Goal: Task Accomplishment & Management: Manage account settings

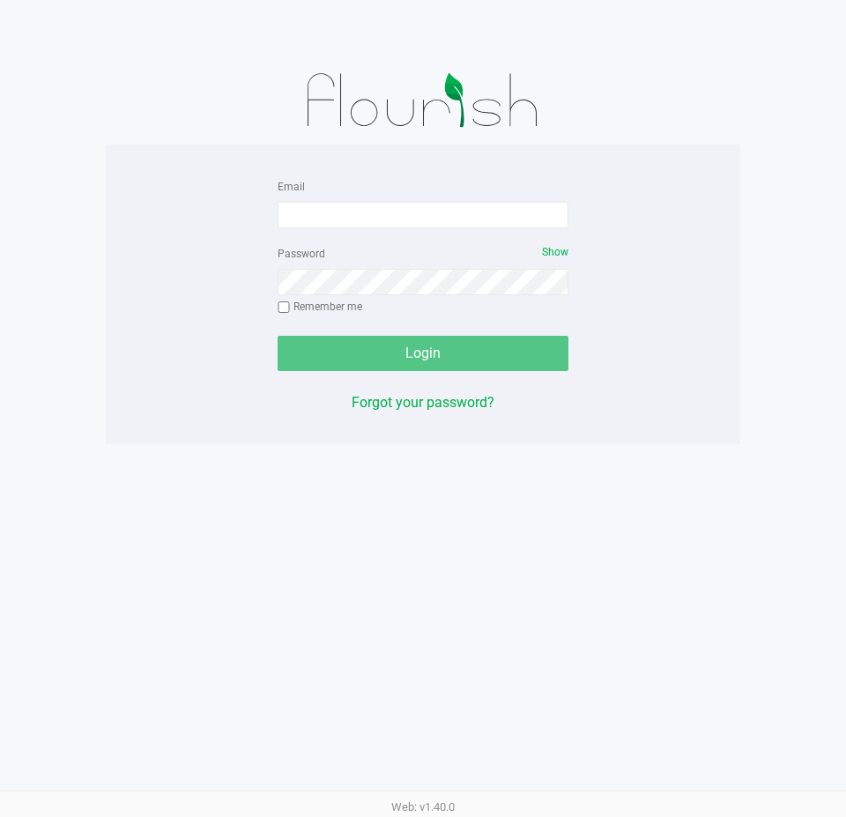
click at [486, 232] on form "Email Password Show Remember me Login" at bounding box center [422, 273] width 291 height 196
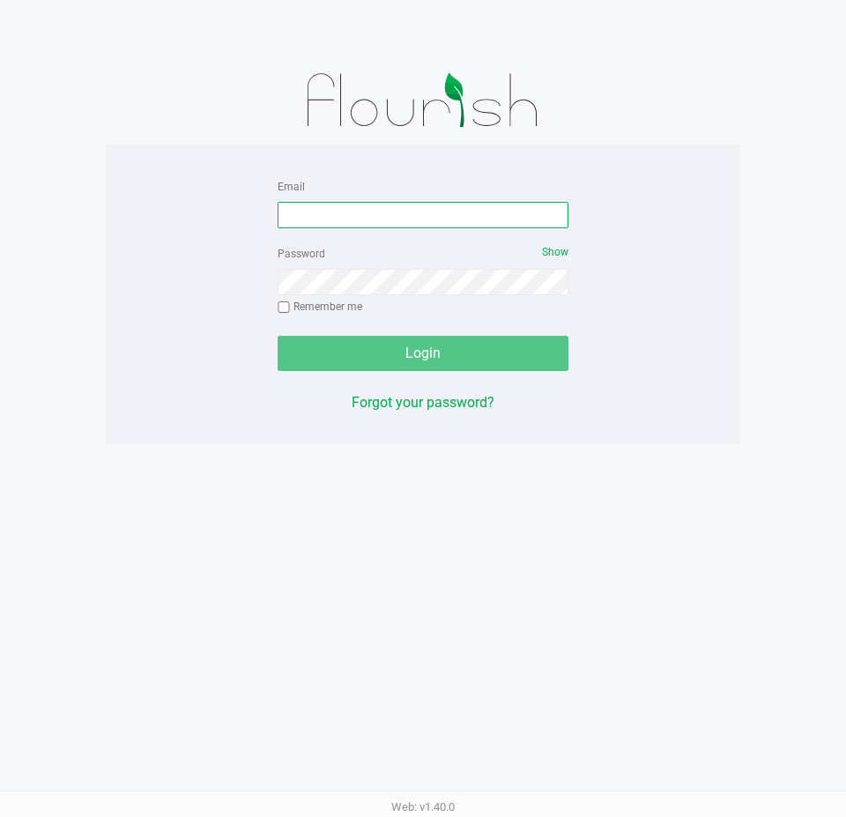
click at [496, 207] on input "Email" at bounding box center [422, 215] width 291 height 26
type input "[EMAIL_ADDRESS][DOMAIN_NAME]"
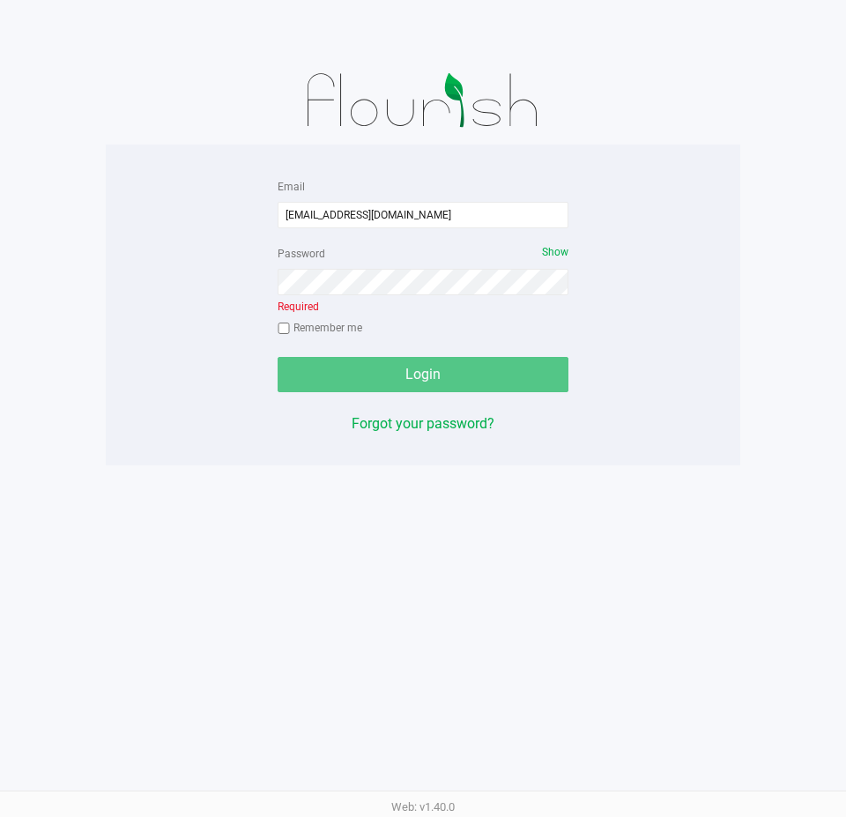
click at [359, 301] on div "Password Show Required Remember me" at bounding box center [422, 292] width 291 height 100
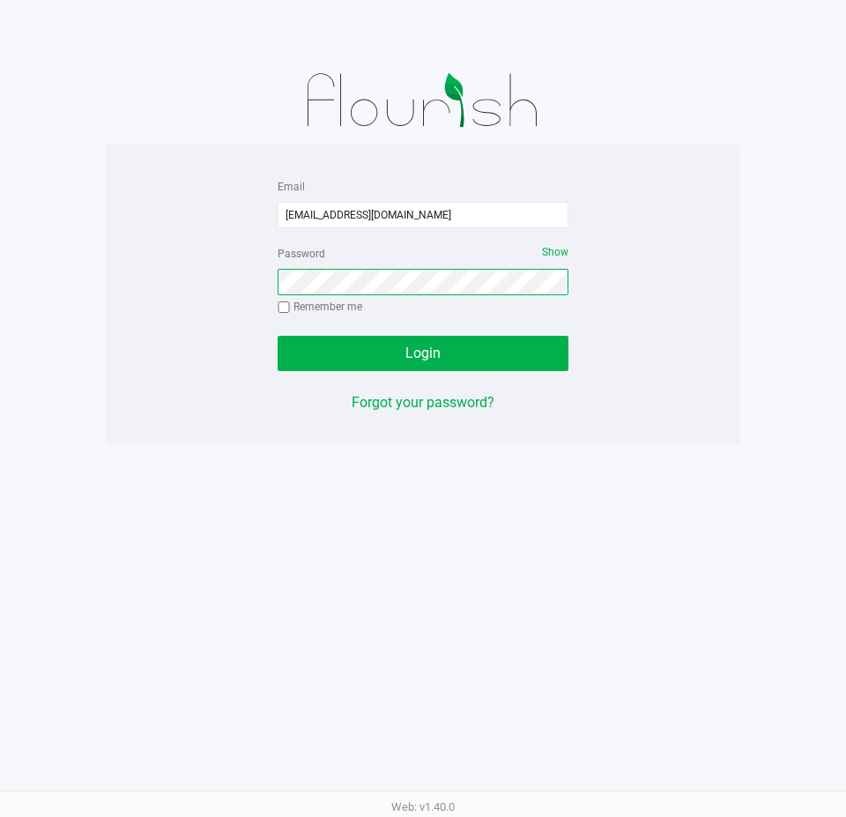
click at [277, 336] on button "Login" at bounding box center [422, 353] width 291 height 35
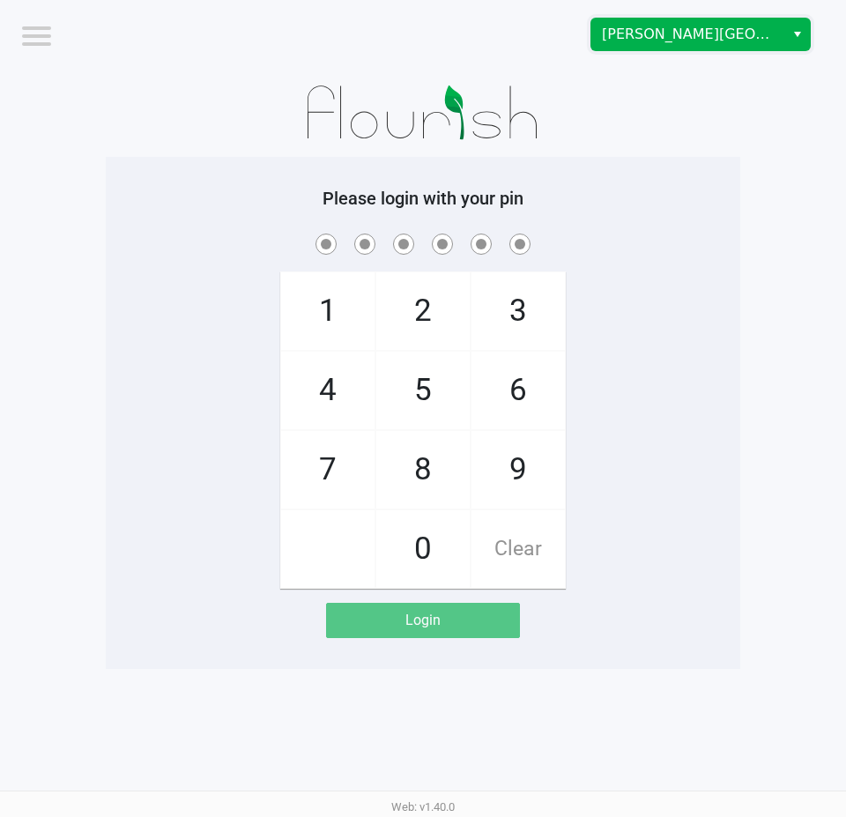
click at [703, 24] on span "Bonita Springs WC" at bounding box center [688, 34] width 172 height 21
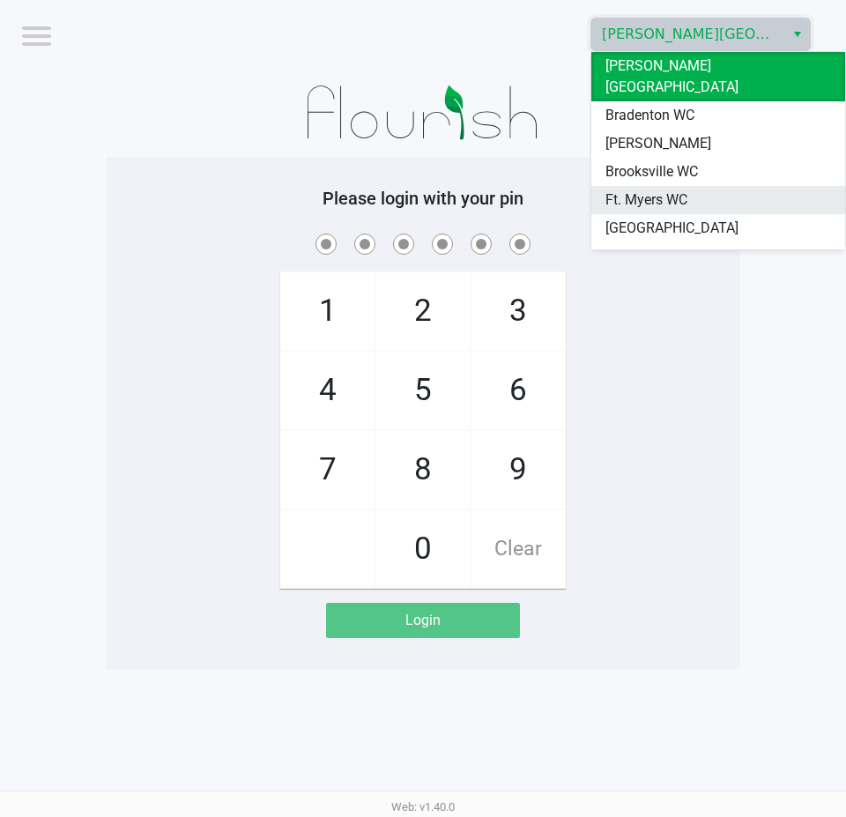
click at [662, 189] on span "Ft. Myers WC" at bounding box center [646, 199] width 82 height 21
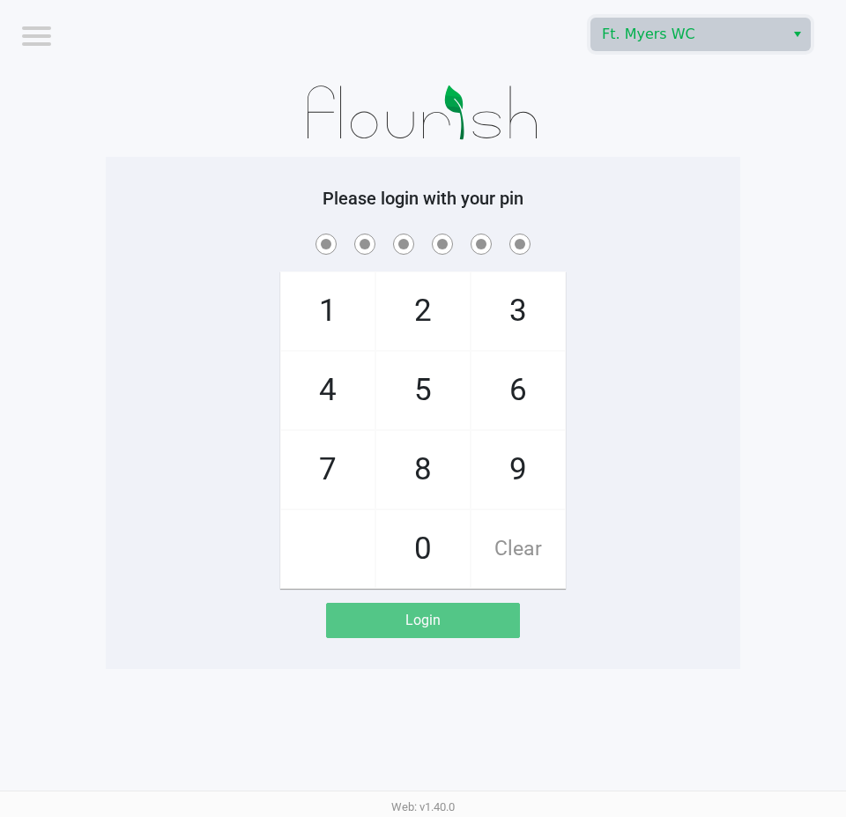
click at [605, 176] on div "Please login with your pin 1 4 7 2 5 8 0 3 6 9 Clear Login" at bounding box center [423, 413] width 634 height 512
checkbox input "true"
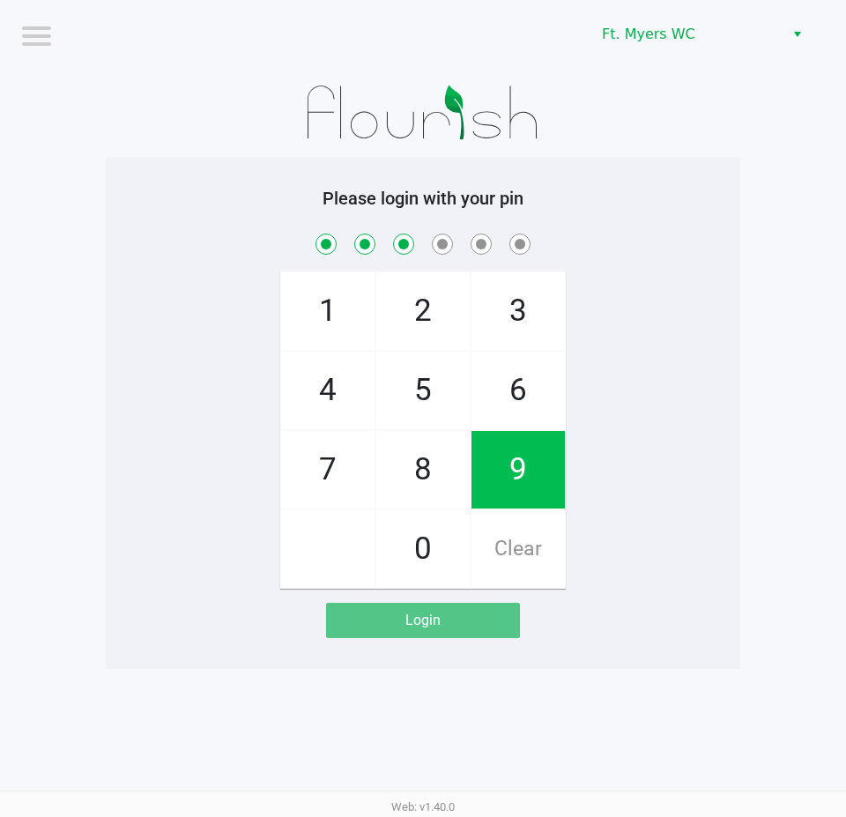
checkbox input "true"
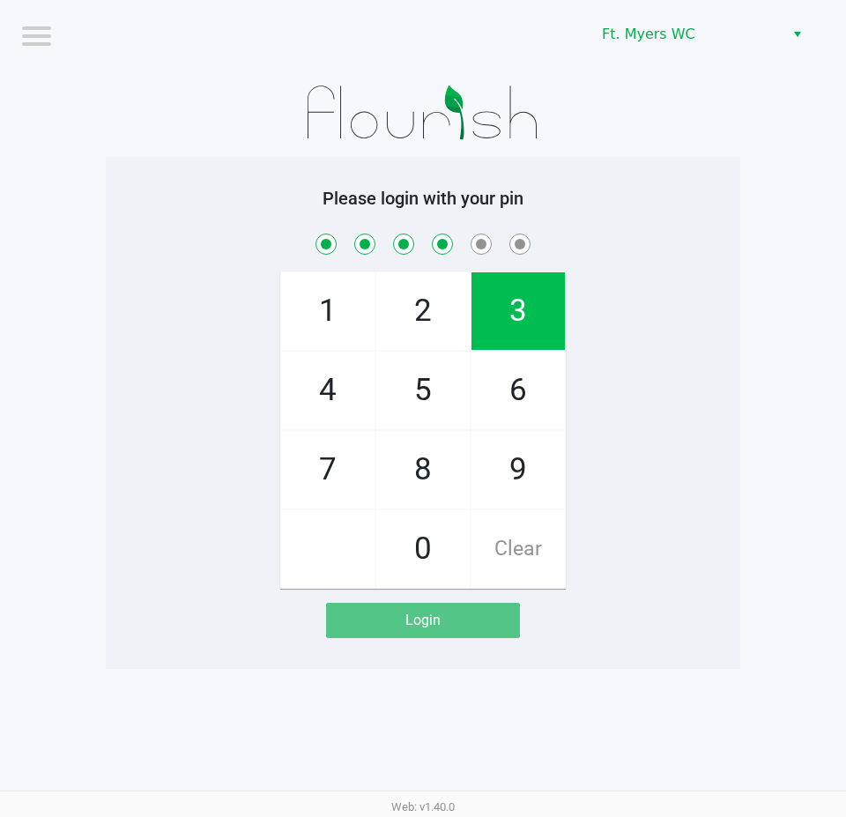
checkbox input "true"
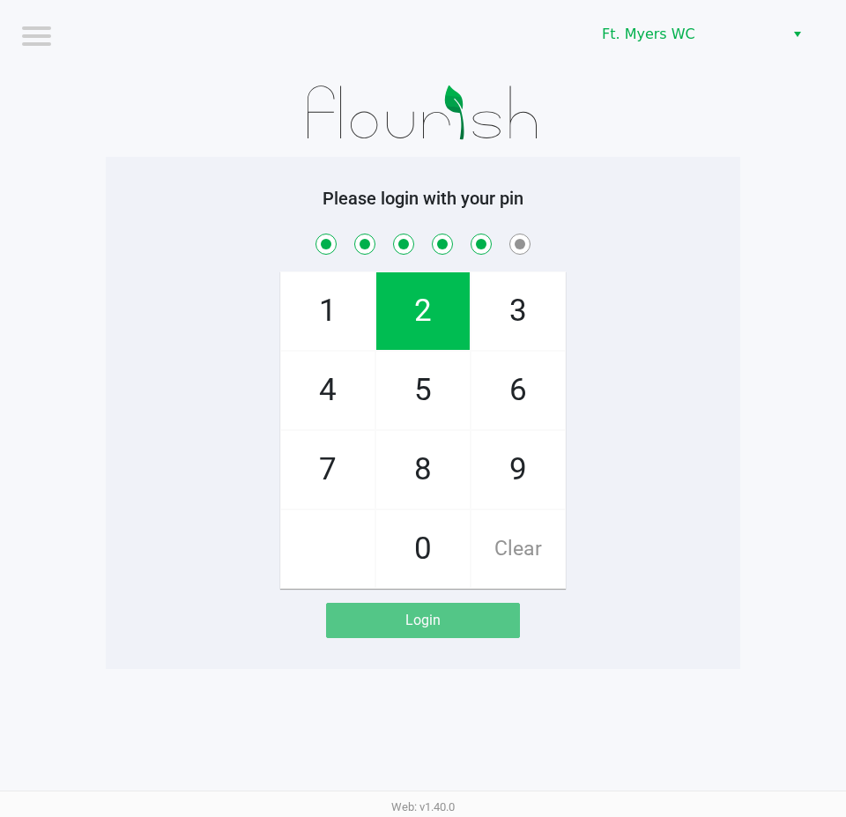
checkbox input "true"
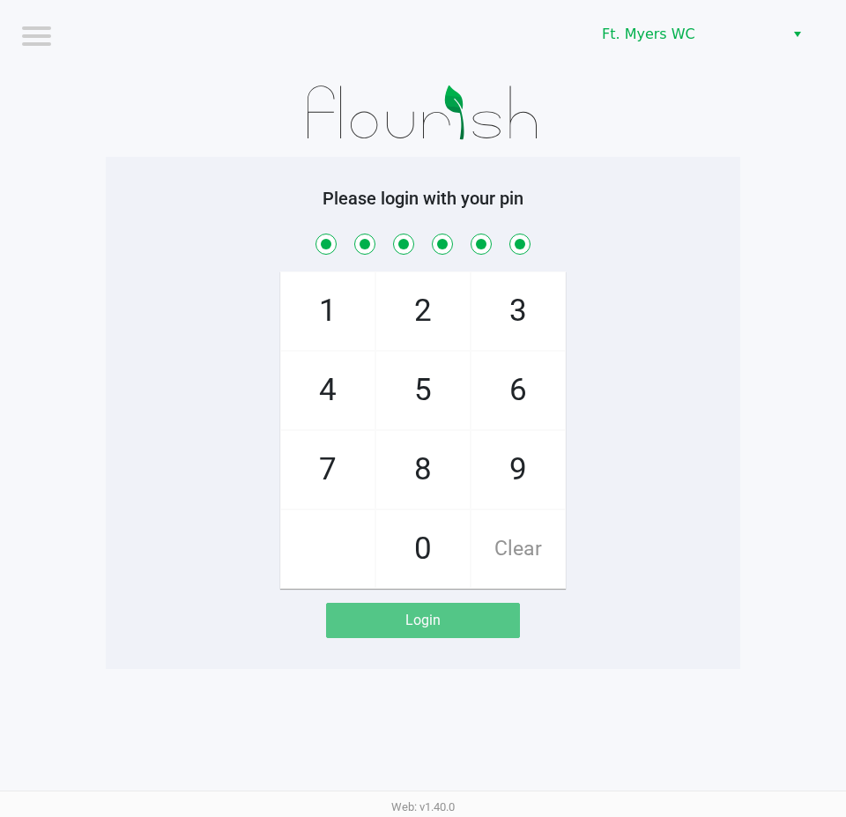
checkbox input "true"
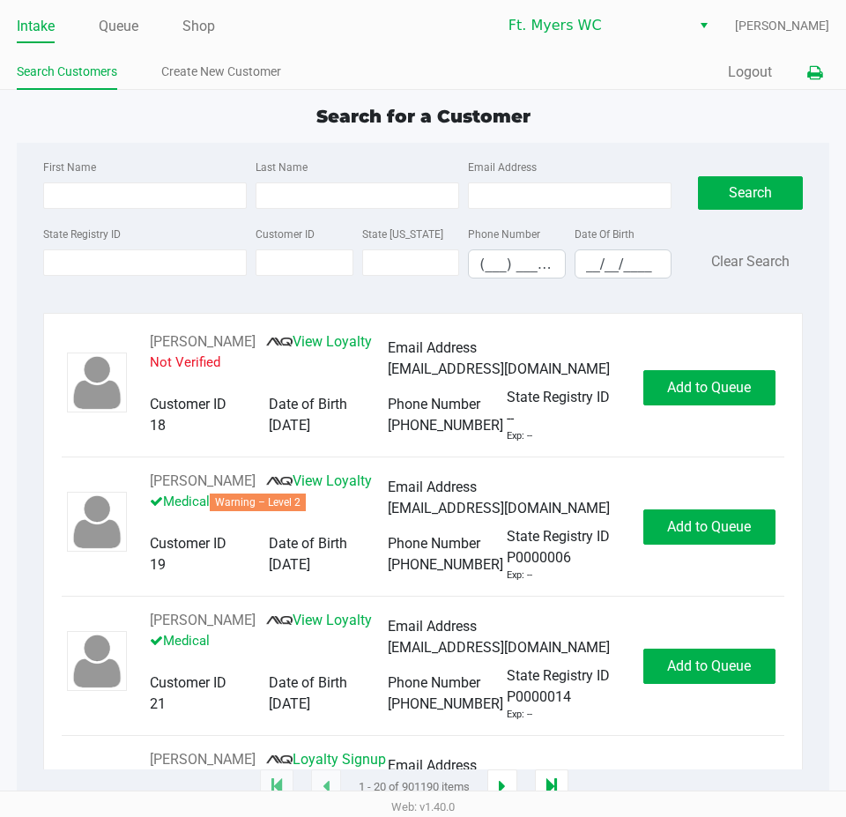
click at [828, 83] on button at bounding box center [814, 72] width 29 height 33
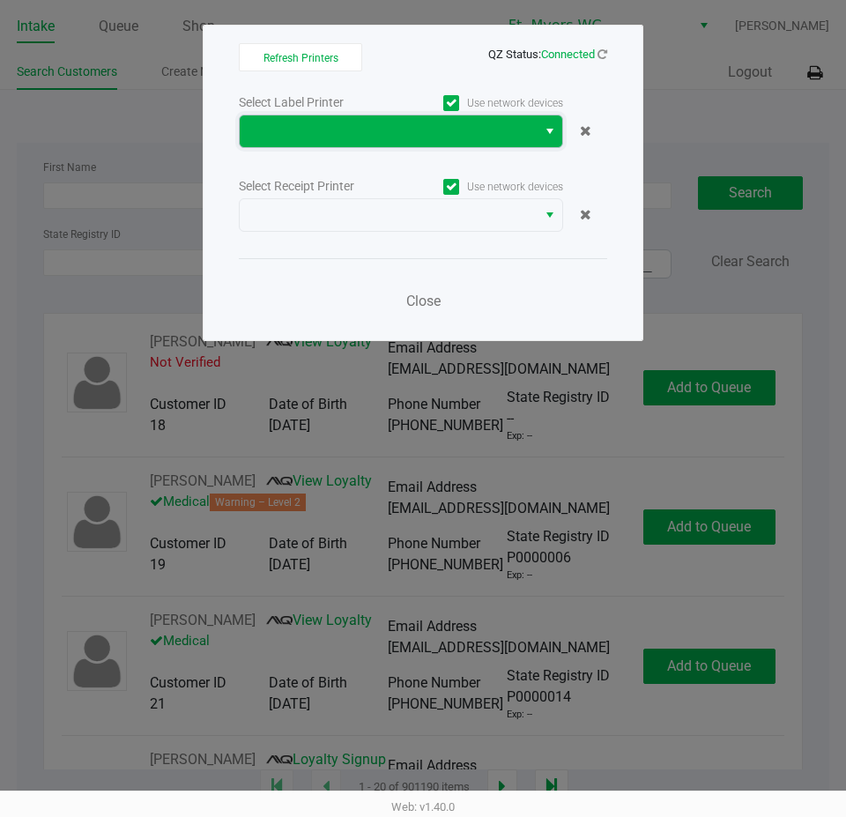
click at [344, 131] on span at bounding box center [388, 131] width 276 height 21
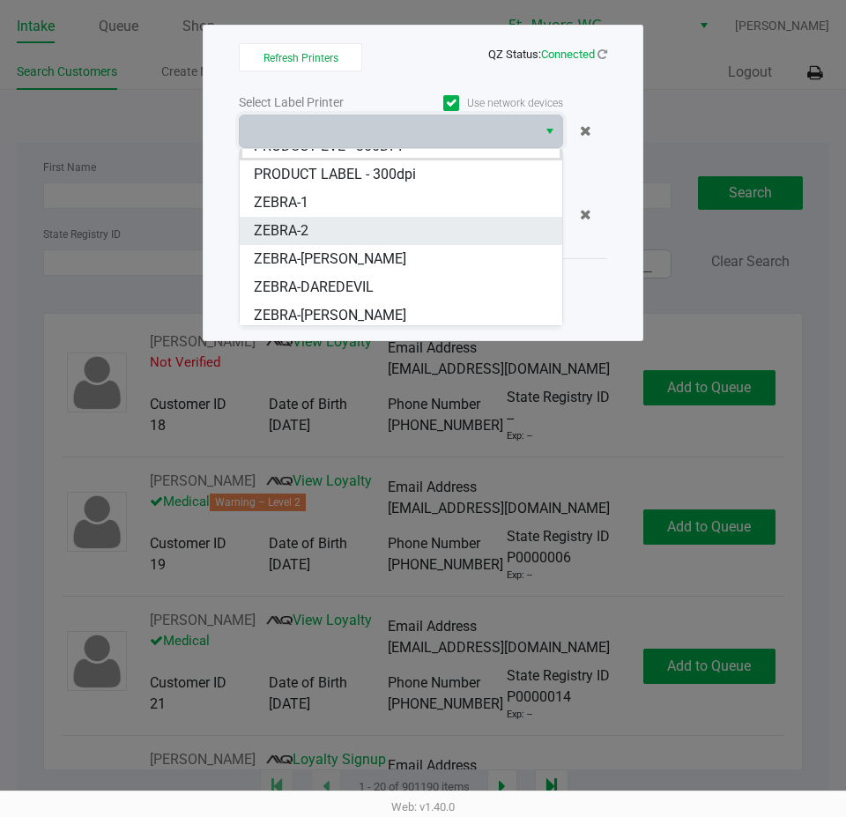
scroll to position [21, 0]
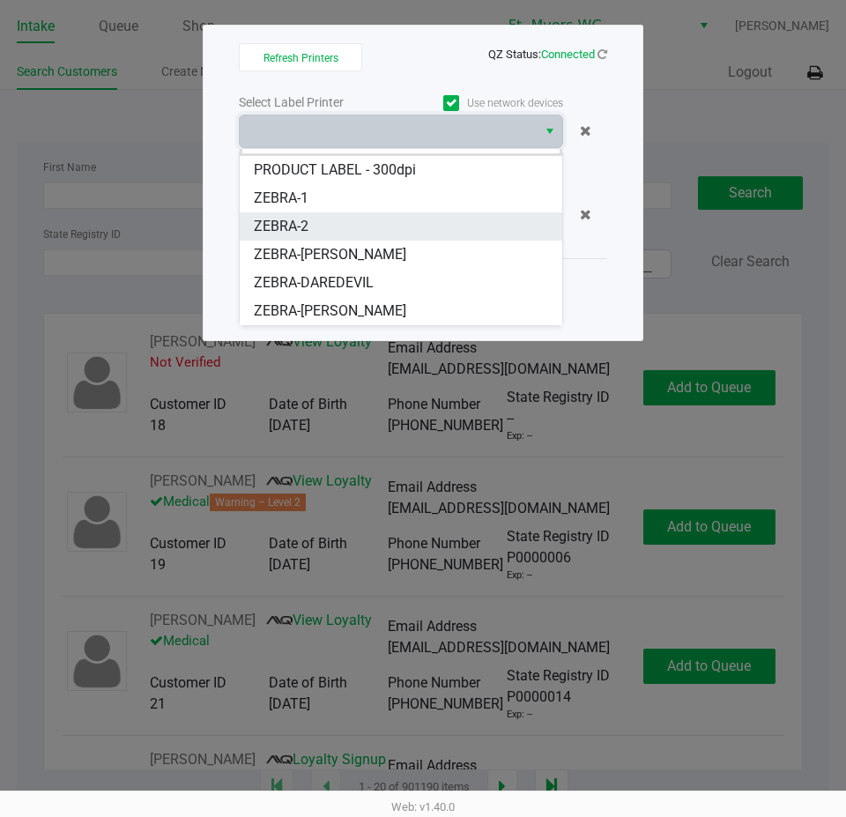
click at [331, 220] on li "ZEBRA-2" at bounding box center [401, 226] width 322 height 28
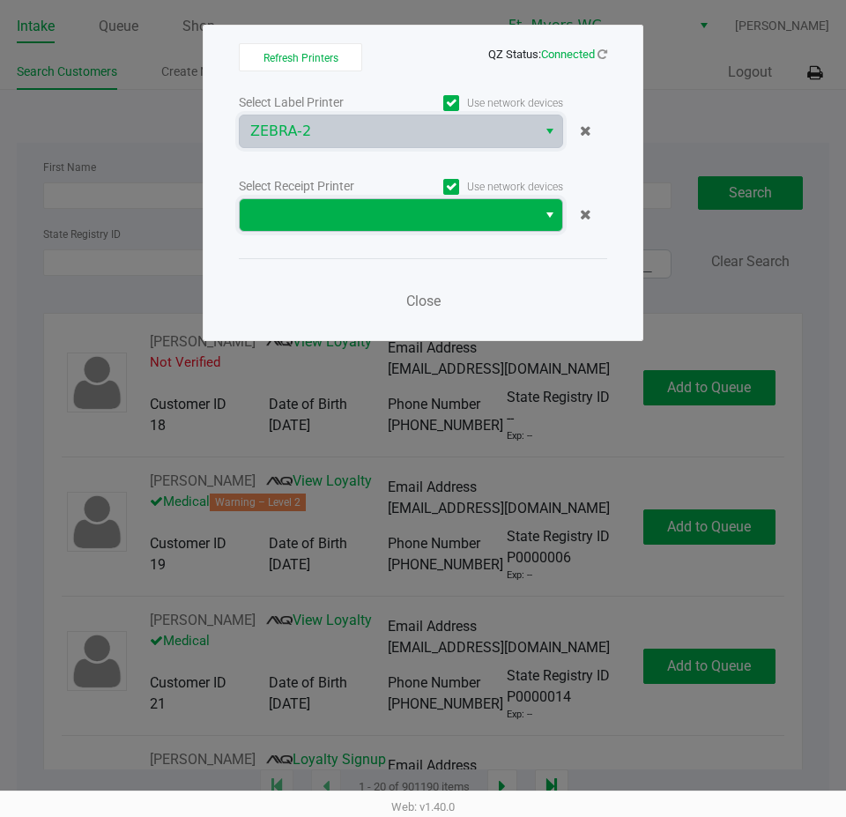
click at [335, 225] on span at bounding box center [388, 214] width 276 height 21
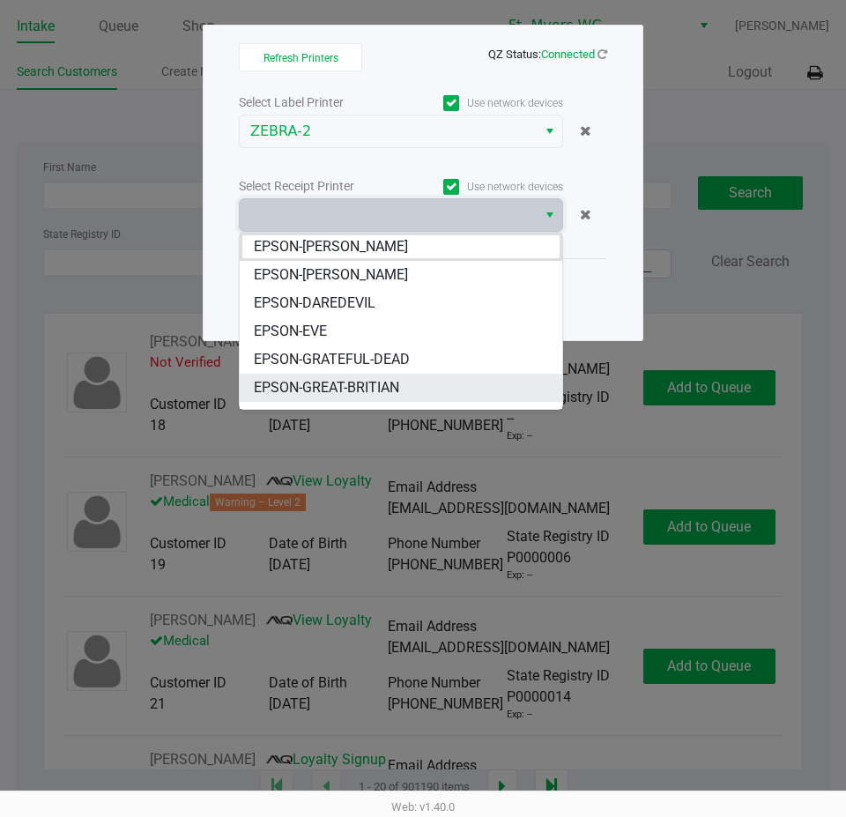
scroll to position [106, 0]
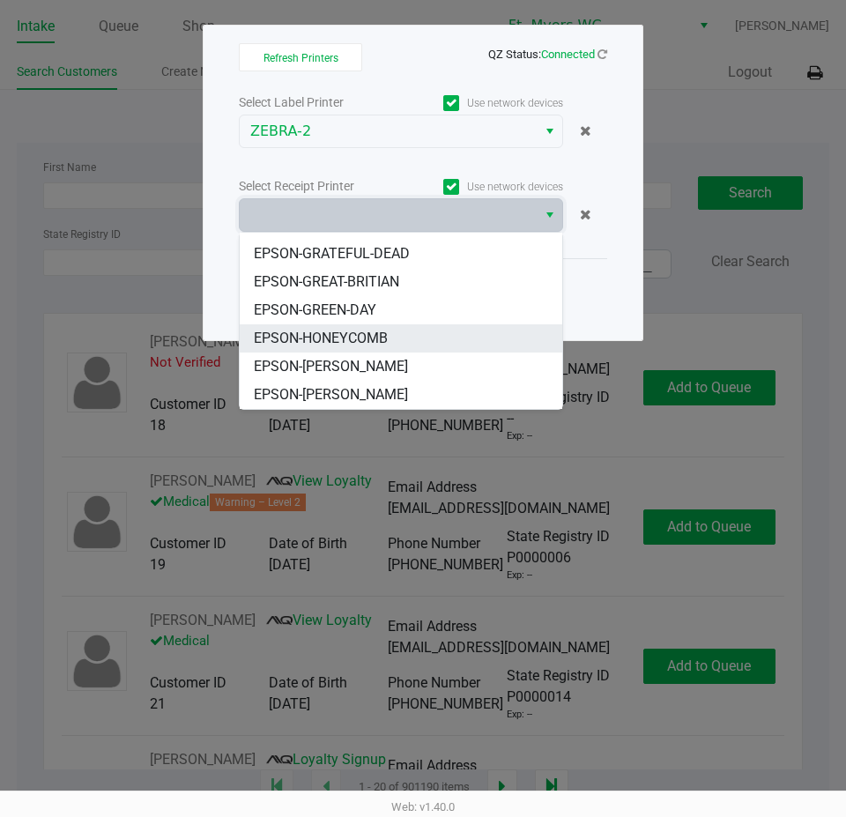
click at [332, 349] on li "EPSON-HONEYCOMB" at bounding box center [401, 338] width 322 height 28
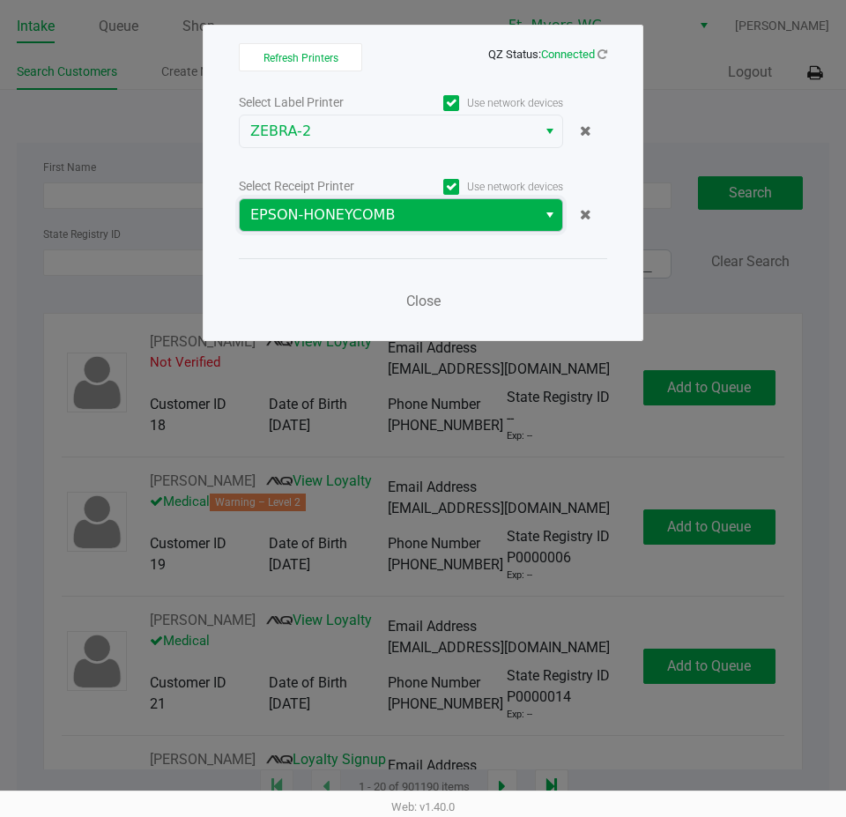
click at [339, 223] on span "EPSON-HONEYCOMB" at bounding box center [388, 214] width 276 height 21
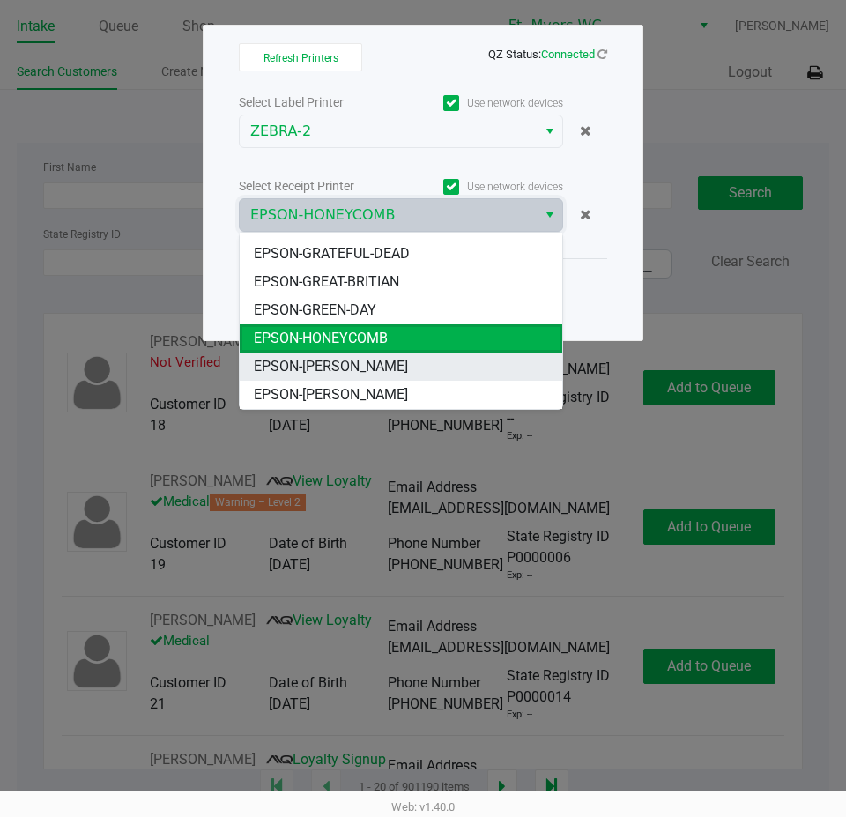
click at [329, 377] on li "EPSON-KATE-RYAN" at bounding box center [401, 366] width 322 height 28
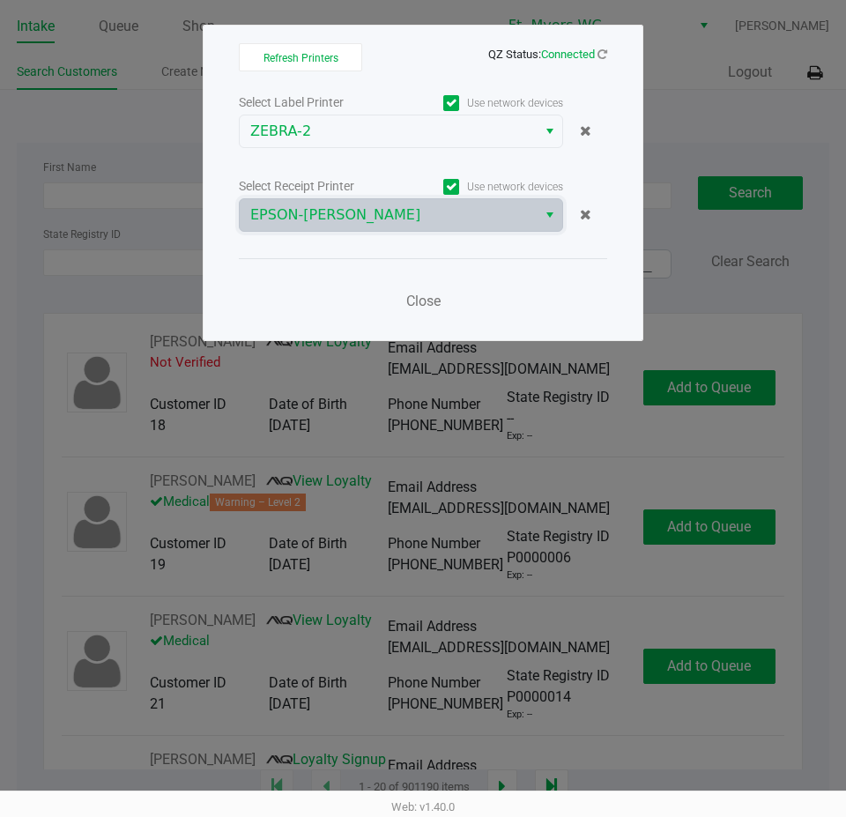
click at [339, 282] on div "Close" at bounding box center [423, 290] width 368 height 64
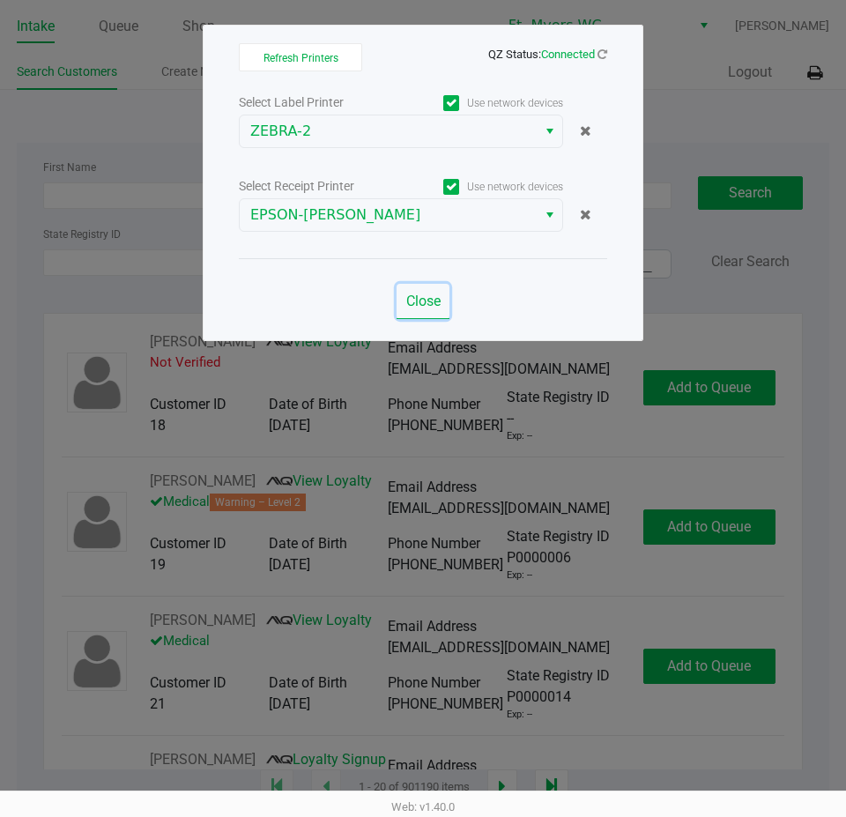
click at [421, 310] on button "Close" at bounding box center [422, 301] width 53 height 35
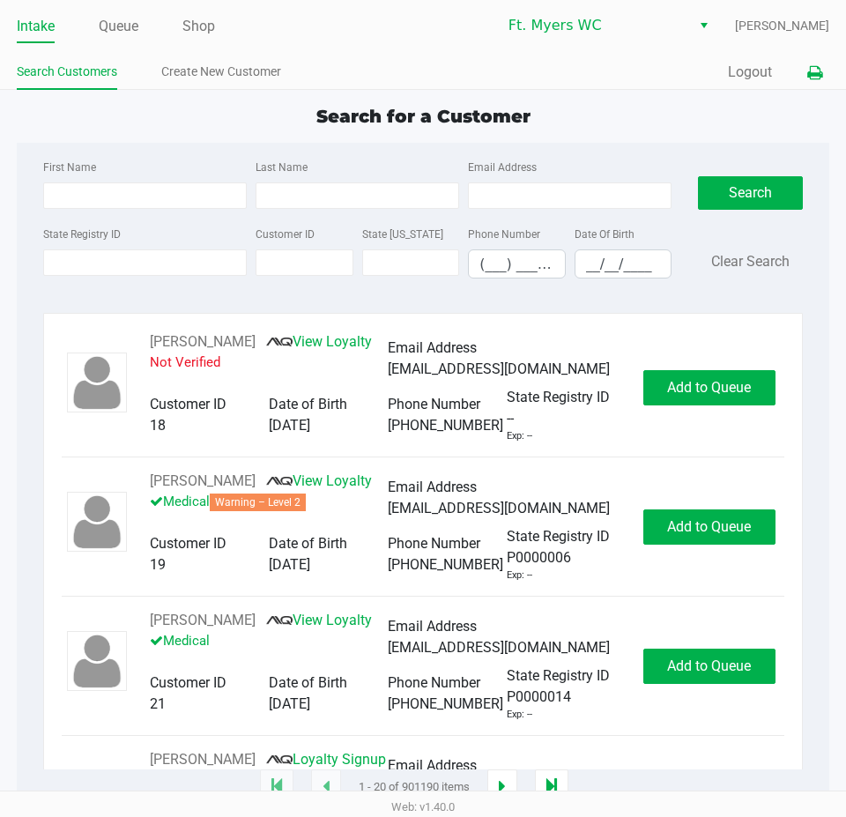
click at [823, 74] on button at bounding box center [814, 72] width 29 height 33
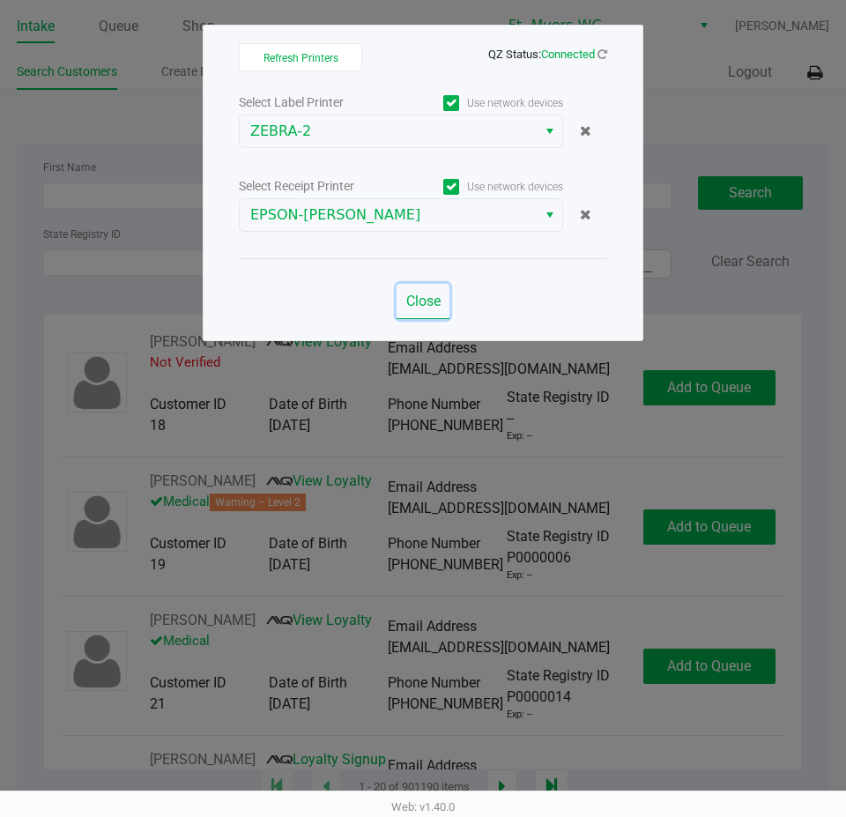
drag, startPoint x: 419, startPoint y: 295, endPoint x: 250, endPoint y: 5, distance: 335.6
click at [419, 295] on span "Close" at bounding box center [423, 300] width 34 height 17
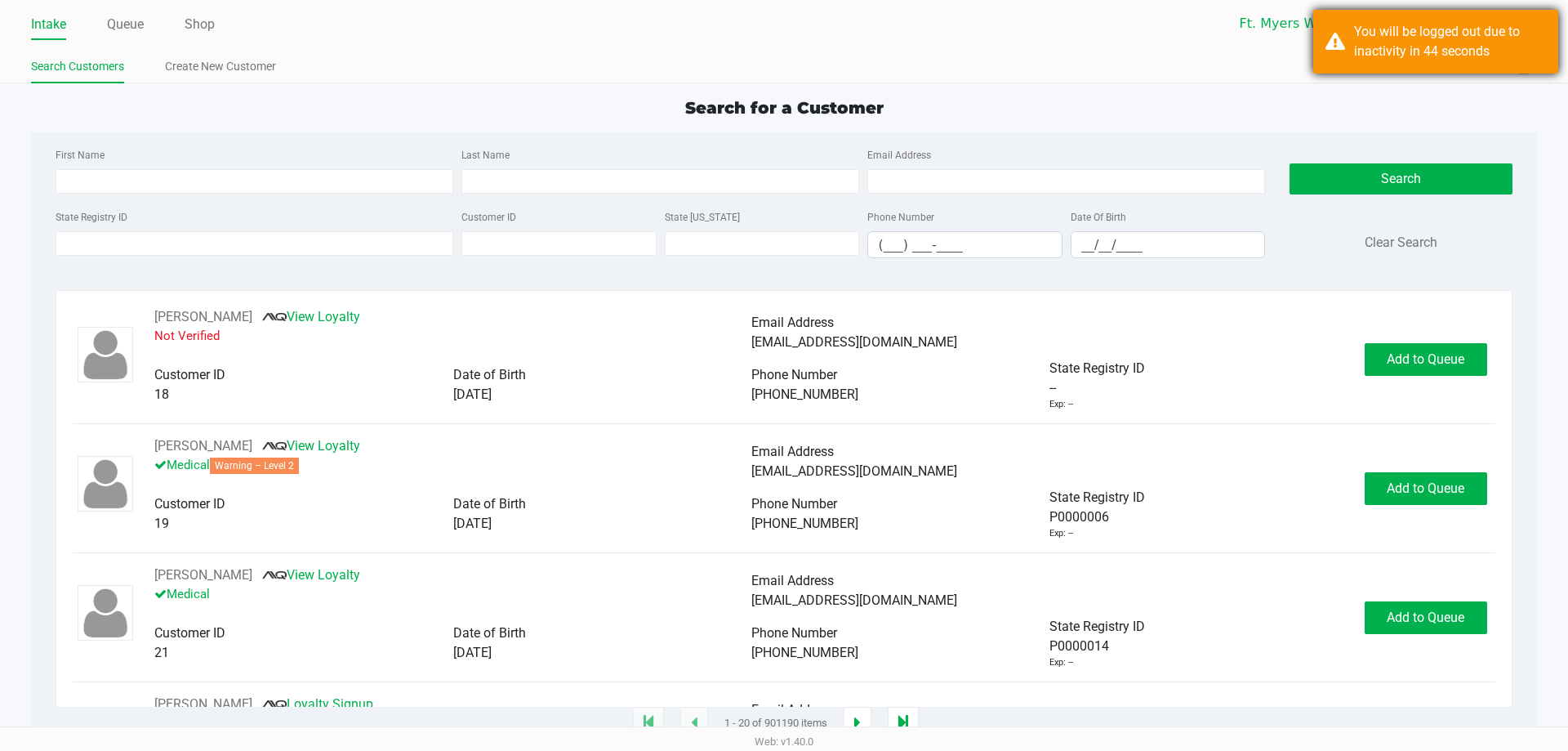
click at [784, 50] on div "You will be logged out due to inactivity in 44 seconds" at bounding box center [1450, 42] width 192 height 39
click at [784, 70] on div "Quick Sale Logout" at bounding box center [1161, 67] width 753 height 31
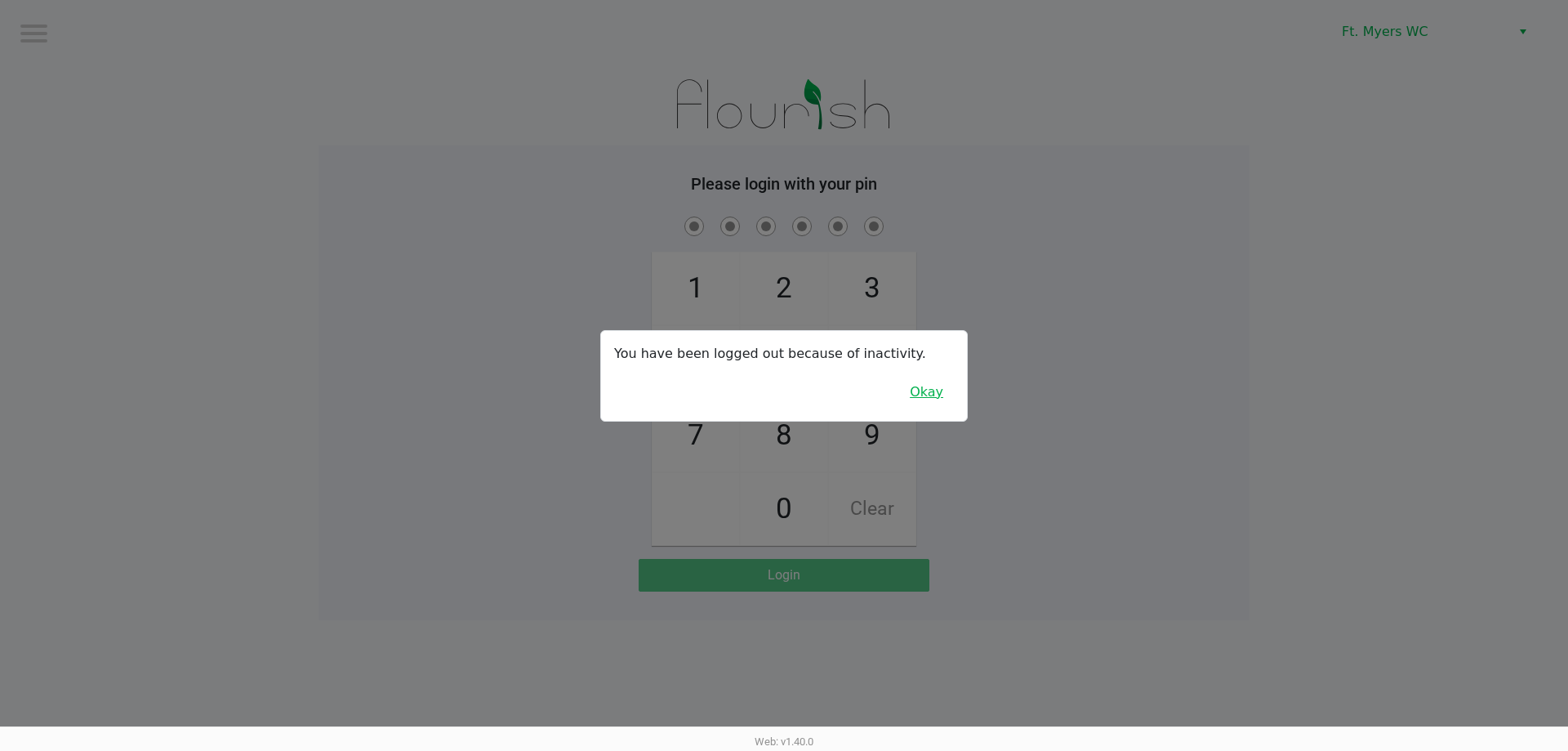
drag, startPoint x: 893, startPoint y: 391, endPoint x: 908, endPoint y: 393, distance: 15.1
click at [784, 391] on div "You have been logged out because of inactivity. Okay" at bounding box center [784, 376] width 366 height 90
click at [784, 393] on button "Okay" at bounding box center [926, 391] width 55 height 31
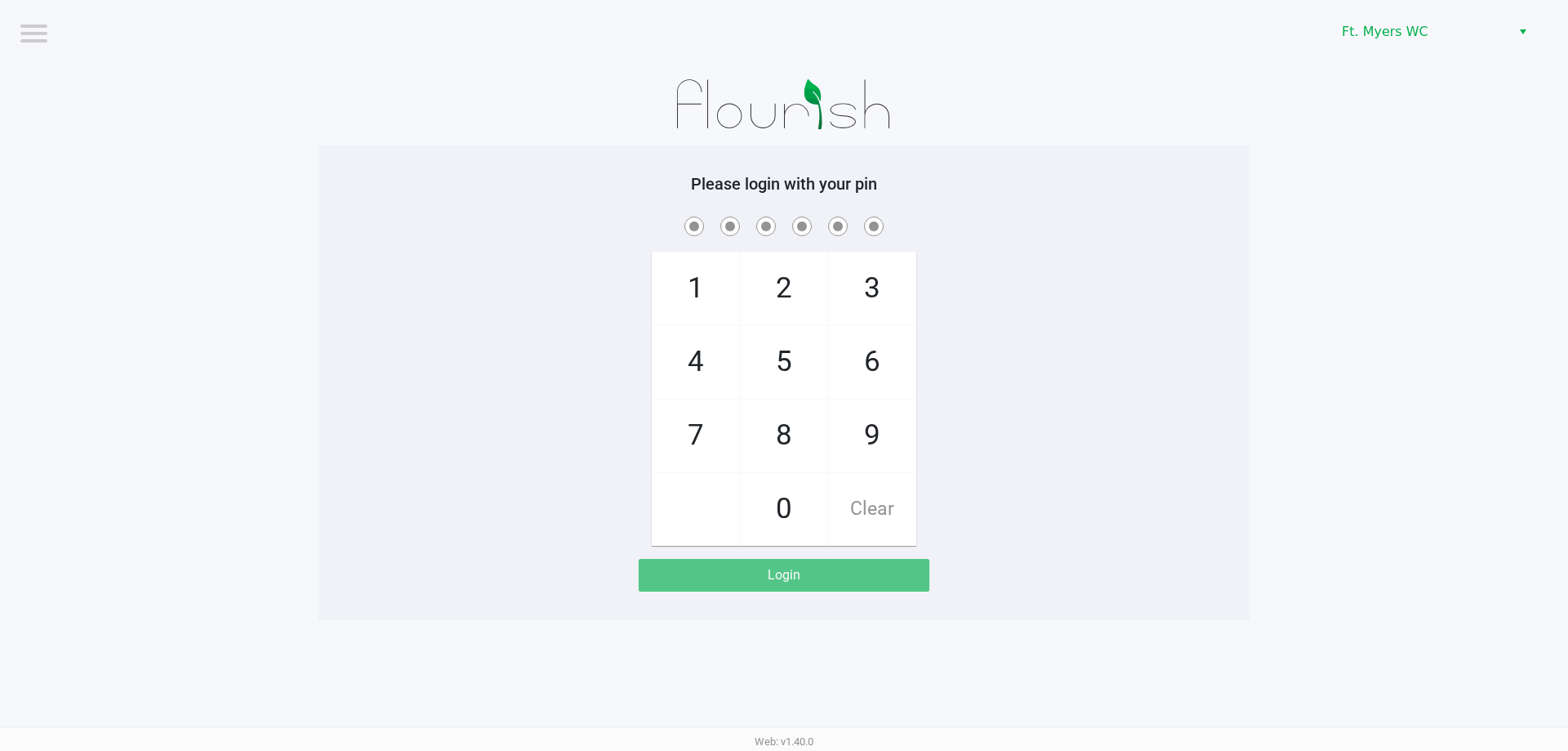
click at [784, 360] on div "1 4 7 2 5 8 0 3 6 9 Clear" at bounding box center [784, 379] width 931 height 333
checkbox input "true"
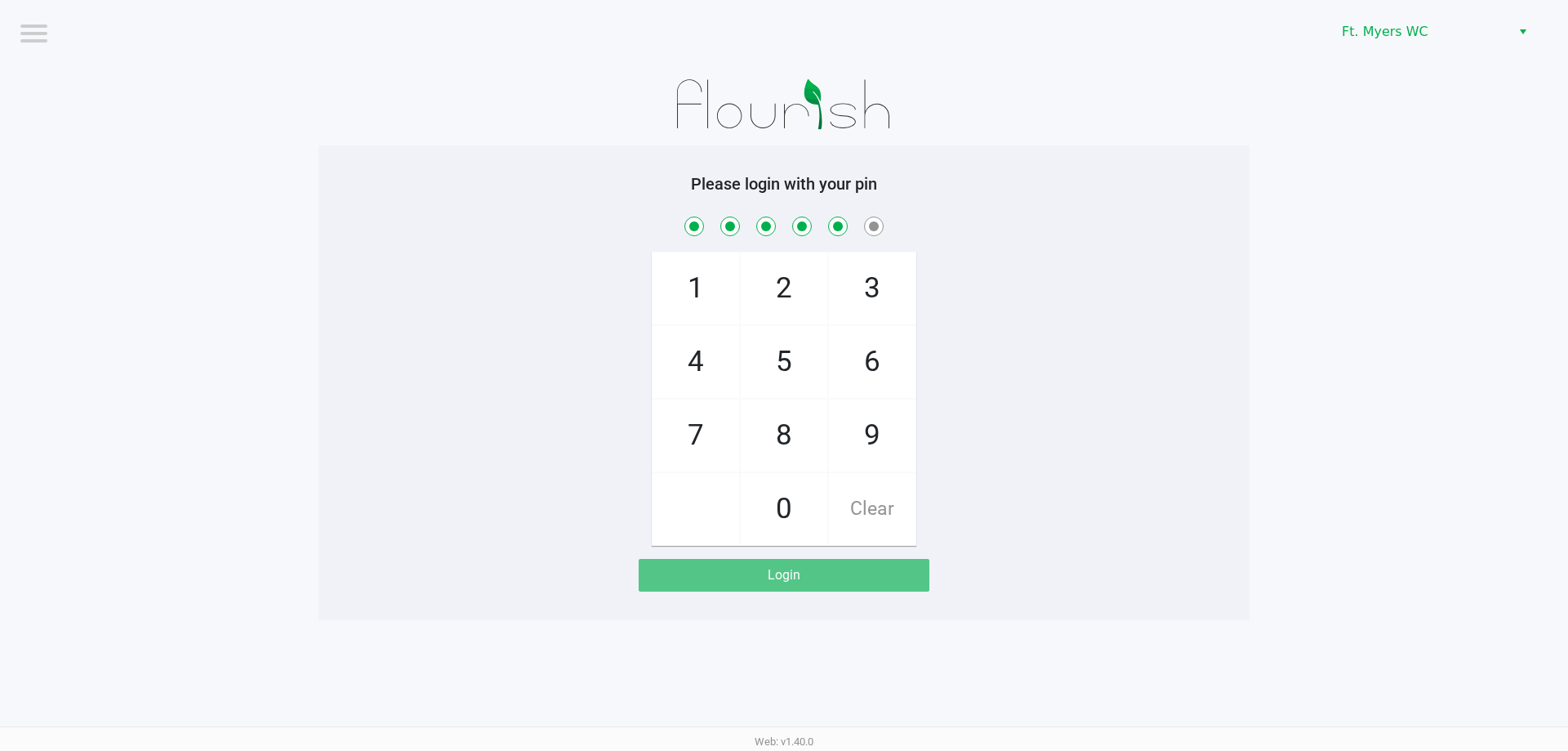
checkbox input "true"
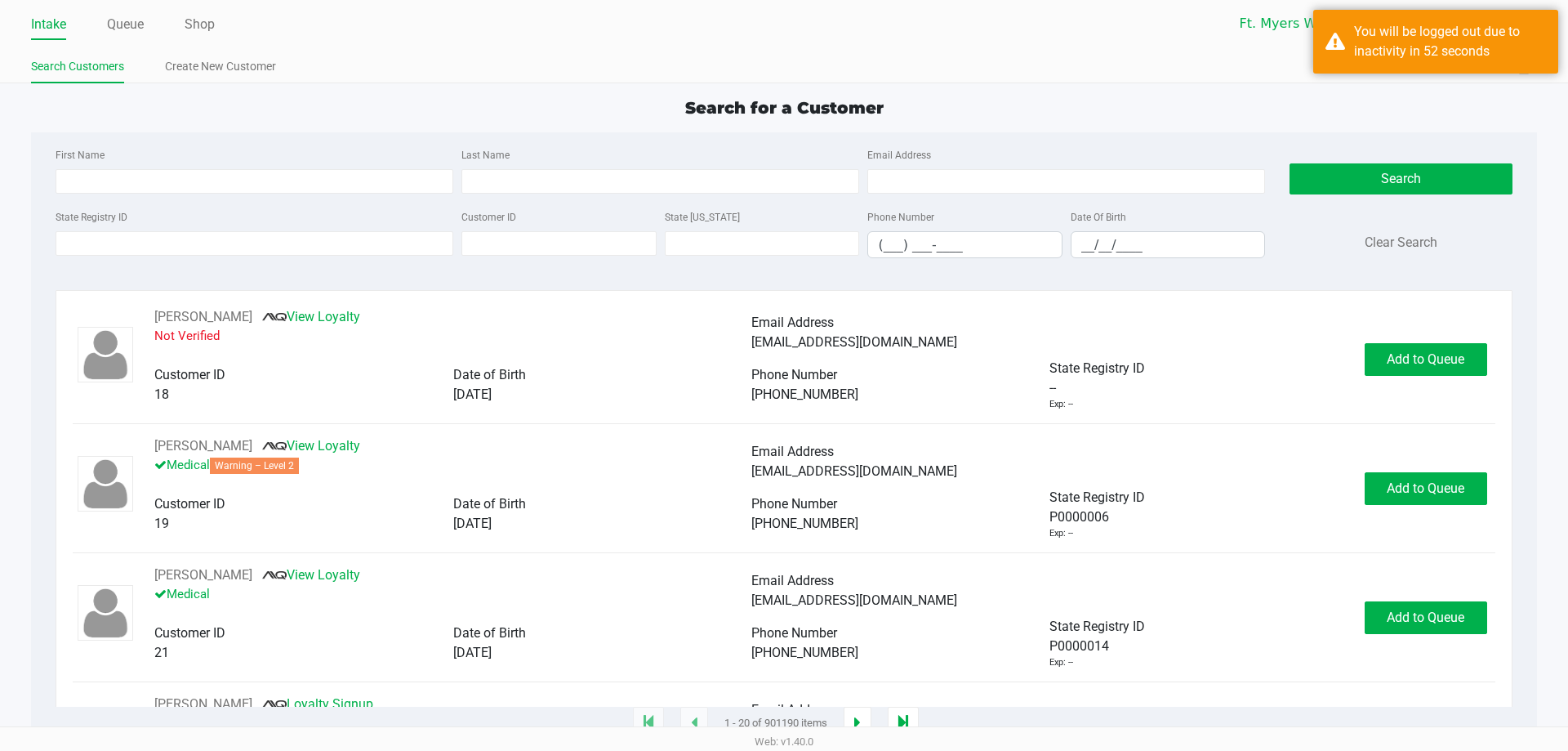
drag, startPoint x: 667, startPoint y: 103, endPoint x: 637, endPoint y: 108, distance: 30.4
click at [666, 103] on div "Search for a Customer" at bounding box center [784, 108] width 1530 height 24
click at [339, 250] on input "State Registry ID" at bounding box center [252, 243] width 394 height 24
type input "p3yr9712"
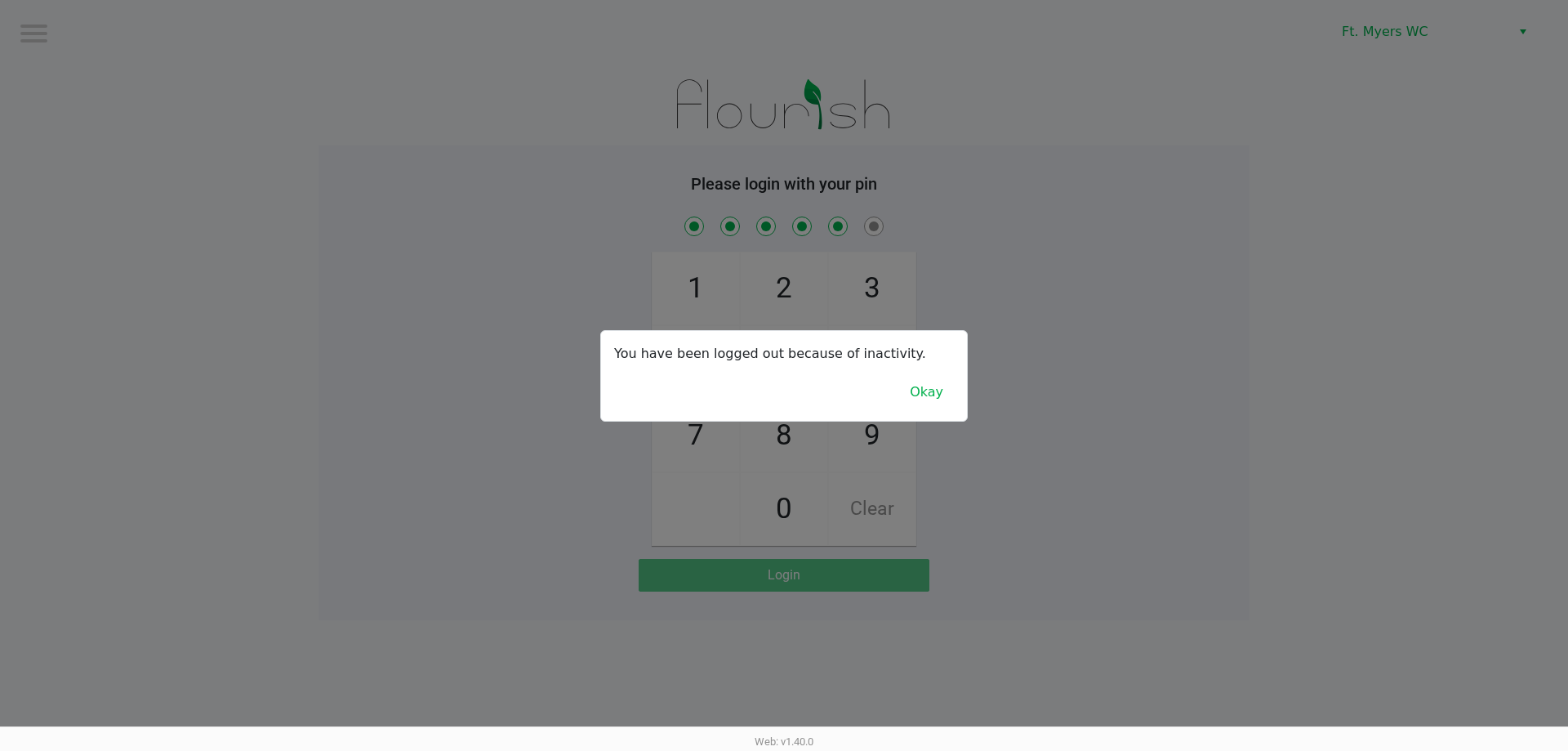
click at [784, 400] on div "You have been logged out because of inactivity. Okay" at bounding box center [784, 376] width 366 height 90
click at [784, 393] on button "Okay" at bounding box center [926, 391] width 55 height 31
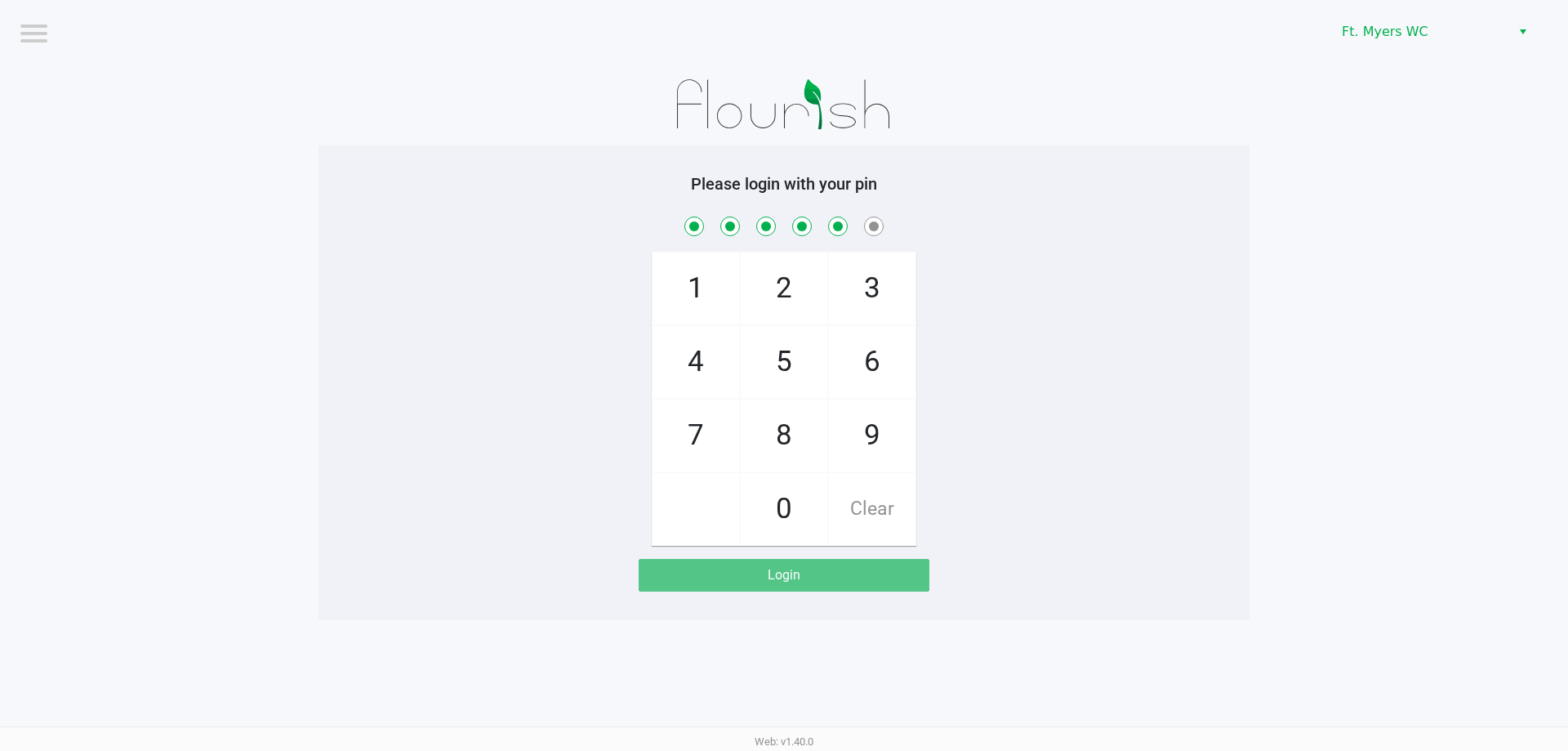
click at [784, 364] on div "1 4 7 2 5 8 0 3 6 9 Clear" at bounding box center [784, 379] width 931 height 333
drag, startPoint x: 1007, startPoint y: 315, endPoint x: 1033, endPoint y: 281, distance: 42.8
click at [784, 281] on div "1 4 7 2 5 8 0 3 6 9 Clear" at bounding box center [784, 379] width 931 height 333
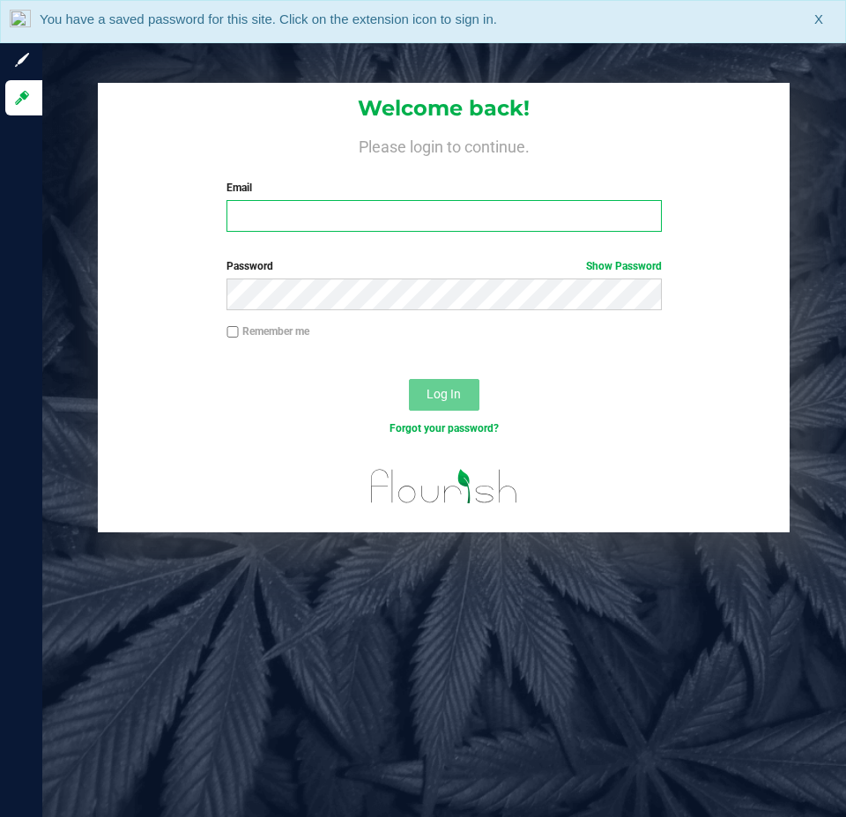
click at [407, 226] on input "Email" at bounding box center [443, 216] width 434 height 32
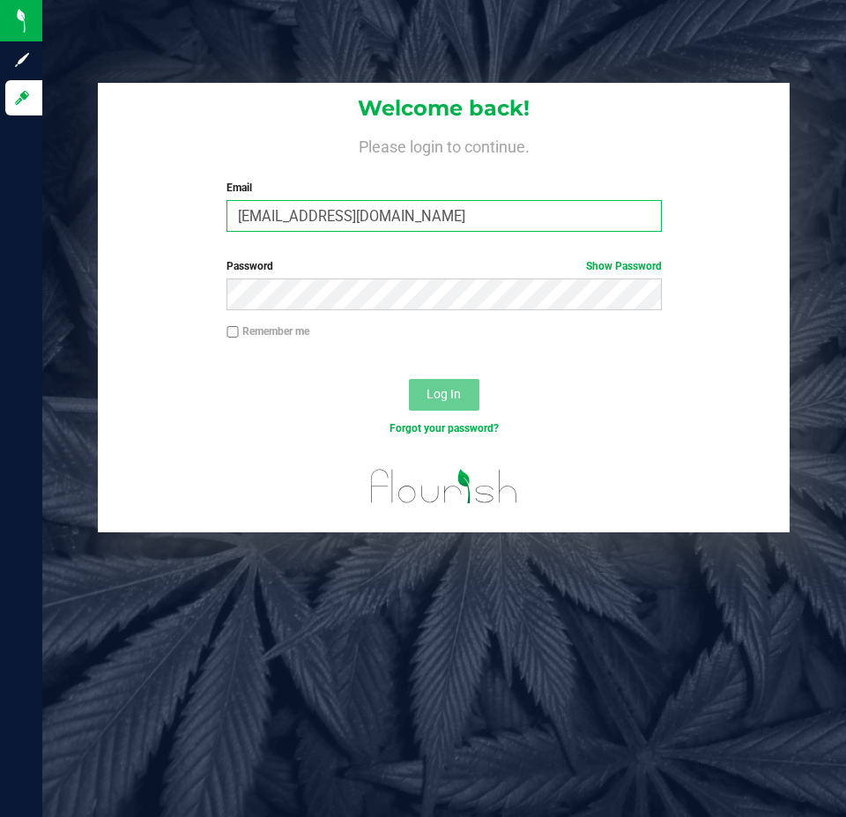
type input "[EMAIL_ADDRESS][DOMAIN_NAME]"
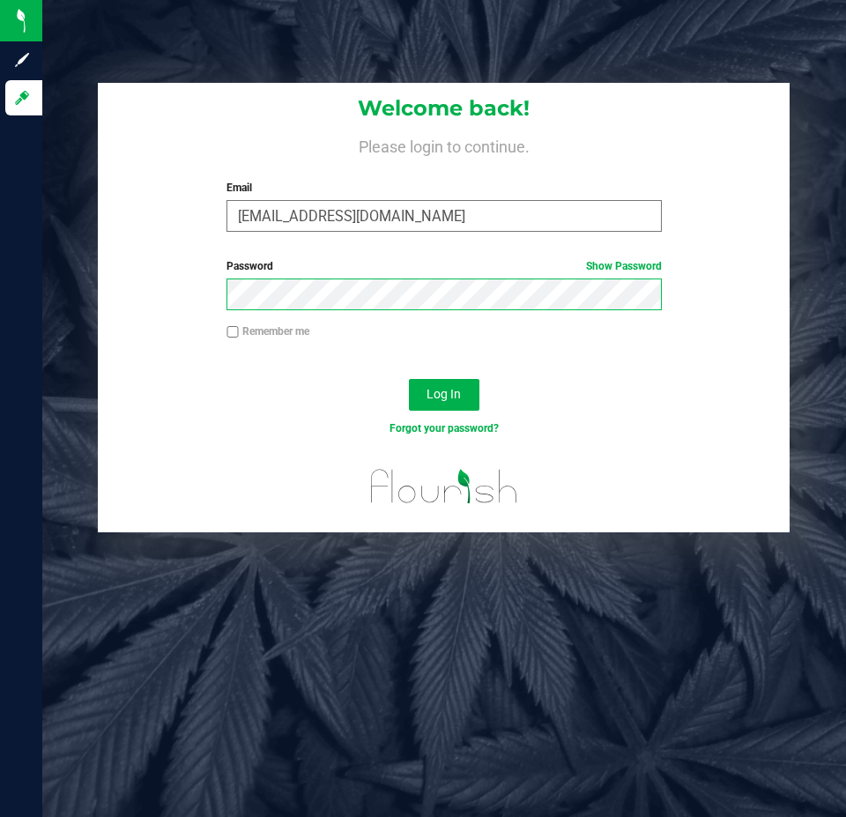
click at [409, 379] on button "Log In" at bounding box center [444, 395] width 70 height 32
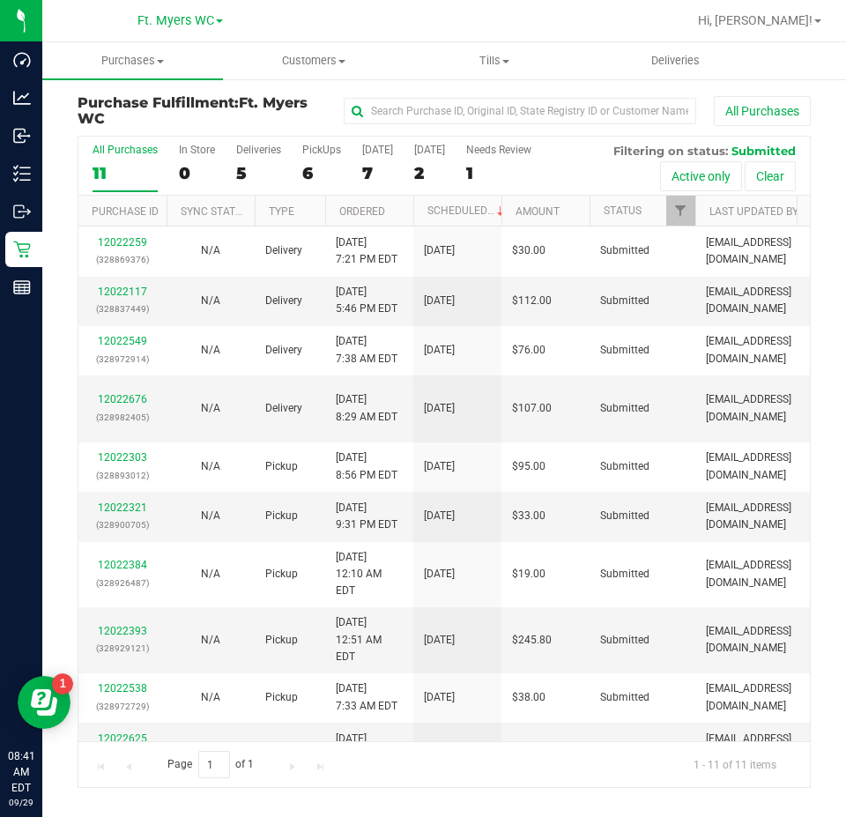
scroll to position [85, 0]
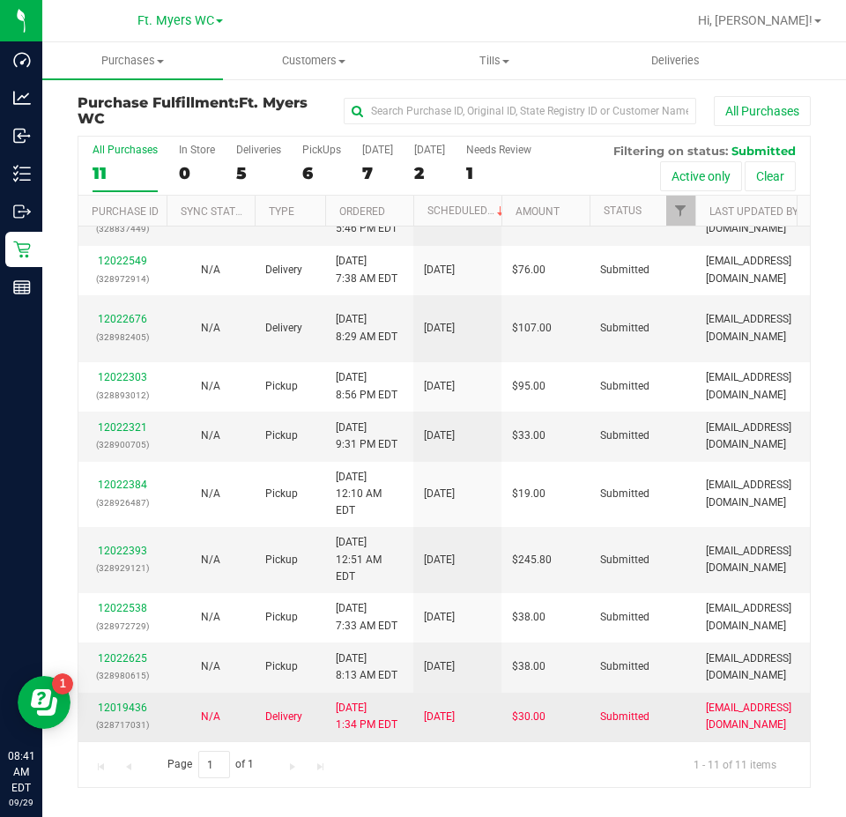
drag, startPoint x: 425, startPoint y: 433, endPoint x: 411, endPoint y: 709, distance: 276.1
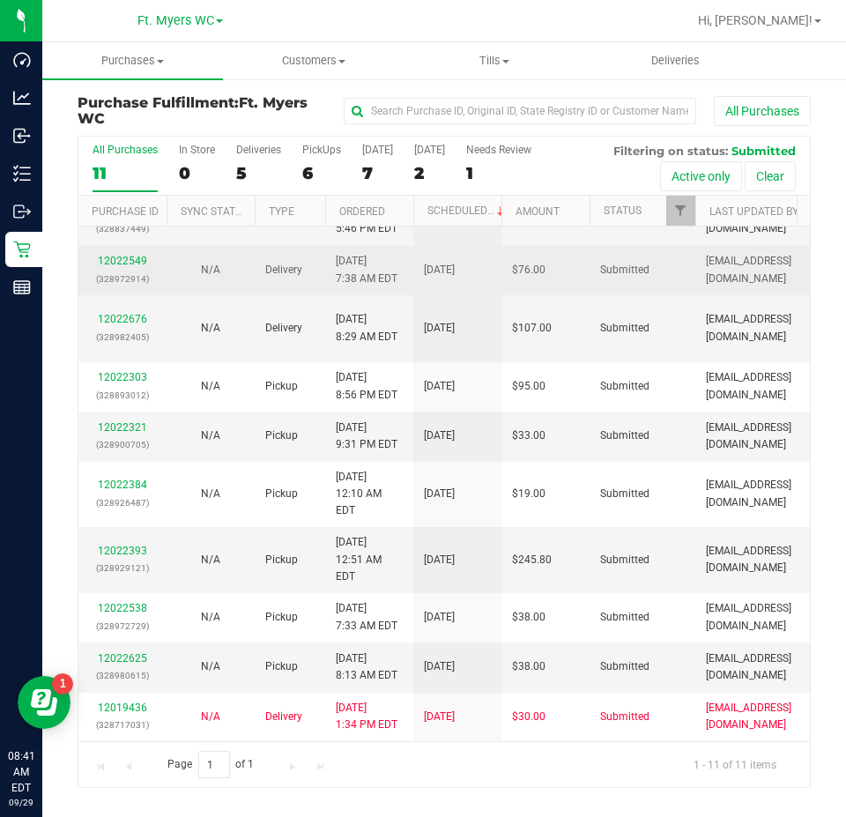
scroll to position [0, 0]
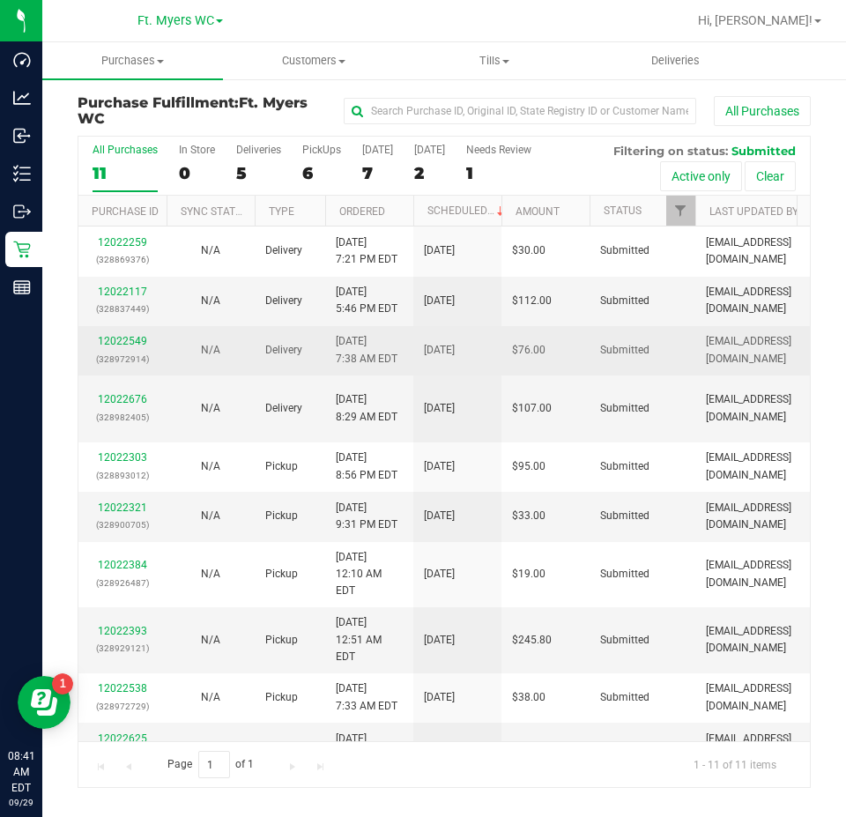
drag, startPoint x: 450, startPoint y: 632, endPoint x: 337, endPoint y: 351, distance: 302.8
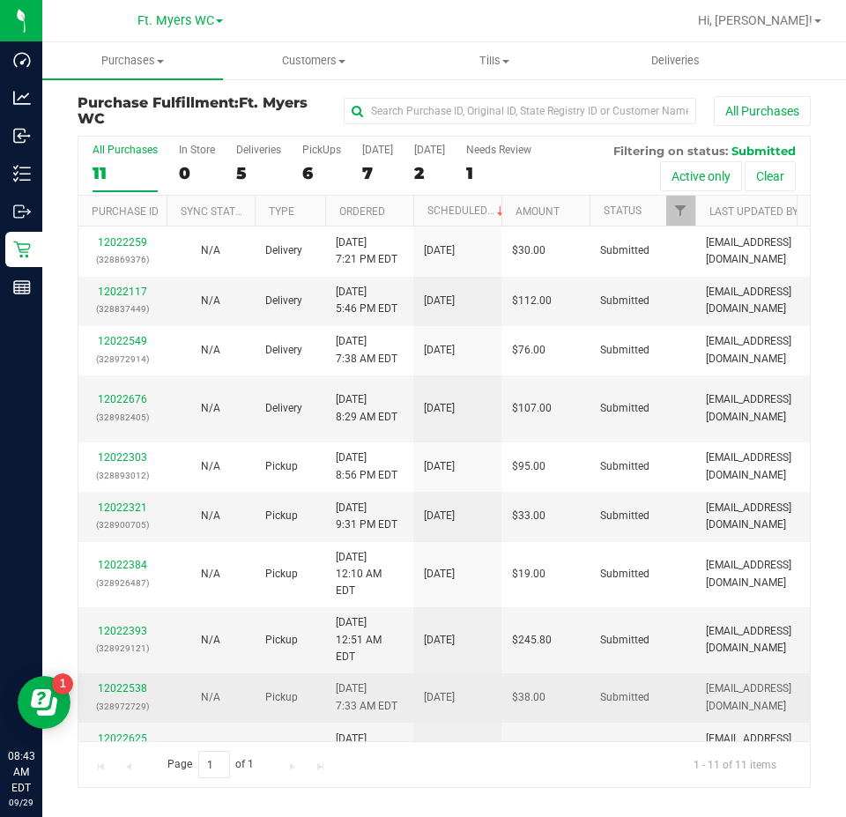
scroll to position [85, 0]
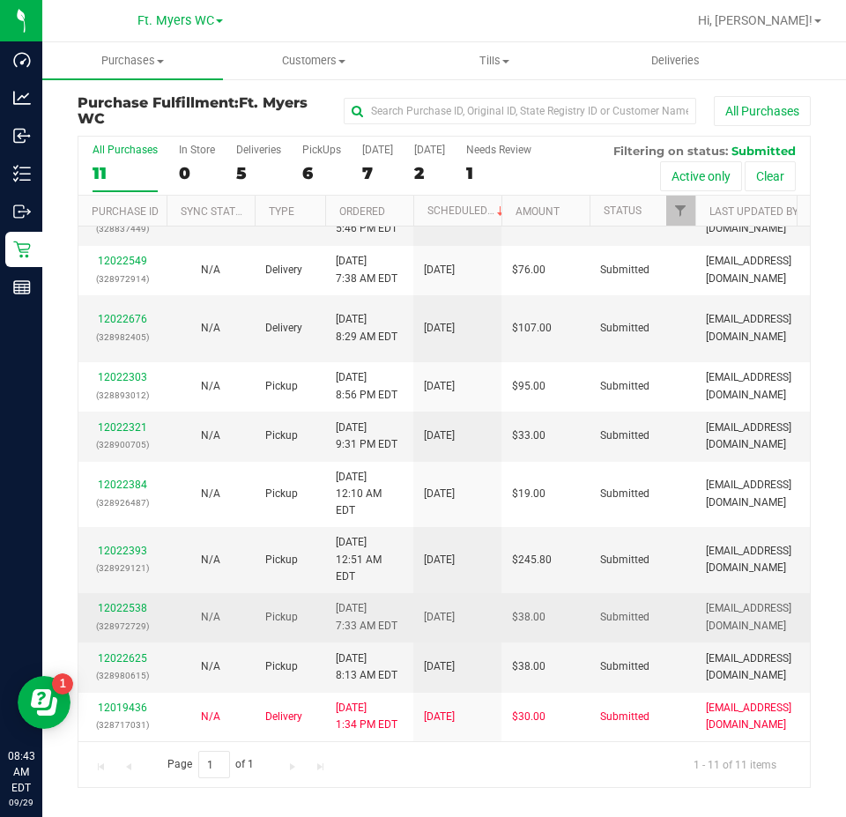
drag, startPoint x: 364, startPoint y: 289, endPoint x: 369, endPoint y: 625, distance: 335.7
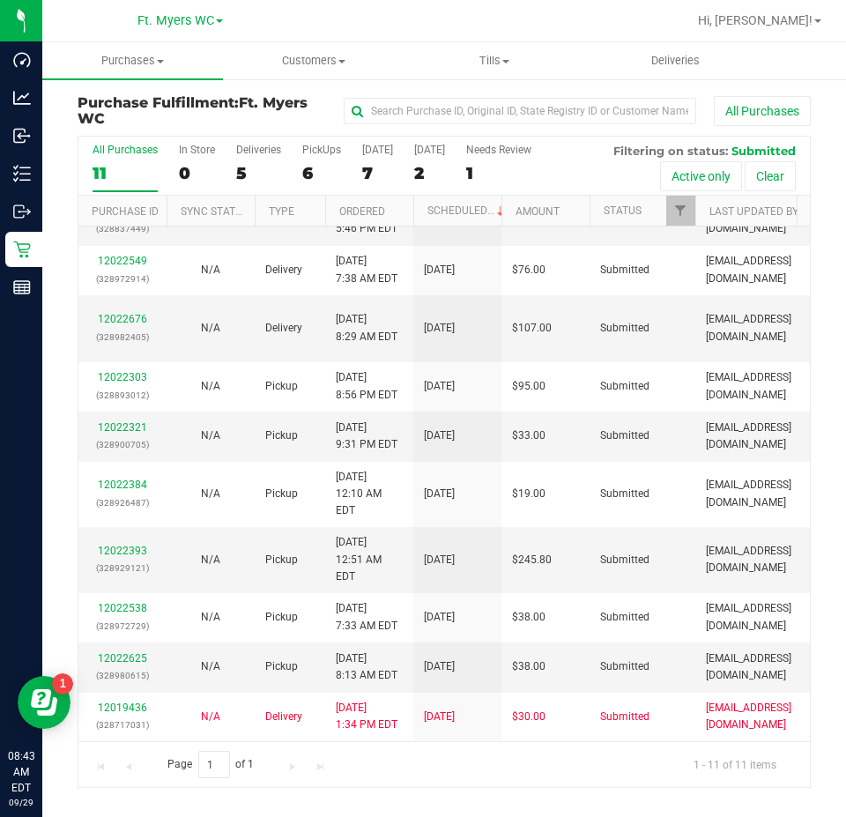
scroll to position [0, 0]
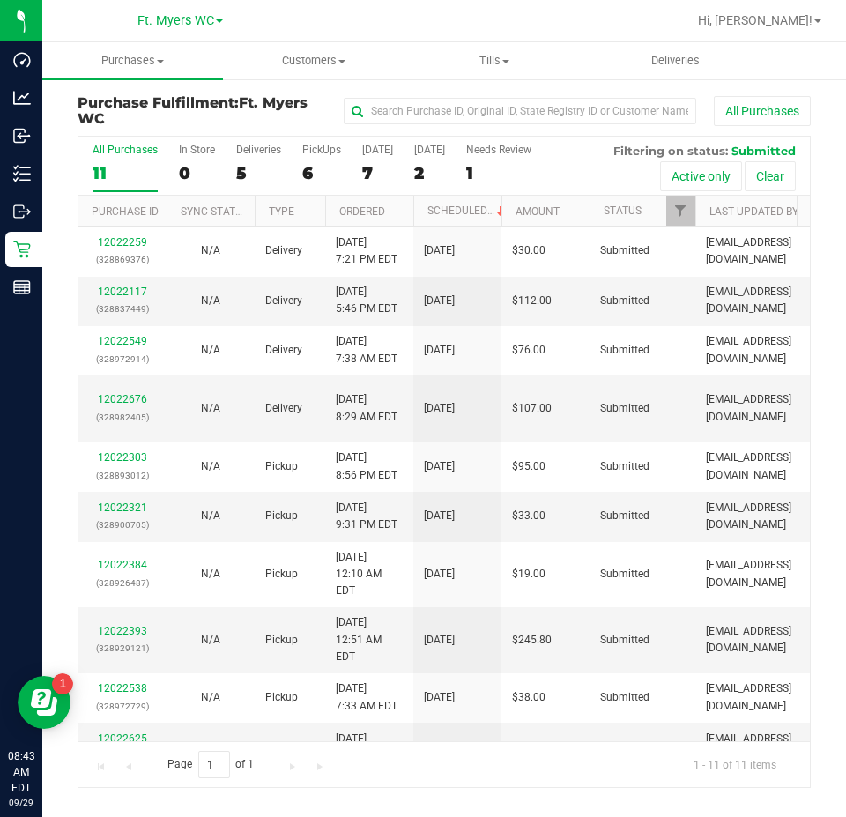
drag, startPoint x: 407, startPoint y: 577, endPoint x: 347, endPoint y: 166, distance: 414.9
click at [257, 163] on div "5" at bounding box center [258, 173] width 45 height 20
click at [0, 0] on input "Deliveries 5" at bounding box center [0, 0] width 0 height 0
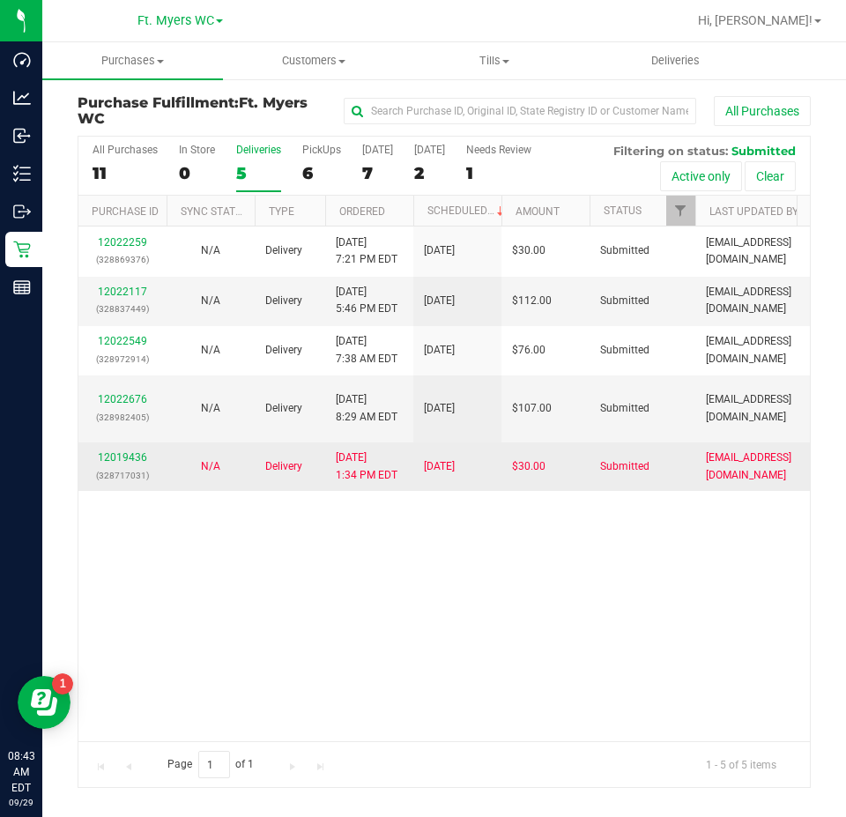
scroll to position [199, 0]
drag, startPoint x: 406, startPoint y: 328, endPoint x: 406, endPoint y: 581, distance: 252.8
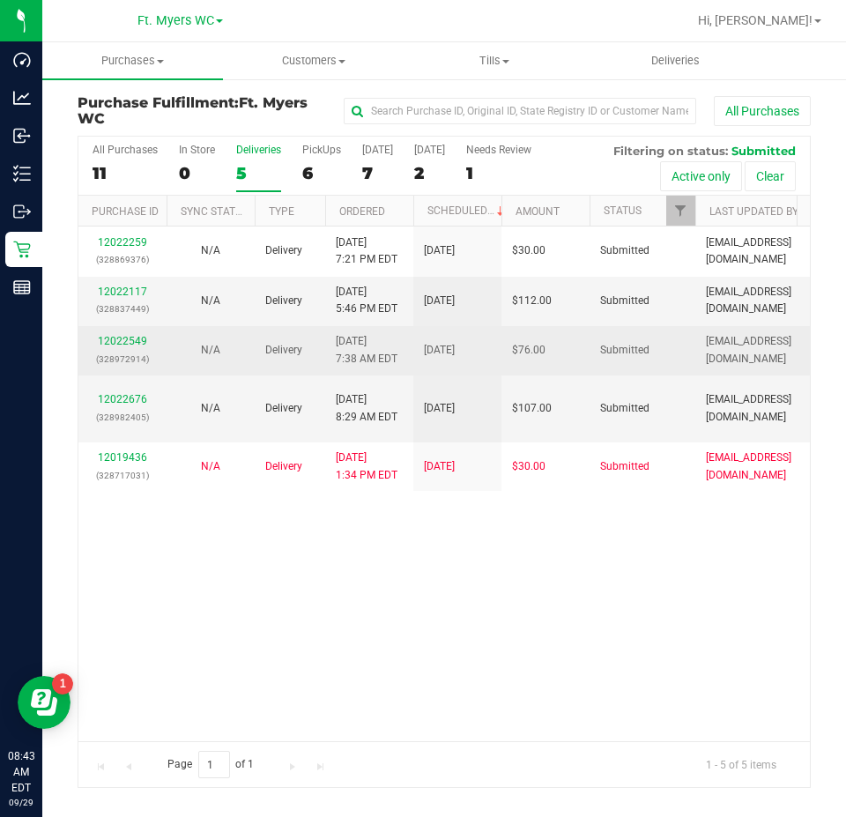
scroll to position [0, 0]
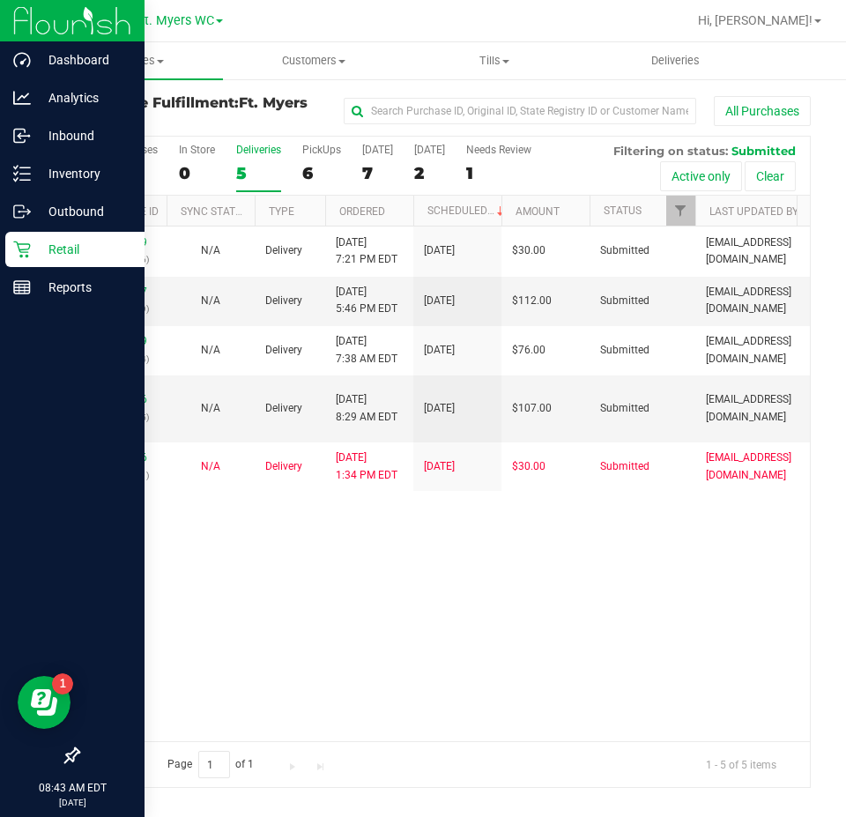
click at [37, 239] on p "Retail" at bounding box center [84, 249] width 106 height 21
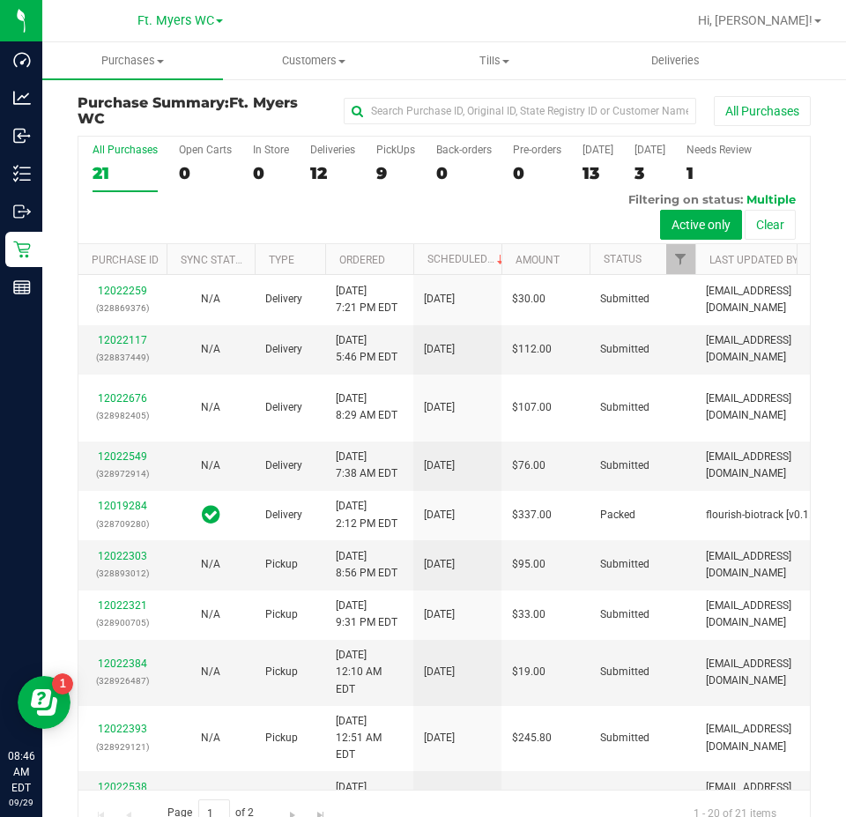
scroll to position [936, 0]
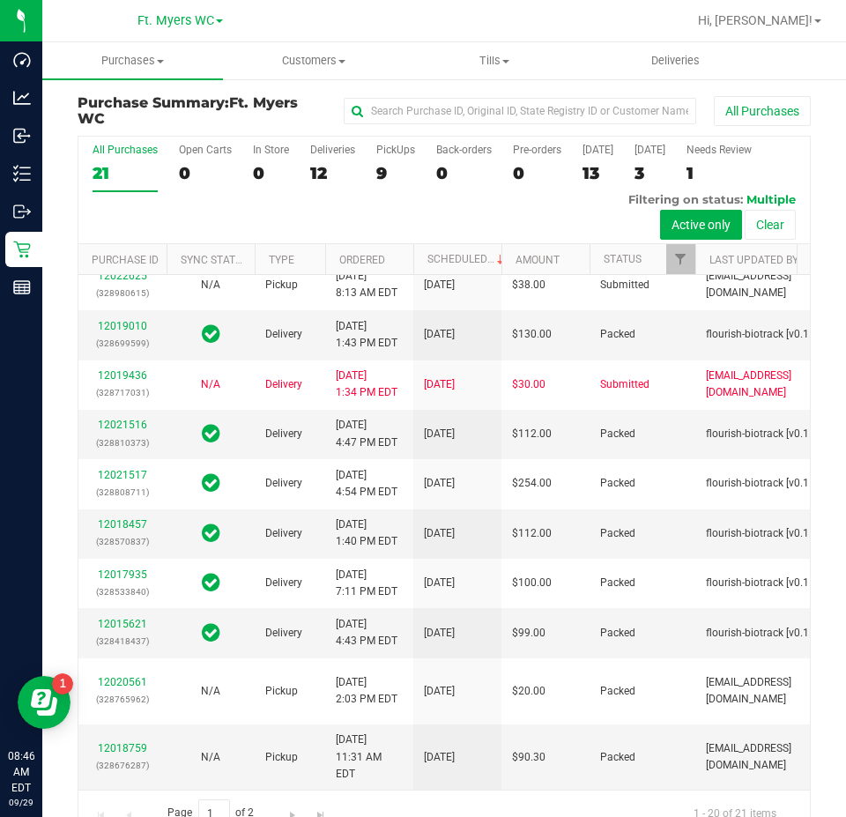
drag, startPoint x: 441, startPoint y: 743, endPoint x: 425, endPoint y: 844, distance: 102.7
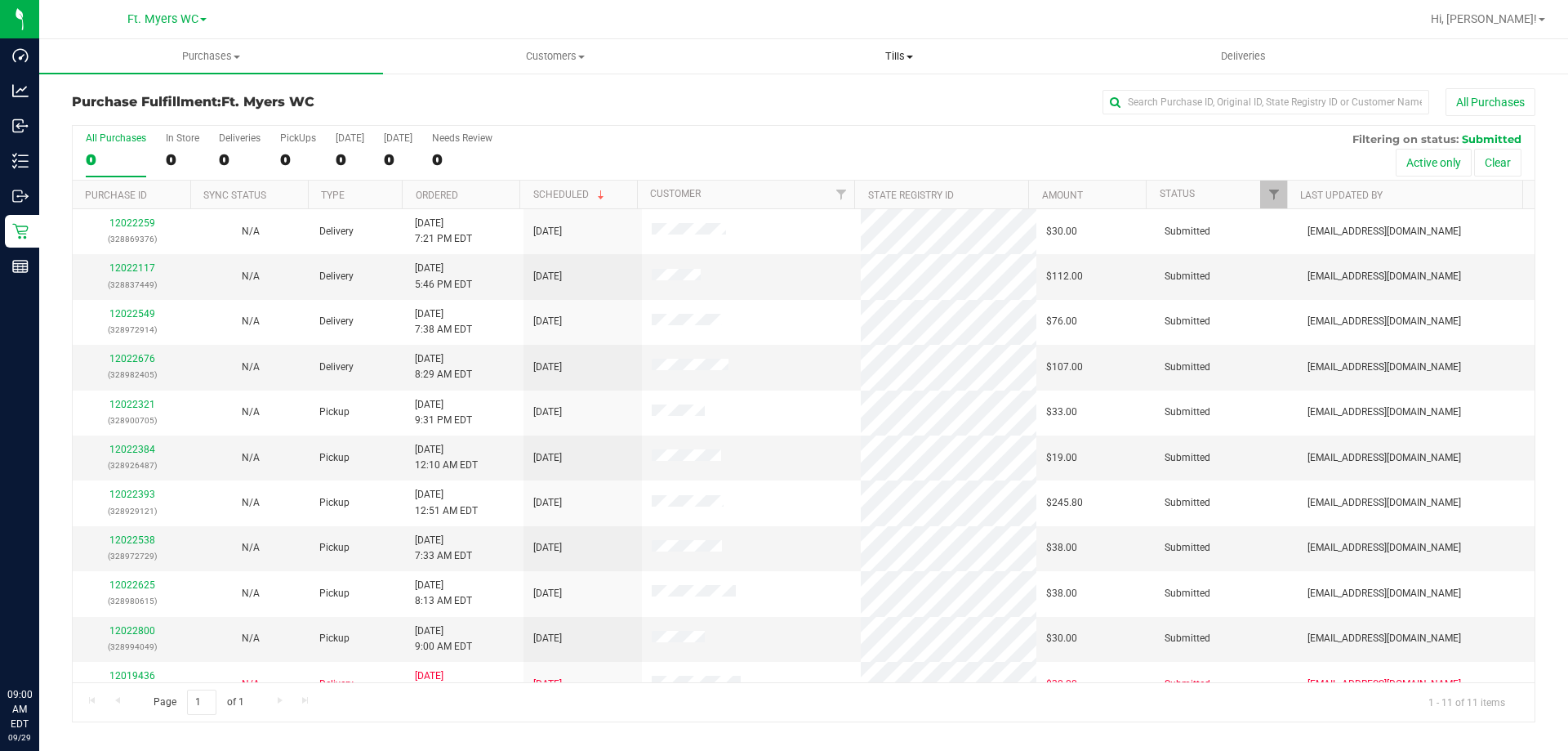
click at [926, 58] on span "Tills" at bounding box center [899, 57] width 342 height 15
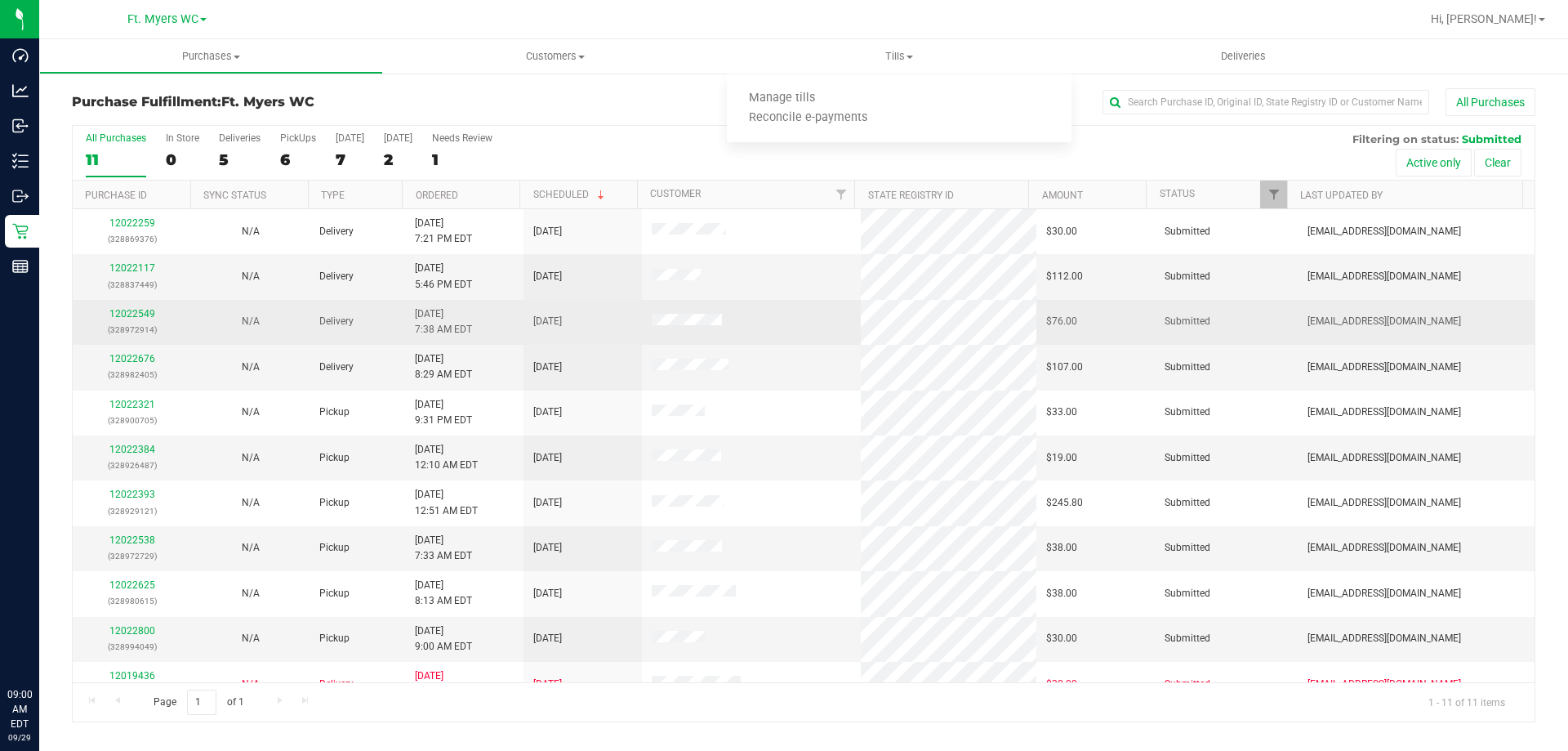
drag, startPoint x: 752, startPoint y: 530, endPoint x: 770, endPoint y: 325, distance: 205.8
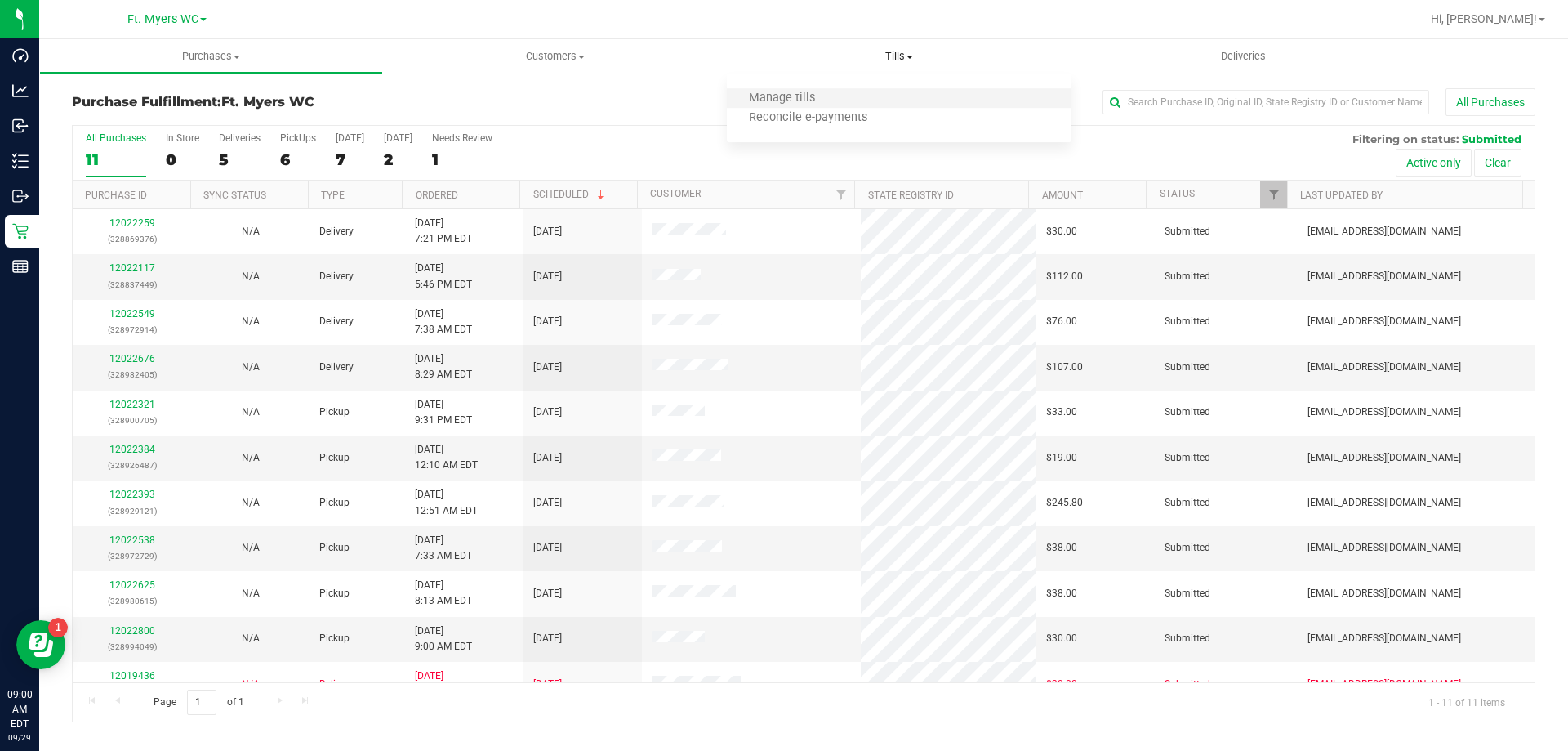
click at [758, 107] on li "Manage tills" at bounding box center [899, 98] width 344 height 19
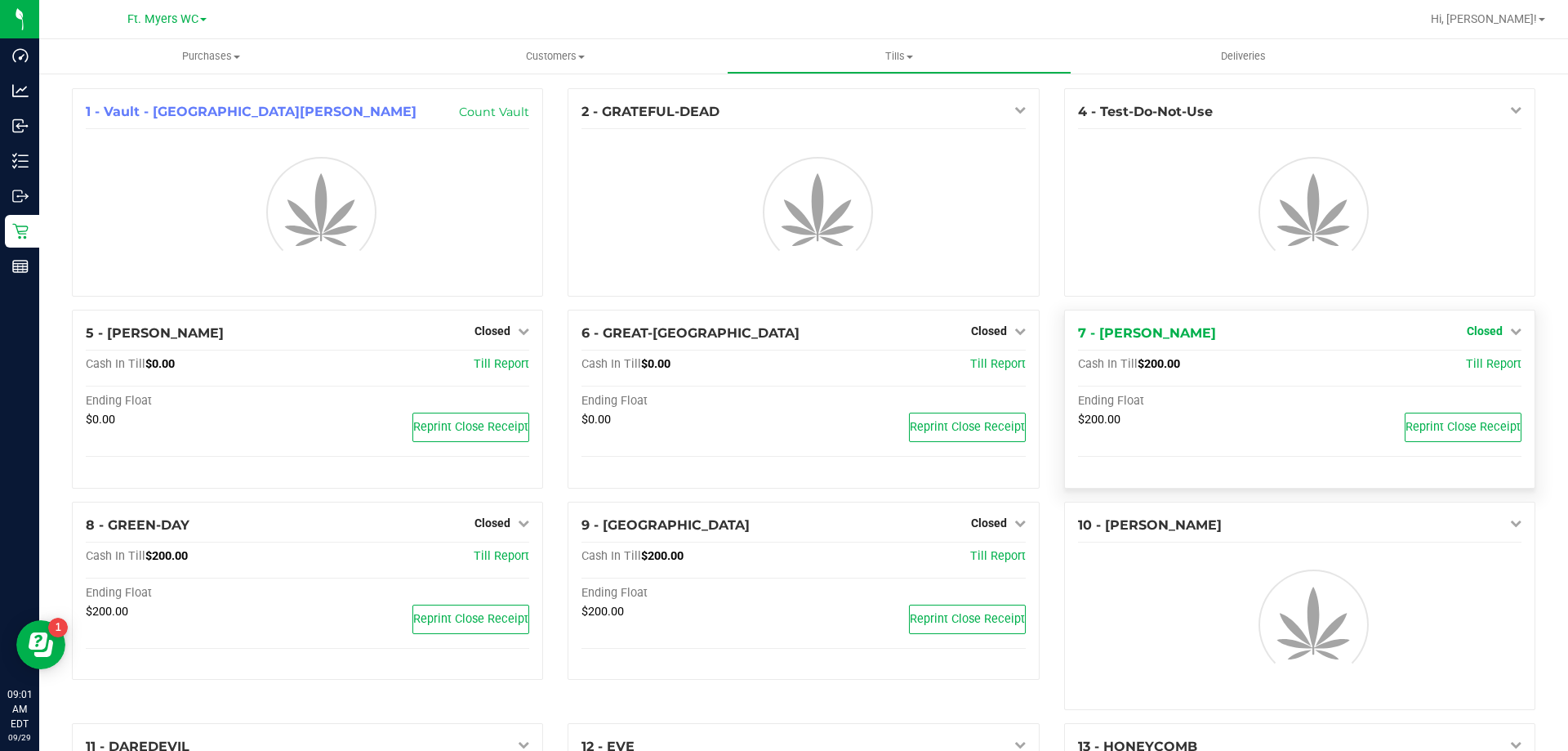
click at [1495, 336] on link "Closed" at bounding box center [1494, 331] width 55 height 13
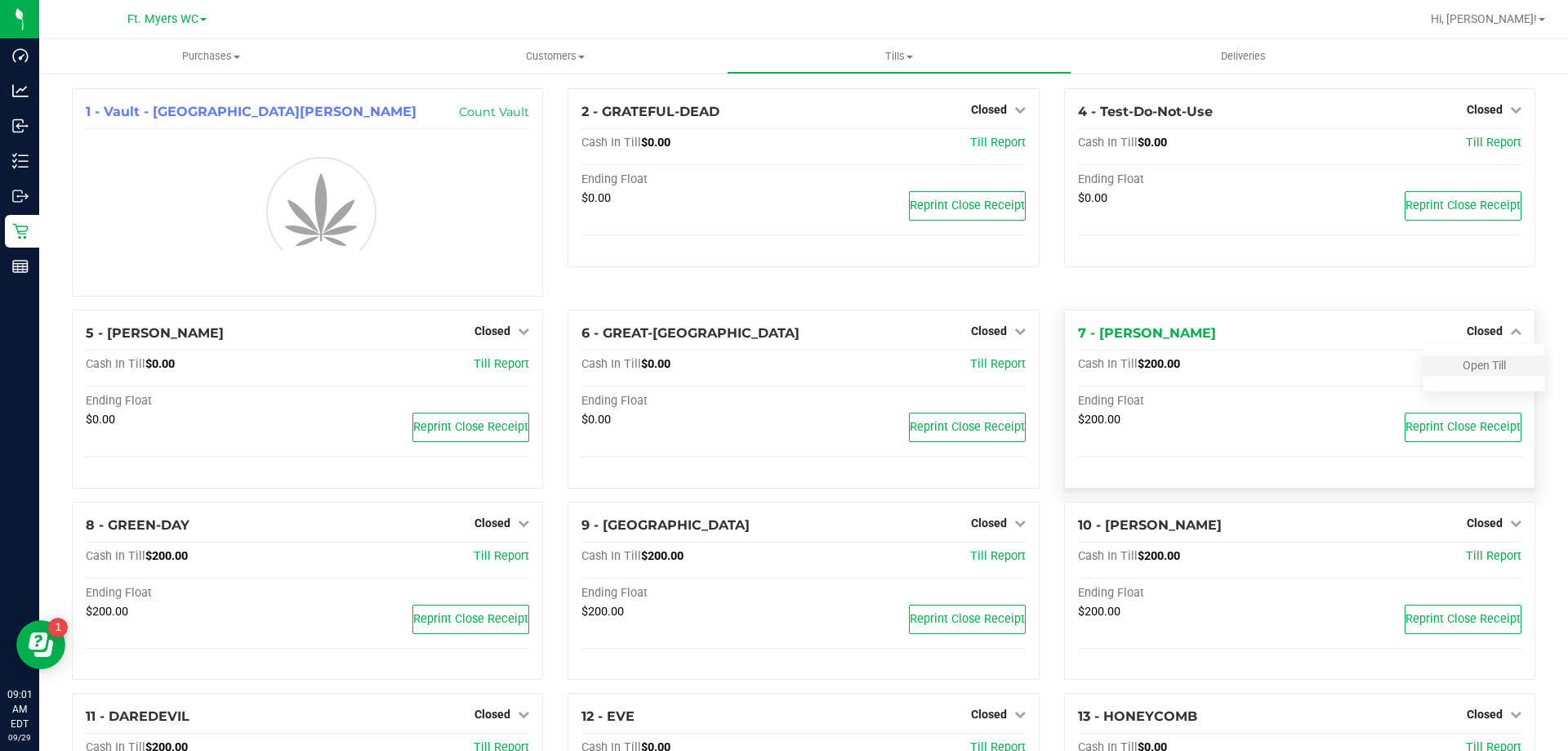
click at [1478, 374] on div "Open Till" at bounding box center [1484, 365] width 121 height 20
click at [1472, 367] on link "Open Till" at bounding box center [1485, 365] width 44 height 13
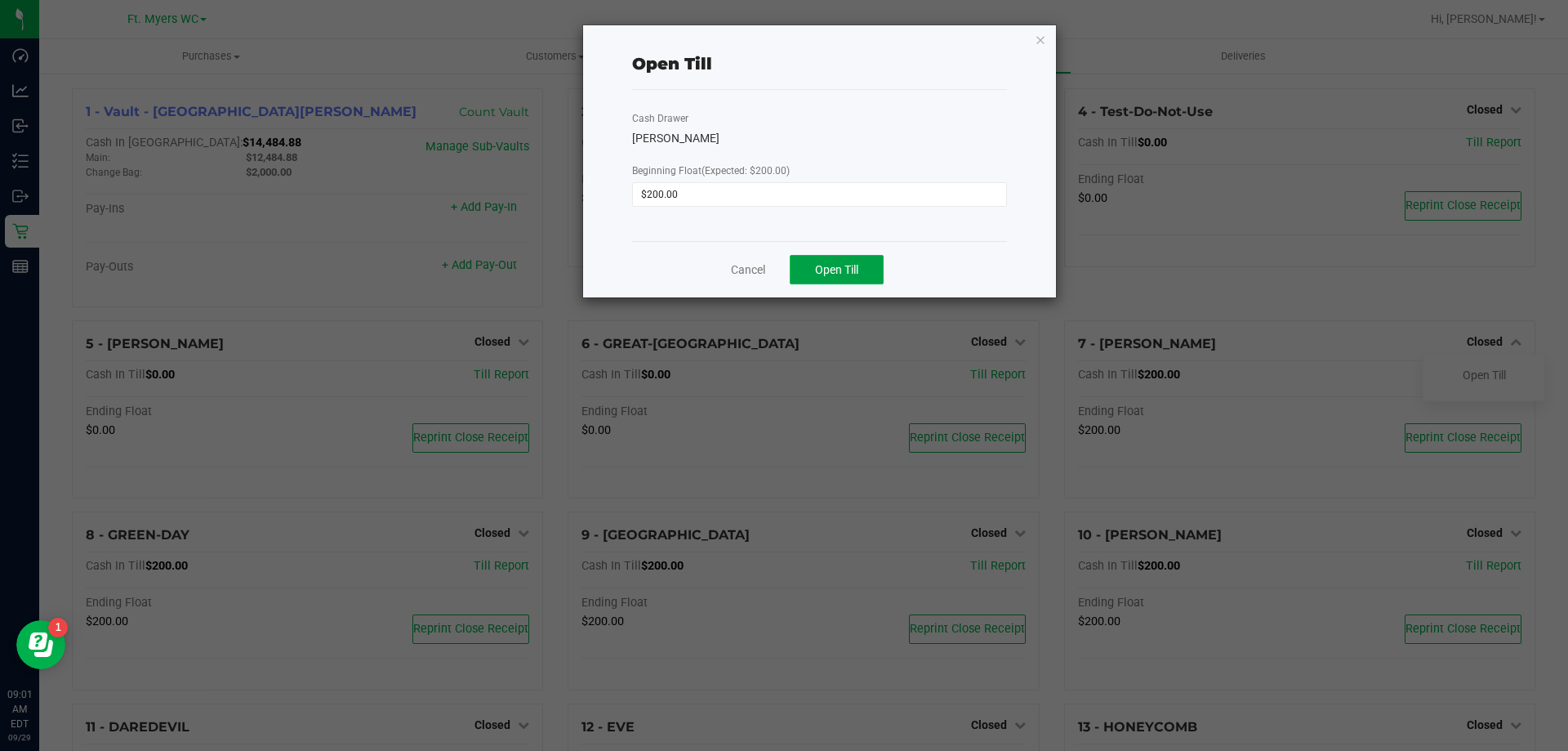
click at [862, 267] on button "Open Till" at bounding box center [836, 270] width 94 height 30
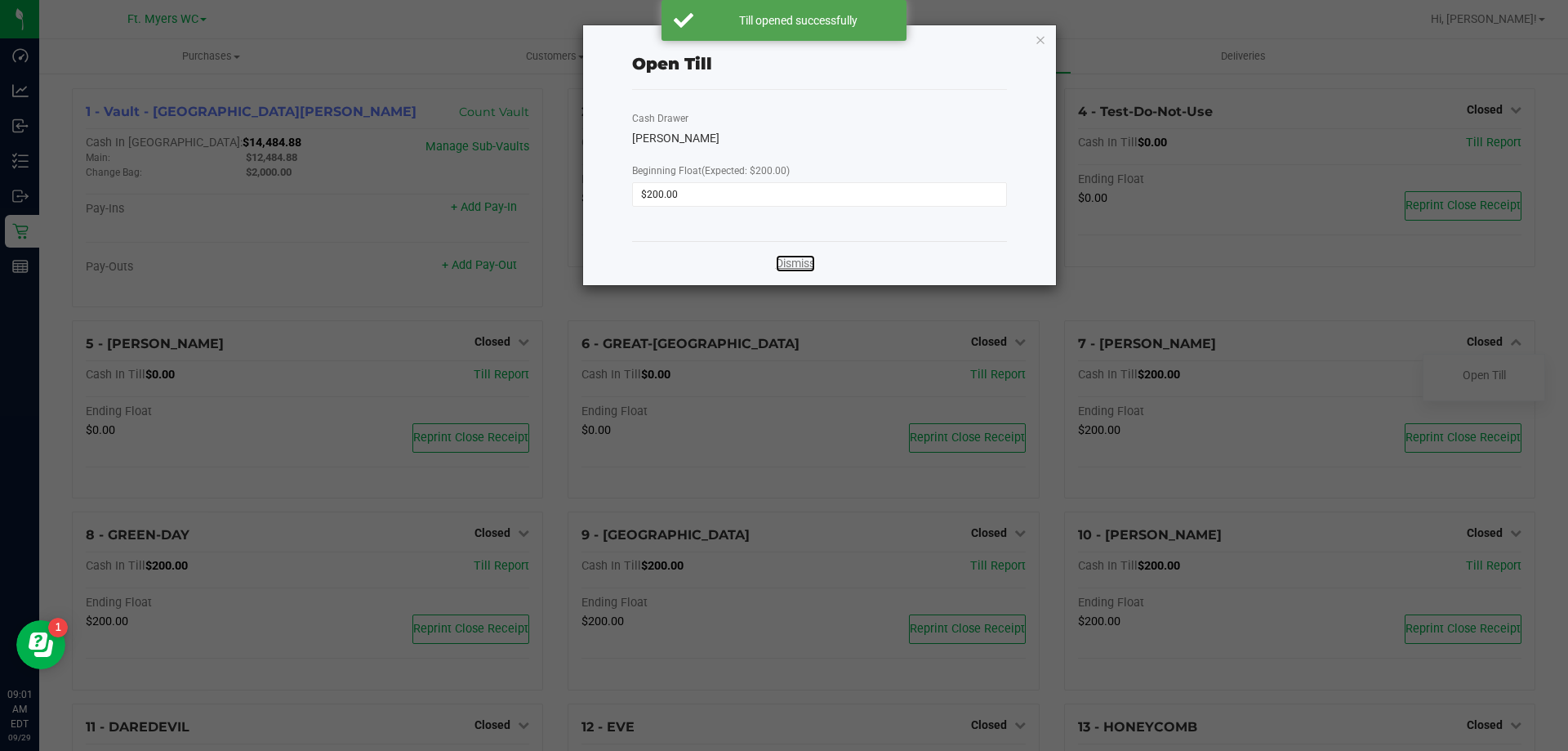
click at [802, 264] on link "Dismiss" at bounding box center [796, 263] width 39 height 17
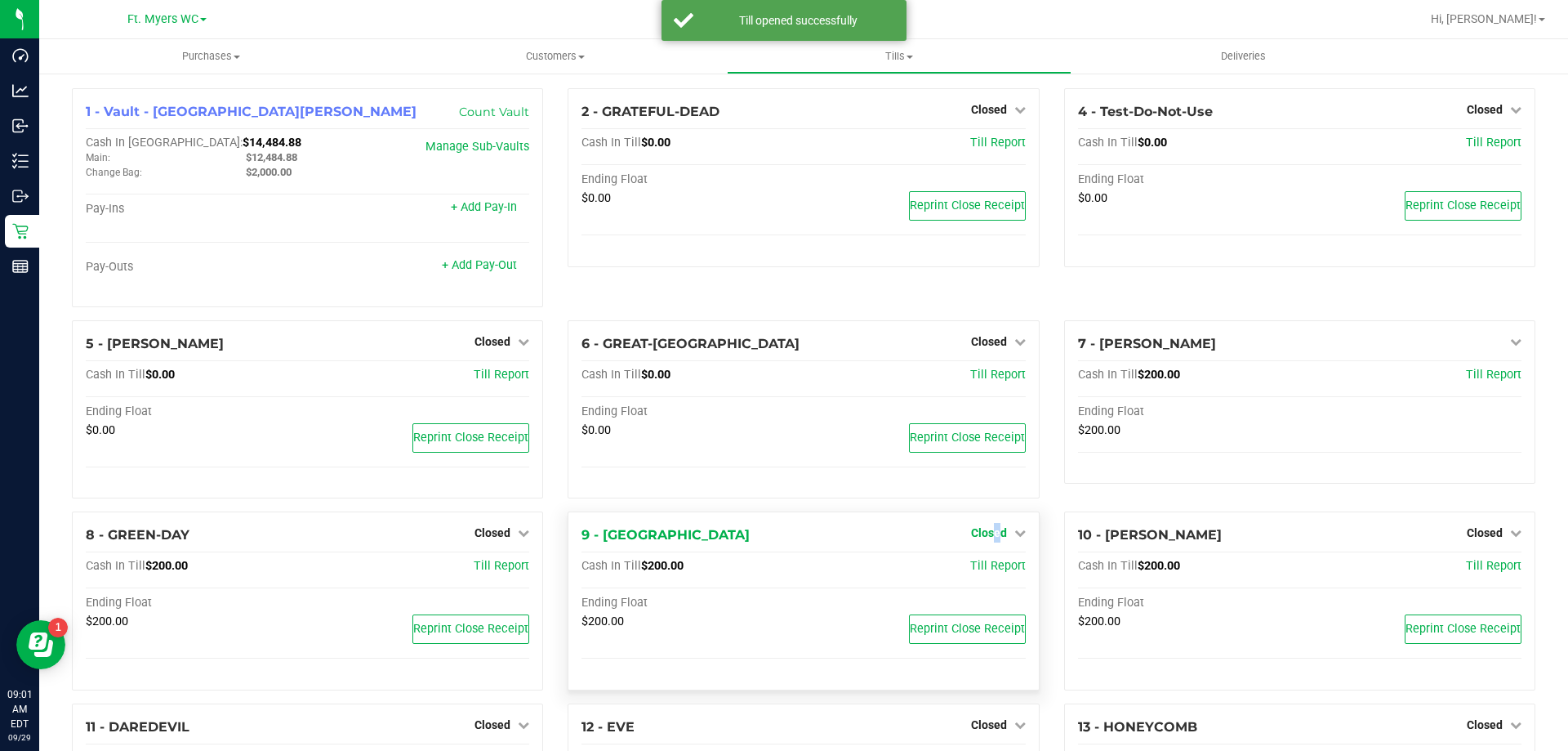
click at [989, 539] on span "Closed" at bounding box center [988, 532] width 36 height 13
click at [995, 578] on div "Open Till" at bounding box center [988, 567] width 121 height 20
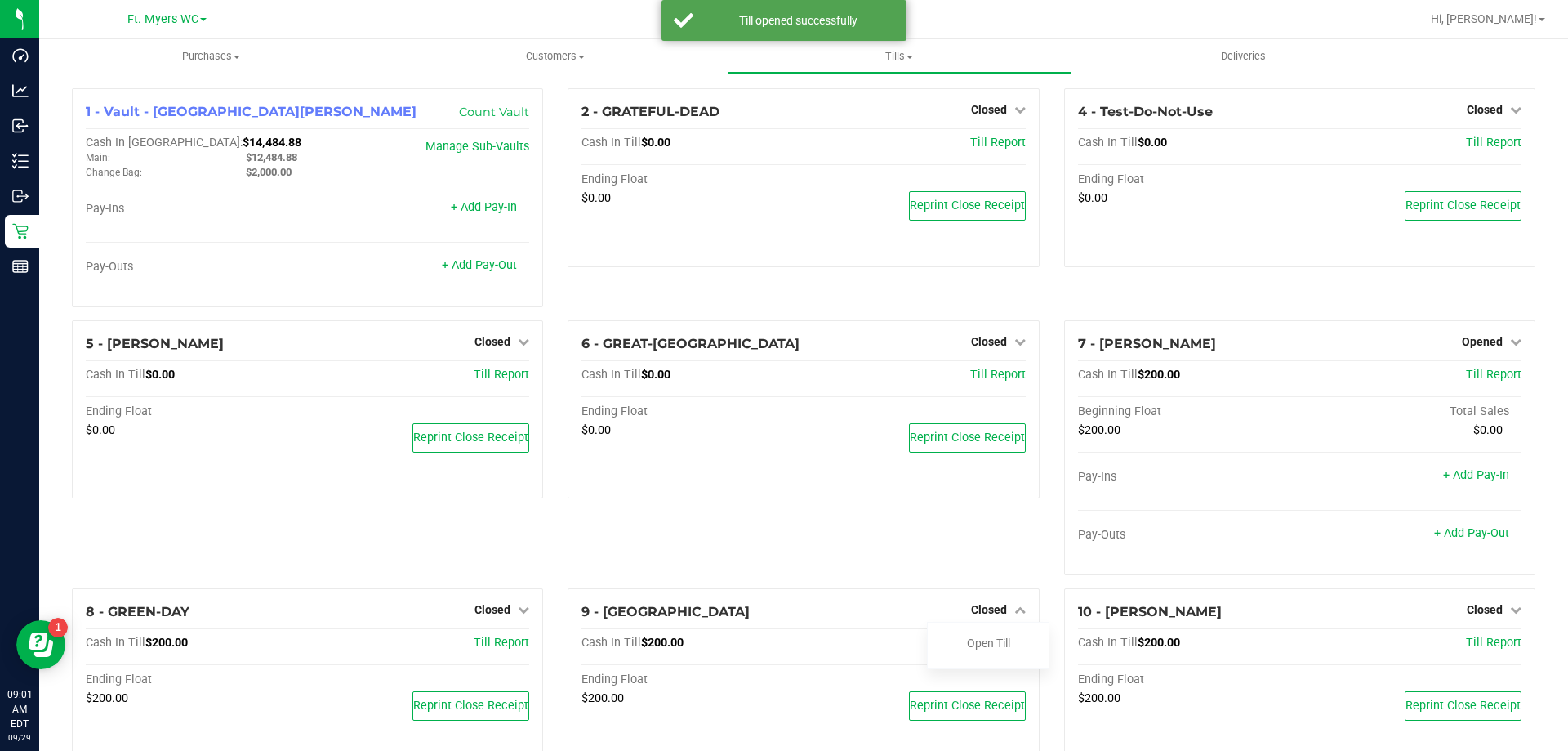
click at [989, 567] on div "6 - GREAT-BRITAIN Closed Open Till Cash In Till $0.00 Till Report Ending Float …" at bounding box center [803, 453] width 496 height 268
click at [980, 635] on div "Open Till" at bounding box center [988, 643] width 121 height 20
click at [980, 642] on link "Open Till" at bounding box center [988, 643] width 44 height 13
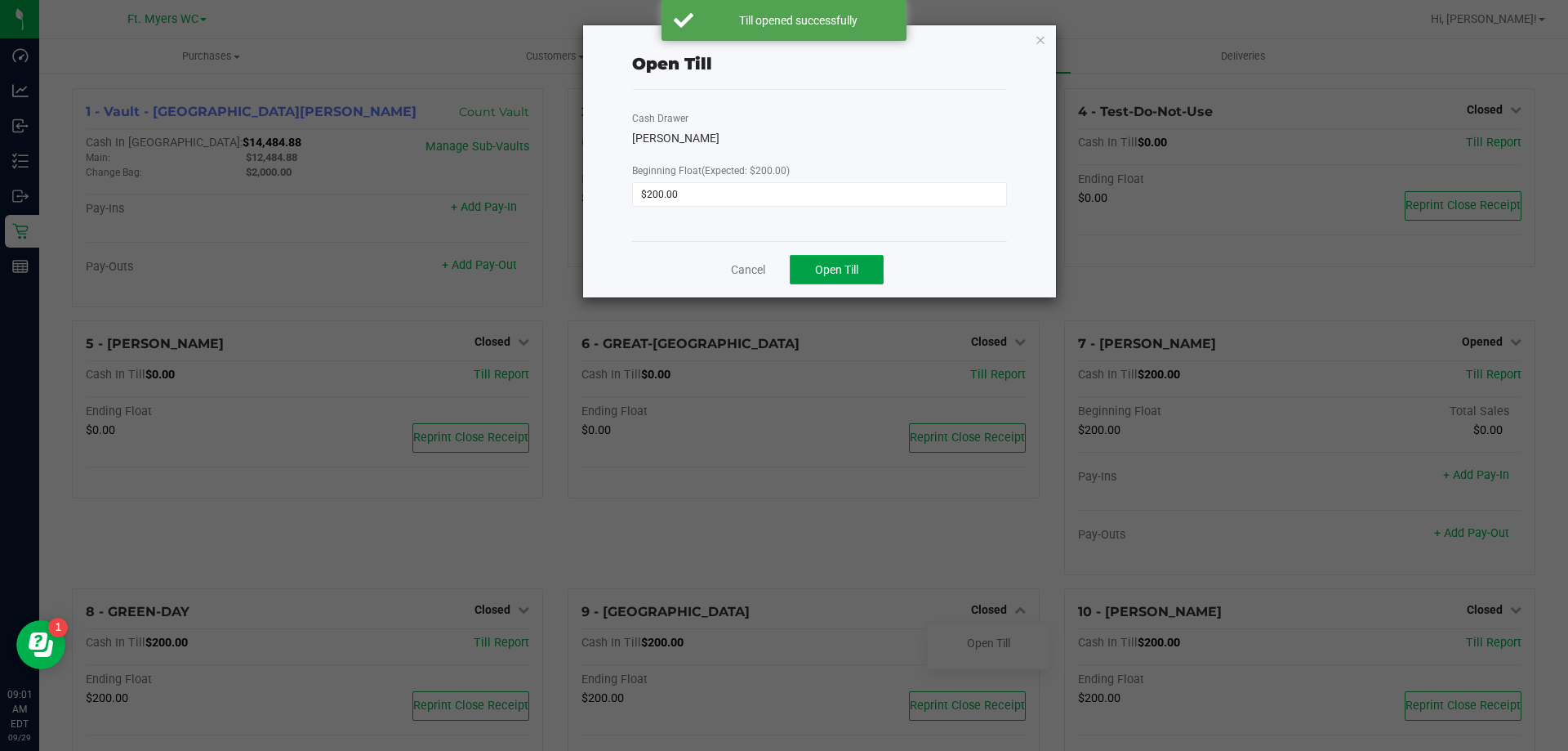
click at [859, 270] on span "Open Till" at bounding box center [836, 270] width 44 height 13
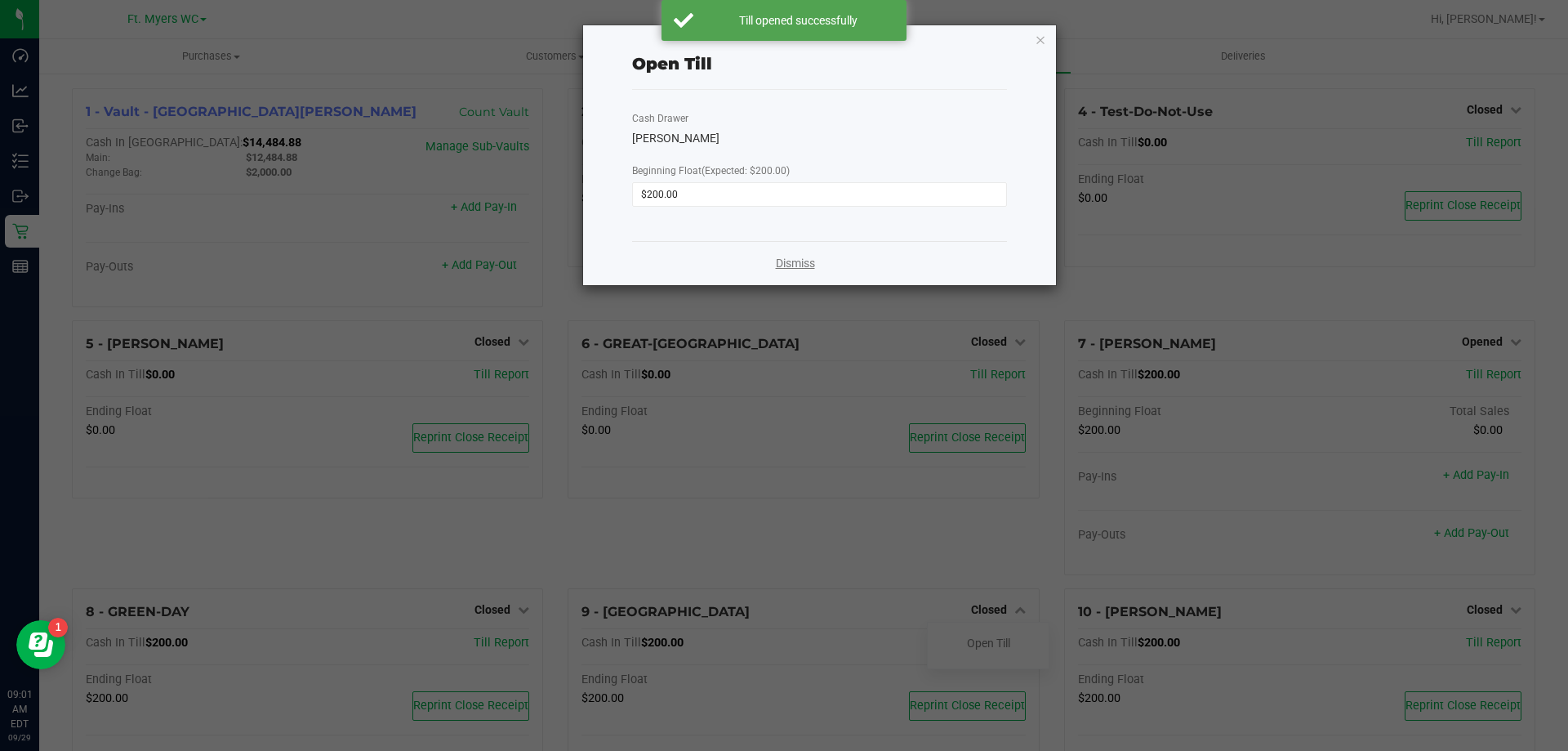
click at [784, 266] on link "Dismiss" at bounding box center [796, 263] width 39 height 17
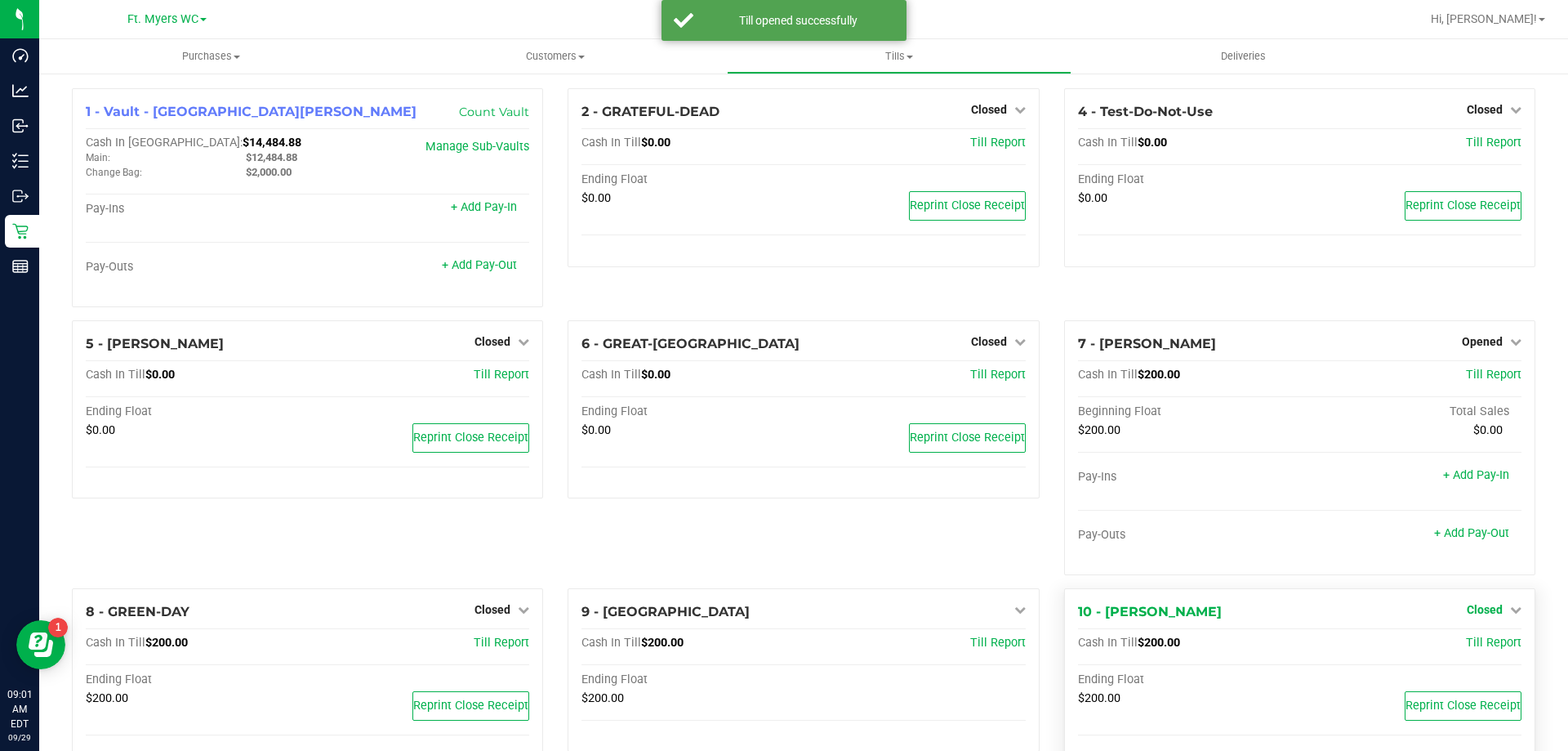
click at [1473, 609] on span "Closed" at bounding box center [1485, 609] width 36 height 13
click at [1464, 649] on link "Open Till" at bounding box center [1485, 643] width 44 height 13
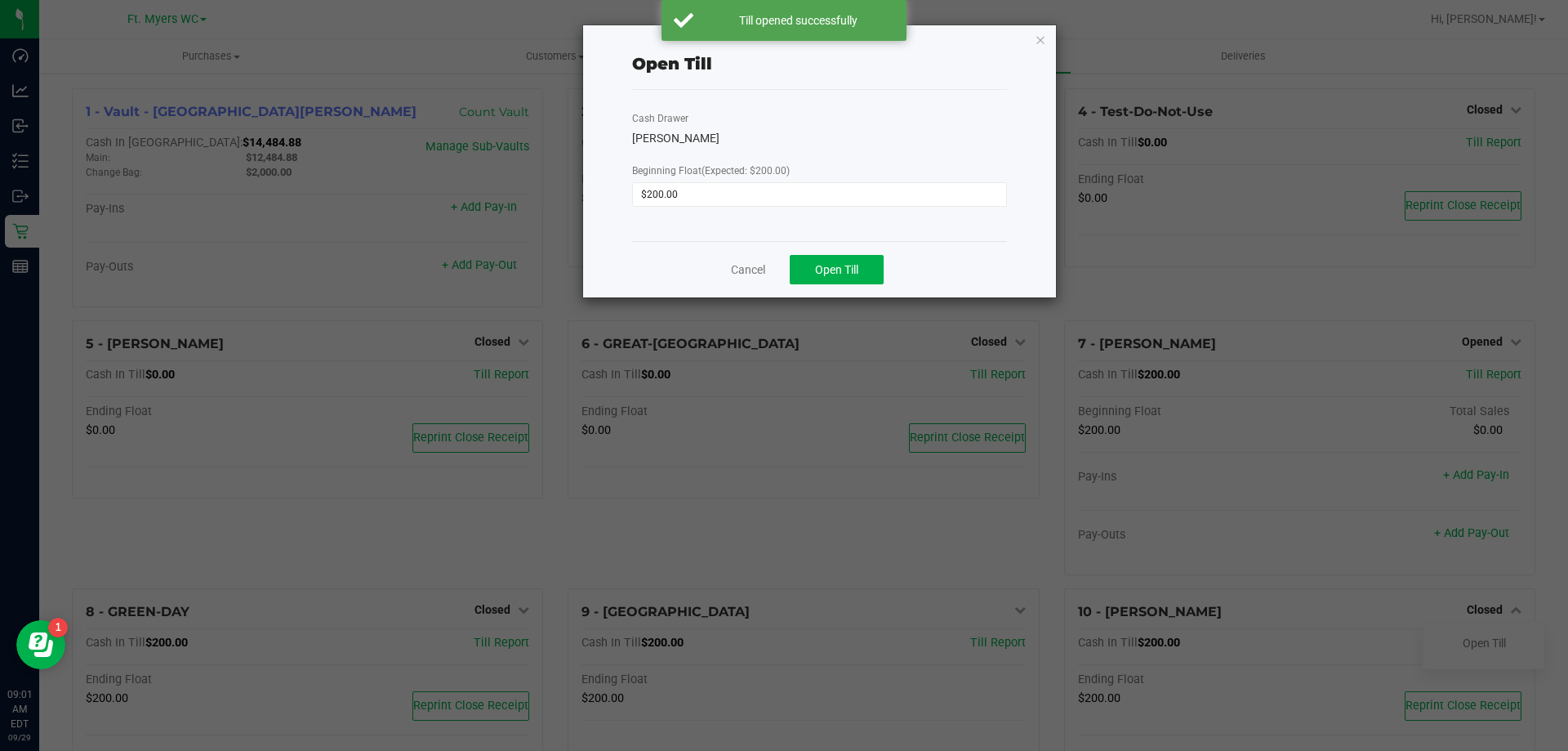
click at [882, 249] on div "Cancel Open Till" at bounding box center [820, 269] width 375 height 57
click at [868, 261] on button "Open Till" at bounding box center [836, 270] width 94 height 30
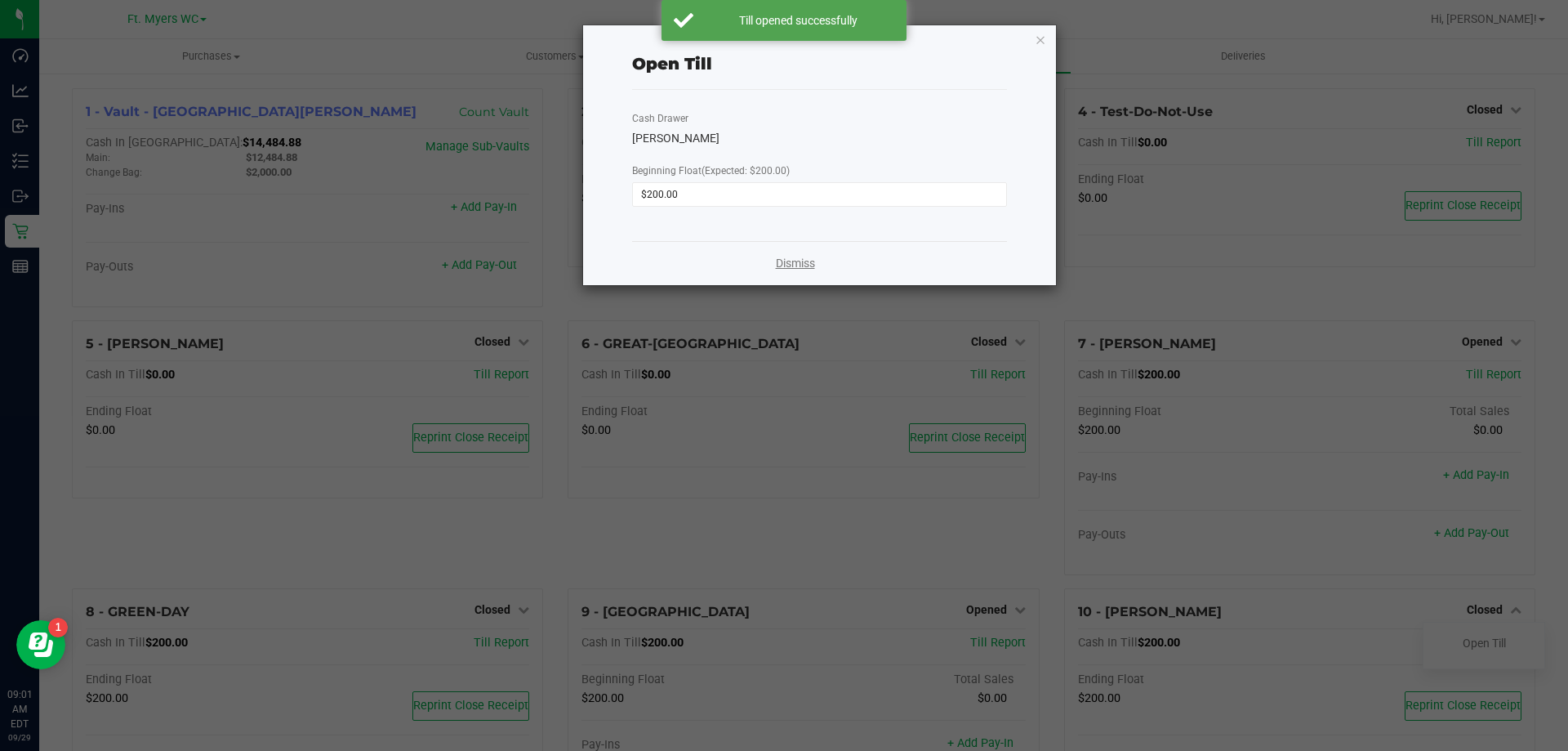
click at [798, 267] on link "Dismiss" at bounding box center [796, 263] width 39 height 17
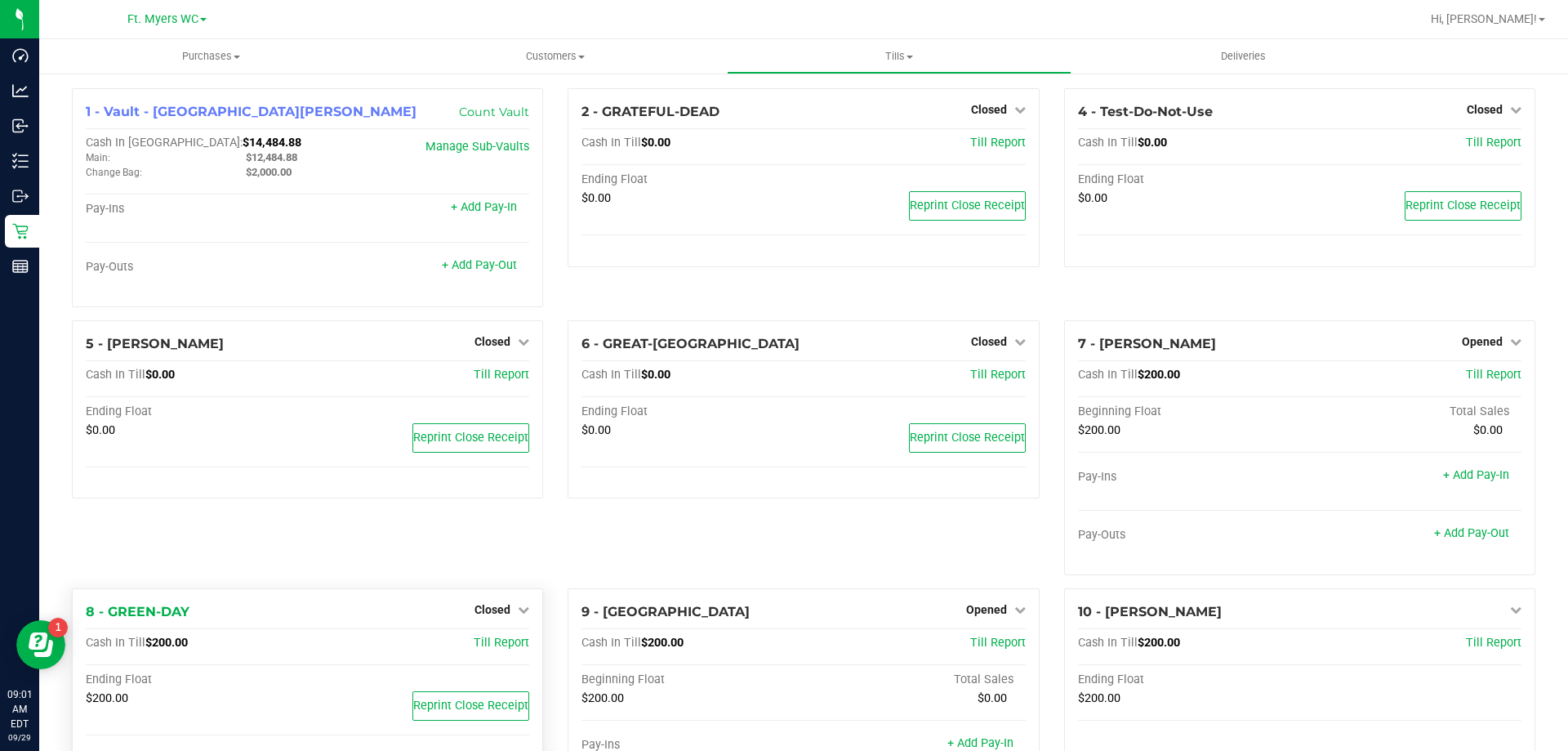
scroll to position [326, 0]
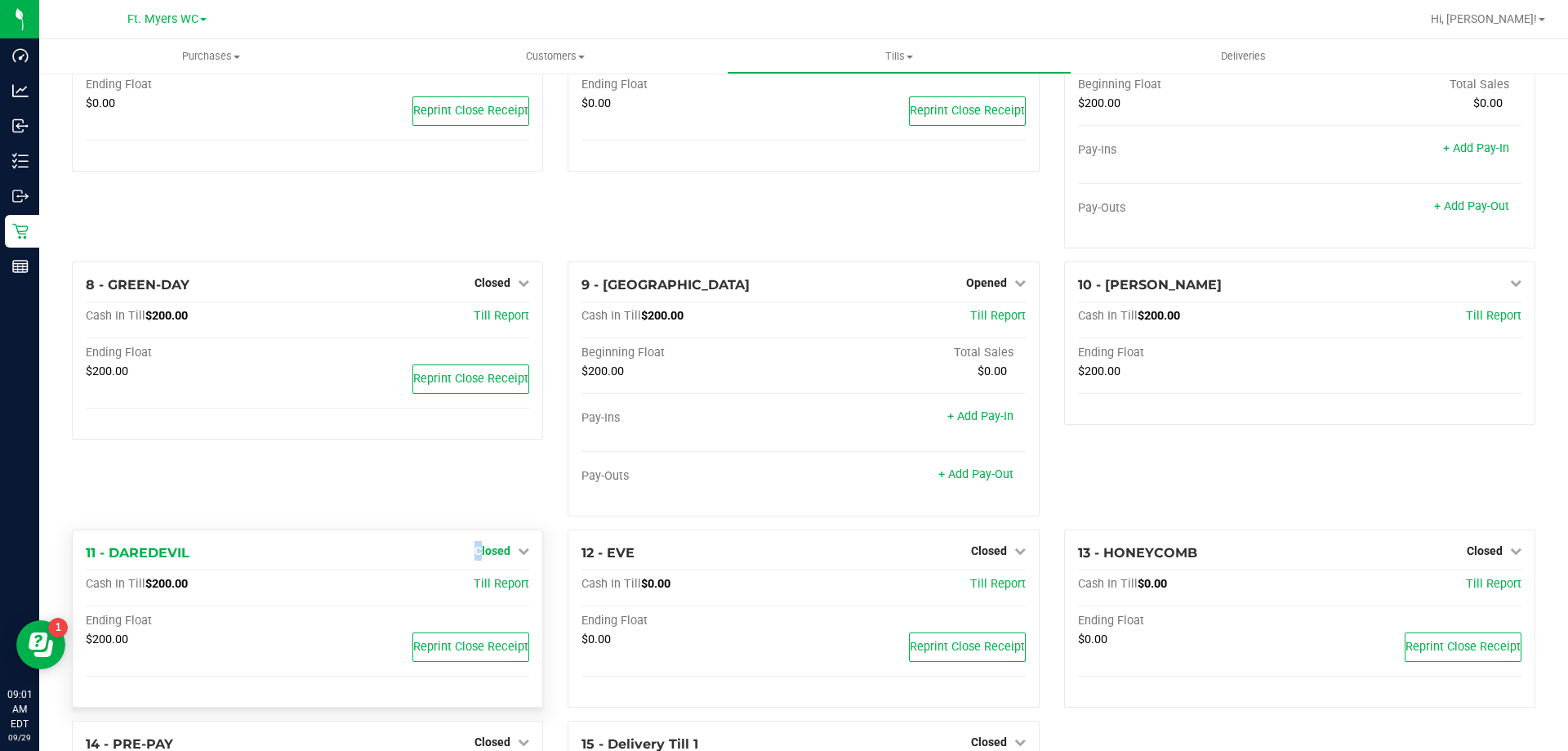
click at [476, 552] on span "Closed" at bounding box center [492, 551] width 36 height 13
click at [493, 591] on link "Open Till" at bounding box center [491, 584] width 44 height 13
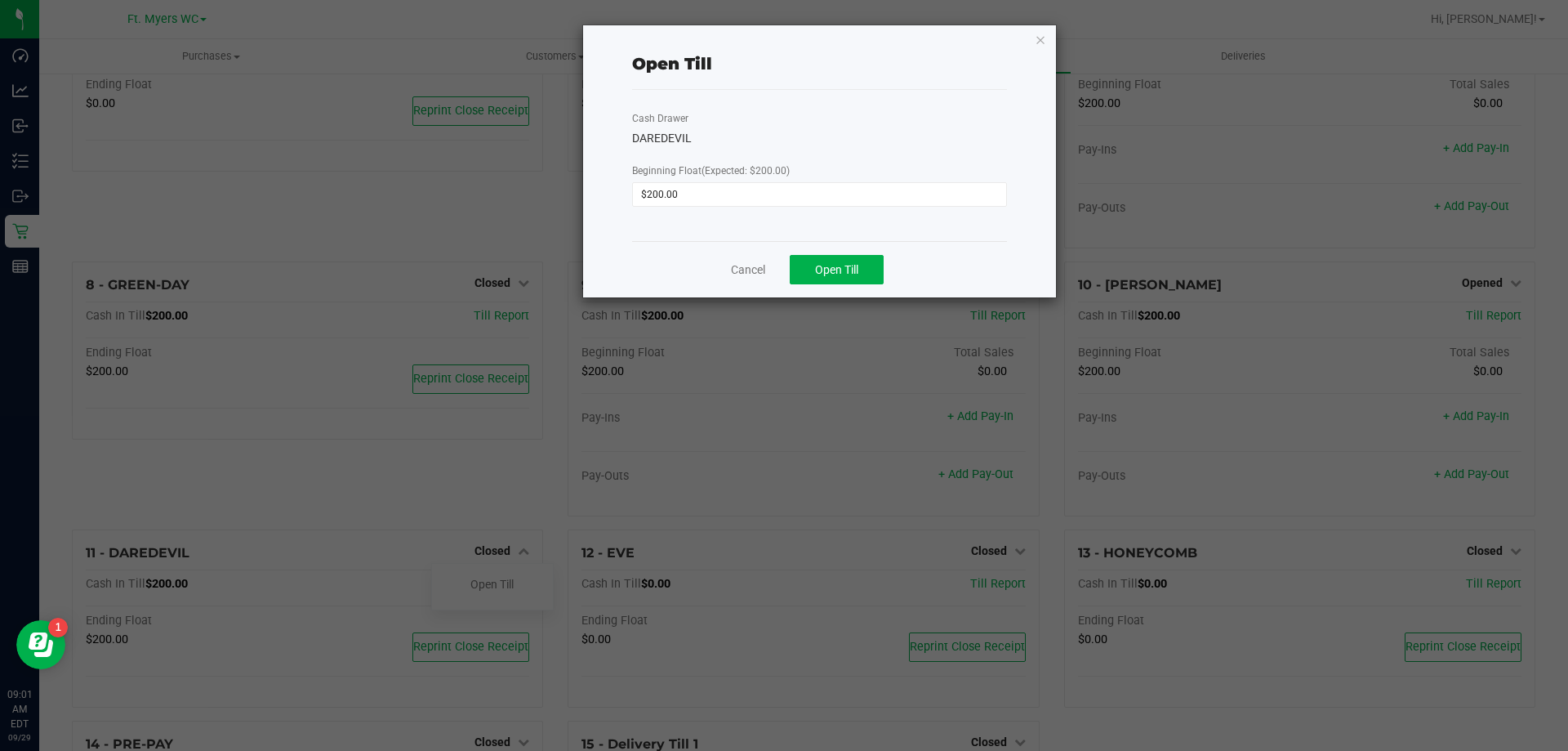
click at [878, 248] on div "Cancel Open Till" at bounding box center [820, 269] width 375 height 57
click at [860, 269] on button "Open Till" at bounding box center [836, 270] width 94 height 30
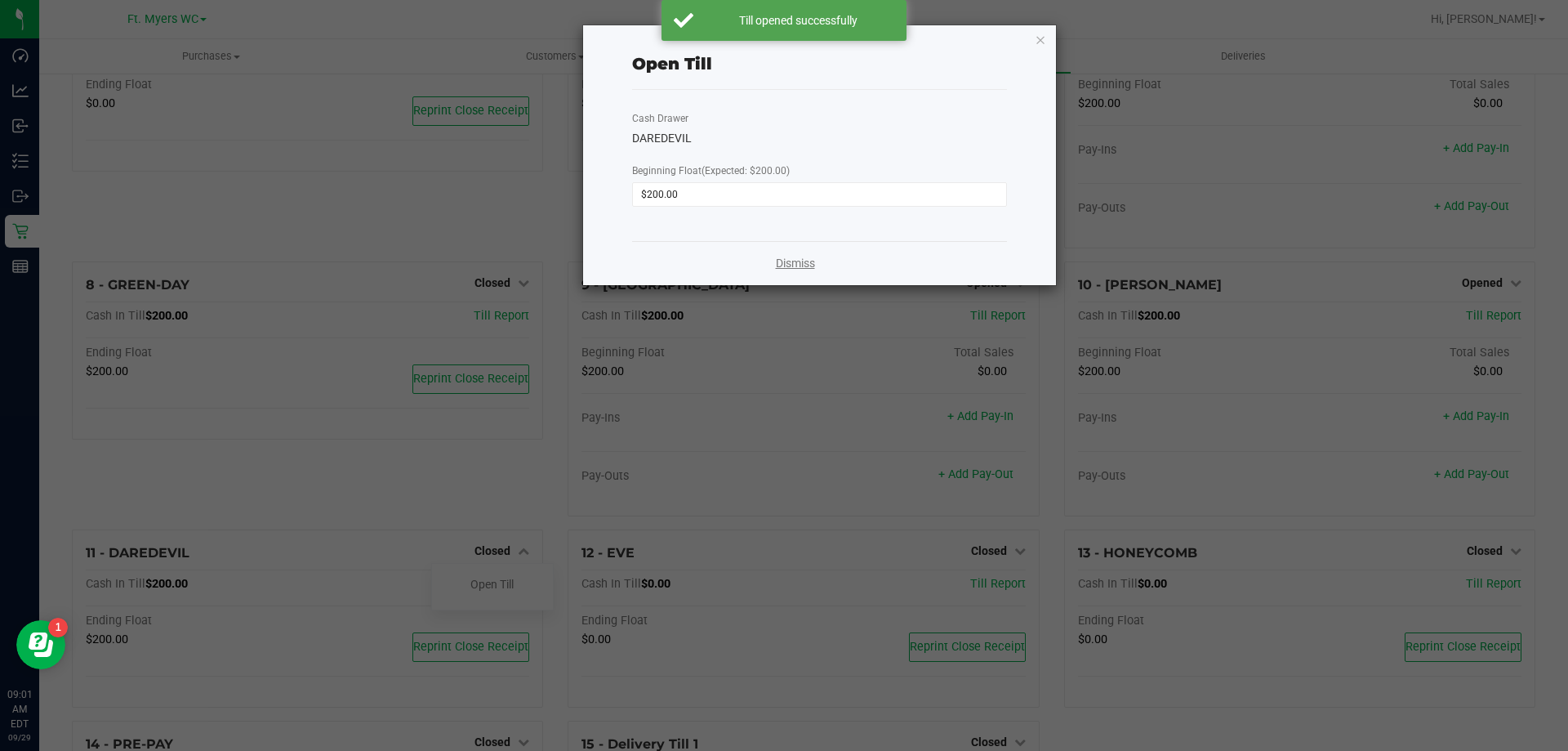
click at [785, 267] on link "Dismiss" at bounding box center [796, 263] width 39 height 17
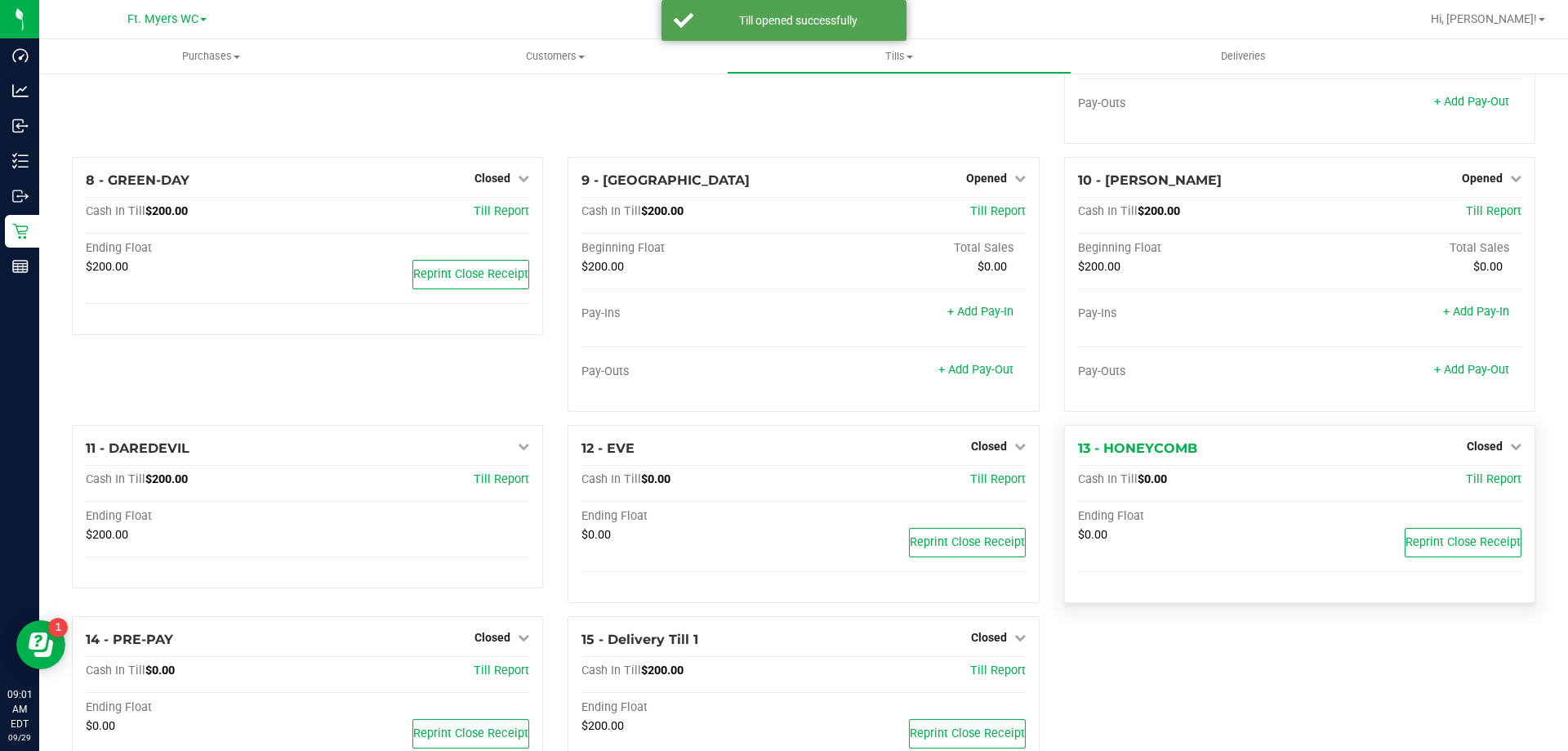
scroll to position [506, 0]
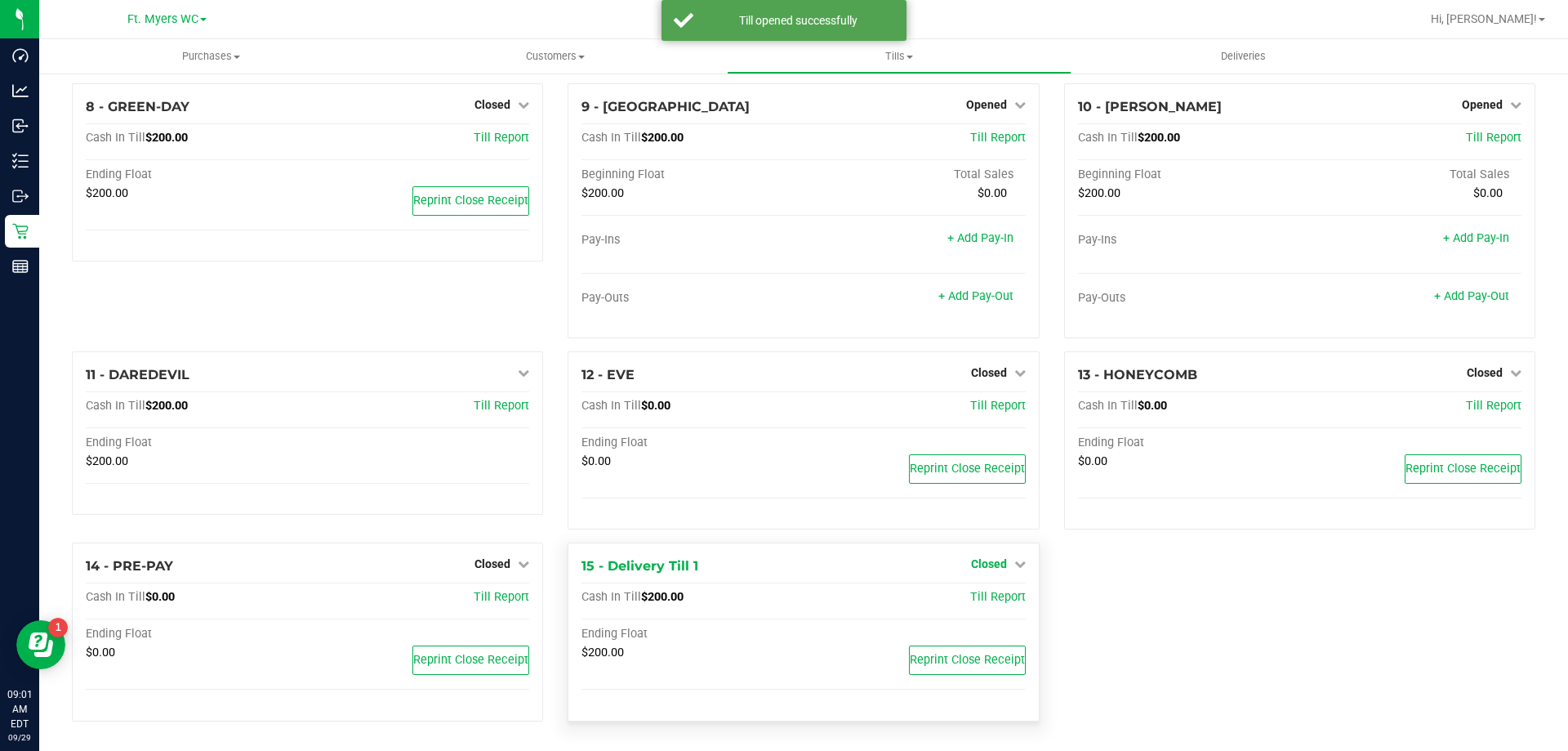
click at [971, 566] on span "Closed" at bounding box center [988, 564] width 36 height 13
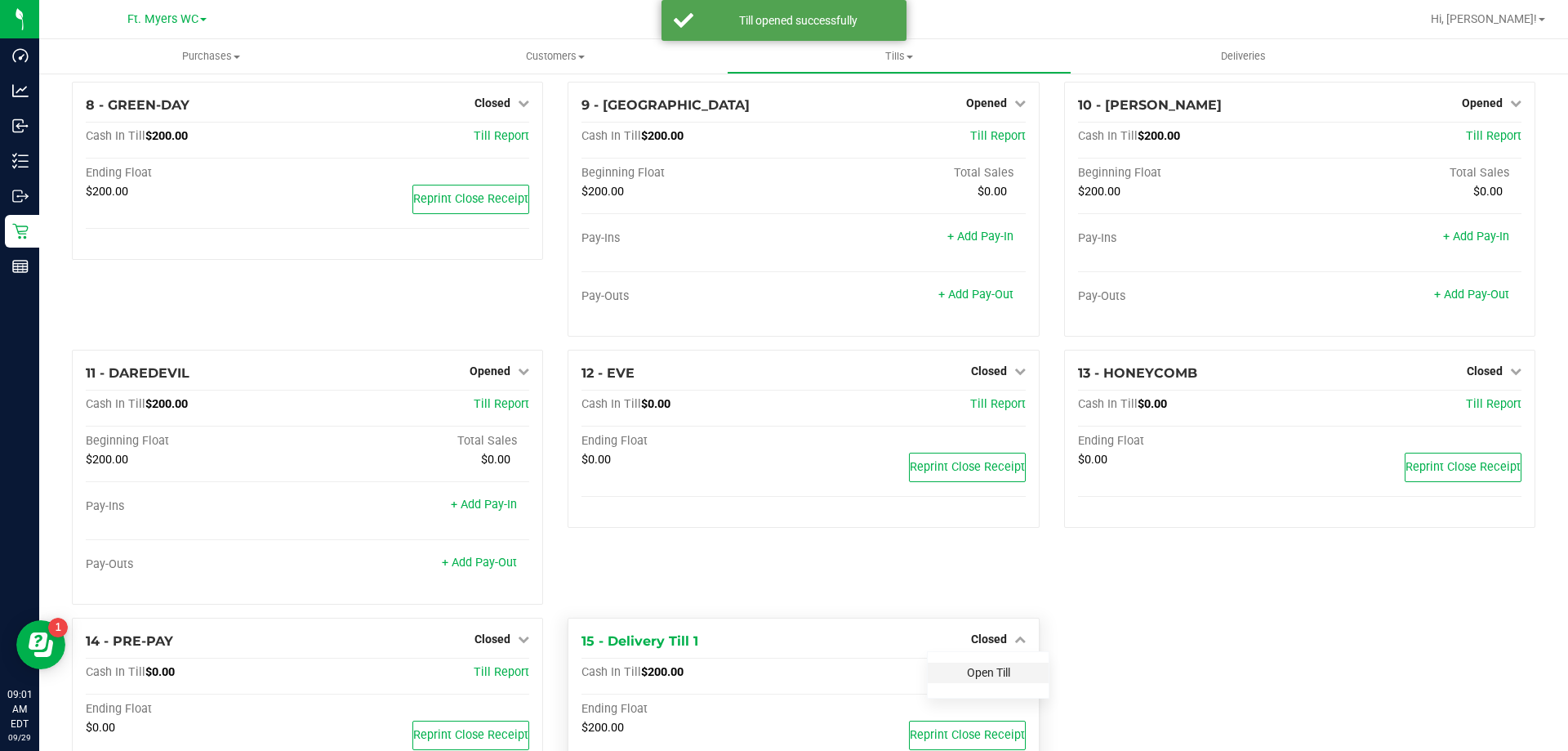
click at [973, 670] on link "Open Till" at bounding box center [988, 672] width 44 height 13
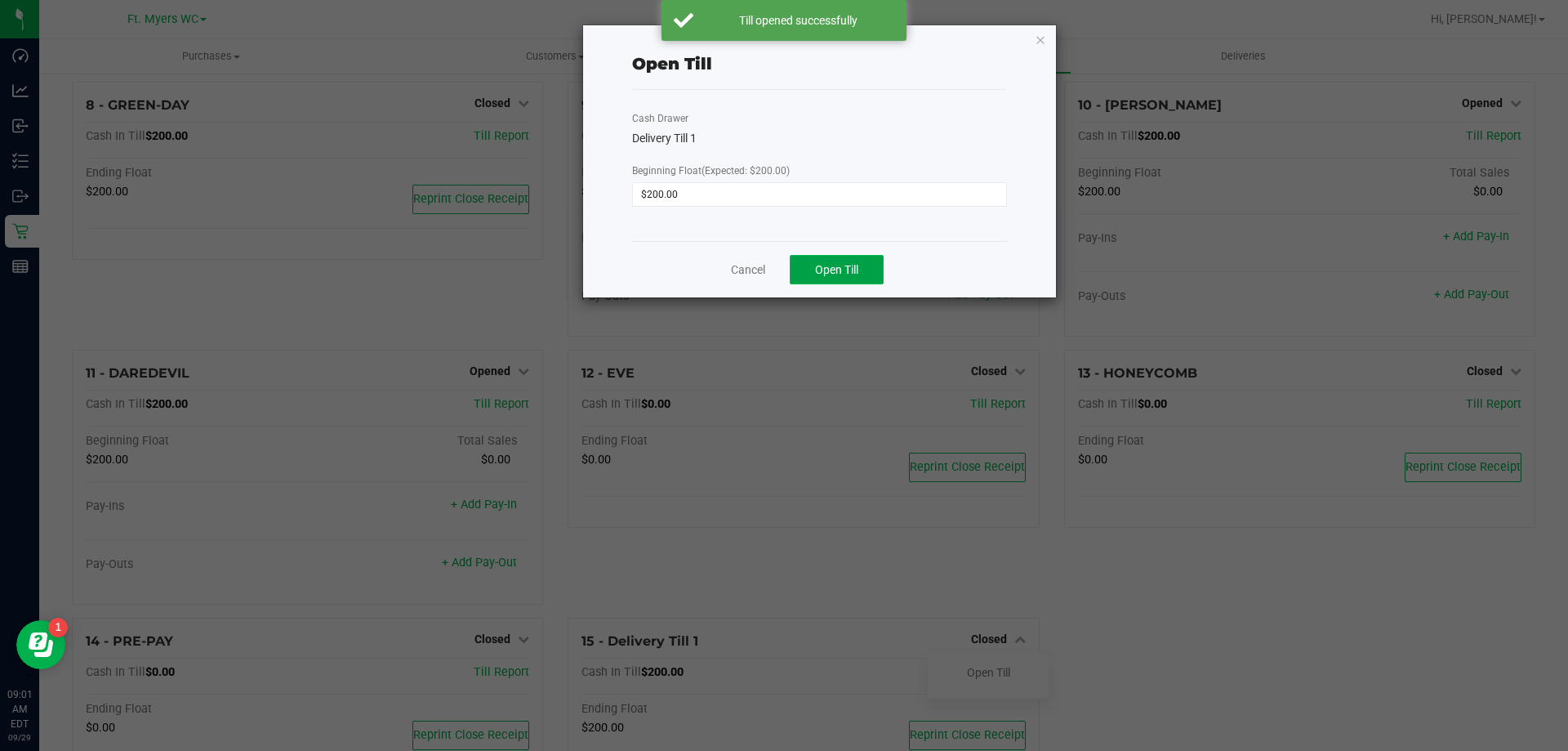
click at [873, 262] on button "Open Till" at bounding box center [836, 270] width 94 height 30
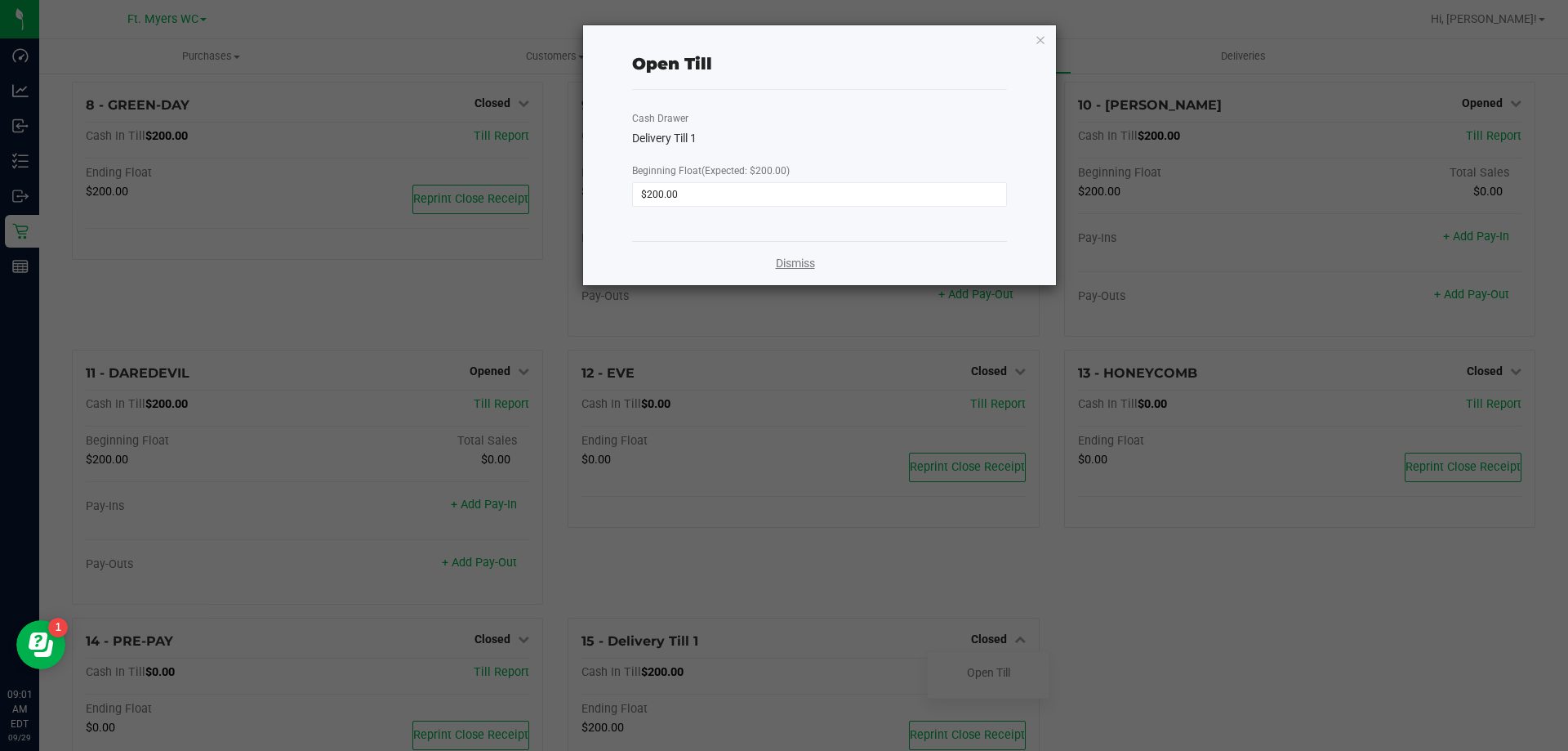
click at [798, 270] on link "Dismiss" at bounding box center [796, 263] width 39 height 17
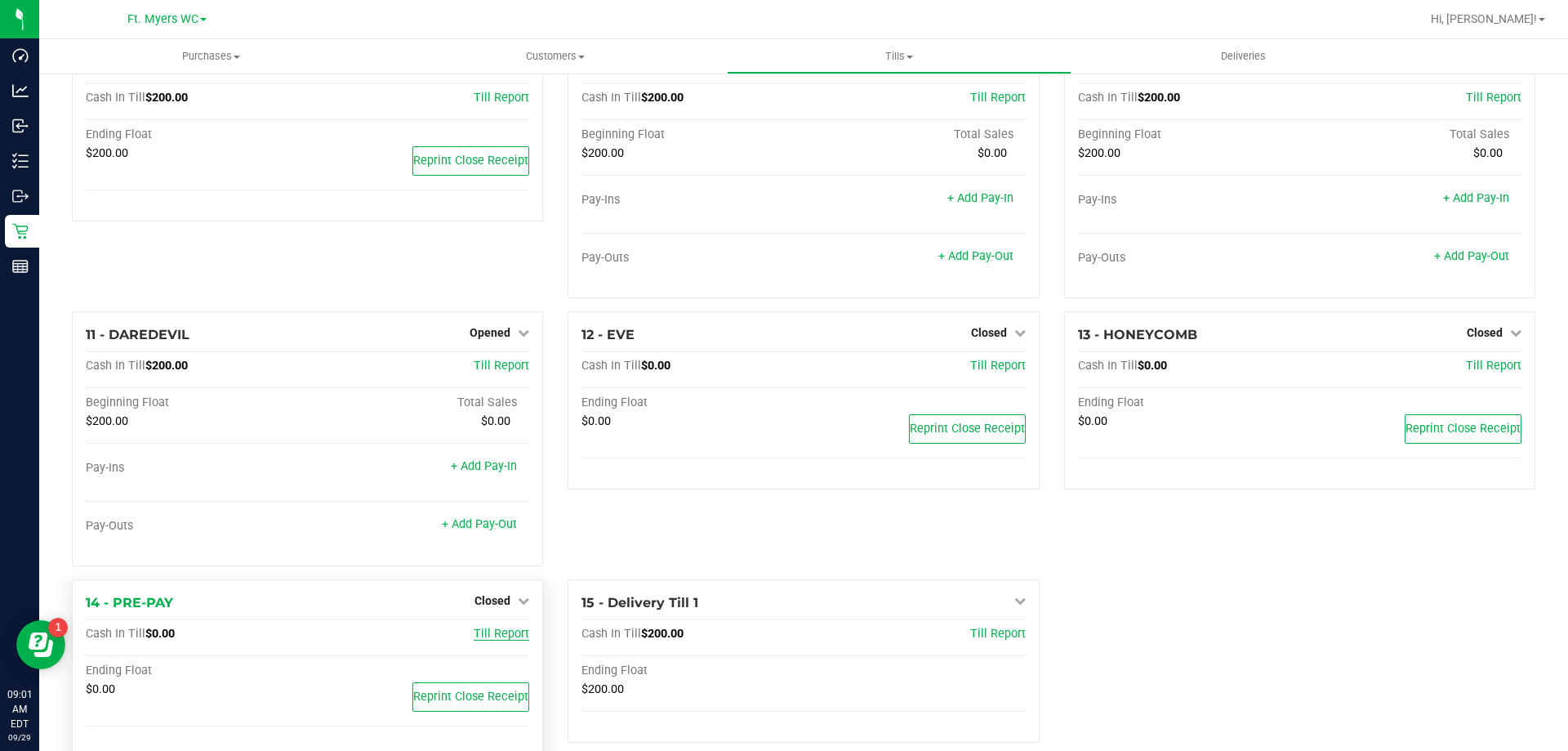
scroll to position [582, 0]
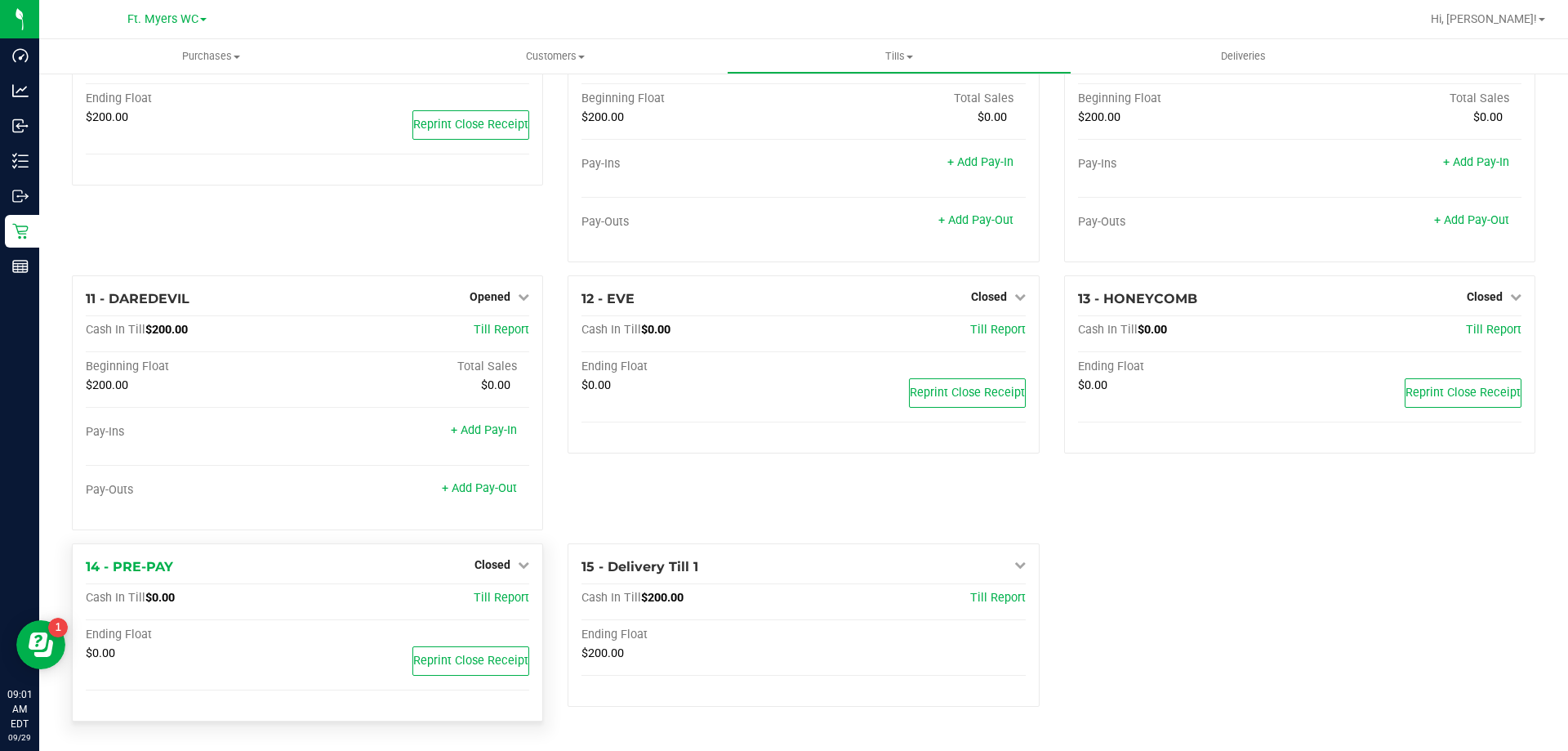
click at [493, 556] on div "Closed" at bounding box center [502, 564] width 55 height 19
click at [499, 566] on span "Closed" at bounding box center [492, 565] width 36 height 13
click at [502, 594] on link "Open Till" at bounding box center [491, 596] width 44 height 13
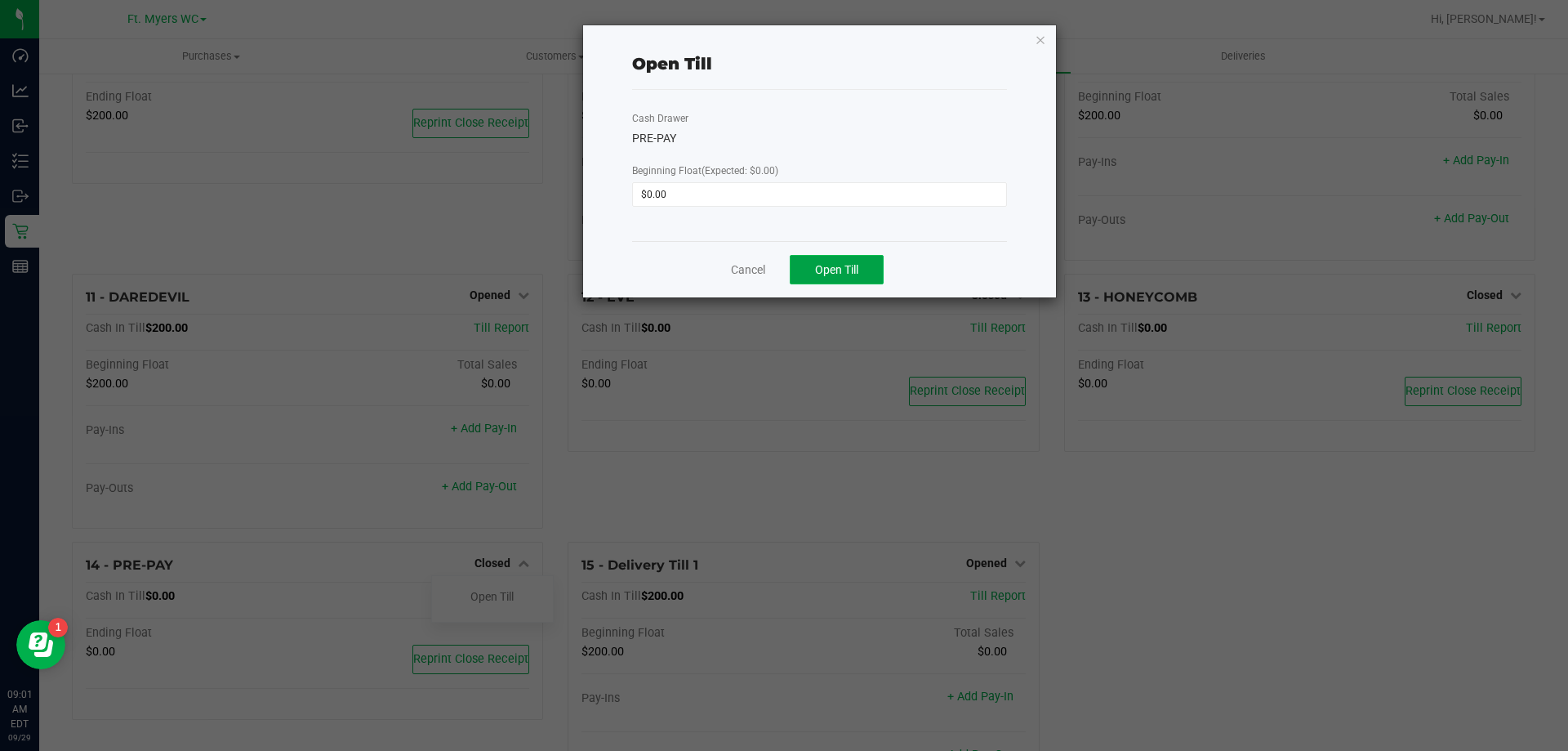
click at [831, 267] on span "Open Till" at bounding box center [836, 270] width 44 height 13
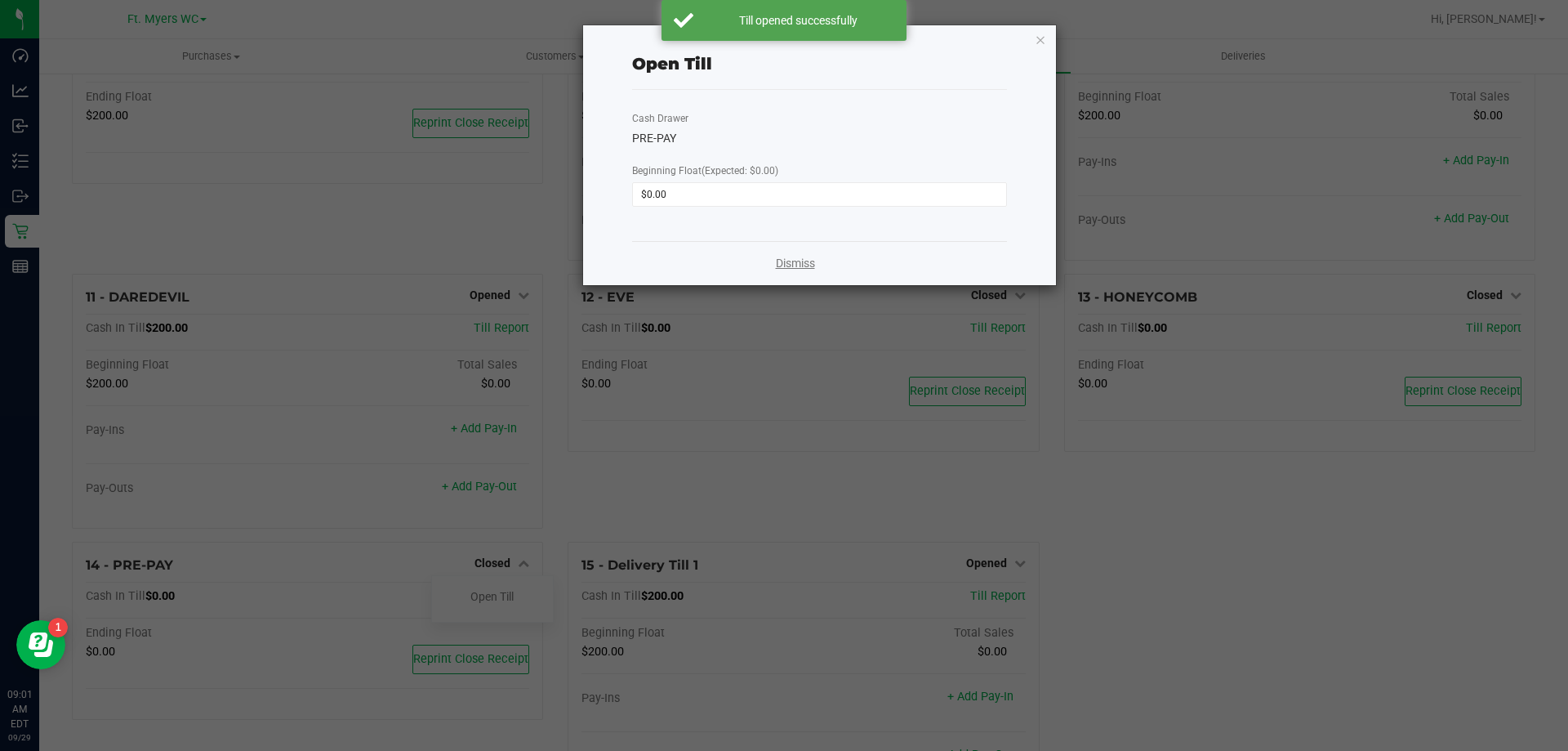
click at [795, 258] on link "Dismiss" at bounding box center [796, 263] width 39 height 17
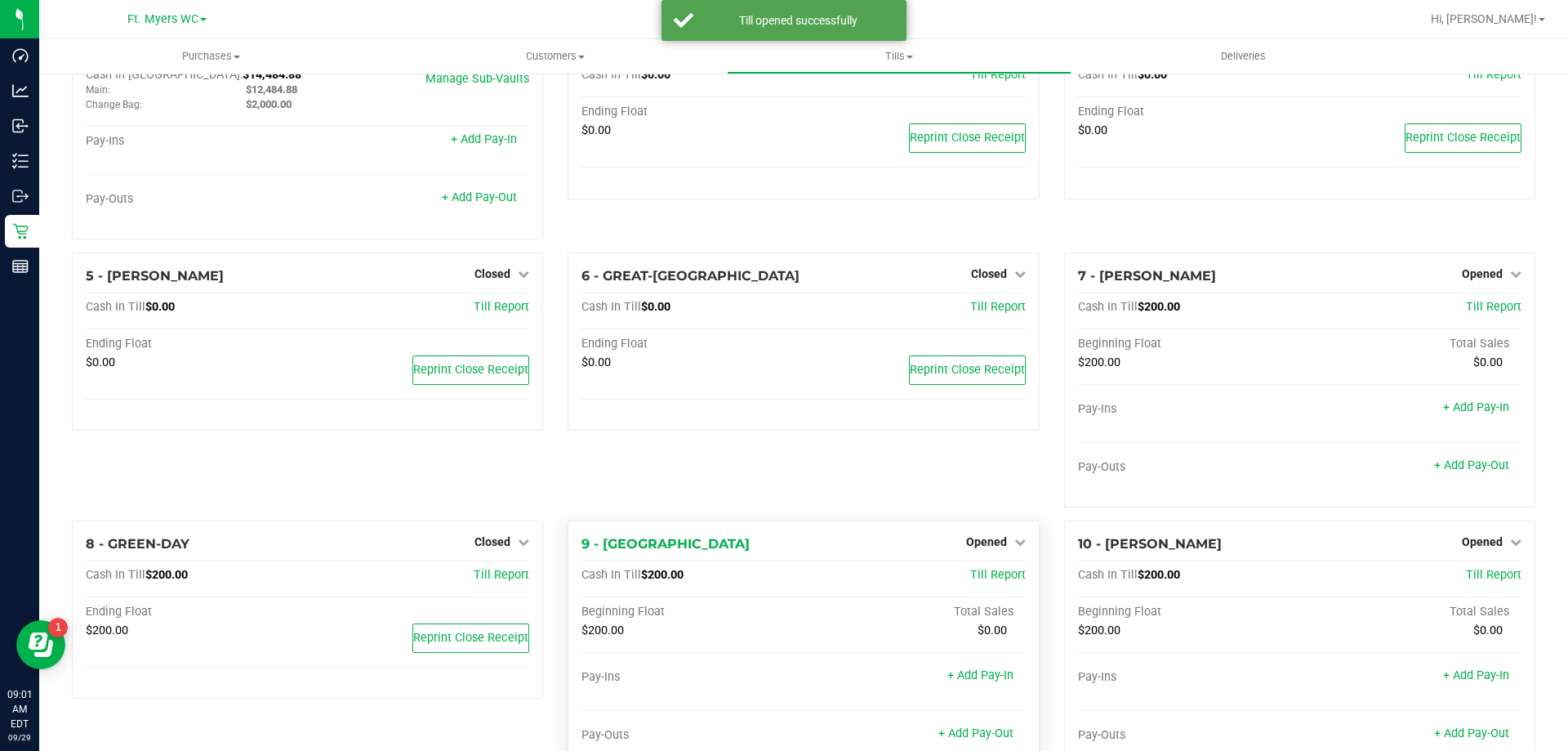
scroll to position [0, 0]
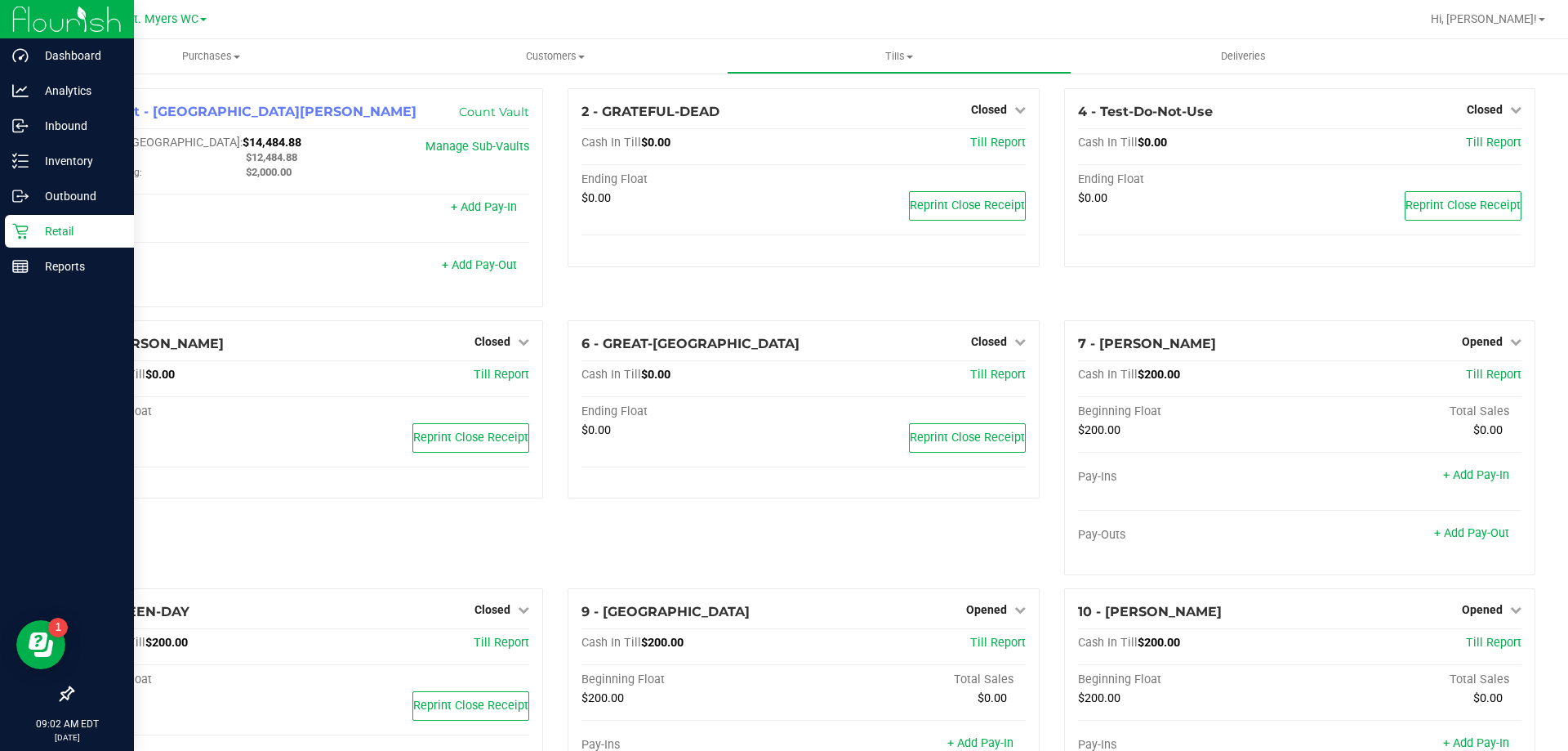
click at [72, 230] on p "Retail" at bounding box center [78, 231] width 98 height 19
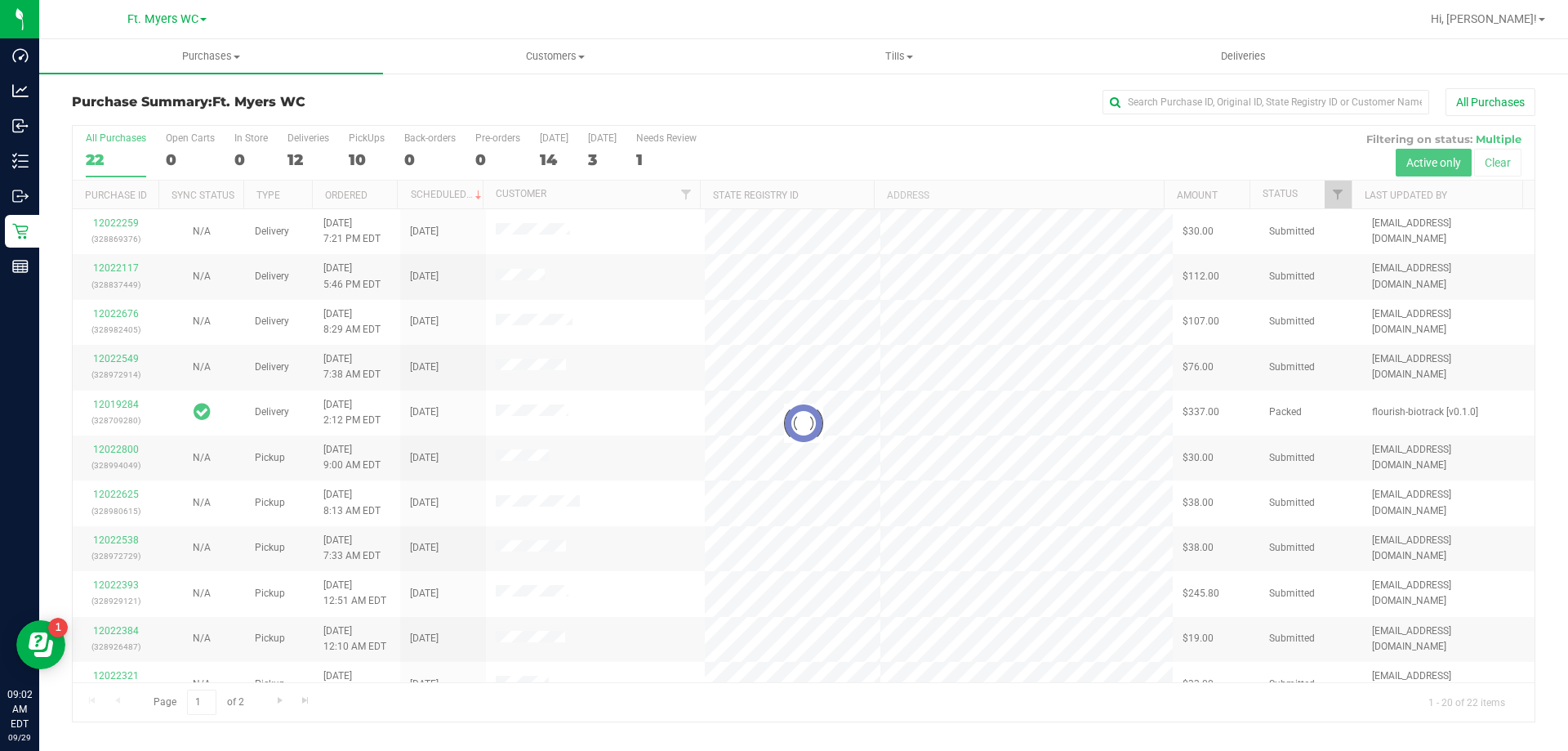
click at [368, 148] on div at bounding box center [803, 424] width 1462 height 595
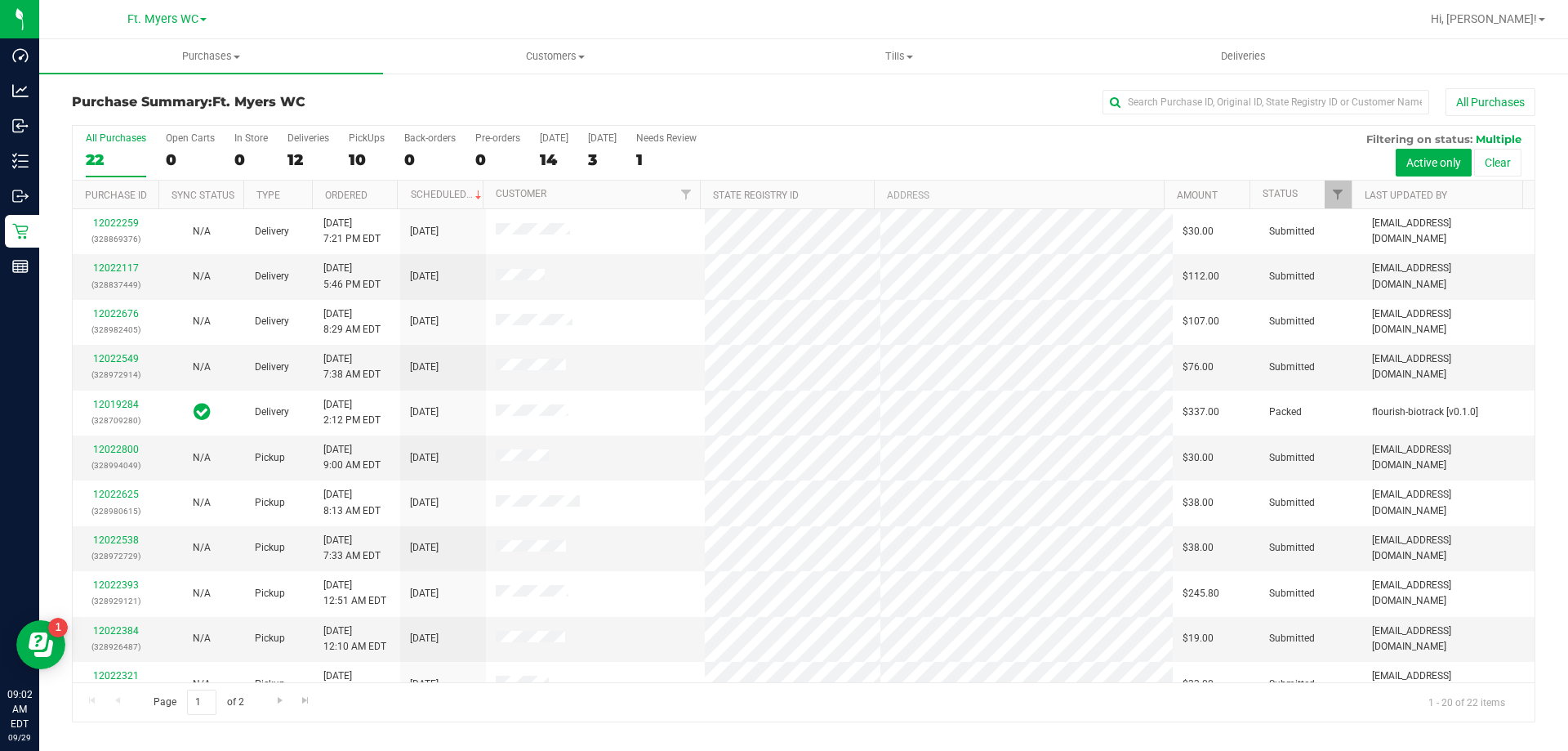
click at [368, 148] on label "PickUps 10" at bounding box center [366, 155] width 36 height 45
click at [0, 0] on input "PickUps 10" at bounding box center [0, 0] width 0 height 0
click at [588, 269] on td at bounding box center [595, 276] width 220 height 45
drag, startPoint x: 585, startPoint y: 367, endPoint x: 325, endPoint y: 354, distance: 260.3
click at [325, 354] on tr "12022393 (328929121) N/A Pickup 9/29/2025 12:51 AM EDT 9/29/2025 $245.80 Submit…" at bounding box center [803, 367] width 1462 height 45
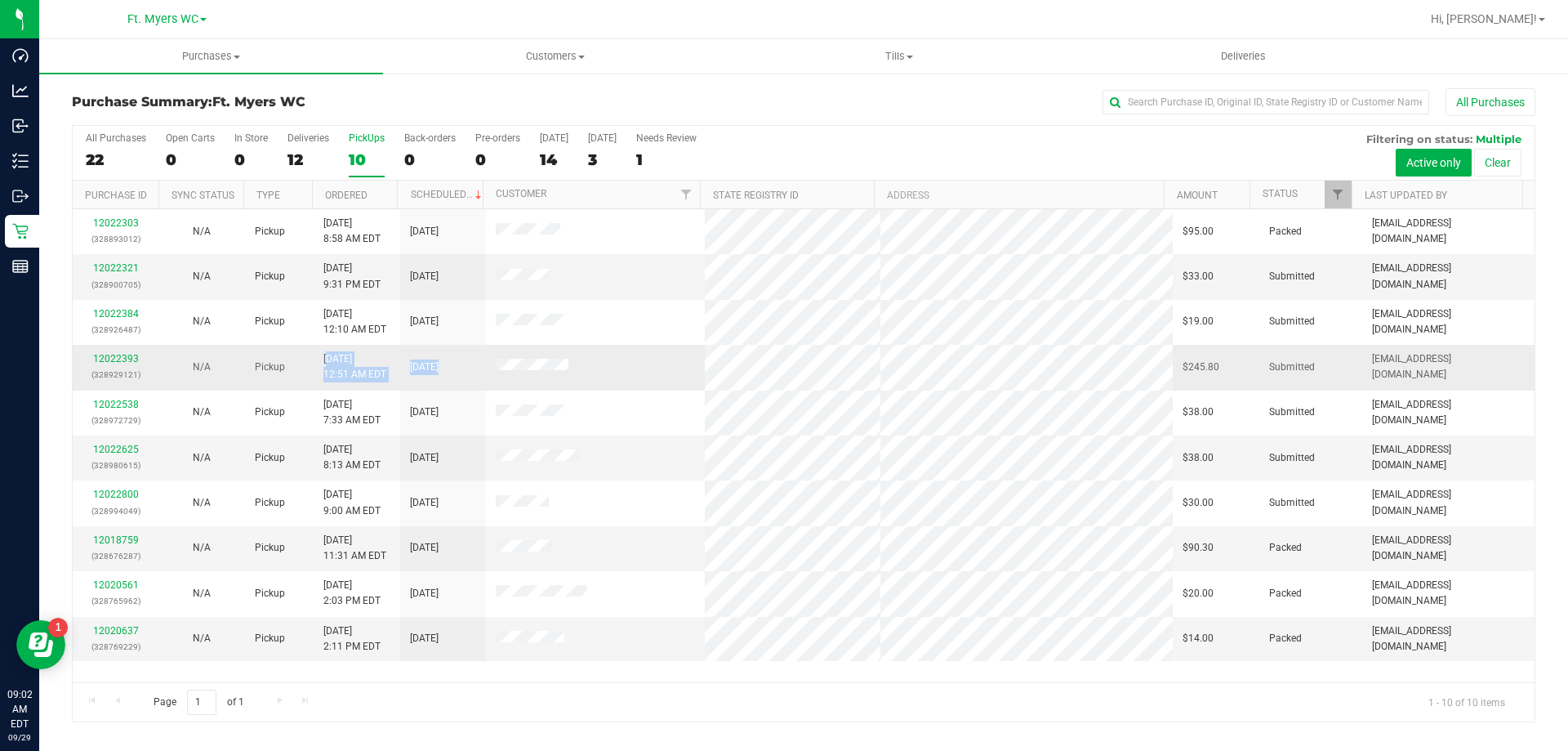
click at [325, 354] on span "9/29/2025 12:51 AM EDT" at bounding box center [355, 366] width 63 height 31
click at [115, 347] on td "12022393 (328929121)" at bounding box center [115, 367] width 85 height 45
click at [132, 269] on link "12022321" at bounding box center [115, 268] width 45 height 11
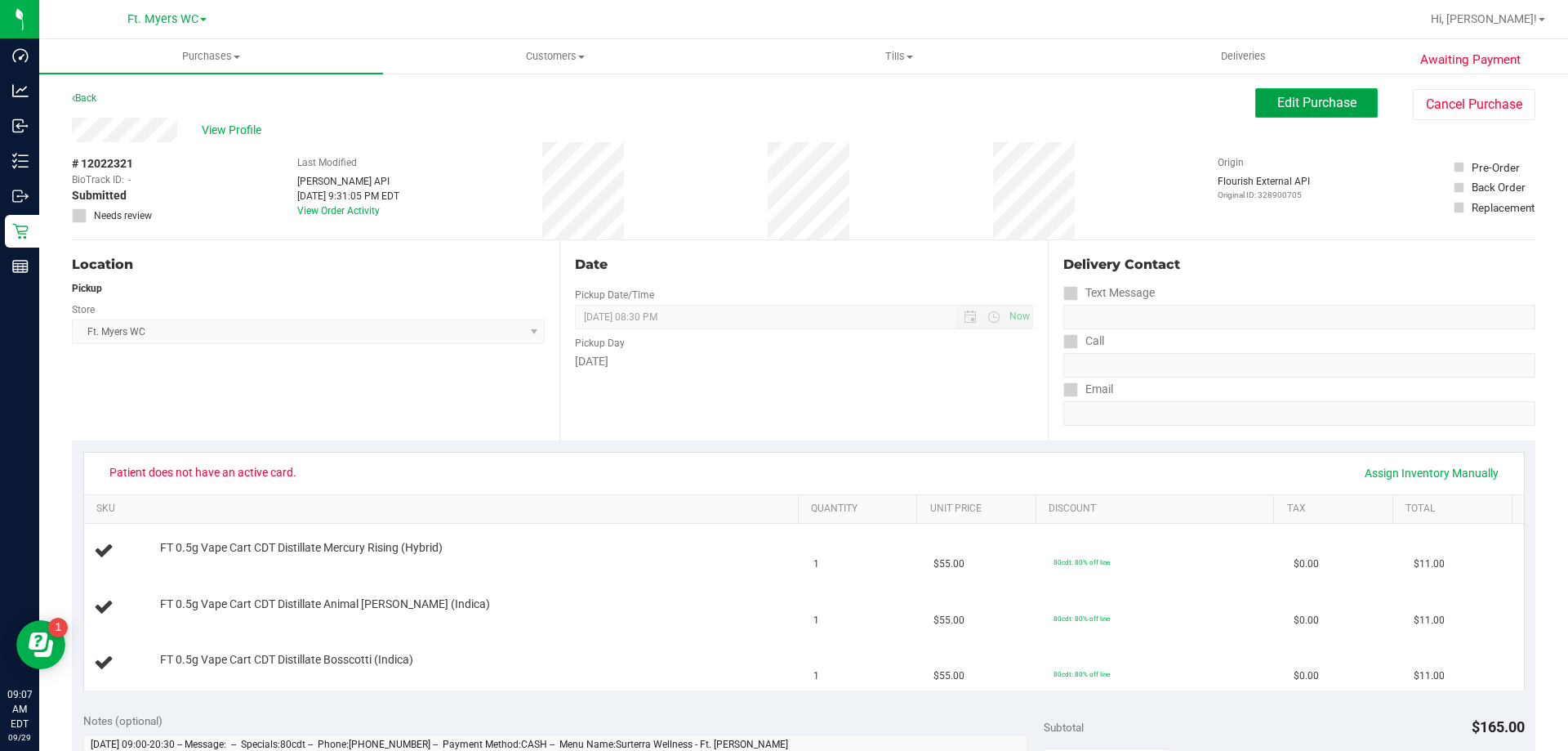
click at [1281, 113] on button "Edit Purchase" at bounding box center [1317, 103] width 122 height 30
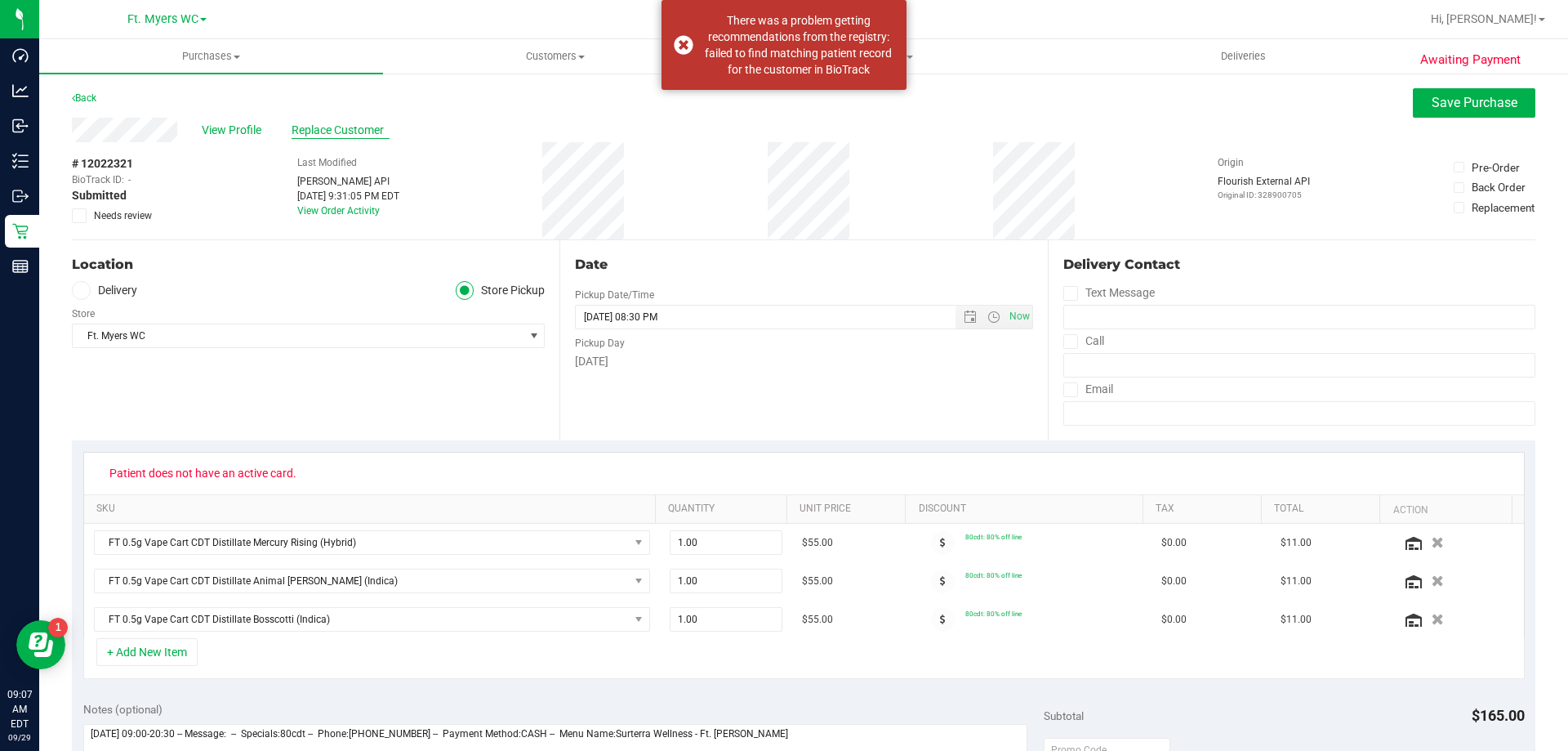
click at [351, 130] on span "Replace Customer" at bounding box center [340, 130] width 98 height 17
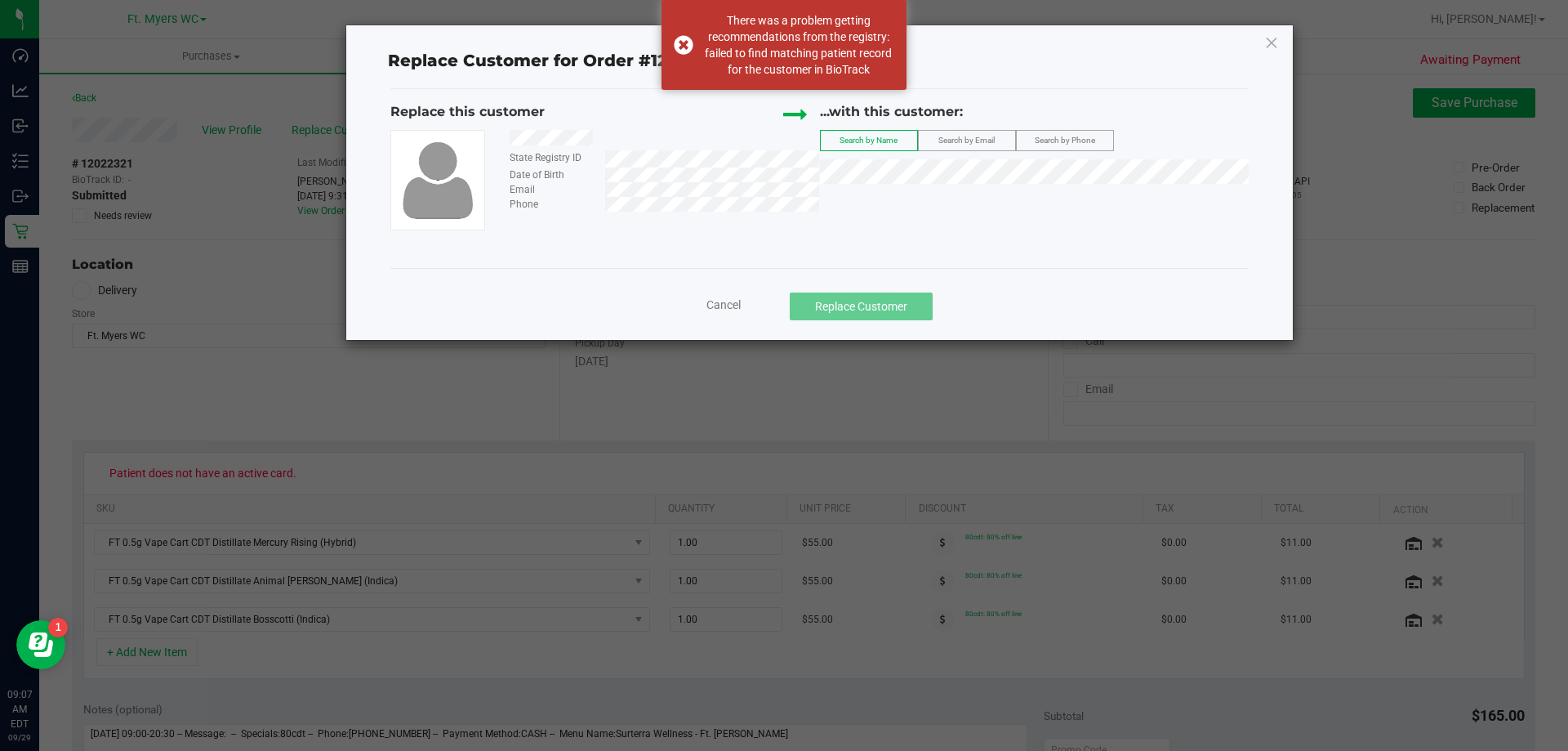
click at [886, 185] on div "...with this customer: Search by Name Search by Email Search by Phone" at bounding box center [1034, 146] width 429 height 90
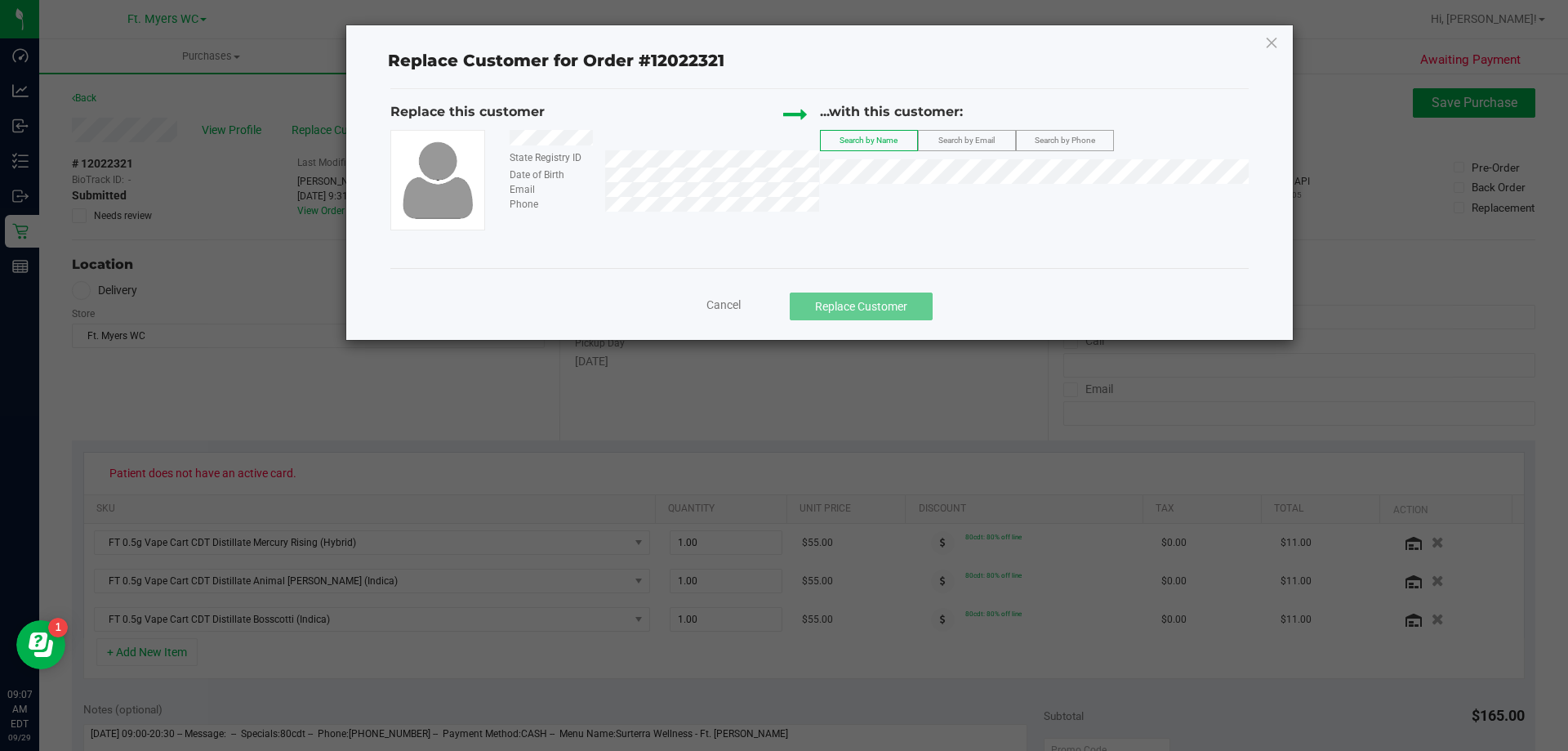
click at [979, 141] on span "Search by Email" at bounding box center [966, 140] width 57 height 9
click at [943, 197] on span "(leahmichelle9114@gmail.com)" at bounding box center [1017, 202] width 189 height 13
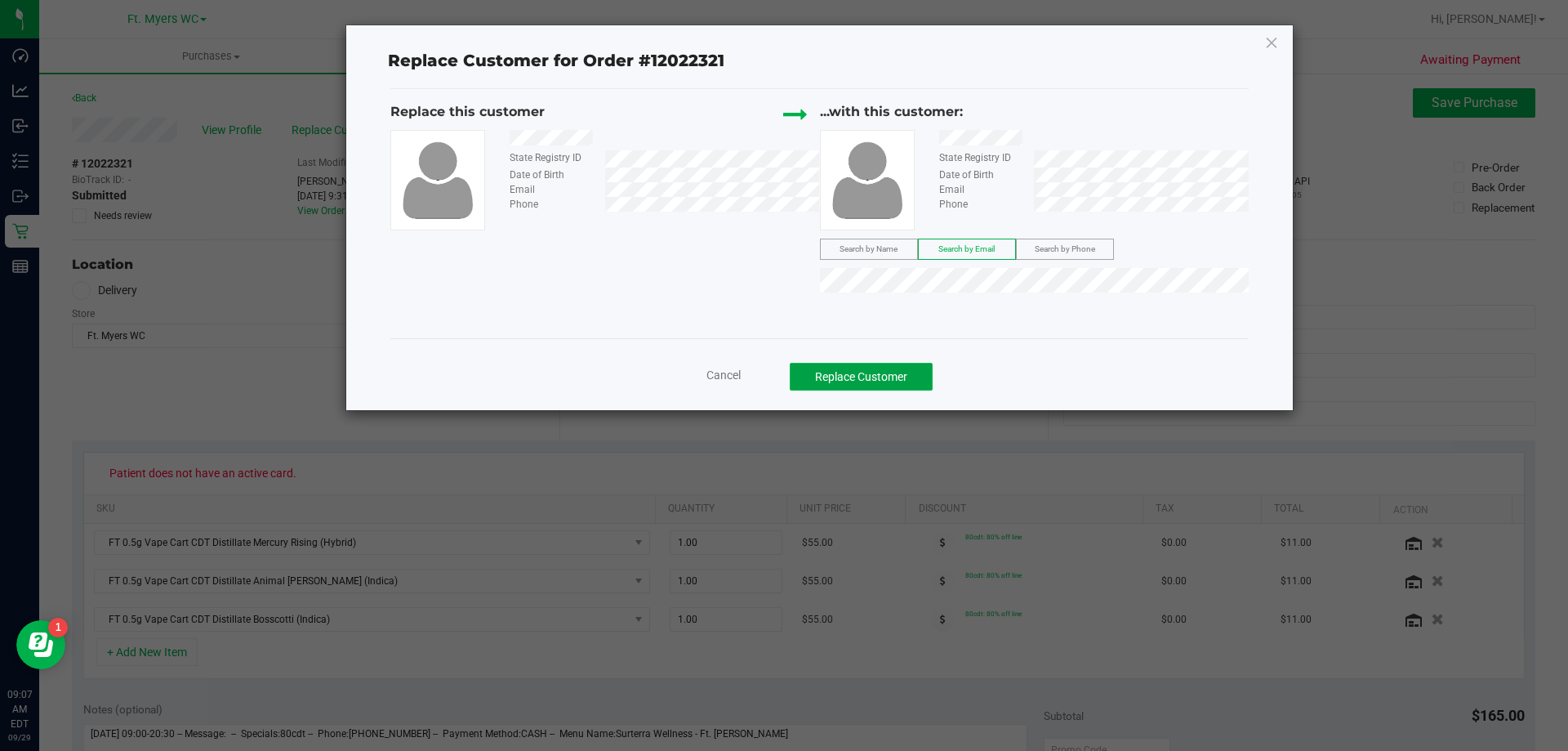
click at [892, 377] on button "Replace Customer" at bounding box center [861, 376] width 143 height 28
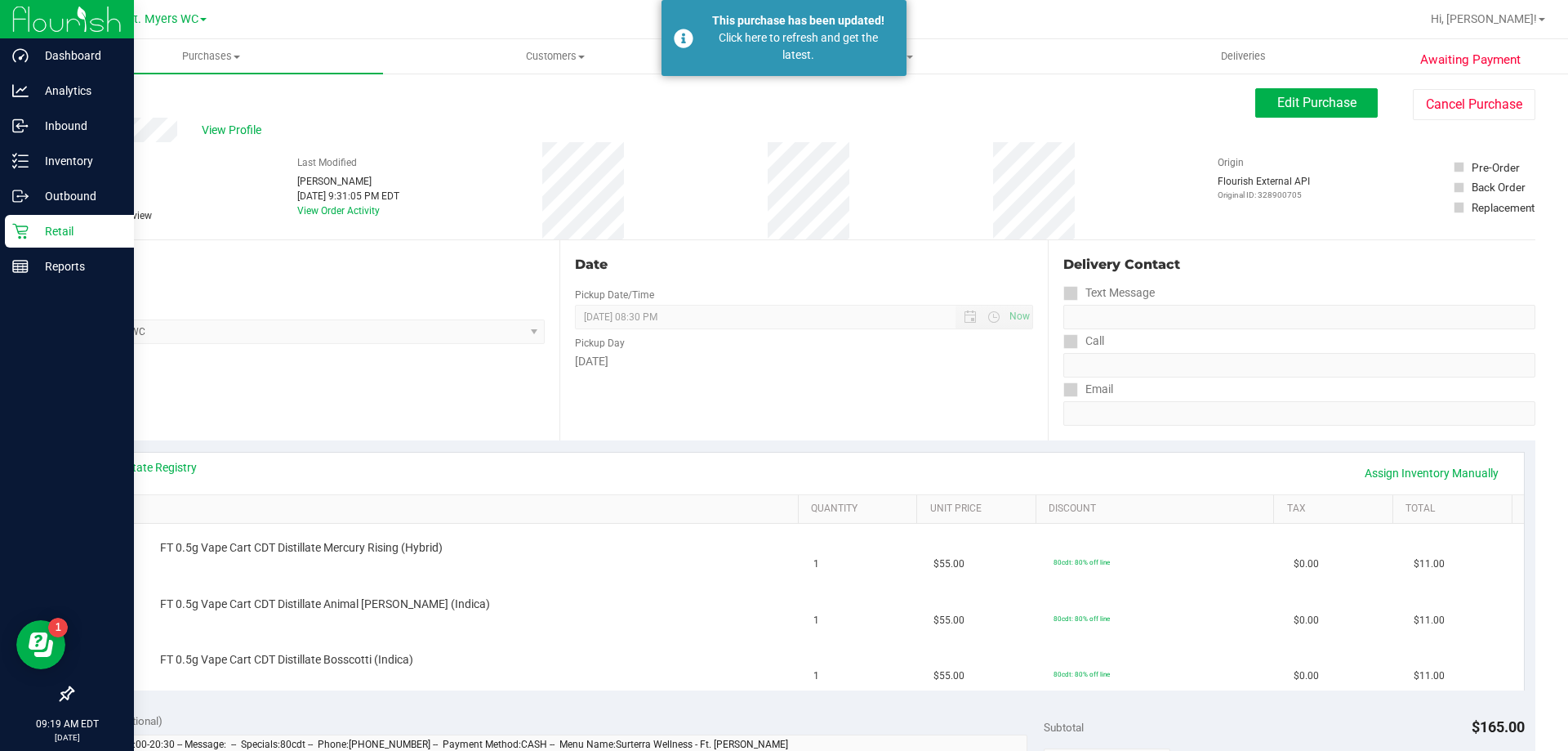
click at [24, 225] on icon at bounding box center [20, 231] width 17 height 17
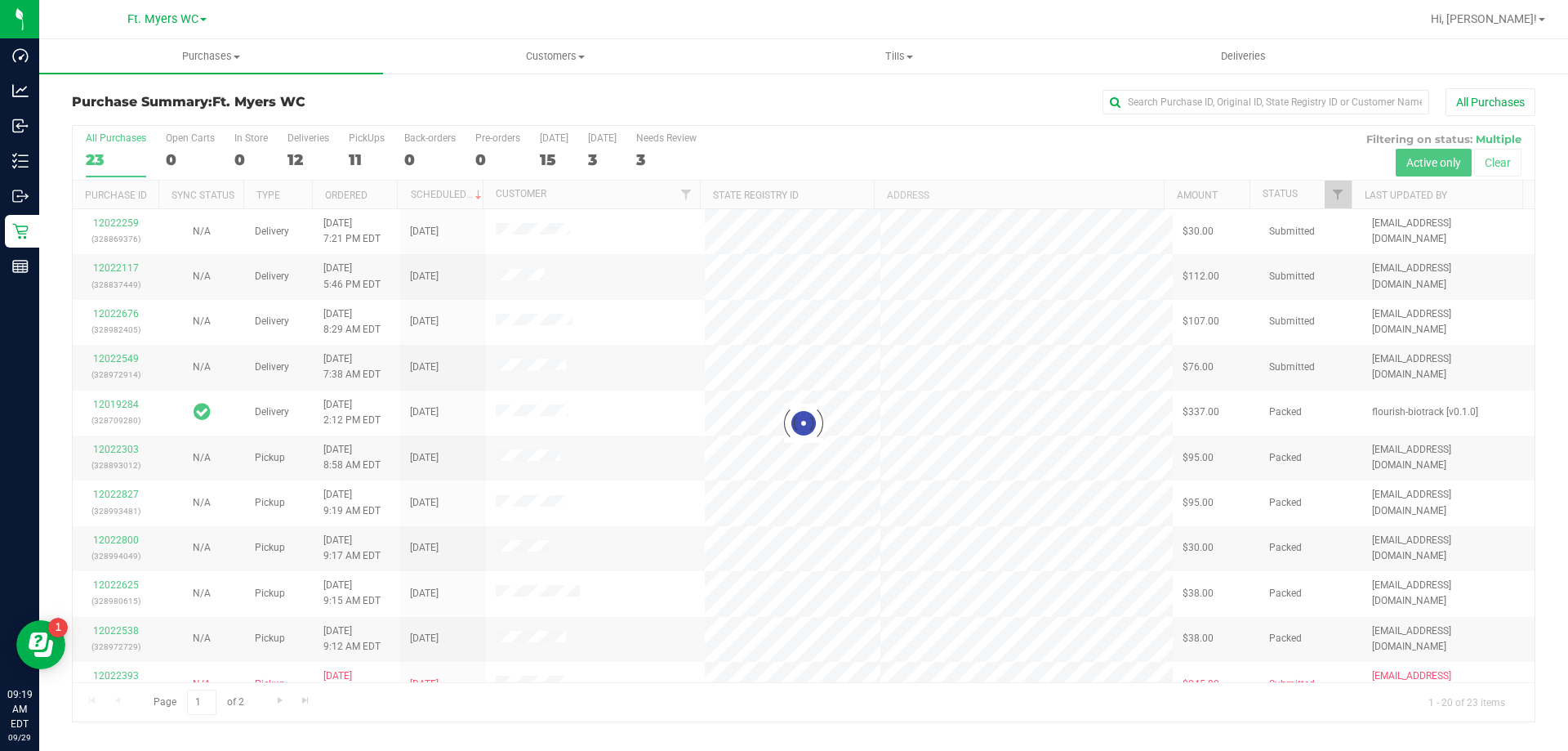
click at [369, 147] on div at bounding box center [803, 424] width 1462 height 595
click at [367, 146] on label "PickUps 11" at bounding box center [366, 155] width 36 height 45
click at [0, 0] on input "PickUps 11" at bounding box center [0, 0] width 0 height 0
click at [367, 146] on div at bounding box center [803, 424] width 1462 height 595
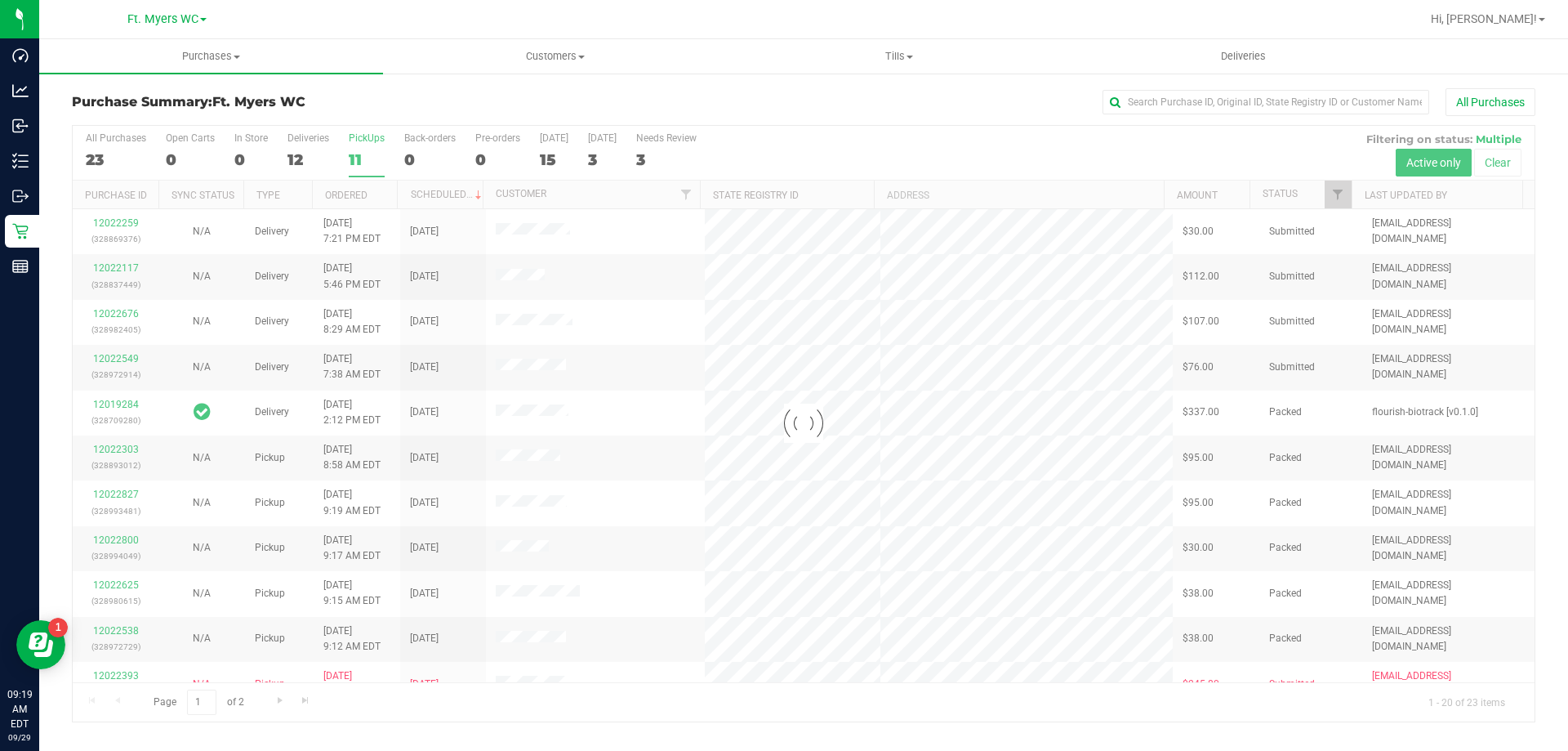
click at [367, 146] on div at bounding box center [803, 424] width 1462 height 595
click at [404, 121] on div "Purchase Summary: Ft. Myers WC All Purchases" at bounding box center [804, 106] width 1464 height 36
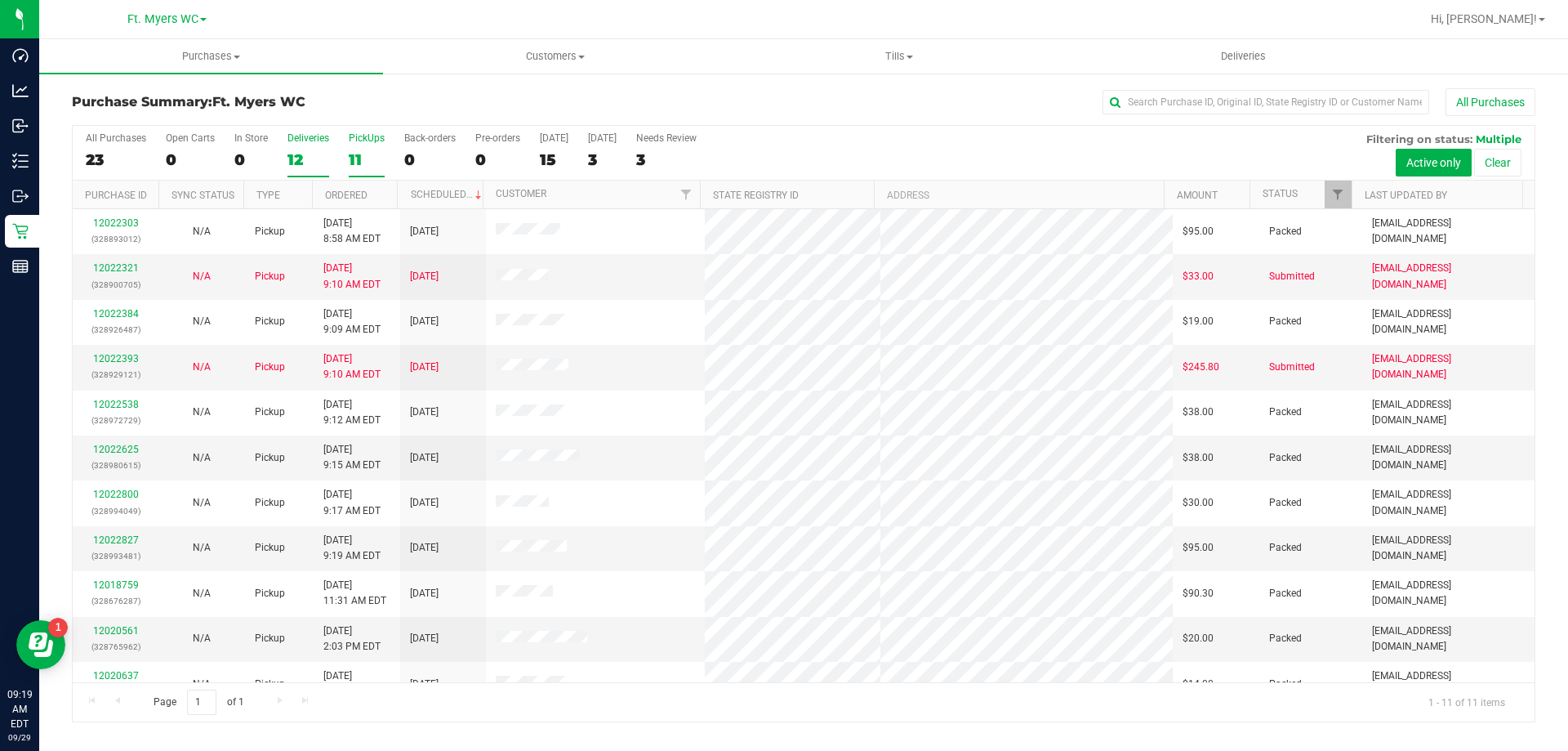
click at [318, 152] on div "12" at bounding box center [308, 159] width 42 height 19
click at [0, 0] on input "Deliveries 12" at bounding box center [0, 0] width 0 height 0
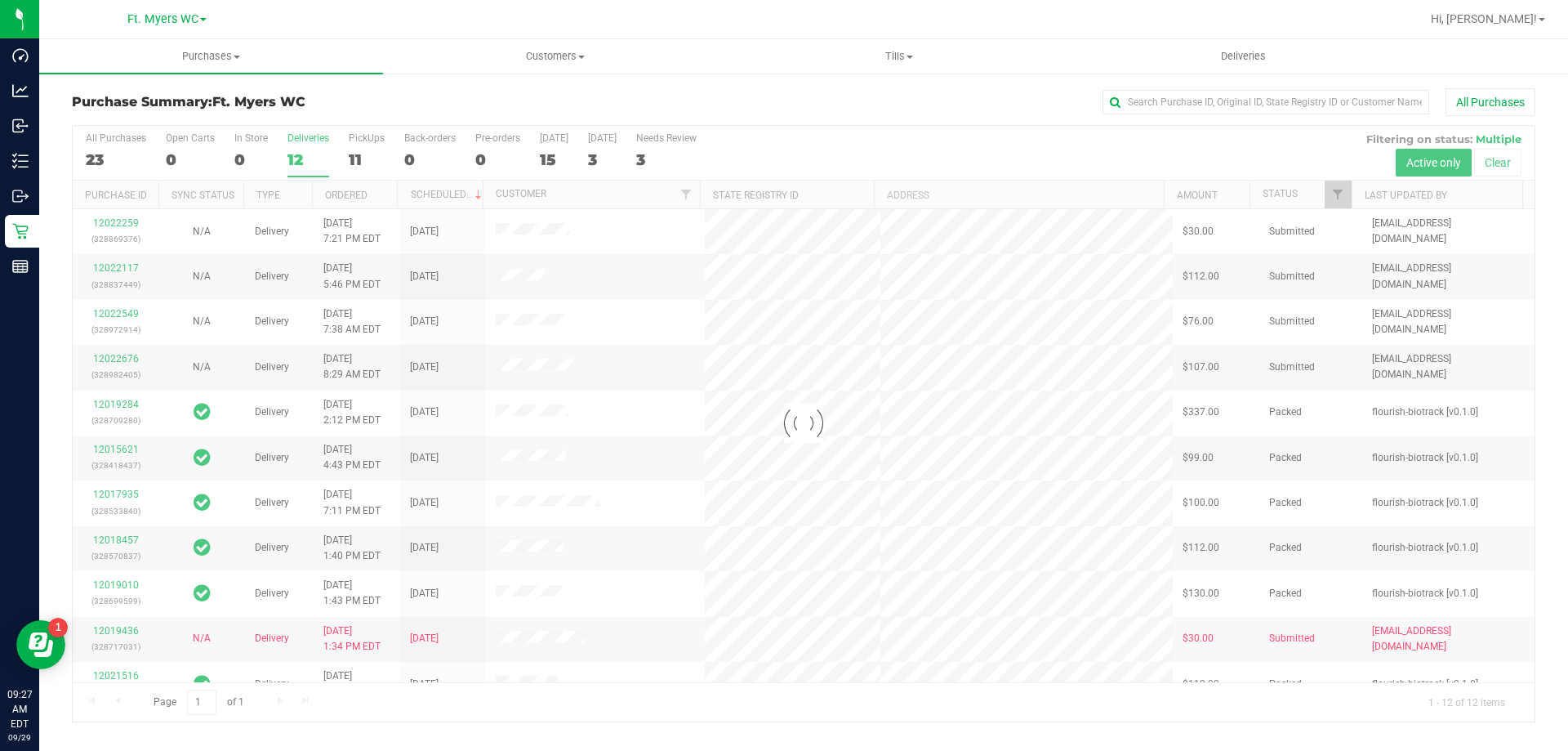
click at [375, 134] on div at bounding box center [803, 424] width 1462 height 595
click at [371, 143] on div at bounding box center [803, 424] width 1462 height 595
click at [360, 150] on div at bounding box center [803, 424] width 1462 height 595
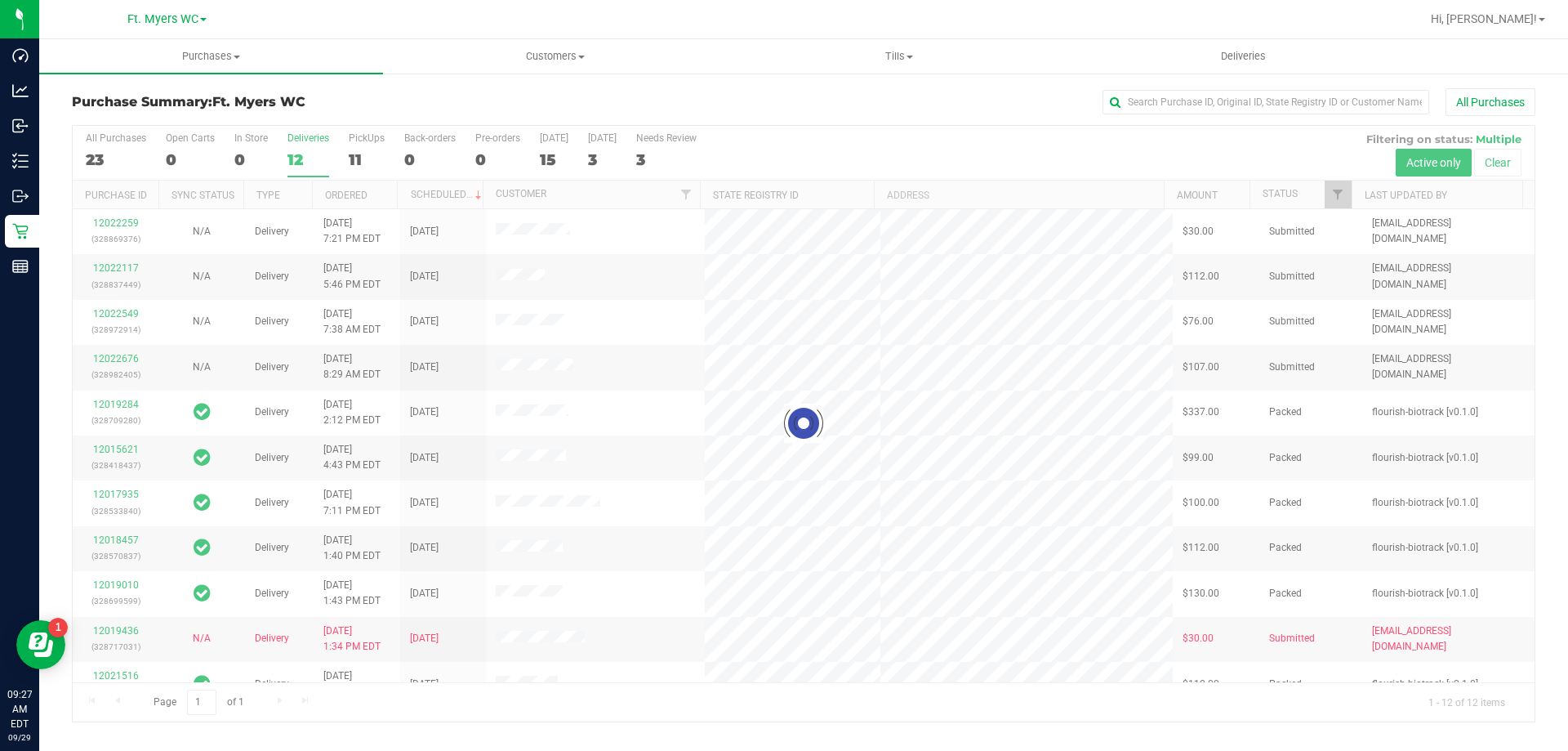
click at [360, 150] on div at bounding box center [803, 424] width 1462 height 595
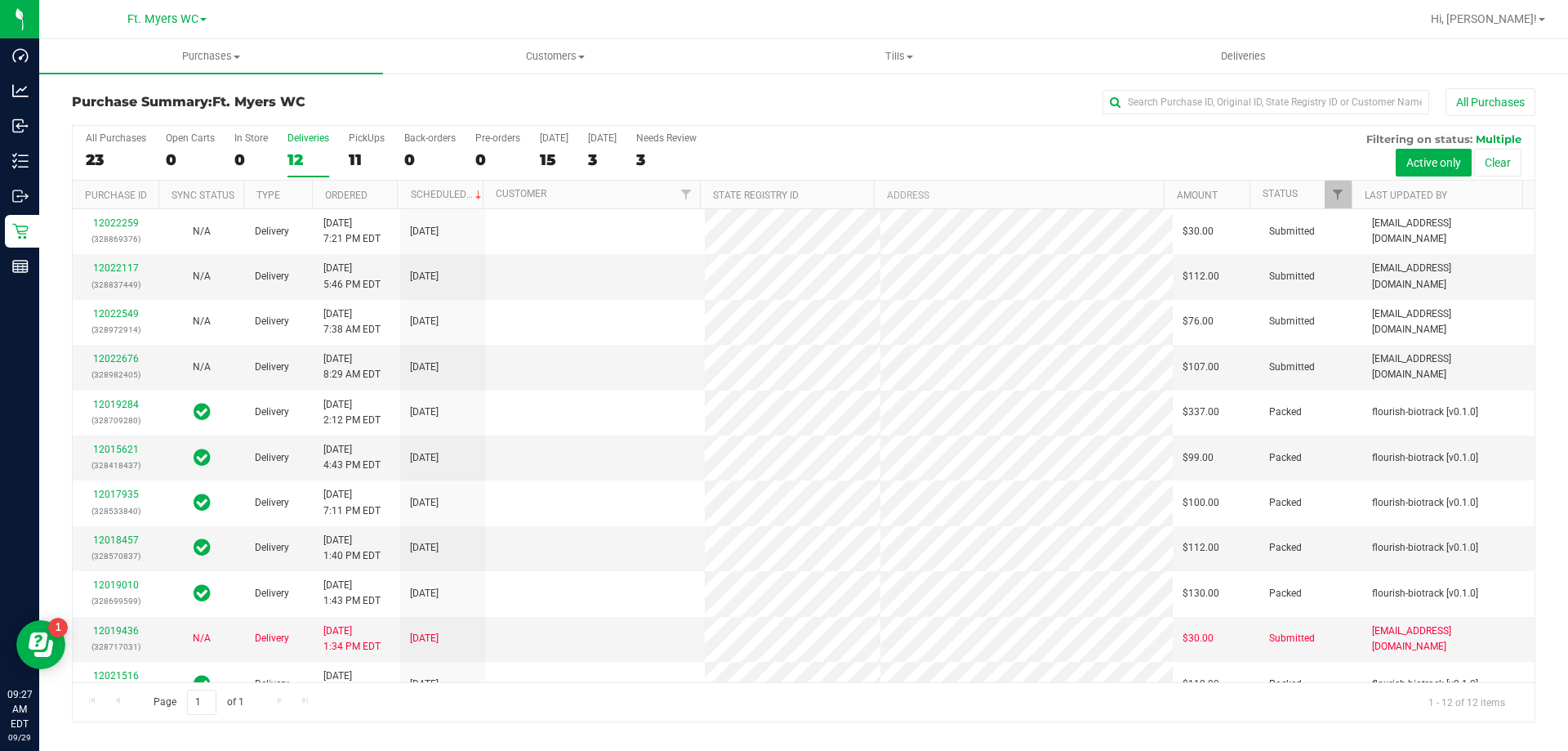
click at [360, 150] on div "11" at bounding box center [366, 159] width 36 height 19
click at [0, 0] on input "PickUps 11" at bounding box center [0, 0] width 0 height 0
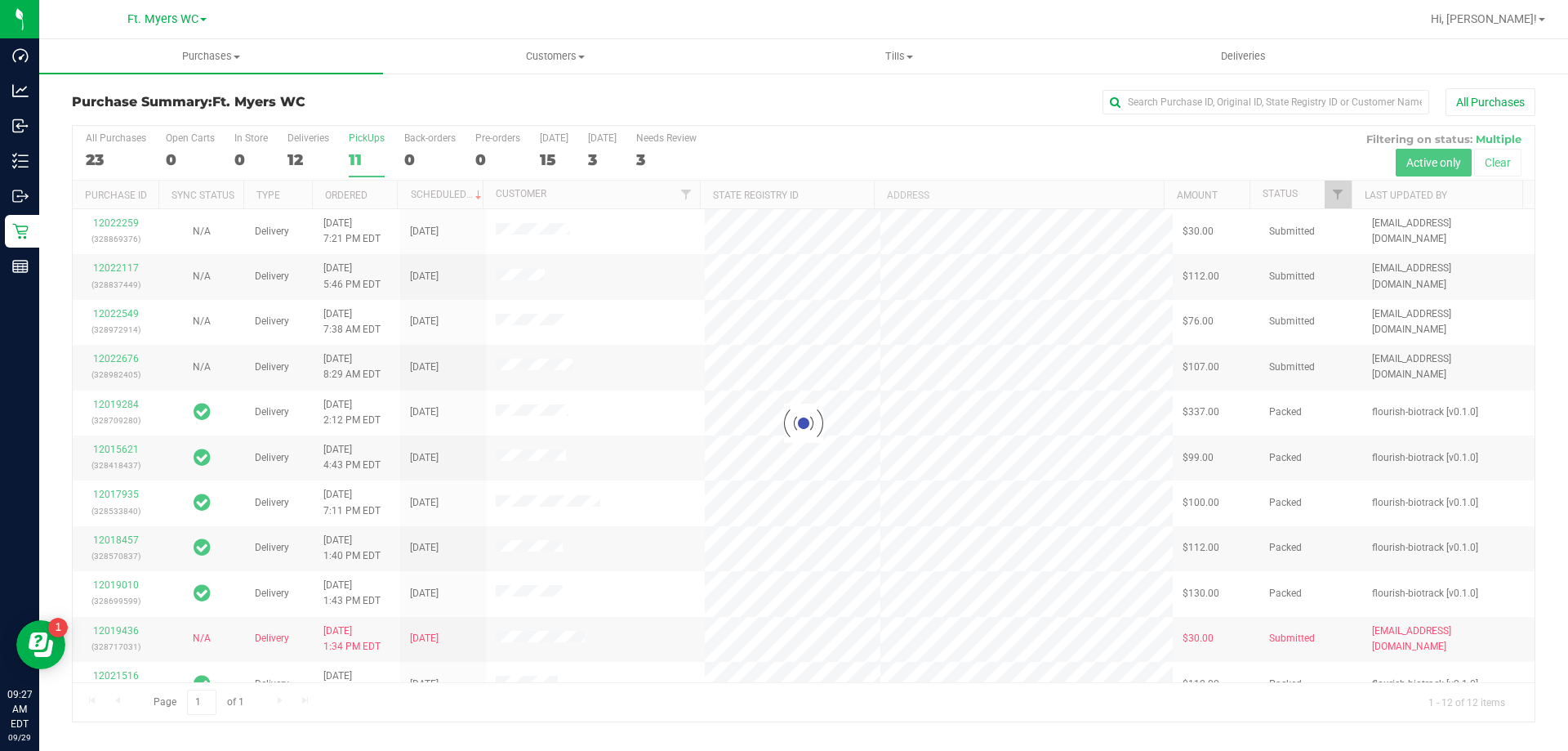
click at [389, 99] on h3 "Purchase Summary: Ft. Myers WC" at bounding box center [316, 102] width 488 height 15
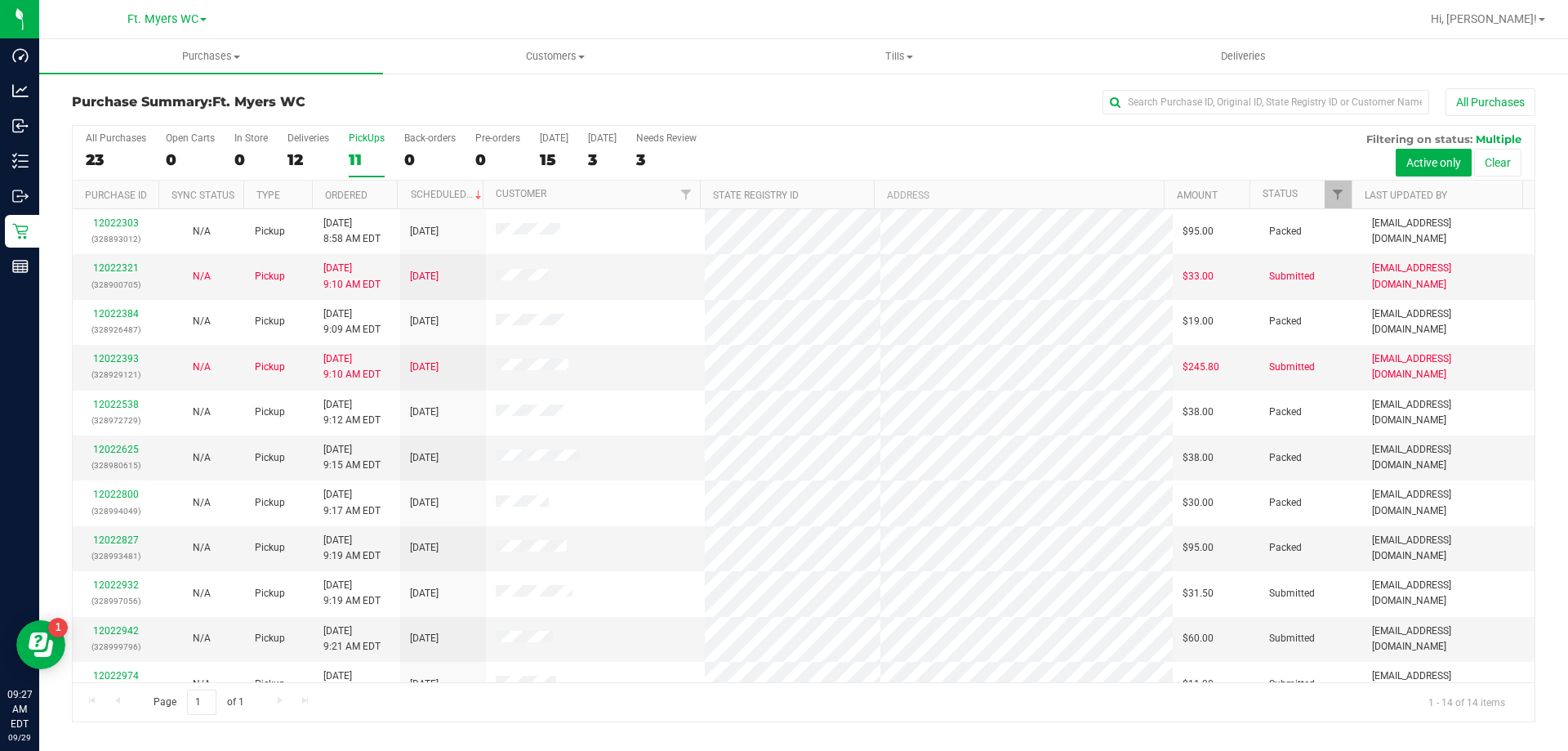
scroll to position [160, 0]
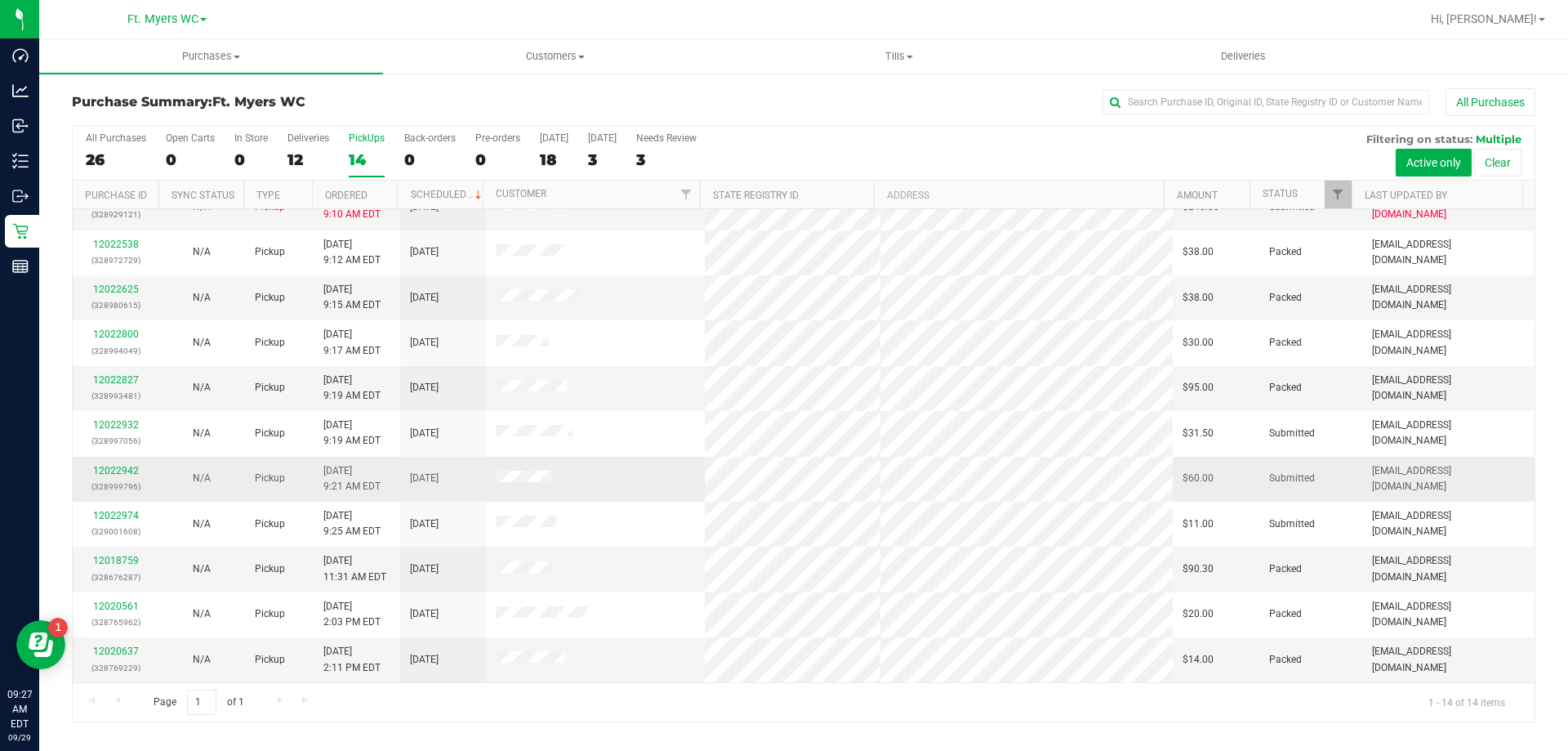
click at [973, 475] on tr "12022942 (328999796) N/A Pickup 9/29/2025 9:21 AM EDT 9/29/2025 $60.00 Submitte…" at bounding box center [803, 478] width 1462 height 45
drag, startPoint x: 645, startPoint y: 475, endPoint x: 604, endPoint y: 475, distance: 41.0
click at [604, 475] on tr "12022942 (328999796) N/A Pickup 9/29/2025 9:21 AM EDT 9/29/2025 $60.00 Submitte…" at bounding box center [803, 478] width 1462 height 45
click at [604, 475] on td at bounding box center [595, 478] width 220 height 45
click at [116, 473] on link "12022942" at bounding box center [115, 470] width 45 height 11
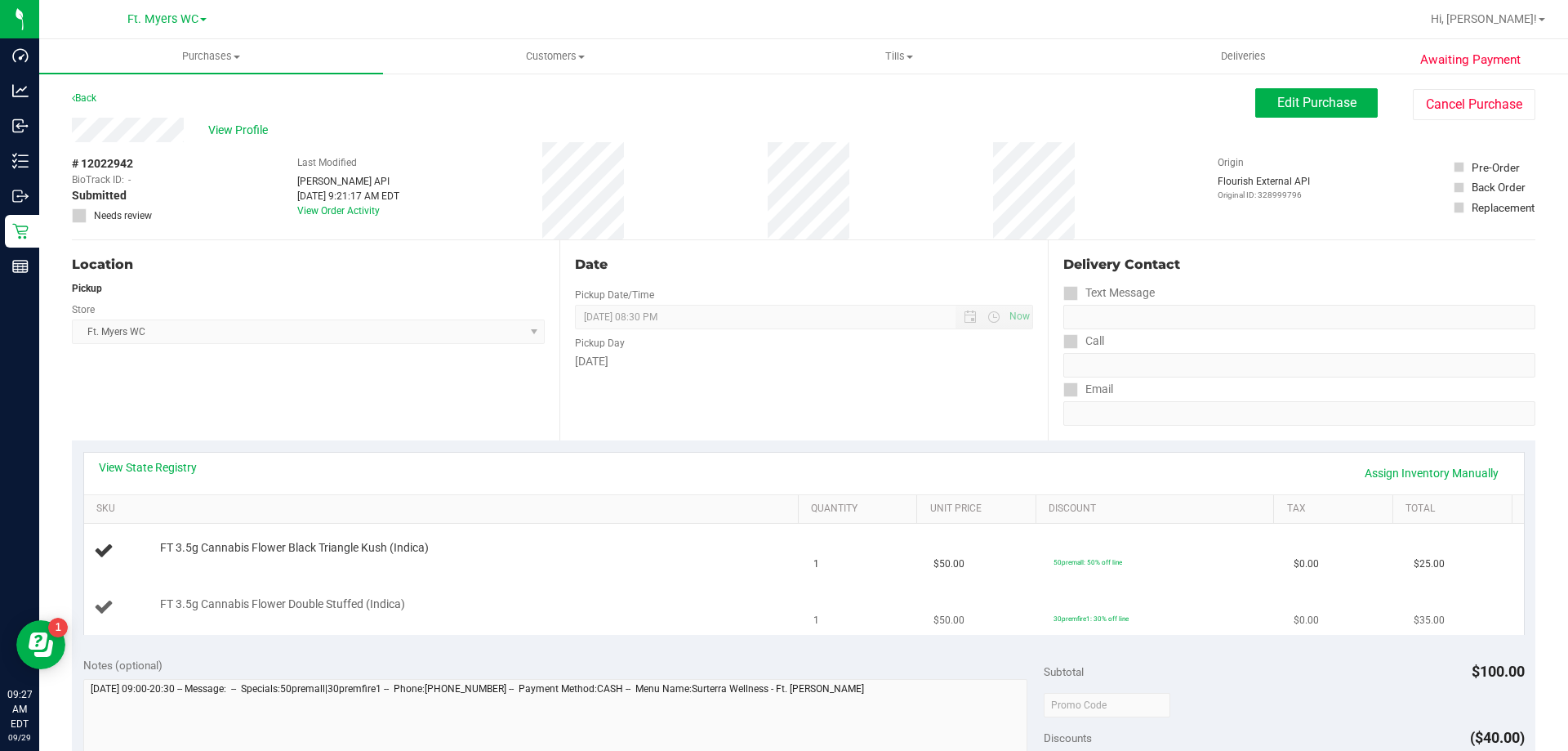
click at [804, 589] on td "1" at bounding box center [863, 606] width 120 height 55
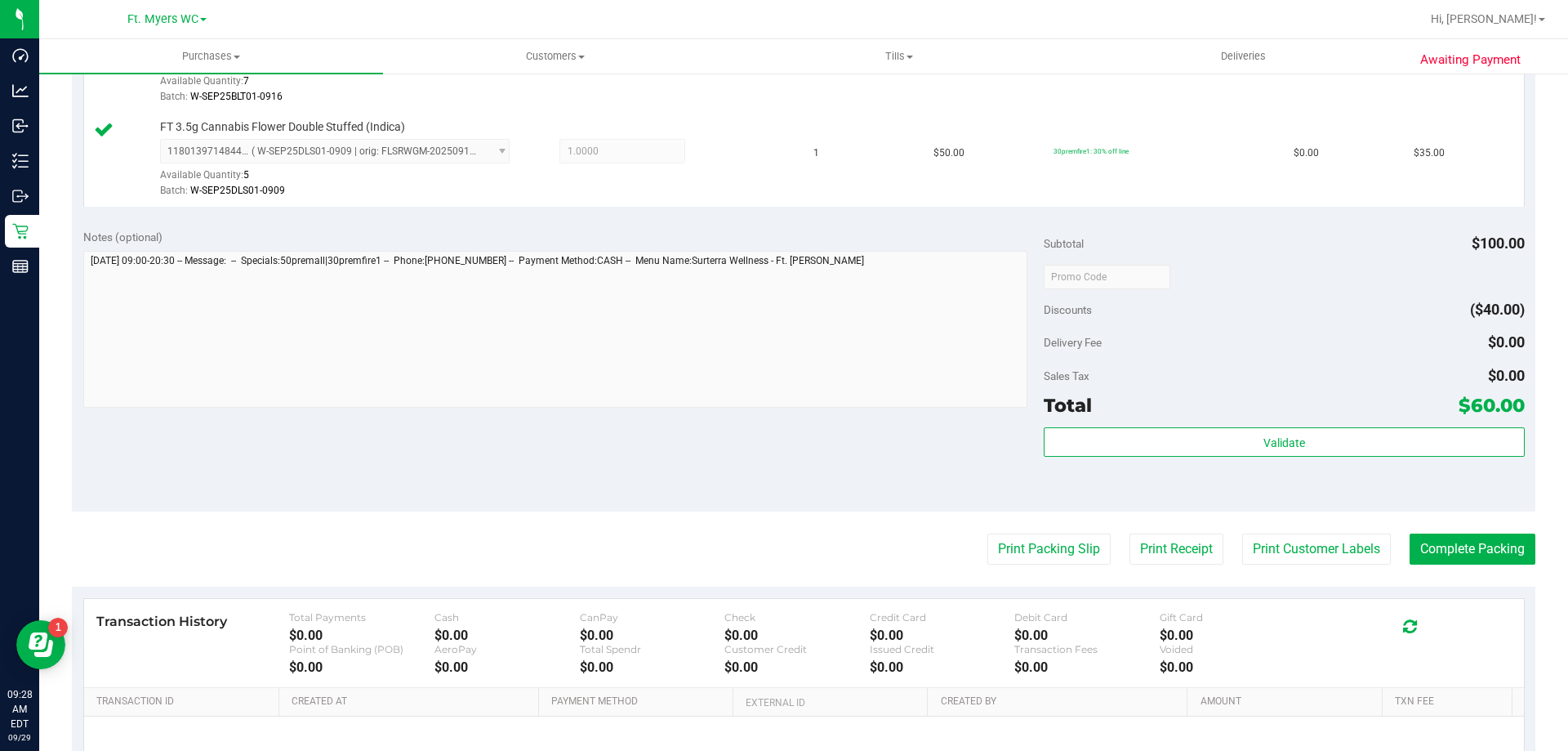
scroll to position [654, 0]
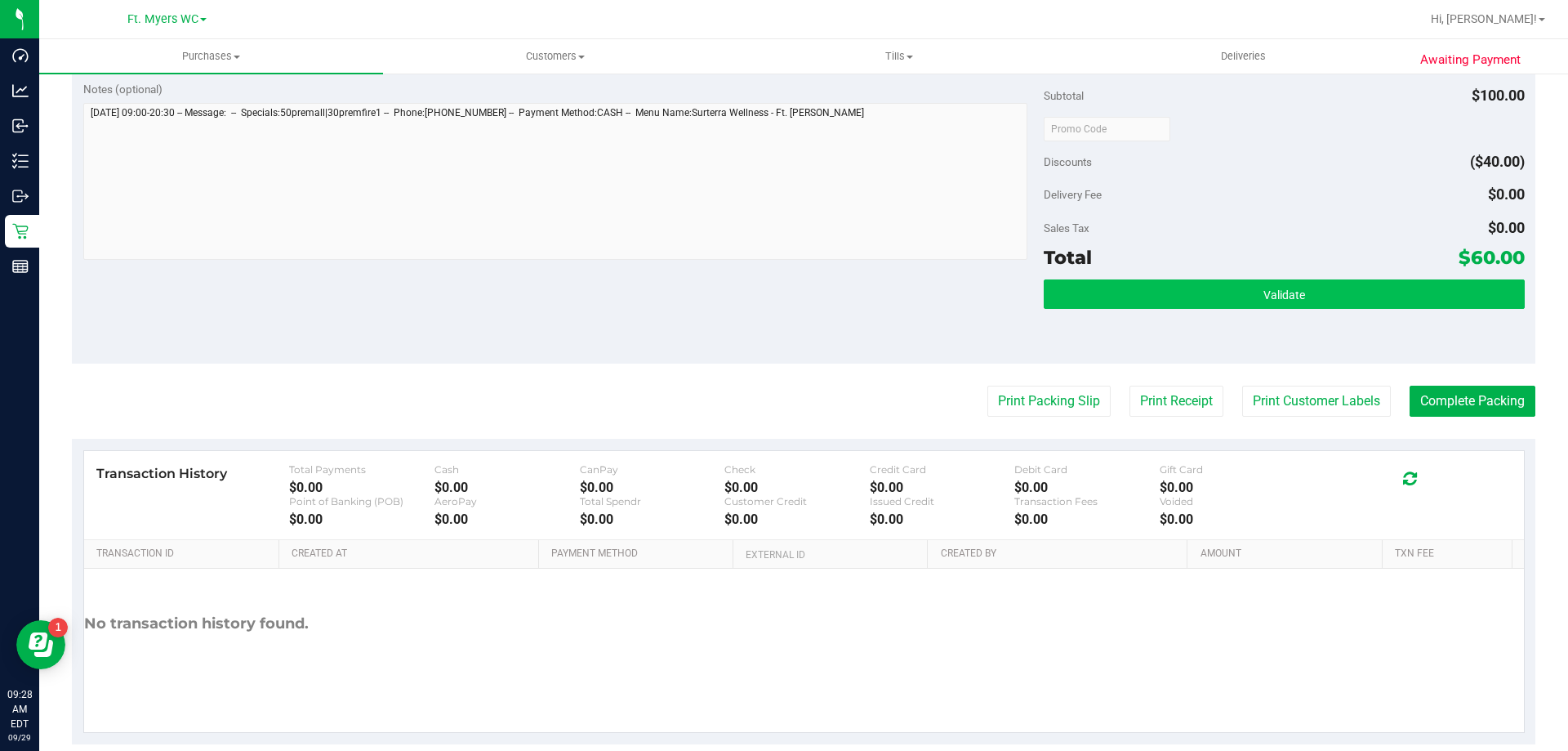
click at [1070, 281] on div "Subtotal $100.00 Discounts ($40.00) Delivery Fee $0.00 Sales Tax $0.00 Total $6…" at bounding box center [1284, 216] width 480 height 272
click at [1075, 284] on button "Validate" at bounding box center [1284, 294] width 480 height 30
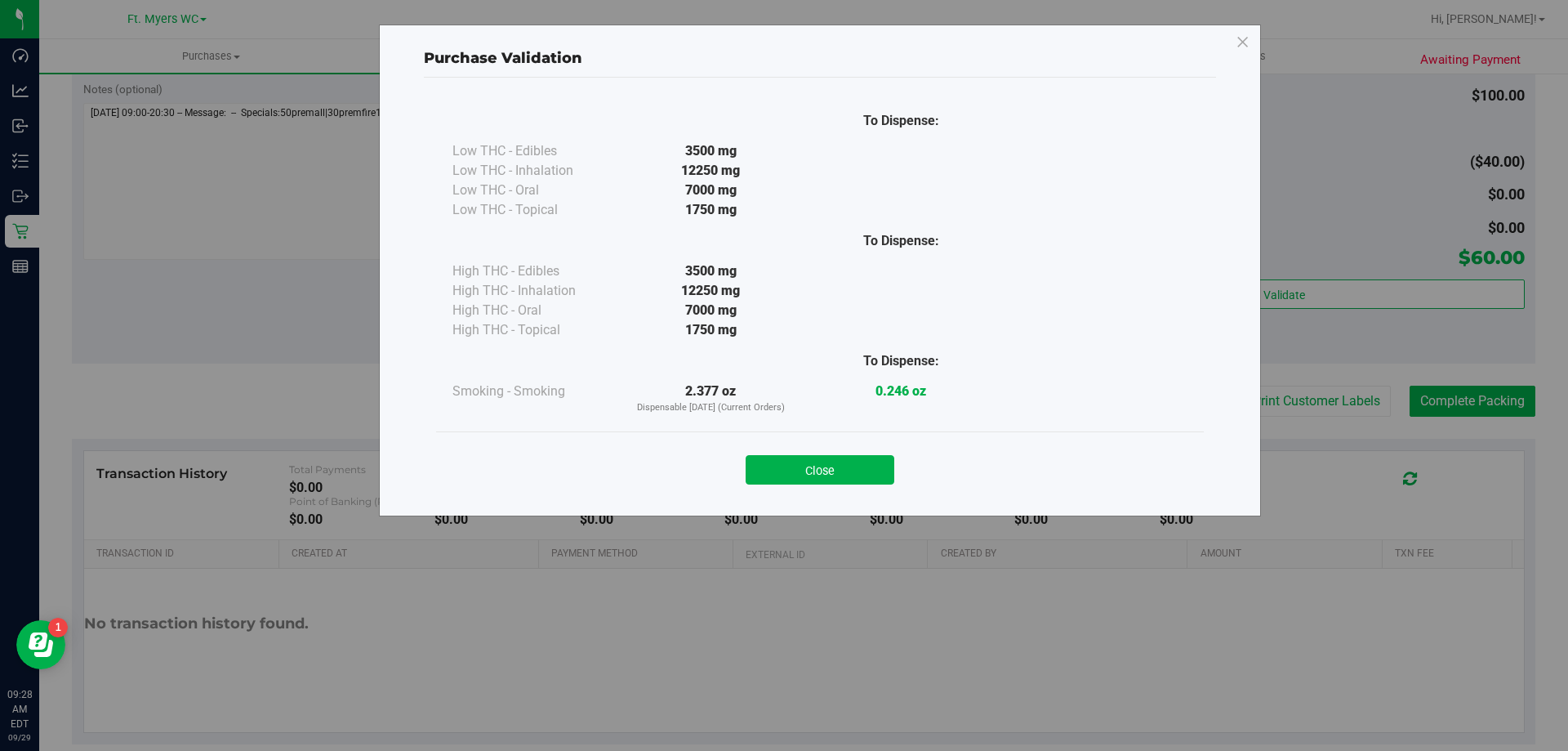
click at [871, 418] on div "To Dispense: Low THC - Edibles 3500 mg" at bounding box center [820, 265] width 768 height 332
click at [872, 450] on div "Close" at bounding box center [821, 465] width 744 height 41
click at [874, 459] on button "Close" at bounding box center [820, 470] width 148 height 30
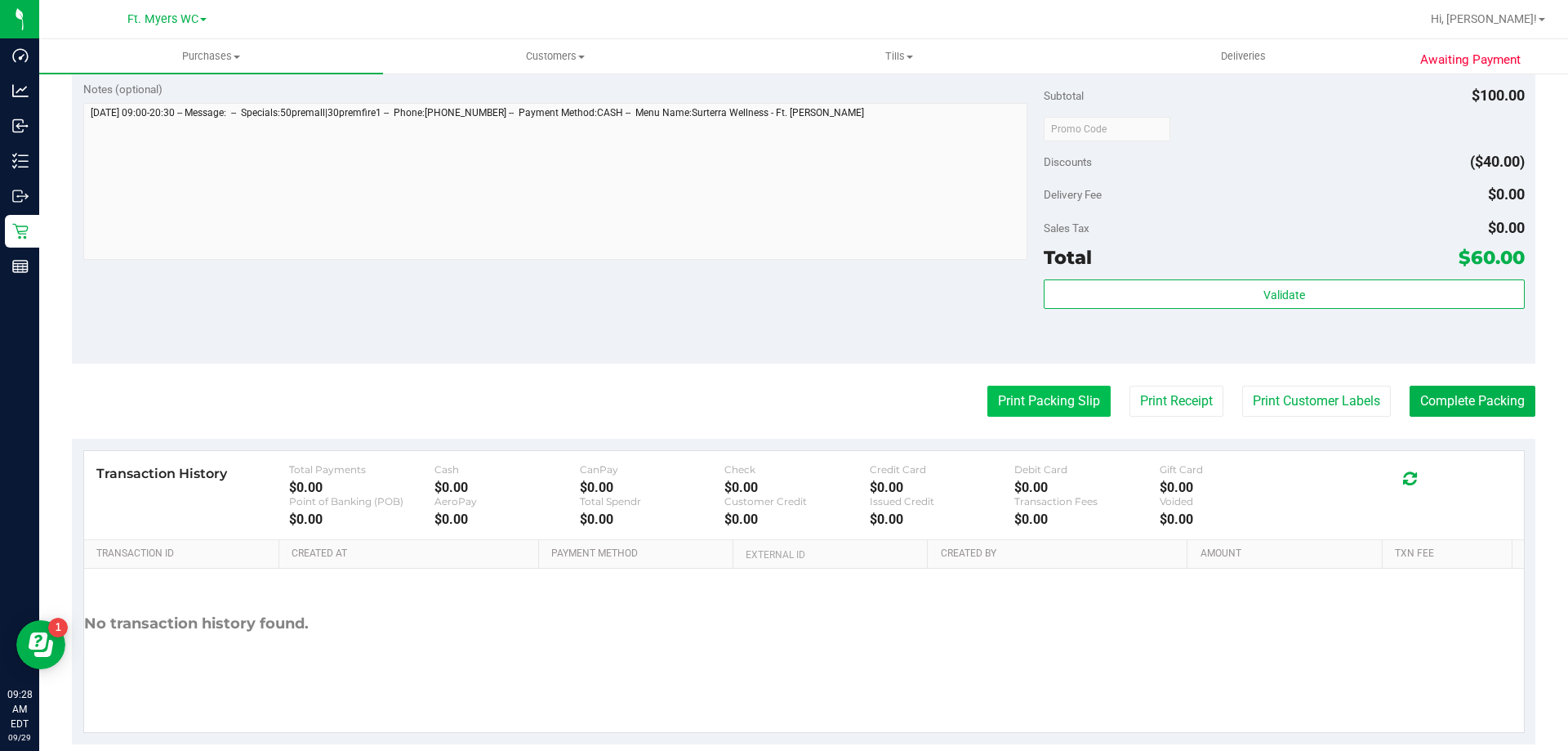
click at [1074, 405] on button "Print Packing Slip" at bounding box center [1049, 401] width 123 height 31
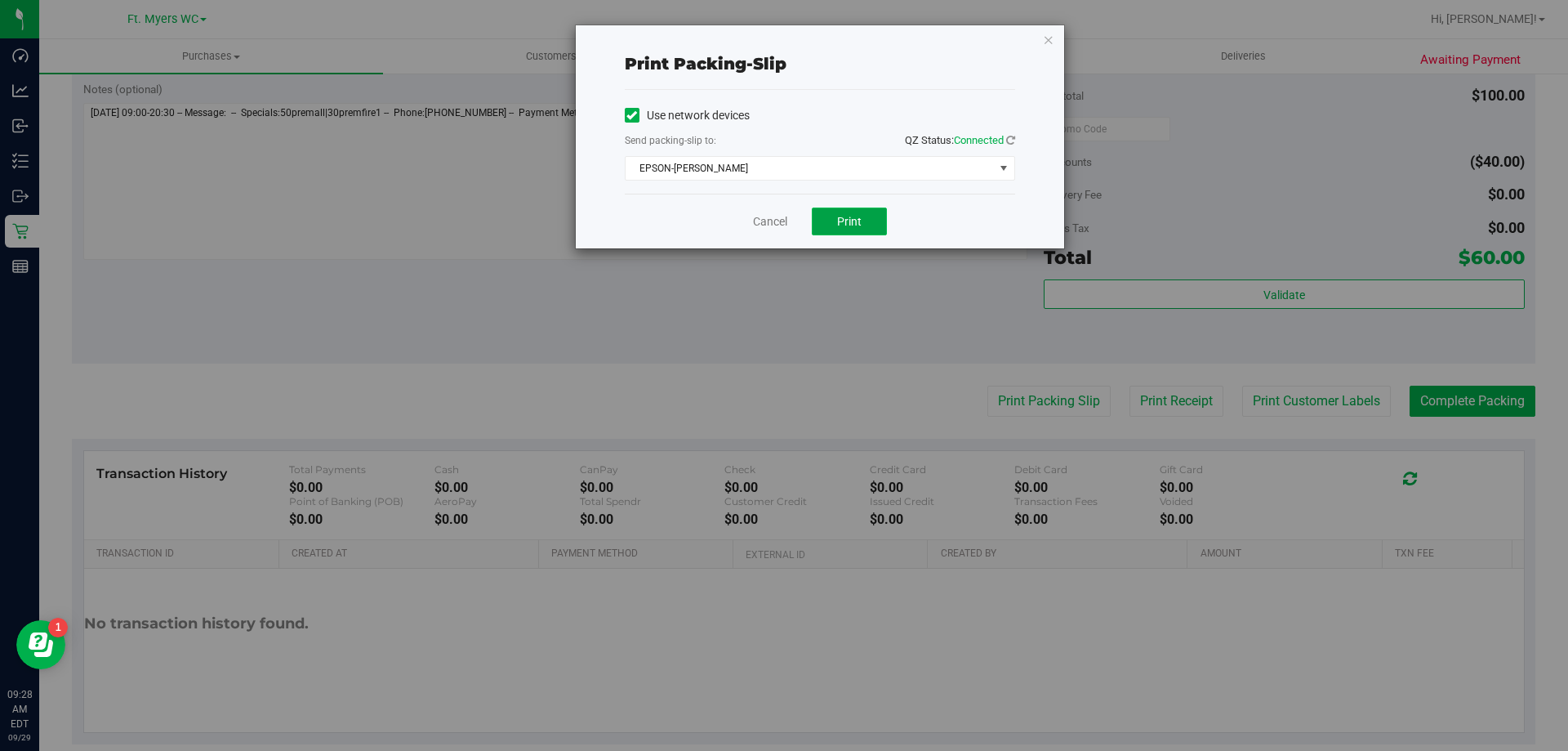
click at [842, 233] on button "Print" at bounding box center [849, 222] width 75 height 28
click at [846, 181] on div "Use network devices Send packing-slip to: QZ Status: Connected EPSON-BEN-KING C…" at bounding box center [820, 142] width 390 height 104
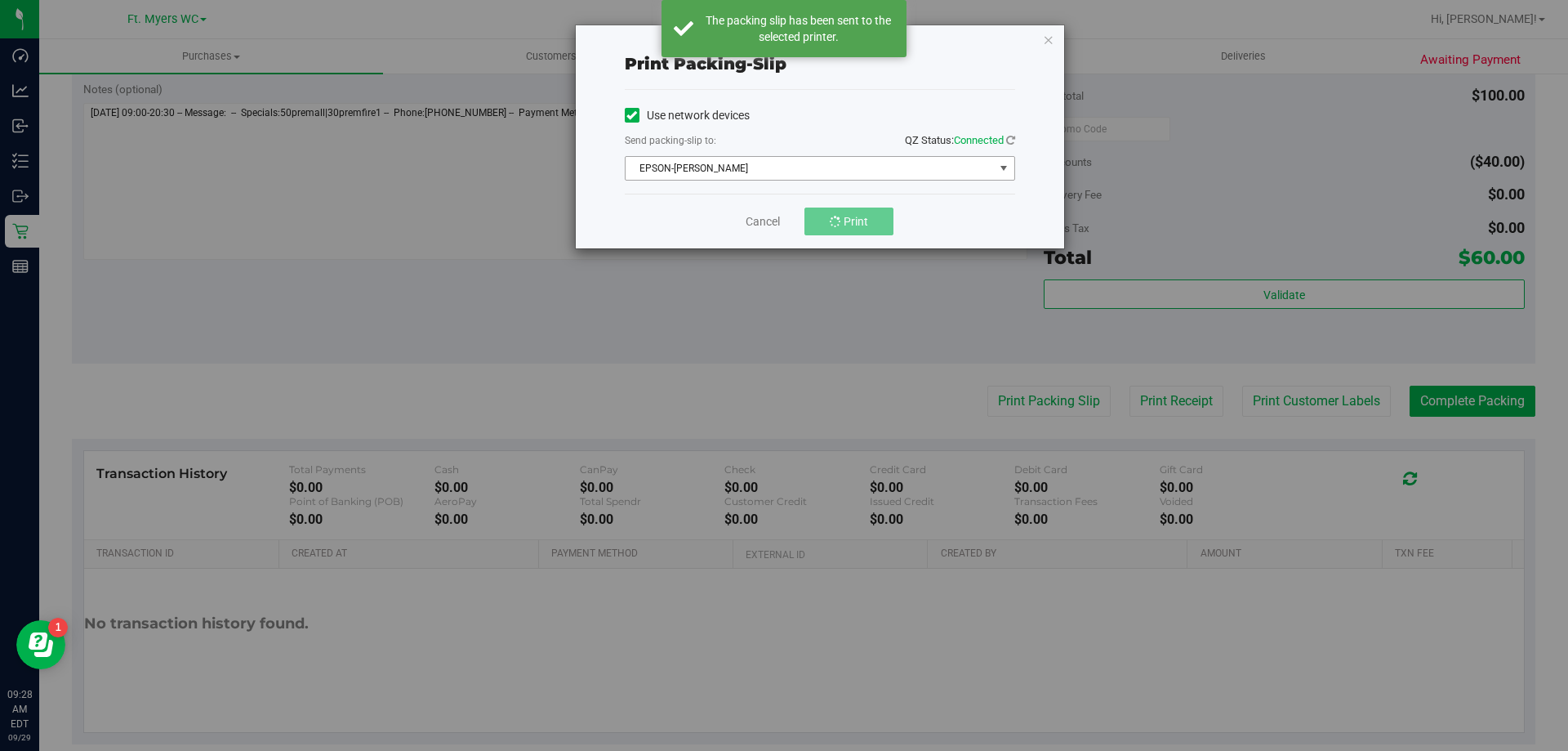
click at [846, 164] on span "EPSON-BEN-KING" at bounding box center [809, 168] width 368 height 23
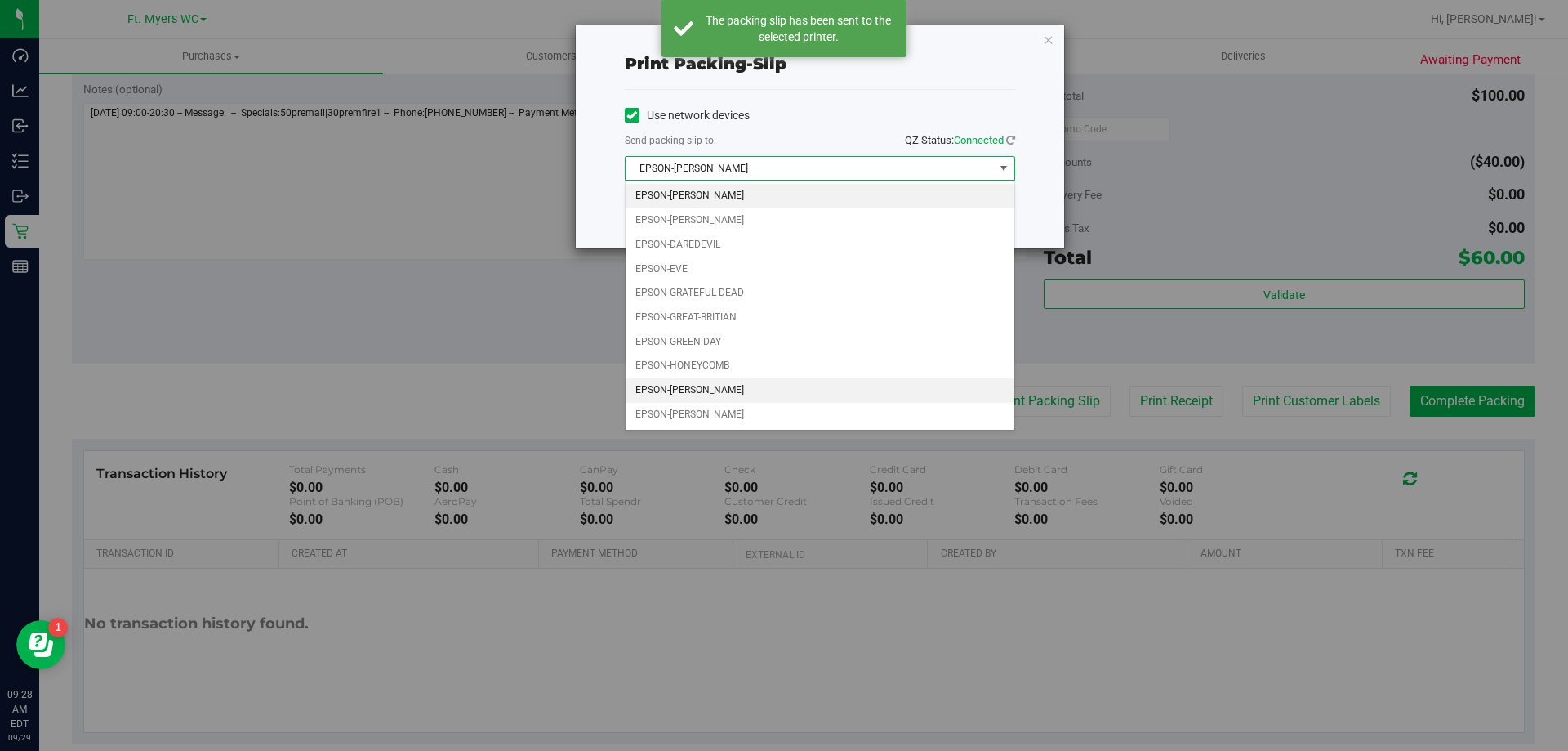
click at [717, 384] on li "EPSON-KATE-RYAN" at bounding box center [820, 390] width 389 height 24
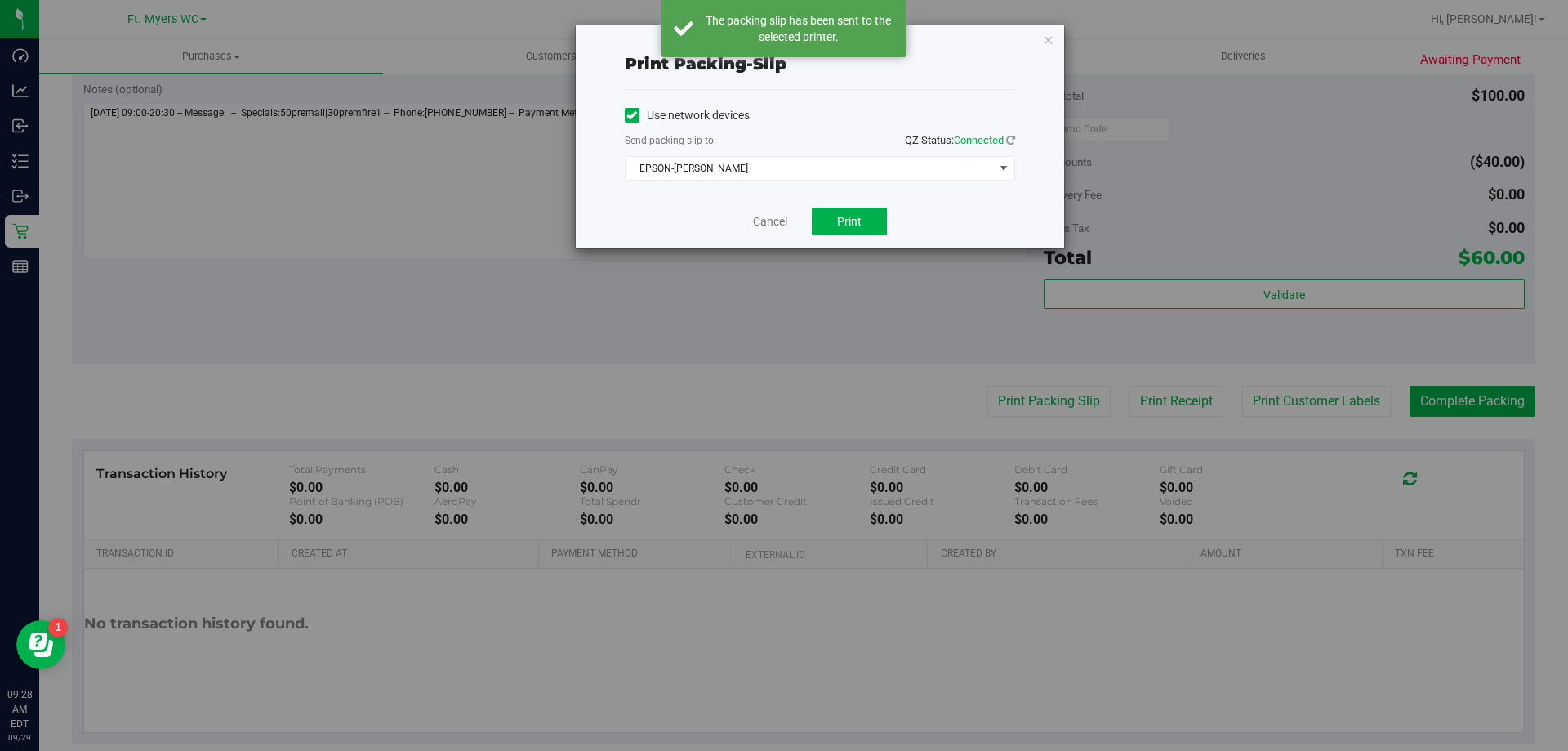
click at [796, 133] on div "Send packing-slip to: QZ Status: Connected" at bounding box center [820, 142] width 390 height 20
click at [841, 217] on span "Print" at bounding box center [849, 222] width 24 height 13
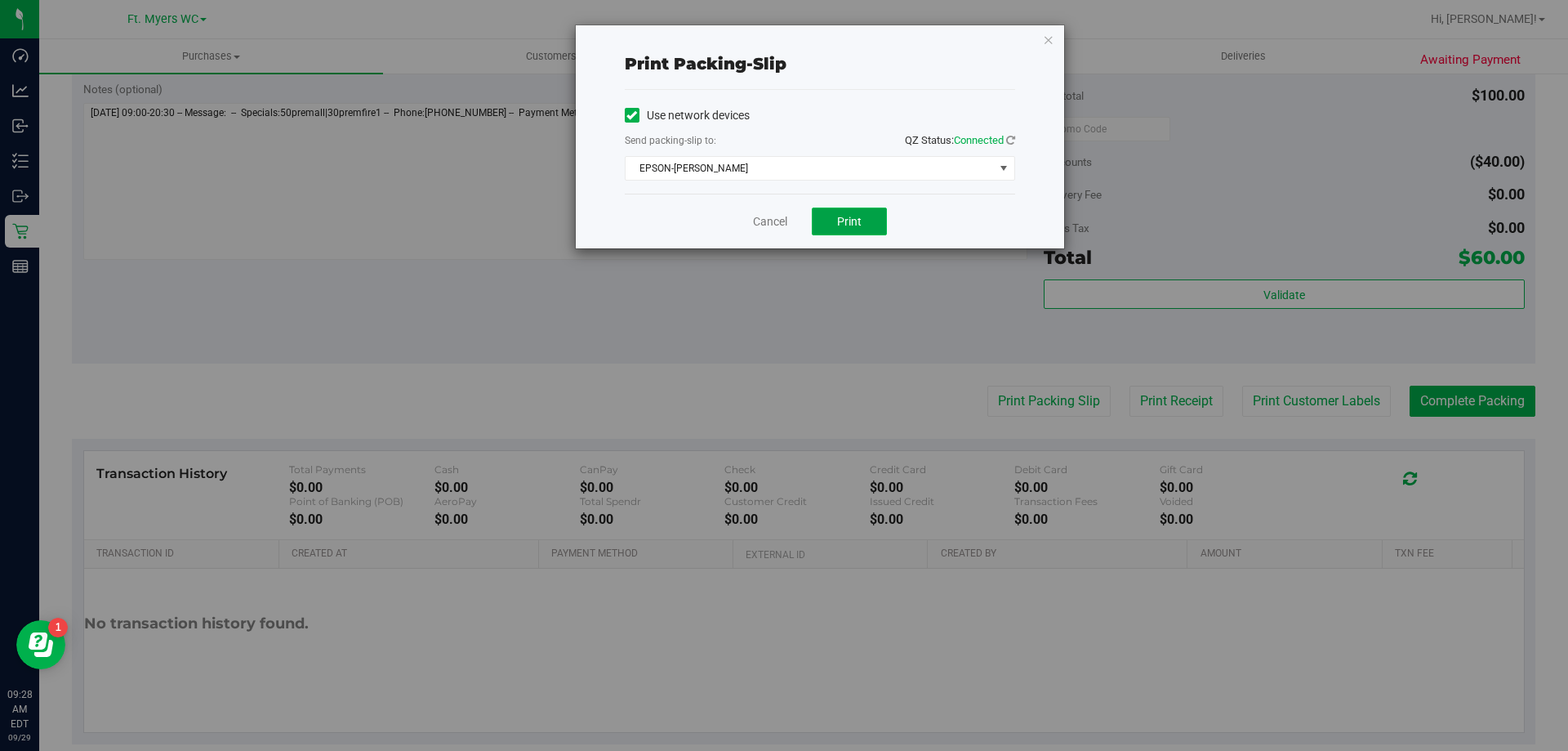
click at [842, 218] on span "Print" at bounding box center [849, 222] width 24 height 13
click at [775, 221] on link "Cancel" at bounding box center [770, 222] width 34 height 17
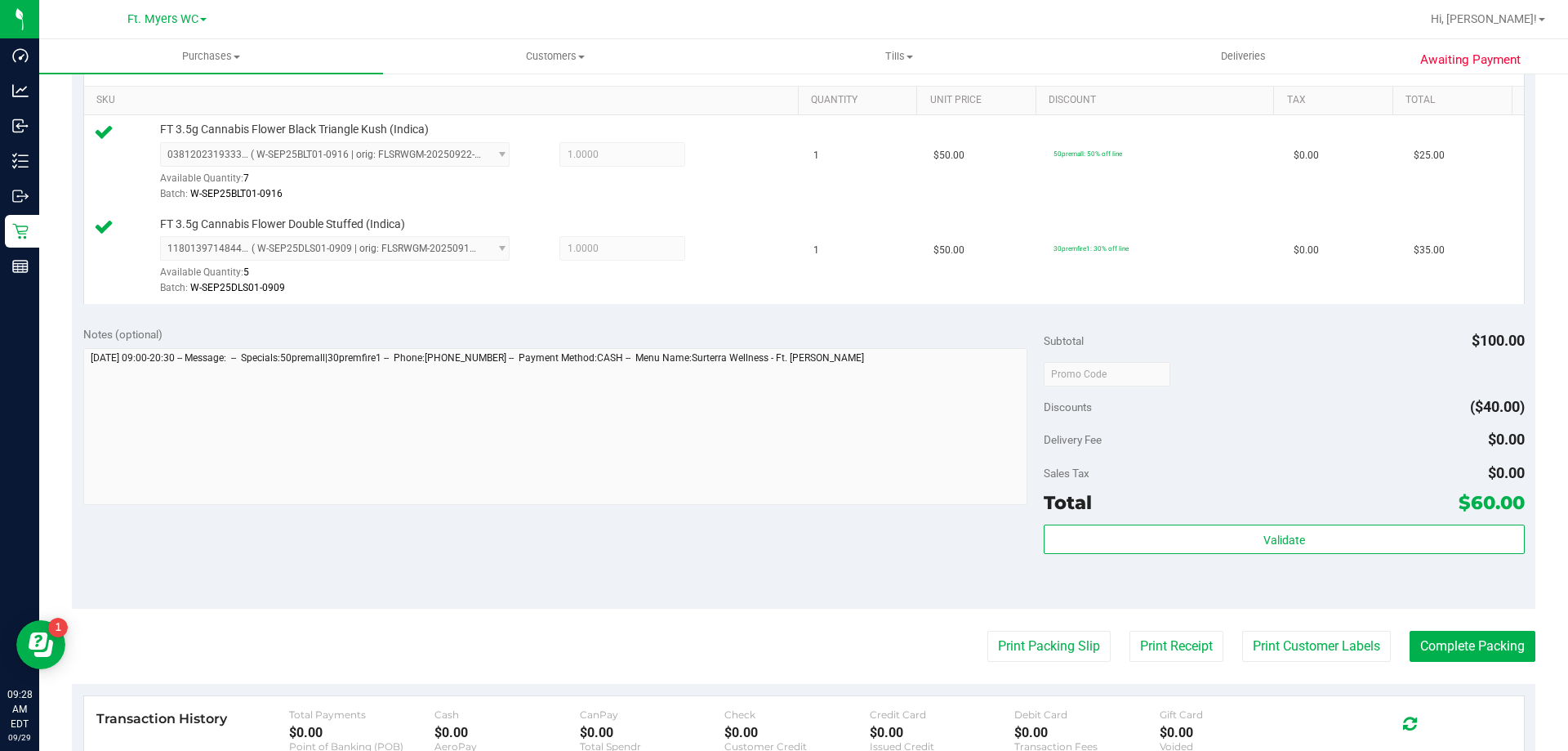
scroll to position [680, 0]
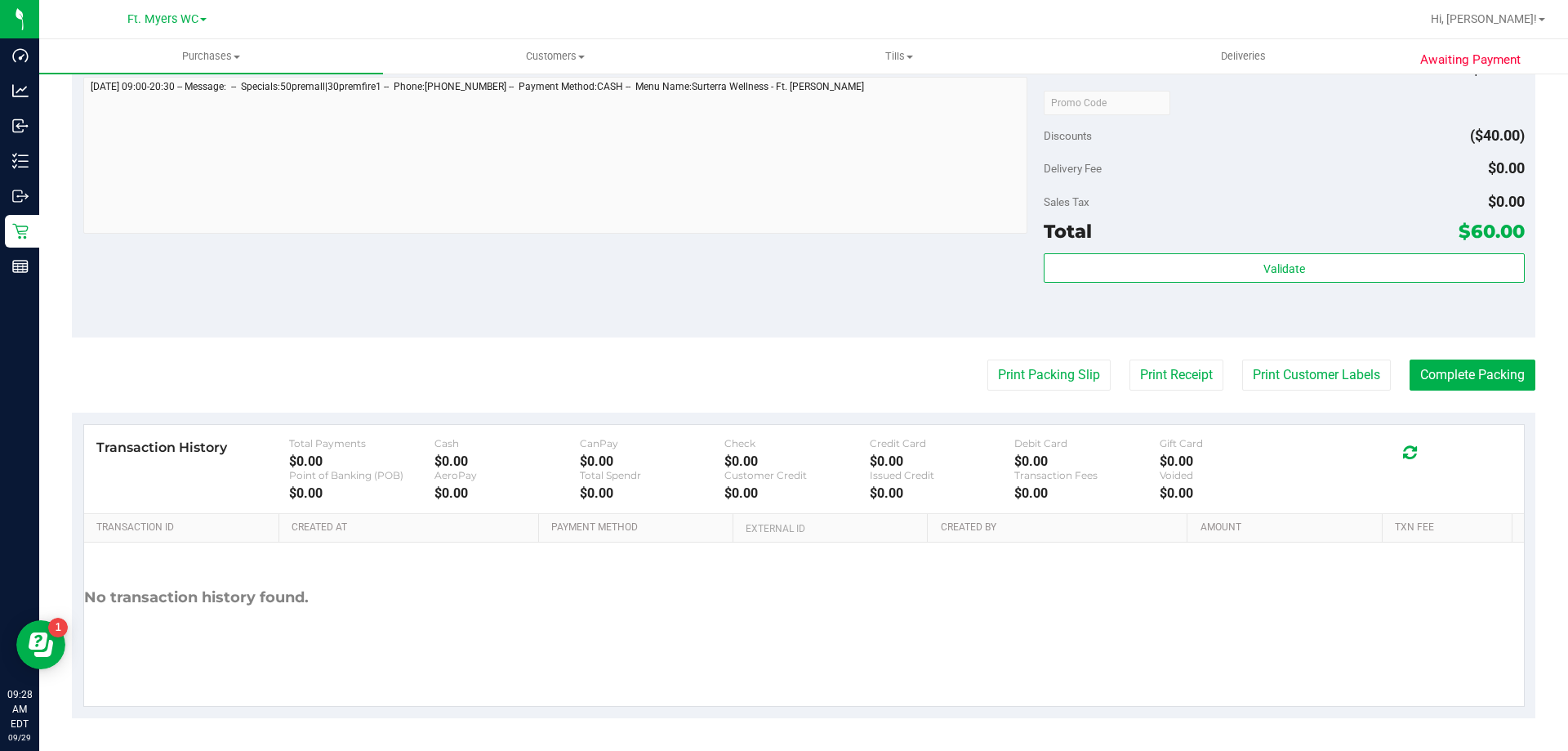
click at [1335, 313] on div "Validate" at bounding box center [1284, 289] width 480 height 73
click at [1332, 243] on div "Total $60.00" at bounding box center [1284, 231] width 480 height 30
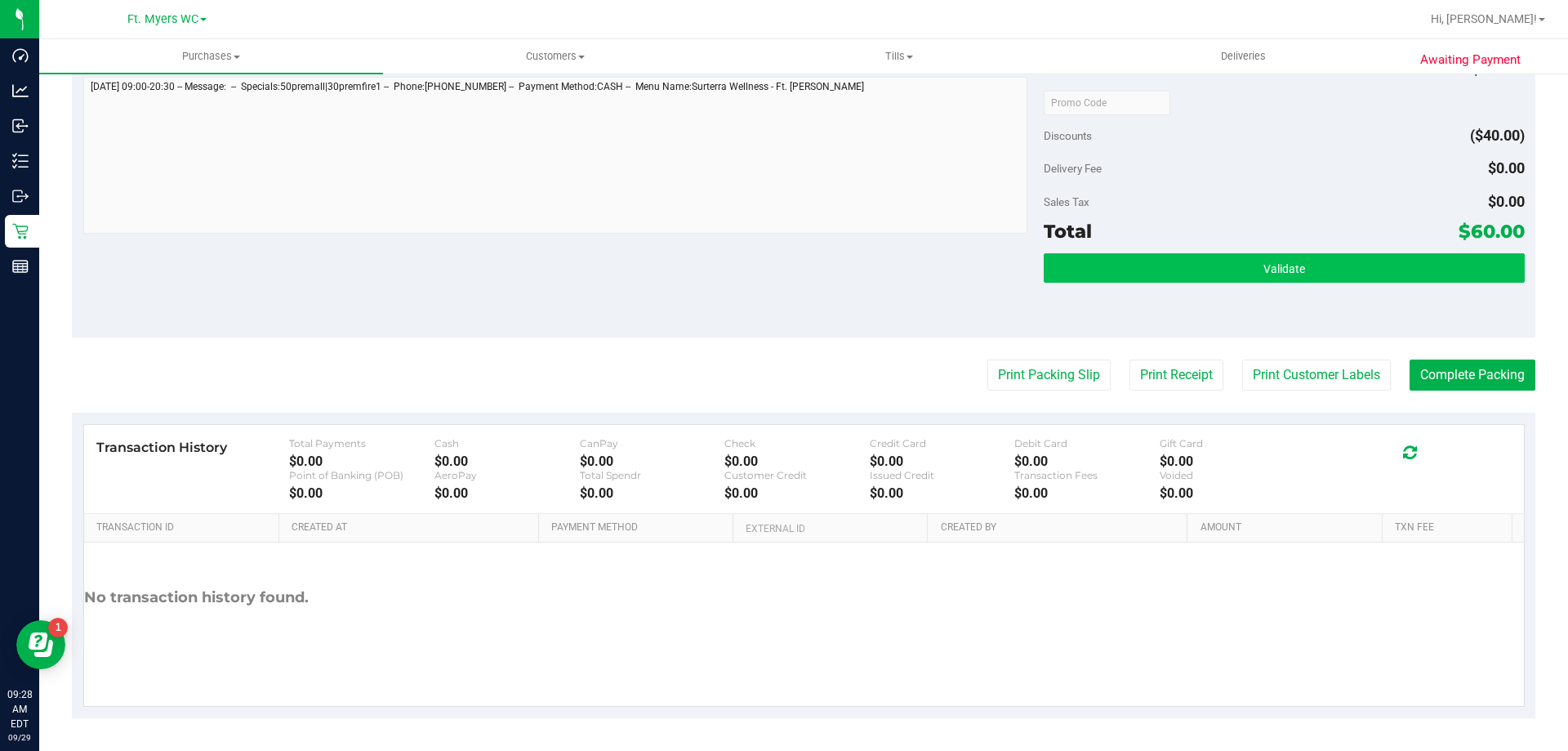
click at [1336, 253] on div "Subtotal $100.00 Discounts ($40.00) Delivery Fee $0.00 Sales Tax $0.00 Total $6…" at bounding box center [1284, 190] width 480 height 272
click at [1338, 255] on button "Validate" at bounding box center [1284, 268] width 480 height 30
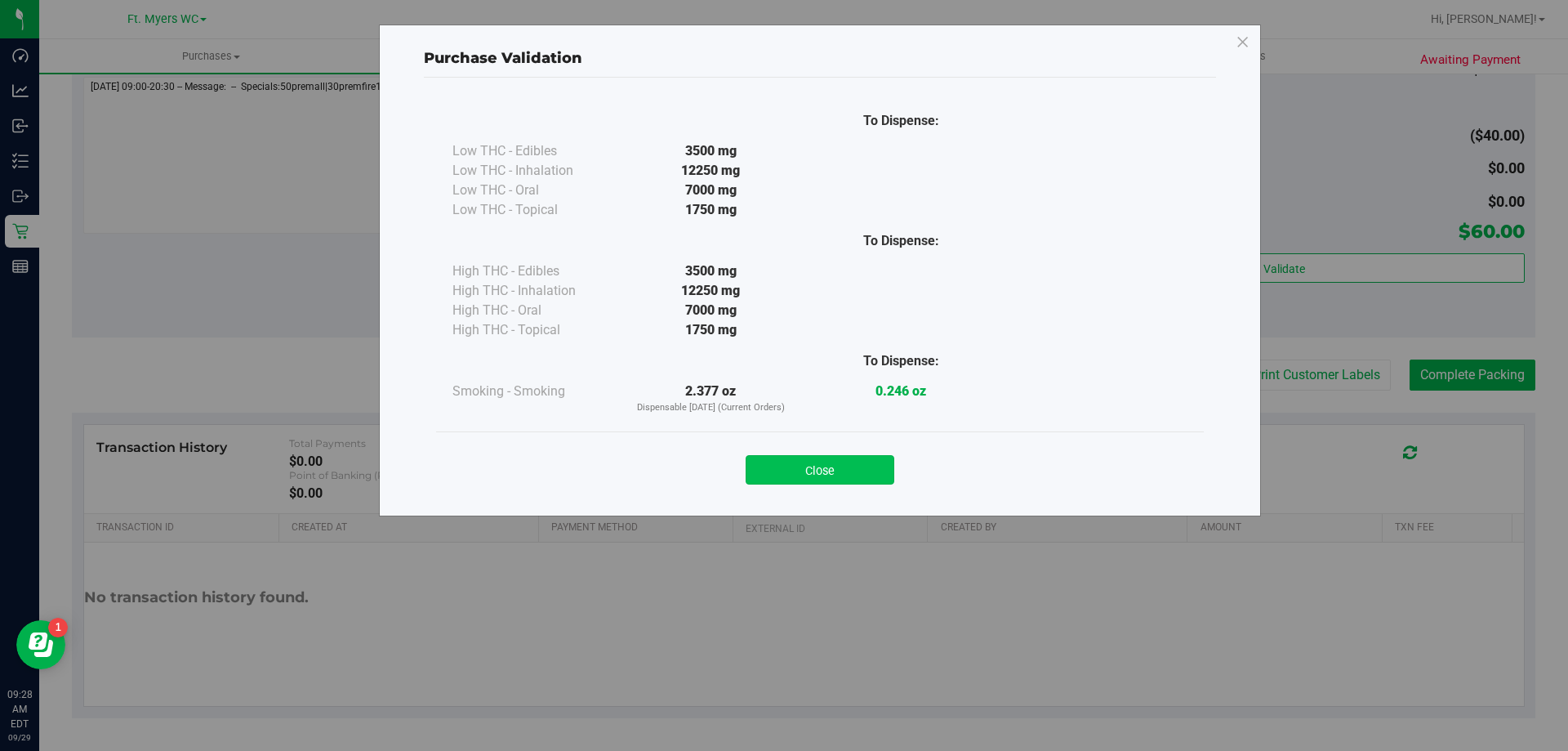
click at [884, 467] on button "Close" at bounding box center [820, 470] width 148 height 30
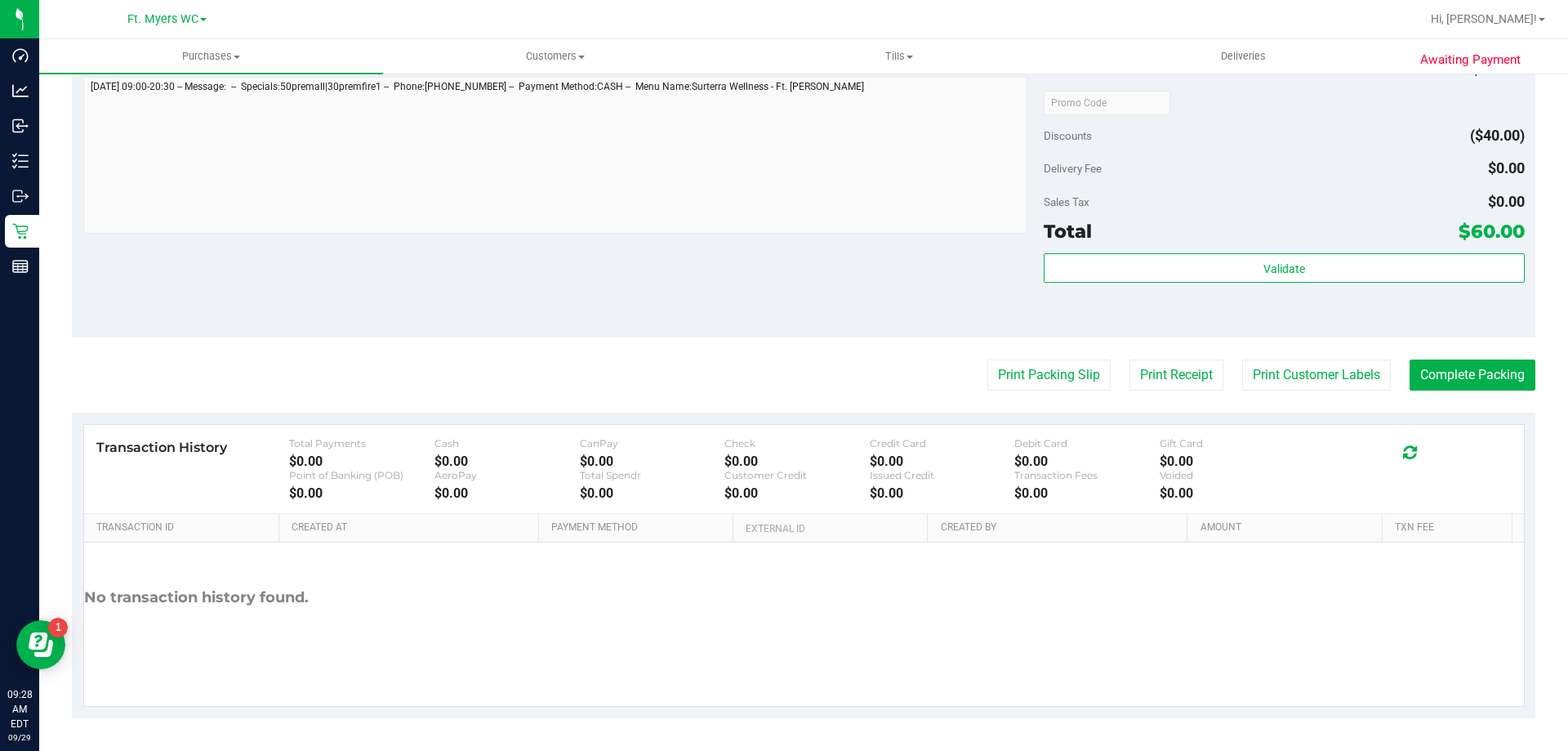
click at [1104, 363] on div "Print Packing Slip Print Receipt Print Customer Labels Complete Packing" at bounding box center [804, 375] width 1464 height 31
click at [1069, 368] on button "Print Packing Slip" at bounding box center [1049, 375] width 123 height 31
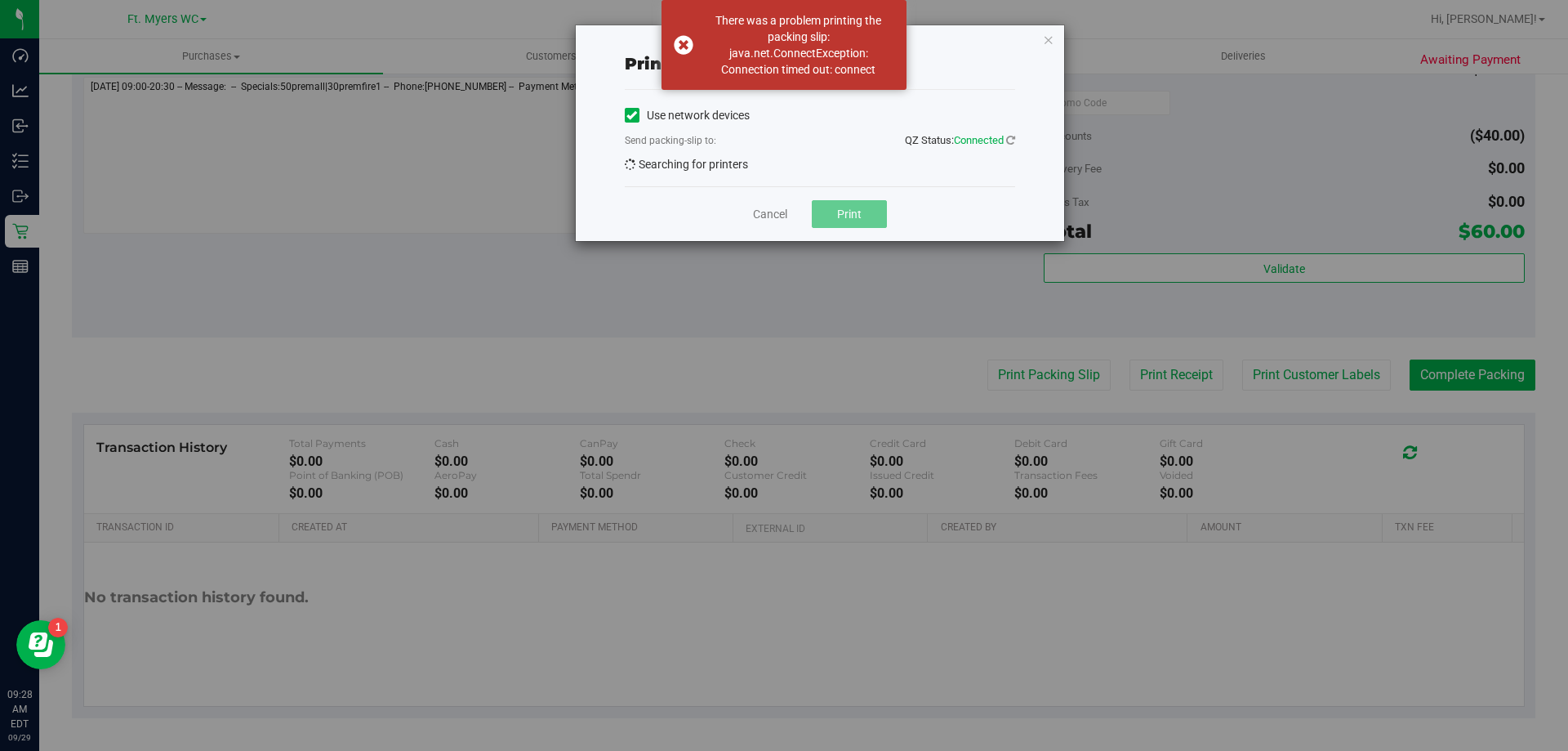
click at [962, 67] on div "Print packing-slip" at bounding box center [820, 63] width 390 height 24
click at [962, 51] on div "Print packing-slip" at bounding box center [820, 63] width 390 height 51
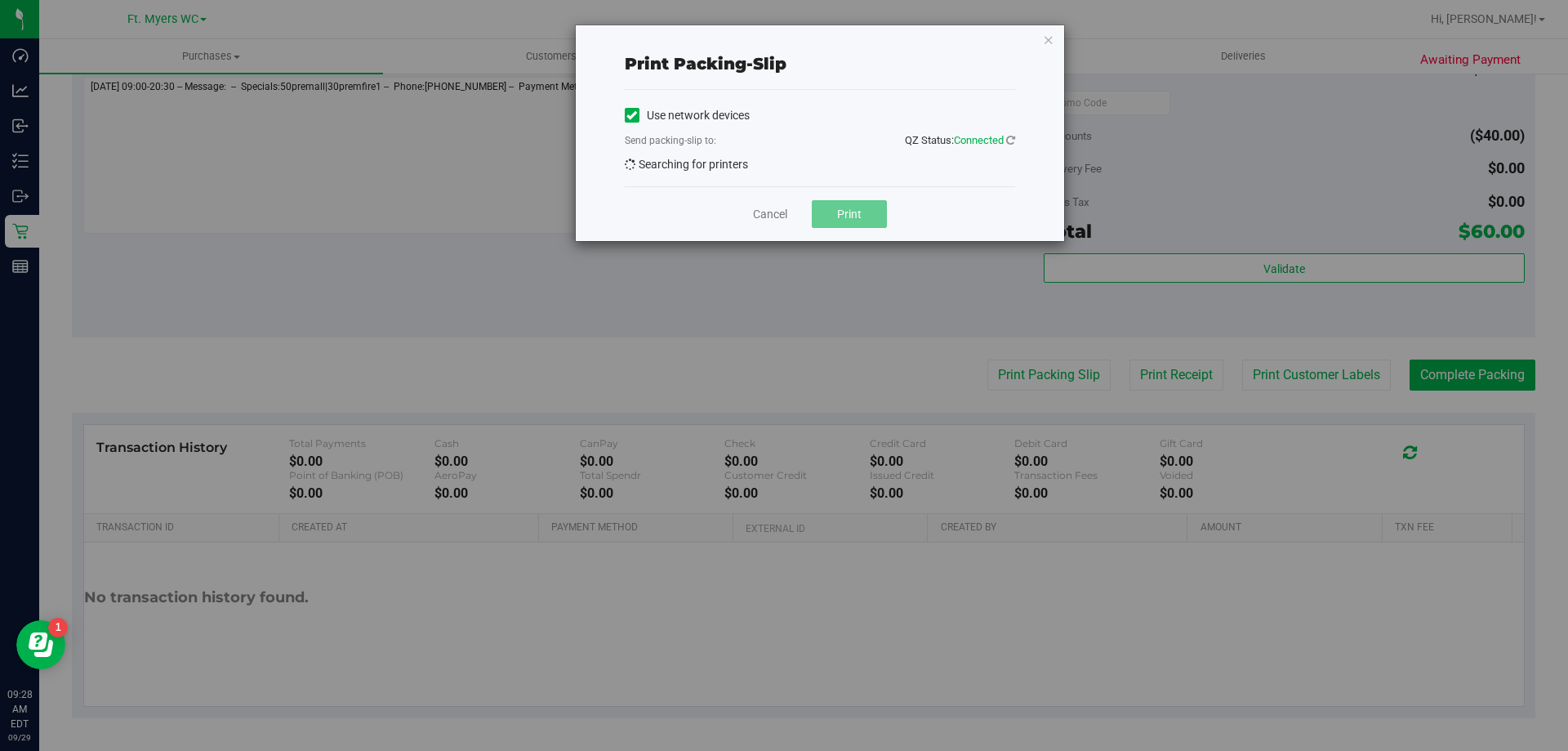
click at [757, 53] on div "Print packing-slip" at bounding box center [820, 63] width 390 height 24
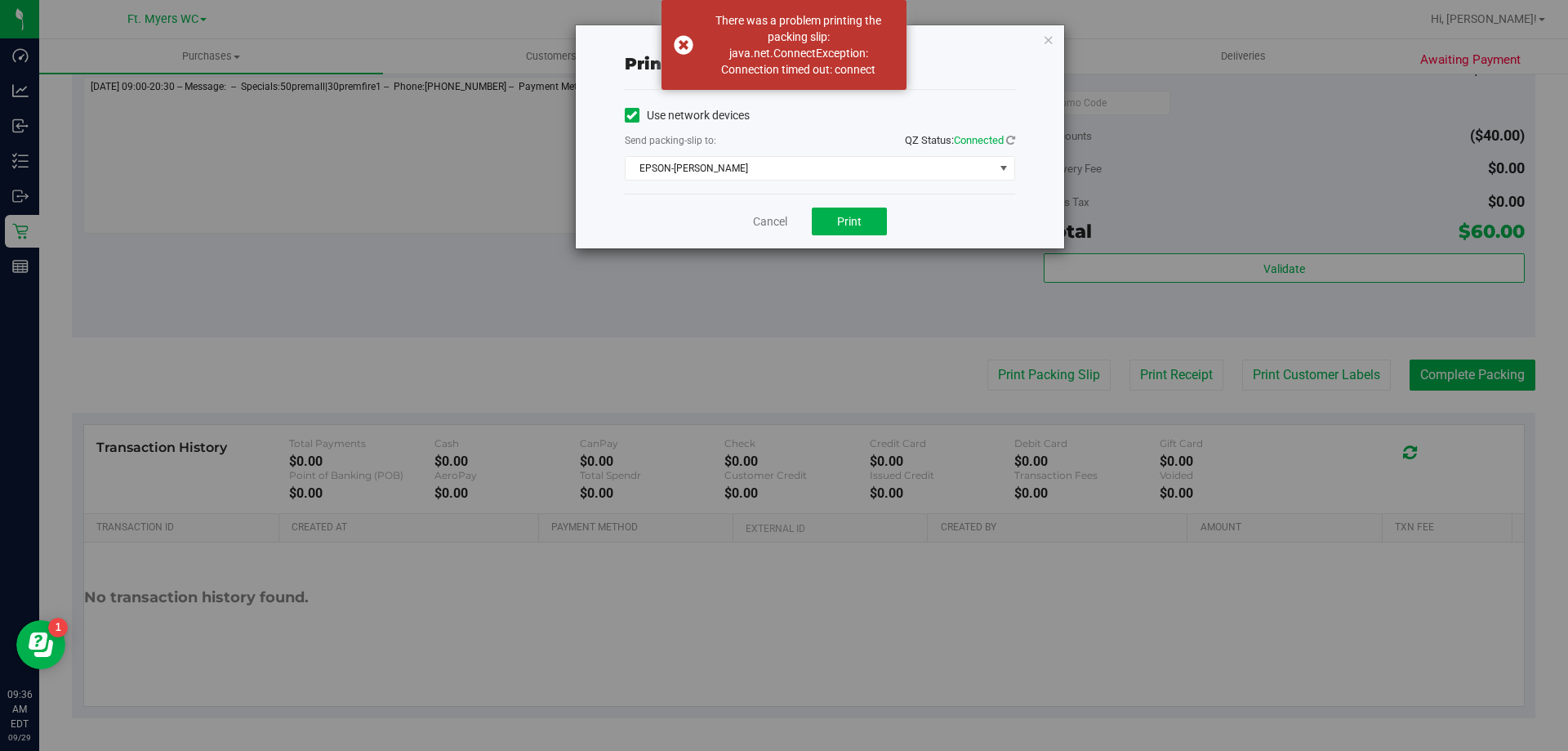
click at [854, 235] on div "Cancel Print" at bounding box center [820, 221] width 390 height 55
click at [865, 220] on button "Print" at bounding box center [849, 222] width 75 height 28
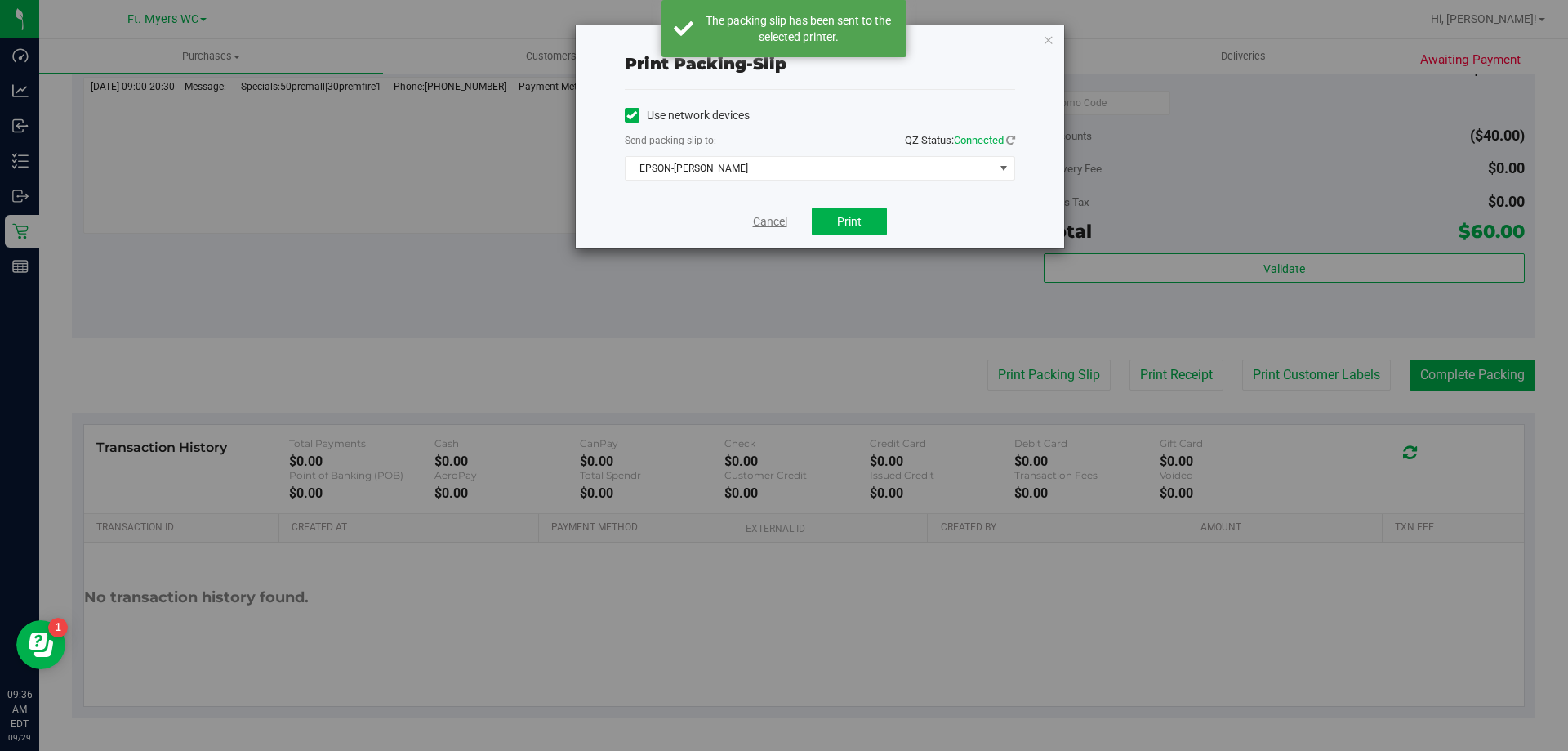
click at [765, 217] on link "Cancel" at bounding box center [770, 222] width 34 height 17
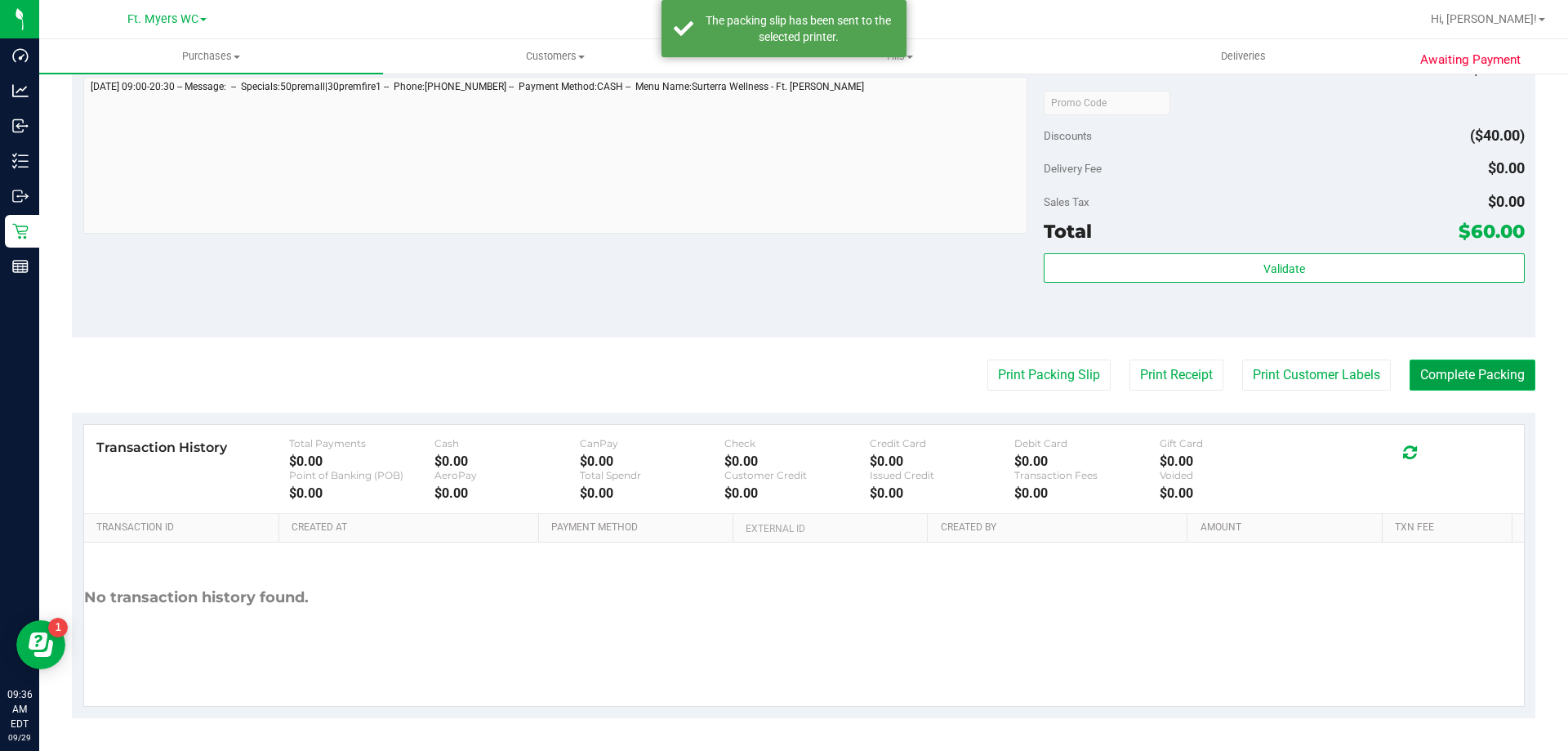
click at [1417, 381] on button "Complete Packing" at bounding box center [1472, 375] width 126 height 31
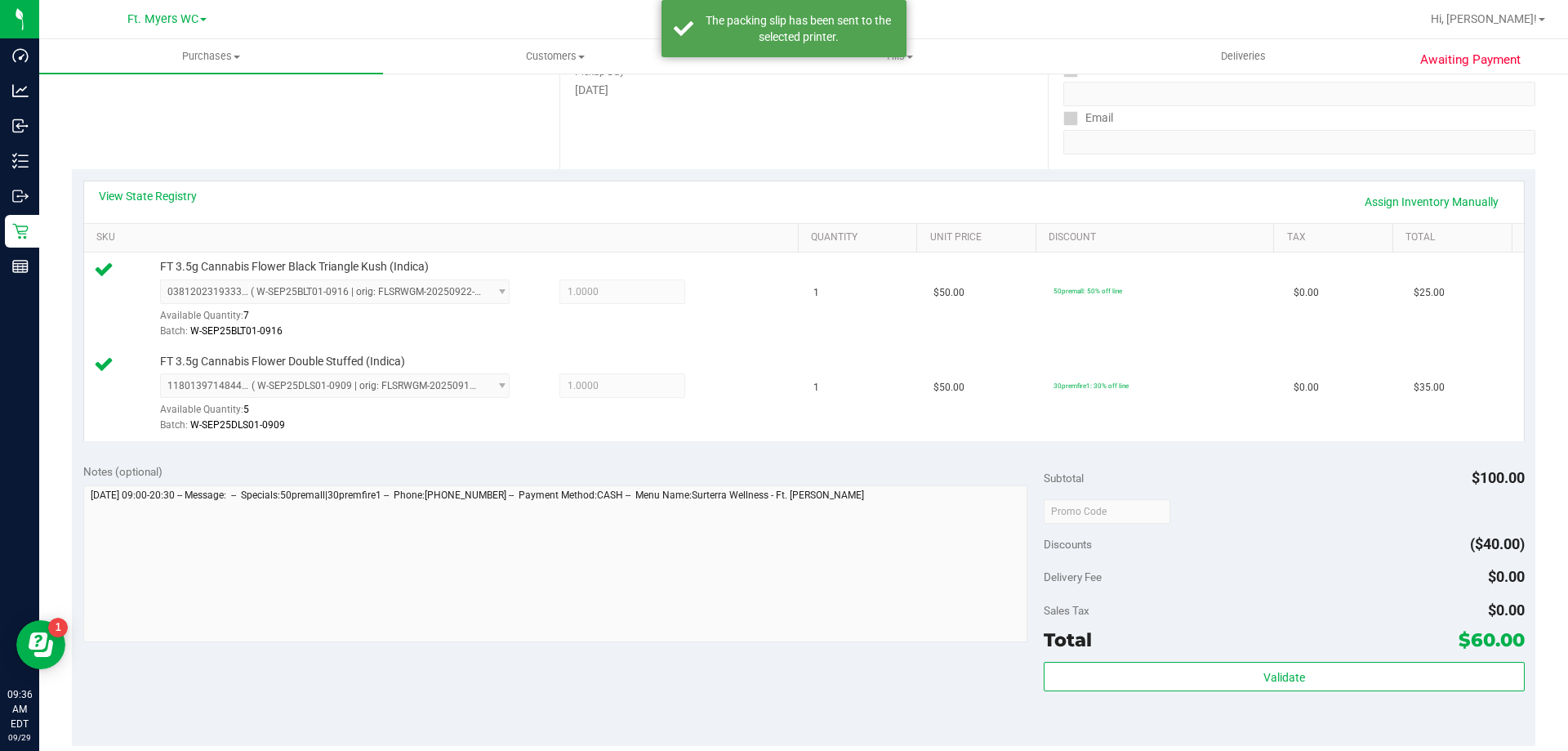
scroll to position [0, 0]
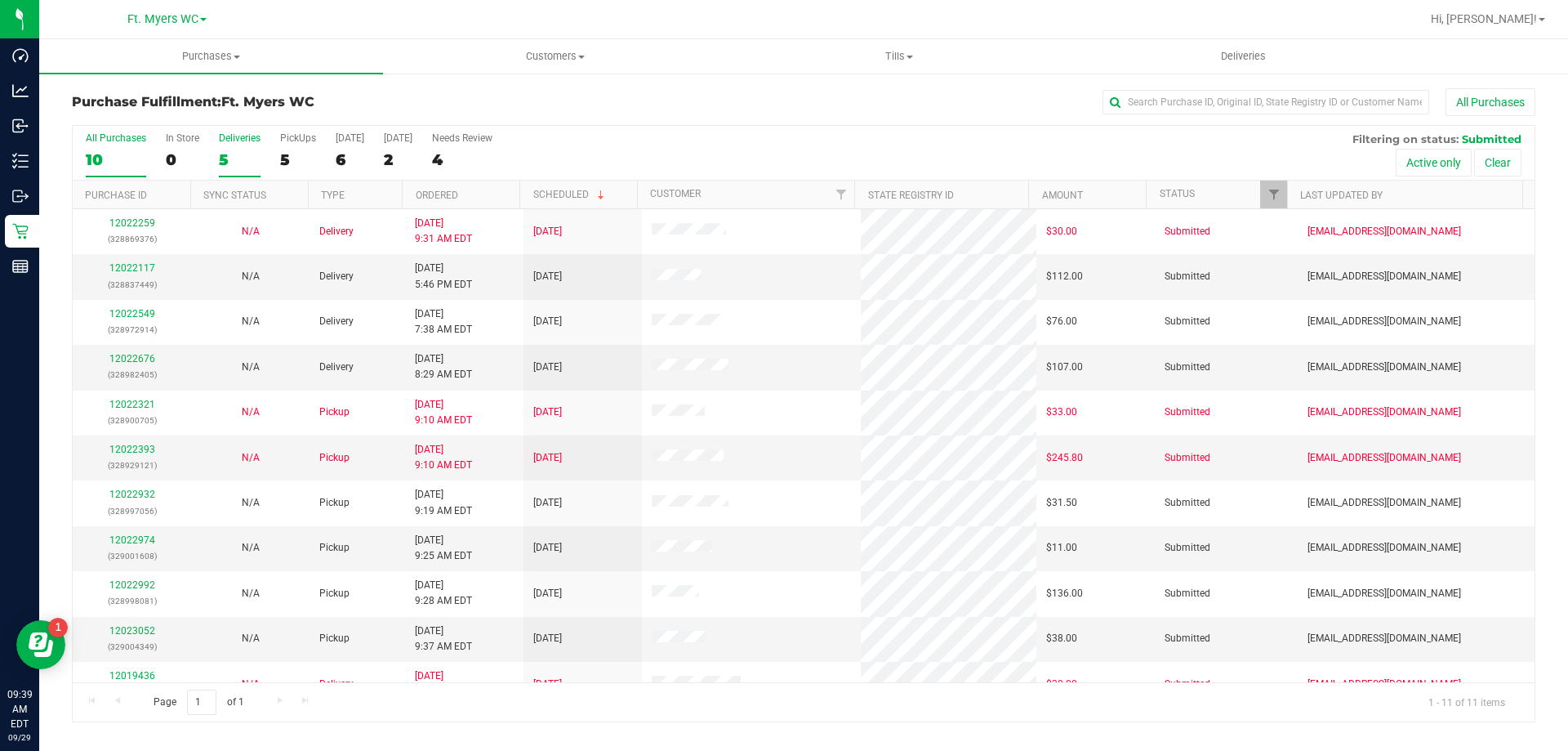
click at [248, 152] on div "5" at bounding box center [239, 159] width 42 height 19
click at [0, 0] on input "Deliveries 5" at bounding box center [0, 0] width 0 height 0
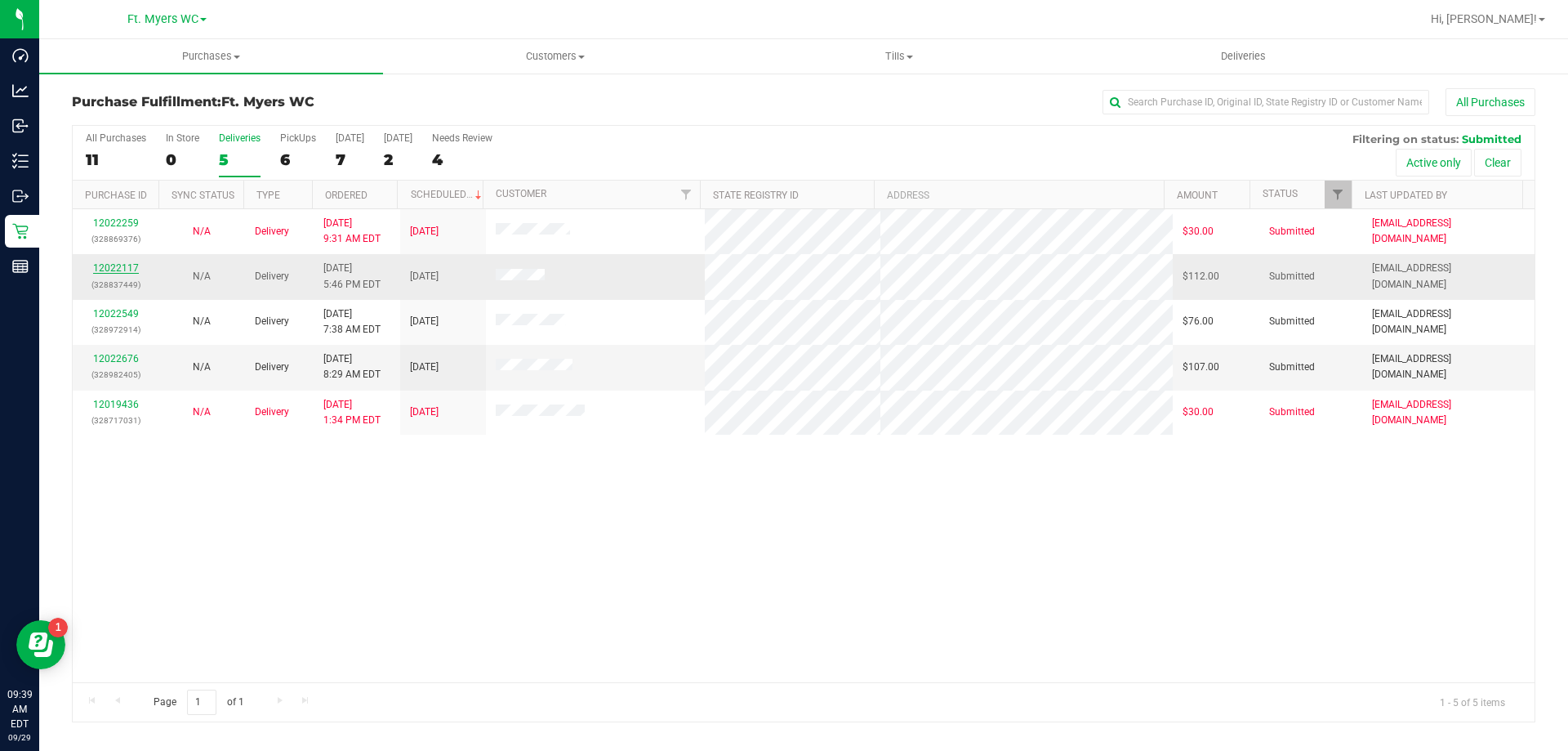
click at [123, 268] on link "12022117" at bounding box center [115, 268] width 45 height 11
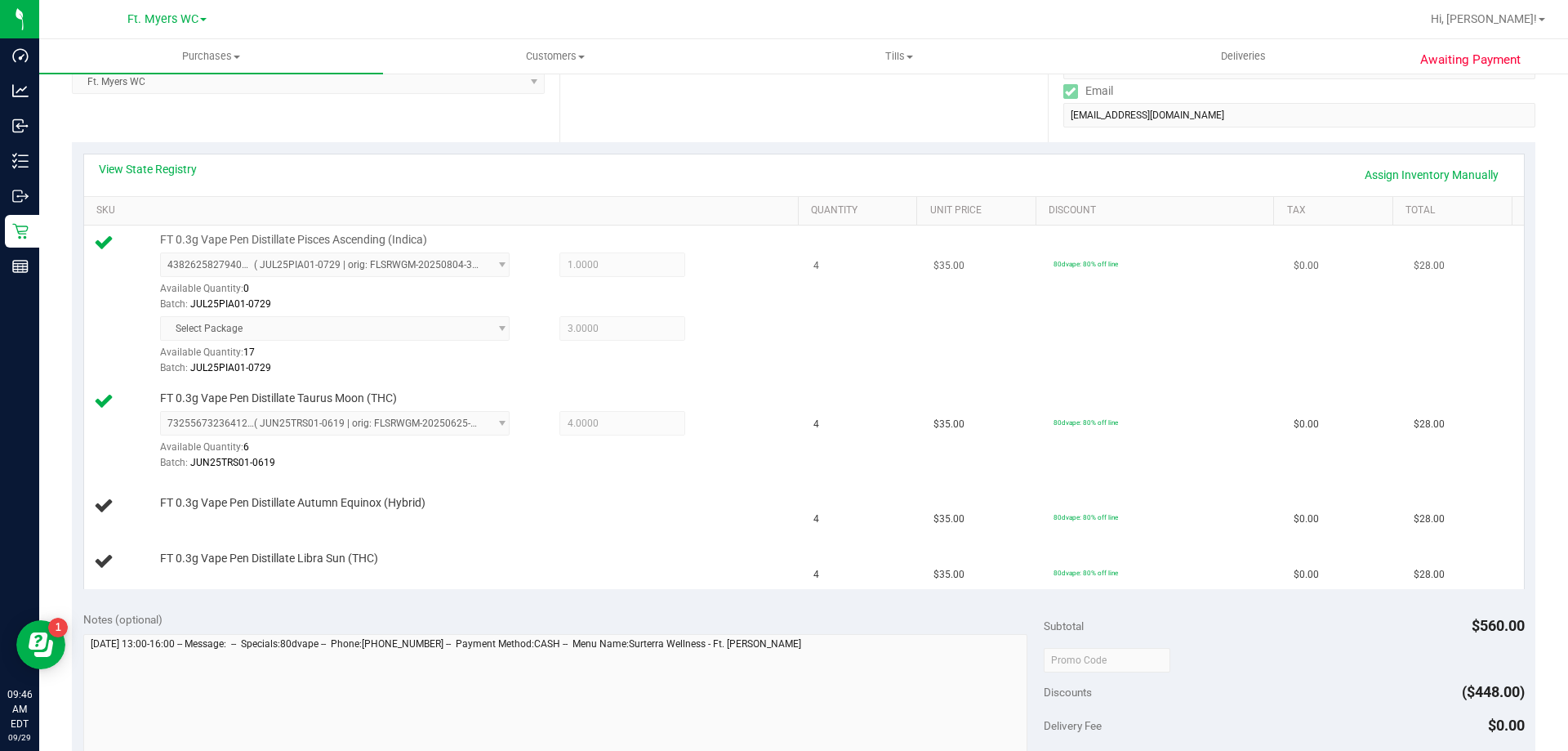
scroll to position [326, 0]
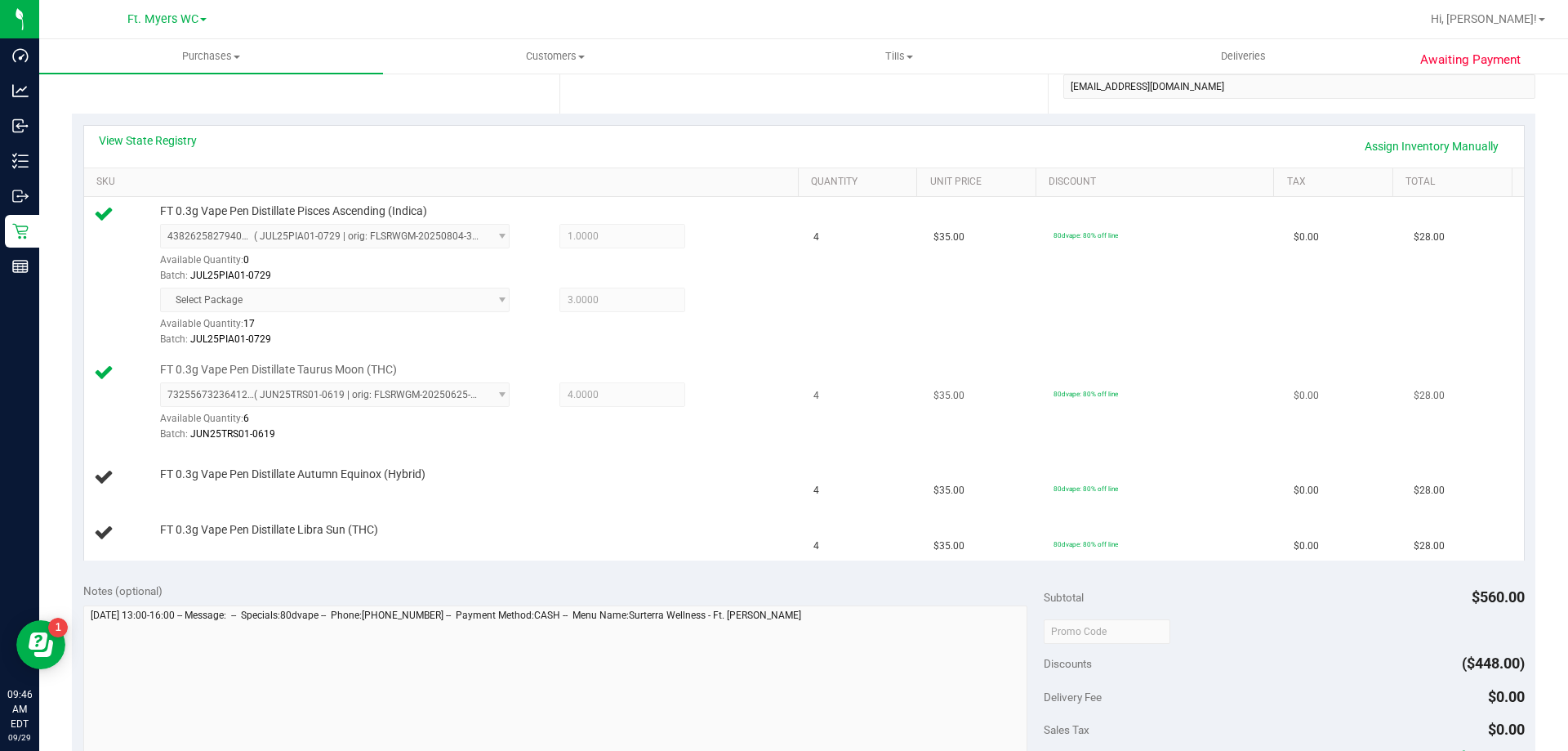
click at [779, 442] on td "FT 0.3g Vape Pen Distillate Taurus Moon (THC) 7325567323641285 ( JUN25TRS01-061…" at bounding box center [444, 402] width 720 height 95
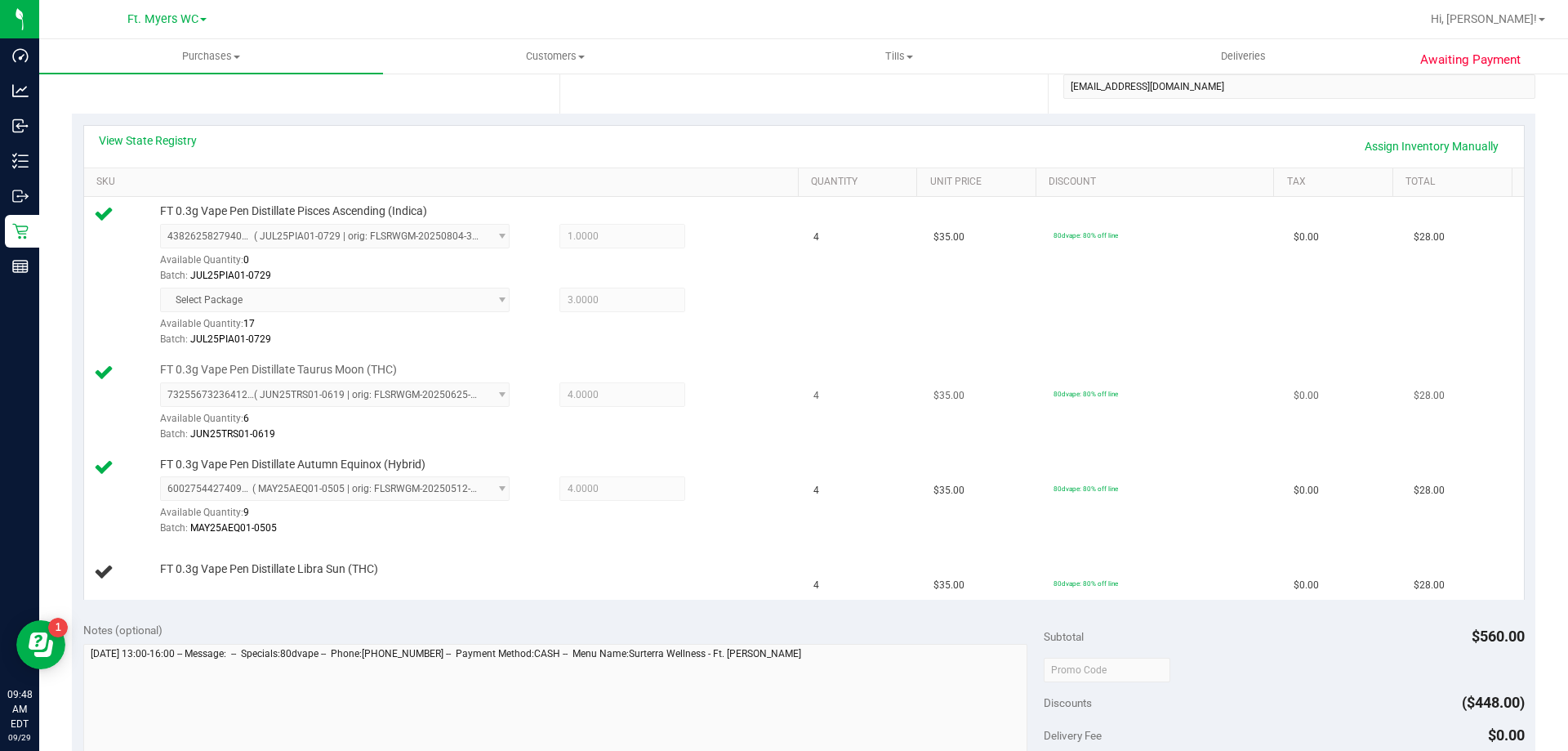
drag, startPoint x: 779, startPoint y: 442, endPoint x: 762, endPoint y: 445, distance: 17.3
click at [772, 445] on td "FT 0.3g Vape Pen Distillate Taurus Moon (THC) 7325567323641285 ( JUN25TRS01-061…" at bounding box center [444, 402] width 720 height 95
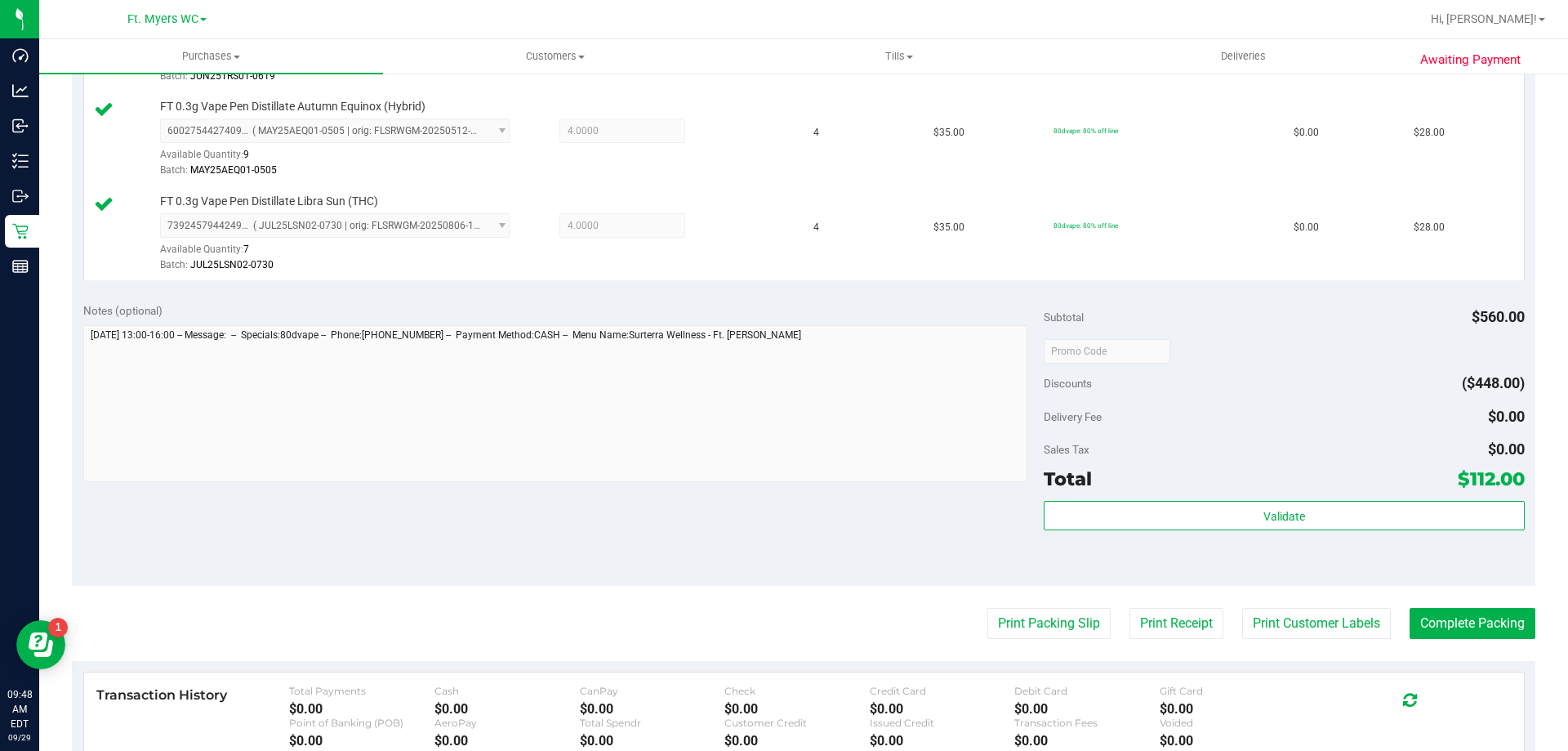
scroll to position [817, 0]
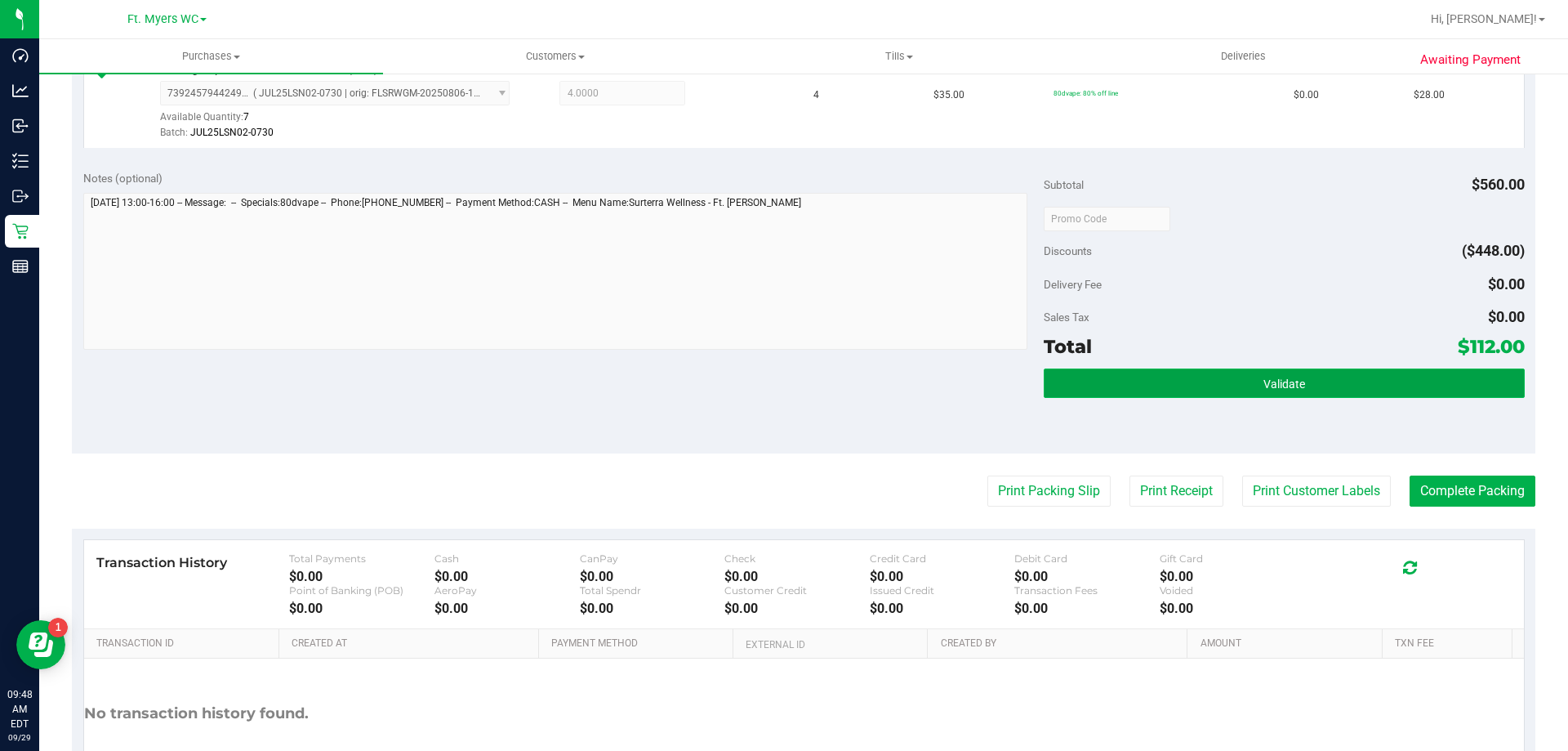
click at [1151, 373] on button "Validate" at bounding box center [1284, 383] width 480 height 30
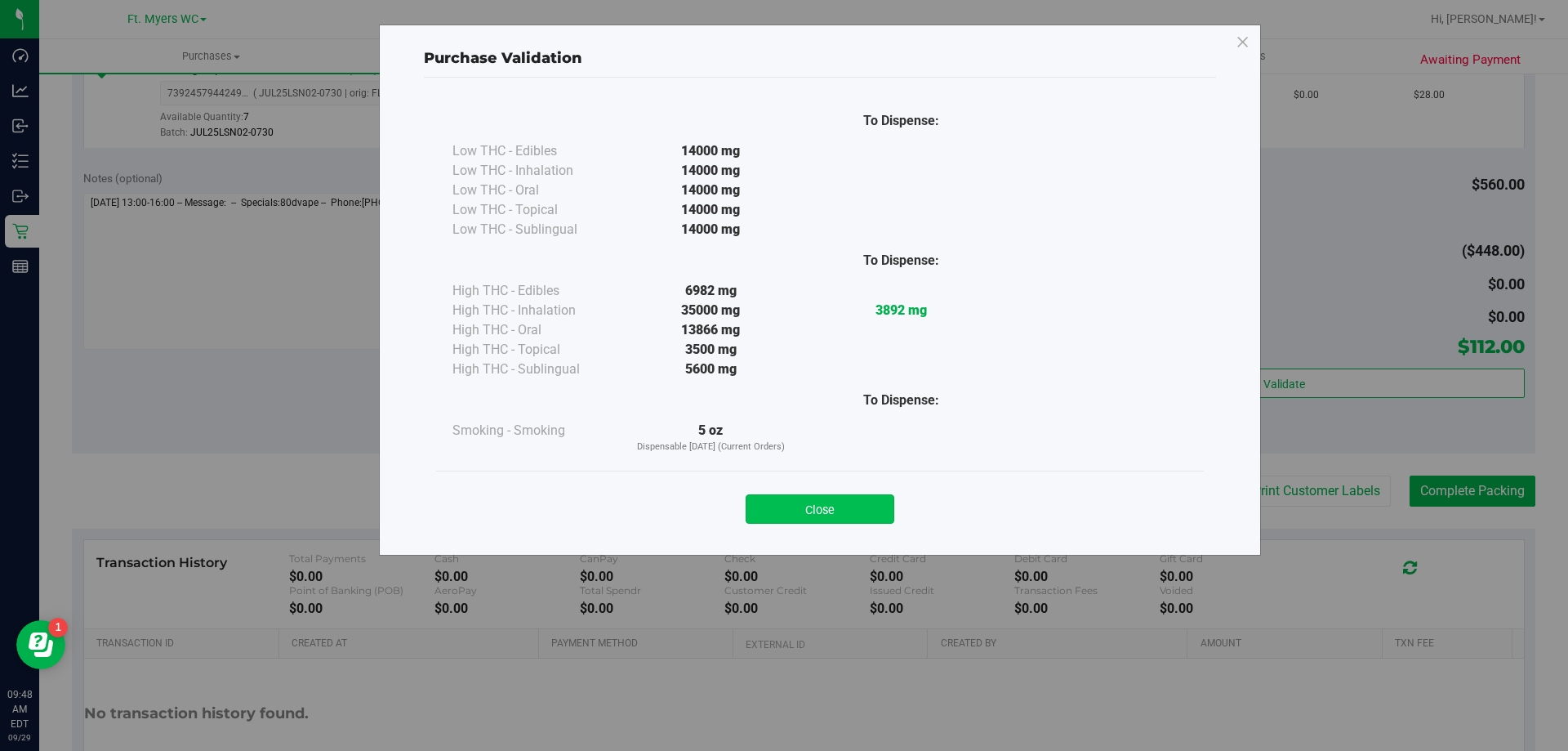
click at [826, 520] on button "Close" at bounding box center [820, 509] width 148 height 30
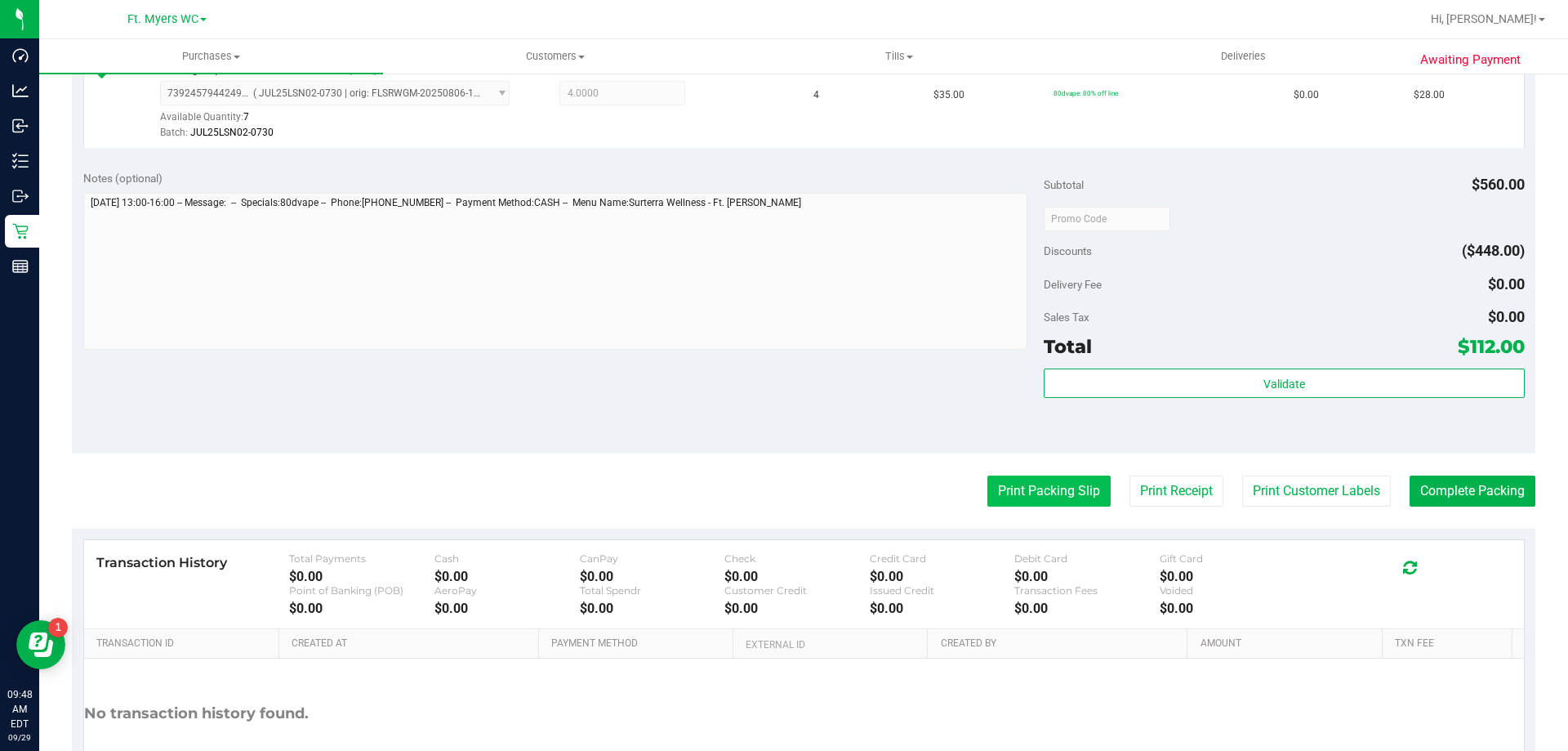
click at [1035, 495] on button "Print Packing Slip" at bounding box center [1049, 490] width 123 height 31
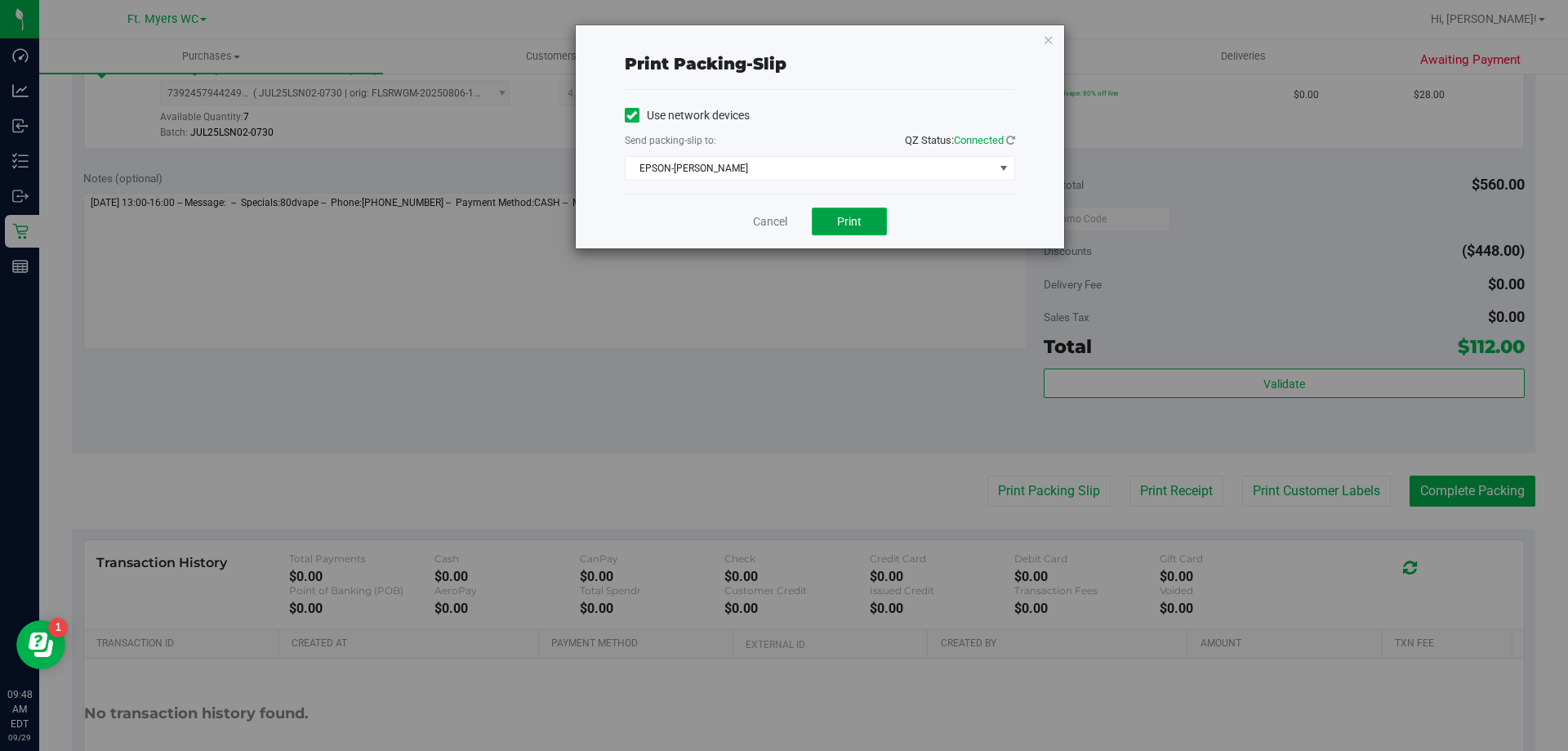
click at [835, 215] on button "Print" at bounding box center [849, 222] width 75 height 28
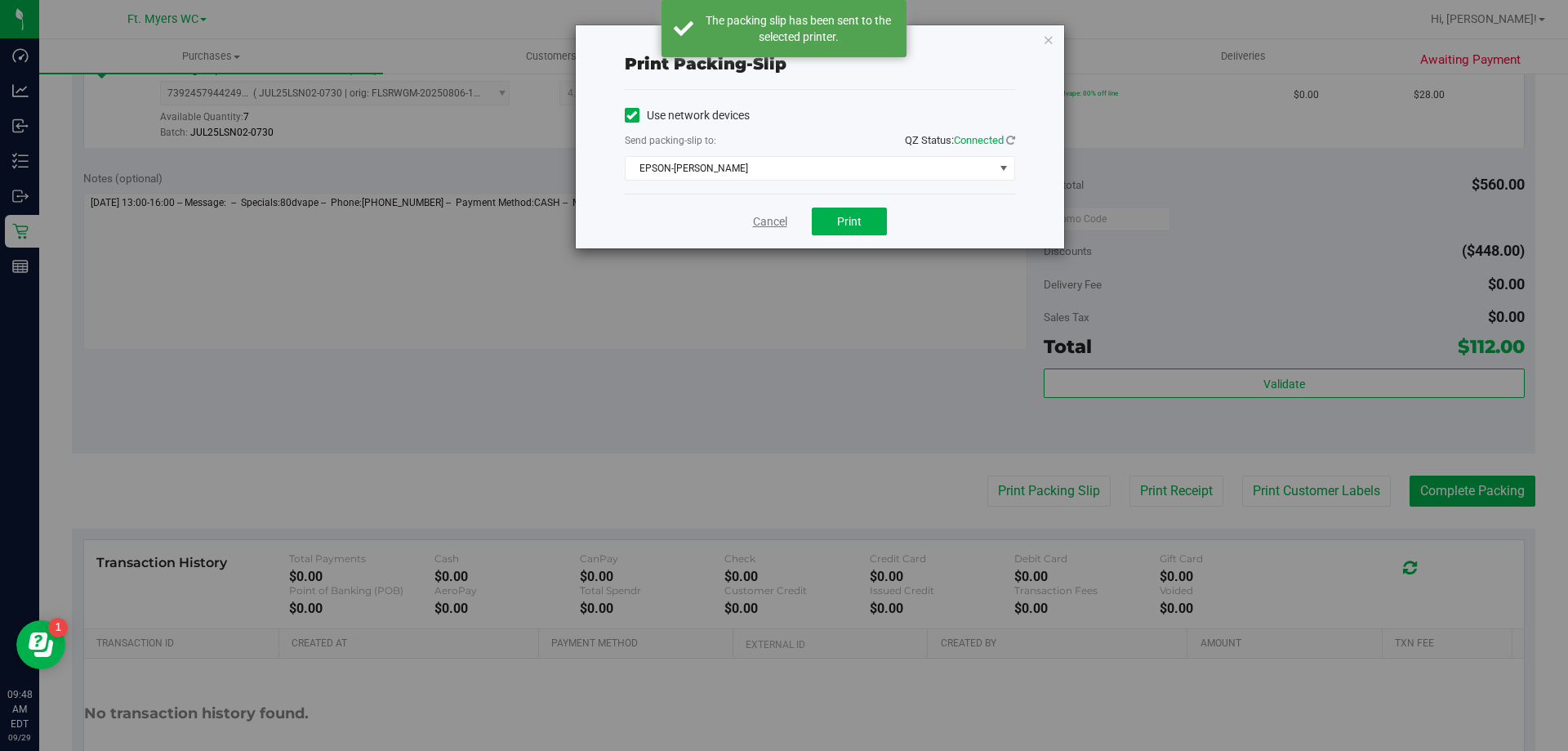
click at [754, 219] on link "Cancel" at bounding box center [770, 222] width 34 height 17
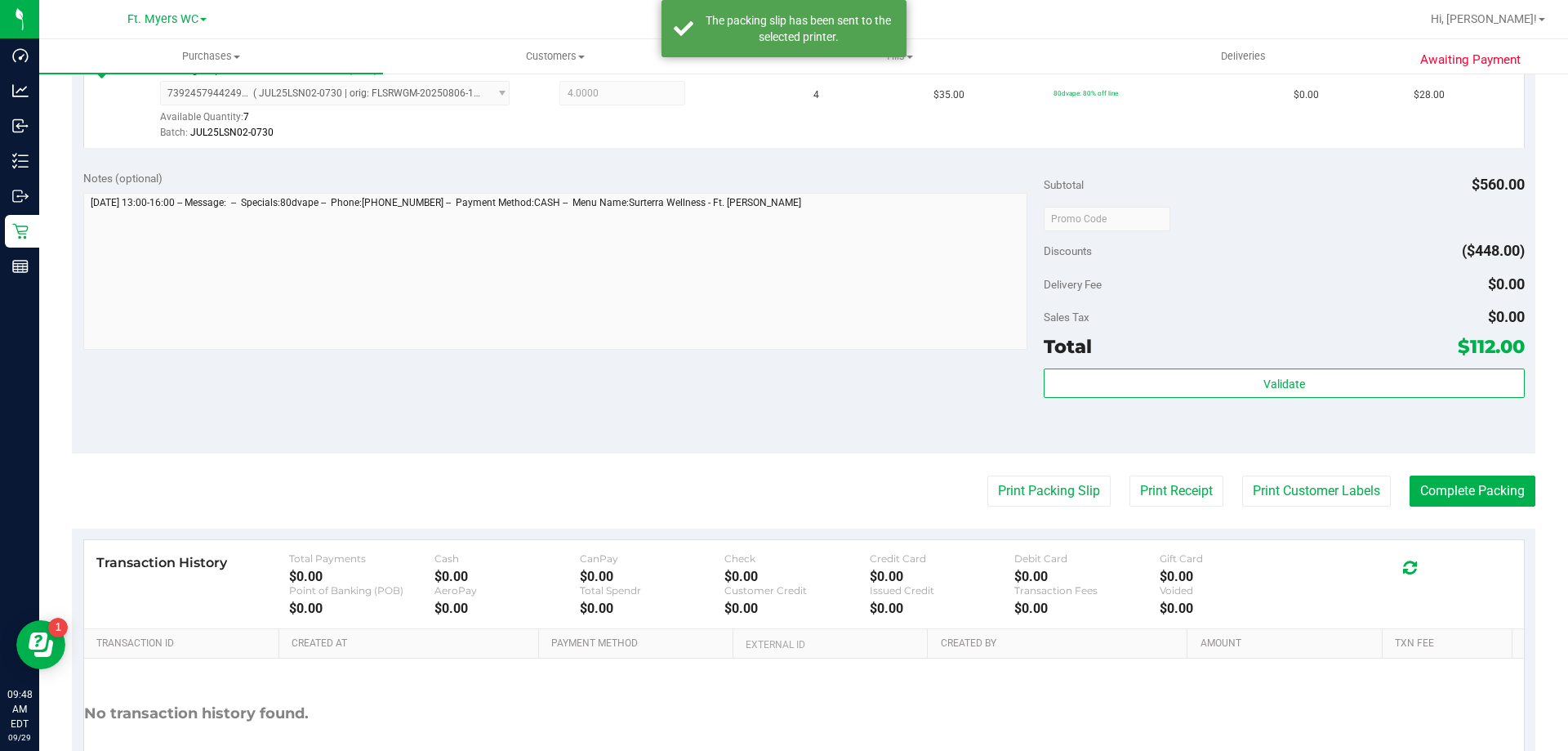
click at [1197, 410] on div "Validate" at bounding box center [1284, 404] width 480 height 73
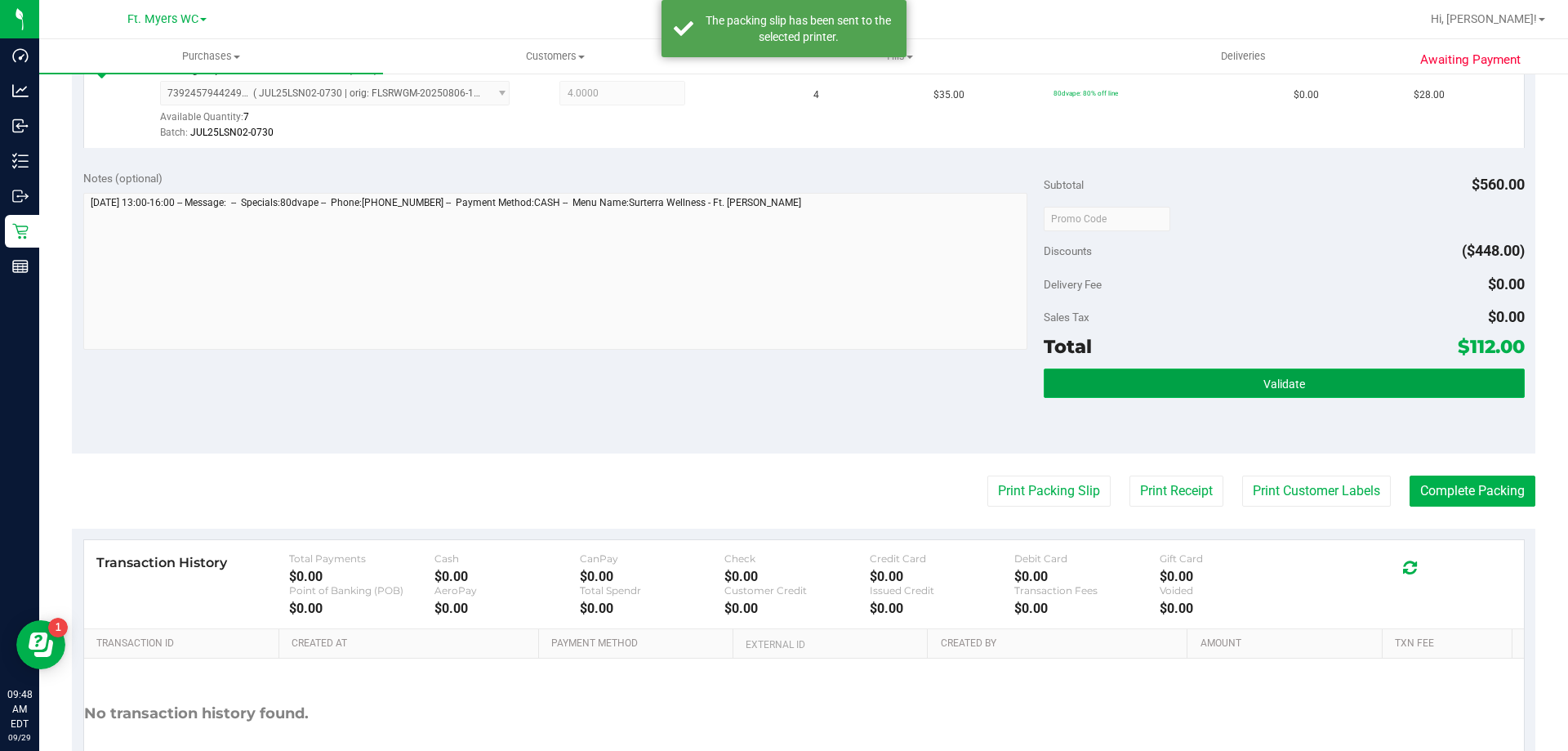
click at [1225, 374] on button "Validate" at bounding box center [1284, 383] width 480 height 30
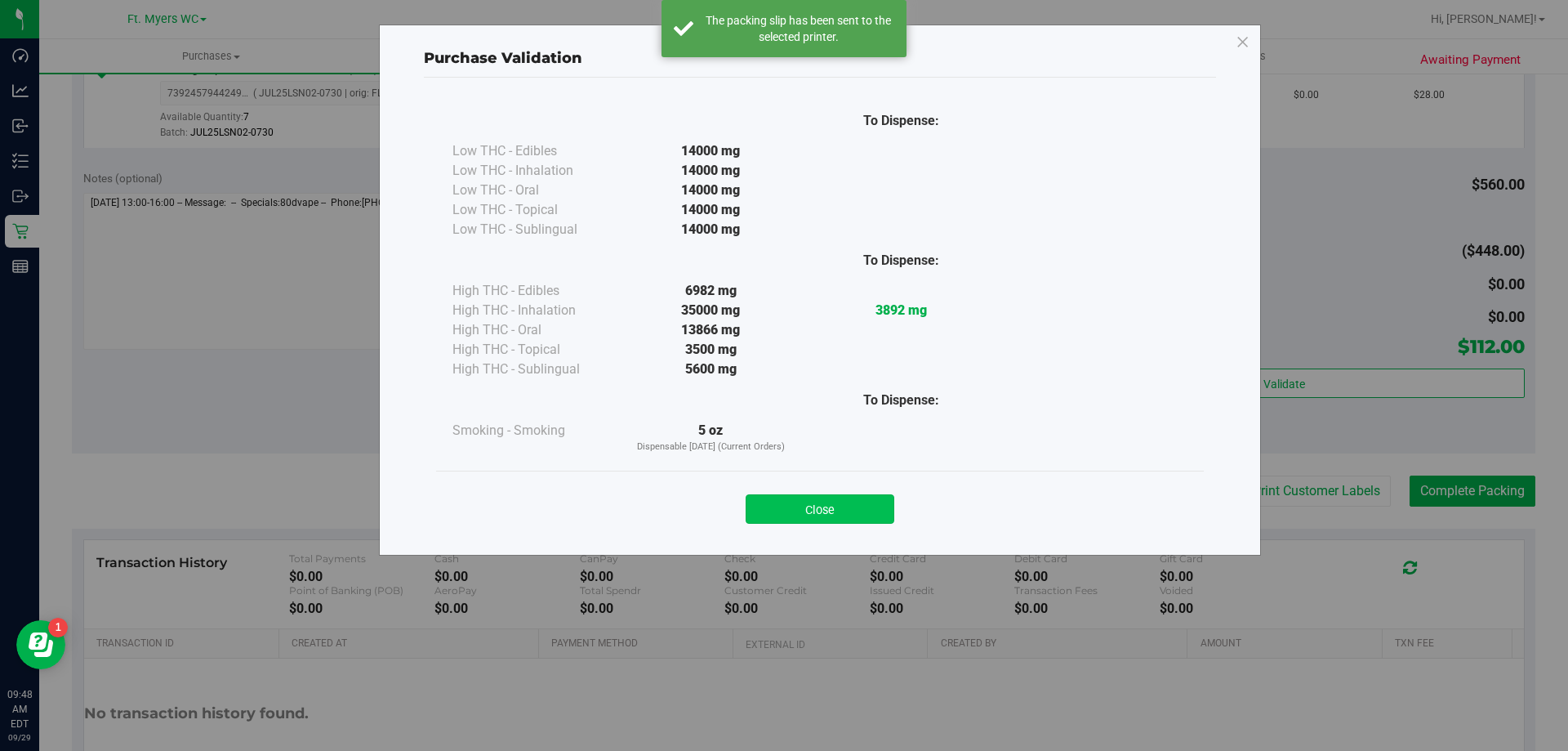
click at [824, 516] on button "Close" at bounding box center [820, 509] width 148 height 30
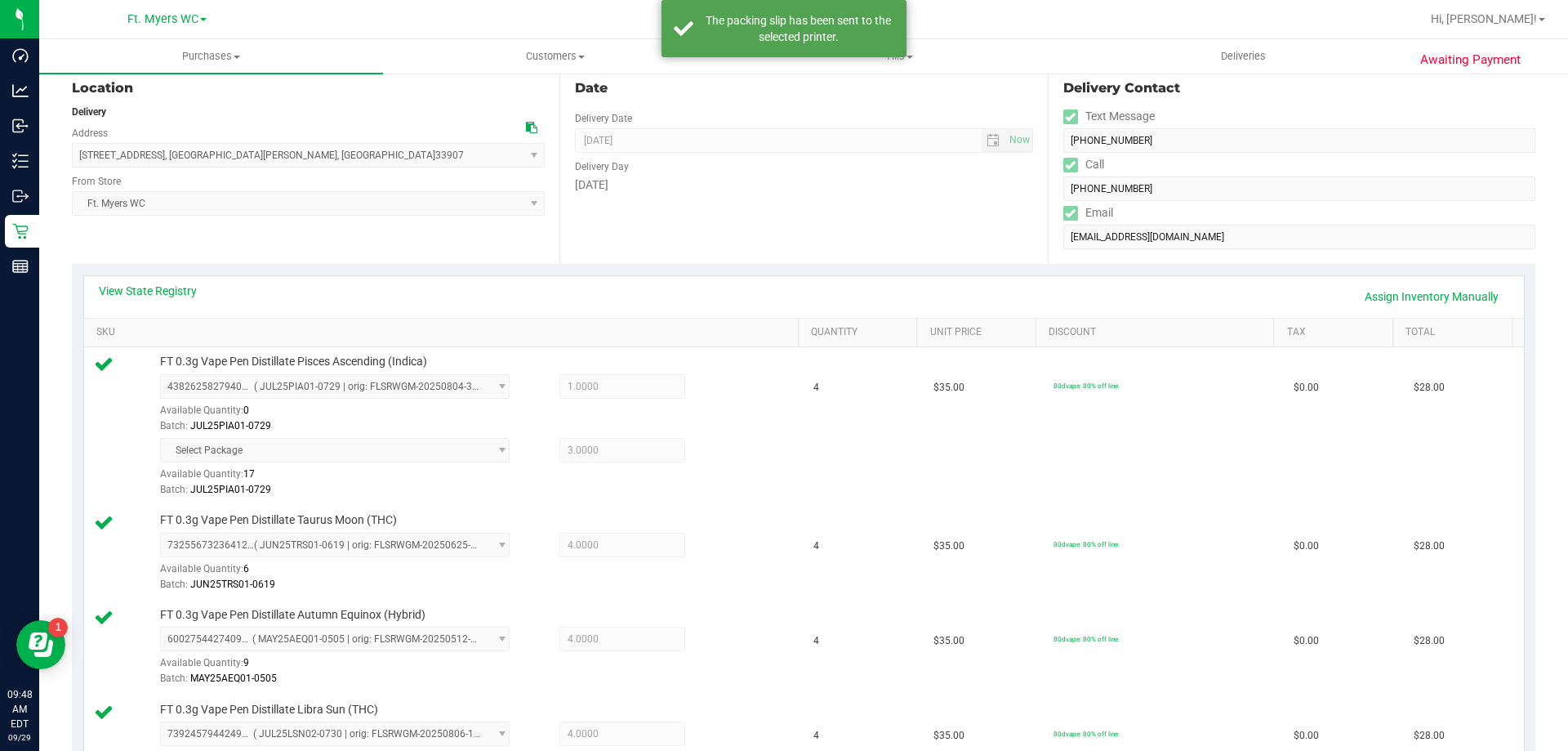
scroll to position [0, 0]
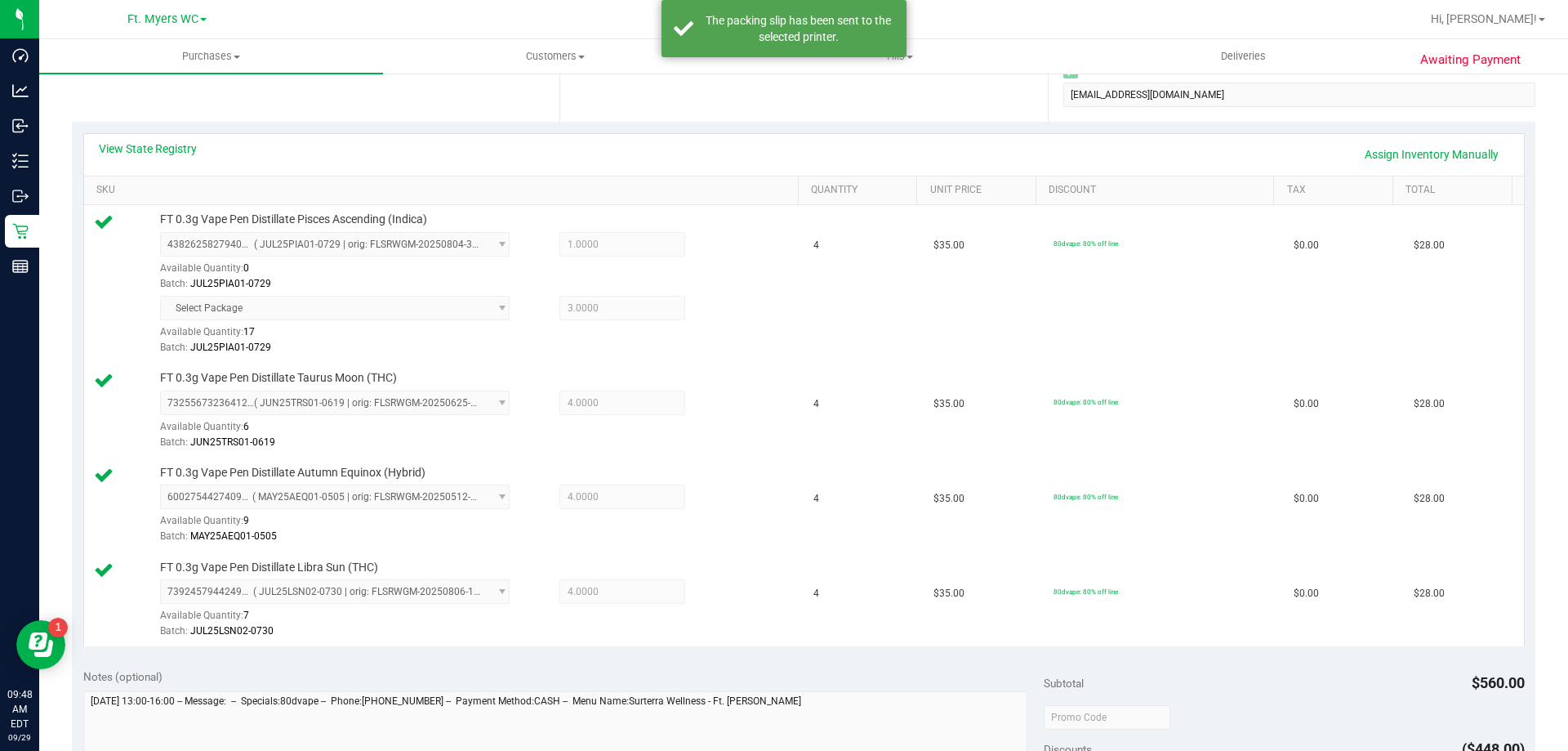
drag, startPoint x: 829, startPoint y: 167, endPoint x: 1382, endPoint y: 335, distance: 578.0
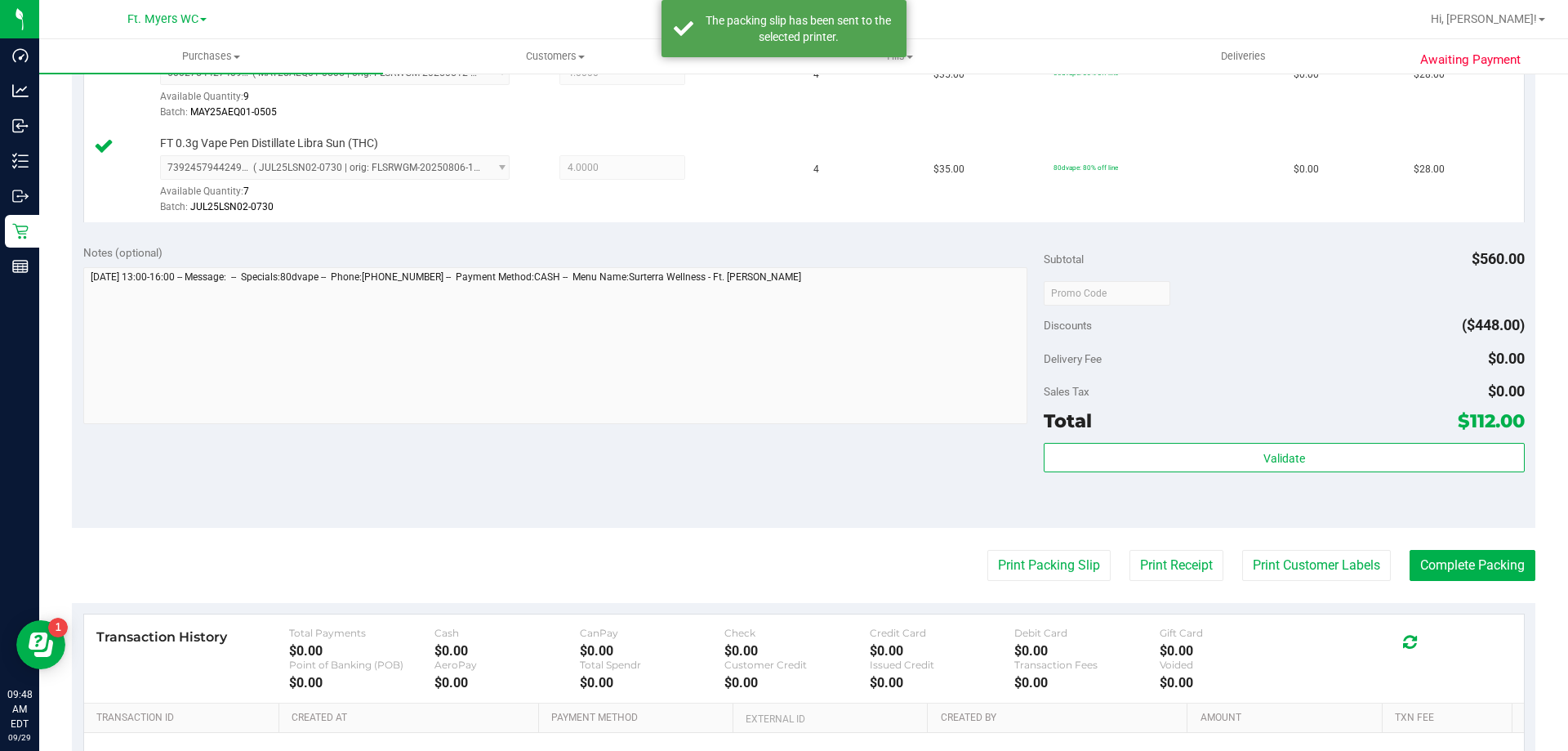
click at [1489, 588] on purchase-details "Back Edit Purchase Cancel Purchase View Profile # 12022117 BioTrack ID: - Submi…" at bounding box center [804, 126] width 1464 height 1562
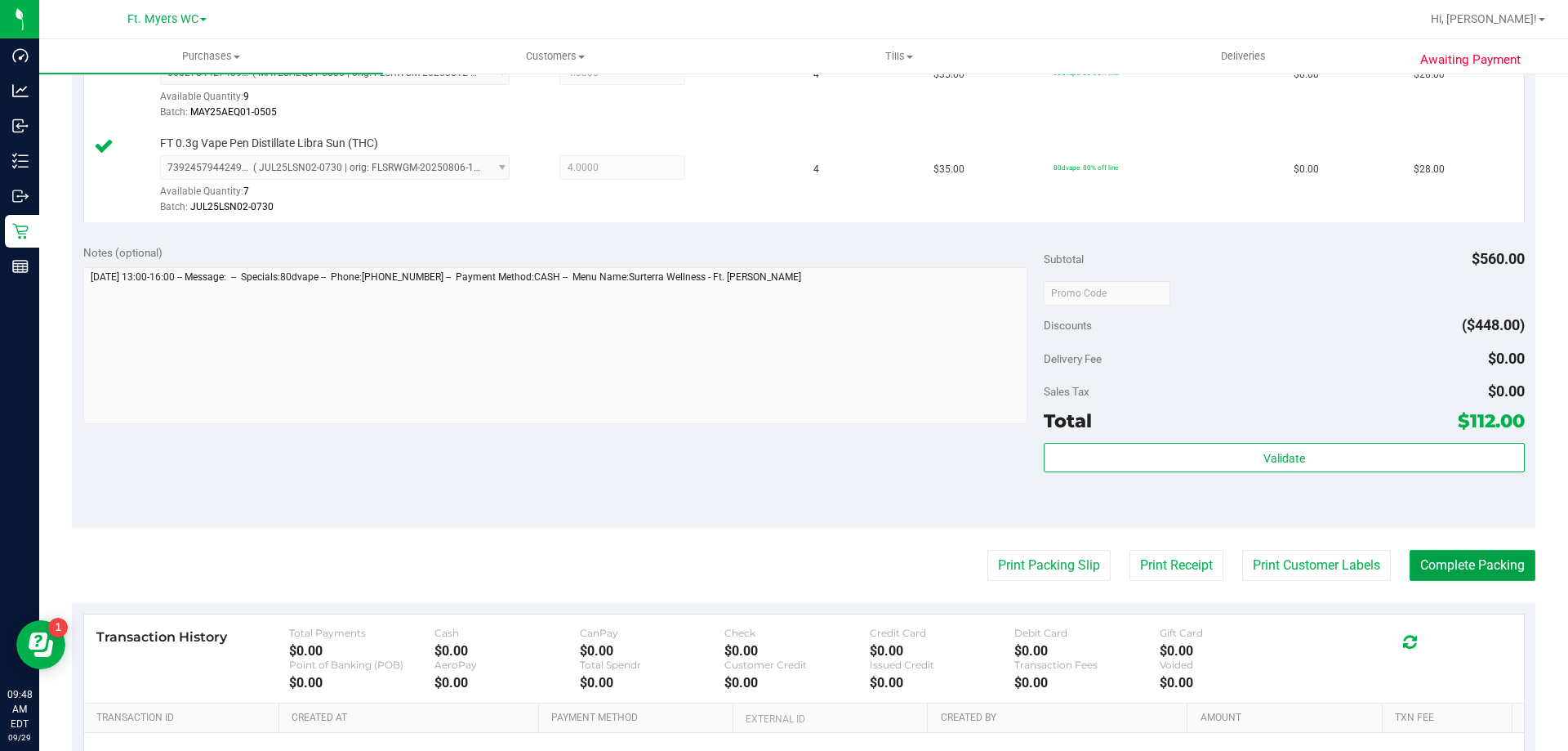
click at [1489, 566] on button "Complete Packing" at bounding box center [1472, 565] width 126 height 31
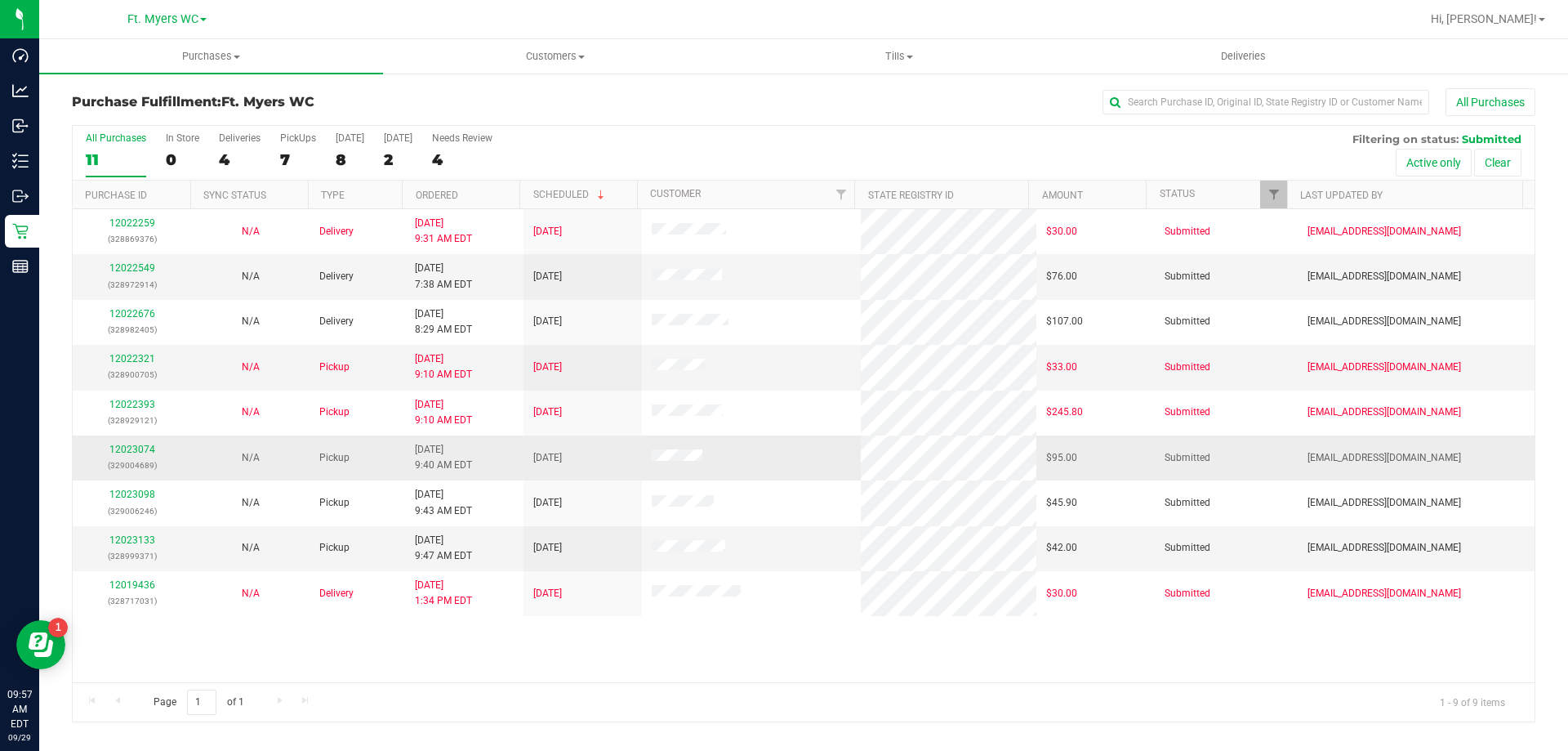
click at [826, 457] on td at bounding box center [751, 458] width 220 height 45
click at [252, 150] on div "4" at bounding box center [239, 159] width 42 height 19
click at [0, 0] on input "Deliveries 4" at bounding box center [0, 0] width 0 height 0
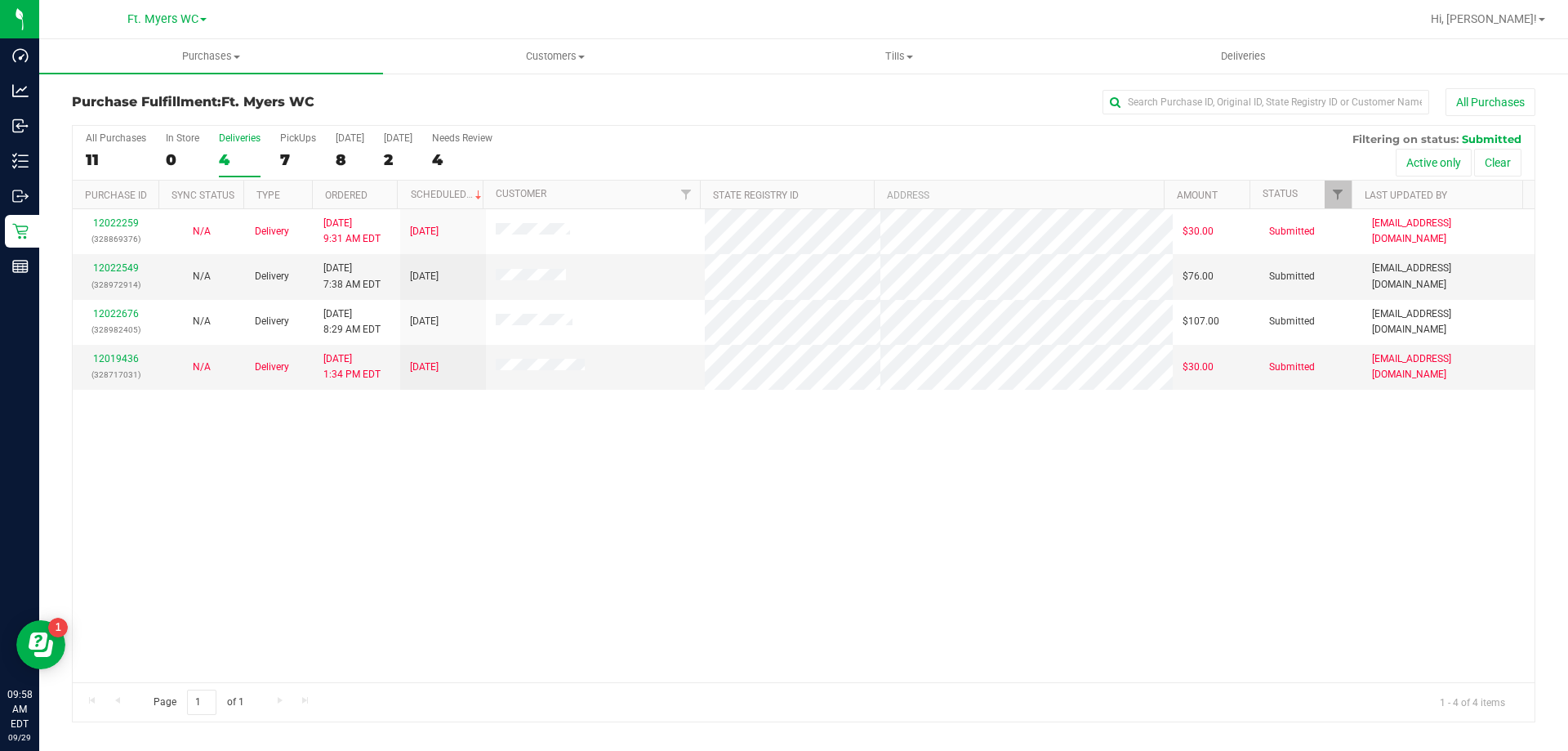
drag, startPoint x: 298, startPoint y: 95, endPoint x: 338, endPoint y: 99, distance: 40.2
click at [332, 99] on h3 "Purchase Fulfillment: Ft. Myers WC" at bounding box center [316, 102] width 488 height 15
click at [338, 99] on h3 "Purchase Fulfillment: Ft. Myers WC" at bounding box center [316, 102] width 488 height 15
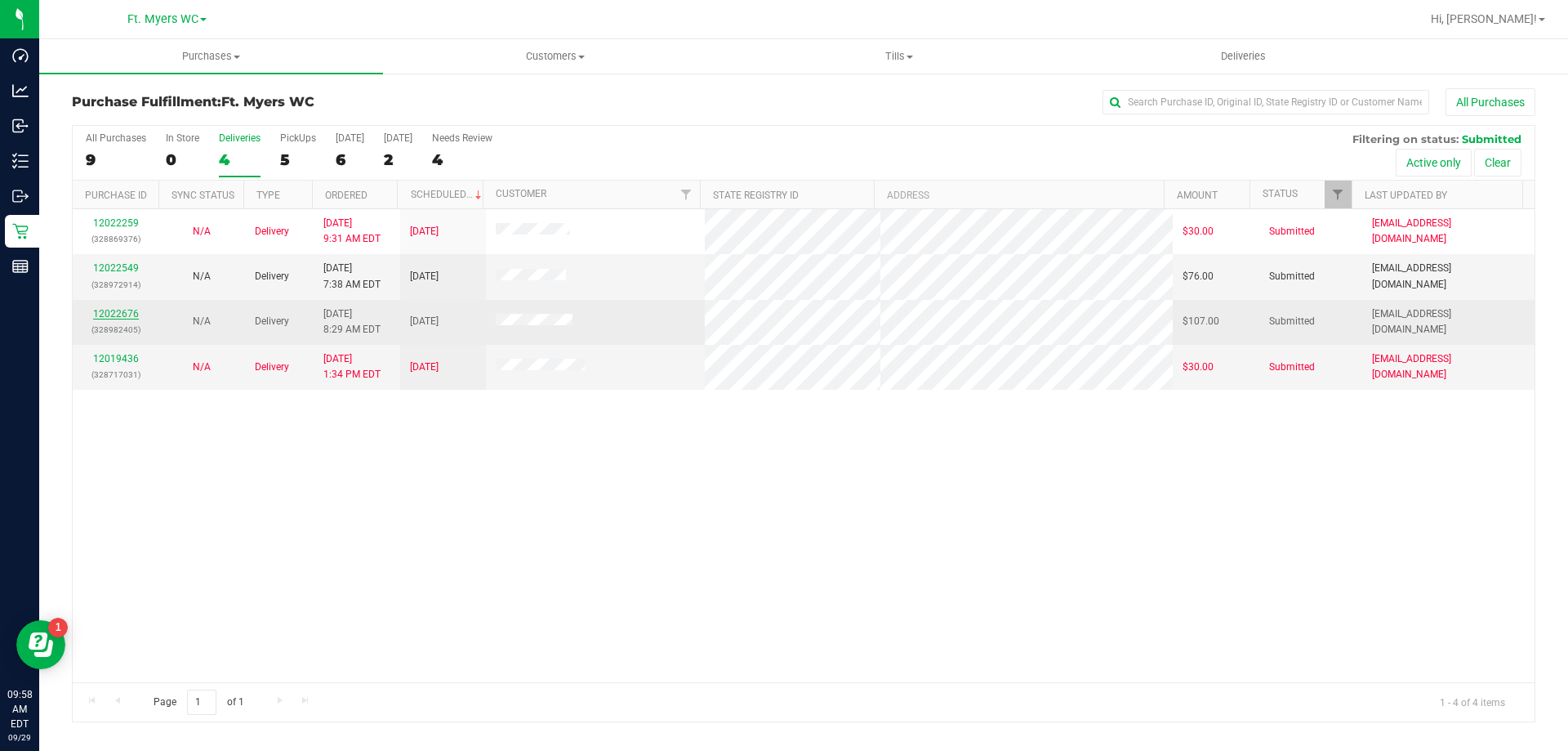
click at [102, 316] on link "12022676" at bounding box center [115, 313] width 45 height 11
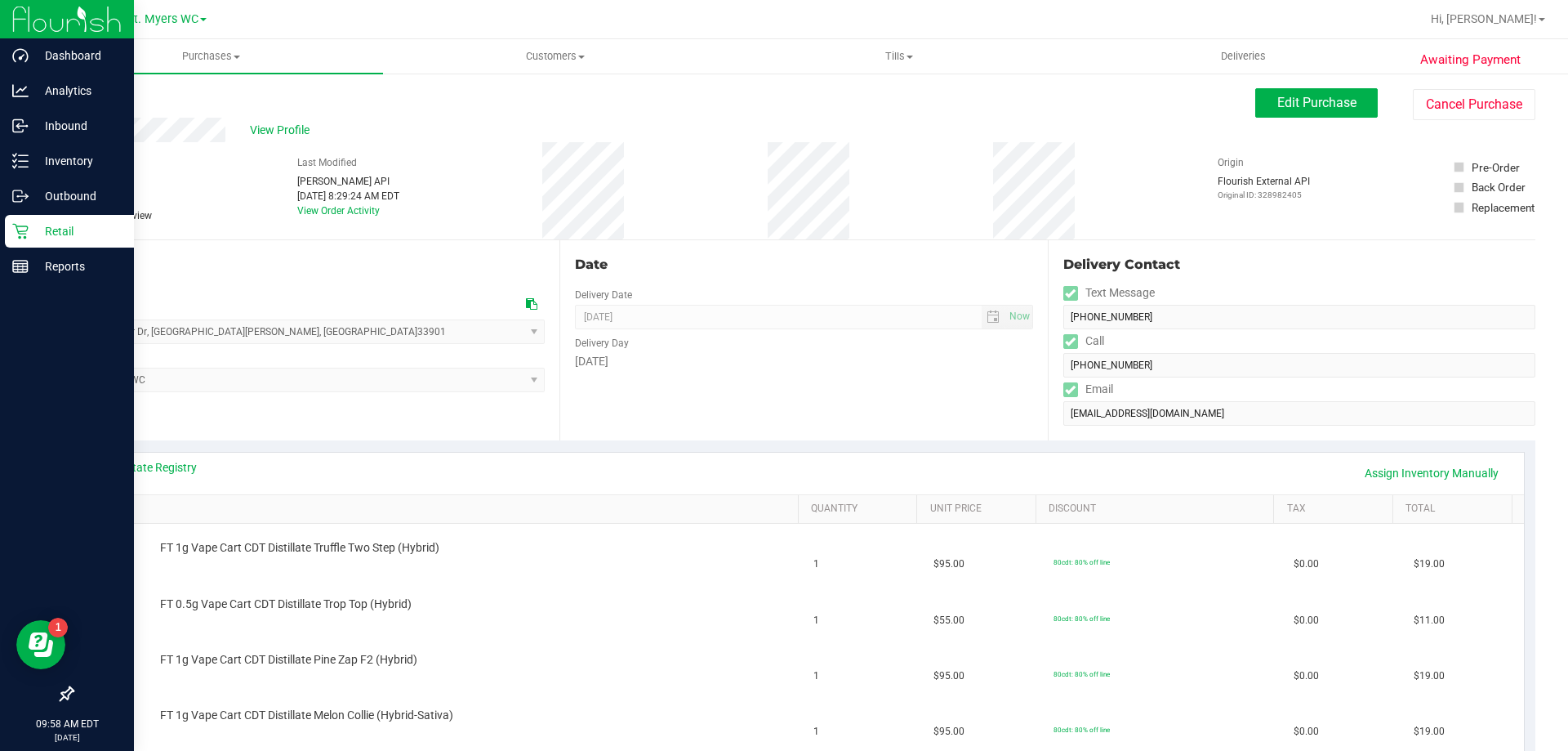
click at [44, 227] on p "Retail" at bounding box center [78, 231] width 98 height 19
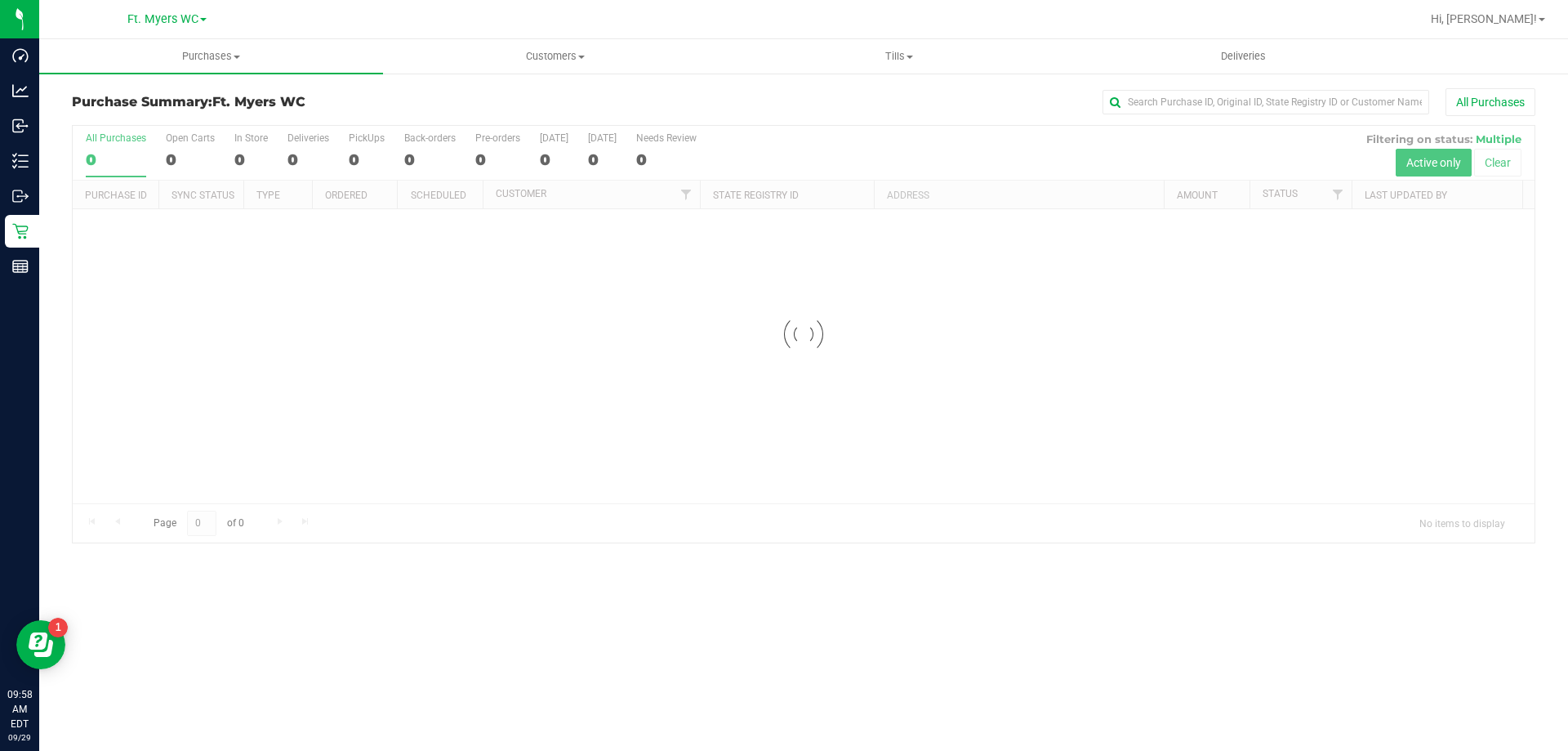
click at [331, 102] on h3 "Purchase Summary: Ft. Myers WC" at bounding box center [316, 102] width 488 height 15
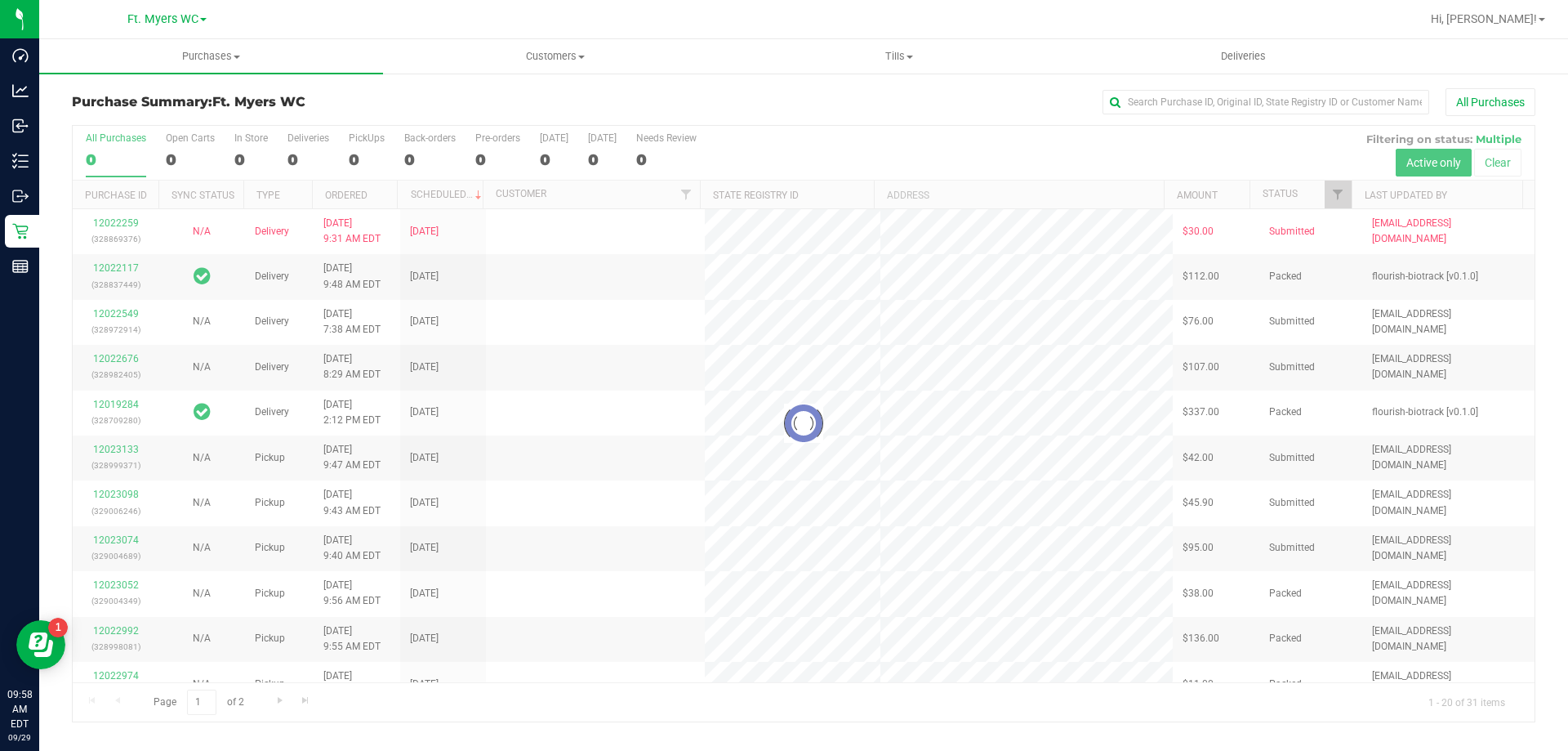
click at [353, 148] on div at bounding box center [803, 424] width 1462 height 595
click at [363, 148] on div at bounding box center [803, 424] width 1462 height 595
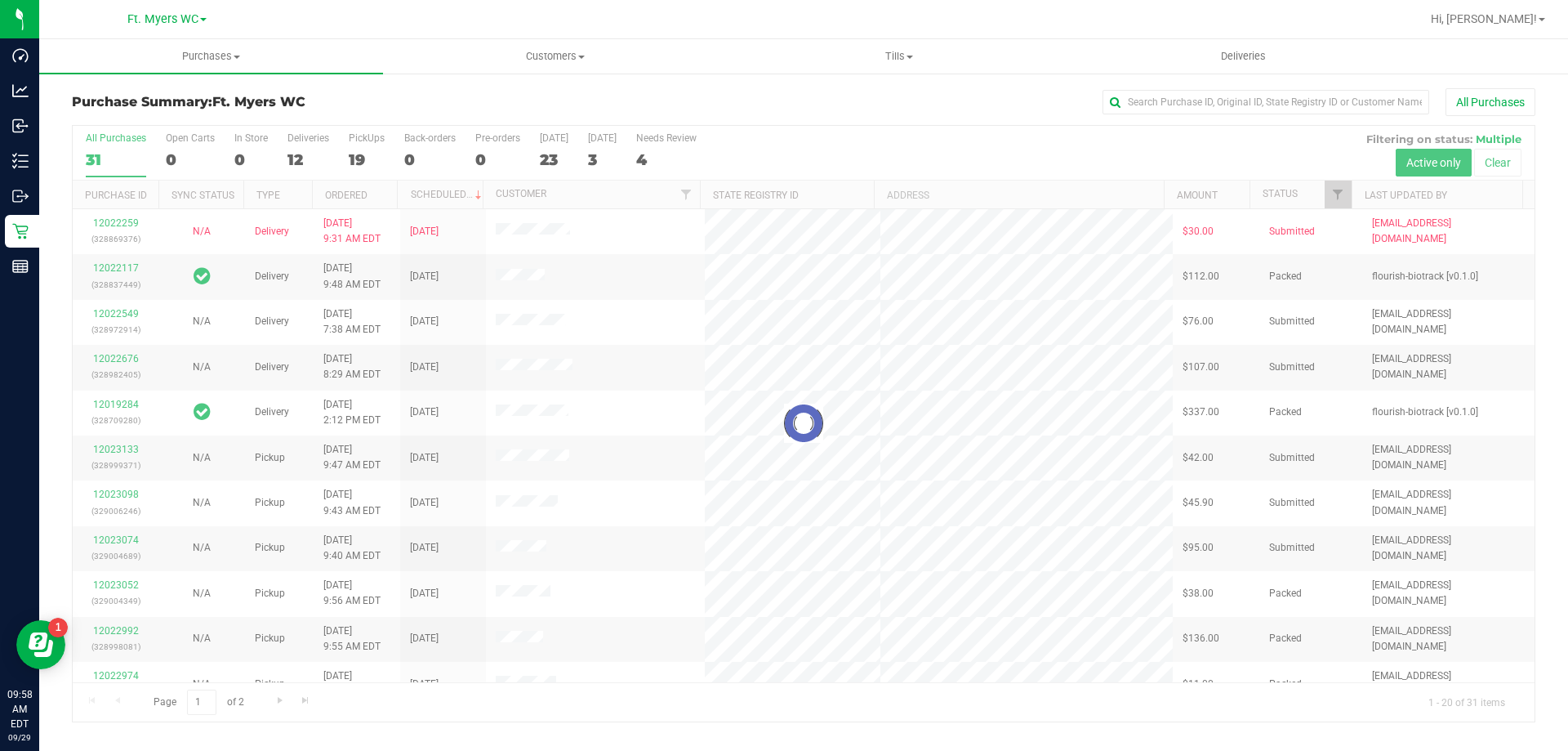
click at [363, 148] on div at bounding box center [803, 424] width 1462 height 595
click at [363, 148] on label "PickUps 19" at bounding box center [366, 155] width 36 height 45
click at [0, 0] on input "PickUps 19" at bounding box center [0, 0] width 0 height 0
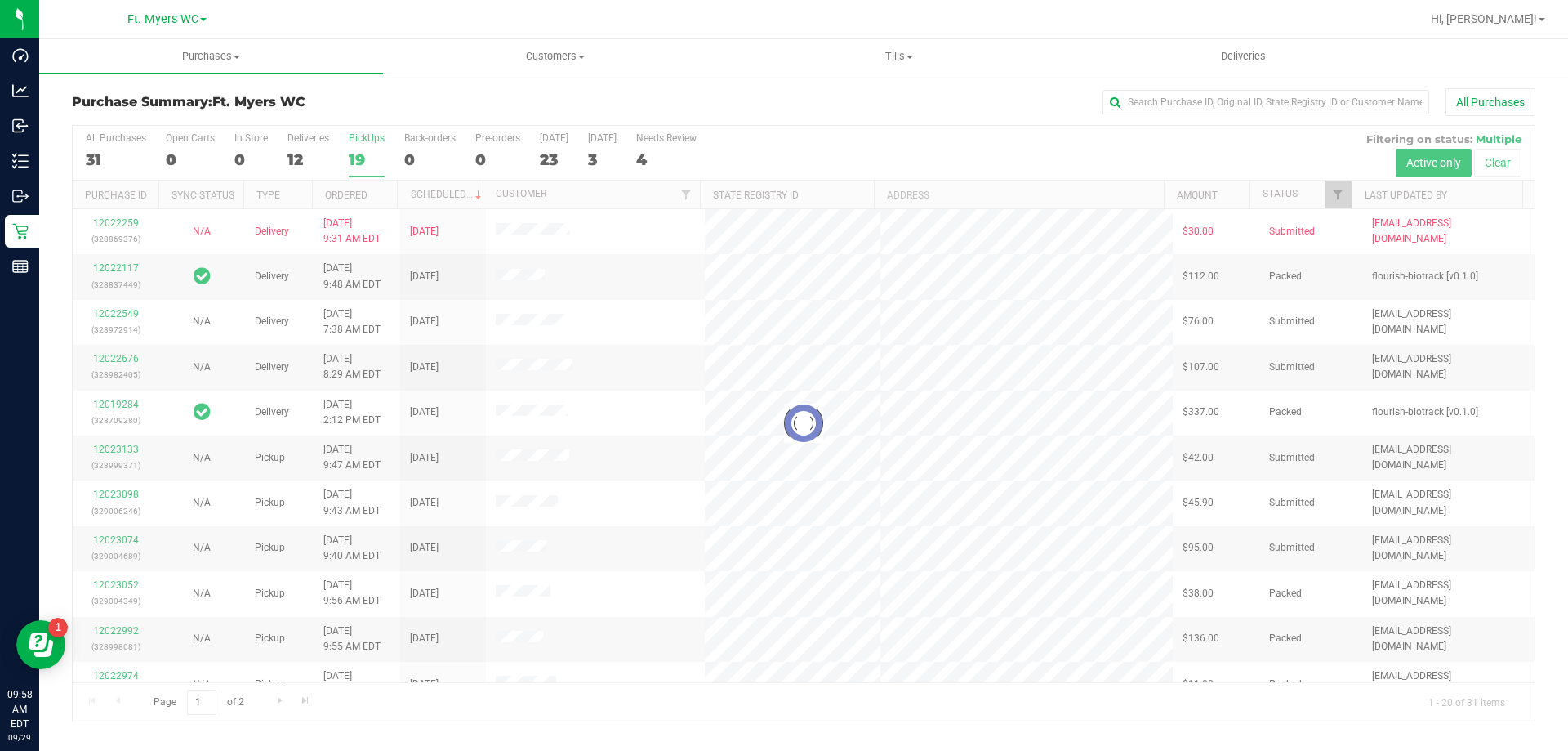
click at [363, 148] on div at bounding box center [803, 424] width 1462 height 595
click at [374, 119] on div "Purchase Summary: Ft. Myers WC All Purchases" at bounding box center [804, 106] width 1464 height 36
click at [395, 104] on h3 "Purchase Summary: Ft. Myers WC" at bounding box center [316, 102] width 488 height 15
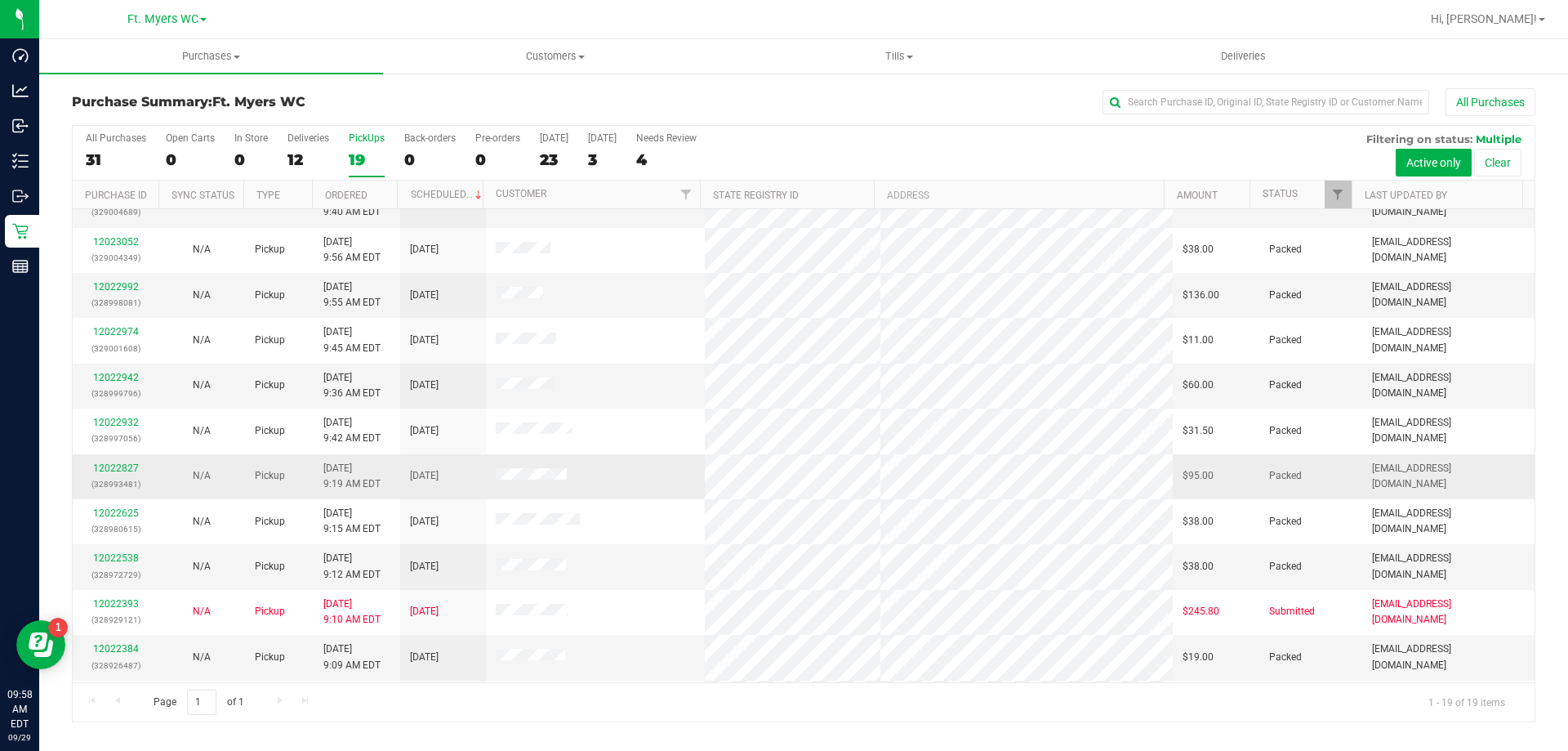
scroll to position [326, 0]
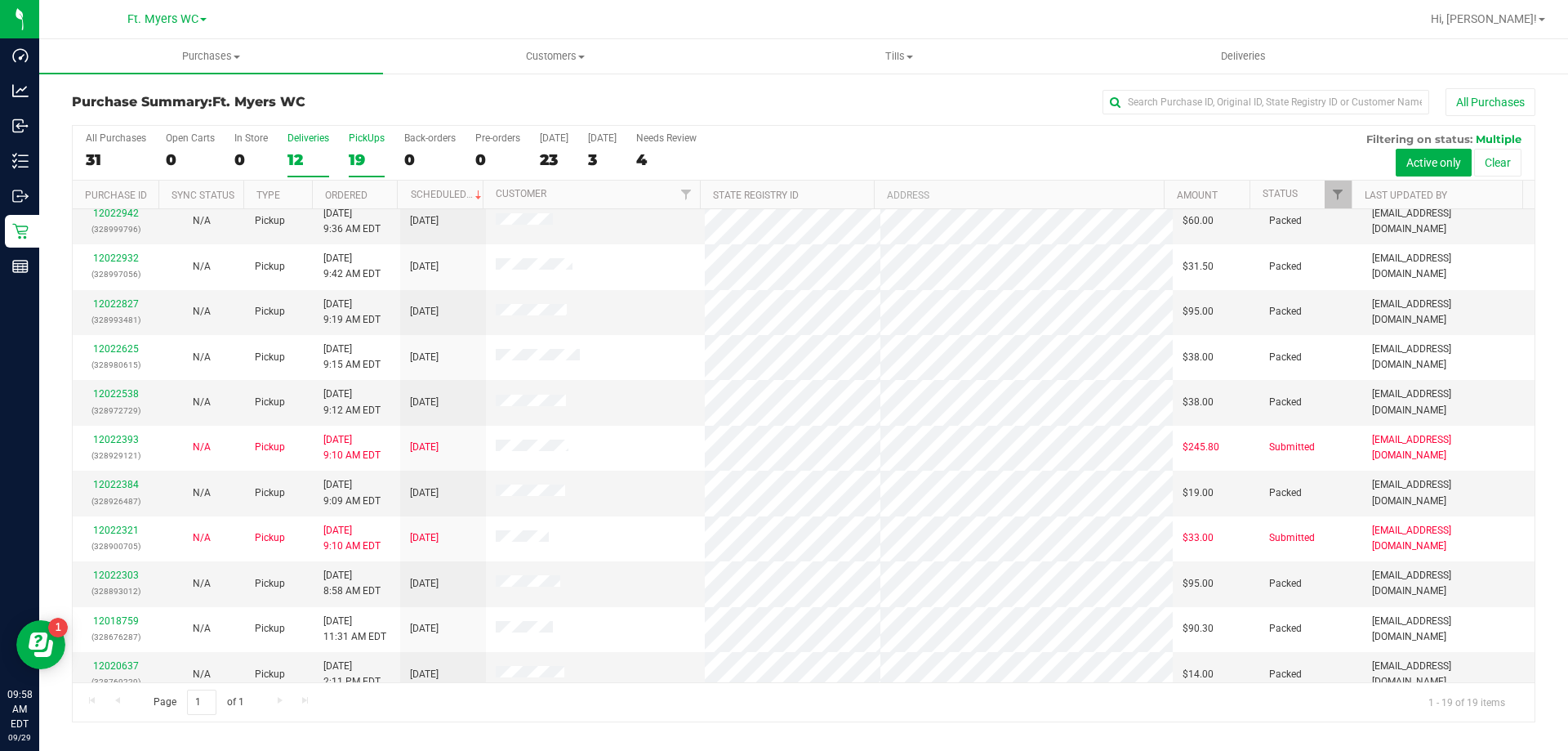
click at [301, 161] on div "12" at bounding box center [308, 159] width 42 height 19
click at [0, 0] on input "Deliveries 12" at bounding box center [0, 0] width 0 height 0
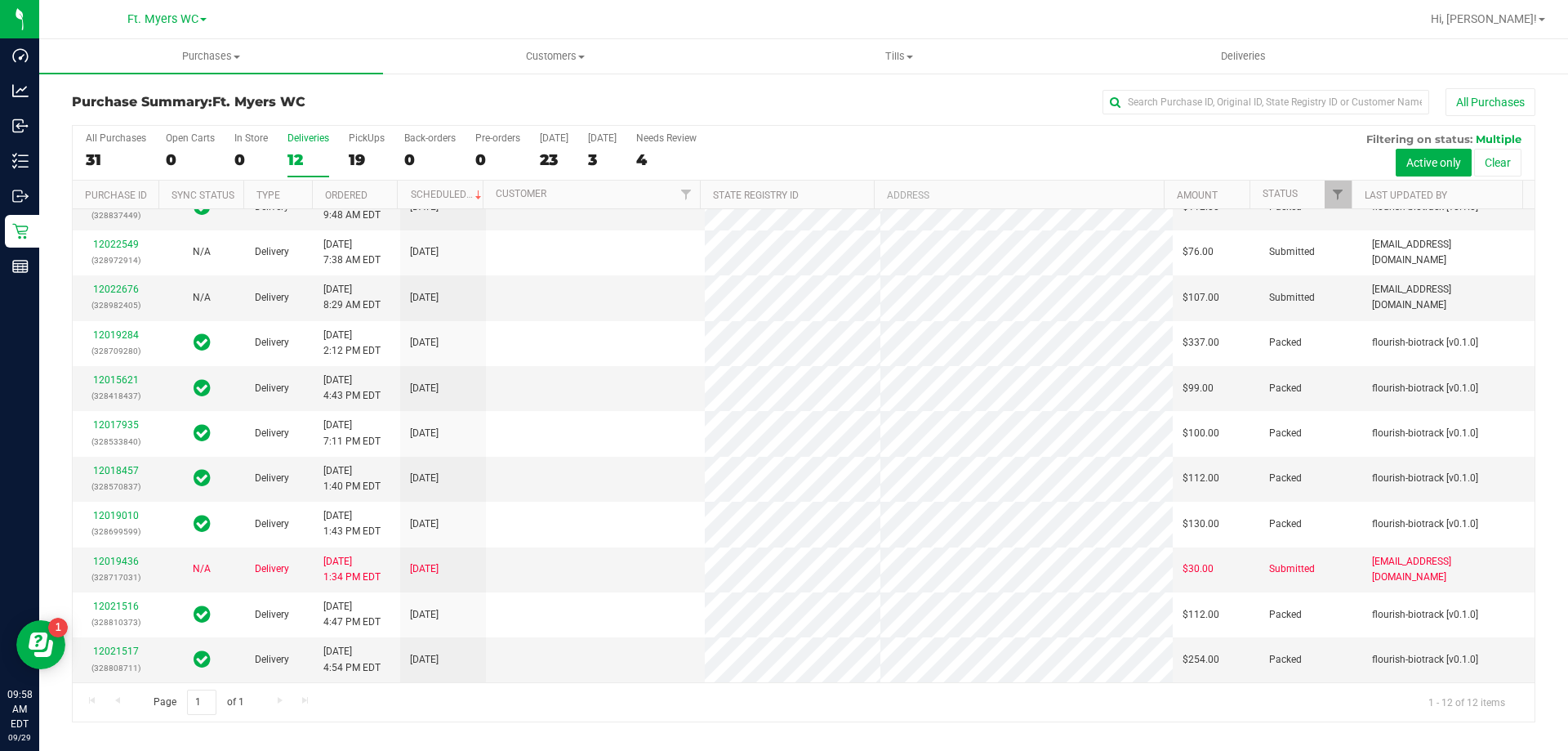
scroll to position [0, 0]
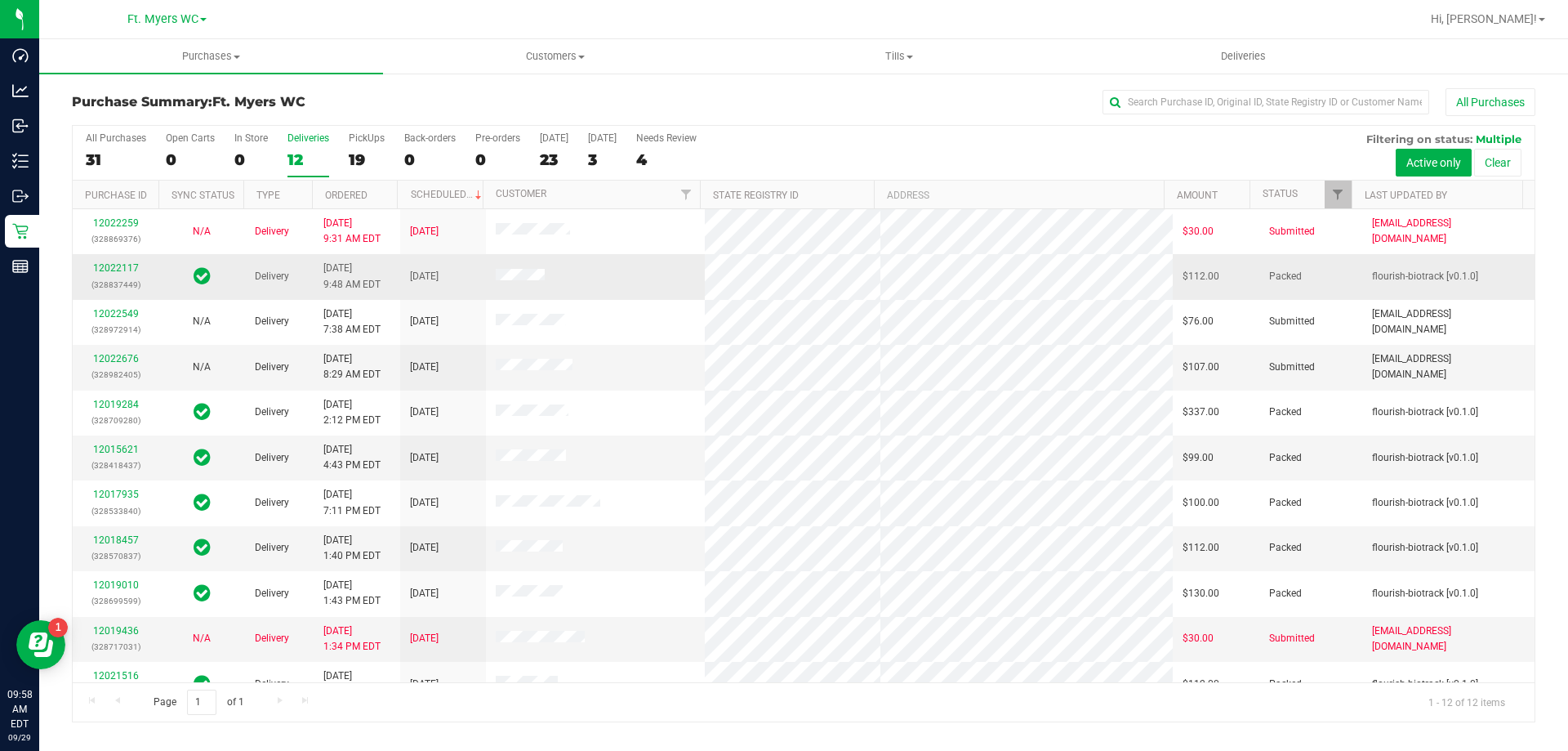
click at [138, 273] on div "12022117 (328837449)" at bounding box center [115, 275] width 66 height 31
click at [121, 270] on link "12022117" at bounding box center [115, 268] width 45 height 11
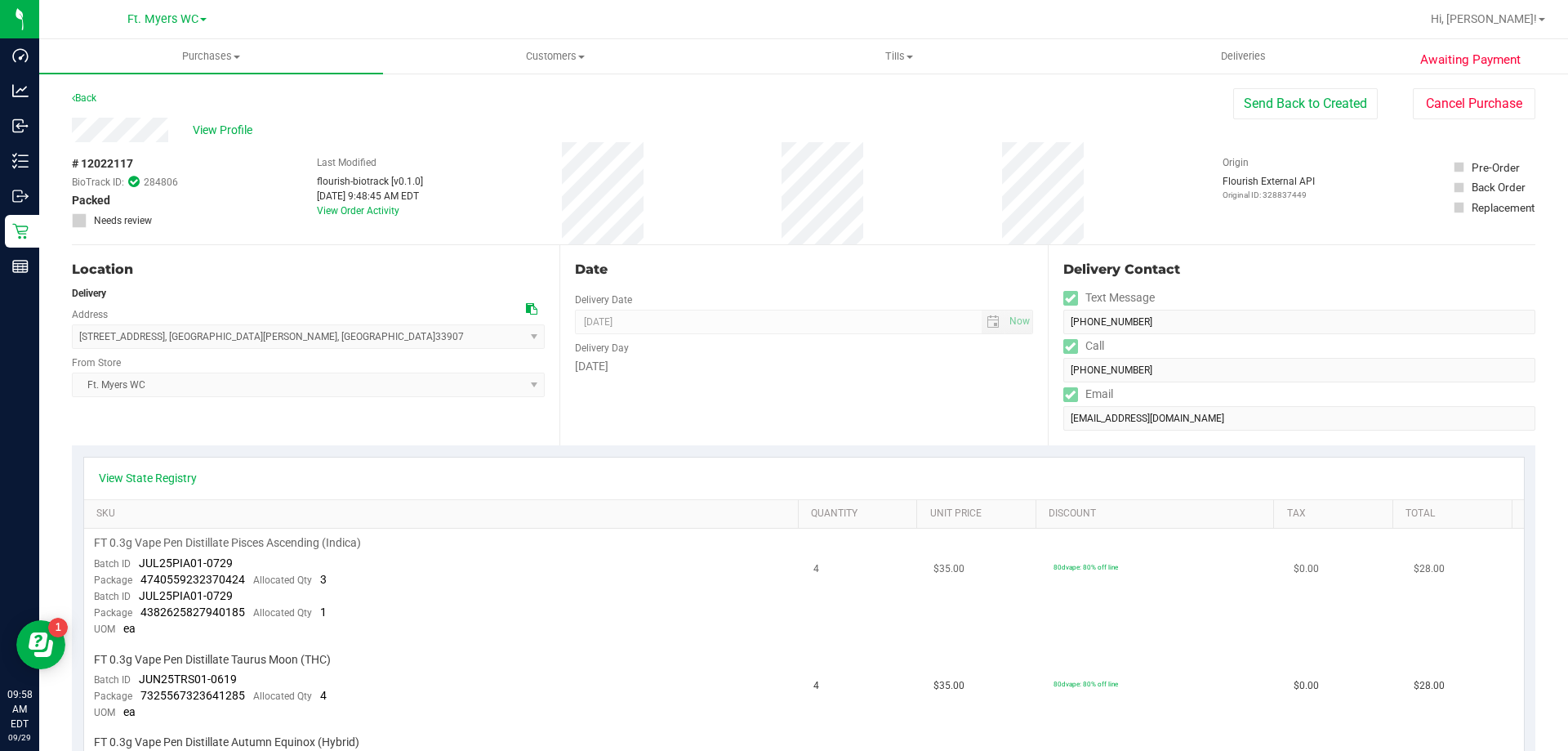
scroll to position [572, 0]
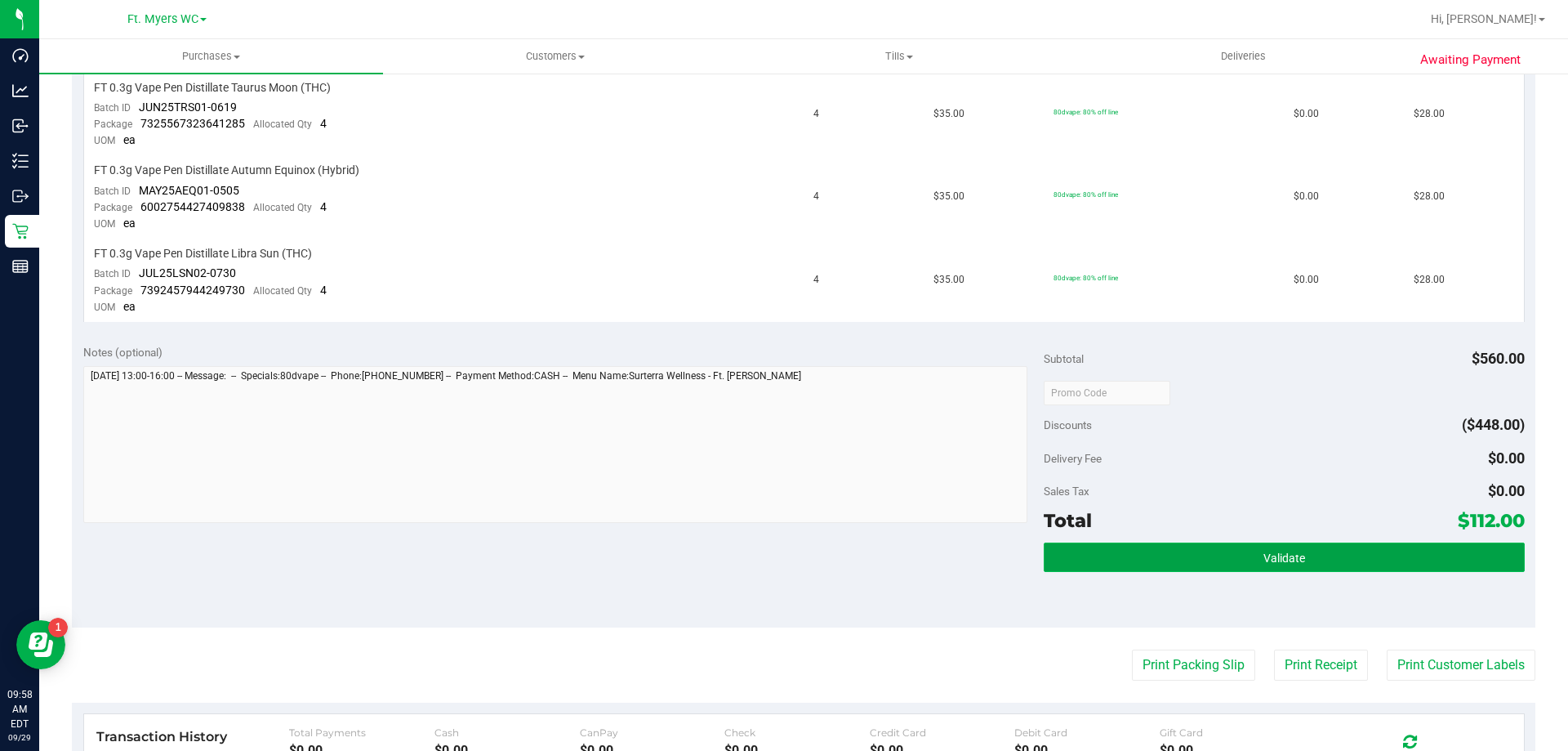
click at [1149, 559] on button "Validate" at bounding box center [1284, 557] width 480 height 30
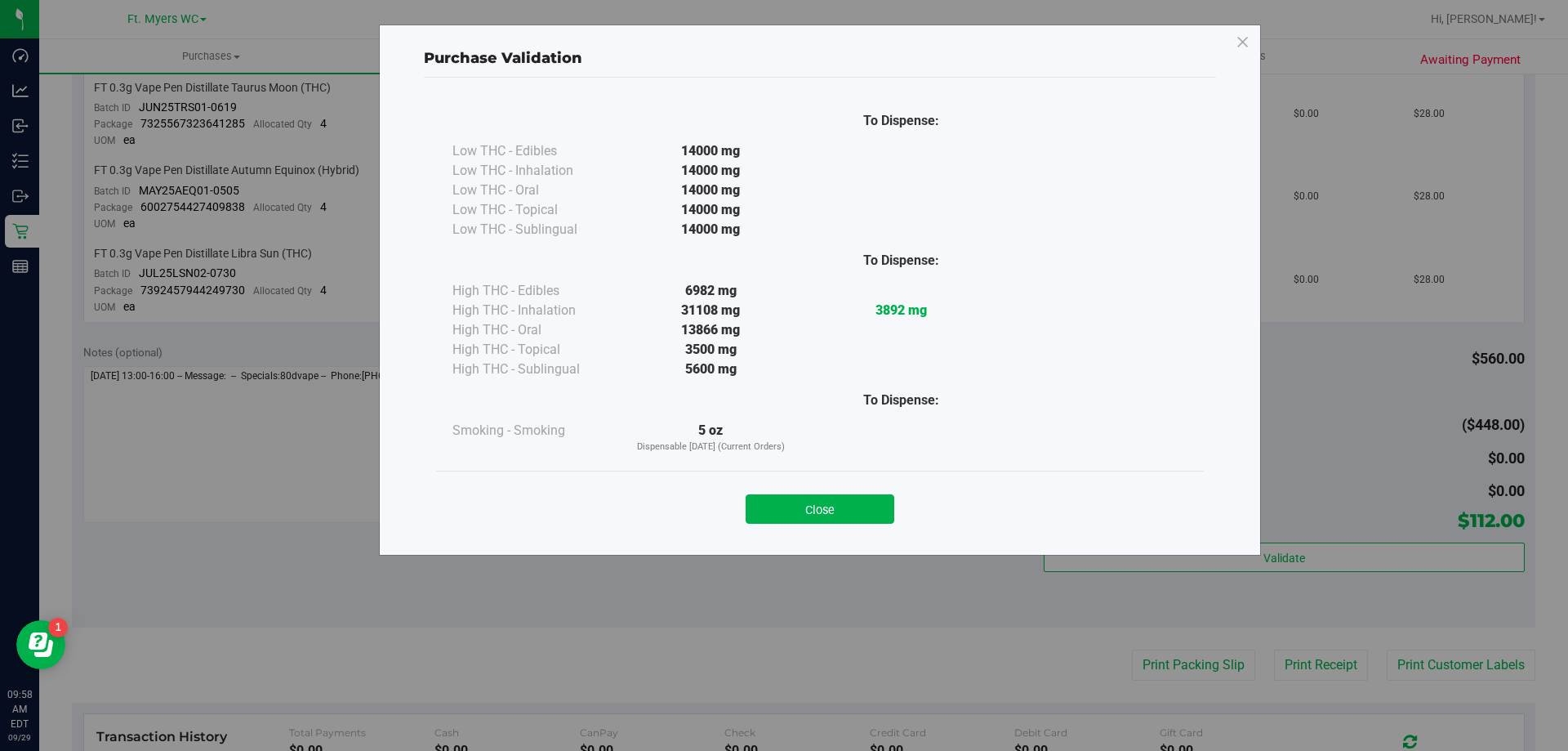
drag, startPoint x: 850, startPoint y: 481, endPoint x: 864, endPoint y: 527, distance: 48.1
click at [850, 490] on div "Close" at bounding box center [820, 503] width 768 height 66
click at [870, 498] on button "Close" at bounding box center [820, 509] width 148 height 30
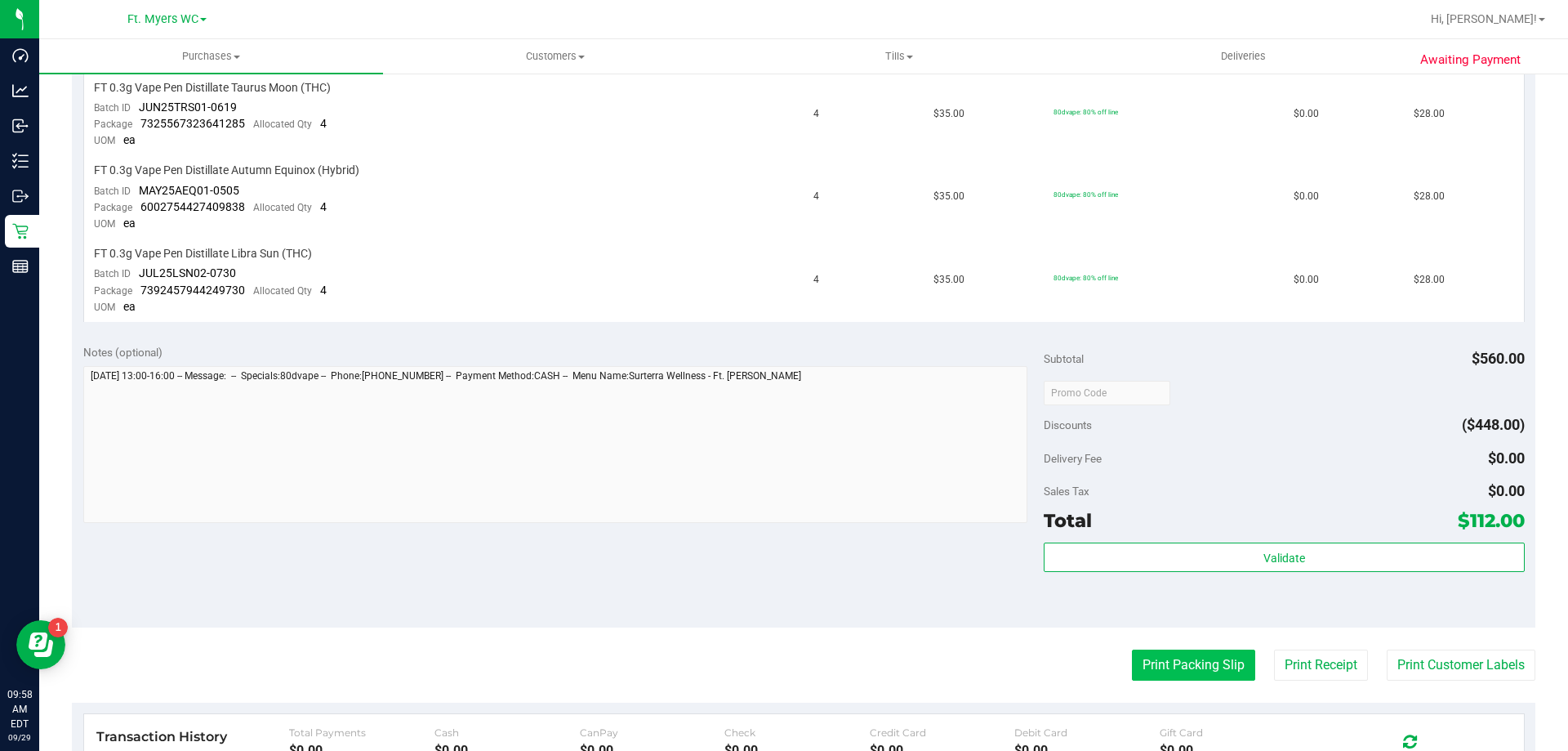
click at [1179, 662] on button "Print Packing Slip" at bounding box center [1193, 664] width 123 height 31
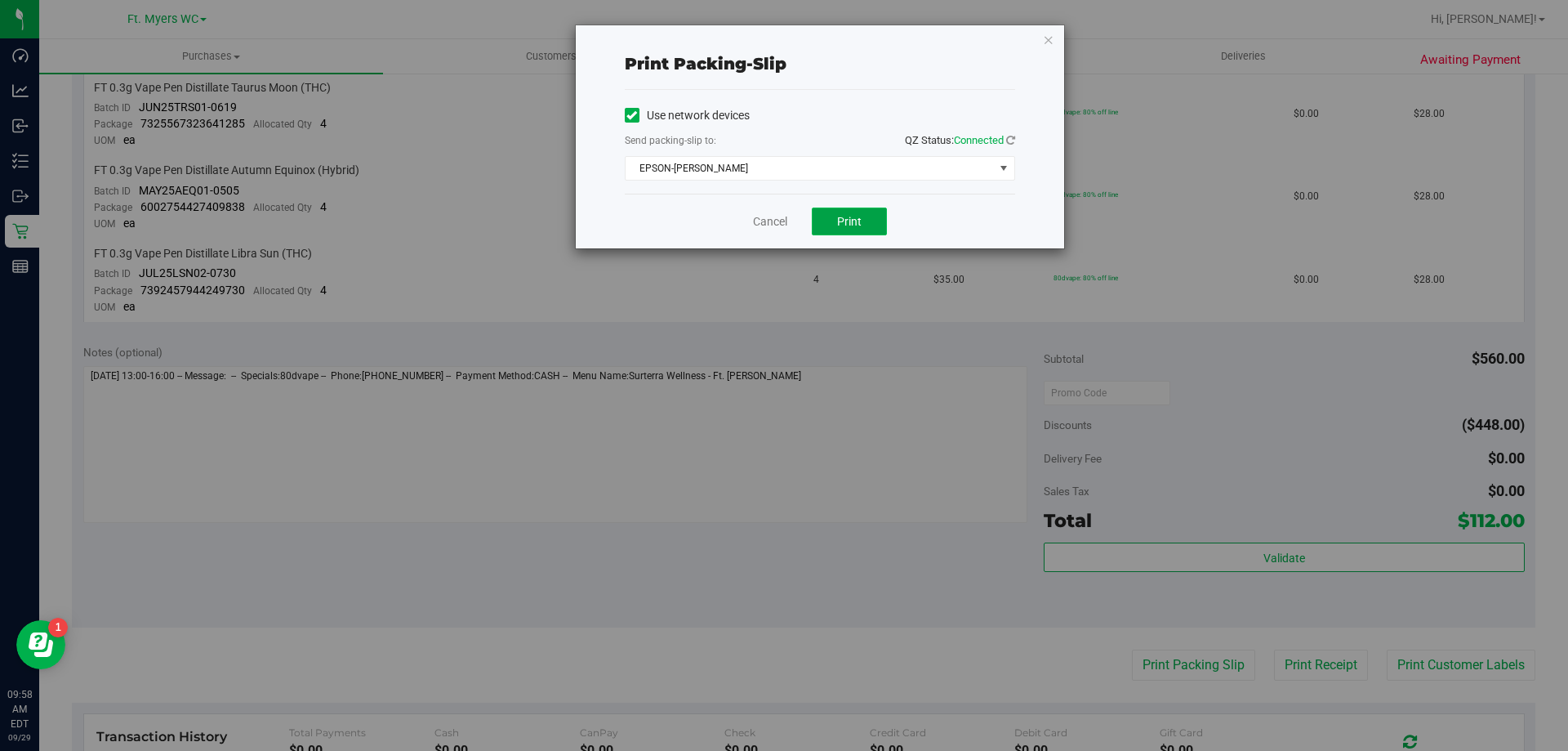
click at [866, 221] on button "Print" at bounding box center [849, 222] width 75 height 28
click at [869, 220] on button "Print" at bounding box center [849, 222] width 75 height 28
click at [759, 225] on link "Cancel" at bounding box center [770, 222] width 34 height 17
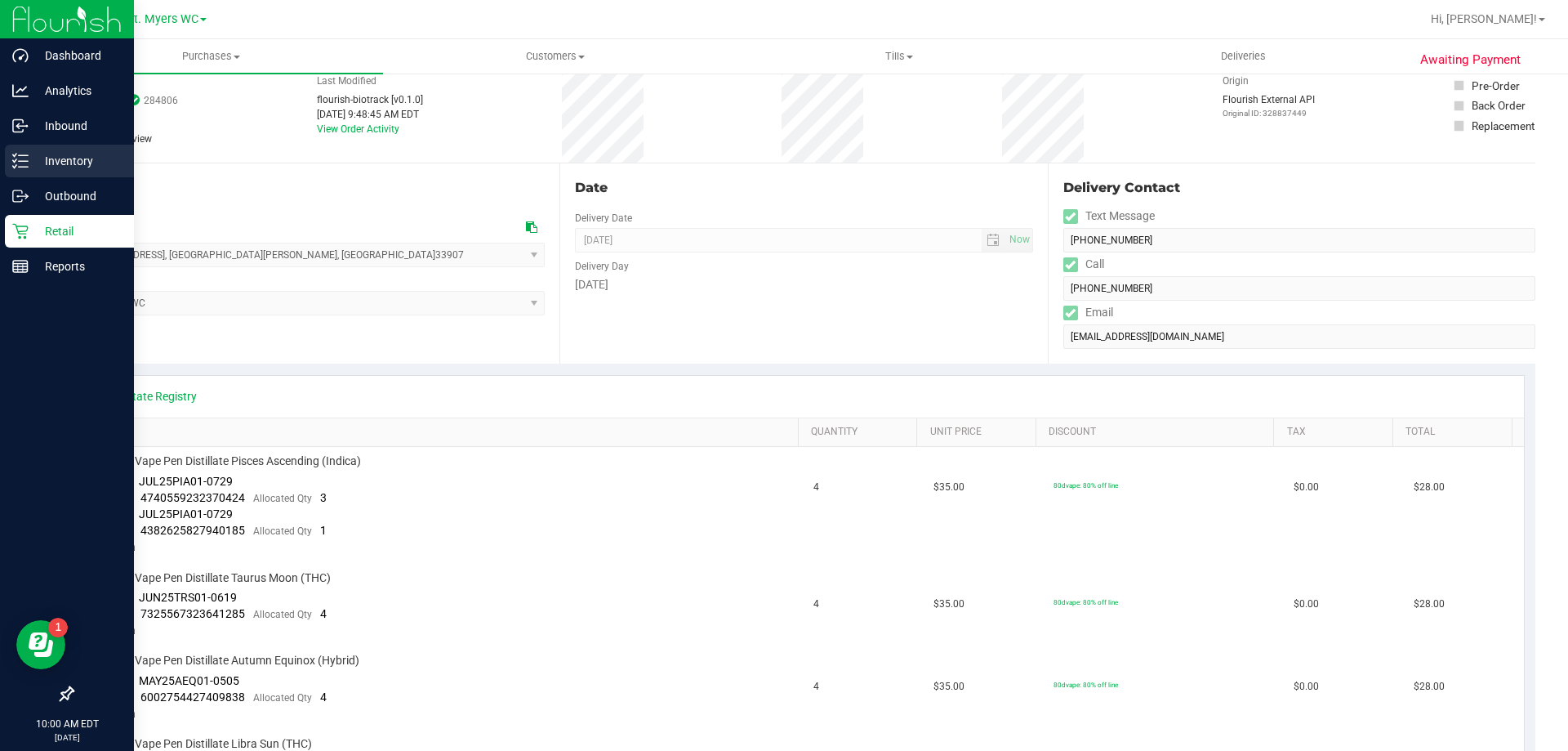
scroll to position [0, 0]
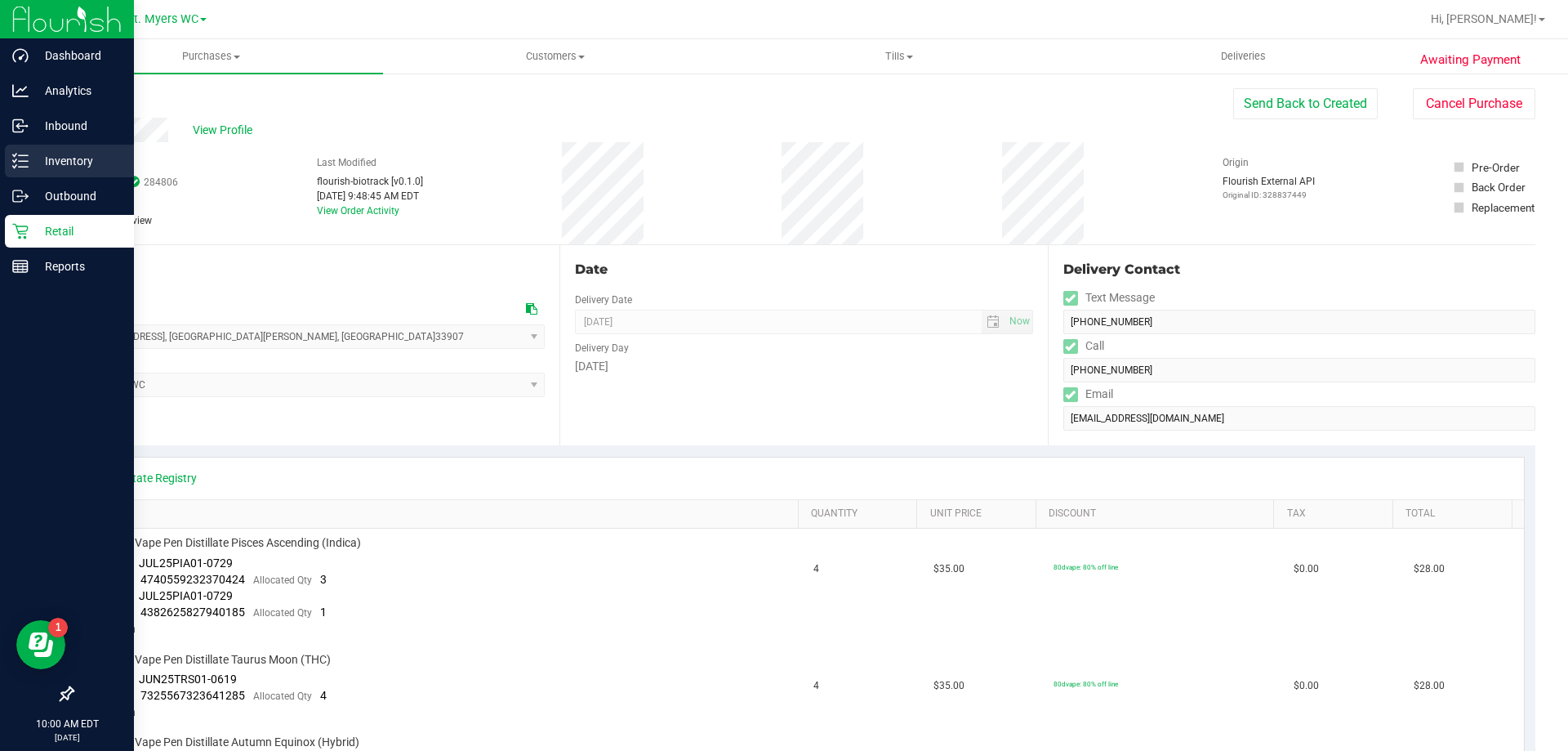
click at [20, 154] on icon at bounding box center [20, 161] width 17 height 17
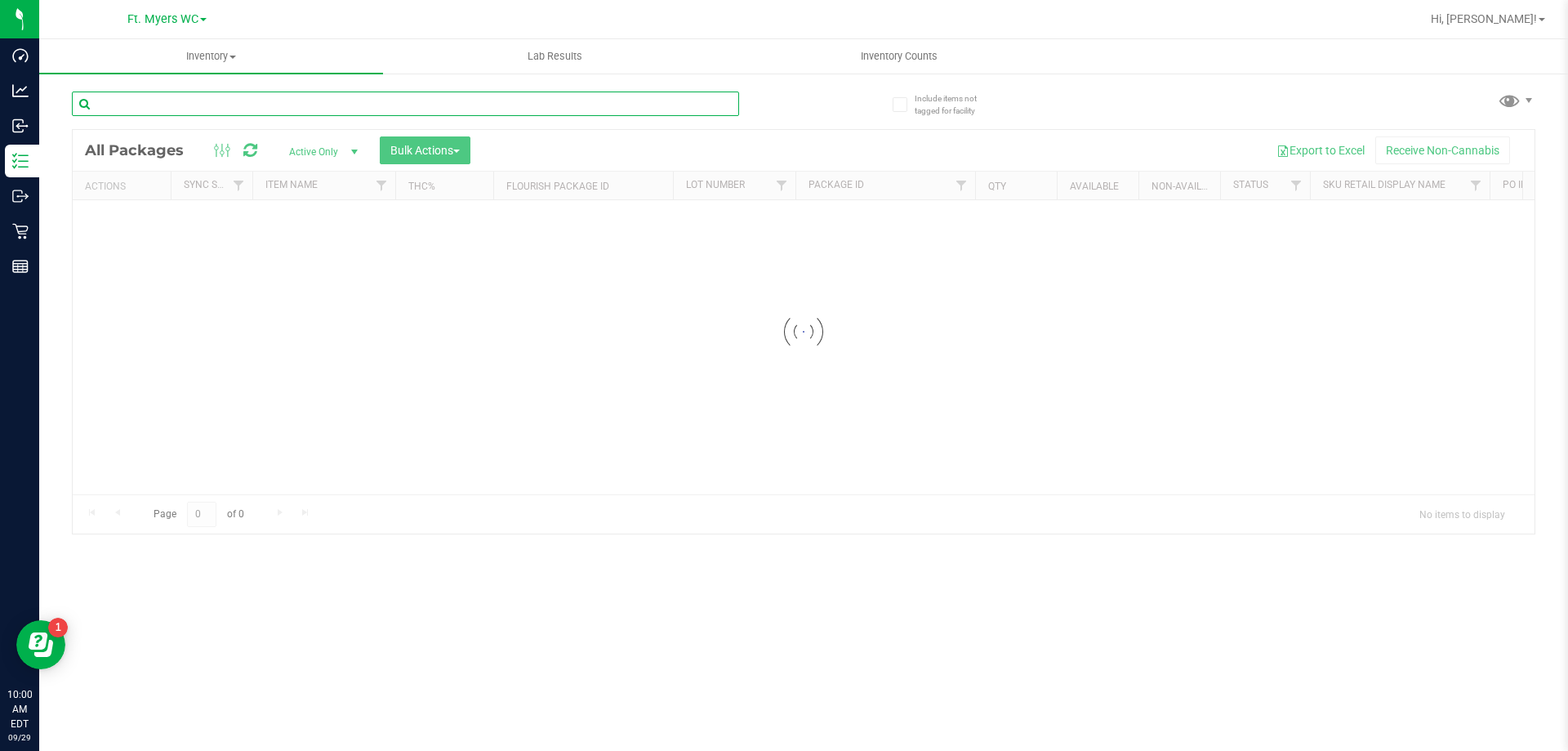
click at [406, 102] on input "text" at bounding box center [406, 104] width 668 height 24
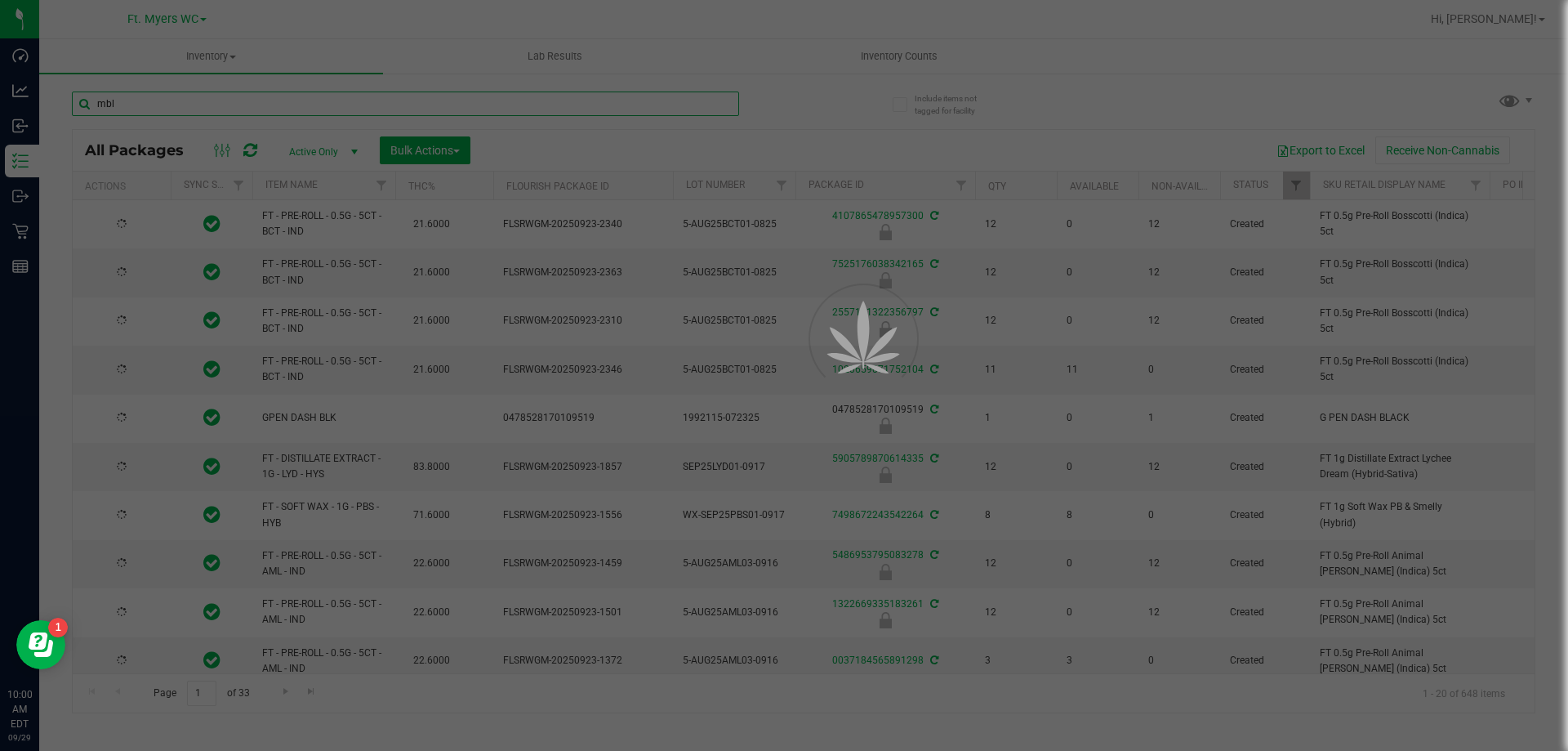
type input "mbl"
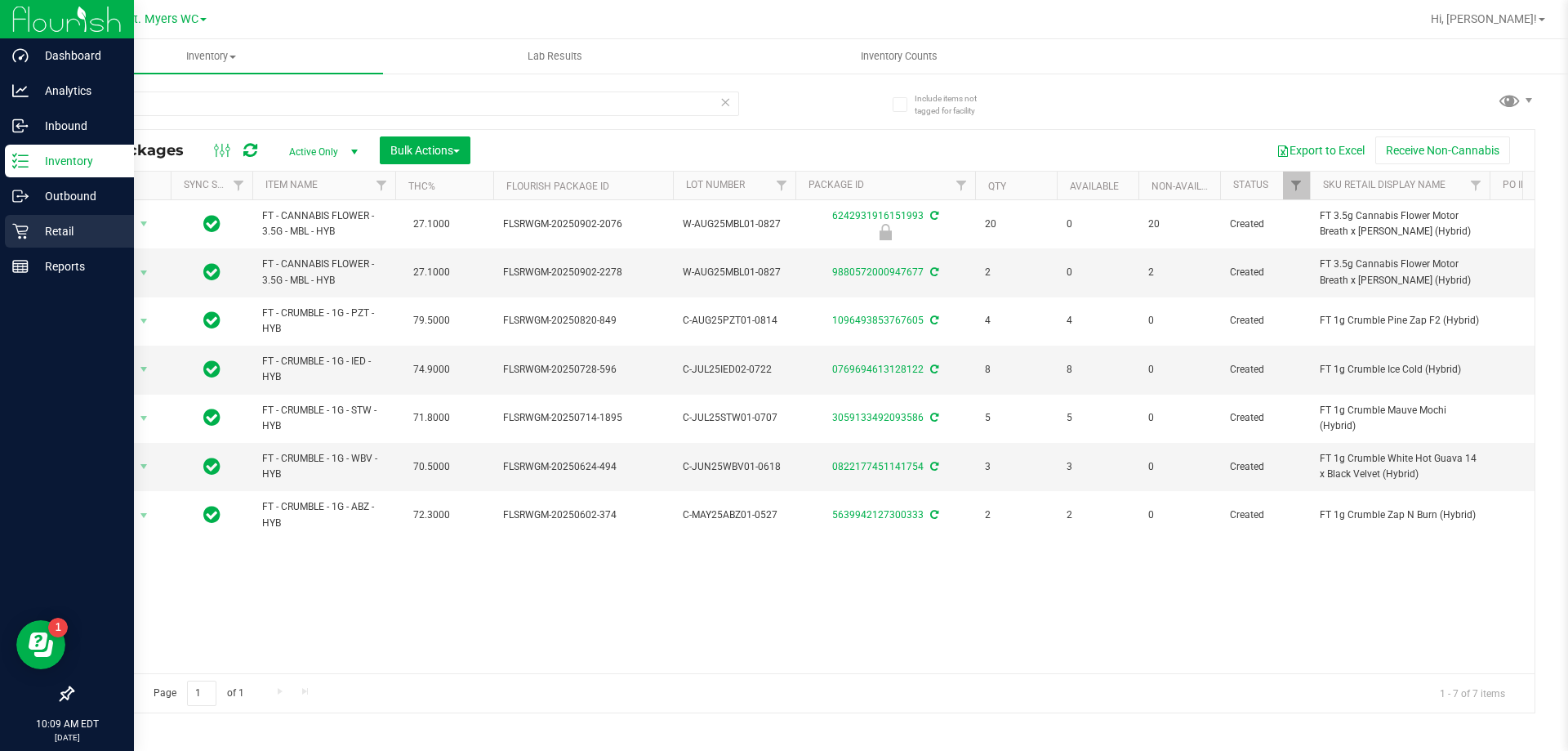
click at [51, 219] on div "Retail" at bounding box center [69, 231] width 129 height 32
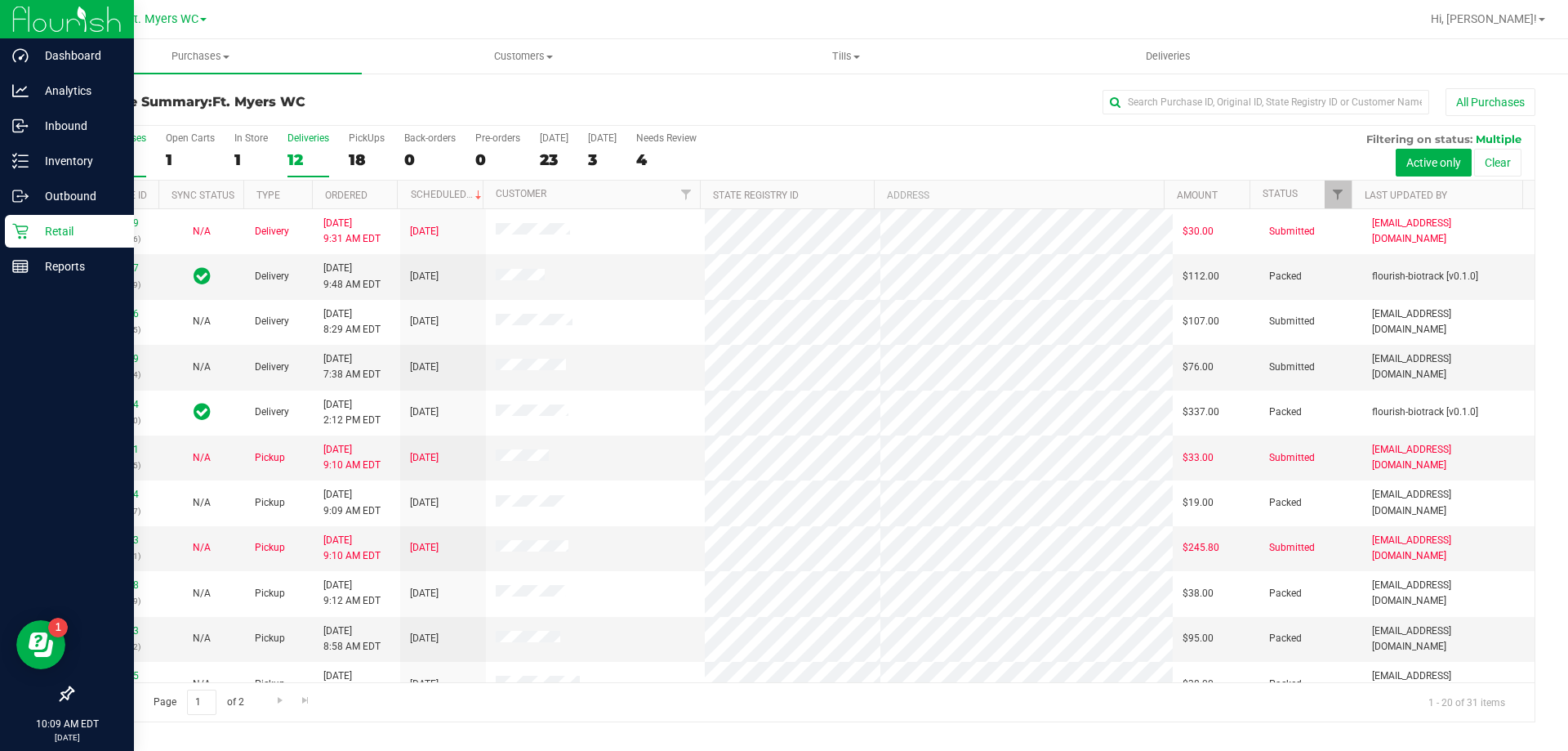
click at [317, 151] on div "12" at bounding box center [308, 159] width 42 height 19
click at [0, 0] on input "Deliveries 12" at bounding box center [0, 0] width 0 height 0
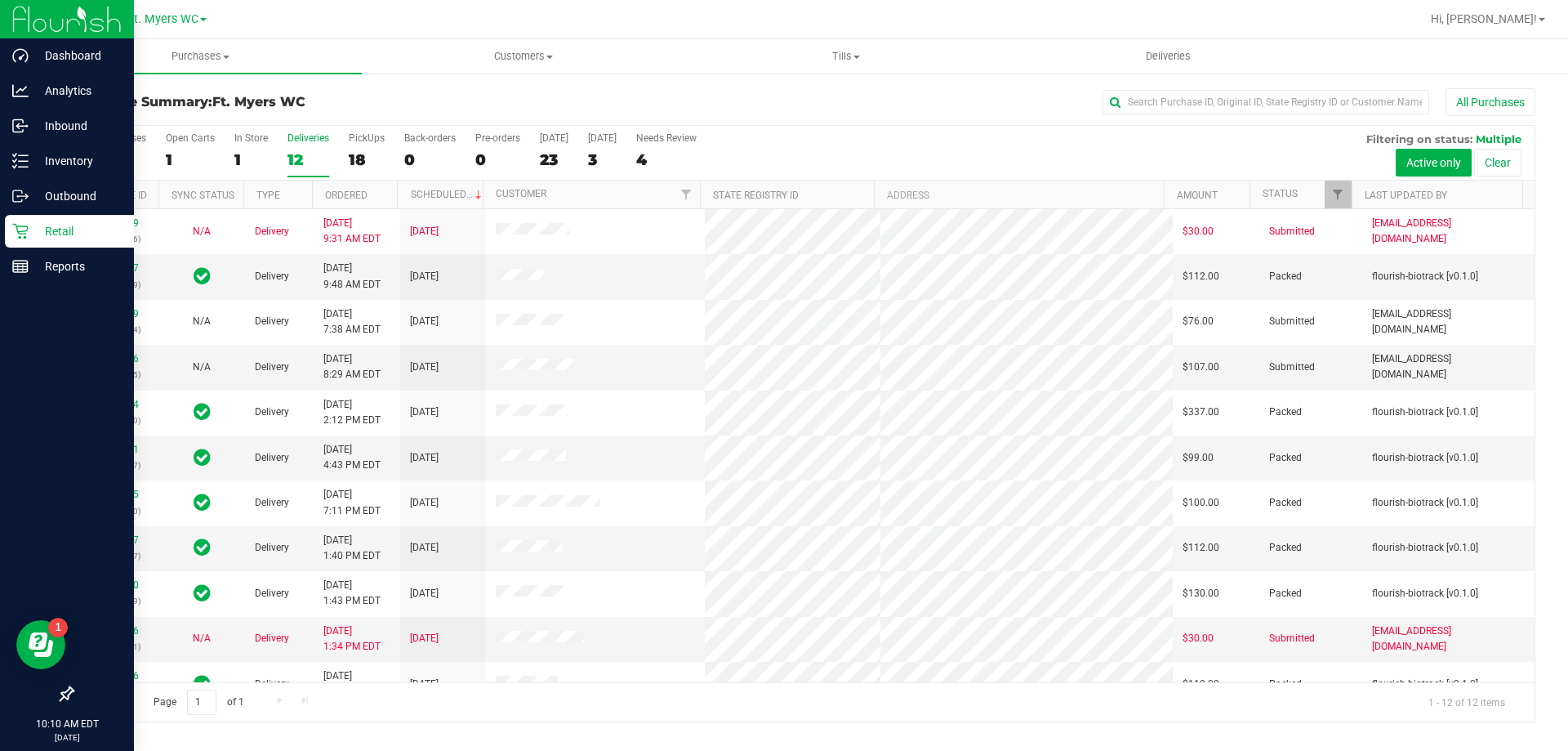
click at [304, 143] on div "Deliveries" at bounding box center [308, 138] width 42 height 11
click at [0, 0] on input "Deliveries 12" at bounding box center [0, 0] width 0 height 0
click at [123, 264] on link "12022117" at bounding box center [115, 268] width 45 height 11
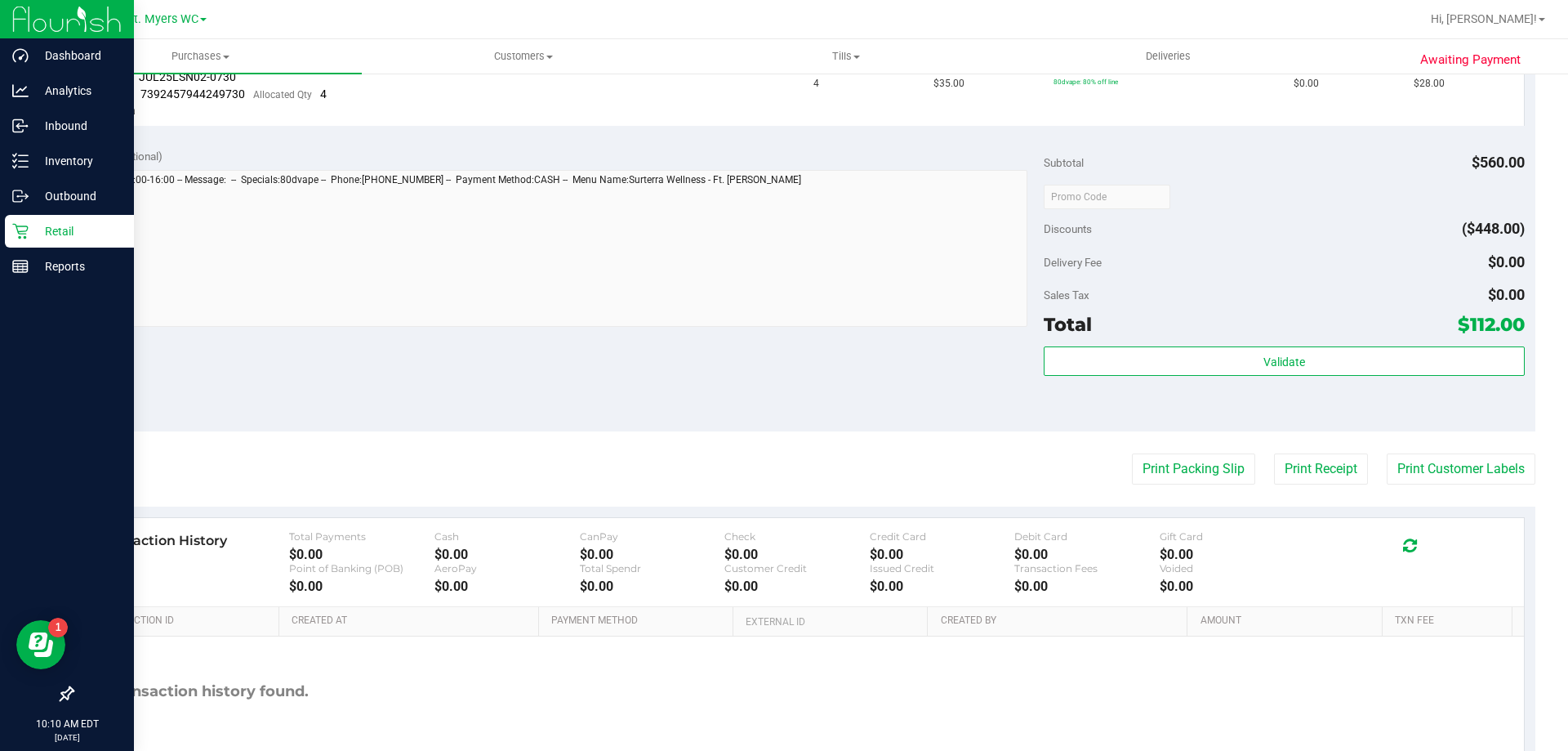
scroll to position [860, 0]
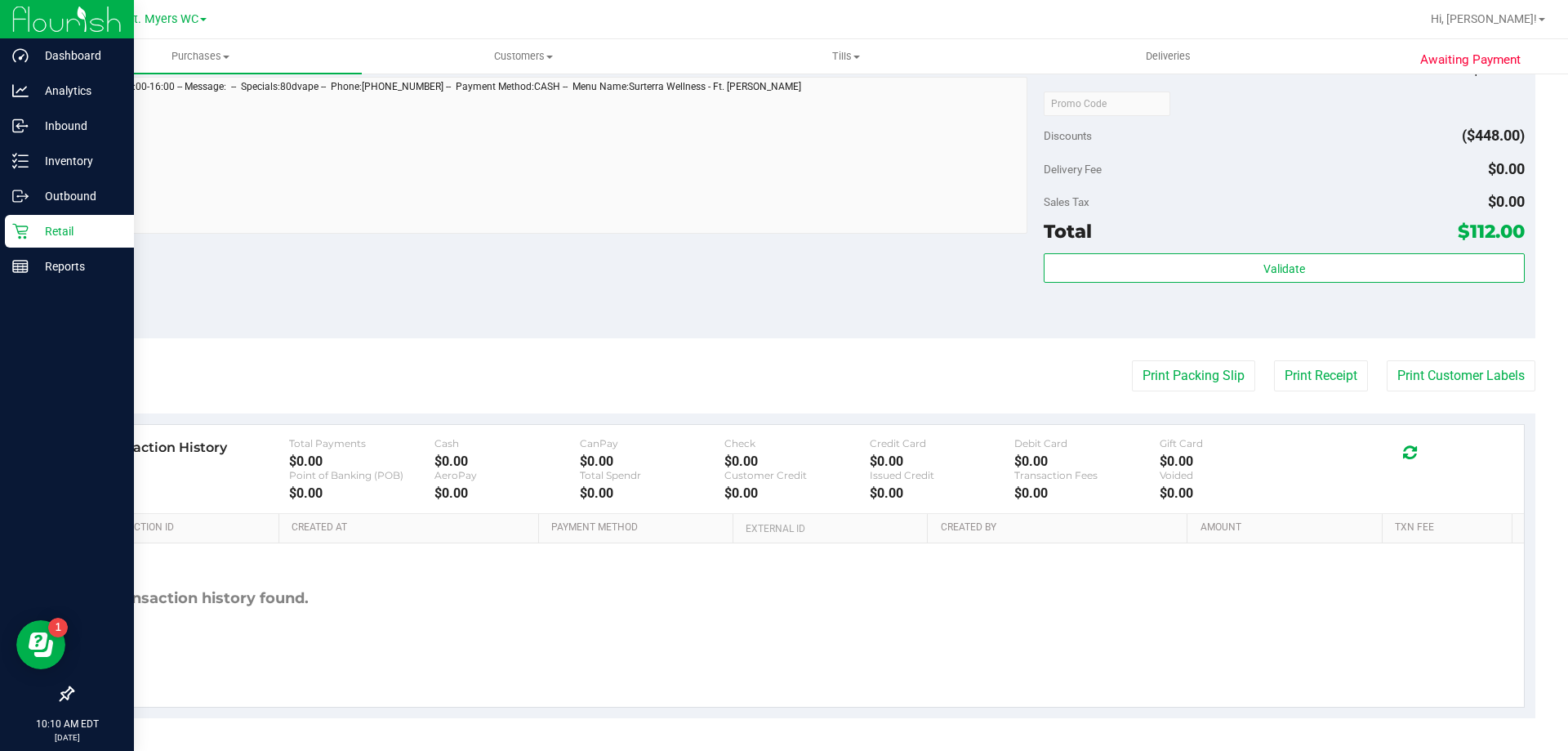
drag, startPoint x: 1300, startPoint y: 333, endPoint x: 1302, endPoint y: 354, distance: 21.1
click at [1300, 336] on div "Notes (optional) Subtotal $560.00 Discounts ($448.00) Delivery Fee $0.00 Sales …" at bounding box center [804, 191] width 1464 height 294
click at [1309, 367] on button "Print Receipt" at bounding box center [1320, 375] width 94 height 31
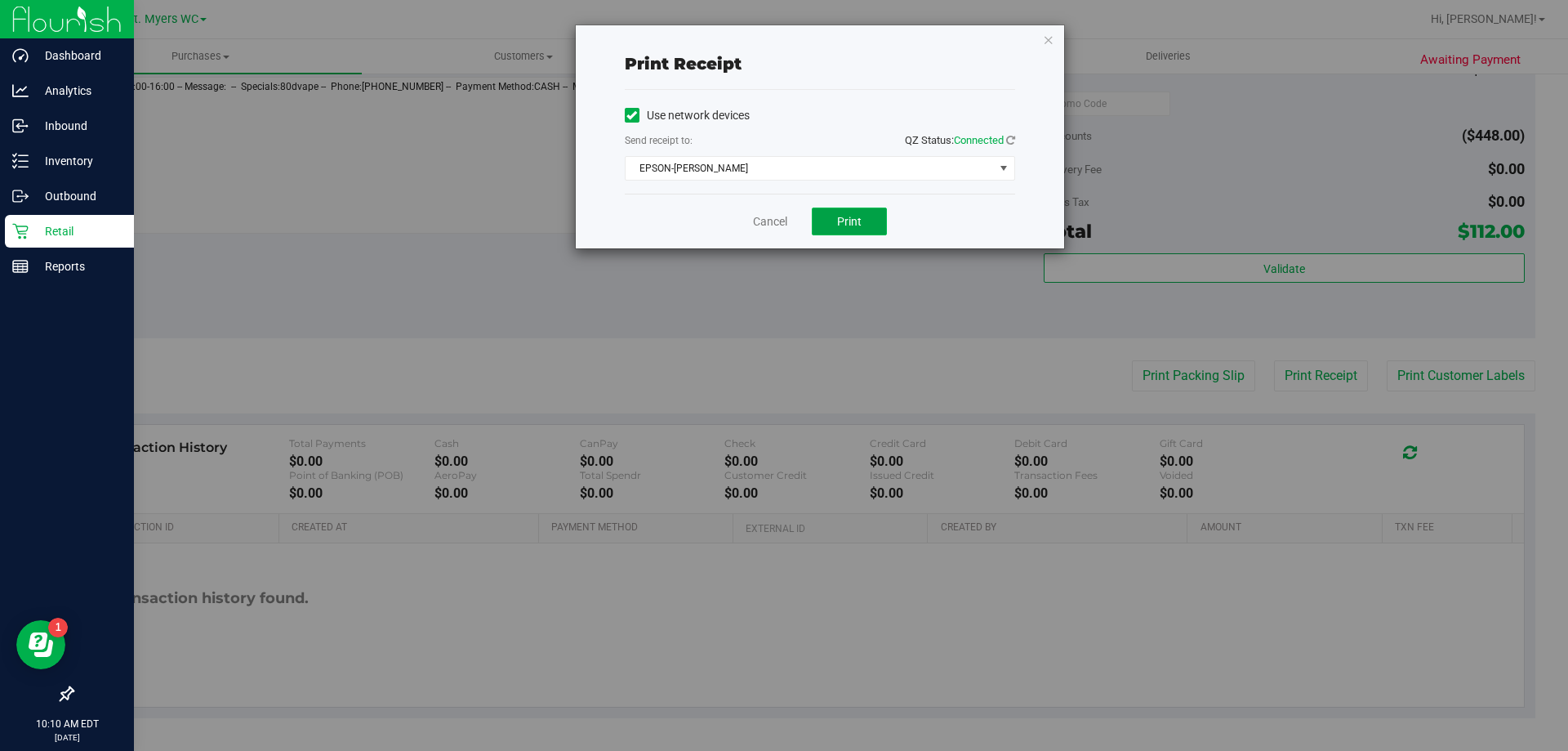
click at [848, 231] on button "Print" at bounding box center [849, 222] width 75 height 28
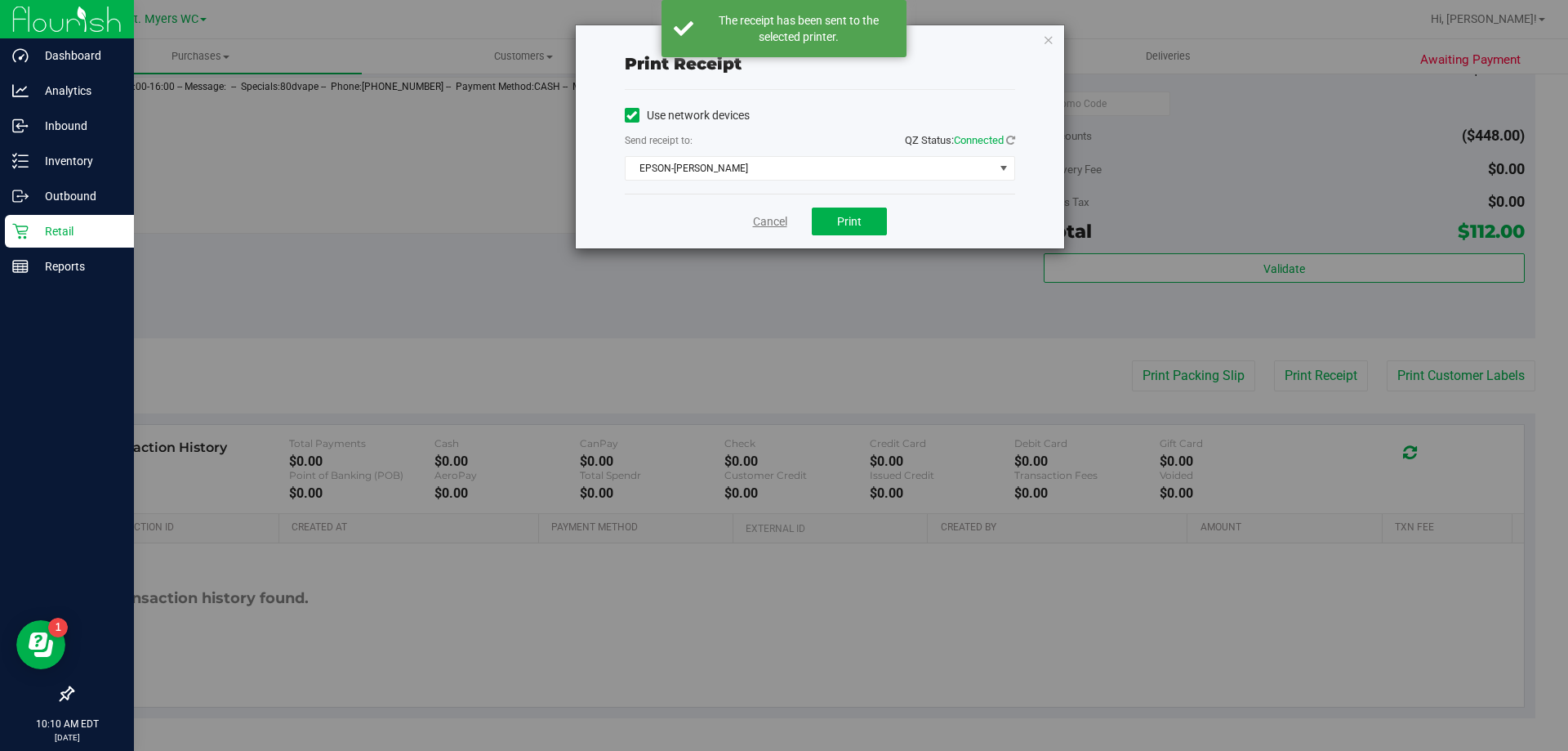
click at [771, 227] on link "Cancel" at bounding box center [770, 222] width 34 height 17
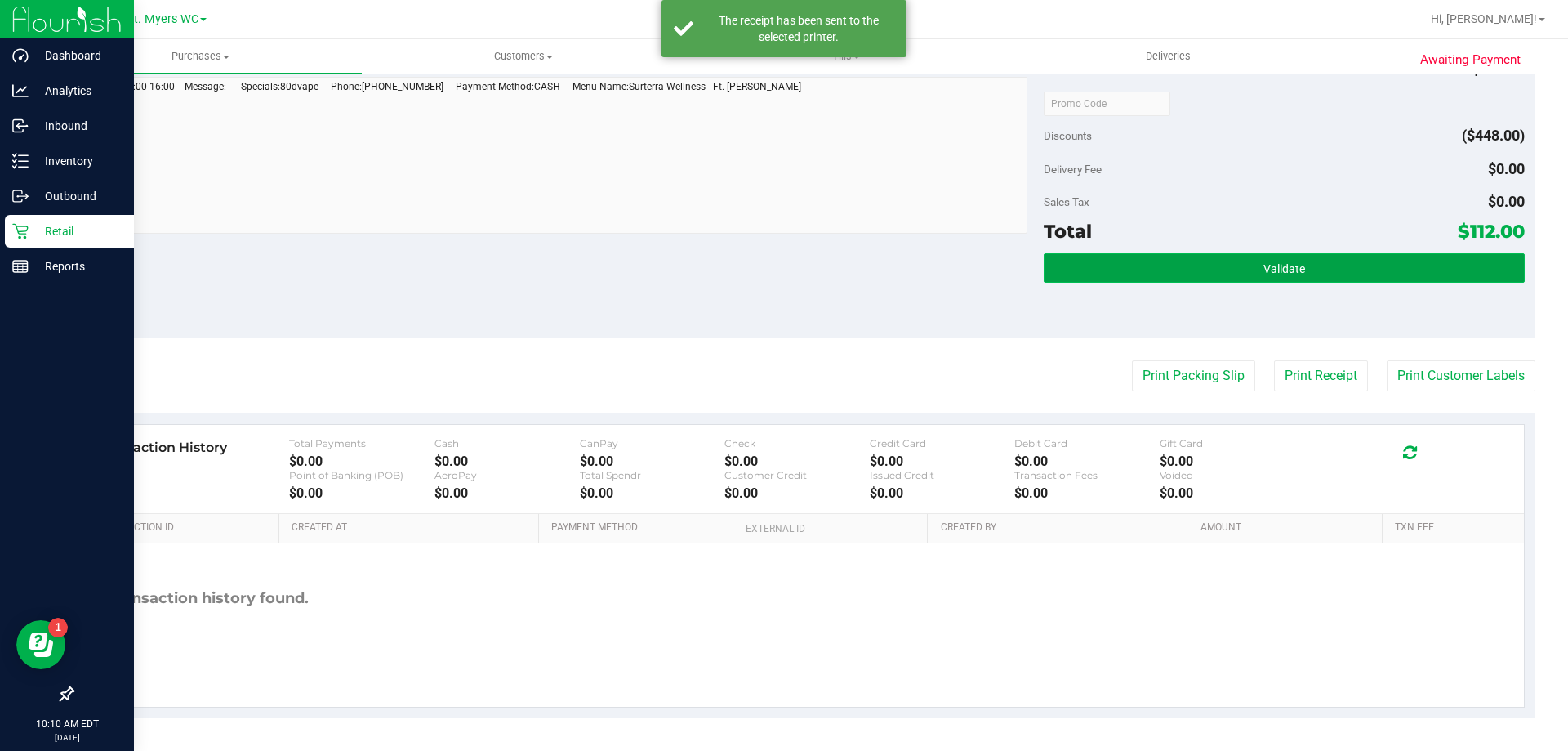
click at [1225, 263] on button "Validate" at bounding box center [1284, 268] width 480 height 30
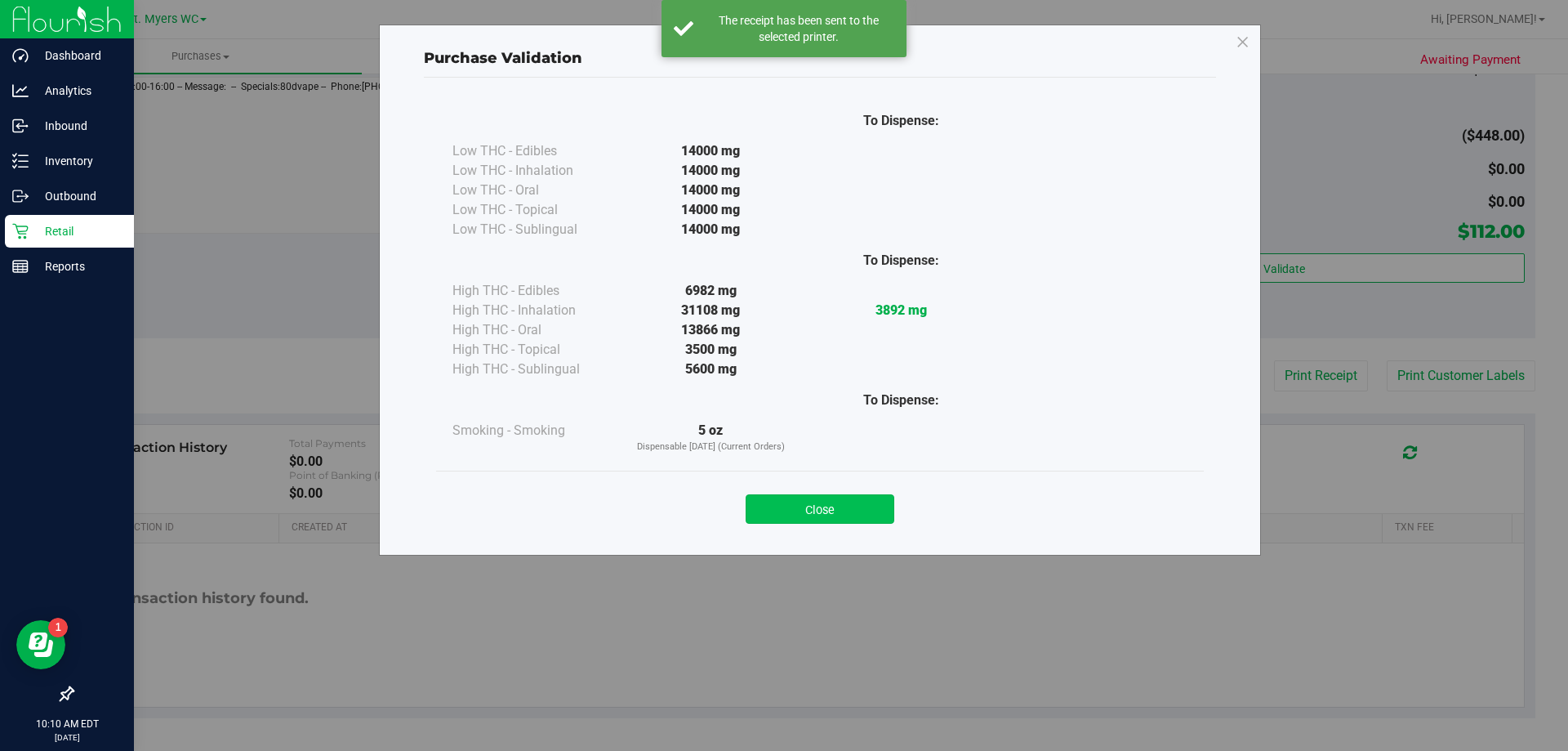
click at [855, 504] on button "Close" at bounding box center [820, 509] width 148 height 30
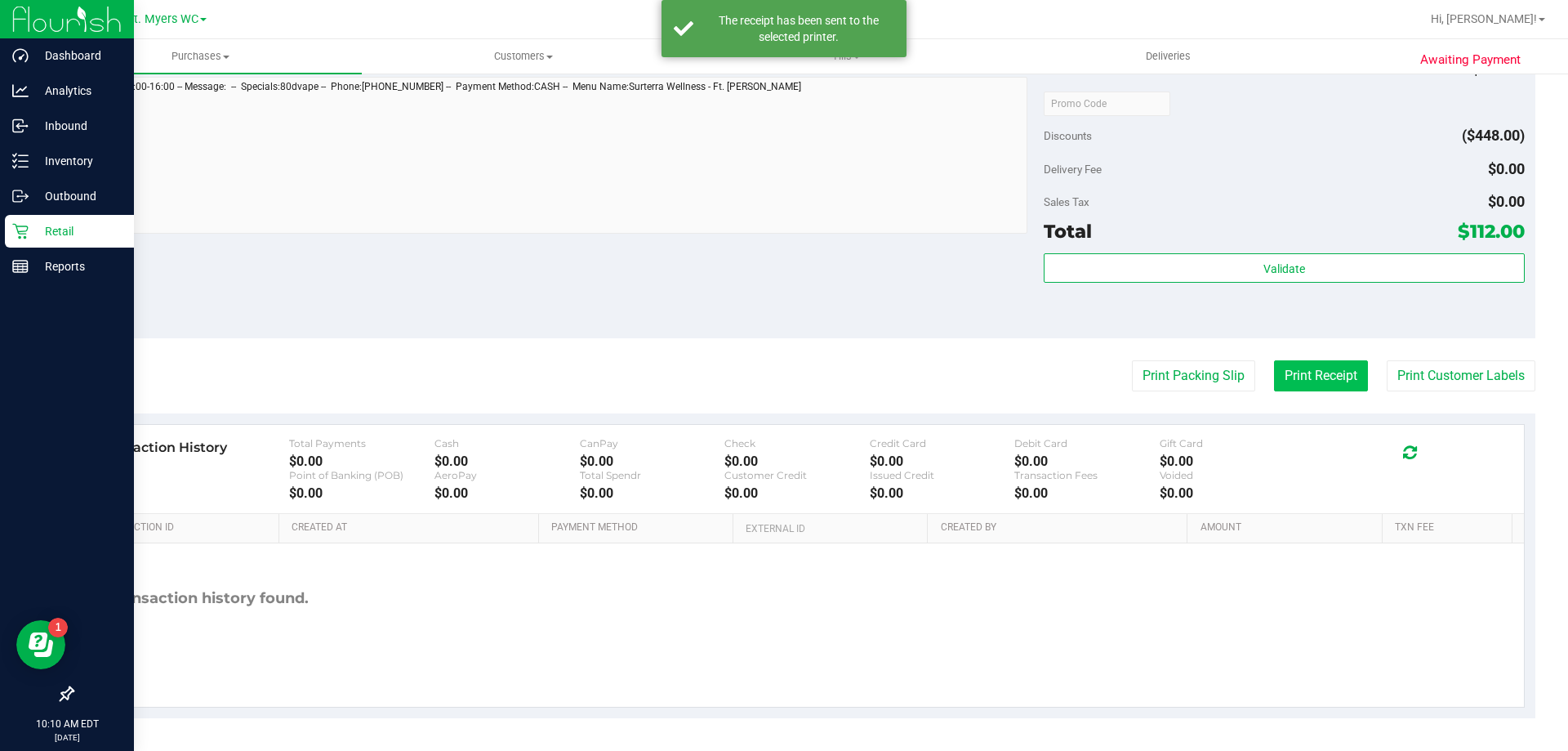
click at [1295, 370] on button "Print Receipt" at bounding box center [1320, 375] width 94 height 31
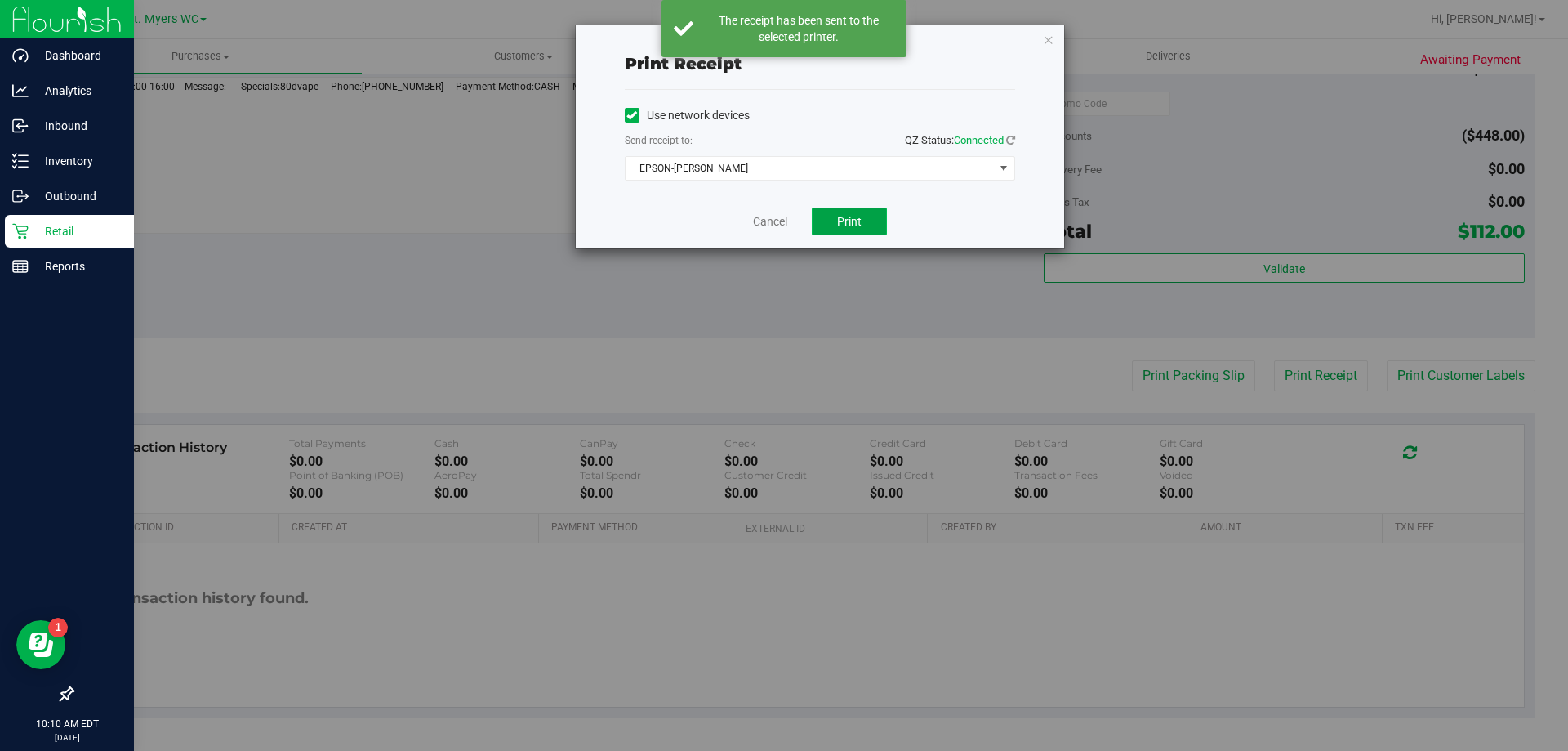
click at [860, 232] on button "Print" at bounding box center [849, 222] width 75 height 28
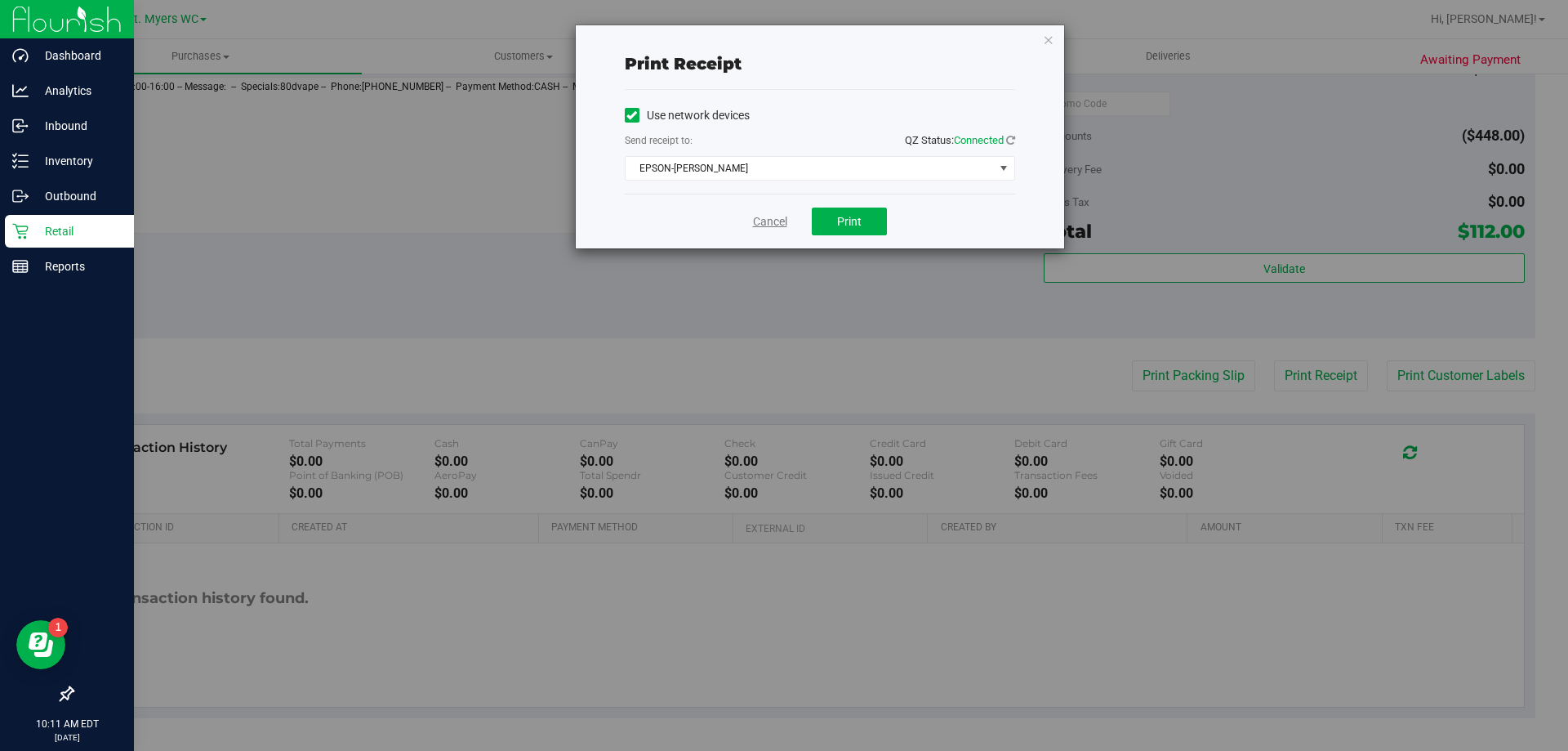
click at [758, 221] on link "Cancel" at bounding box center [770, 222] width 34 height 17
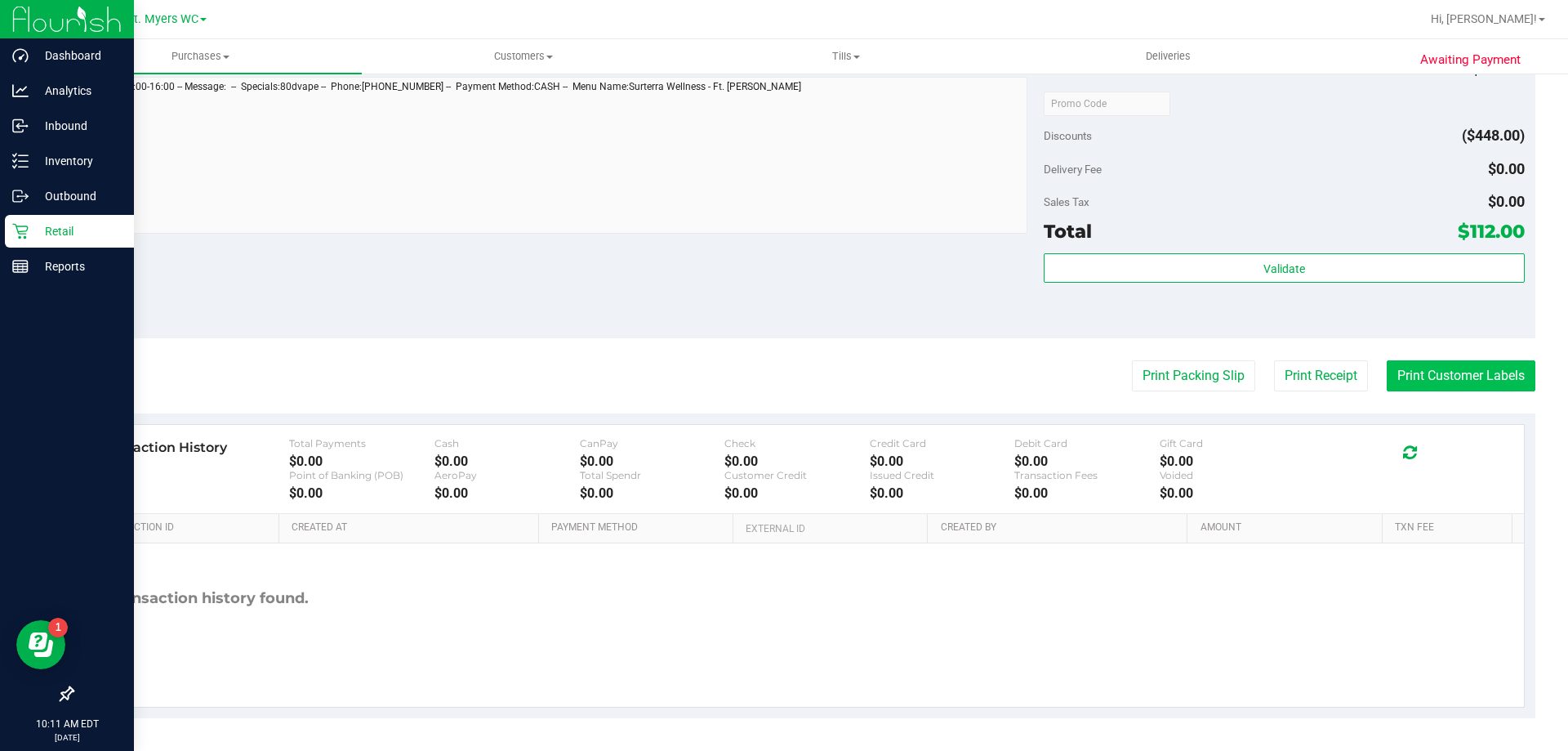
click at [1391, 360] on button "Print Customer Labels" at bounding box center [1461, 375] width 148 height 31
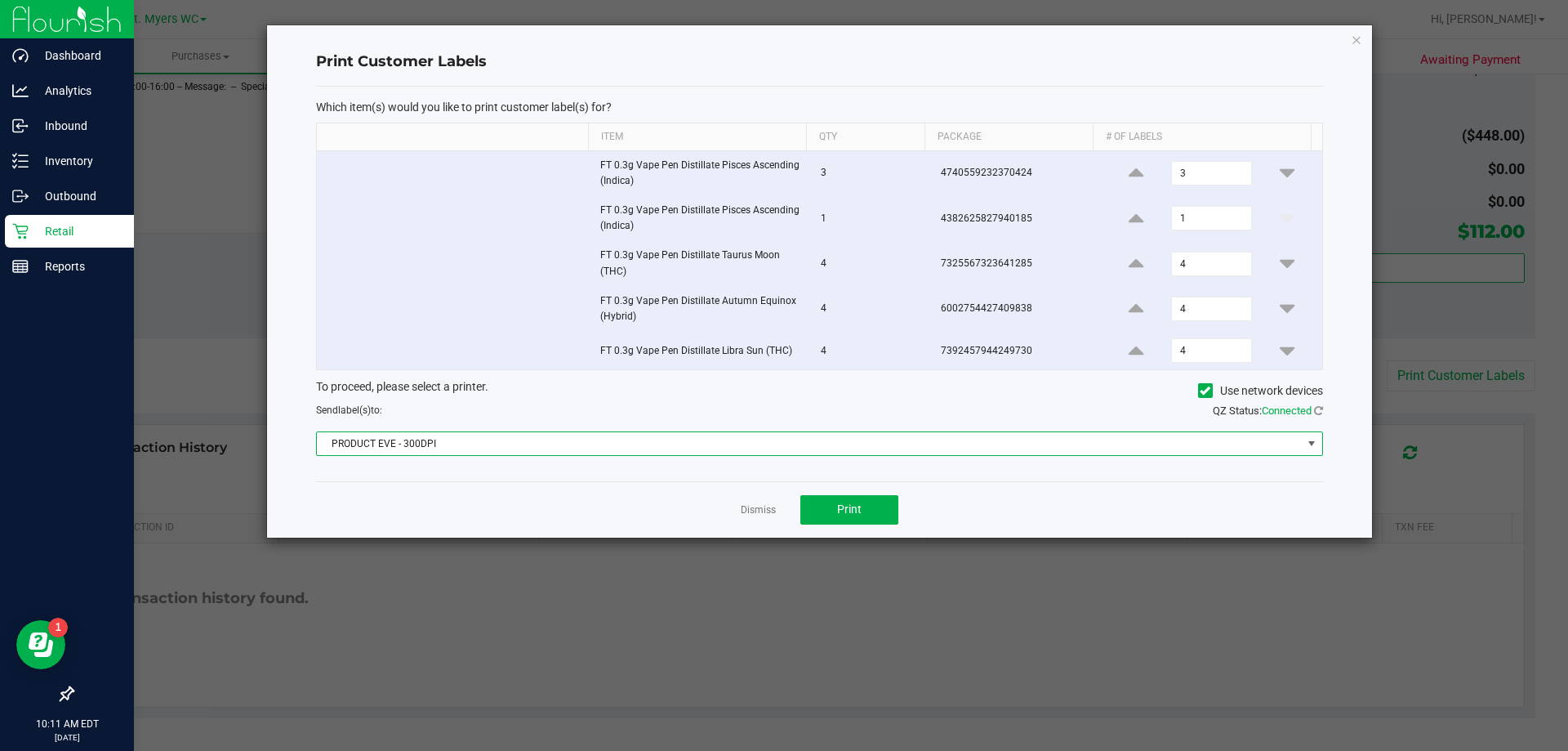
click at [820, 432] on span "PRODUCT EVE - 300DPI" at bounding box center [809, 443] width 985 height 23
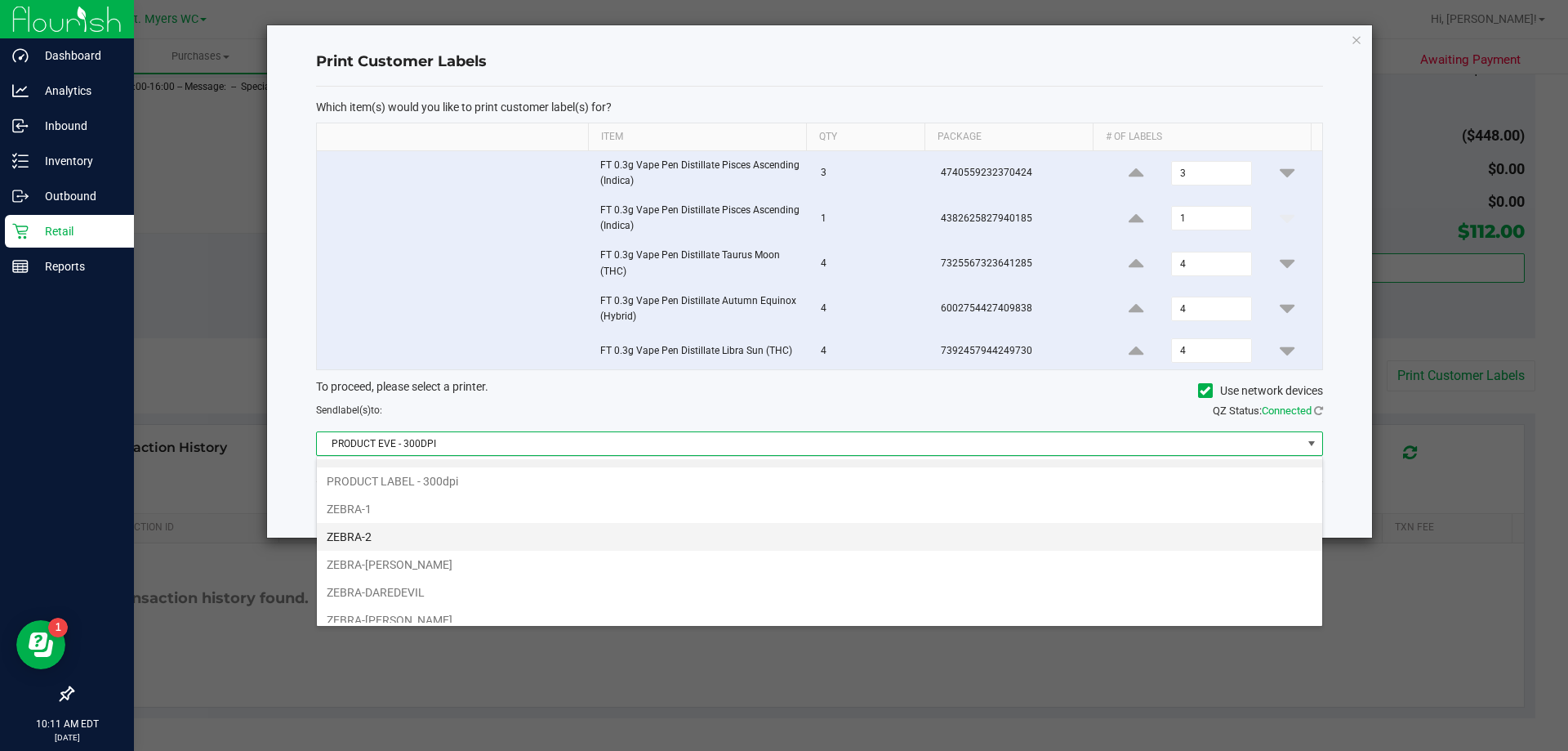
scroll to position [31, 0]
click at [405, 530] on li "ZEBRA-2" at bounding box center [820, 525] width 1005 height 28
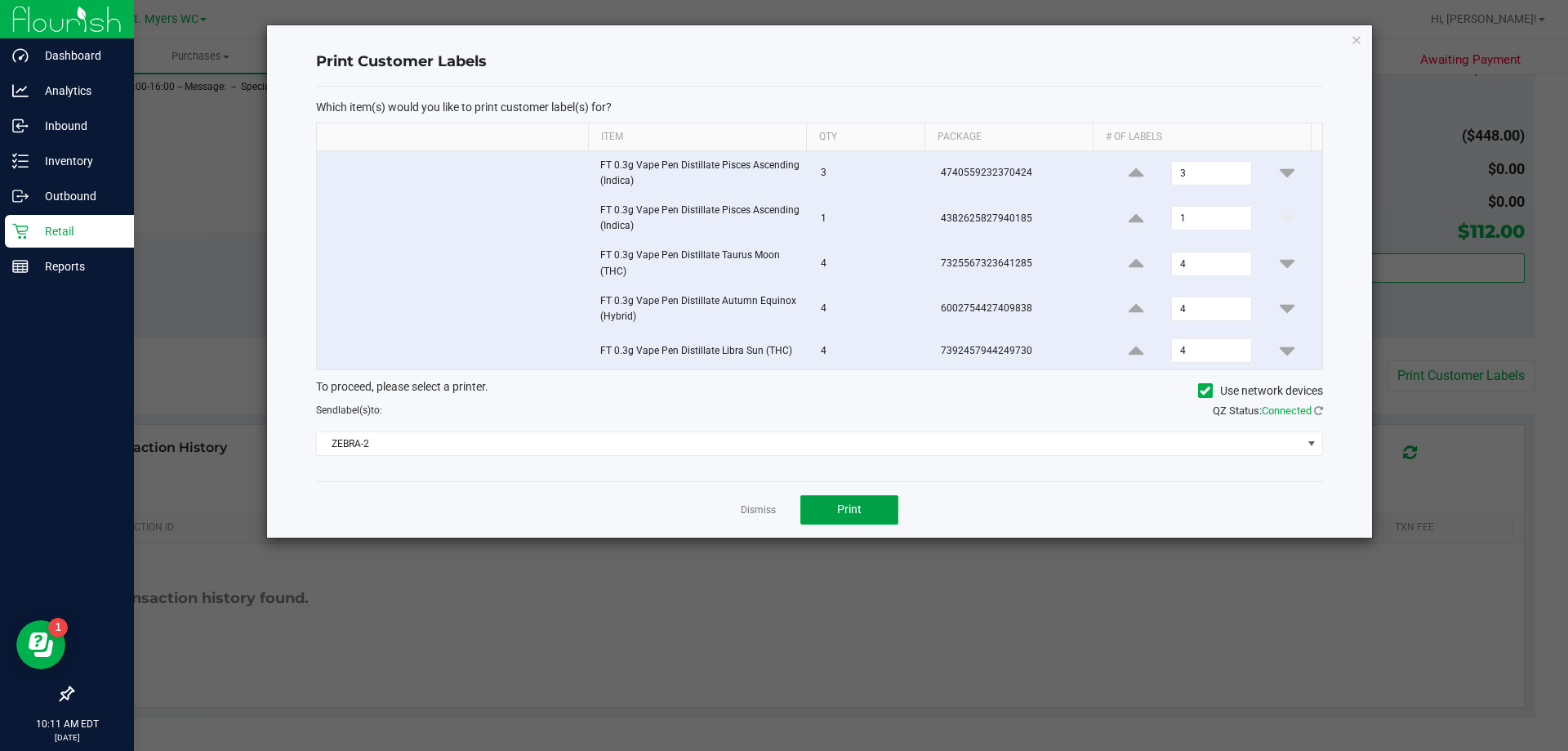
click at [881, 511] on button "Print" at bounding box center [849, 510] width 98 height 30
click at [739, 505] on div "Dismiss Print" at bounding box center [820, 509] width 1007 height 57
click at [772, 506] on link "Dismiss" at bounding box center [759, 510] width 35 height 14
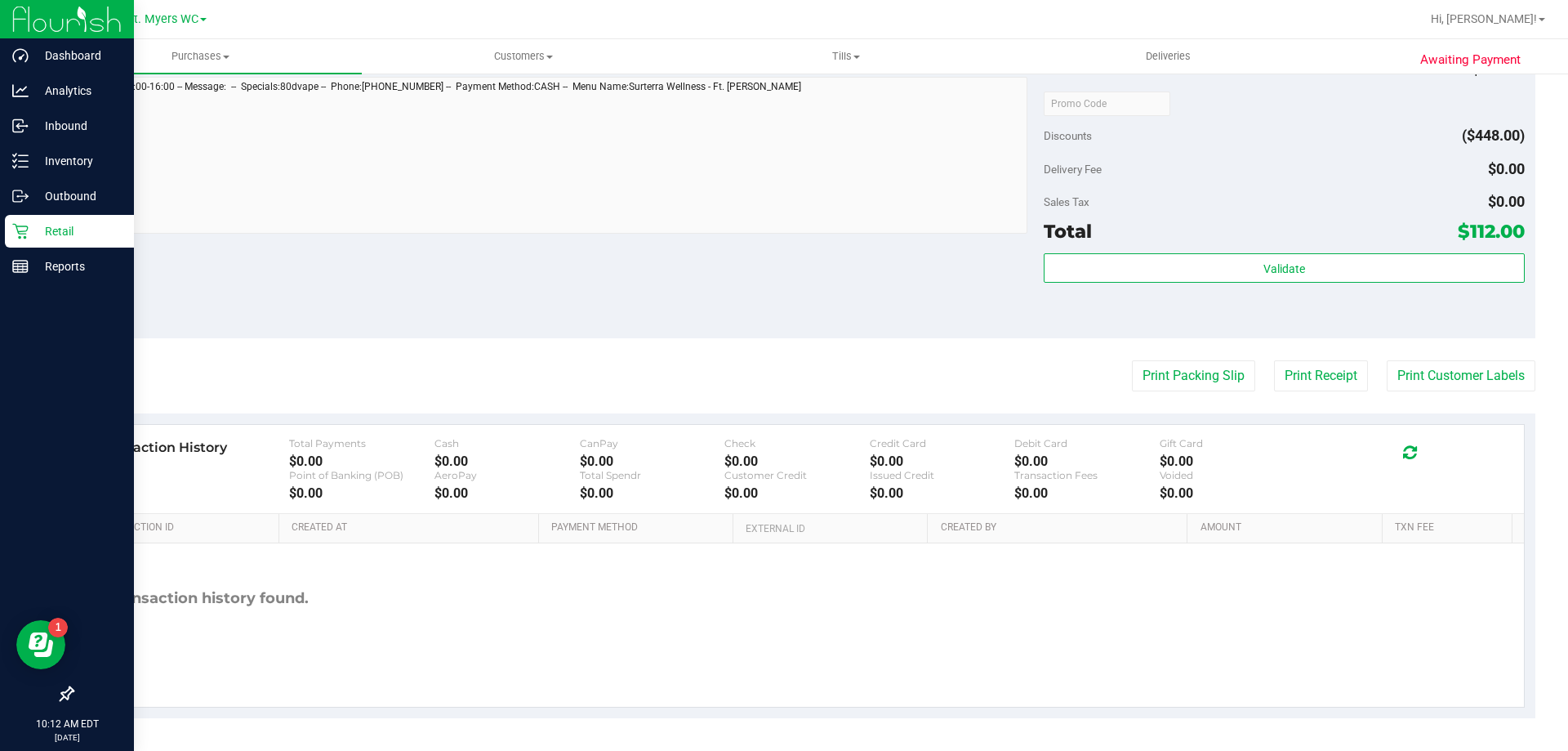
scroll to position [0, 0]
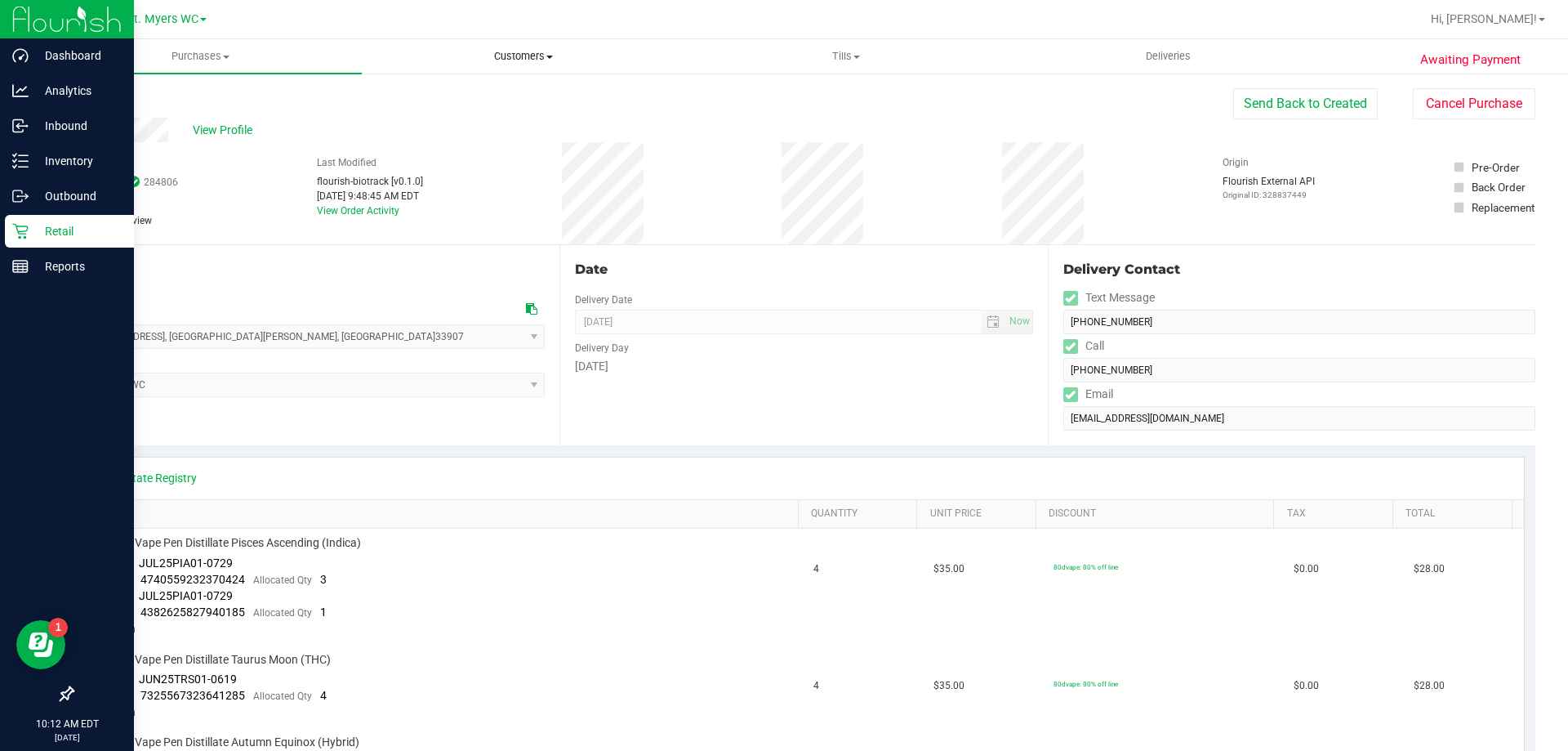
drag, startPoint x: 753, startPoint y: 694, endPoint x: 462, endPoint y: 52, distance: 704.9
click at [40, 228] on p "Retail" at bounding box center [78, 231] width 98 height 19
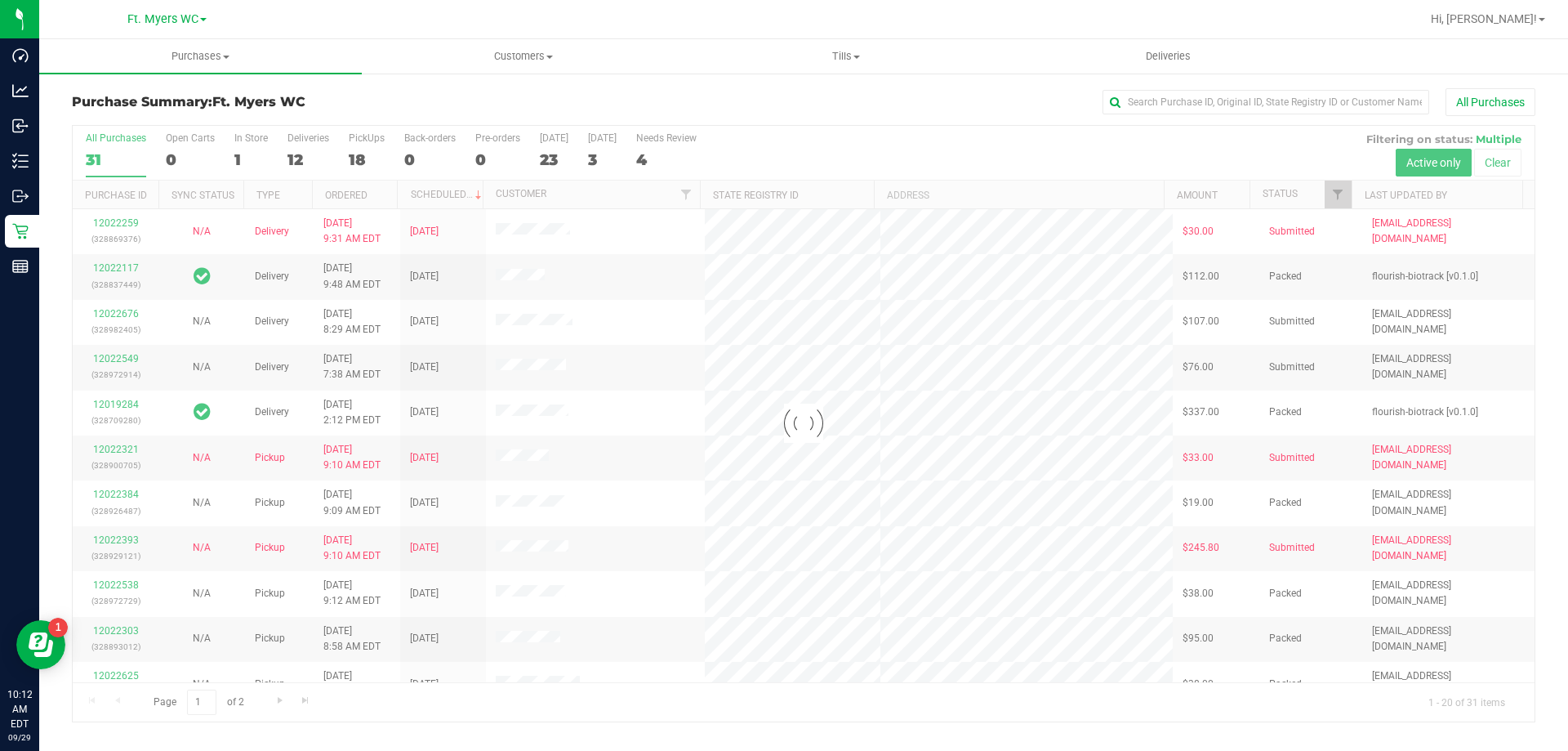
click at [309, 157] on div at bounding box center [803, 424] width 1462 height 595
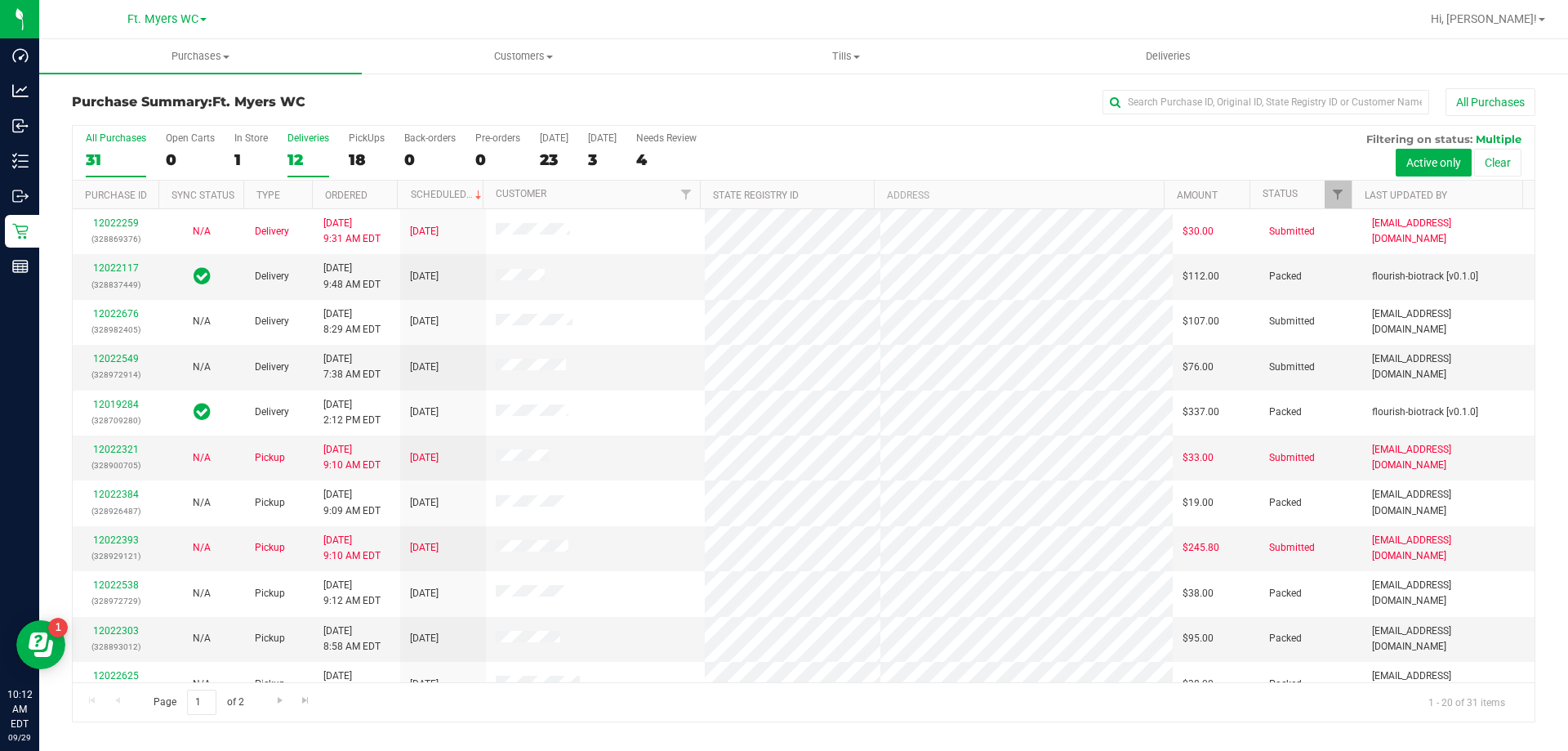
click at [303, 141] on div "Deliveries" at bounding box center [308, 138] width 42 height 11
click at [0, 0] on input "Deliveries 12" at bounding box center [0, 0] width 0 height 0
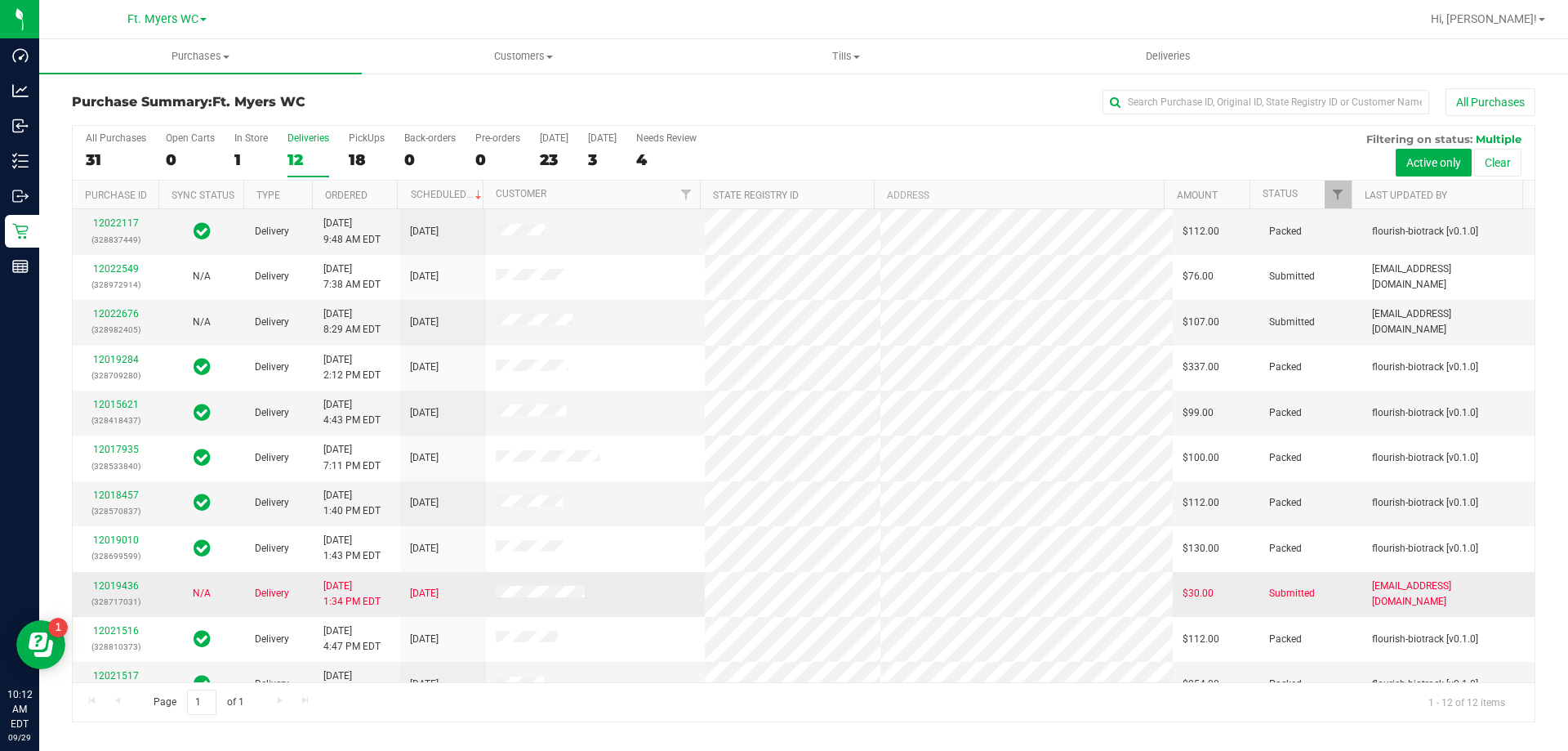
scroll to position [70, 0]
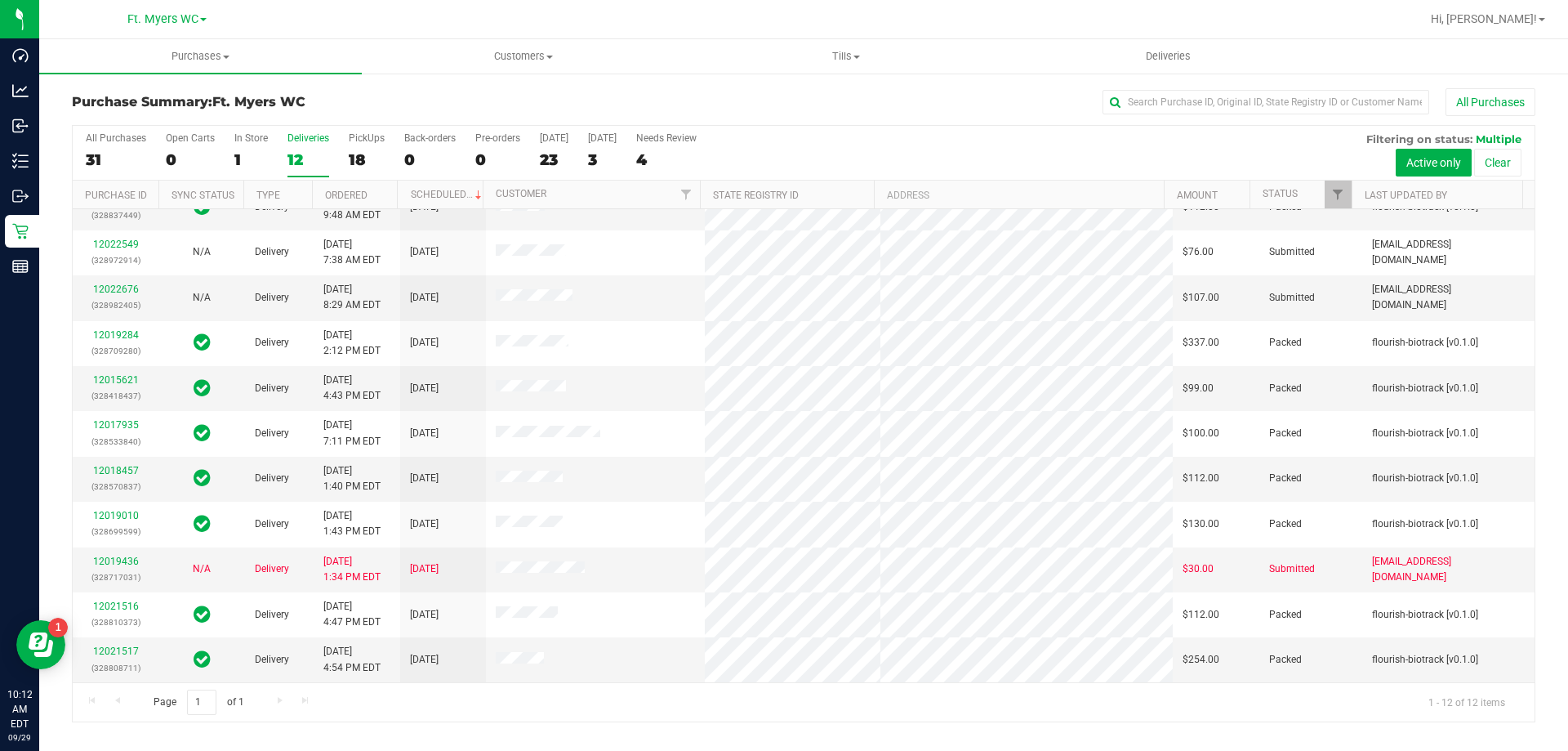
click at [901, 177] on div "All Purchases 31 Open Carts 0 In Store 1 Deliveries 12 PickUps 18 Back-orders 0…" at bounding box center [803, 153] width 1462 height 55
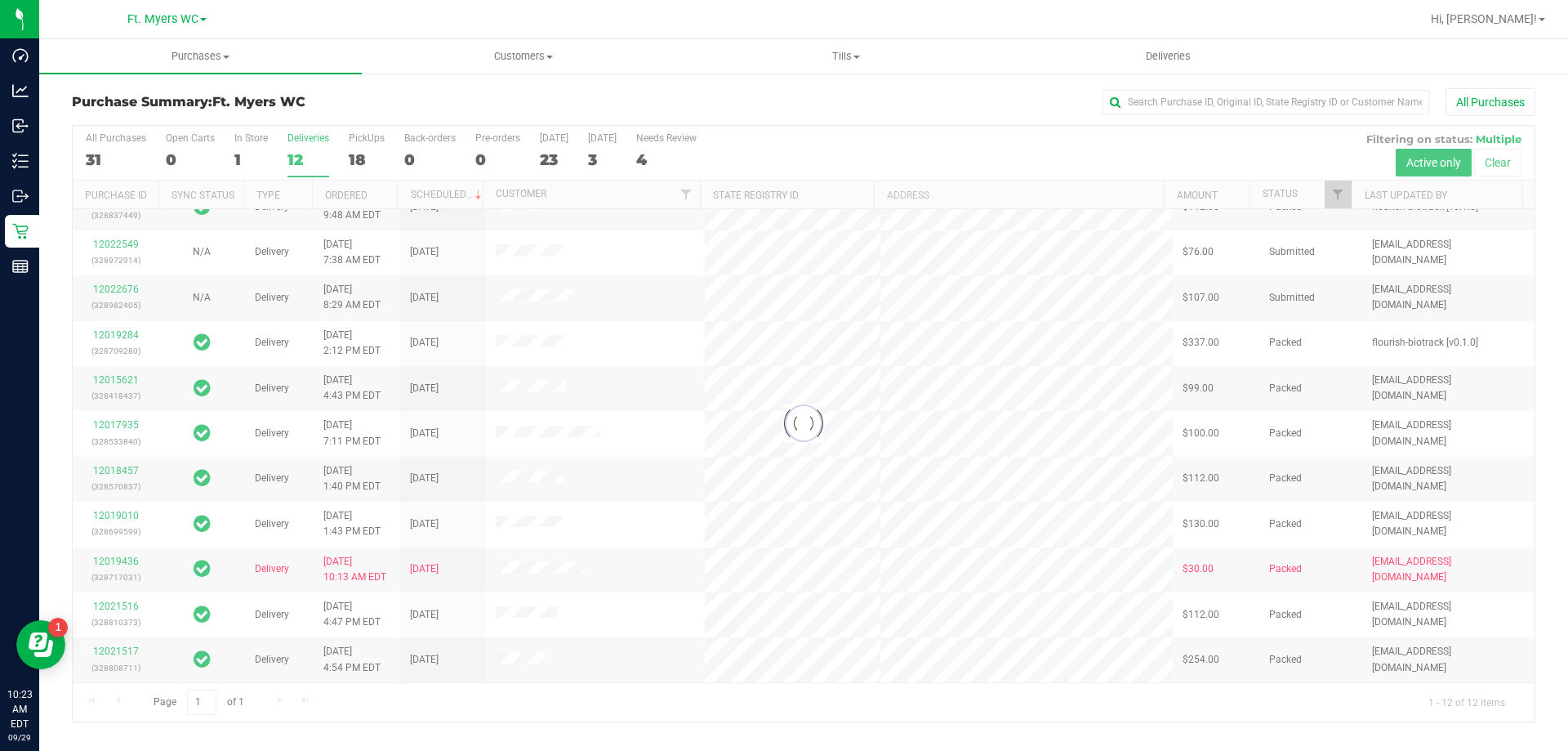
scroll to position [0, 0]
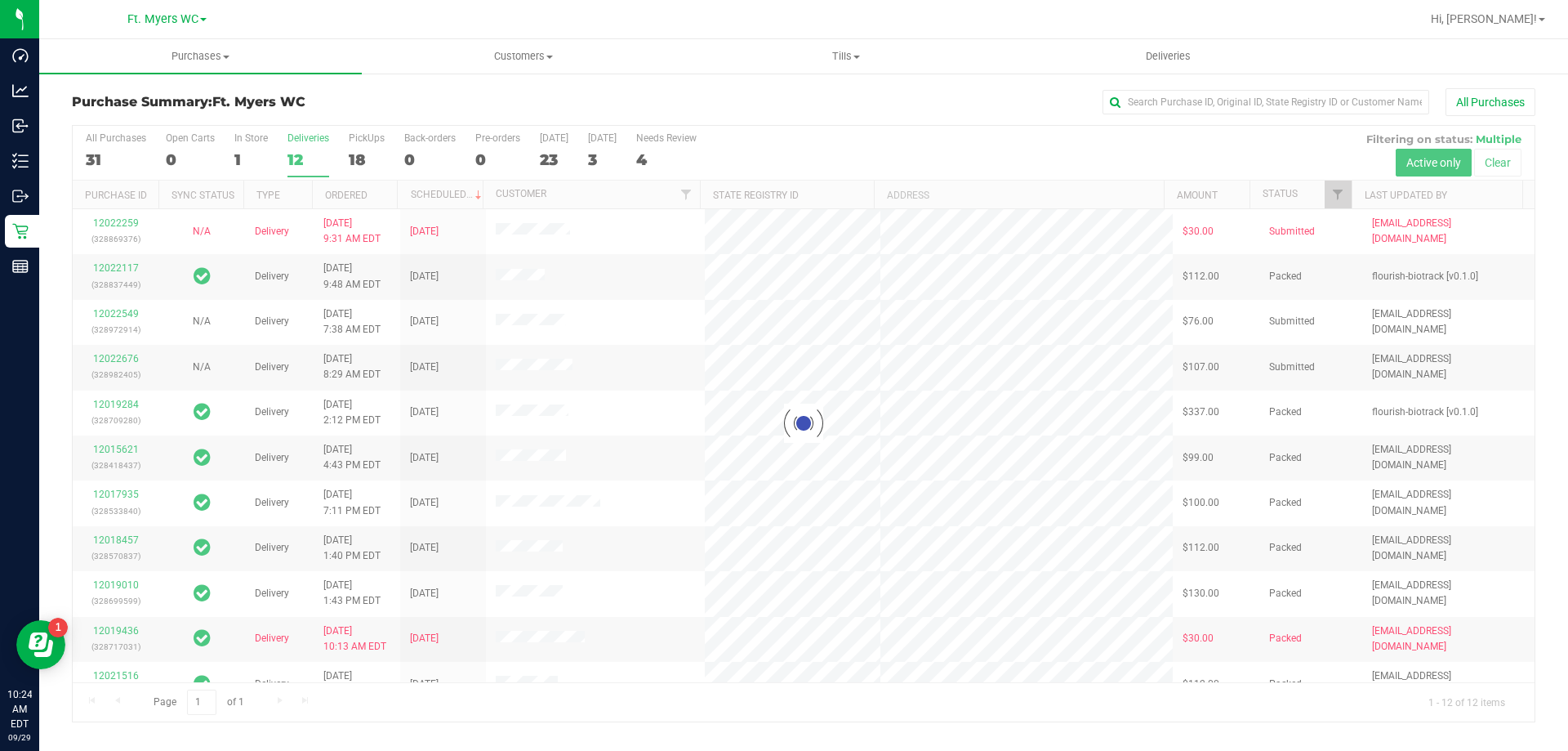
click at [309, 148] on div at bounding box center [803, 424] width 1462 height 595
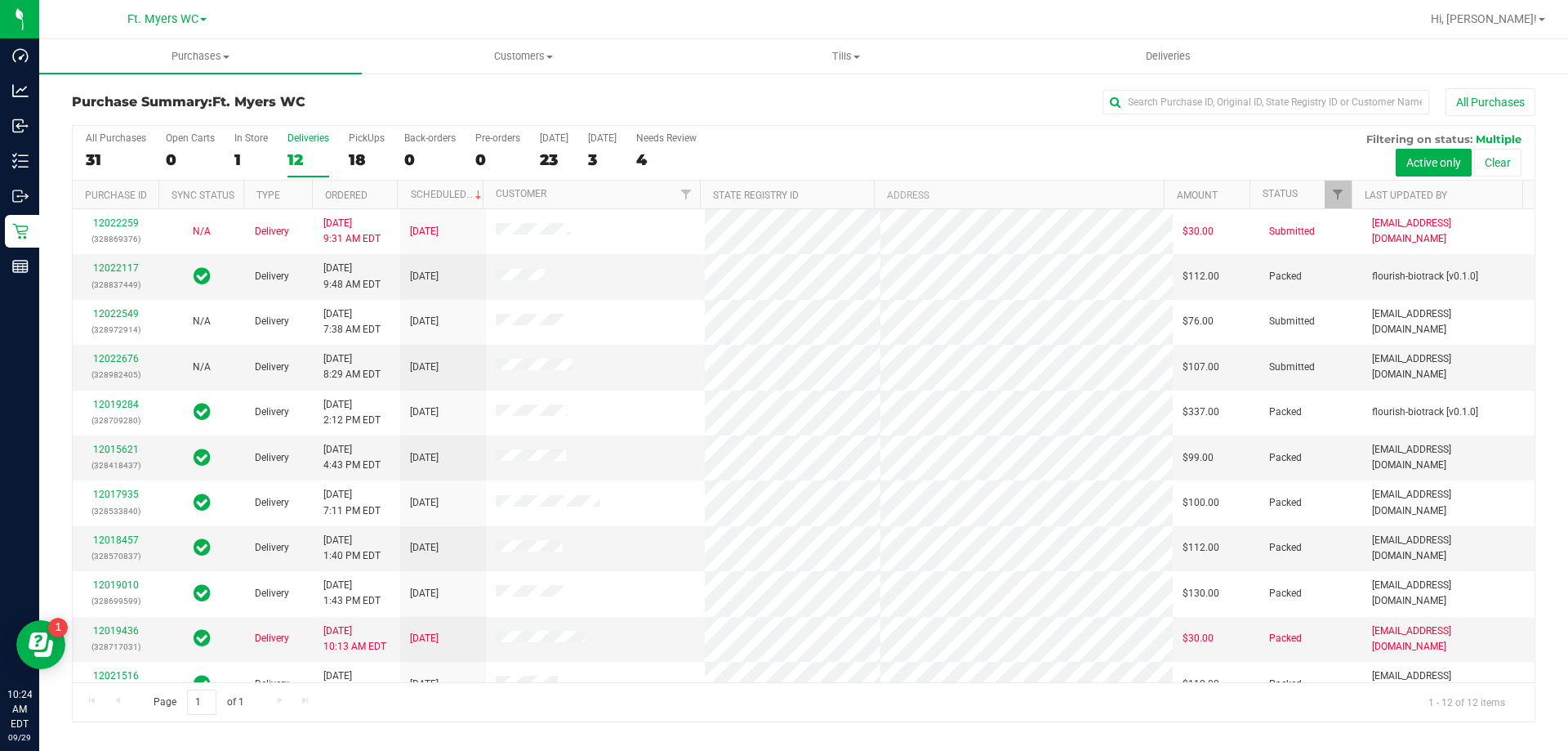
click at [306, 148] on label "Deliveries 12" at bounding box center [308, 155] width 42 height 45
click at [0, 0] on input "Deliveries 12" at bounding box center [0, 0] width 0 height 0
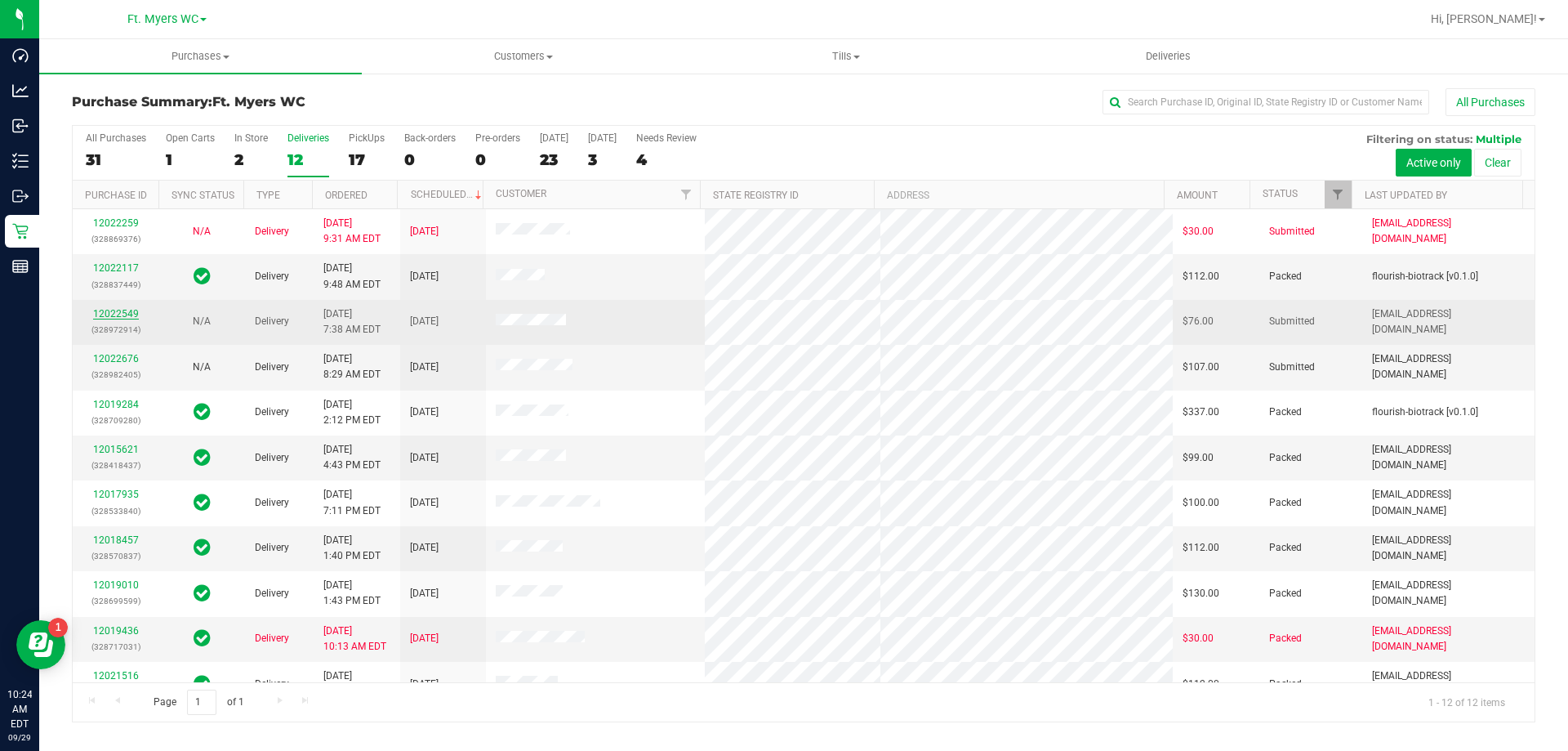
click at [115, 315] on link "12022549" at bounding box center [115, 313] width 45 height 11
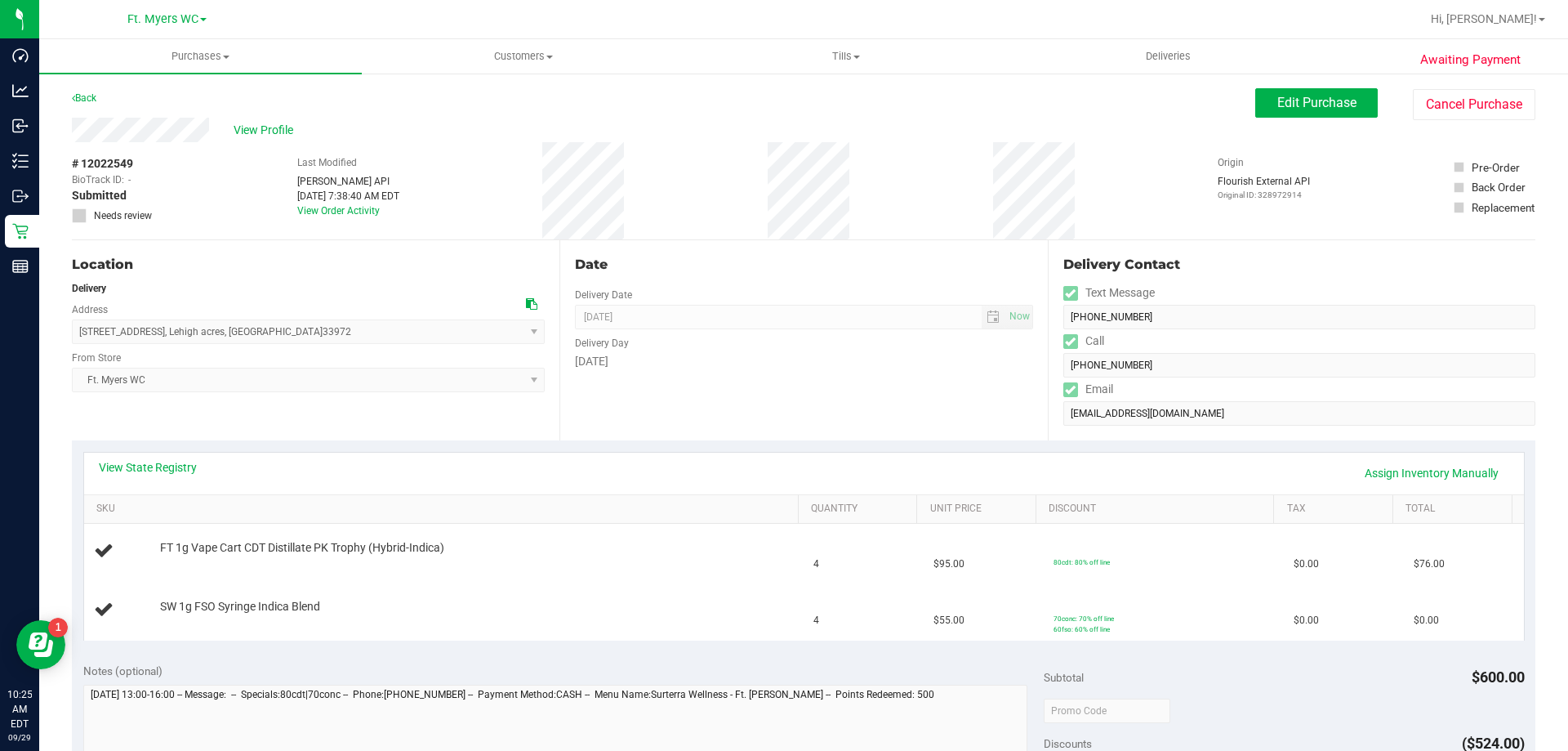
click at [661, 182] on div "# 12022549 BioTrack ID: - Submitted Needs review Last Modified Jane API Sep 29,…" at bounding box center [804, 190] width 1464 height 97
click at [386, 248] on div "Location Delivery Address 1504 Plumosa avenue , Lehigh acres , FL 33972 Select …" at bounding box center [316, 340] width 488 height 200
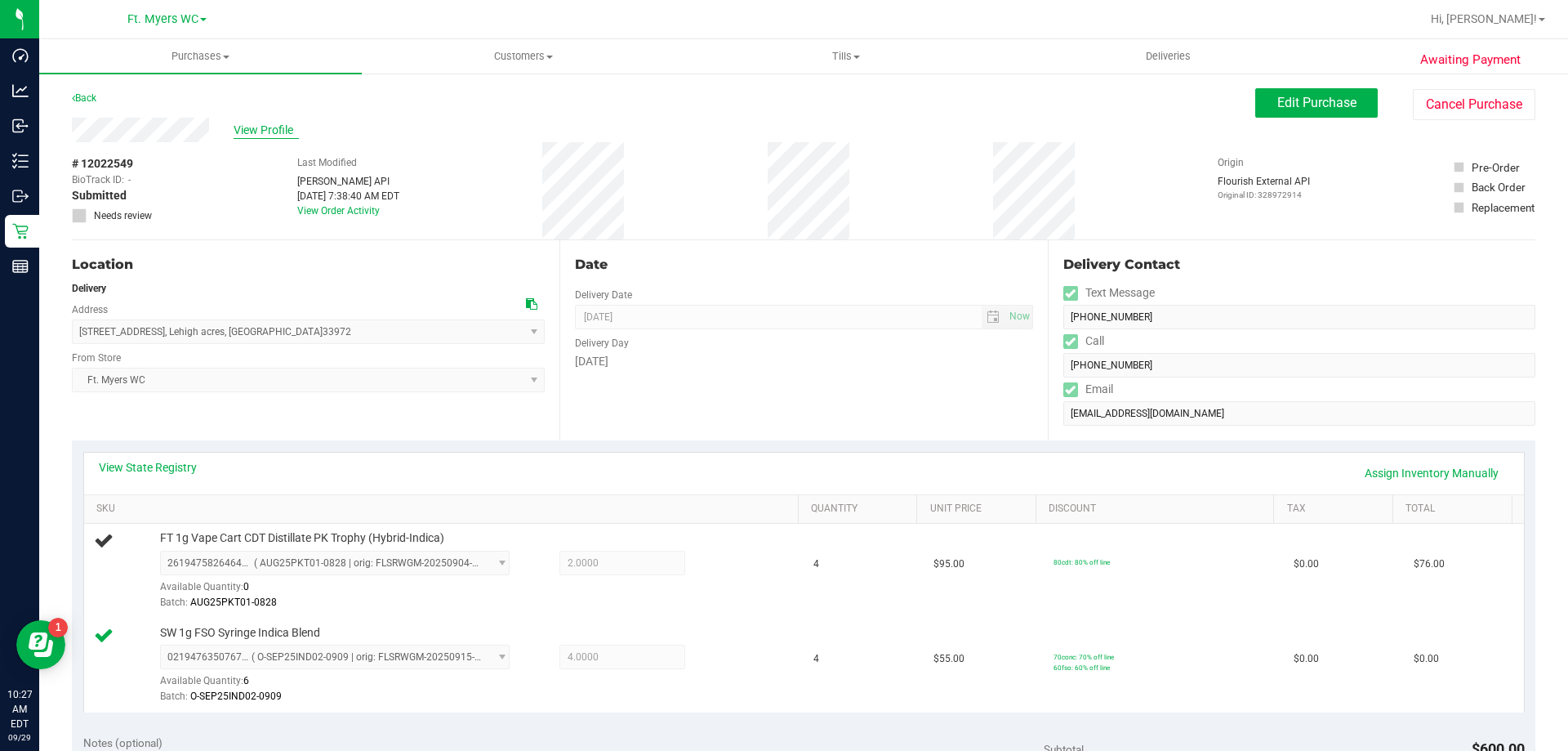
click at [285, 121] on span "View Profile" at bounding box center [266, 130] width 65 height 17
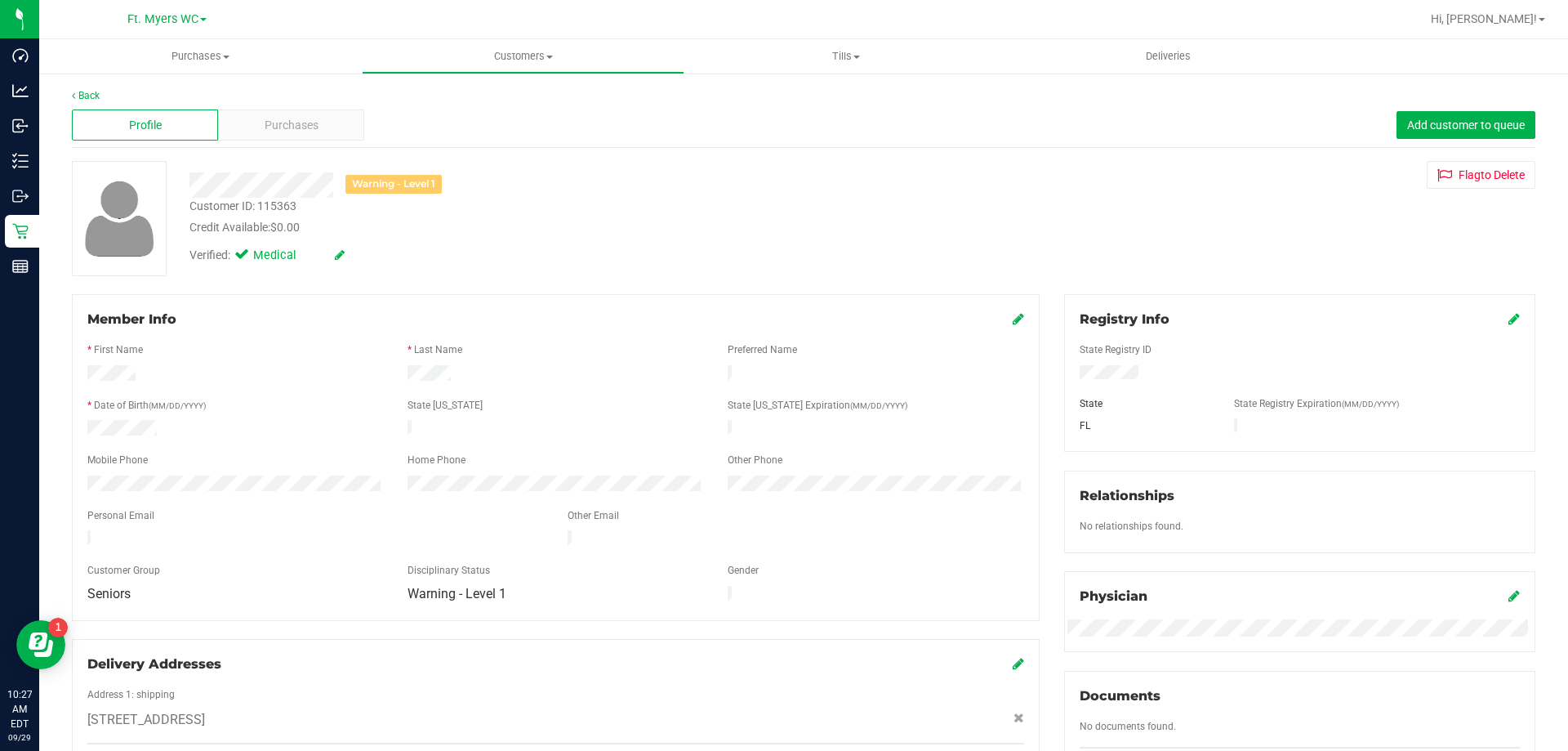
drag, startPoint x: 481, startPoint y: 636, endPoint x: 397, endPoint y: 111, distance: 531.7
click at [343, 120] on div "Purchases" at bounding box center [291, 124] width 147 height 31
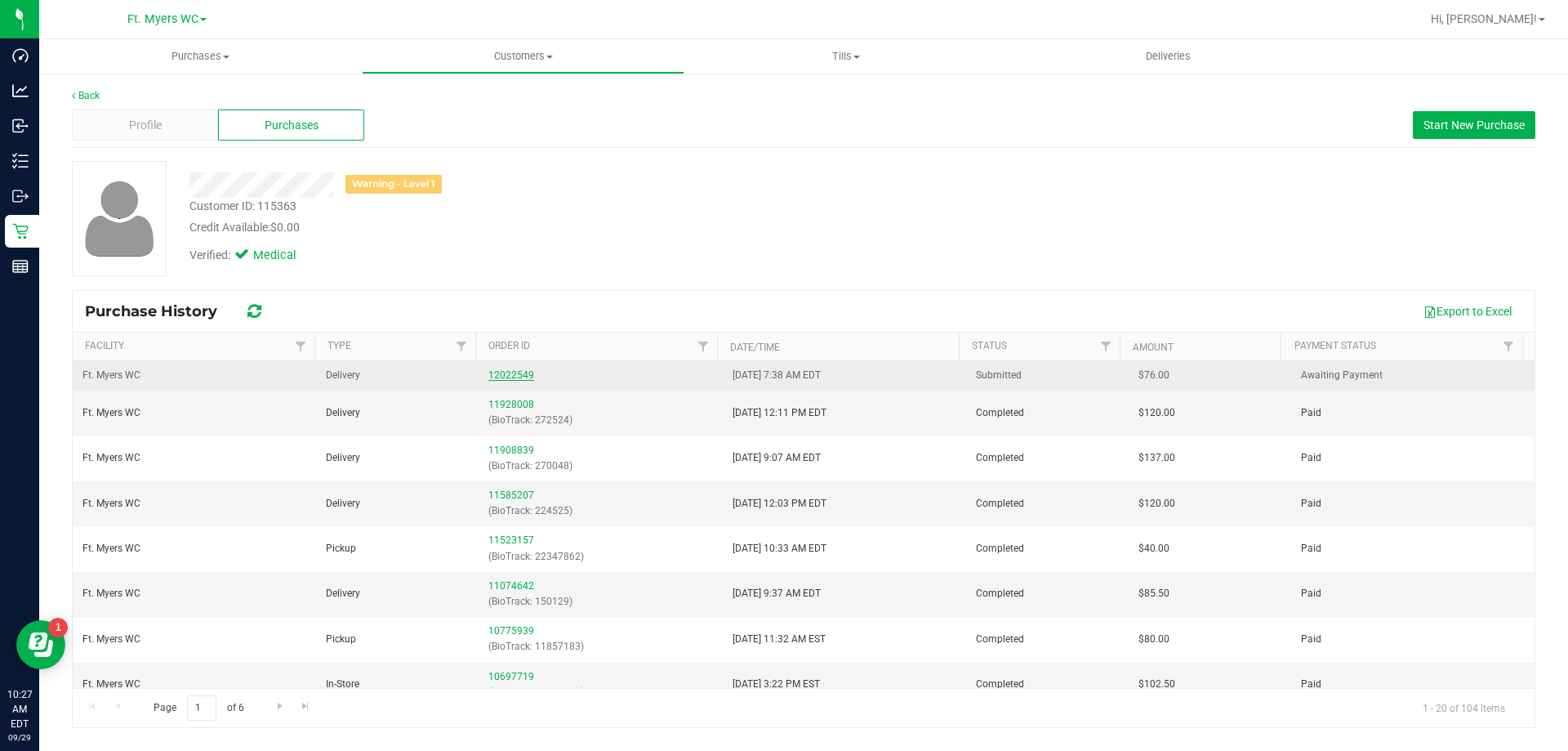
click at [508, 370] on link "12022549" at bounding box center [511, 375] width 45 height 11
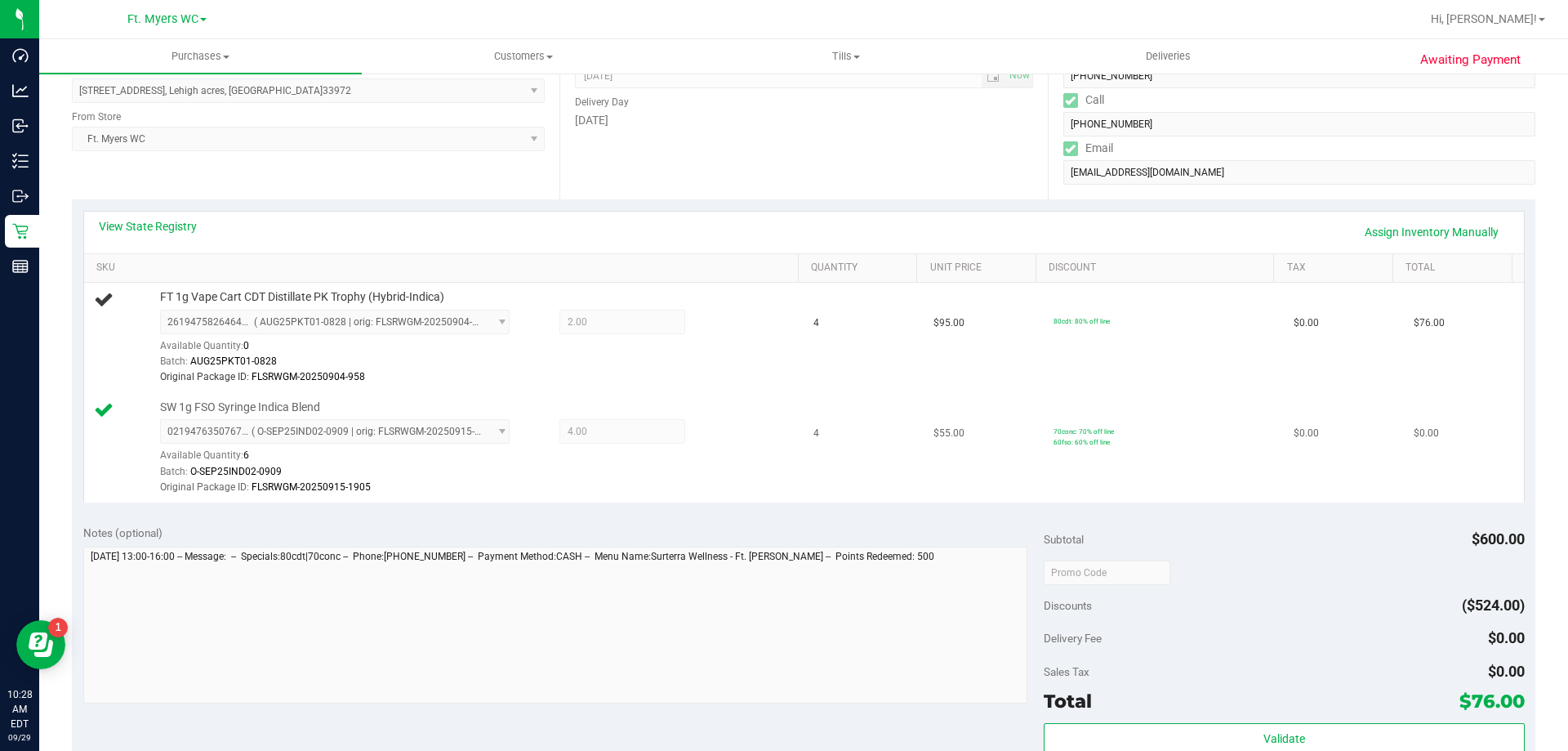
scroll to position [245, 0]
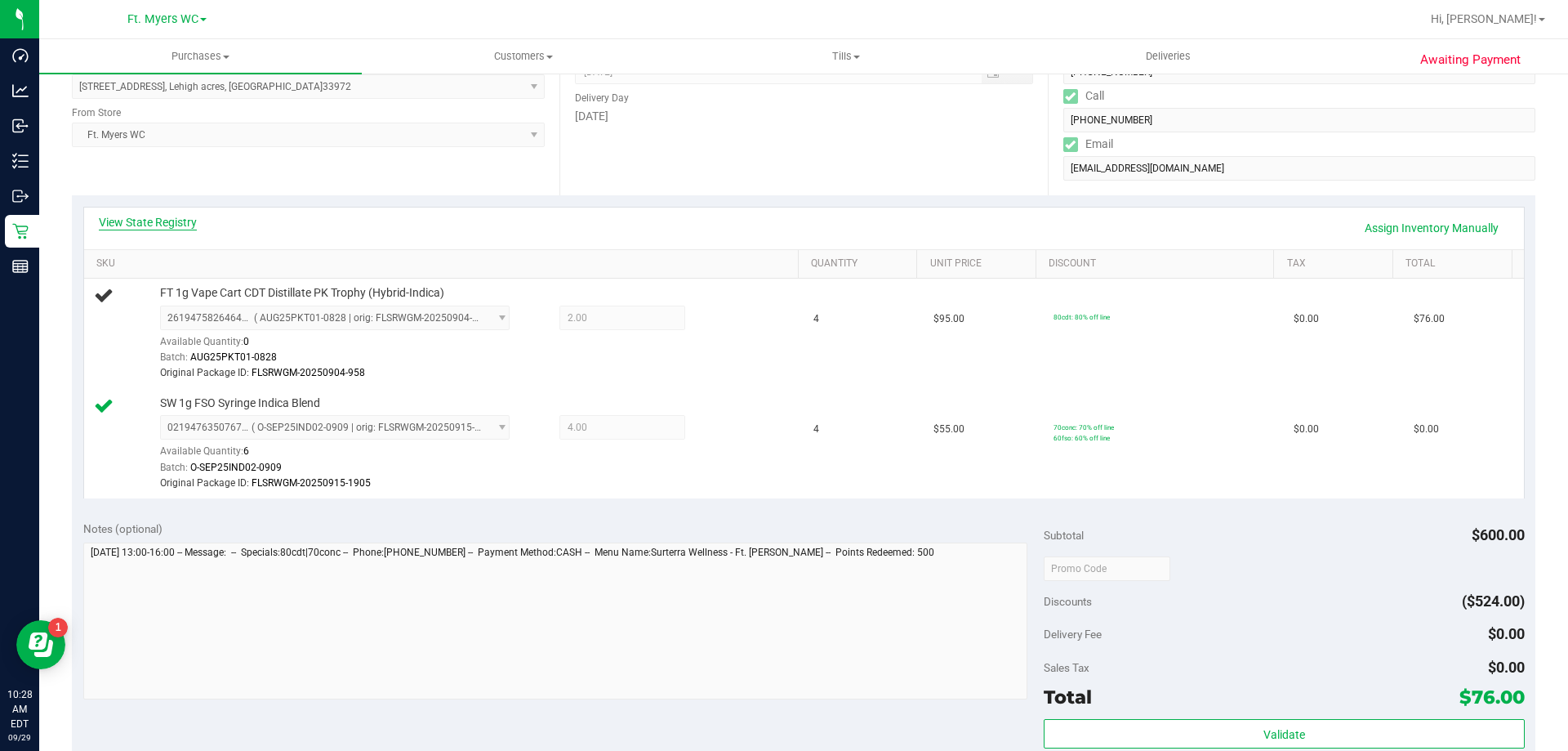
click at [180, 229] on link "View State Registry" at bounding box center [148, 223] width 98 height 17
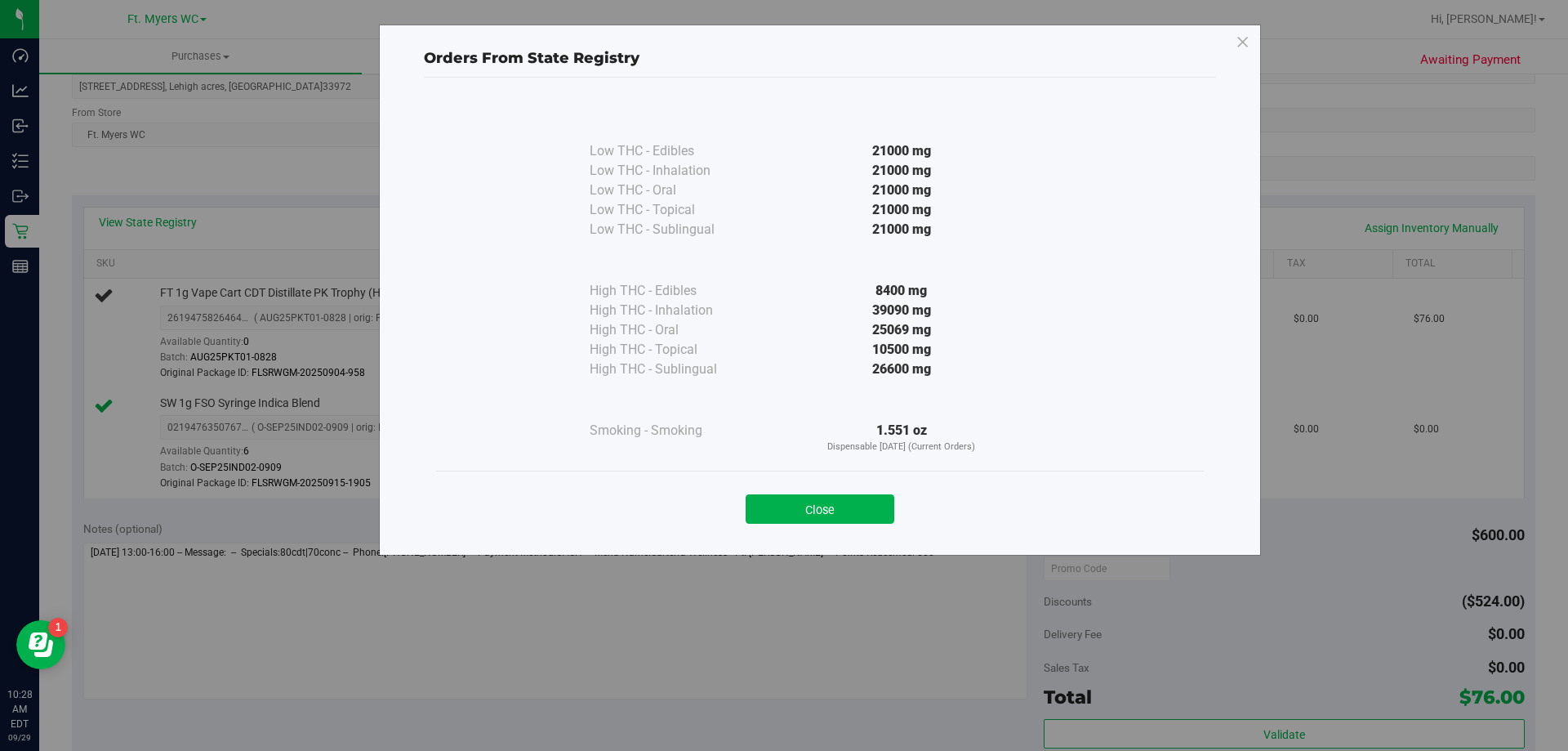
drag, startPoint x: 950, startPoint y: 310, endPoint x: 814, endPoint y: 288, distance: 137.8
click at [815, 289] on div "High THC - Edibles 8400 mg High THC - Inhalation 39090 mg" at bounding box center [820, 309] width 461 height 140
click at [814, 288] on div "8400 mg" at bounding box center [901, 290] width 298 height 19
click at [821, 490] on div "Close" at bounding box center [821, 503] width 744 height 41
click at [824, 501] on button "Close" at bounding box center [820, 509] width 148 height 30
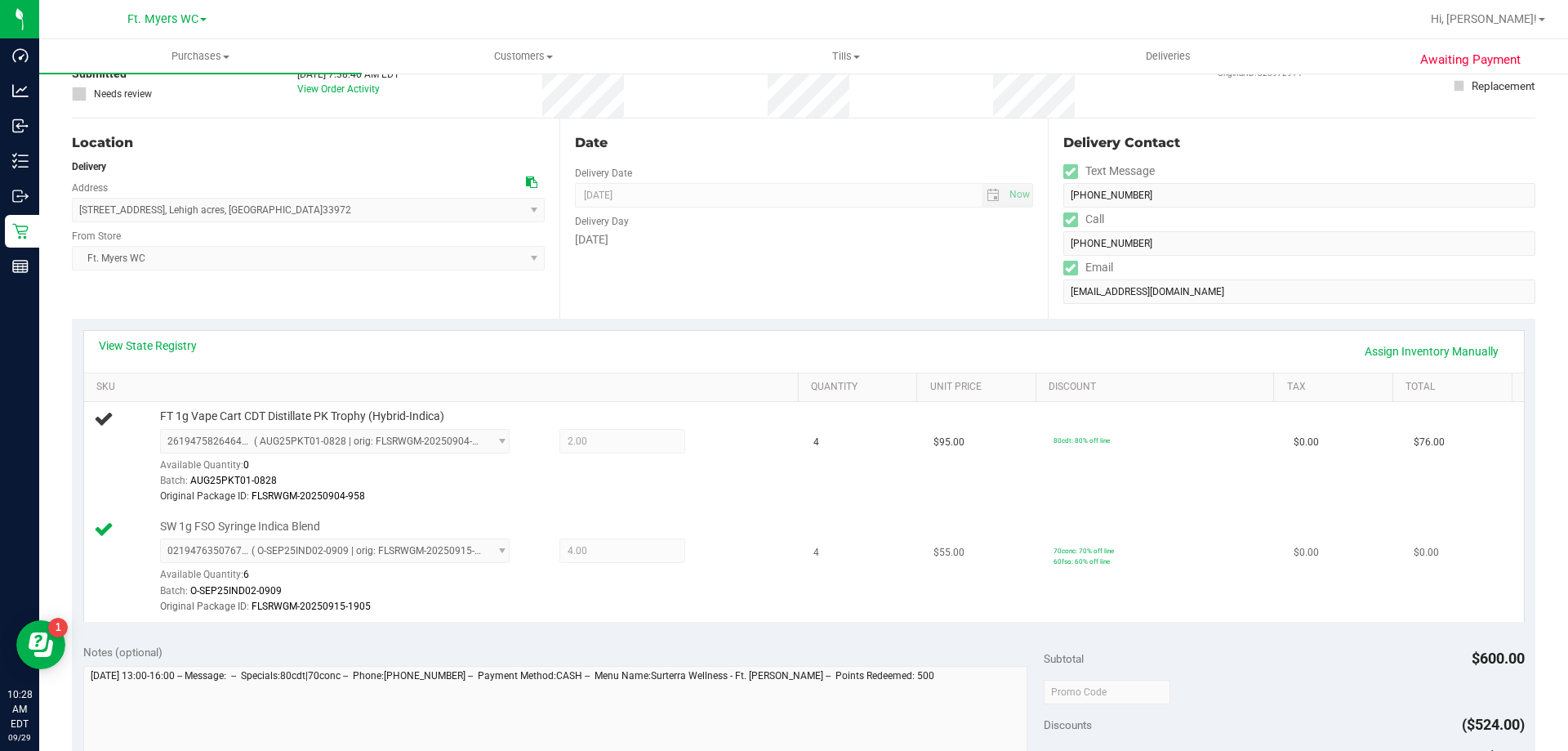
scroll to position [0, 0]
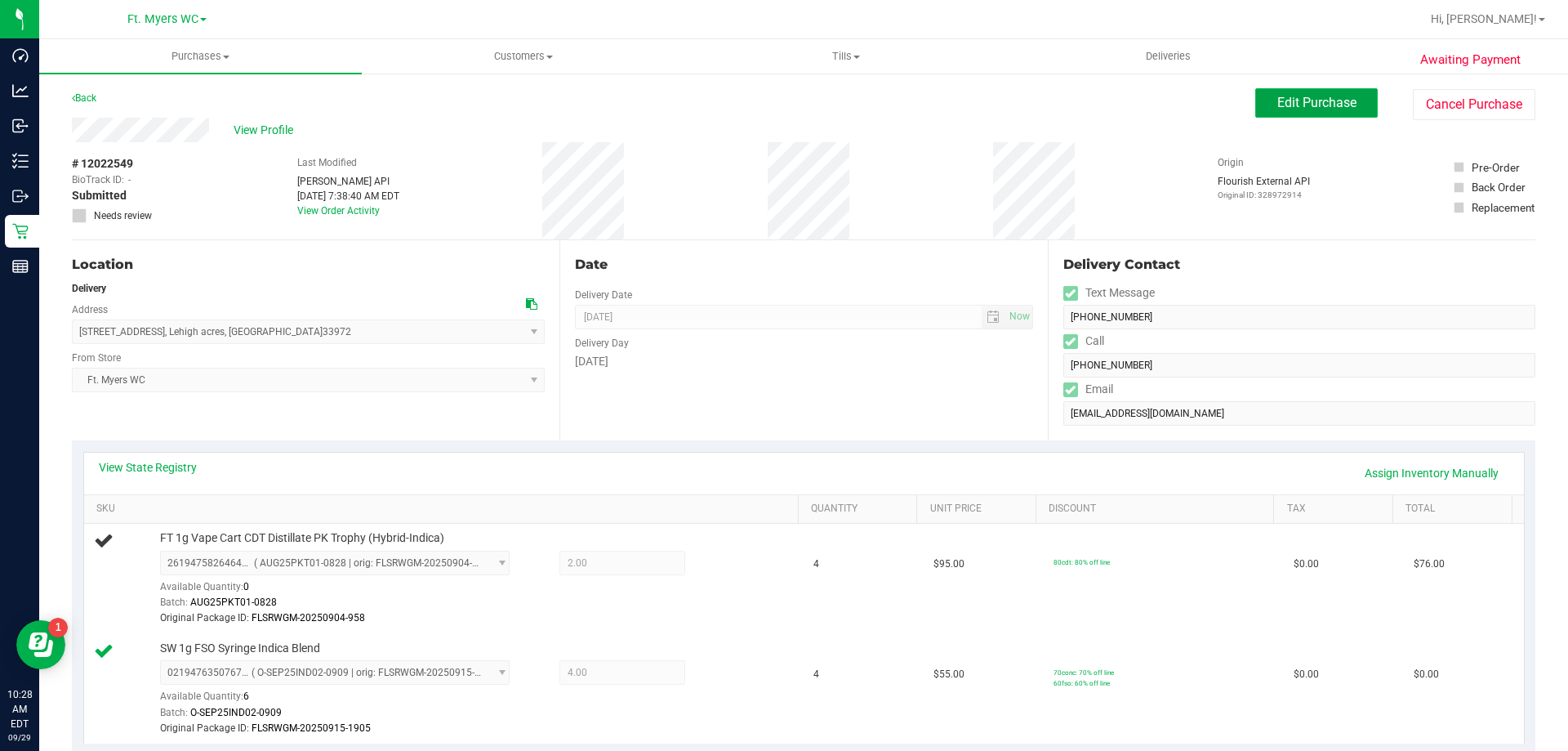
click at [1256, 99] on button "Edit Purchase" at bounding box center [1317, 103] width 122 height 30
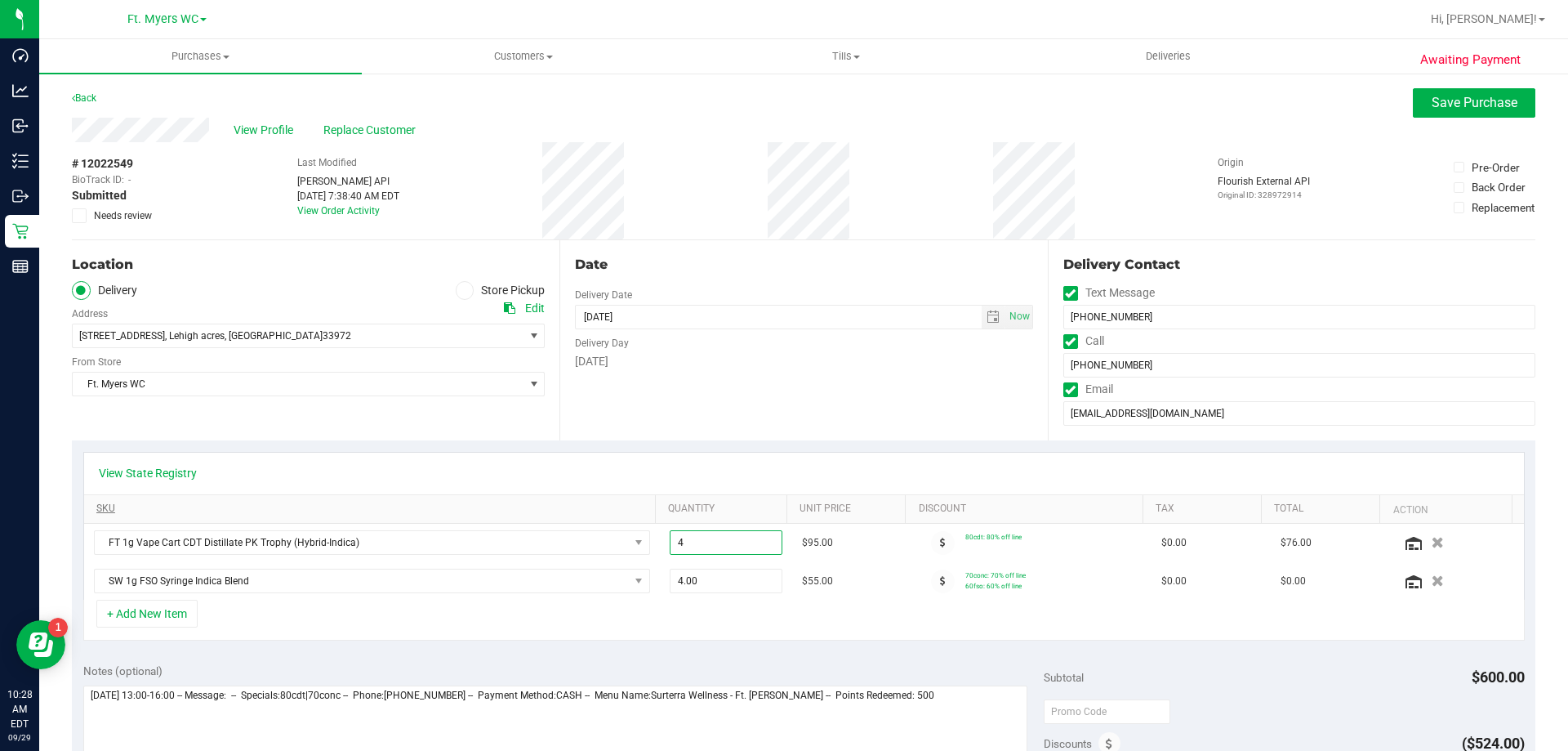
drag, startPoint x: 714, startPoint y: 540, endPoint x: 582, endPoint y: 509, distance: 135.6
click at [582, 509] on div "View State Registry SKU Quantity Unit Price Discount Tax Total Action FT 1g Vap…" at bounding box center [804, 526] width 1442 height 148
type input "2"
type input "2.00"
click at [778, 413] on div "Date Delivery Date 09/30/2025 Now 09/30/2025 04:00 PM Now Delivery Day Tuesday" at bounding box center [803, 340] width 488 height 200
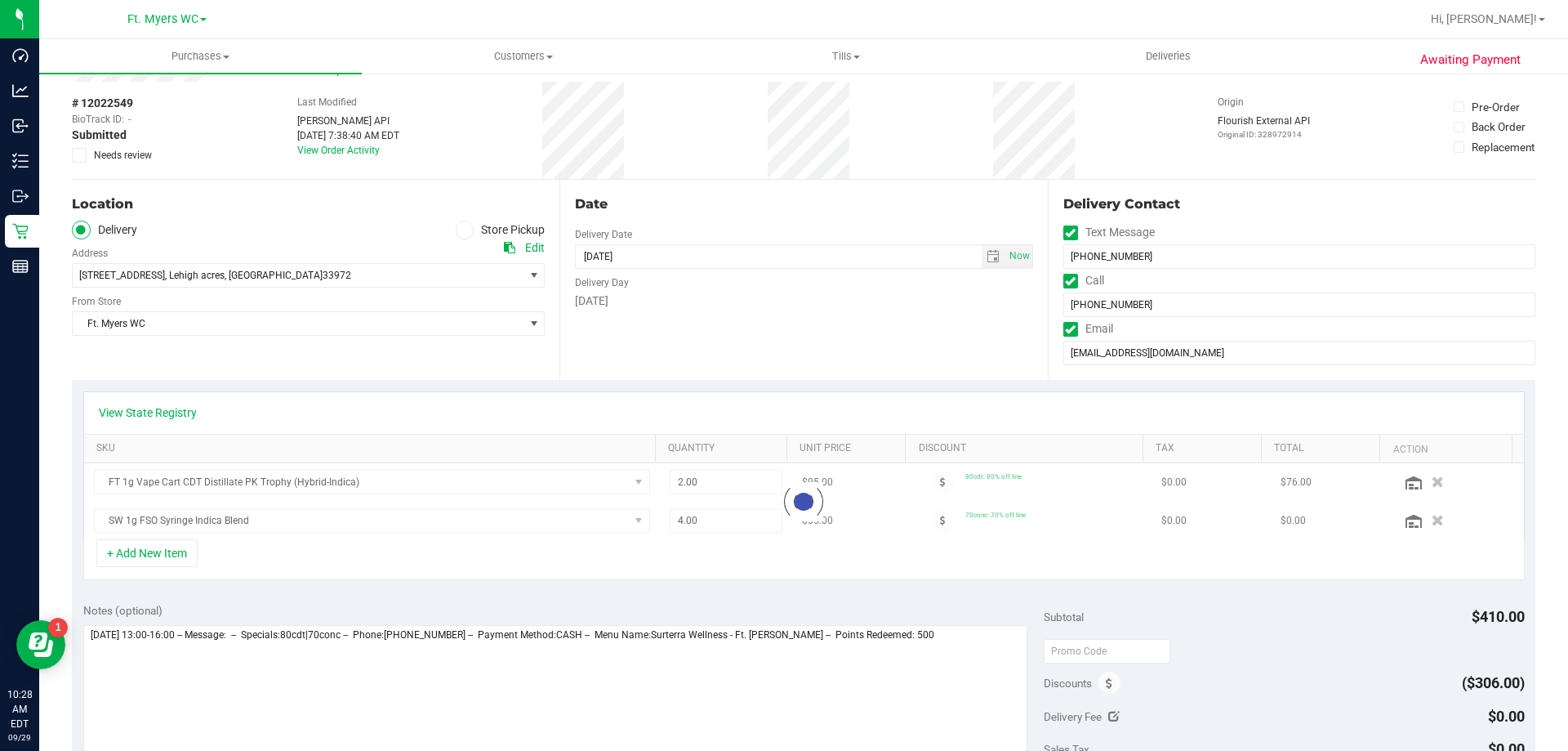
scroll to position [163, 0]
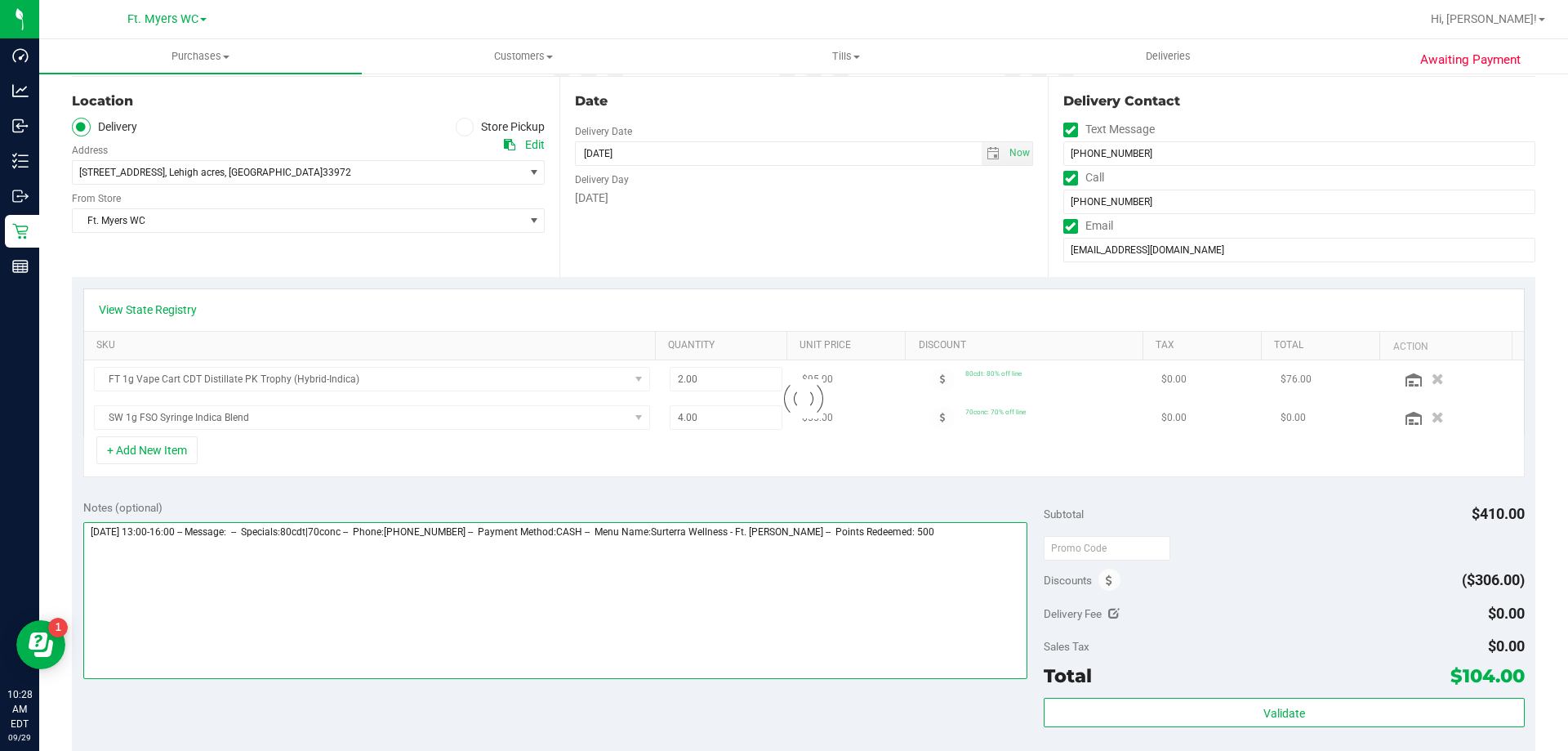
click at [957, 548] on textarea at bounding box center [555, 600] width 945 height 157
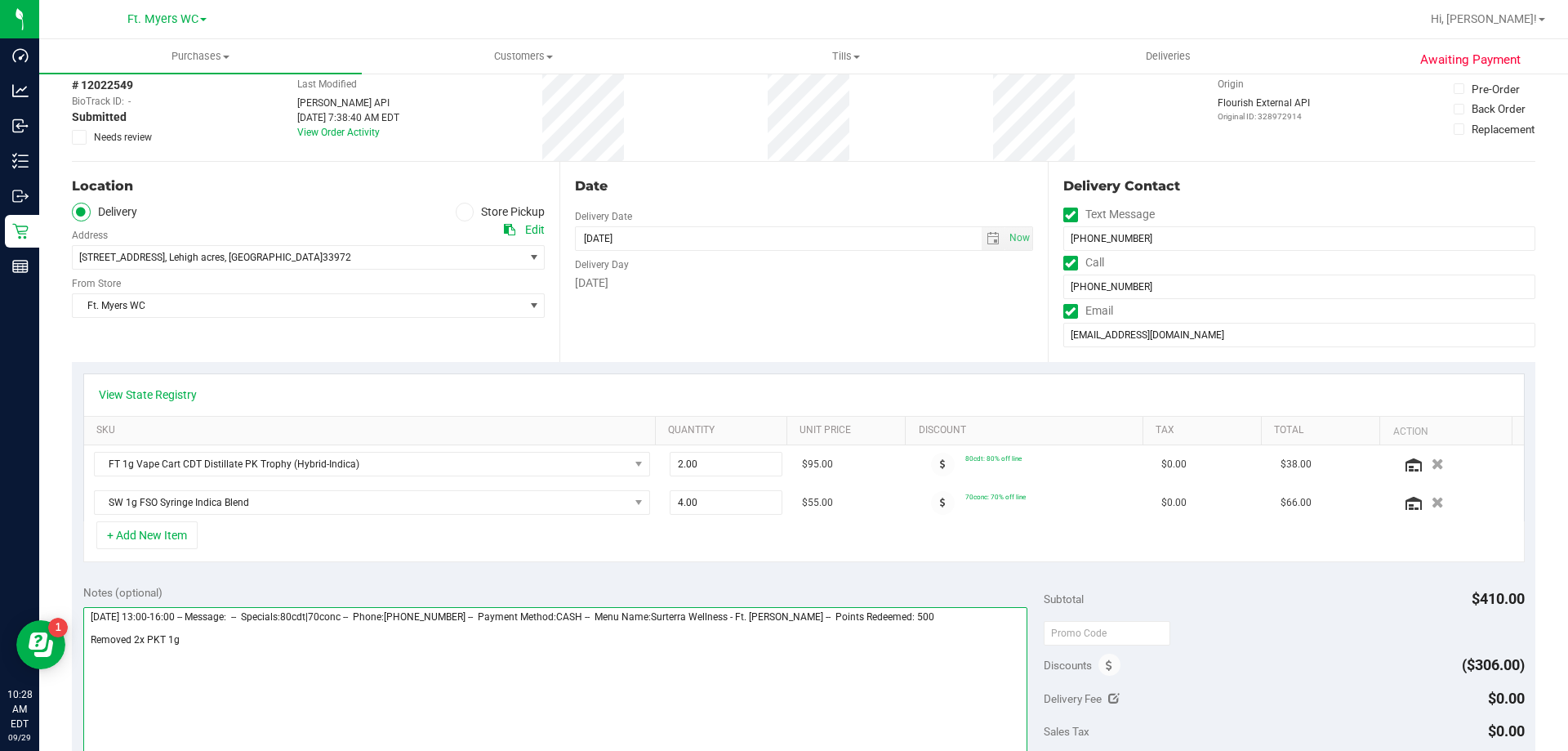
scroll to position [0, 0]
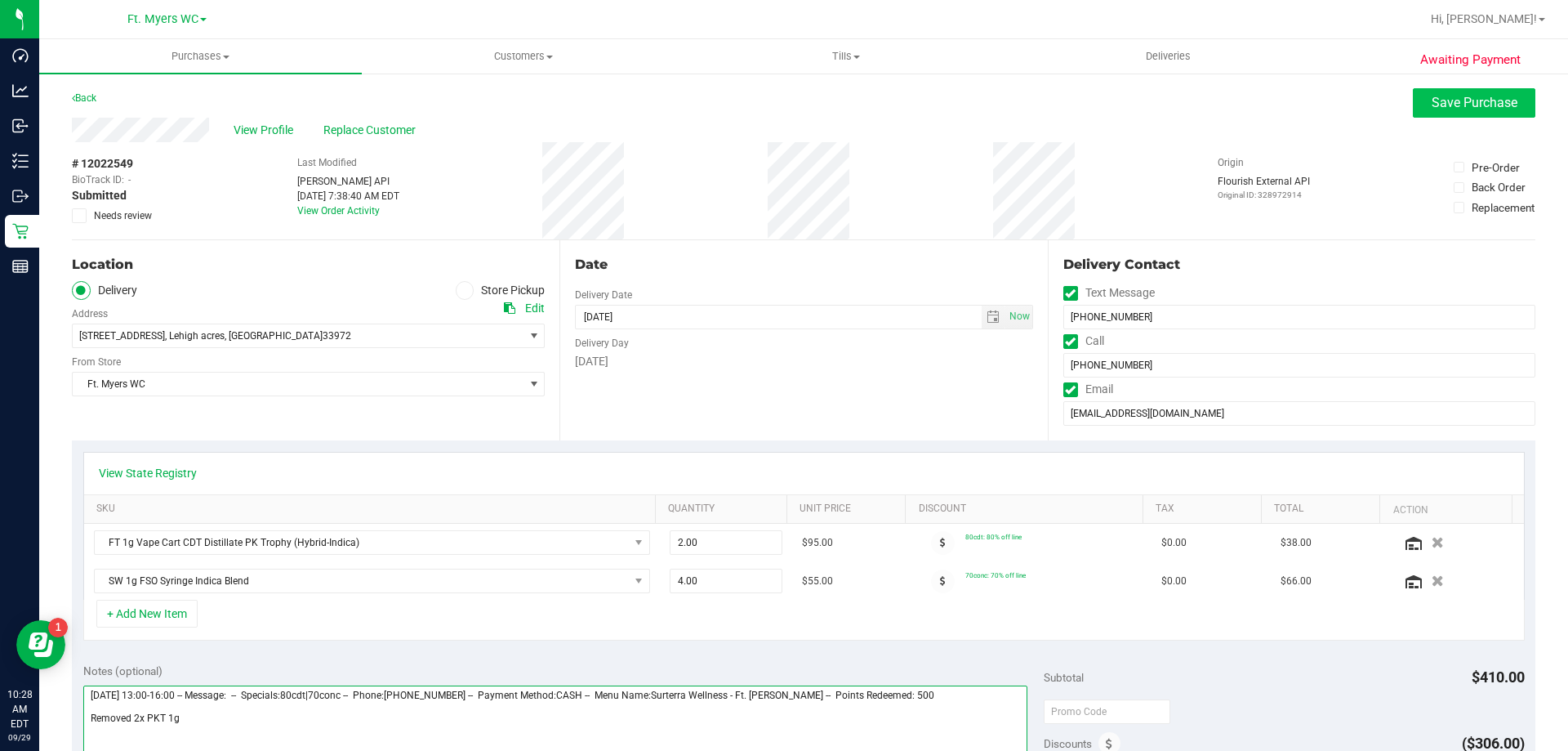
type textarea "Tuesday 09/30/2025 13:00-16:00 -- Message: -- Specials:80cdt|70conc -- Phone:23…"
click at [1446, 114] on button "Save Purchase" at bounding box center [1474, 103] width 122 height 30
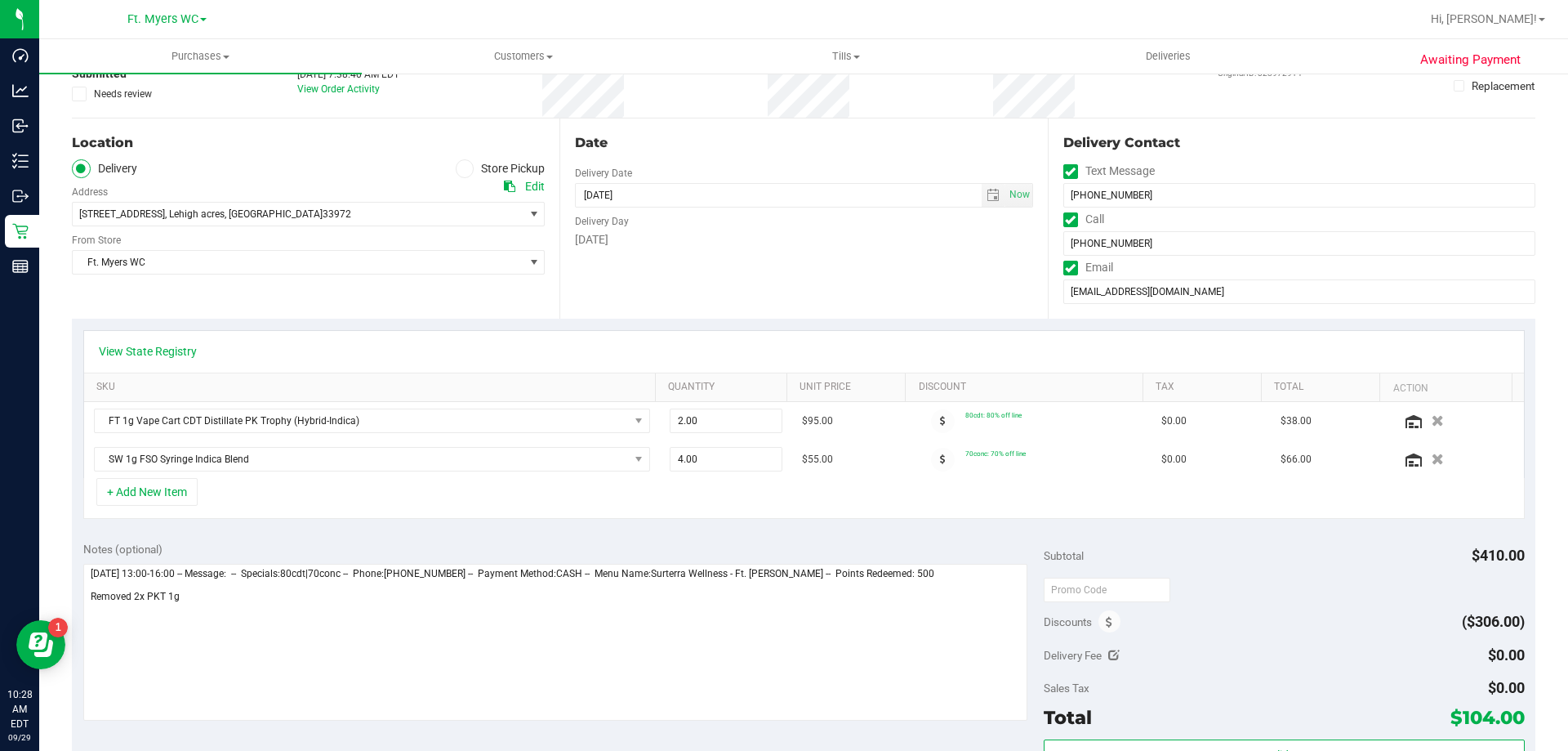
scroll to position [245, 0]
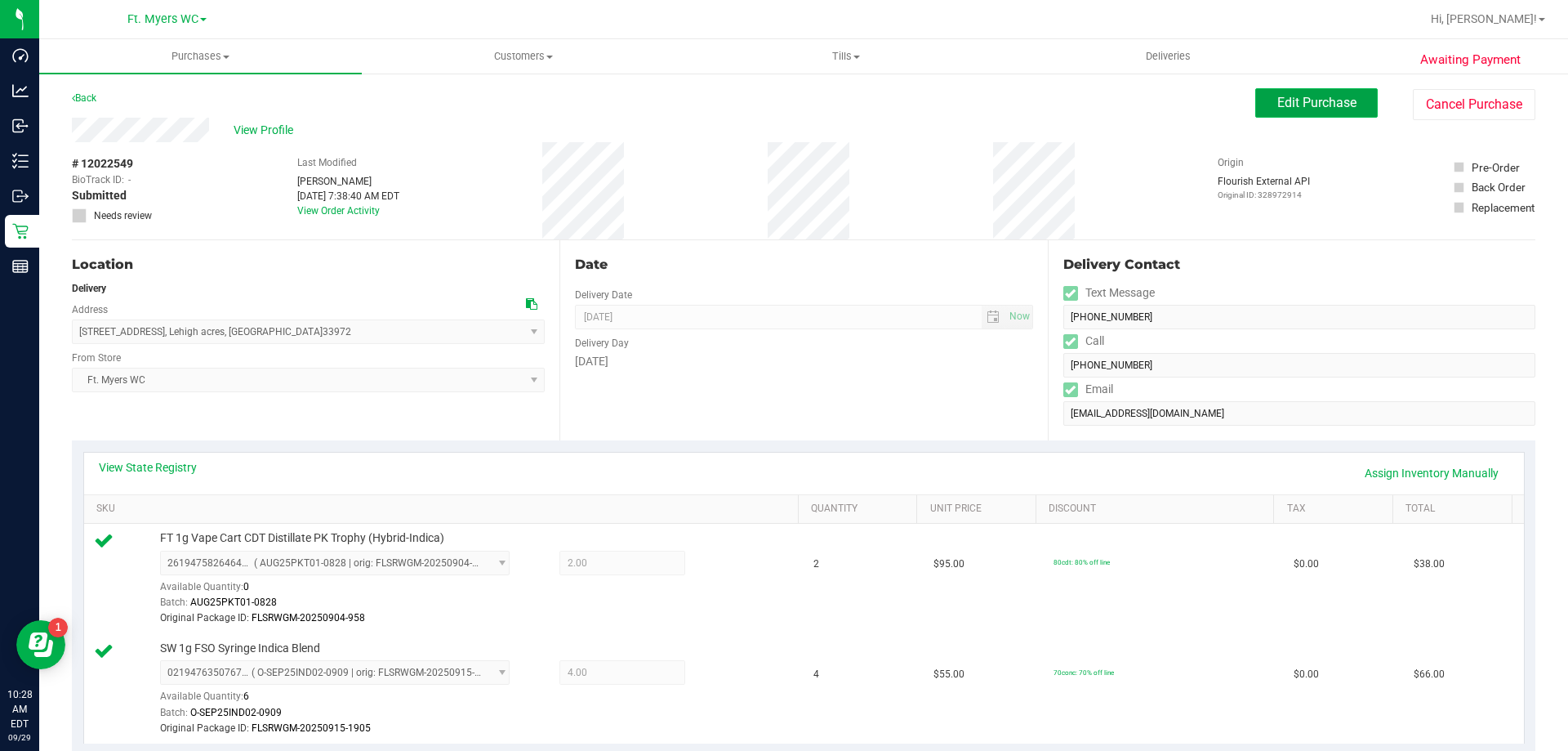
click at [1290, 112] on button "Edit Purchase" at bounding box center [1317, 103] width 122 height 30
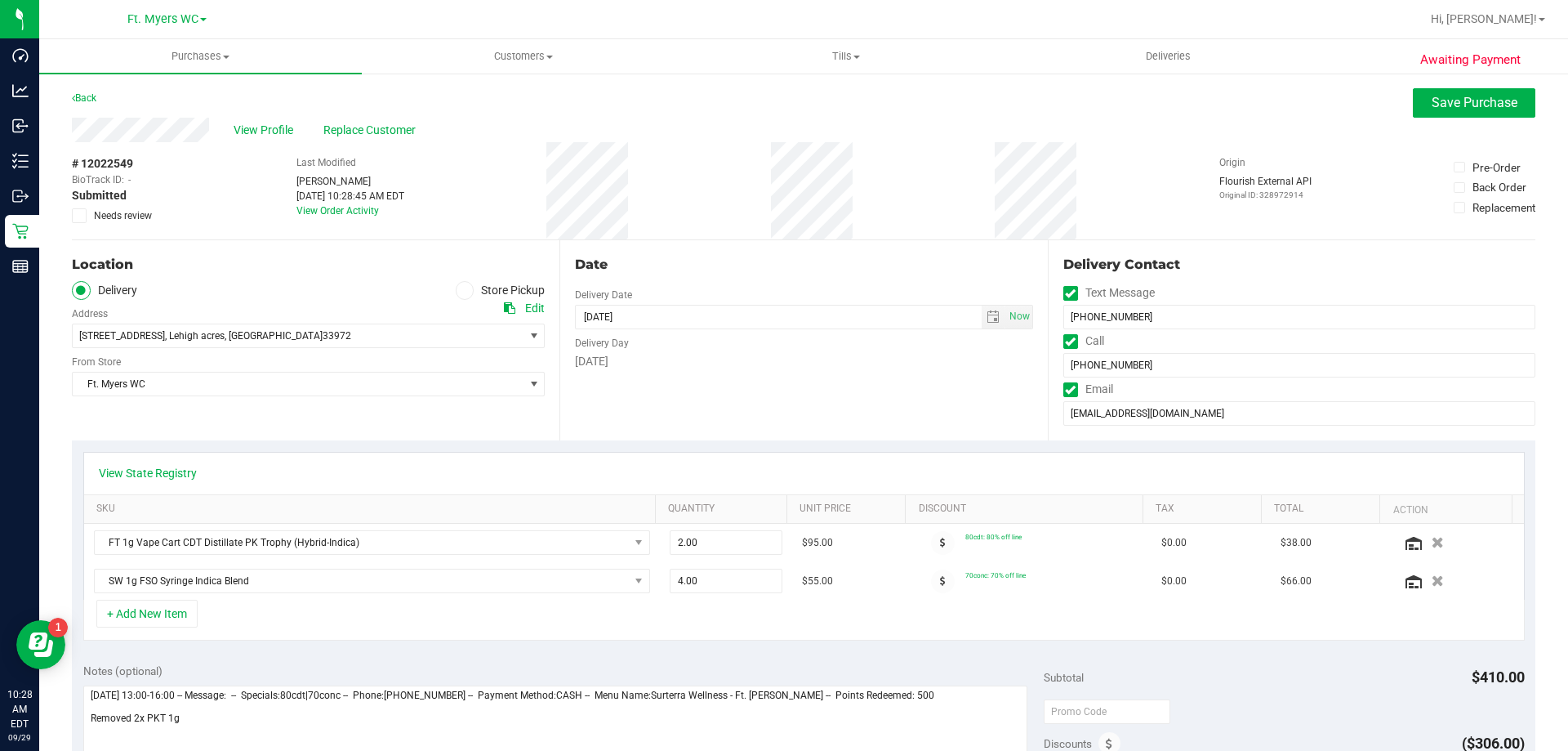
scroll to position [82, 0]
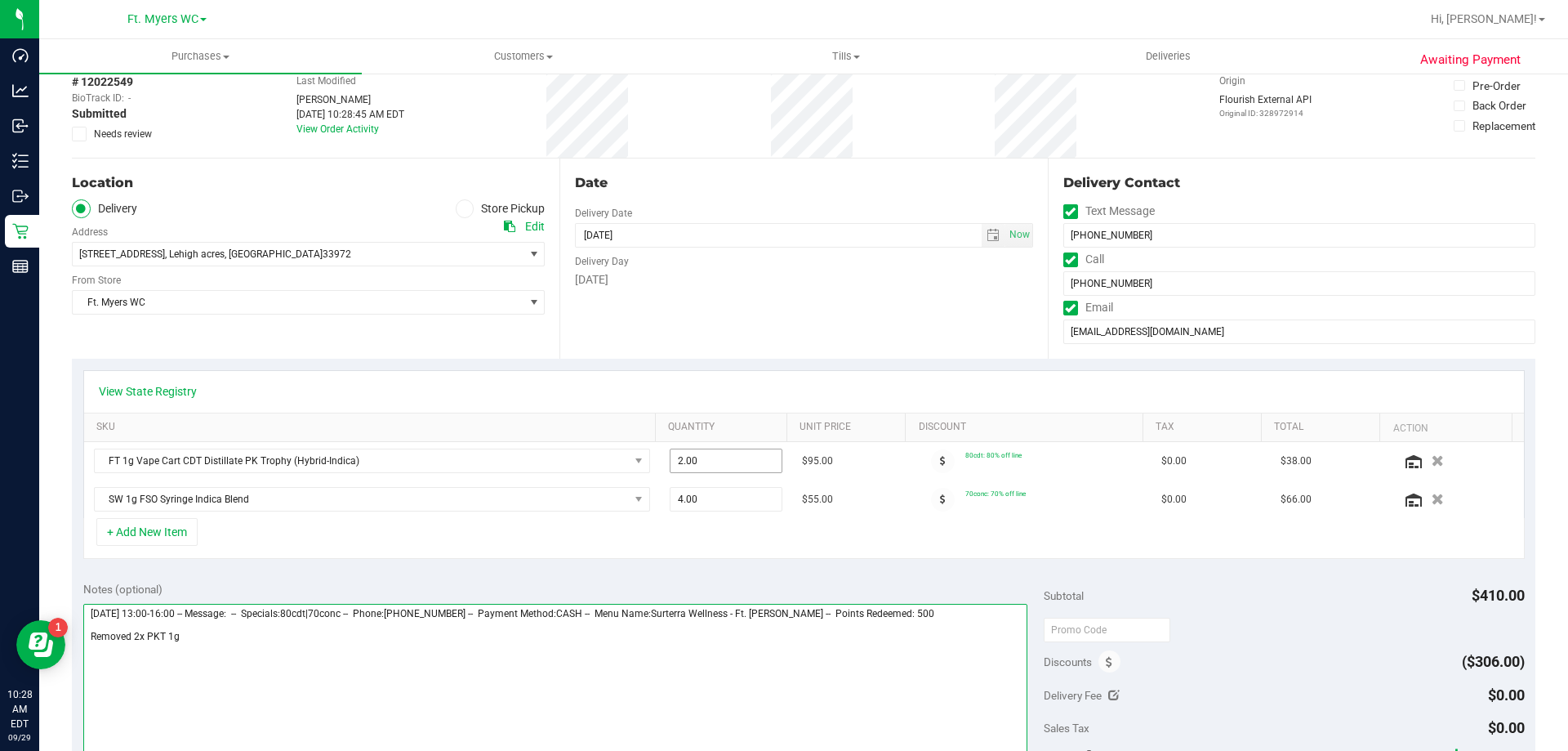
click at [237, 634] on textarea at bounding box center [555, 681] width 945 height 157
type textarea "Tuesday 09/30/2025 13:00-16:00 -- Message: -- Specials:80cdt|70conc -- Phone:23…"
click at [265, 656] on textarea at bounding box center [555, 681] width 945 height 157
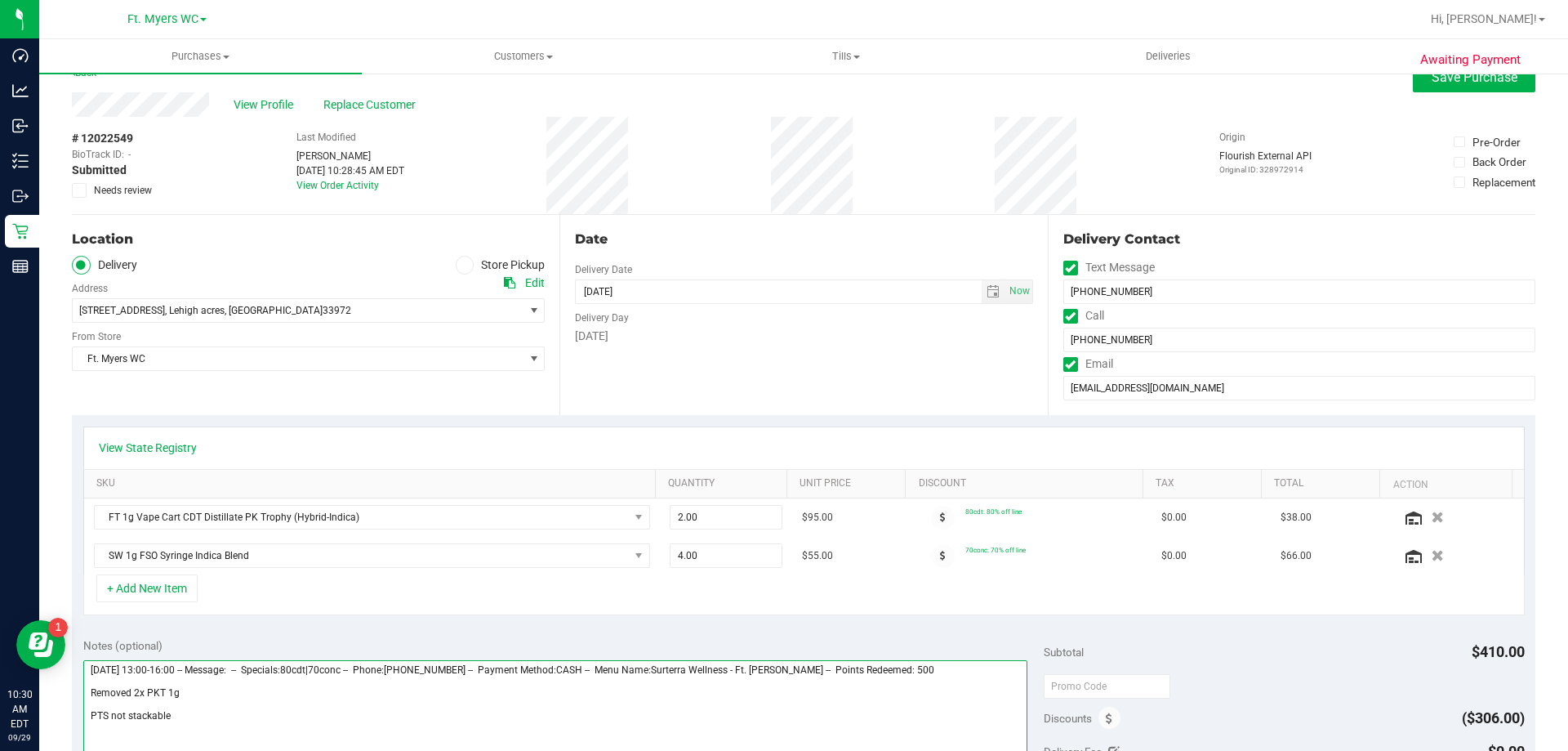
scroll to position [0, 0]
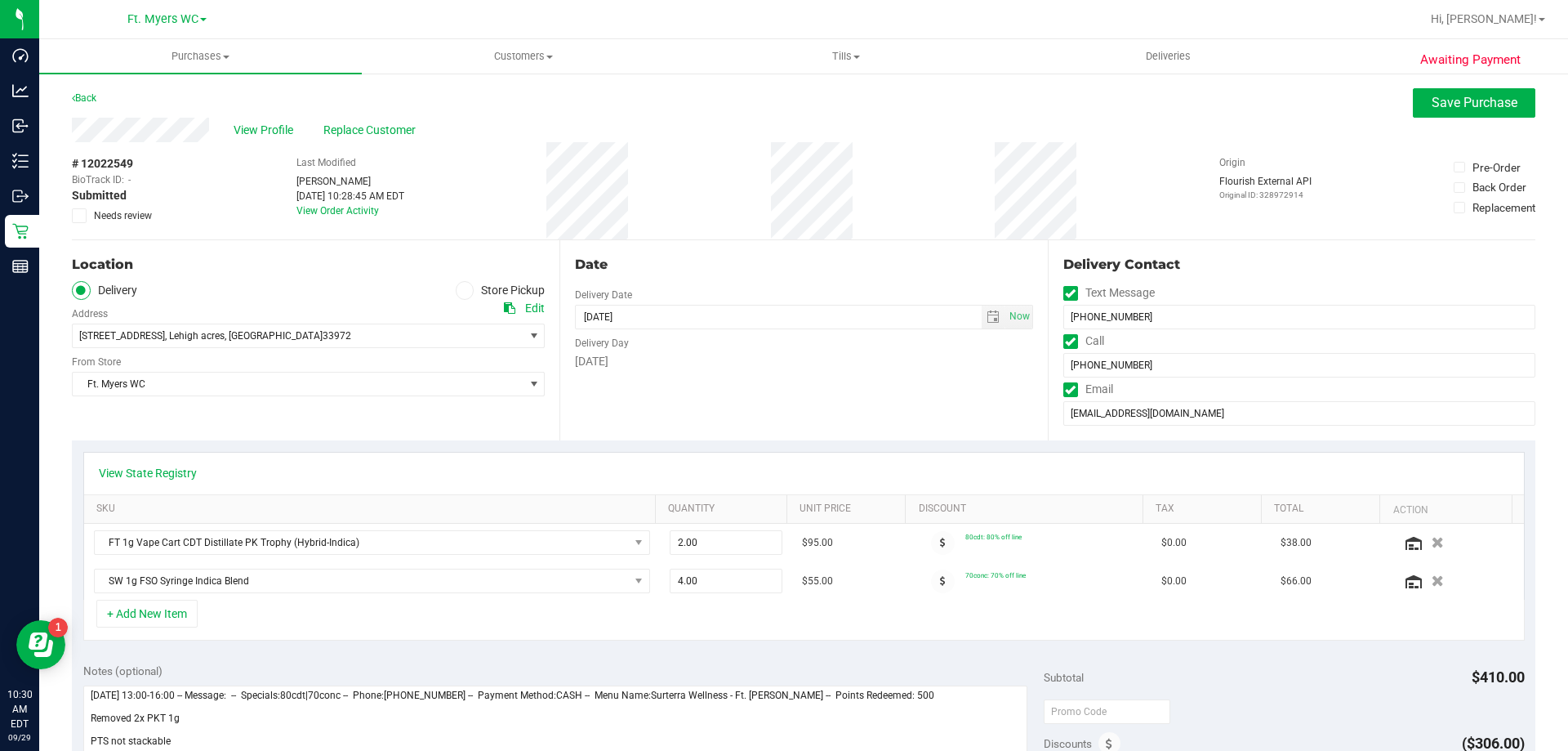
click at [950, 165] on div "# 12022549 BioTrack ID: - Submitted Needs review Last Modified Richard Andrews …" at bounding box center [804, 190] width 1464 height 97
click at [1434, 98] on span "Save Purchase" at bounding box center [1474, 102] width 85 height 16
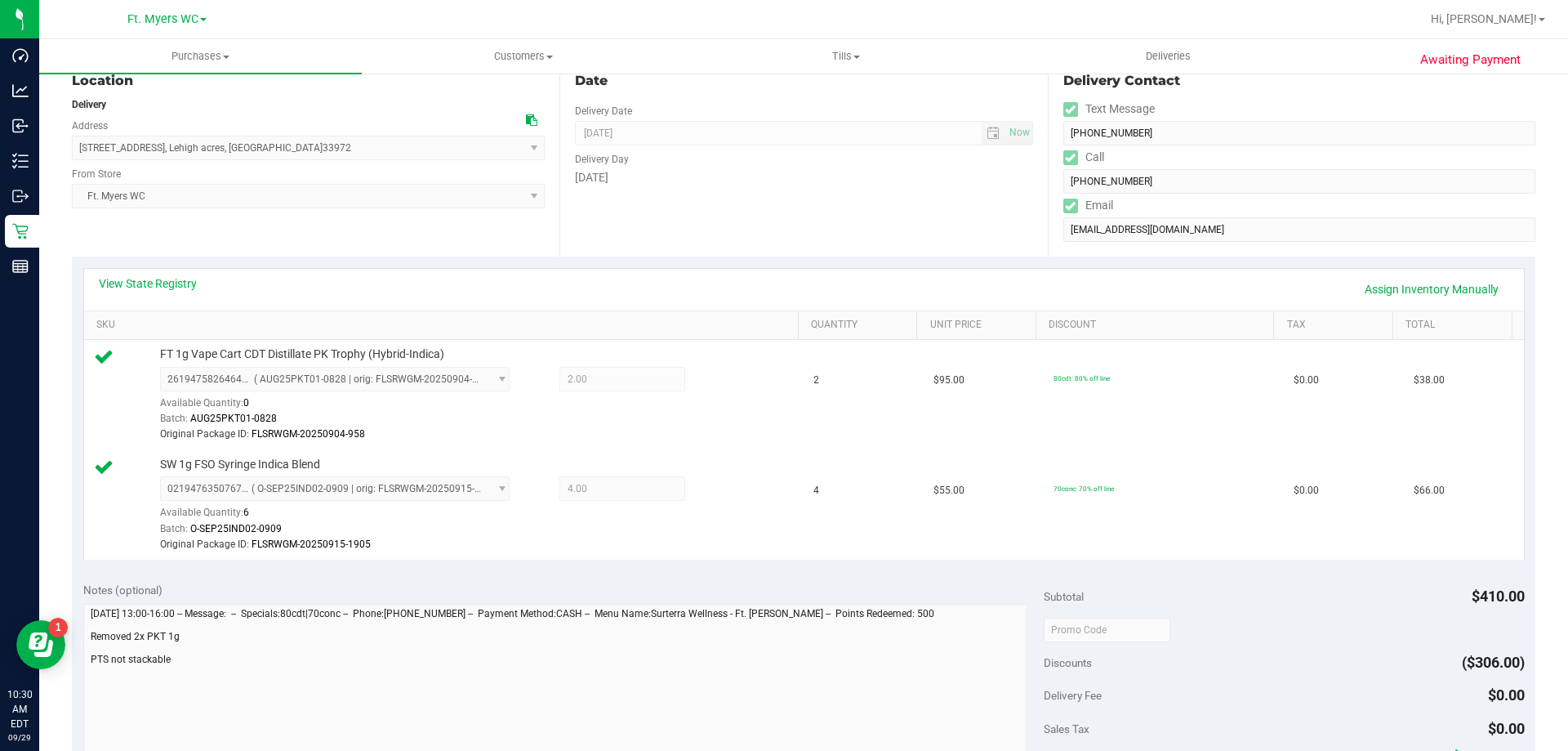
scroll to position [490, 0]
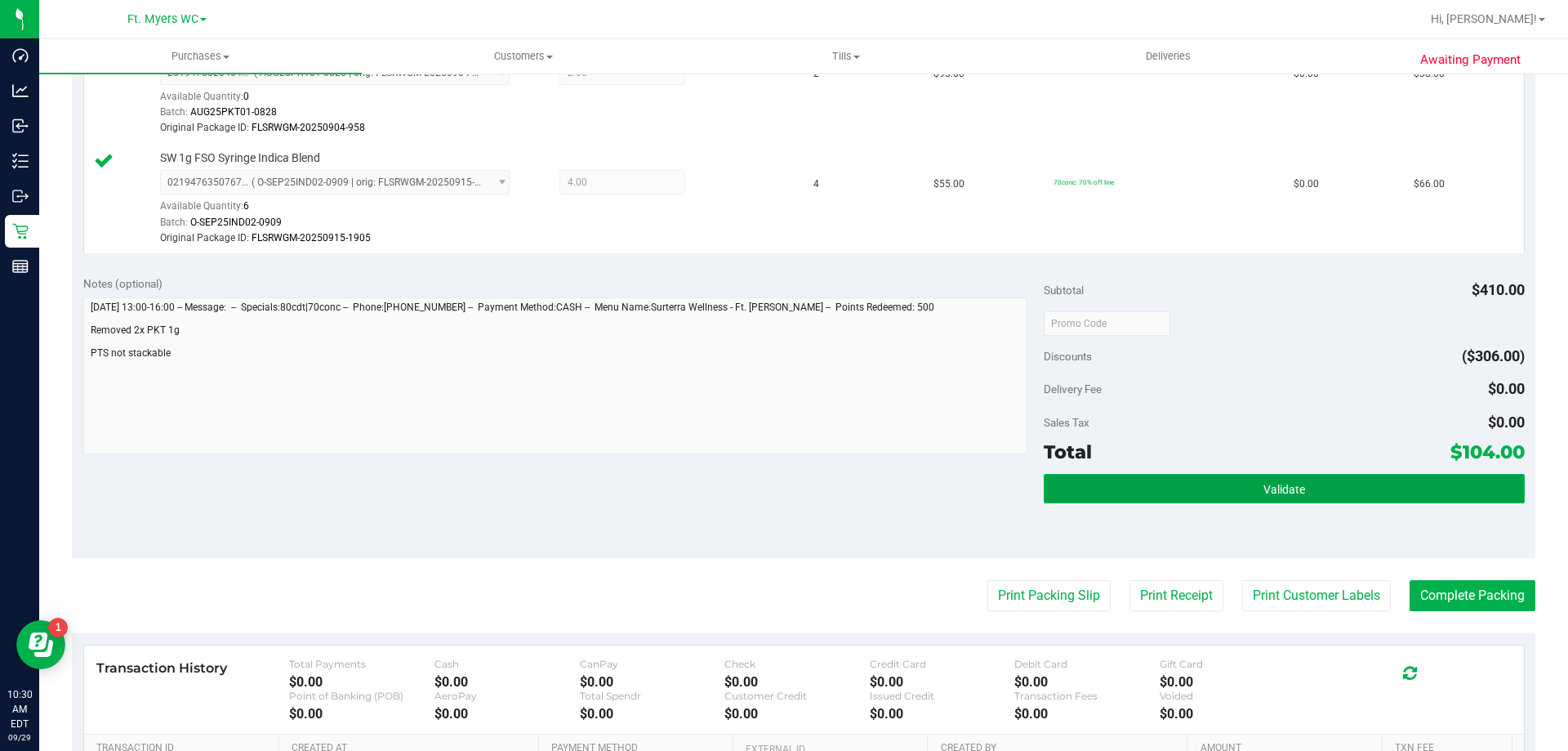
click at [1269, 488] on span "Validate" at bounding box center [1284, 490] width 42 height 13
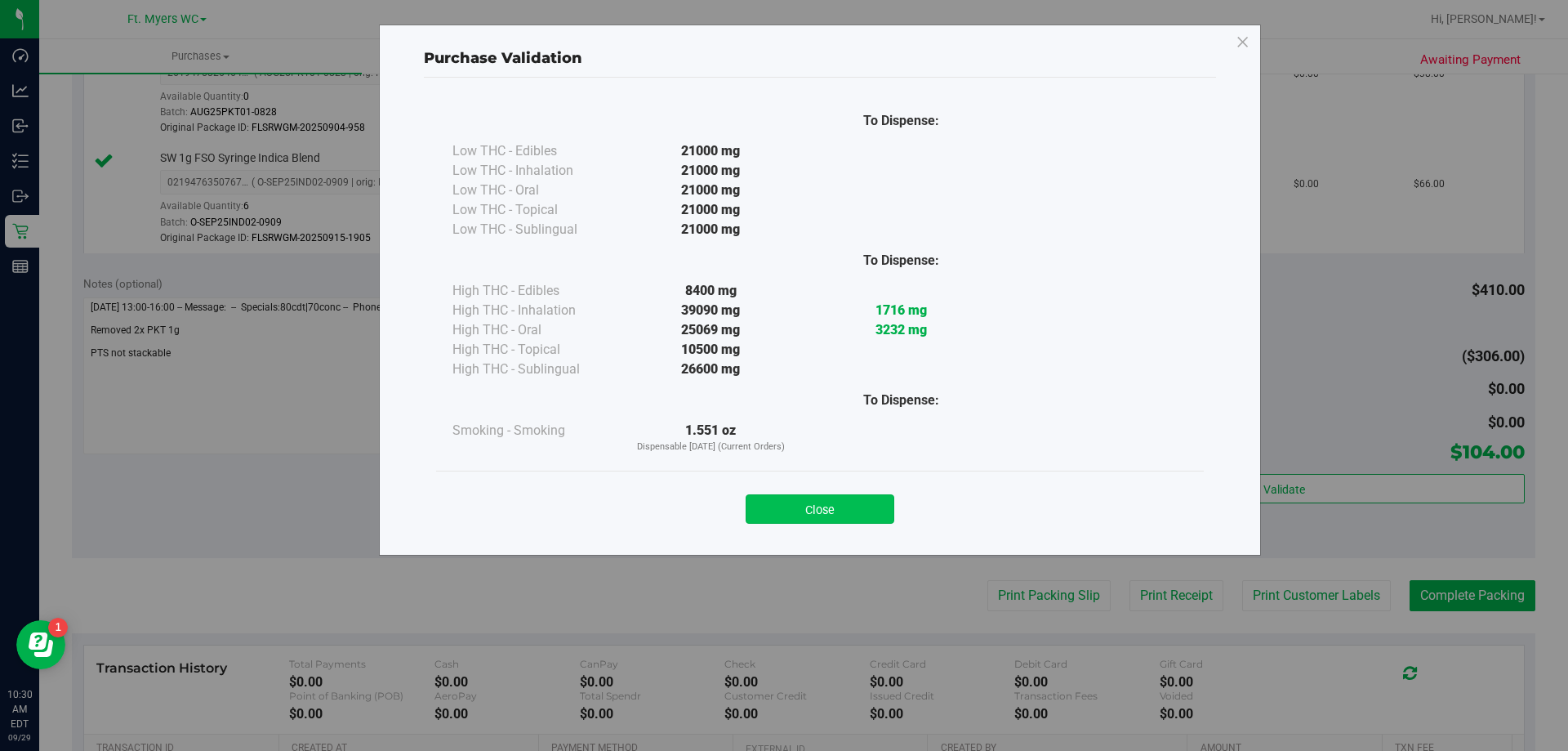
click at [824, 513] on button "Close" at bounding box center [820, 509] width 148 height 30
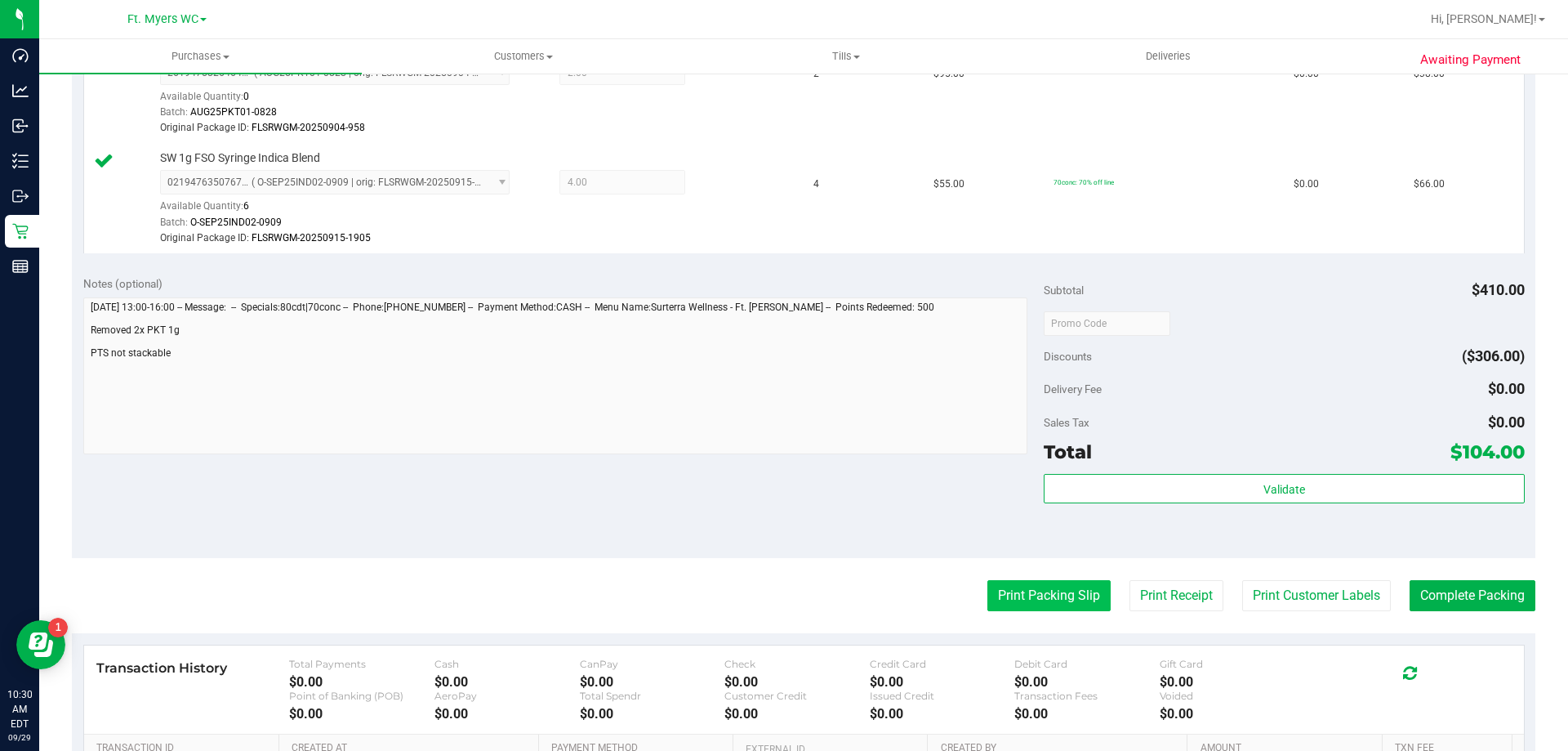
click at [1070, 596] on button "Print Packing Slip" at bounding box center [1049, 594] width 123 height 31
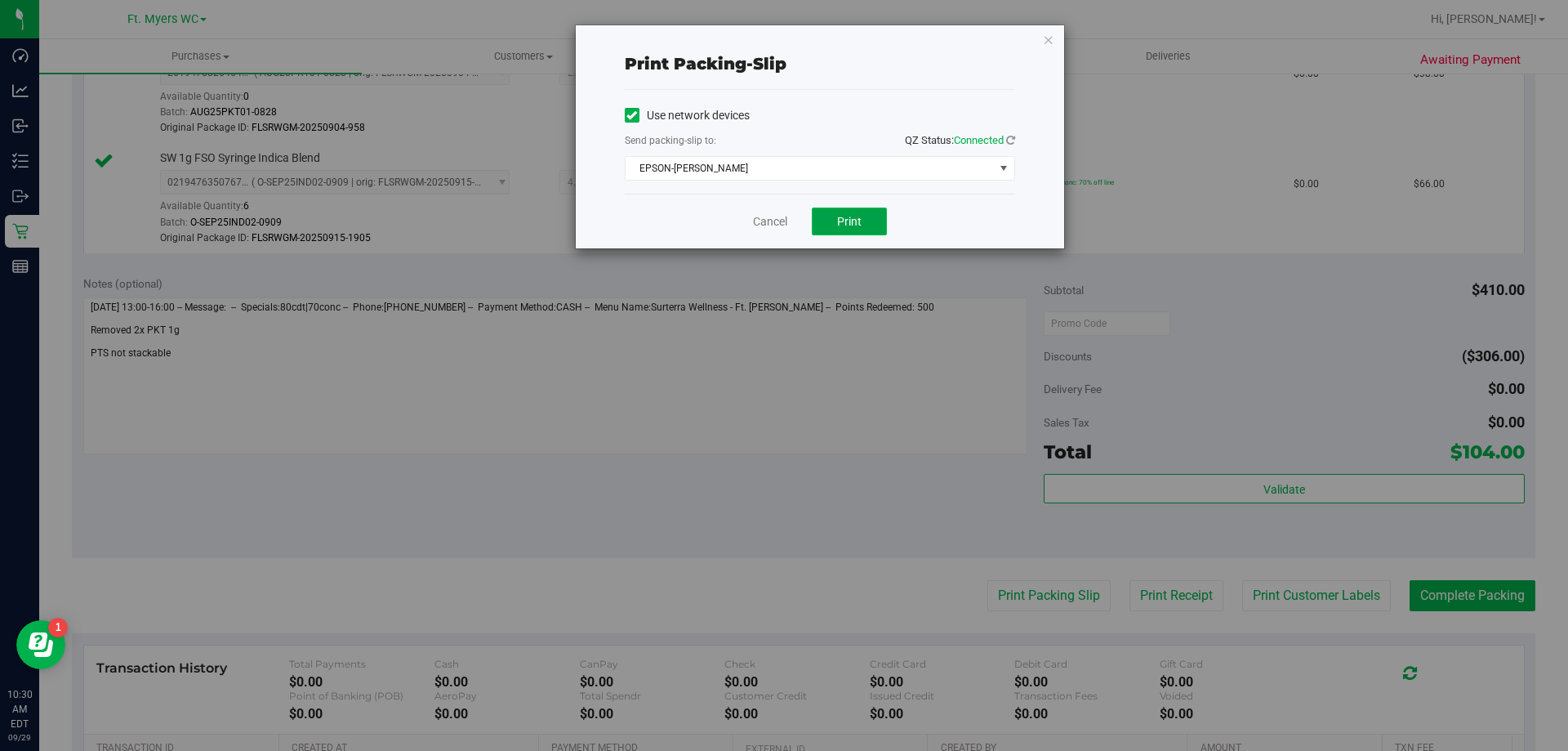
click at [854, 219] on span "Print" at bounding box center [849, 222] width 24 height 13
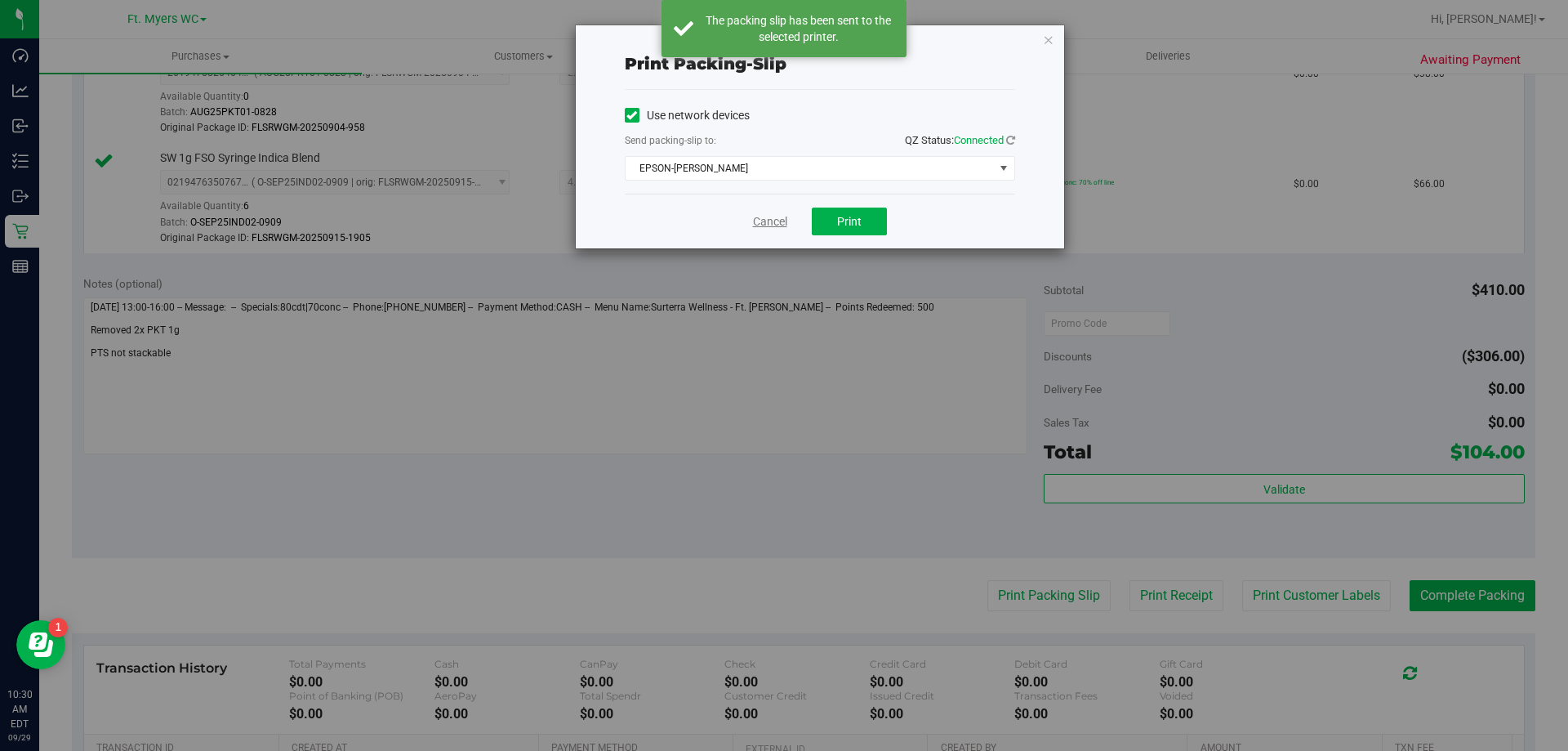
click at [765, 220] on link "Cancel" at bounding box center [770, 222] width 34 height 17
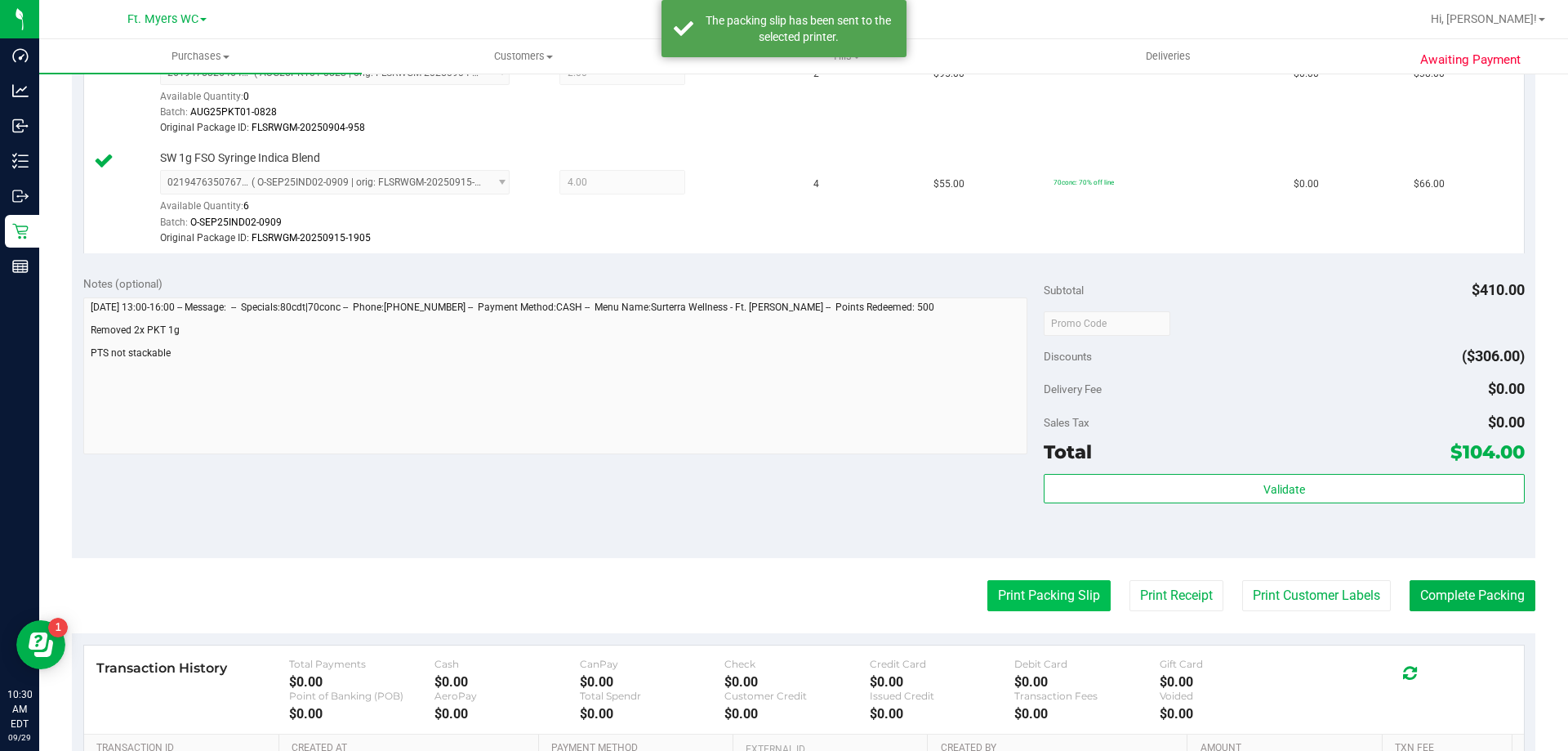
click at [1038, 604] on button "Print Packing Slip" at bounding box center [1049, 594] width 123 height 31
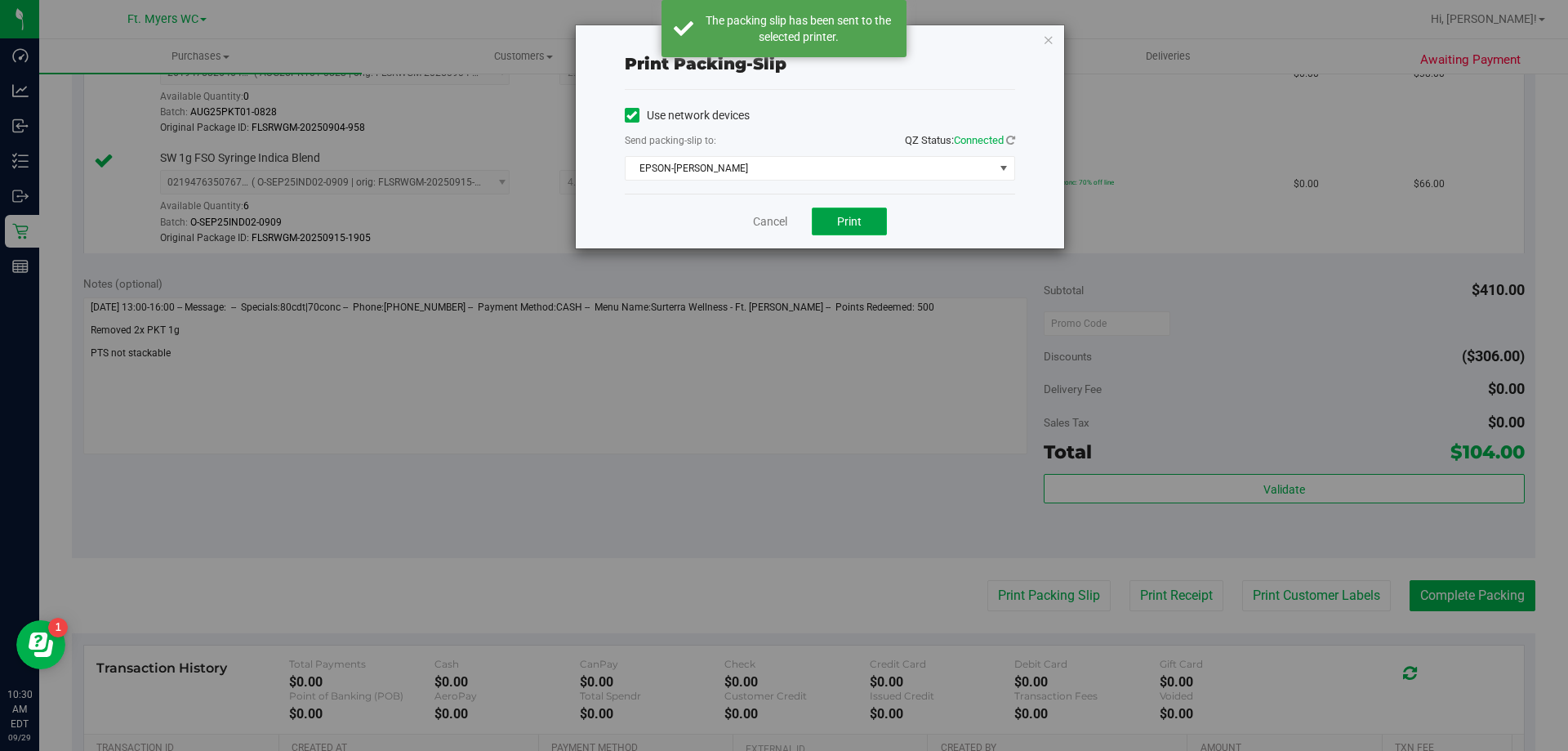
click at [840, 218] on span "Print" at bounding box center [849, 222] width 24 height 13
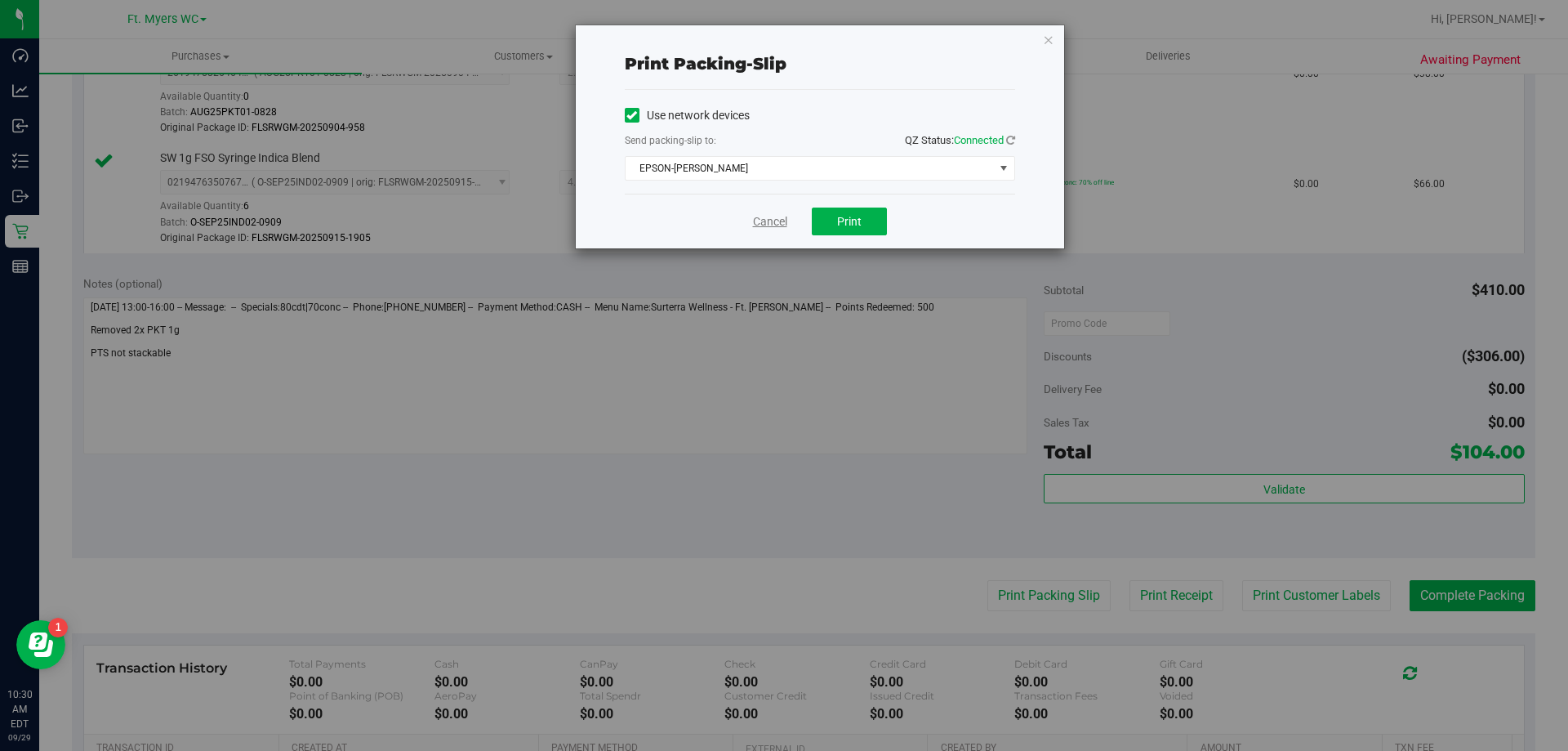
click at [764, 219] on link "Cancel" at bounding box center [770, 222] width 34 height 17
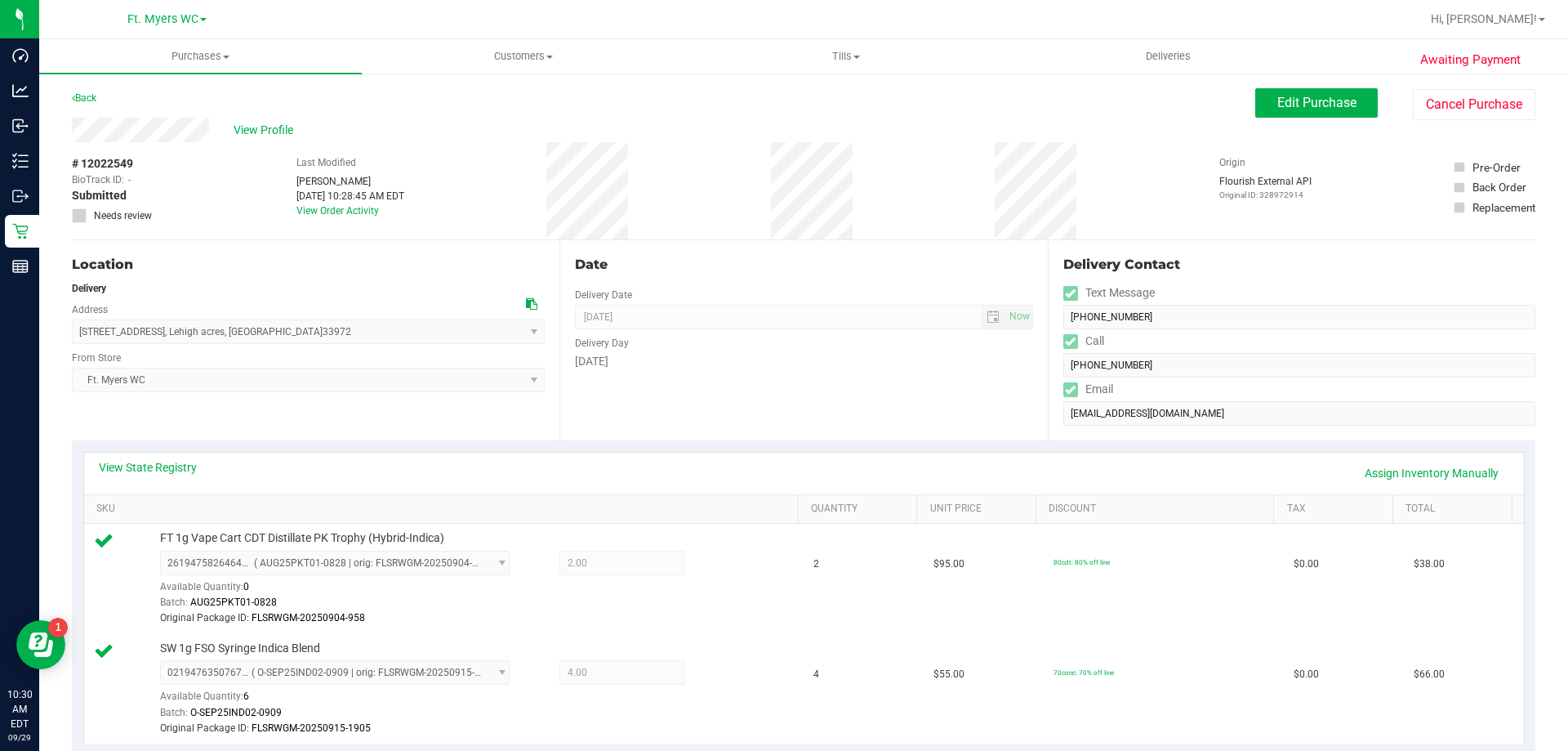
scroll to position [408, 0]
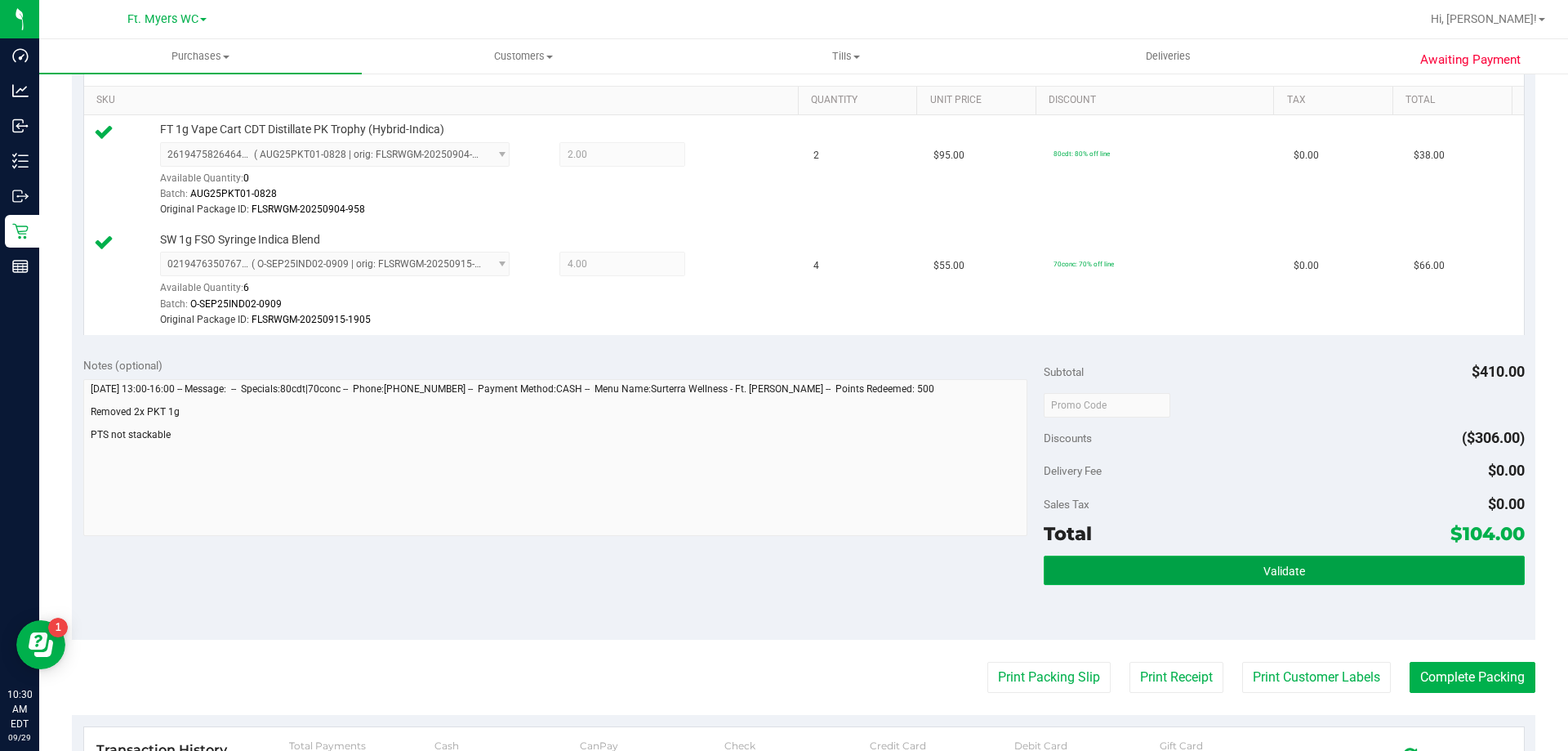
click at [1252, 558] on button "Validate" at bounding box center [1284, 570] width 480 height 30
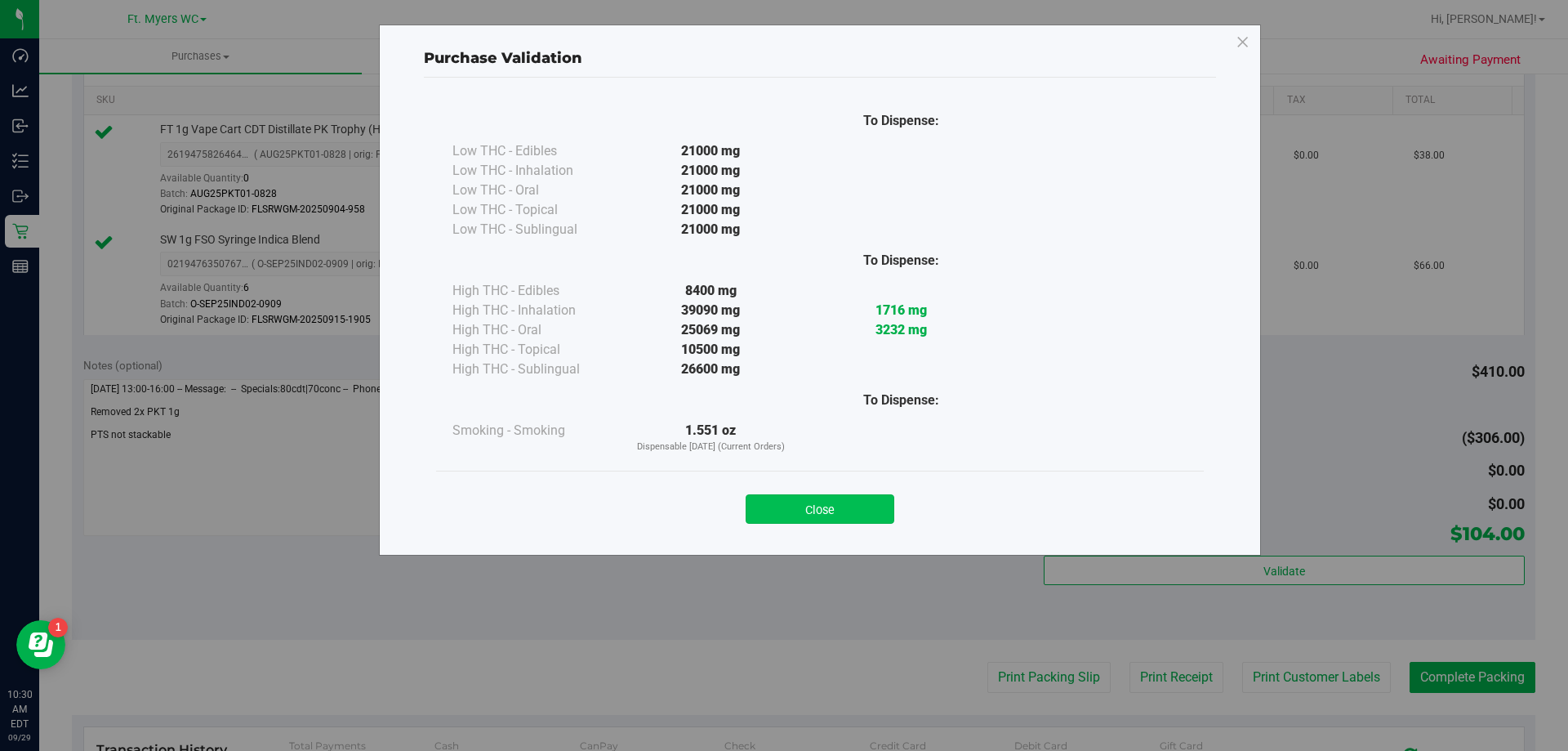
click at [841, 494] on button "Close" at bounding box center [820, 509] width 148 height 30
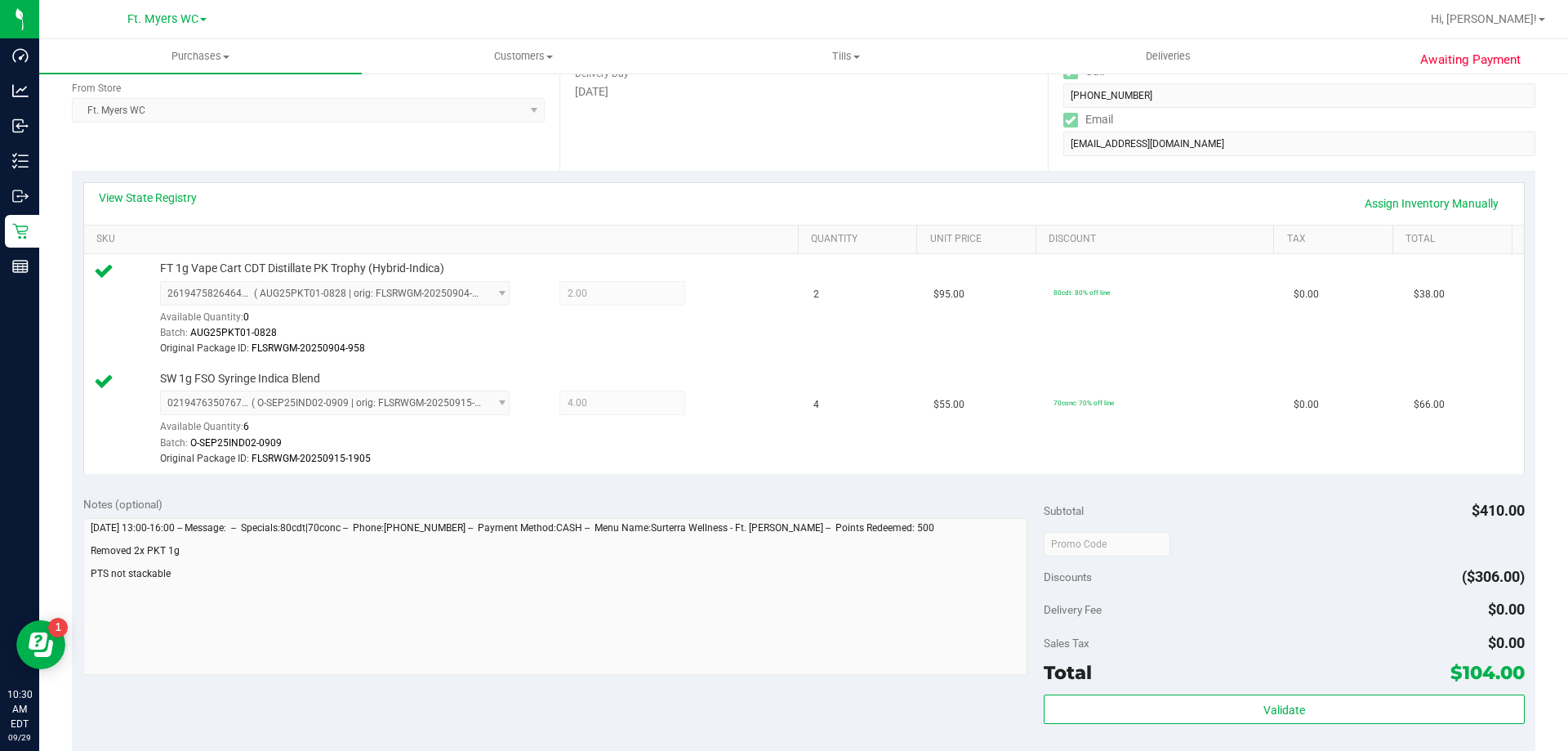
scroll to position [654, 0]
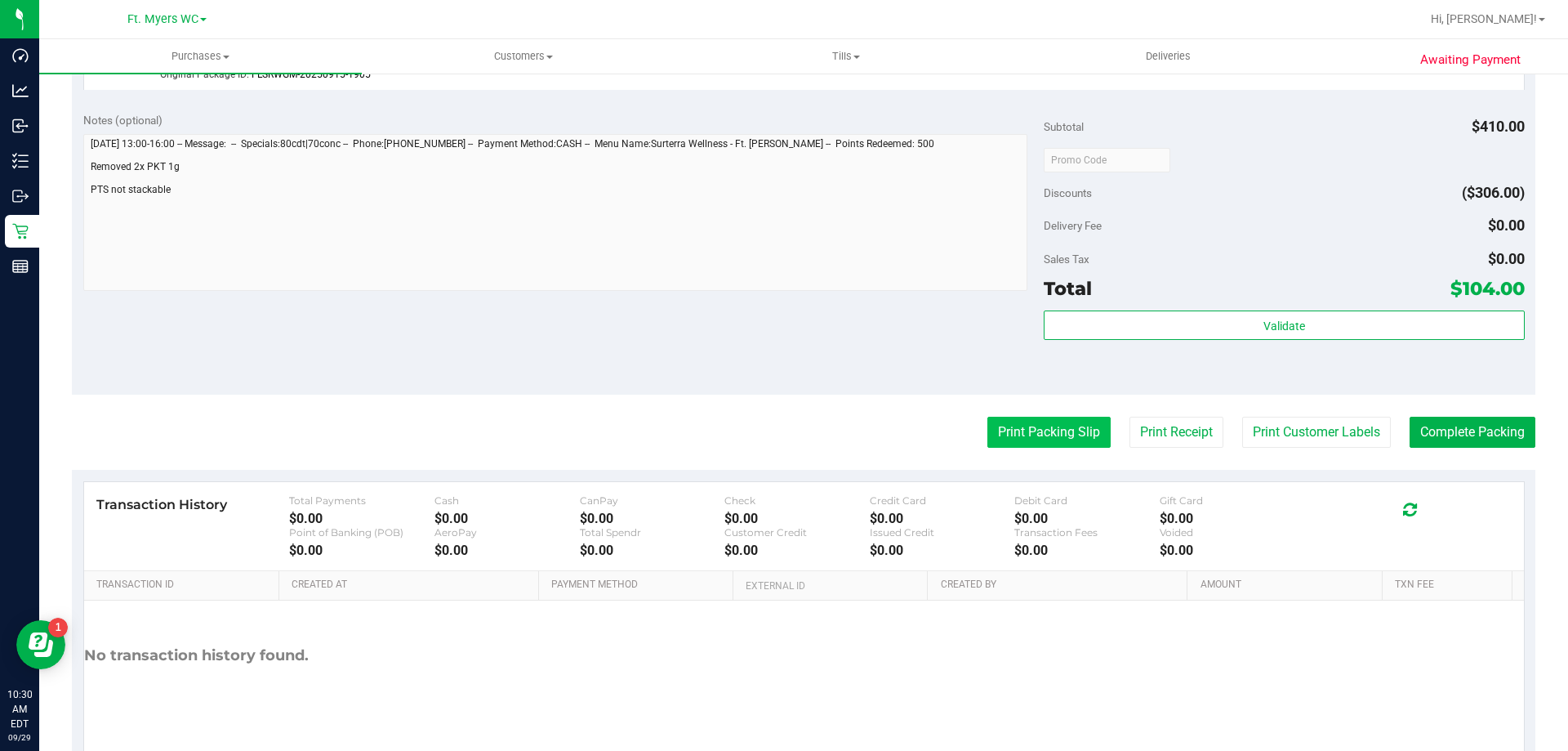
click at [1026, 446] on button "Print Packing Slip" at bounding box center [1049, 431] width 123 height 31
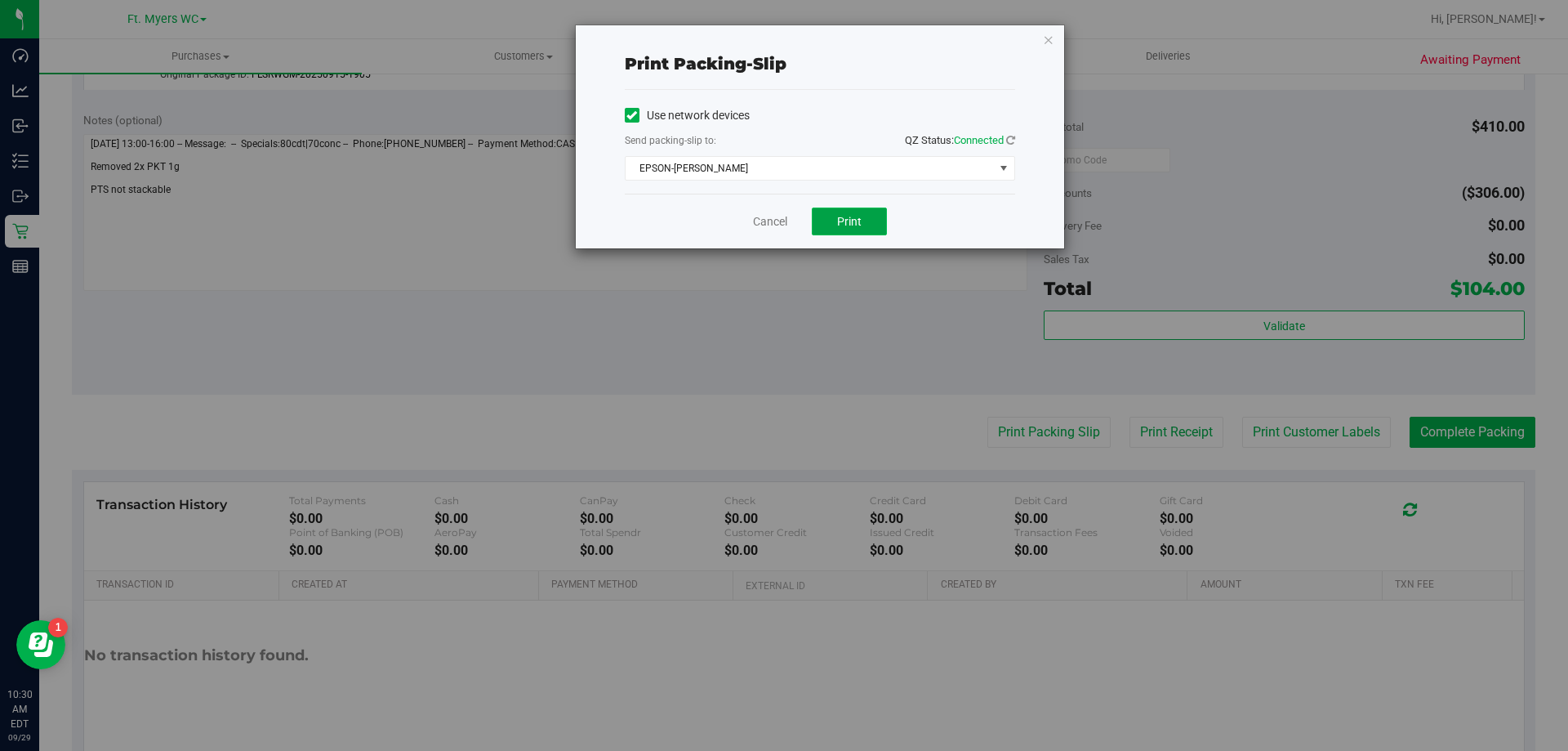
click at [840, 225] on span "Print" at bounding box center [849, 222] width 24 height 13
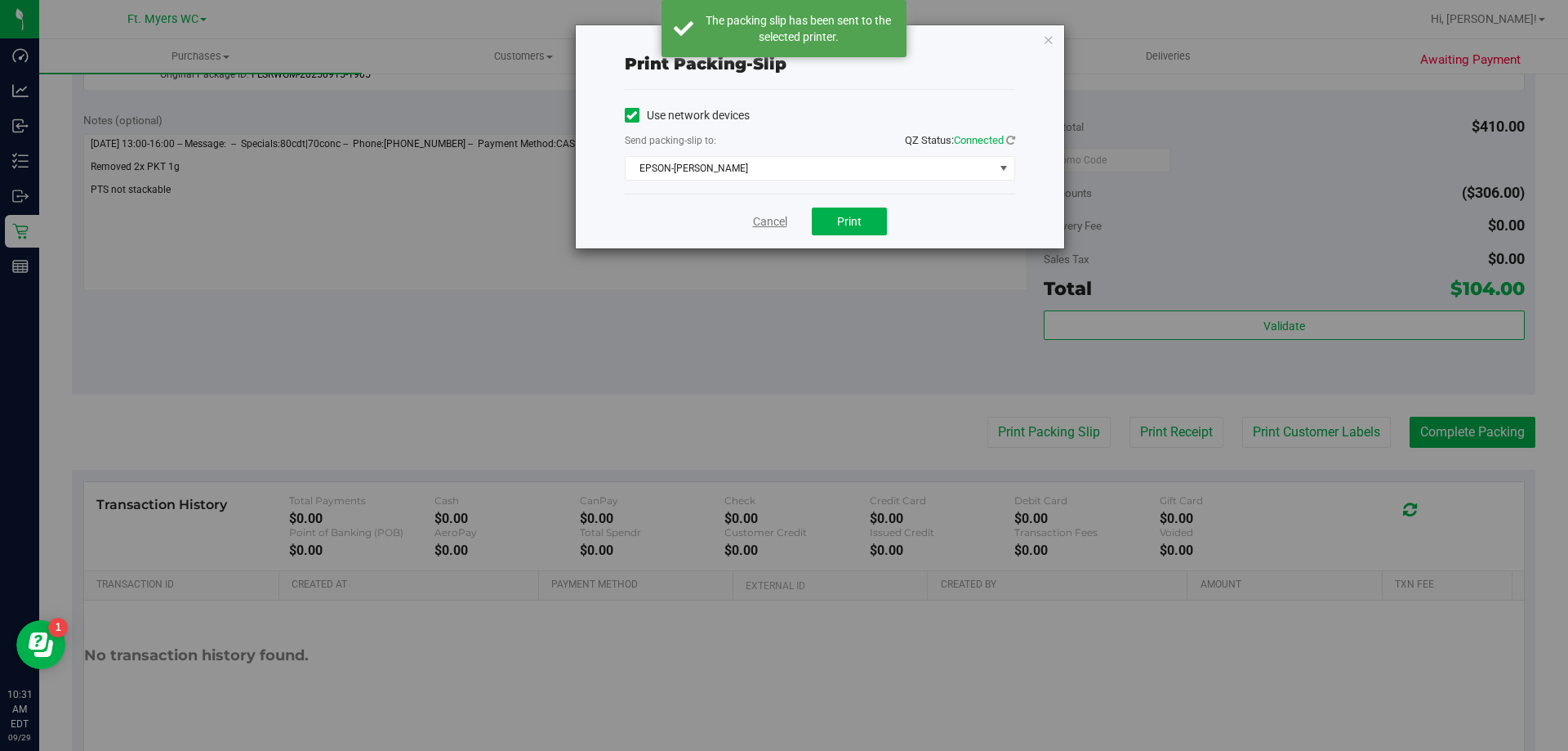
click at [776, 222] on link "Cancel" at bounding box center [770, 222] width 34 height 17
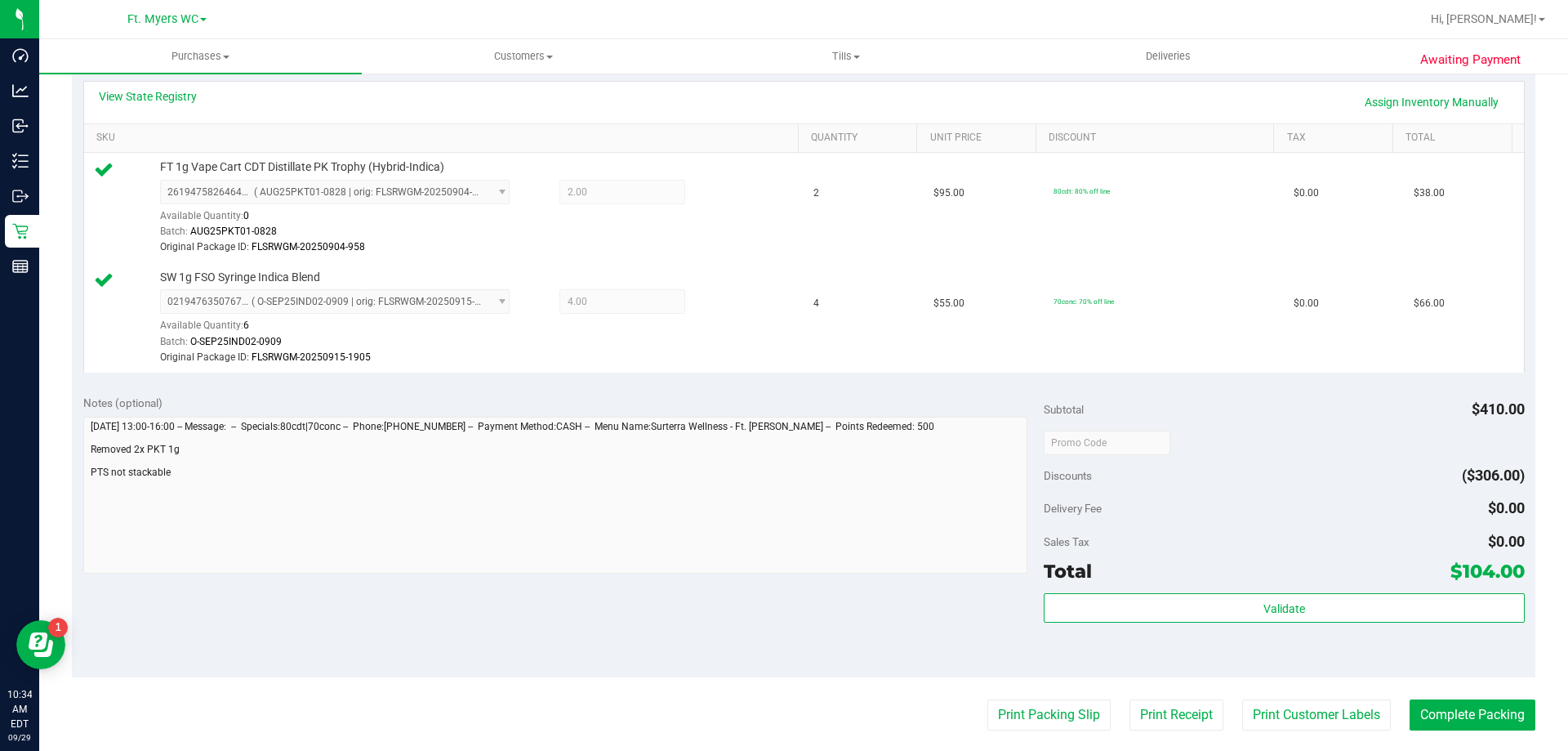
scroll to position [572, 0]
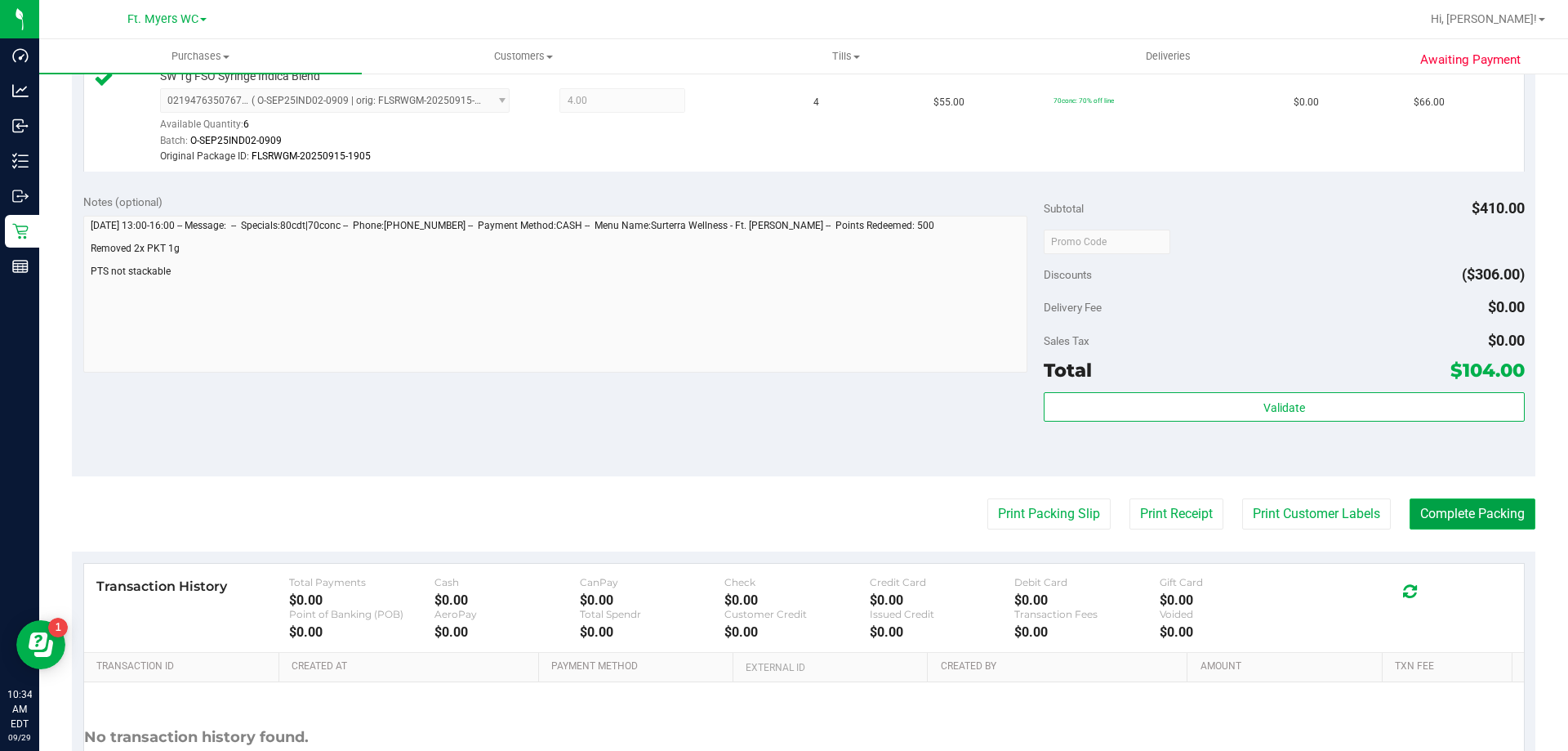
click at [1466, 515] on button "Complete Packing" at bounding box center [1472, 513] width 126 height 31
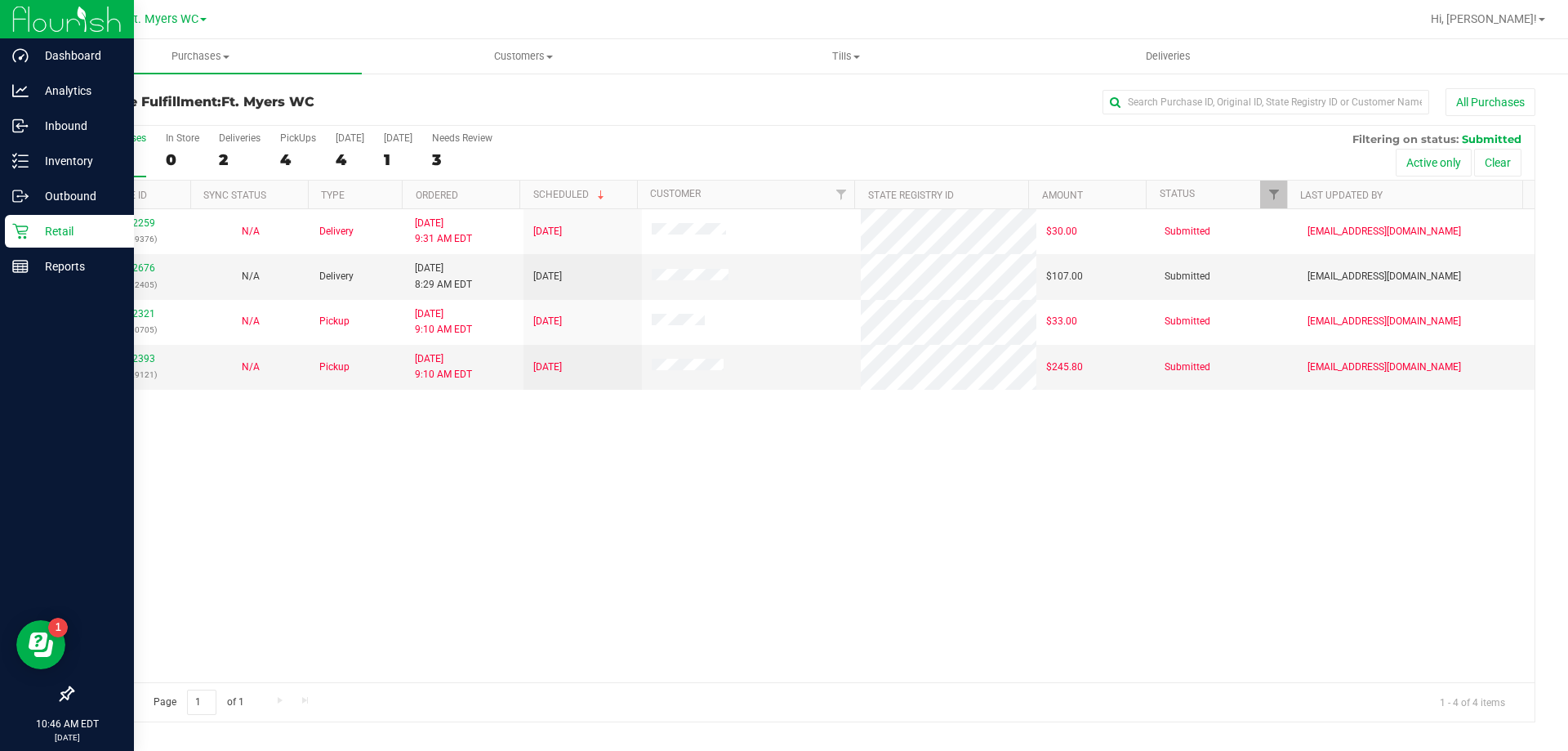
click at [45, 228] on p "Retail" at bounding box center [78, 231] width 98 height 19
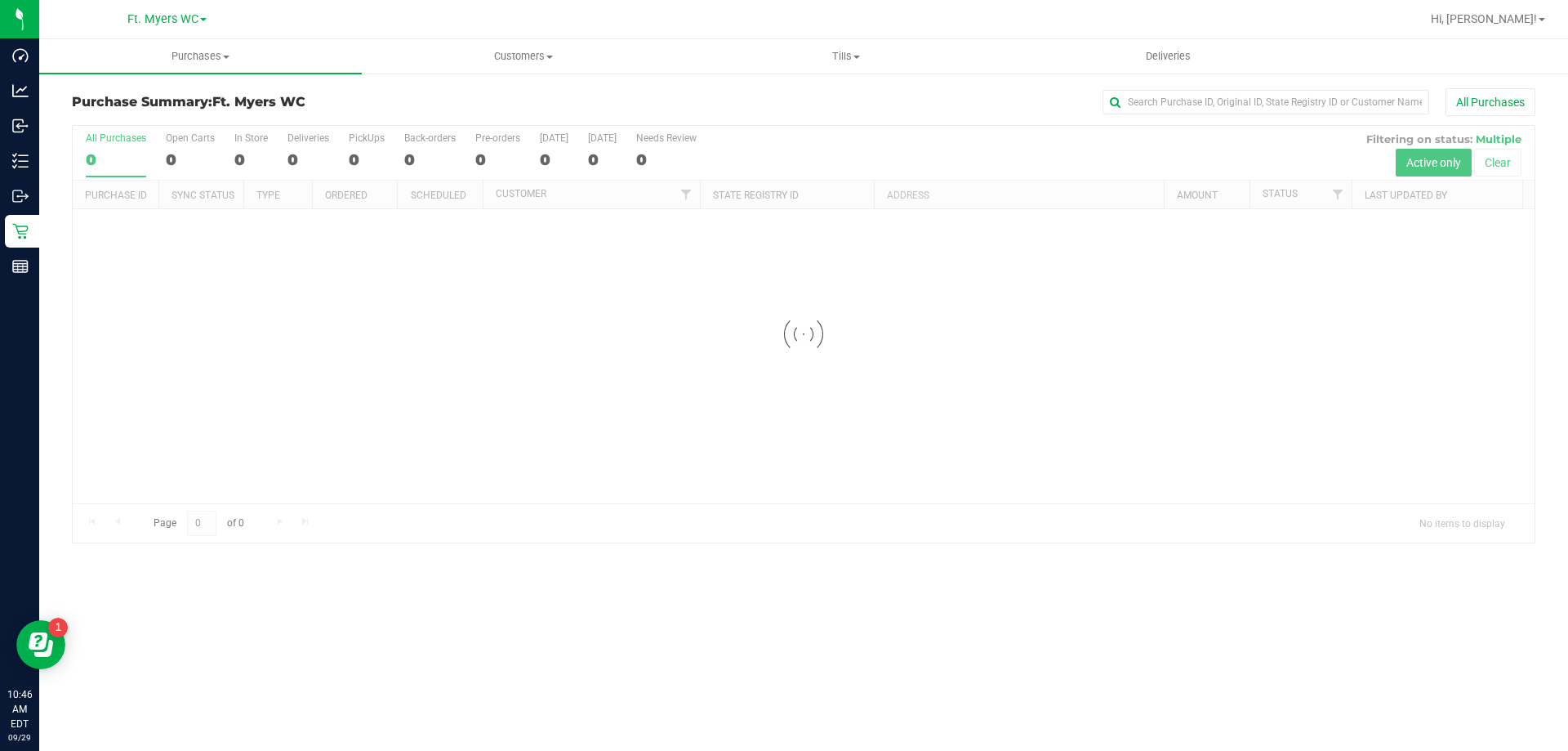
click at [291, 153] on div at bounding box center [803, 334] width 1462 height 416
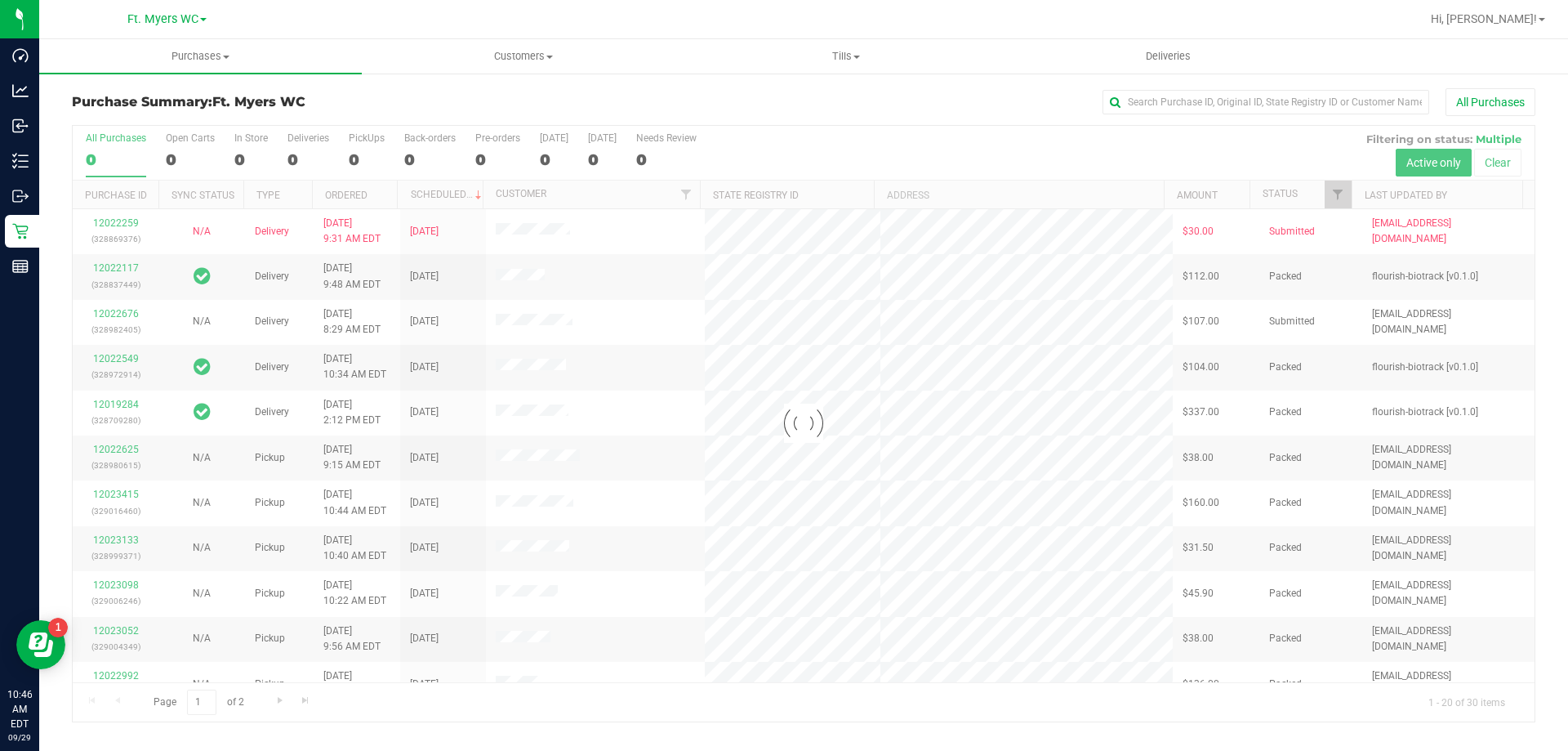
click at [302, 154] on div at bounding box center [803, 424] width 1462 height 595
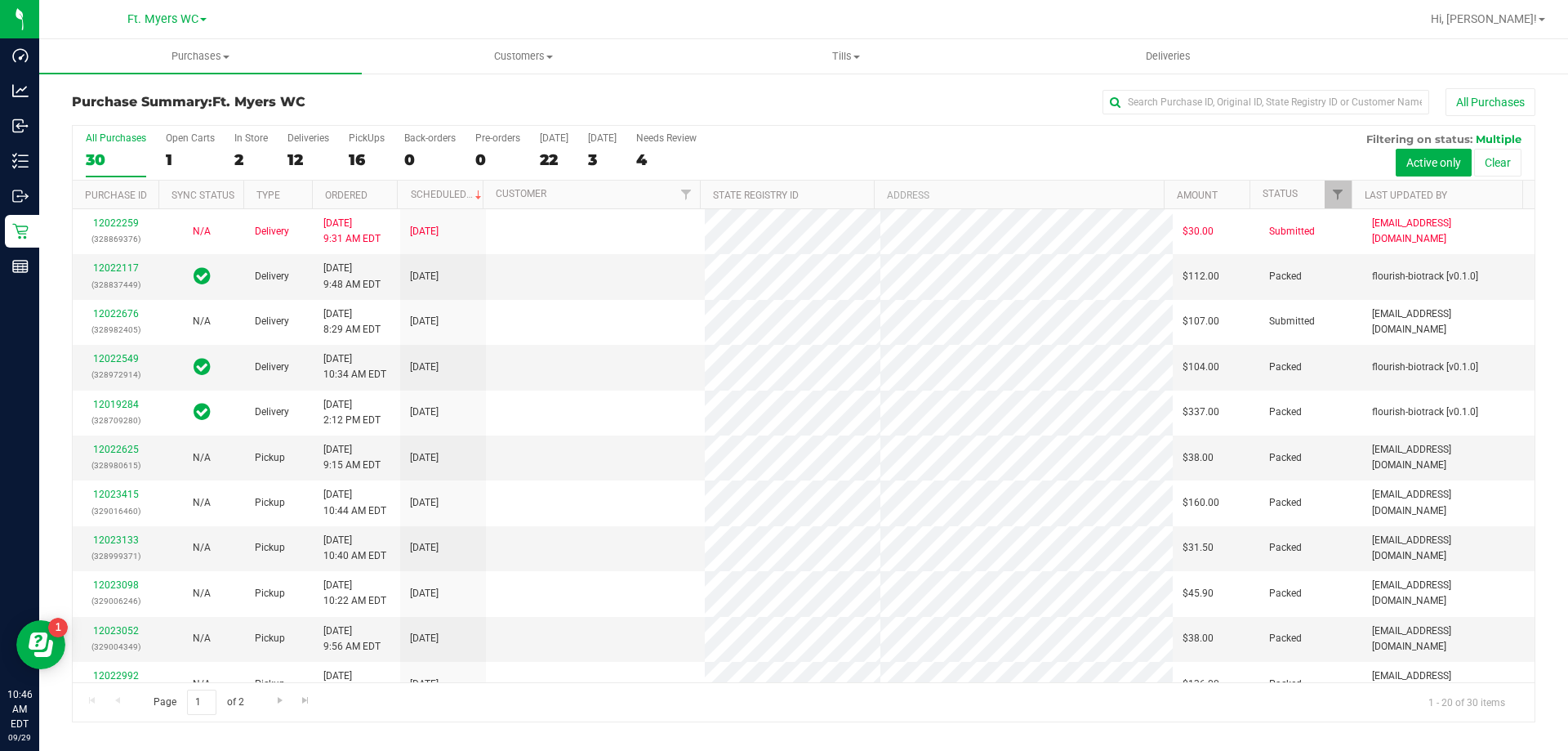
click at [302, 147] on label "Deliveries 12" at bounding box center [308, 155] width 42 height 45
click at [0, 0] on input "Deliveries 12" at bounding box center [0, 0] width 0 height 0
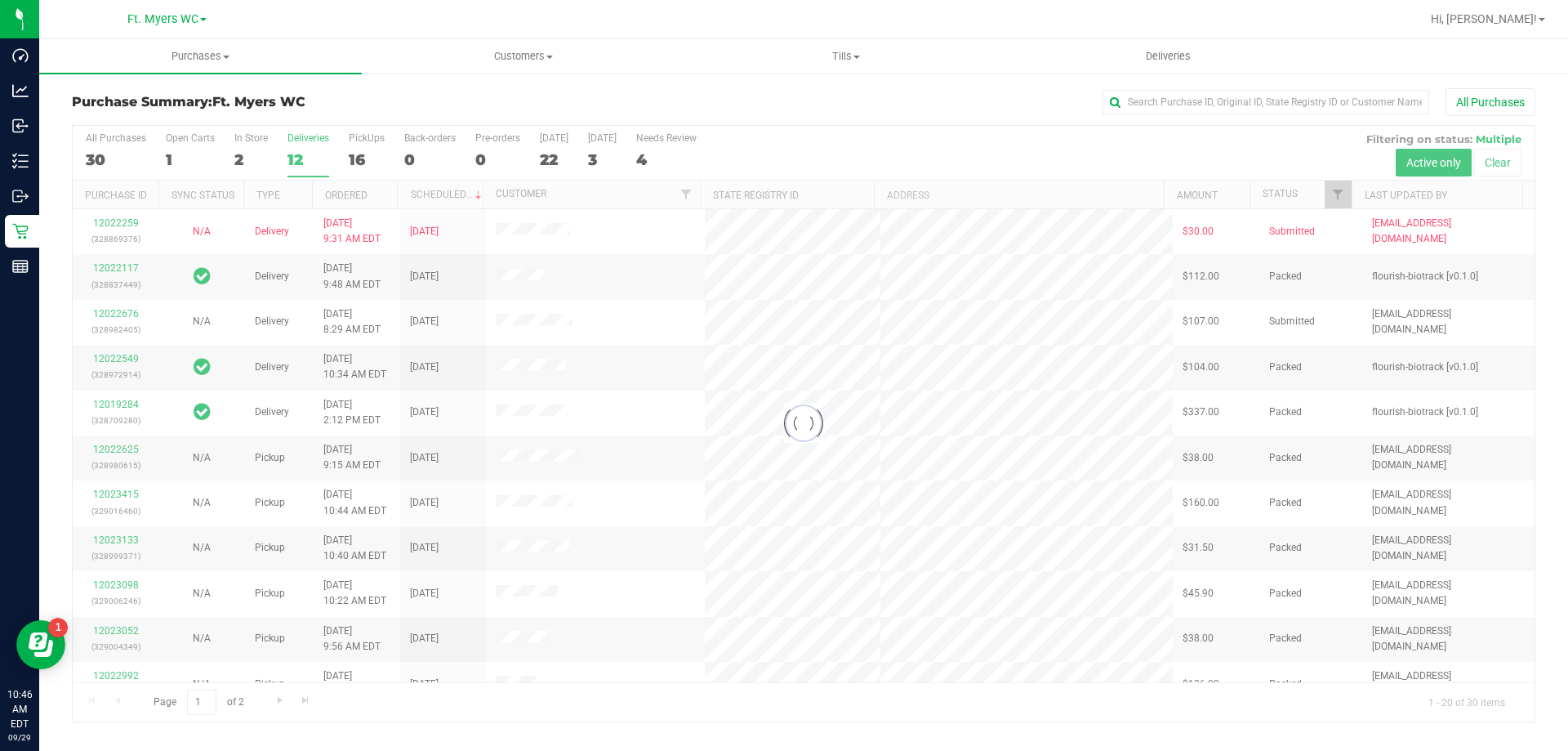
click at [302, 147] on div at bounding box center [803, 424] width 1462 height 595
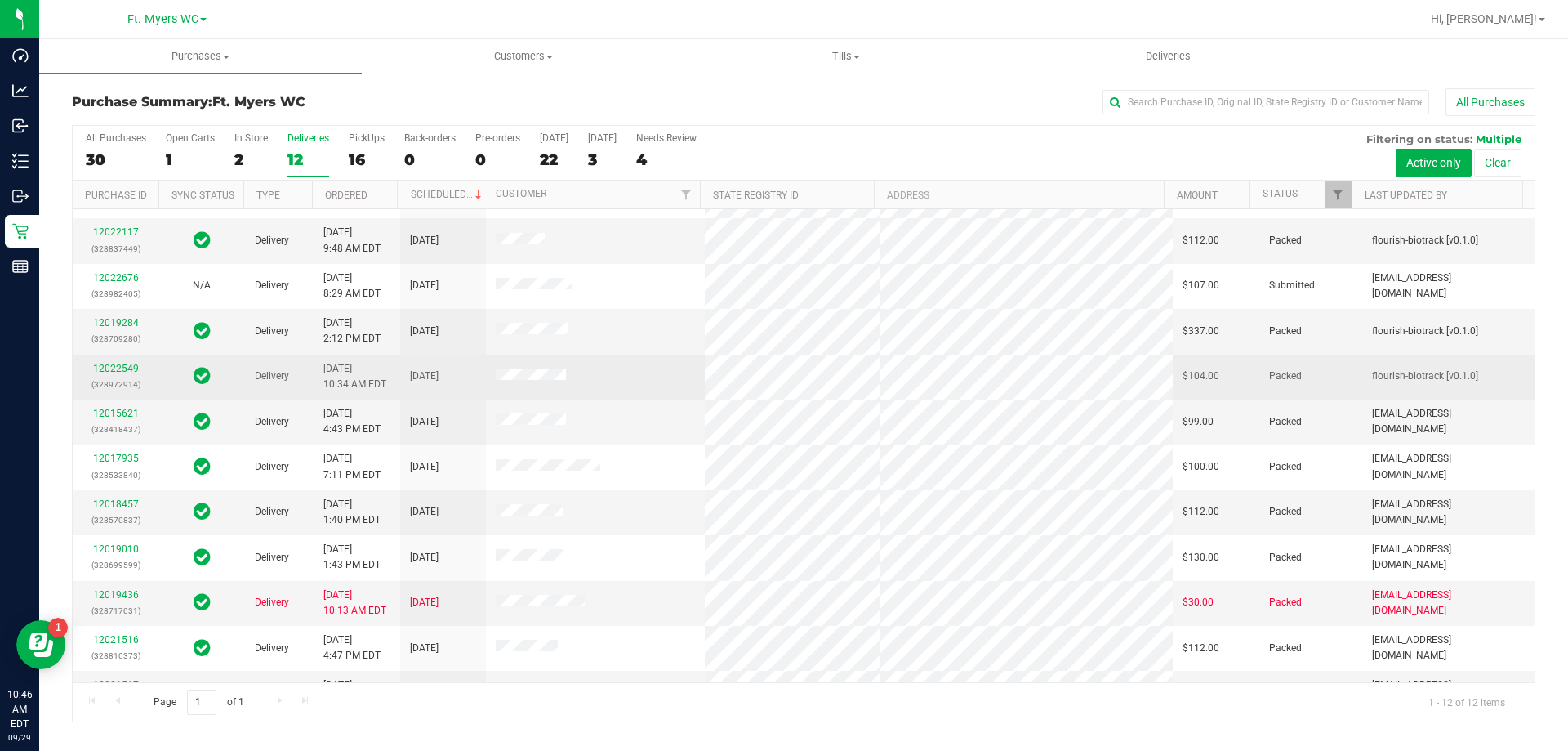
scroll to position [70, 0]
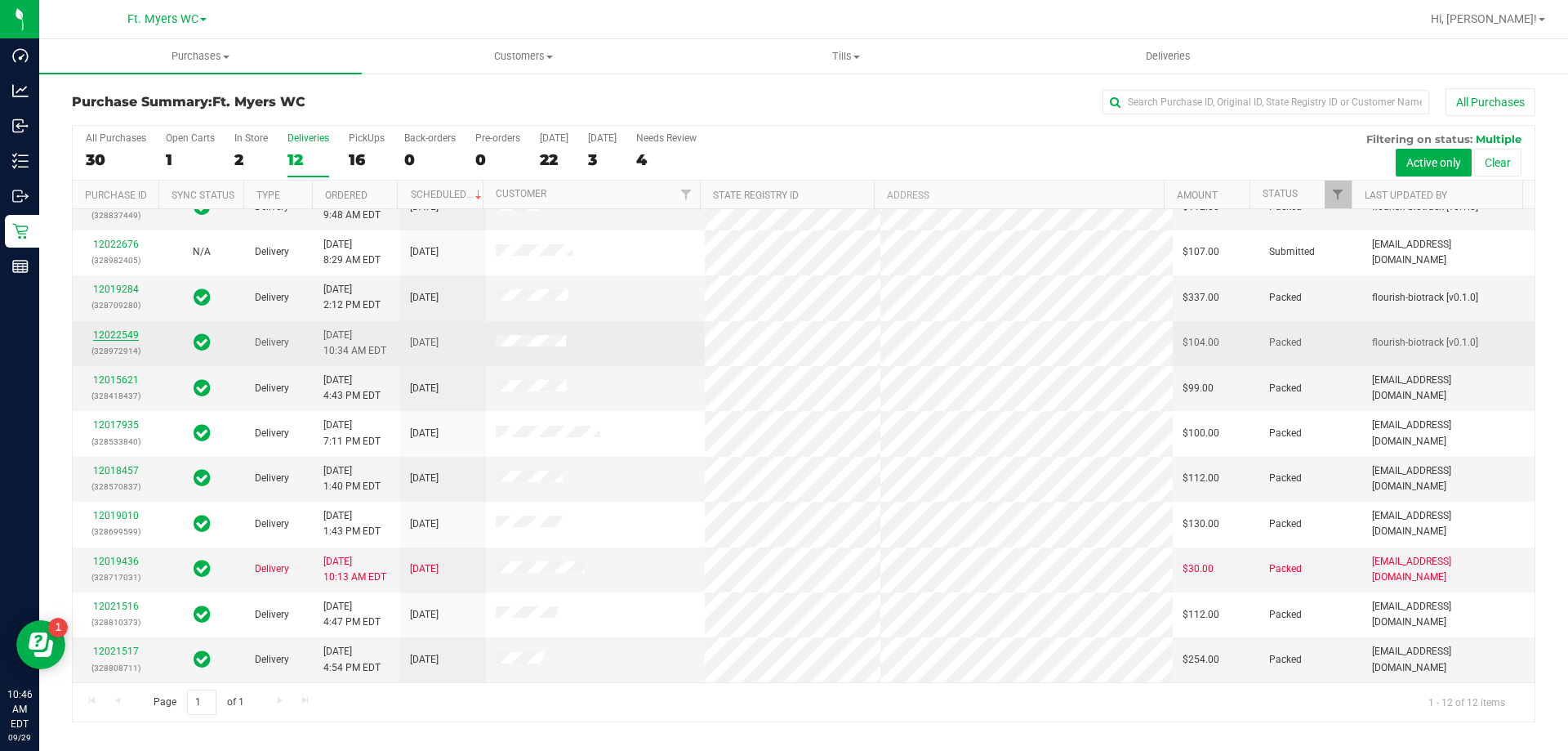
click at [129, 330] on link "12022549" at bounding box center [115, 335] width 45 height 11
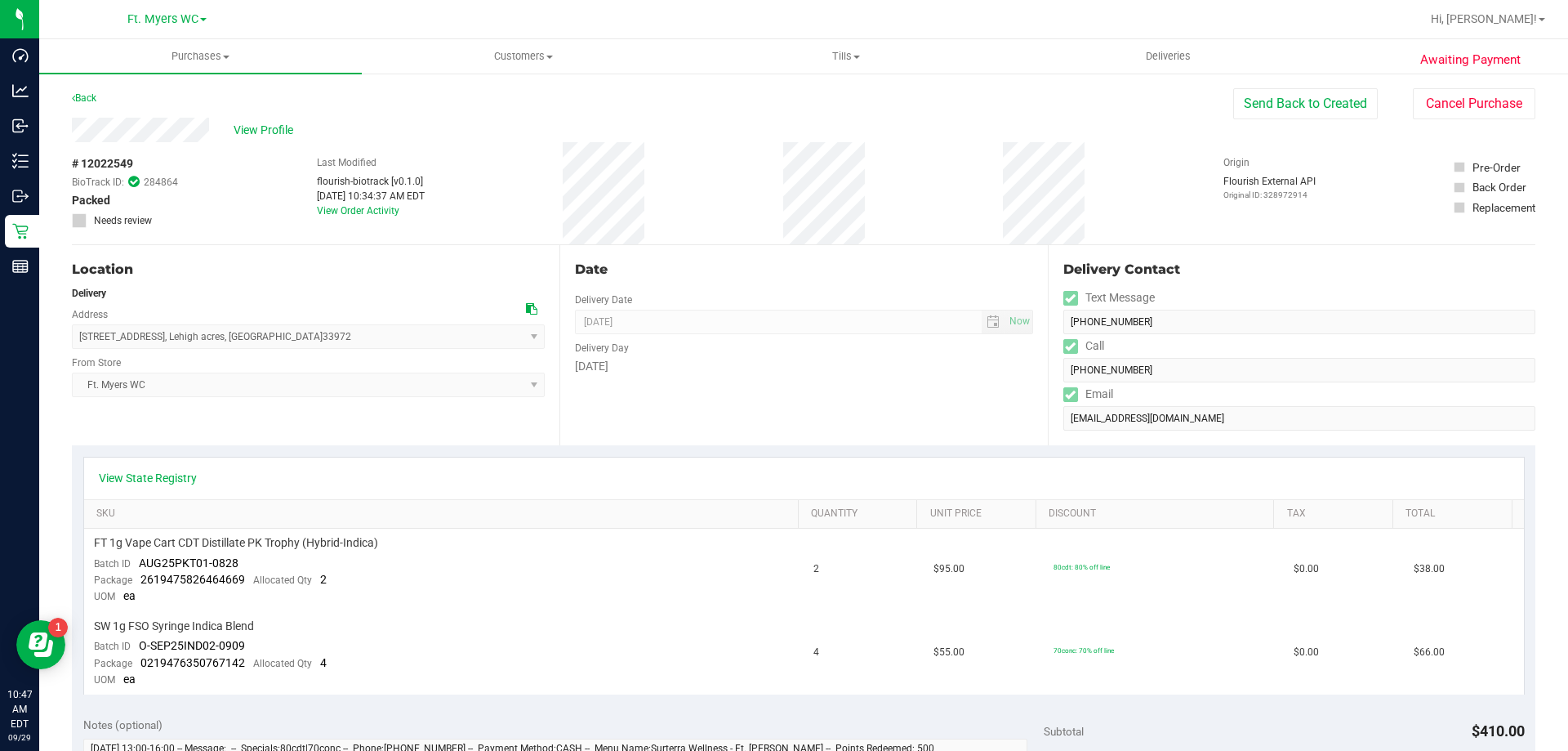
drag, startPoint x: 784, startPoint y: 420, endPoint x: 781, endPoint y: 85, distance: 335.0
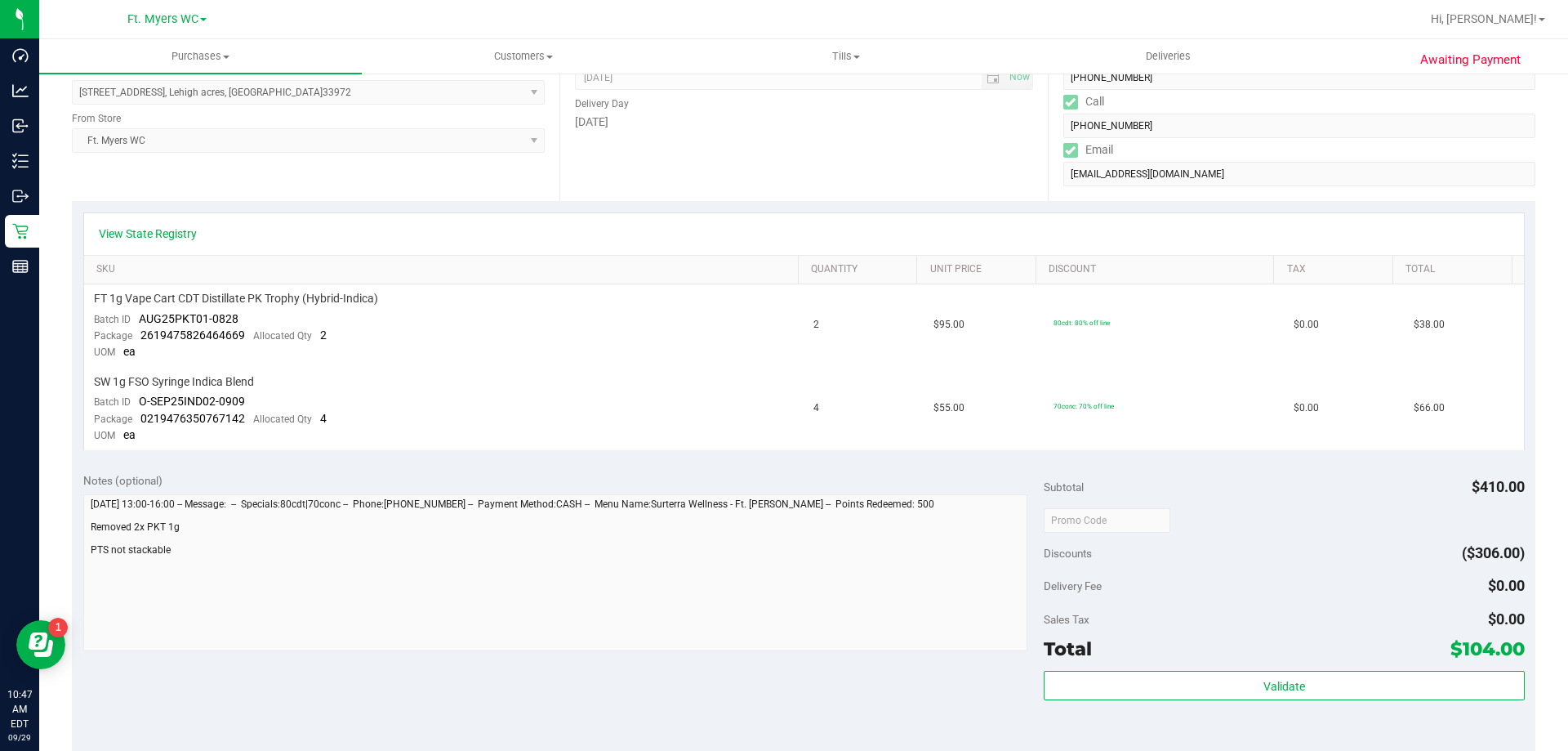
scroll to position [245, 0]
click at [1154, 658] on div "Total $104.00" at bounding box center [1284, 648] width 480 height 30
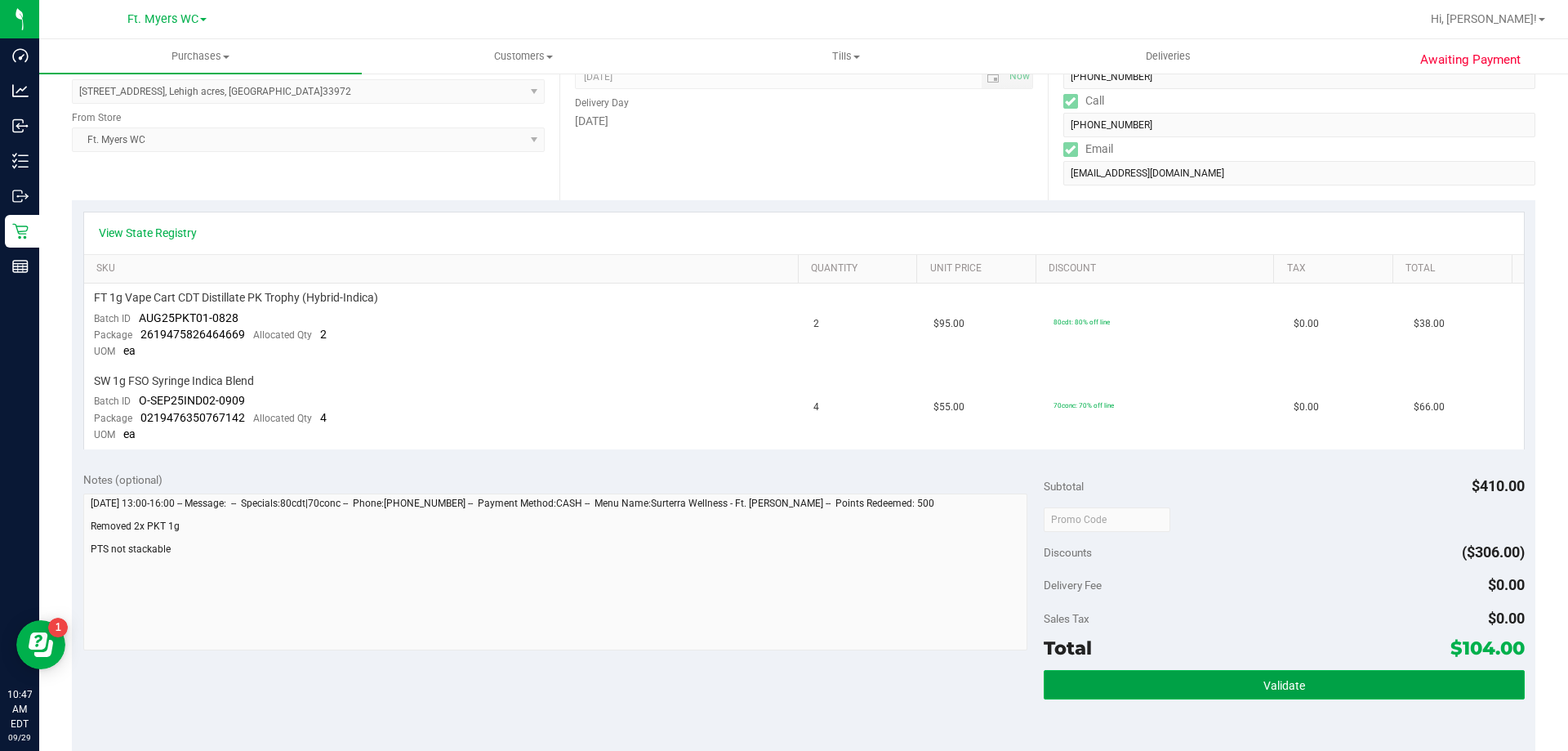
click at [1155, 688] on button "Validate" at bounding box center [1284, 684] width 480 height 30
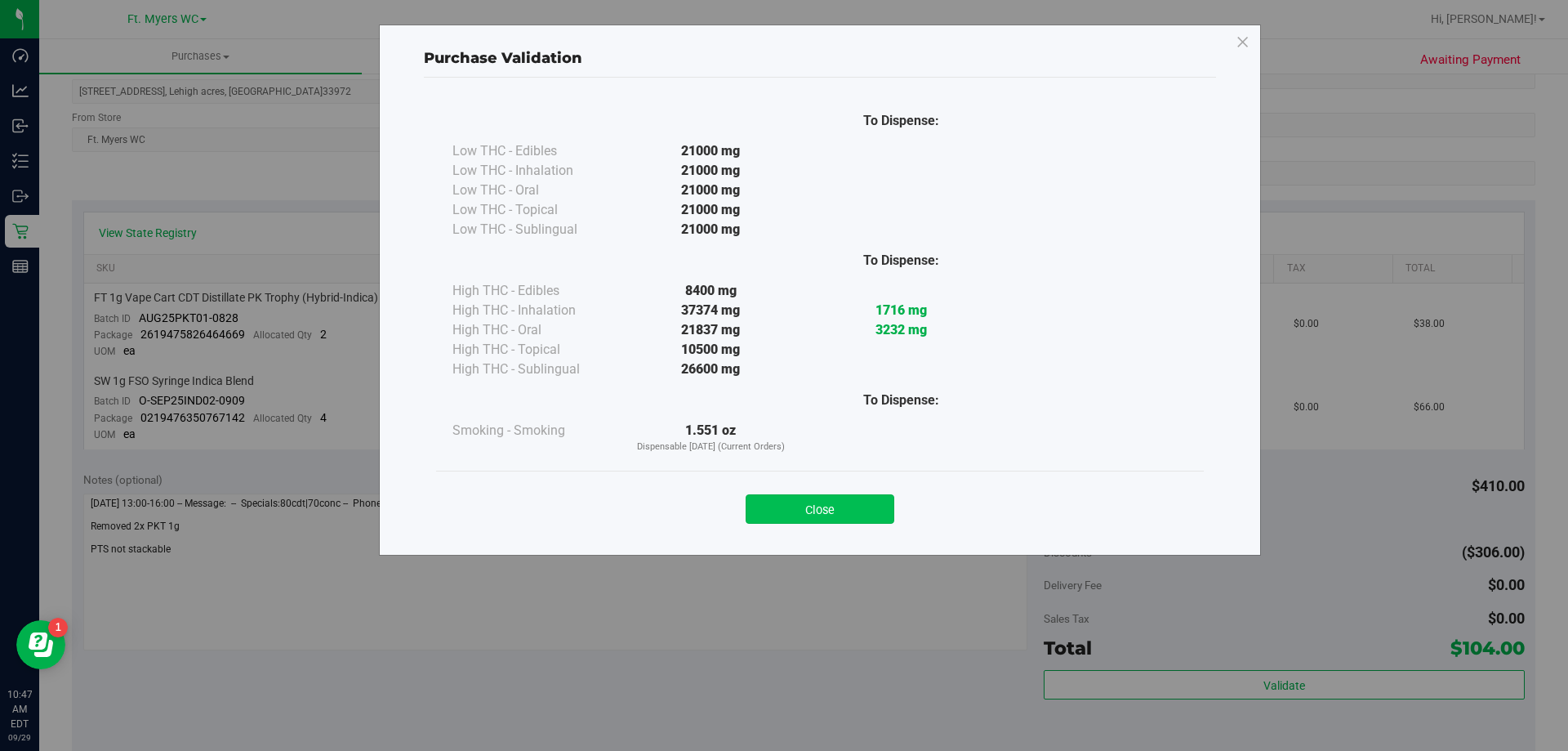
click at [834, 503] on button "Close" at bounding box center [820, 509] width 148 height 30
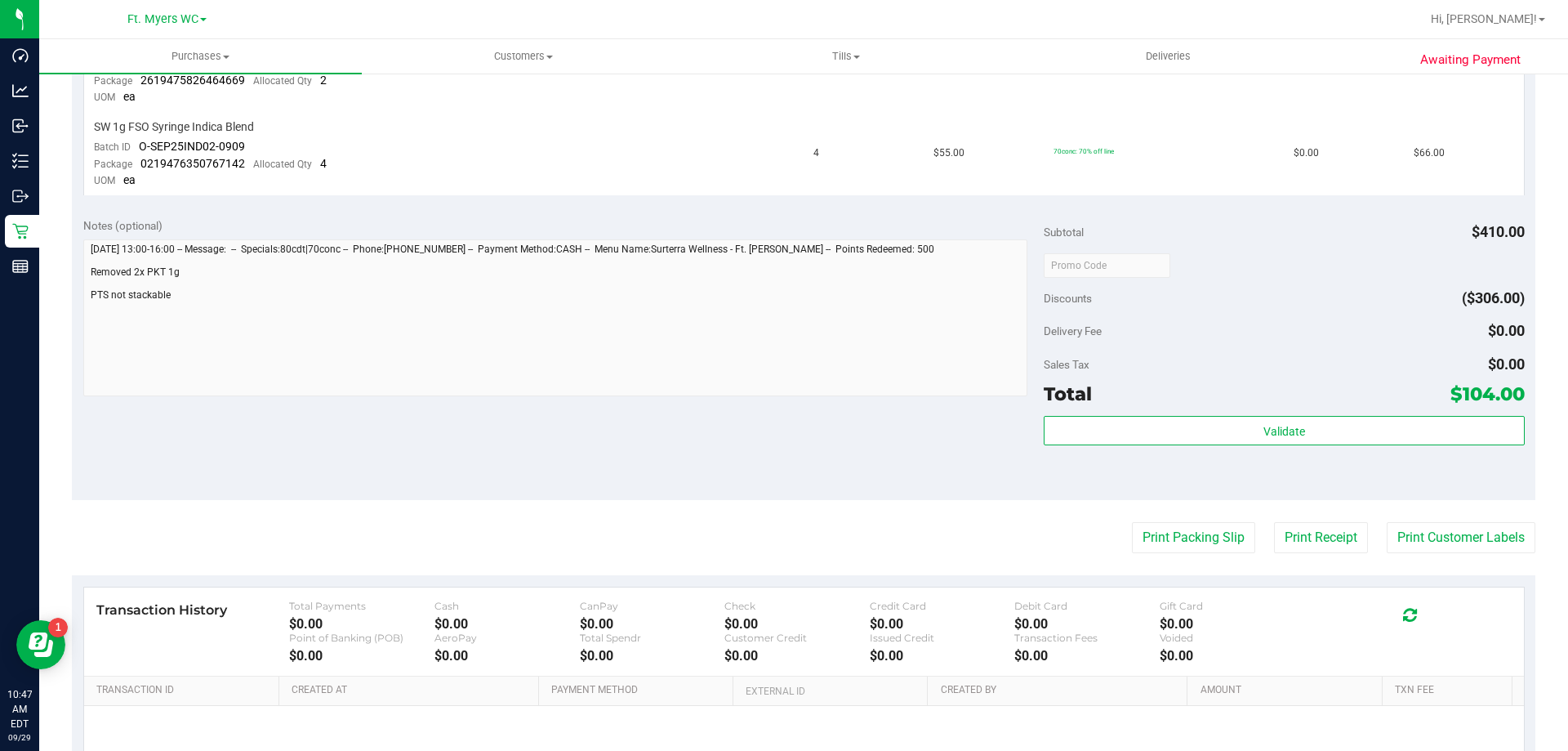
scroll to position [662, 0]
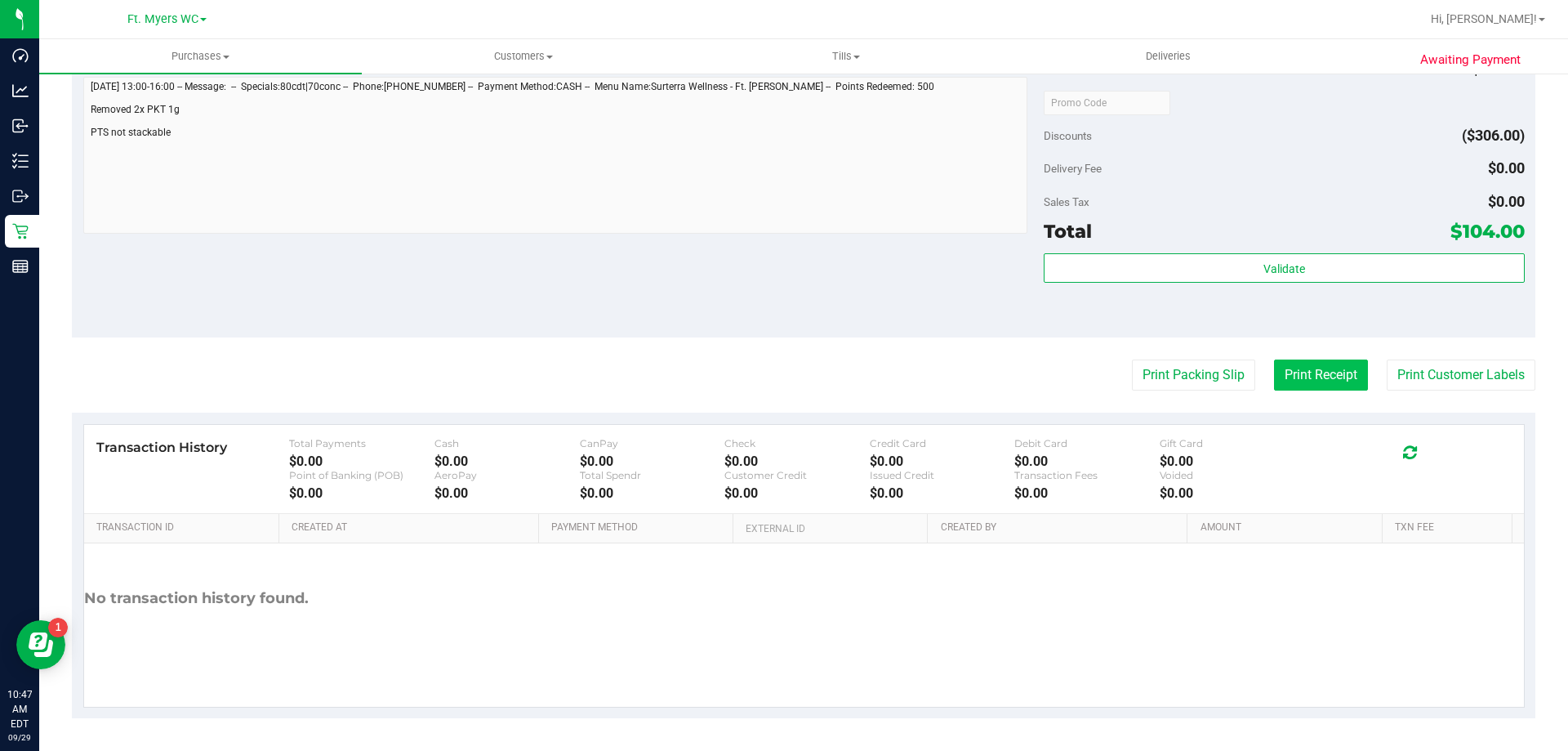
click at [1352, 366] on button "Print Receipt" at bounding box center [1320, 375] width 94 height 31
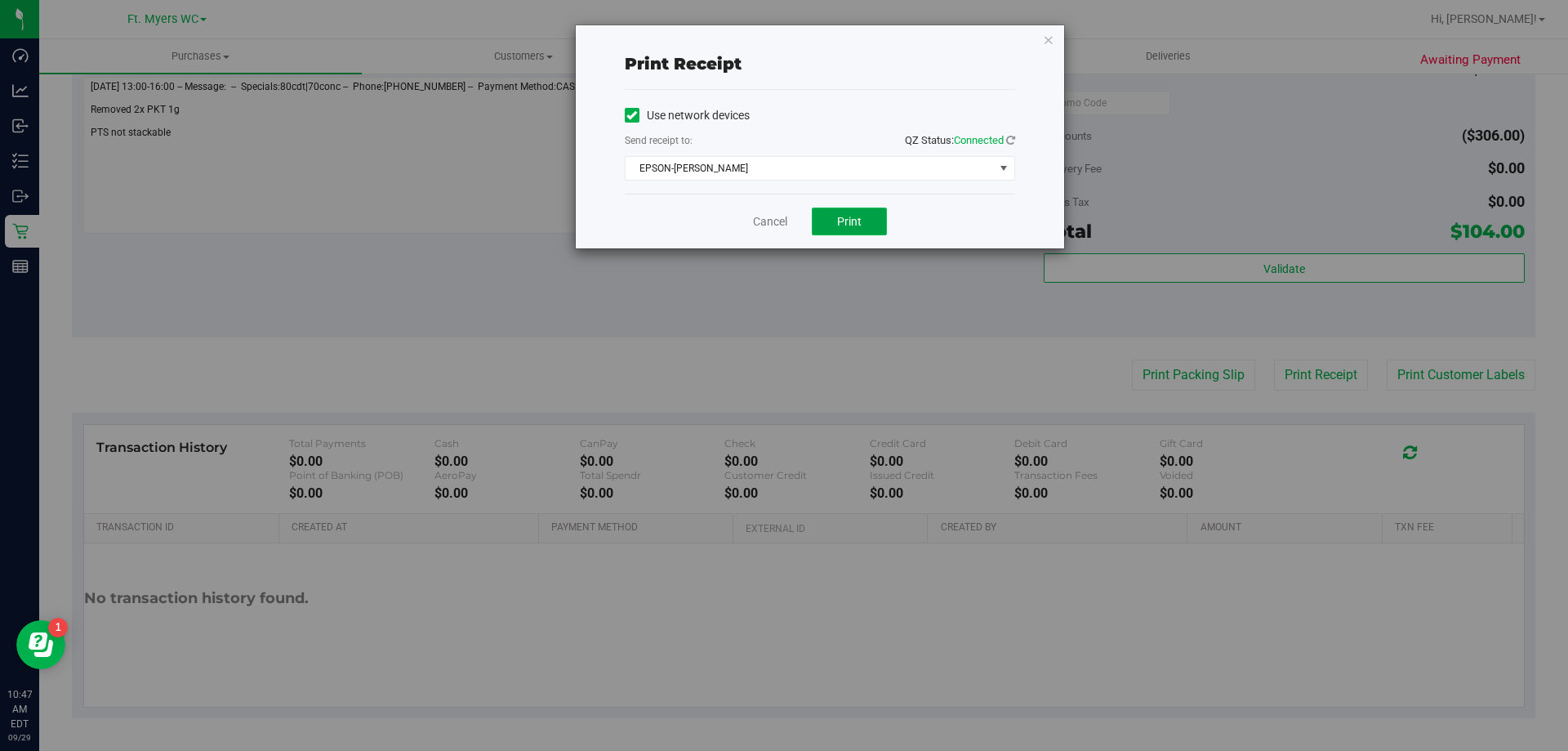
click at [867, 221] on button "Print" at bounding box center [849, 222] width 75 height 28
click at [845, 191] on div "Use network devices Send receipt to: QZ Status: Connected EPSON-KATE-RYAN Choos…" at bounding box center [820, 142] width 390 height 104
click at [854, 212] on button "Print" at bounding box center [849, 222] width 75 height 28
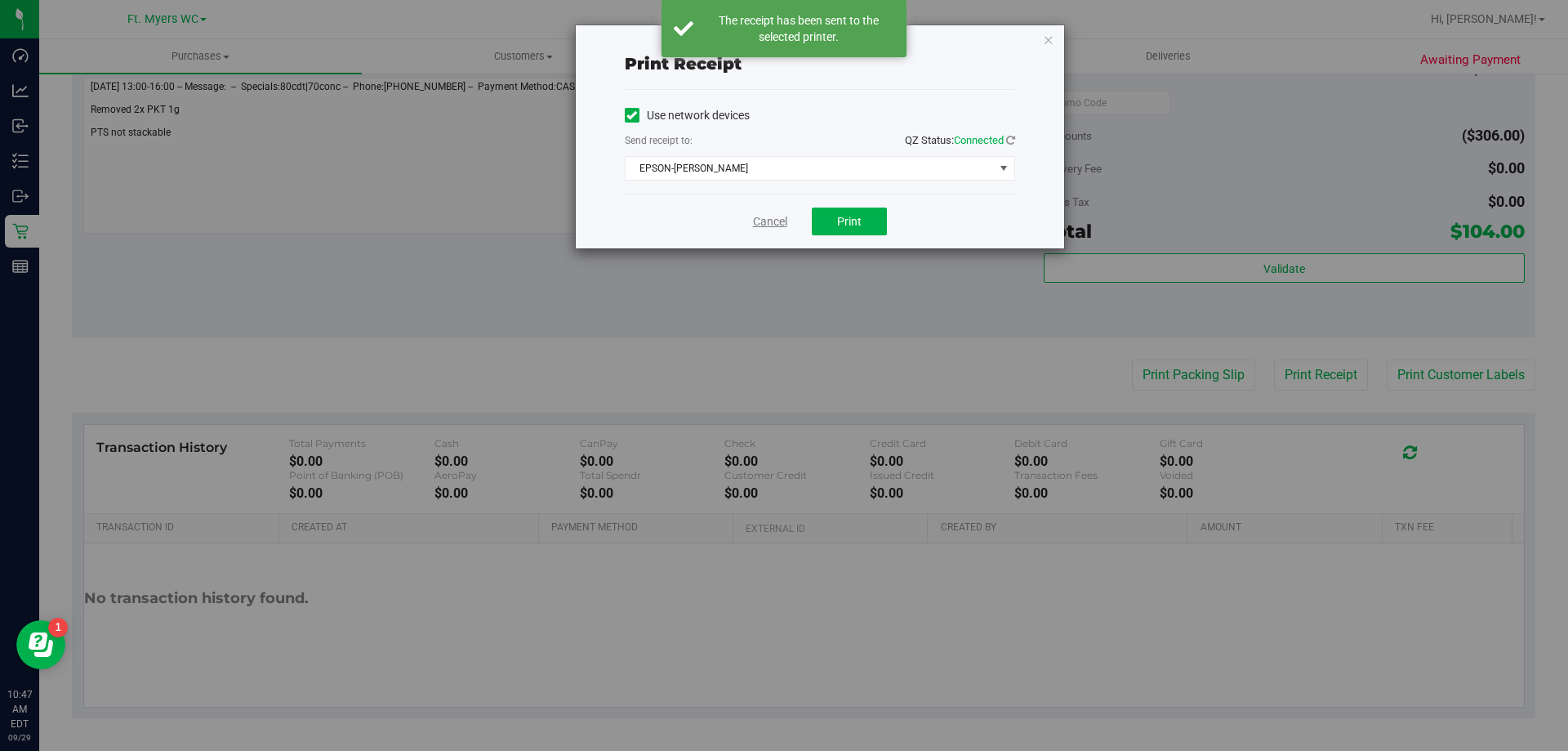
click at [753, 225] on link "Cancel" at bounding box center [770, 222] width 34 height 17
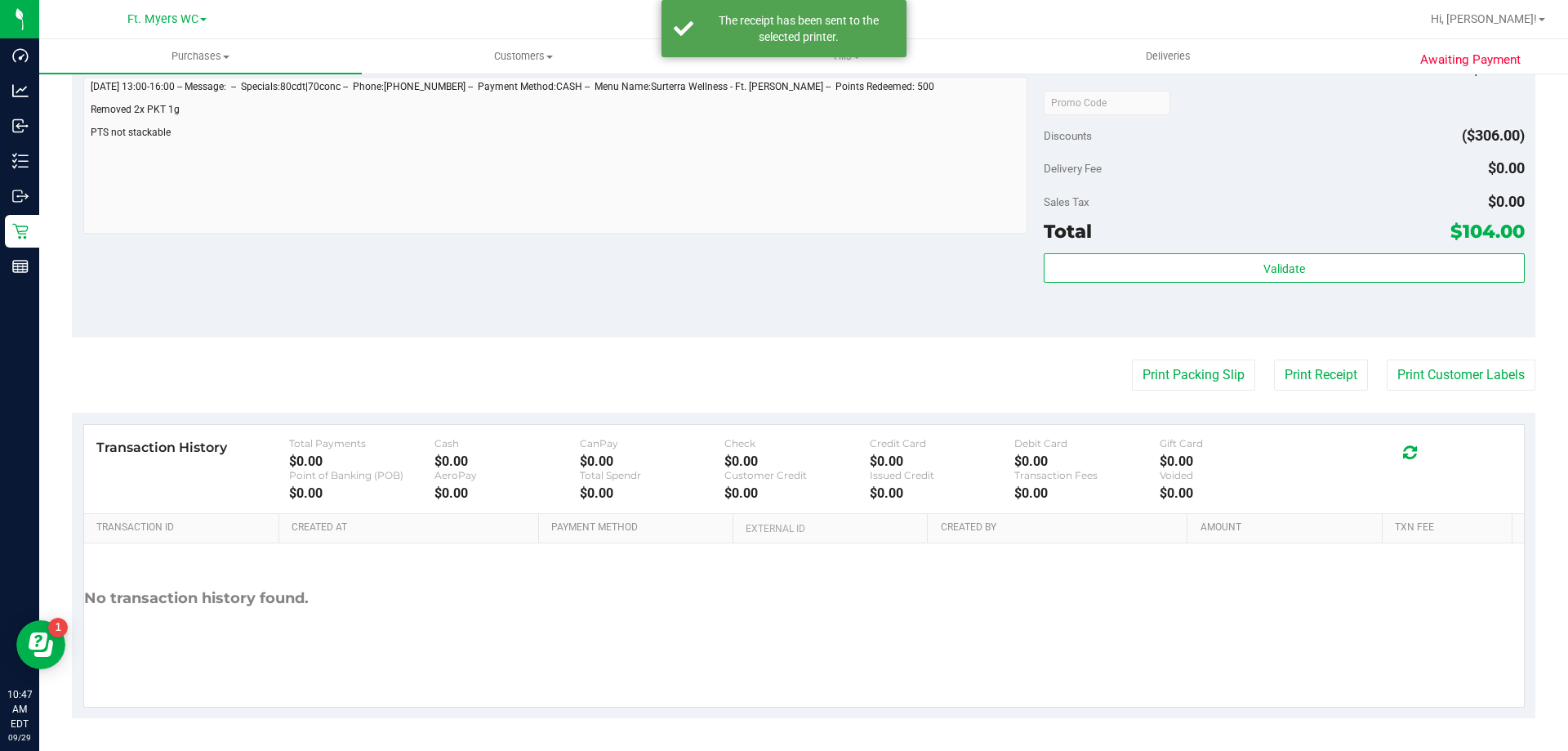
click at [1499, 399] on purchase-details "Back Send Back to Created Cancel Purchase View Profile # 12022549 BioTrack ID: …" at bounding box center [804, 72] width 1464 height 1292
click at [1499, 378] on button "Print Customer Labels" at bounding box center [1461, 375] width 148 height 31
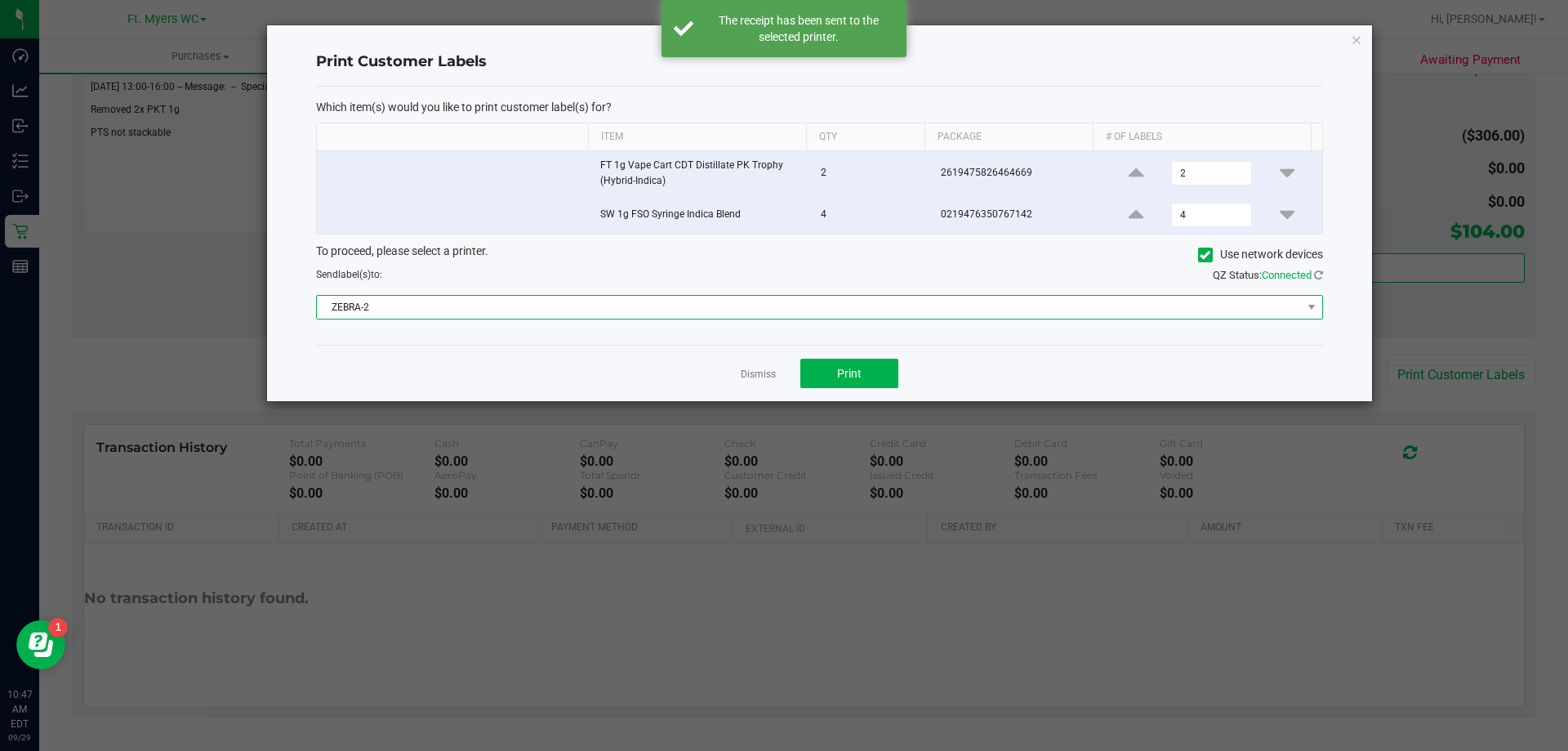
click at [609, 296] on span "ZEBRA-2" at bounding box center [809, 307] width 985 height 23
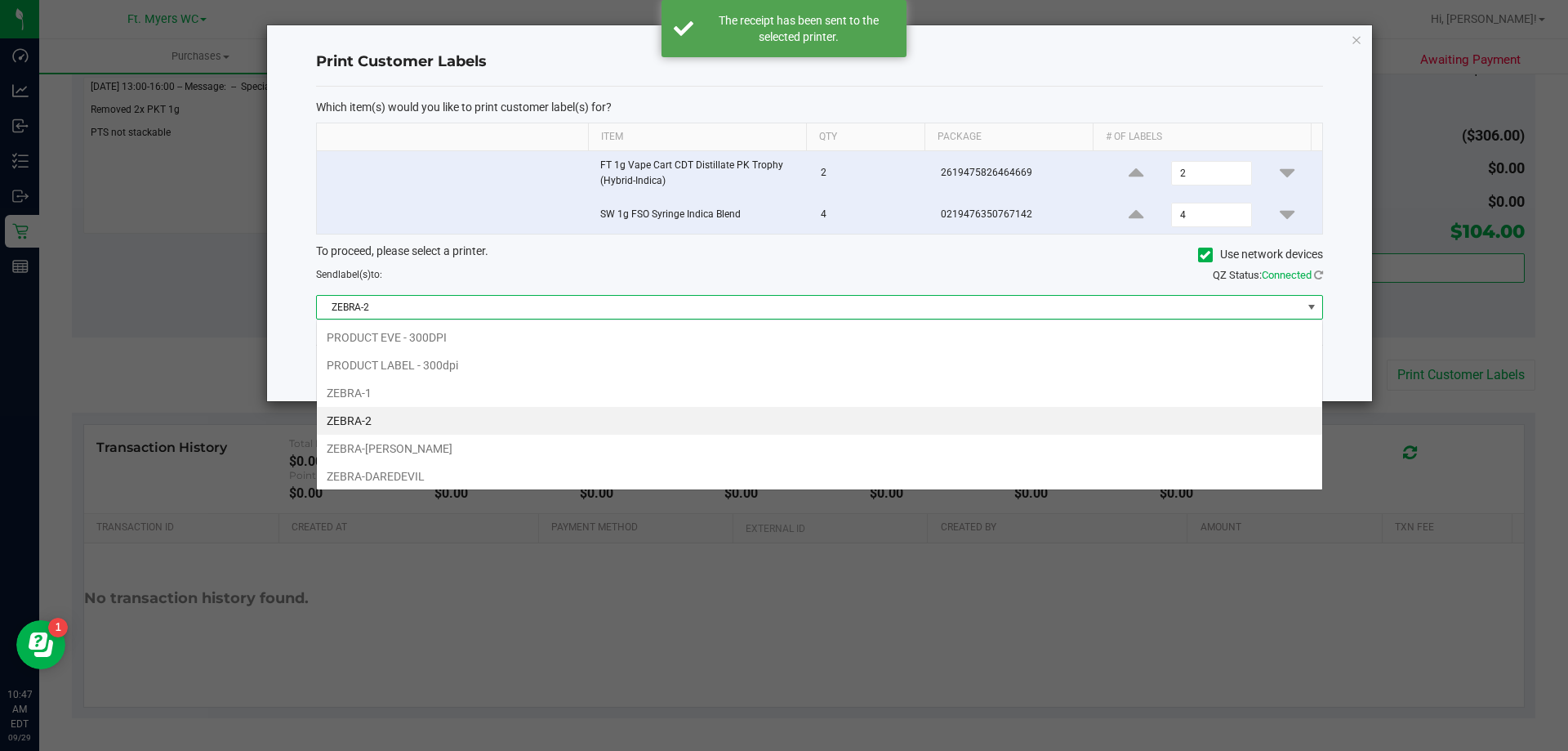
scroll to position [24, 1006]
click at [644, 268] on div "Send label(s) to:" at bounding box center [562, 274] width 516 height 15
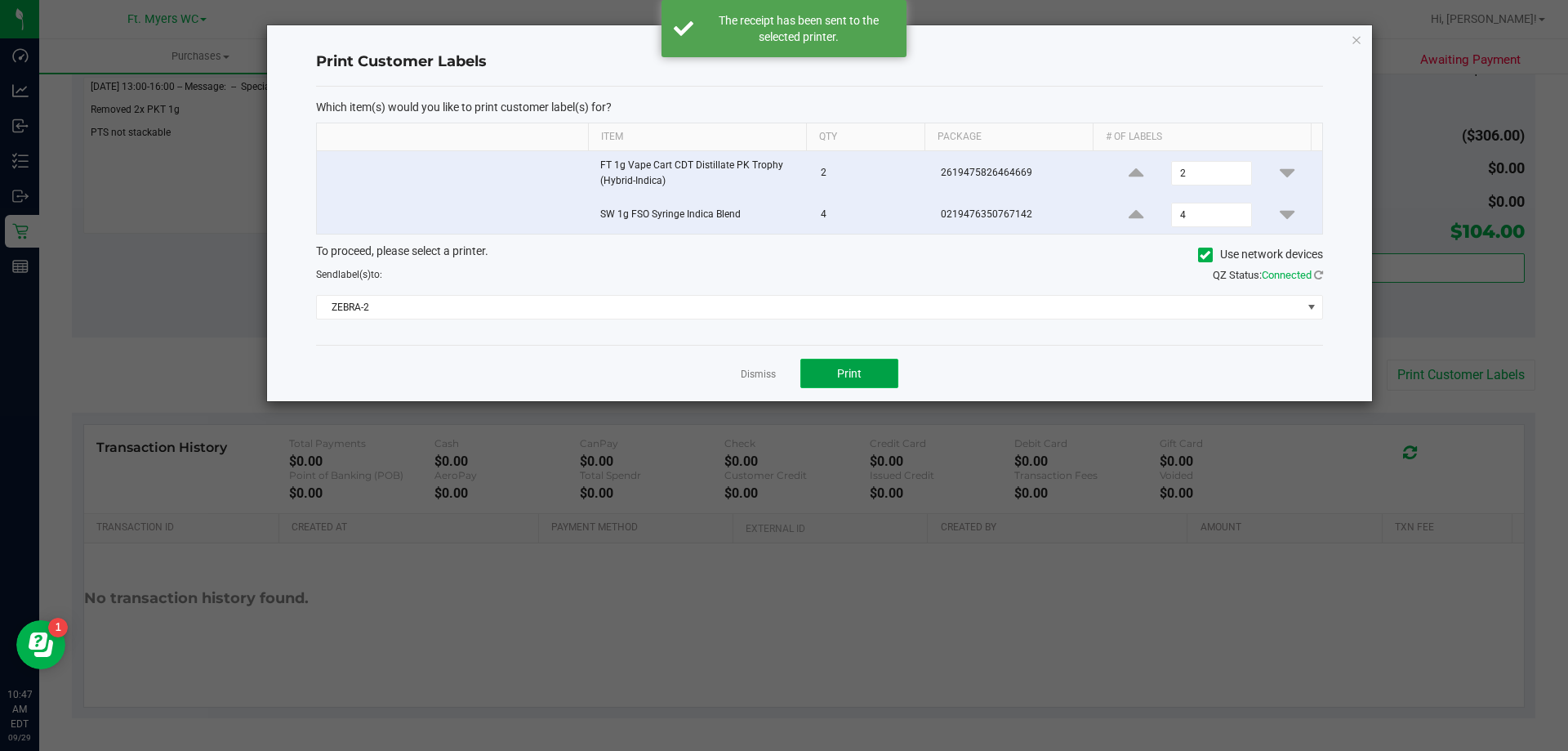
click at [812, 359] on button "Print" at bounding box center [849, 374] width 98 height 30
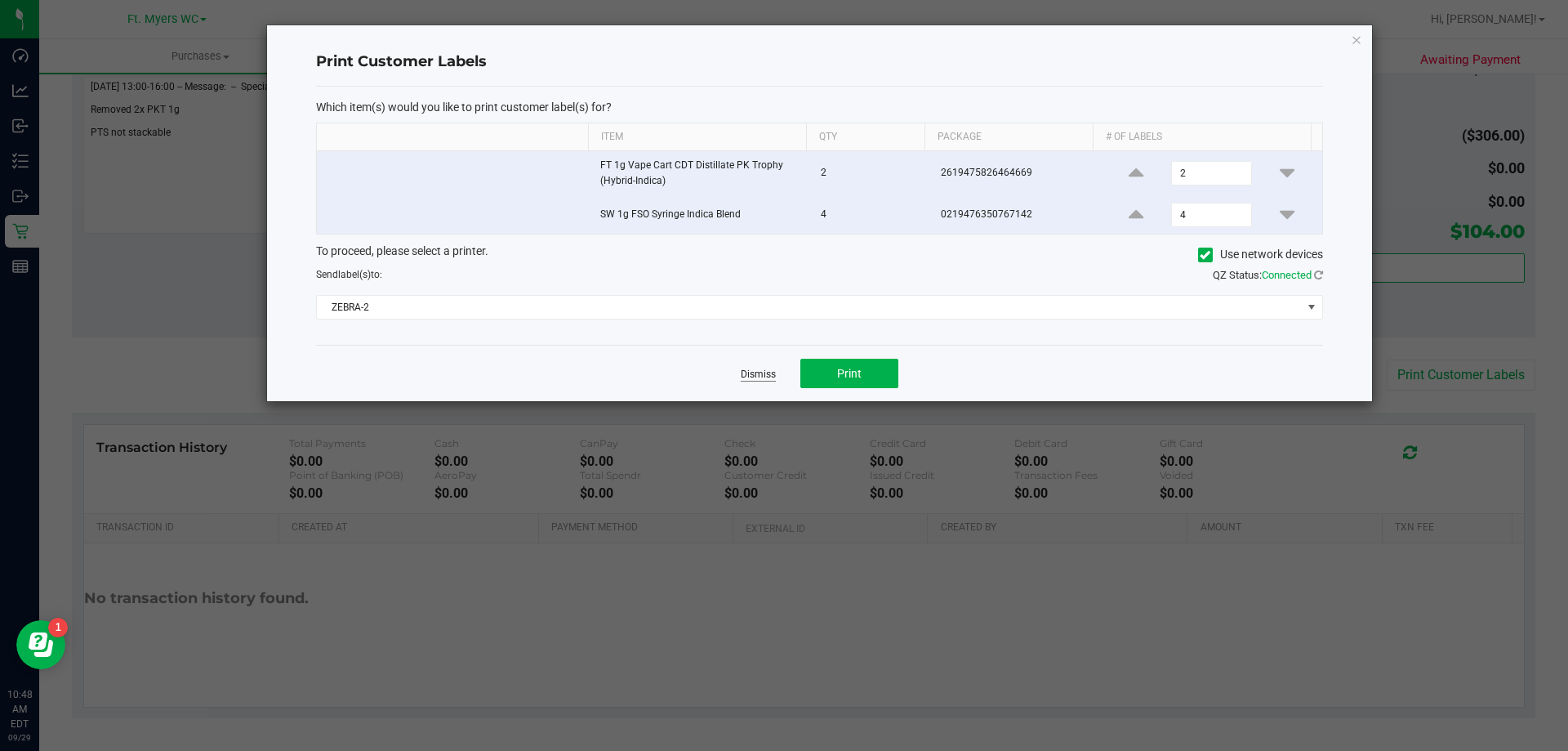
drag, startPoint x: 748, startPoint y: 362, endPoint x: 753, endPoint y: 373, distance: 12.1
click at [751, 365] on div "Dismiss Print" at bounding box center [820, 373] width 1007 height 57
click at [753, 373] on link "Dismiss" at bounding box center [759, 374] width 35 height 14
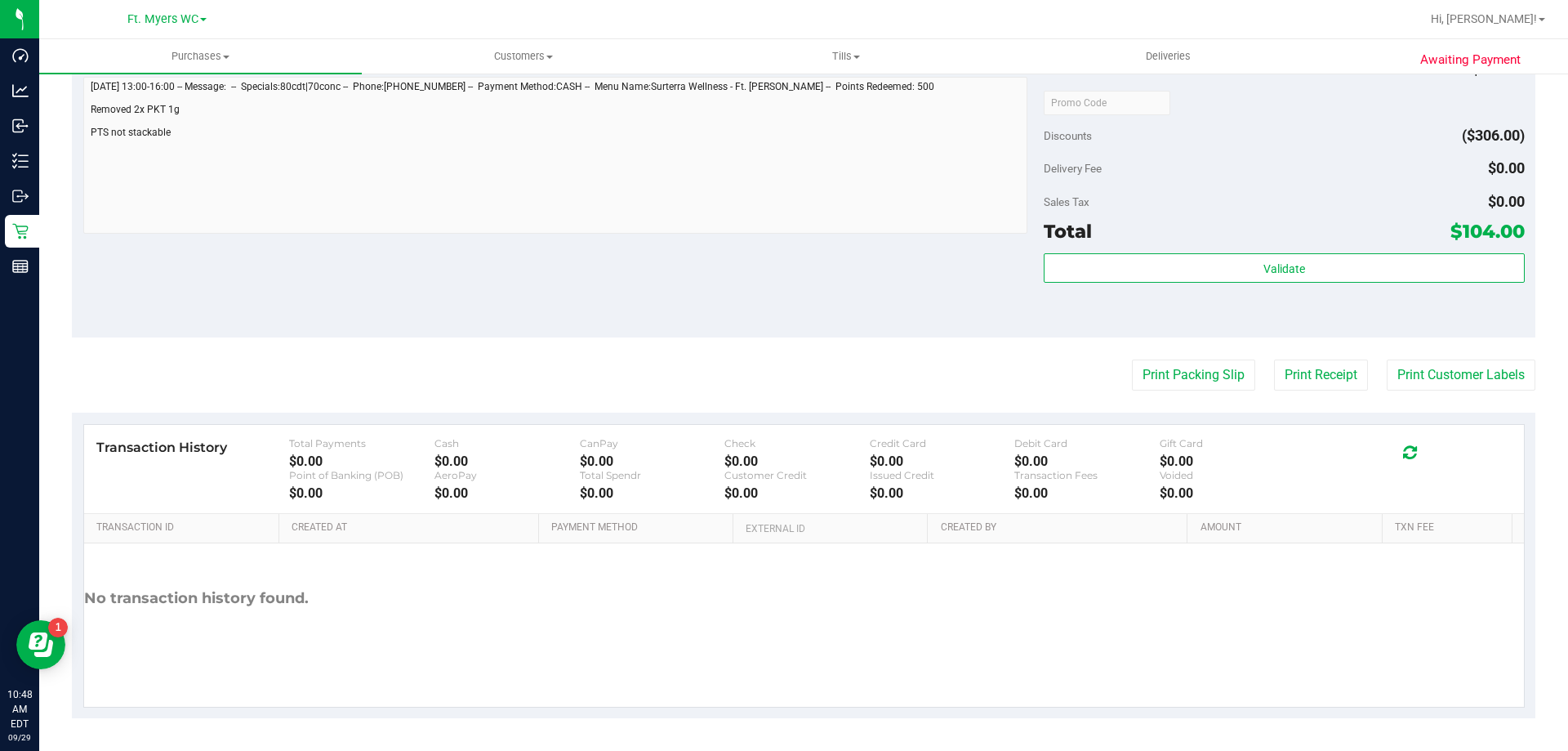
scroll to position [0, 0]
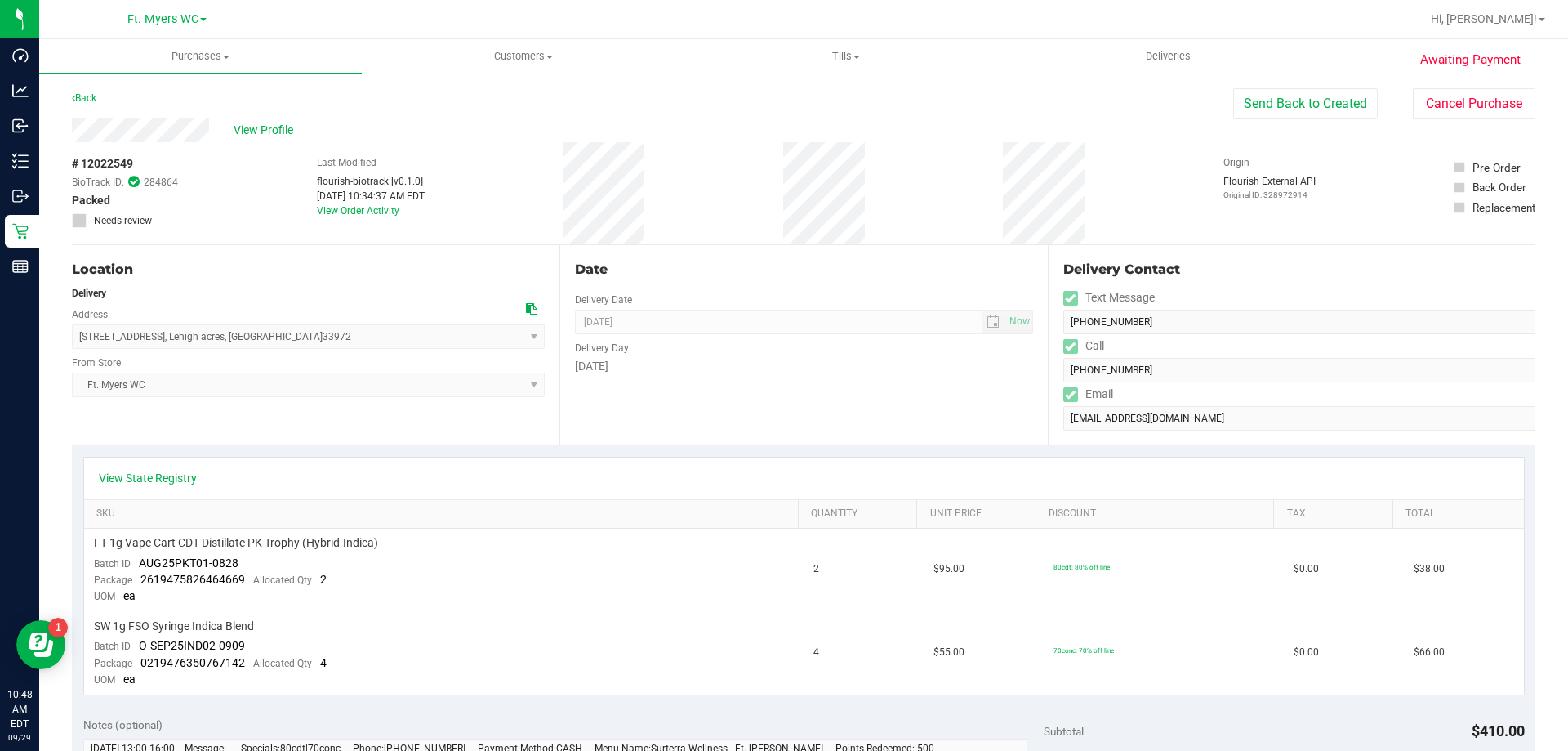
drag, startPoint x: 463, startPoint y: 292, endPoint x: 358, endPoint y: 154, distance: 173.4
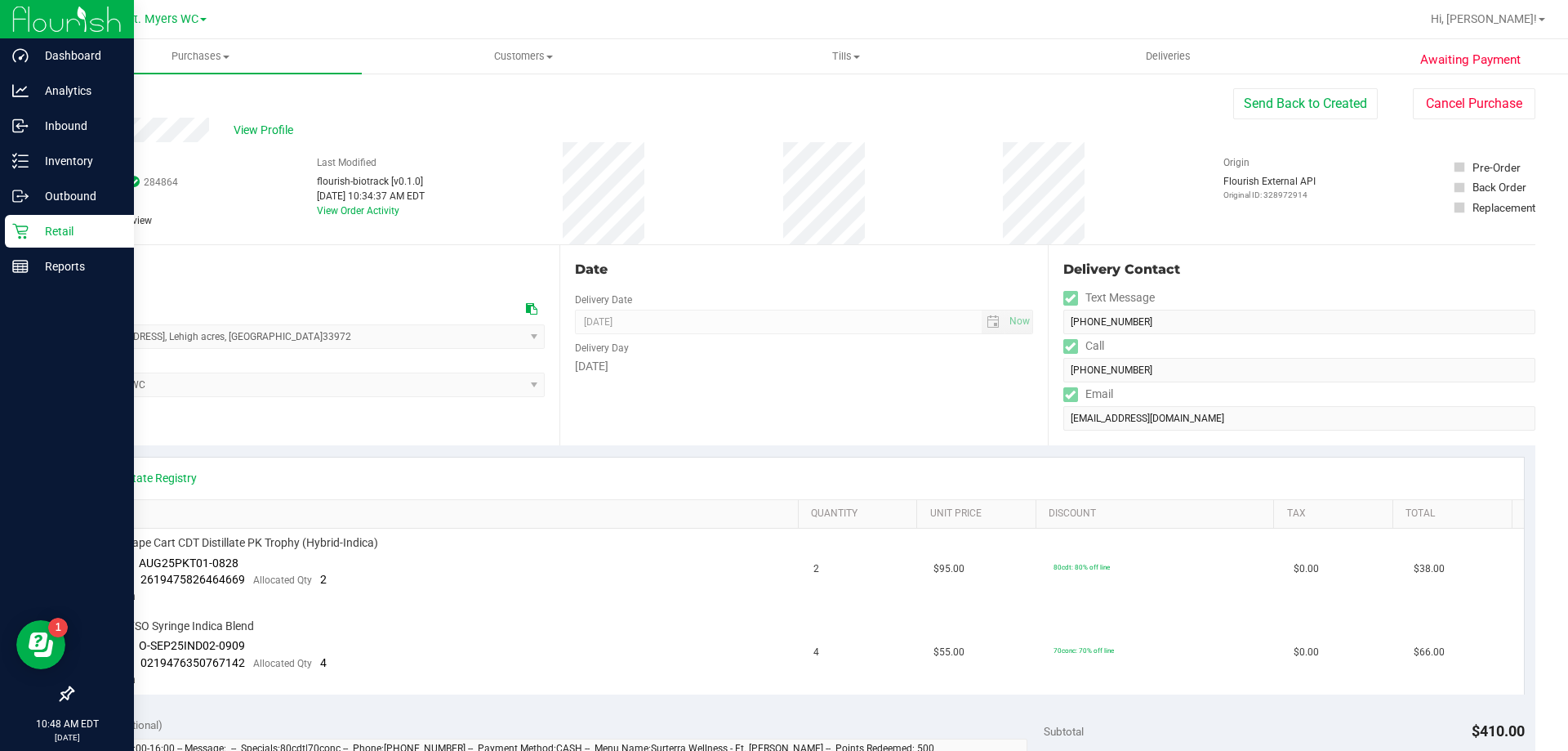
click at [10, 223] on div "Retail" at bounding box center [69, 231] width 129 height 32
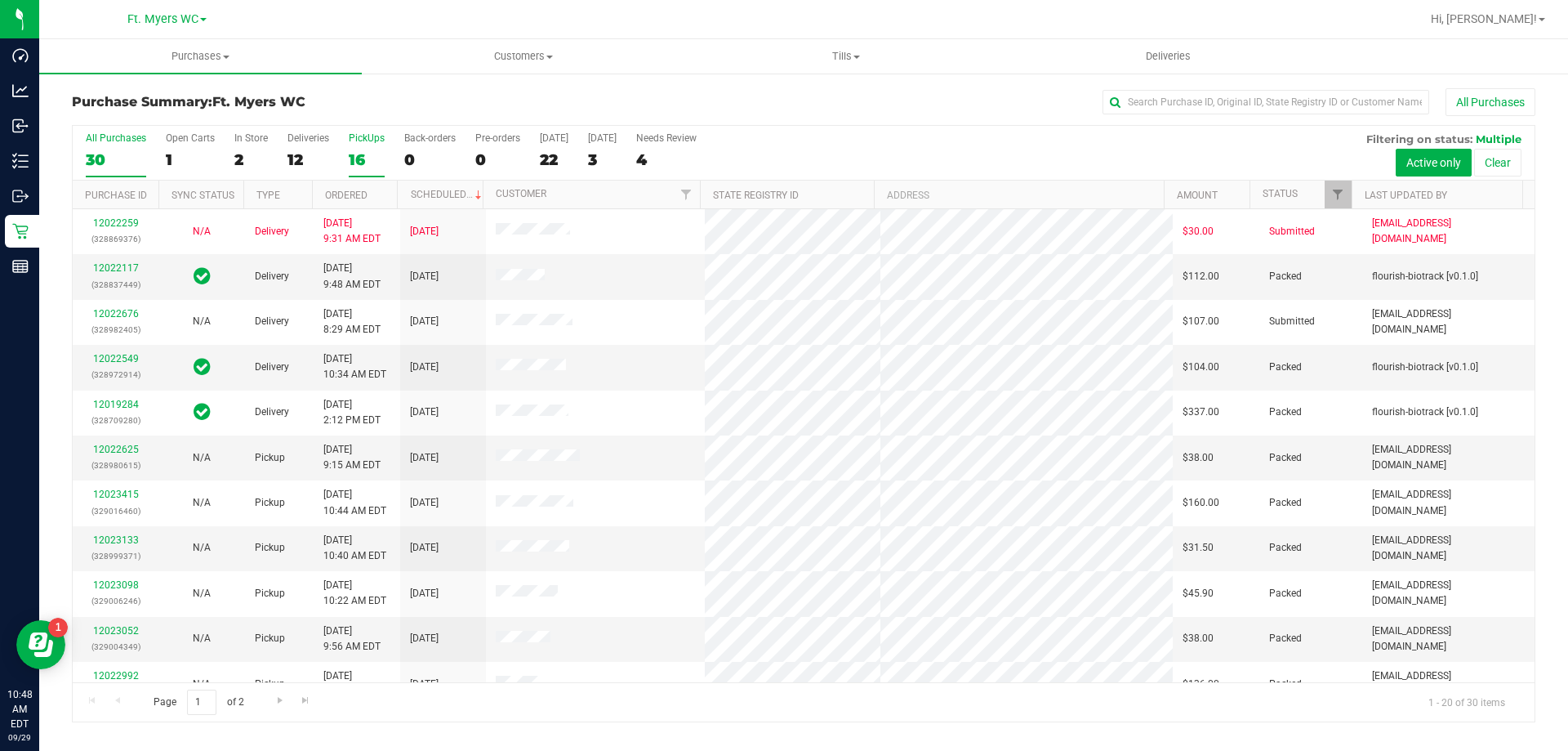
click at [374, 174] on label "PickUps 16" at bounding box center [366, 155] width 36 height 45
click at [0, 0] on input "PickUps 16" at bounding box center [0, 0] width 0 height 0
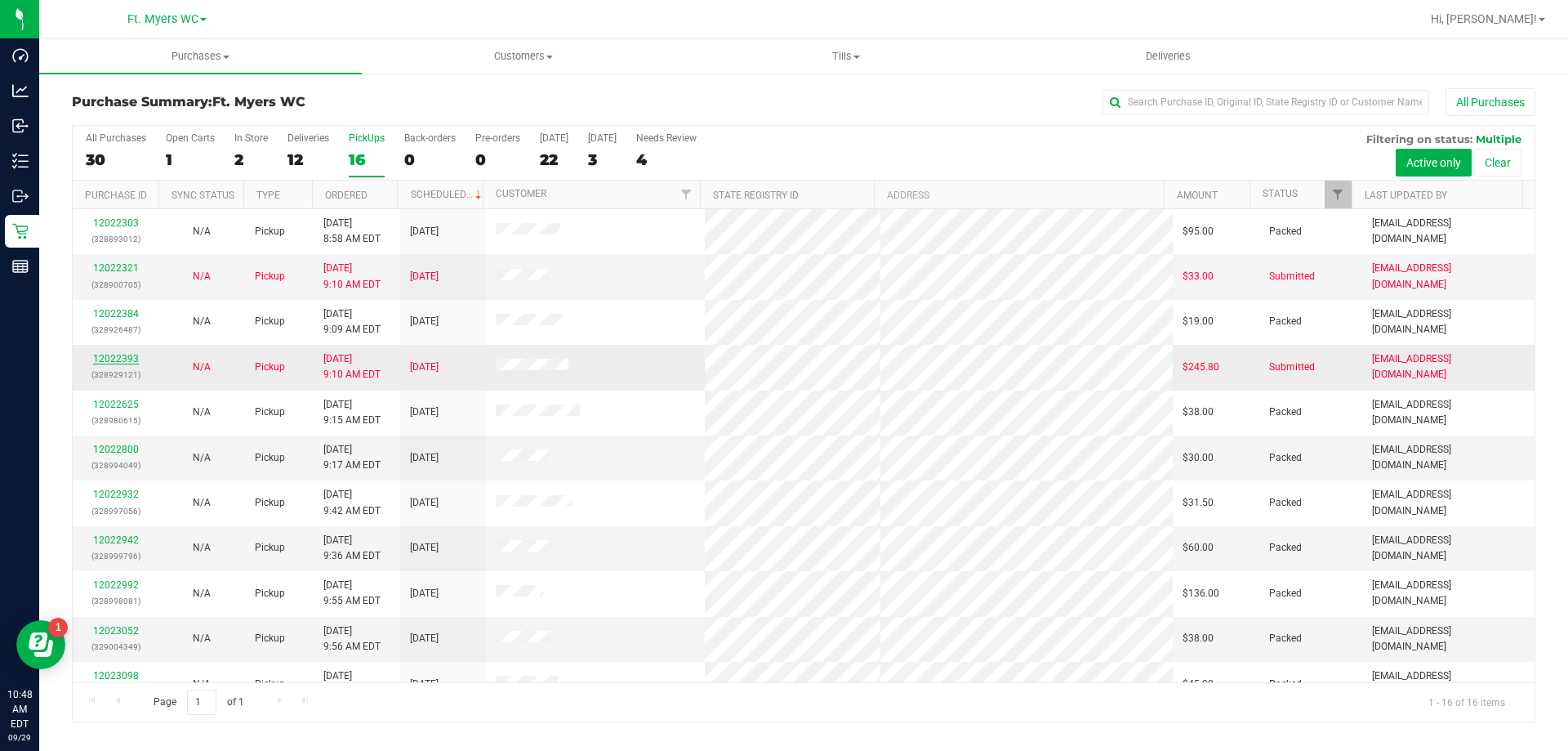
click at [132, 355] on link "12022393" at bounding box center [115, 359] width 45 height 11
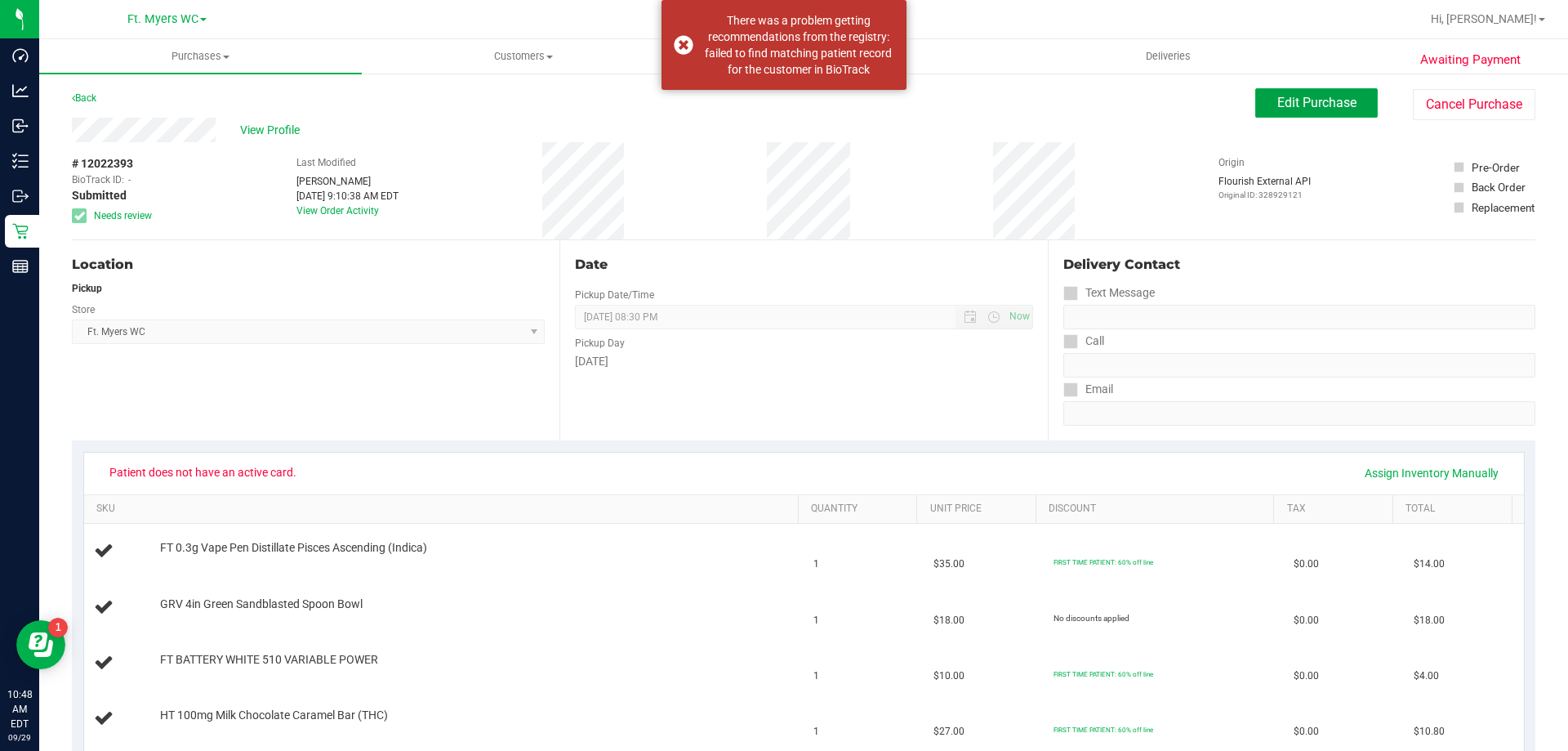
click at [1355, 103] on button "Edit Purchase" at bounding box center [1317, 103] width 122 height 30
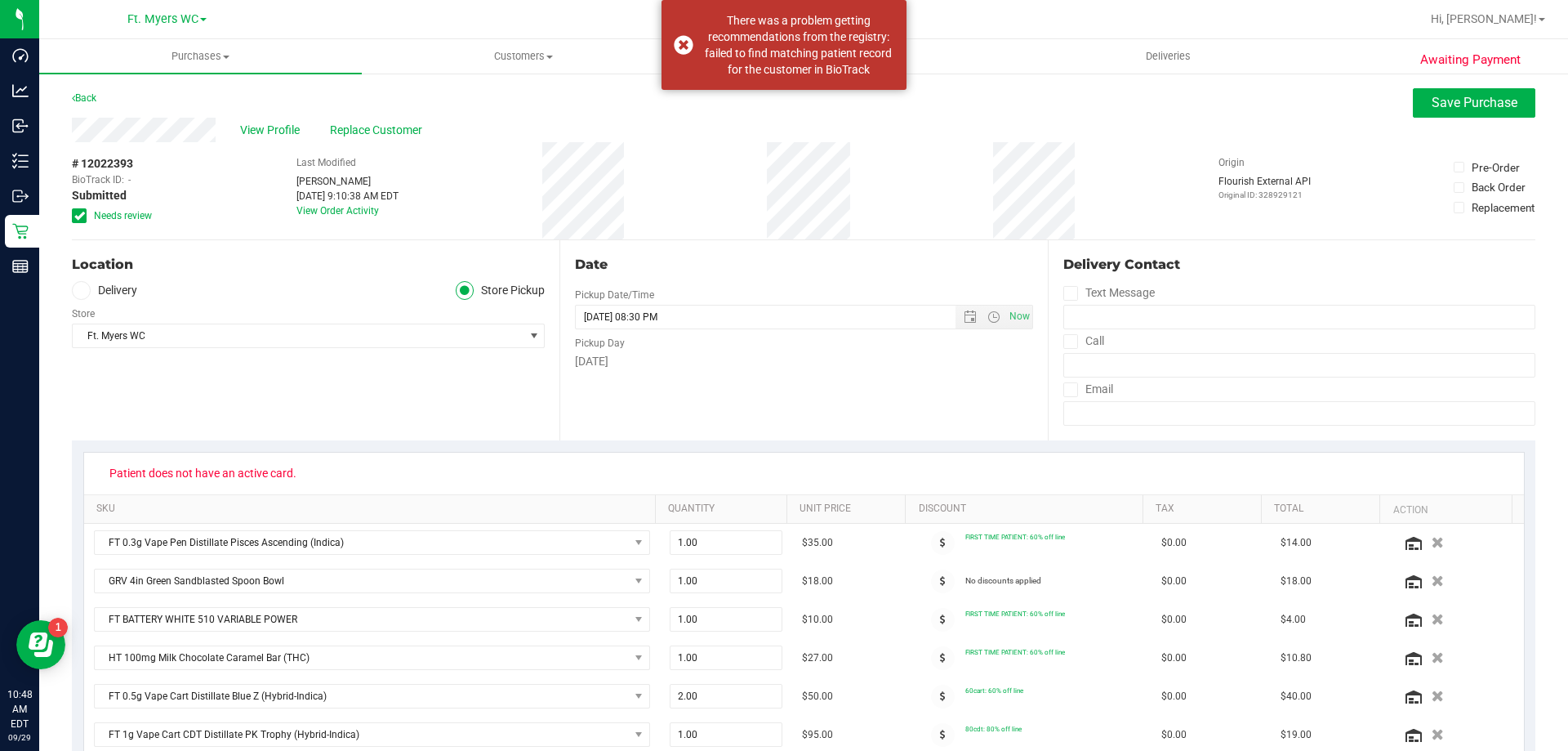
click at [402, 131] on span "Replace Customer" at bounding box center [379, 130] width 98 height 17
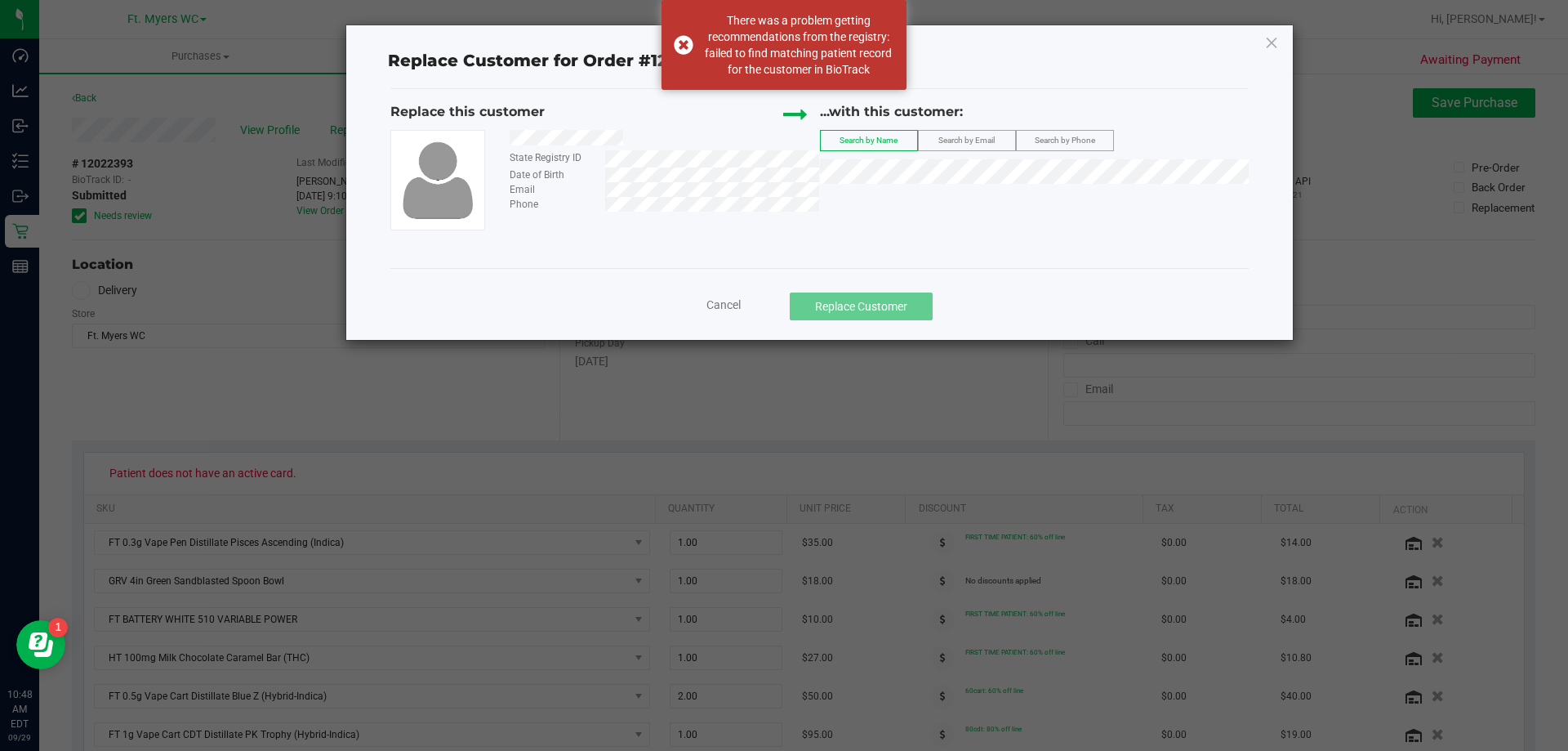
drag, startPoint x: 640, startPoint y: 141, endPoint x: 505, endPoint y: 141, distance: 135.0
click at [505, 141] on div at bounding box center [657, 140] width 322 height 20
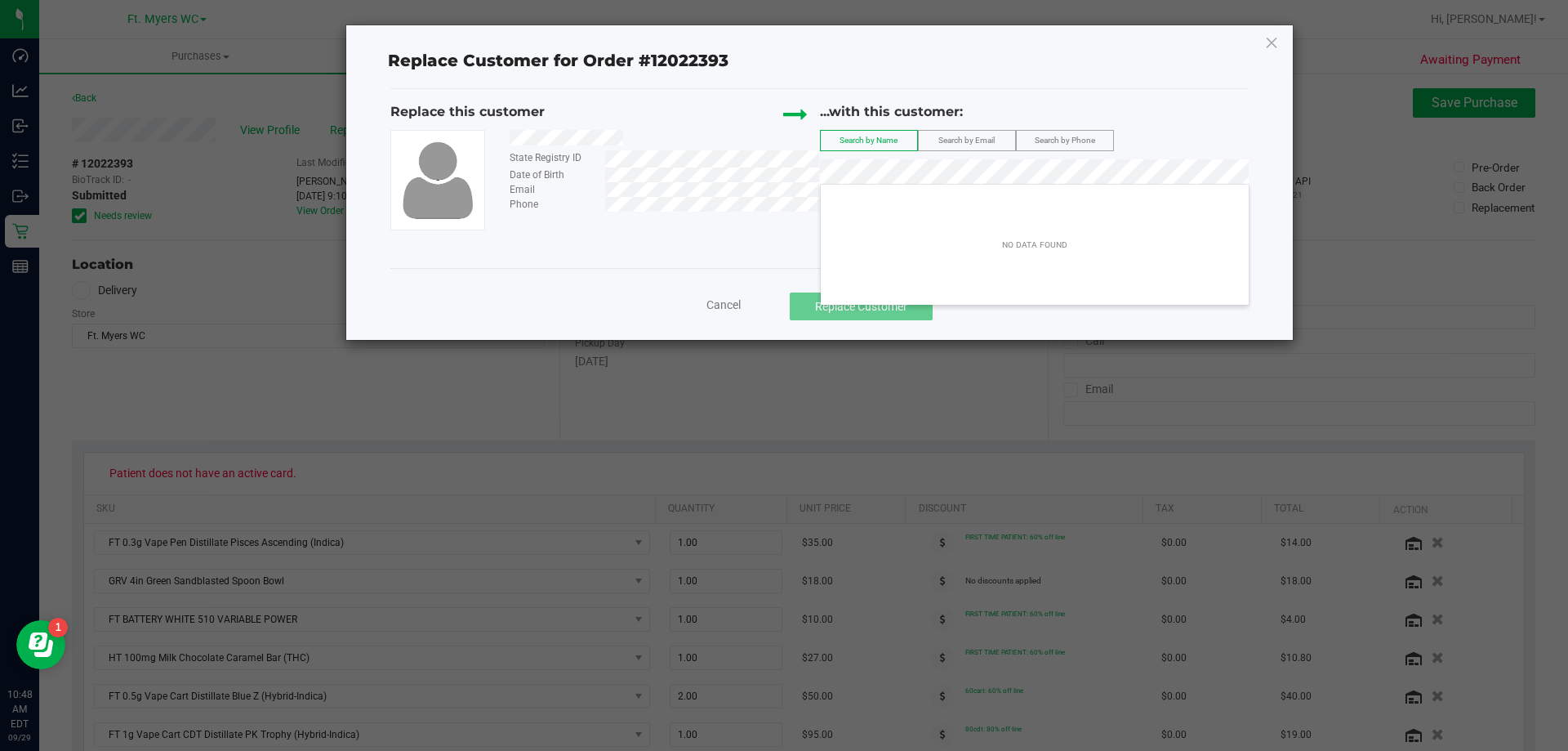
click at [545, 147] on div "Replace this customer State Registry ID Date of Birth Email Phone ...with this …" at bounding box center [820, 166] width 859 height 128
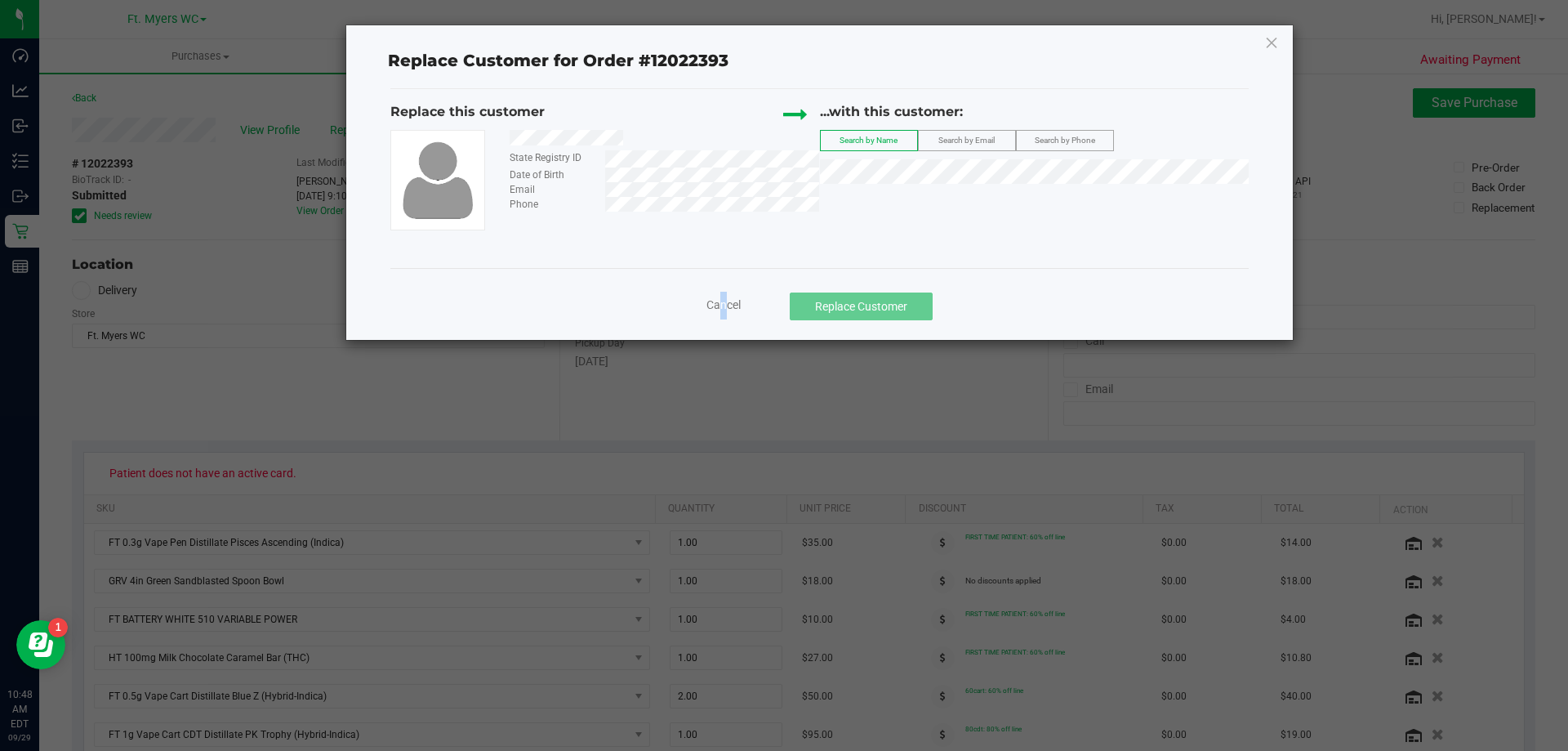
click at [716, 291] on div "Cancel Replace Customer" at bounding box center [820, 300] width 859 height 65
click at [726, 305] on span "Cancel" at bounding box center [723, 305] width 34 height 13
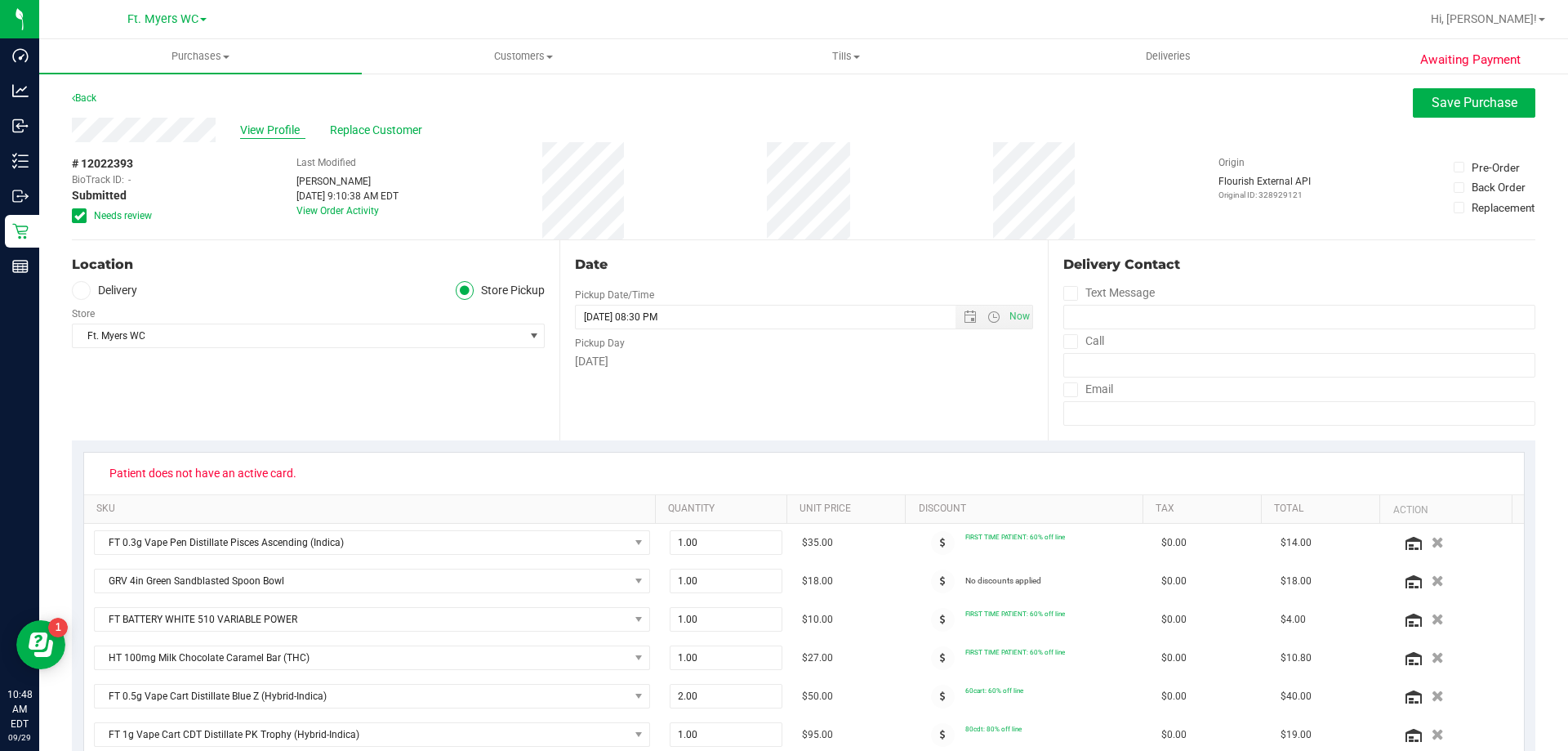
drag, startPoint x: 236, startPoint y: 110, endPoint x: 261, endPoint y: 131, distance: 32.6
click at [261, 131] on span "View Profile" at bounding box center [273, 130] width 65 height 17
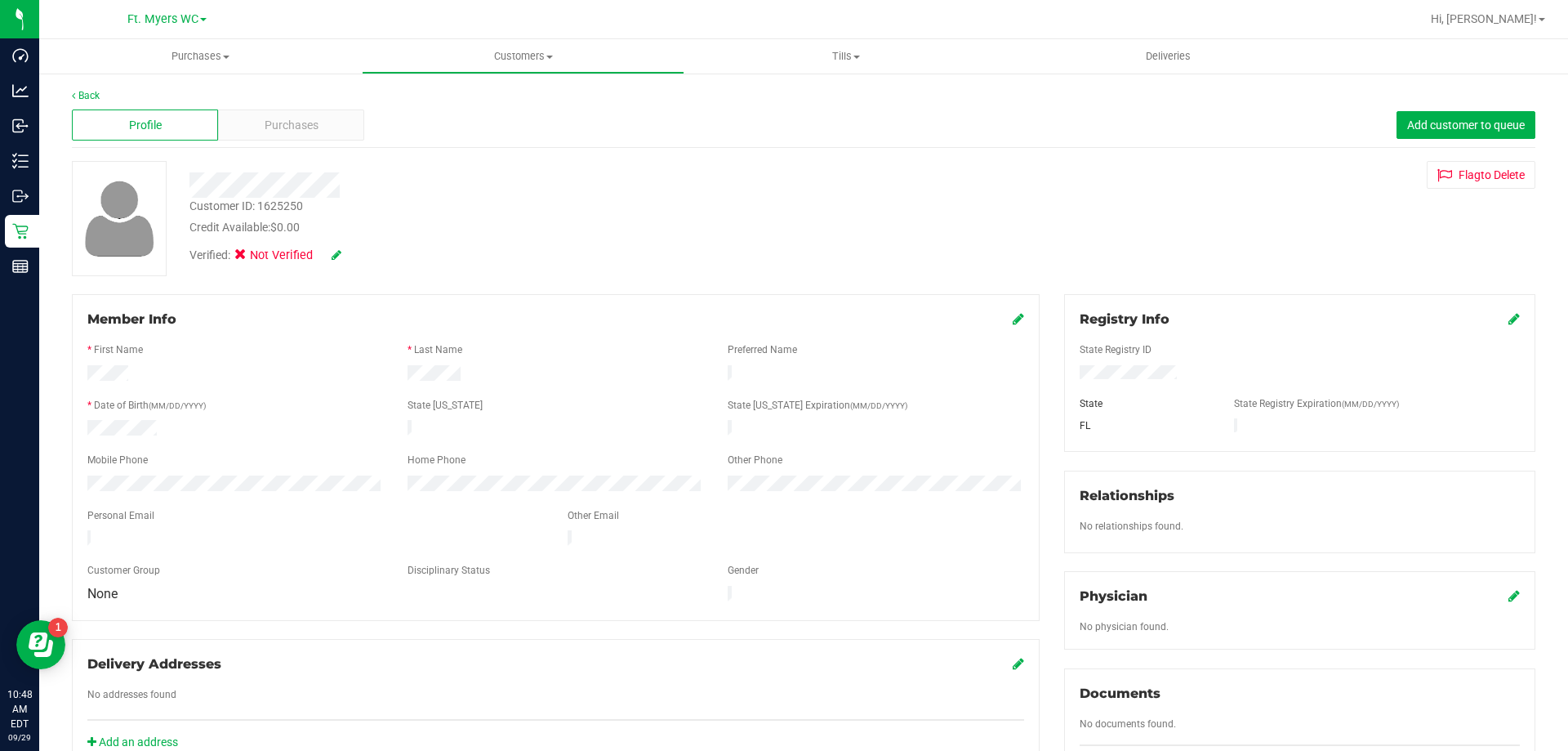
click at [1509, 318] on icon at bounding box center [1514, 319] width 11 height 13
click at [751, 377] on div "Member Info * First Name * Last Name Preferred Name * Date of Birth (MM/DD/YYYY…" at bounding box center [803, 715] width 1488 height 842
click at [1506, 315] on icon at bounding box center [1513, 320] width 15 height 13
click at [349, 257] on div "Verified: Not Verified" at bounding box center [300, 255] width 223 height 18
click at [338, 257] on icon at bounding box center [337, 255] width 10 height 11
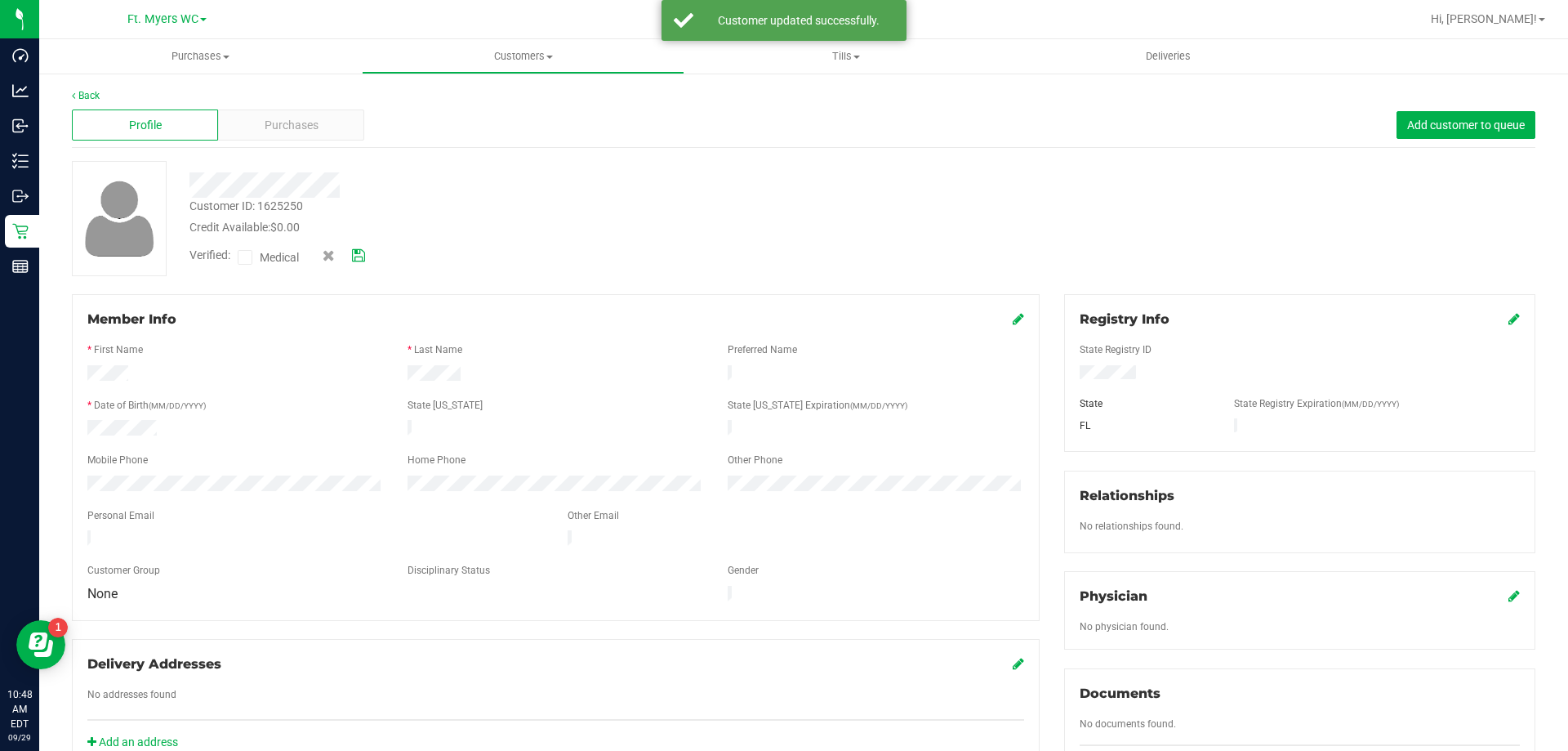
click at [287, 251] on span "Medical" at bounding box center [283, 258] width 46 height 17
click at [0, 0] on input "Medical" at bounding box center [0, 0] width 0 height 0
click at [379, 253] on div "Verified: Medical" at bounding box center [301, 257] width 249 height 21
click at [365, 251] on icon at bounding box center [359, 256] width 13 height 11
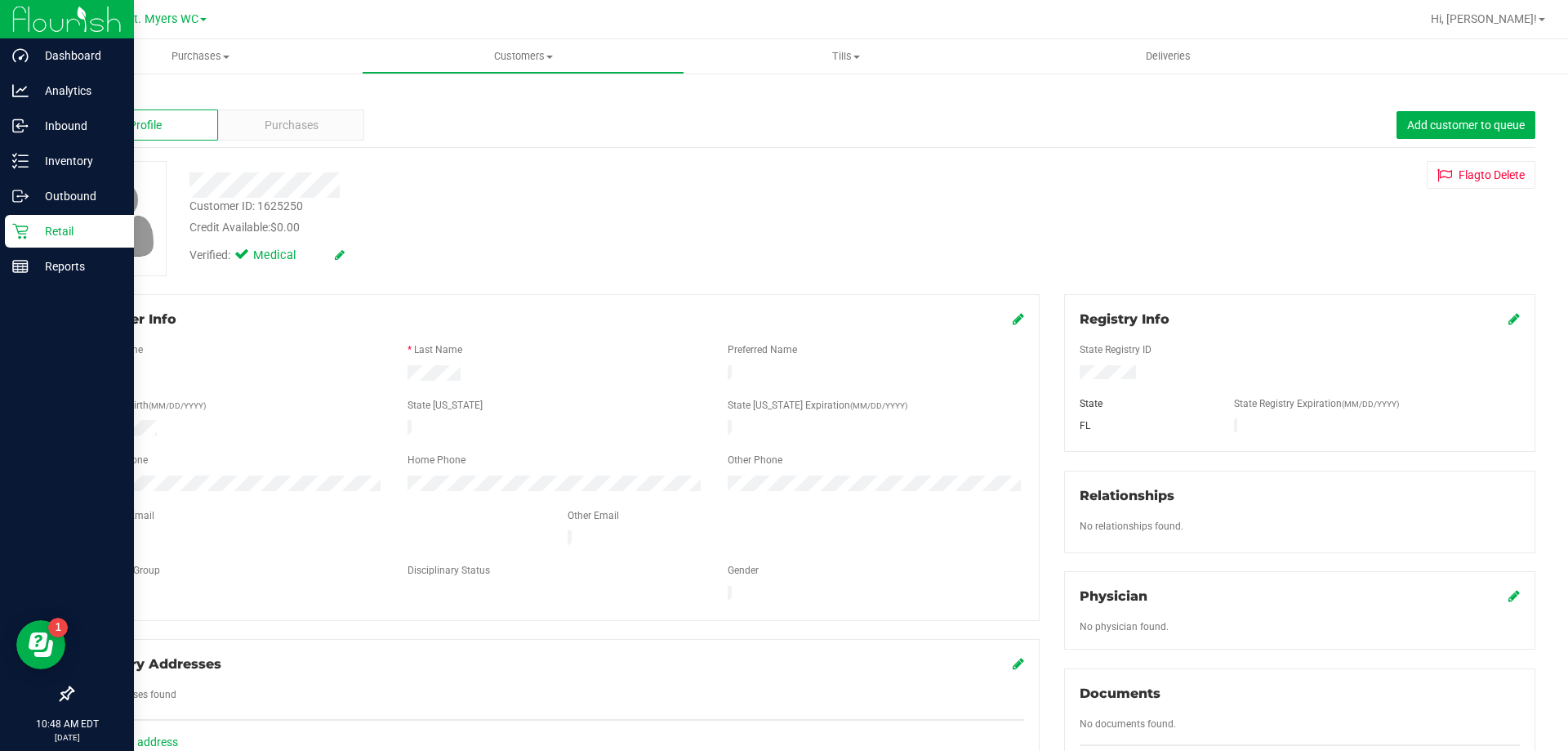
click at [25, 230] on icon at bounding box center [20, 231] width 17 height 17
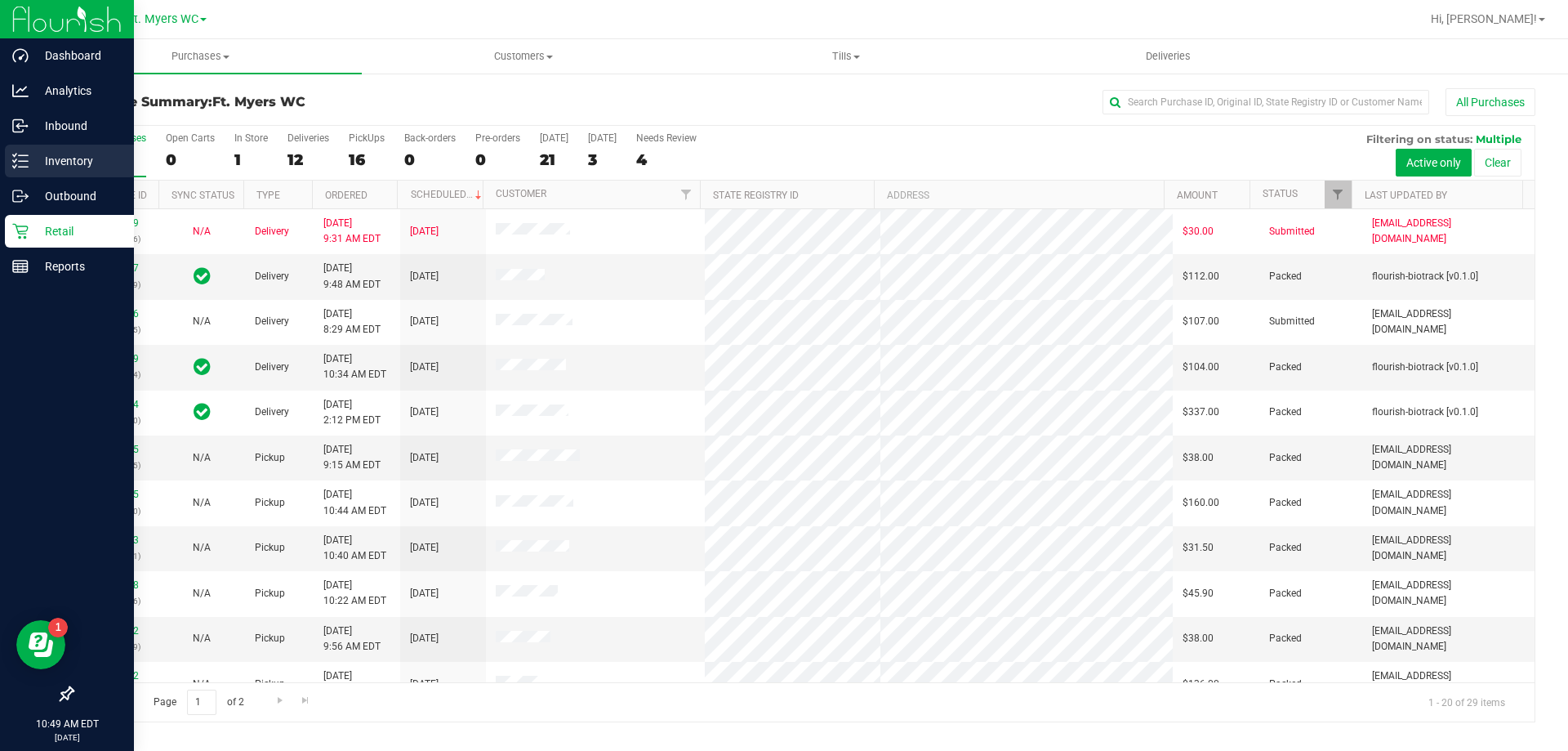
click at [17, 156] on icon at bounding box center [20, 161] width 17 height 17
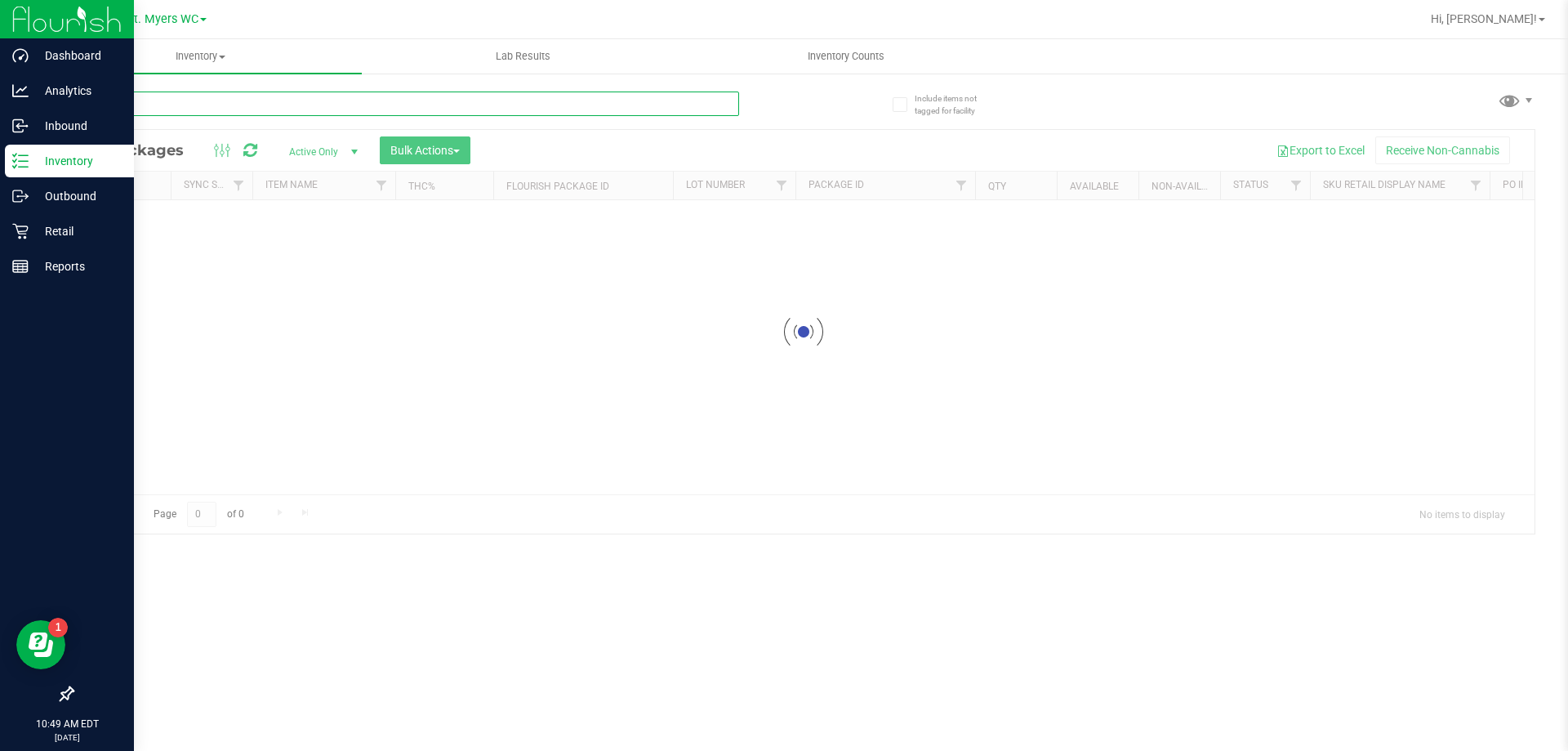
click at [153, 99] on input "text" at bounding box center [406, 104] width 668 height 24
click at [244, 141] on link at bounding box center [250, 150] width 14 height 19
click at [153, 99] on input "text" at bounding box center [406, 104] width 668 height 24
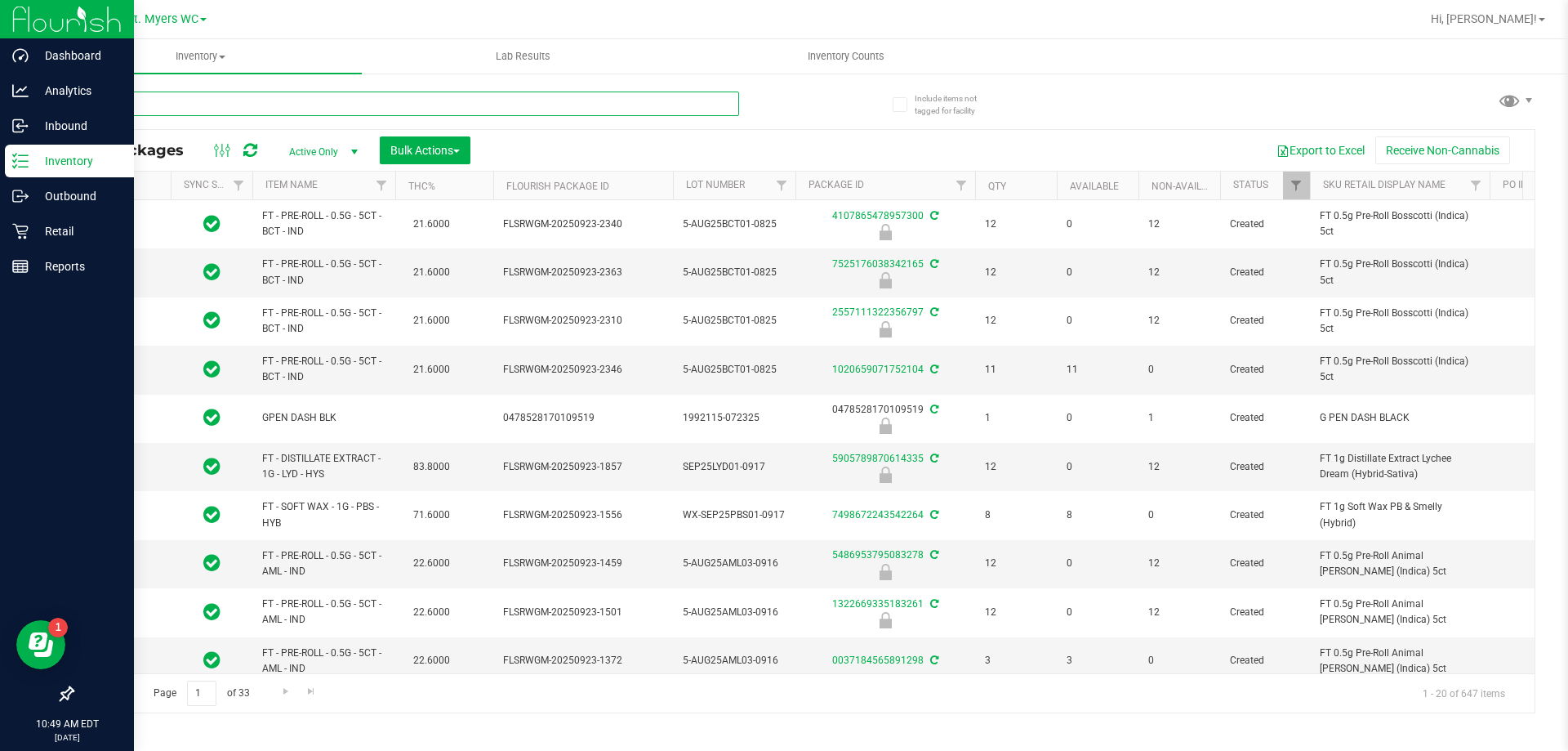
type input "elr"
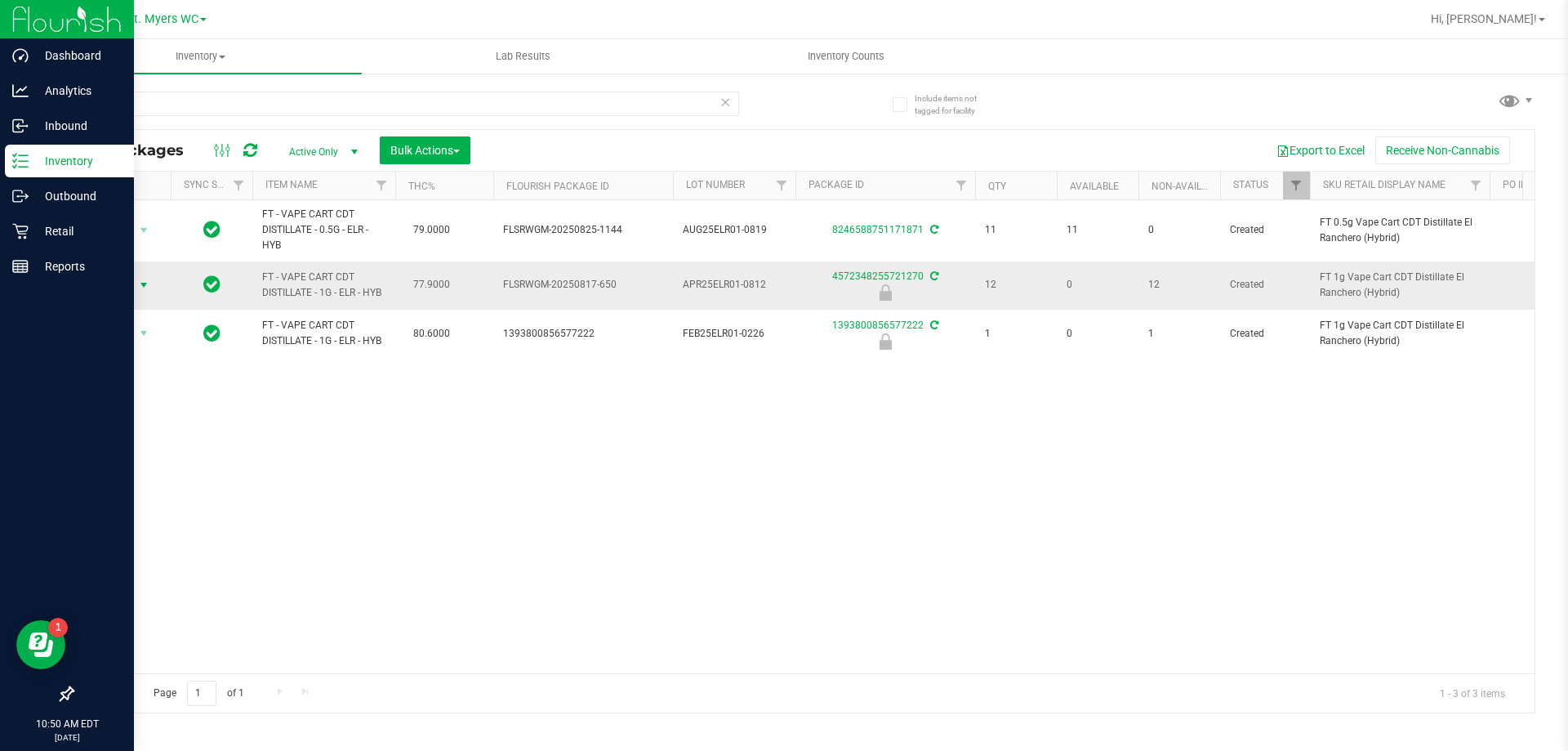
click at [108, 287] on span "Action" at bounding box center [111, 285] width 45 height 23
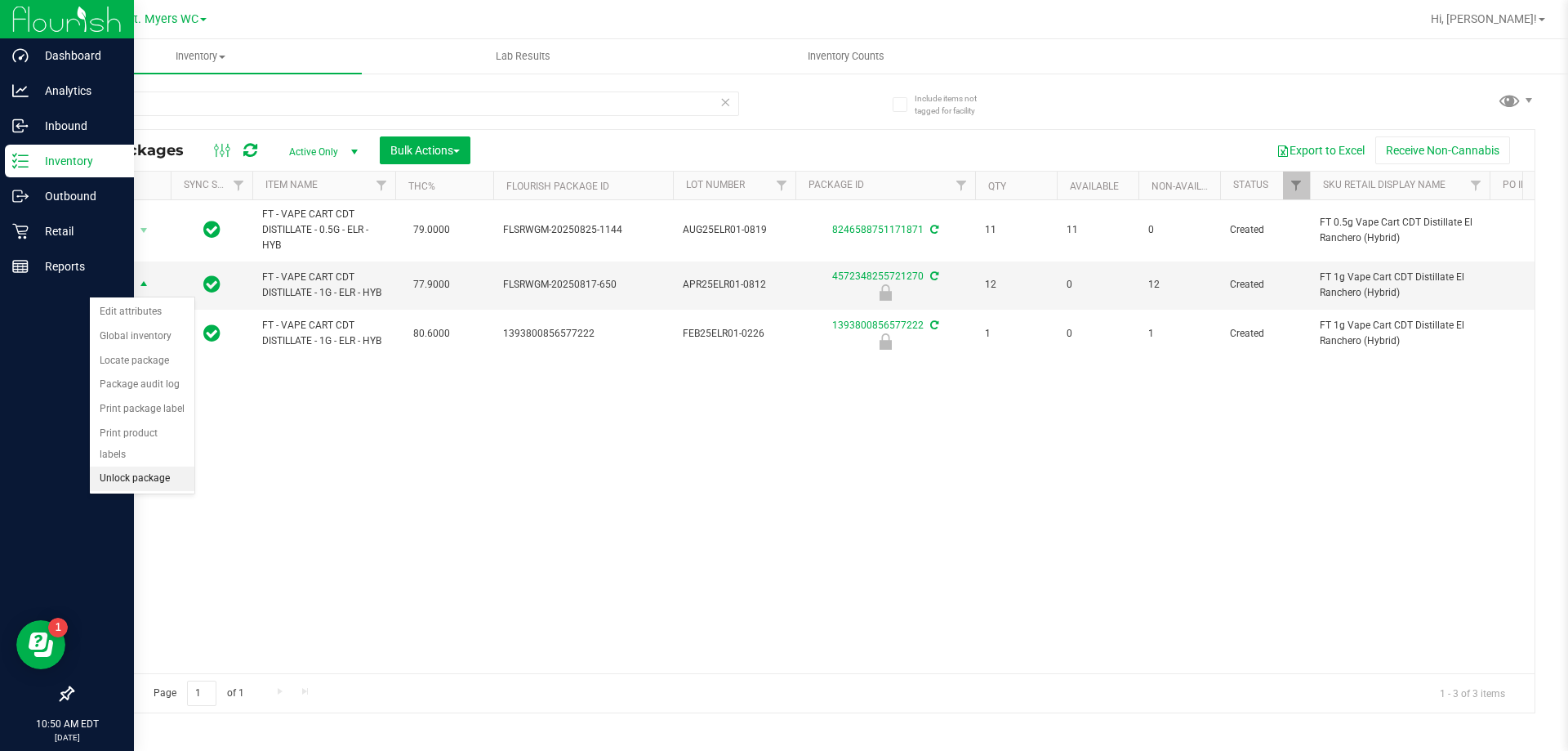
click at [152, 466] on li "Unlock package" at bounding box center [142, 478] width 105 height 24
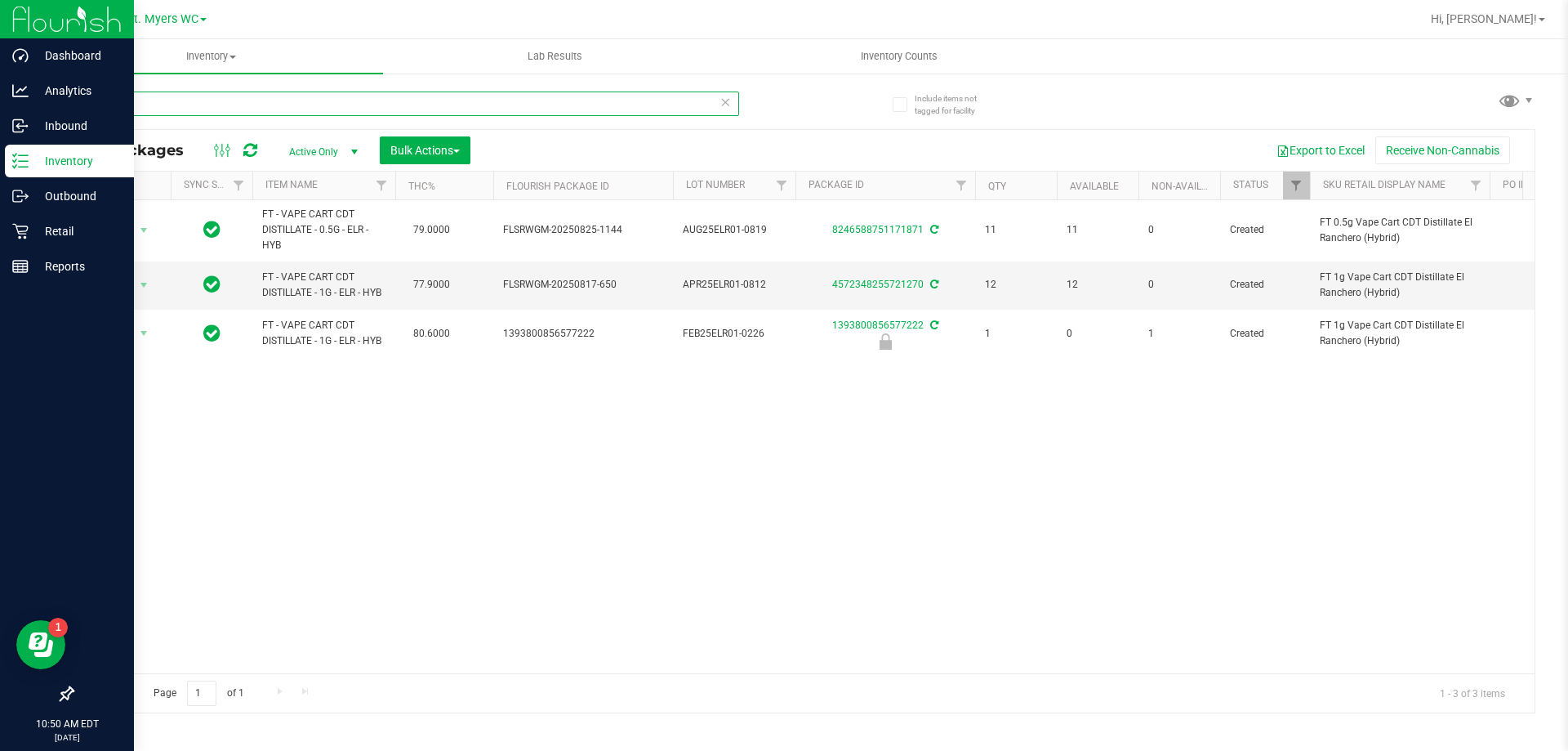
click at [228, 113] on input "elr" at bounding box center [406, 104] width 668 height 24
click at [227, 112] on input "elr" at bounding box center [406, 104] width 668 height 24
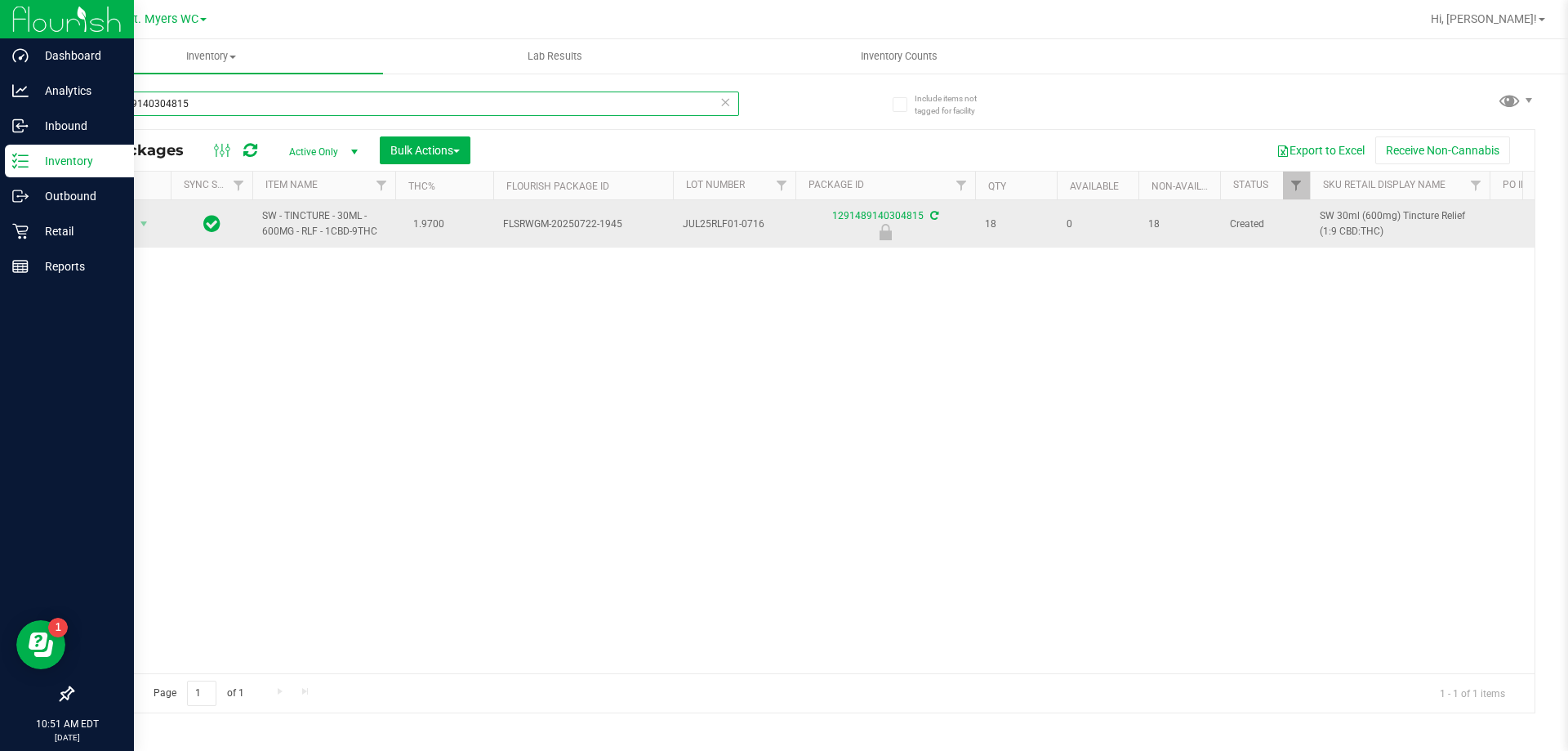
type input "1291489140304815"
click at [147, 212] on span "select" at bounding box center [144, 223] width 20 height 23
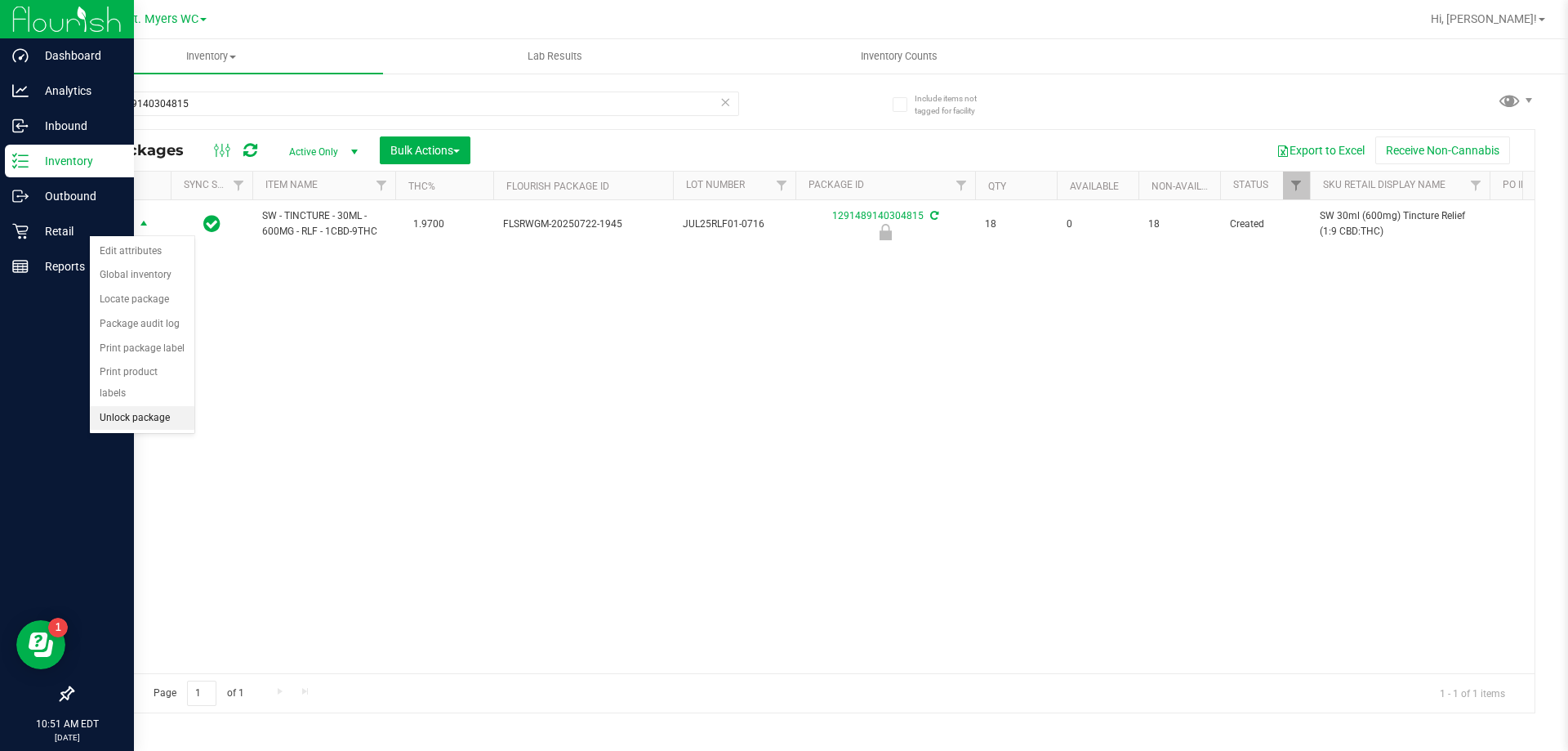
click at [134, 406] on li "Unlock package" at bounding box center [142, 418] width 105 height 24
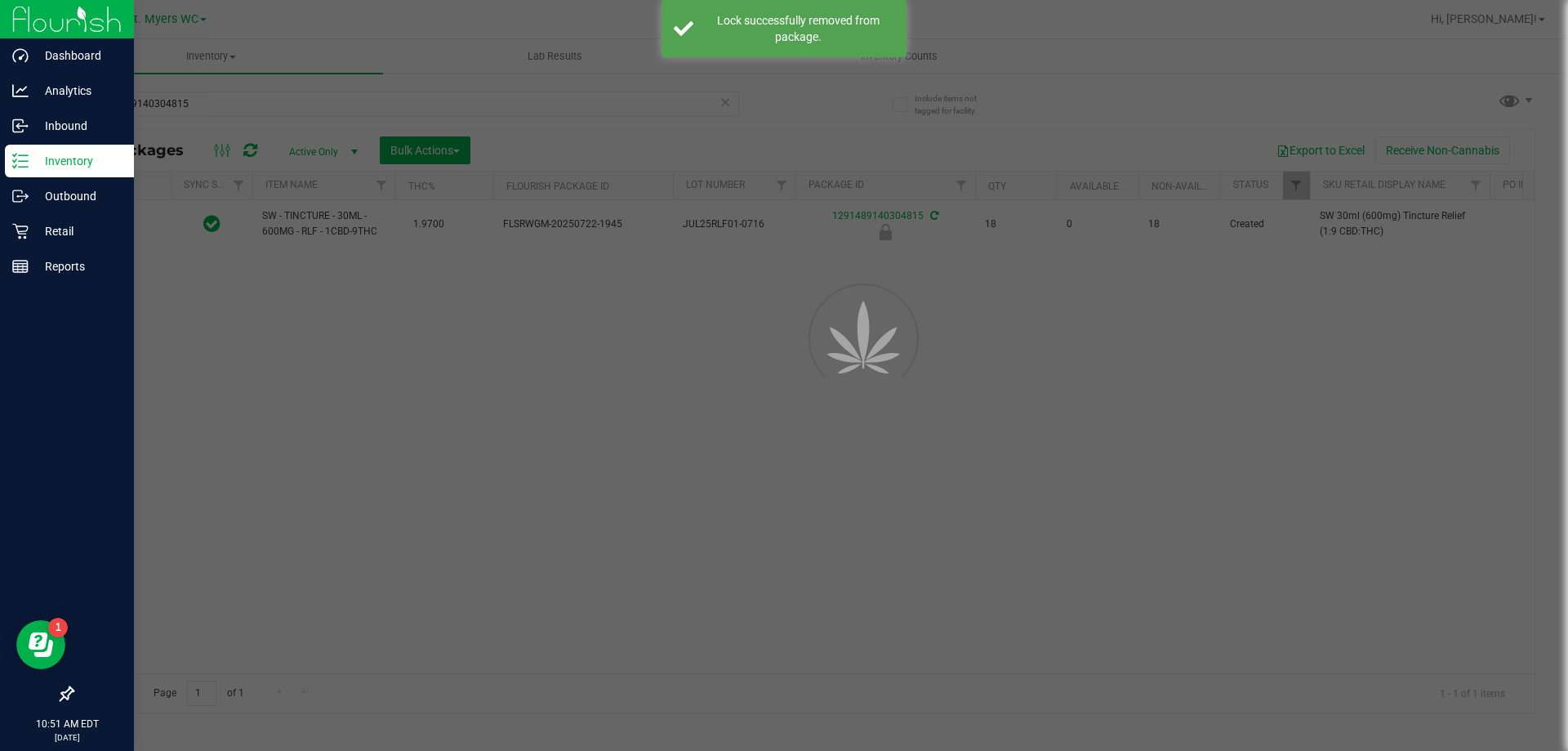
click at [199, 371] on div at bounding box center [784, 376] width 1568 height 751
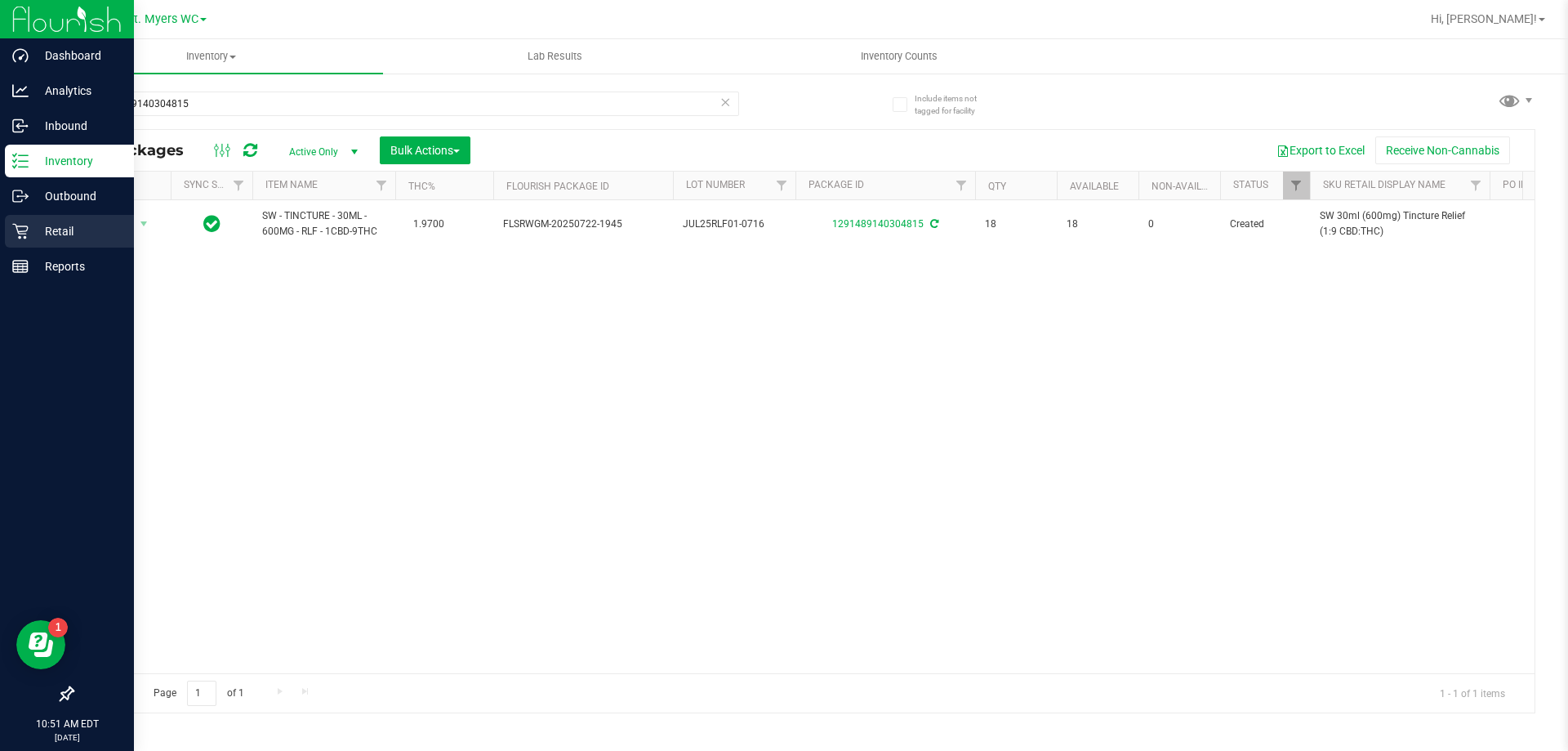
click at [68, 221] on div "Retail" at bounding box center [69, 231] width 129 height 32
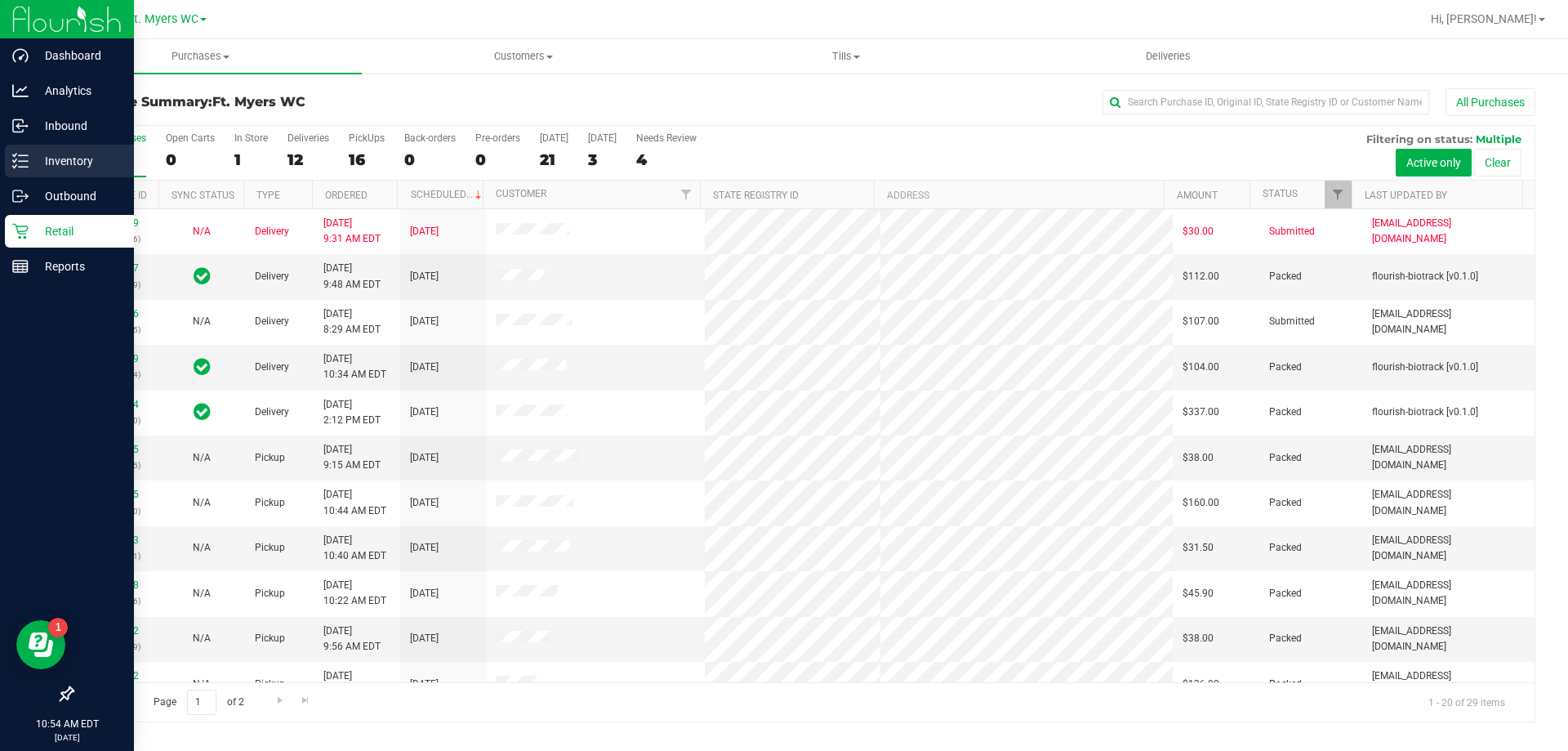
click at [36, 154] on p "Inventory" at bounding box center [78, 160] width 98 height 19
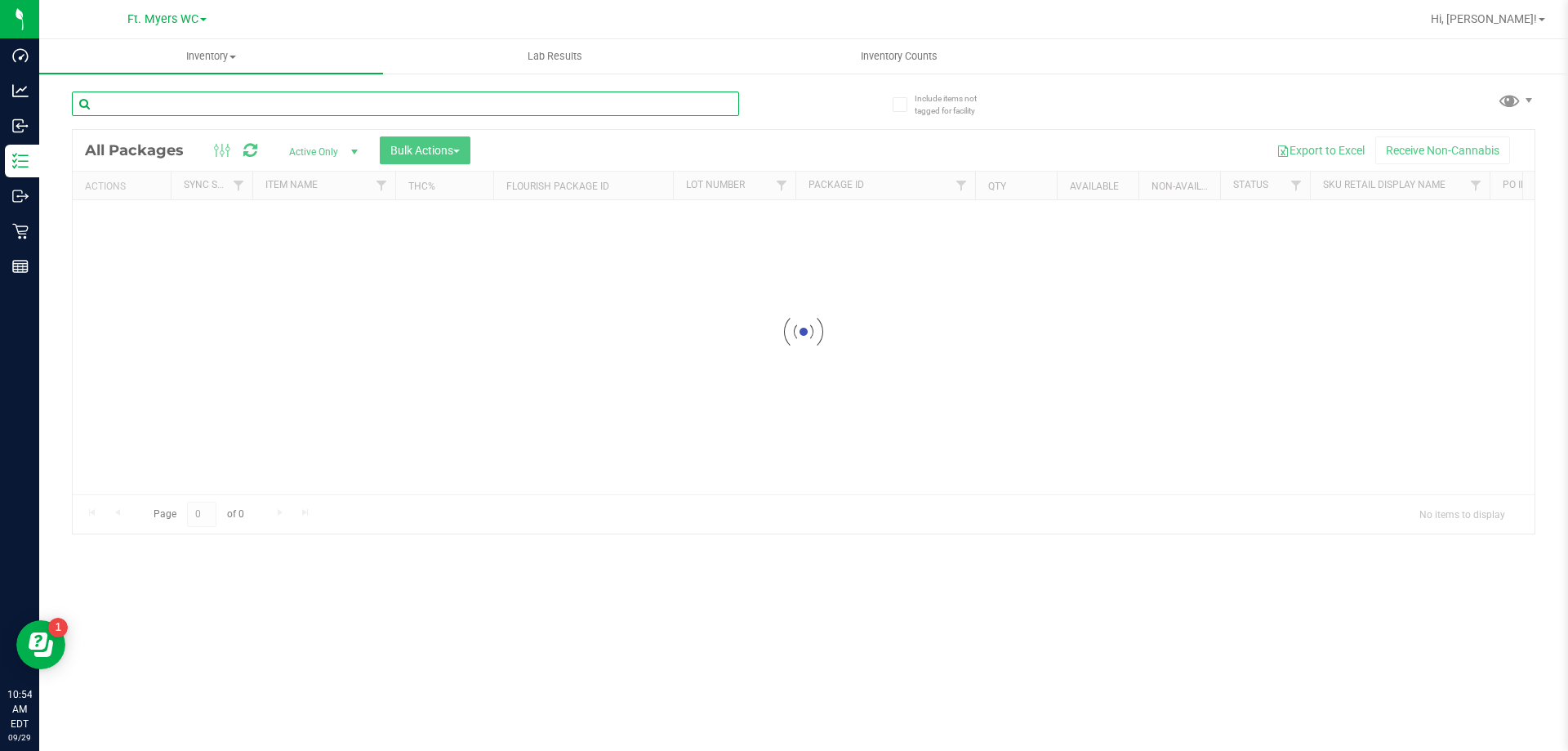
click at [250, 94] on input "text" at bounding box center [406, 104] width 668 height 24
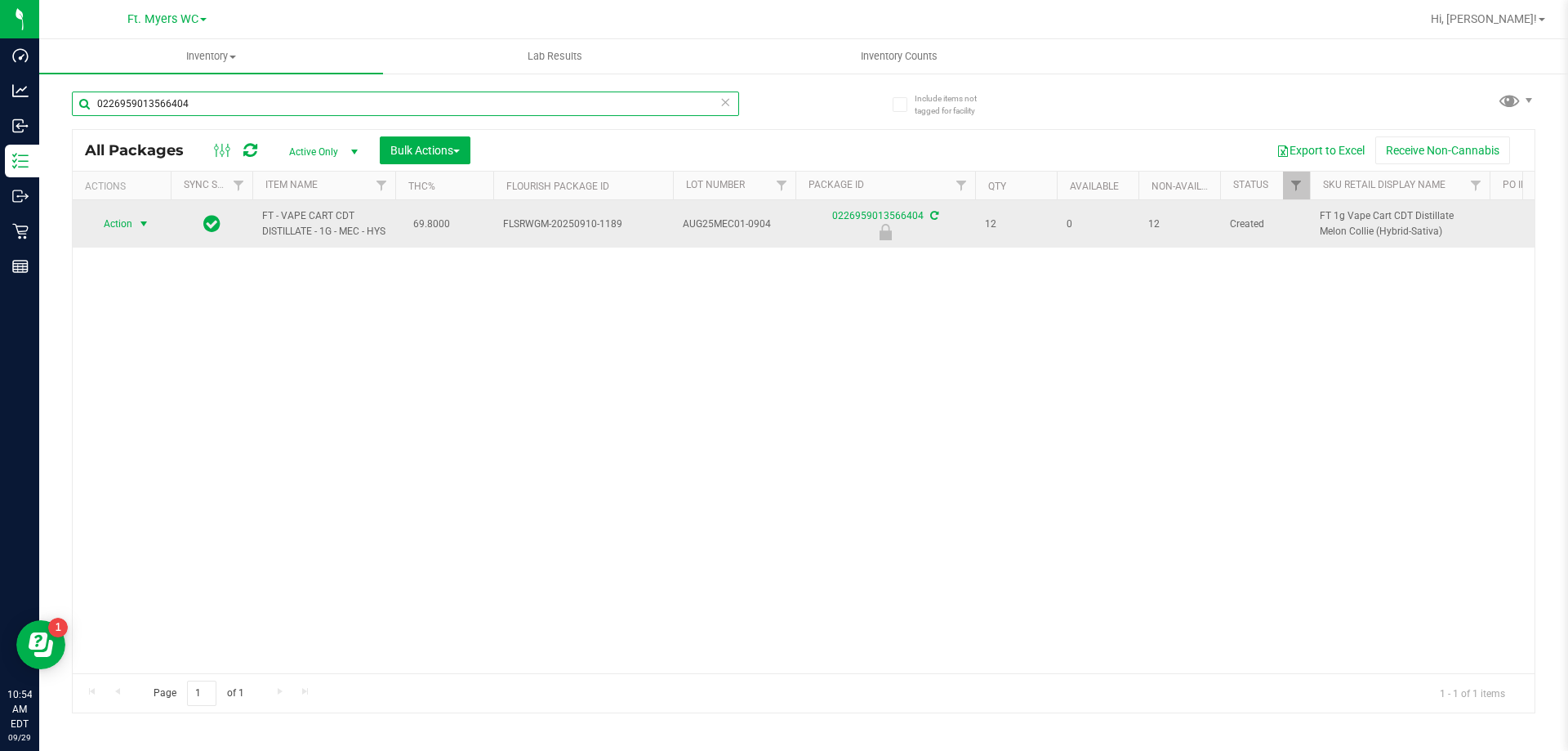
type input "0226959013566404"
click at [137, 224] on span "select" at bounding box center [144, 223] width 13 height 13
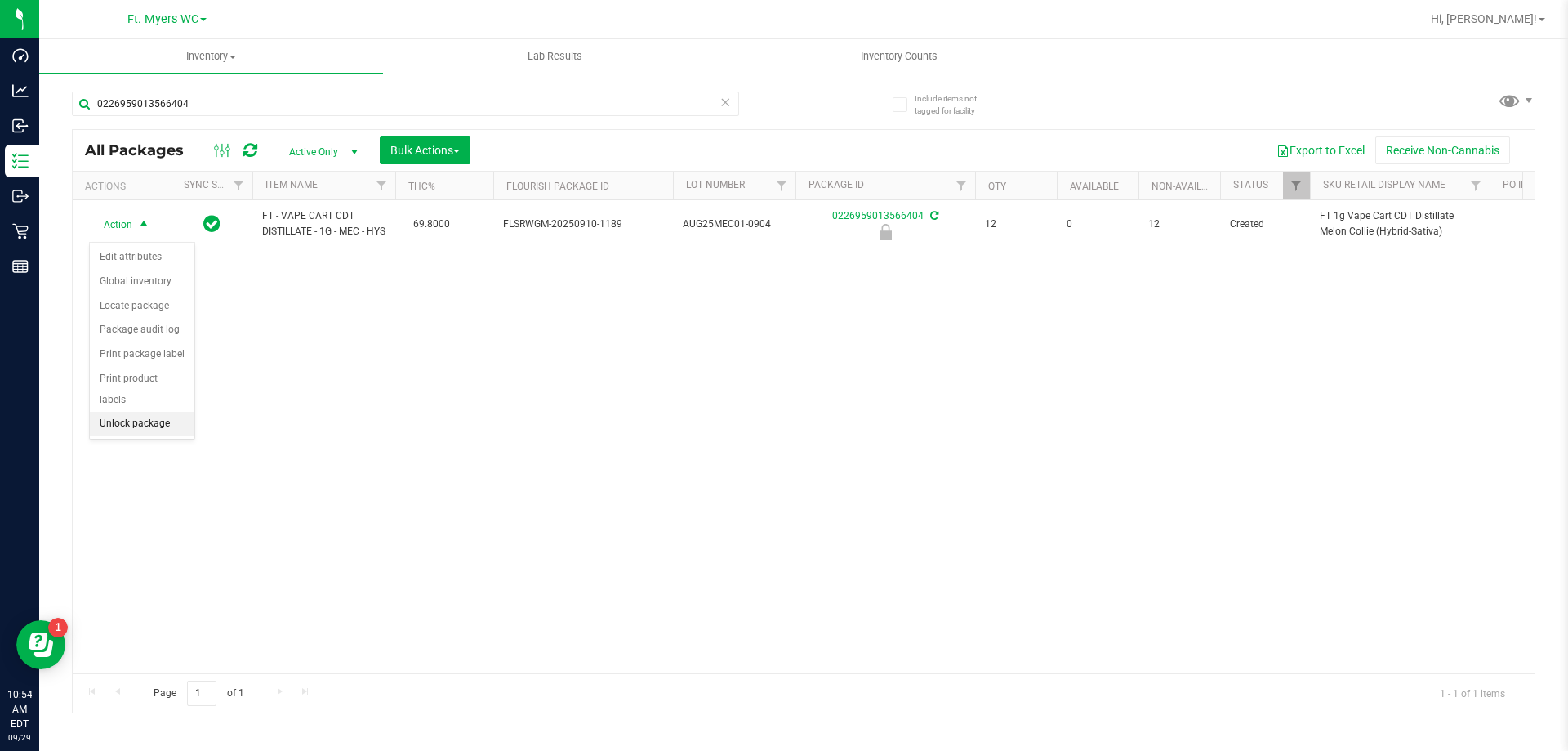
click at [135, 412] on li "Unlock package" at bounding box center [142, 424] width 105 height 24
click at [491, 449] on div "Action Action Adjust qty Create package Edit attributes Global inventory Locate…" at bounding box center [803, 437] width 1462 height 473
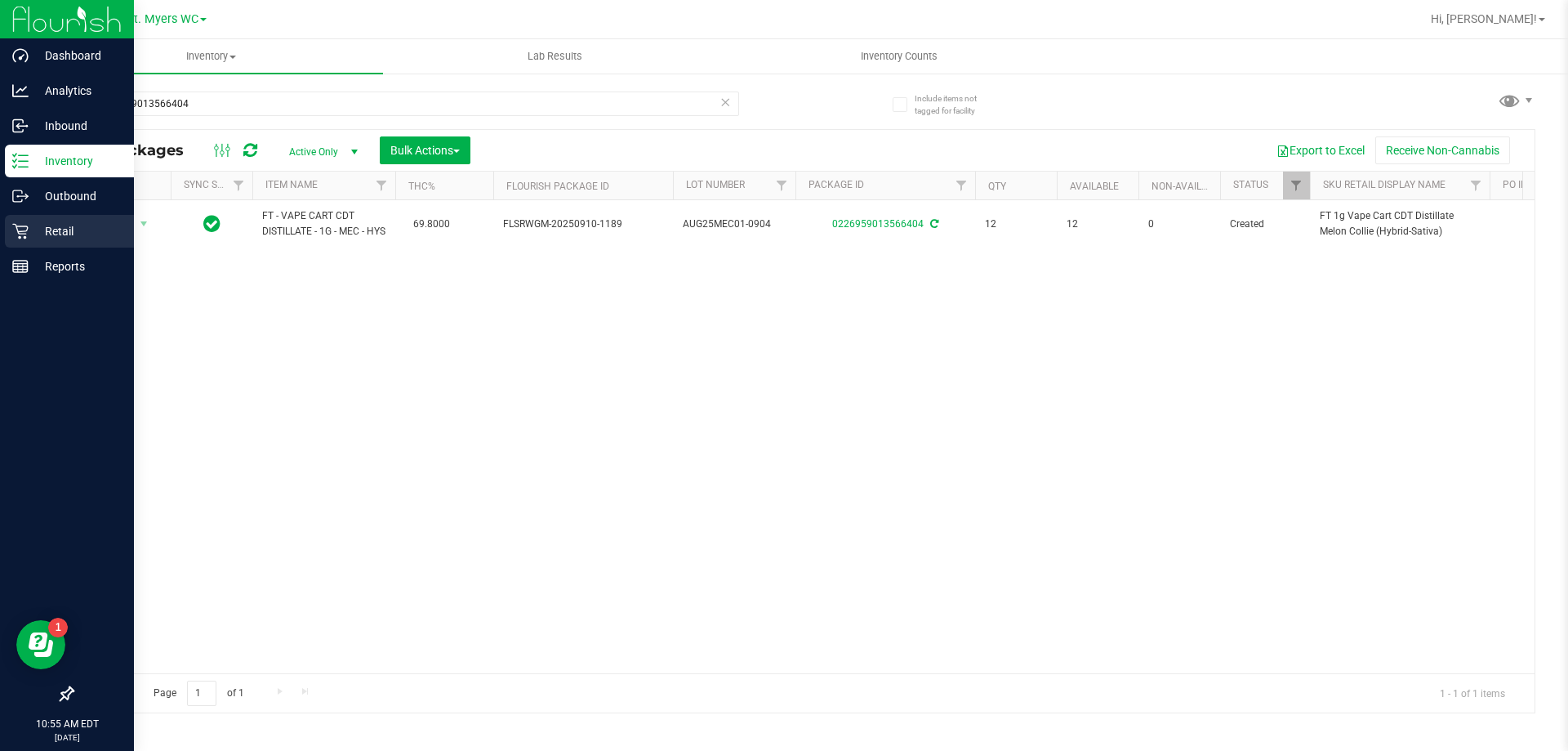
click at [20, 247] on div "Retail" at bounding box center [69, 231] width 129 height 32
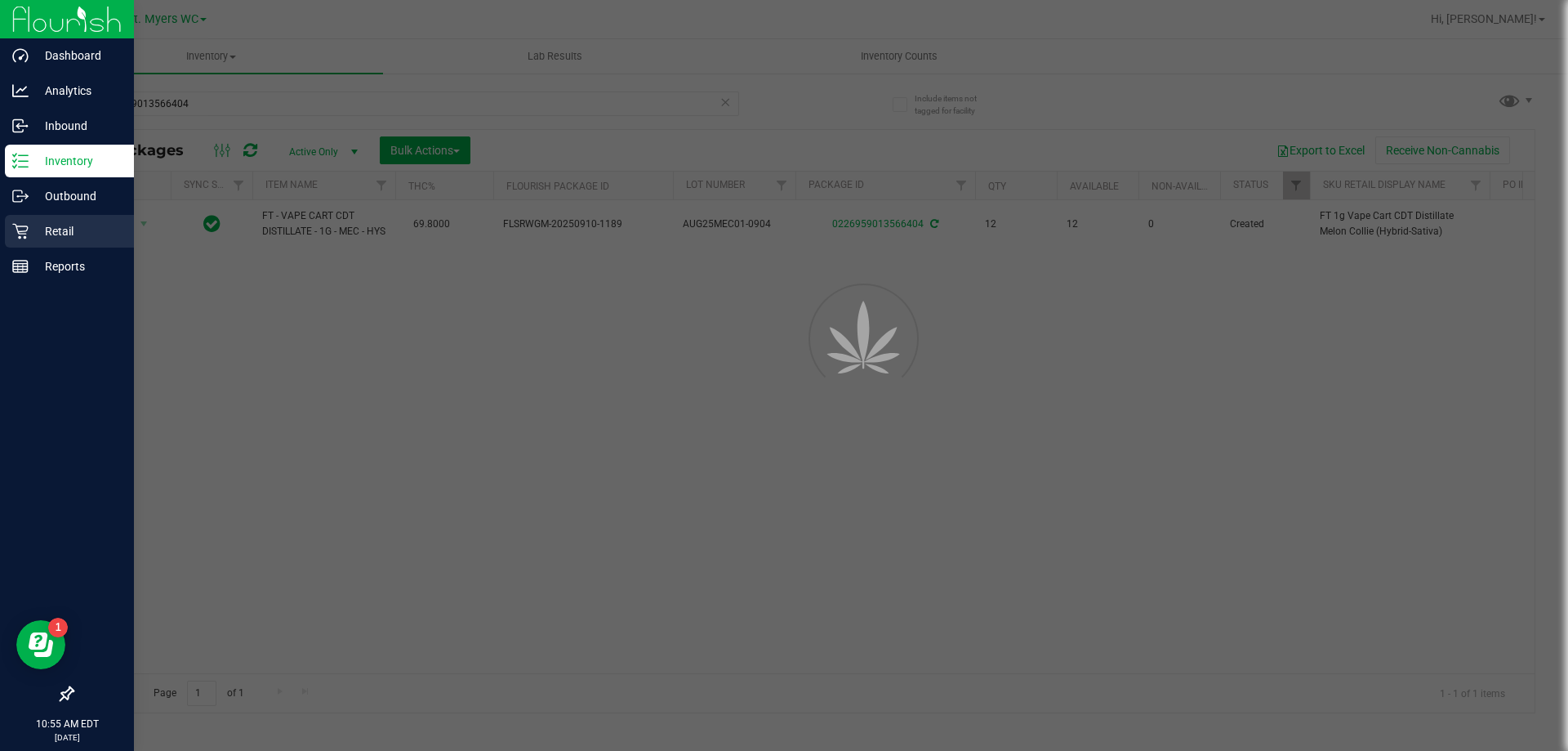
click at [32, 236] on p "Retail" at bounding box center [78, 231] width 98 height 19
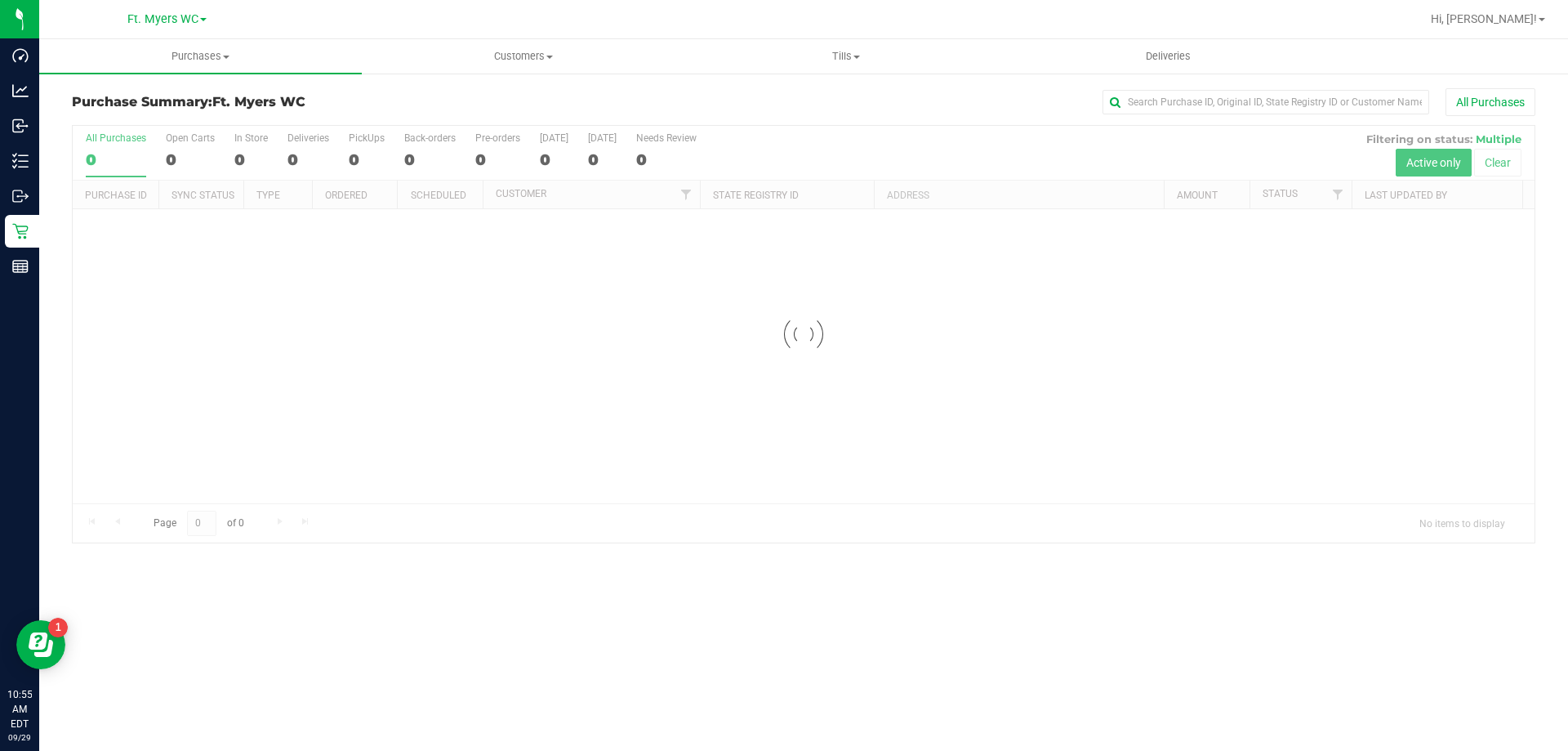
click at [389, 100] on h3 "Purchase Summary: Ft. Myers WC" at bounding box center [316, 102] width 488 height 15
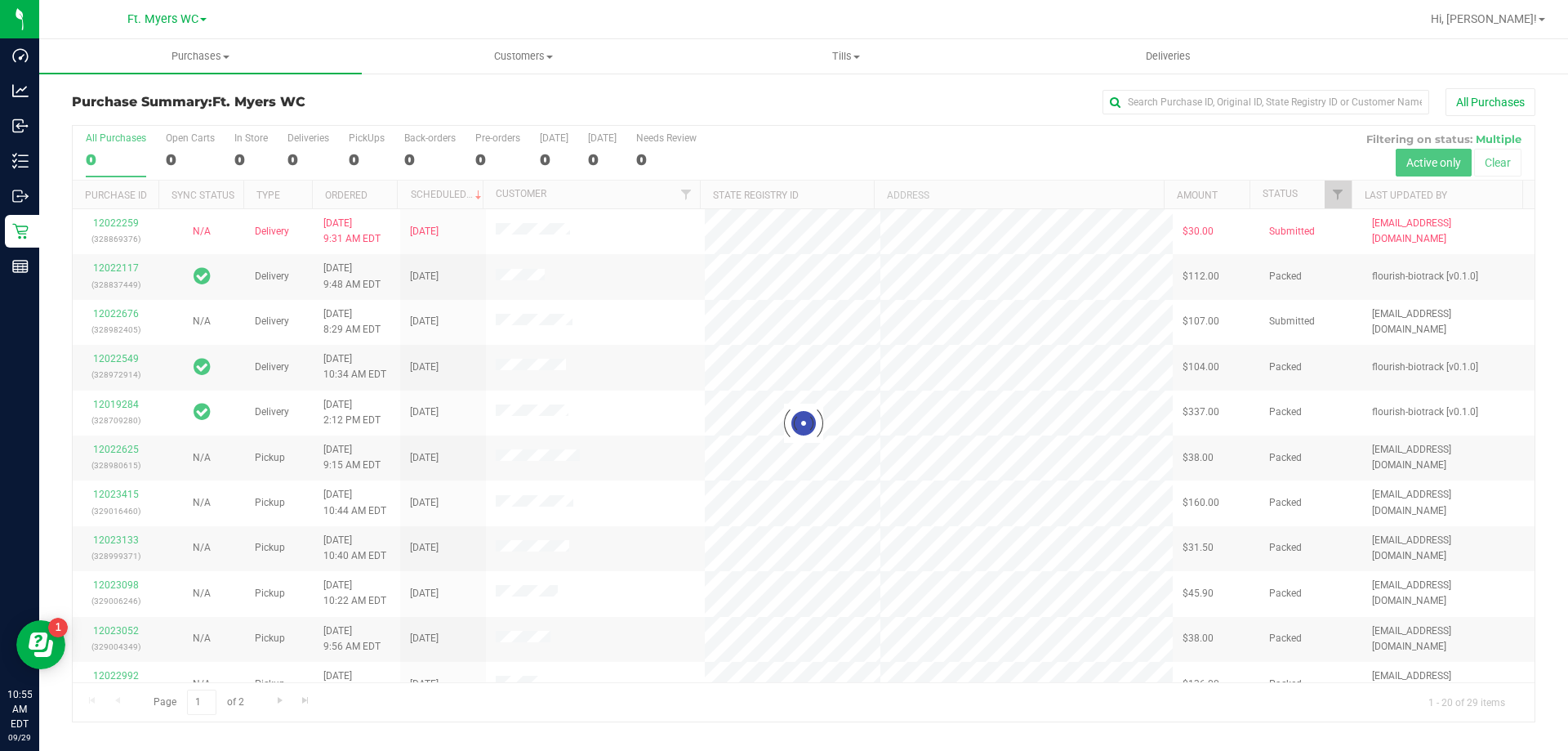
click at [374, 146] on div at bounding box center [803, 424] width 1462 height 595
click at [363, 146] on div at bounding box center [803, 424] width 1462 height 595
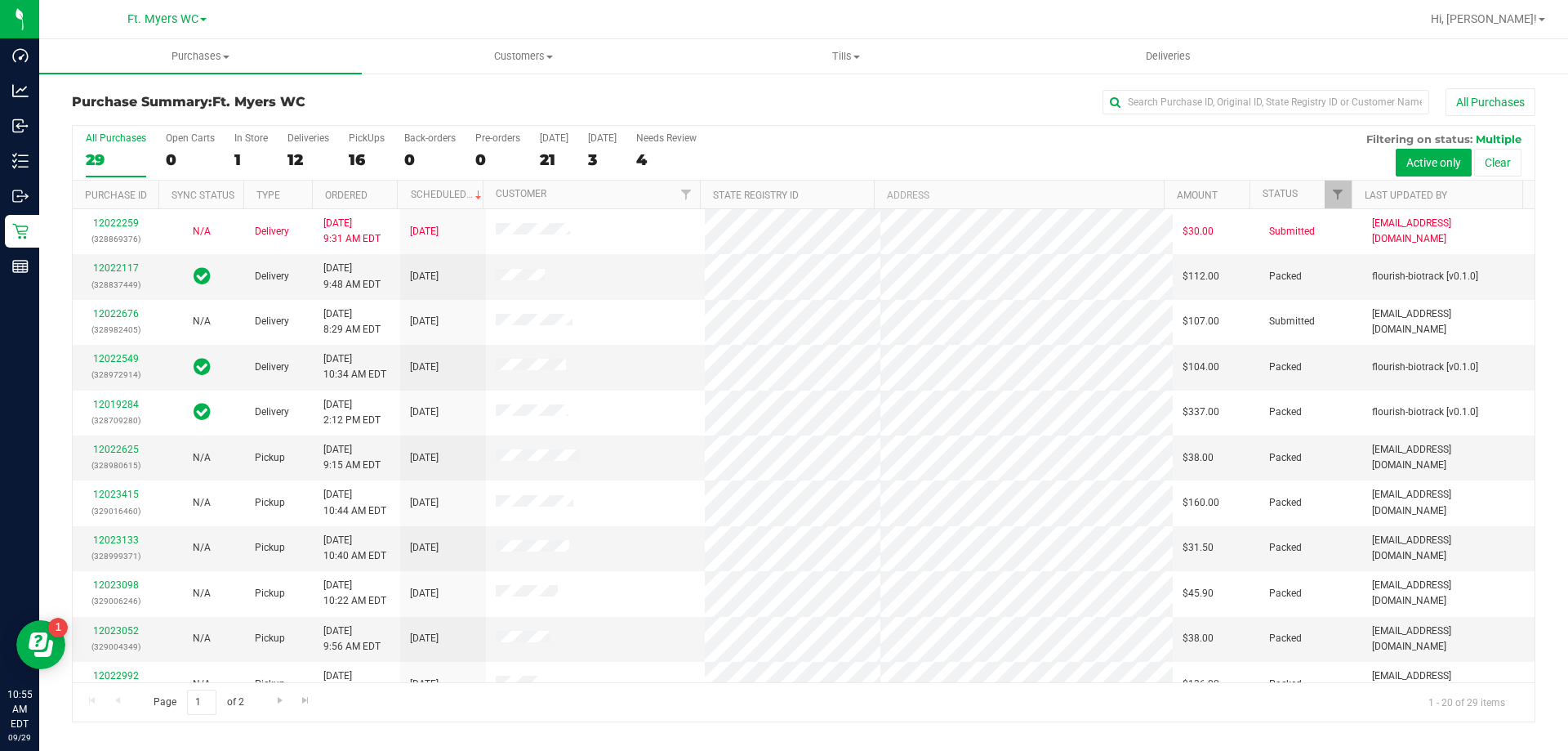
click at [329, 143] on div "All Purchases 29 Open Carts 0 In Store 1 Deliveries 12 PickUps 16 Back-orders 0…" at bounding box center [803, 153] width 1462 height 55
click at [321, 142] on div "Deliveries" at bounding box center [308, 138] width 42 height 11
click at [0, 0] on input "Deliveries 12" at bounding box center [0, 0] width 0 height 0
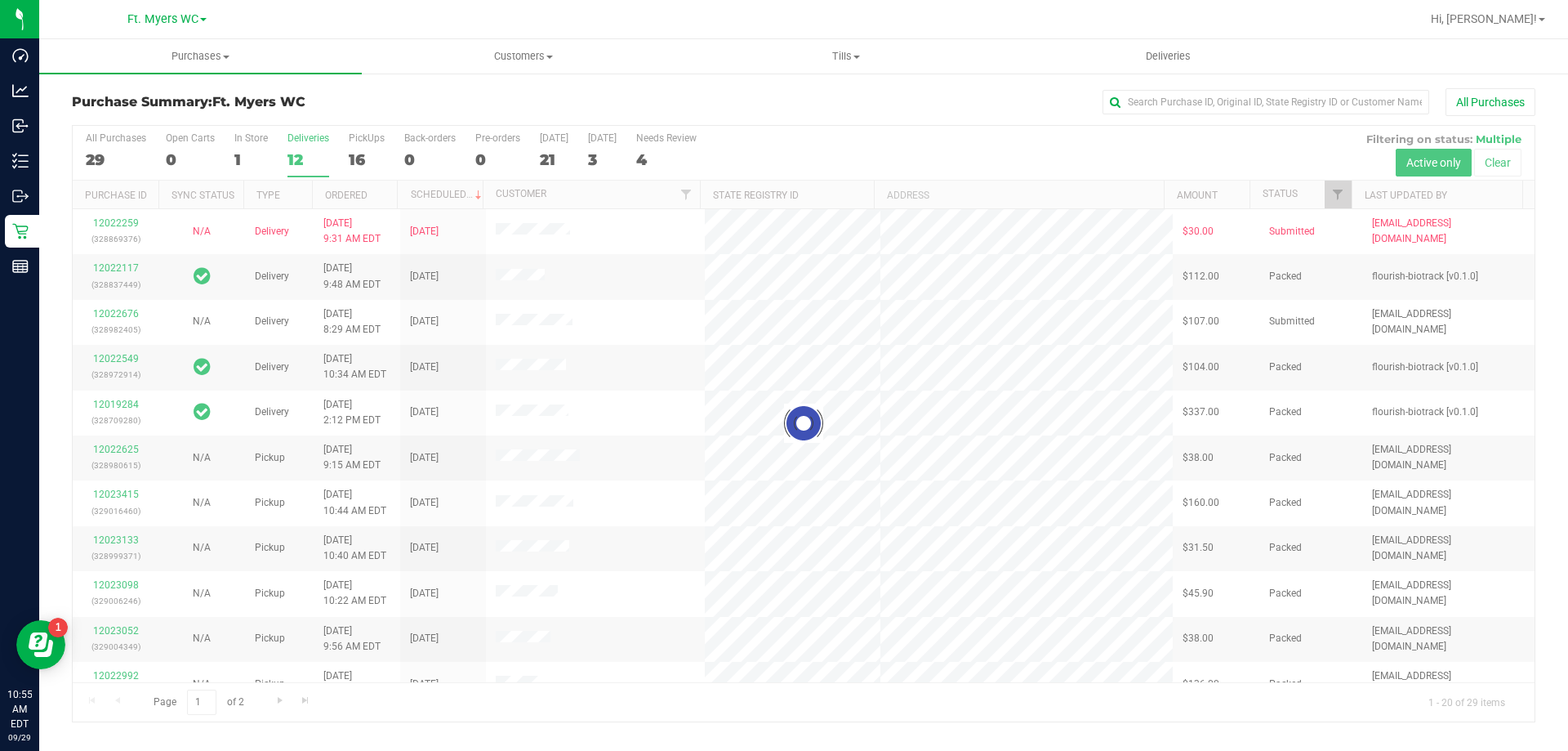
click at [340, 101] on h3 "Purchase Summary: Ft. Myers WC" at bounding box center [316, 102] width 488 height 15
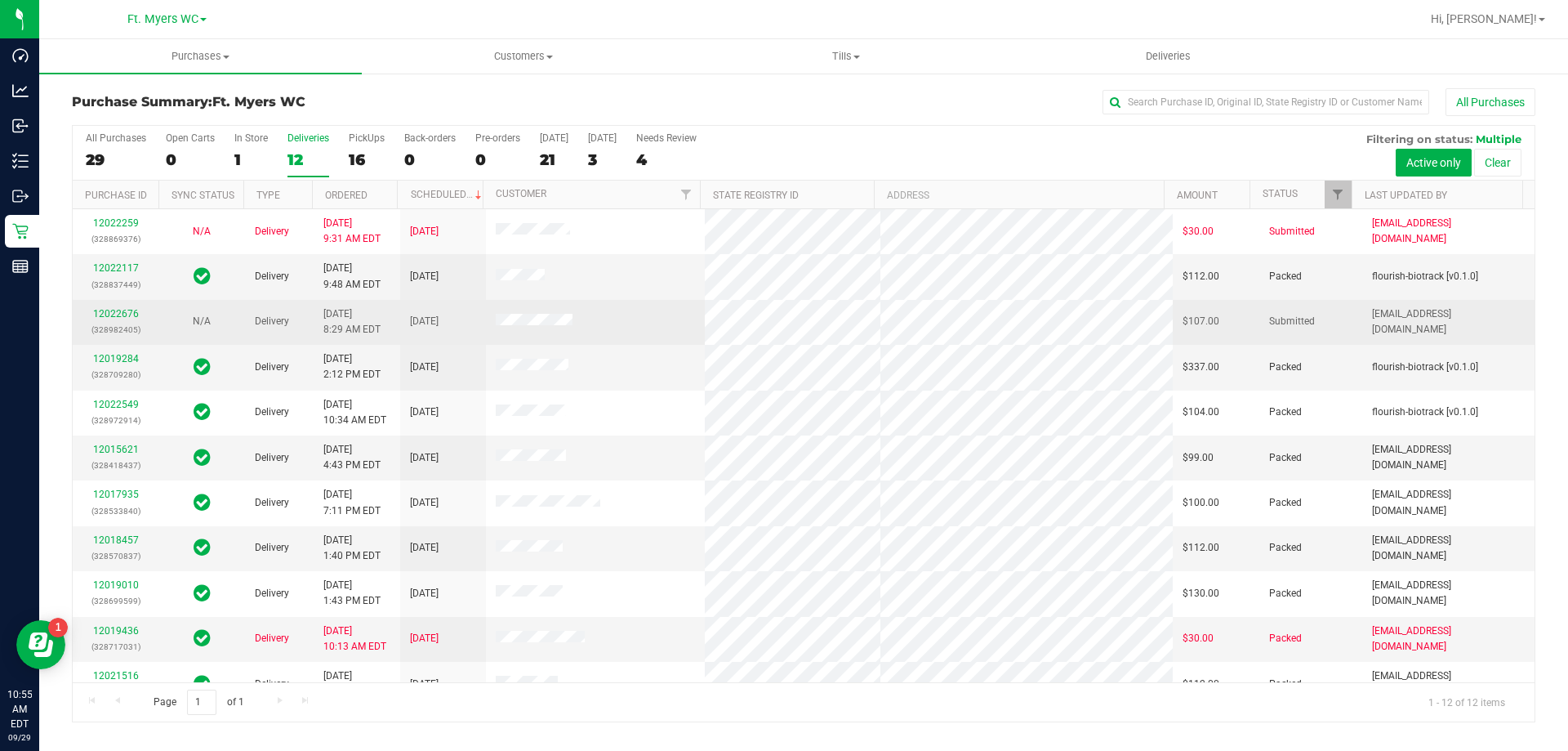
click at [600, 312] on tr "12022676 (328982405) N/A Delivery 9/29/2025 8:29 AM EDT 9/30/2025 $107.00 Submi…" at bounding box center [803, 322] width 1462 height 45
click at [131, 312] on link "12022676" at bounding box center [115, 313] width 45 height 11
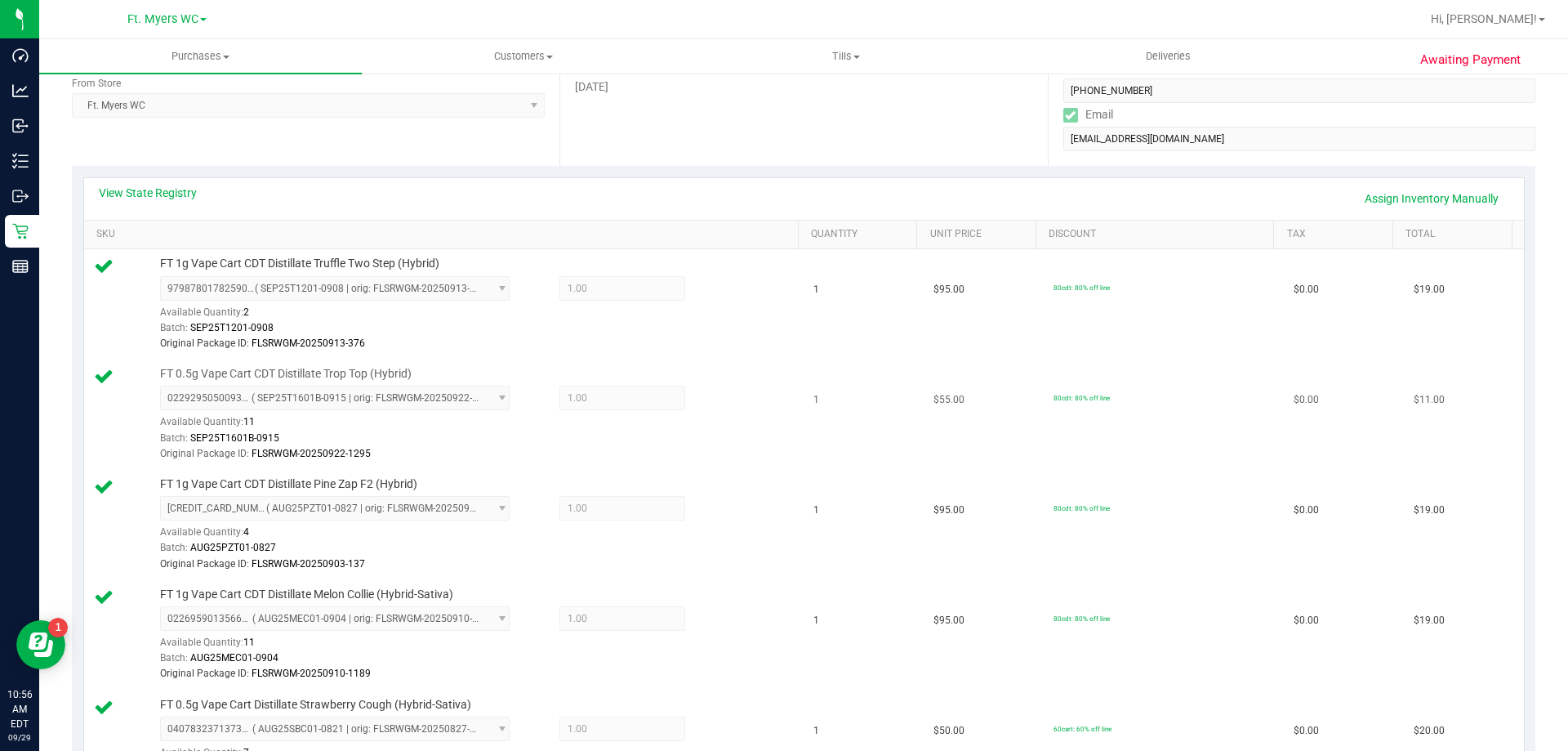
drag, startPoint x: 722, startPoint y: 413, endPoint x: 723, endPoint y: 421, distance: 8.1
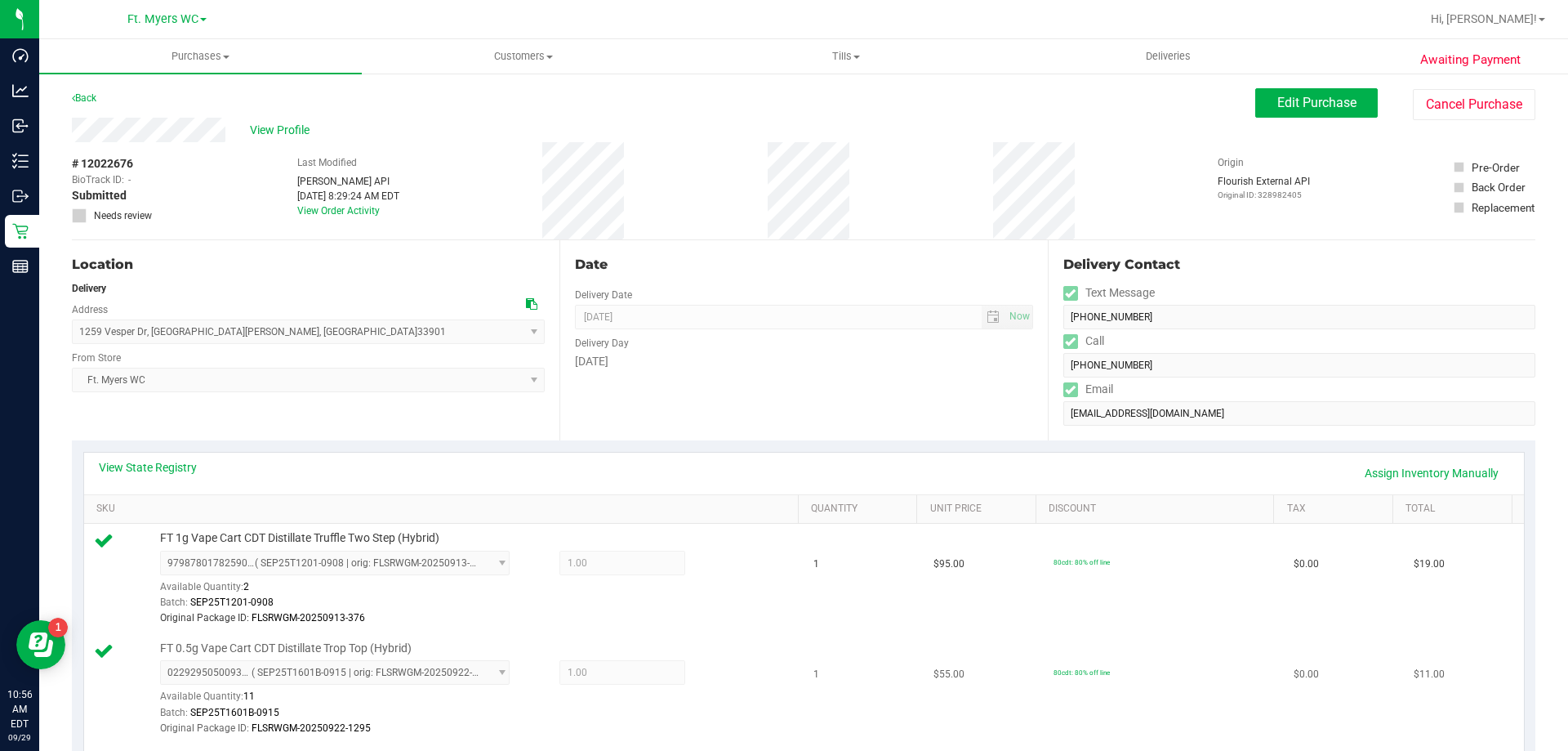
drag, startPoint x: 737, startPoint y: 366, endPoint x: 608, endPoint y: 108, distance: 288.5
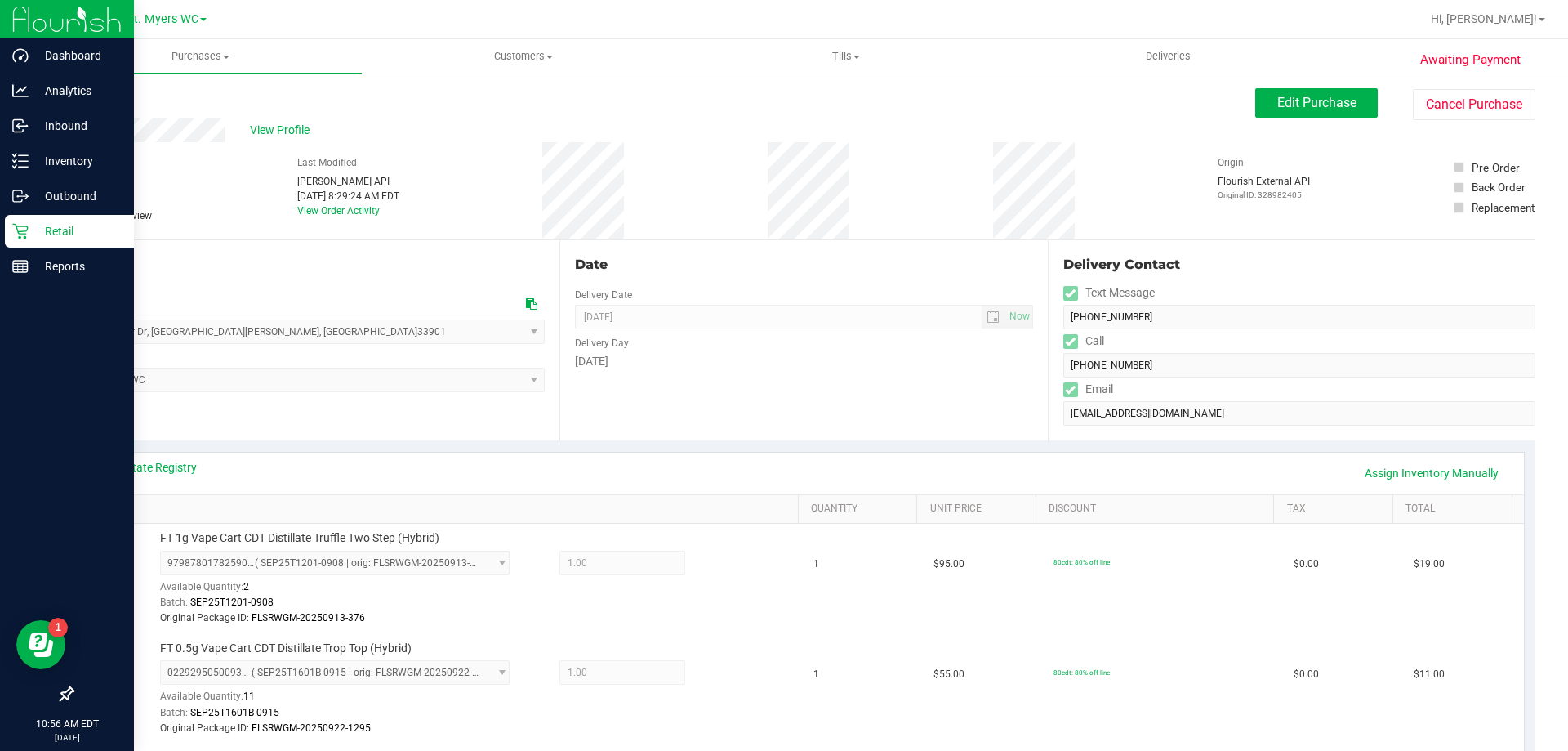
click at [48, 242] on div "Retail" at bounding box center [69, 231] width 129 height 32
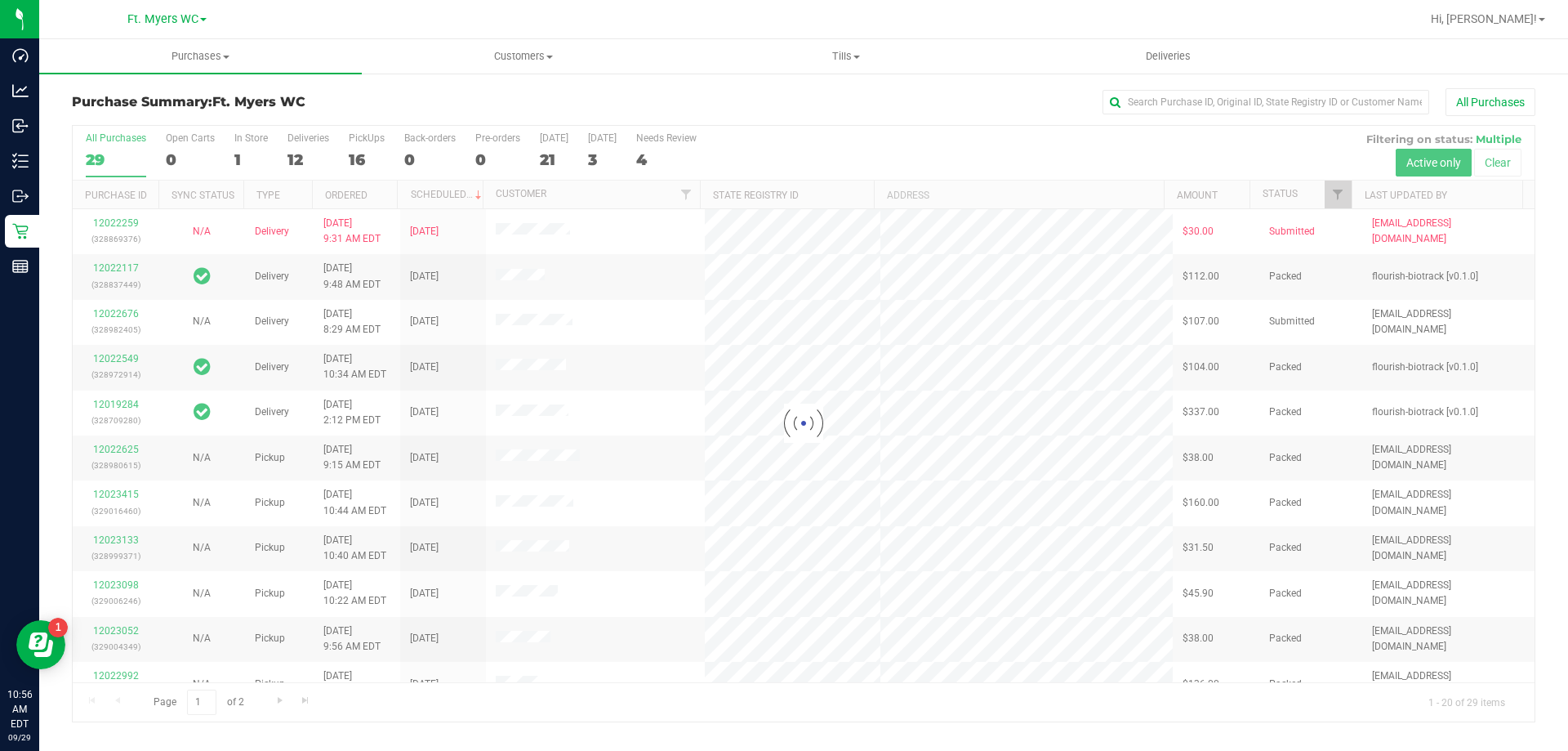
click at [361, 141] on div "PickUps" at bounding box center [366, 138] width 36 height 11
click at [0, 0] on input "PickUps 16" at bounding box center [0, 0] width 0 height 0
click at [361, 141] on div at bounding box center [803, 424] width 1462 height 595
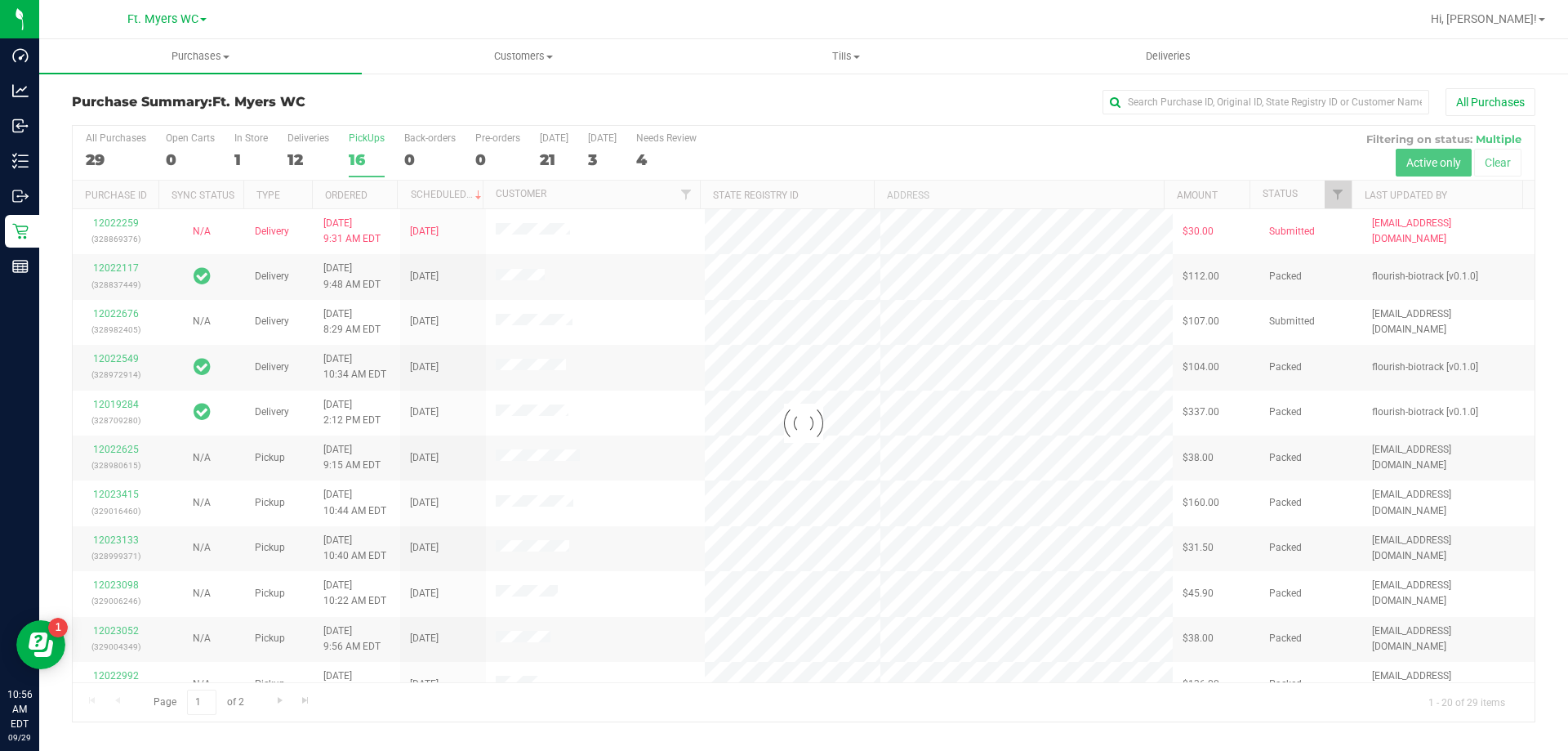
click at [384, 98] on h3 "Purchase Summary: Ft. Myers WC" at bounding box center [316, 102] width 488 height 15
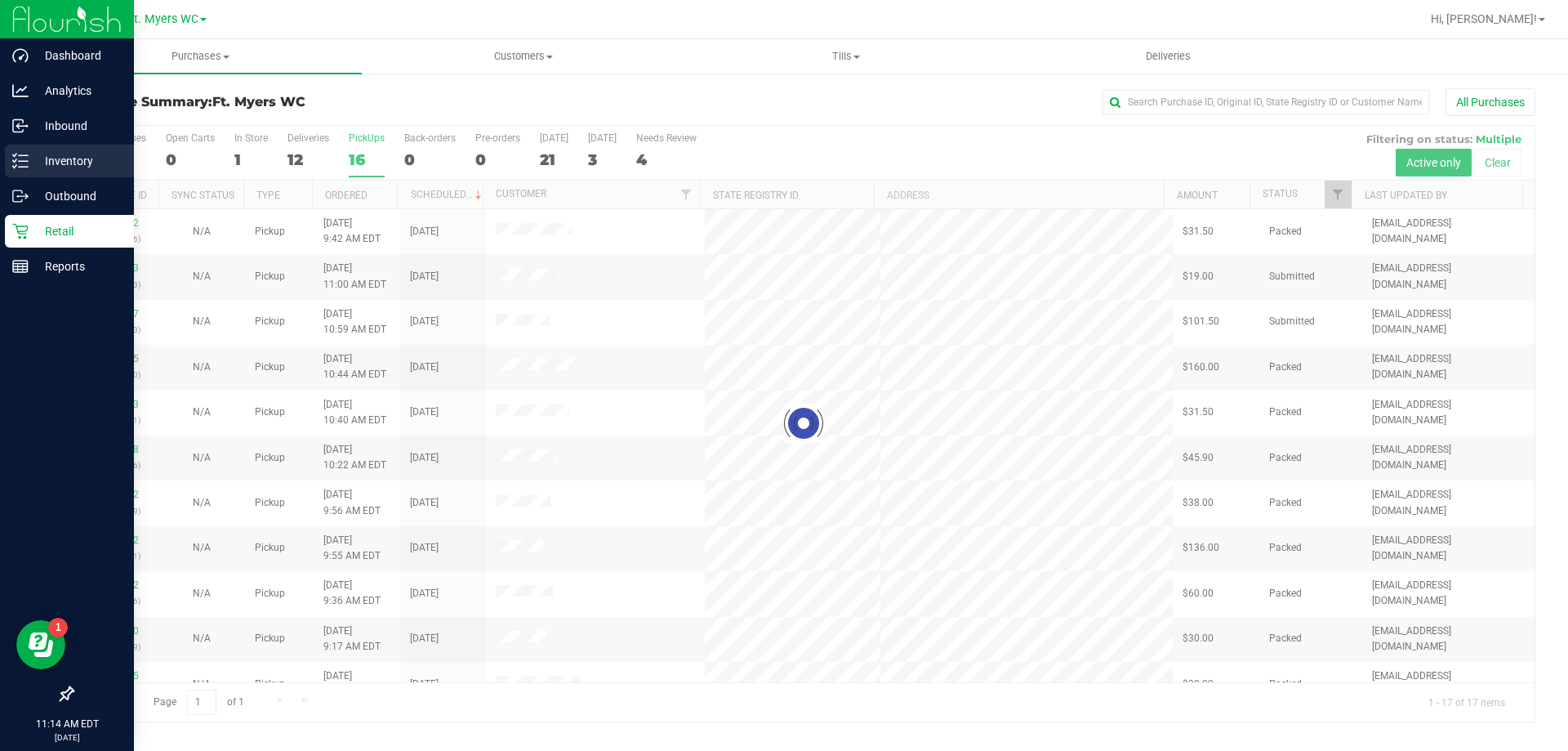
click at [23, 151] on div "Inventory" at bounding box center [69, 160] width 129 height 32
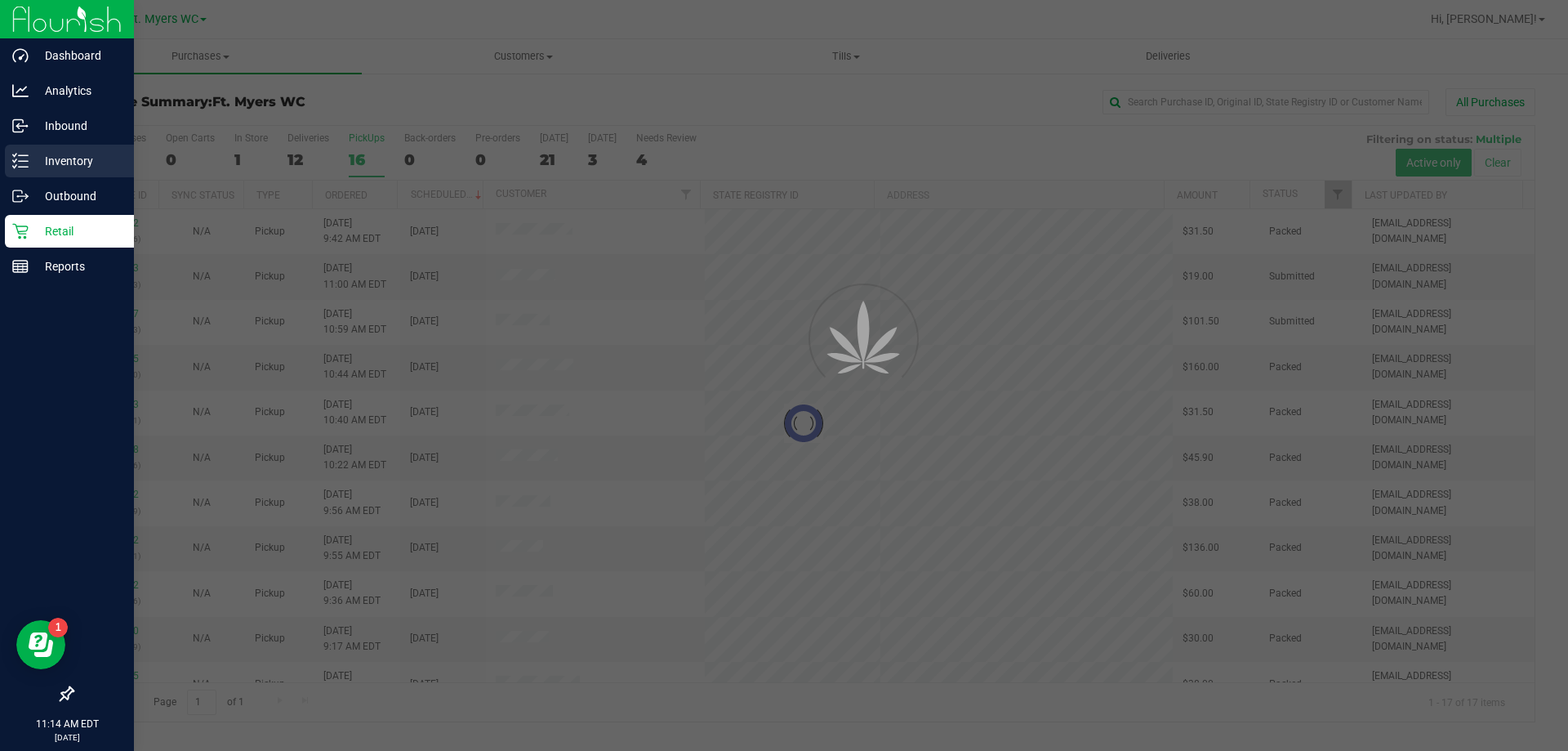
click at [23, 151] on div "Inventory" at bounding box center [69, 160] width 129 height 32
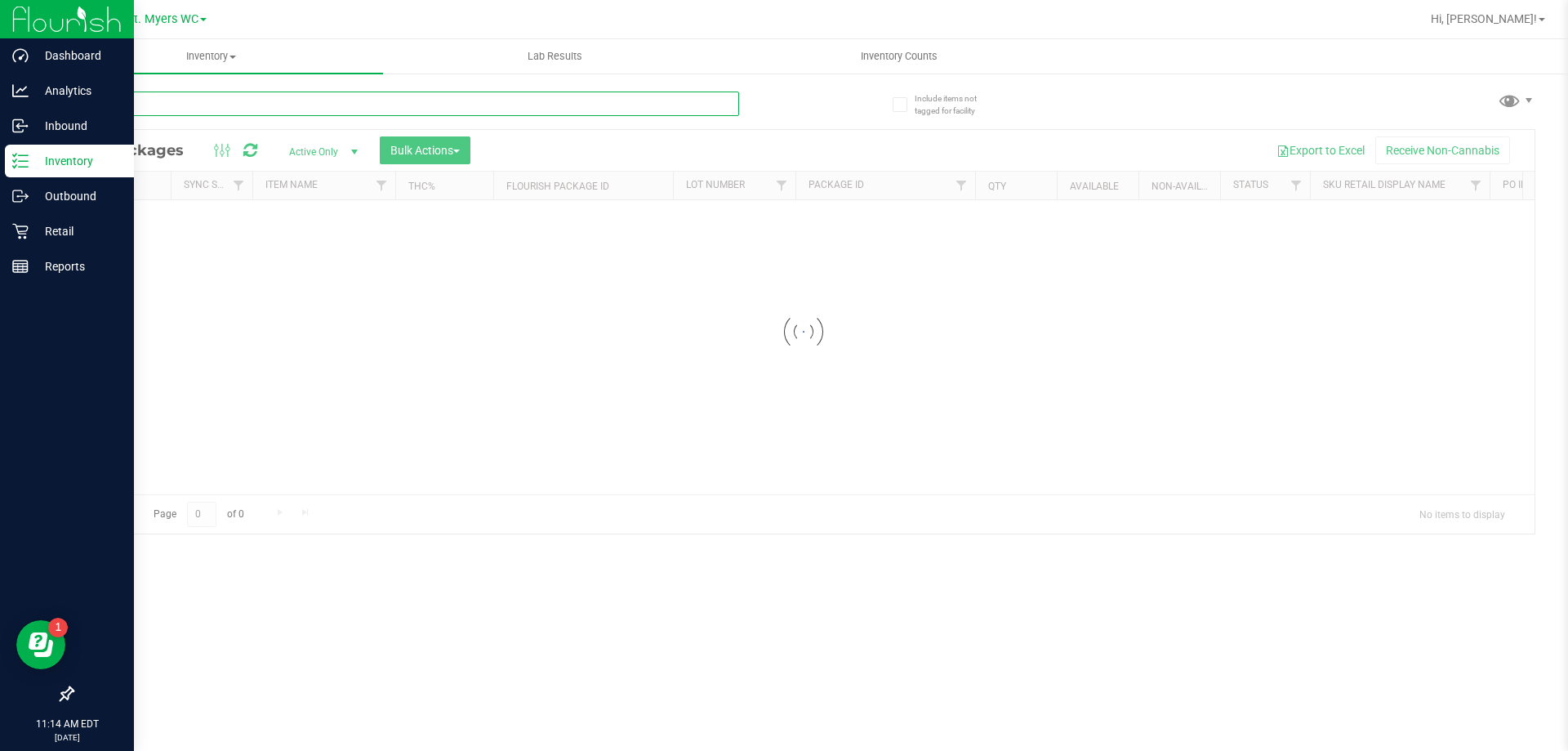
click at [351, 99] on input "text" at bounding box center [406, 104] width 668 height 24
type input "gas"
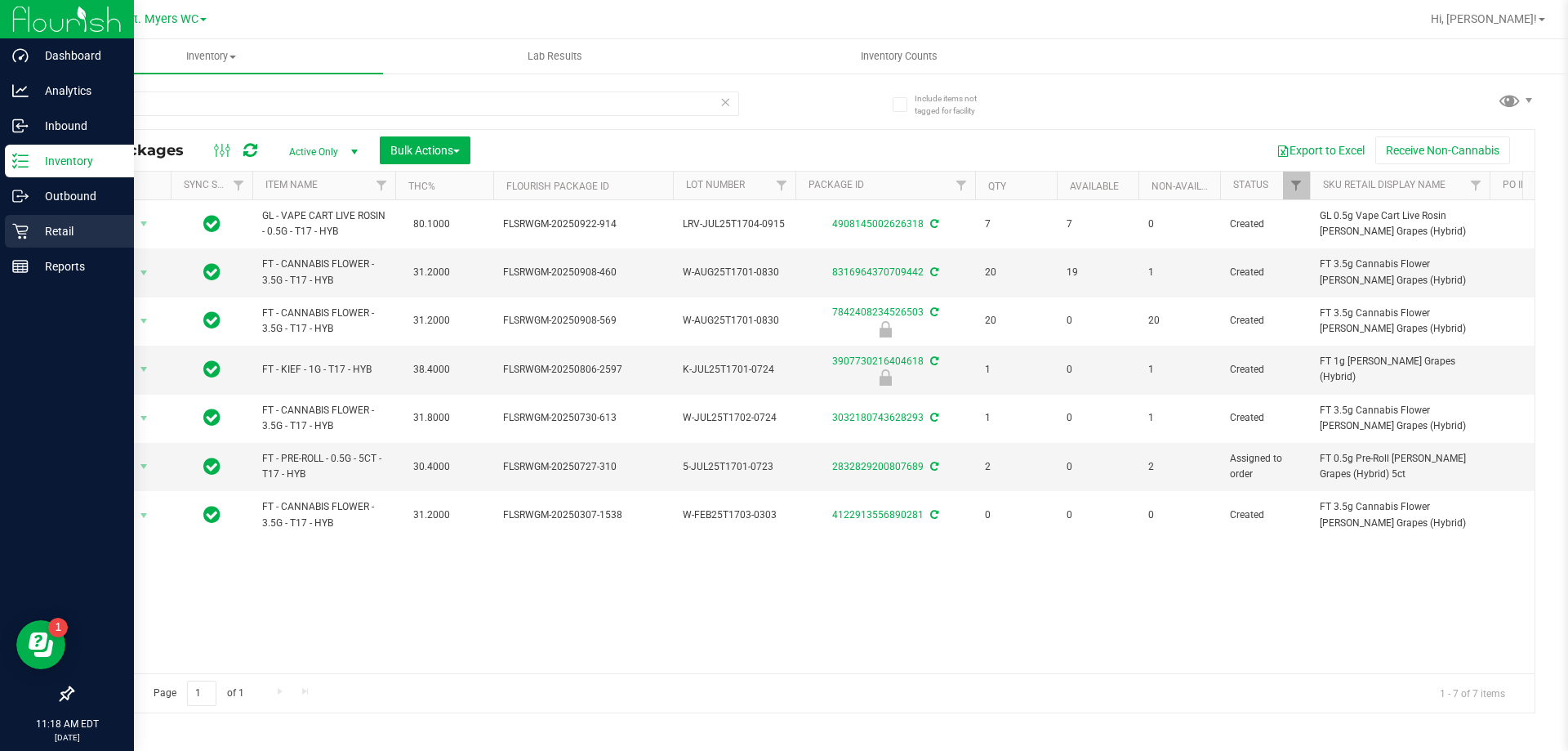
click at [47, 223] on p "Retail" at bounding box center [78, 231] width 98 height 19
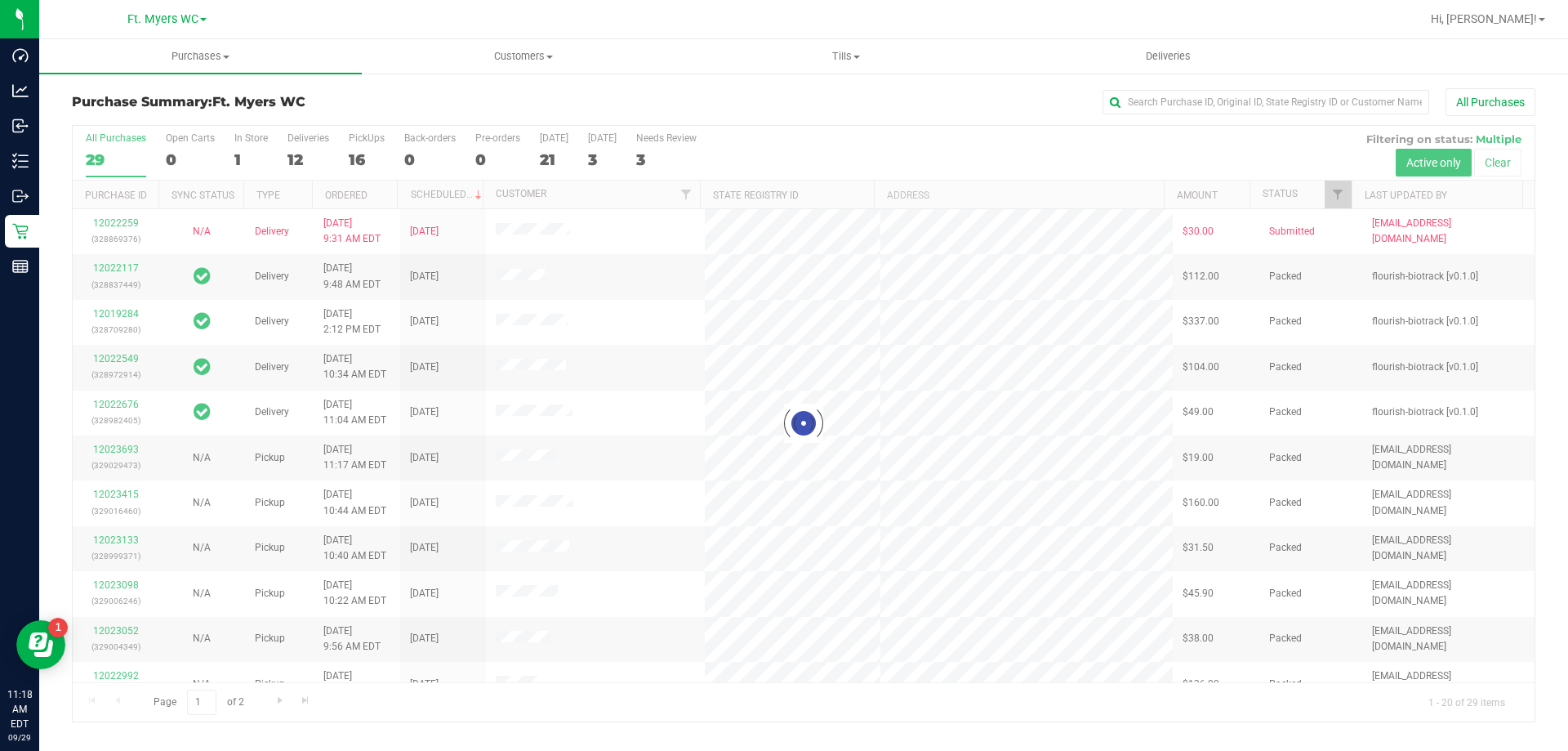
click at [372, 141] on div at bounding box center [803, 424] width 1462 height 595
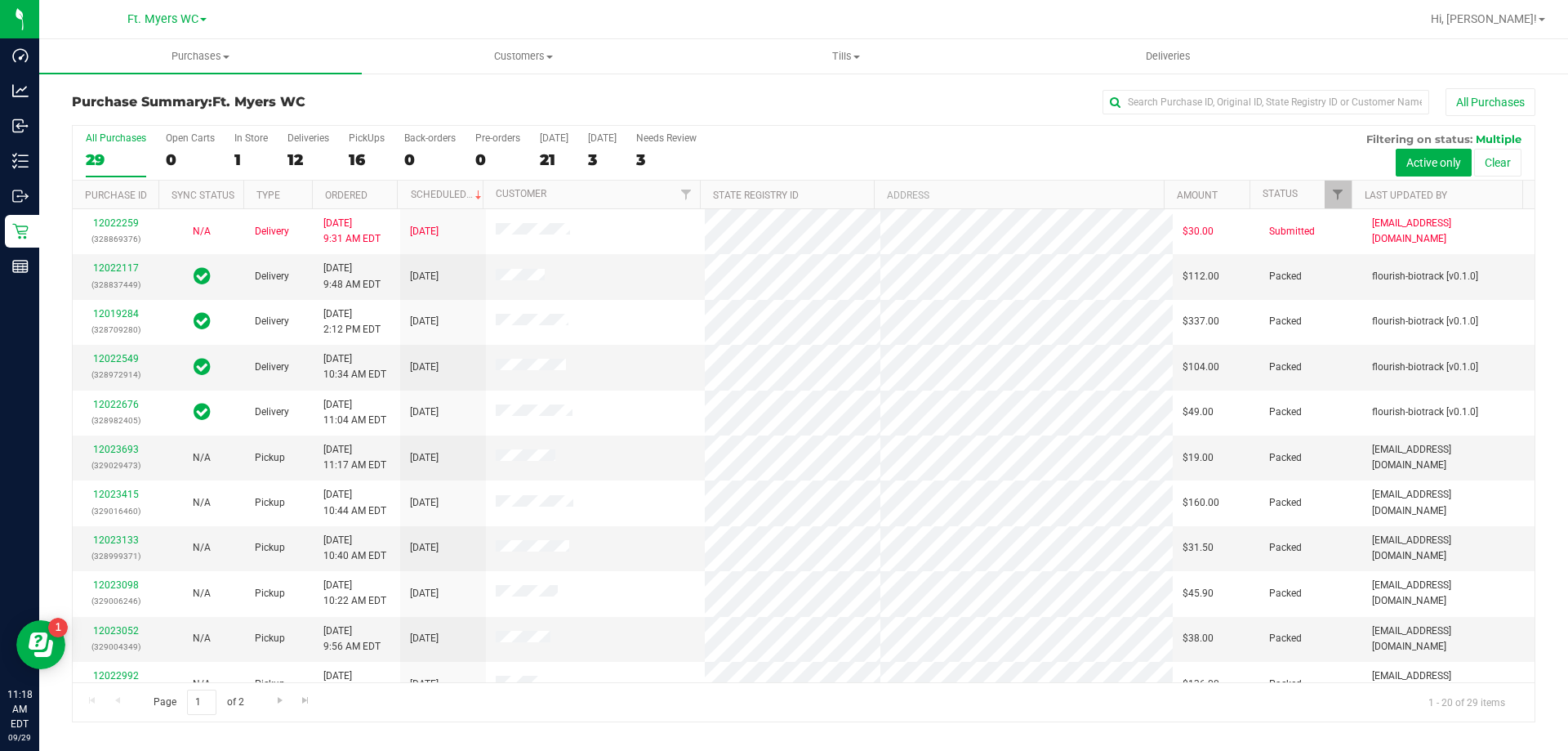
click at [372, 141] on div "PickUps" at bounding box center [366, 138] width 36 height 11
click at [0, 0] on input "PickUps 16" at bounding box center [0, 0] width 0 height 0
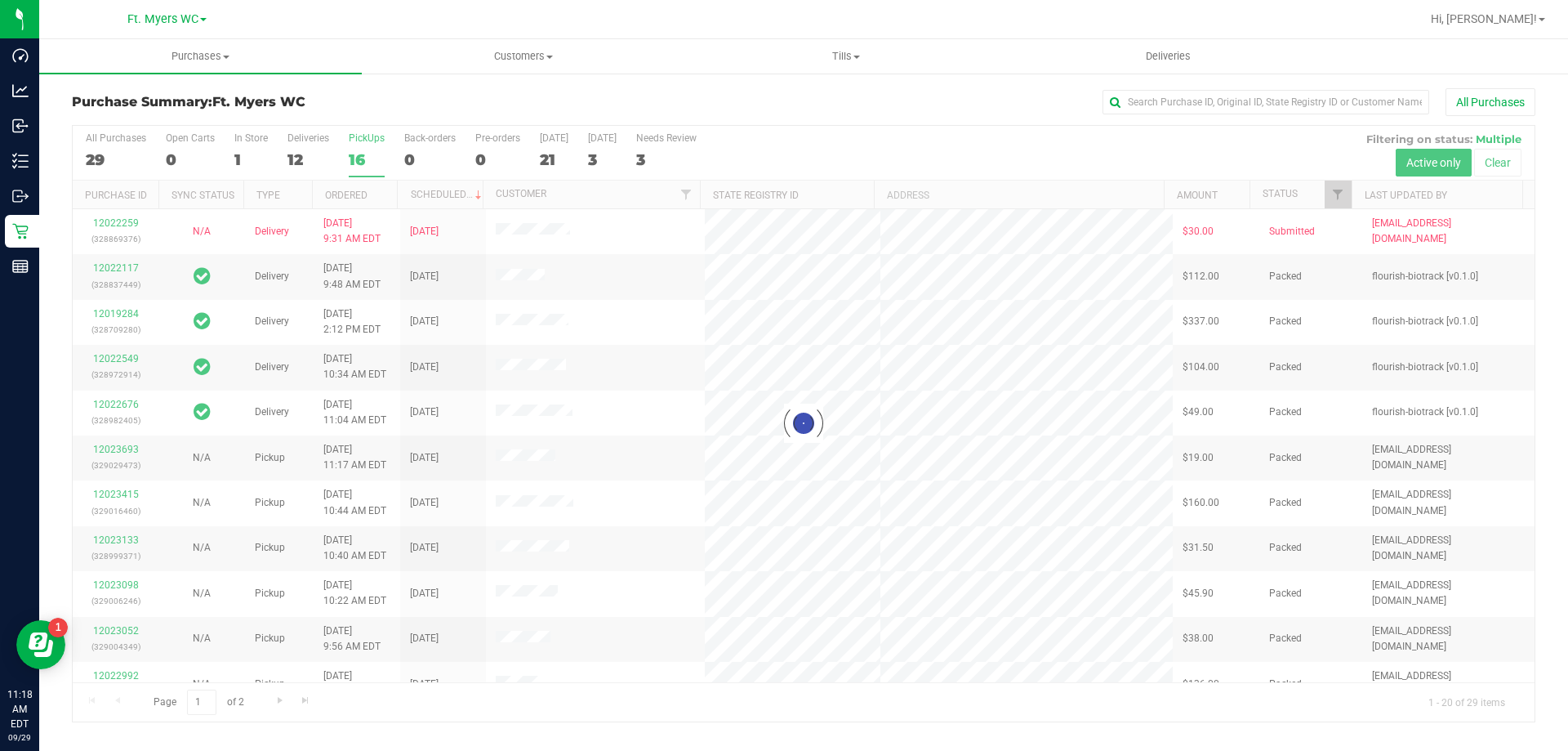
click at [372, 141] on div at bounding box center [803, 424] width 1462 height 595
click at [369, 99] on h3 "Purchase Summary: Ft. Myers WC" at bounding box center [316, 102] width 488 height 15
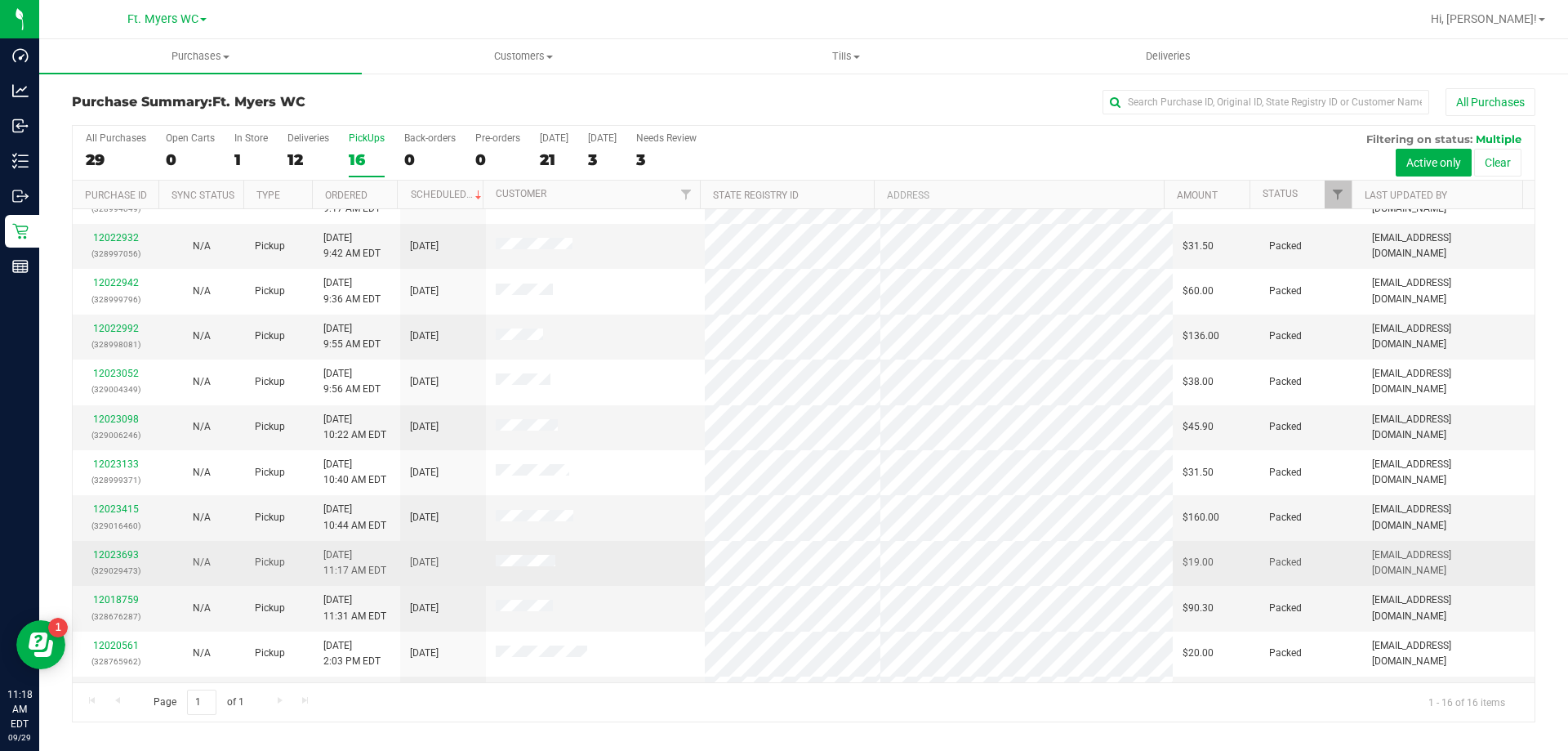
scroll to position [250, 0]
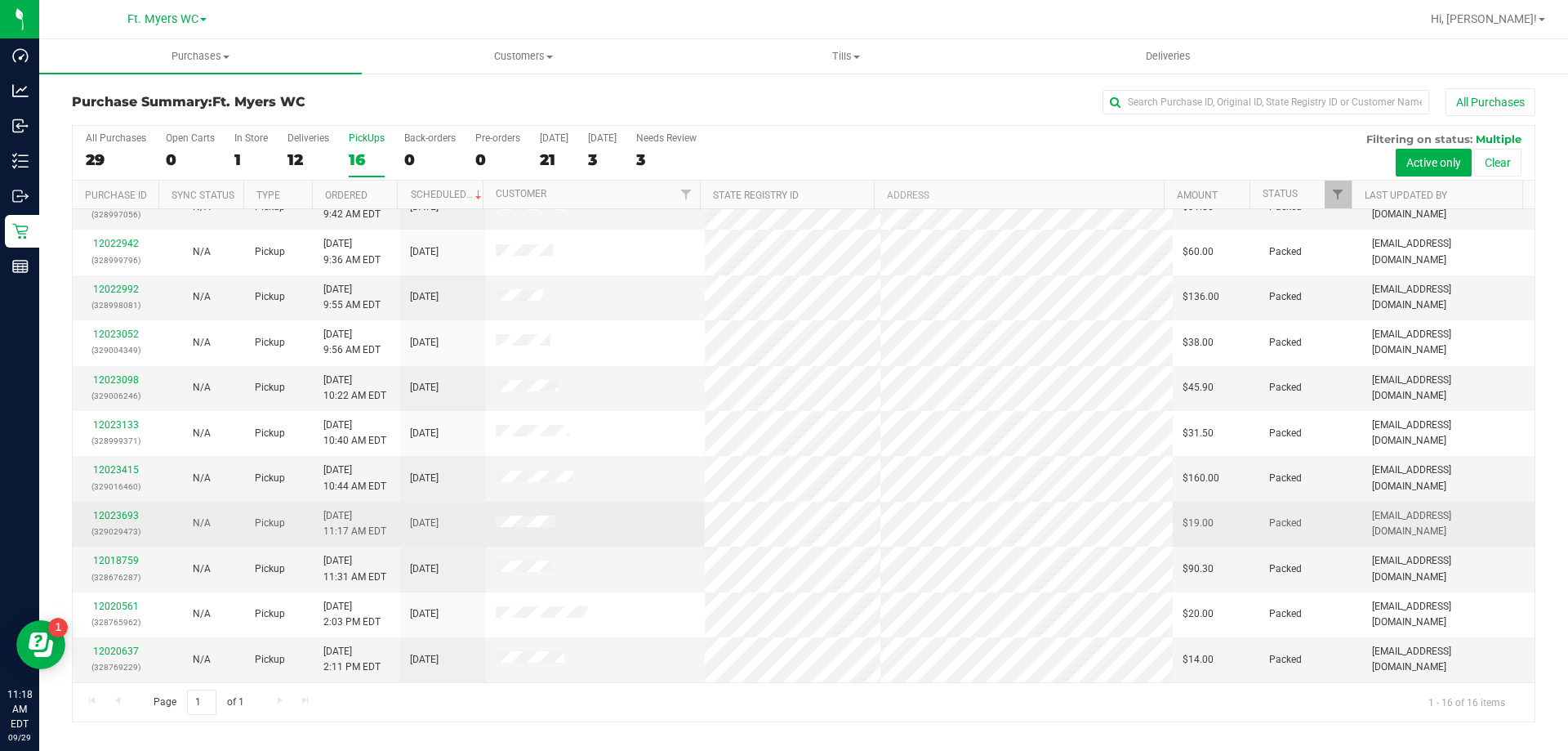
drag, startPoint x: 441, startPoint y: 418, endPoint x: 440, endPoint y: 542, distance: 124.0
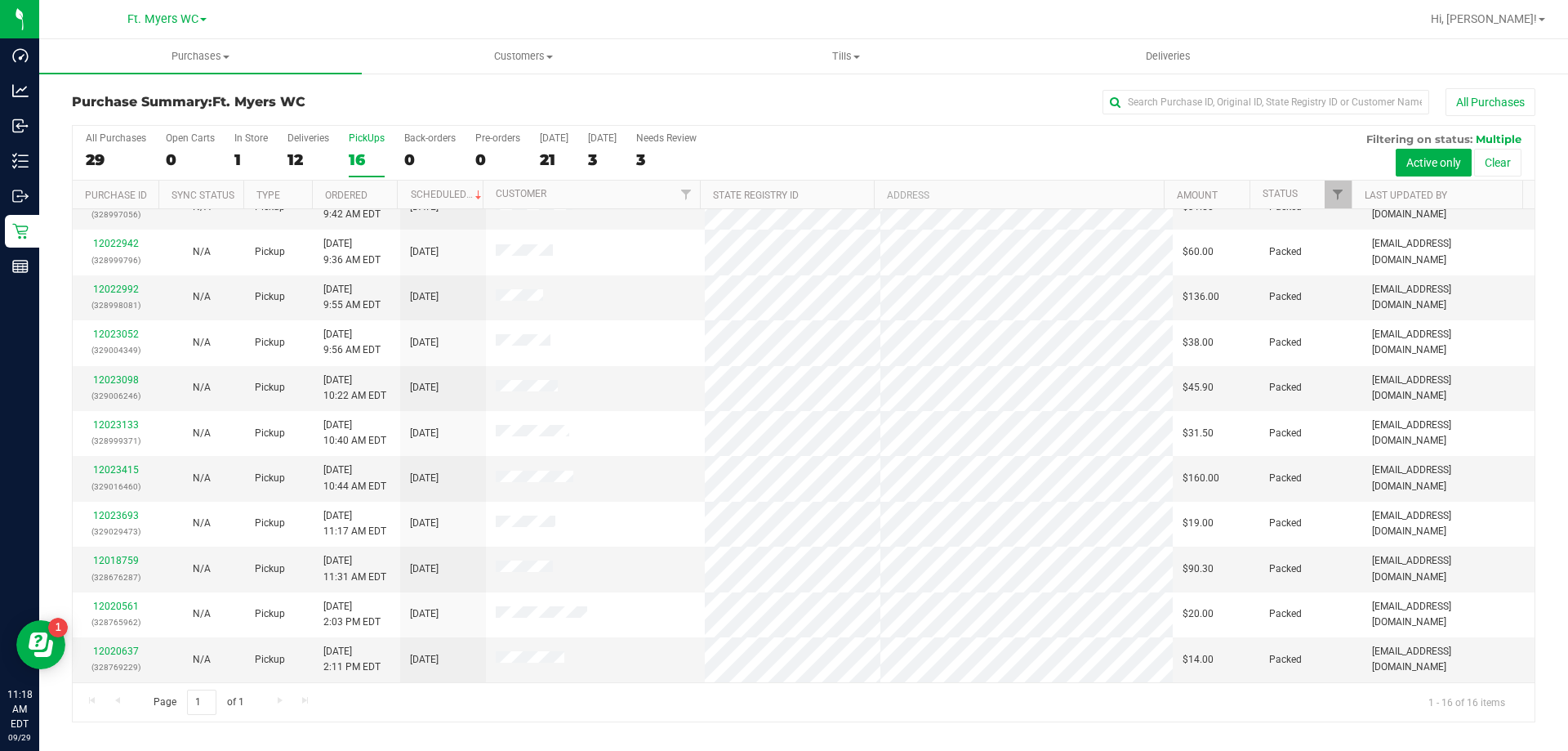
scroll to position [0, 0]
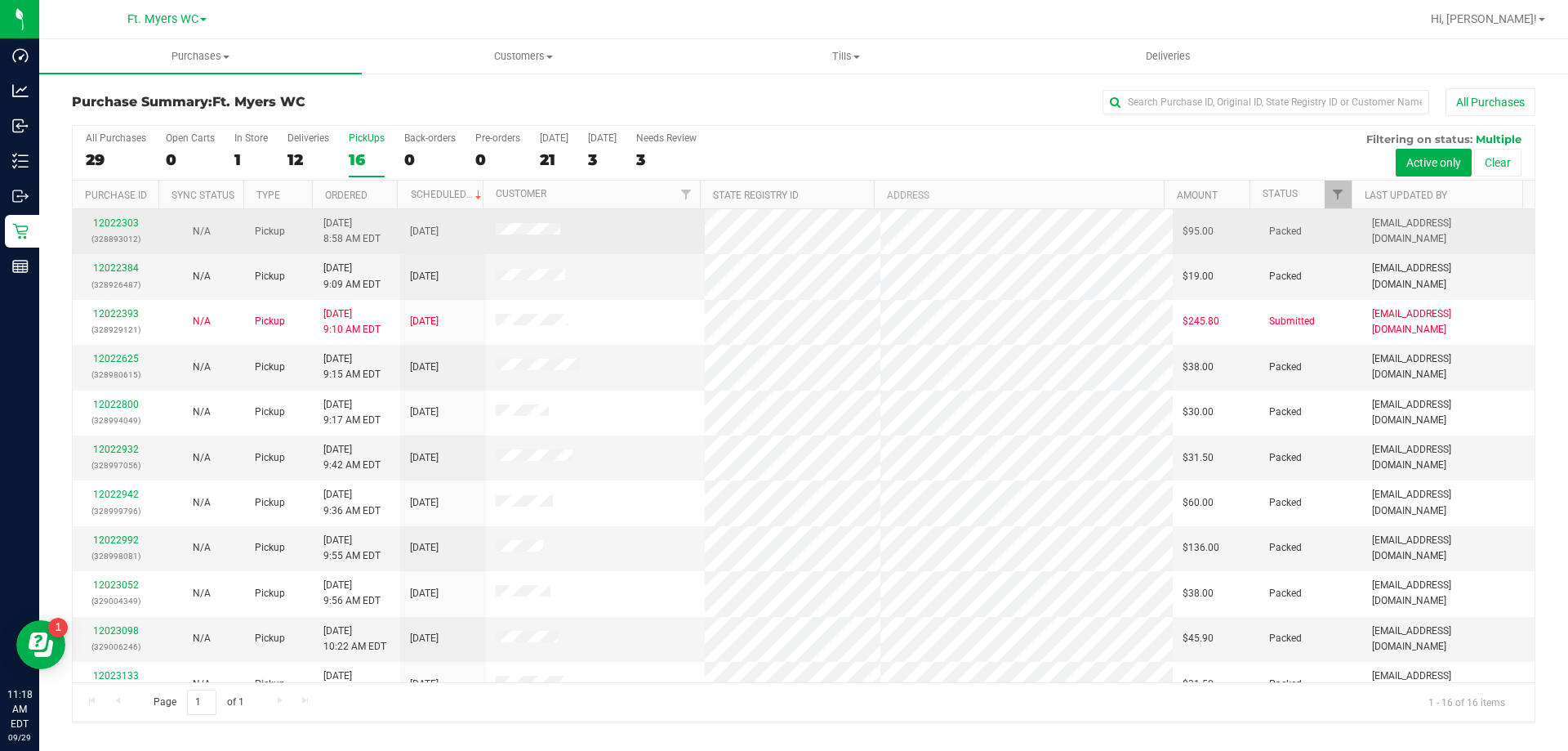
drag, startPoint x: 418, startPoint y: 585, endPoint x: 424, endPoint y: 222, distance: 363.0
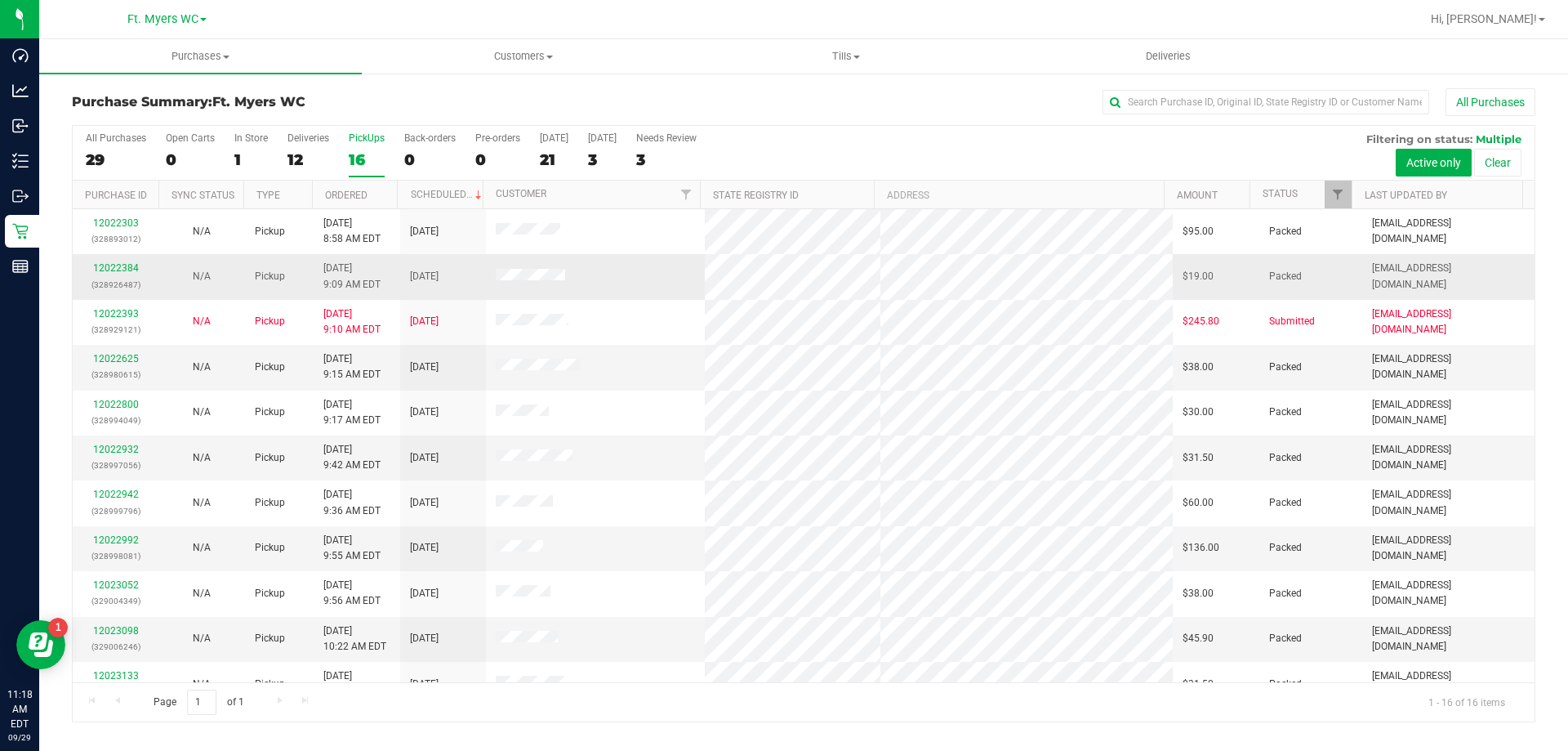
drag, startPoint x: 402, startPoint y: 627, endPoint x: 403, endPoint y: 262, distance: 365.0
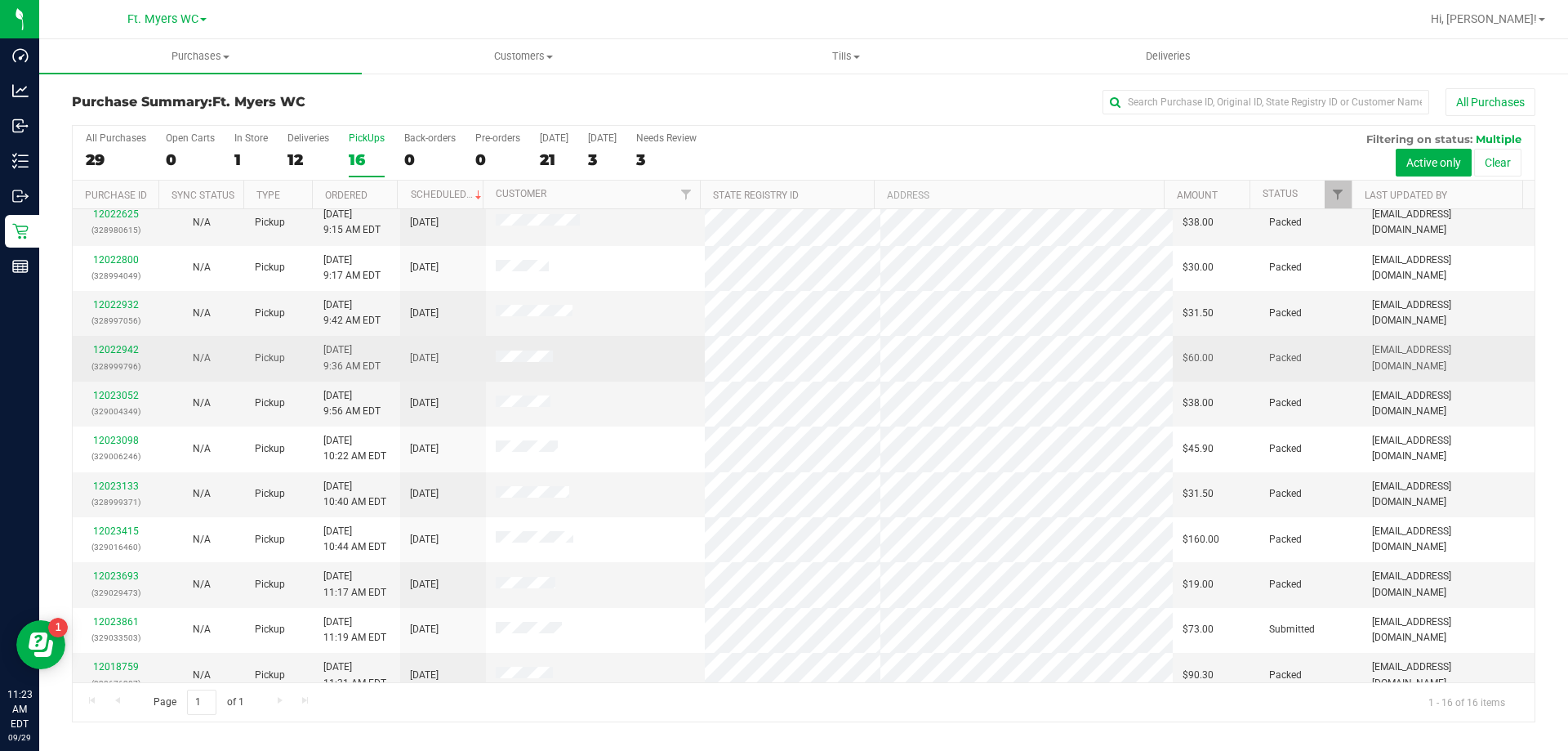
scroll to position [250, 0]
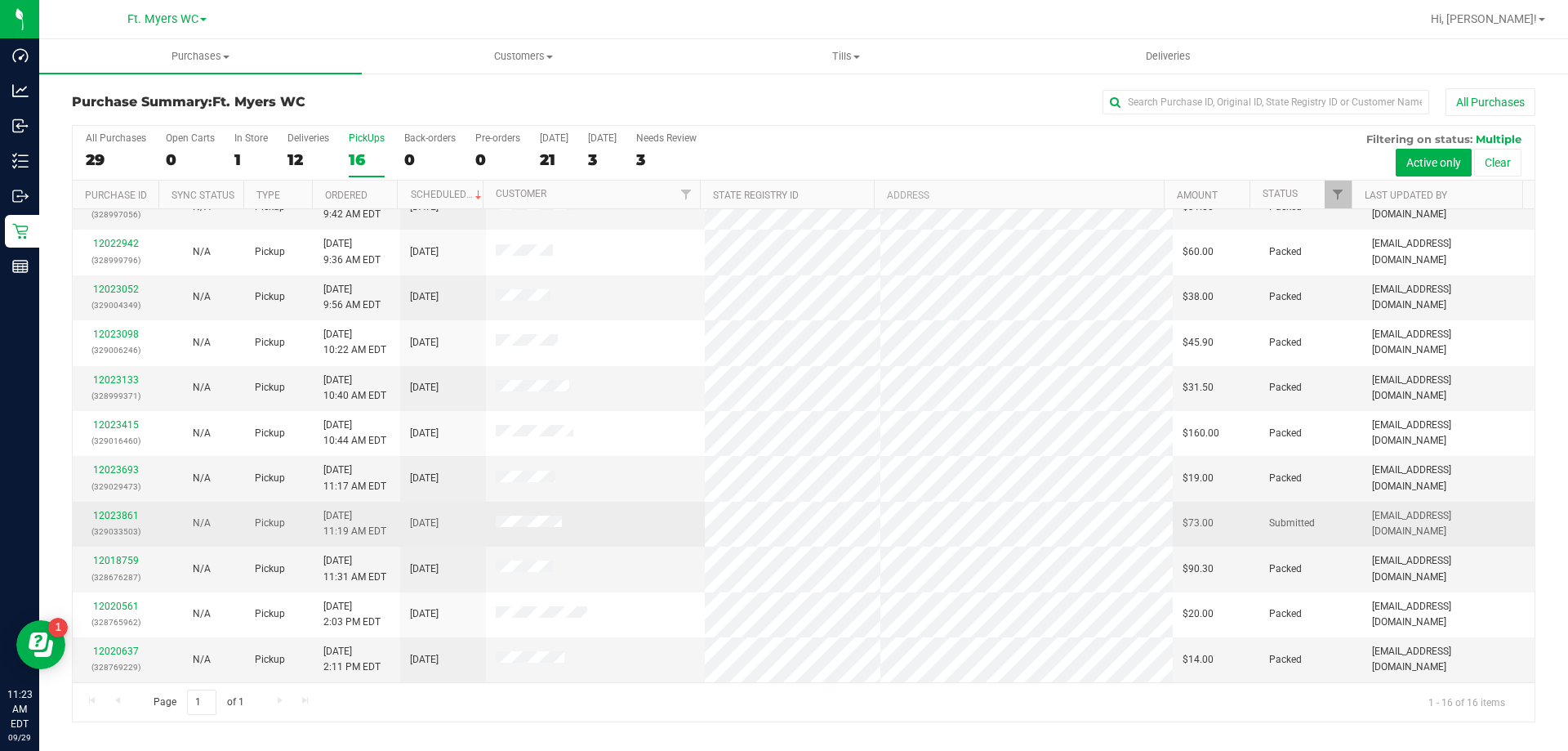
click at [973, 504] on tr "12023861 (329033503) N/A Pickup 9/29/2025 11:19 AM EDT 9/29/2025 $73.00 Submitt…" at bounding box center [803, 524] width 1462 height 45
click at [136, 515] on link "12023861" at bounding box center [115, 516] width 45 height 11
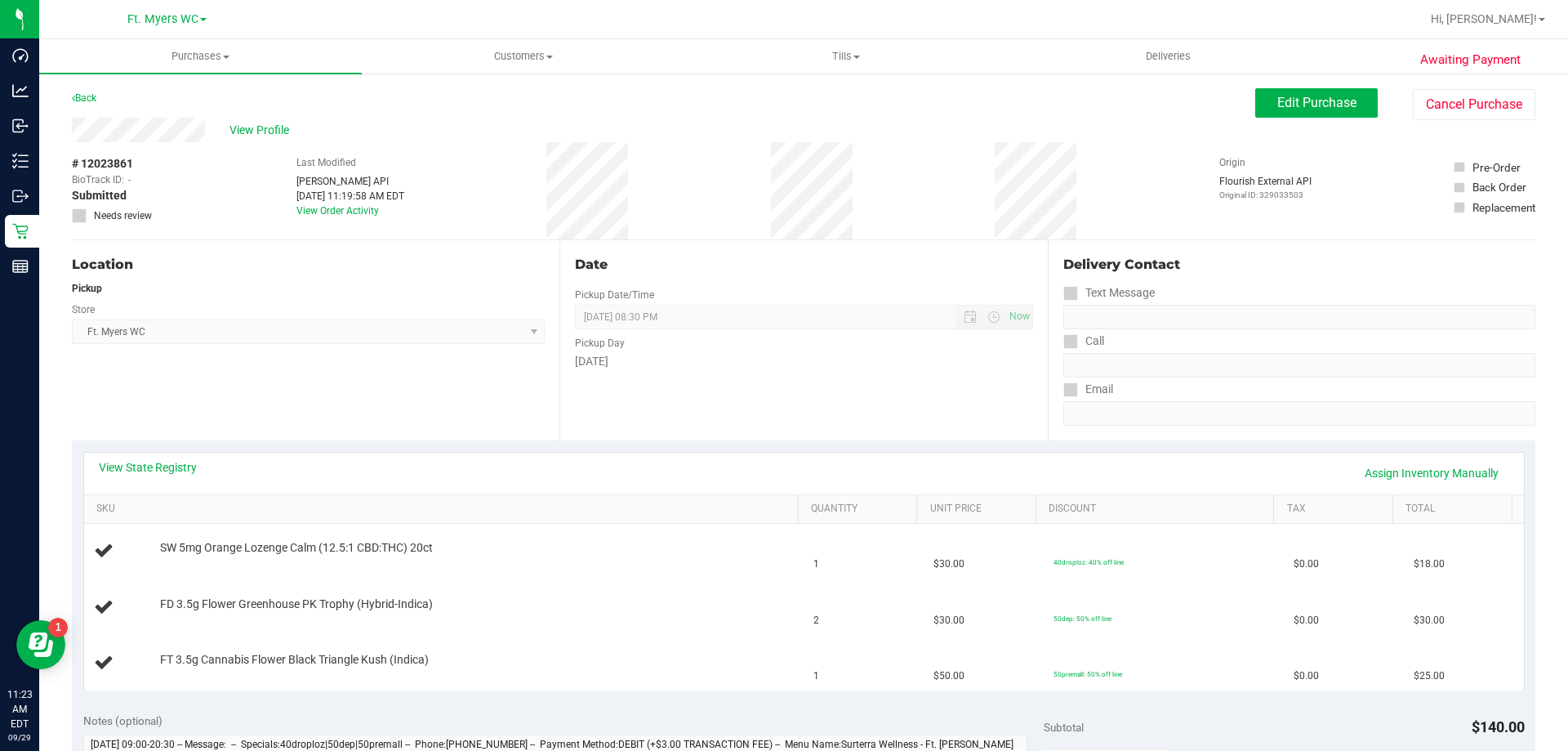
click at [490, 380] on div "Location Pickup Store Ft. Myers WC Select Store Bonita Springs WC Boynton Beach…" at bounding box center [316, 340] width 488 height 200
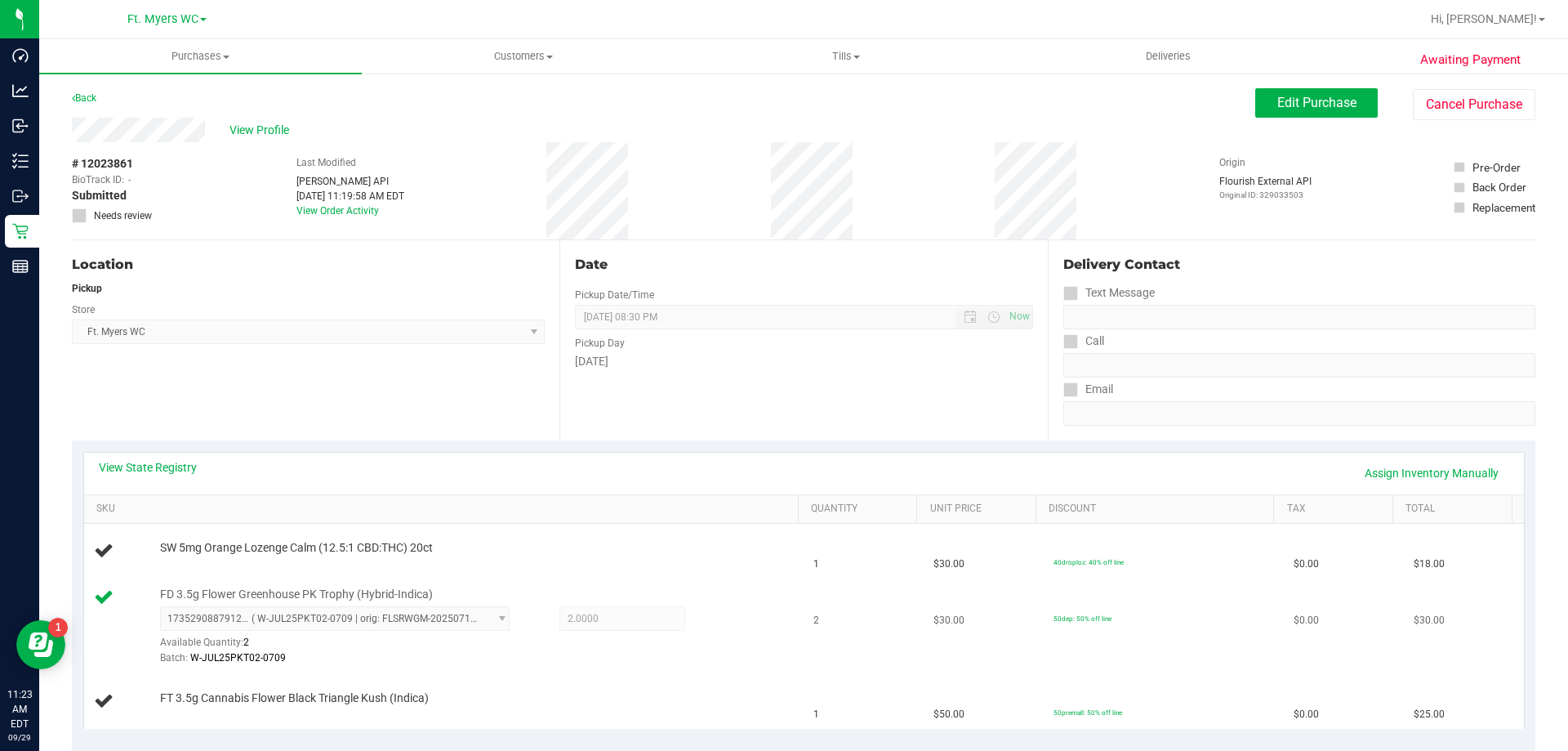
click at [536, 633] on div "1735290887912981 ( W-JUL25PKT02-0709 | orig: FLSRWGM-20250715-695 ) 17352908879…" at bounding box center [476, 636] width 631 height 59
click at [559, 694] on div "FT 3.5g Cannabis Flower Black Triangle Kush (Indica)" at bounding box center [471, 698] width 639 height 17
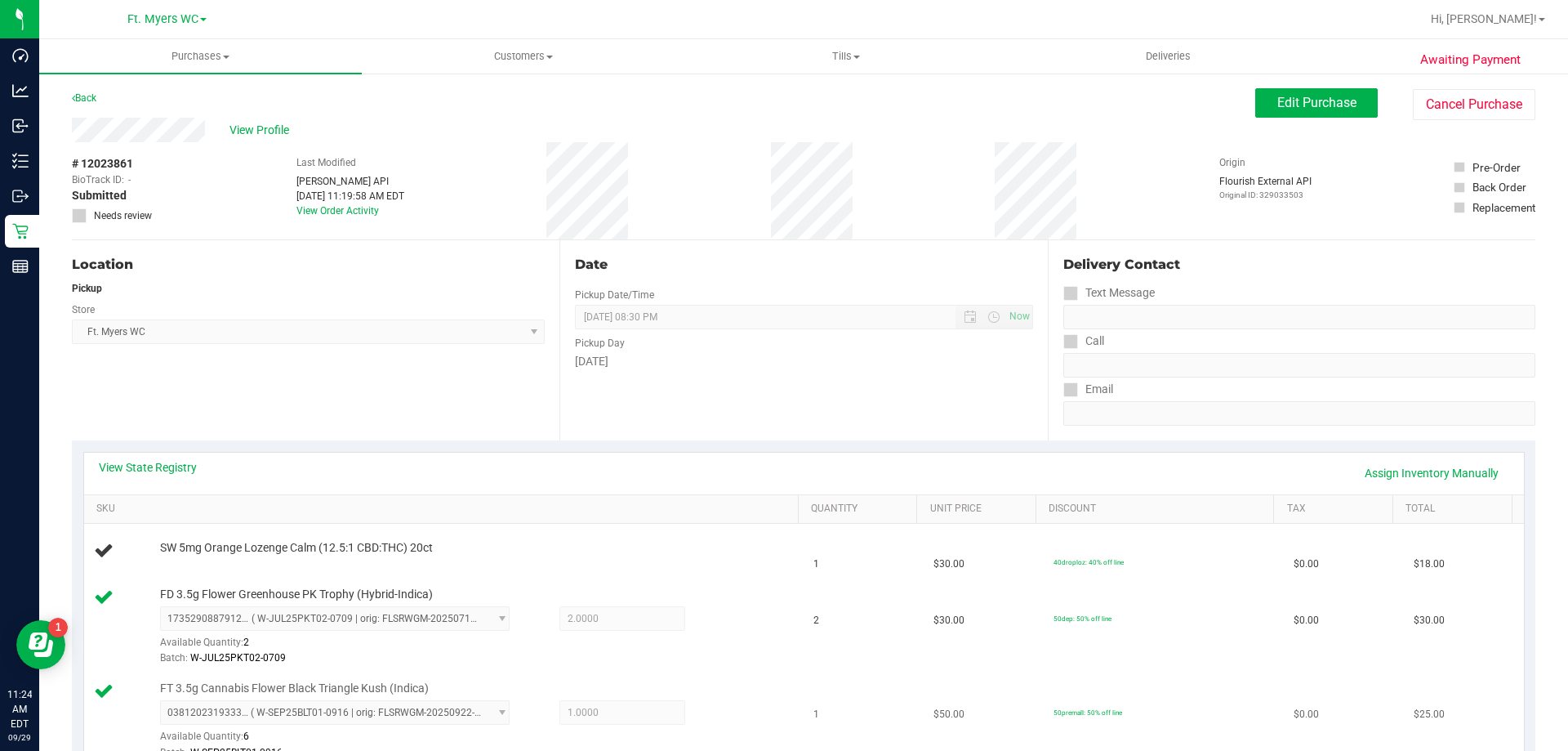
click at [843, 694] on td "1" at bounding box center [863, 720] width 120 height 94
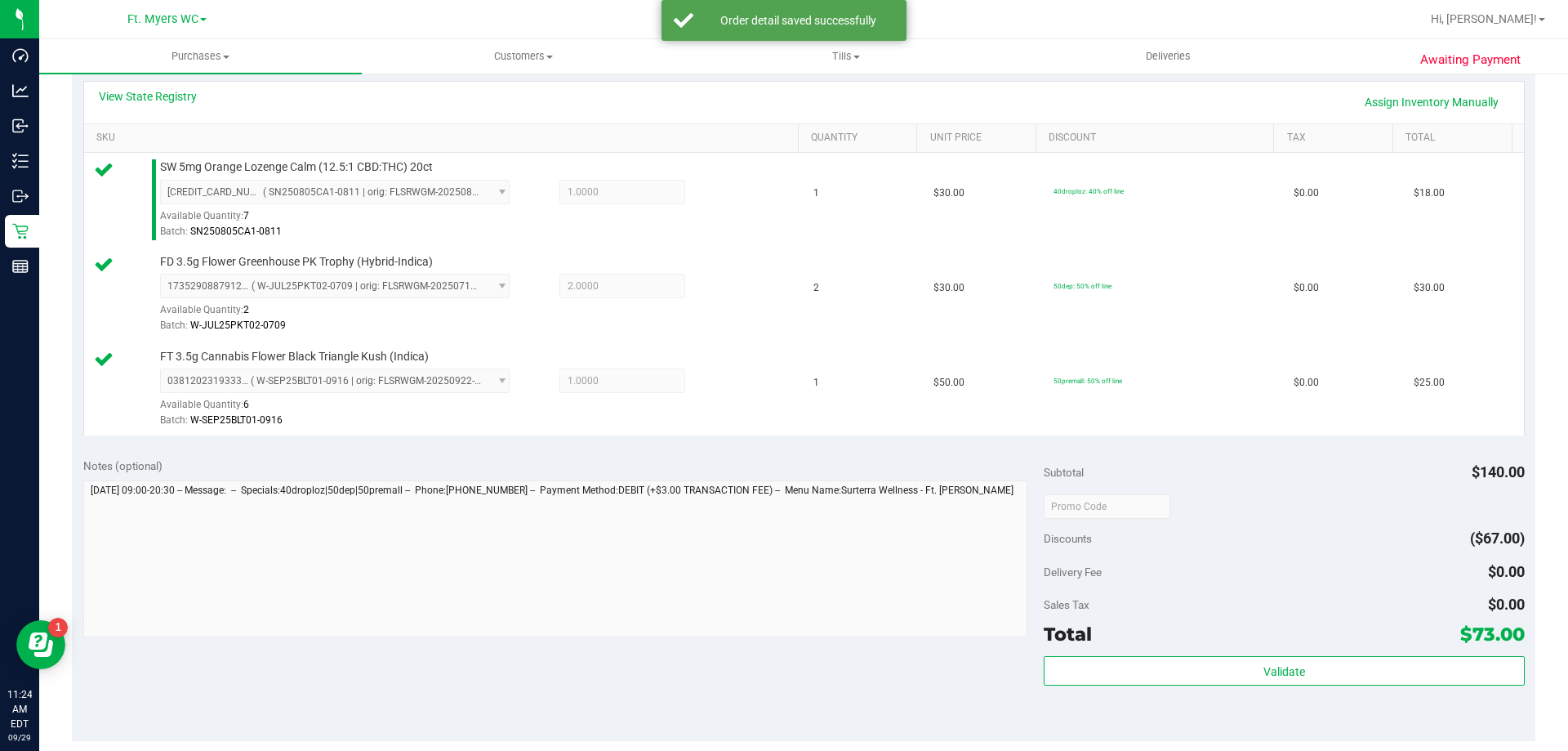
scroll to position [490, 0]
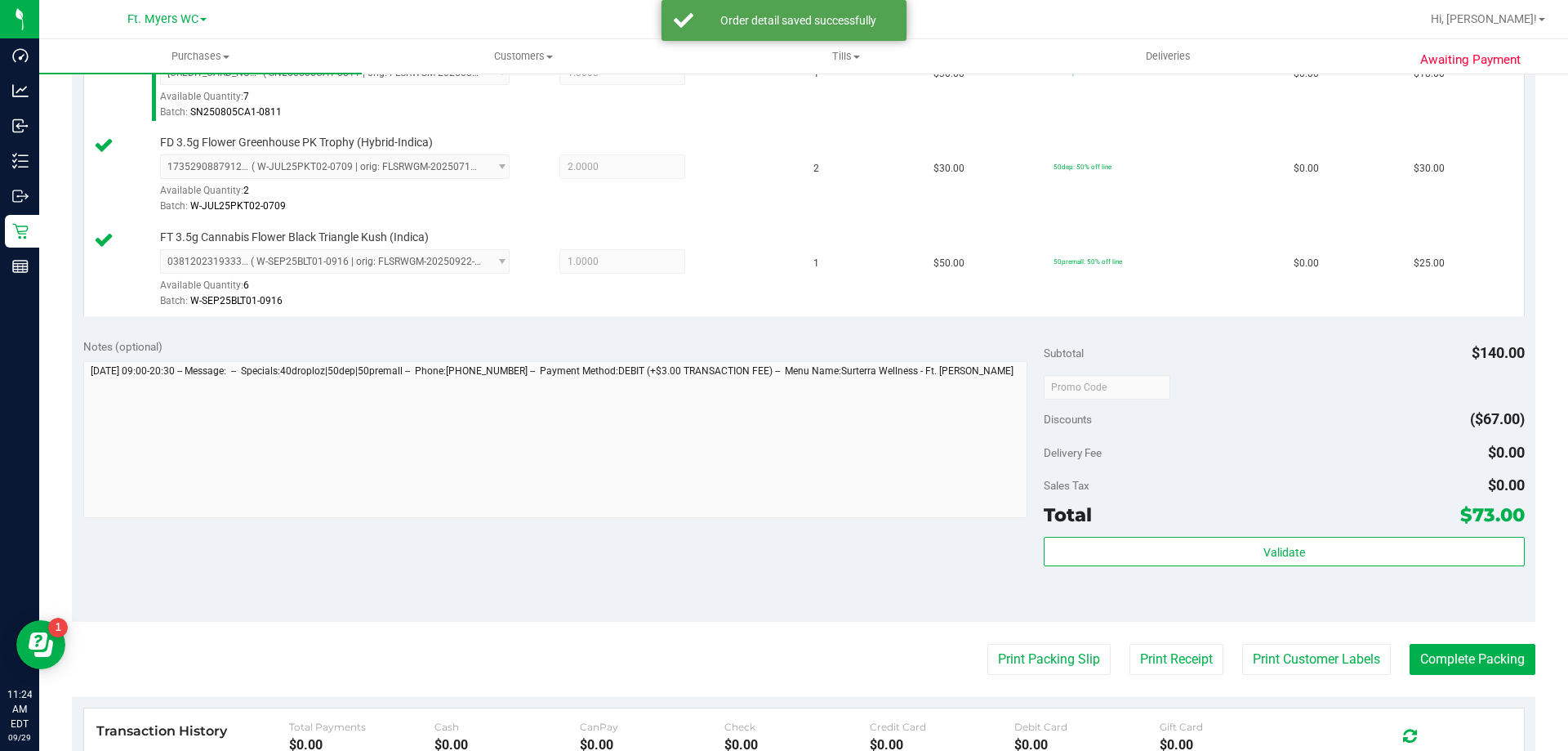
click at [1175, 510] on div "Total $73.00" at bounding box center [1284, 515] width 480 height 30
click at [1184, 531] on div "Subtotal $140.00 Discounts ($67.00) Delivery Fee $0.00 Sales Tax $0.00 Total $7…" at bounding box center [1284, 474] width 480 height 272
click at [1176, 566] on div "Validate" at bounding box center [1284, 552] width 480 height 31
click at [1175, 566] on div "Validate" at bounding box center [1284, 552] width 480 height 31
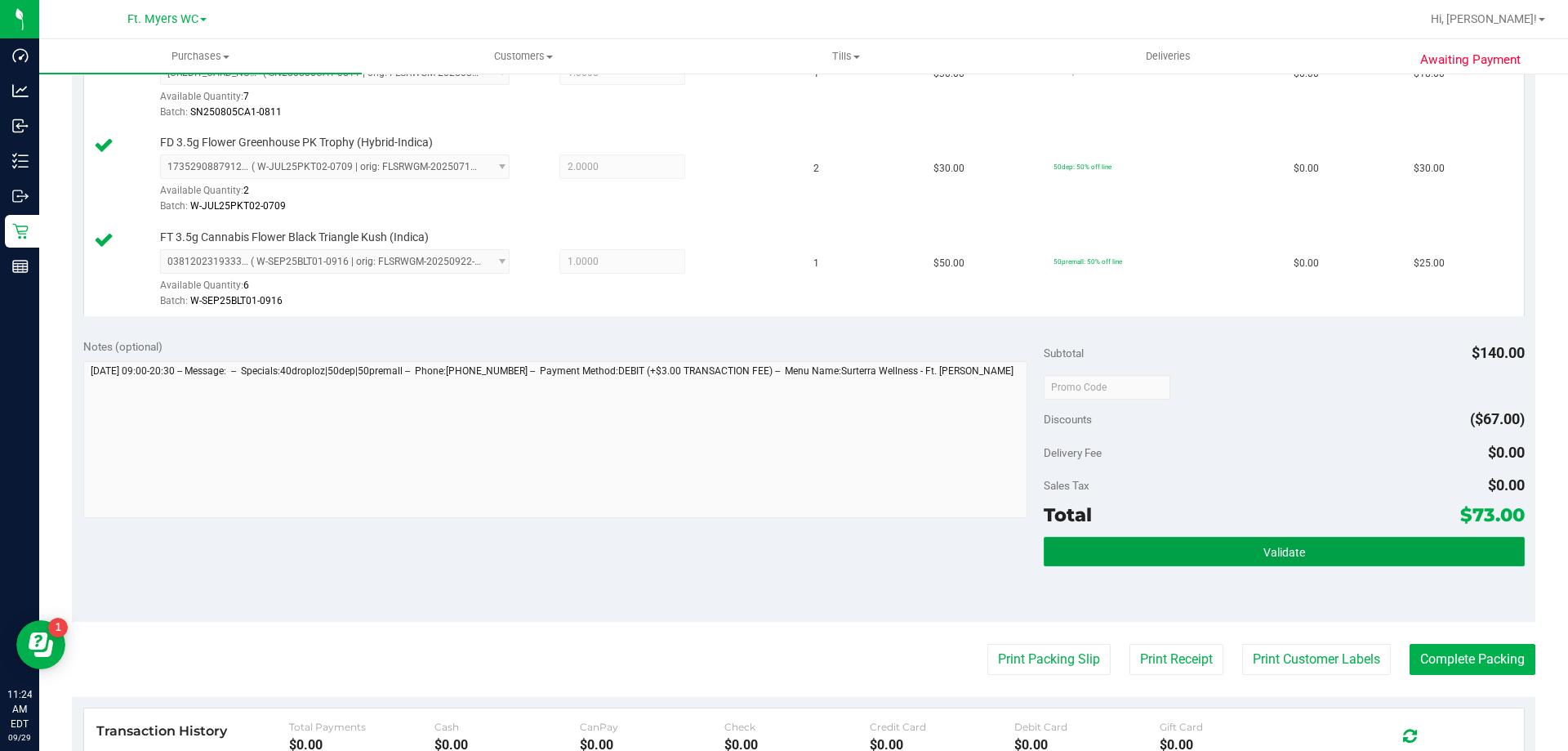
click at [1197, 545] on button "Validate" at bounding box center [1284, 552] width 480 height 30
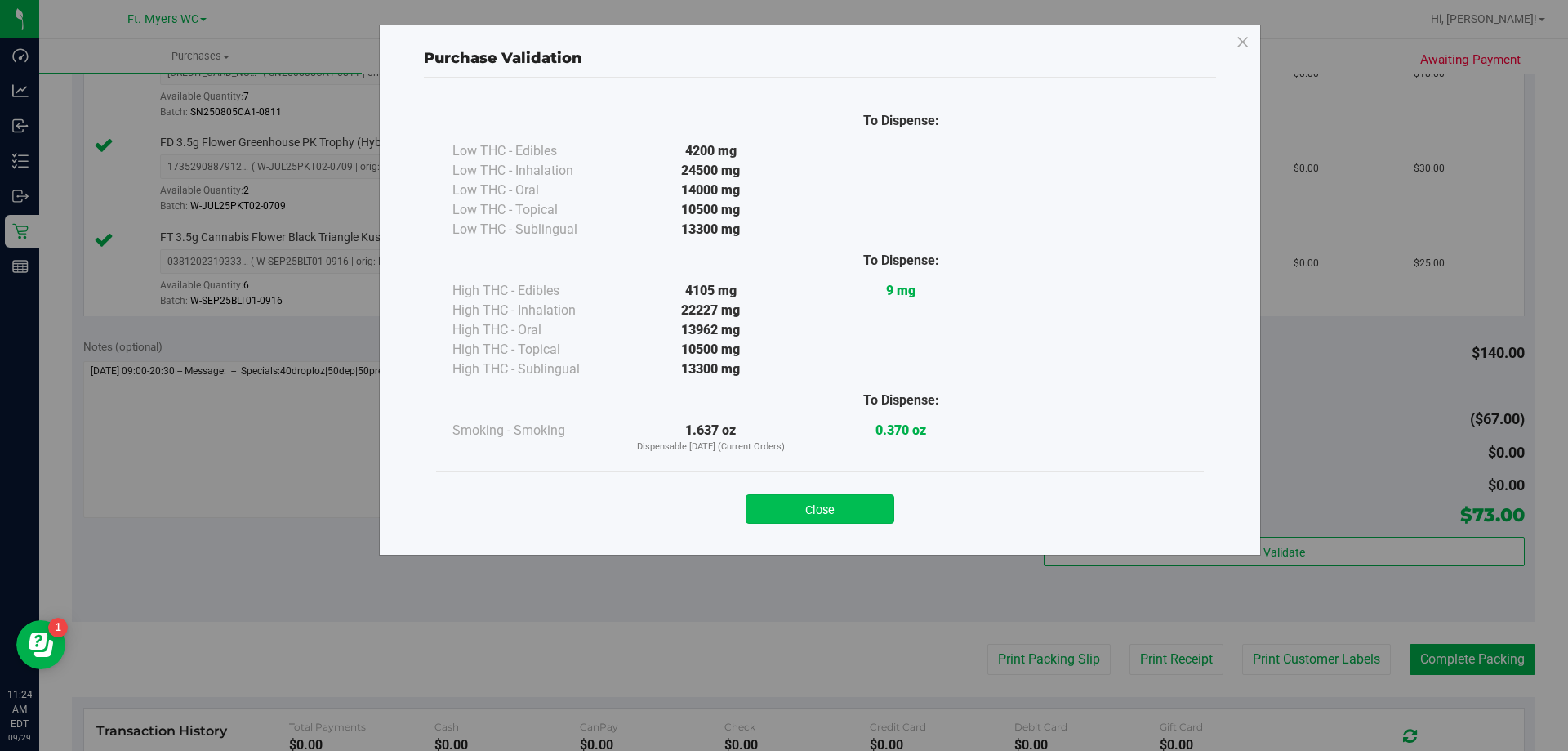
click at [853, 505] on button "Close" at bounding box center [820, 509] width 148 height 30
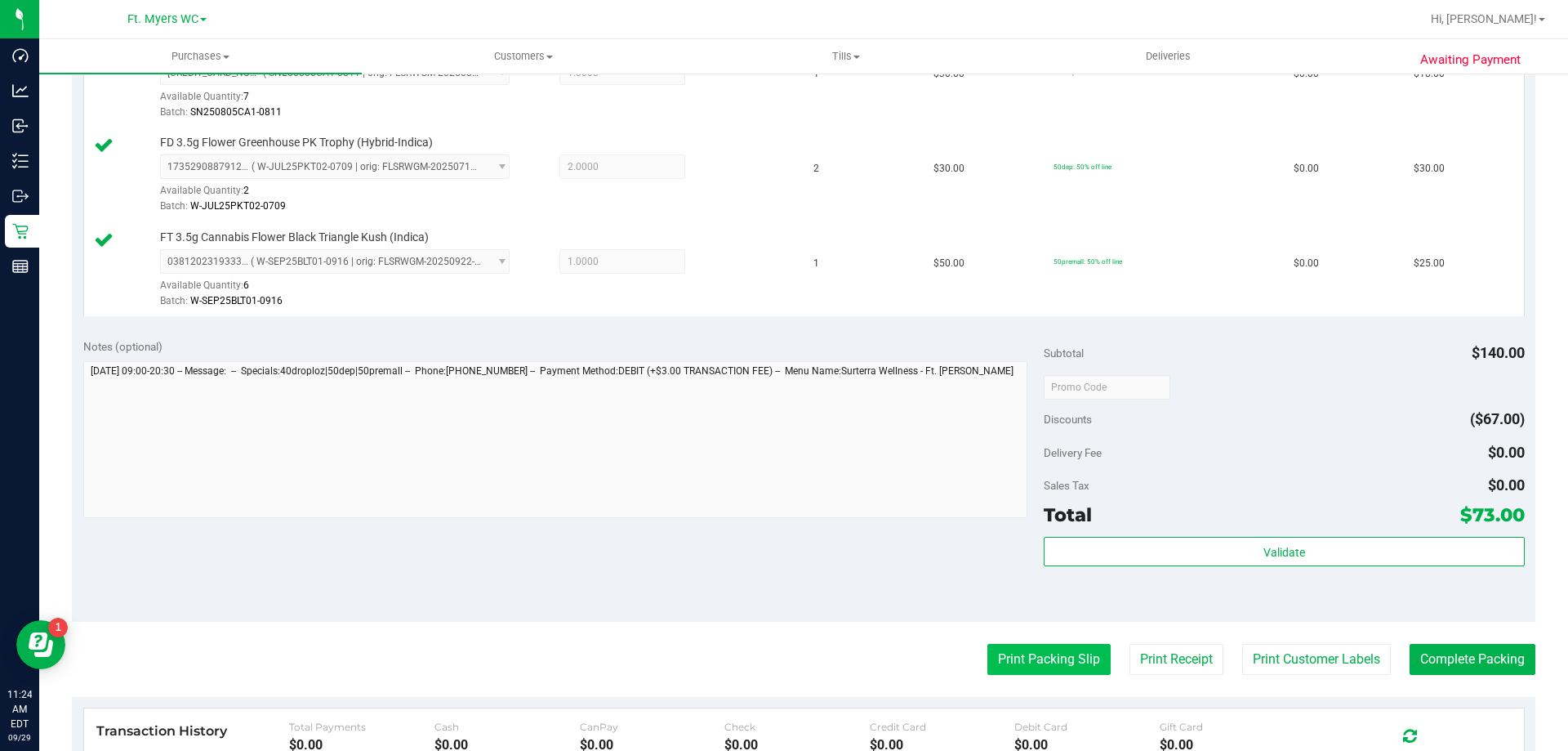
click at [988, 647] on button "Print Packing Slip" at bounding box center [1049, 658] width 123 height 31
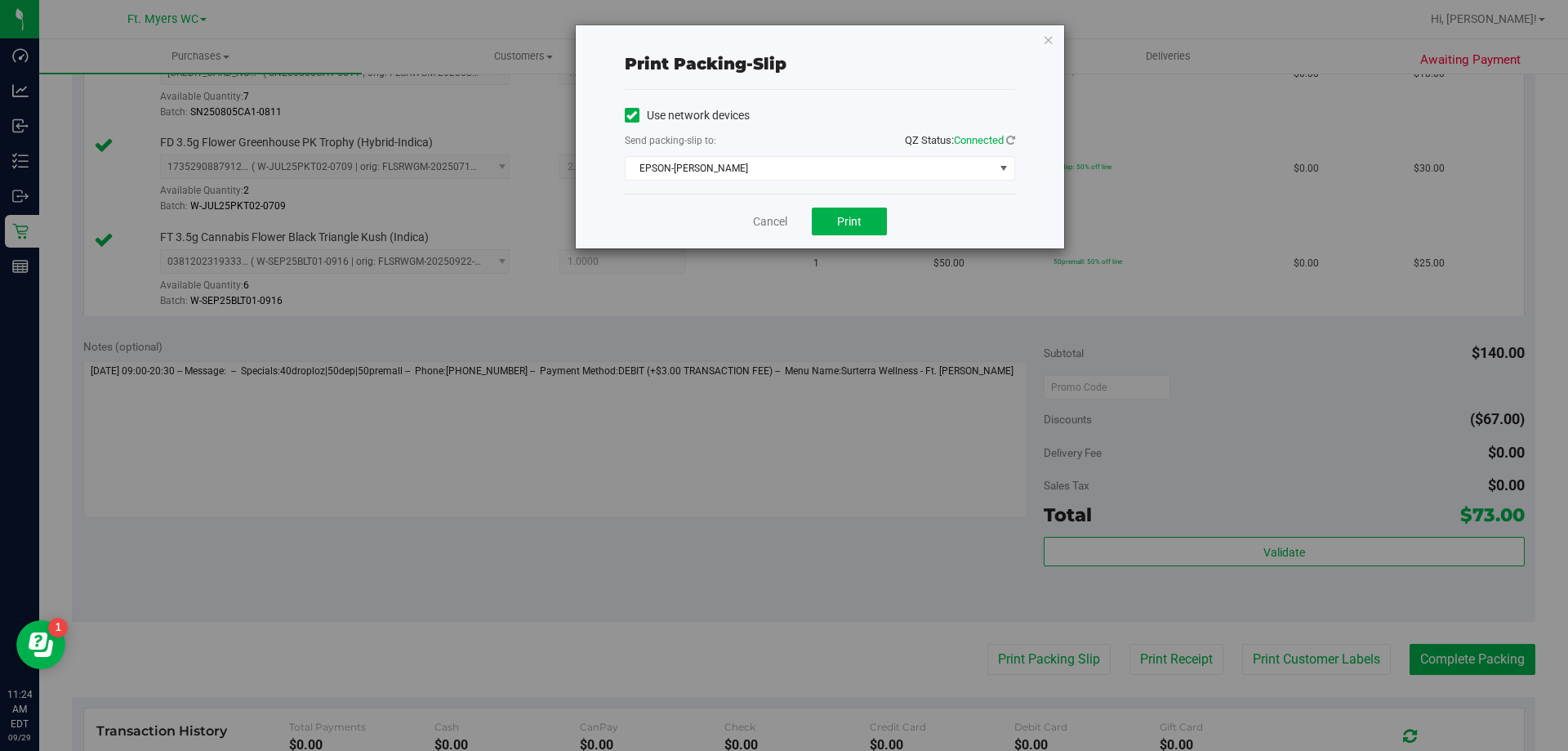
click at [864, 235] on div "Cancel Print" at bounding box center [820, 221] width 390 height 55
click at [852, 220] on span "Print" at bounding box center [849, 222] width 24 height 13
click at [772, 220] on link "Cancel" at bounding box center [770, 222] width 34 height 17
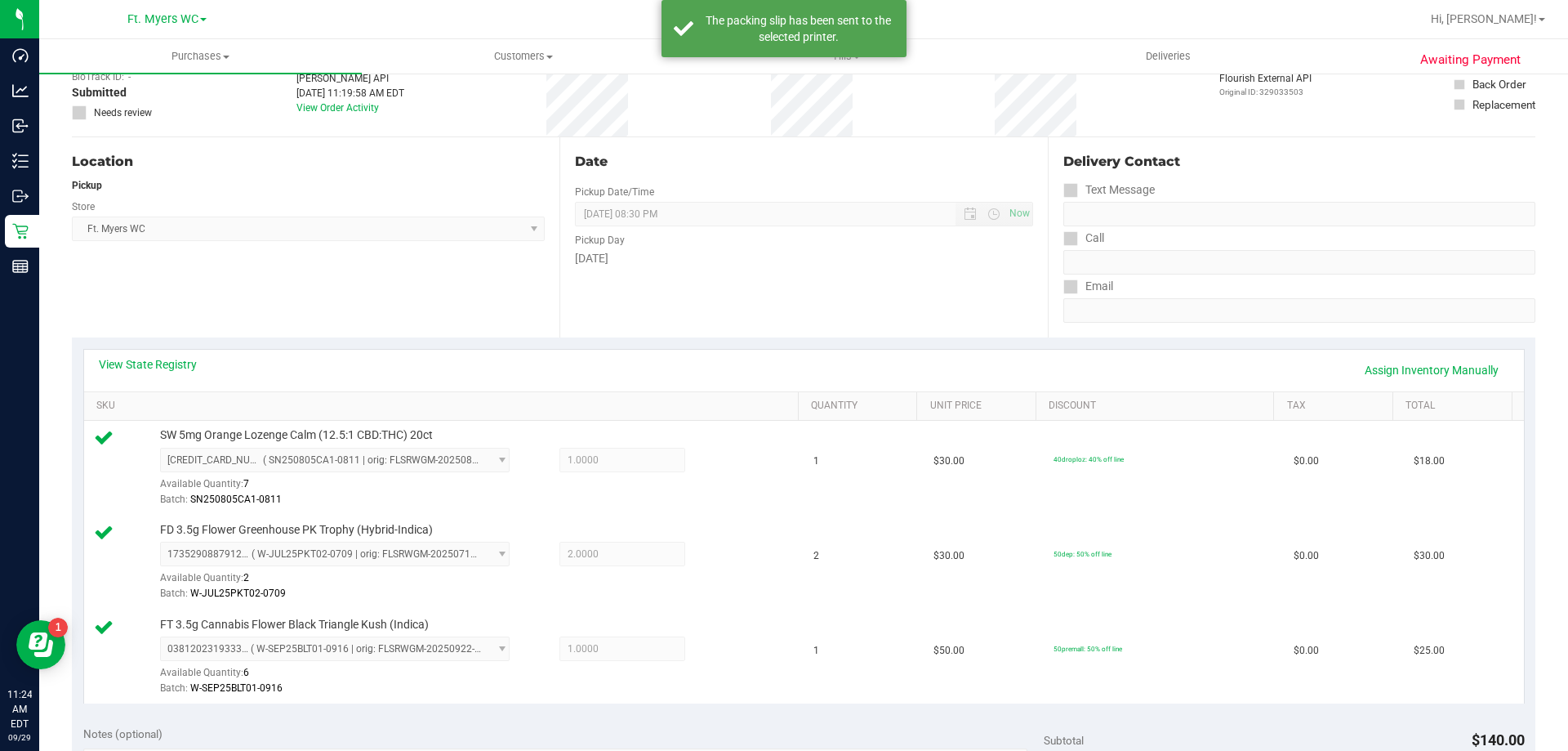
scroll to position [0, 0]
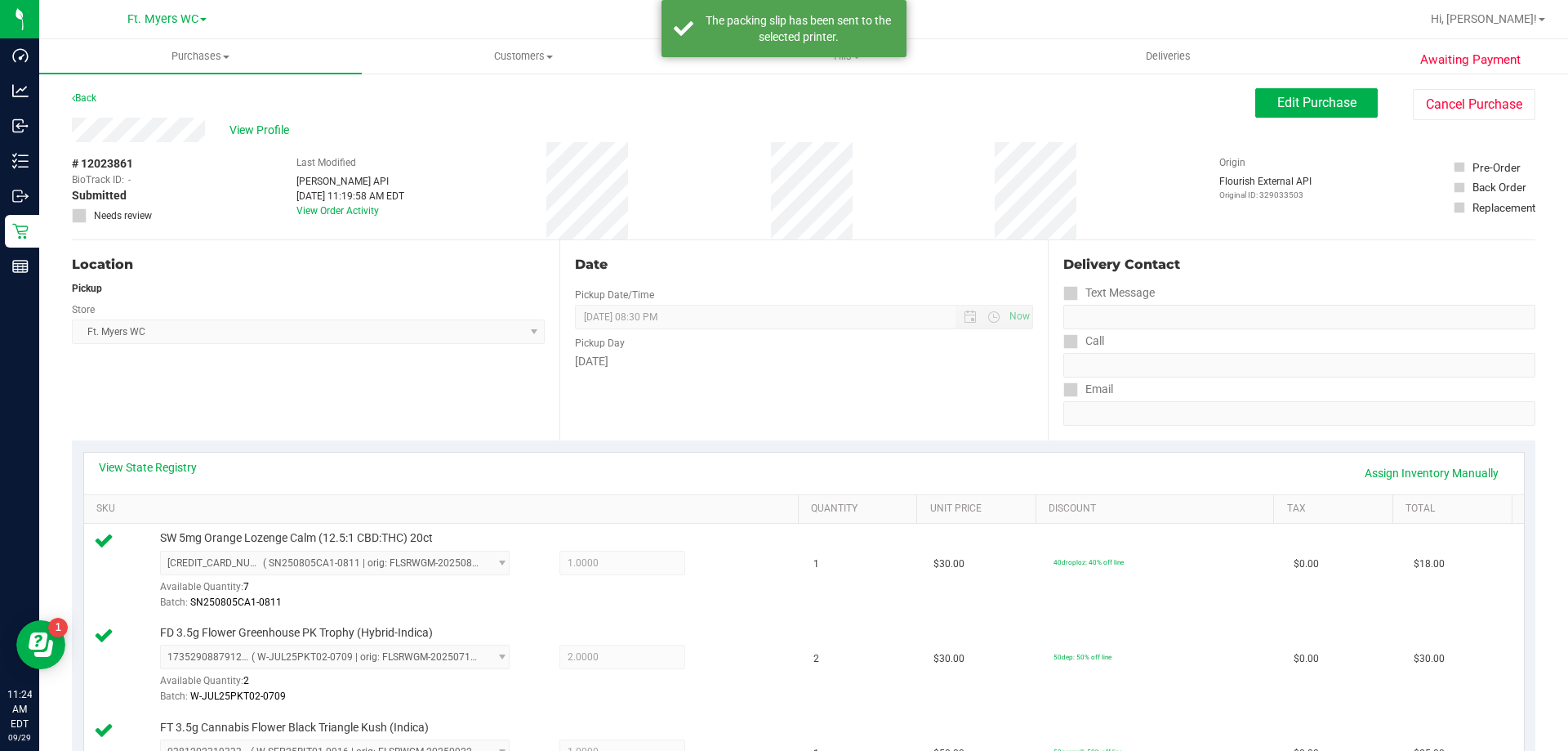
drag, startPoint x: 854, startPoint y: 566, endPoint x: 876, endPoint y: 243, distance: 323.7
click at [944, 165] on div "# 12023861 BioTrack ID: - Submitted Needs review Last Modified Jane API Sep 29,…" at bounding box center [804, 190] width 1464 height 97
click at [957, 165] on div "# 12023861 BioTrack ID: - Submitted Needs review Last Modified Jane API Sep 29,…" at bounding box center [804, 190] width 1464 height 97
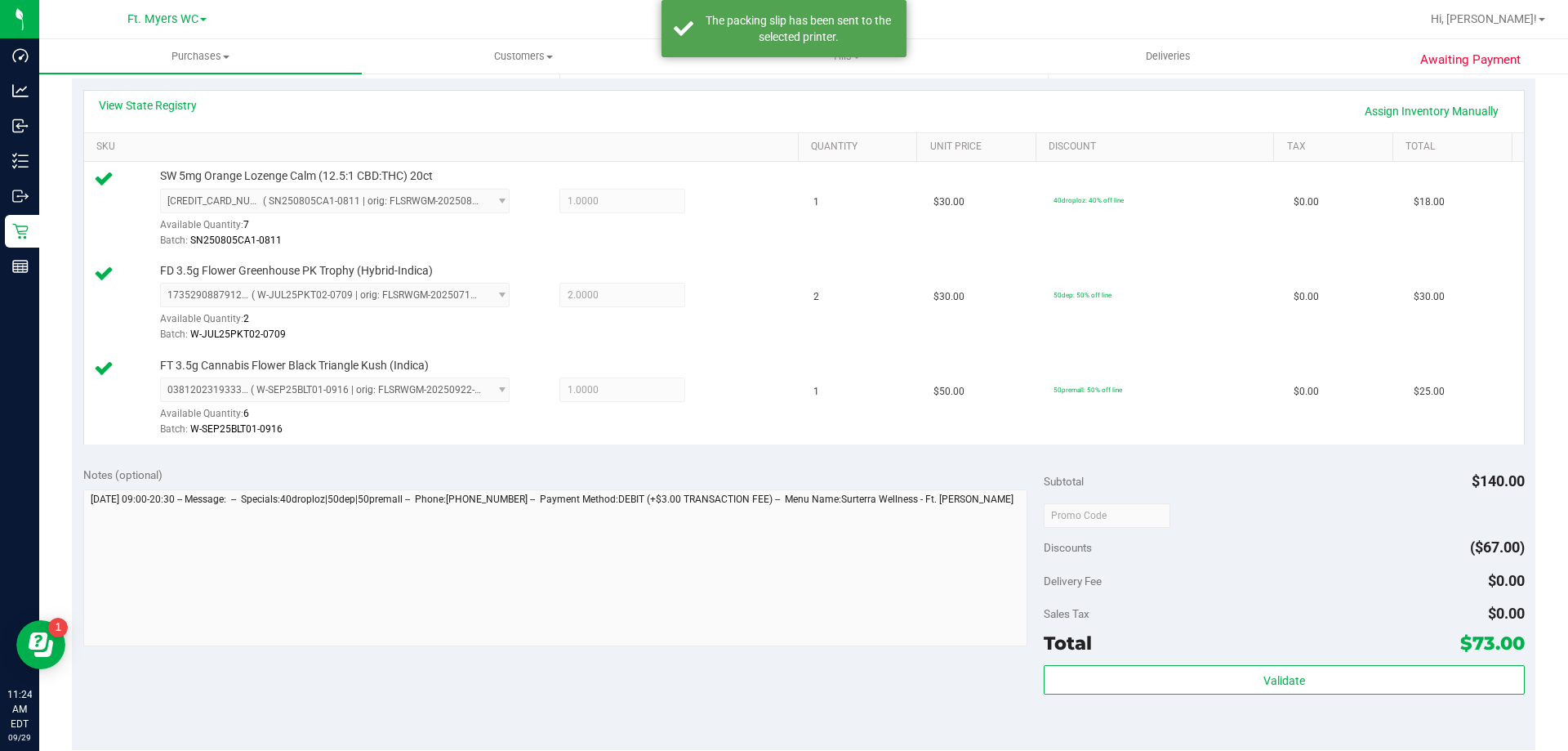
scroll to position [572, 0]
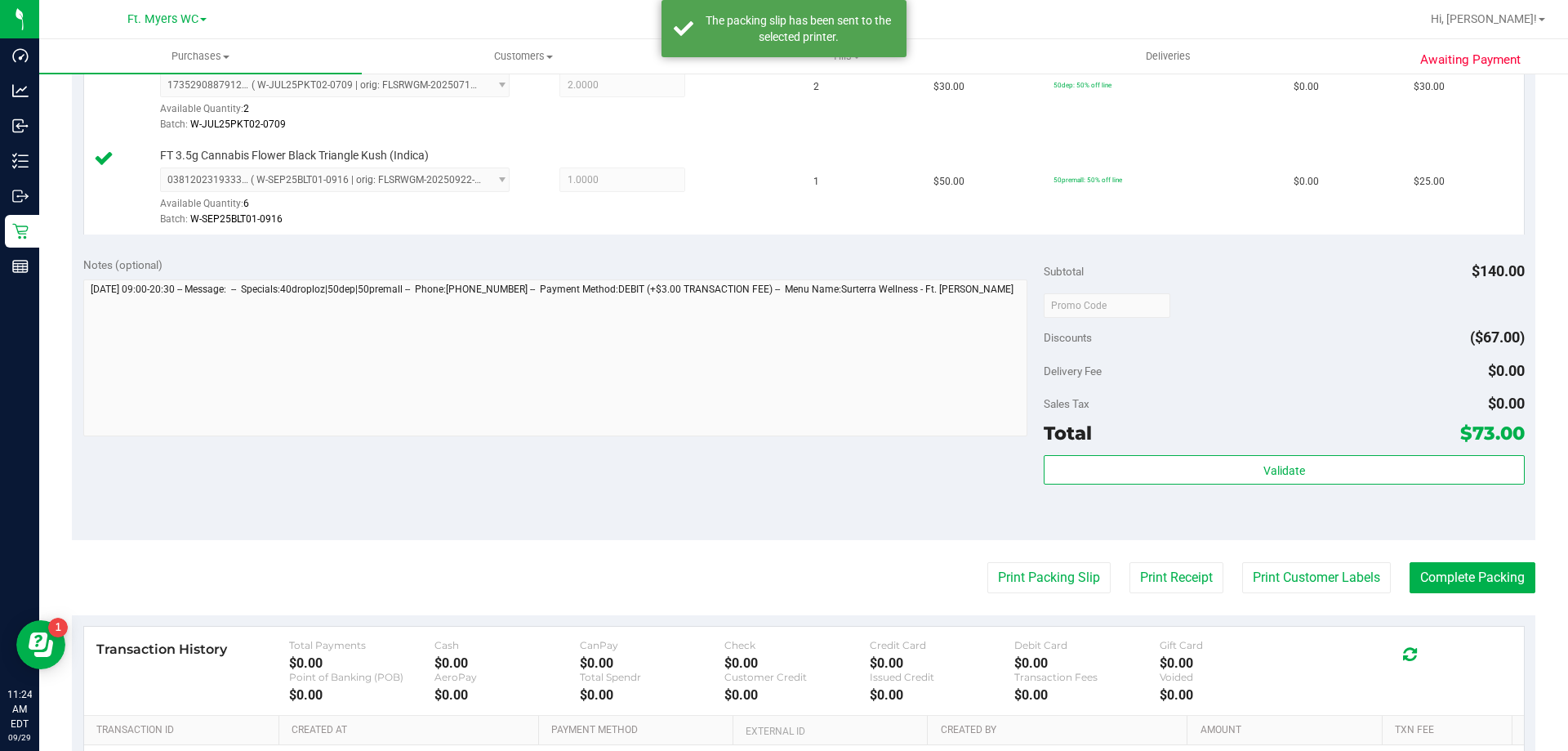
click at [1295, 436] on div "Total $73.00" at bounding box center [1284, 433] width 480 height 30
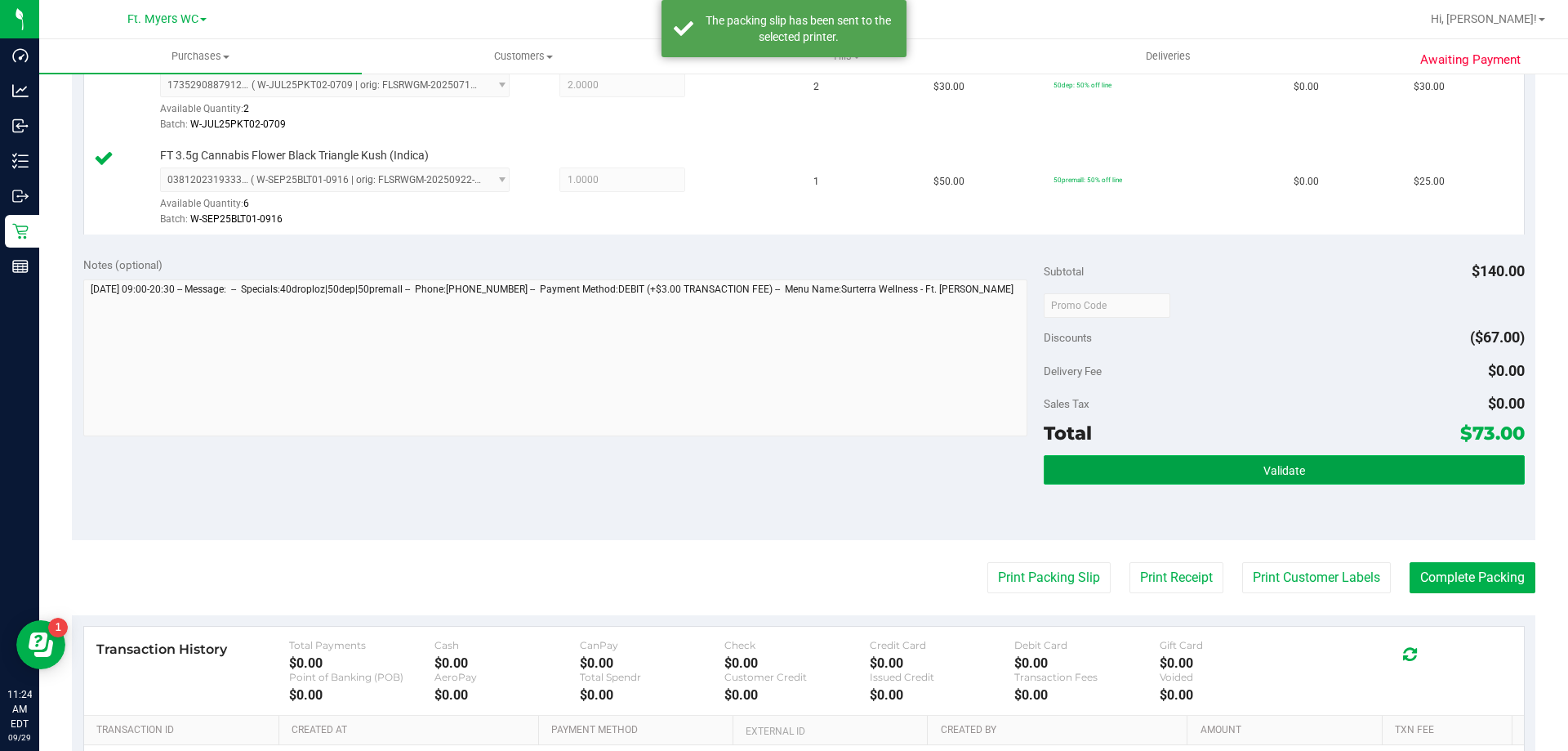
click at [1299, 484] on button "Validate" at bounding box center [1284, 470] width 480 height 30
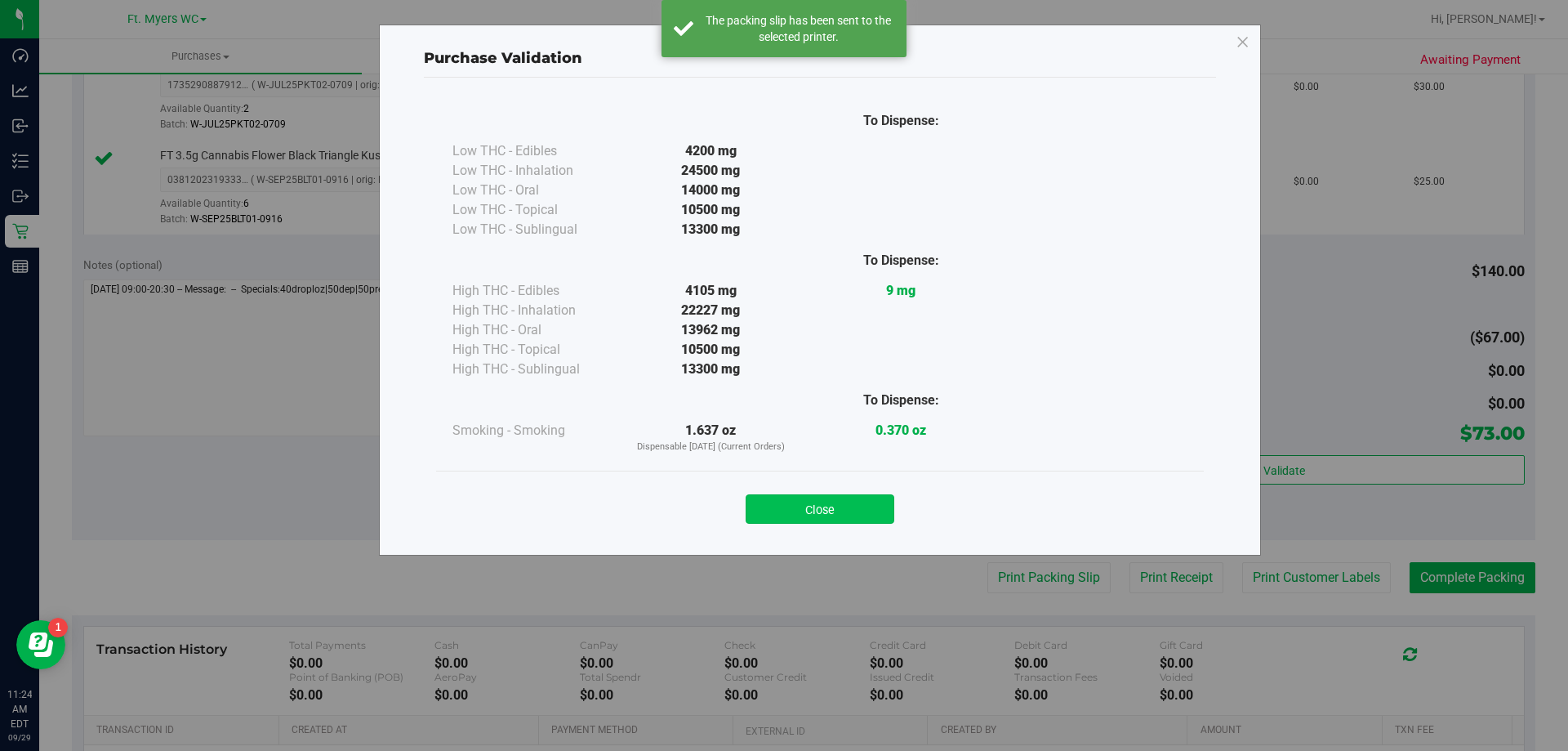
click at [854, 520] on button "Close" at bounding box center [820, 509] width 148 height 30
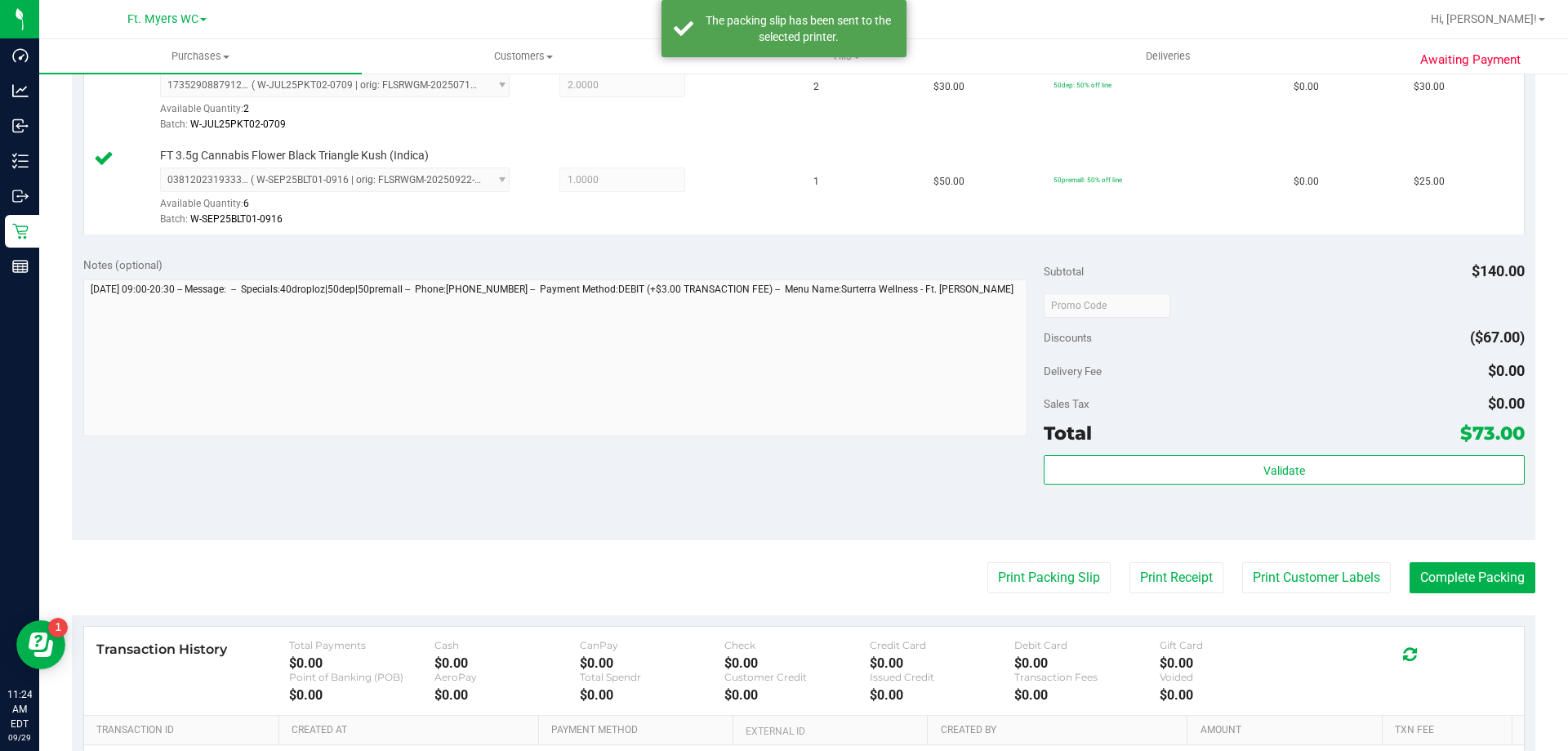
click at [848, 479] on div "Notes (optional) Subtotal $140.00 Discounts ($67.00) Delivery Fee $0.00 Sales T…" at bounding box center [804, 392] width 1464 height 294
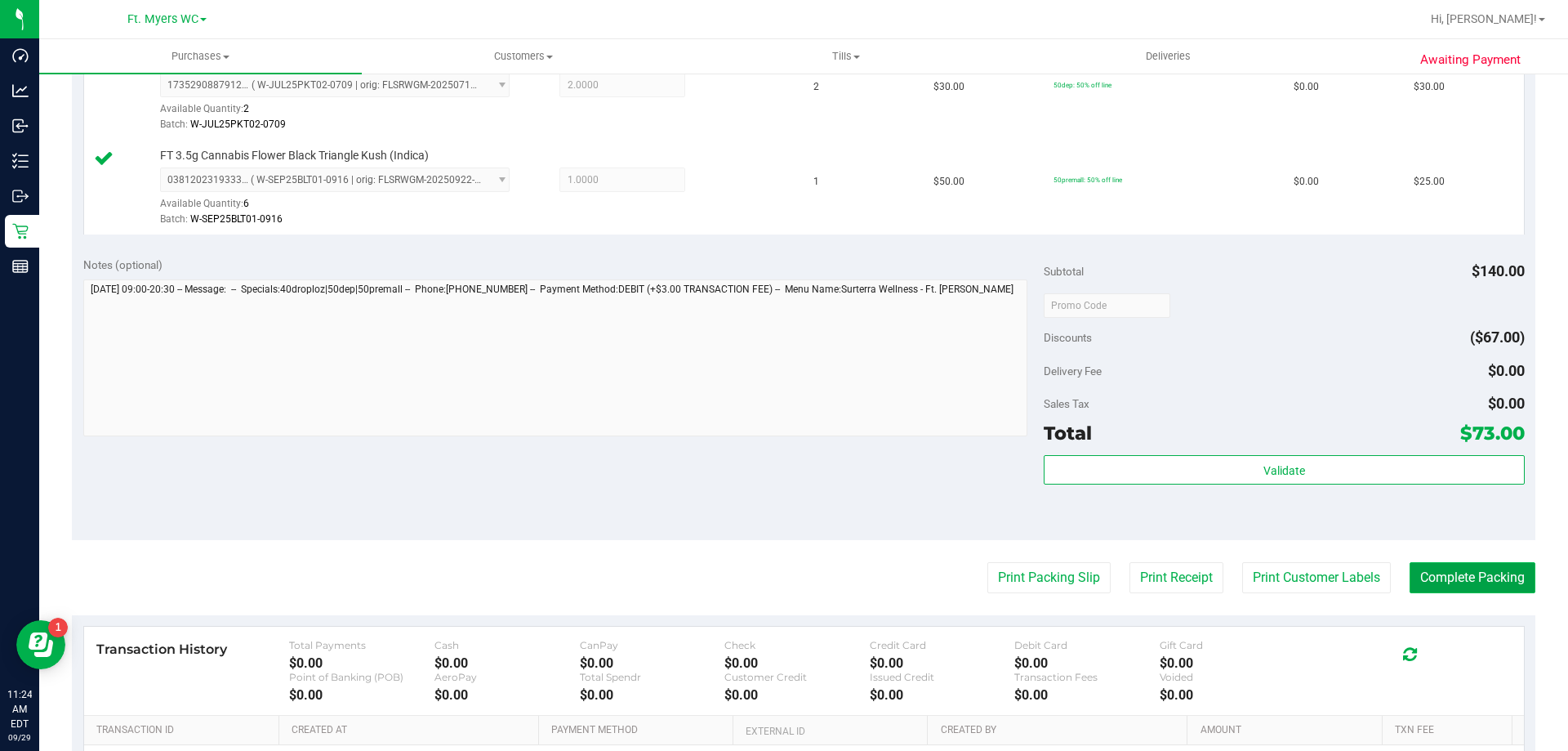
click at [1508, 585] on button "Complete Packing" at bounding box center [1472, 577] width 126 height 31
click at [1428, 485] on div "Validate" at bounding box center [1284, 470] width 480 height 31
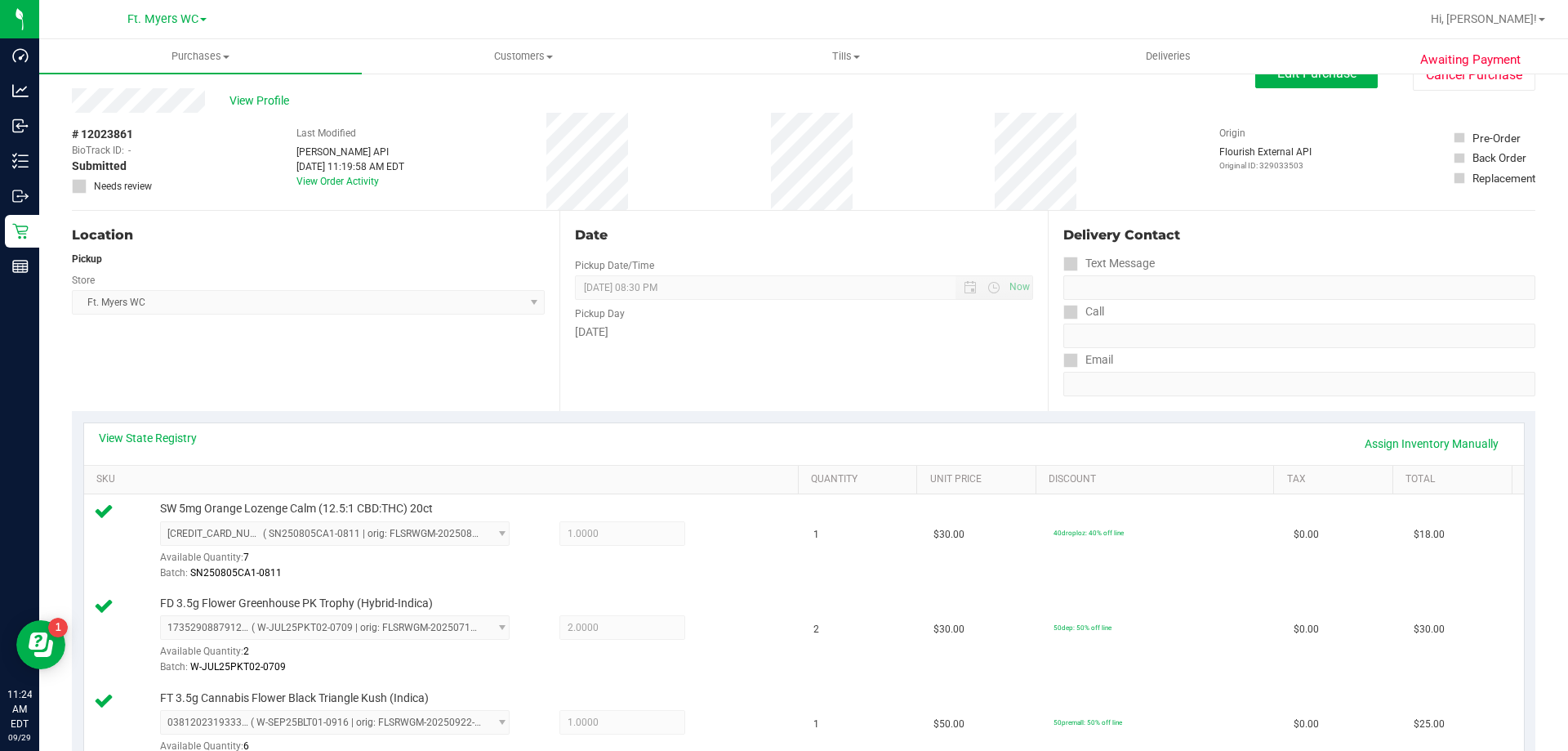
scroll to position [0, 0]
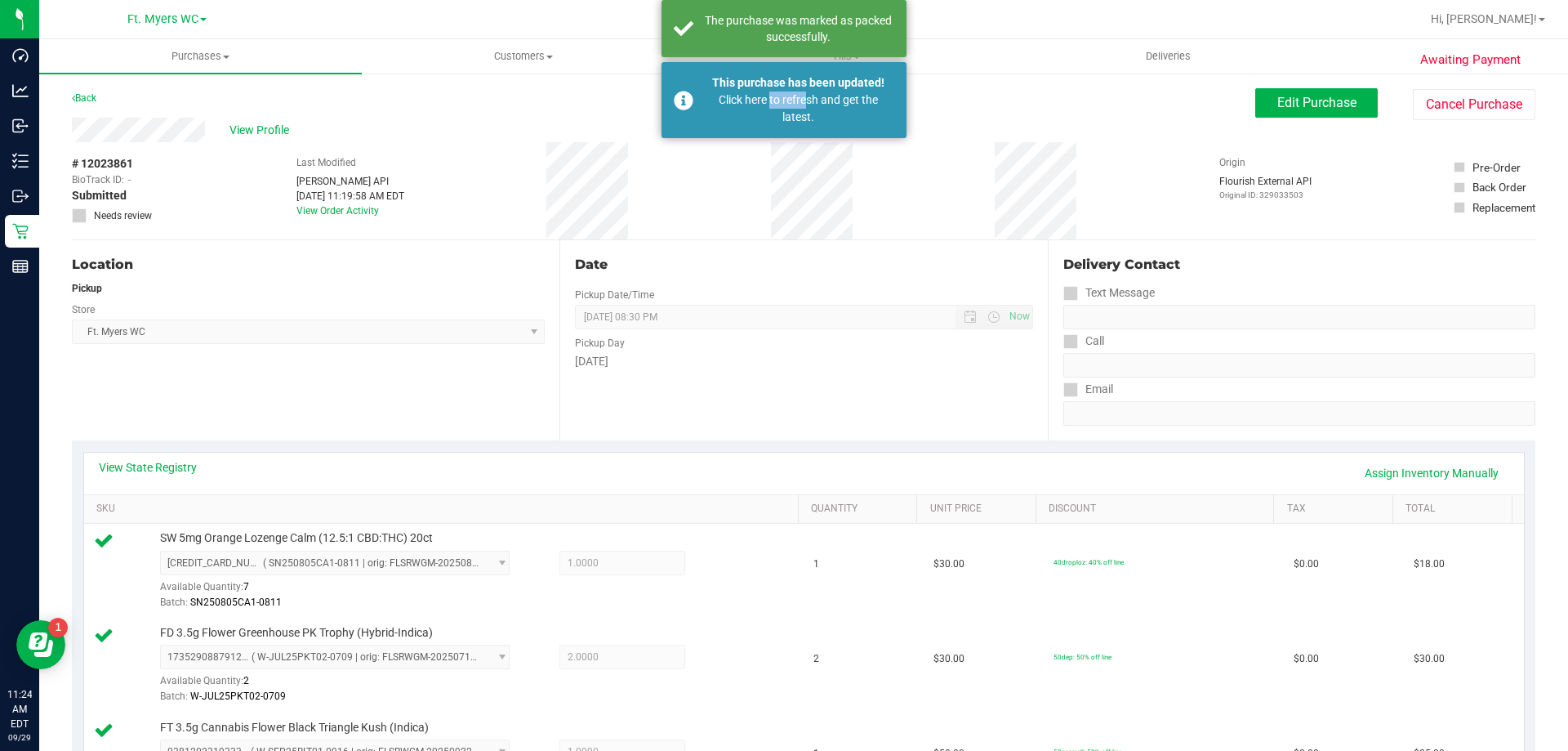
drag, startPoint x: 772, startPoint y: 96, endPoint x: 822, endPoint y: 113, distance: 52.8
click at [811, 108] on div "Click here to refresh and get the latest." at bounding box center [798, 108] width 192 height 34
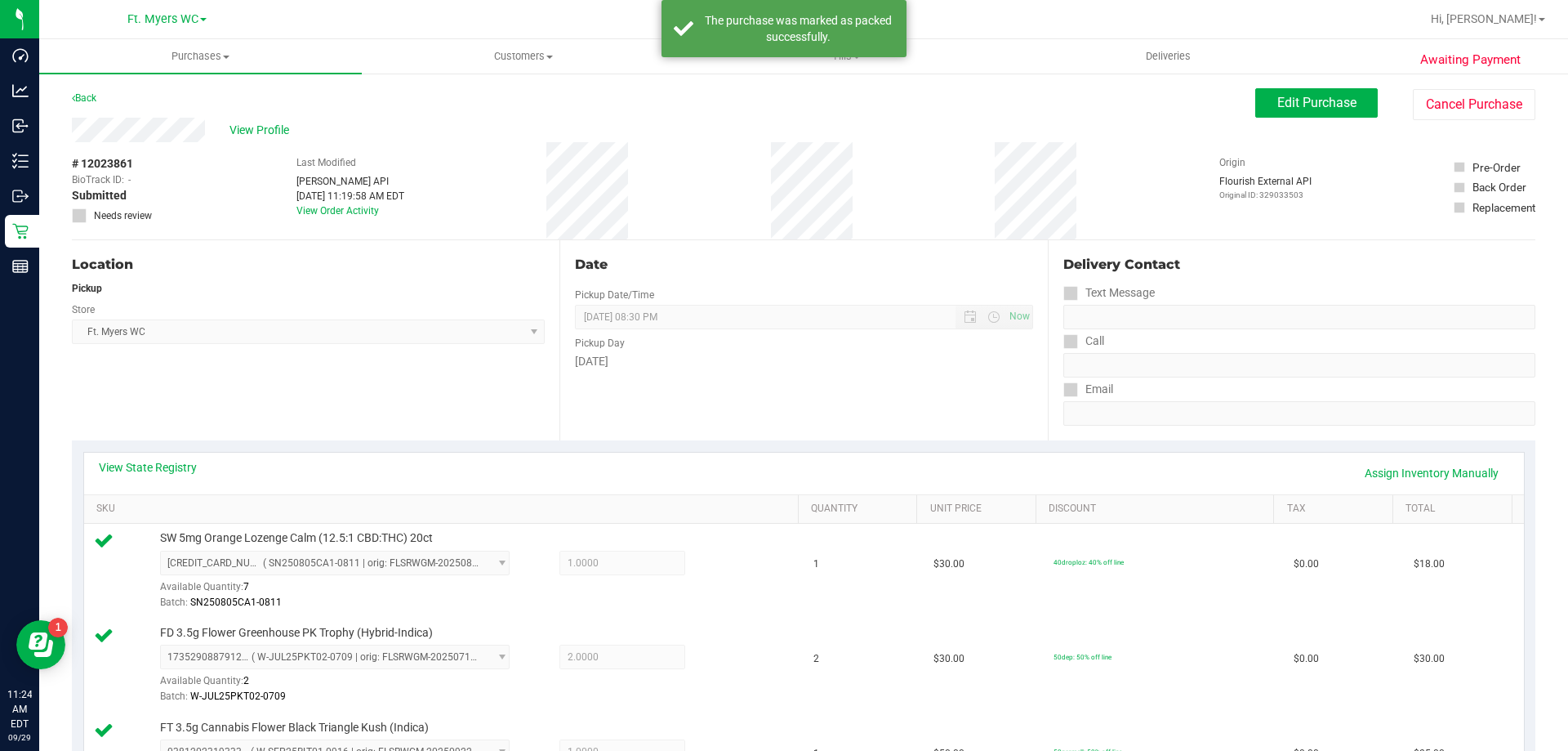
click at [915, 229] on div "# 12023861 BioTrack ID: - Submitted Needs review Last Modified Jane API Sep 29,…" at bounding box center [804, 190] width 1464 height 97
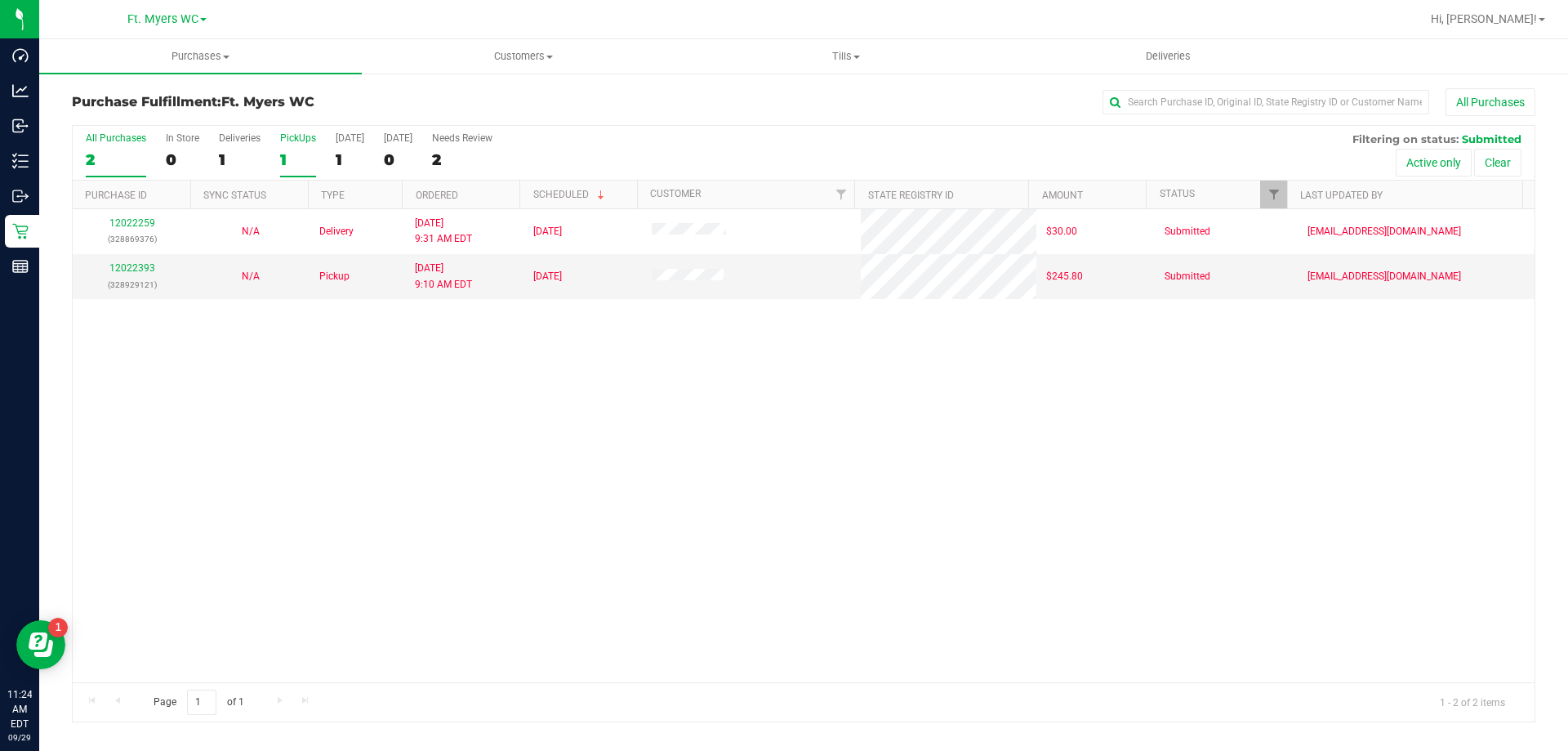
click at [303, 151] on div "1" at bounding box center [298, 159] width 36 height 19
click at [0, 0] on input "PickUps 1" at bounding box center [0, 0] width 0 height 0
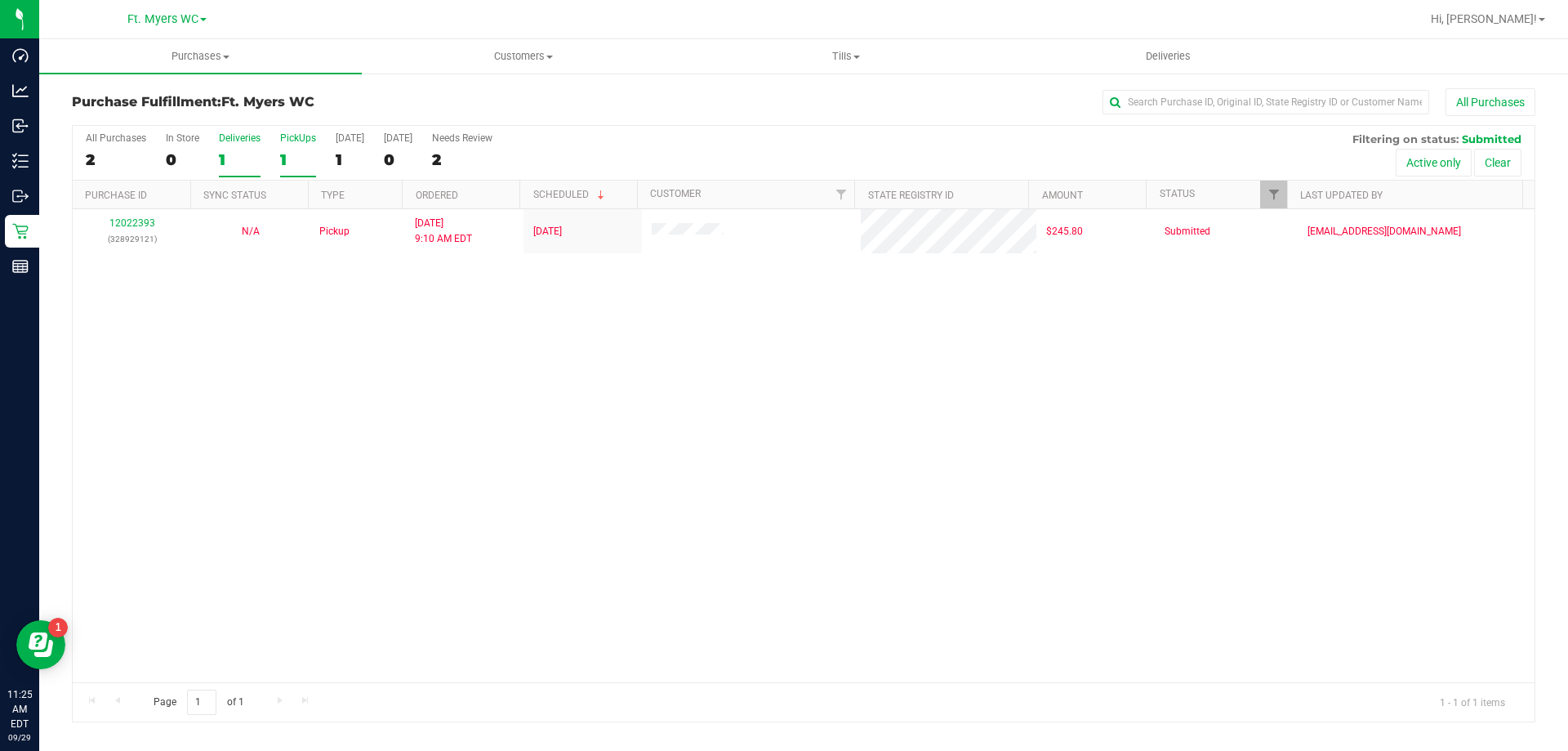
click at [251, 146] on label "Deliveries 1" at bounding box center [239, 155] width 42 height 45
click at [0, 0] on input "Deliveries 1" at bounding box center [0, 0] width 0 height 0
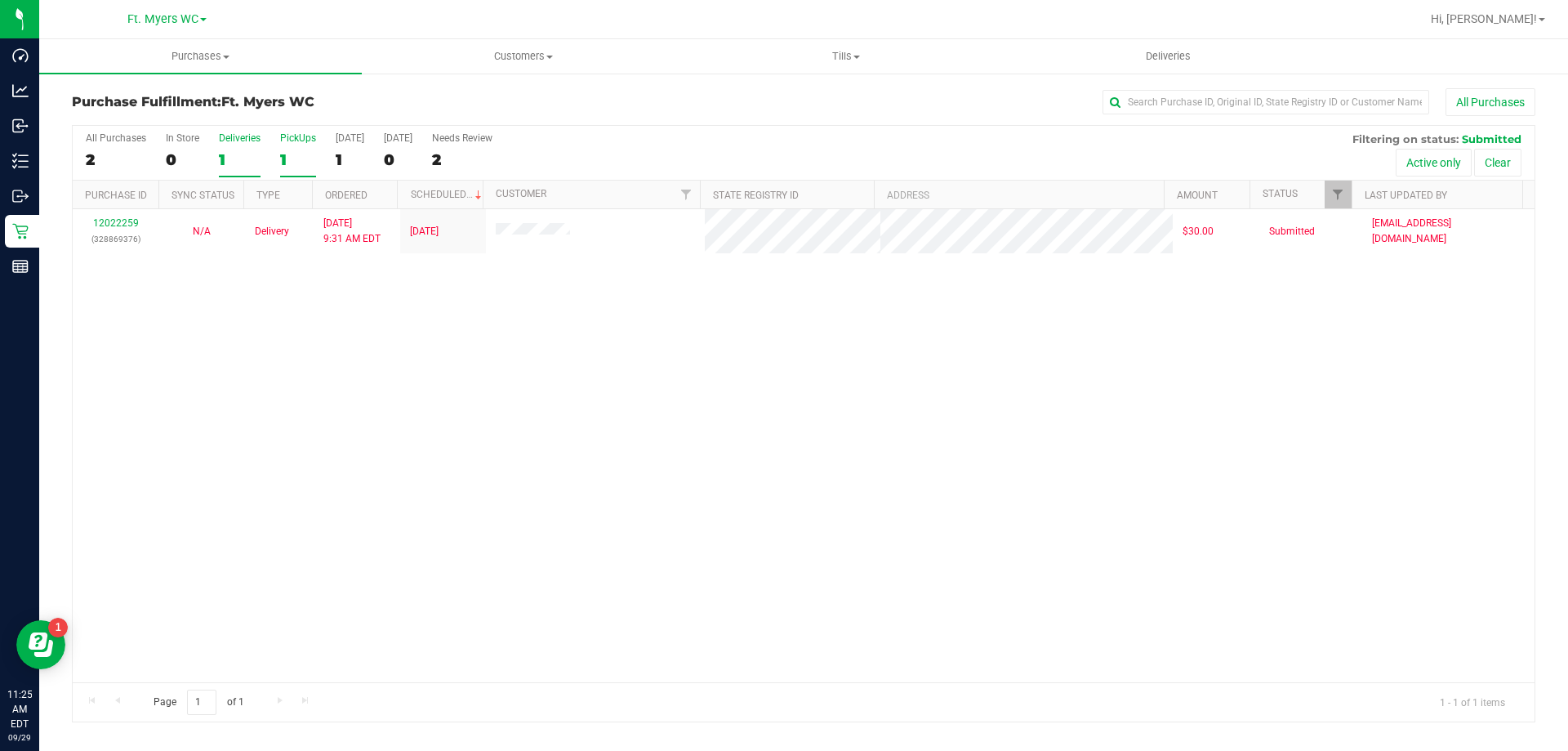
click at [307, 147] on label "PickUps 1" at bounding box center [298, 155] width 36 height 45
click at [0, 0] on input "PickUps 1" at bounding box center [0, 0] width 0 height 0
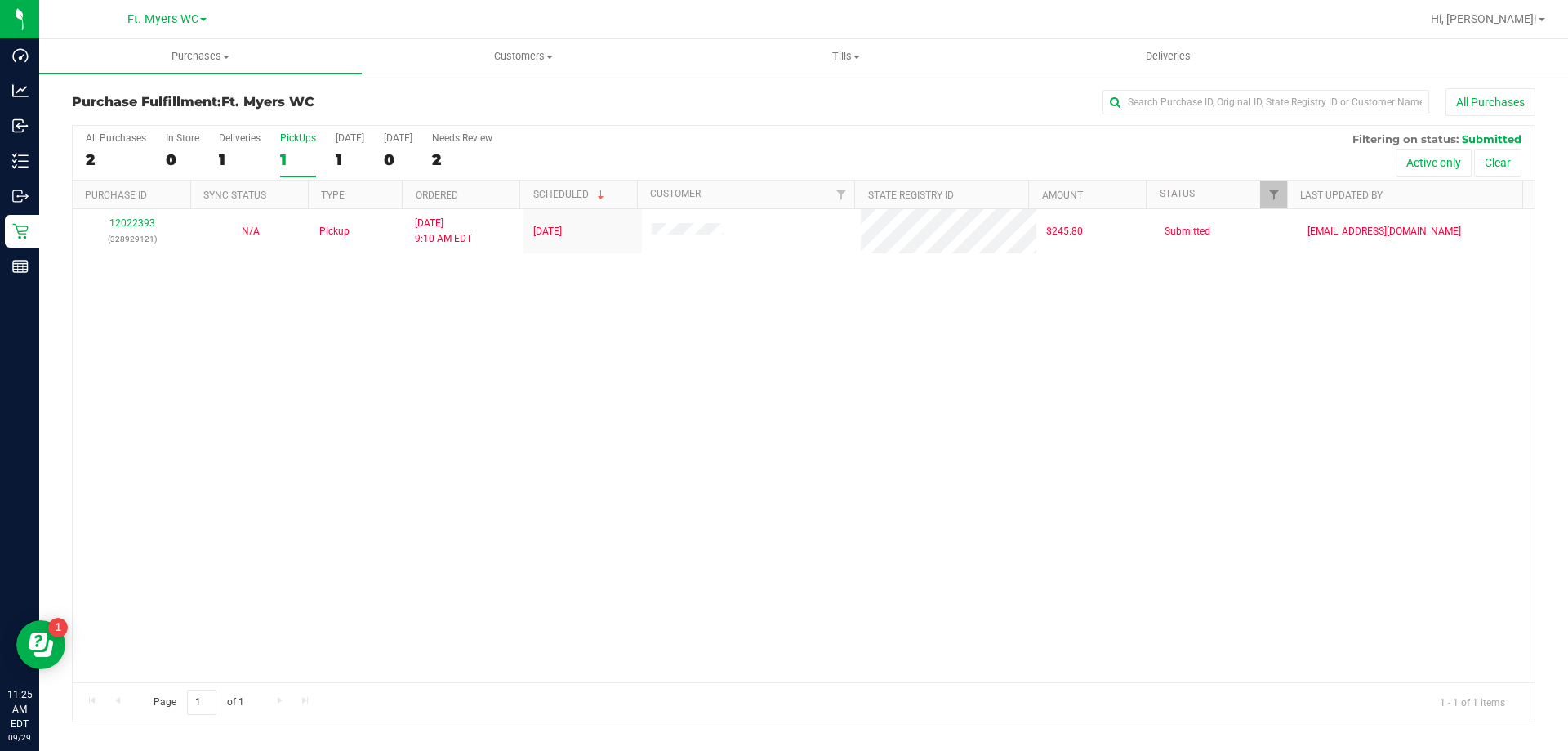
click at [884, 529] on div "12022393 (328929121) N/A Pickup 9/29/2025 9:10 AM EDT 9/29/2025 $245.80 Submitt…" at bounding box center [803, 446] width 1462 height 473
click at [884, 530] on div "12022393 (328929121) N/A Pickup 9/29/2025 9:10 AM EDT 9/29/2025 $245.80 Submitt…" at bounding box center [803, 446] width 1462 height 473
click at [860, 530] on div "12022393 (328929121) N/A Pickup 9/29/2025 9:10 AM EDT 9/29/2025 $245.80 Submitt…" at bounding box center [803, 446] width 1462 height 473
click at [662, 444] on div "12022393 (328929121) N/A Pickup 9/29/2025 9:10 AM EDT 9/29/2025 $245.80 Submitt…" at bounding box center [803, 446] width 1462 height 473
click at [278, 152] on div "All Purchases 2 In Store 0 Deliveries 1 PickUps 1 Today 1 Tomorrow 0 Needs Revi…" at bounding box center [803, 153] width 1462 height 55
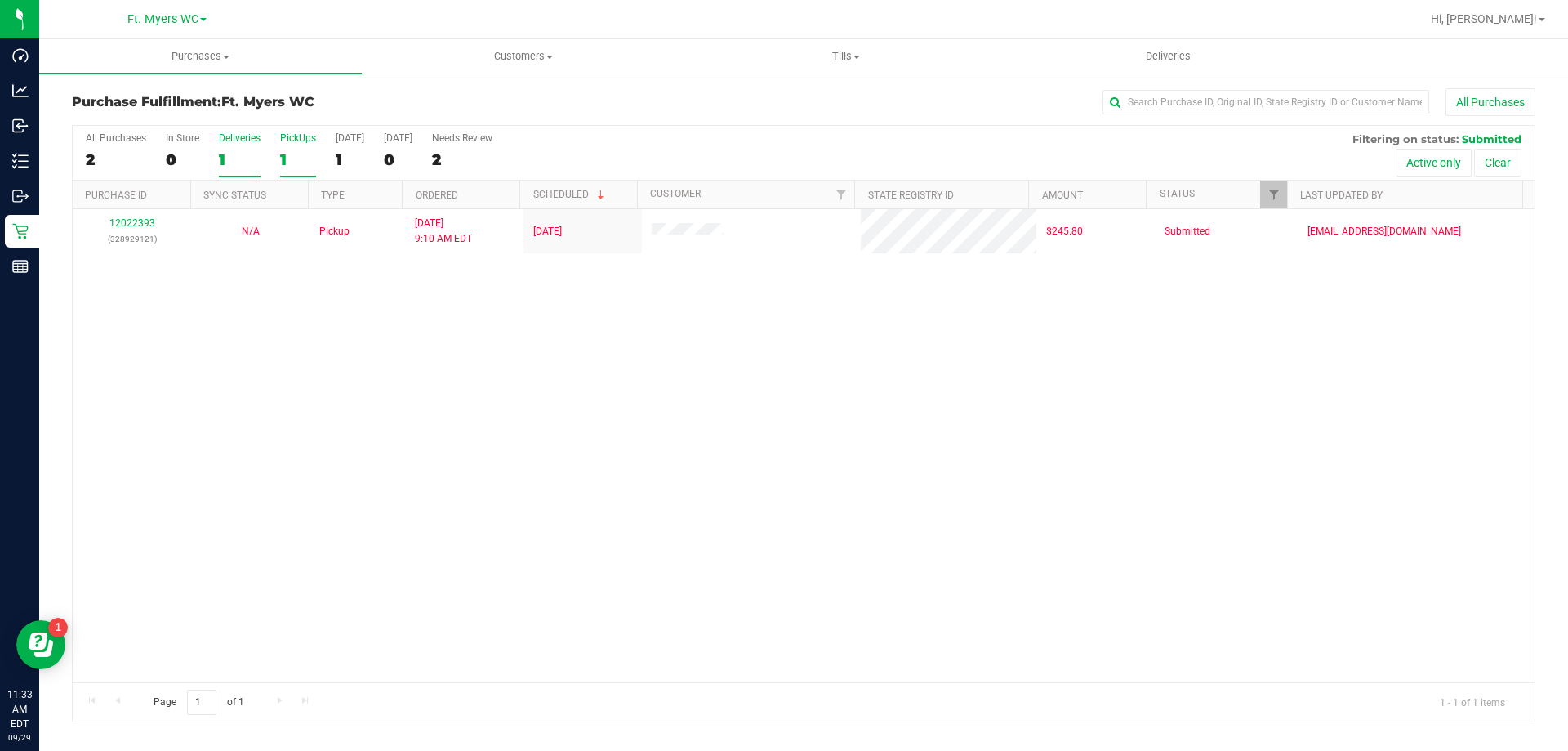
click at [236, 162] on div "1" at bounding box center [239, 159] width 42 height 19
click at [0, 0] on input "Deliveries 1" at bounding box center [0, 0] width 0 height 0
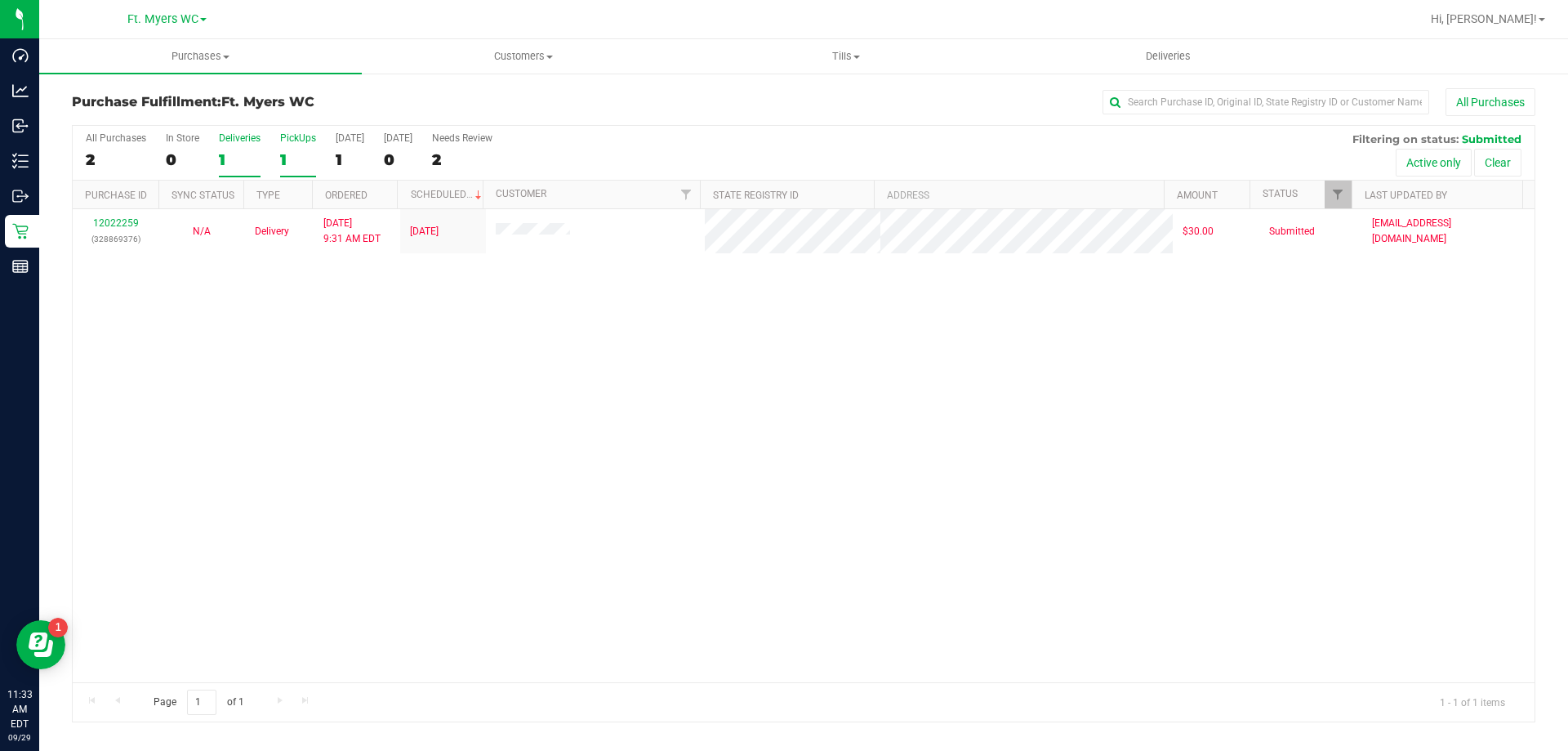
click at [297, 158] on div "1" at bounding box center [298, 159] width 36 height 19
click at [0, 0] on input "PickUps 1" at bounding box center [0, 0] width 0 height 0
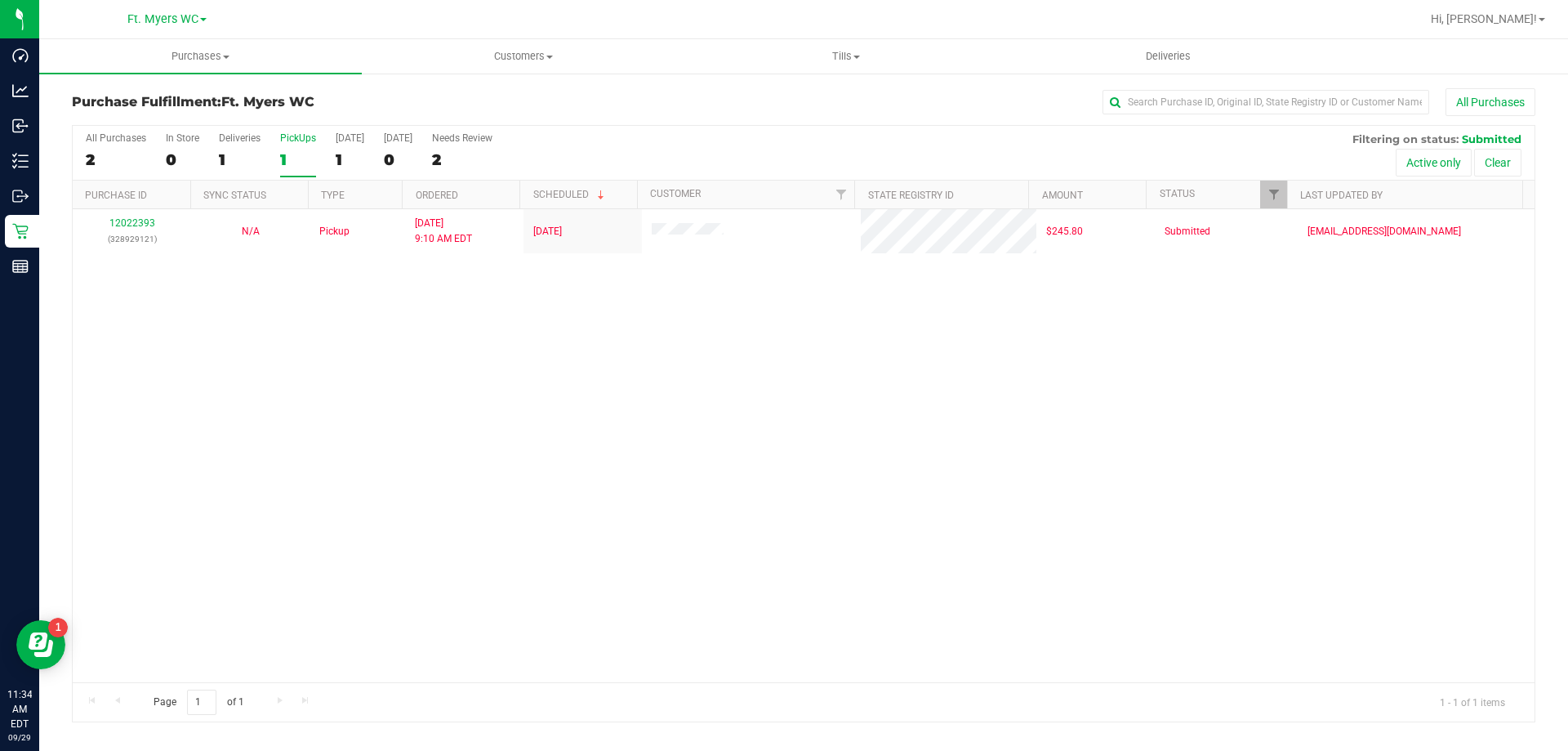
drag, startPoint x: 198, startPoint y: 142, endPoint x: 211, endPoint y: 158, distance: 20.6
click at [199, 145] on div "All Purchases 2 In Store 0 Deliveries 1 PickUps 1 Today 1 Tomorrow 0 Needs Revi…" at bounding box center [803, 153] width 1462 height 55
click at [211, 158] on div "All Purchases 2 In Store 0 Deliveries 1 PickUps 1 Today 1 Tomorrow 0 Needs Revi…" at bounding box center [803, 153] width 1462 height 55
click at [234, 155] on div "1" at bounding box center [239, 159] width 42 height 19
click at [0, 0] on input "Deliveries 1" at bounding box center [0, 0] width 0 height 0
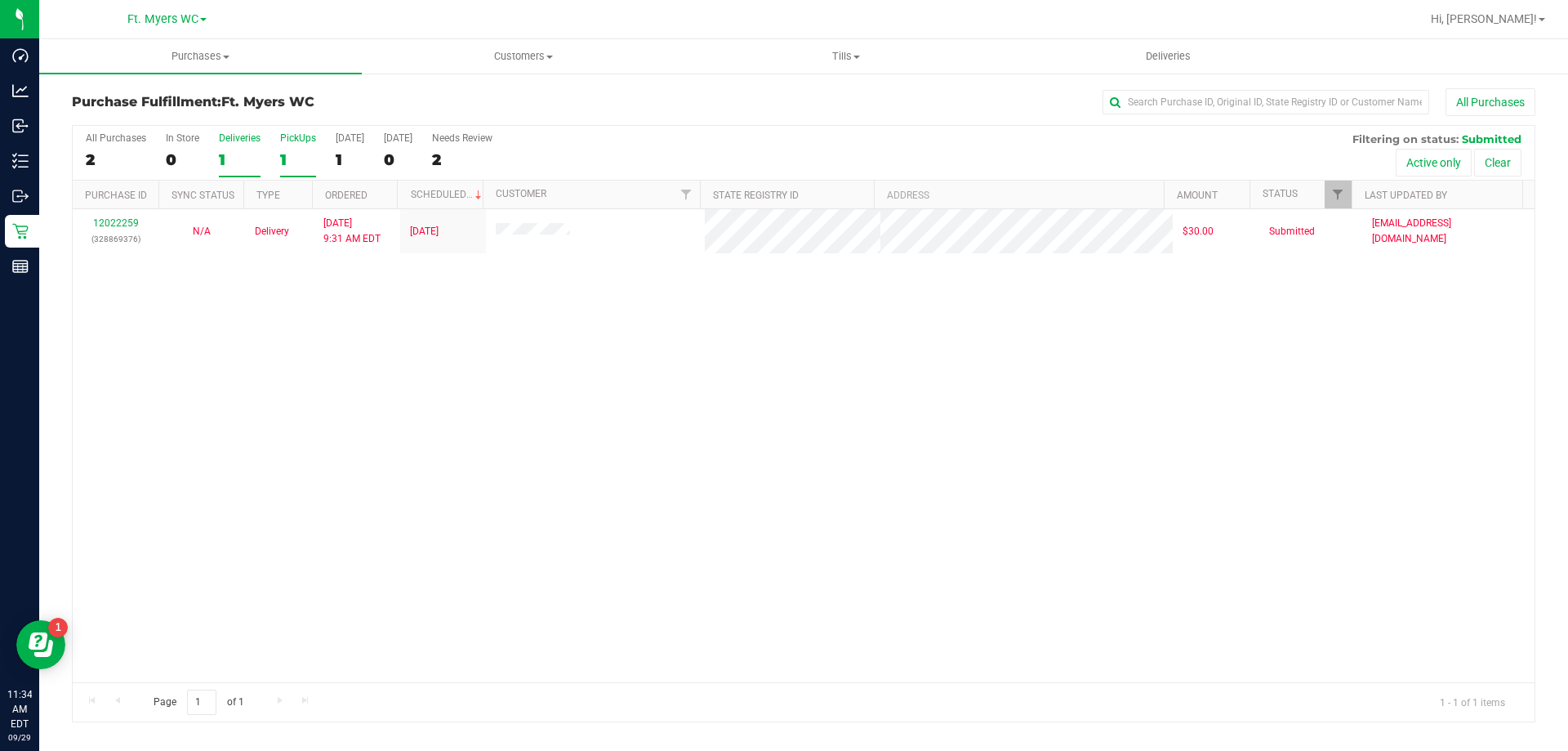
click at [288, 147] on label "PickUps 1" at bounding box center [298, 155] width 36 height 45
click at [0, 0] on input "PickUps 1" at bounding box center [0, 0] width 0 height 0
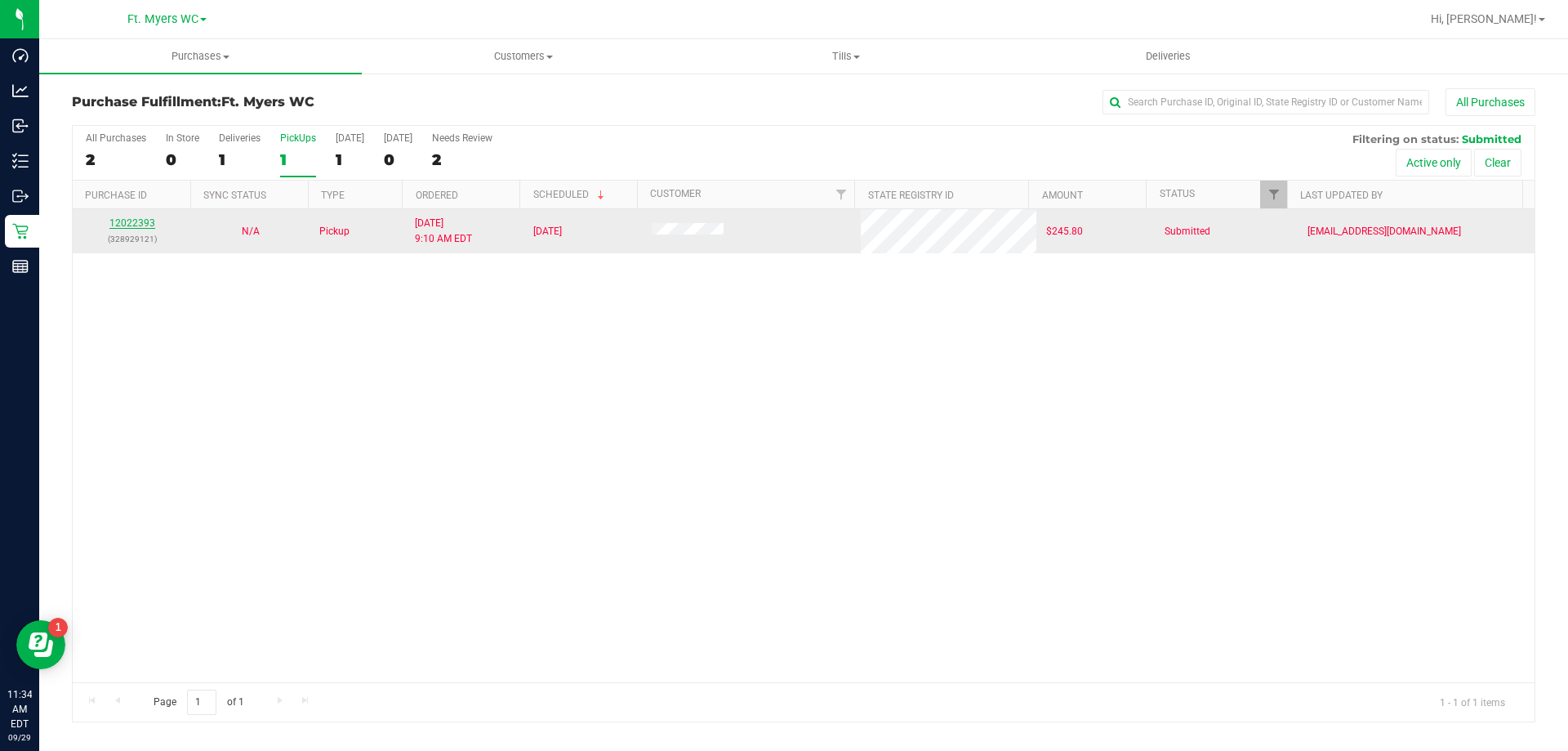
click at [141, 225] on link "12022393" at bounding box center [132, 223] width 45 height 11
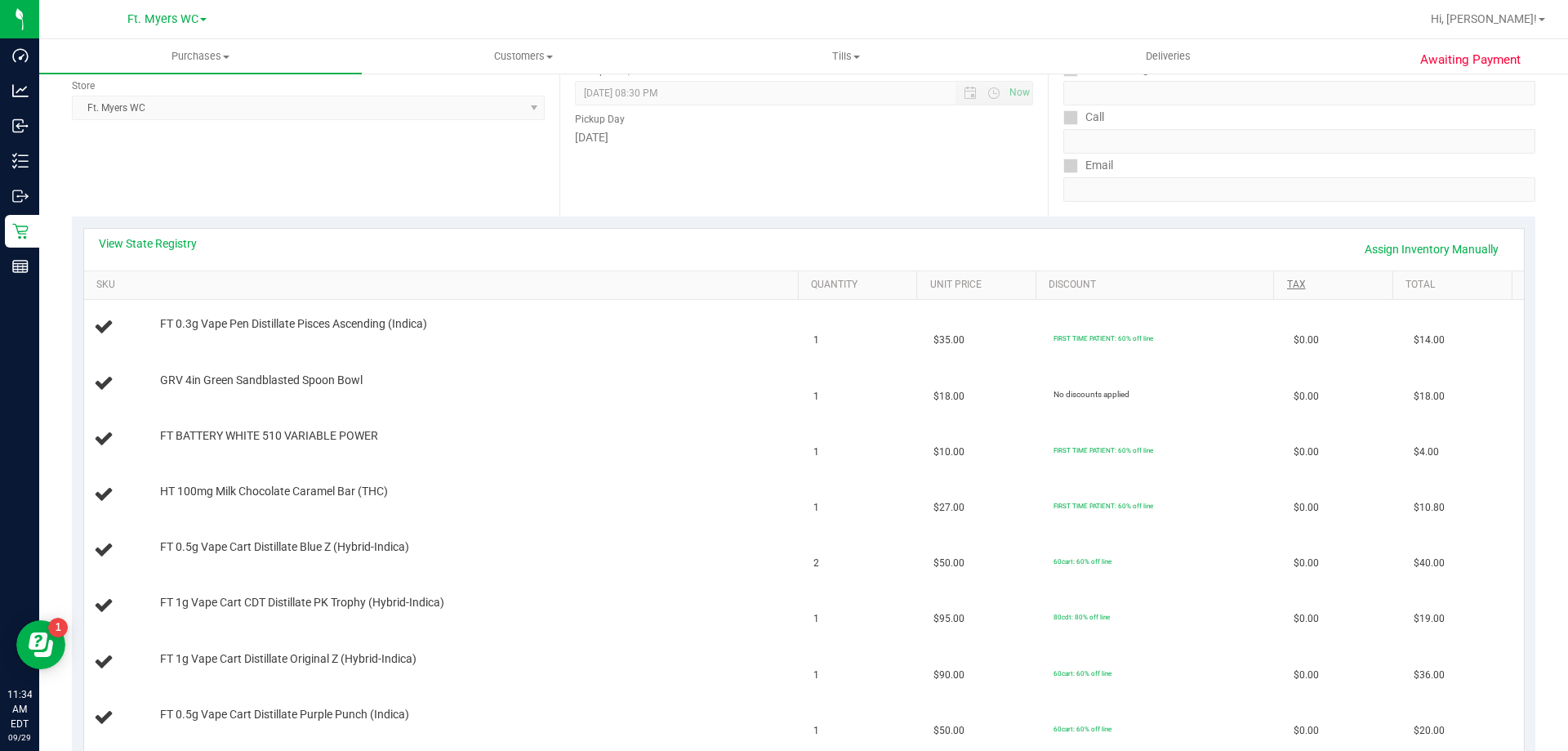
scroll to position [163, 0]
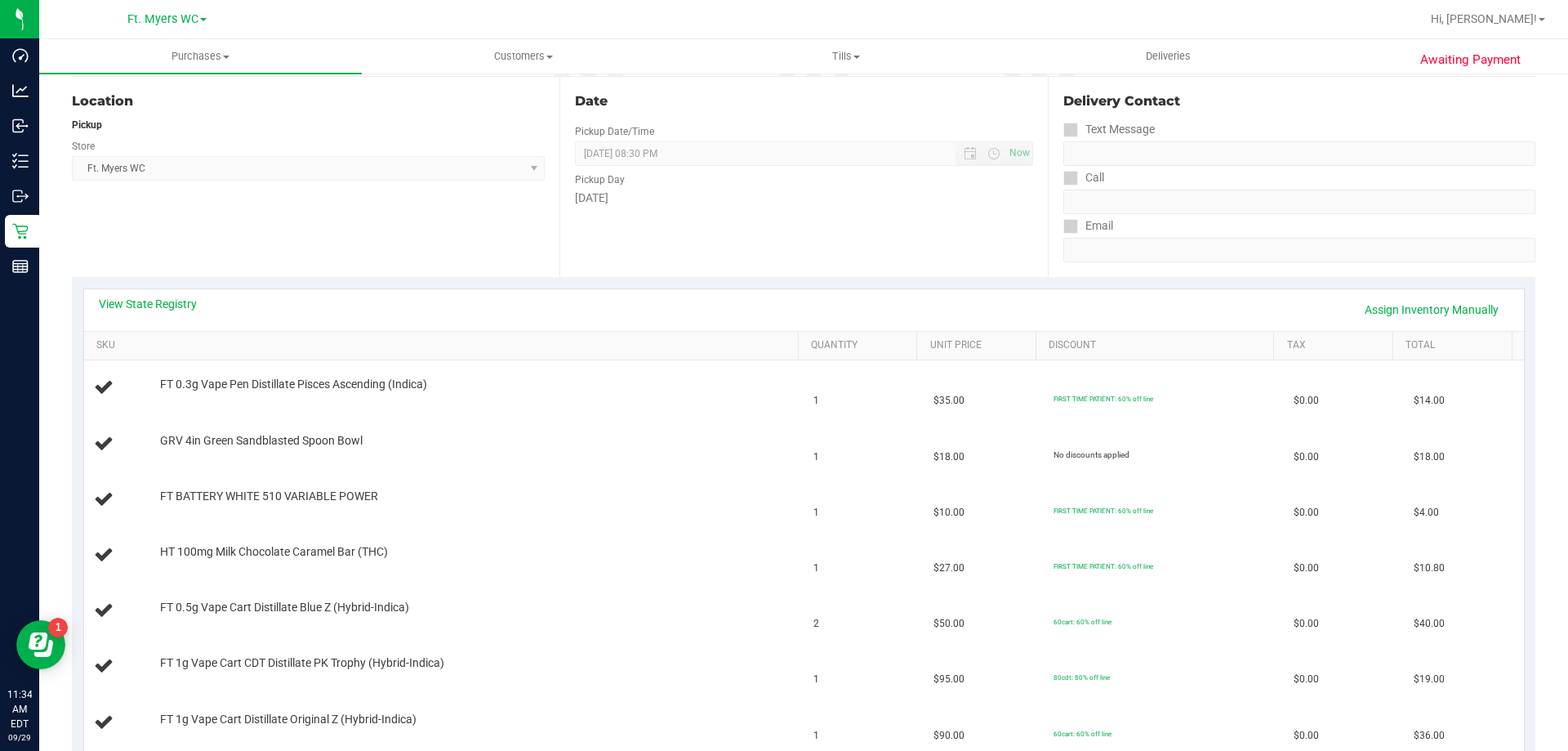
click at [1371, 291] on div "View State Registry Assign Inventory Manually" at bounding box center [804, 310] width 1440 height 42
click at [1390, 313] on link "Assign Inventory Manually" at bounding box center [1432, 310] width 155 height 28
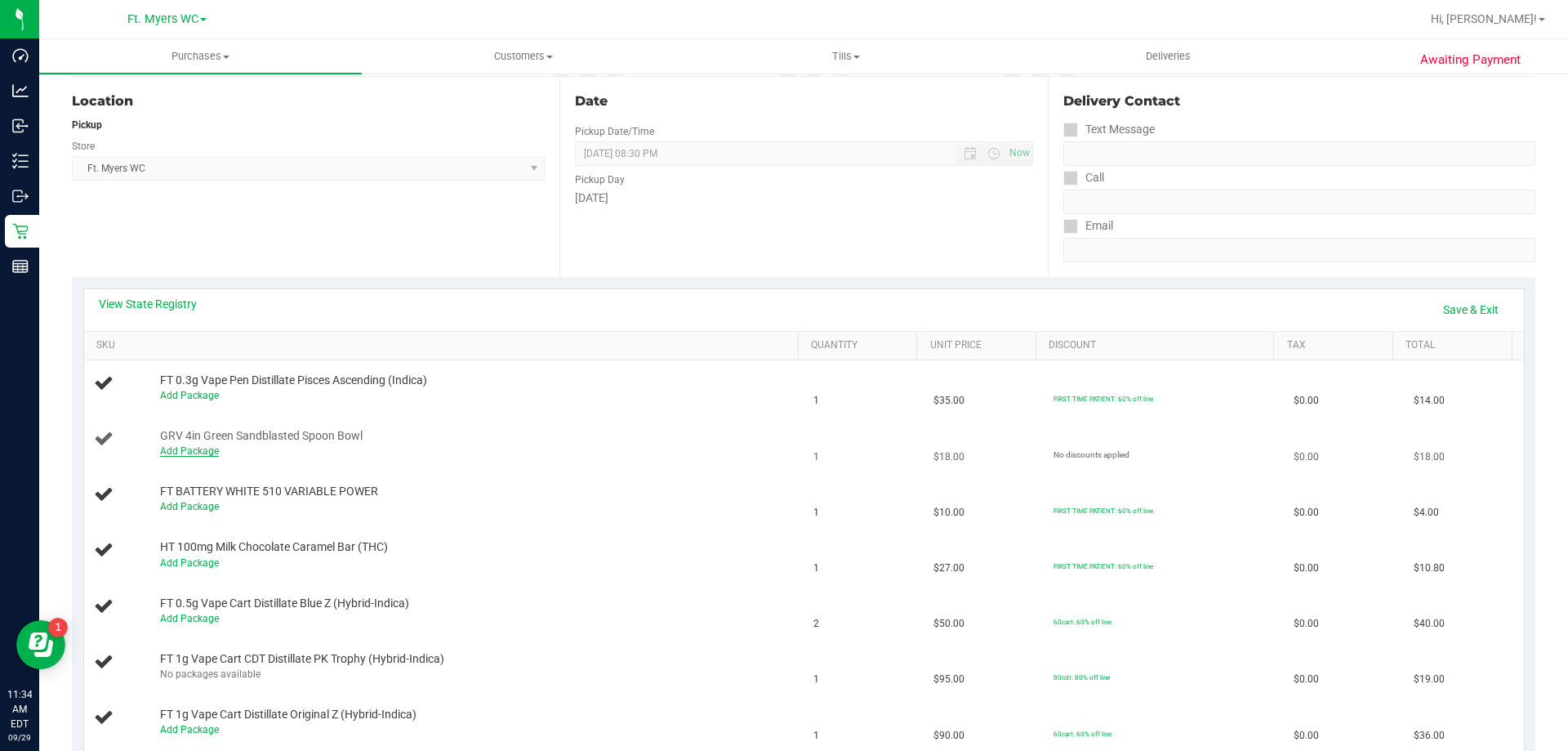
click at [205, 452] on link "Add Package" at bounding box center [189, 451] width 58 height 11
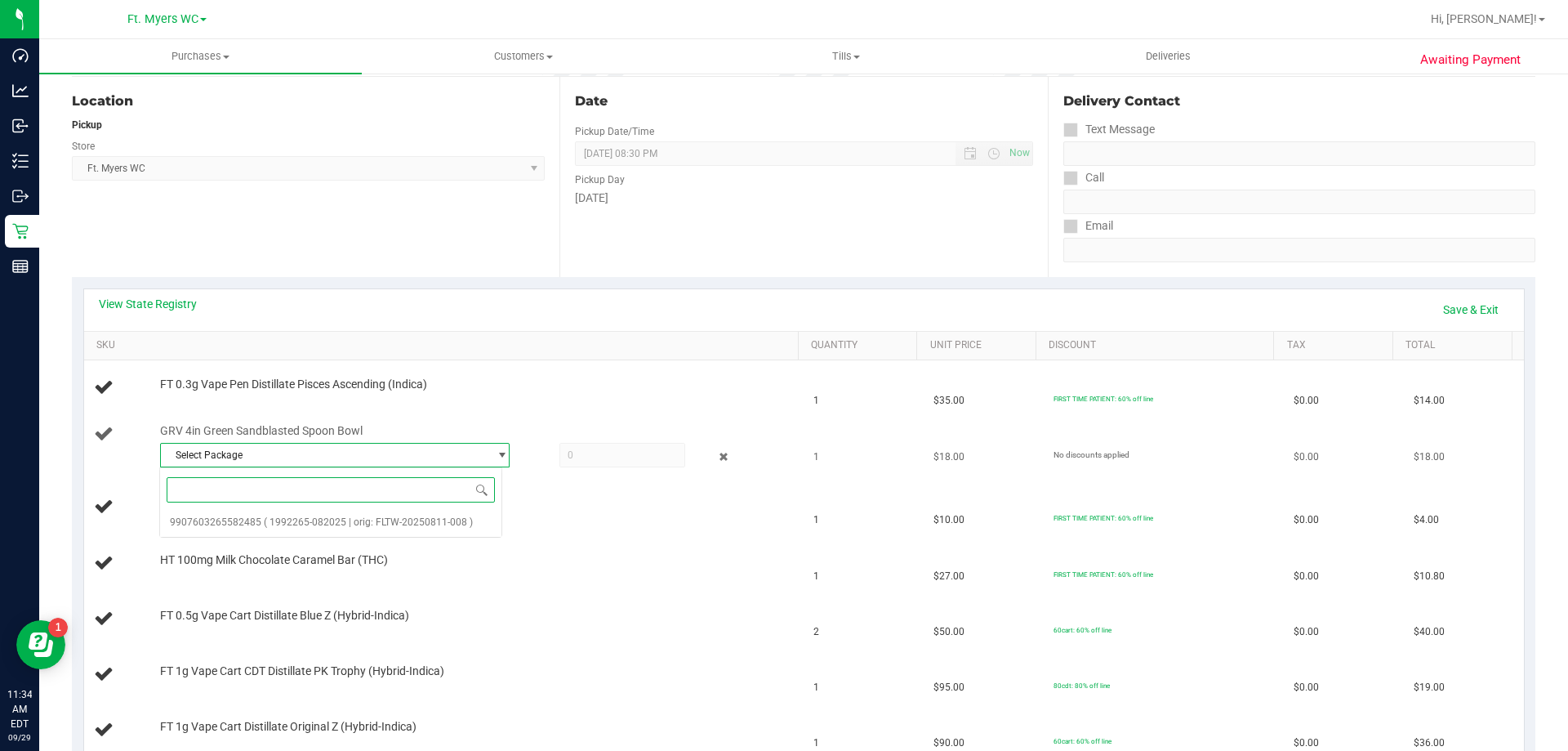
click at [291, 453] on span "Select Package" at bounding box center [325, 454] width 327 height 23
click at [282, 523] on span "( 1992265-082025 | orig: FLTW-20250811-008 )" at bounding box center [369, 522] width 210 height 11
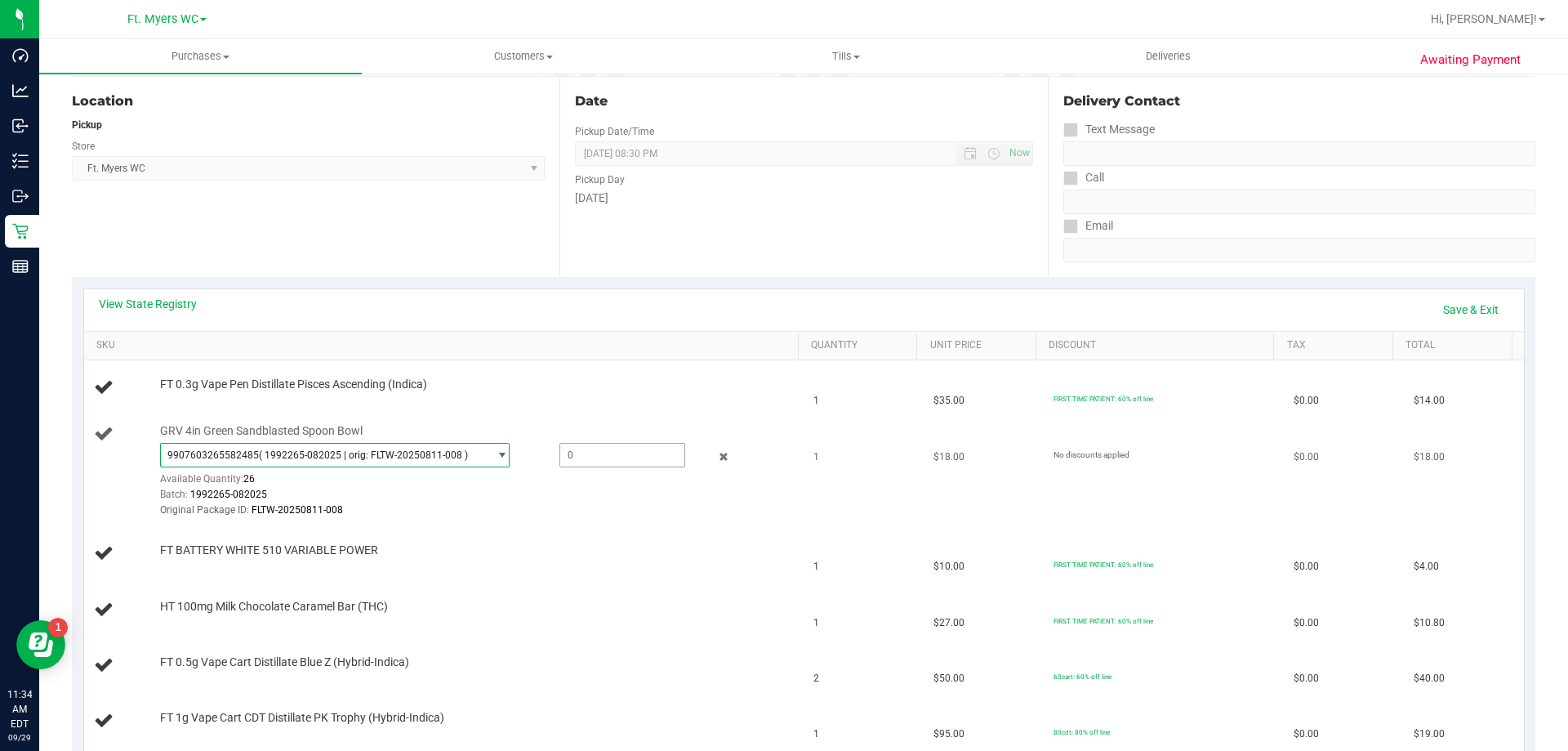
click at [614, 461] on span at bounding box center [622, 454] width 126 height 24
type input "1"
type input "1.0000"
click at [726, 400] on td "FT 0.3g Vape Pen Distillate Pisces Ascending (Indica)" at bounding box center [444, 388] width 720 height 56
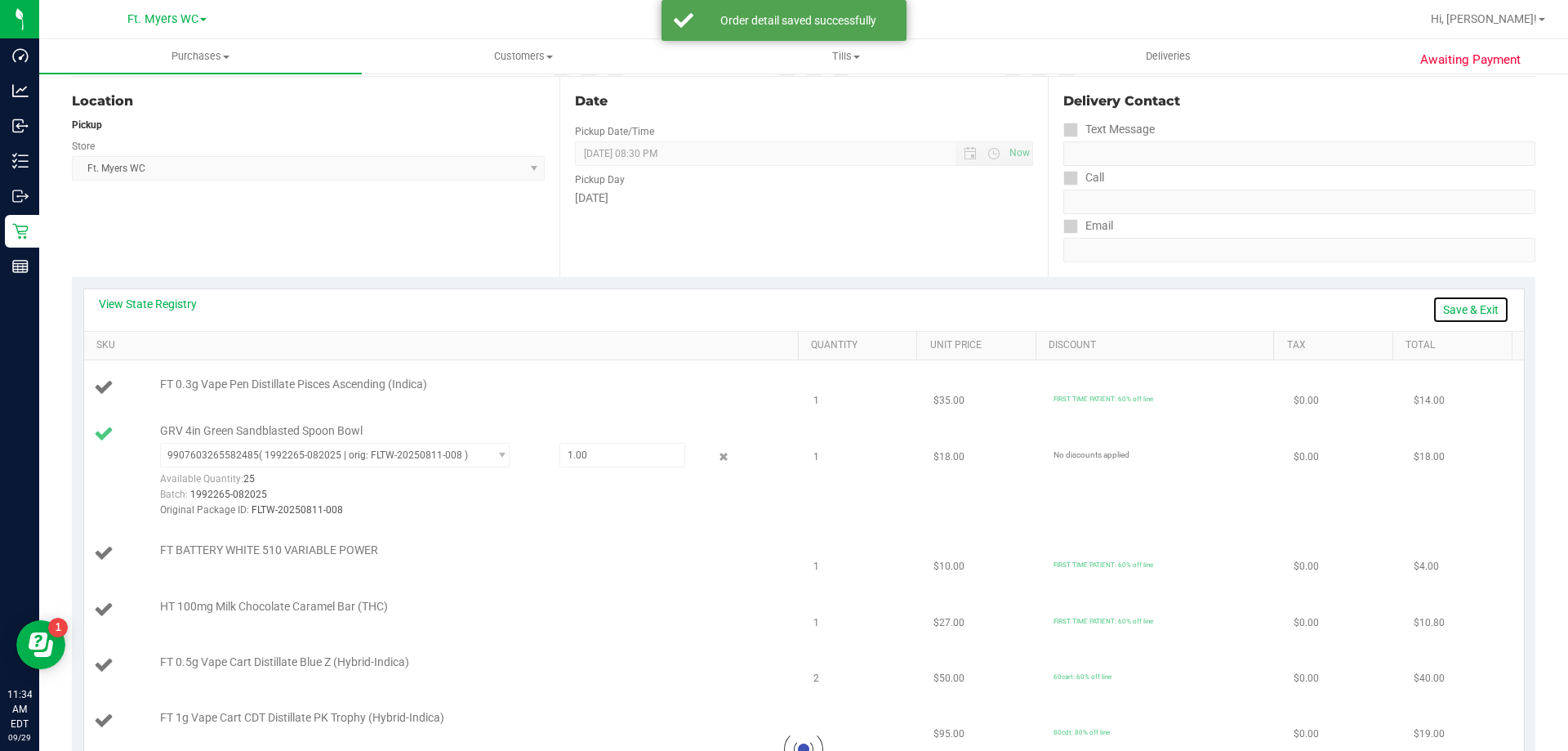
click at [1433, 299] on link "Save & Exit" at bounding box center [1471, 310] width 77 height 28
click at [931, 283] on div "View State Registry Assign Inventory Manually SKU Quantity Unit Price Discount …" at bounding box center [804, 713] width 1464 height 872
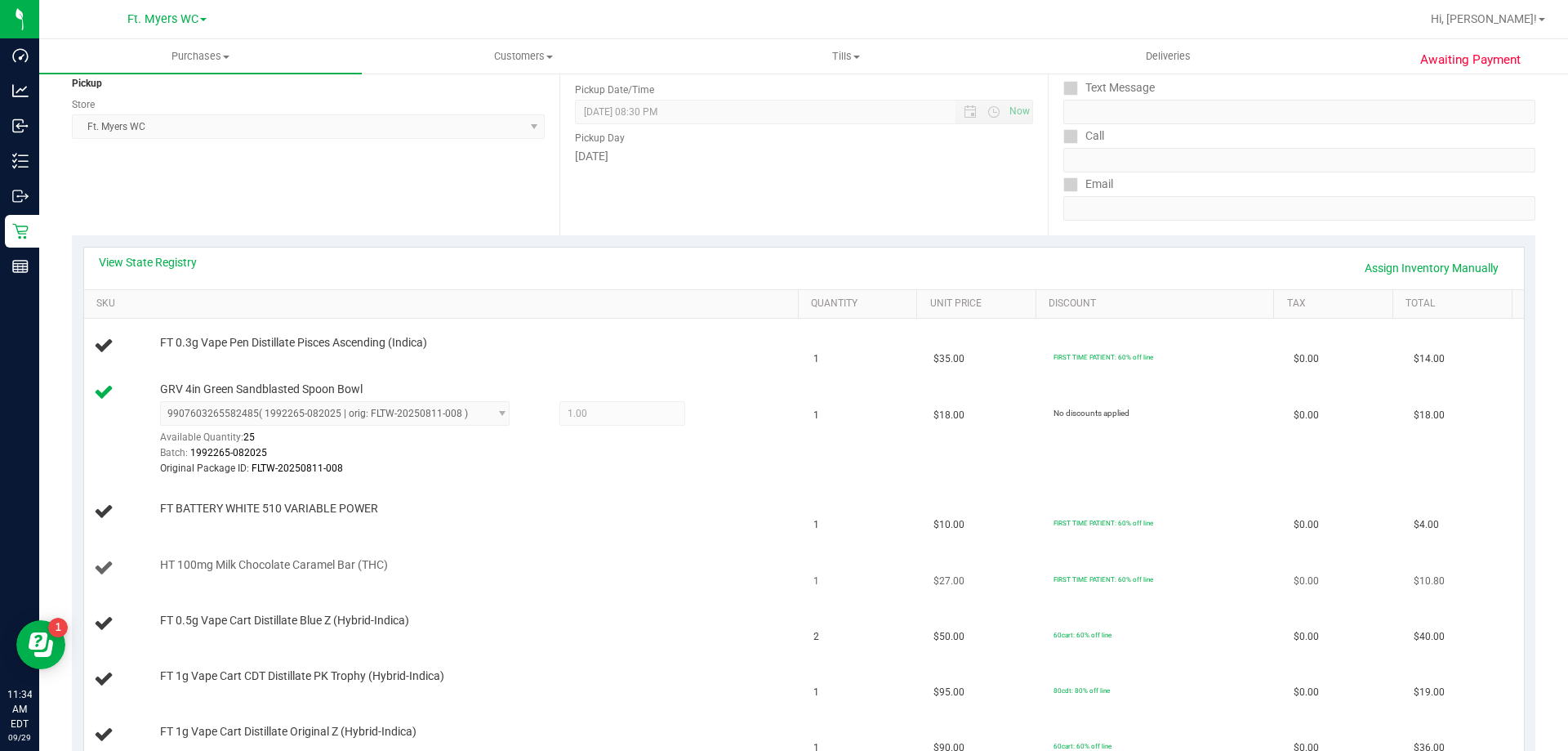
scroll to position [245, 0]
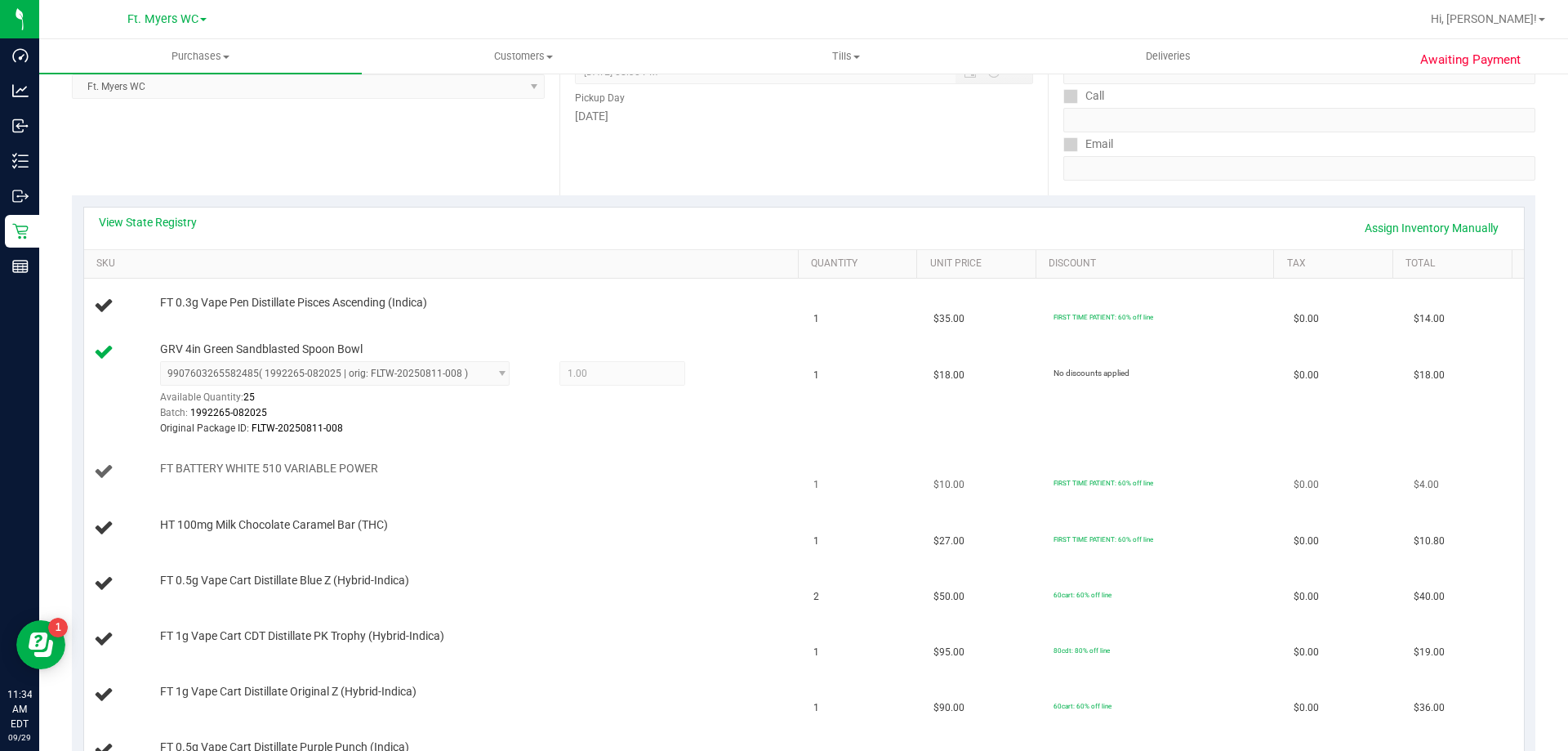
drag, startPoint x: 603, startPoint y: 519, endPoint x: 579, endPoint y: 488, distance: 39.2
click at [582, 505] on td "HT 100mg Milk Chocolate Caramel Bar (THC)" at bounding box center [444, 528] width 720 height 56
click at [577, 476] on div "FT BATTERY WHITE 510 VARIABLE POWER" at bounding box center [471, 469] width 639 height 17
click at [1472, 223] on link "Assign Inventory Manually" at bounding box center [1432, 228] width 155 height 28
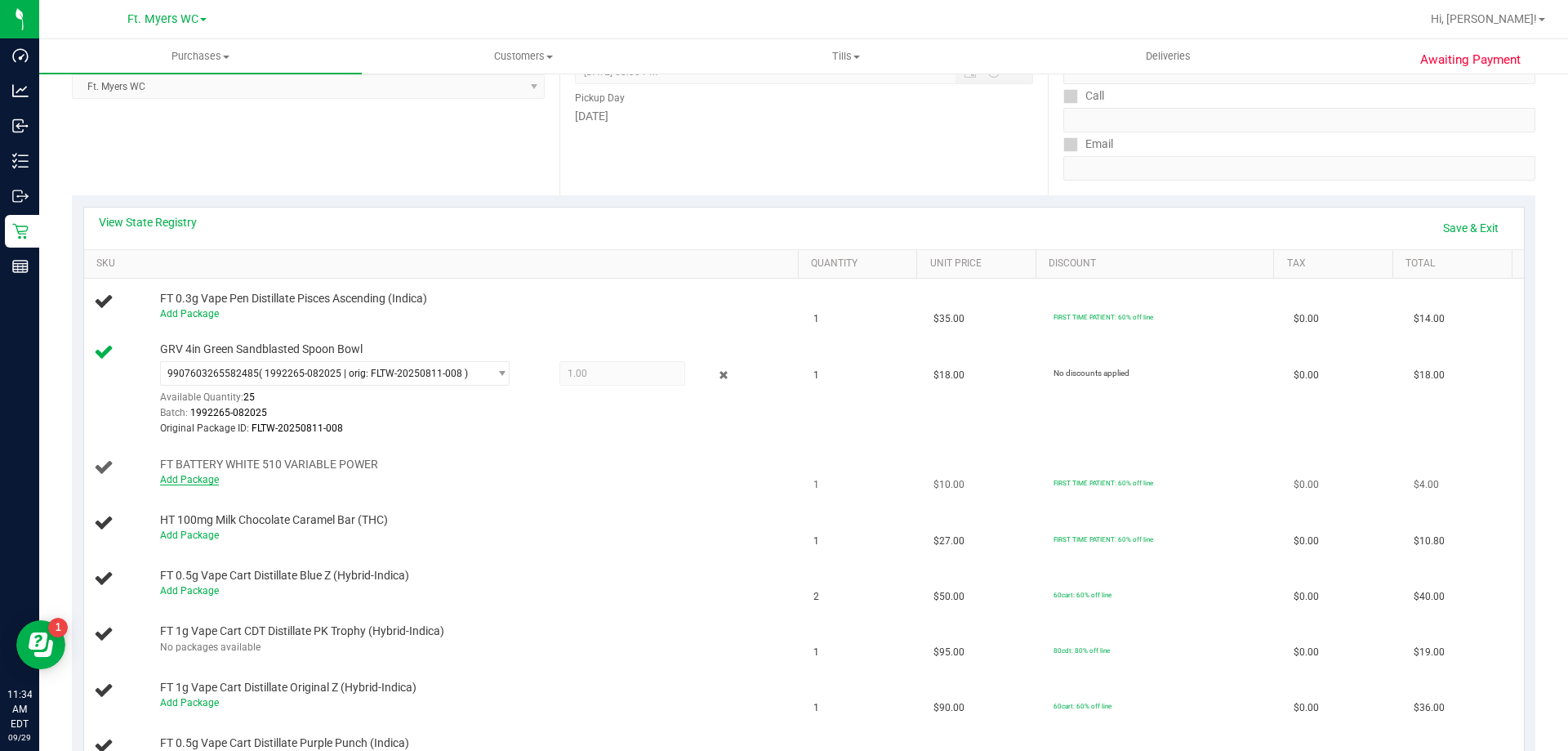
click at [192, 483] on link "Add Package" at bounding box center [189, 479] width 58 height 11
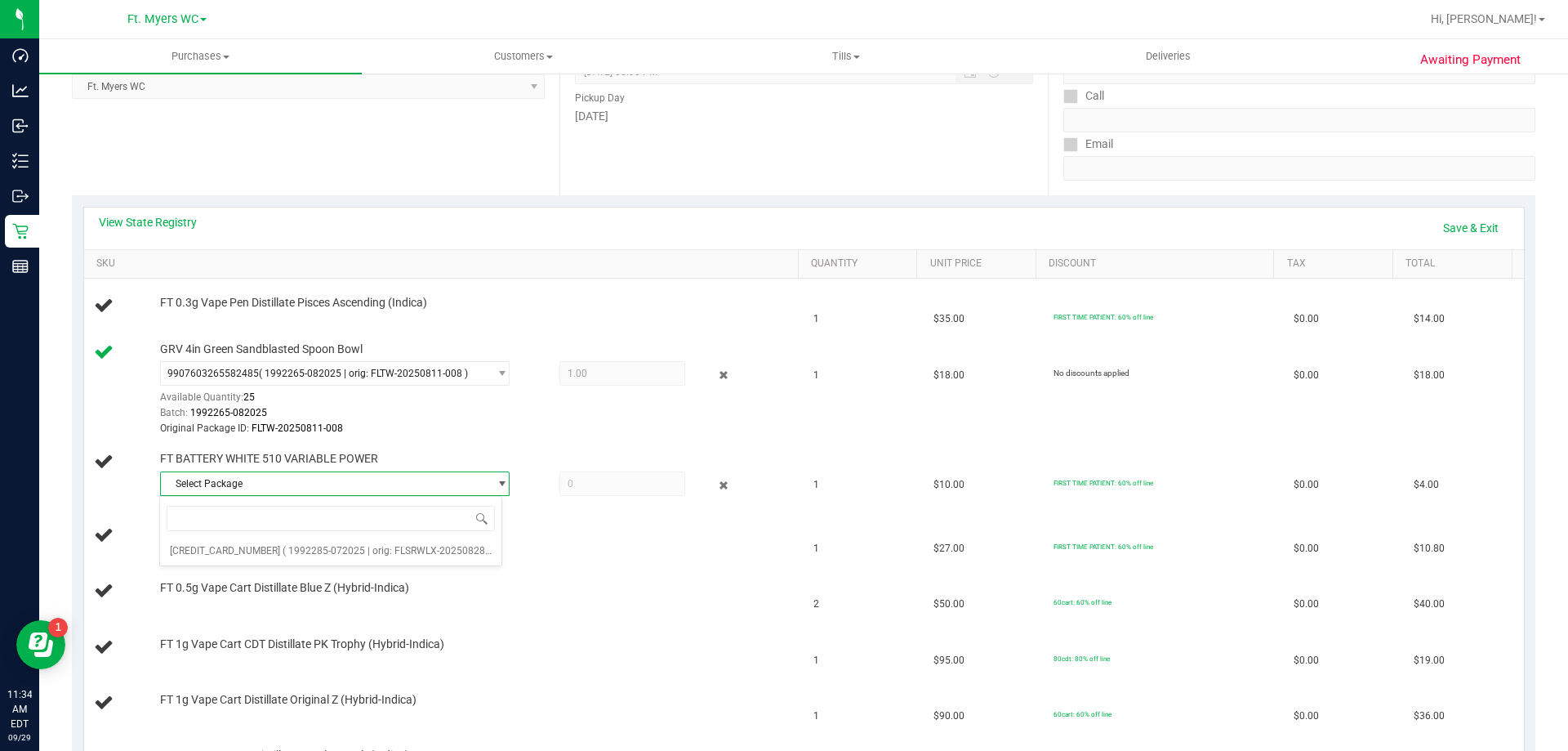
click at [278, 477] on span "Select Package" at bounding box center [325, 483] width 327 height 23
click at [283, 556] on span "( 1992285-072025 | orig: FLSRWLX-20250828-002 )" at bounding box center [397, 551] width 228 height 11
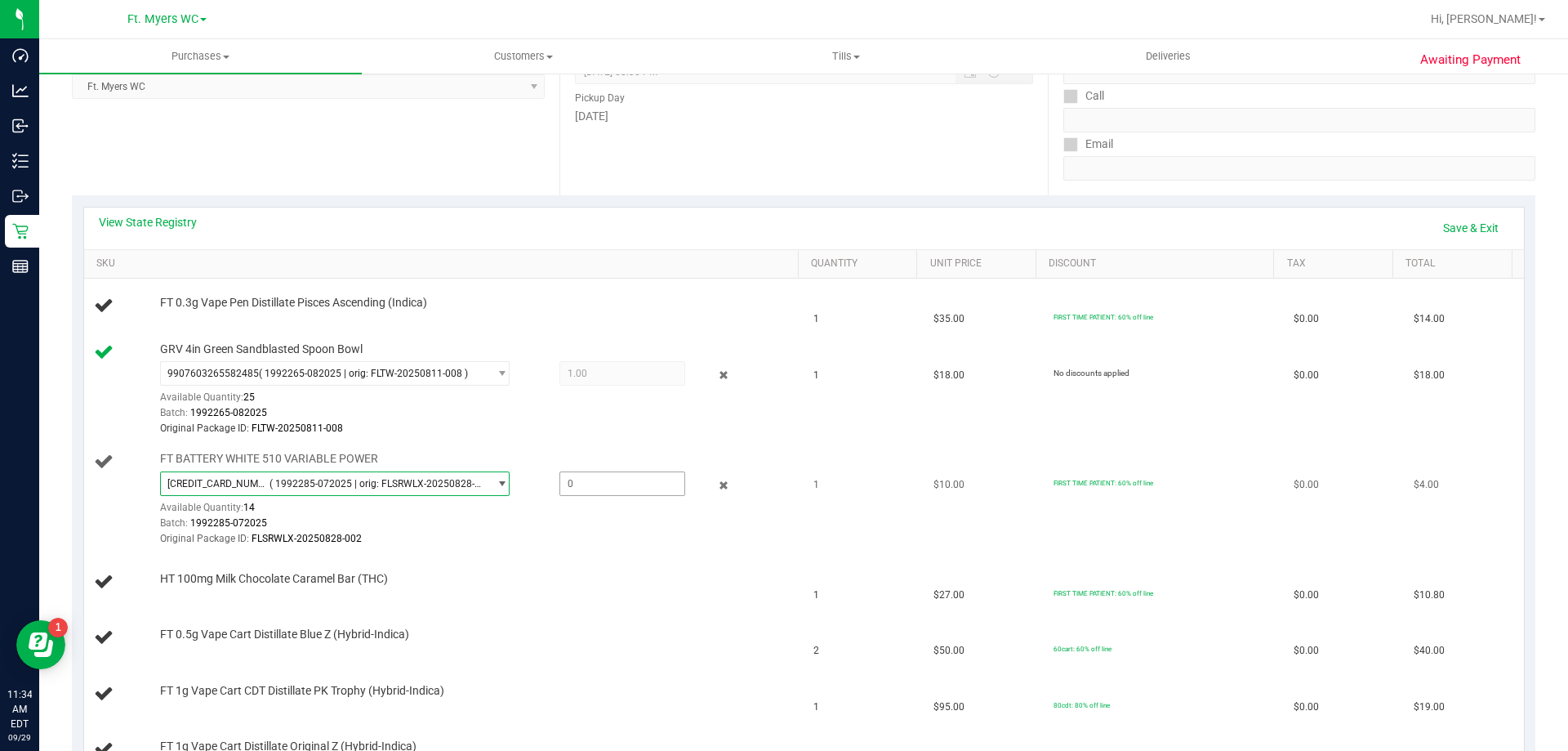
click at [585, 479] on span at bounding box center [622, 483] width 126 height 24
type input "1"
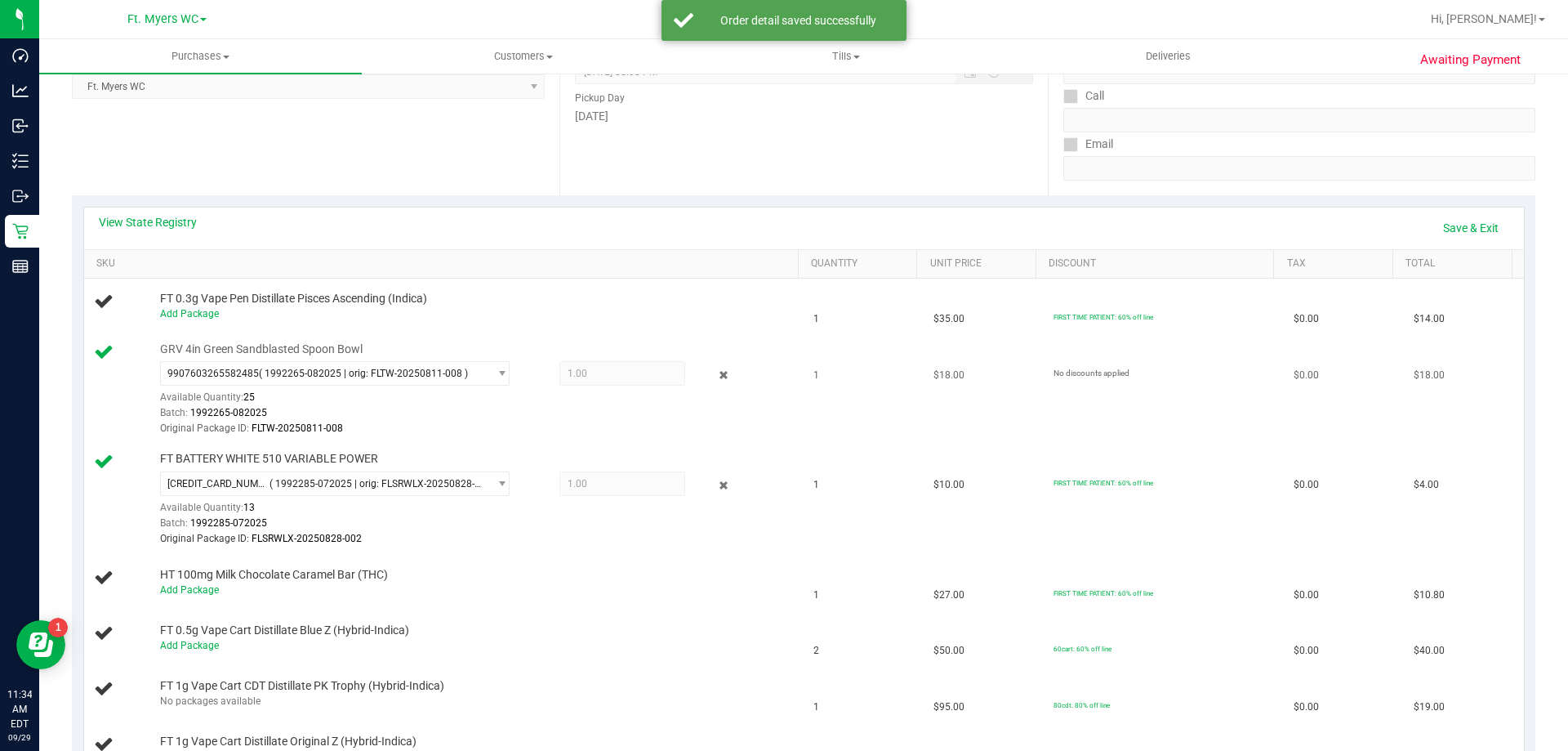
click at [924, 348] on td "$18.00" at bounding box center [983, 389] width 120 height 110
click at [1433, 233] on link "Save & Exit" at bounding box center [1471, 228] width 77 height 28
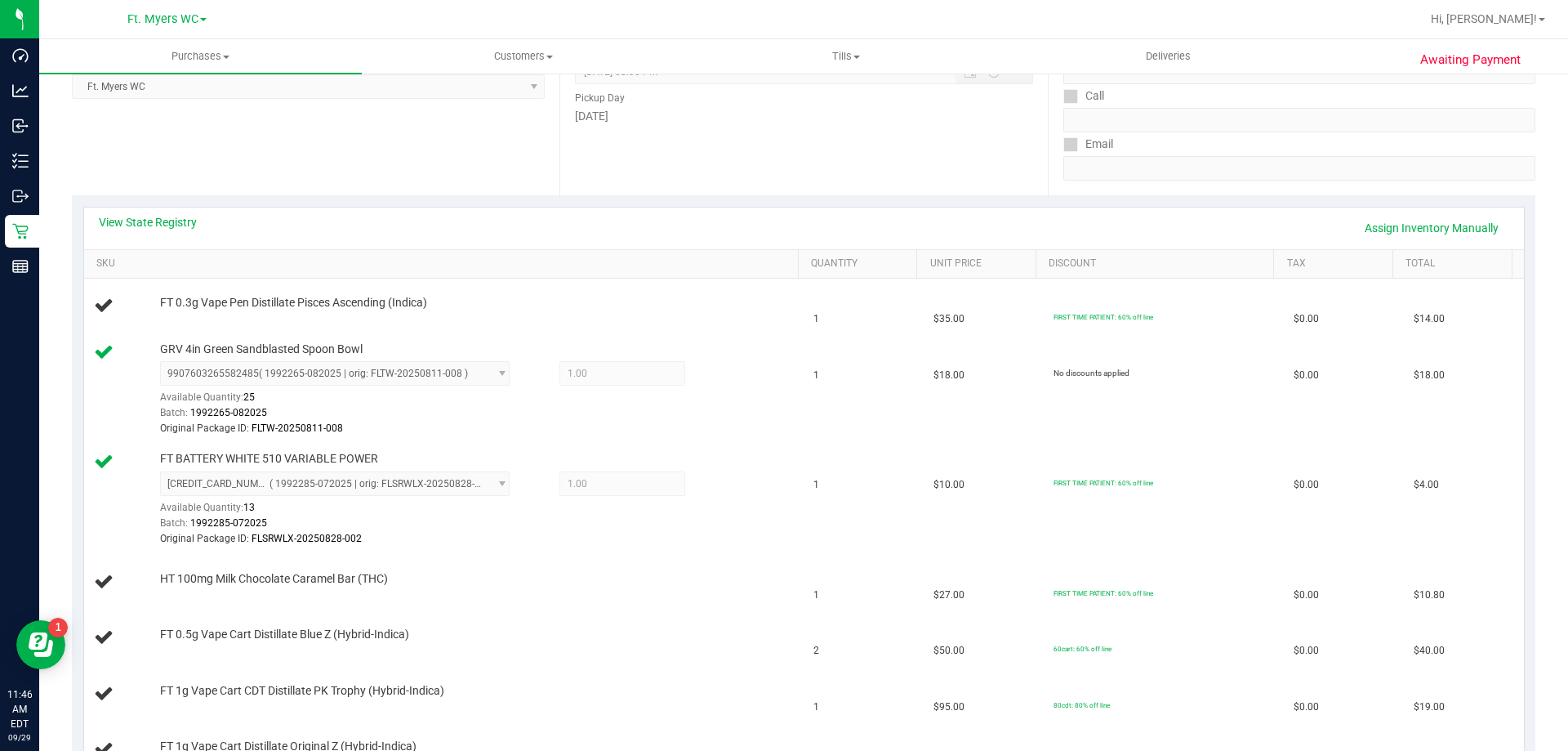
scroll to position [0, 0]
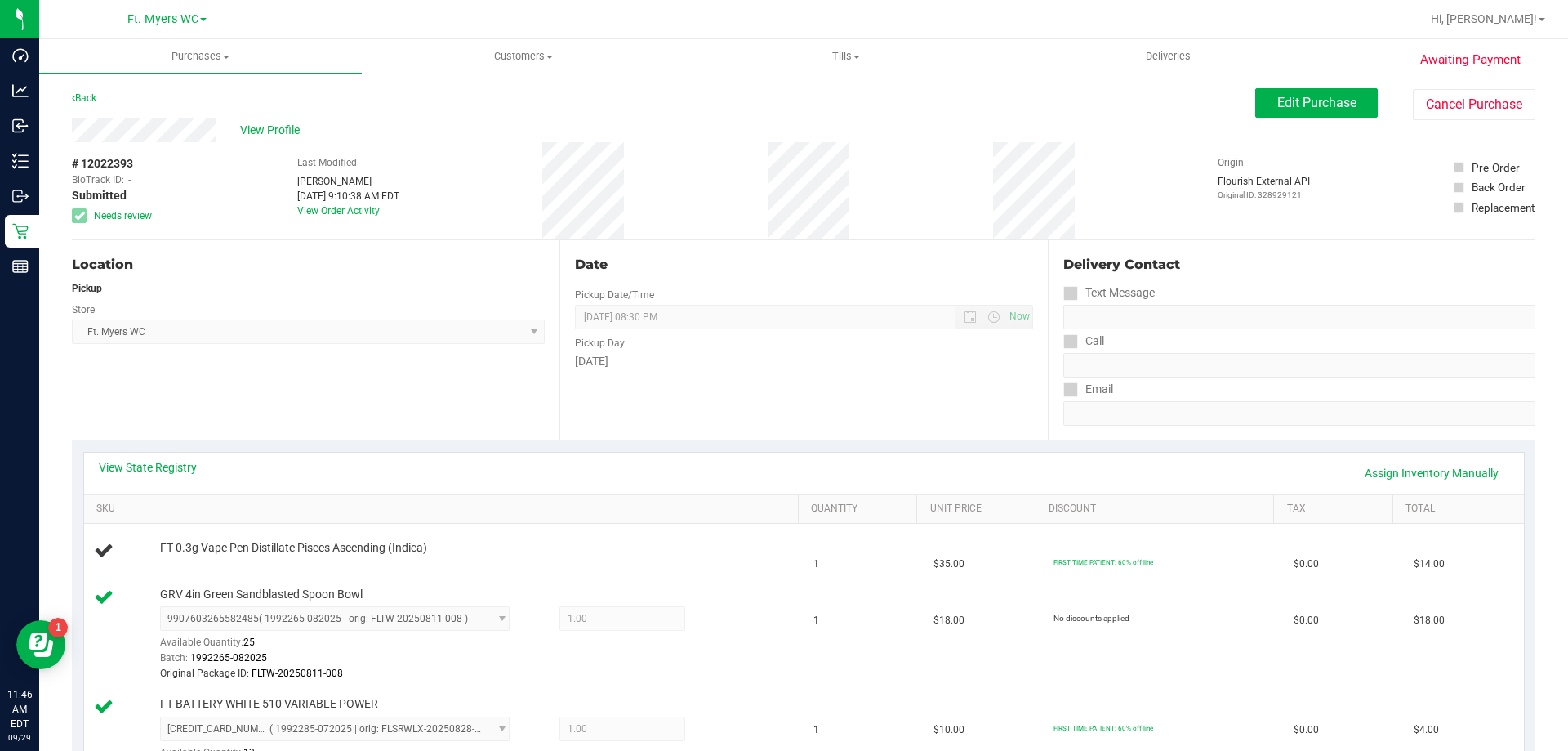
drag, startPoint x: 878, startPoint y: 58, endPoint x: 932, endPoint y: -99, distance: 166.0
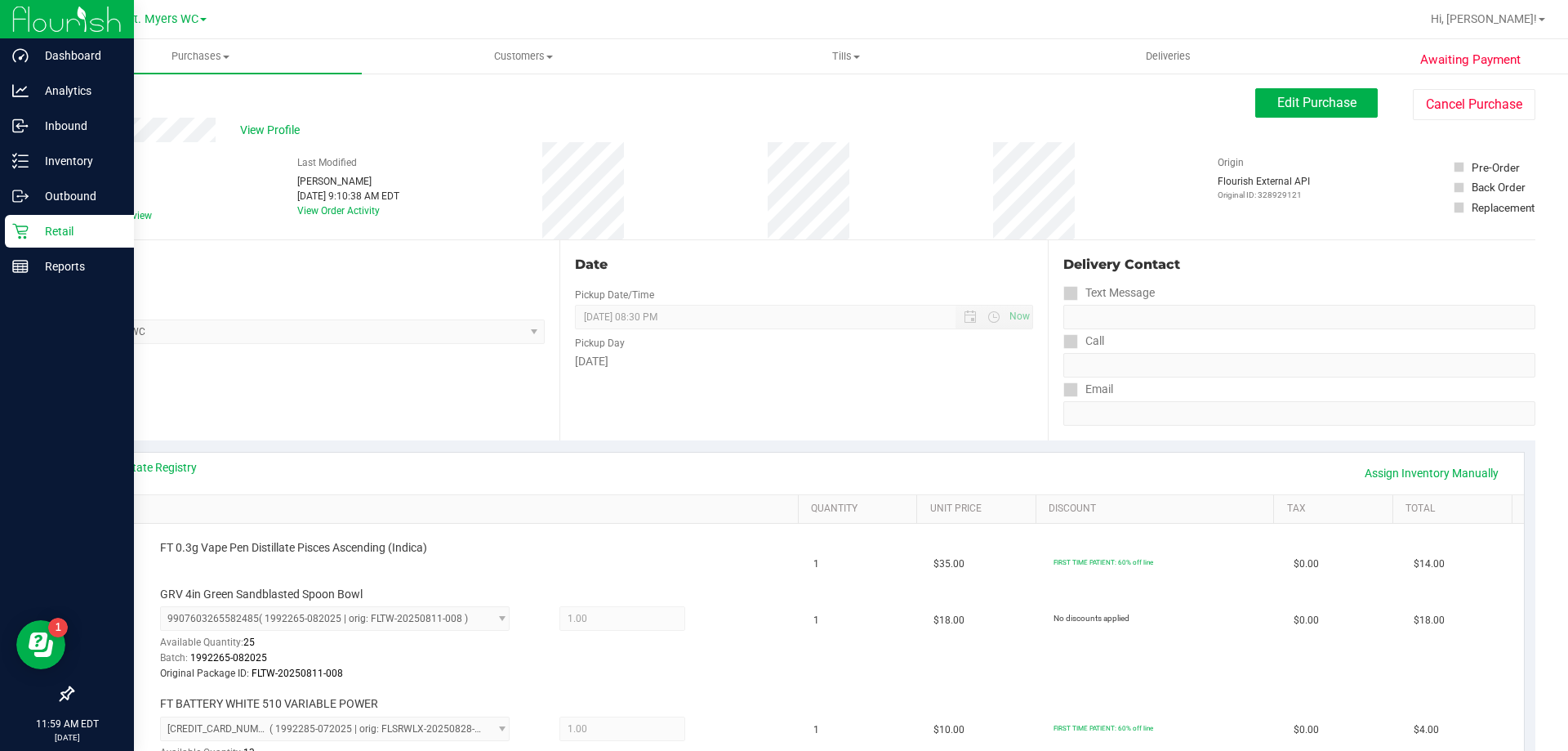
click at [78, 236] on p "Retail" at bounding box center [78, 231] width 98 height 19
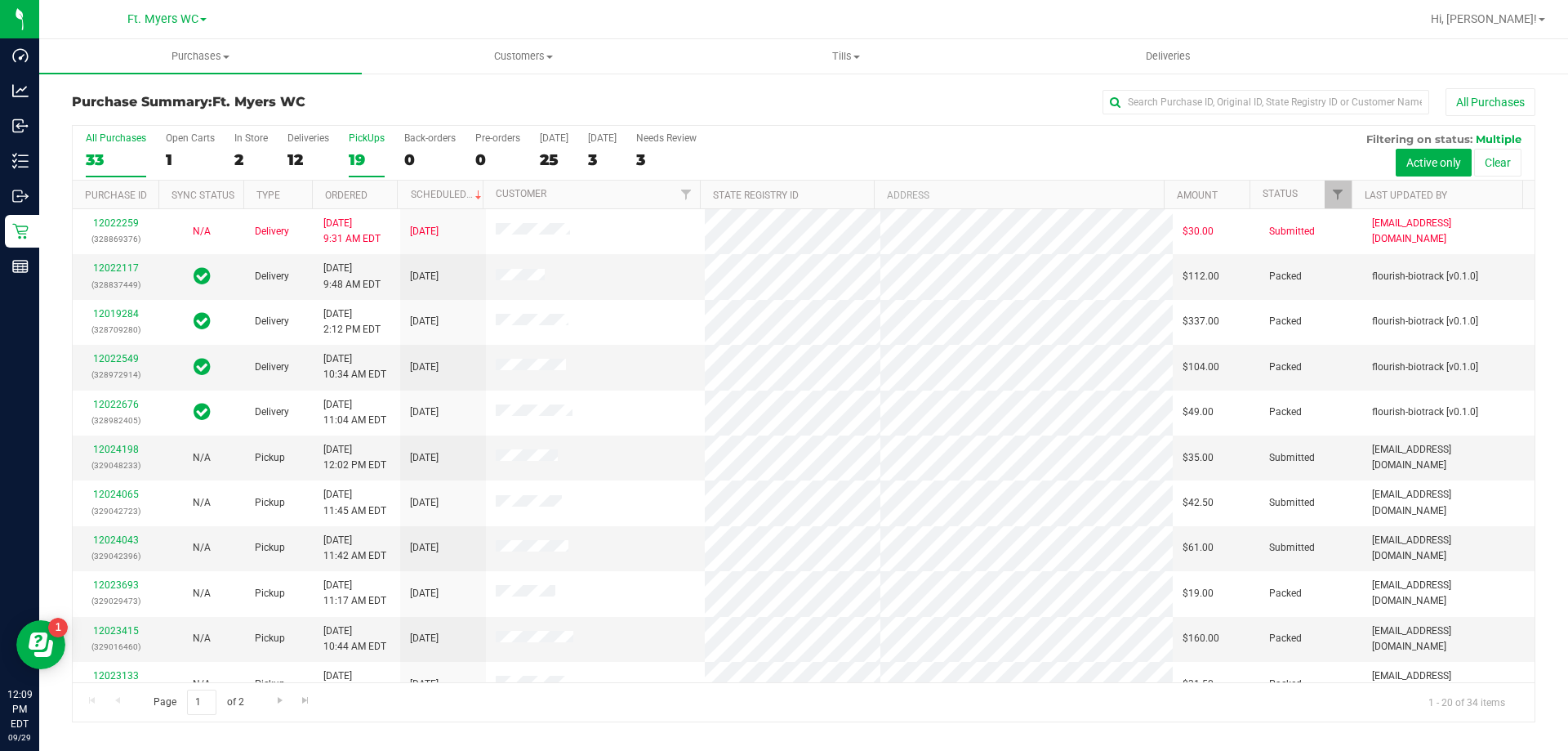
click at [376, 159] on div "19" at bounding box center [366, 159] width 36 height 19
click at [0, 0] on input "PickUps 19" at bounding box center [0, 0] width 0 height 0
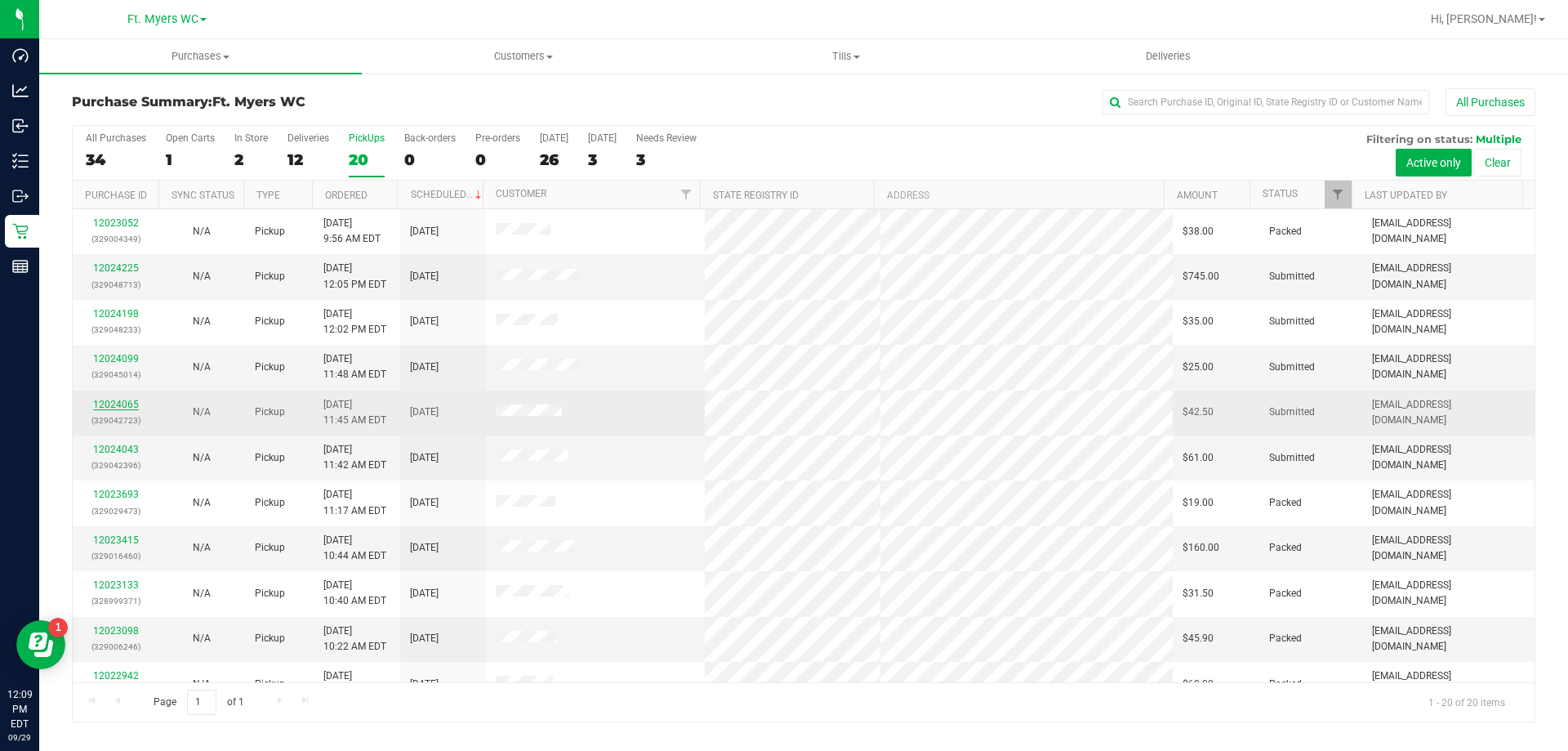
click at [120, 409] on link "12024065" at bounding box center [115, 404] width 45 height 11
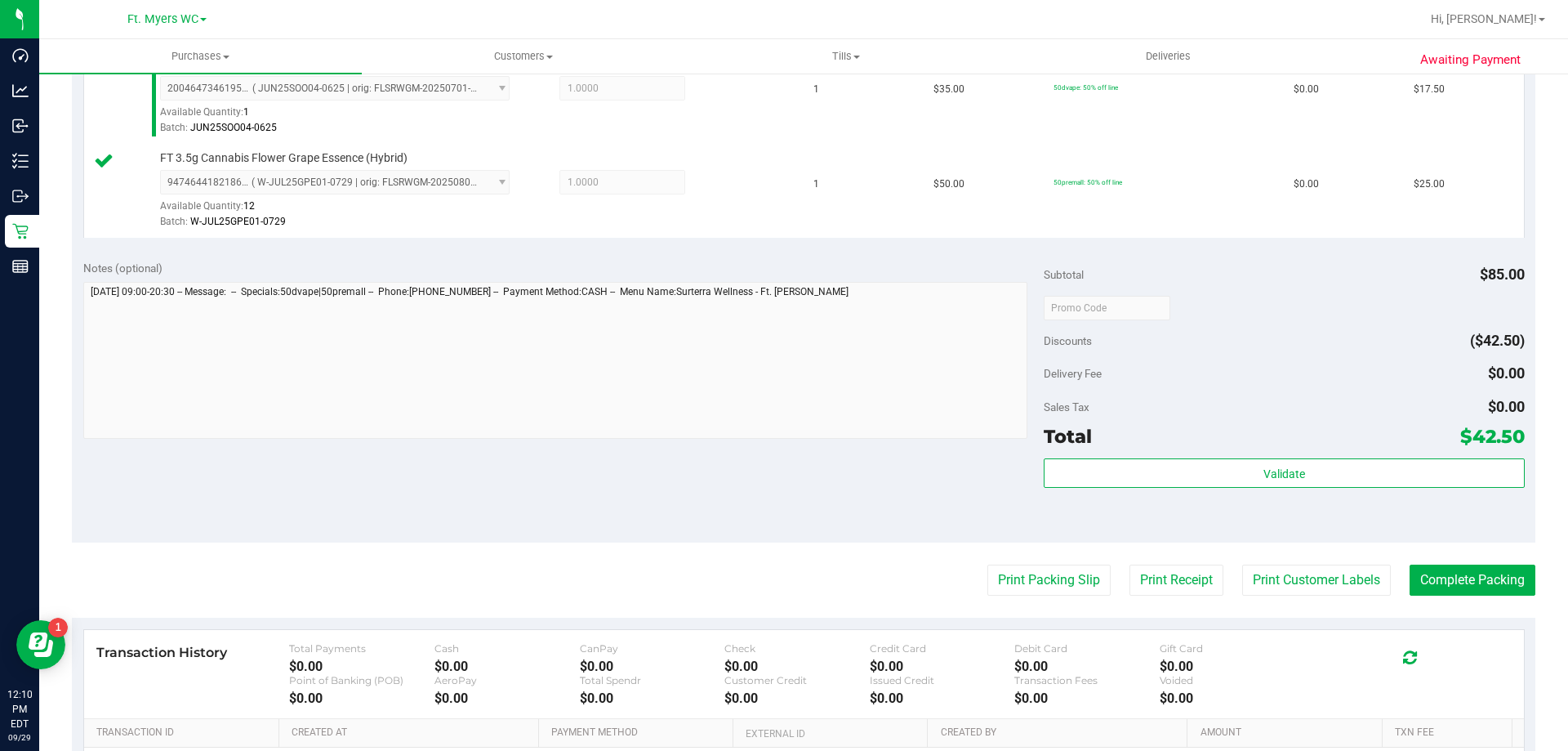
scroll to position [572, 0]
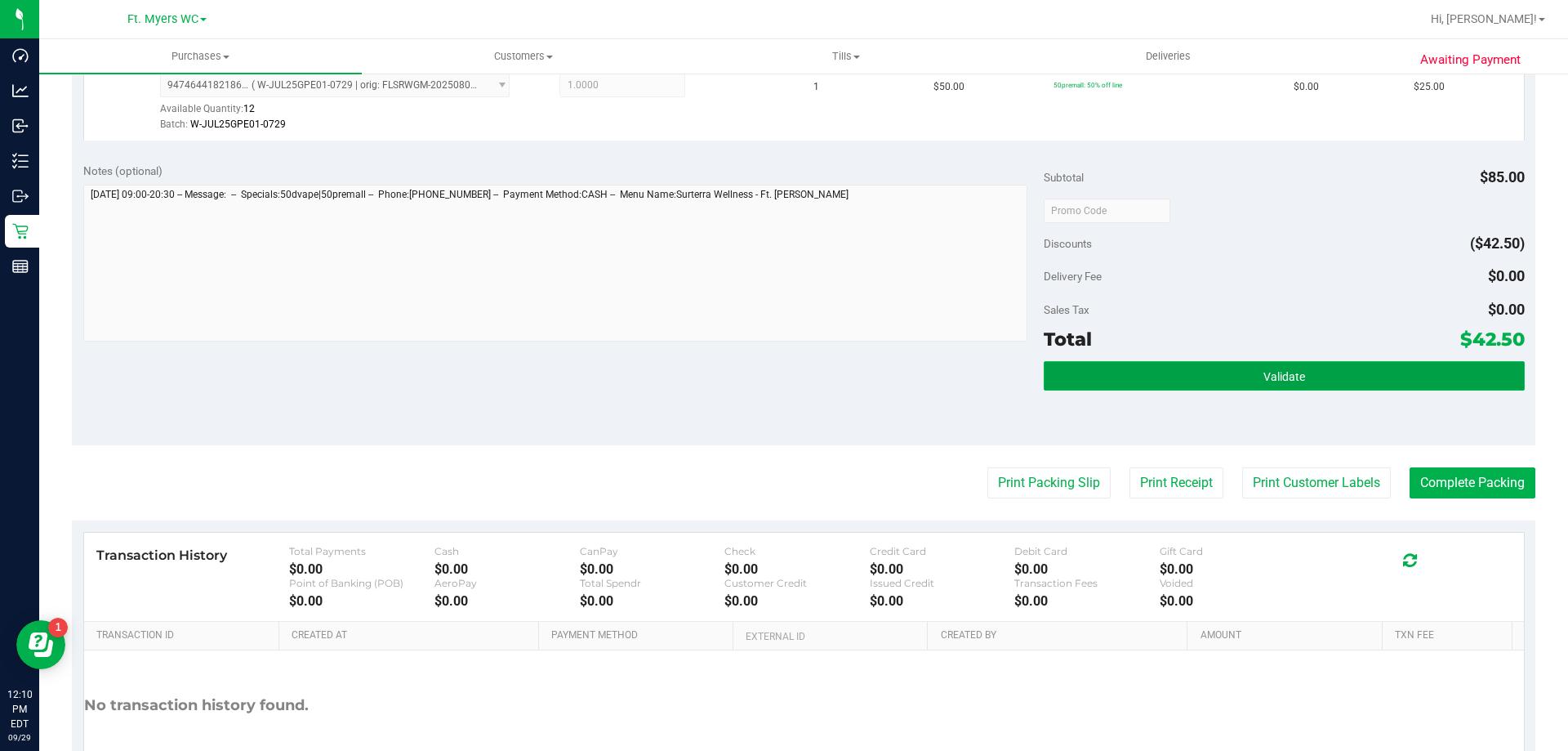
click at [1064, 378] on button "Validate" at bounding box center [1284, 376] width 480 height 30
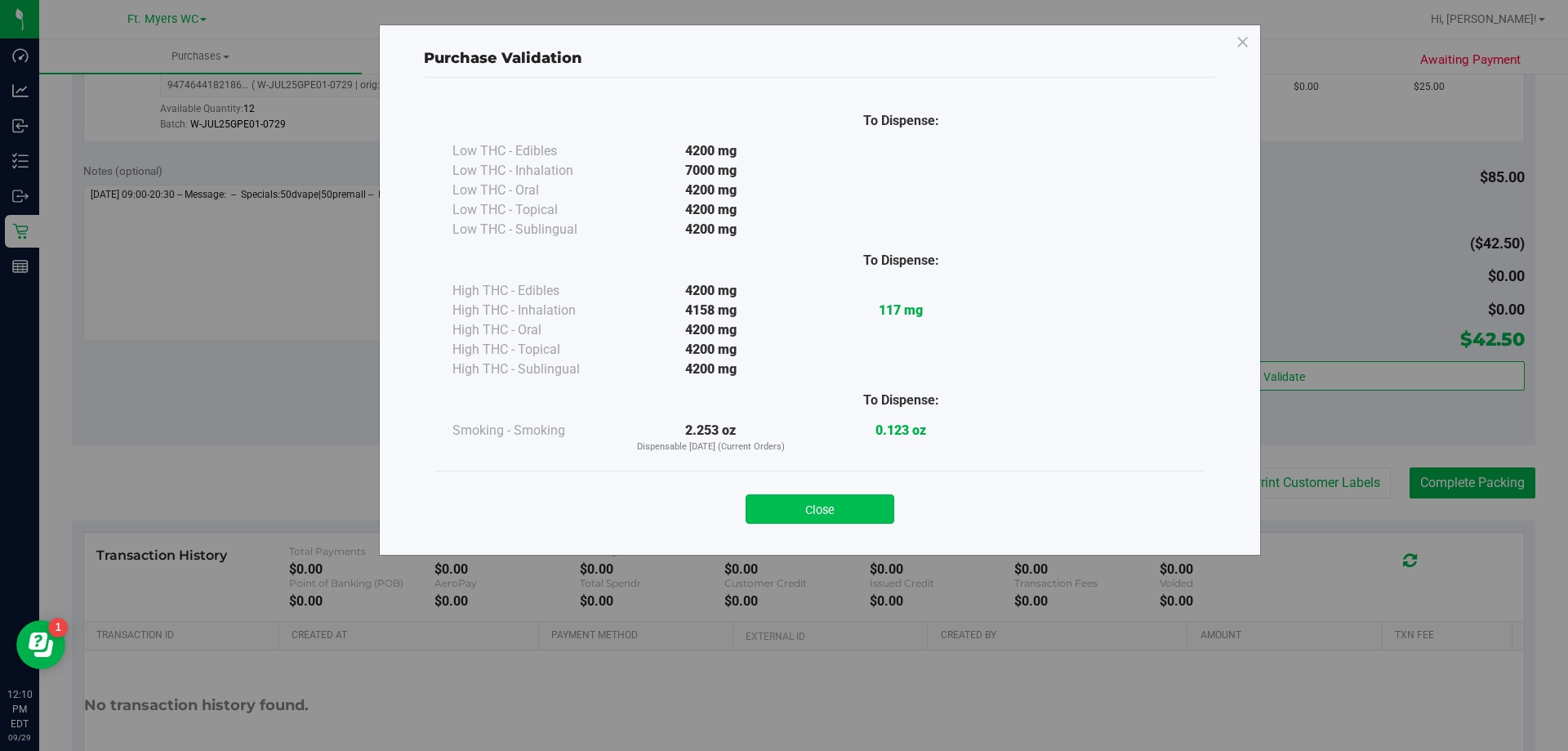
click at [826, 504] on button "Close" at bounding box center [820, 509] width 148 height 30
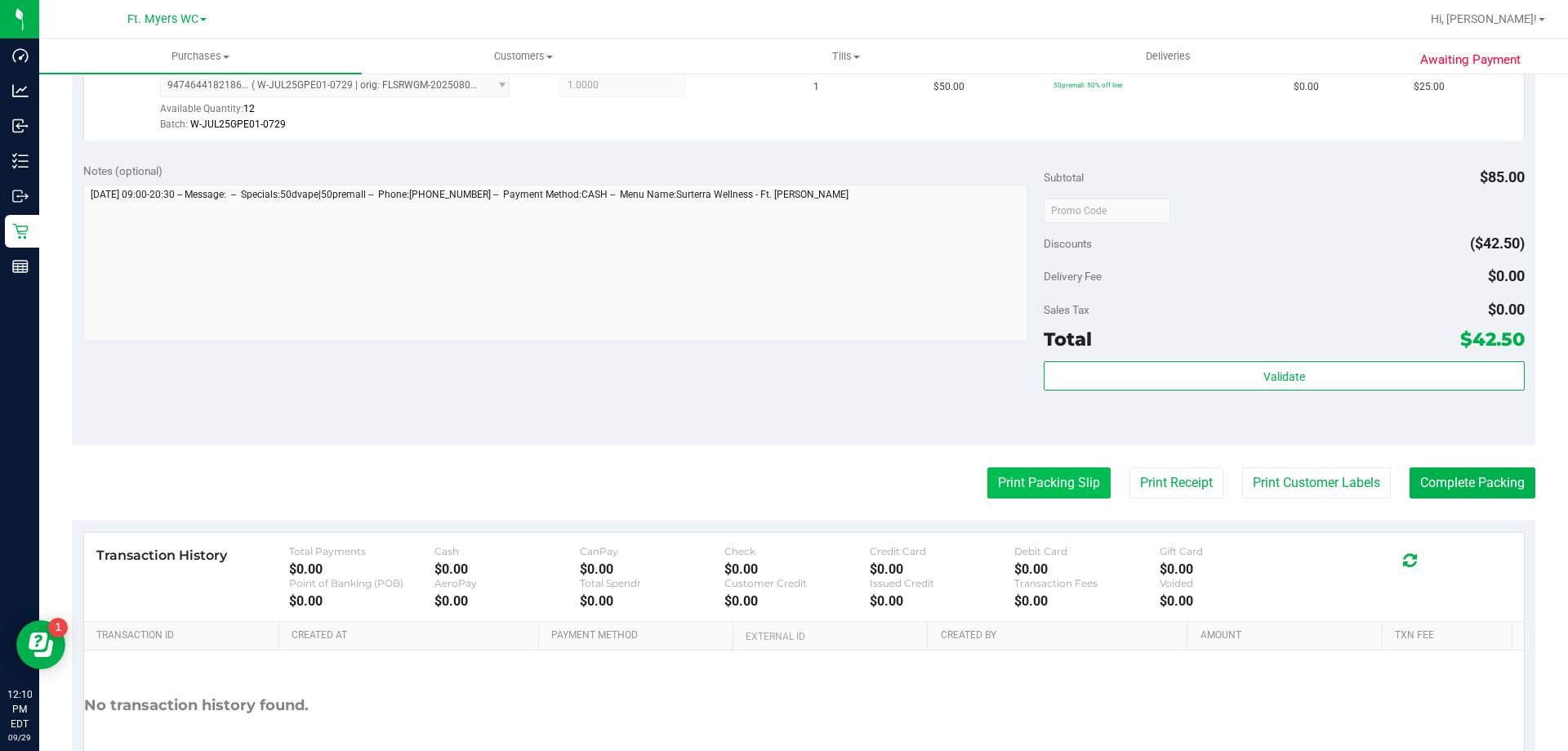
click at [1085, 497] on button "Print Packing Slip" at bounding box center [1049, 482] width 123 height 31
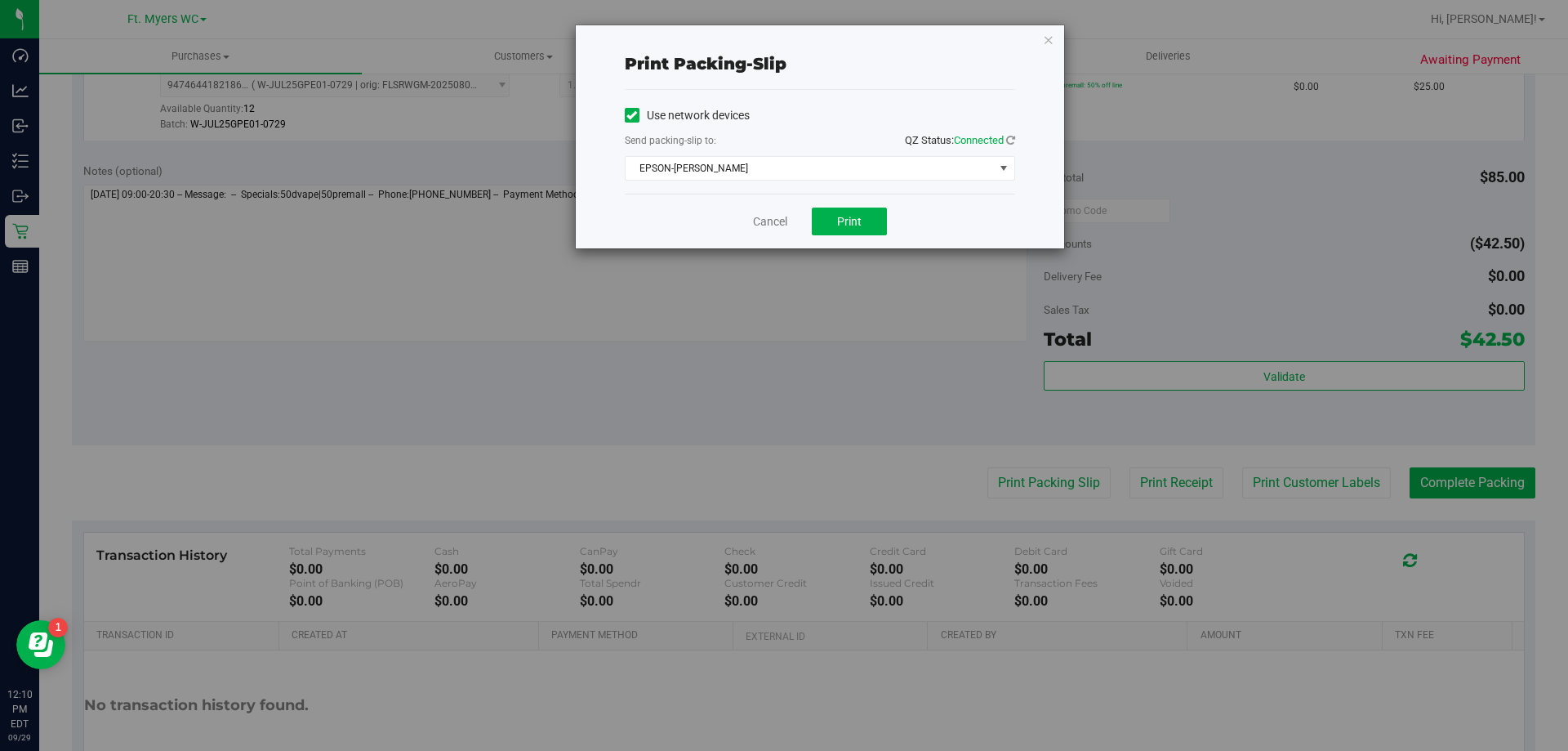
click at [838, 202] on div "Cancel Print" at bounding box center [820, 221] width 390 height 55
click at [854, 221] on span "Print" at bounding box center [849, 222] width 24 height 13
click at [767, 221] on link "Cancel" at bounding box center [770, 222] width 34 height 17
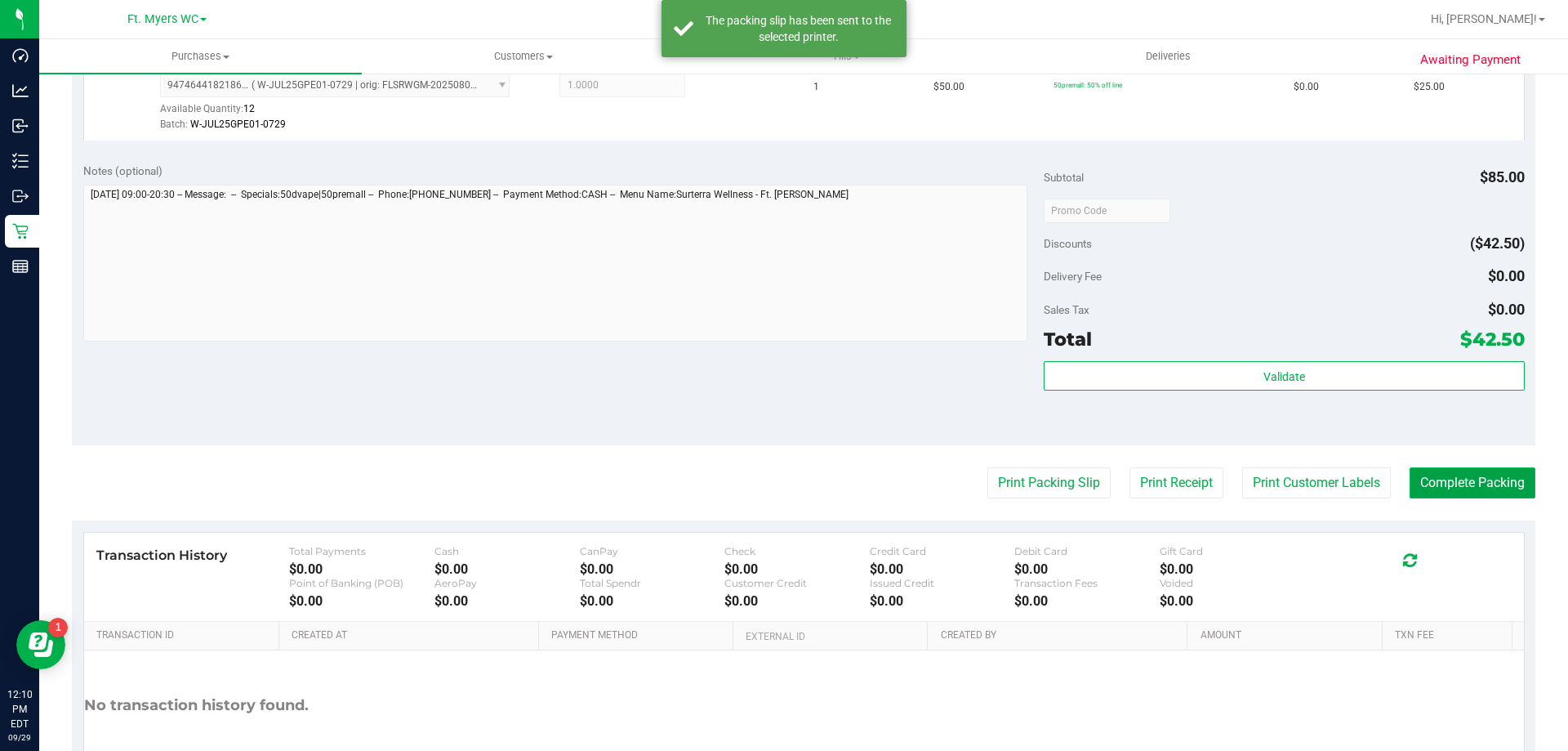
click at [1465, 478] on button "Complete Packing" at bounding box center [1472, 482] width 126 height 31
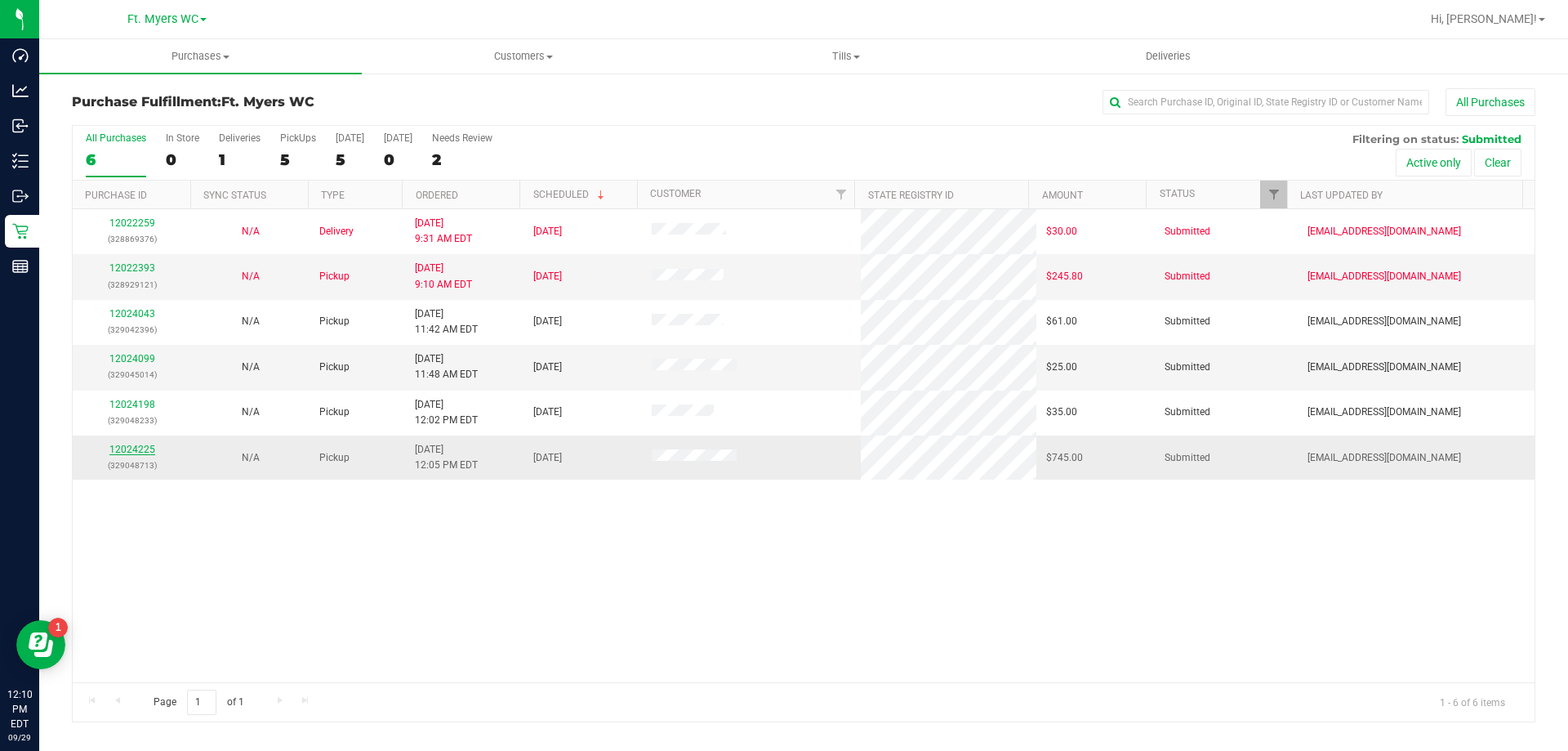
click at [144, 453] on link "12024225" at bounding box center [132, 449] width 45 height 11
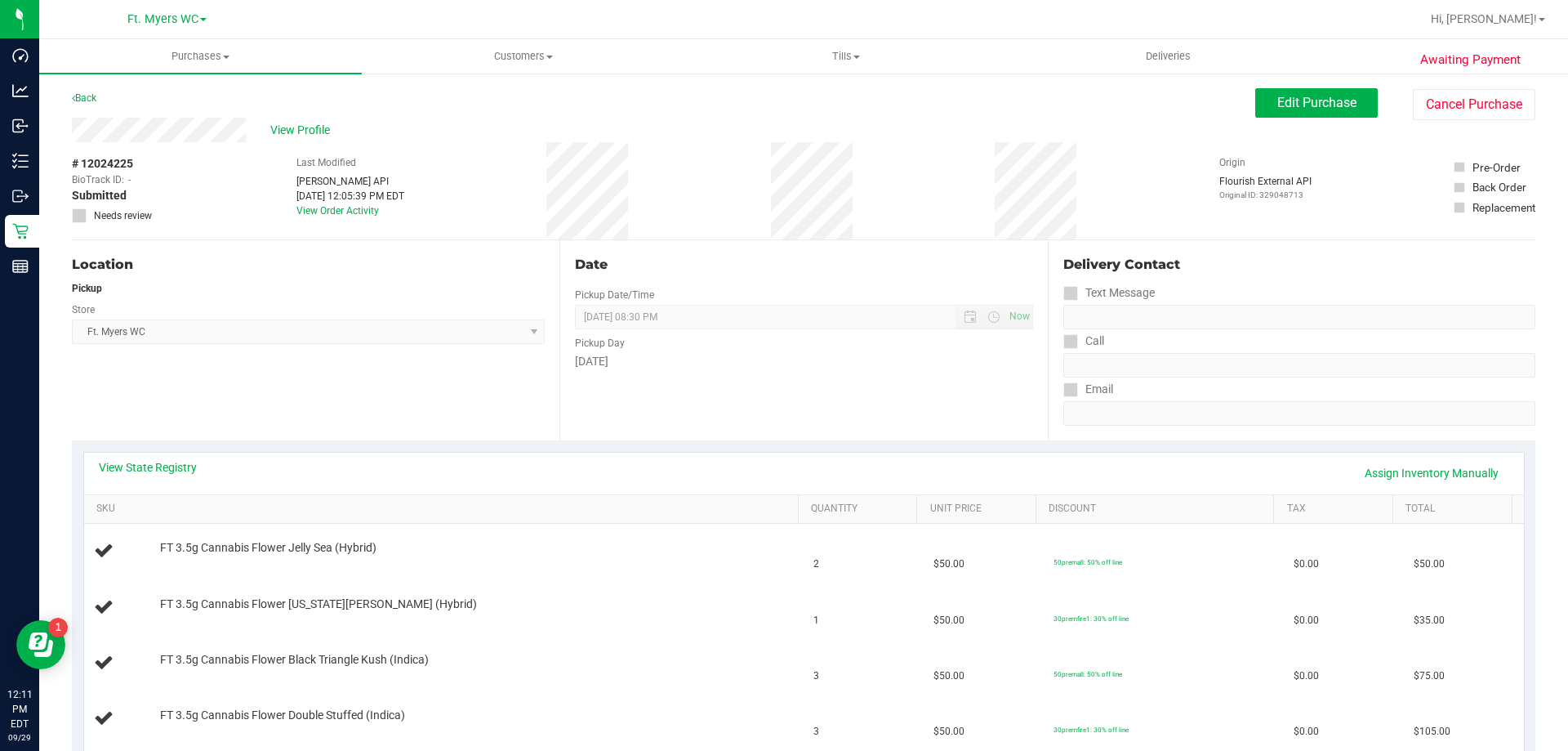
click at [158, 452] on div "View State Registry Assign Inventory Manually" at bounding box center [804, 473] width 1440 height 42
click at [176, 465] on link "View State Registry" at bounding box center [148, 467] width 98 height 17
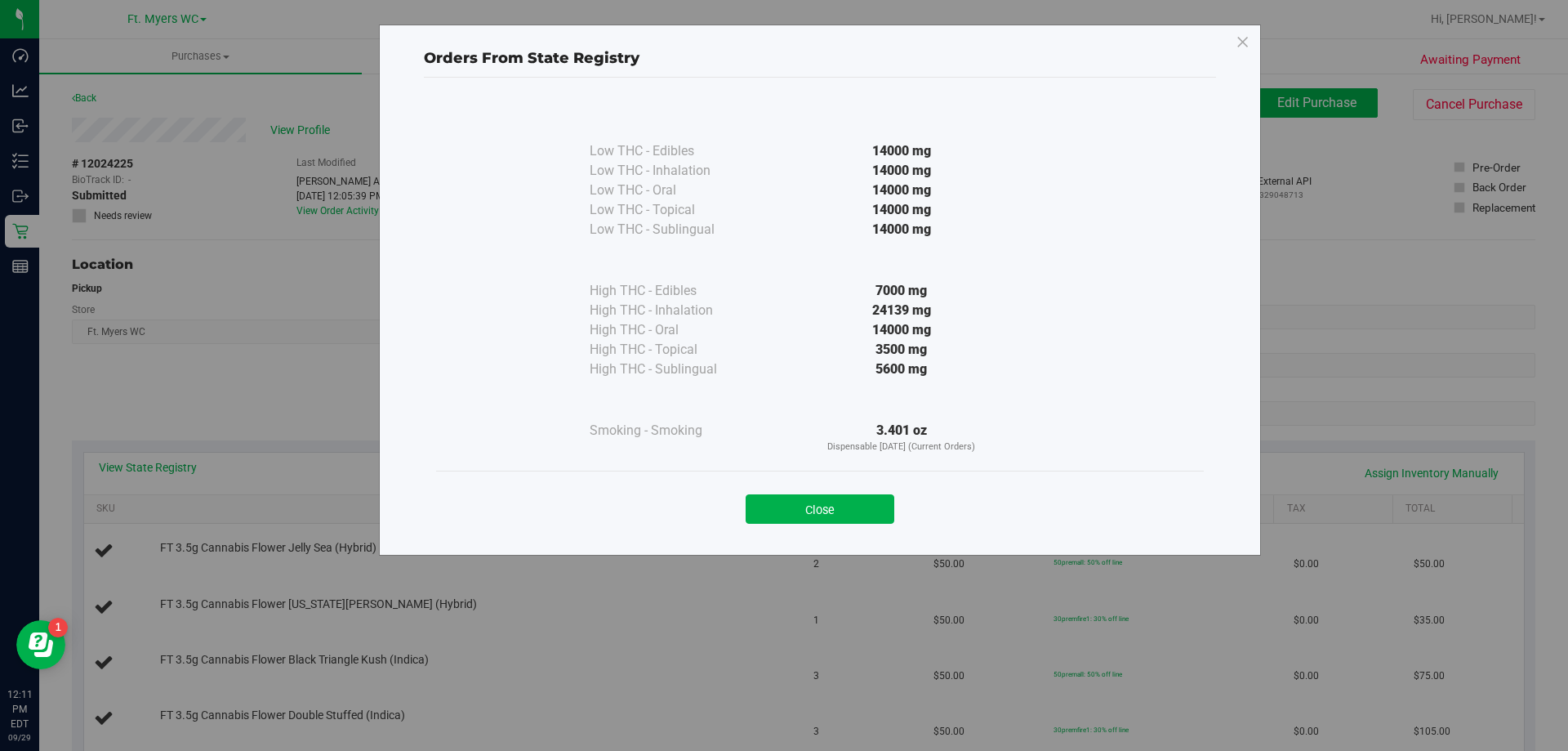
click at [863, 524] on div "Close" at bounding box center [820, 503] width 768 height 66
click at [815, 533] on div "Close" at bounding box center [820, 503] width 768 height 66
click at [828, 510] on button "Close" at bounding box center [820, 509] width 148 height 30
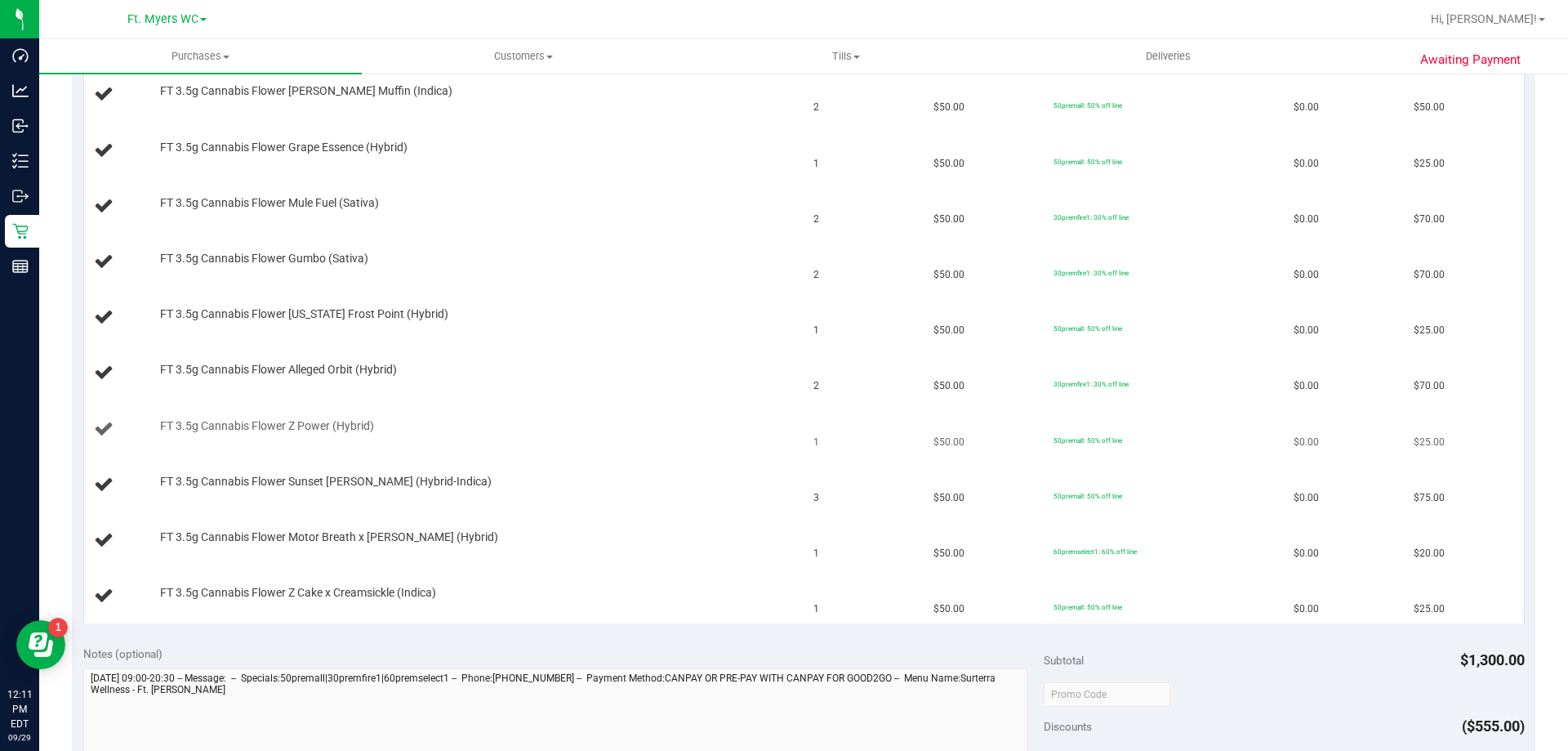
click at [661, 454] on td "FT 3.5g Cannabis Flower Z Power (Hybrid)" at bounding box center [444, 429] width 720 height 56
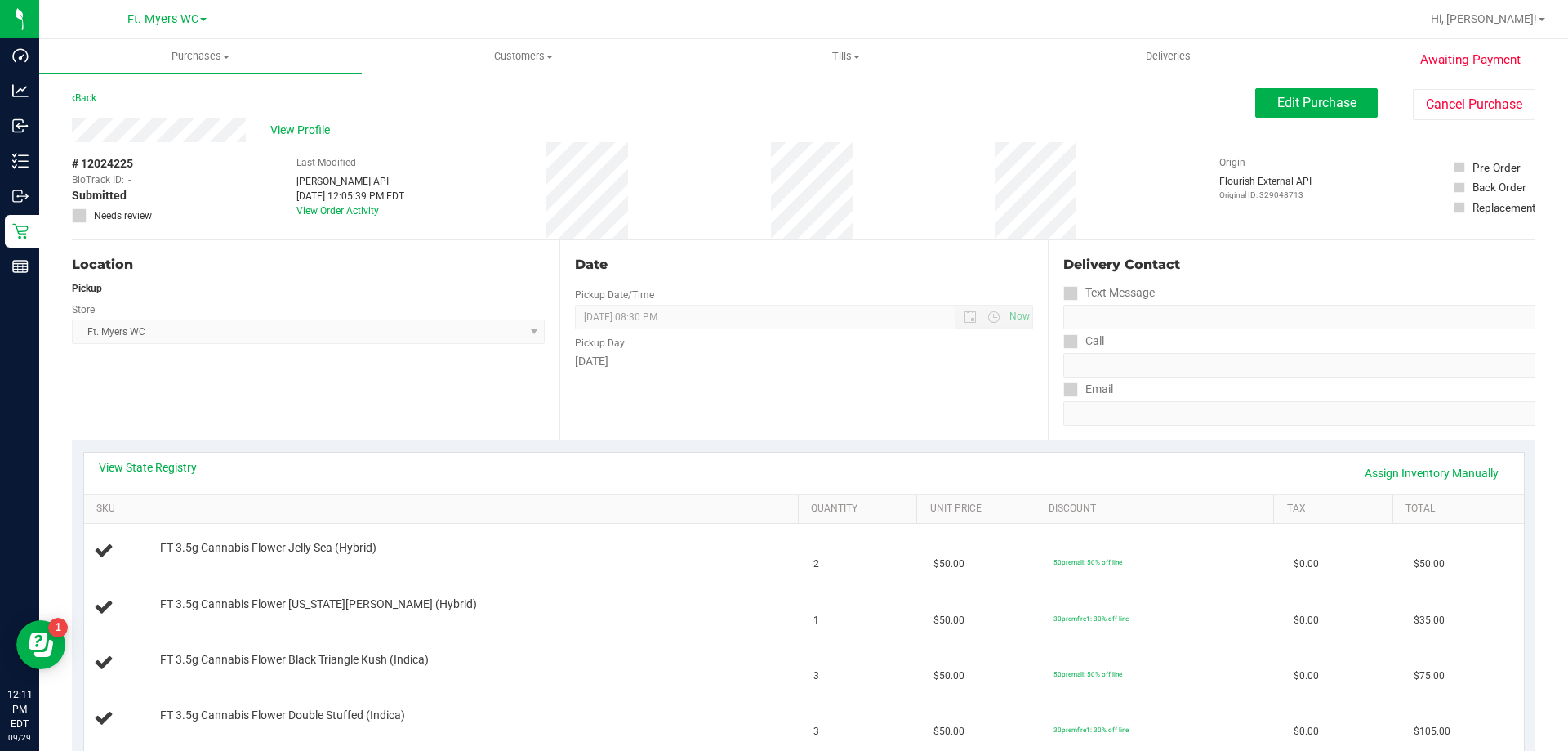
drag, startPoint x: 669, startPoint y: 434, endPoint x: 643, endPoint y: 134, distance: 301.1
click at [570, 272] on div "Date Pickup Date/Time 09/29/2025 Now 09/29/2025 08:30 PM Now Pickup Day Monday" at bounding box center [803, 340] width 488 height 200
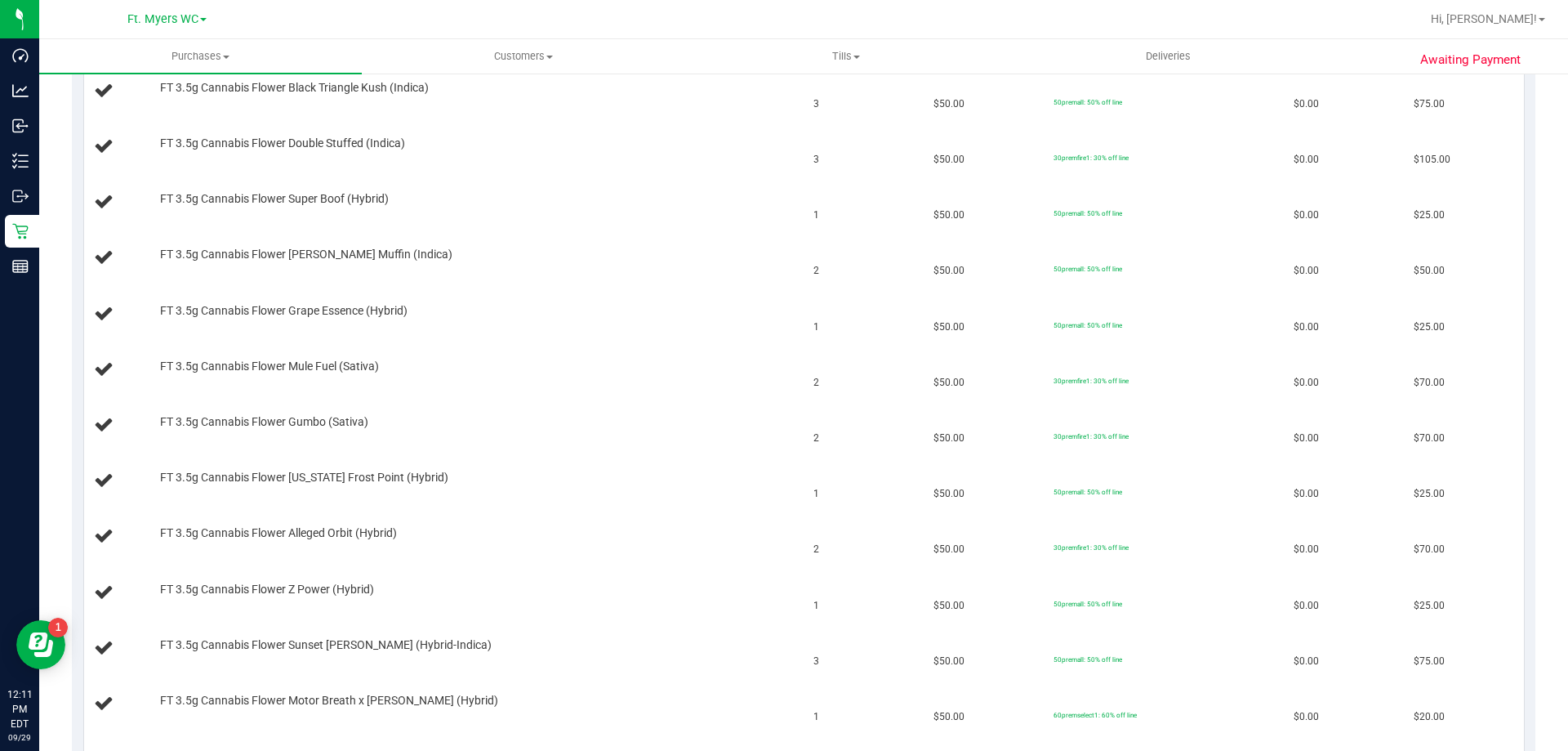
click at [547, 285] on td "FT 3.5g Cannabis Flower Runtz Muffin (Indica)" at bounding box center [444, 258] width 720 height 56
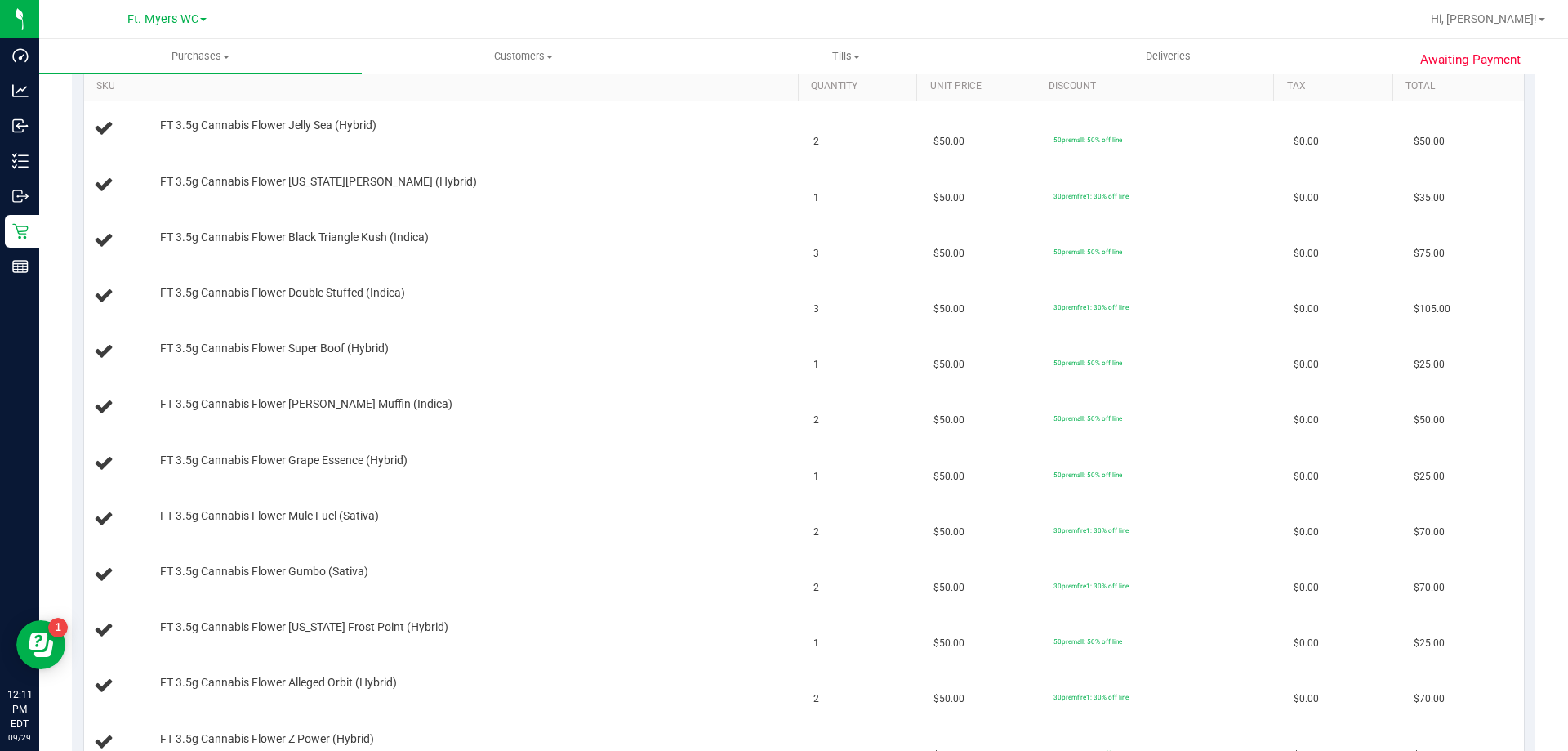
scroll to position [408, 0]
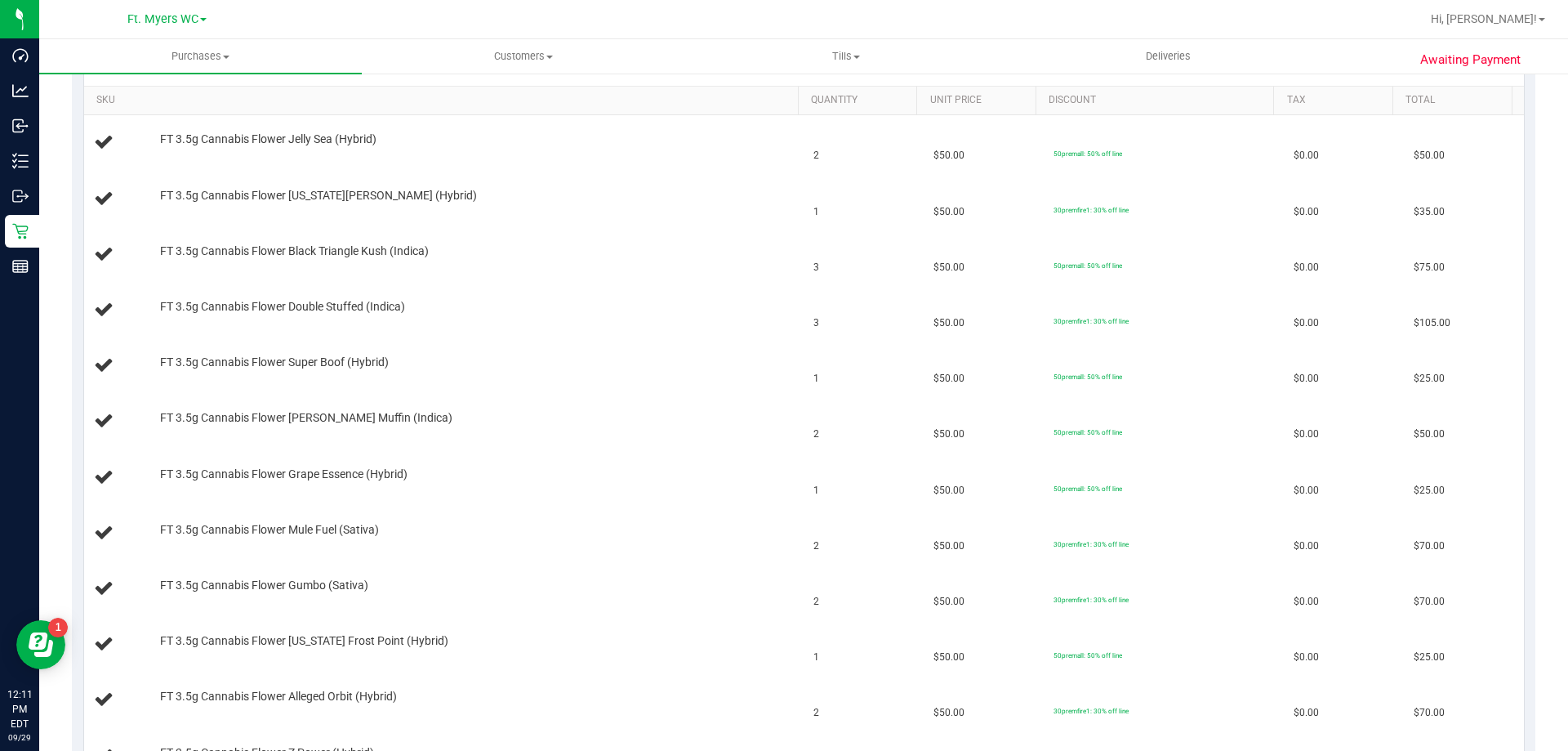
click at [547, 285] on td "FT 3.5g Cannabis Flower Double Stuffed (Indica)" at bounding box center [444, 311] width 720 height 56
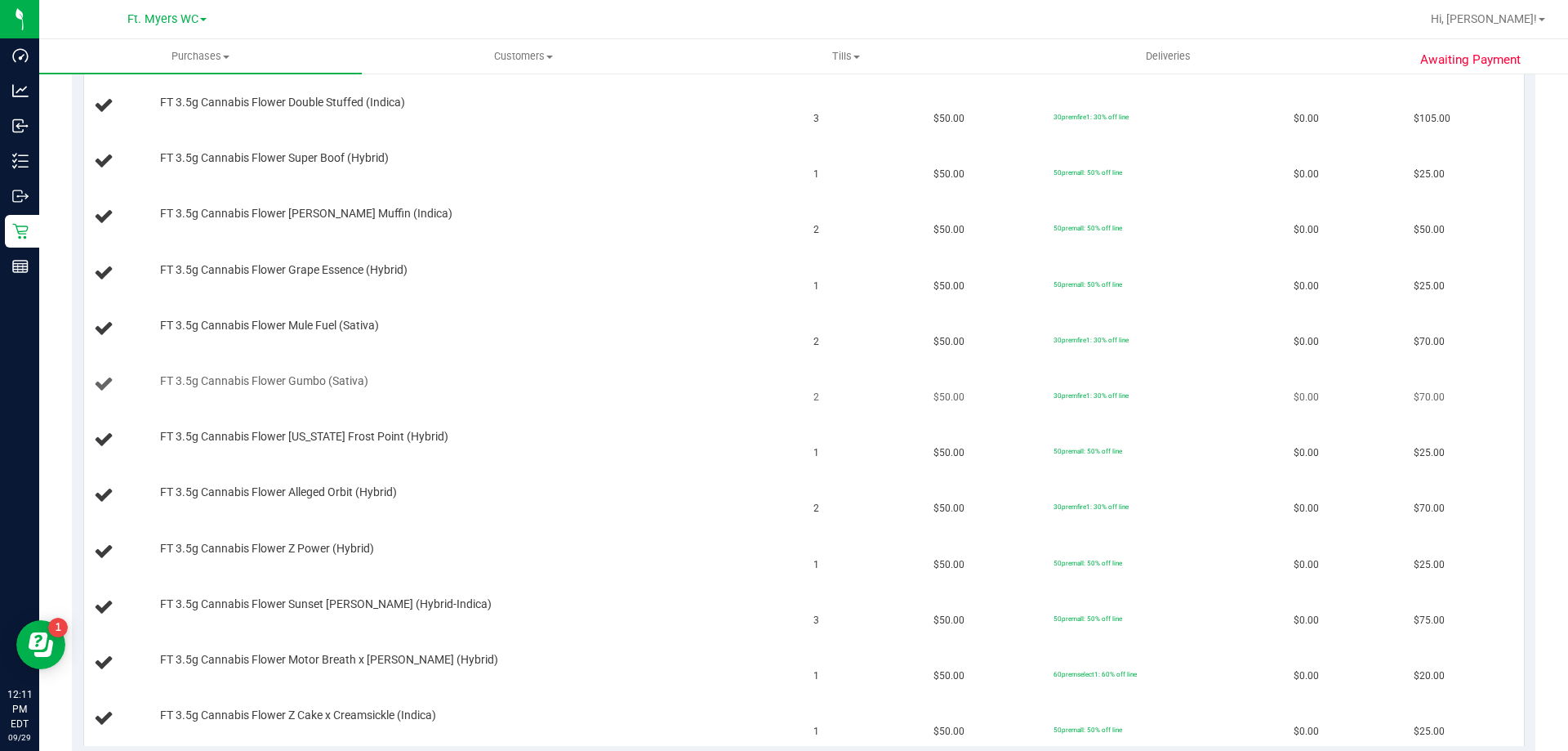
scroll to position [654, 0]
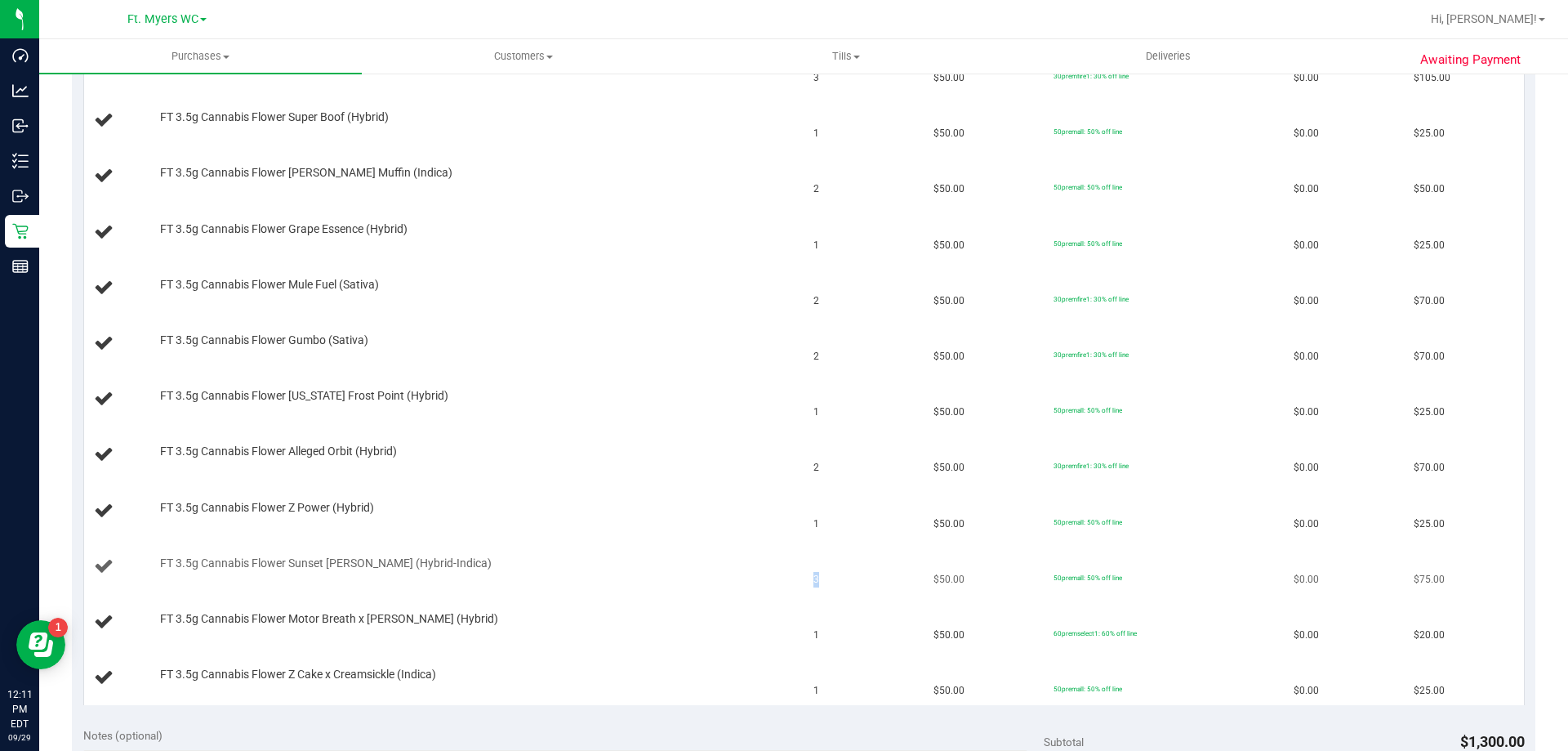
drag, startPoint x: 772, startPoint y: 591, endPoint x: 822, endPoint y: 588, distance: 50.1
click at [822, 588] on tr "FT 3.5g Cannabis Flower Sunset Runtz (Hybrid-Indica) 3 $50.00 50premall: 50% of…" at bounding box center [804, 566] width 1440 height 56
click at [822, 588] on td "3" at bounding box center [863, 566] width 120 height 56
drag, startPoint x: 810, startPoint y: 583, endPoint x: 622, endPoint y: 581, distance: 188.0
click at [622, 581] on tr "FT 3.5g Cannabis Flower Sunset Runtz (Hybrid-Indica) 3 $50.00 50premall: 50% of…" at bounding box center [804, 566] width 1440 height 56
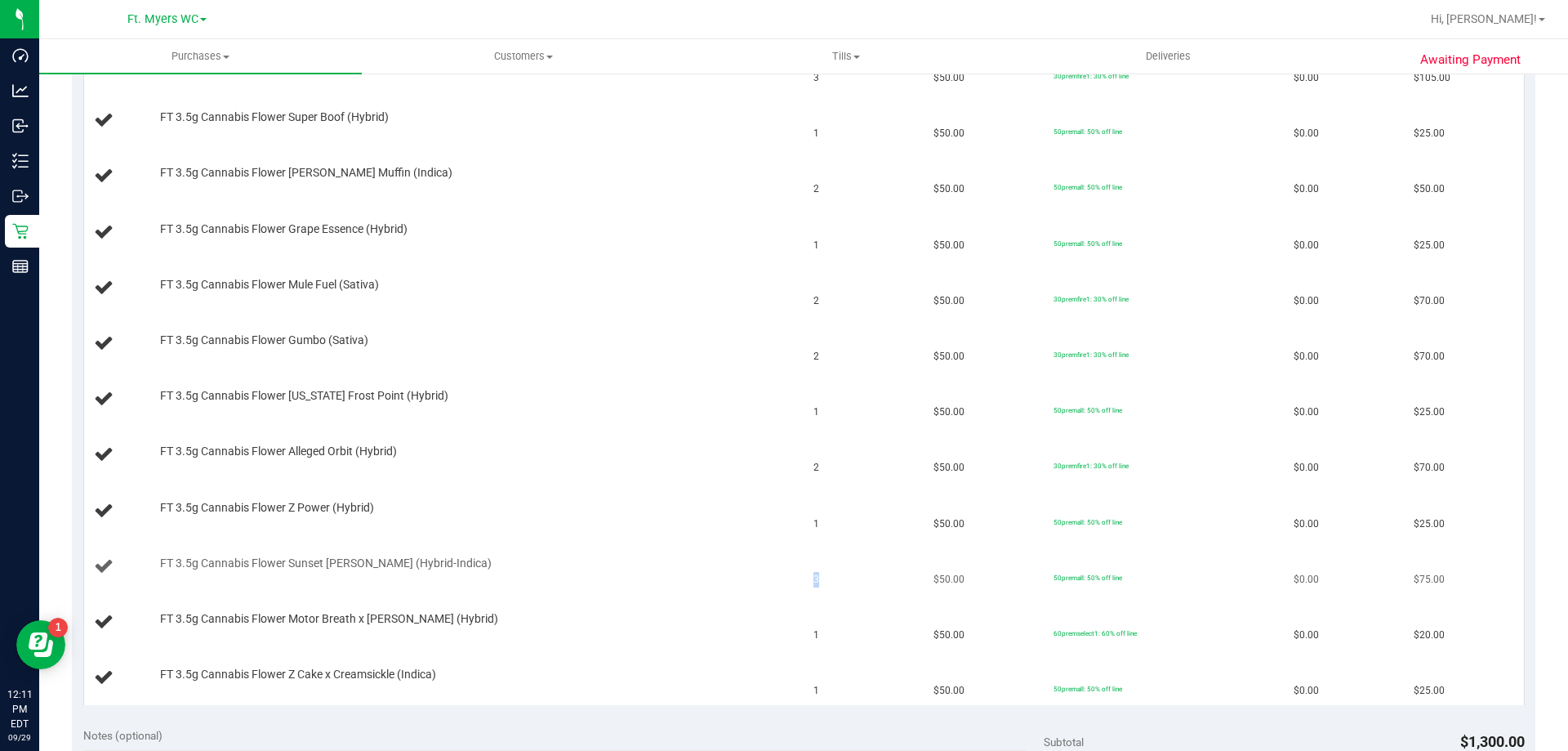
click at [621, 579] on td "FT 3.5g Cannabis Flower Sunset Runtz (Hybrid-Indica)" at bounding box center [444, 566] width 720 height 56
click at [608, 668] on div "FT 3.5g Cannabis Flower Z Cake x Creamsickle (Indica)" at bounding box center [471, 675] width 639 height 17
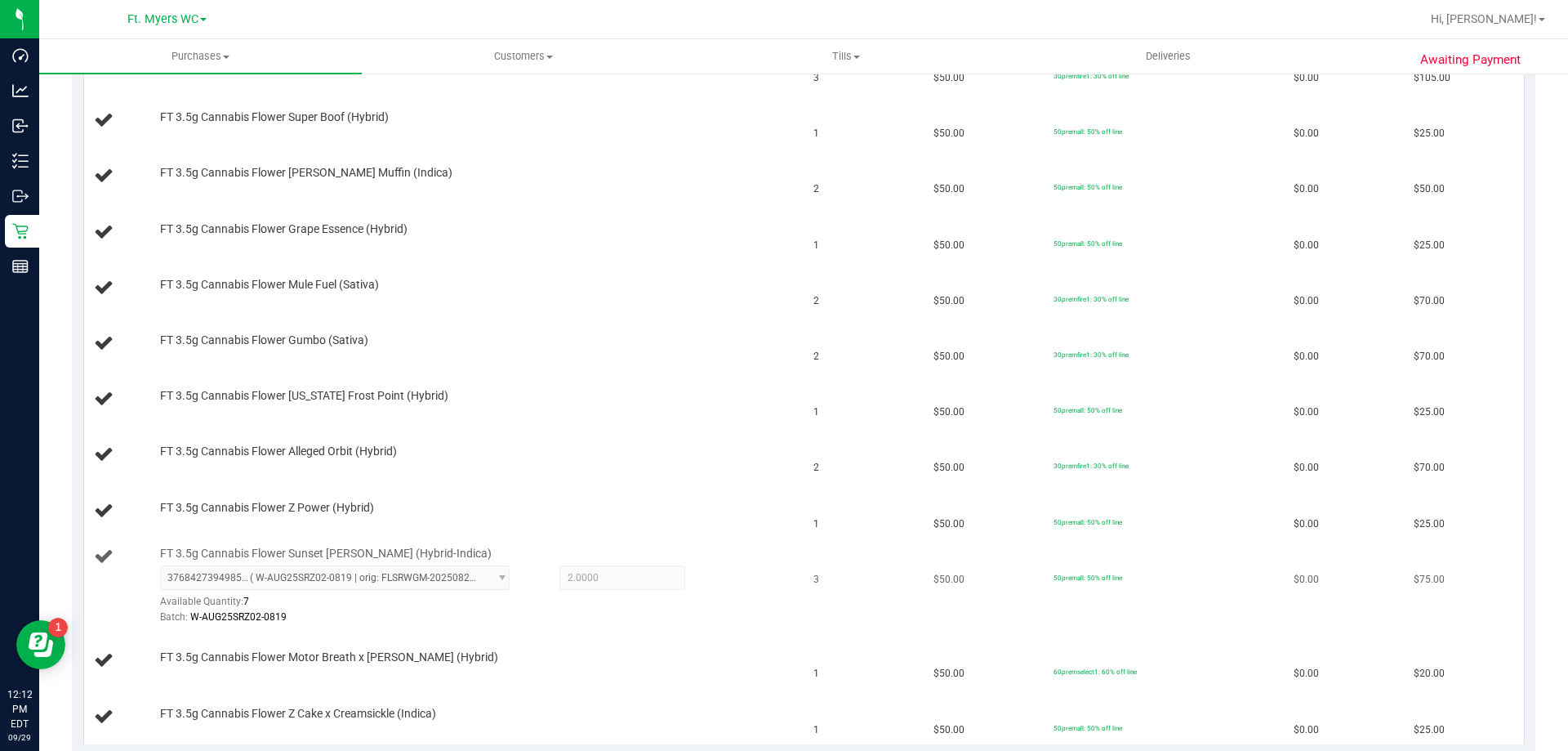
click at [702, 599] on div "3768427394985276 ( W-AUG25SRZ02-0819 | orig: FLSRWGM-20250825-2224 ) 3768427394…" at bounding box center [476, 595] width 631 height 59
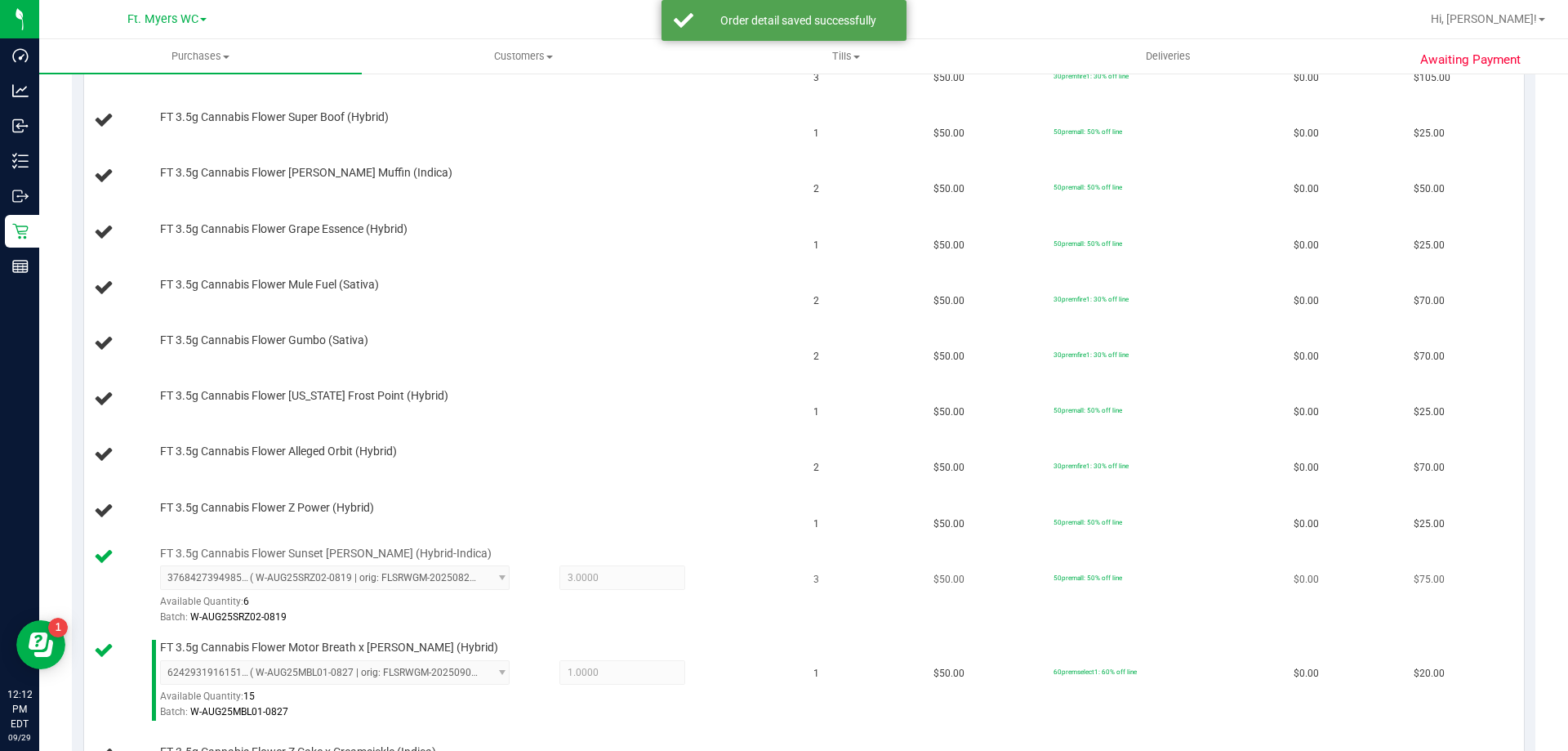
scroll to position [817, 0]
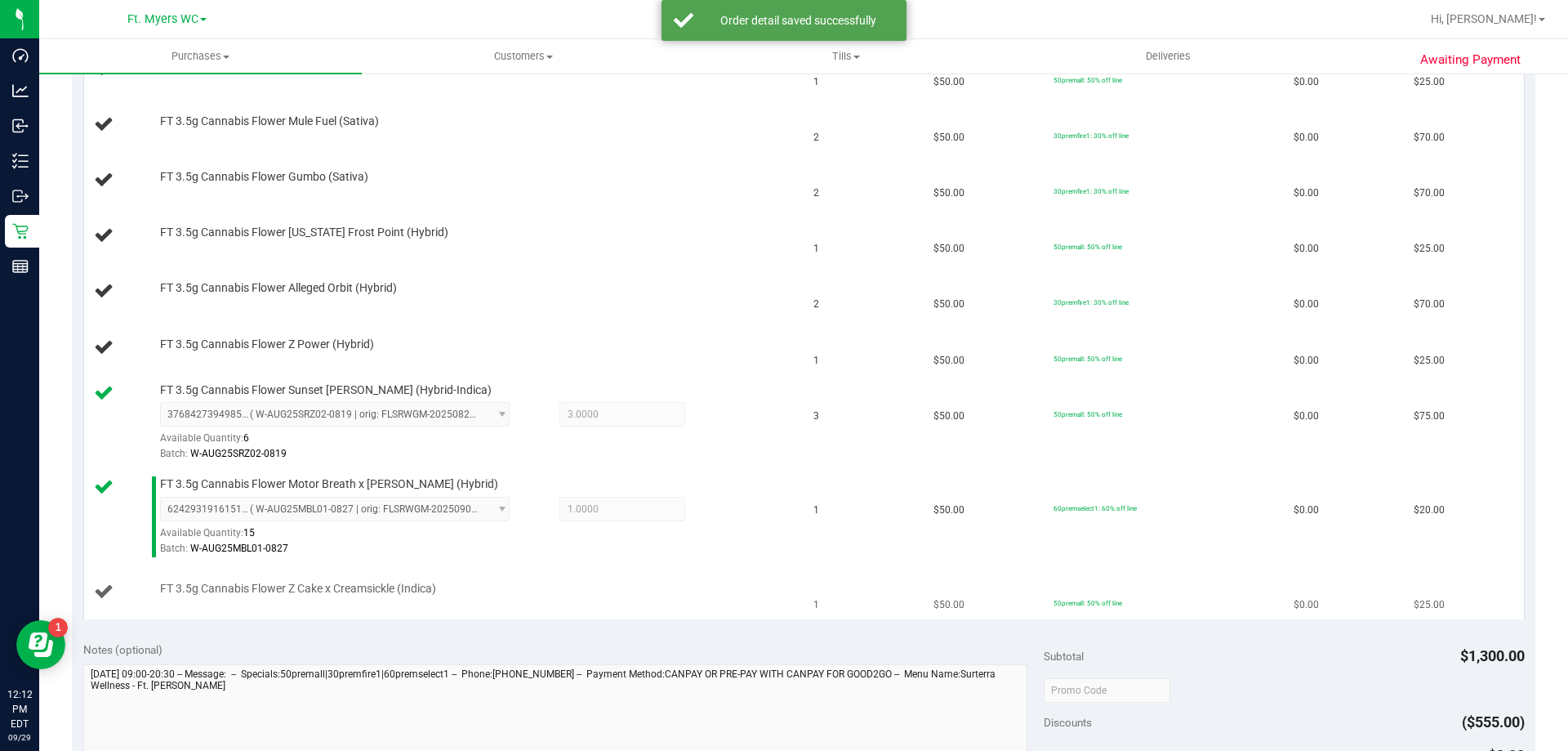
click at [710, 578] on td "FT 3.5g Cannabis Flower Z Cake x Creamsickle (Indica)" at bounding box center [444, 592] width 720 height 55
drag, startPoint x: 547, startPoint y: 604, endPoint x: 198, endPoint y: 583, distance: 349.6
click at [246, 584] on td "FT 3.5g Cannabis Flower Z Cake x Creamsickle (Indica)" at bounding box center [444, 592] width 720 height 55
click at [198, 583] on span "FT 3.5g Cannabis Flower Z Cake x Creamsickle (Indica)" at bounding box center [299, 588] width 276 height 16
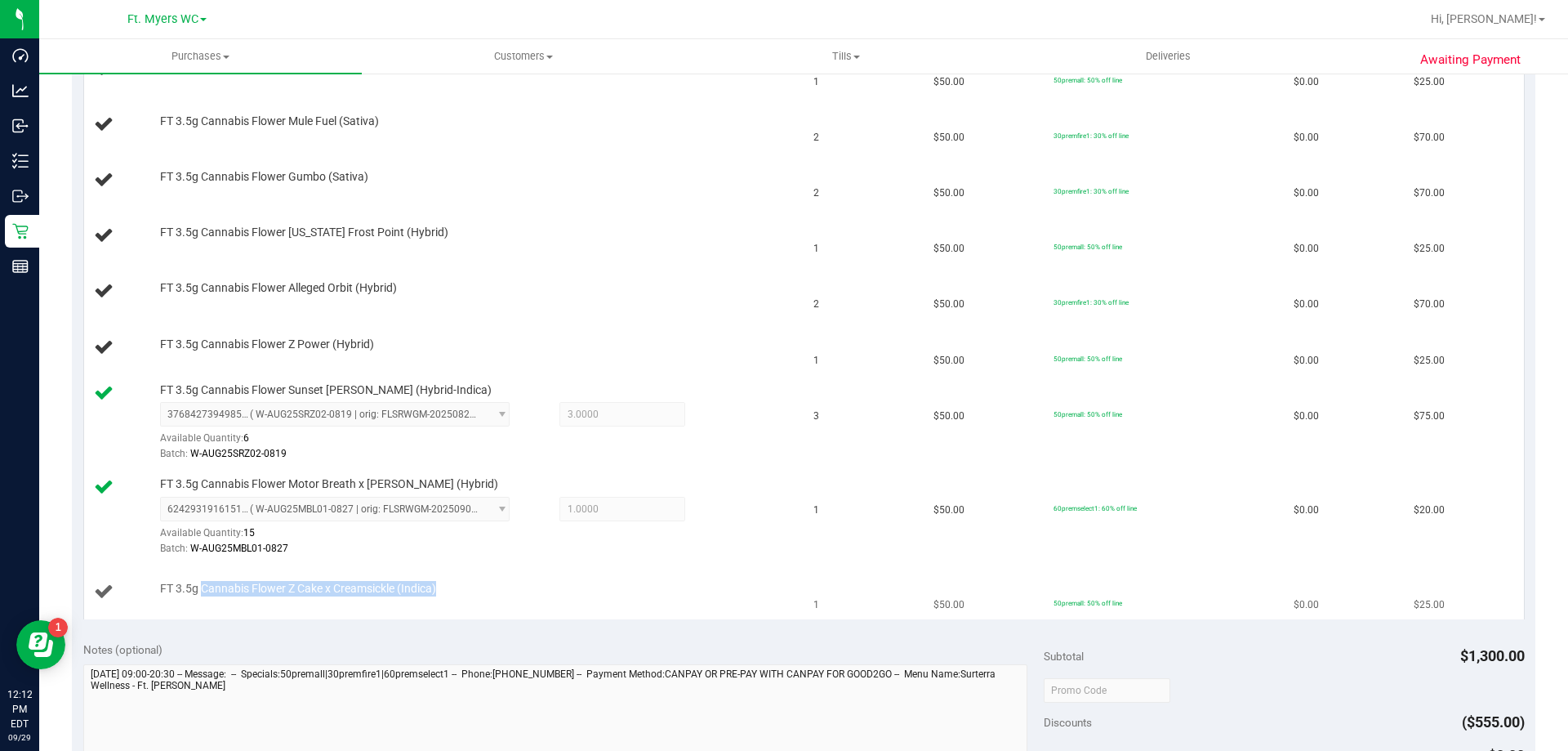
drag, startPoint x: 360, startPoint y: 580, endPoint x: 525, endPoint y: 580, distance: 165.0
click at [525, 580] on div "FT 3.5g Cannabis Flower Z Cake x Creamsickle (Indica)" at bounding box center [471, 589] width 639 height 17
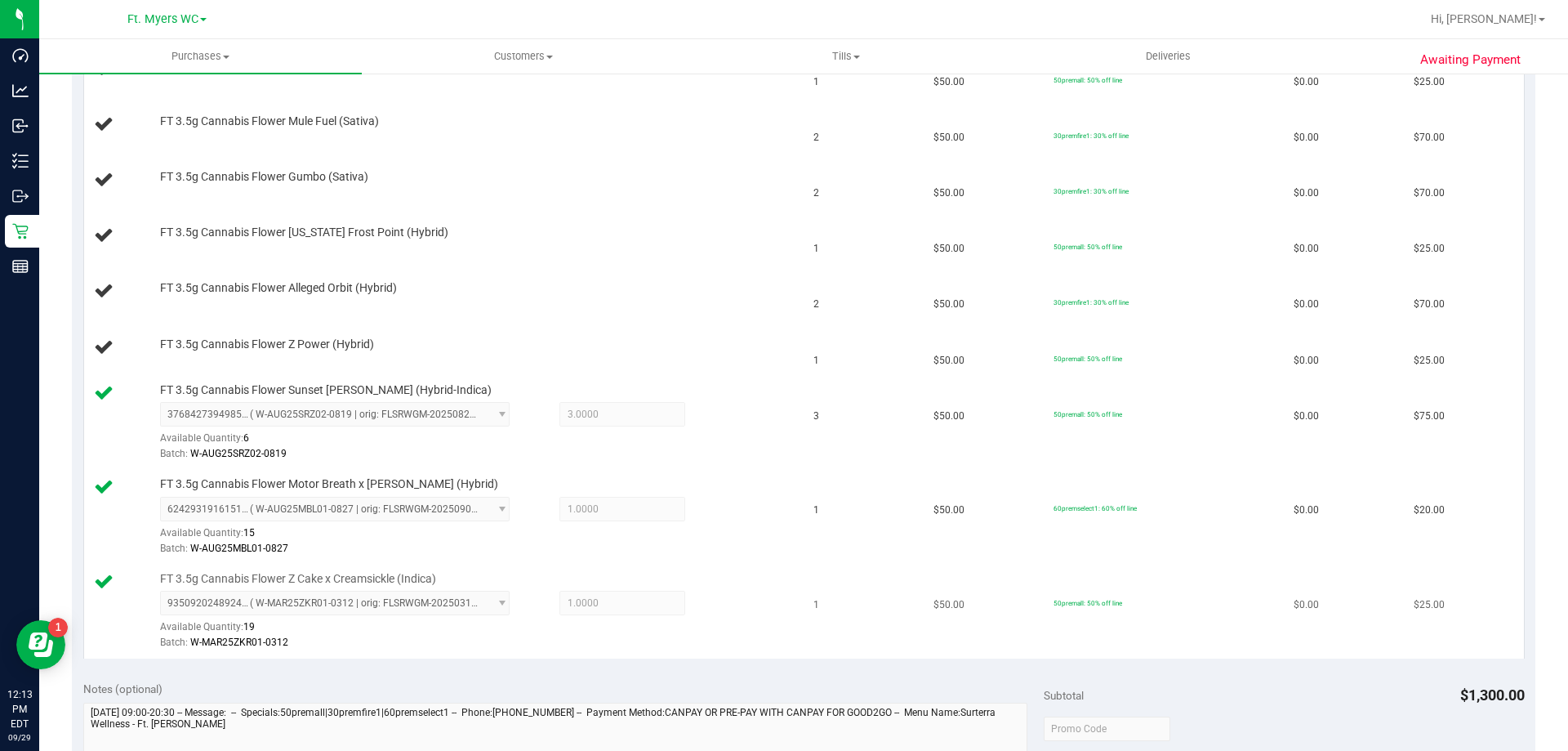
click at [354, 656] on td "FT 3.5g Cannabis Flower Z Cake x Creamsickle (Indica) 9350920248924268 ( W-MAR2…" at bounding box center [444, 611] width 720 height 94
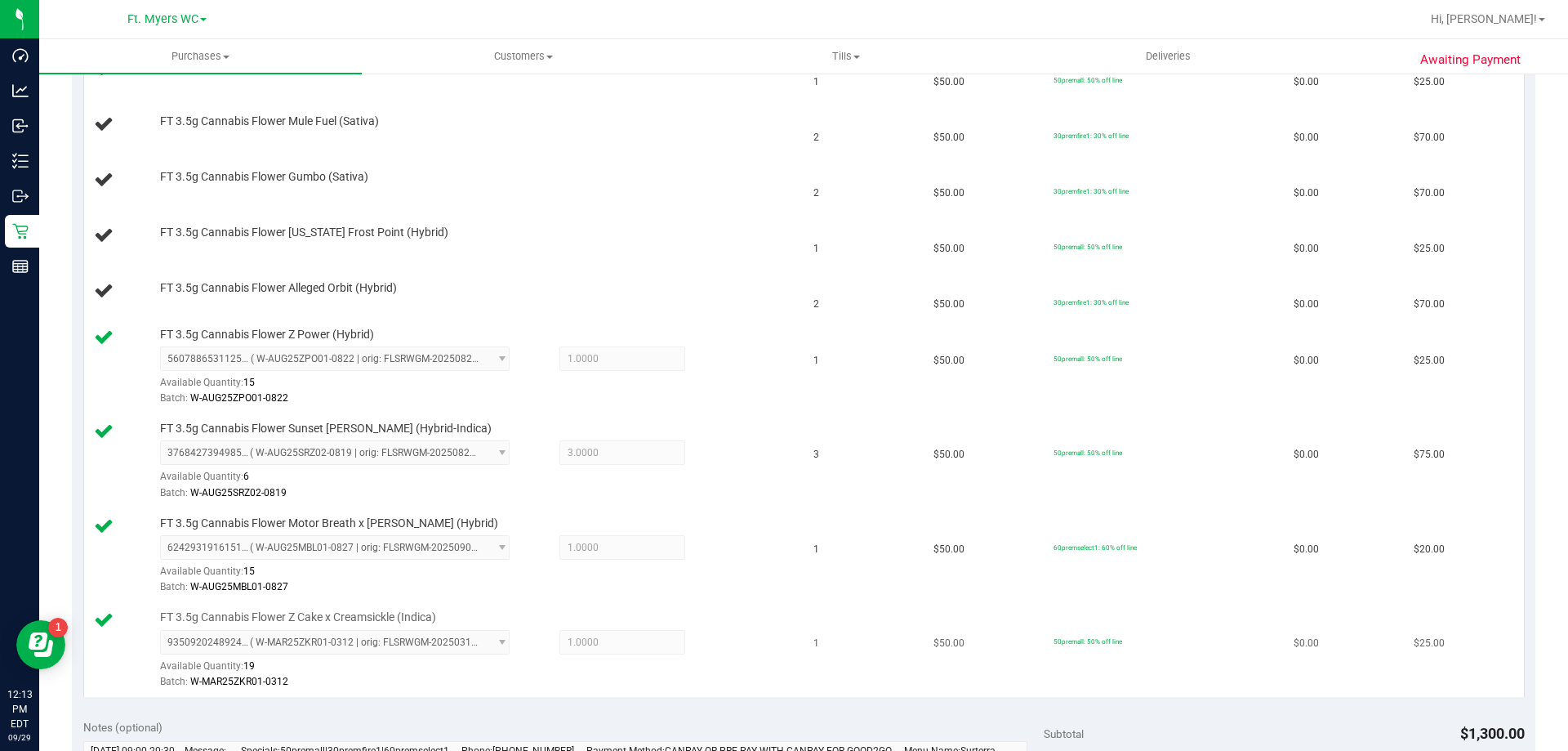
click at [924, 647] on td "$50.00" at bounding box center [983, 649] width 120 height 94
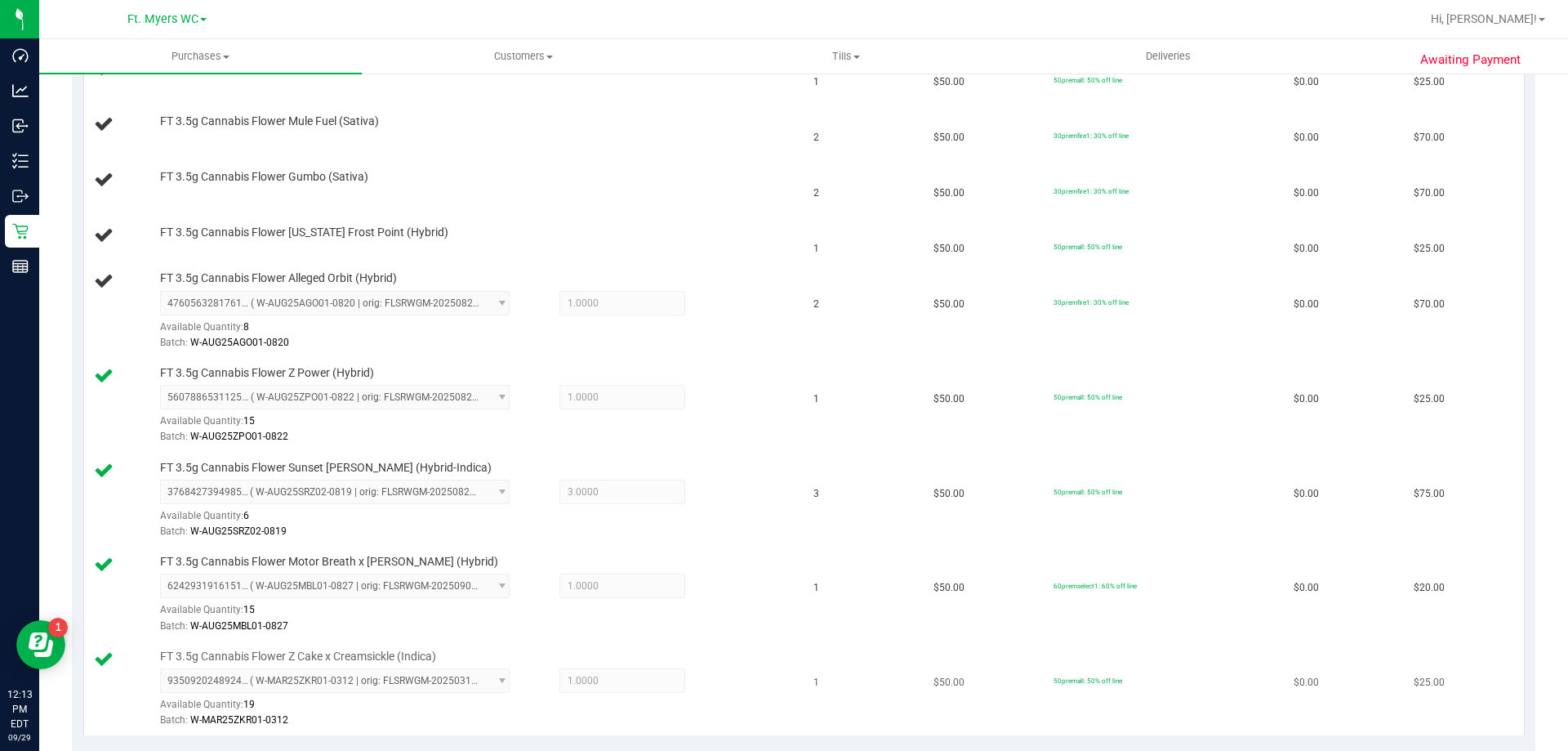
click at [902, 665] on td "1" at bounding box center [863, 688] width 120 height 94
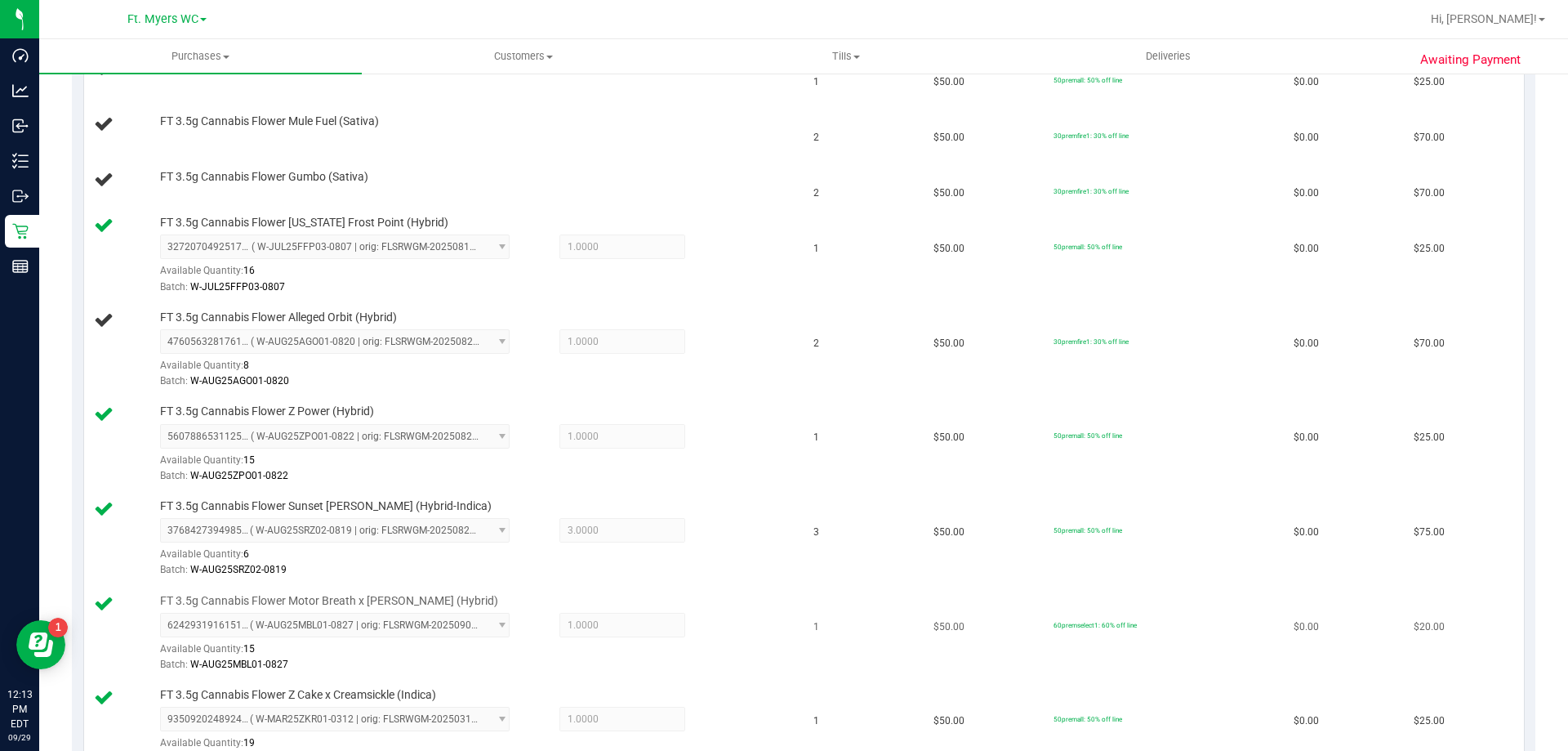
click at [736, 673] on div at bounding box center [476, 672] width 631 height 1
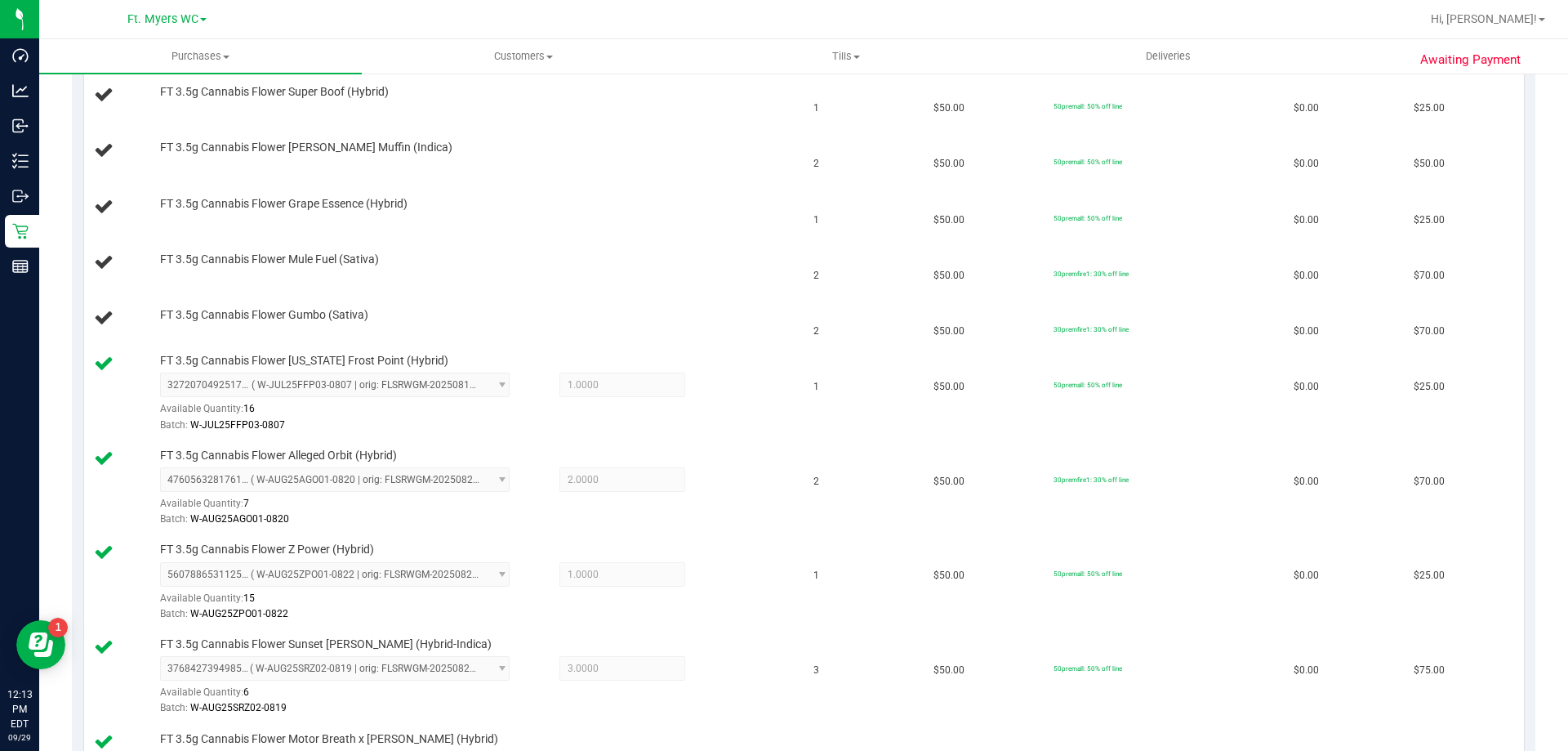
scroll to position [686, 0]
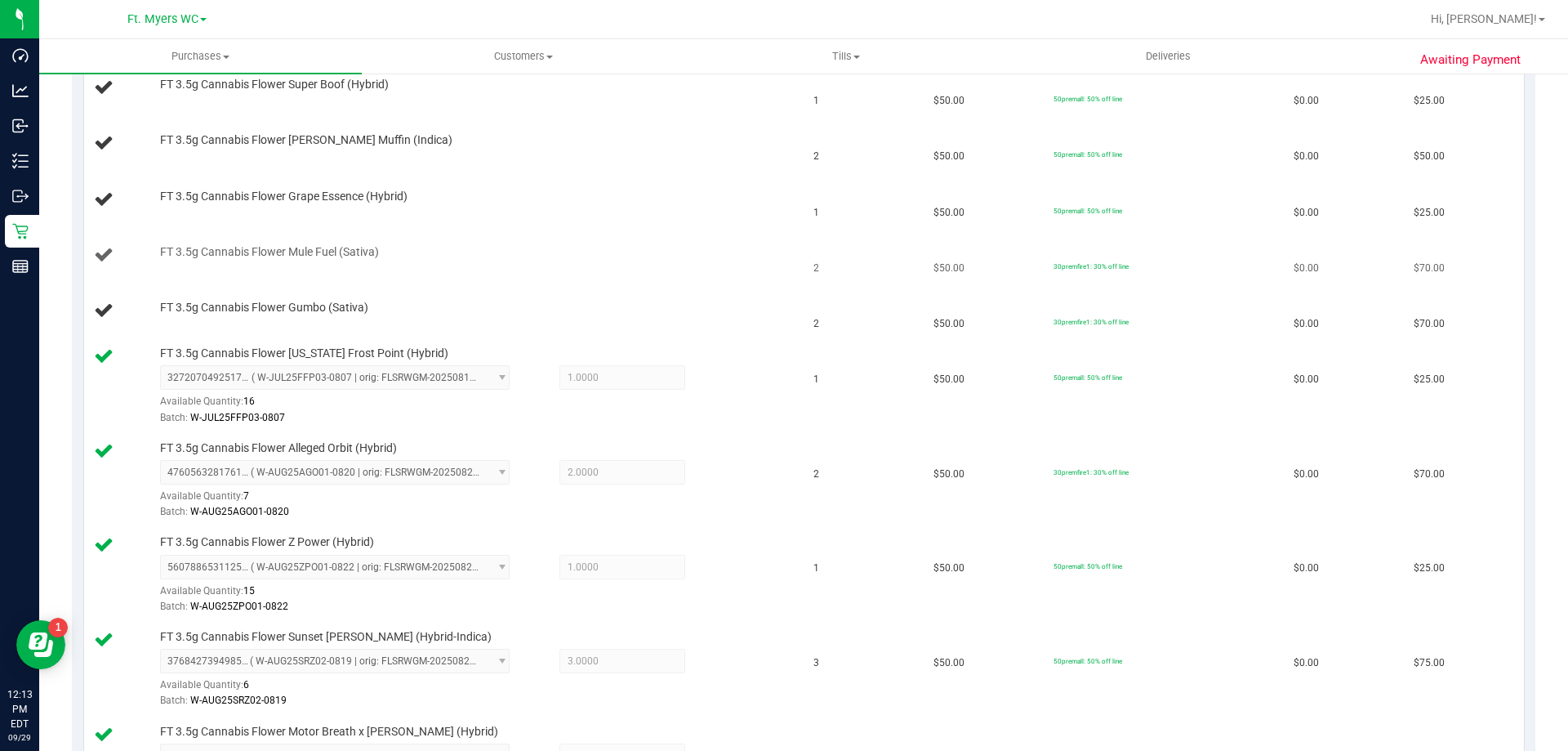
click at [510, 258] on div "FT 3.5g Cannabis Flower Mule Fuel (Sativa)" at bounding box center [471, 252] width 639 height 17
click at [637, 731] on div "FT 3.5g Cannabis Flower Motor Breath x Mike Larry (Hybrid) 6242931916151993 ( W…" at bounding box center [471, 763] width 639 height 81
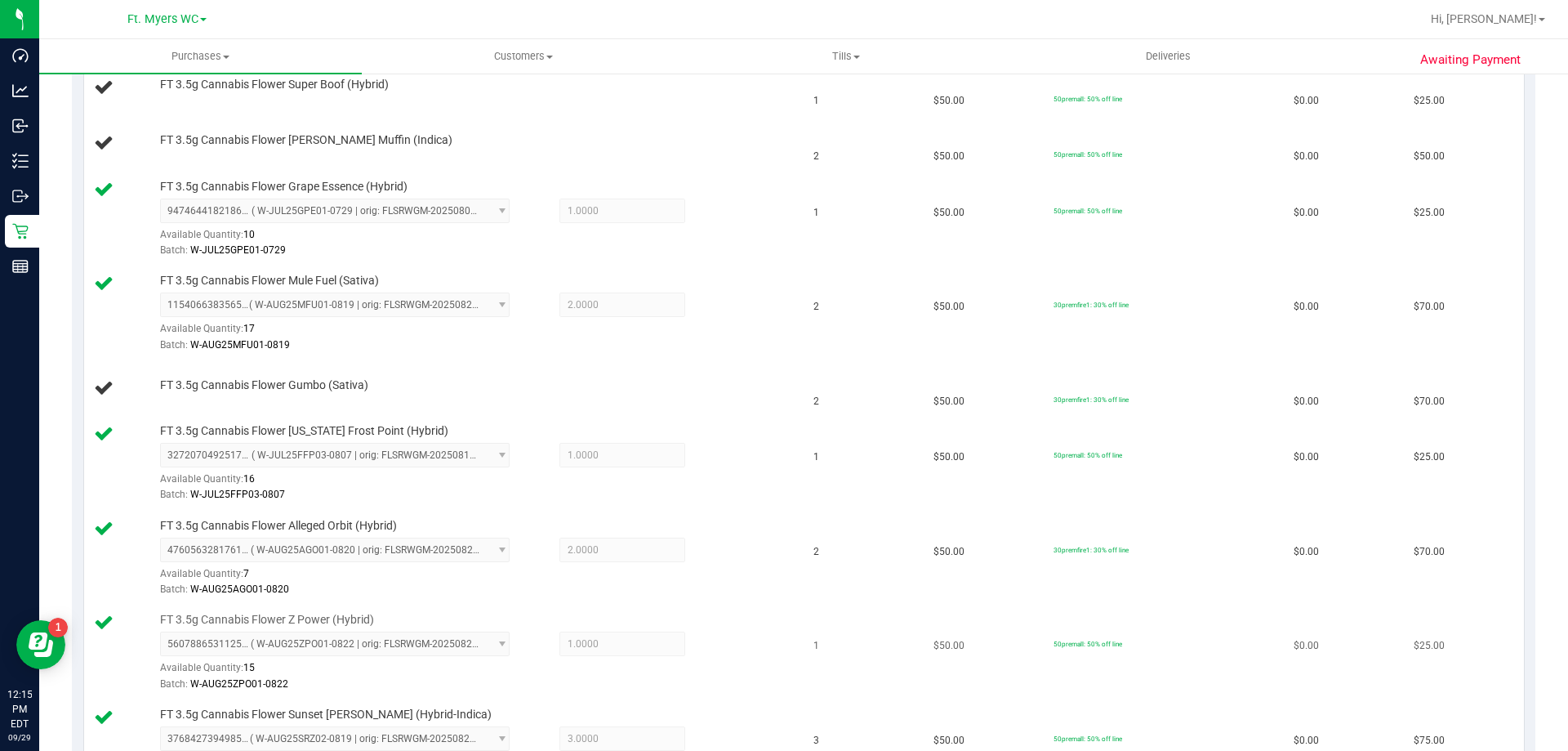
click at [924, 617] on td "$50.00" at bounding box center [983, 653] width 120 height 95
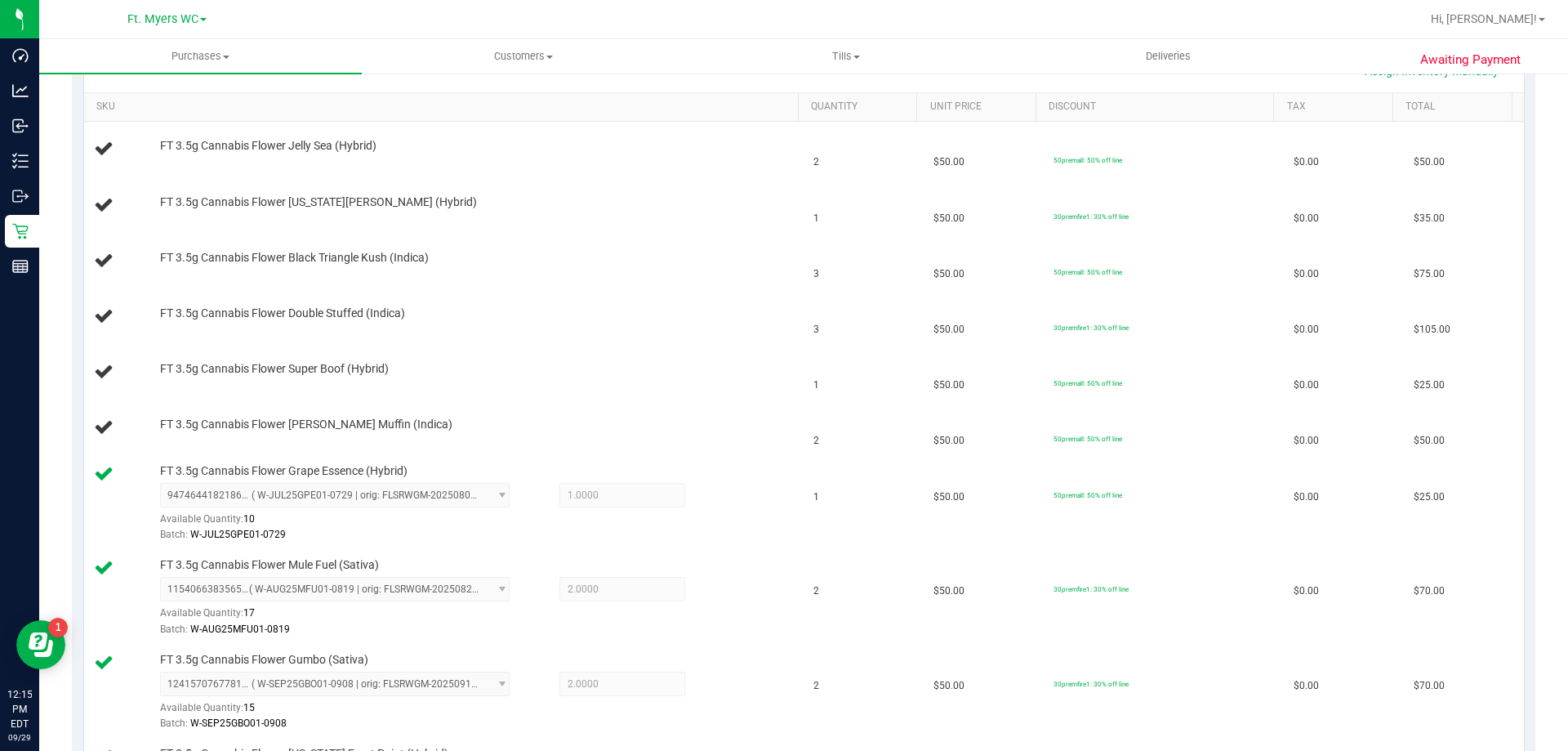
scroll to position [360, 0]
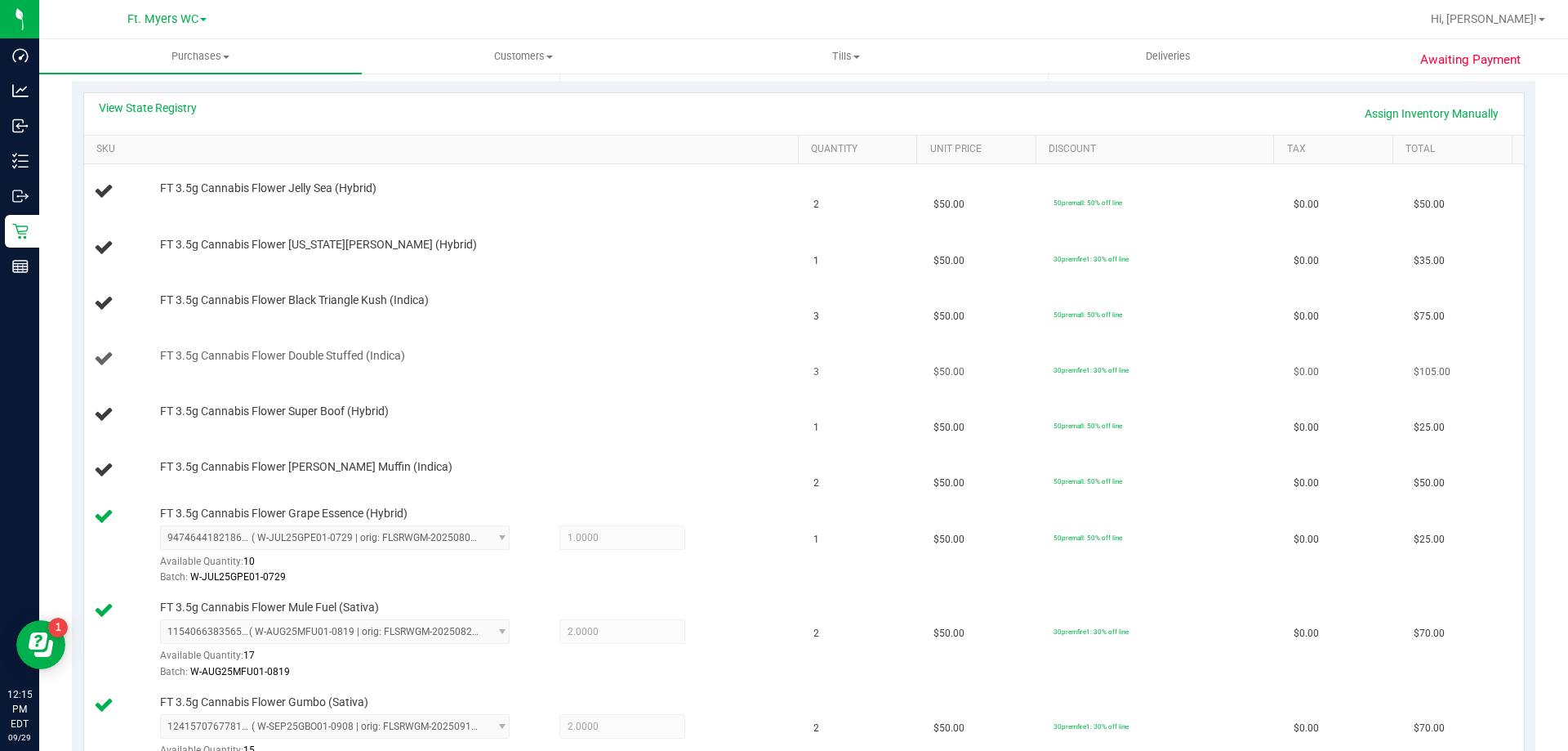
click at [719, 351] on div "FT 3.5g Cannabis Flower Double Stuffed (Indica)" at bounding box center [471, 356] width 639 height 17
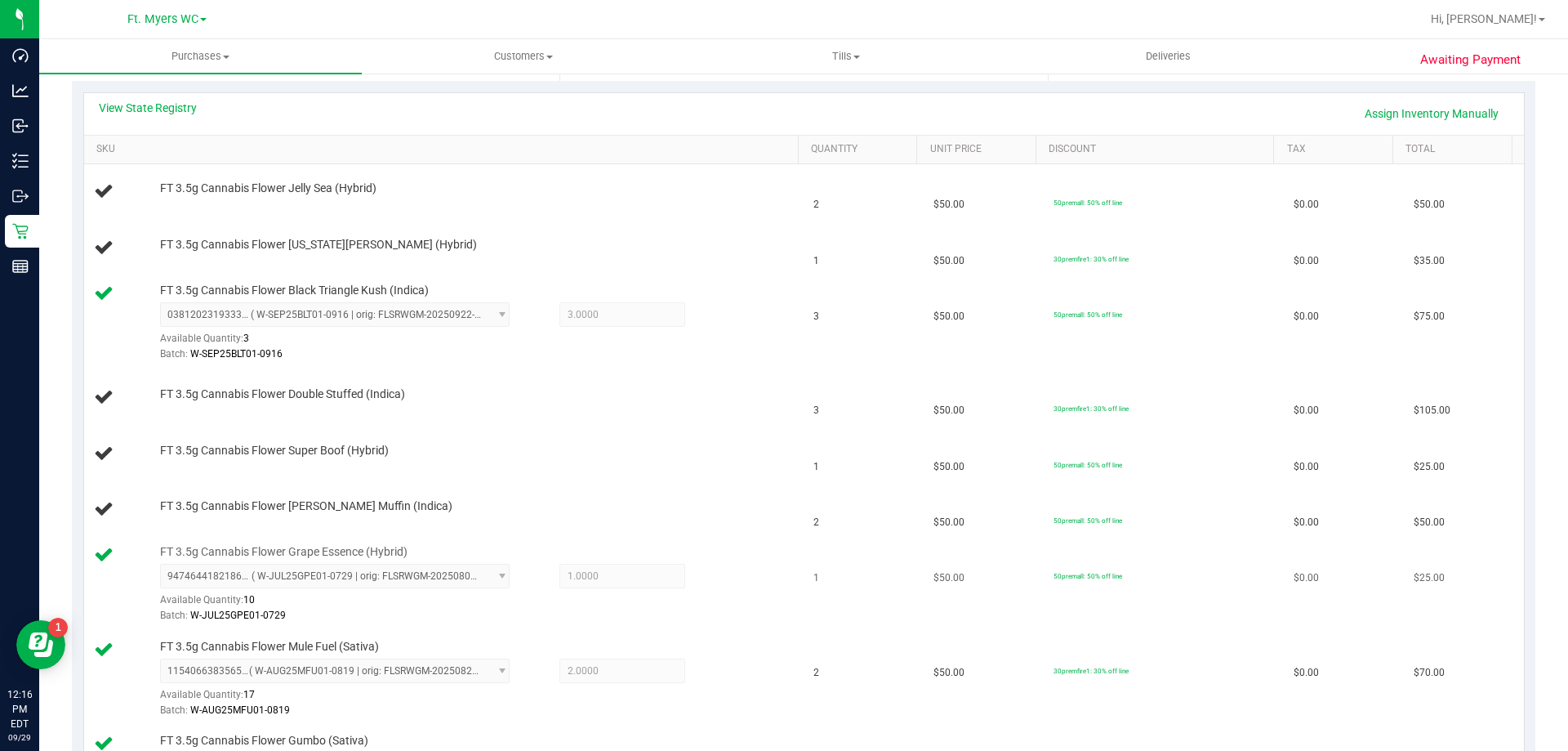
click at [868, 577] on td "1" at bounding box center [863, 585] width 120 height 95
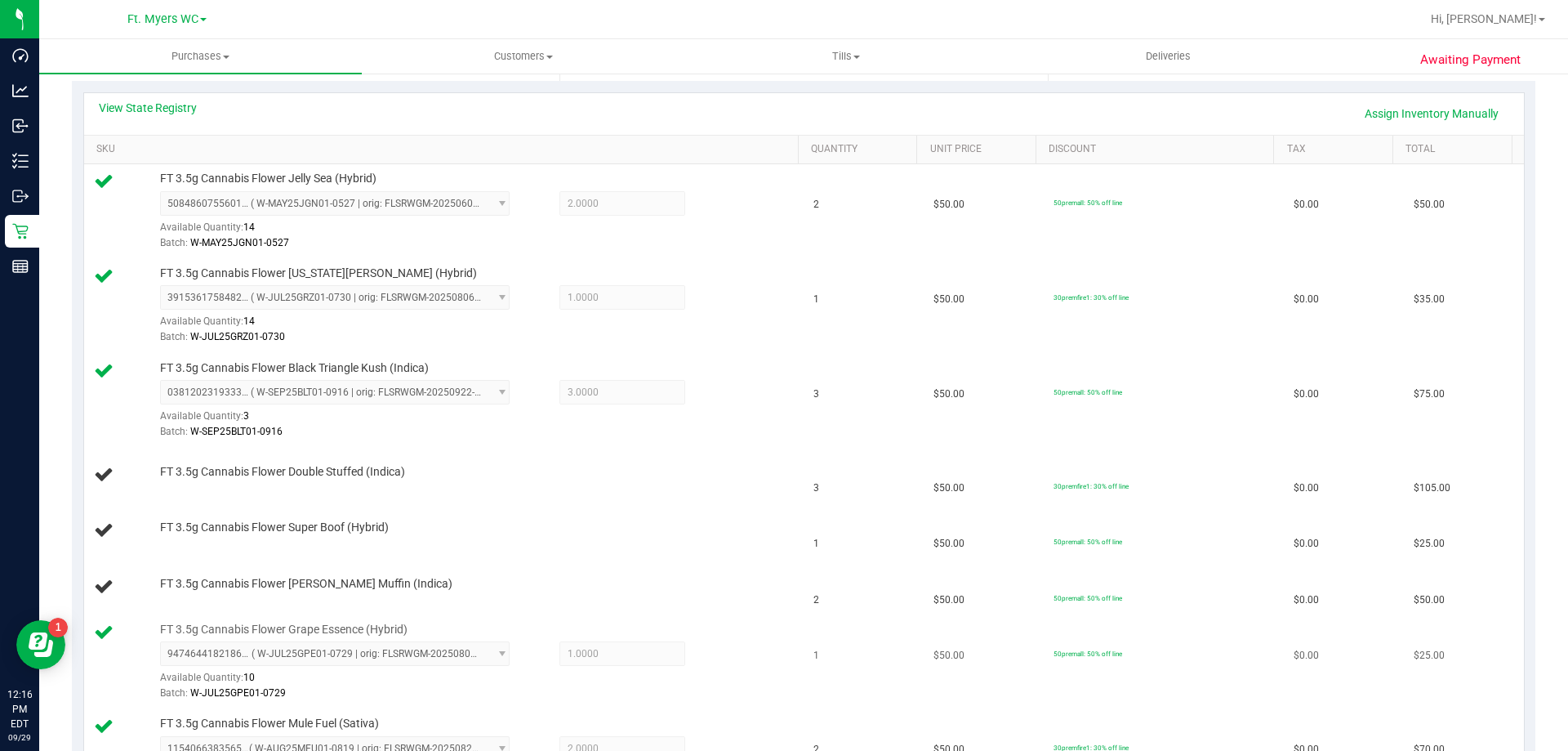
click at [924, 672] on td "$50.00" at bounding box center [983, 662] width 120 height 95
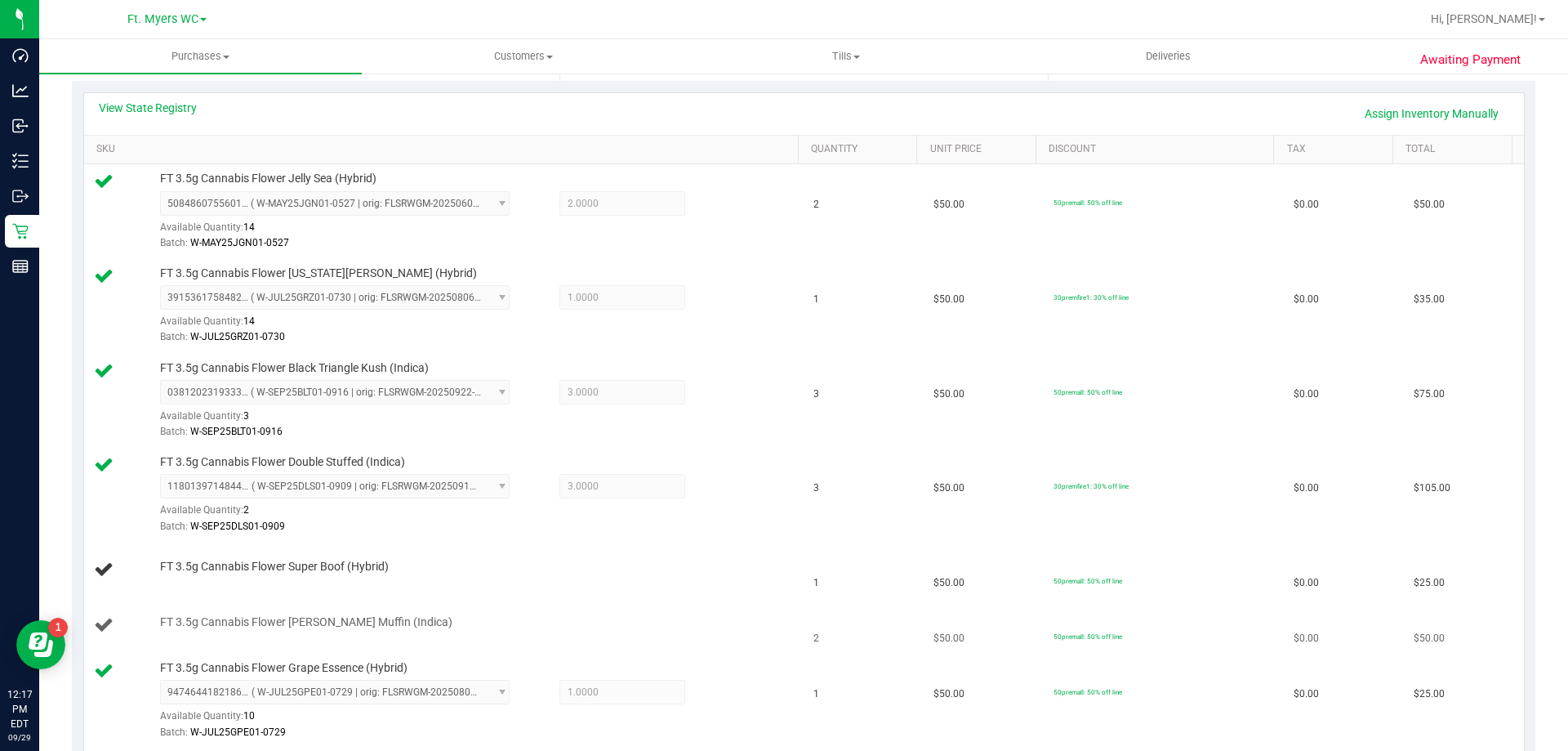
click at [654, 628] on div "FT 3.5g Cannabis Flower Runtz Muffin (Indica)" at bounding box center [471, 622] width 639 height 17
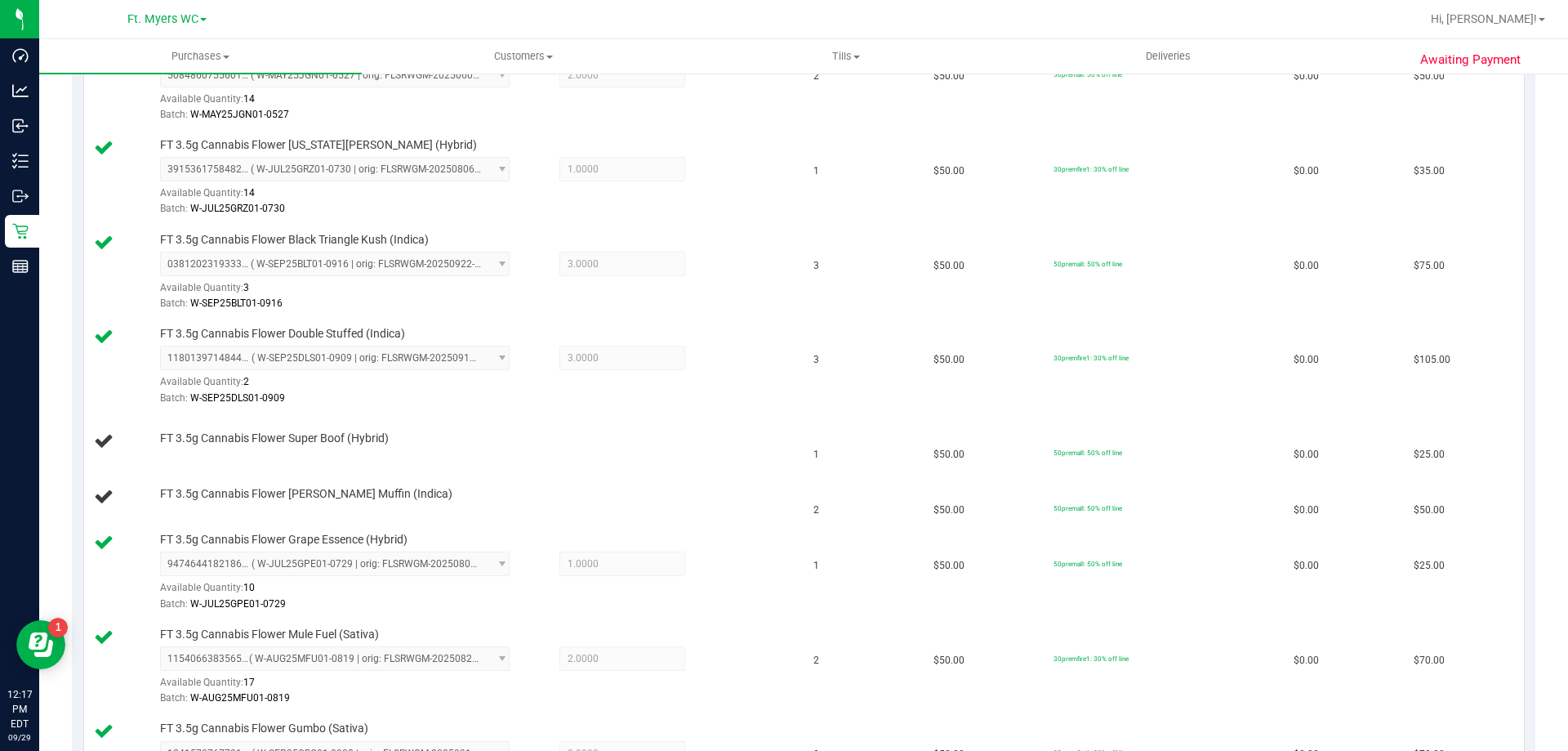
scroll to position [605, 0]
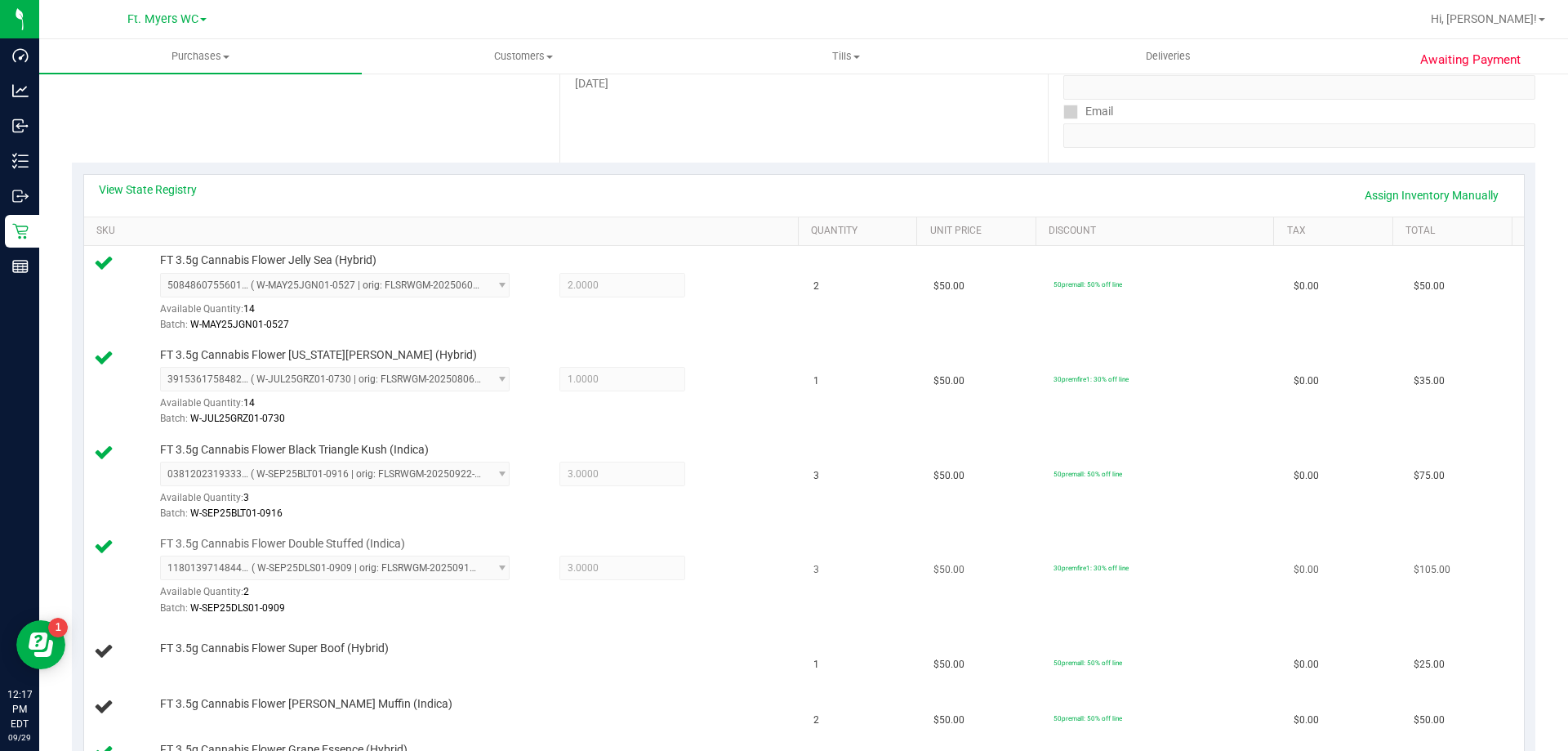
click at [521, 596] on div "1180139714844703 ( W-SEP25DLS01-0909 | orig: FLSRWGM-20250915-352 ) 11801397148…" at bounding box center [476, 585] width 631 height 59
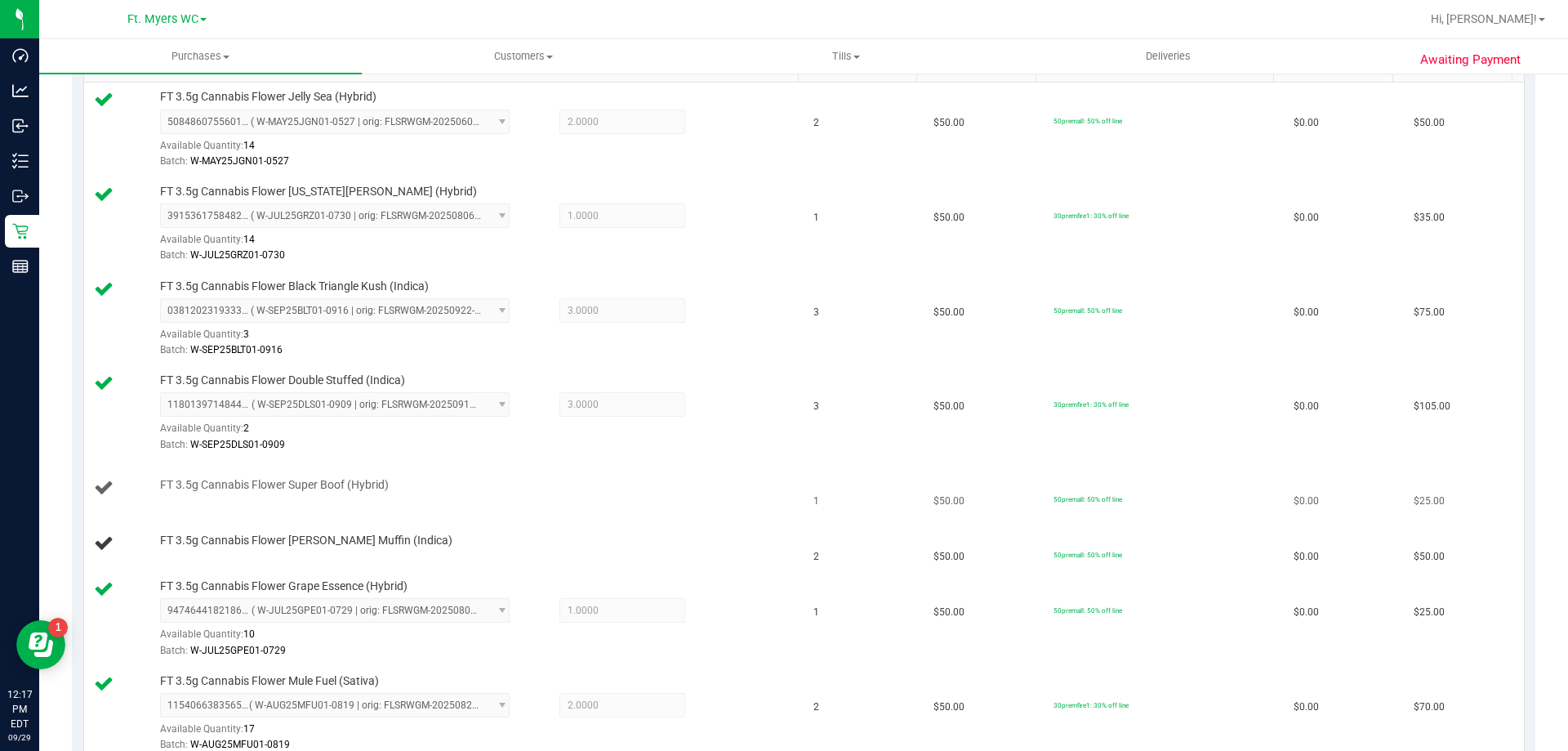
click at [559, 486] on div "FT 3.5g Cannabis Flower Super Boof (Hybrid)" at bounding box center [471, 485] width 639 height 17
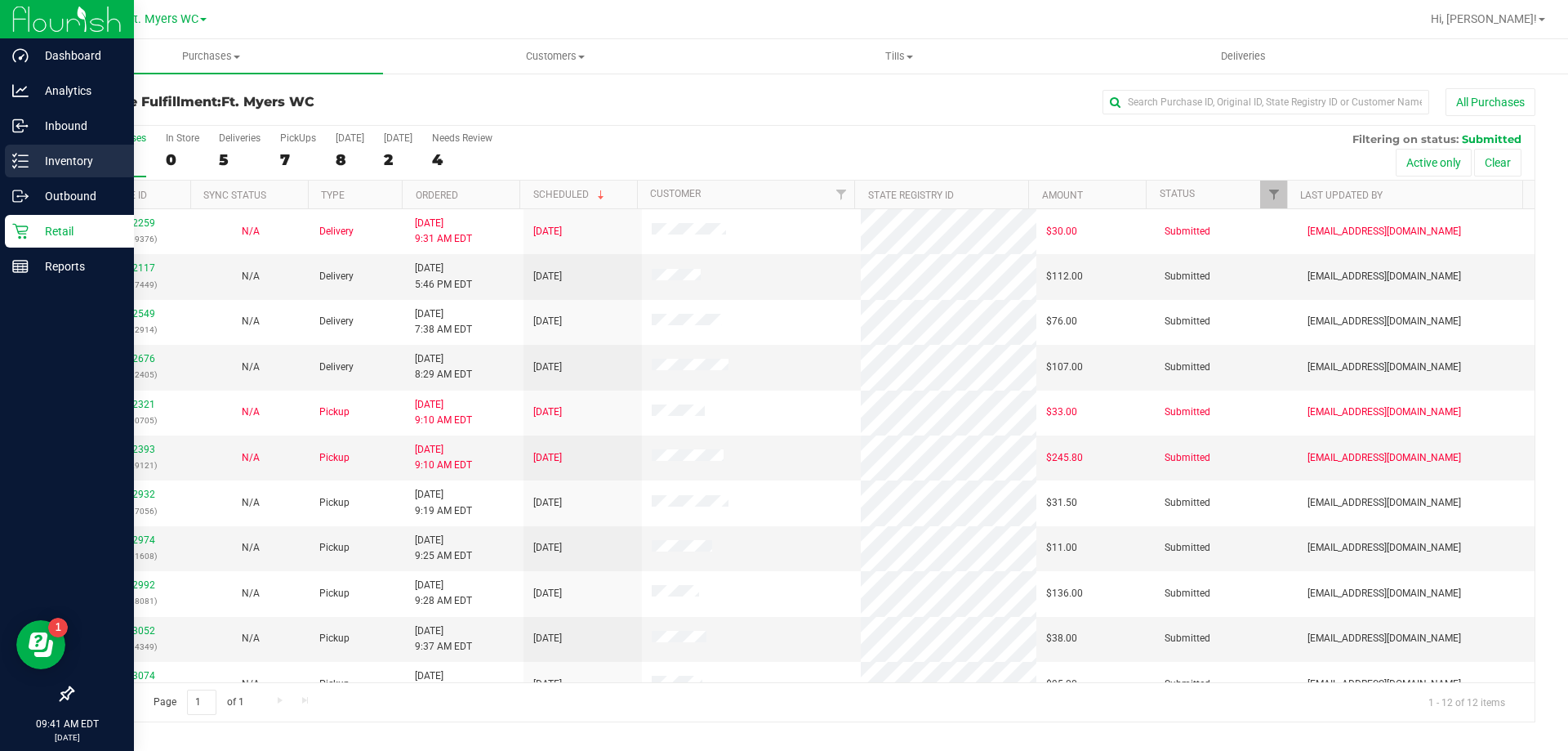
click at [51, 155] on p "Inventory" at bounding box center [78, 160] width 98 height 19
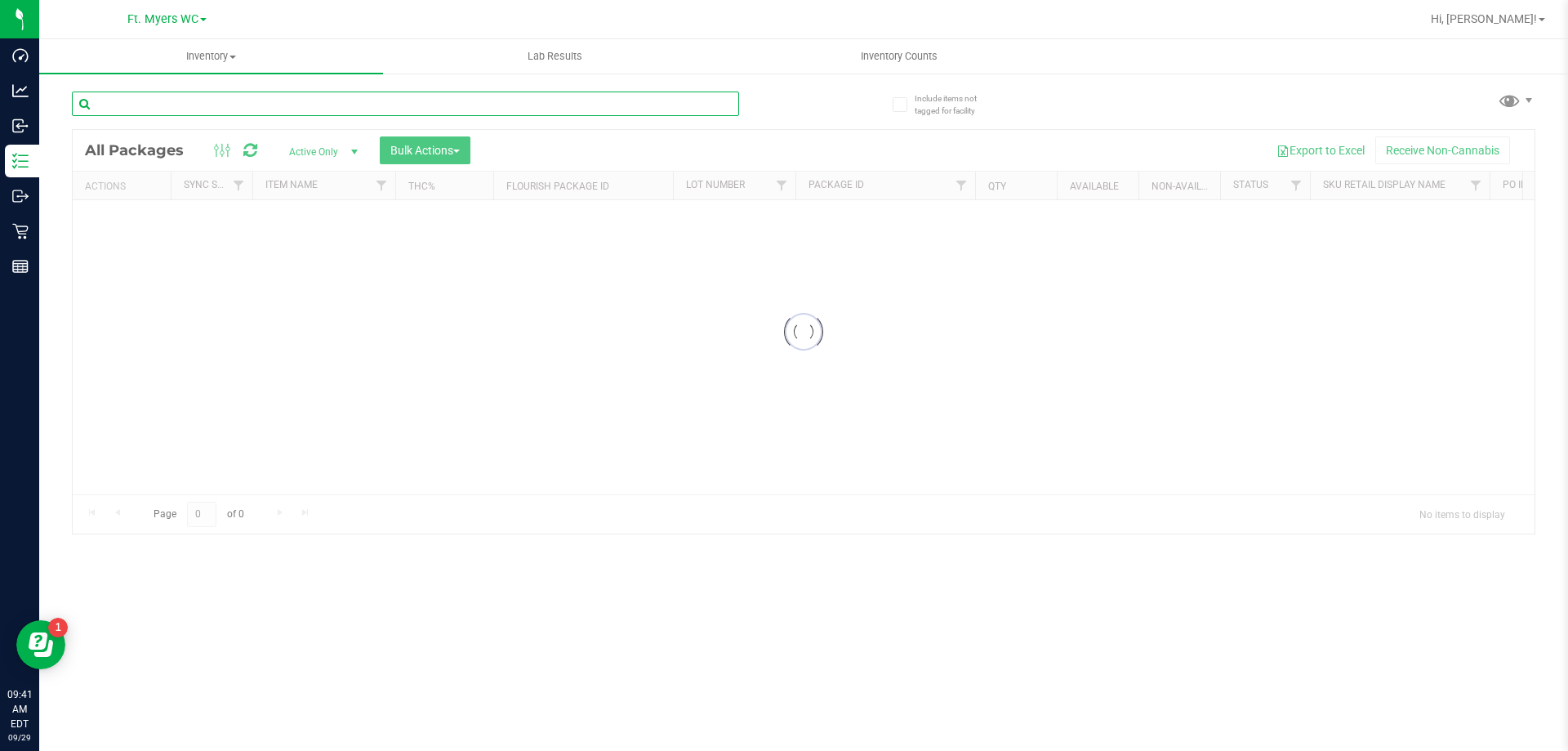
click at [418, 106] on input "text" at bounding box center [406, 104] width 668 height 24
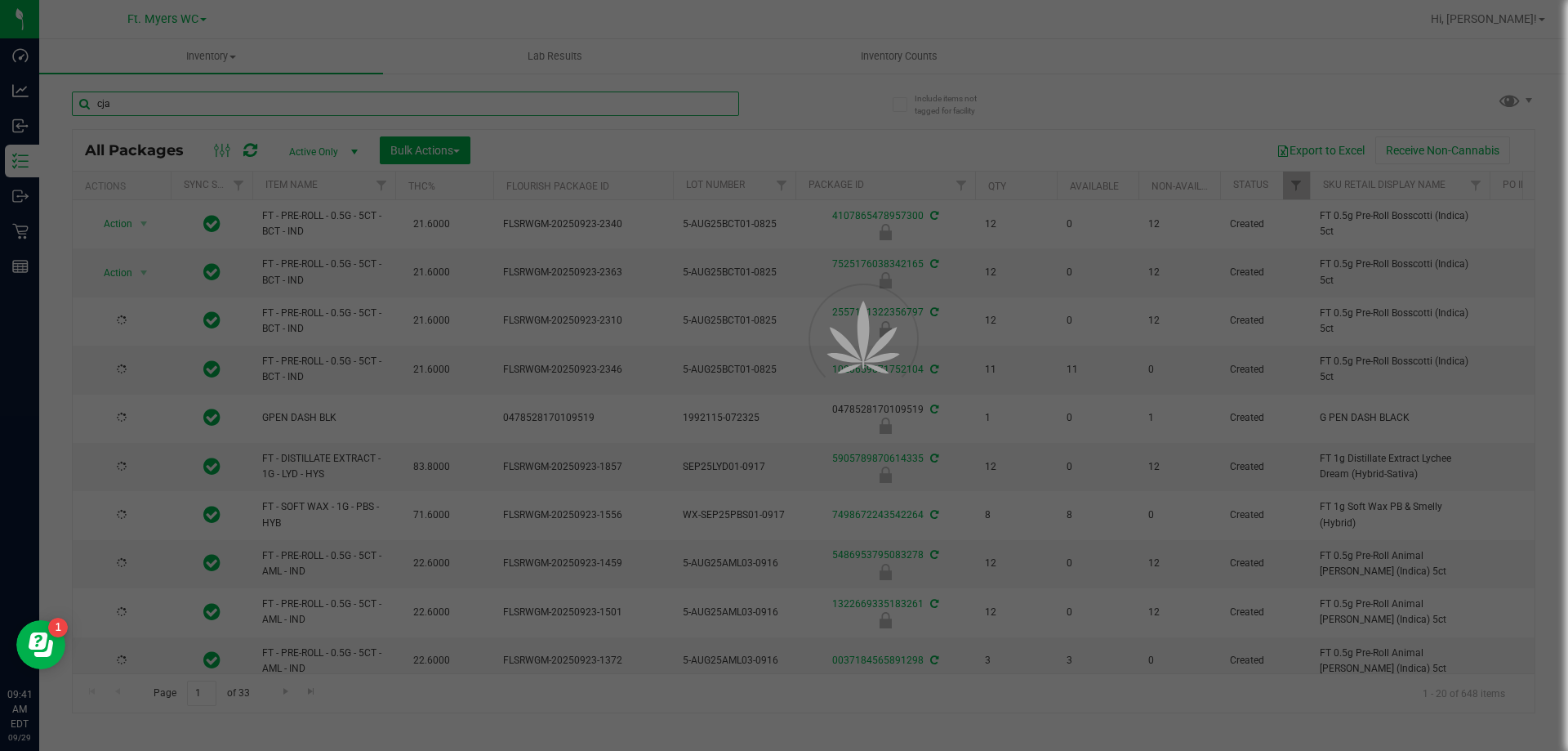
type input "cja"
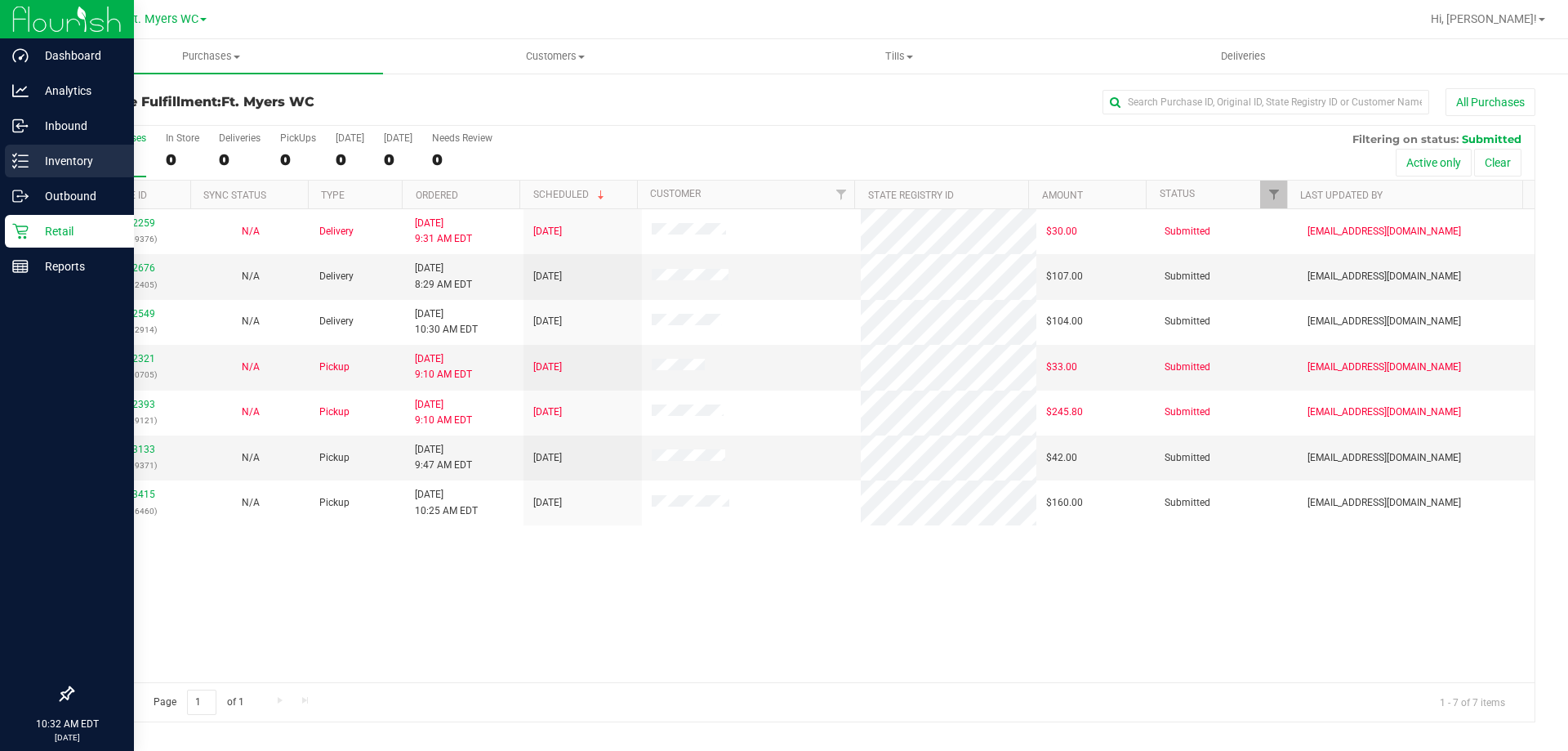
click at [83, 154] on p "Inventory" at bounding box center [78, 160] width 98 height 19
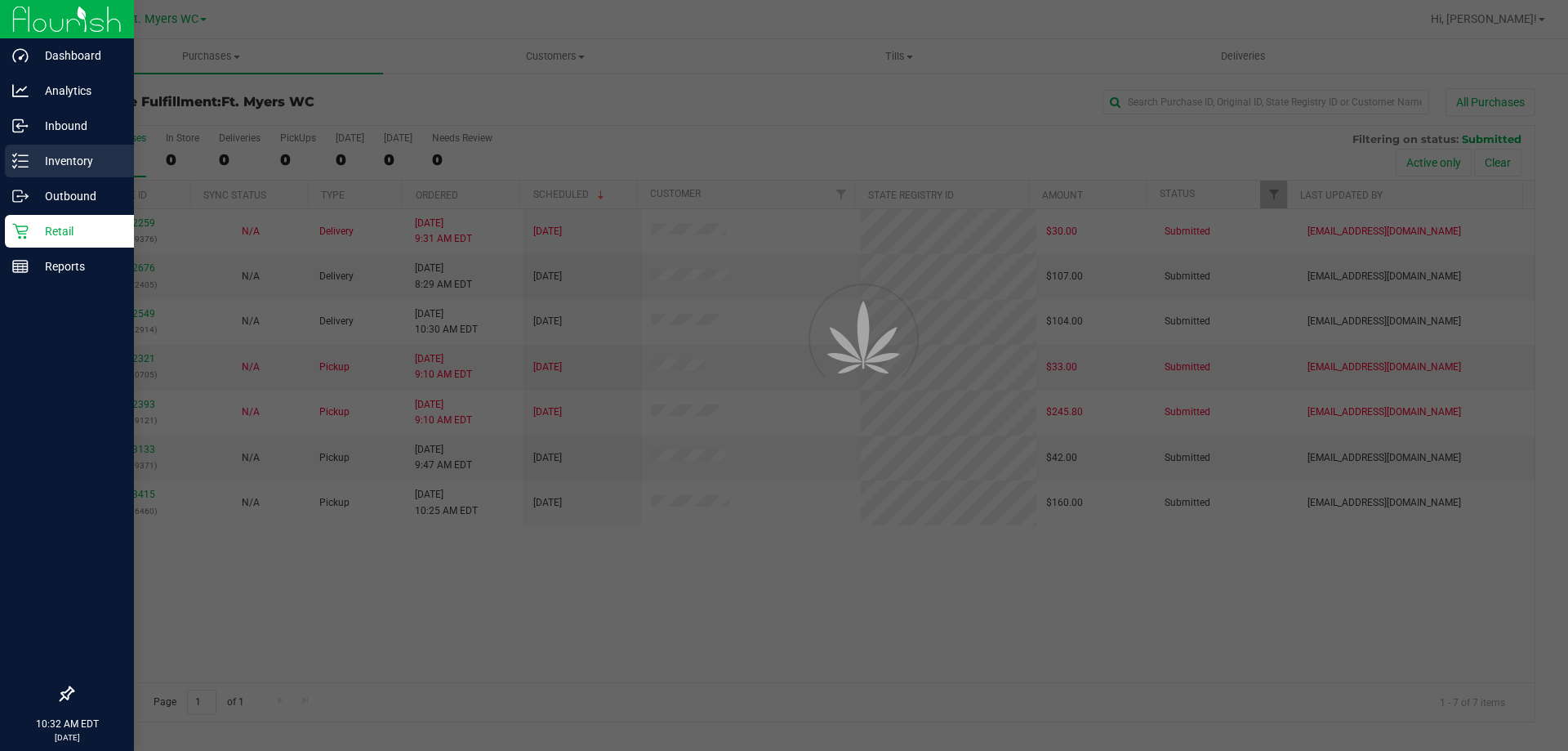
click at [83, 154] on p "Inventory" at bounding box center [78, 160] width 98 height 19
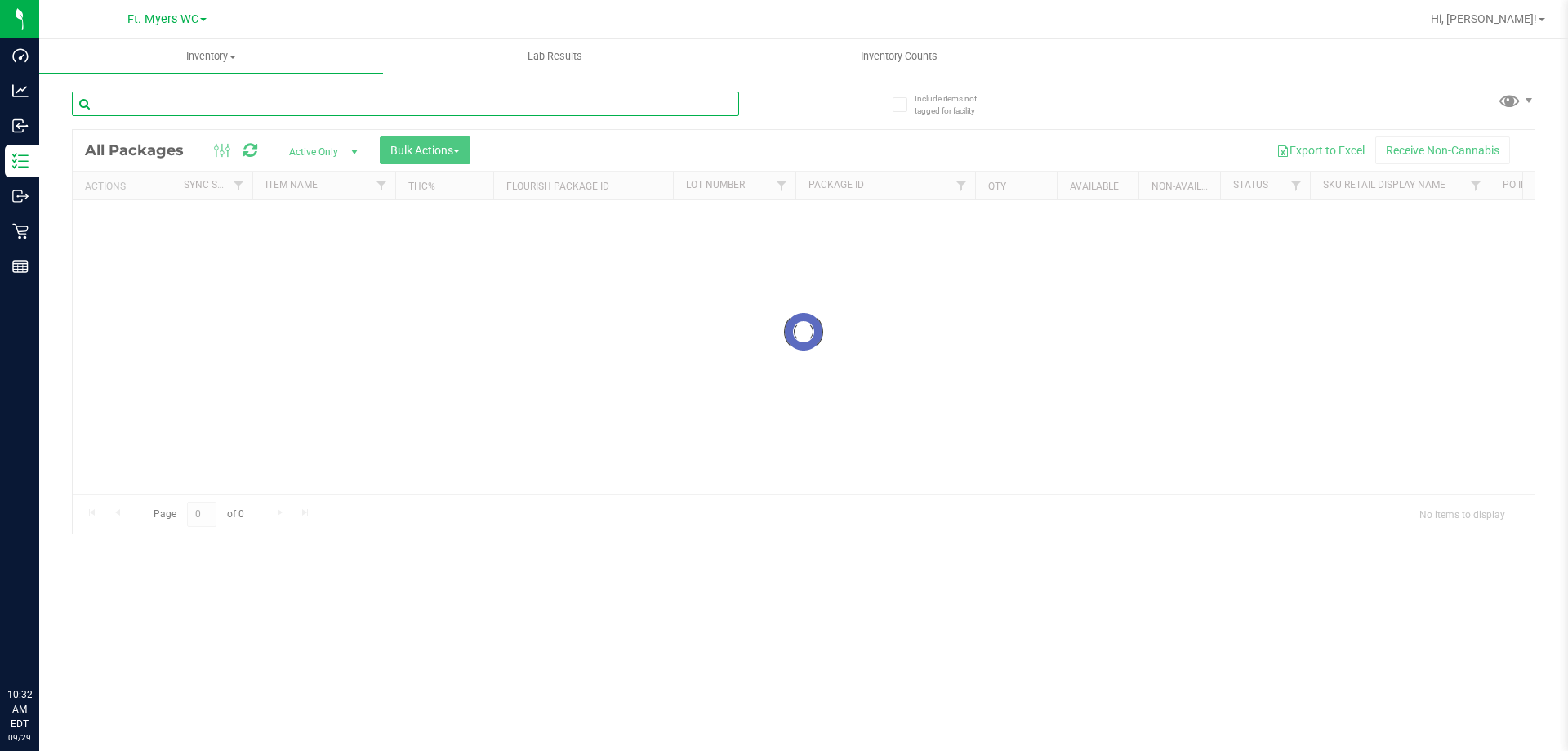
click at [344, 108] on input "text" at bounding box center [406, 104] width 668 height 24
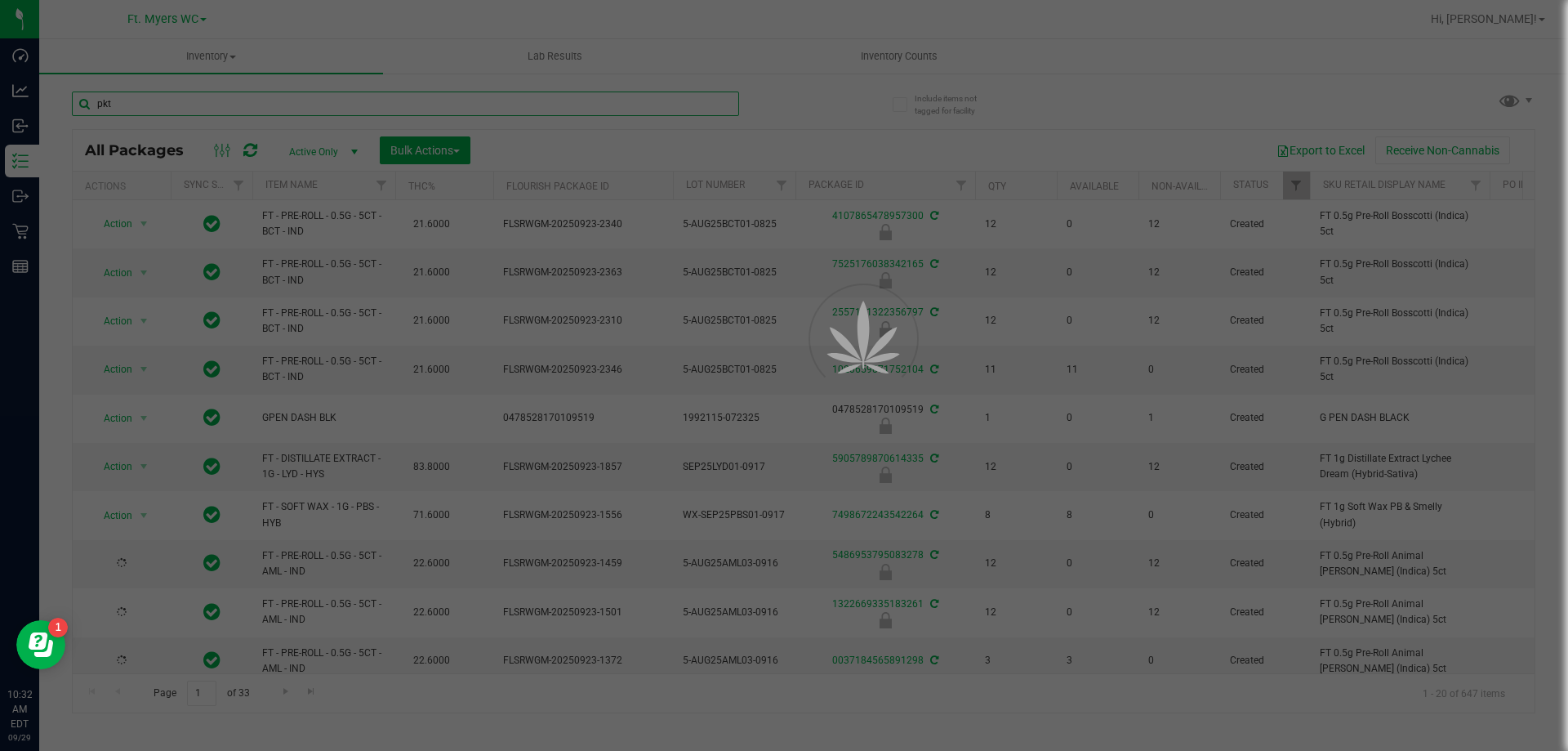
type input "pkt"
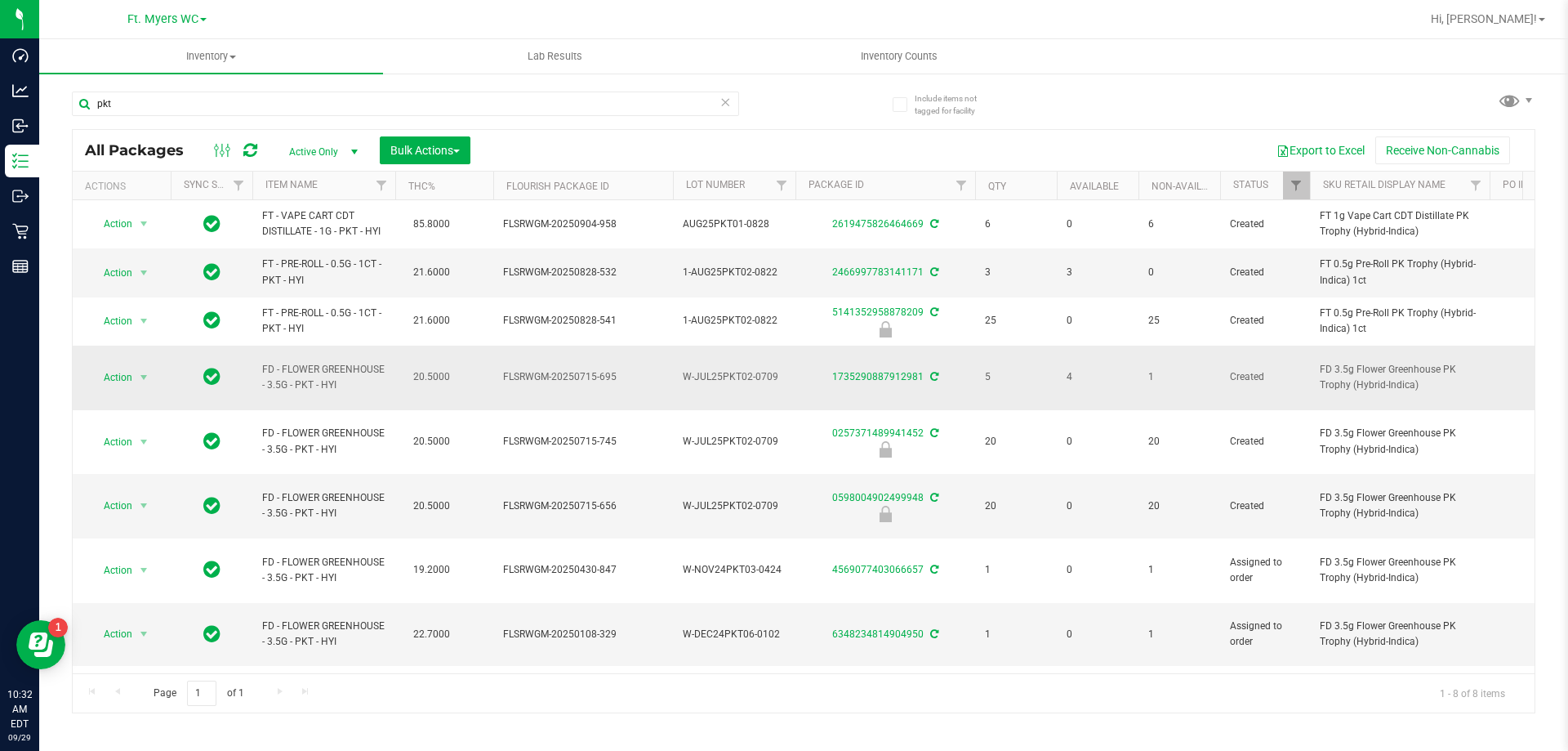
click at [141, 351] on td "Action Action Adjust qty Create package Edit attributes Global inventory Locate…" at bounding box center [121, 378] width 98 height 65
click at [144, 375] on span "select" at bounding box center [144, 377] width 13 height 13
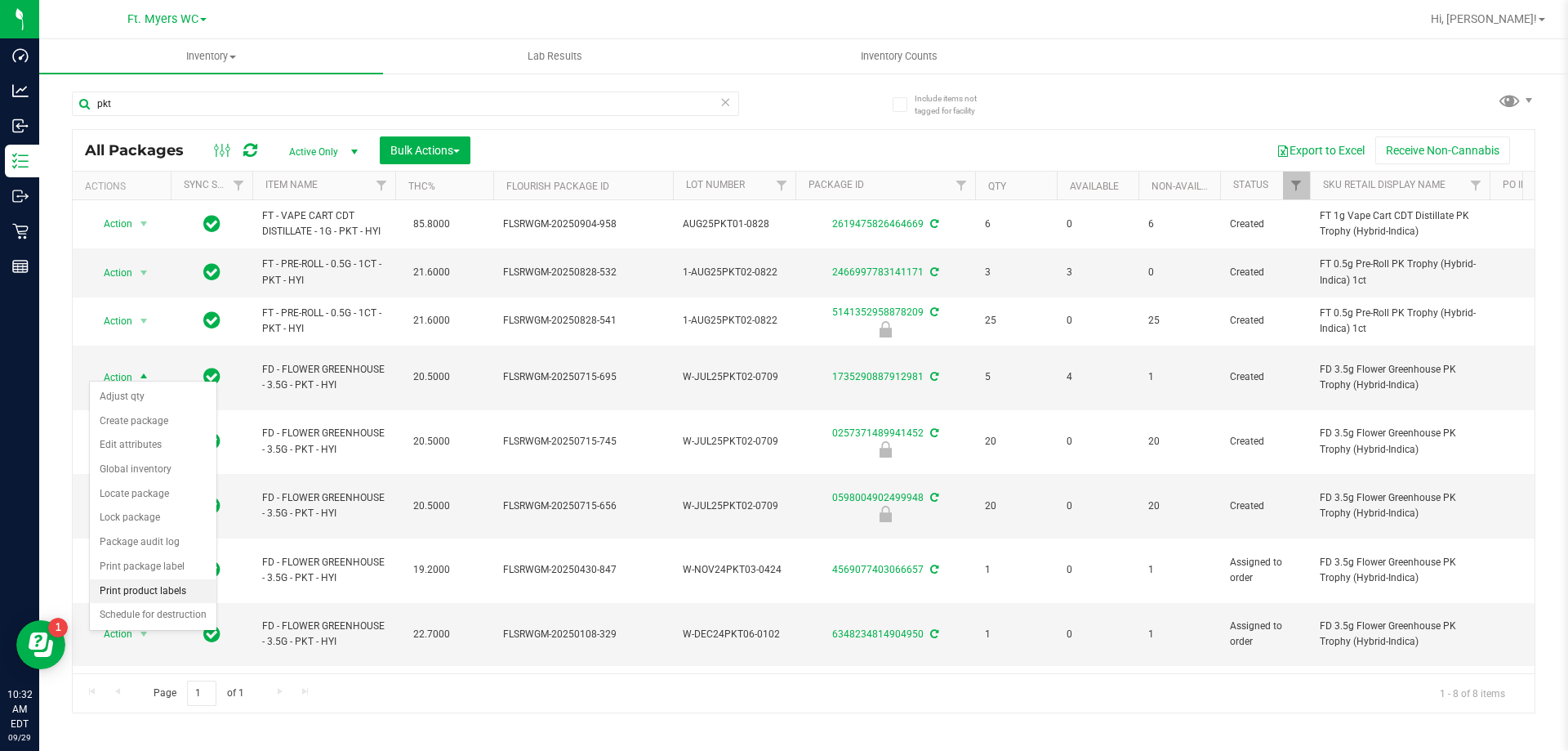
click at [163, 592] on li "Print product labels" at bounding box center [153, 592] width 127 height 24
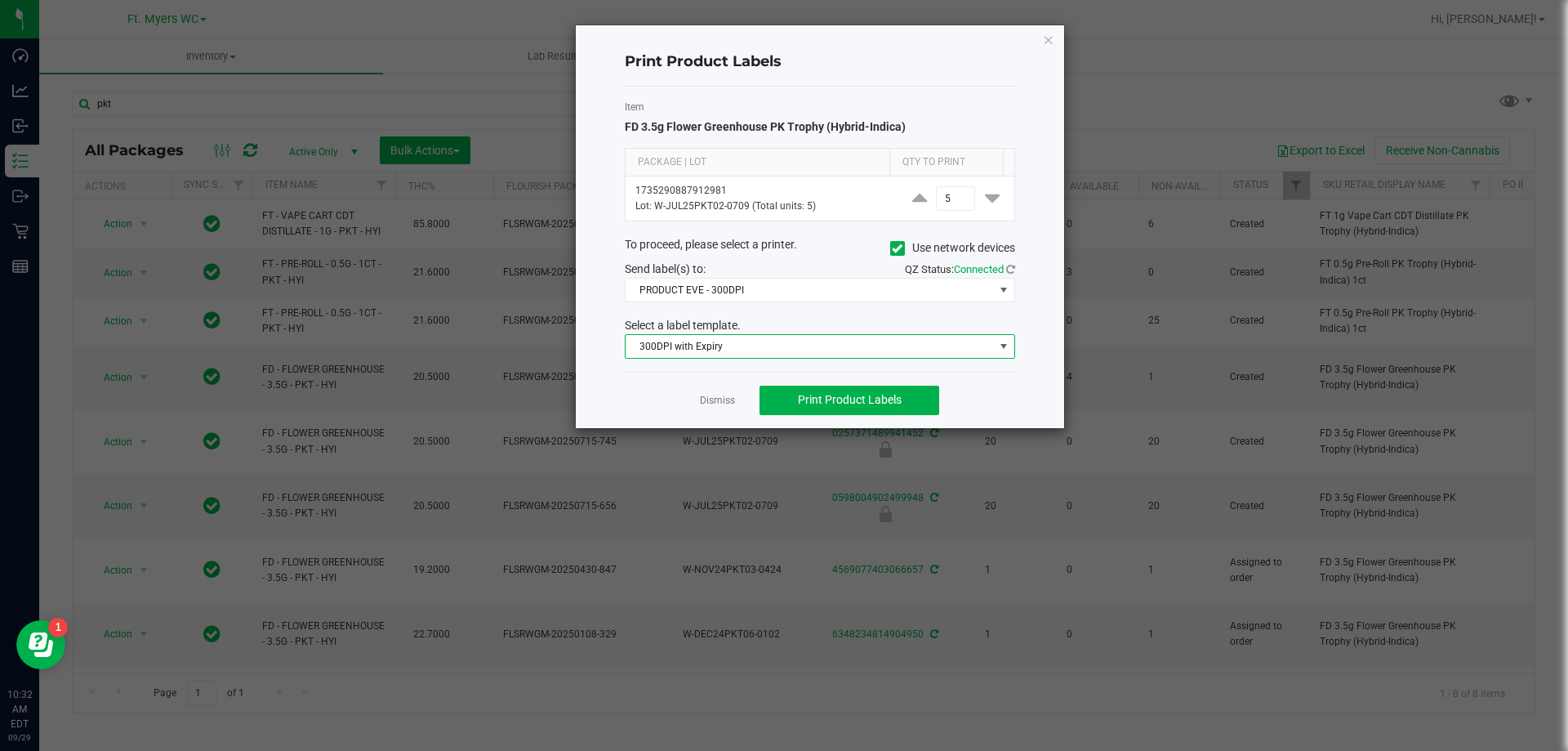
click at [717, 344] on span "300DPI with Expiry" at bounding box center [809, 346] width 368 height 23
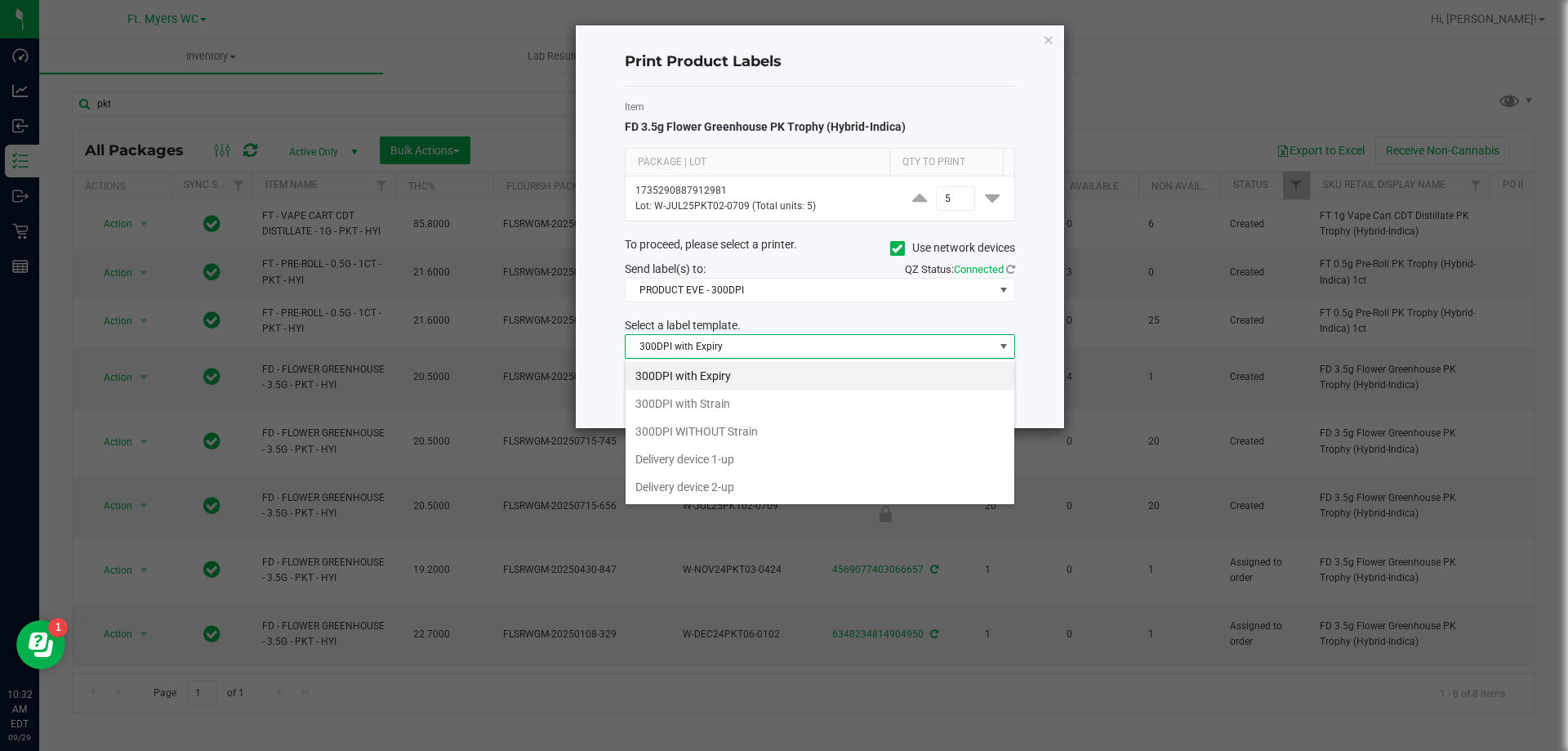
scroll to position [24, 390]
click at [717, 401] on li "300DPI with Strain" at bounding box center [820, 403] width 389 height 28
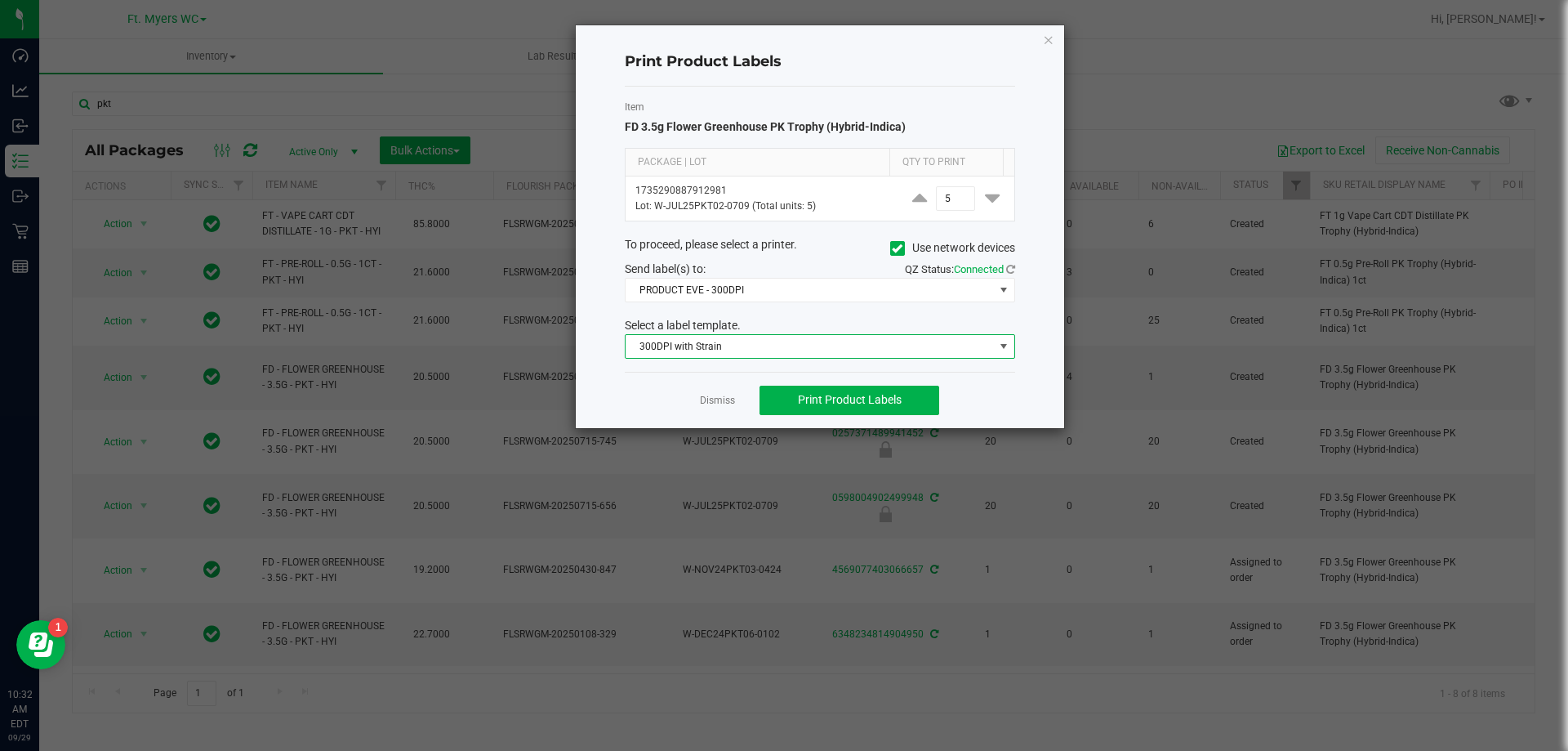
click at [723, 271] on div "Send label(s) to:" at bounding box center [717, 269] width 208 height 17
click at [725, 278] on span "PRODUCT EVE - 300DPI" at bounding box center [809, 289] width 368 height 23
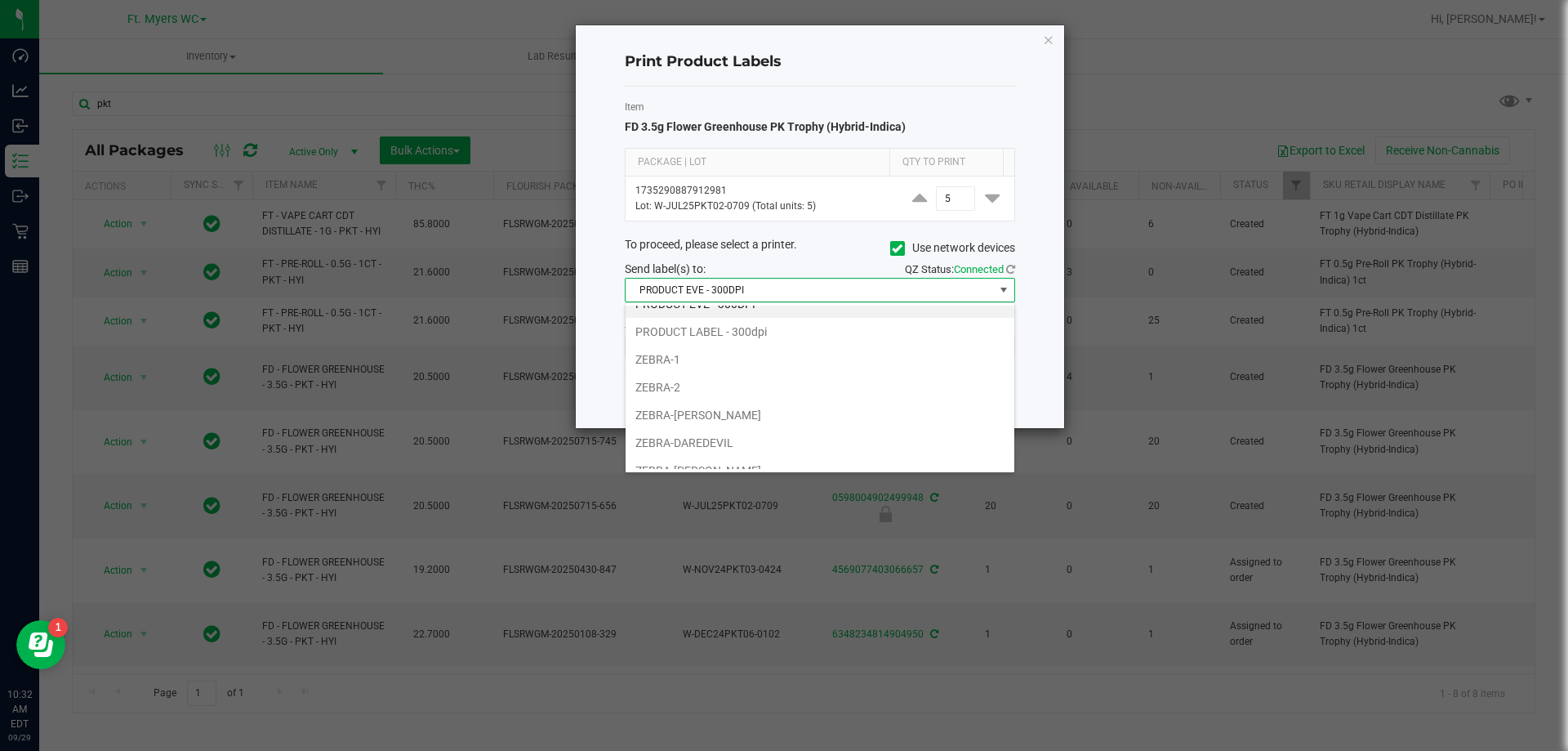
scroll to position [0, 0]
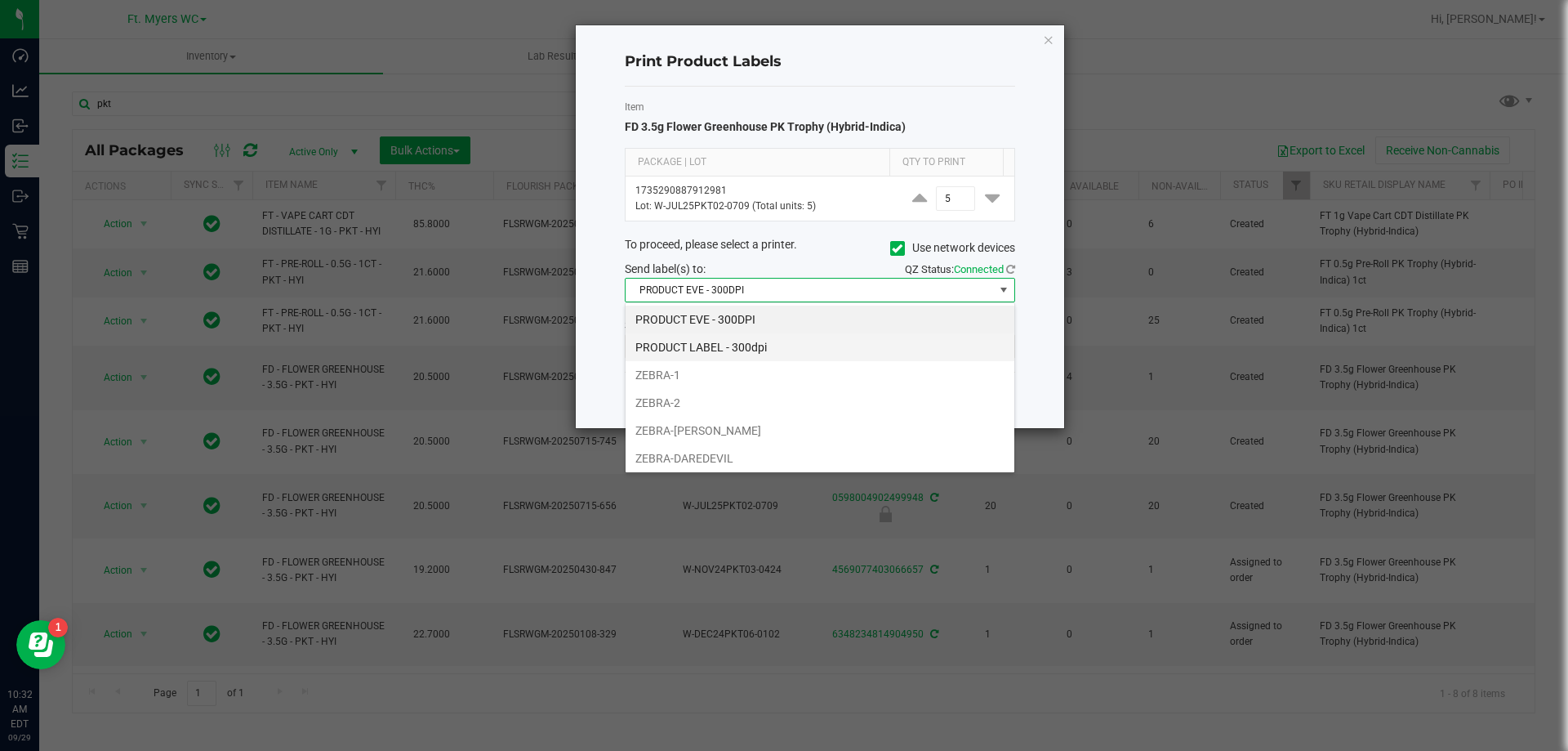
click at [745, 347] on li "PRODUCT LABEL - 300dpi" at bounding box center [820, 347] width 389 height 28
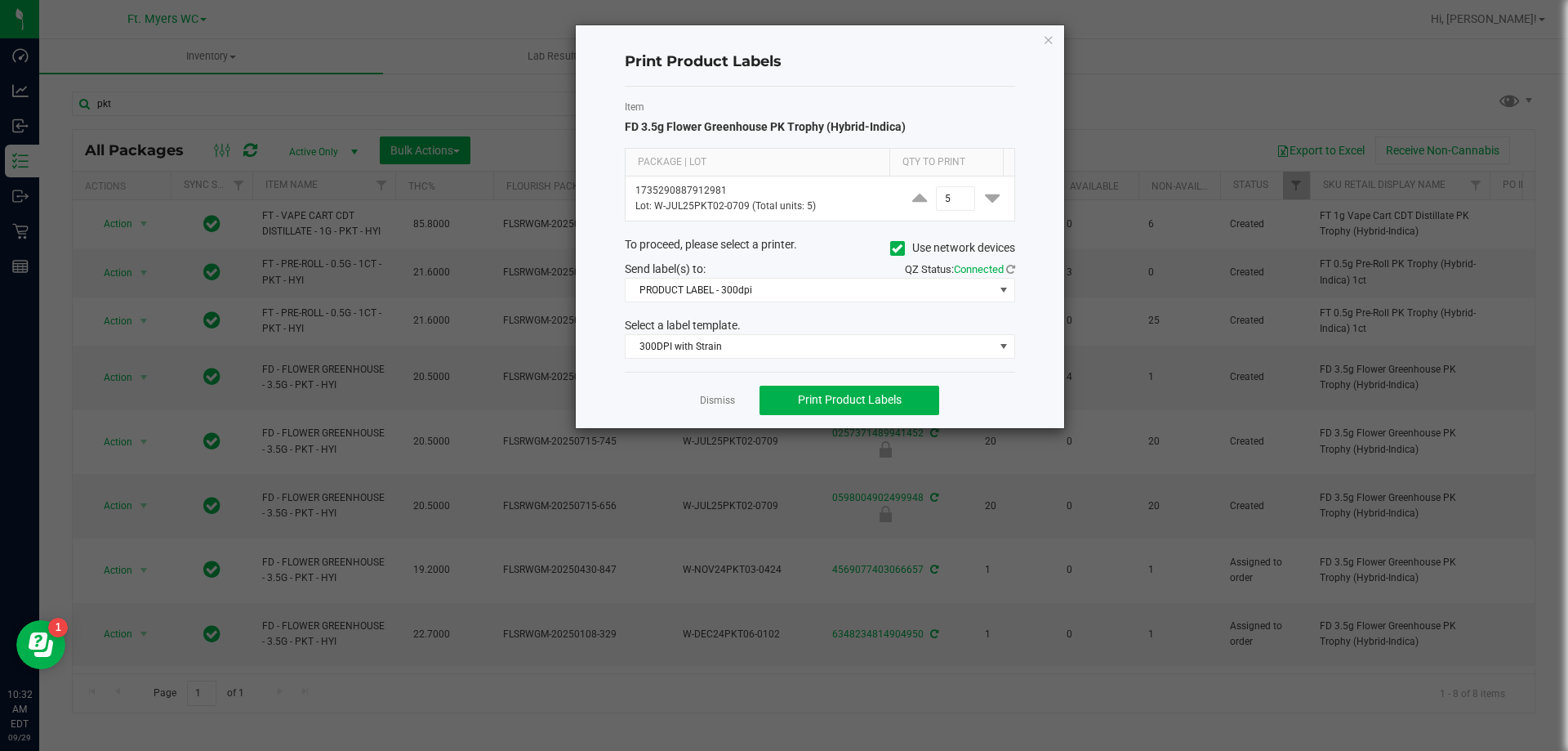
click at [739, 261] on div "Send label(s) to:" at bounding box center [717, 269] width 208 height 17
click at [759, 255] on div "To proceed, please select a printer. Use network devices" at bounding box center [821, 248] width 415 height 24
click at [951, 197] on input "5" at bounding box center [955, 198] width 38 height 23
type input "1"
click at [821, 386] on button "Print Product Labels" at bounding box center [849, 401] width 180 height 30
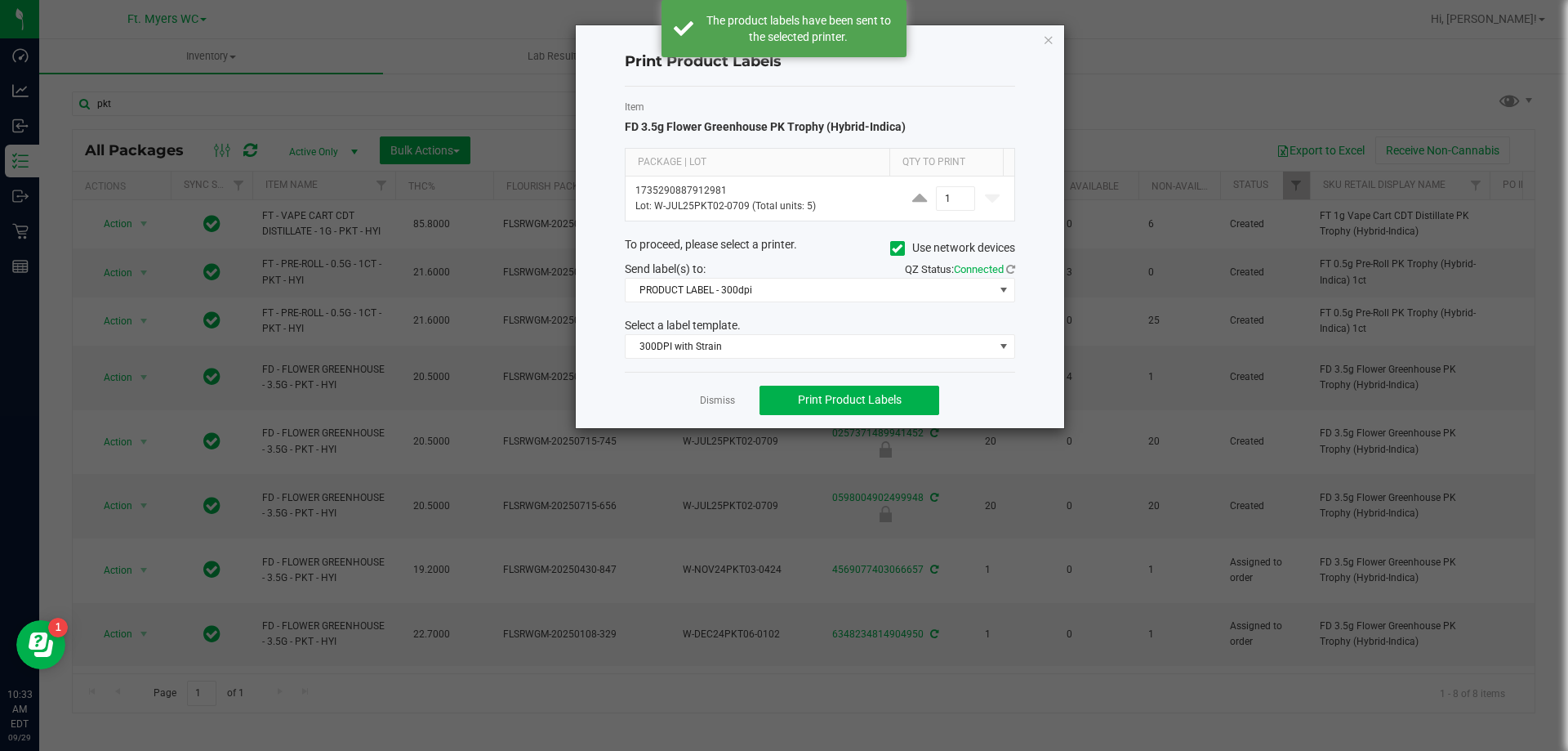
click at [820, 303] on div "Item FD 3.5g Flower Greenhouse PK Trophy (Hybrid-Indica) Package | Lot Qty to P…" at bounding box center [820, 228] width 390 height 285
click at [815, 291] on span "PRODUCT LABEL - 300dpi" at bounding box center [809, 289] width 368 height 23
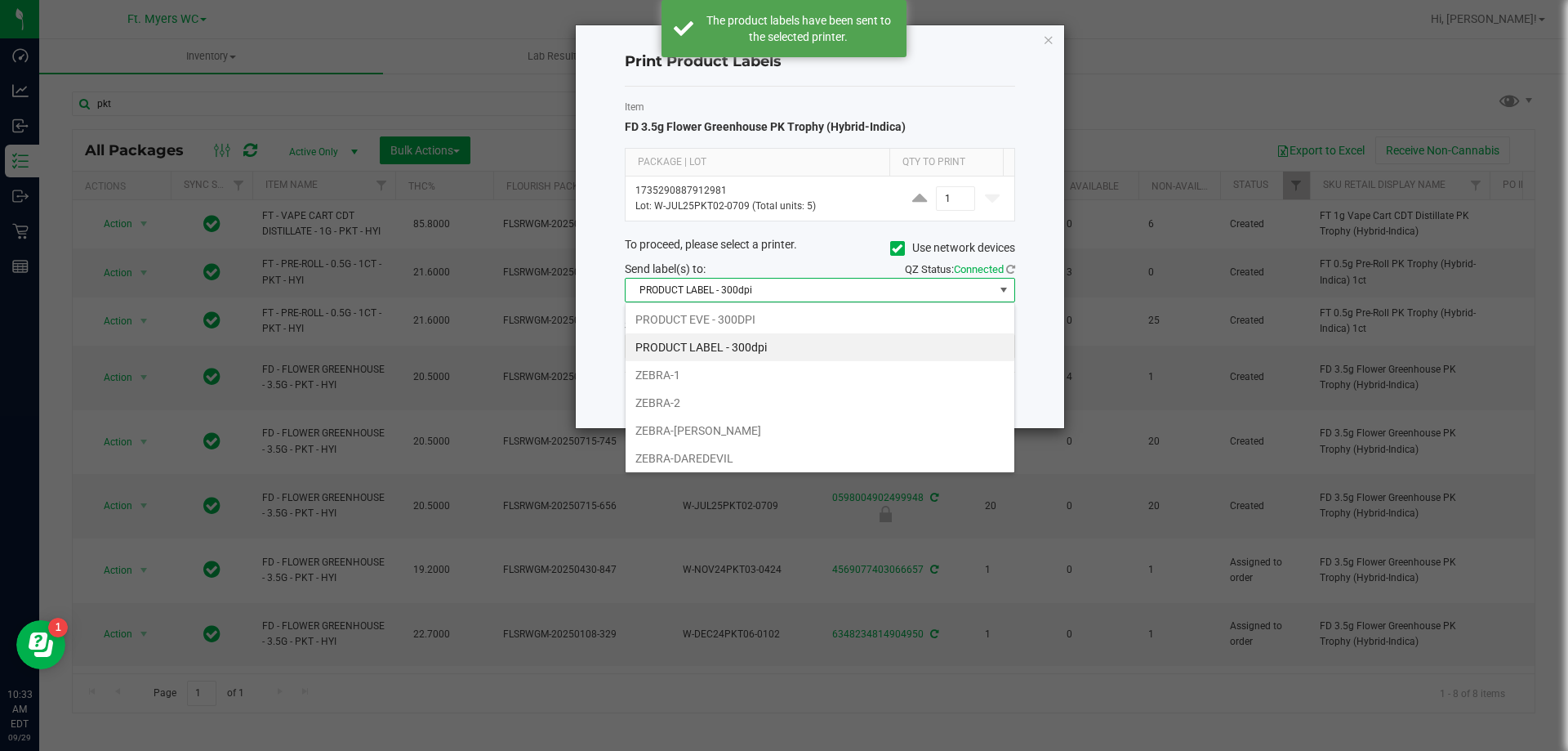
scroll to position [24, 390]
click at [782, 312] on li "PRODUCT EVE - 300DPI" at bounding box center [820, 319] width 389 height 28
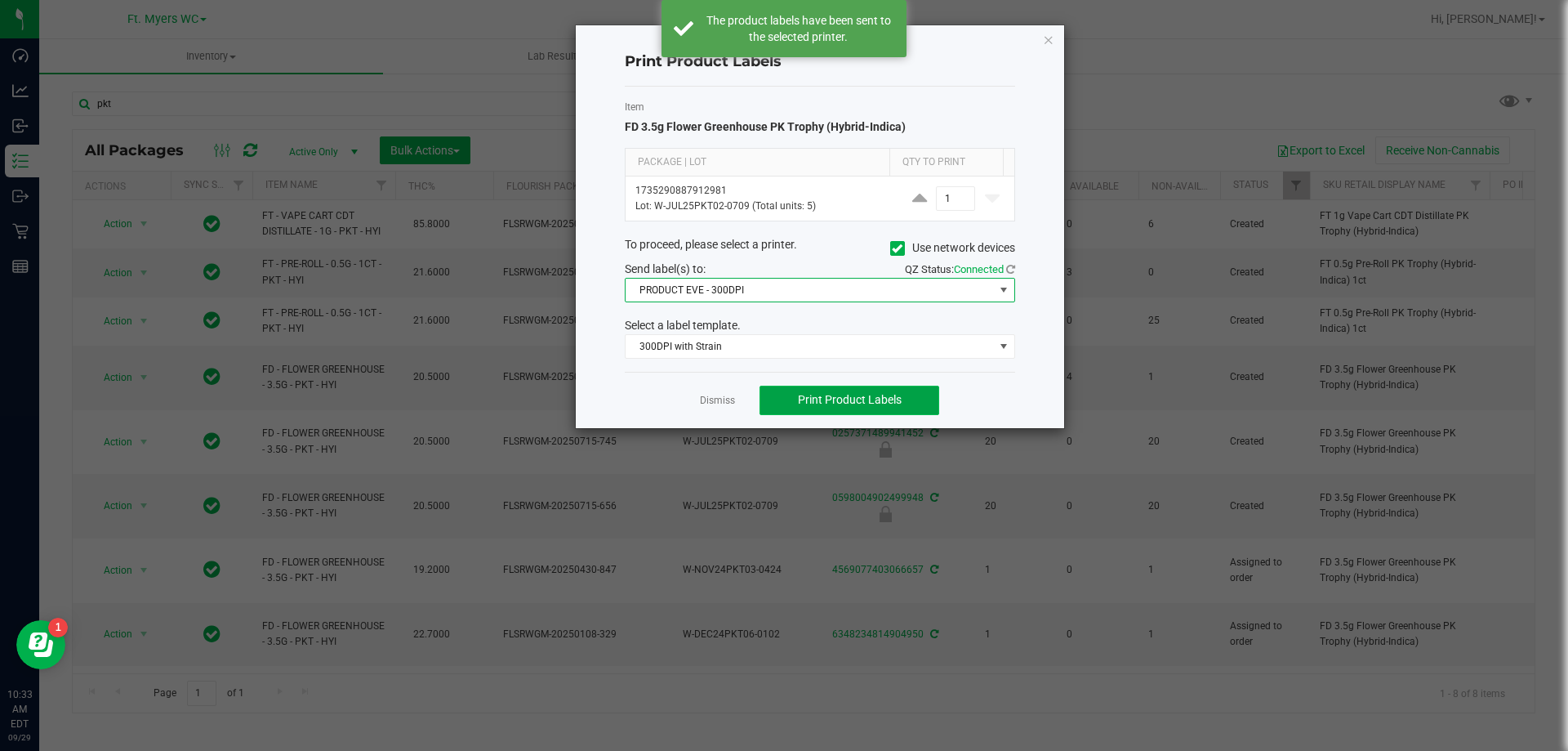
click at [818, 392] on button "Print Product Labels" at bounding box center [849, 401] width 180 height 30
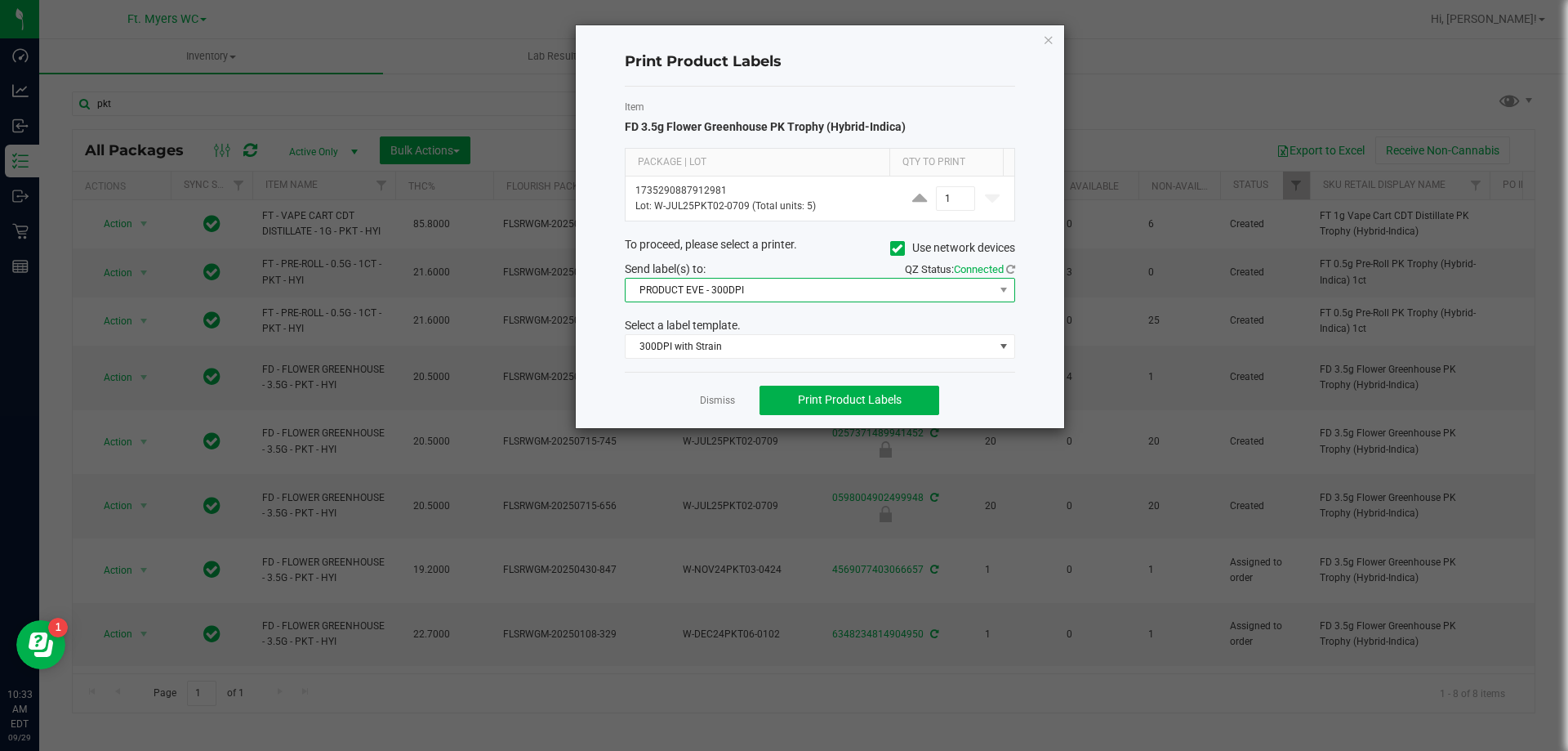
click at [771, 282] on span "PRODUCT EVE - 300DPI" at bounding box center [809, 289] width 368 height 23
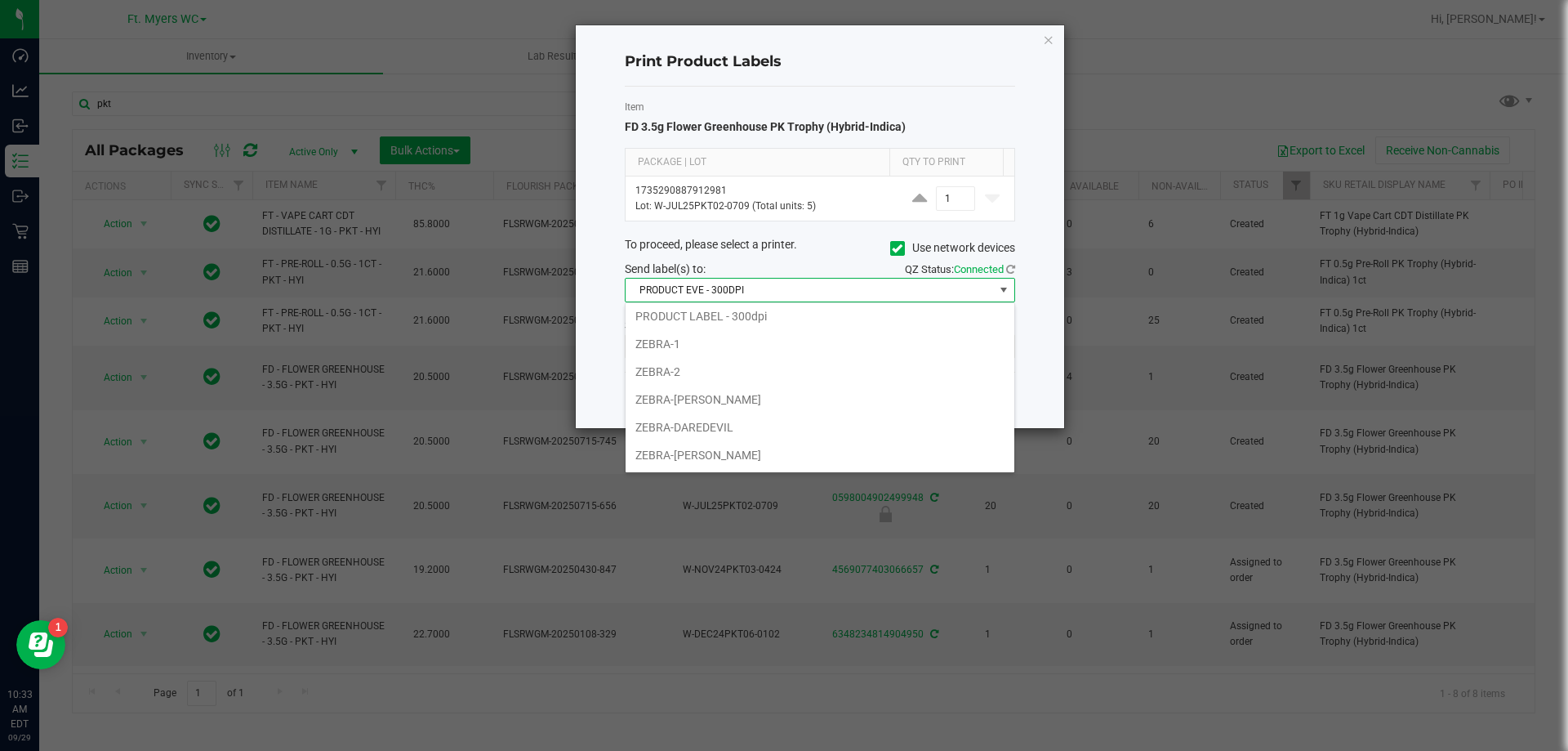
scroll to position [0, 0]
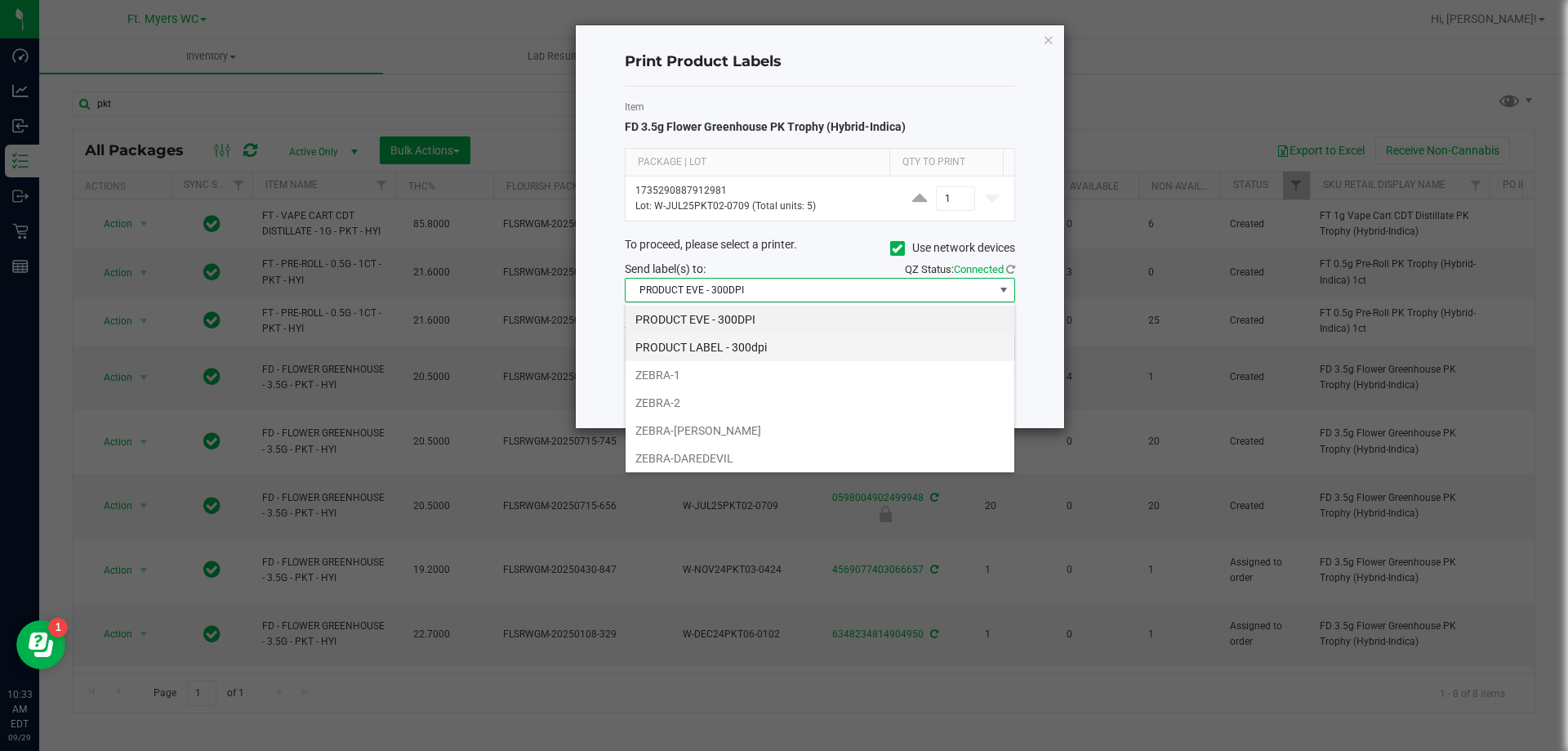
click at [720, 334] on li "PRODUCT LABEL - 300dpi" at bounding box center [820, 347] width 389 height 28
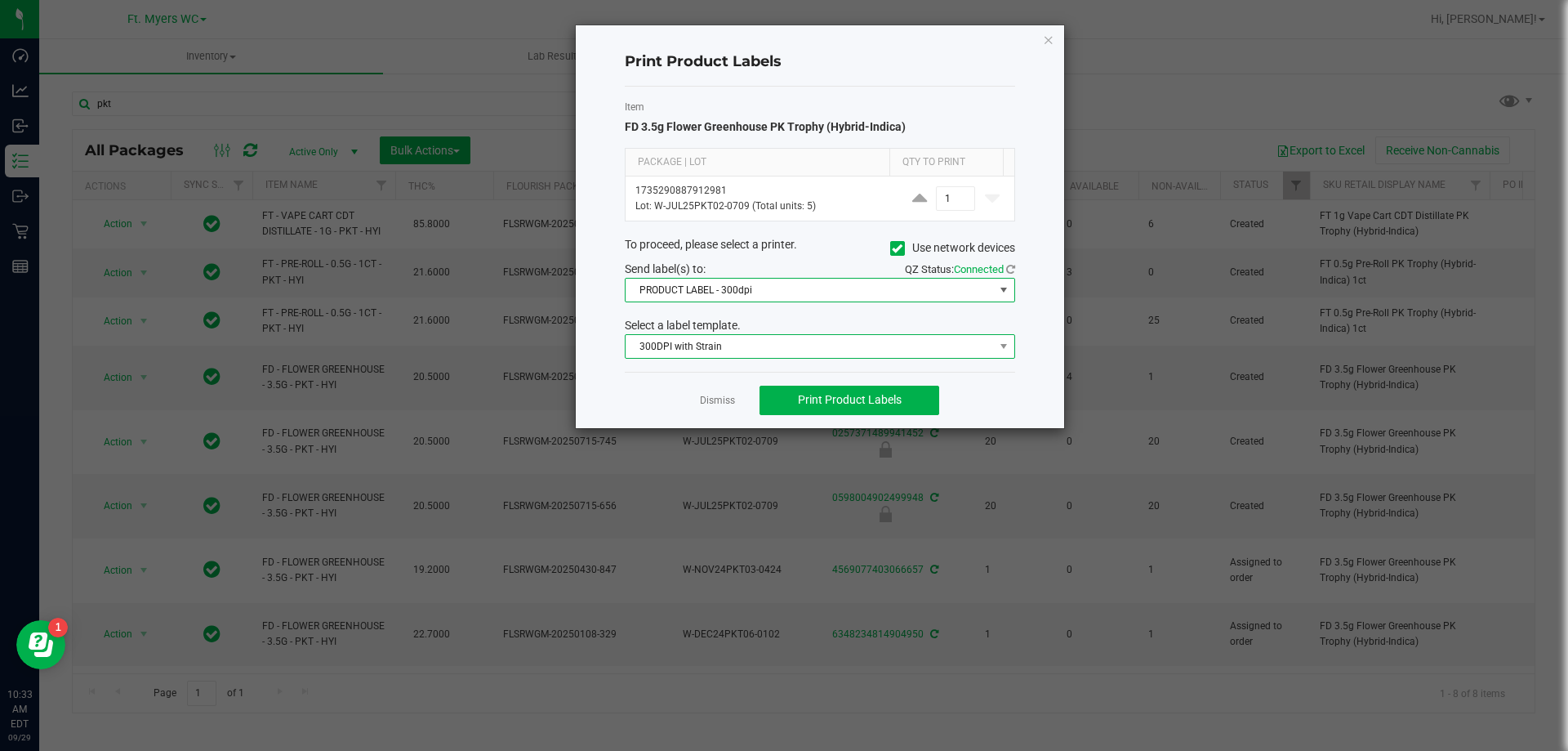
click at [747, 356] on span "300DPI with Strain" at bounding box center [809, 346] width 368 height 23
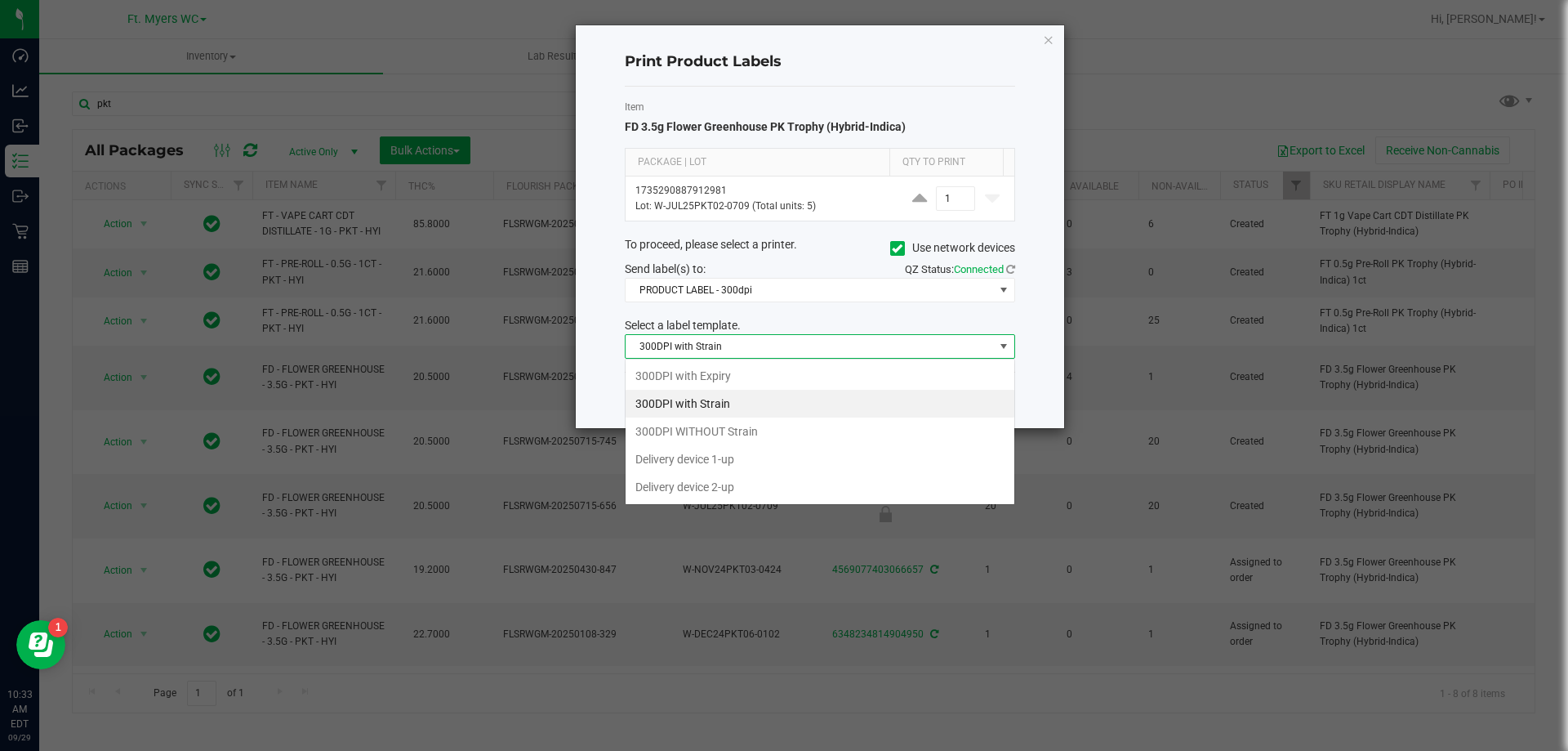
scroll to position [24, 390]
click at [732, 396] on li "300DPI with Strain" at bounding box center [820, 403] width 389 height 28
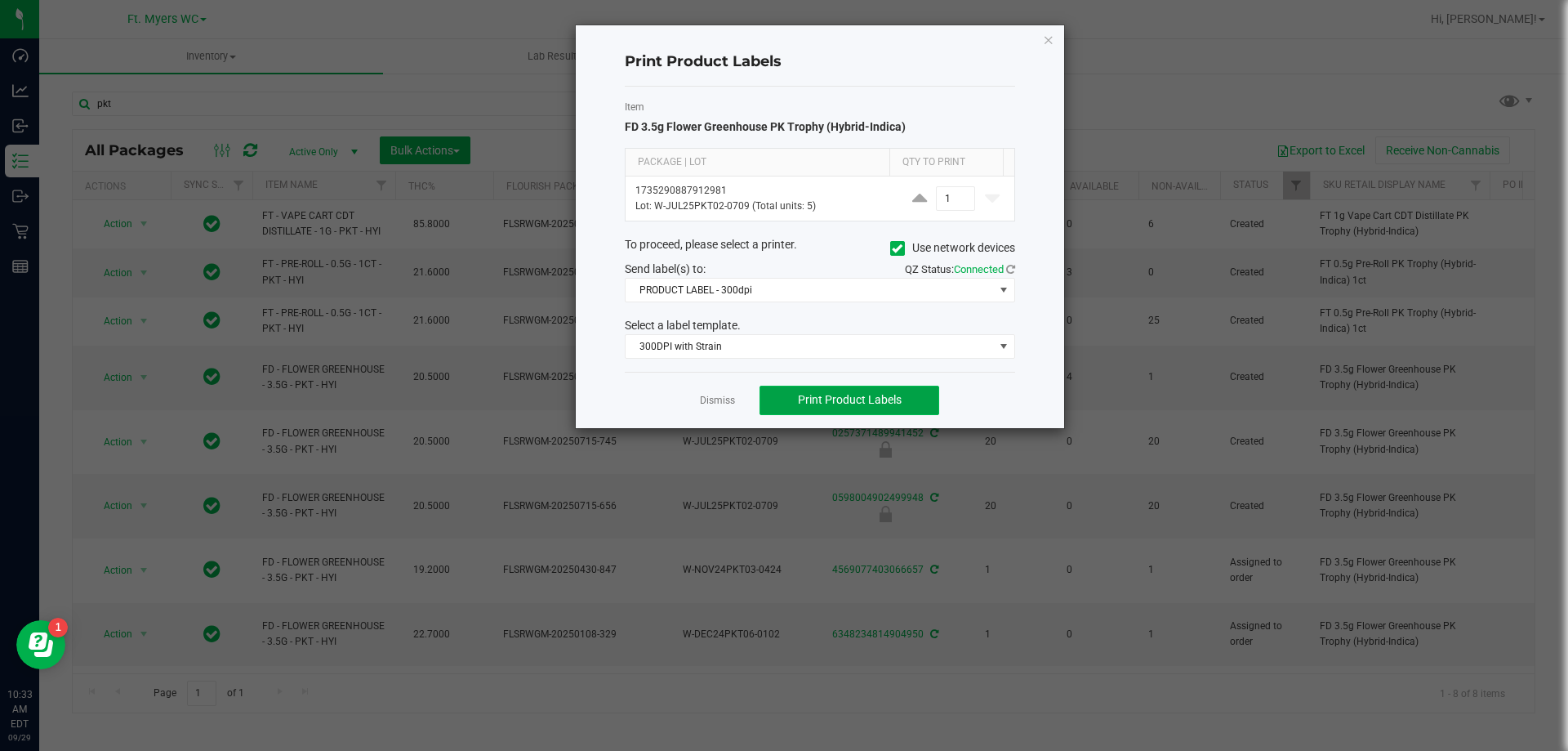
click at [858, 396] on span "Print Product Labels" at bounding box center [850, 400] width 104 height 13
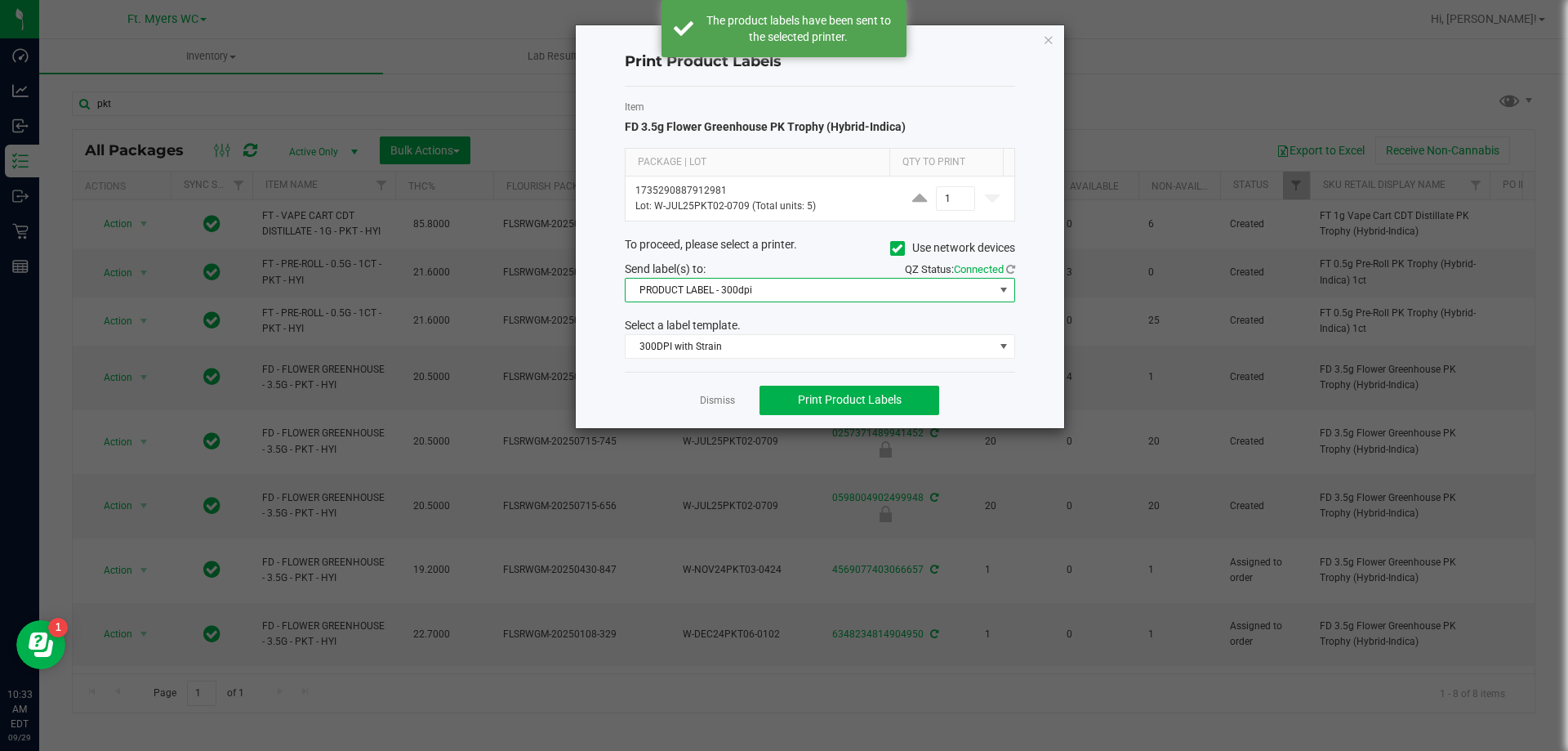
click at [800, 289] on span "PRODUCT LABEL - 300dpi" at bounding box center [809, 289] width 368 height 23
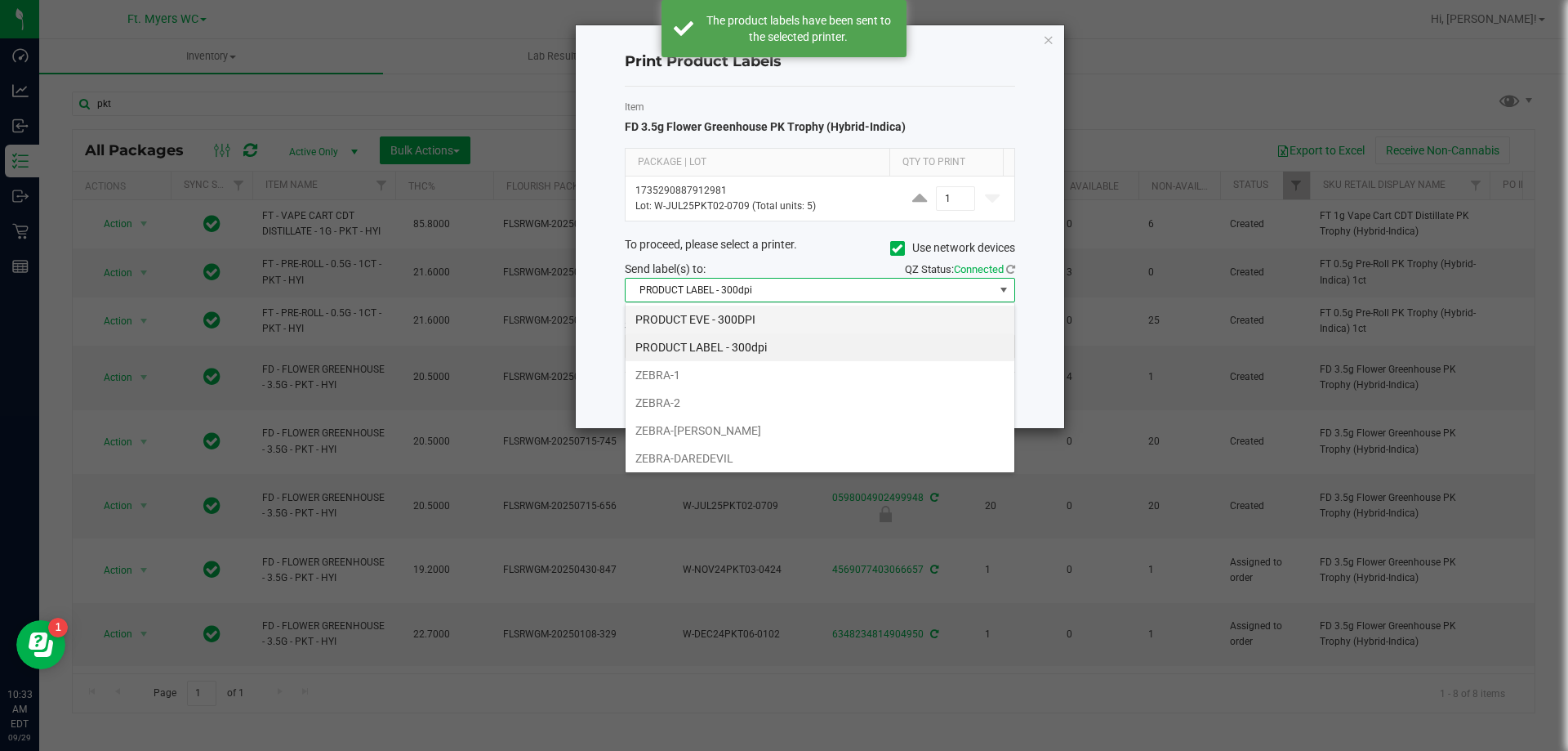
click at [710, 322] on li "PRODUCT EVE - 300DPI" at bounding box center [820, 319] width 389 height 28
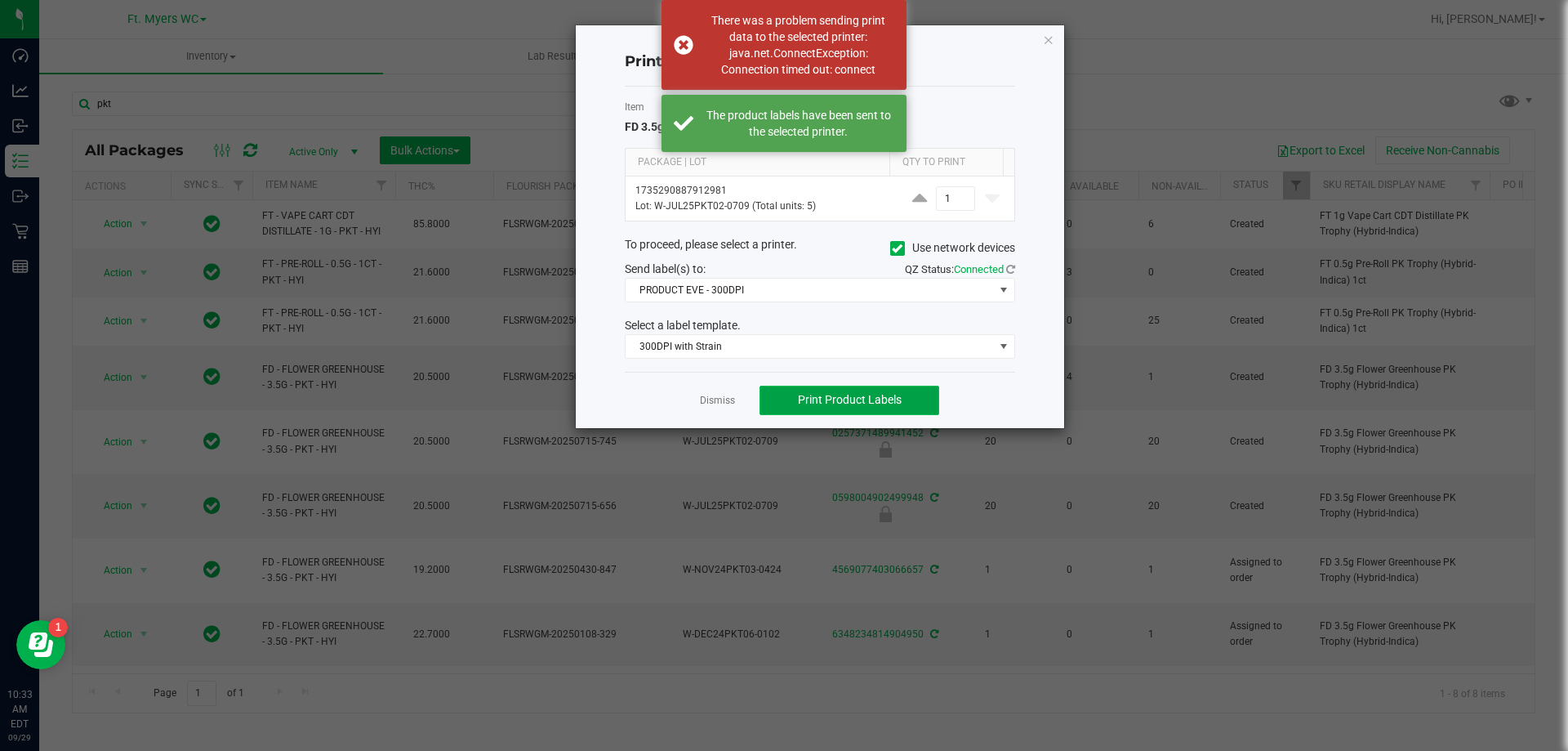
click at [829, 390] on button "Print Product Labels" at bounding box center [849, 401] width 180 height 30
click at [812, 251] on div "To proceed, please select a printer. Use network devices" at bounding box center [821, 248] width 415 height 24
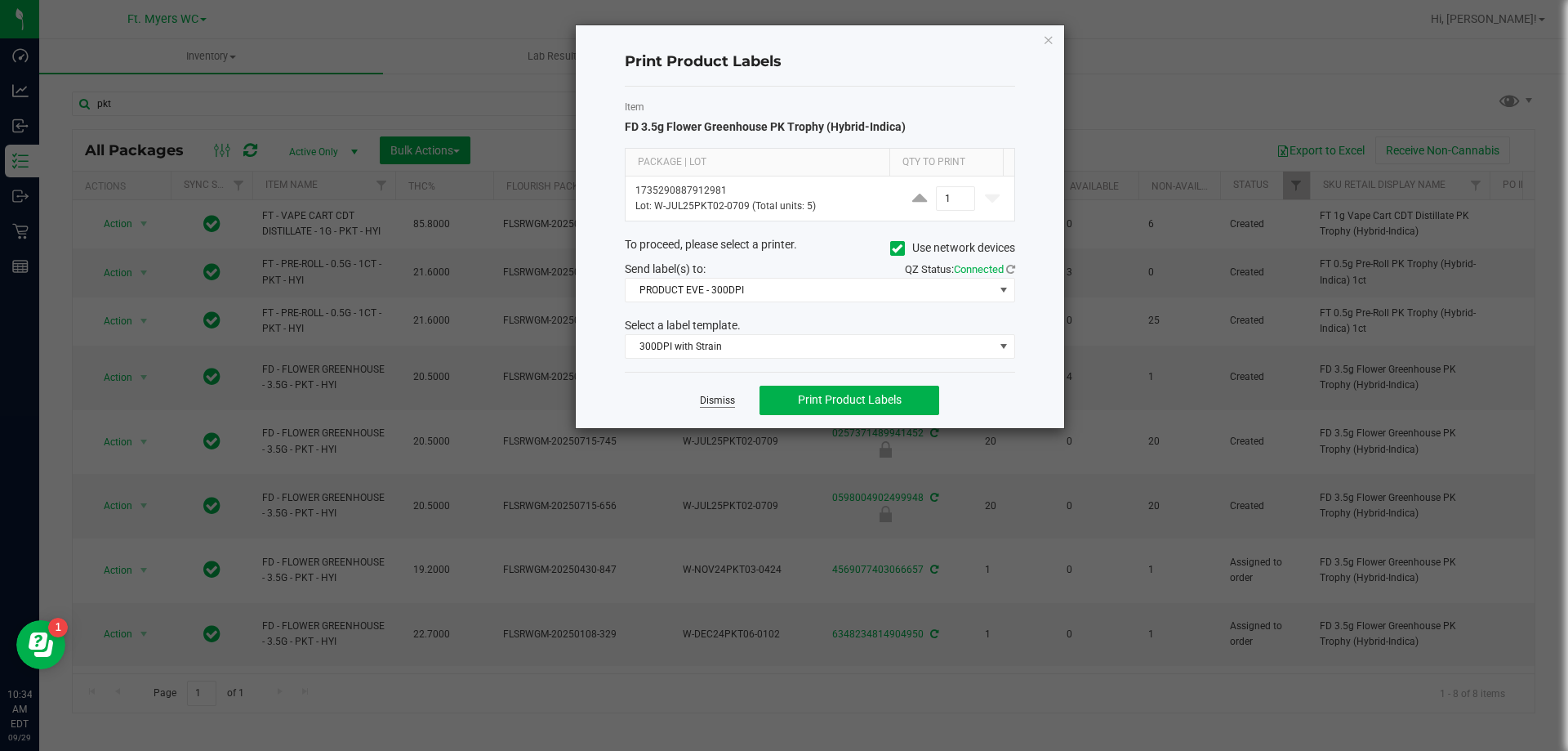
click at [720, 399] on link "Dismiss" at bounding box center [718, 401] width 35 height 14
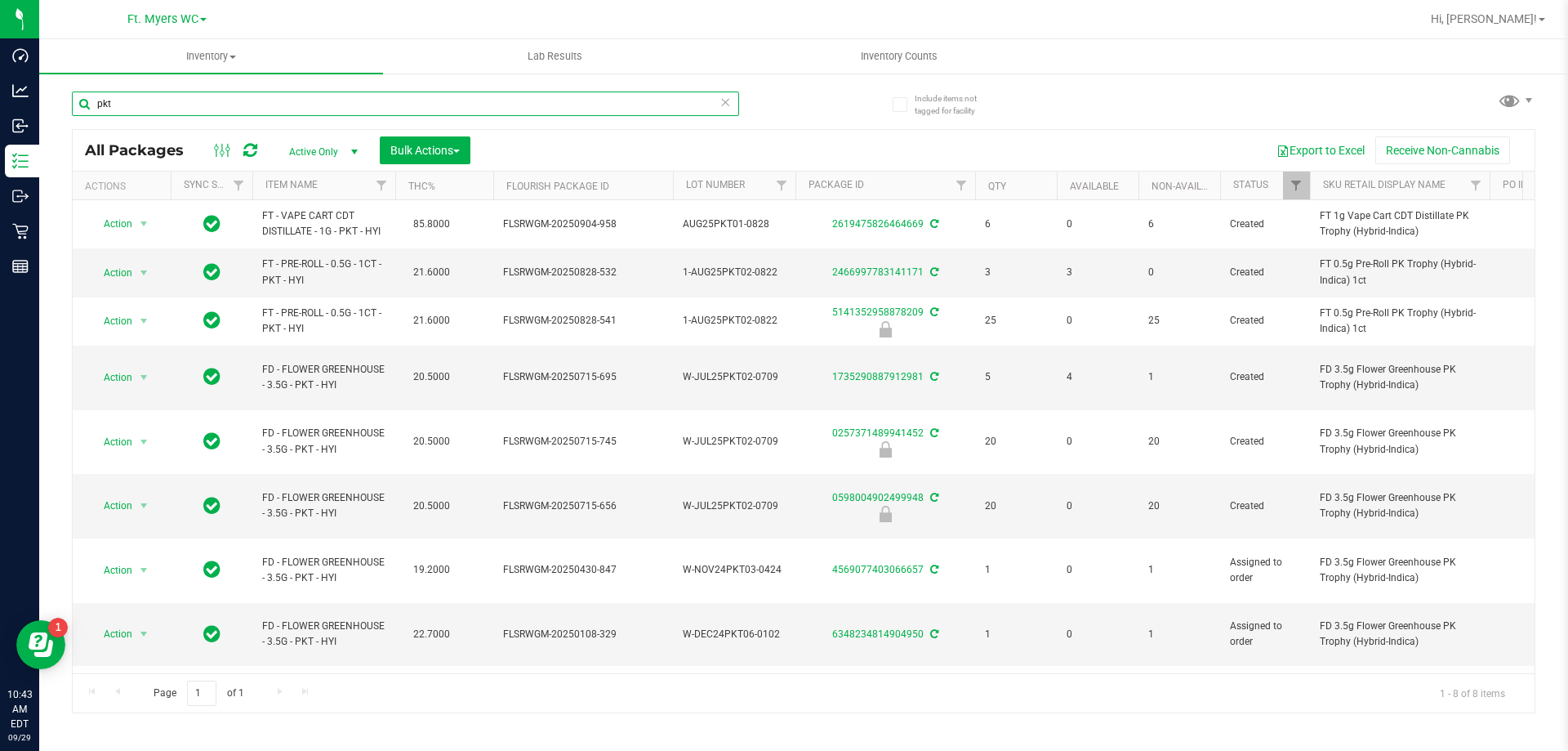
click at [339, 96] on input "pkt" at bounding box center [406, 104] width 668 height 24
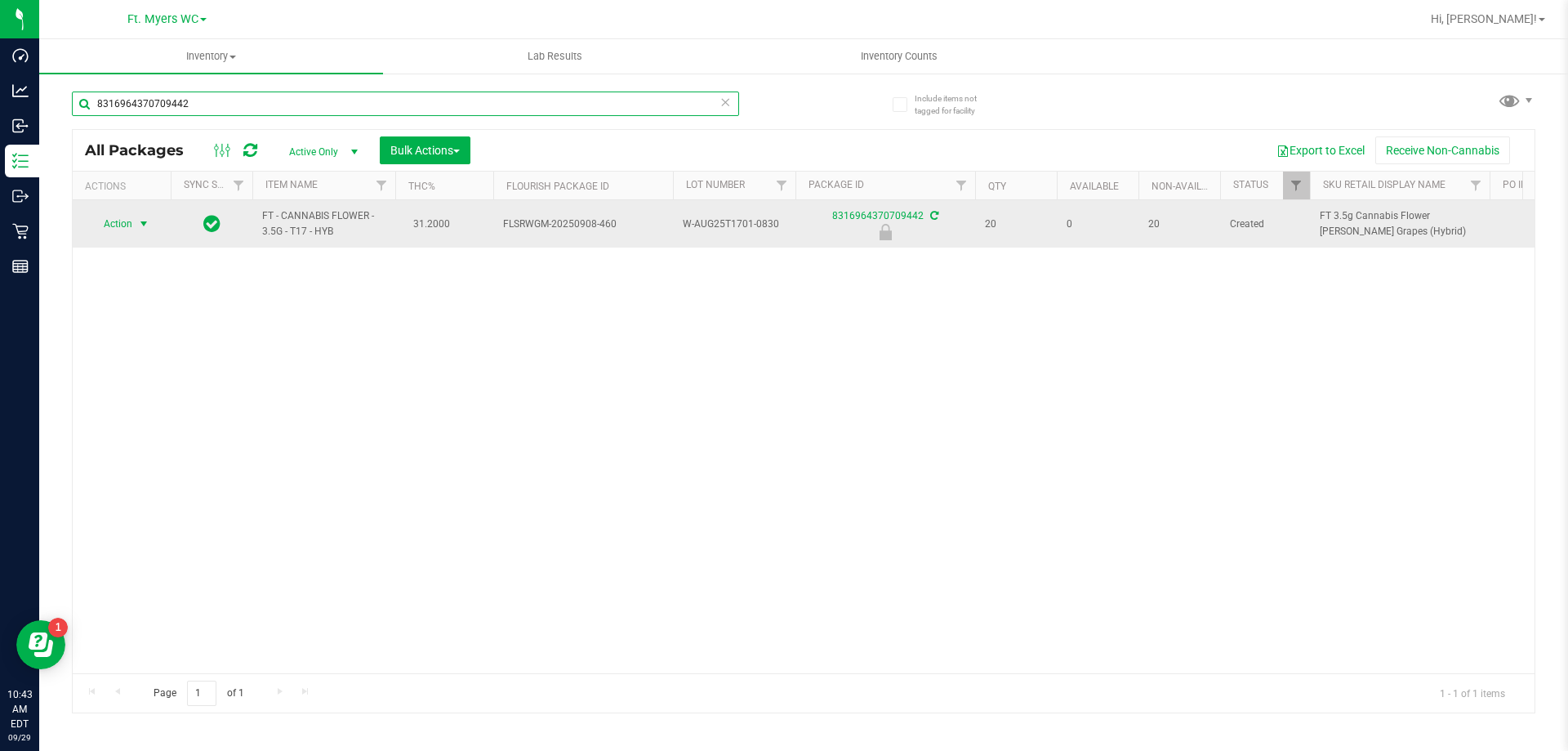
type input "8316964370709442"
click at [123, 219] on span "Action" at bounding box center [111, 223] width 45 height 23
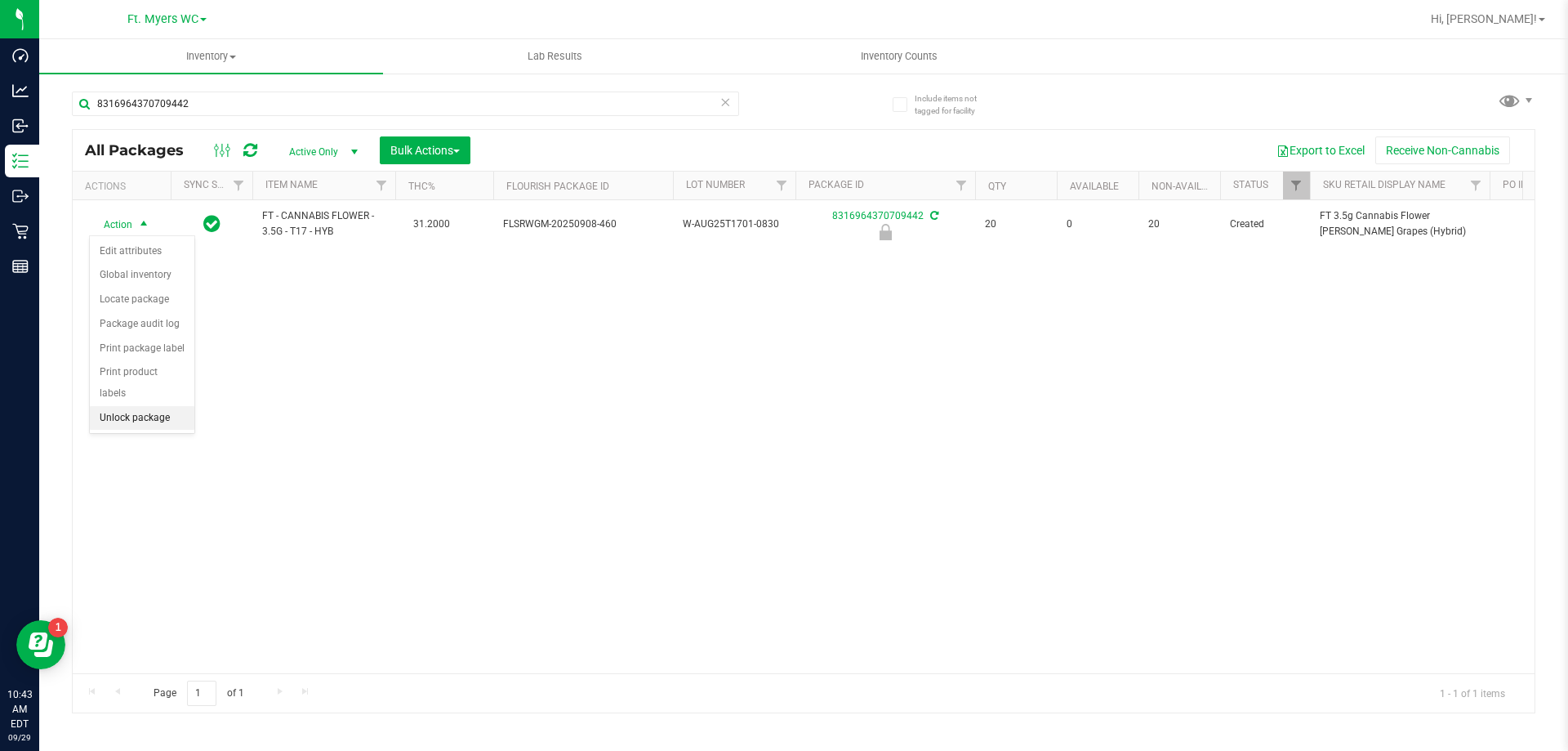
click at [138, 406] on li "Unlock package" at bounding box center [142, 418] width 105 height 24
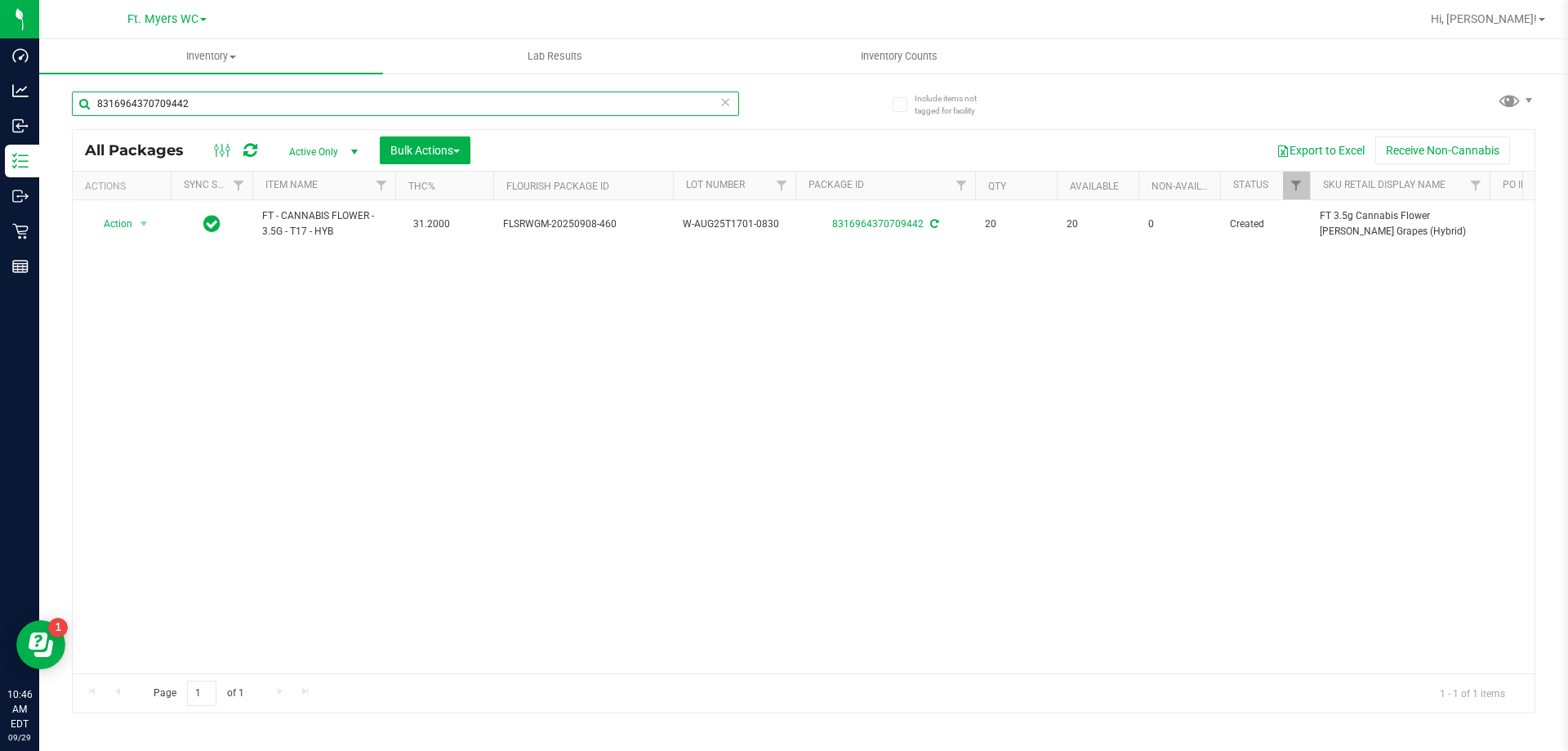
click at [211, 111] on input "8316964370709442" at bounding box center [406, 104] width 668 height 24
type input "gas"
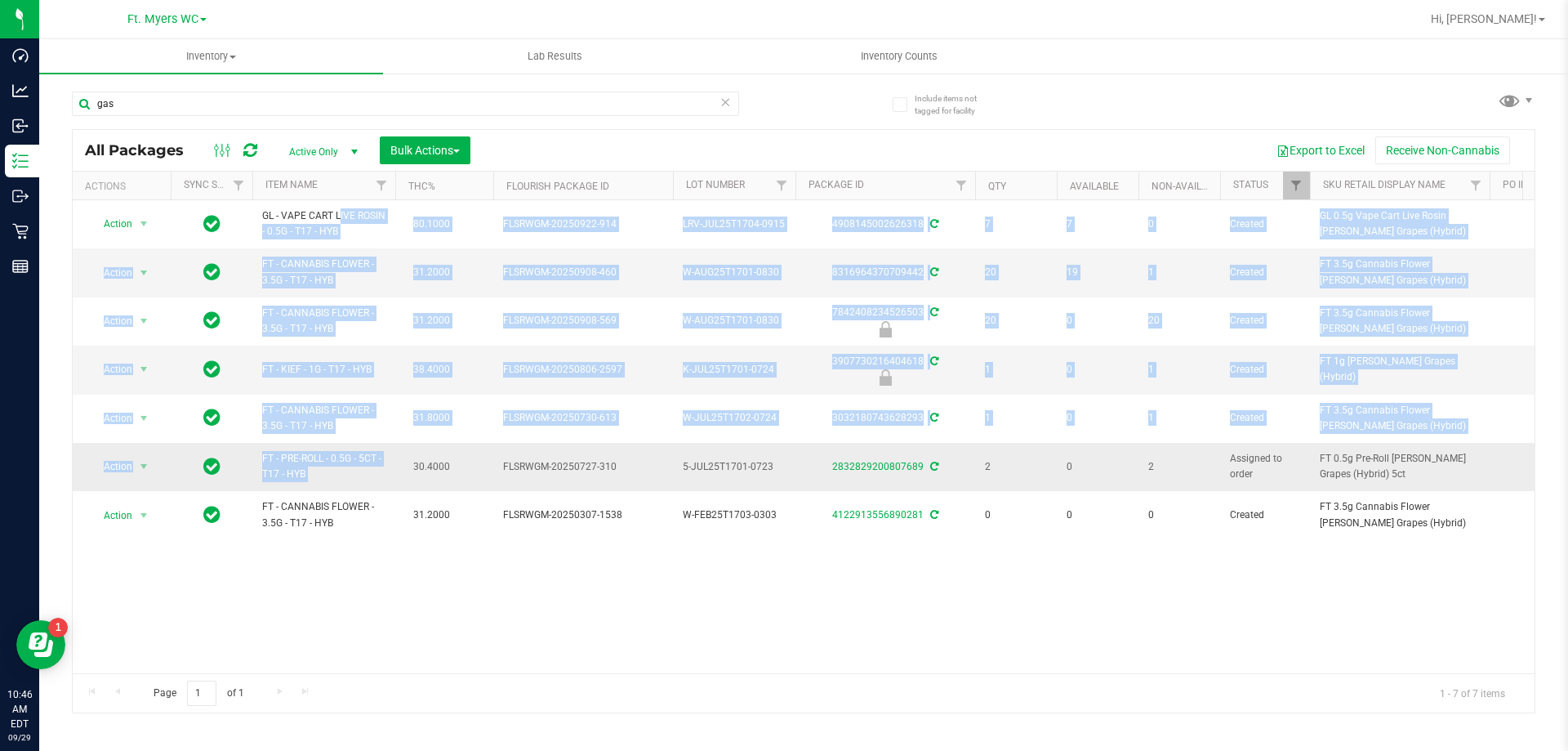
drag, startPoint x: 294, startPoint y: 212, endPoint x: 403, endPoint y: 447, distance: 259.0
click at [403, 447] on td "30.4000" at bounding box center [444, 466] width 98 height 48
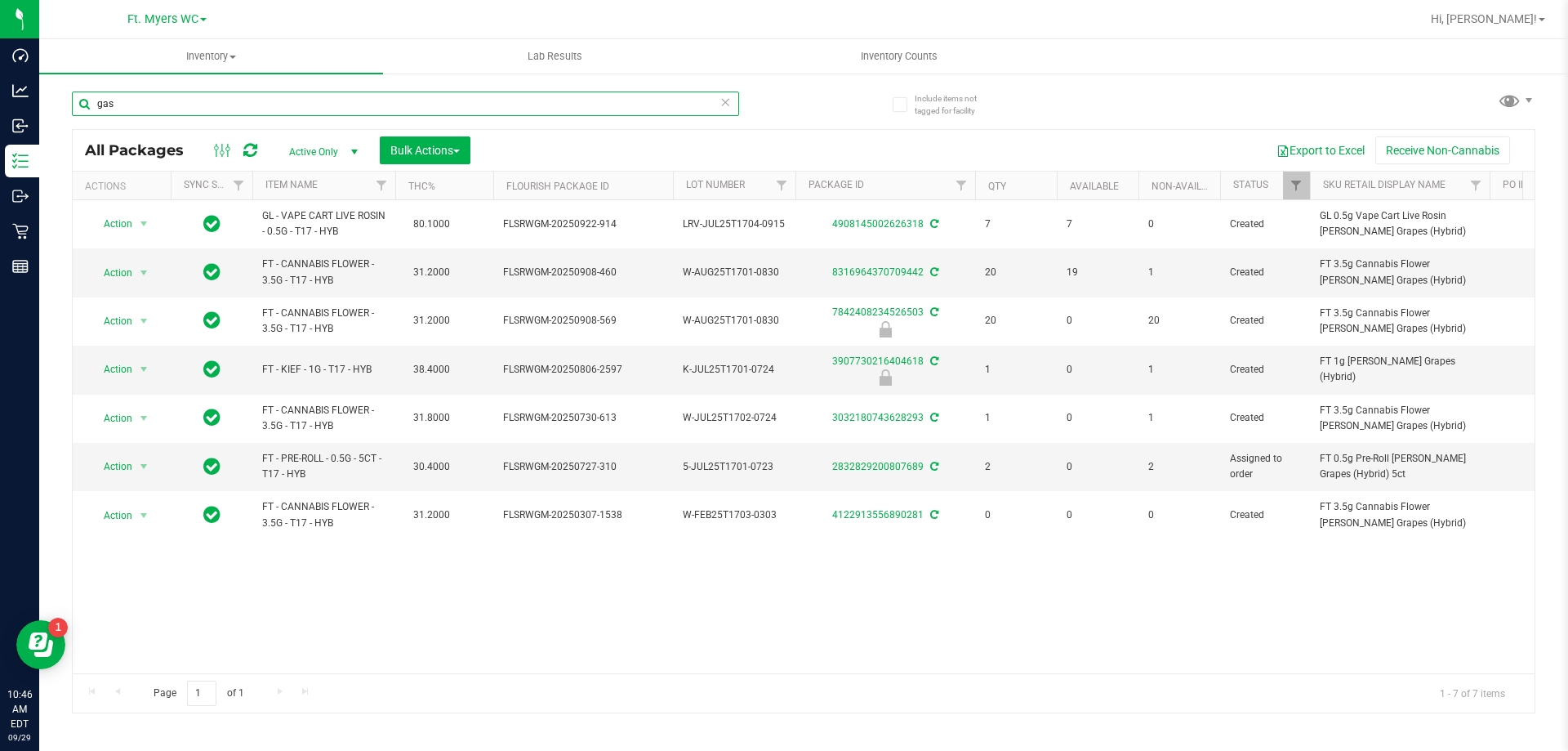
click at [148, 106] on input "gas" at bounding box center [406, 104] width 668 height 24
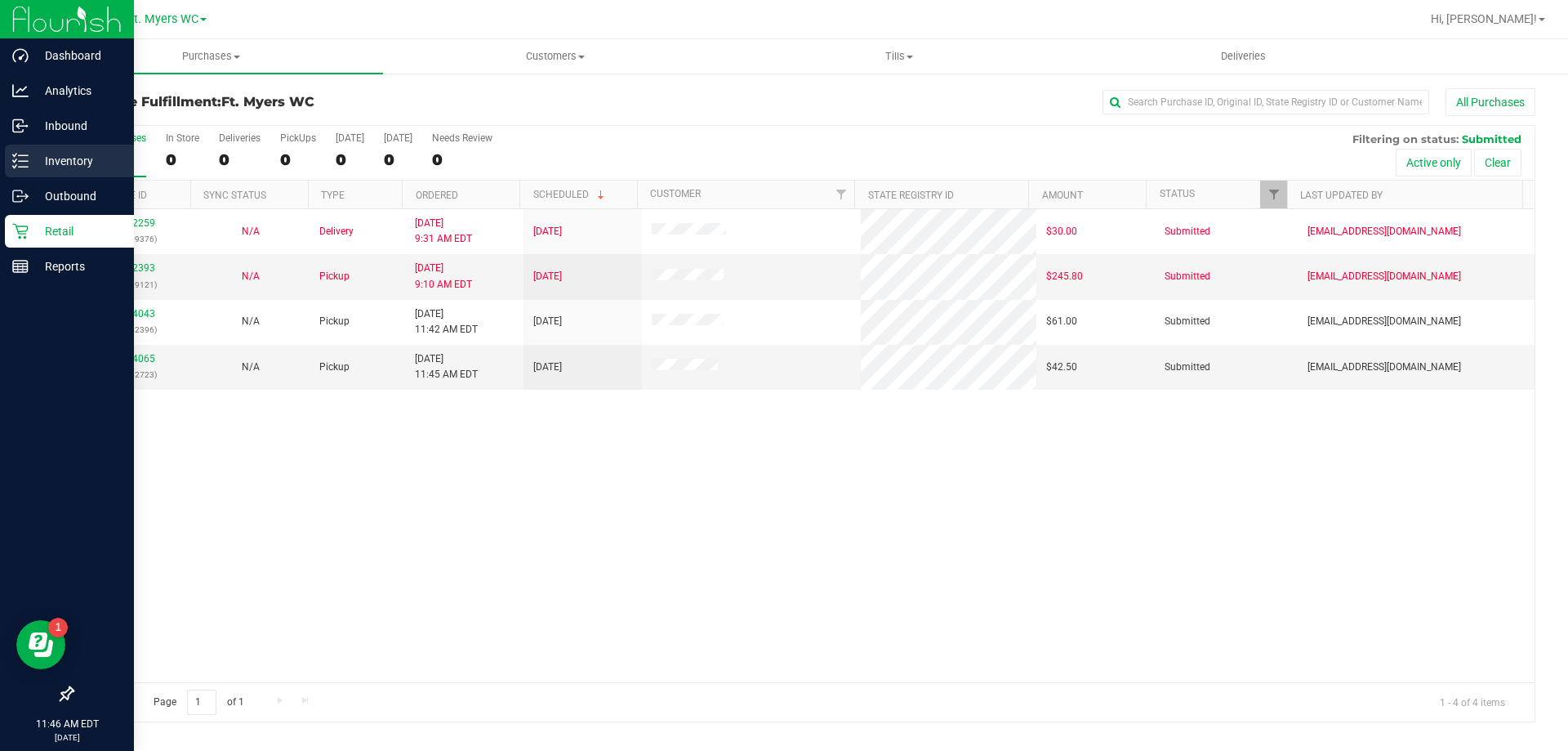
click at [20, 147] on div "Inventory" at bounding box center [69, 160] width 129 height 32
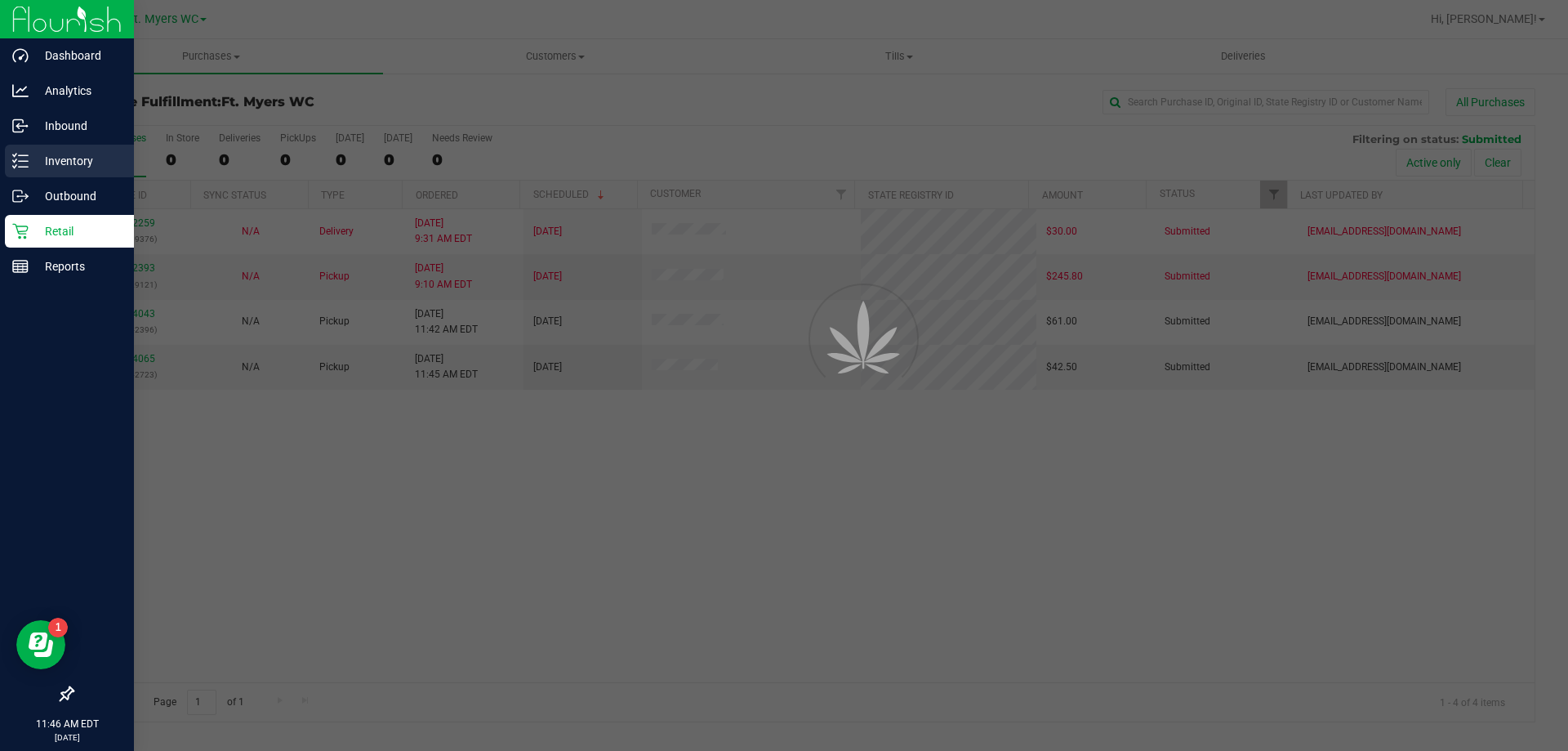
click at [26, 155] on line at bounding box center [23, 155] width 9 height 0
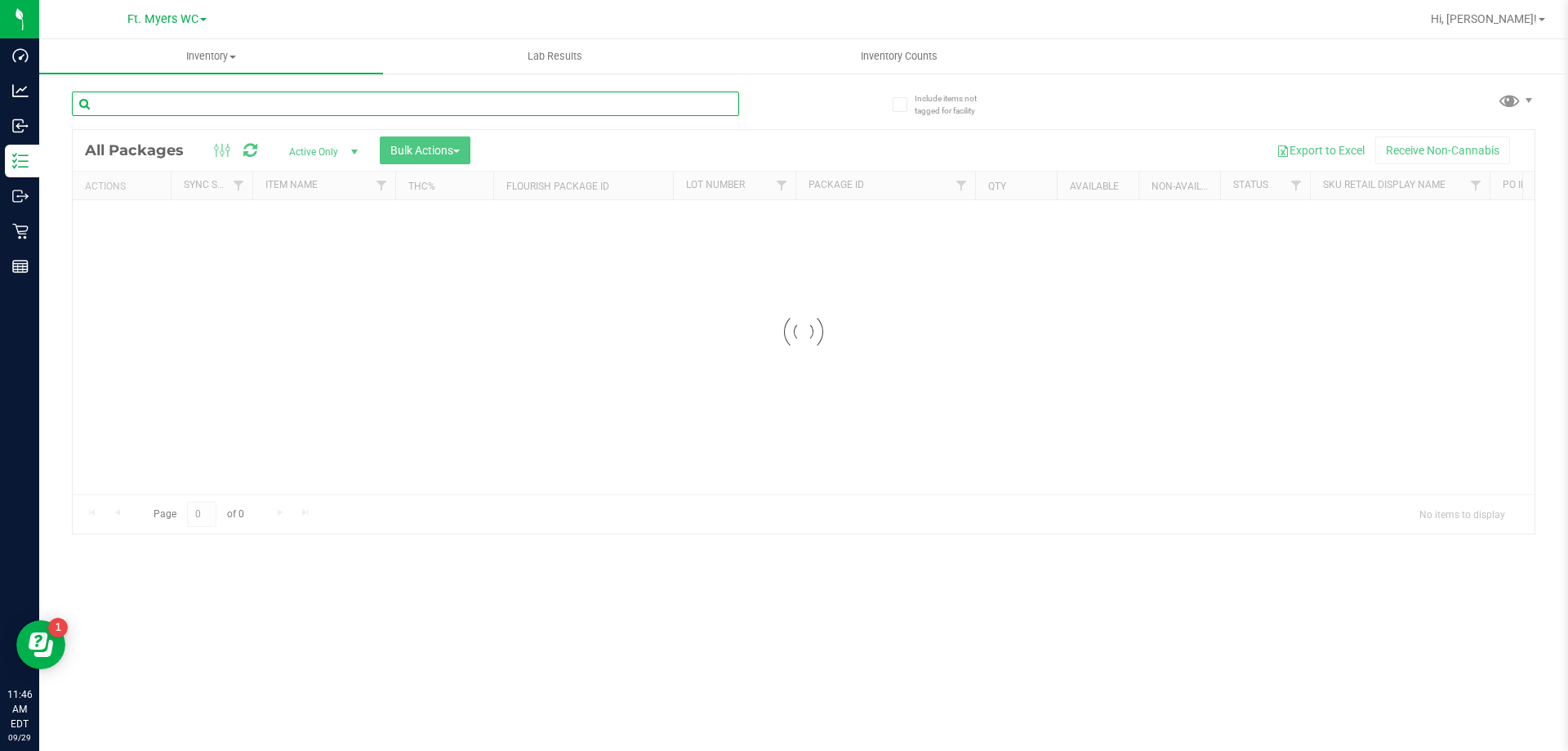
click at [312, 104] on input "text" at bounding box center [406, 104] width 668 height 24
click at [208, 95] on input "rfb" at bounding box center [406, 104] width 668 height 24
type input "r"
type input "rainbow"
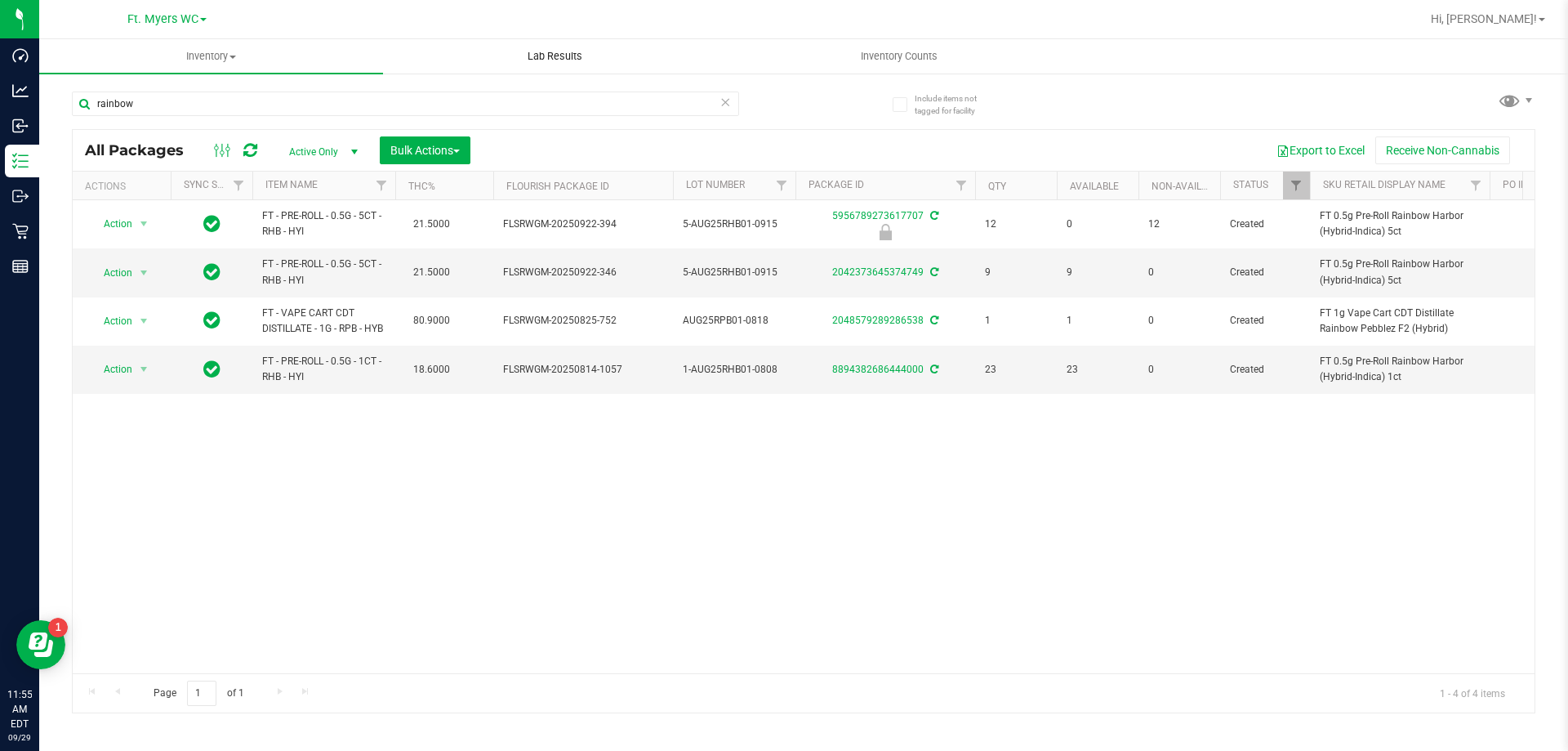
click at [702, 42] on uib-tab-heading "Lab Results" at bounding box center [555, 56] width 342 height 32
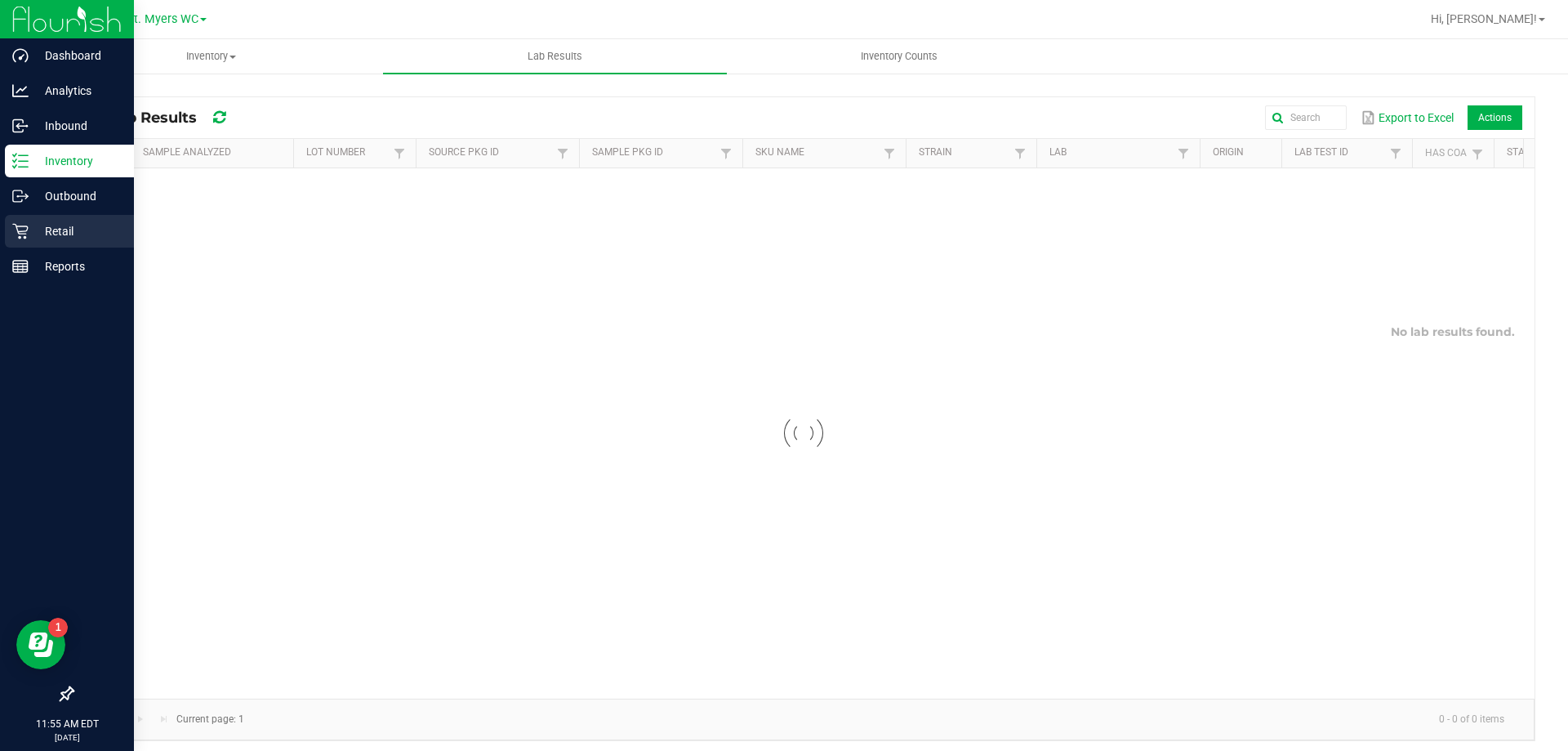
click at [65, 223] on p "Retail" at bounding box center [78, 231] width 98 height 19
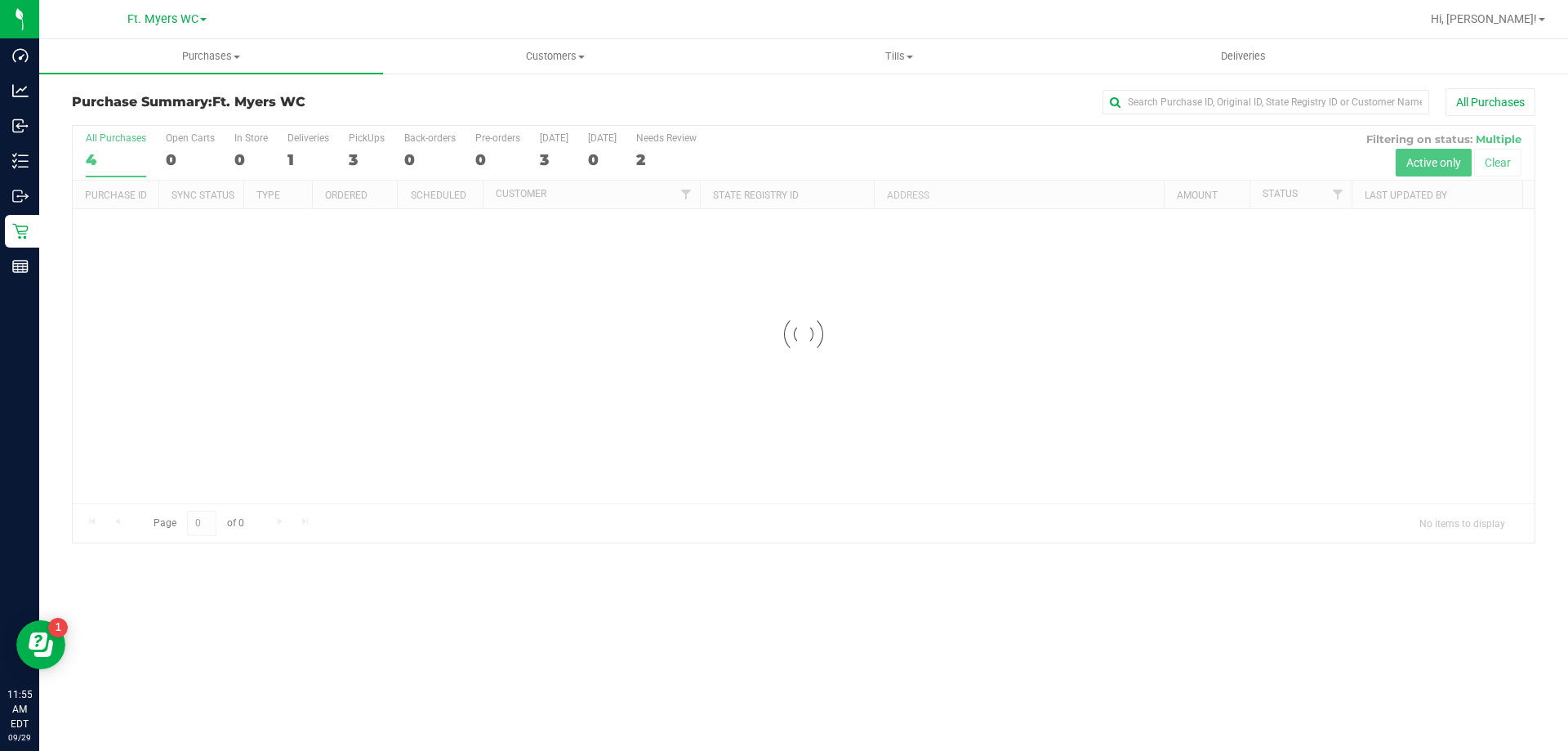
click at [345, 31] on div at bounding box center [856, 19] width 1128 height 32
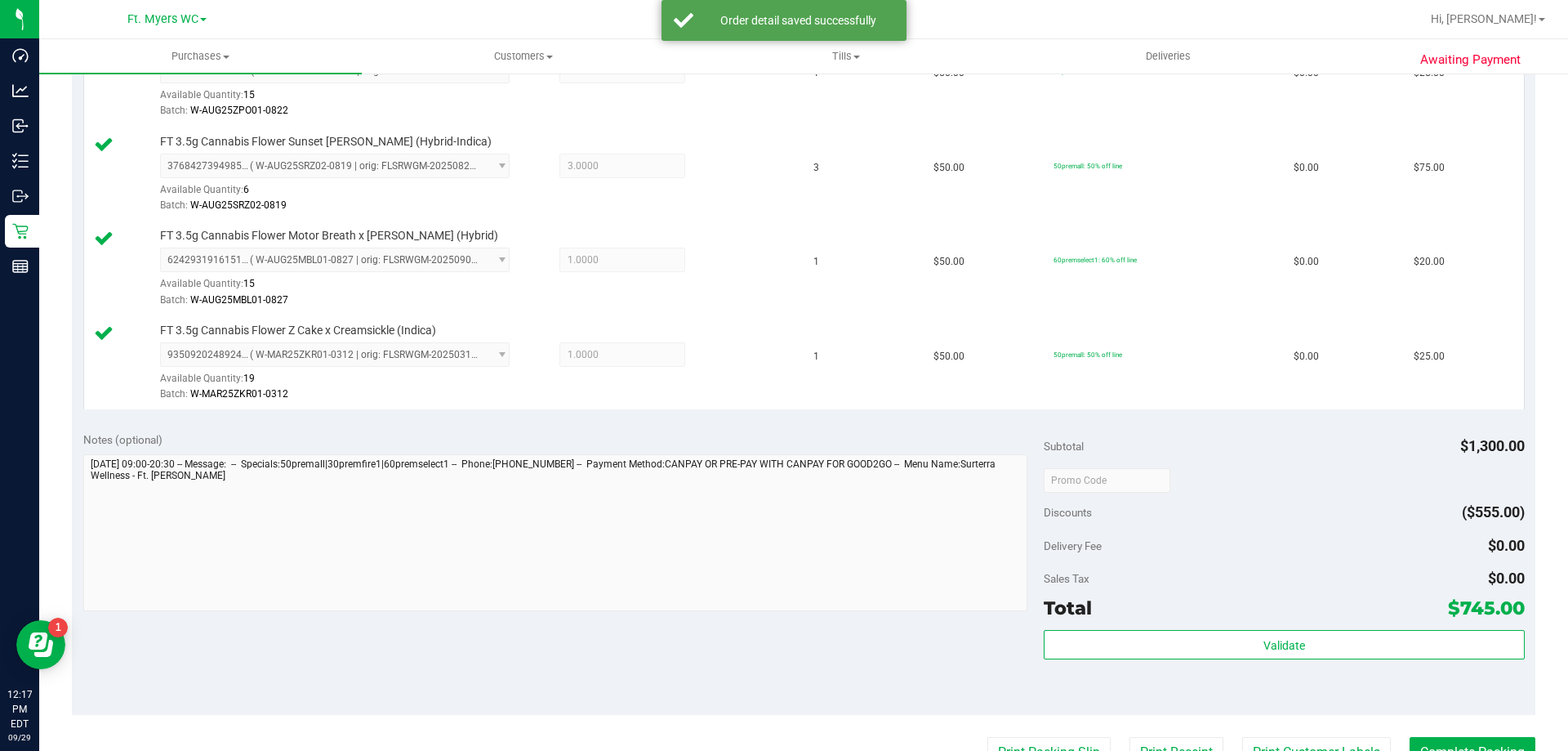
scroll to position [1666, 0]
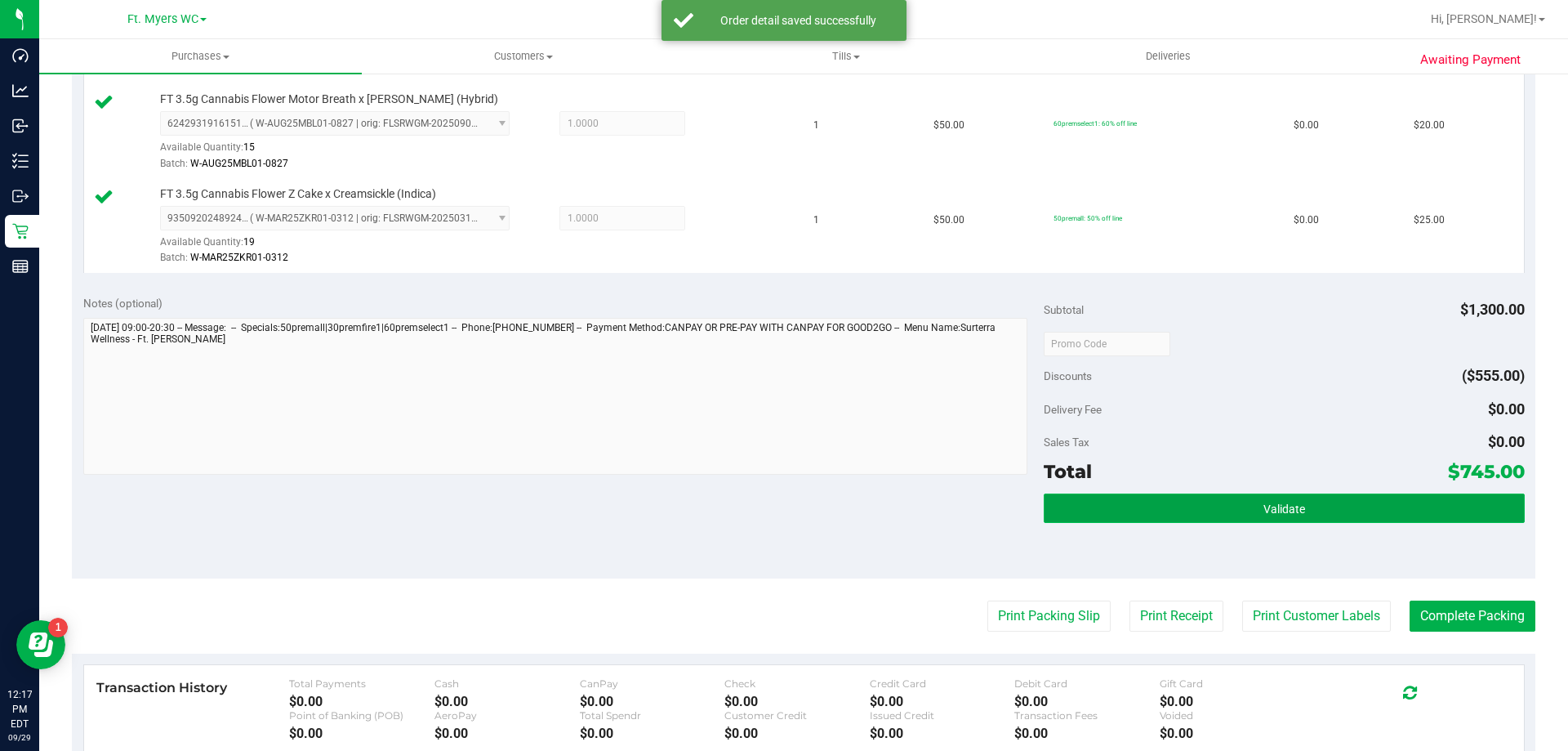
click at [1166, 502] on button "Validate" at bounding box center [1284, 508] width 480 height 30
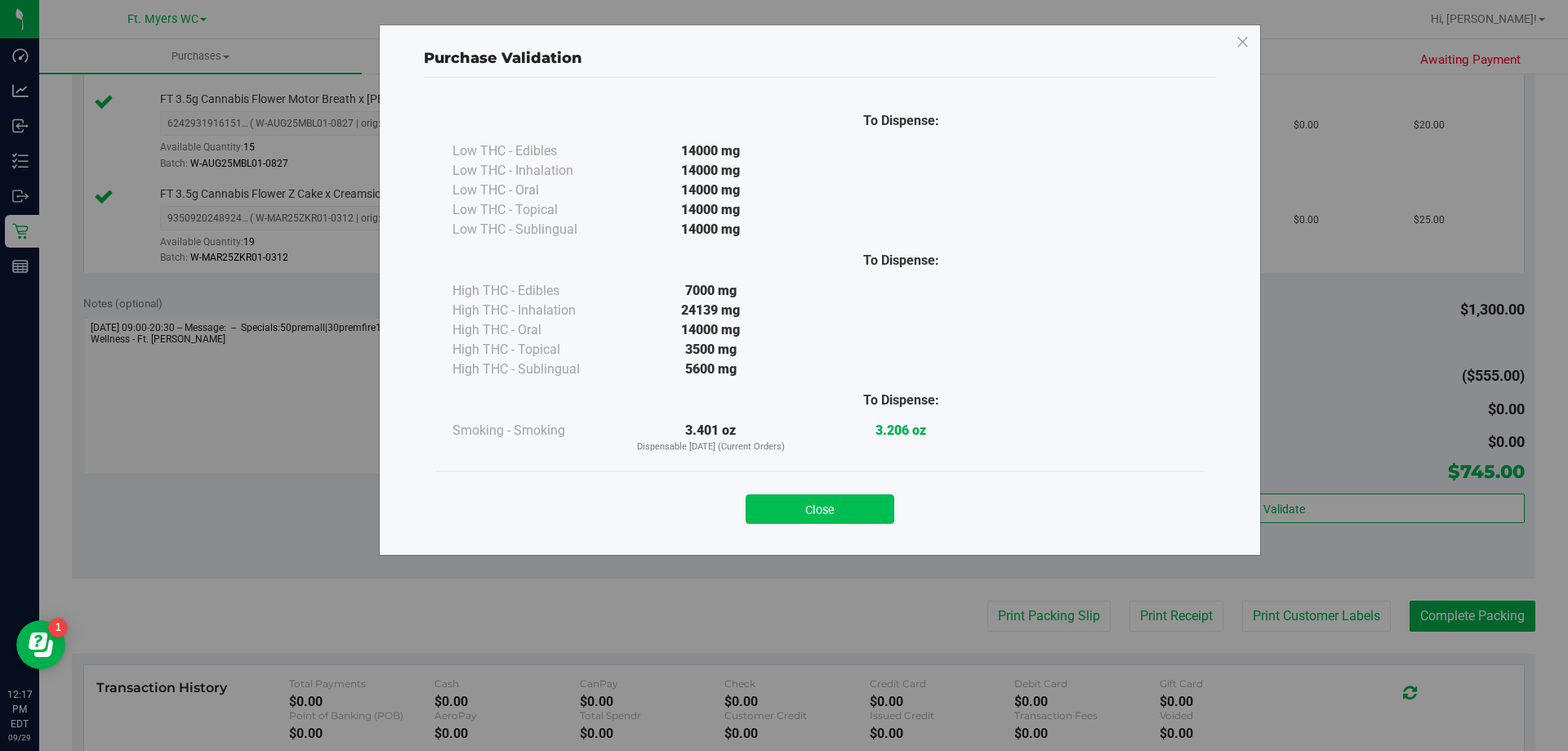
click at [843, 520] on button "Close" at bounding box center [820, 509] width 148 height 30
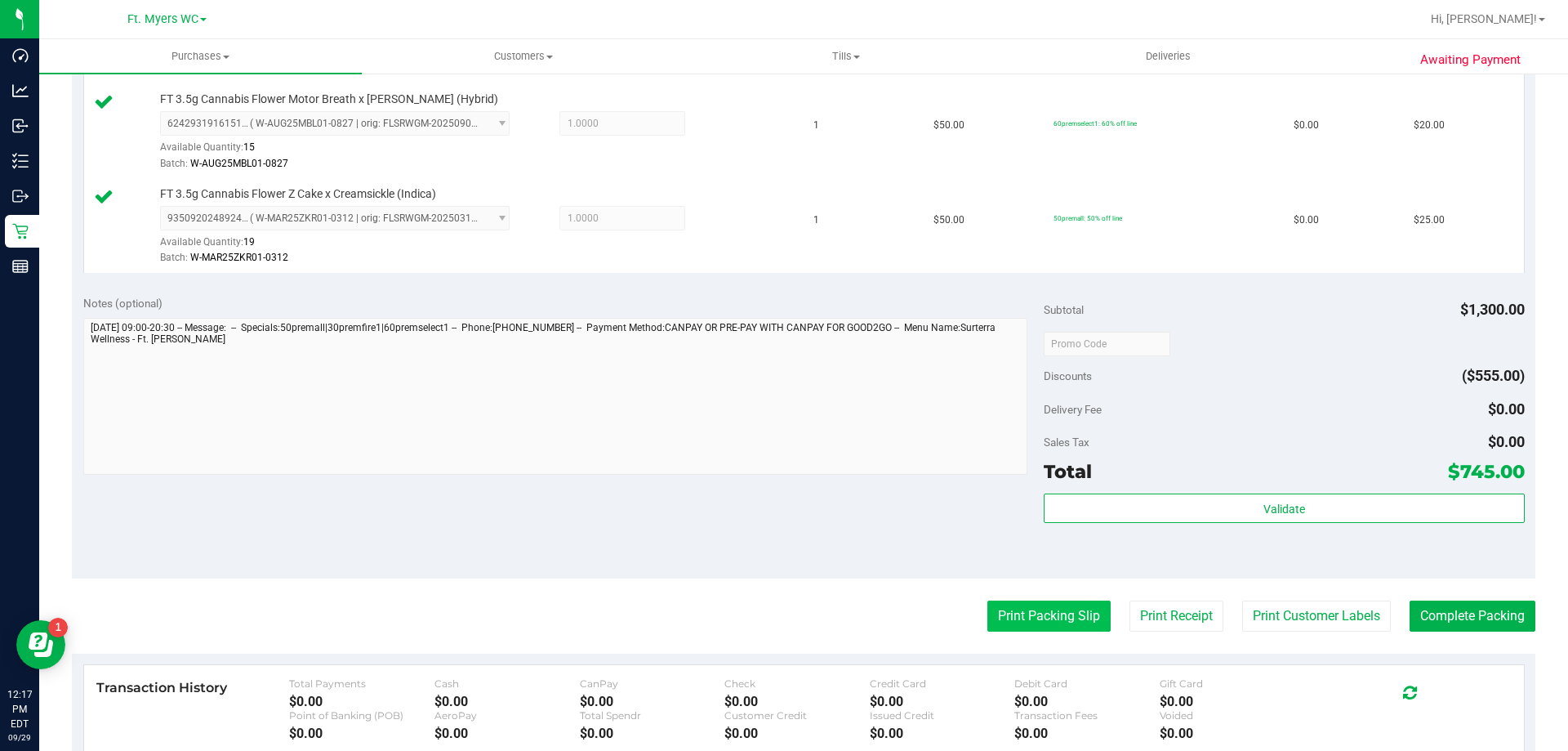
click at [1029, 605] on button "Print Packing Slip" at bounding box center [1049, 615] width 123 height 31
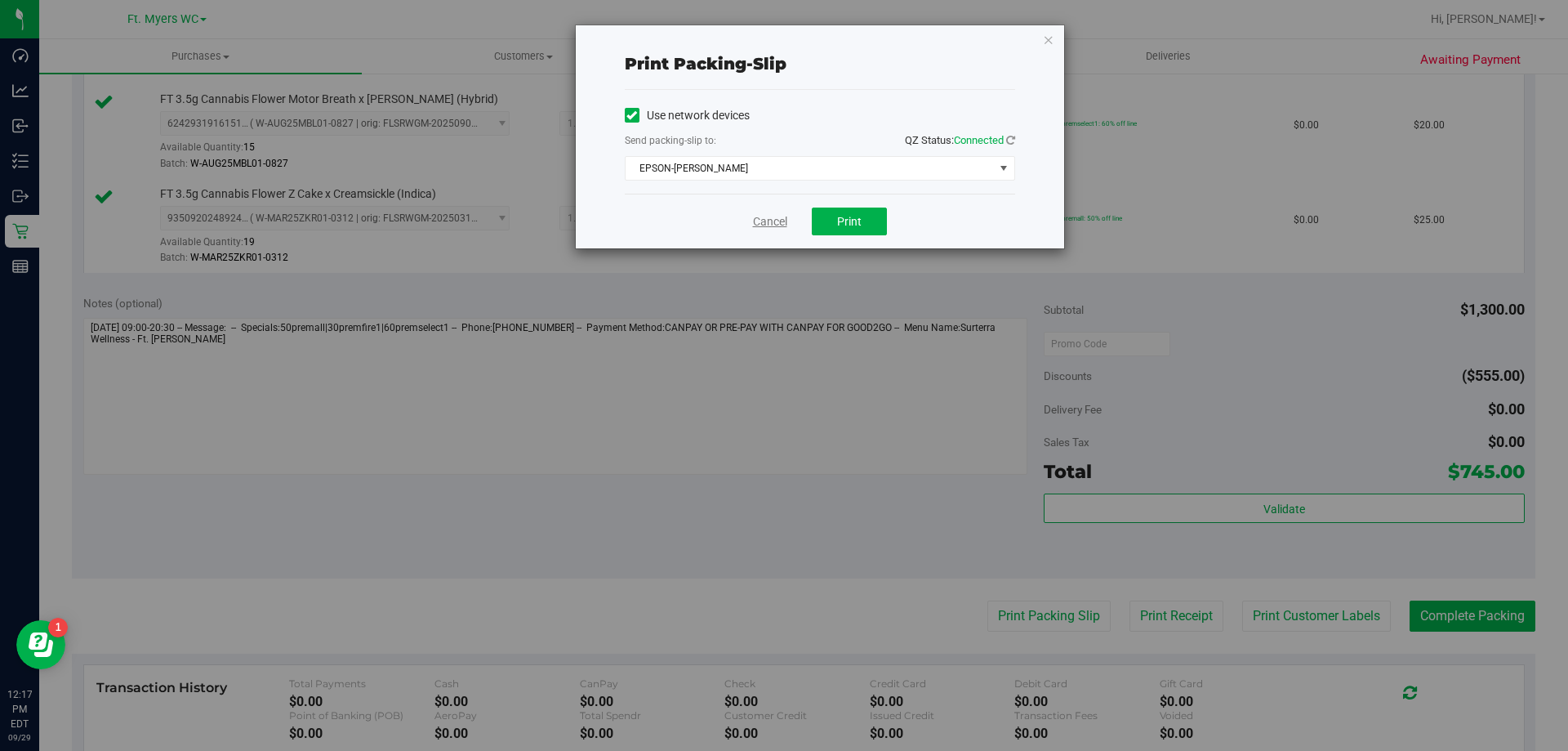
click at [771, 223] on link "Cancel" at bounding box center [770, 222] width 34 height 17
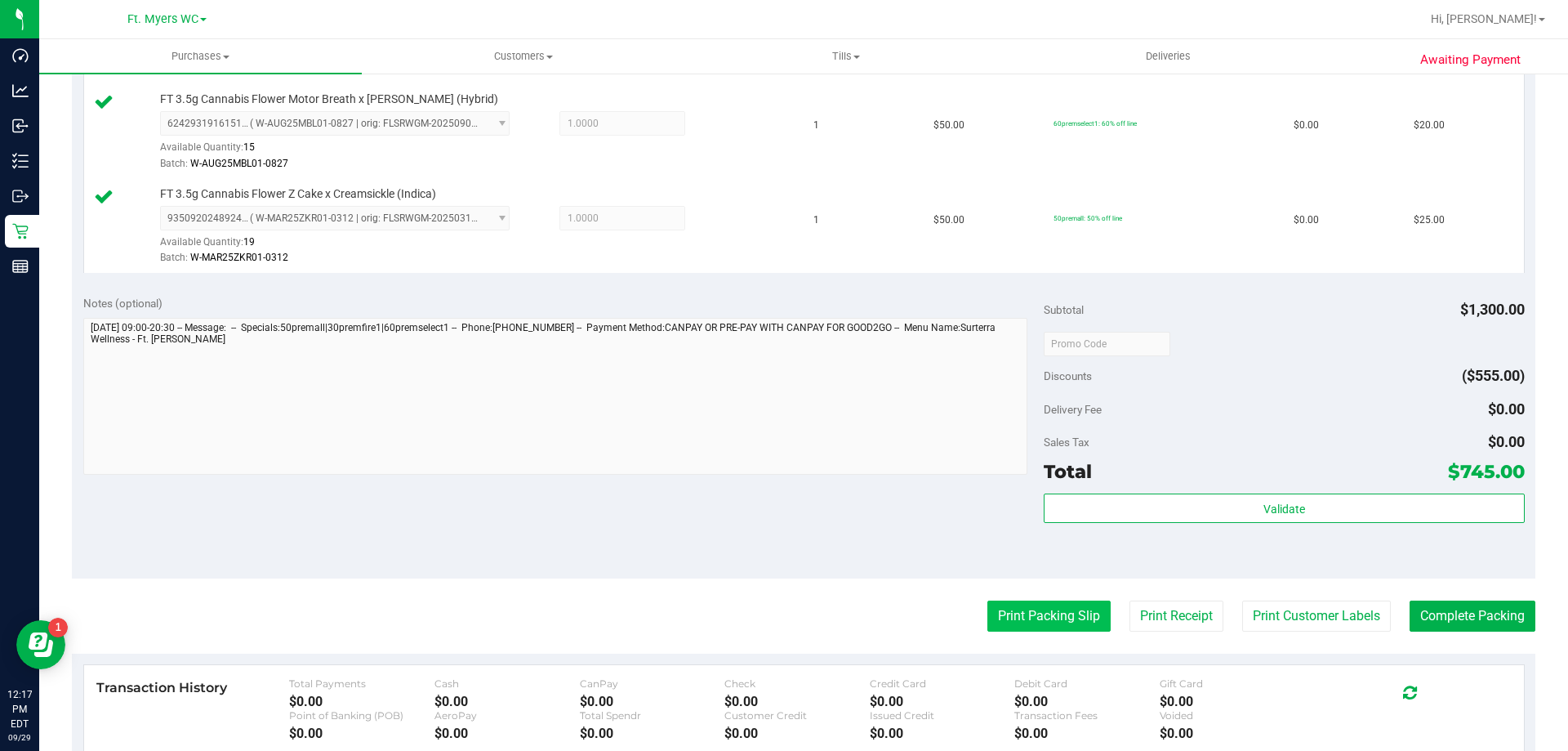
click at [1053, 607] on button "Print Packing Slip" at bounding box center [1049, 615] width 123 height 31
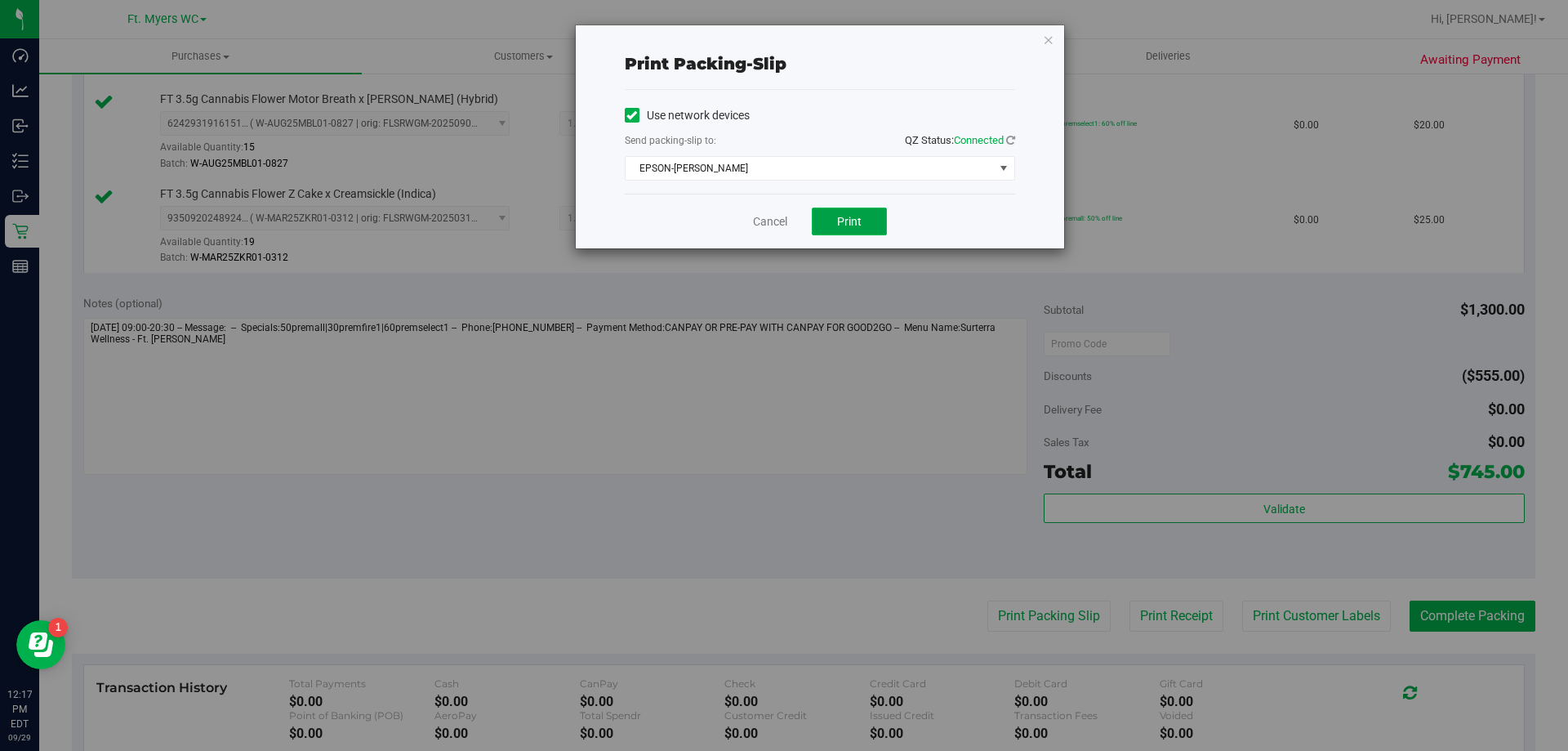
click at [831, 213] on button "Print" at bounding box center [849, 222] width 75 height 28
click at [775, 214] on link "Cancel" at bounding box center [770, 222] width 34 height 17
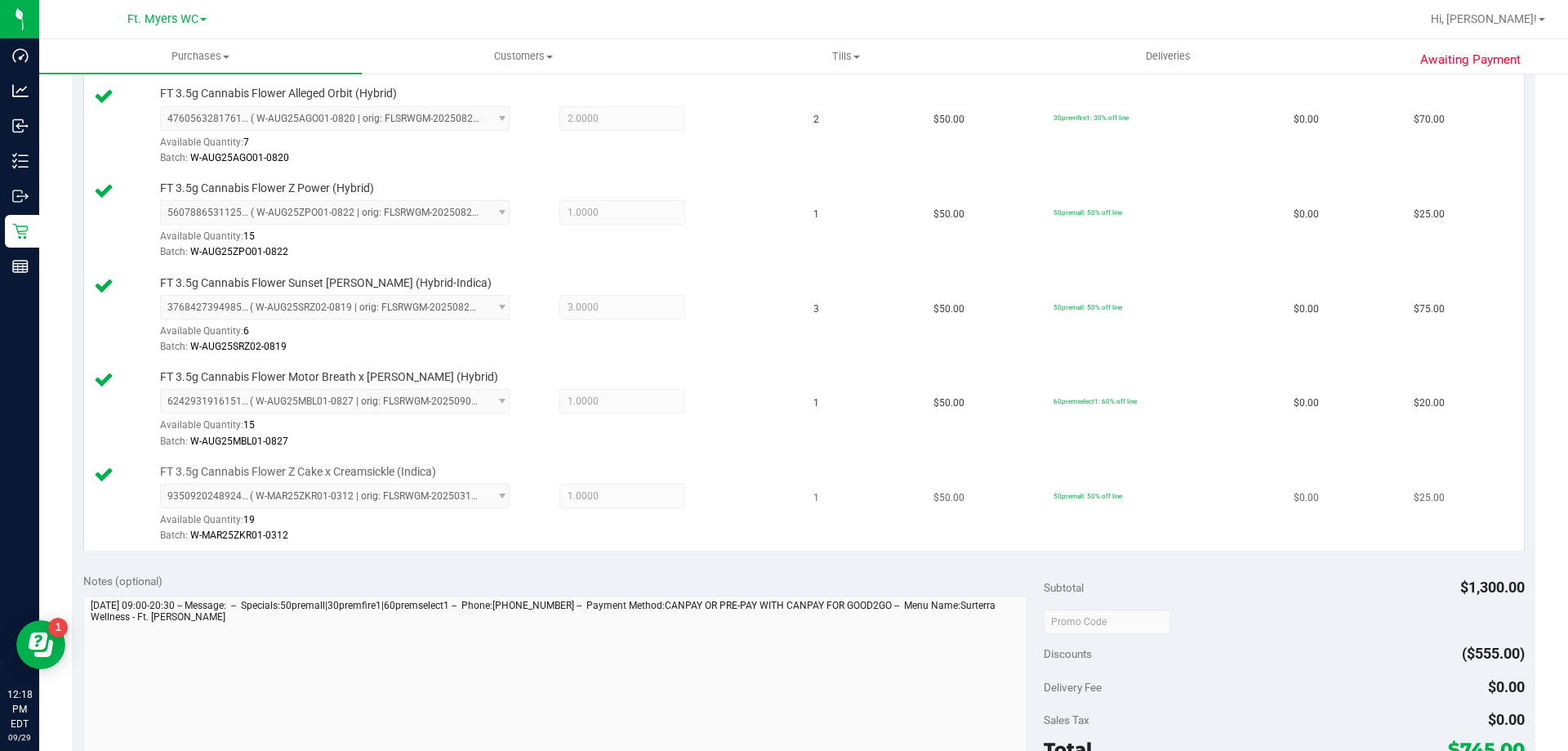
scroll to position [1878, 0]
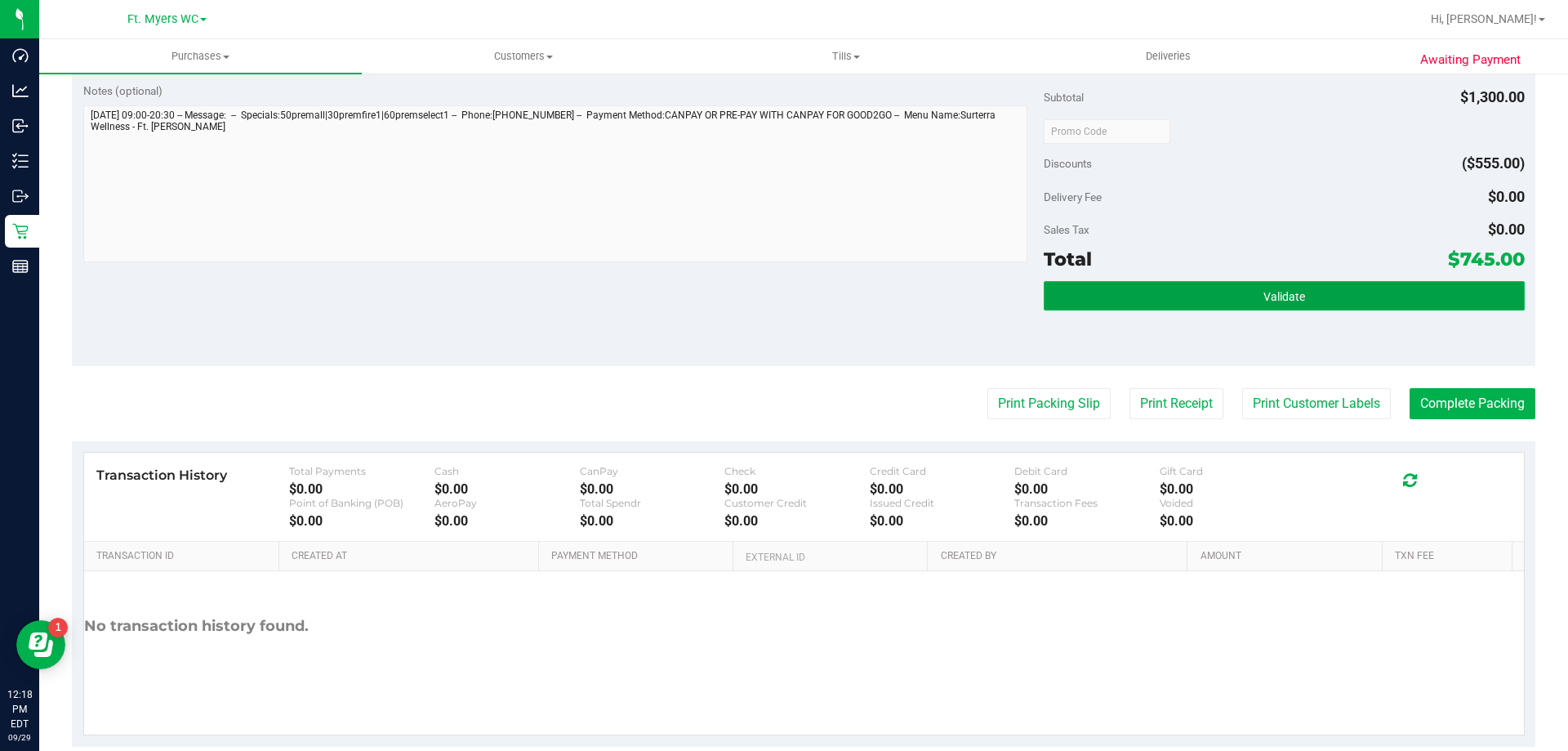
click at [1317, 288] on button "Validate" at bounding box center [1284, 296] width 480 height 30
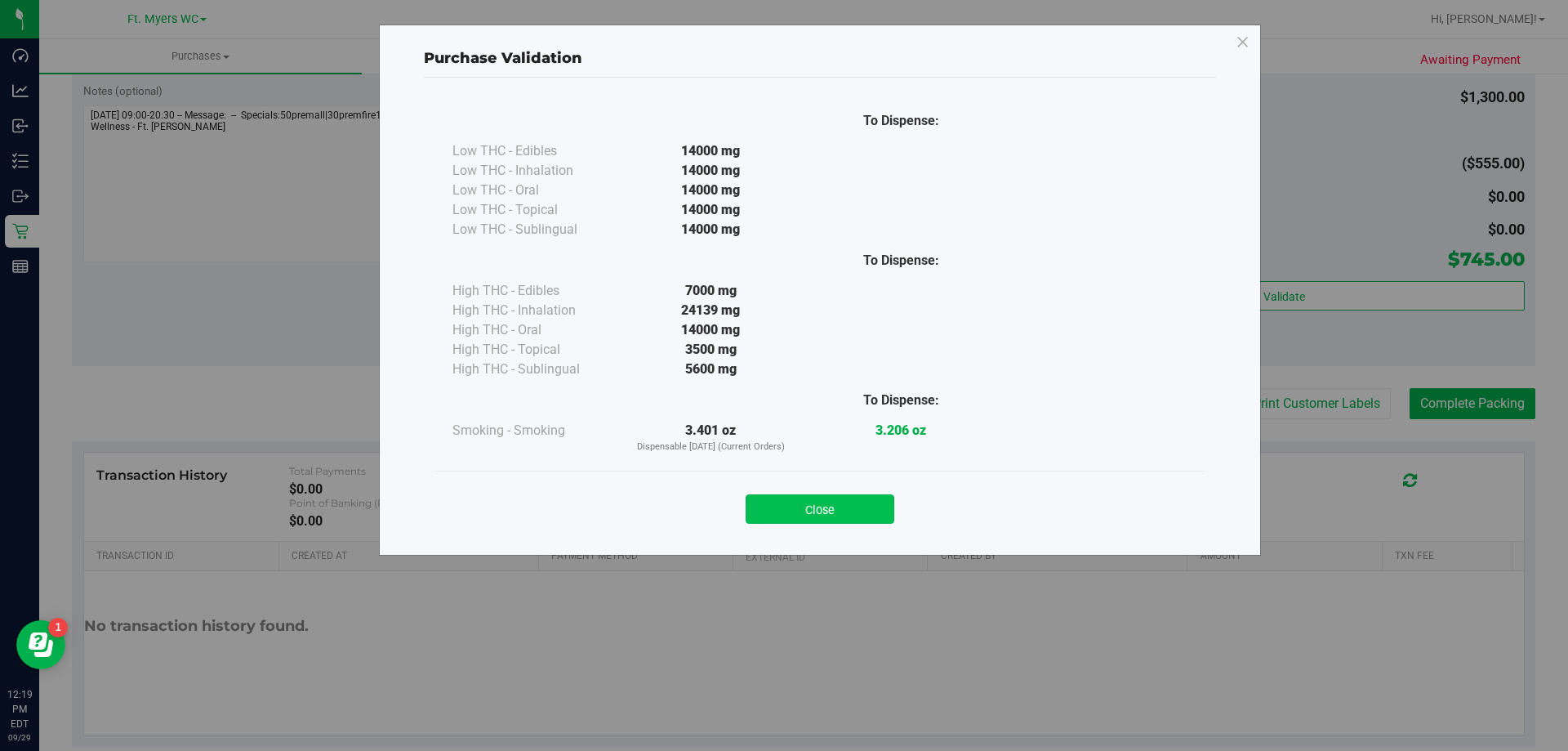
click at [851, 512] on button "Close" at bounding box center [820, 509] width 148 height 30
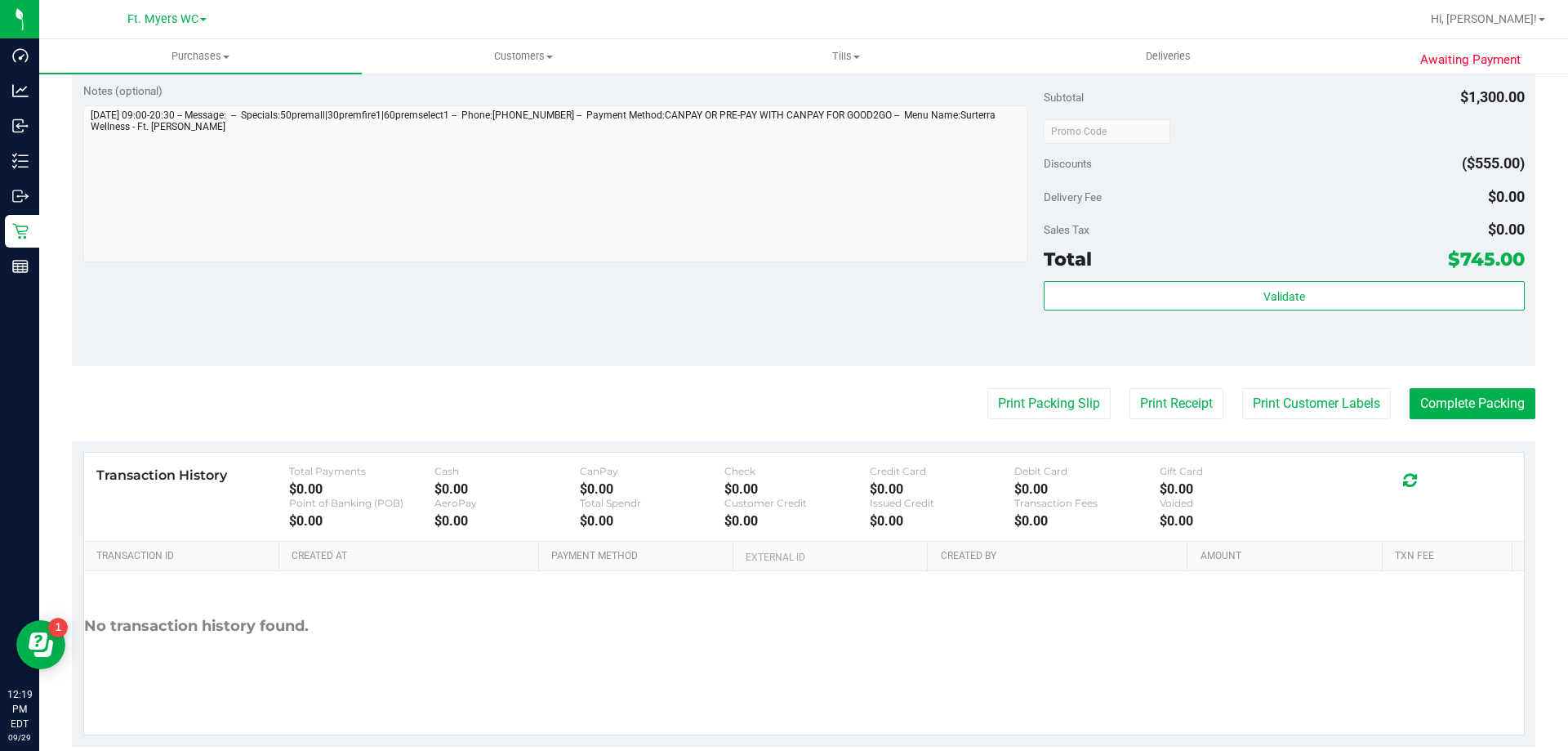
scroll to position [0, 0]
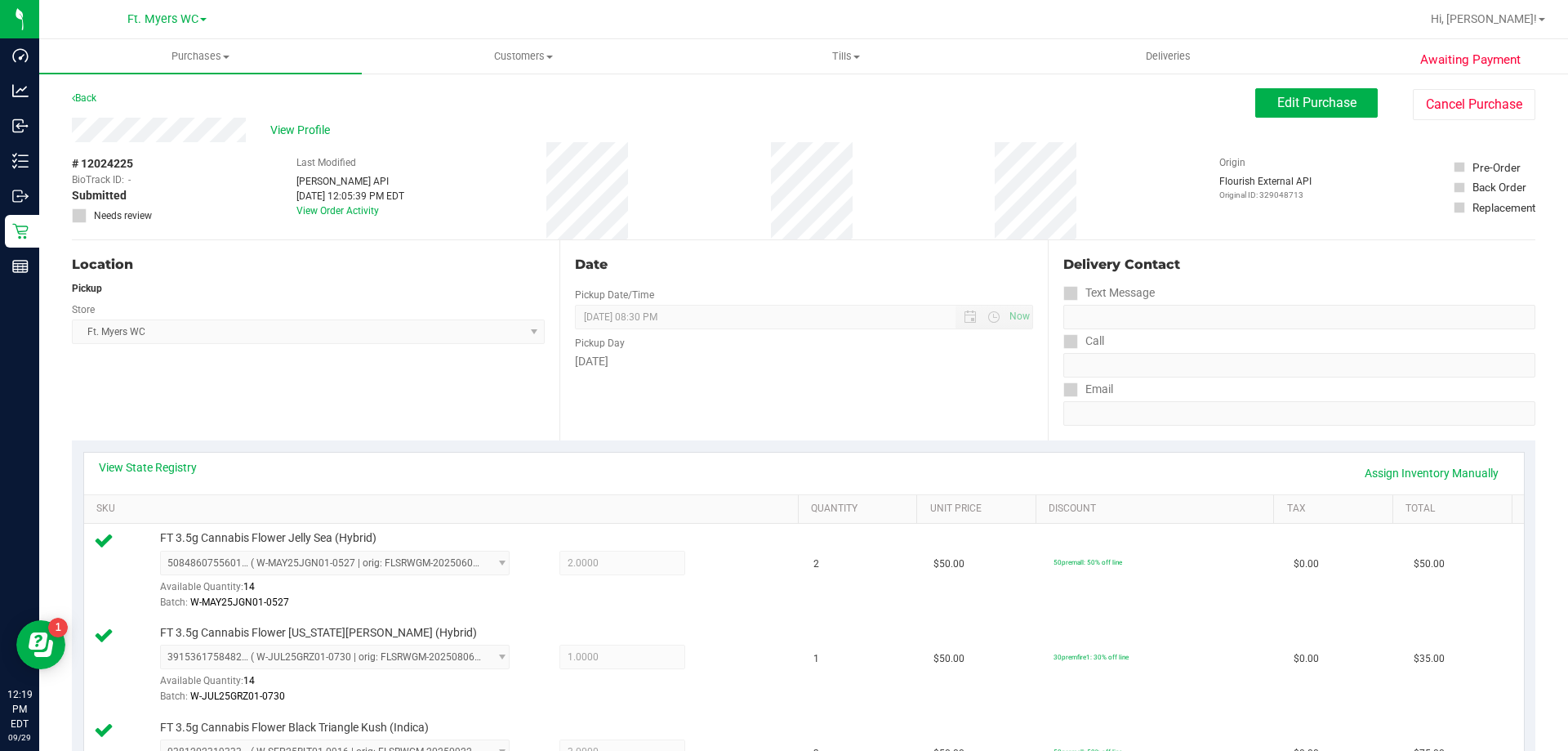
drag, startPoint x: 768, startPoint y: 386, endPoint x: 732, endPoint y: 160, distance: 228.8
click at [720, 232] on div "# 12024225 BioTrack ID: - Submitted Needs review Last Modified Jane API Sep 29,…" at bounding box center [804, 190] width 1464 height 97
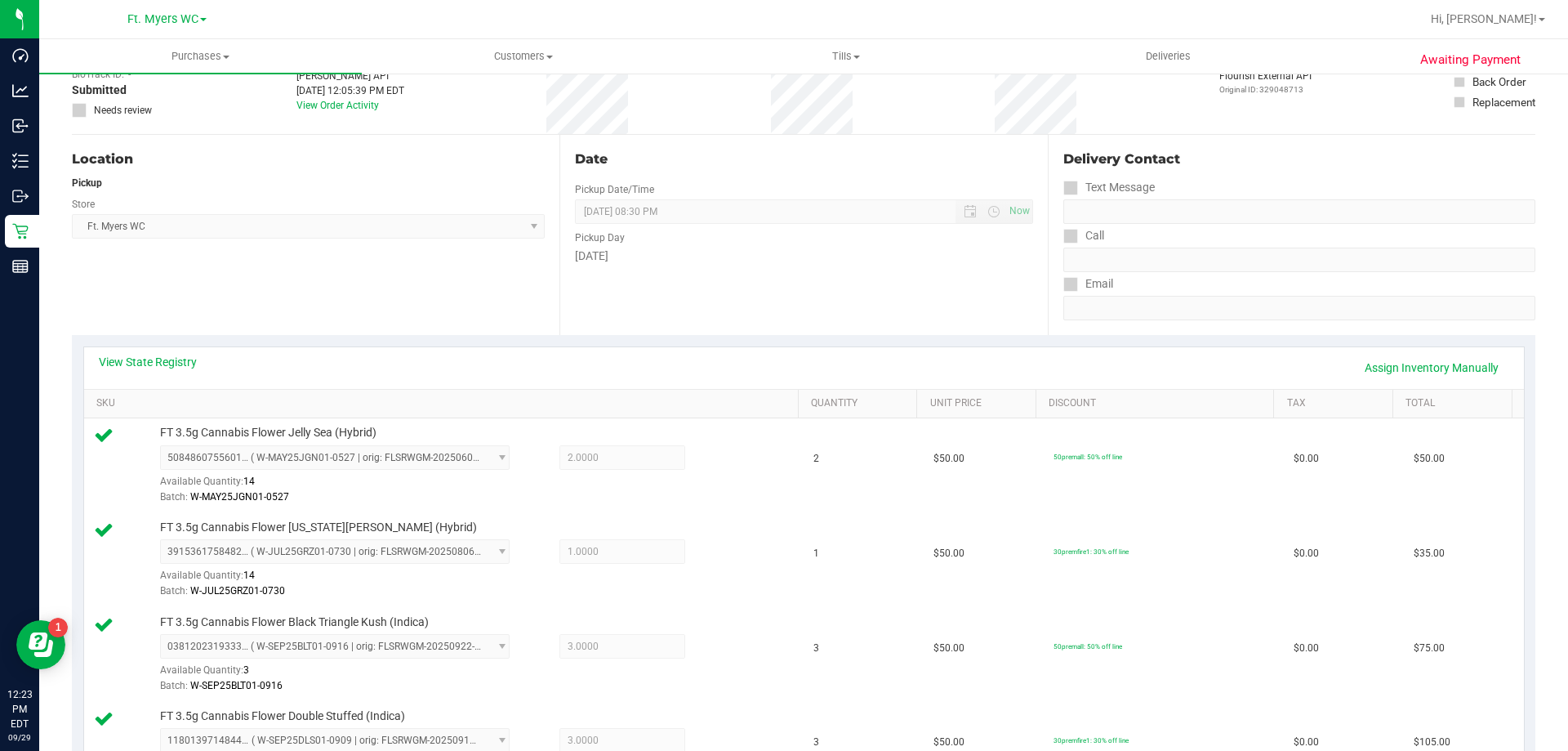
scroll to position [245, 0]
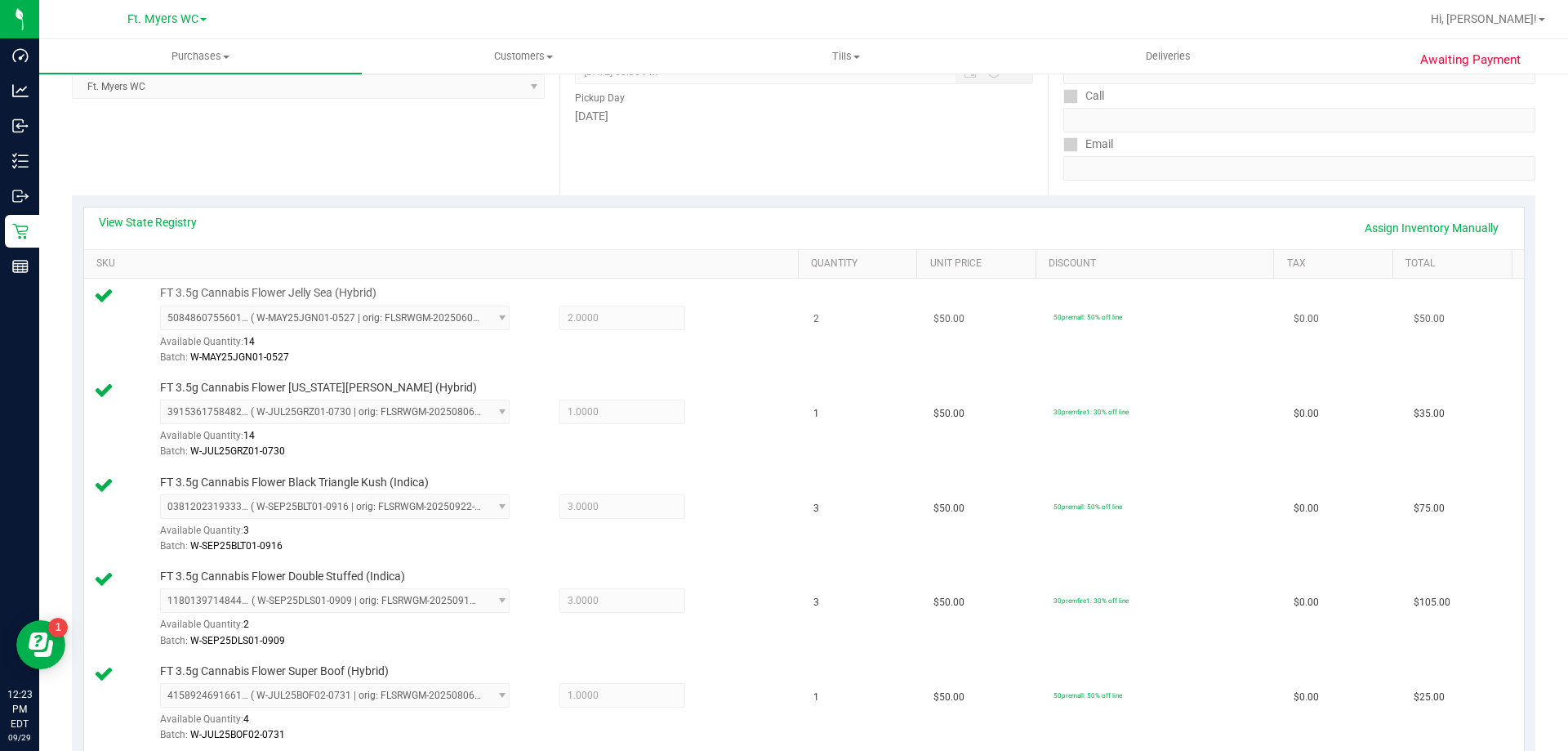
drag, startPoint x: 768, startPoint y: 304, endPoint x: 983, endPoint y: 325, distance: 216.0
click at [975, 334] on tr "FT 3.5g Cannabis Flower Jelly Sea (Hybrid) 5084860755601447 ( W-MAY25JGN01-0527…" at bounding box center [804, 325] width 1440 height 95
click at [983, 325] on td "$50.00" at bounding box center [983, 325] width 120 height 95
drag, startPoint x: 788, startPoint y: 319, endPoint x: 864, endPoint y: 326, distance: 76.3
click at [864, 326] on tr "FT 3.5g Cannabis Flower Jelly Sea (Hybrid) 5084860755601447 ( W-MAY25JGN01-0527…" at bounding box center [804, 325] width 1440 height 95
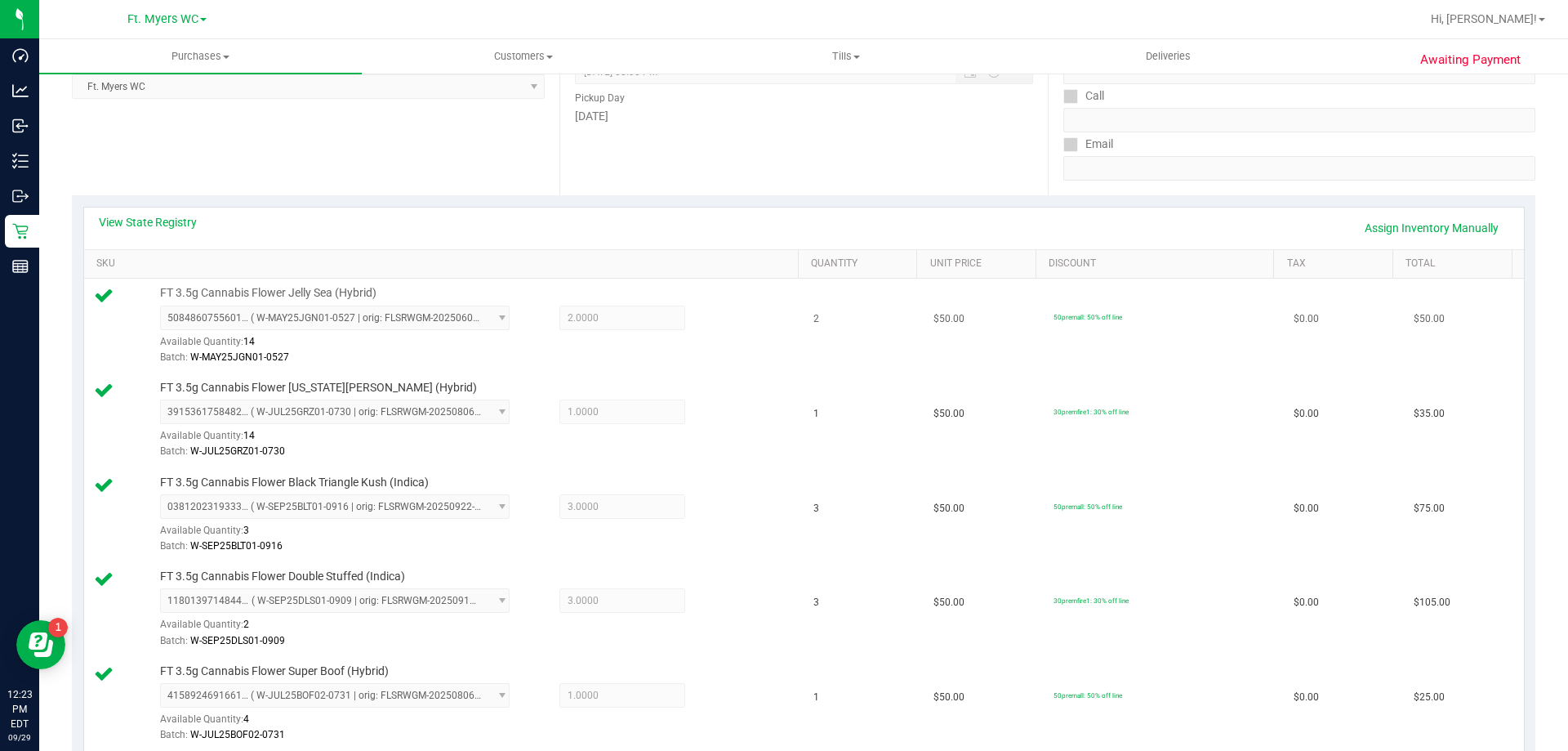
click at [864, 326] on td "2" at bounding box center [863, 325] width 120 height 95
drag, startPoint x: 785, startPoint y: 307, endPoint x: 842, endPoint y: 306, distance: 57.0
click at [842, 306] on tr "FT 3.5g Cannabis Flower Jelly Sea (Hybrid) 5084860755601447 ( W-MAY25JGN01-0527…" at bounding box center [804, 325] width 1440 height 95
click at [842, 306] on td "2" at bounding box center [863, 325] width 120 height 95
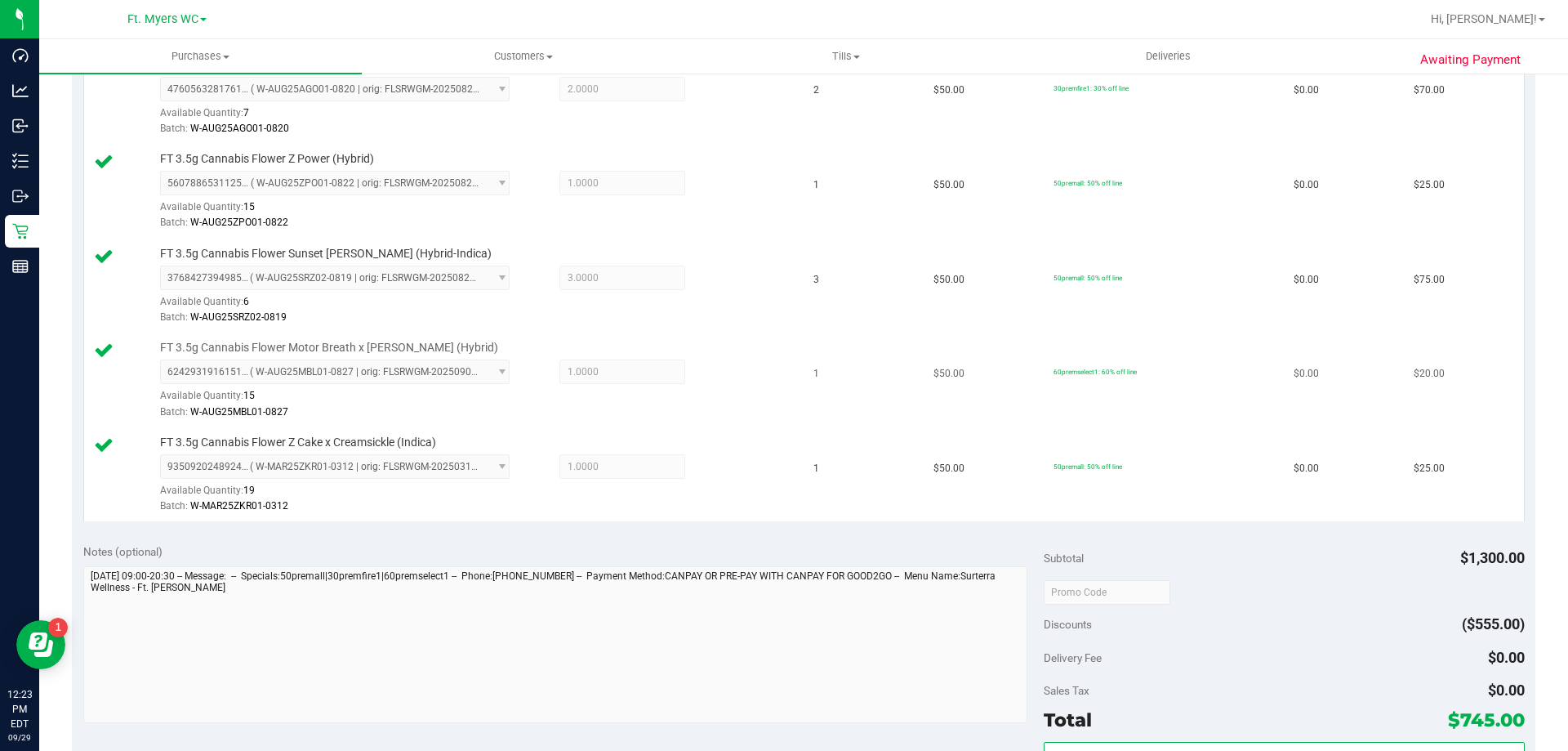
scroll to position [1389, 0]
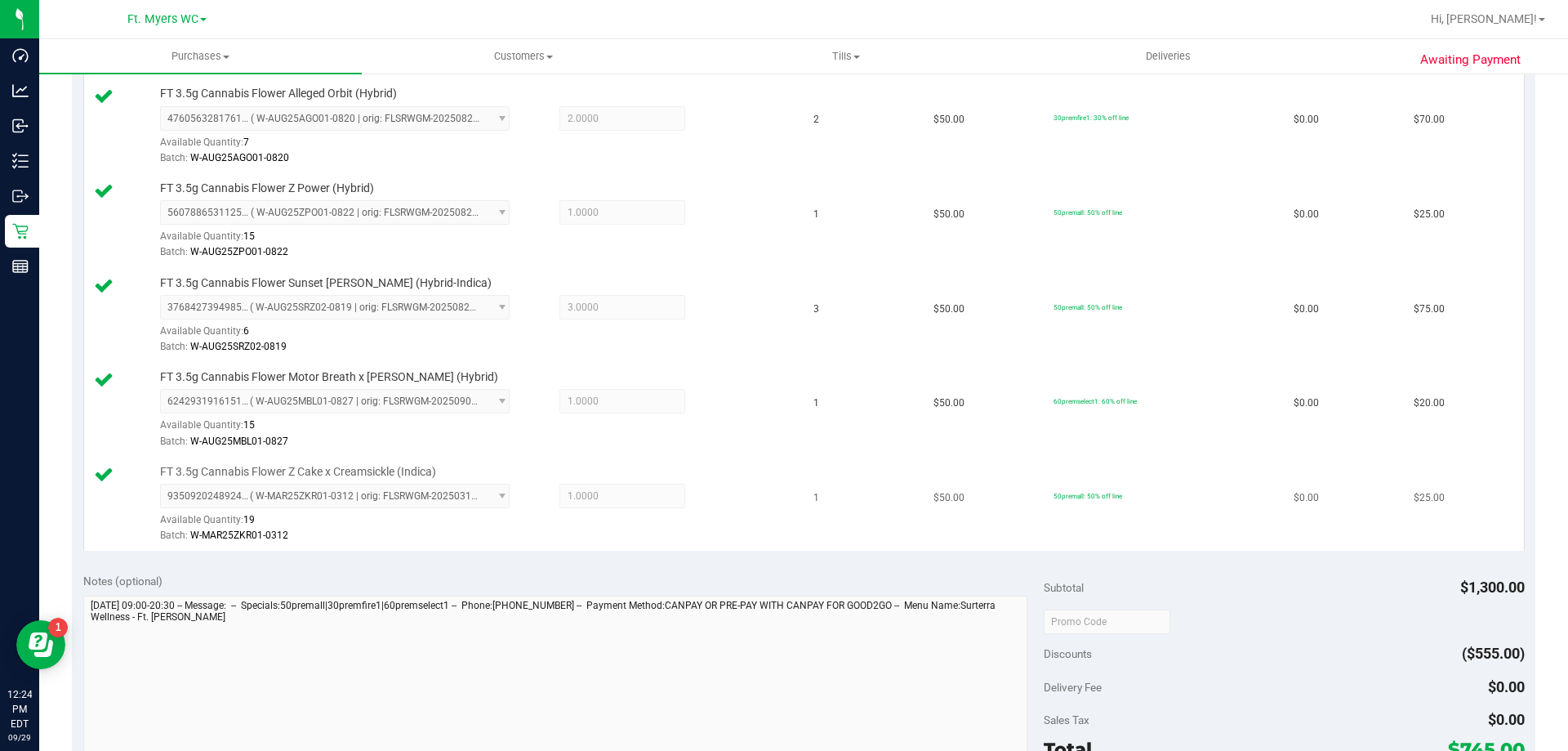
click at [828, 484] on td "1" at bounding box center [863, 503] width 120 height 94
click at [822, 403] on td "1" at bounding box center [863, 410] width 120 height 95
click at [813, 316] on span "3" at bounding box center [816, 309] width 6 height 16
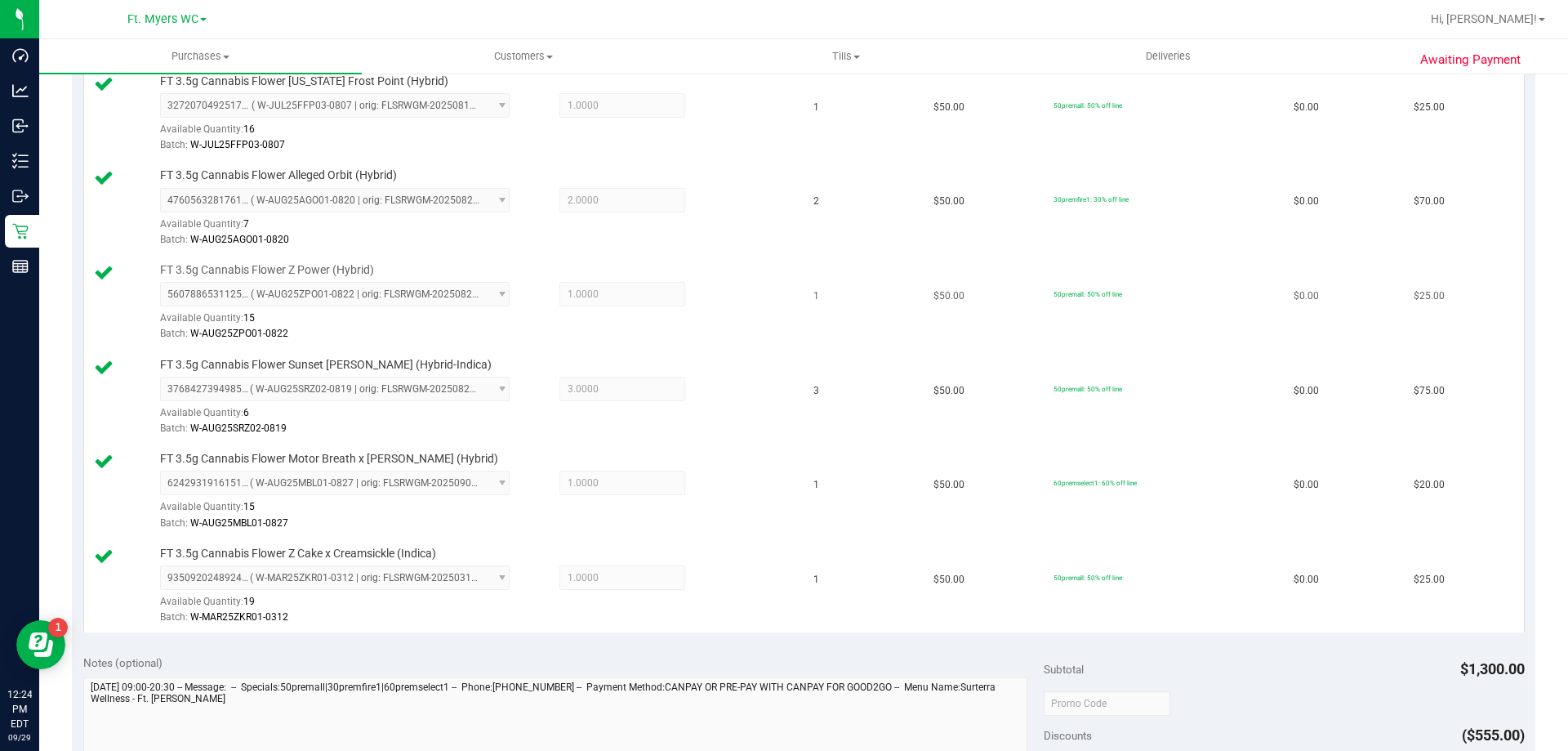
click at [822, 280] on td "1" at bounding box center [863, 303] width 120 height 95
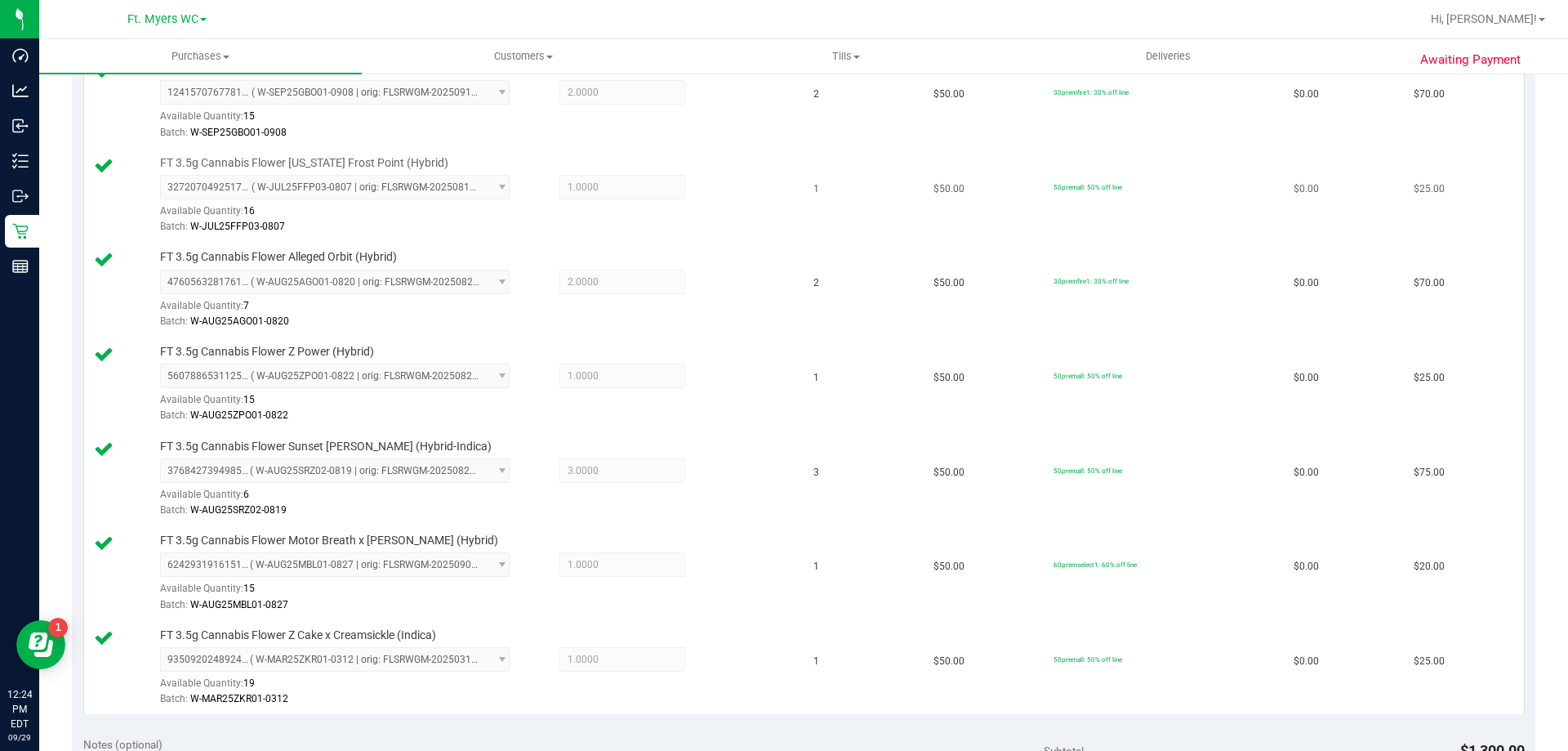
click at [816, 223] on td "1" at bounding box center [863, 196] width 120 height 95
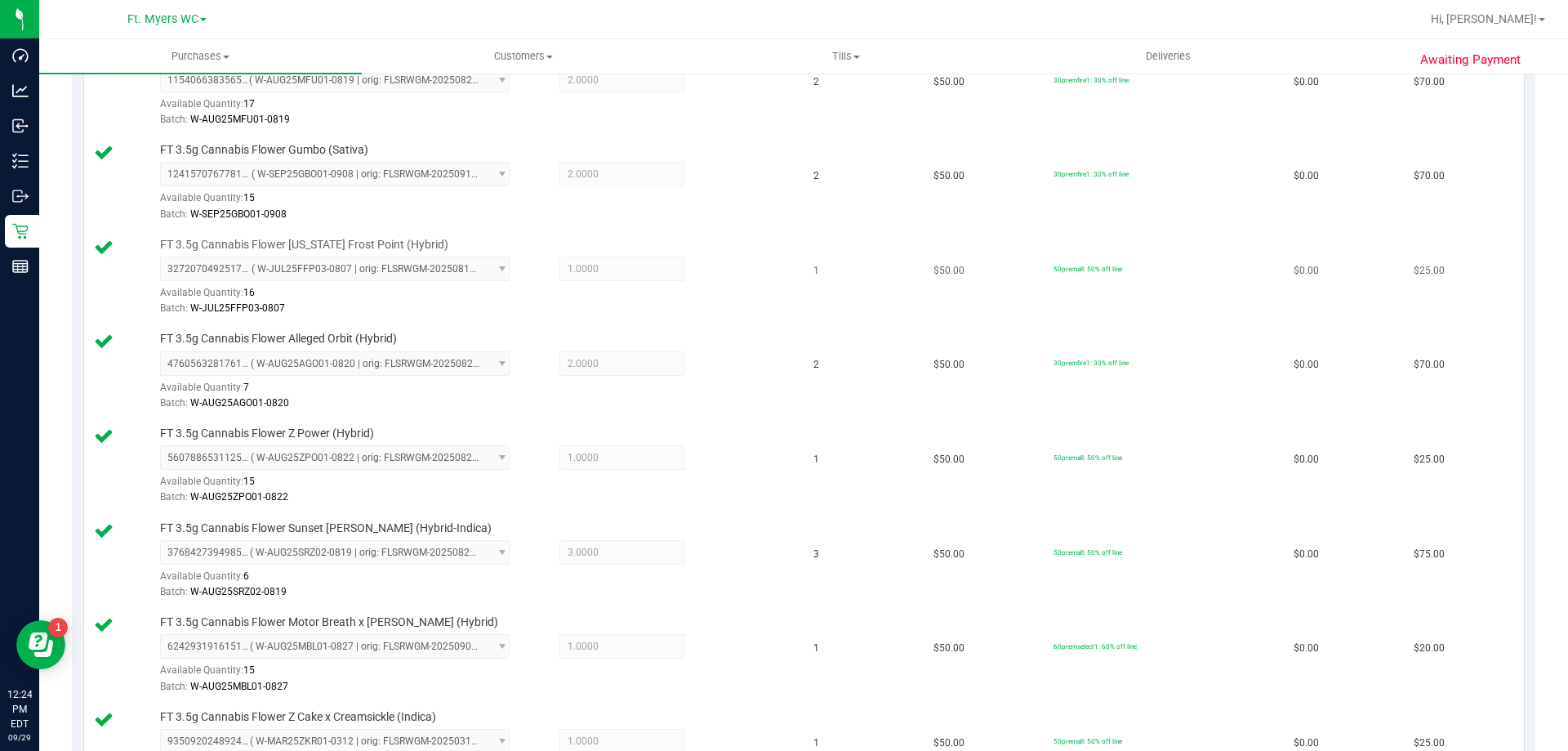
click at [822, 230] on td "1" at bounding box center [863, 277] width 120 height 95
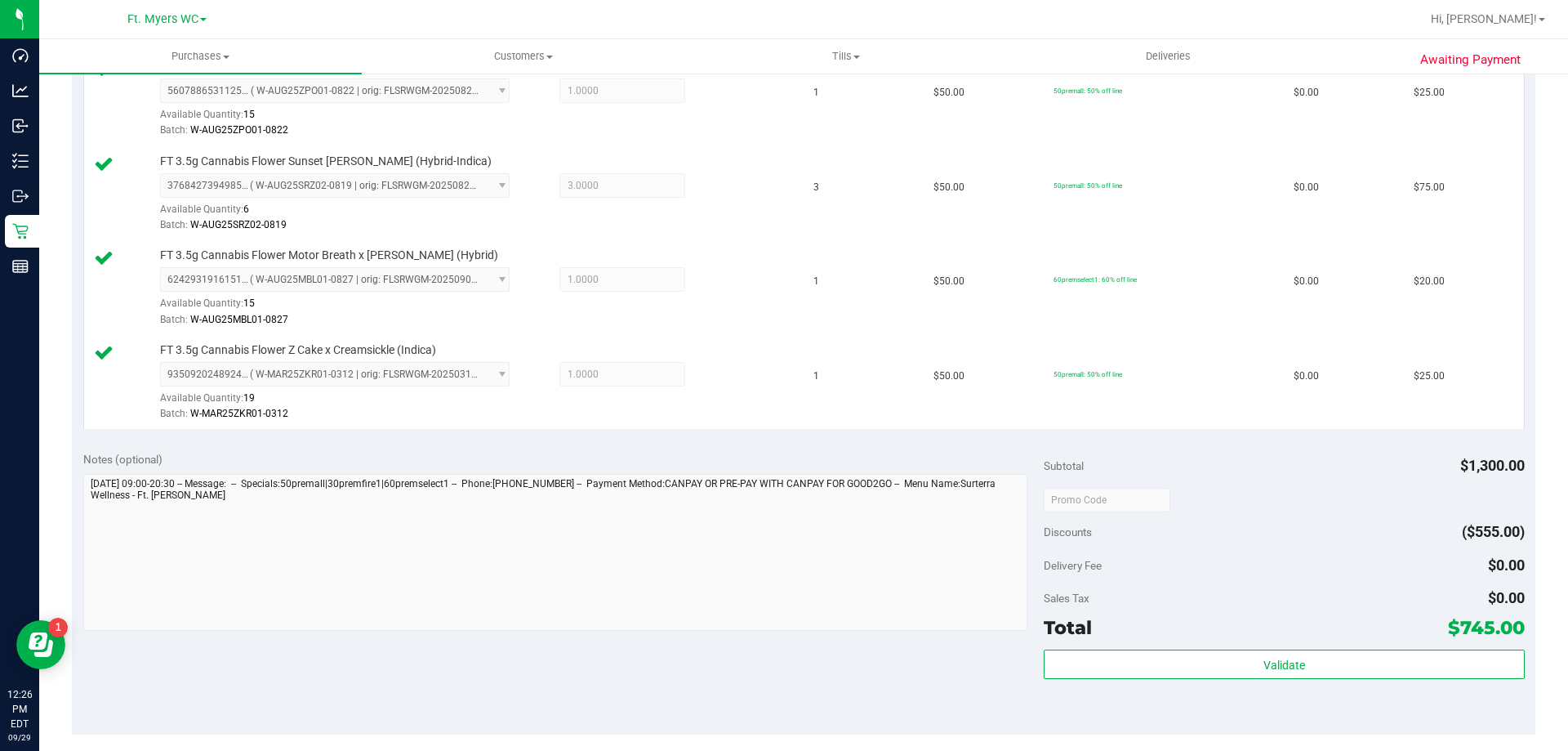
scroll to position [1634, 0]
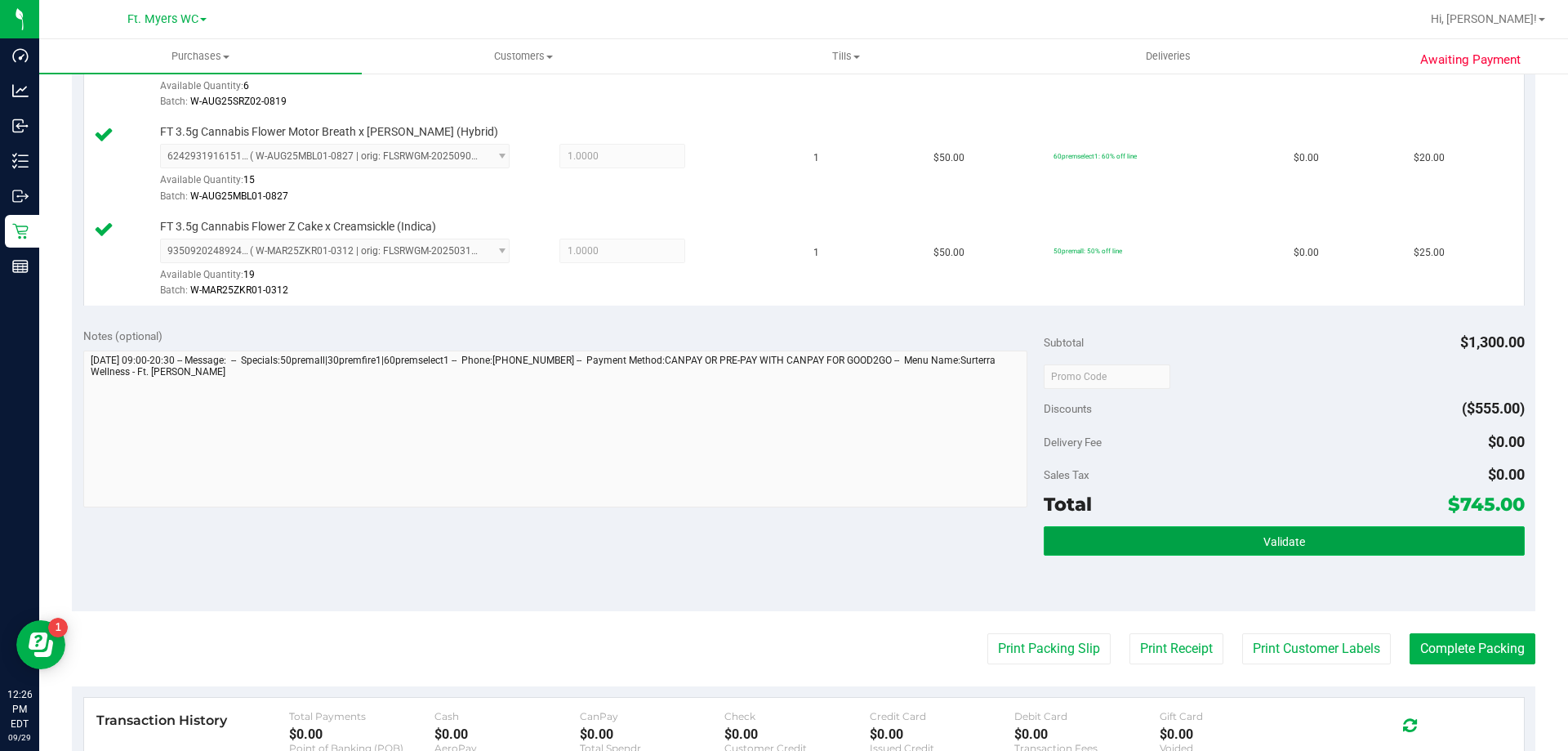
click at [1227, 542] on button "Validate" at bounding box center [1284, 541] width 480 height 30
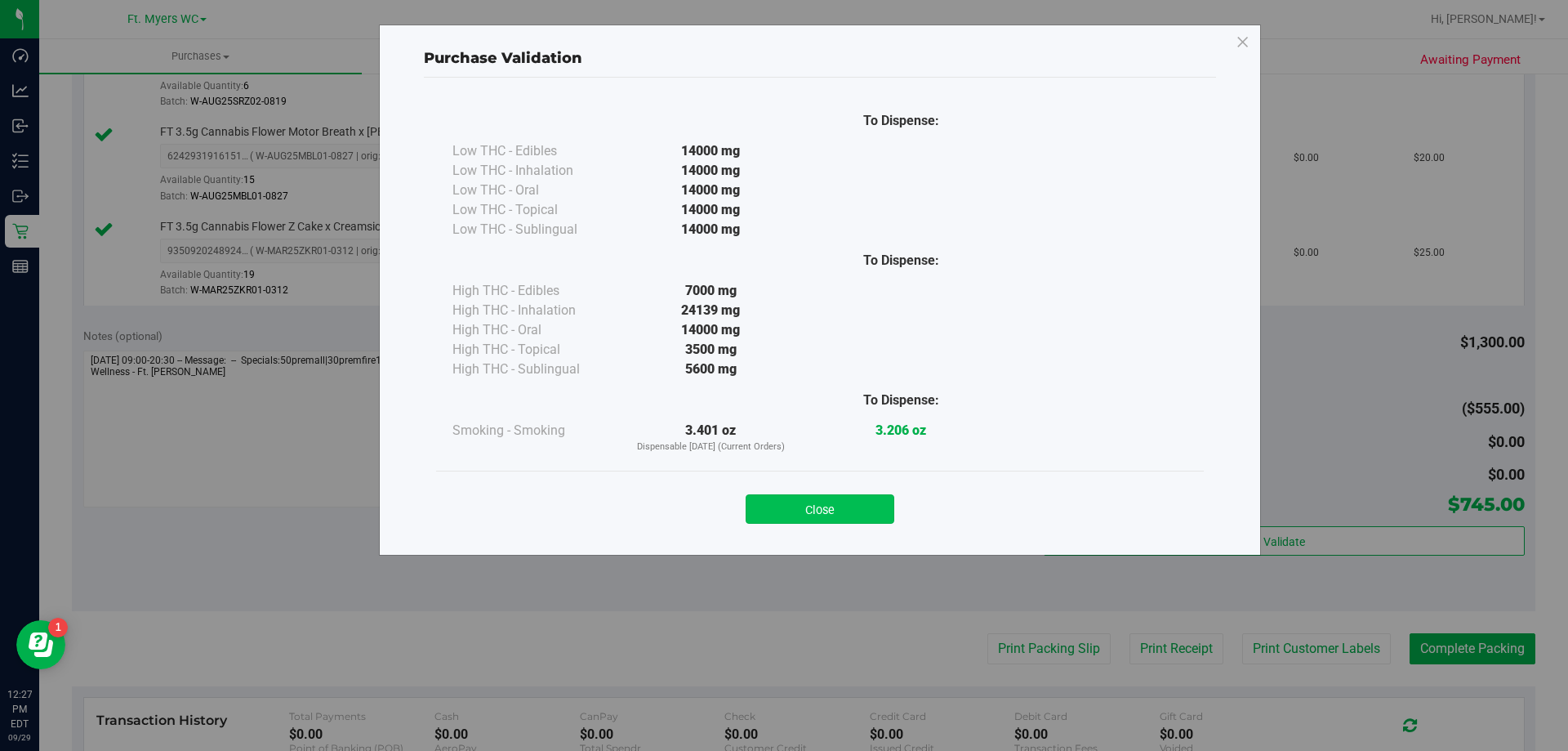
click at [827, 494] on button "Close" at bounding box center [820, 509] width 148 height 30
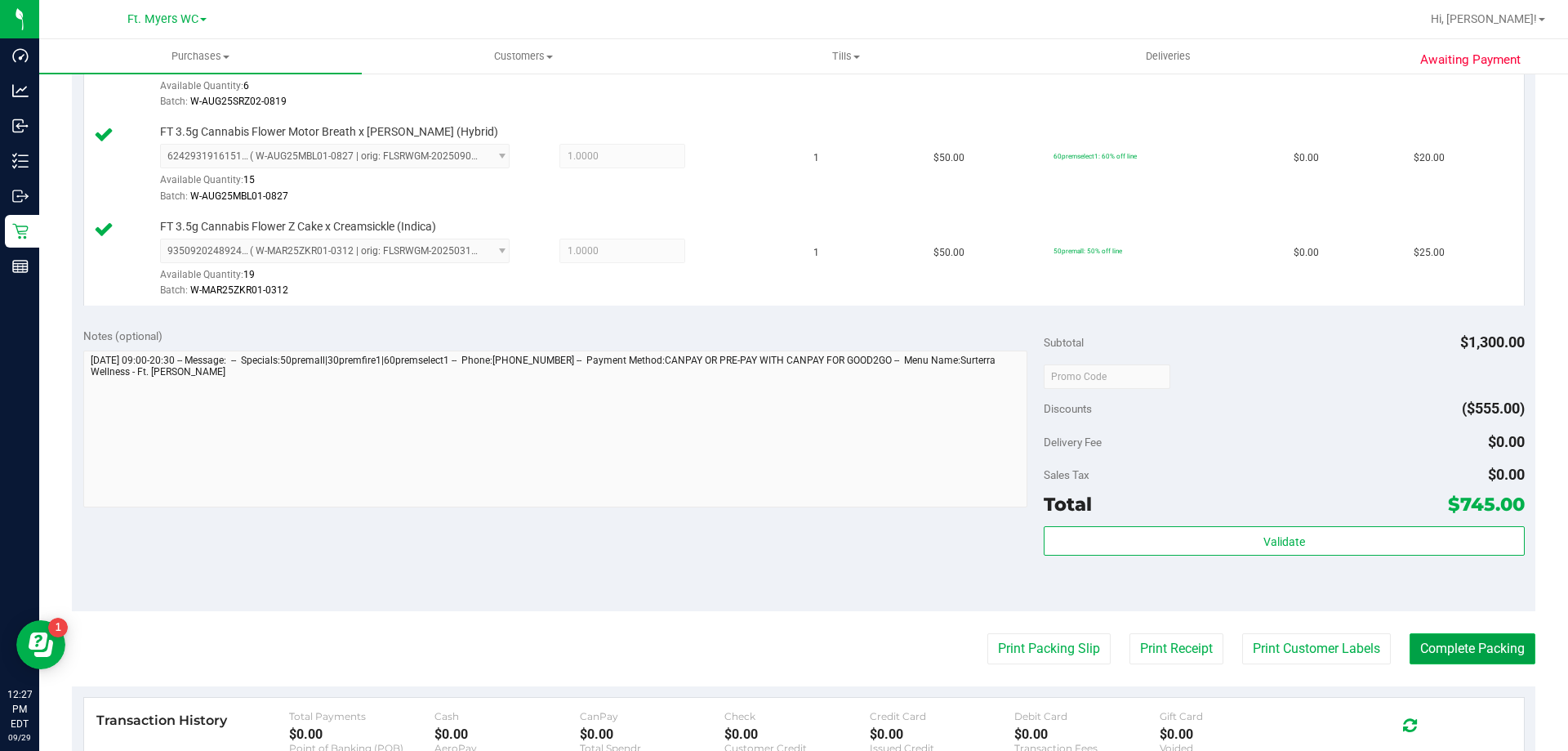
click at [1492, 646] on button "Complete Packing" at bounding box center [1472, 648] width 126 height 31
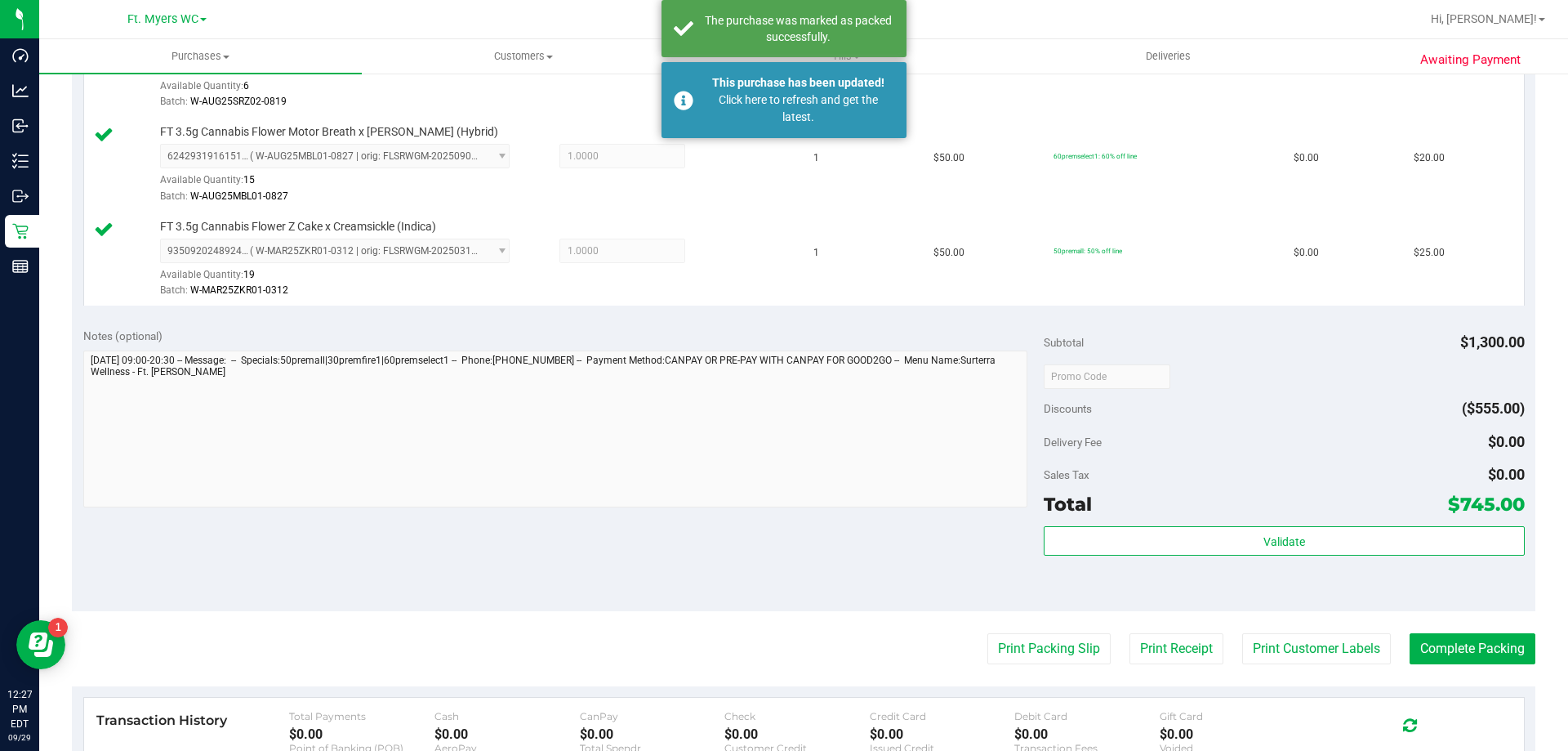
scroll to position [0, 0]
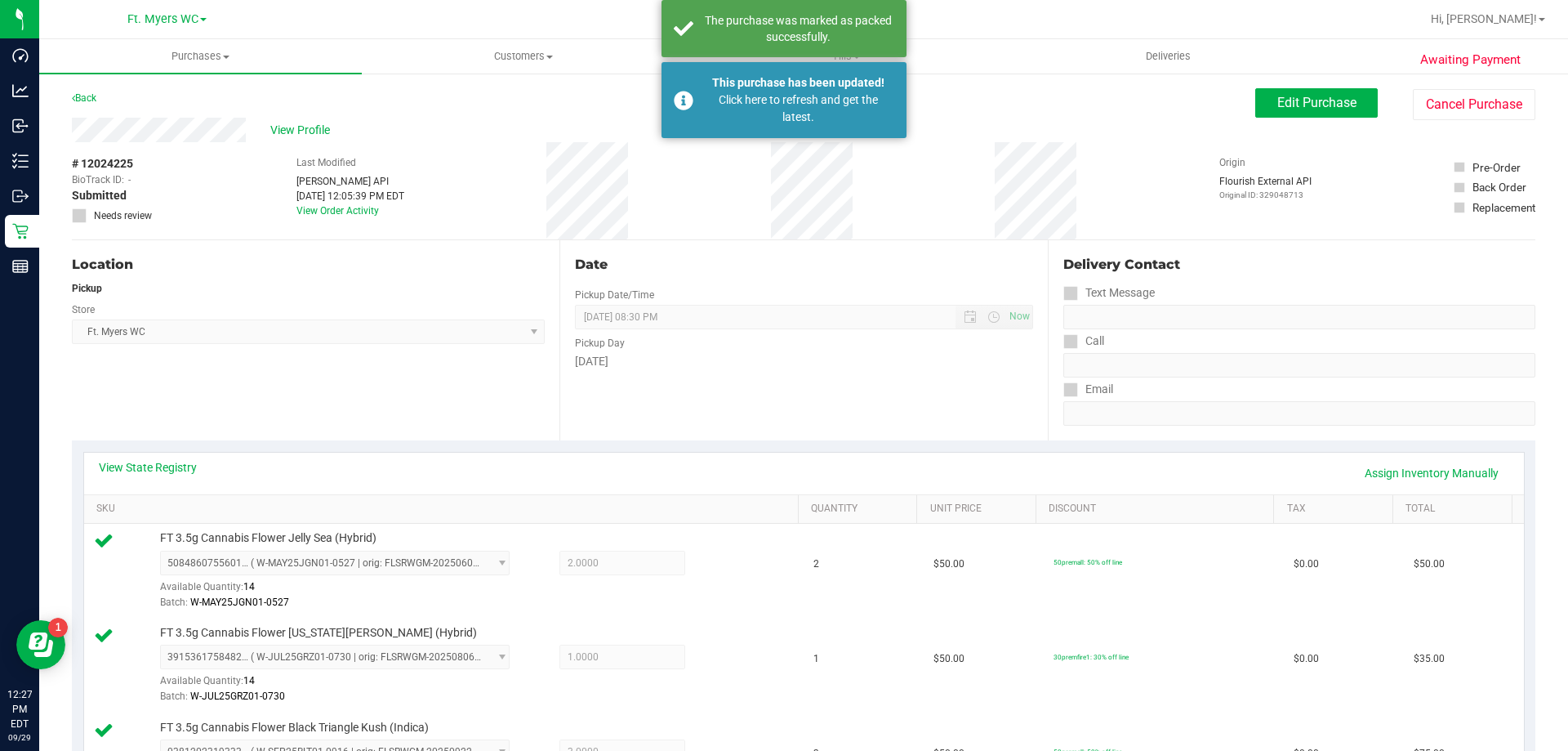
drag, startPoint x: 827, startPoint y: 570, endPoint x: 904, endPoint y: -51, distance: 625.8
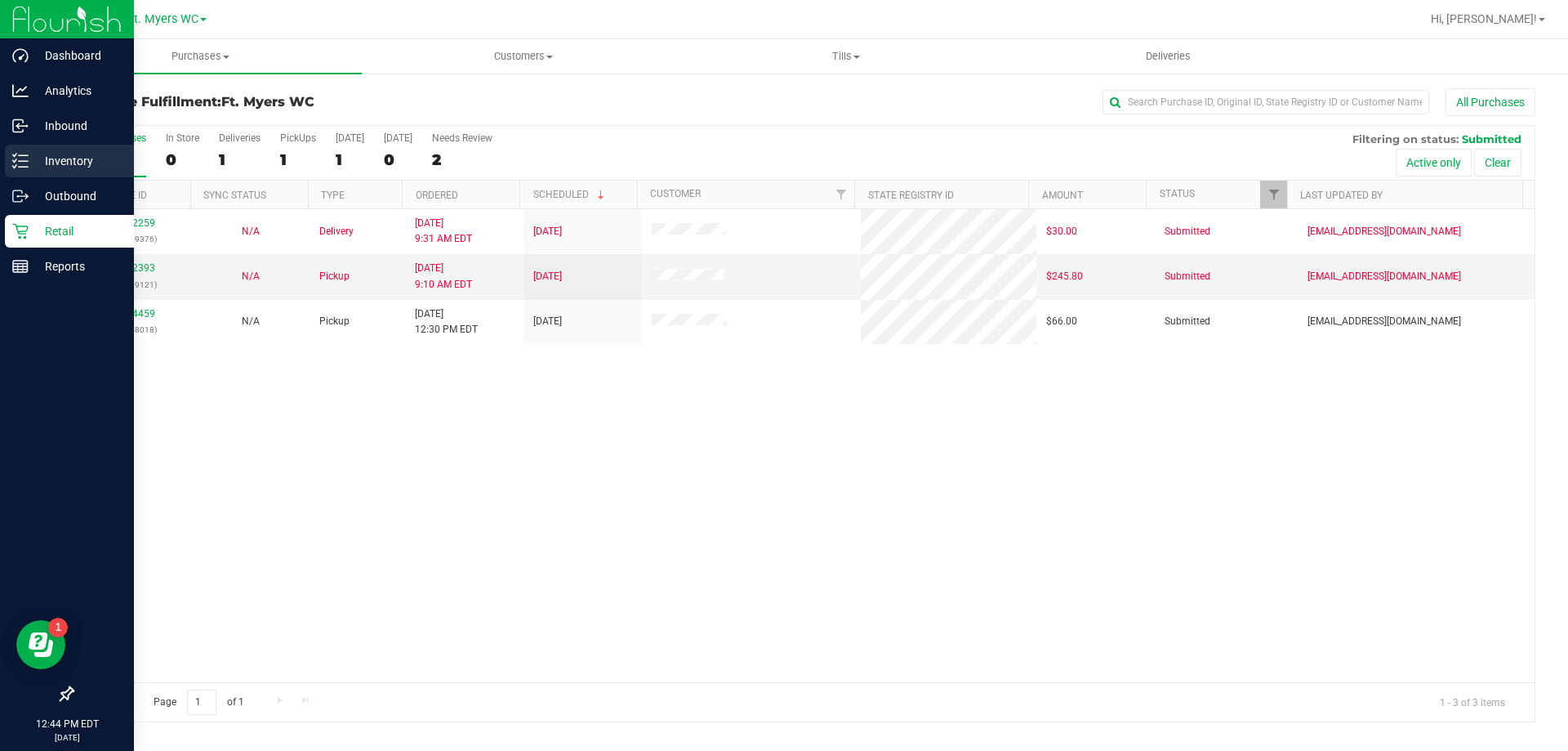
click at [45, 151] on p "Inventory" at bounding box center [78, 160] width 98 height 19
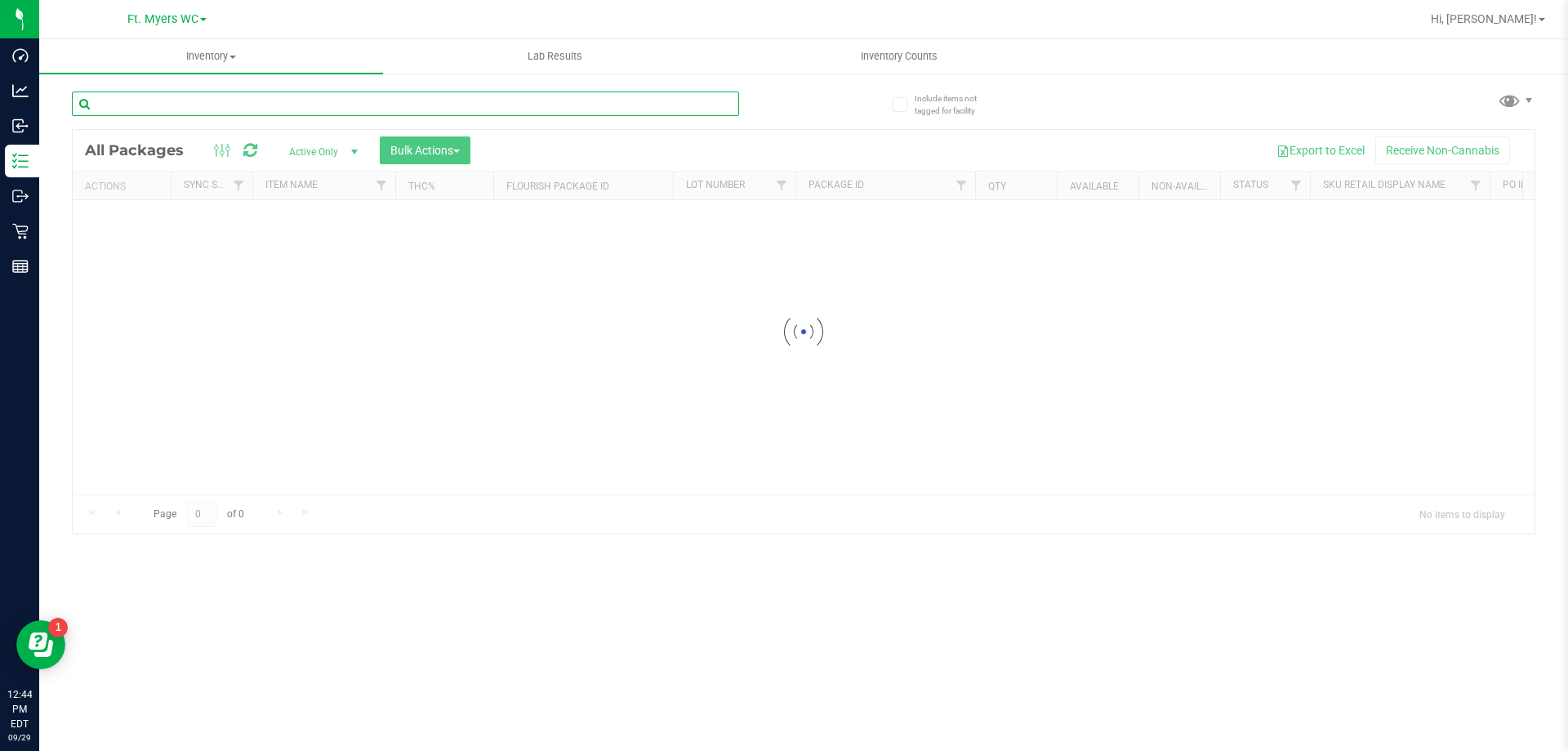
click at [374, 110] on input "text" at bounding box center [406, 104] width 668 height 24
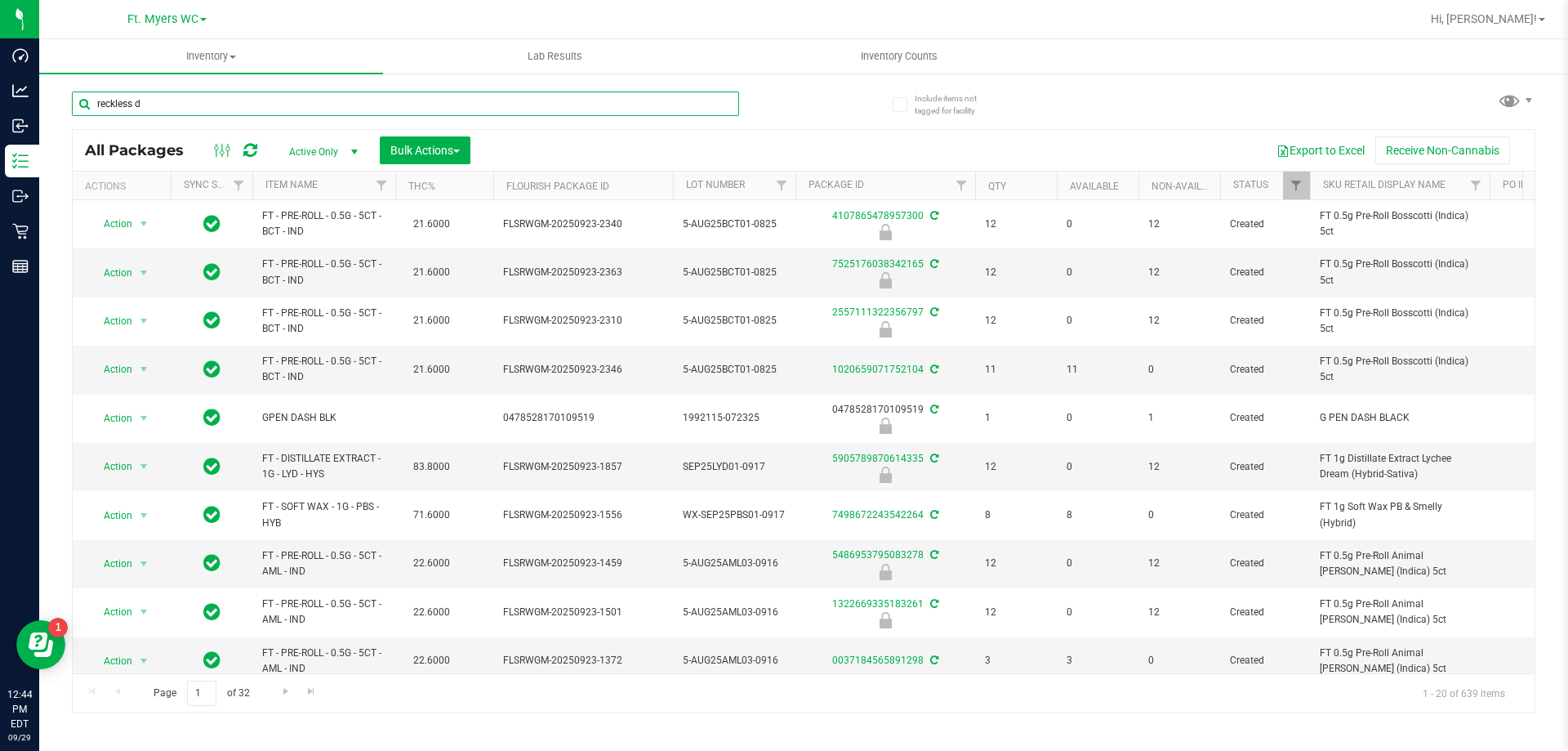
type input "reckless d"
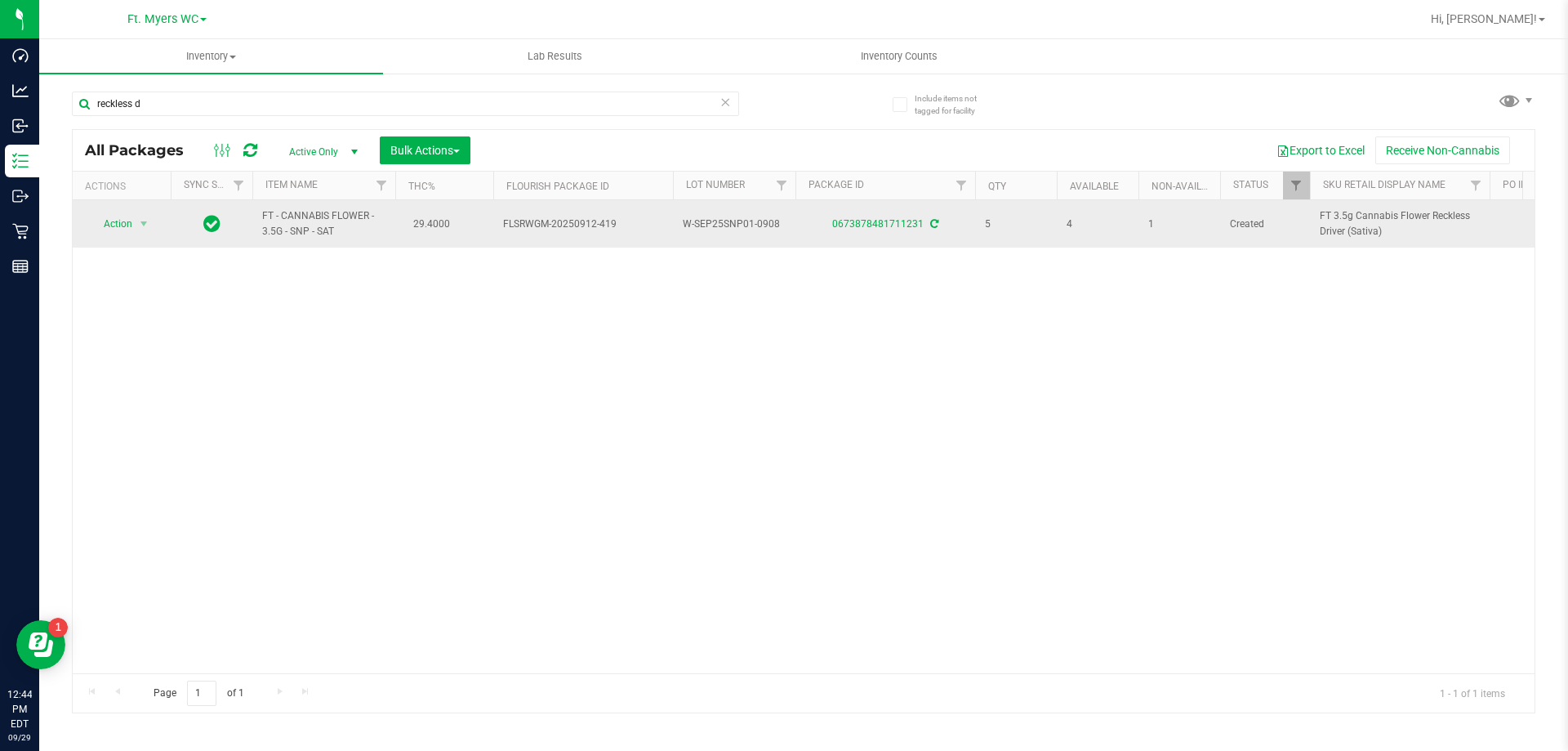
drag, startPoint x: 525, startPoint y: 234, endPoint x: 1279, endPoint y: 234, distance: 754.0
click at [1279, 234] on td "Created" at bounding box center [1265, 223] width 90 height 47
drag, startPoint x: 1307, startPoint y: 230, endPoint x: 1227, endPoint y: 220, distance: 80.6
click at [1227, 220] on td "Created" at bounding box center [1265, 223] width 90 height 47
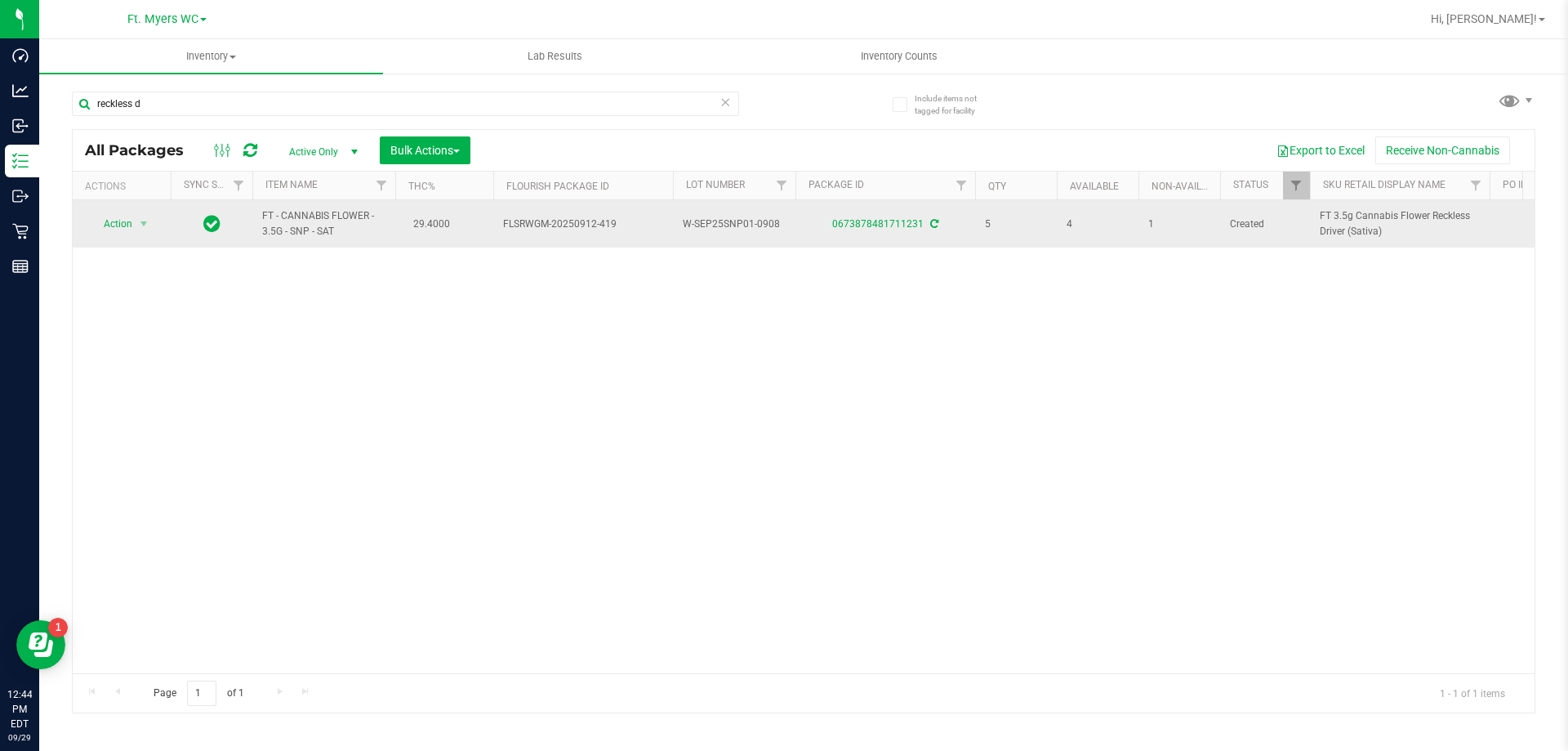
click at [1227, 220] on td "Created" at bounding box center [1265, 223] width 90 height 47
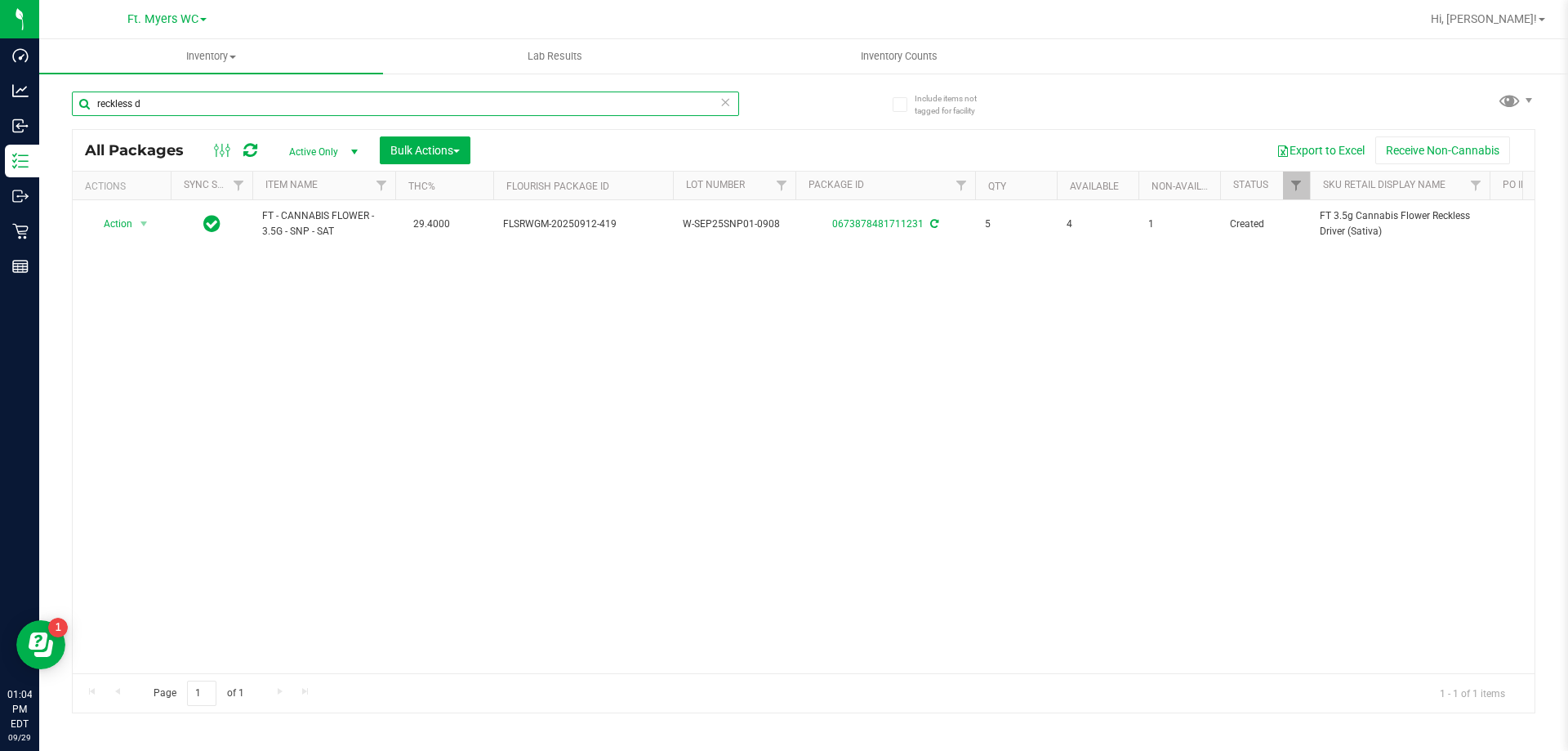
click at [250, 102] on input "reckless d" at bounding box center [406, 104] width 668 height 24
type input "animal larry"
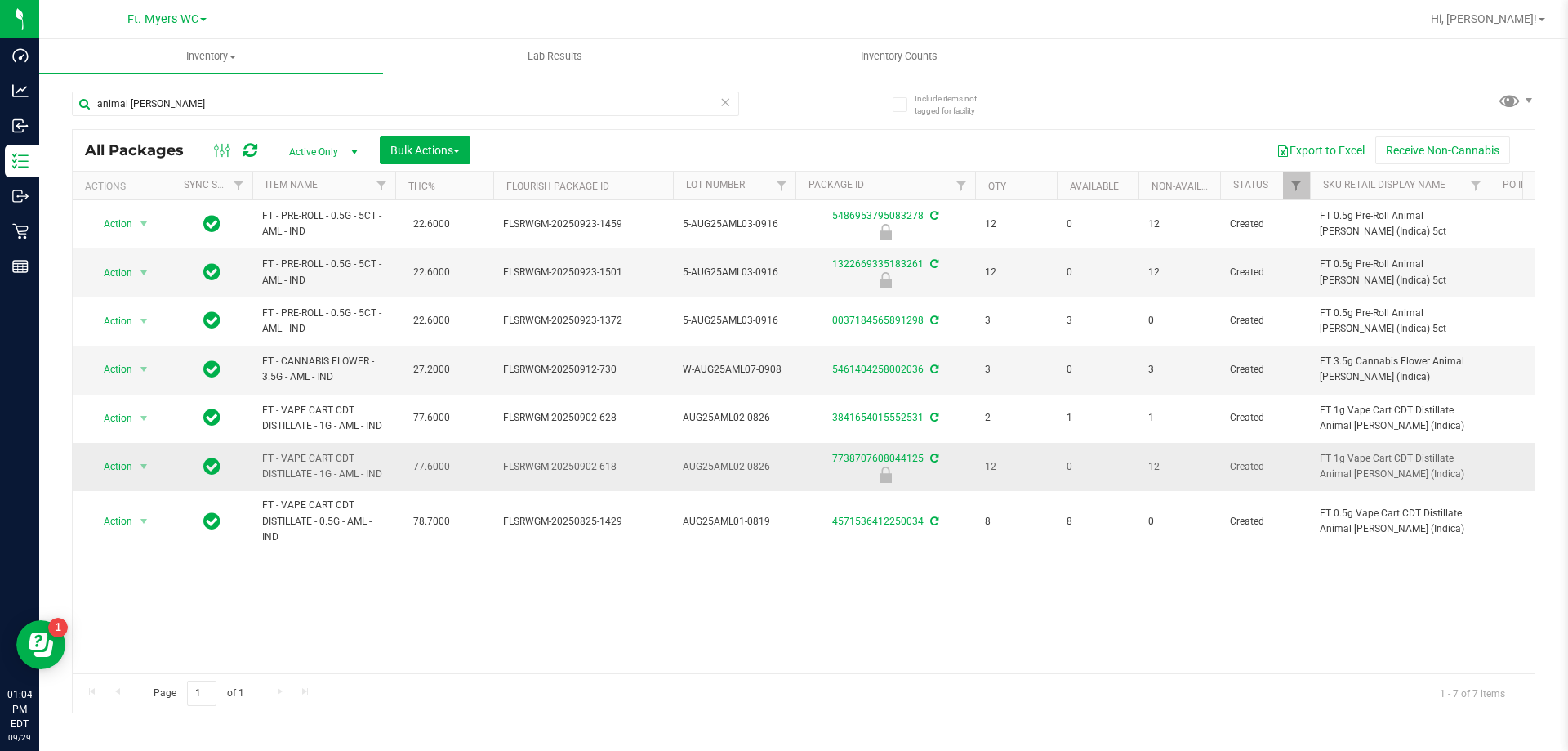
drag, startPoint x: 435, startPoint y: 465, endPoint x: 604, endPoint y: 465, distance: 169.0
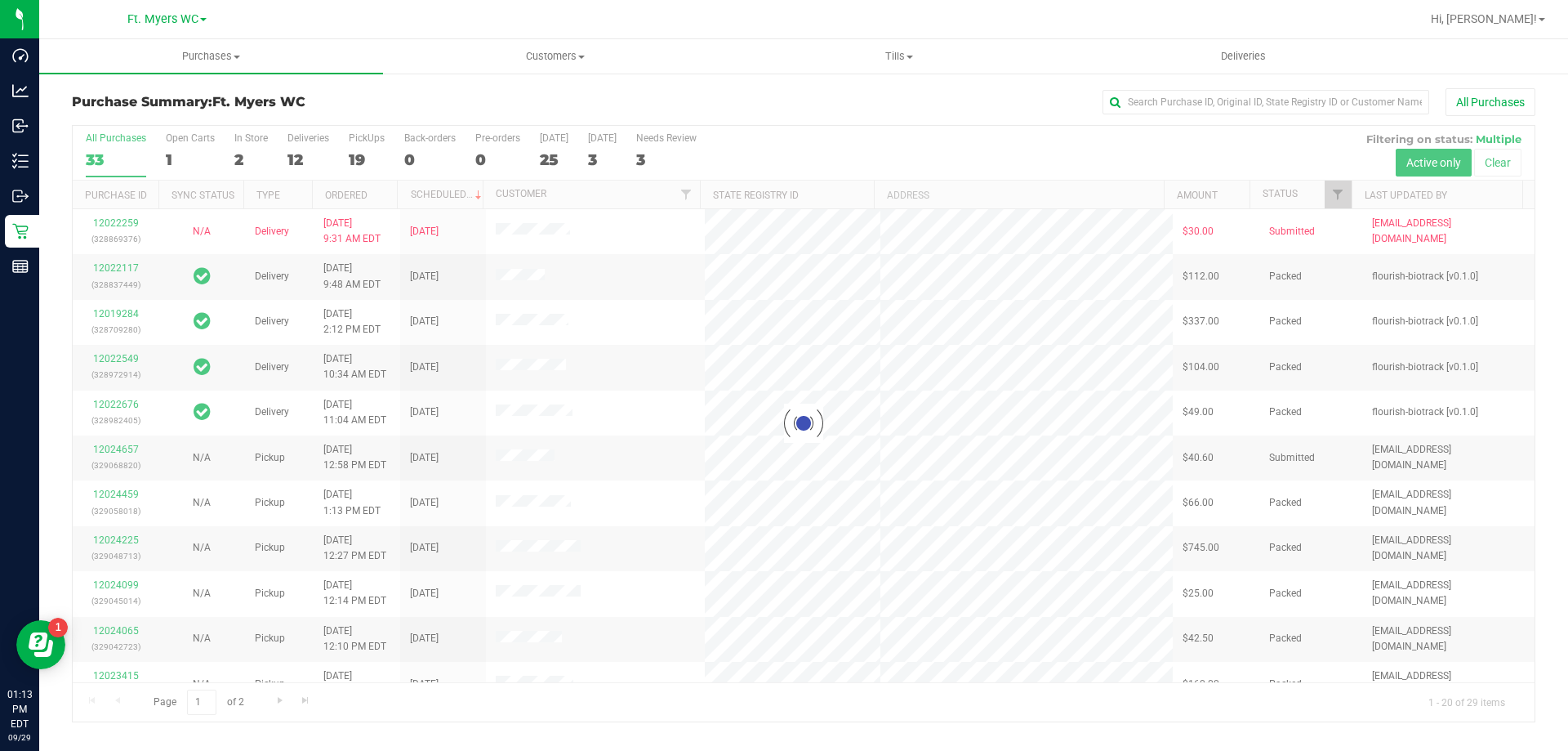
click at [366, 143] on div at bounding box center [803, 424] width 1462 height 595
click at [360, 147] on div at bounding box center [803, 424] width 1462 height 595
click at [360, 153] on div at bounding box center [803, 424] width 1462 height 595
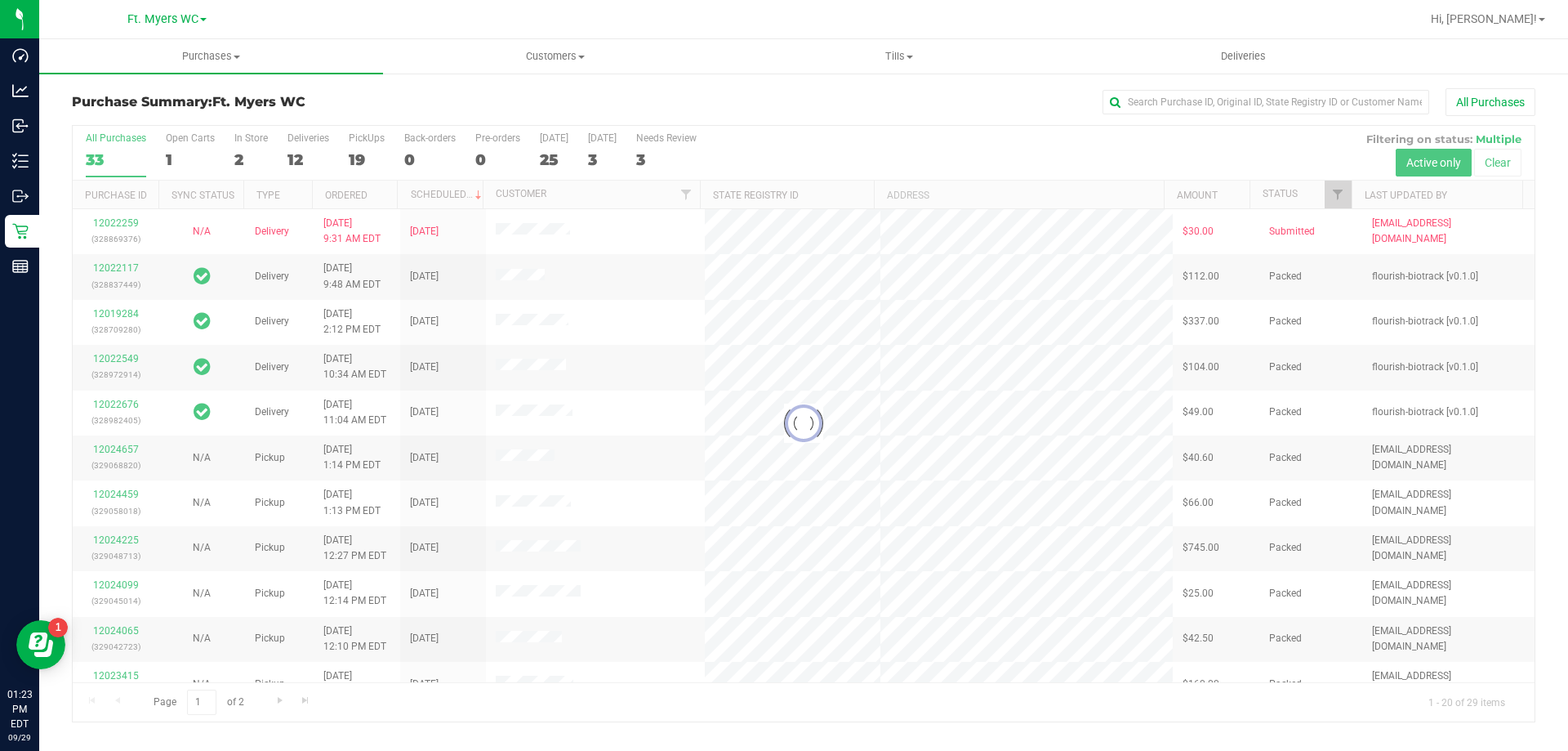
click at [360, 153] on div at bounding box center [803, 424] width 1462 height 595
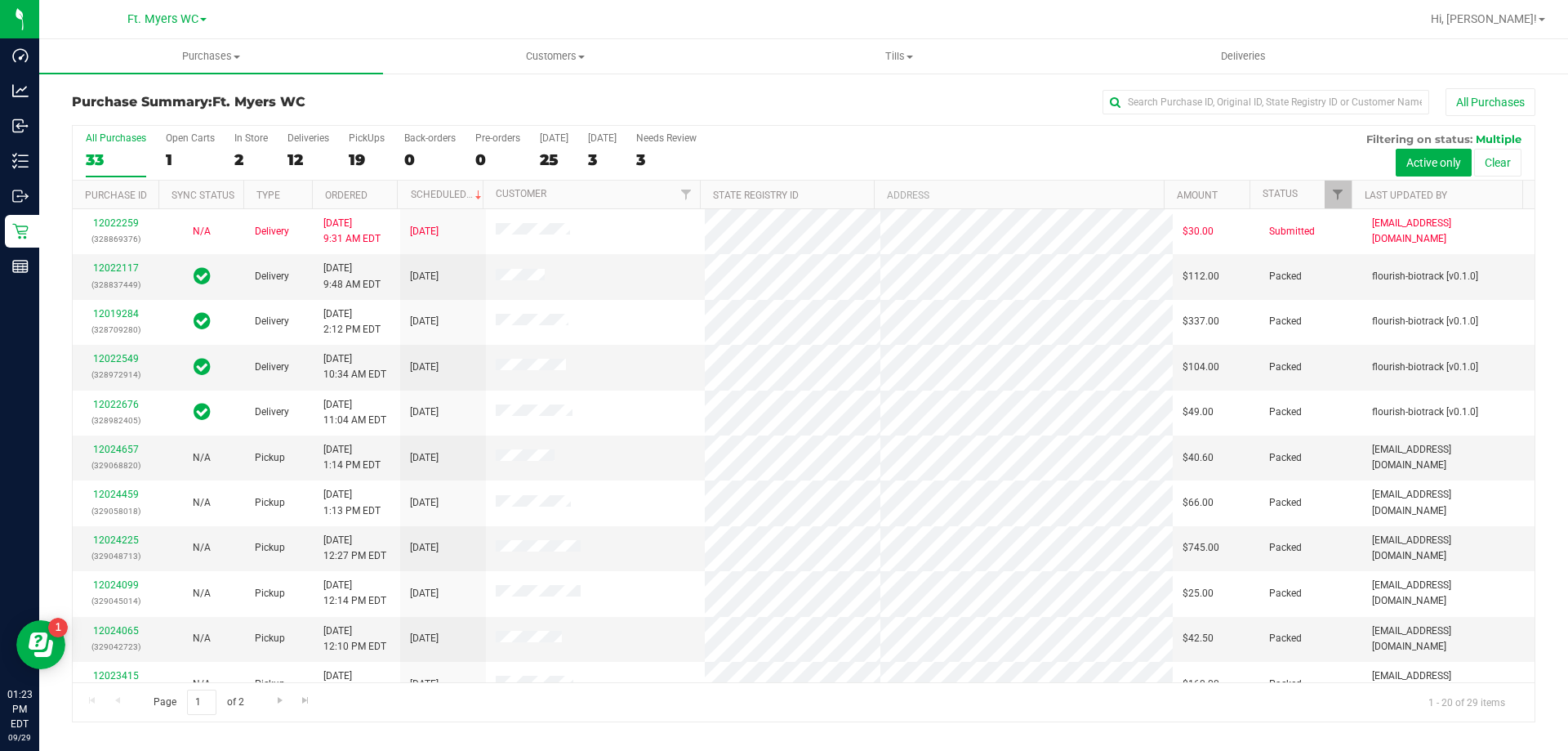
click at [360, 153] on div "19" at bounding box center [366, 159] width 36 height 19
click at [0, 0] on input "PickUps 19" at bounding box center [0, 0] width 0 height 0
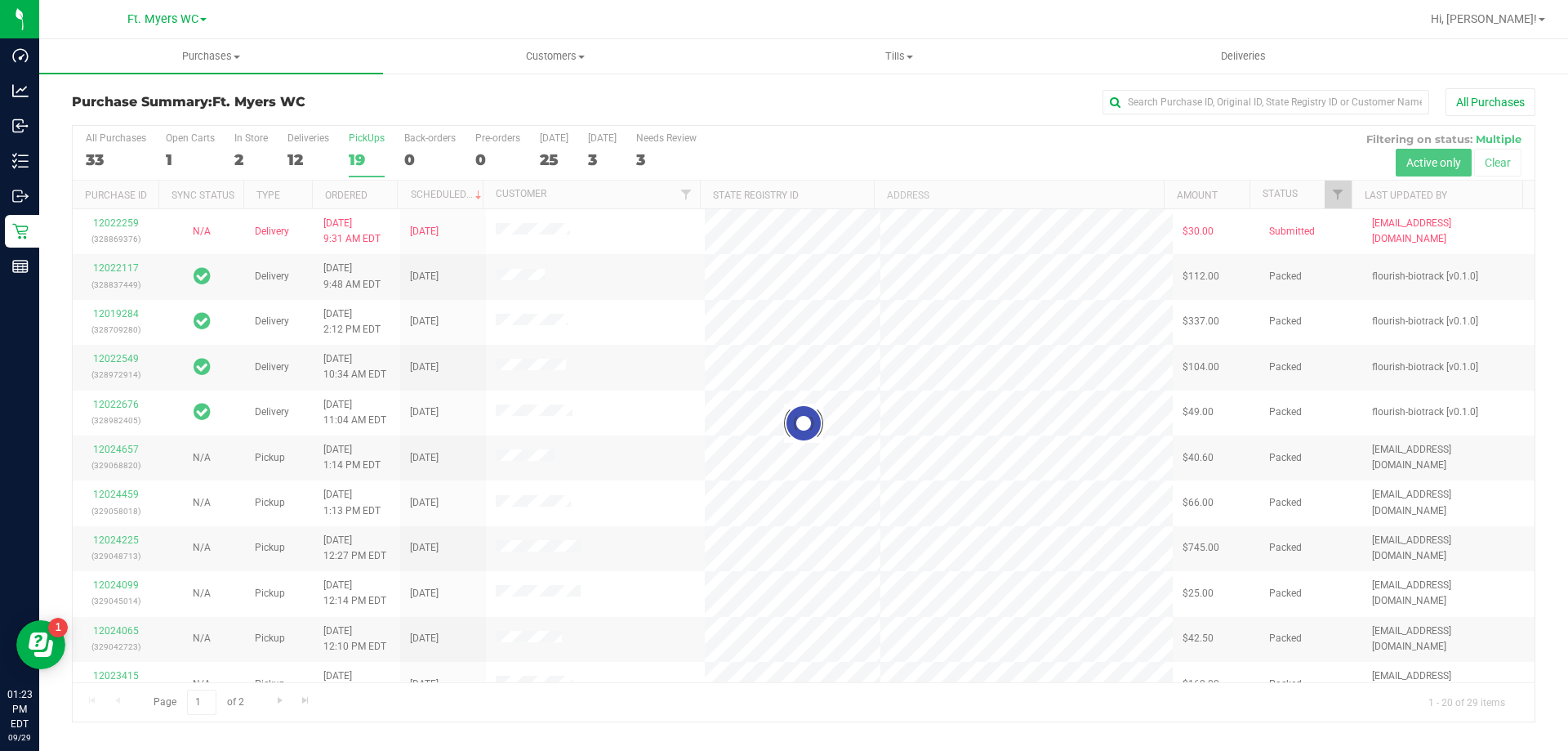
click at [398, 104] on h3 "Purchase Summary: Ft. [PERSON_NAME]" at bounding box center [316, 102] width 488 height 15
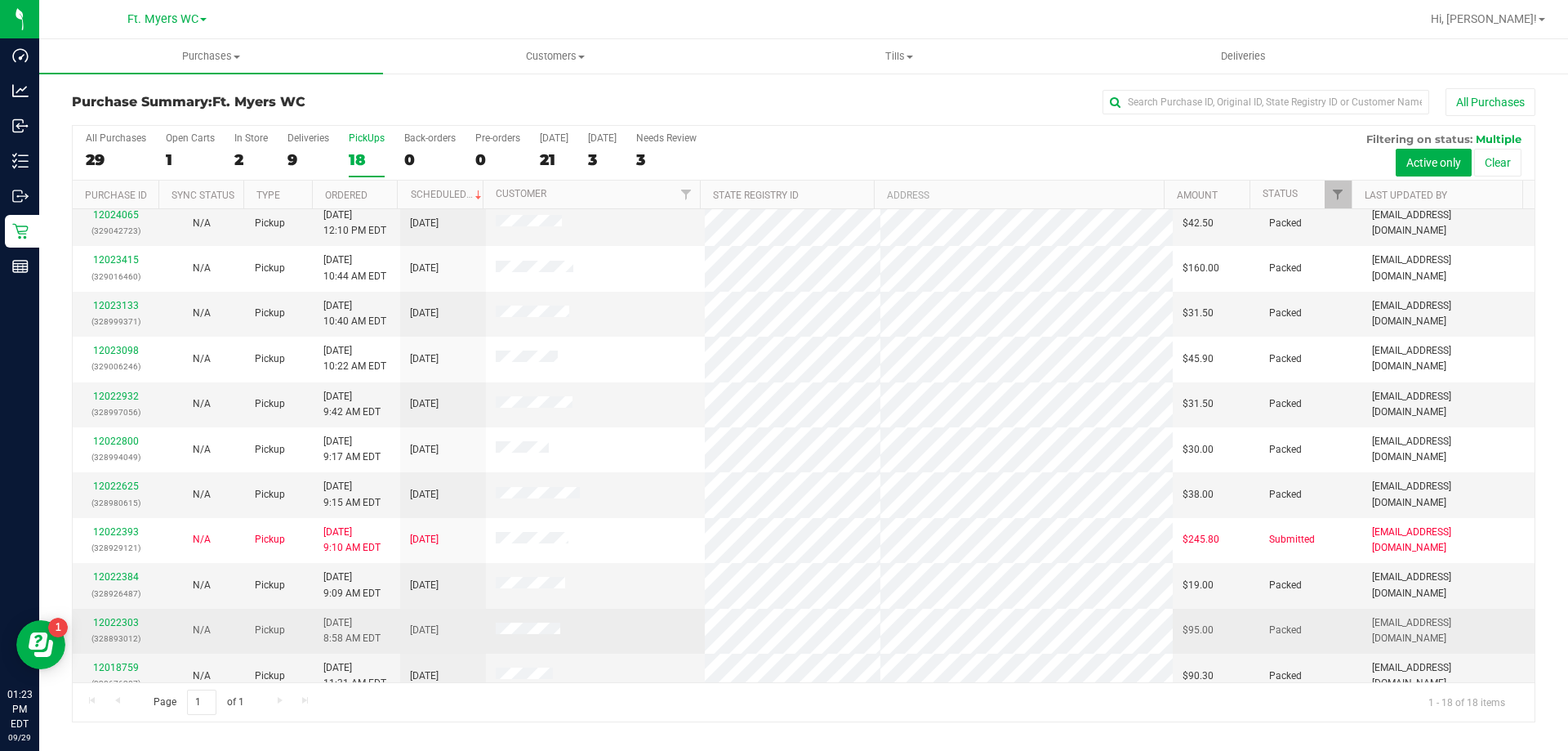
scroll to position [340, 0]
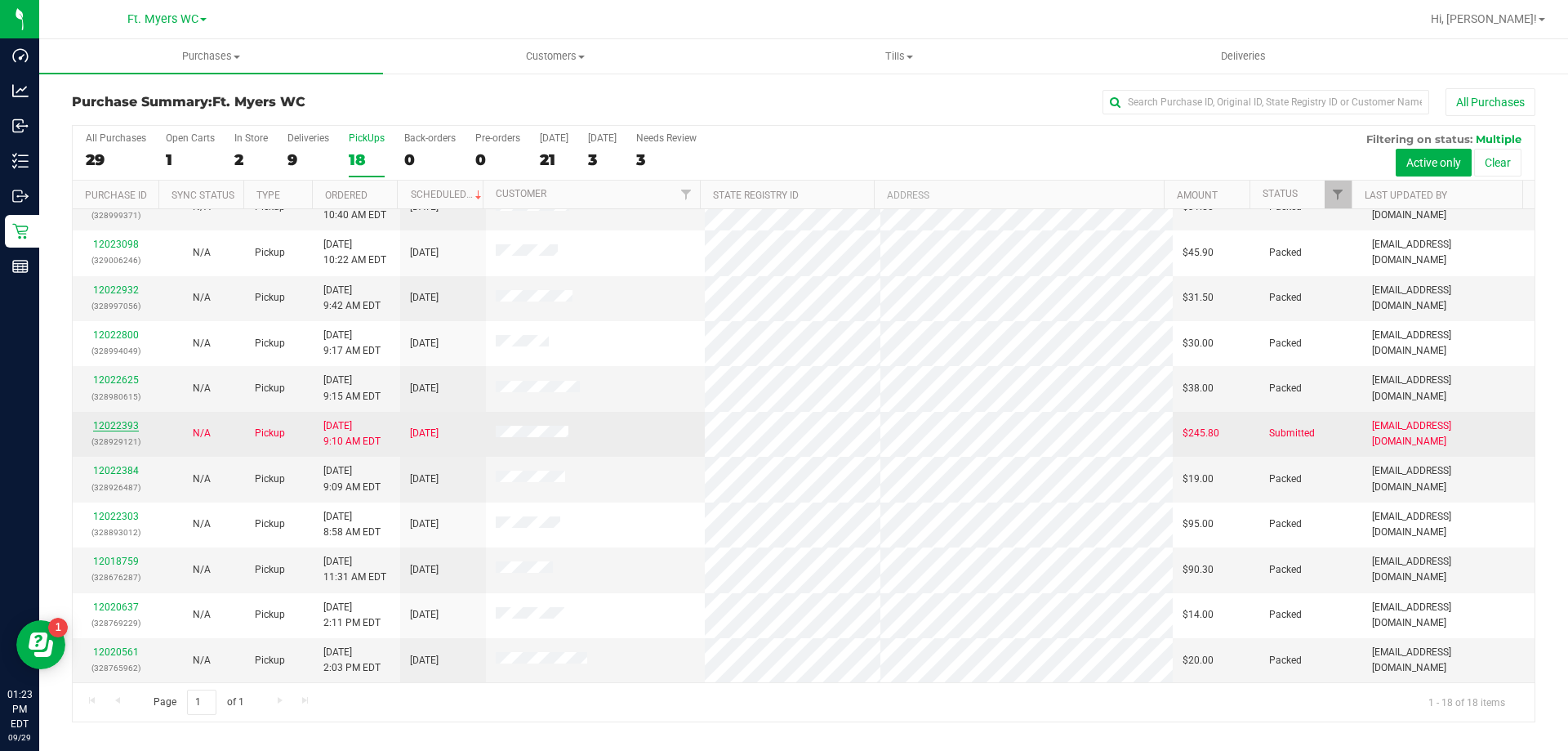
click at [121, 426] on link "12022393" at bounding box center [115, 426] width 45 height 11
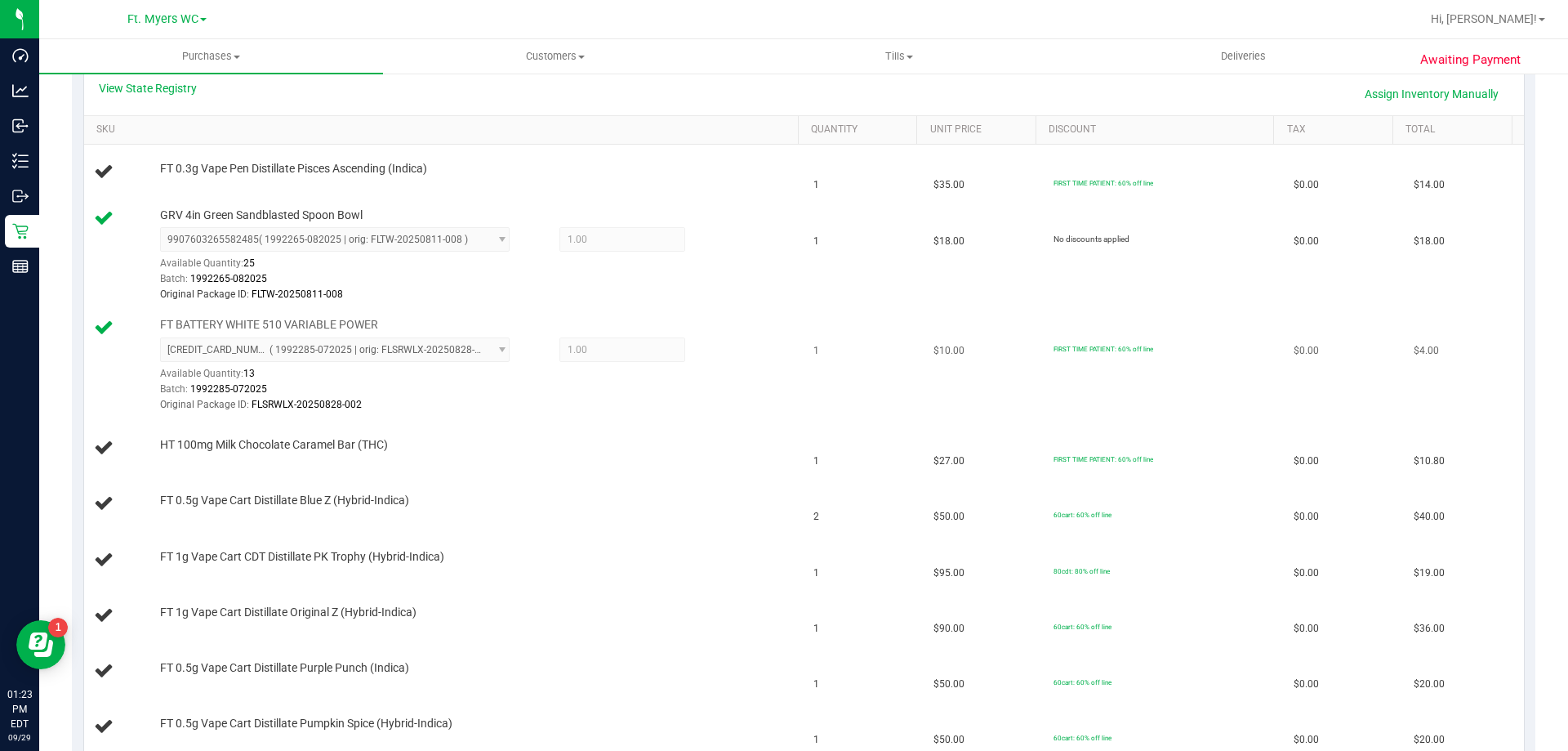
scroll to position [408, 0]
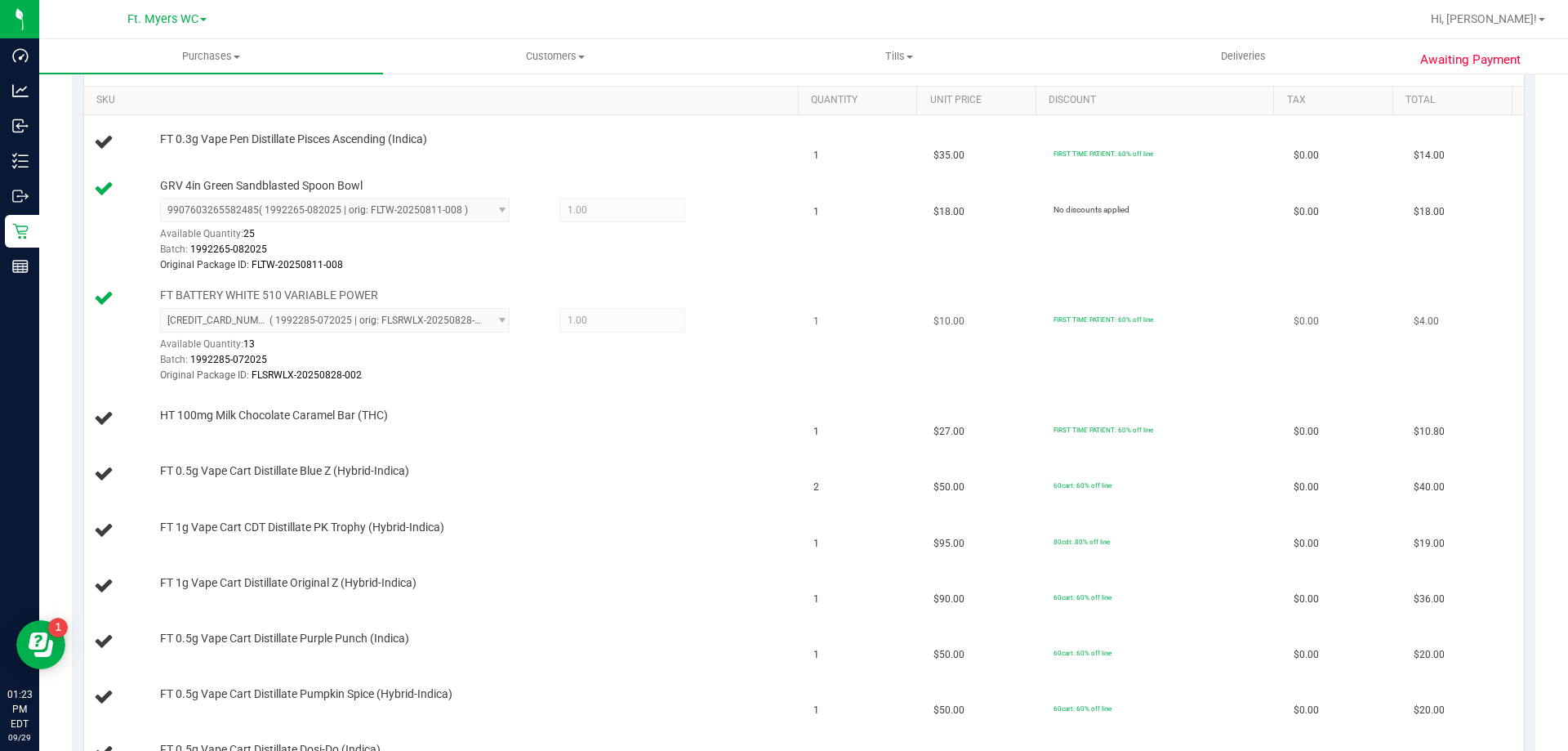
click at [436, 381] on div "Original Package ID: FLSRWLX-20250828-002" at bounding box center [476, 375] width 631 height 16
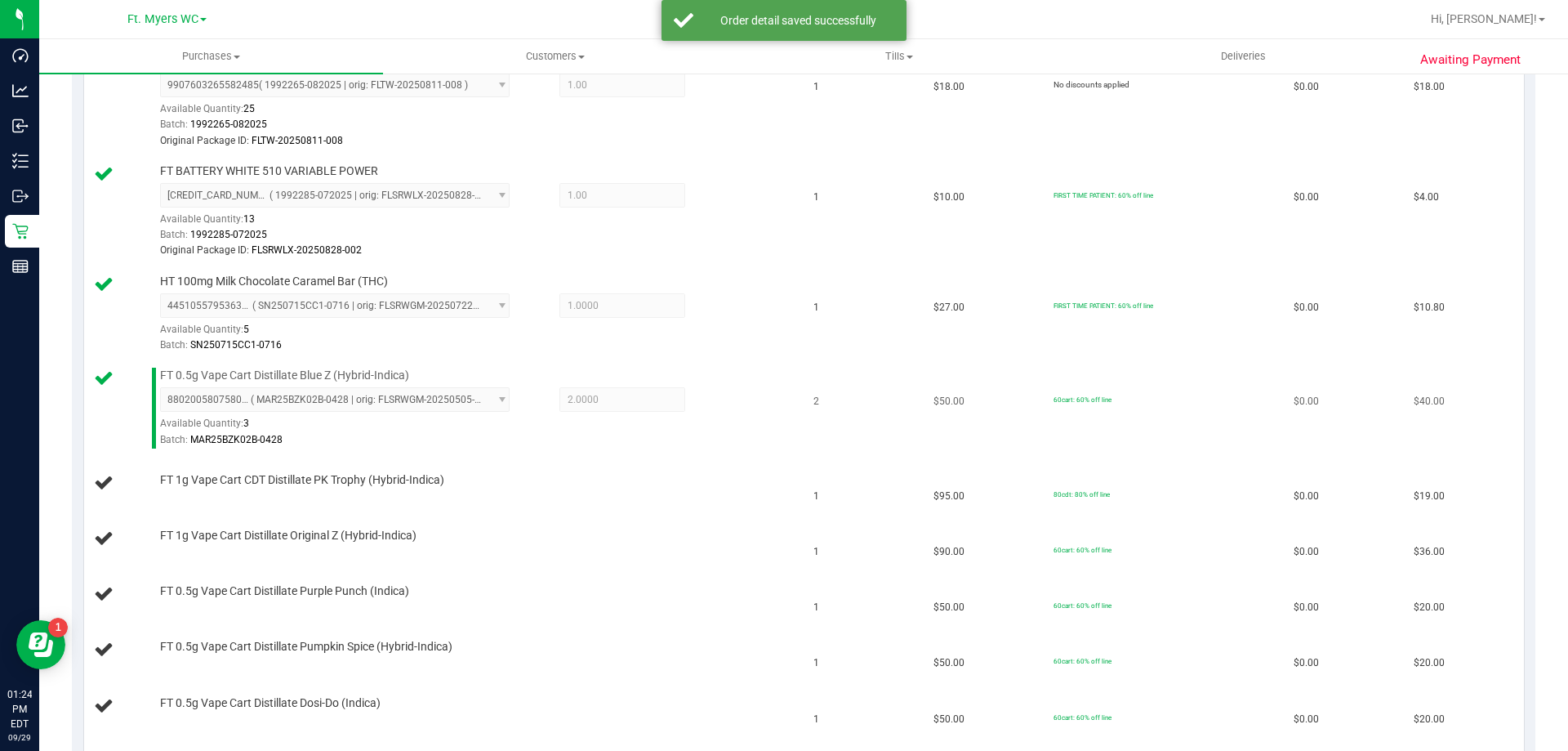
click at [511, 440] on div "Batch: MAR25BZK02B-0428" at bounding box center [476, 439] width 631 height 16
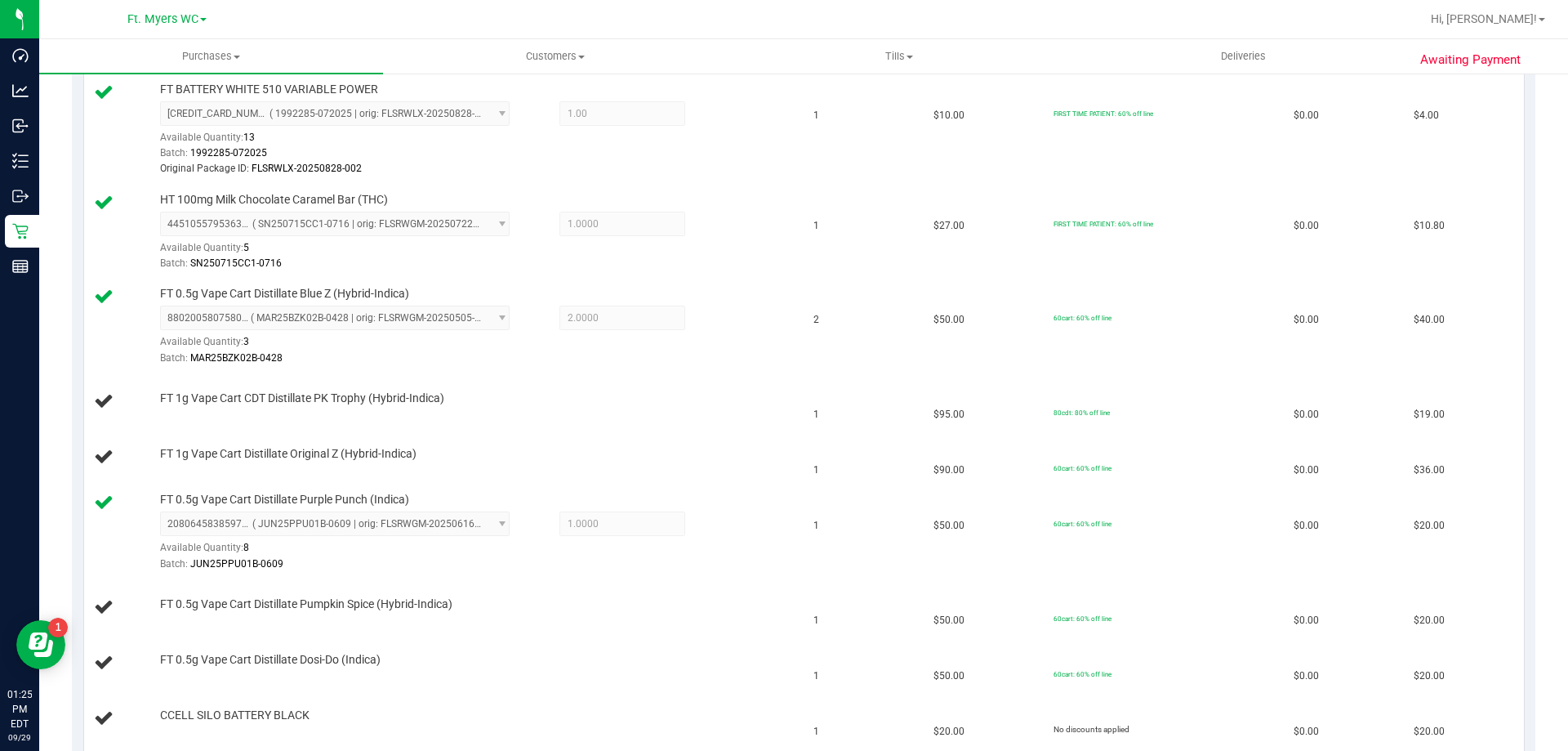
scroll to position [1225, 0]
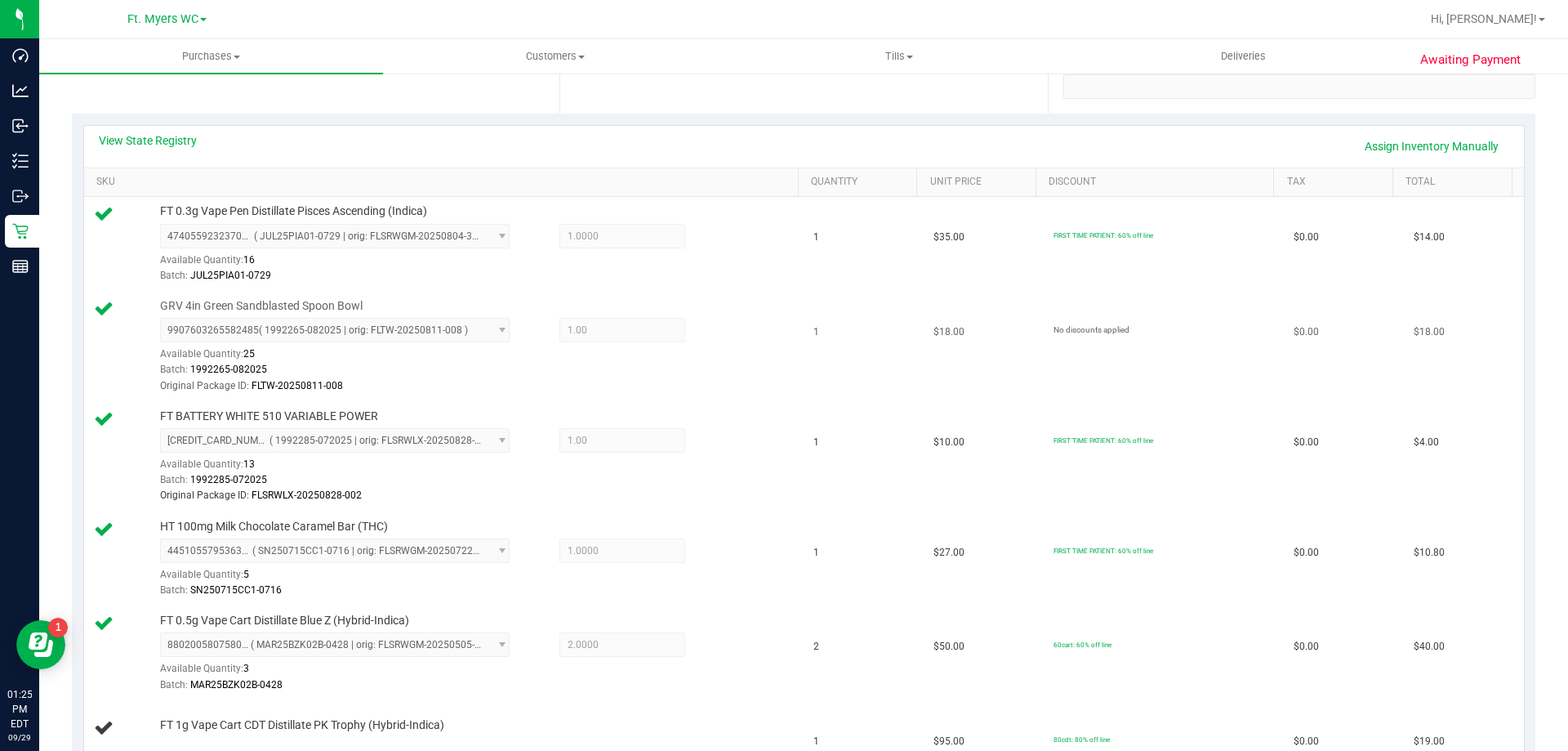
click at [756, 385] on div "Original Package ID: FLTW-20250811-008" at bounding box center [476, 386] width 631 height 16
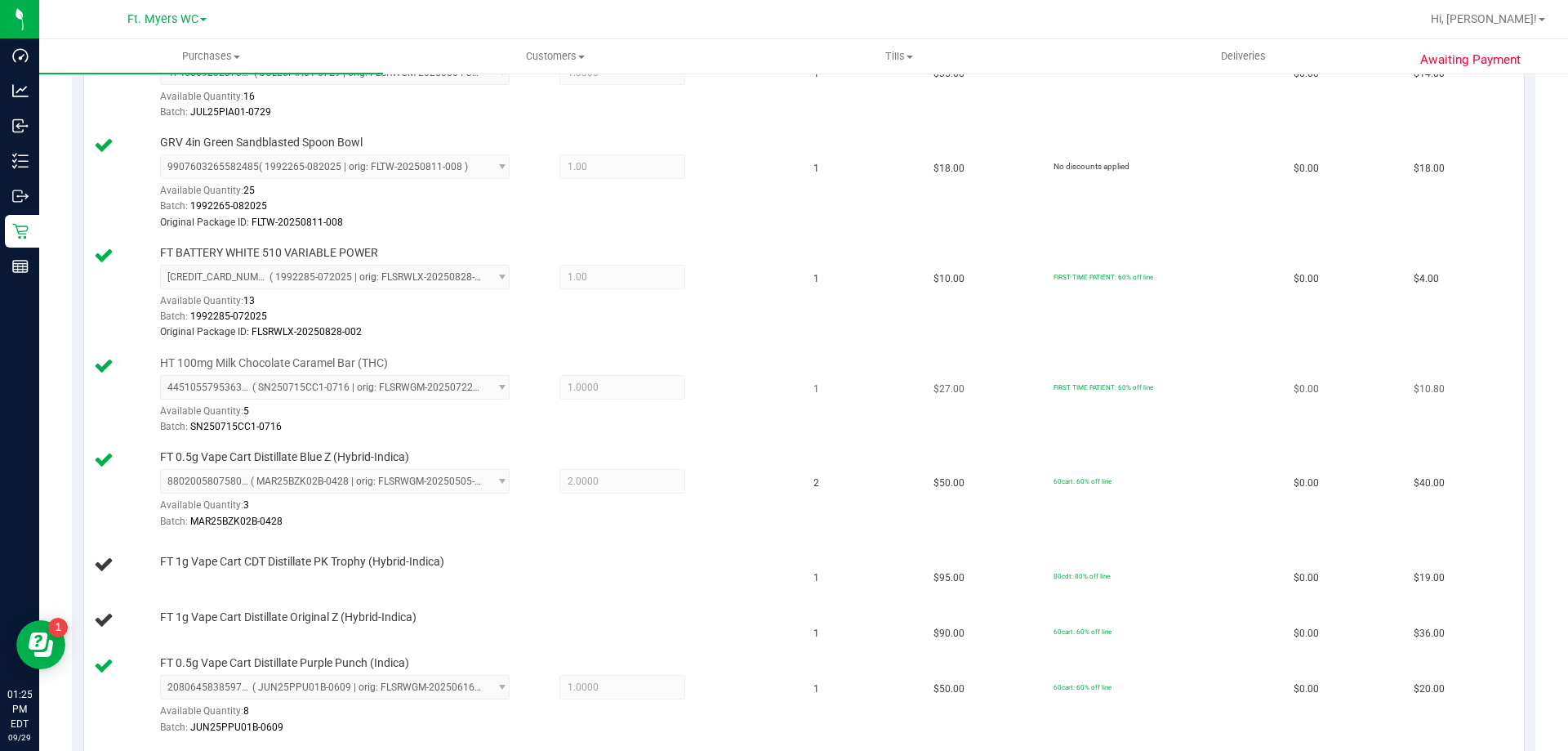
scroll to position [654, 0]
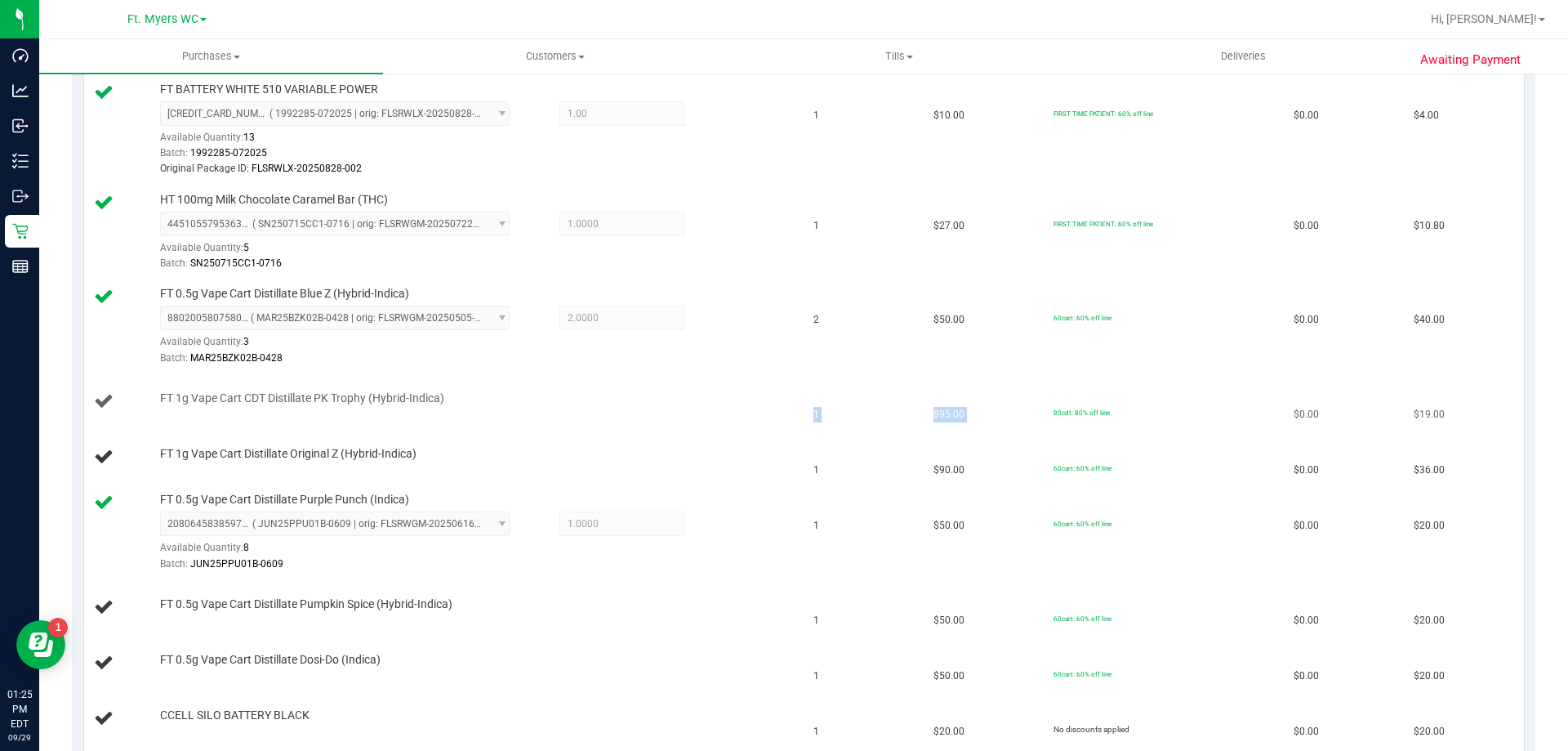
drag, startPoint x: 663, startPoint y: 388, endPoint x: 1139, endPoint y: 388, distance: 476.0
click at [1139, 388] on tr "FT 1g Vape Cart CDT Distillate PK Trophy (Hybrid-Indica) 1 $95.00 80cdt: 80% of…" at bounding box center [804, 401] width 1440 height 56
click at [1139, 388] on td "80cdt: 80% off line" at bounding box center [1164, 401] width 240 height 56
click at [1142, 407] on td "80cdt: 80% off line" at bounding box center [1164, 401] width 240 height 56
click at [1144, 370] on td "60cart: 60% off line" at bounding box center [1164, 326] width 240 height 95
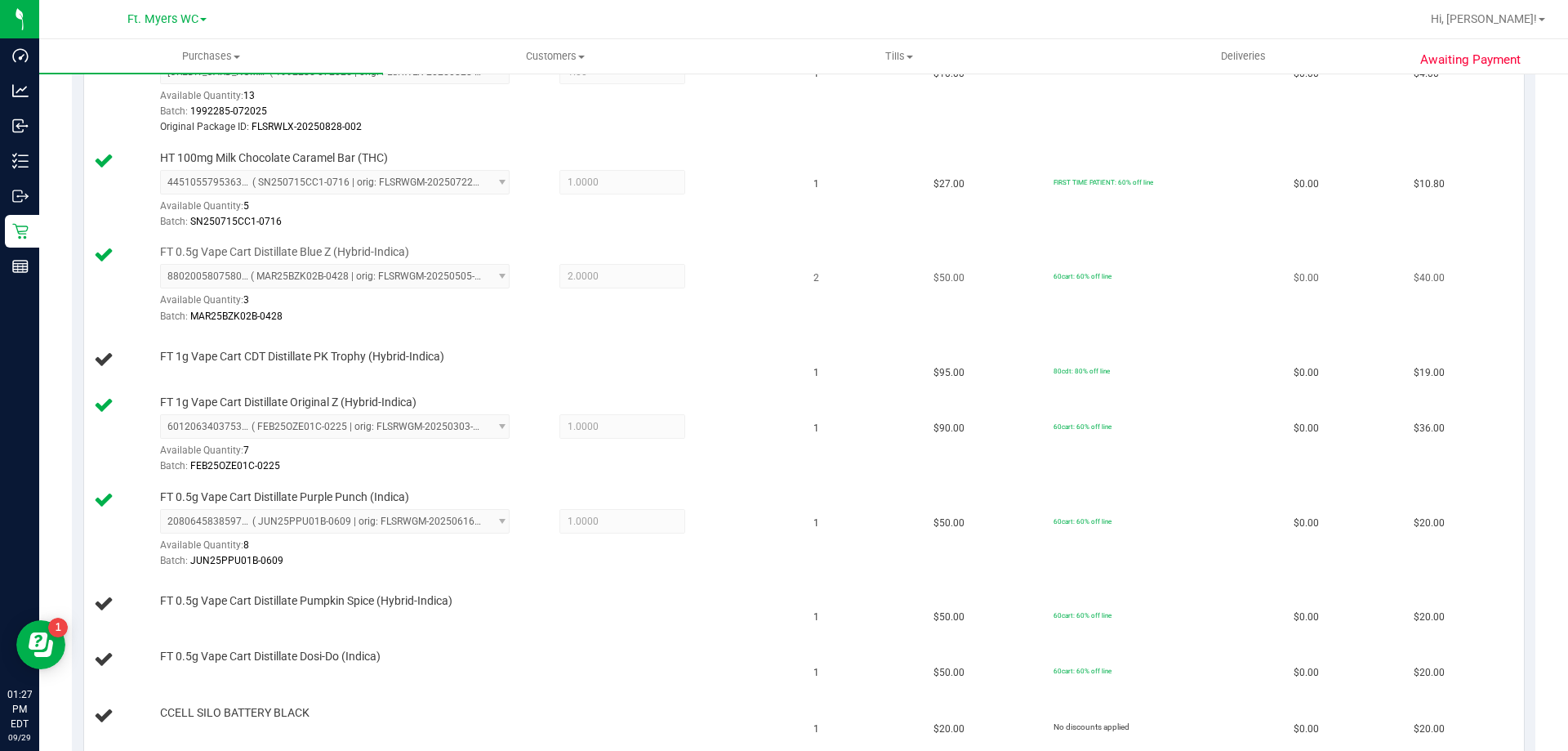
scroll to position [735, 0]
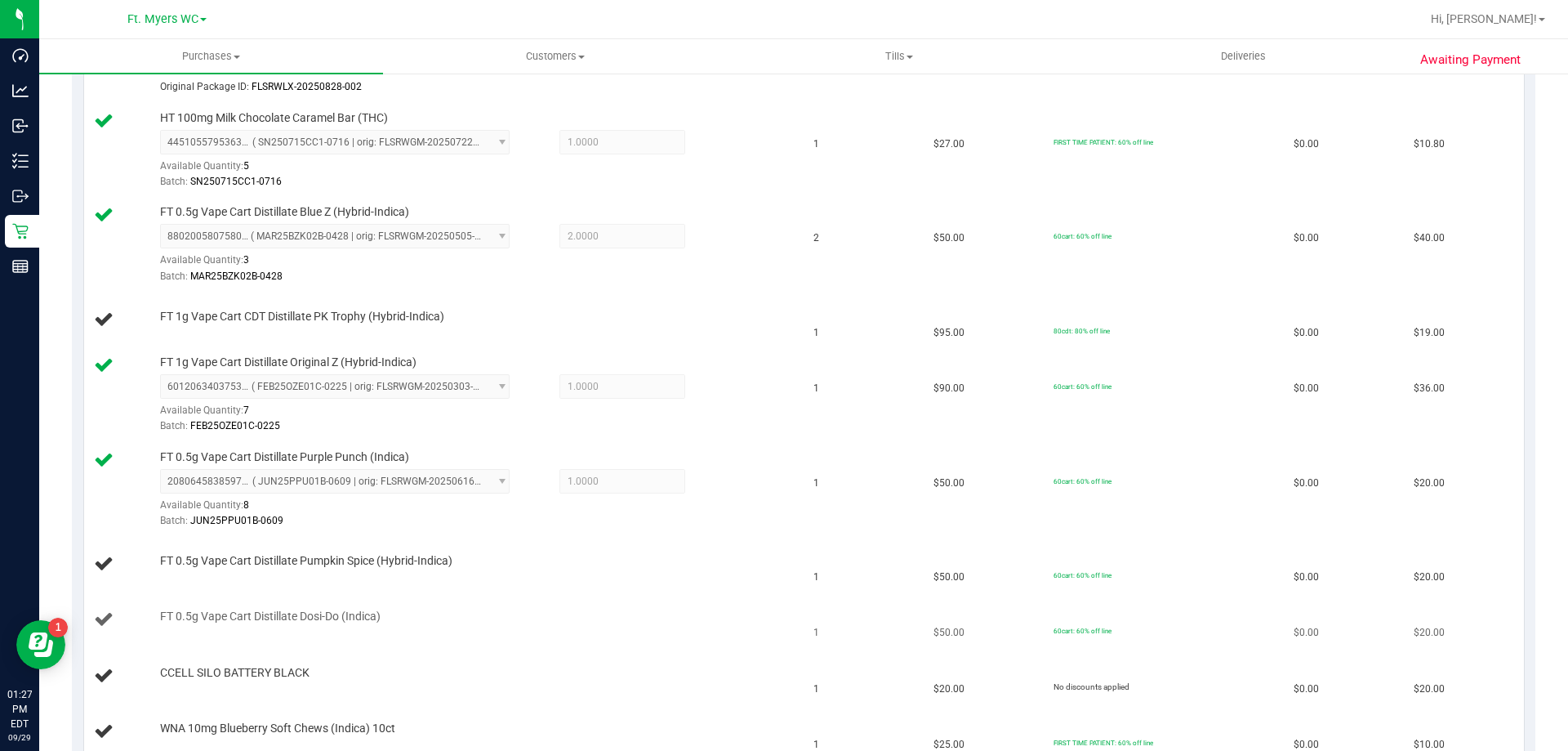
click at [509, 627] on div "FT 0.5g Vape Cart Distillate Dosi-Do (Indica)" at bounding box center [444, 619] width 701 height 22
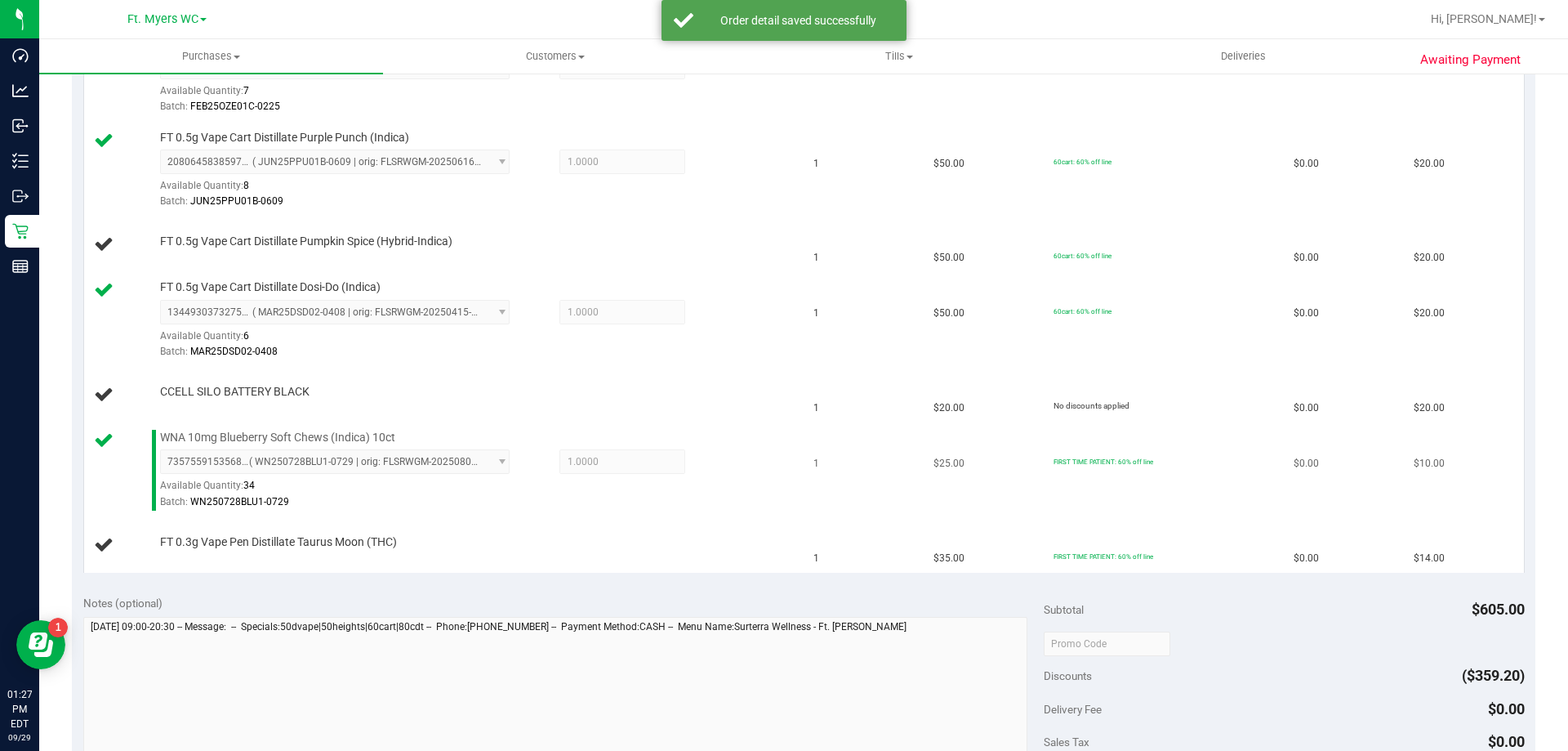
scroll to position [1062, 0]
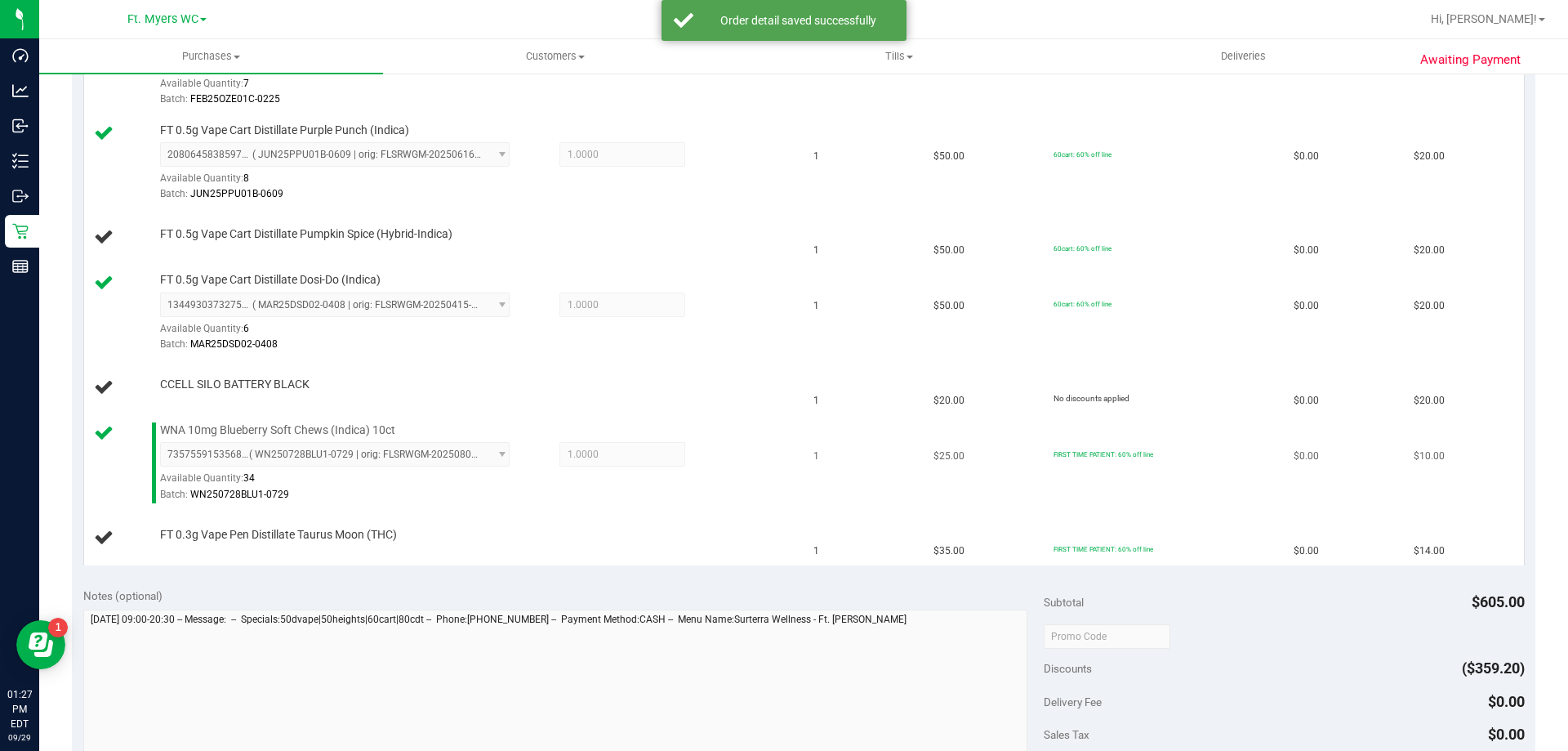
click at [804, 477] on td "1" at bounding box center [863, 463] width 120 height 95
click at [804, 478] on td "1" at bounding box center [863, 463] width 120 height 95
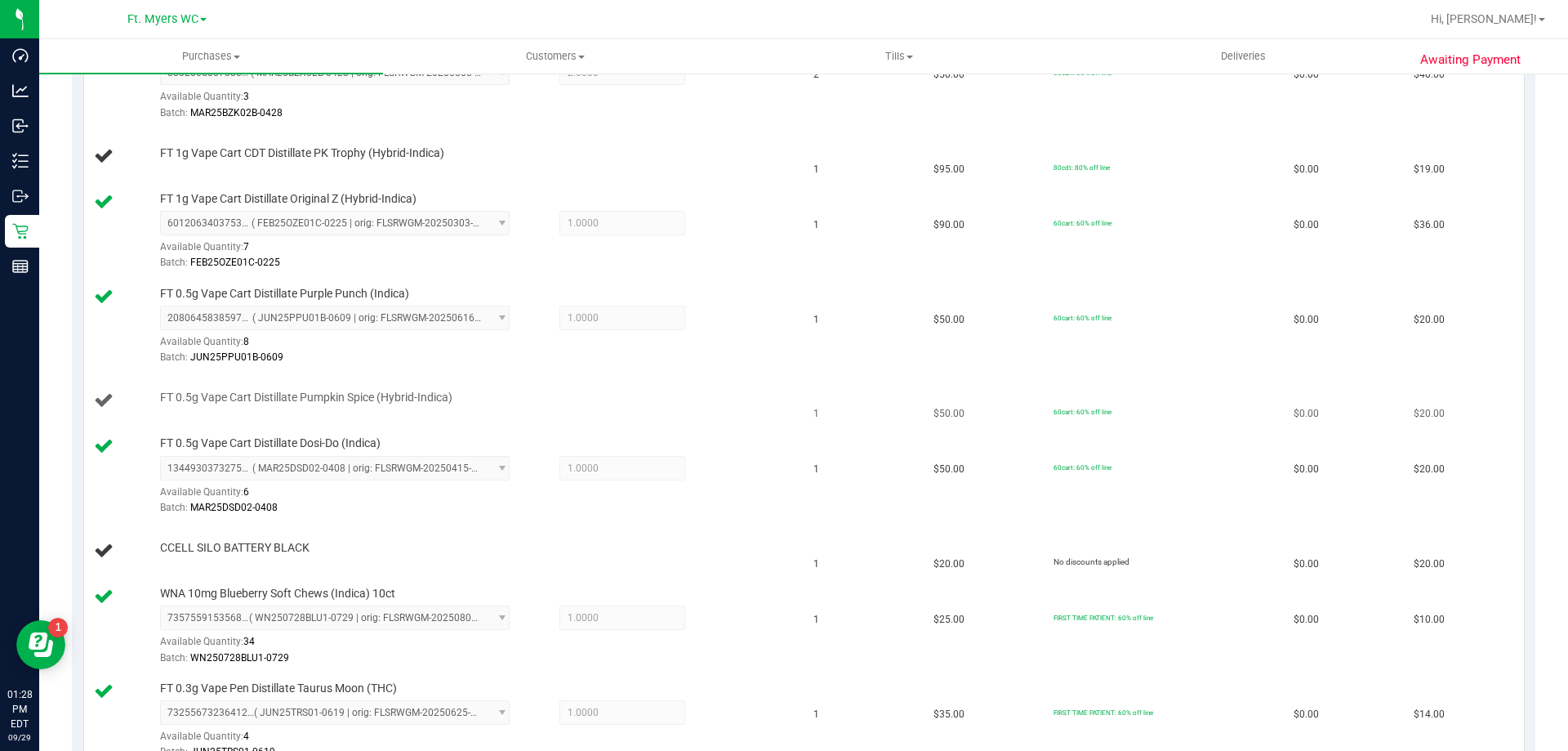
click at [702, 396] on div "FT 0.5g Vape Cart Distillate Pumpkin Spice (Hybrid-Indica)" at bounding box center [471, 398] width 639 height 17
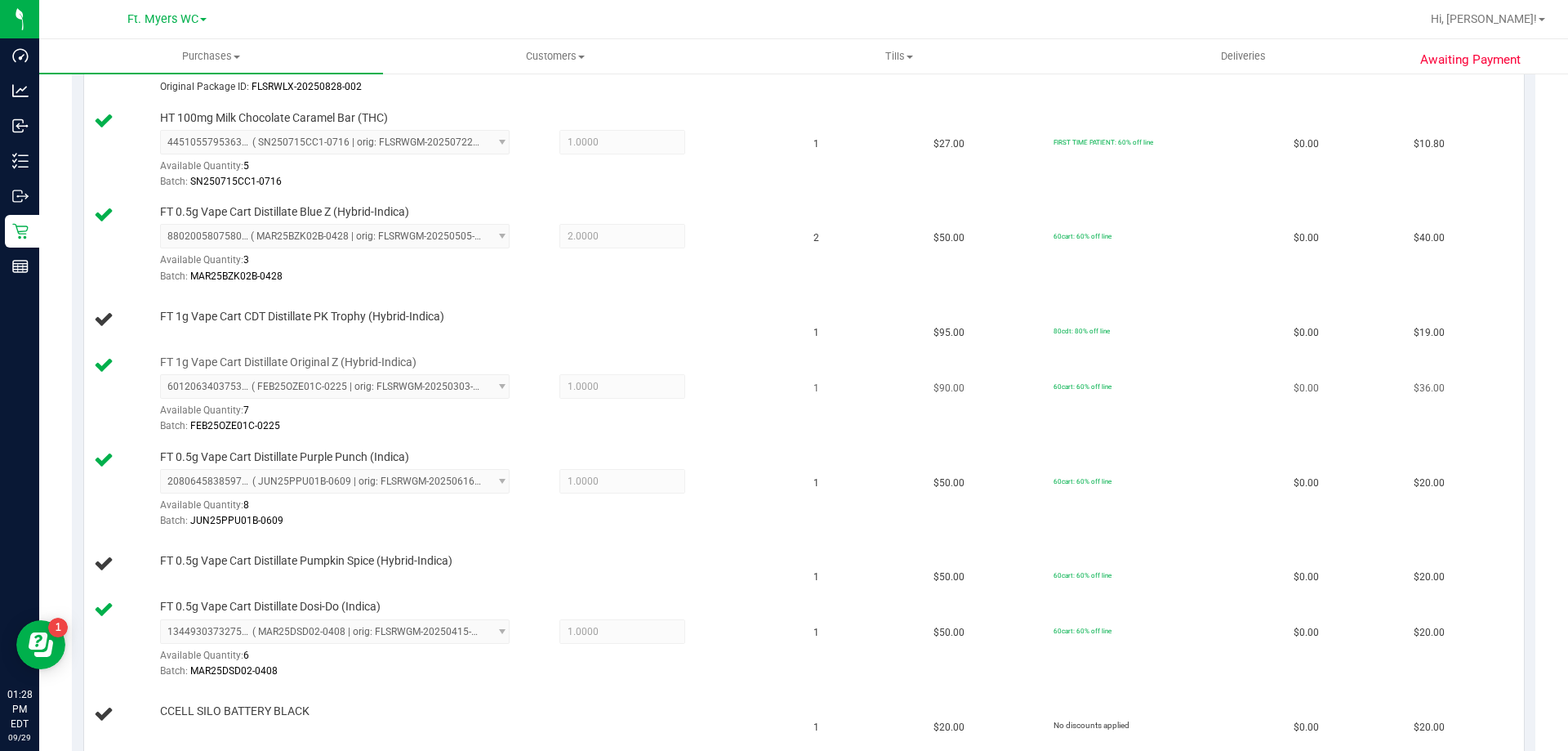
click at [707, 381] on div "6012063403753676 ( FEB25OZE01C-0225 | orig: FLSRWGM-20250303-2571 ) 60120634037…" at bounding box center [476, 403] width 631 height 59
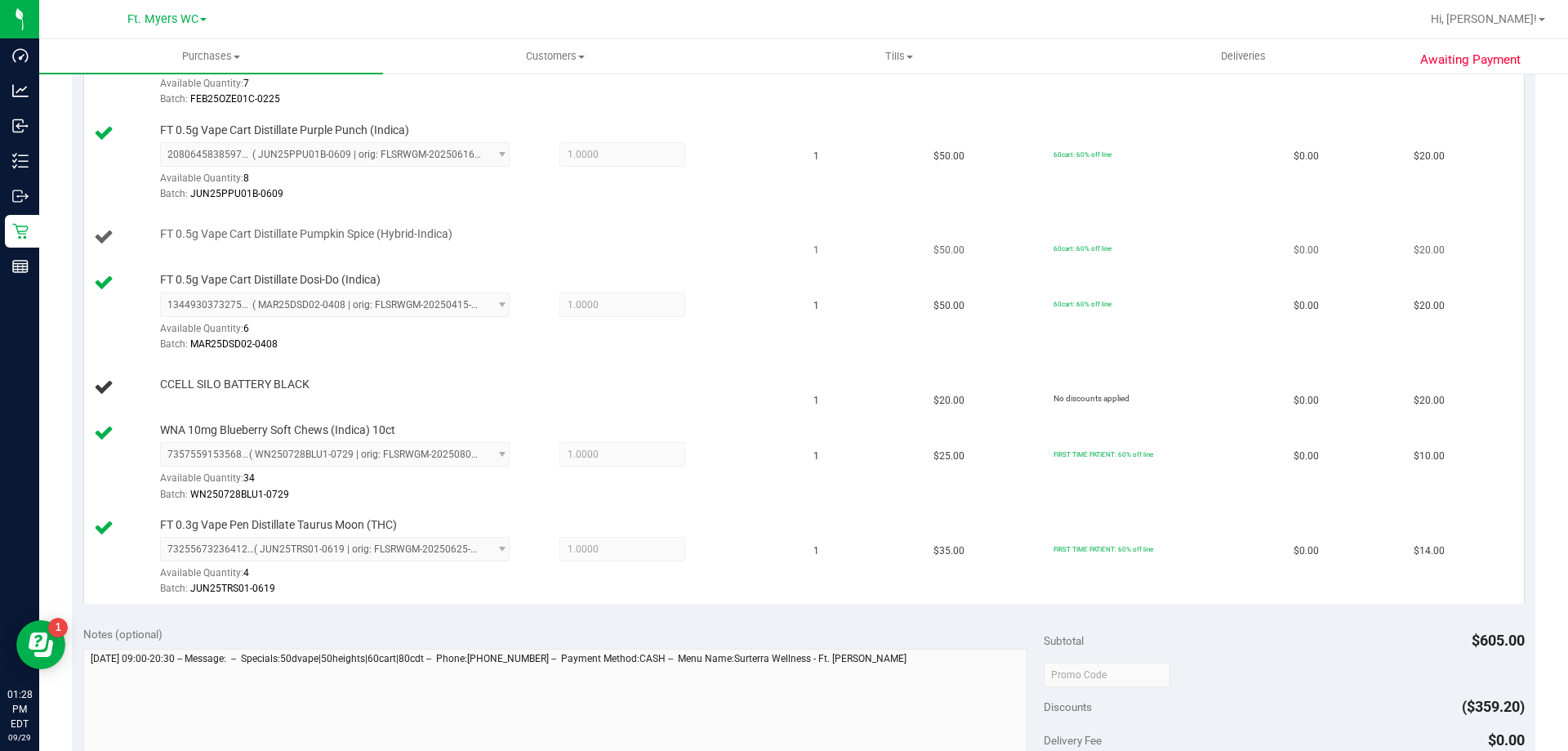
click at [517, 217] on td "FT 0.5g Vape Cart Distillate Pumpkin Spice (Hybrid-Indica)" at bounding box center [444, 237] width 720 height 56
click at [532, 217] on td "FT 0.5g Vape Cart Distillate Pumpkin Spice (Hybrid-Indica)" at bounding box center [444, 237] width 720 height 56
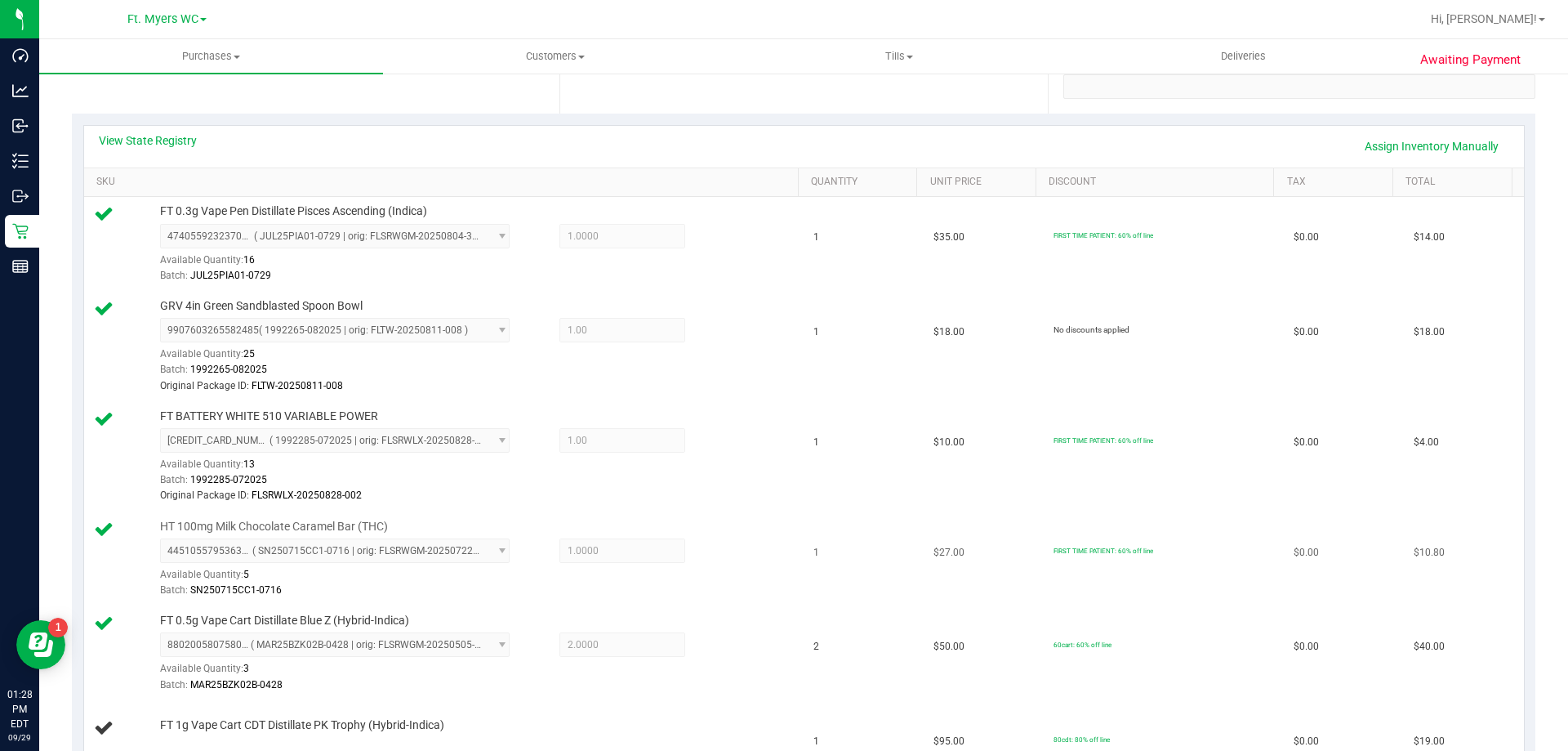
scroll to position [0, 0]
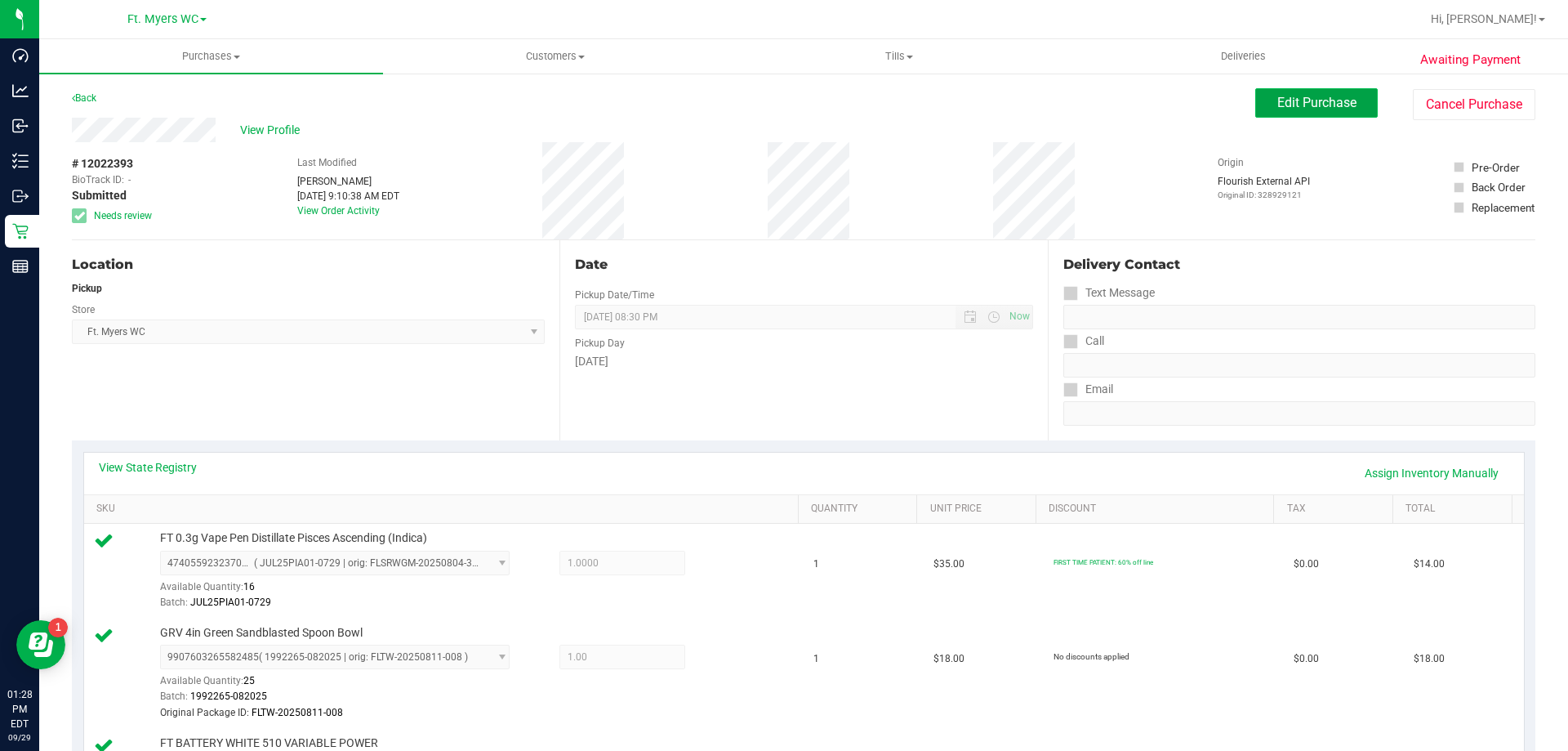
click at [1278, 106] on span "Edit Purchase" at bounding box center [1317, 102] width 79 height 16
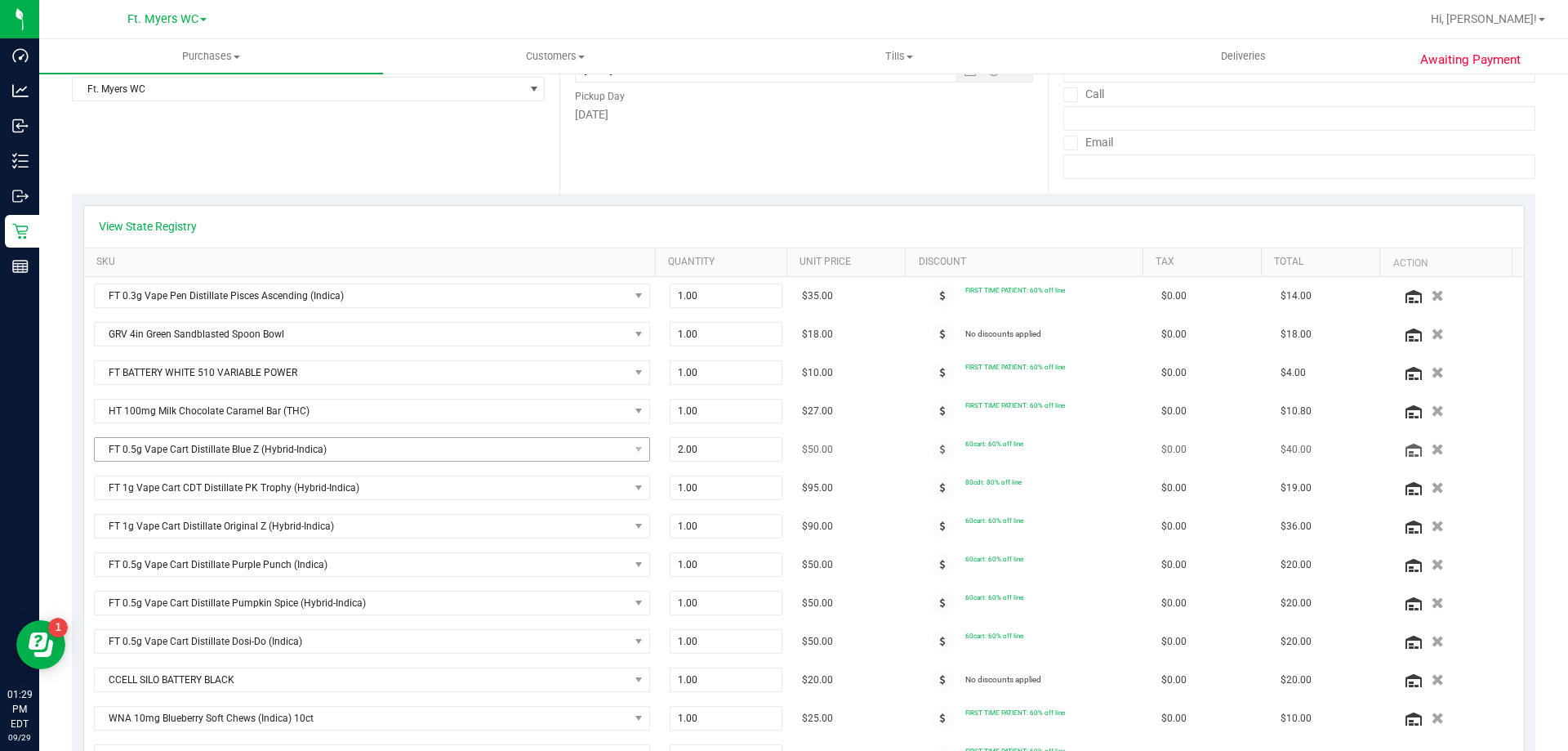
scroll to position [326, 0]
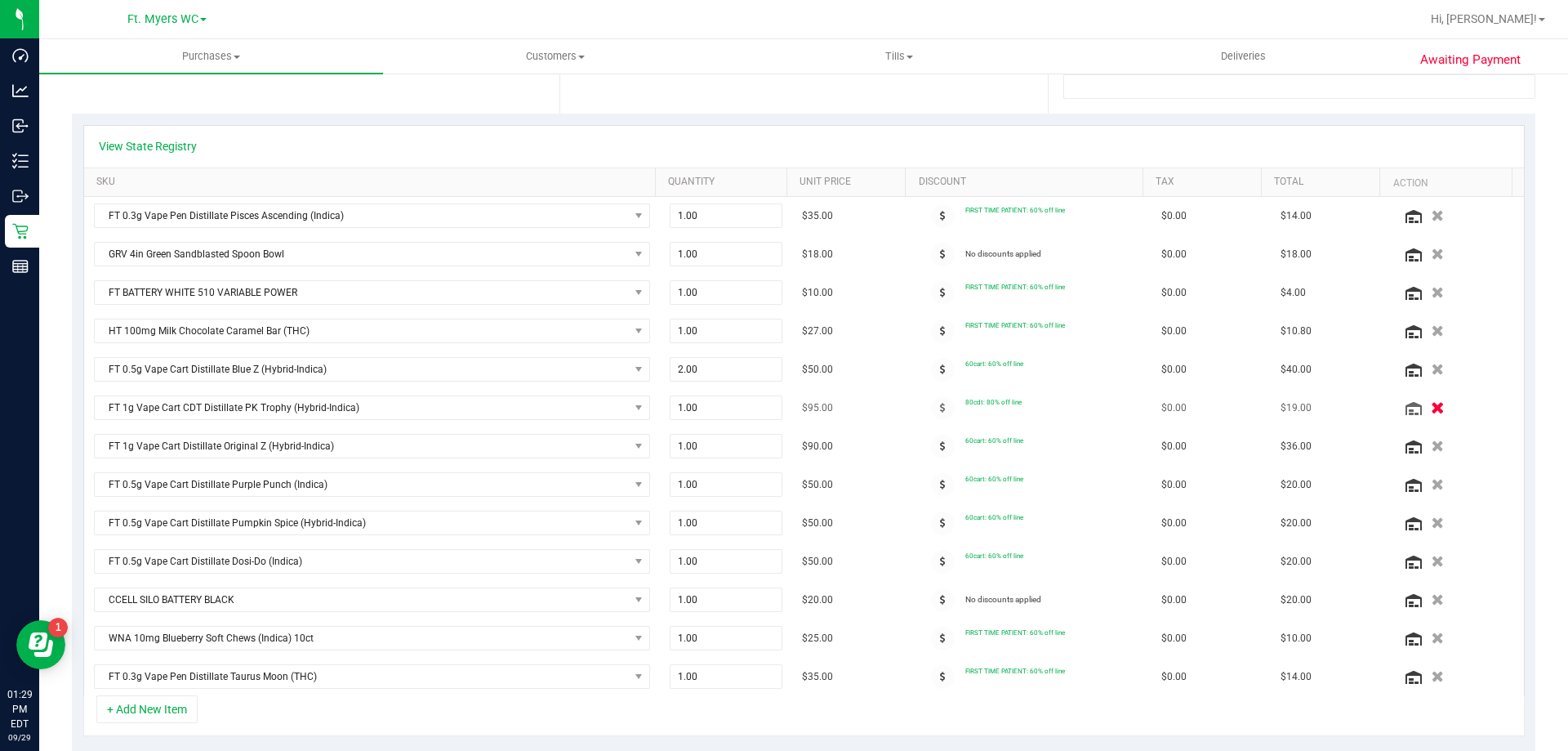
click at [1424, 401] on button "button" at bounding box center [1437, 407] width 28 height 17
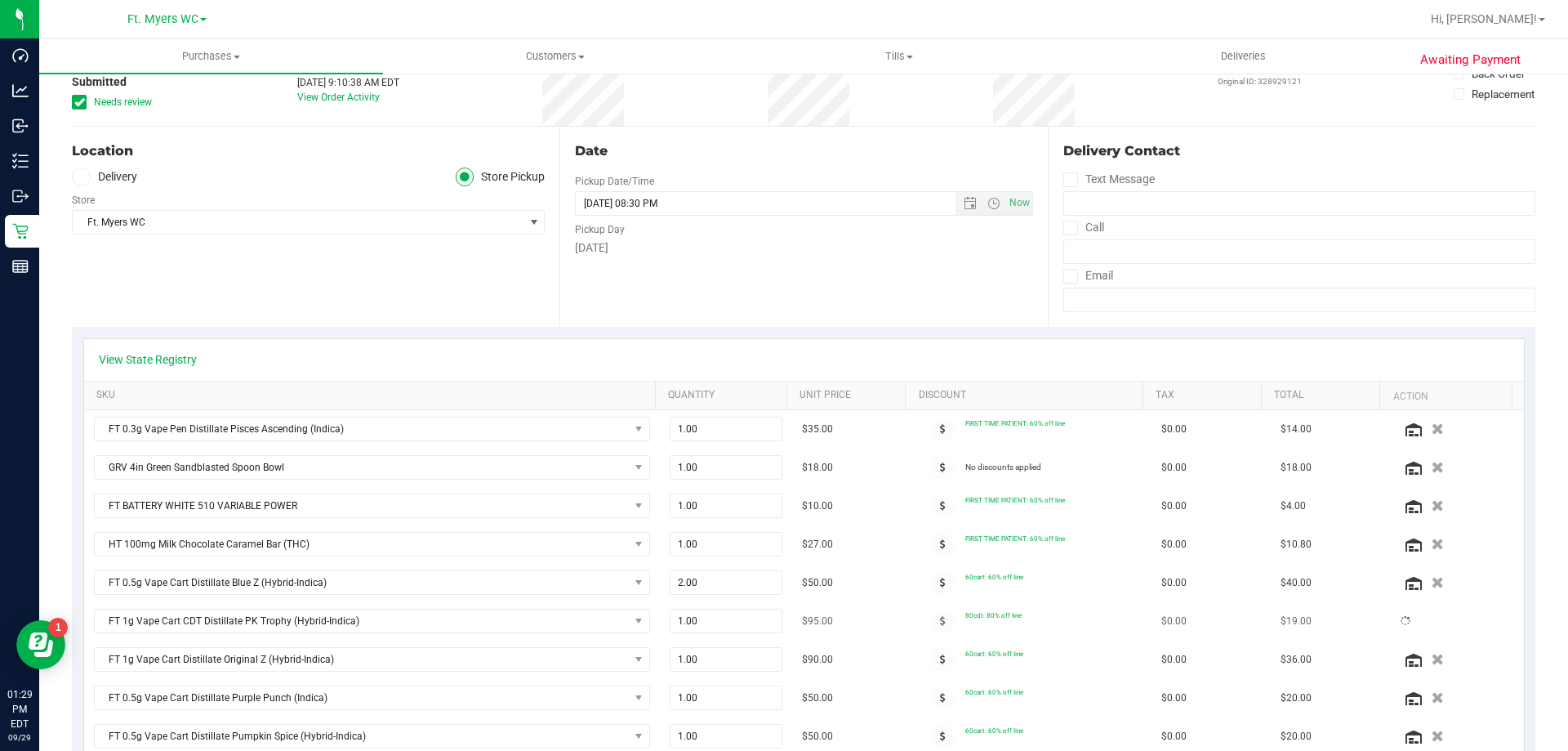
scroll to position [0, 0]
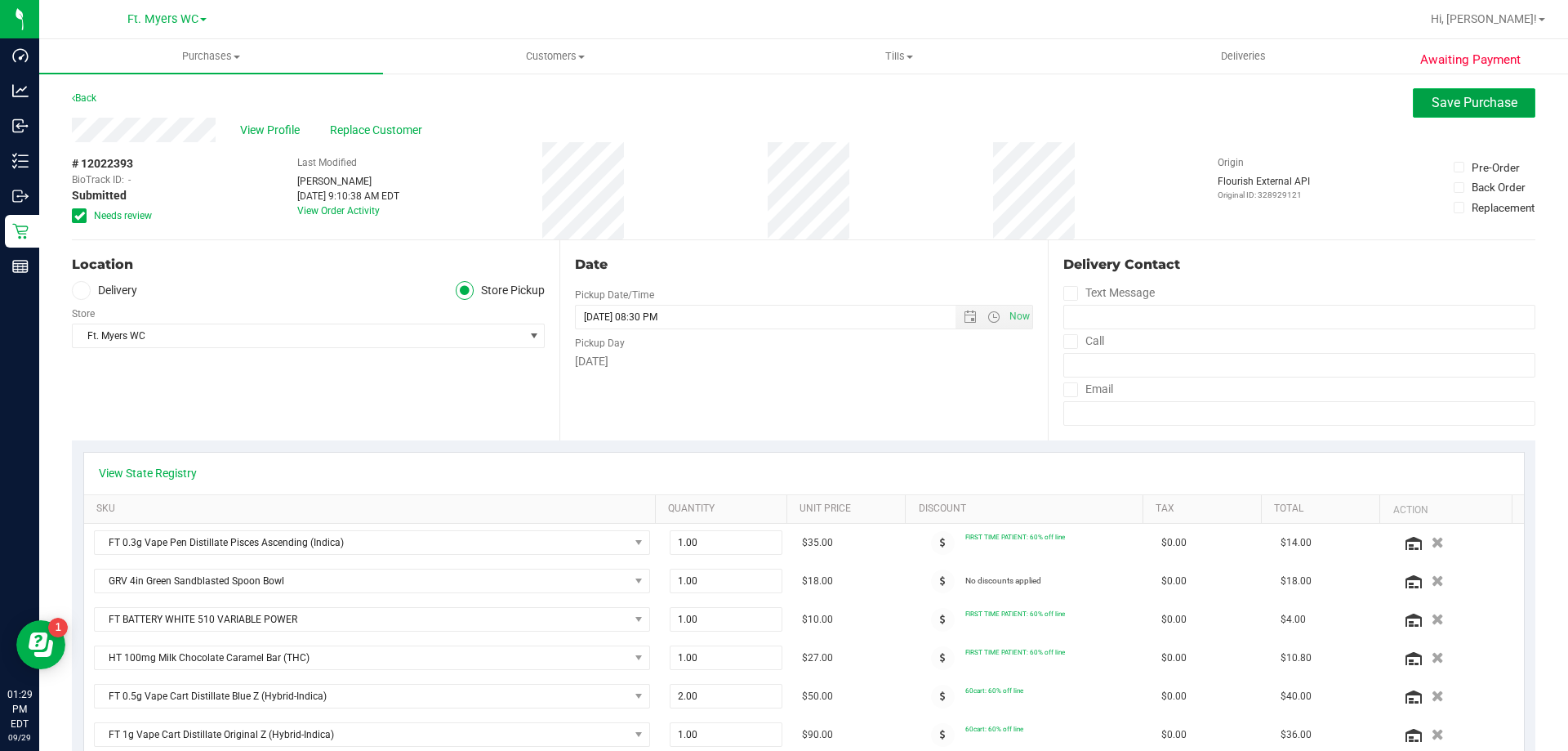
click at [1442, 100] on span "Save Purchase" at bounding box center [1474, 102] width 85 height 16
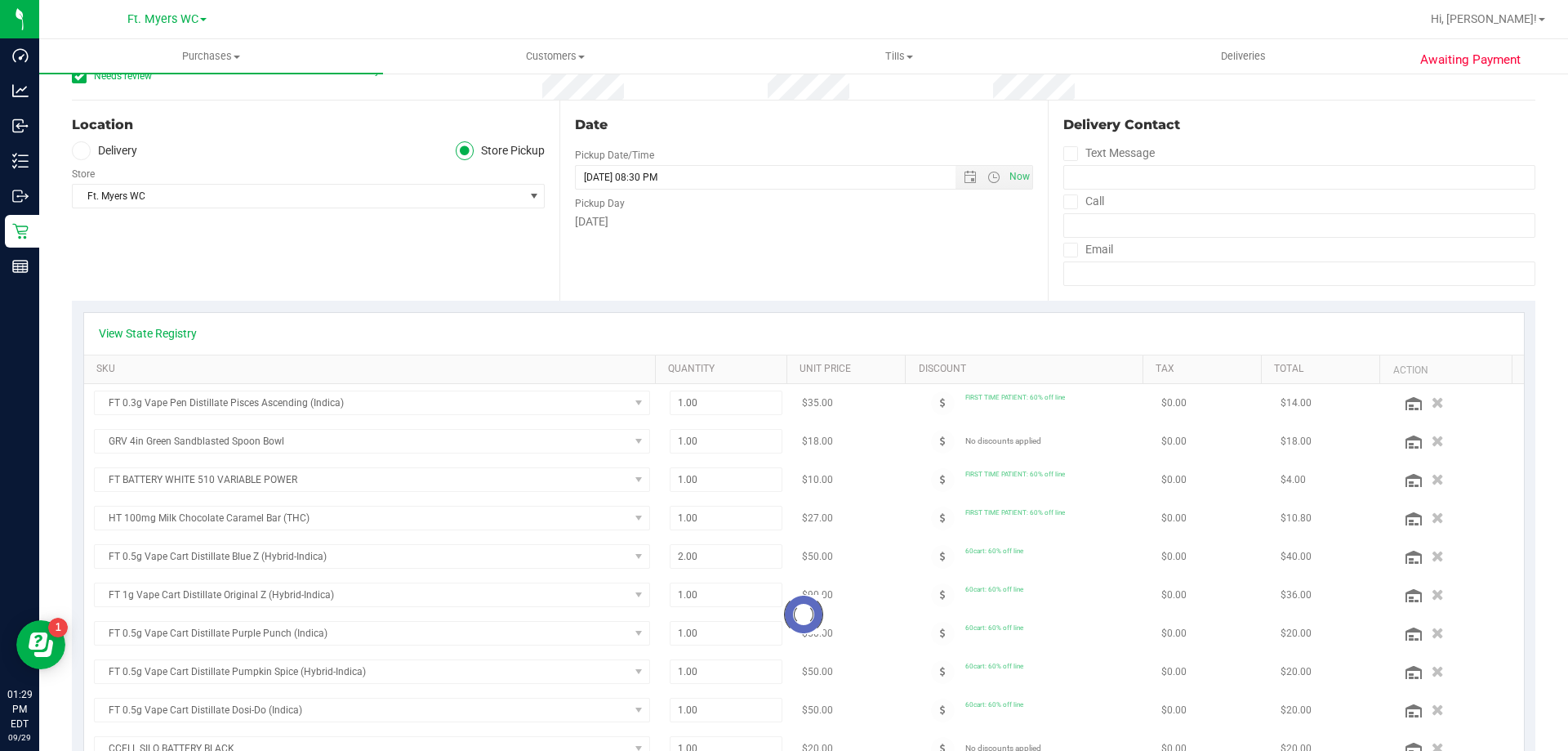
scroll to position [245, 0]
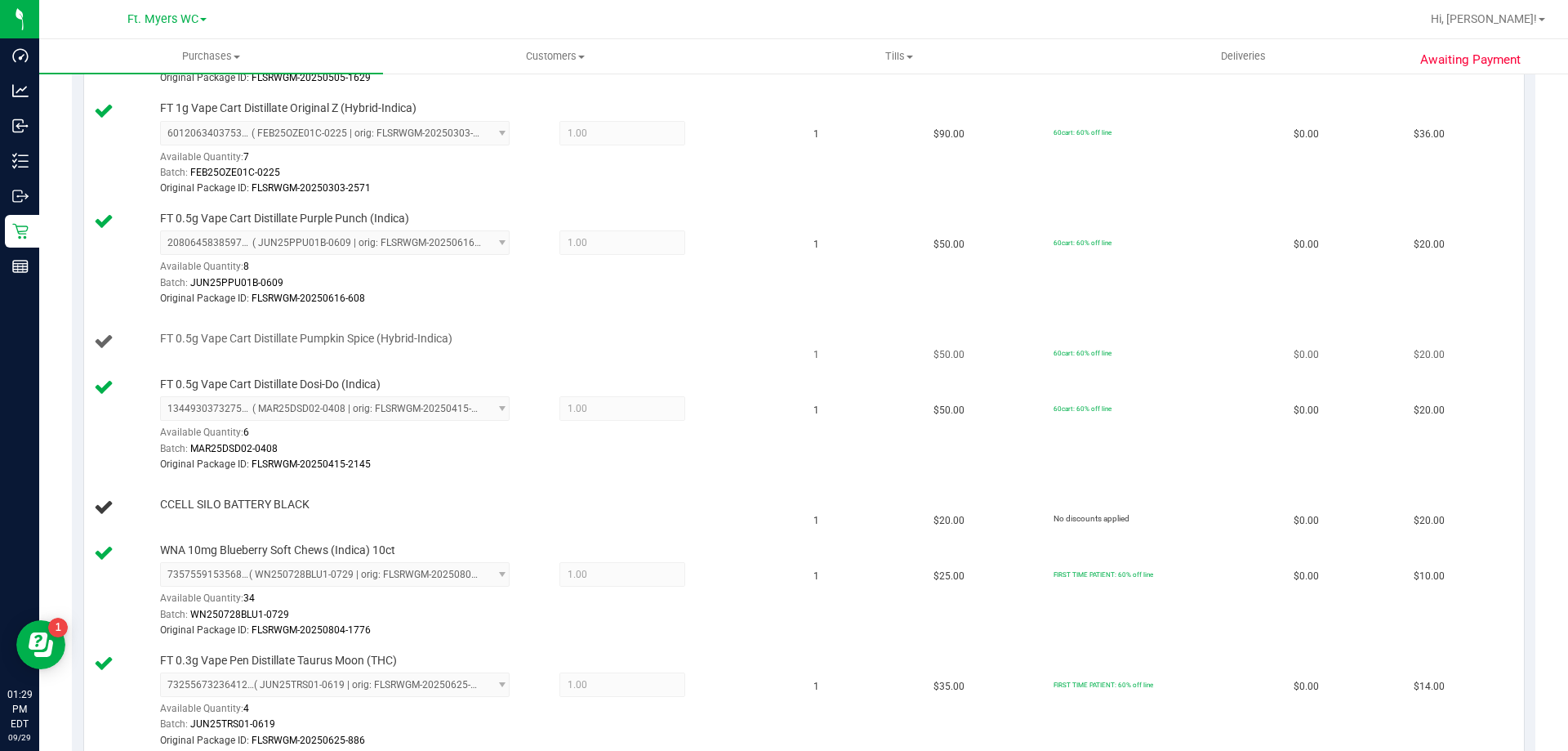
click at [693, 339] on div "FT 0.5g Vape Cart Distillate Pumpkin Spice (Hybrid-Indica)" at bounding box center [471, 339] width 639 height 17
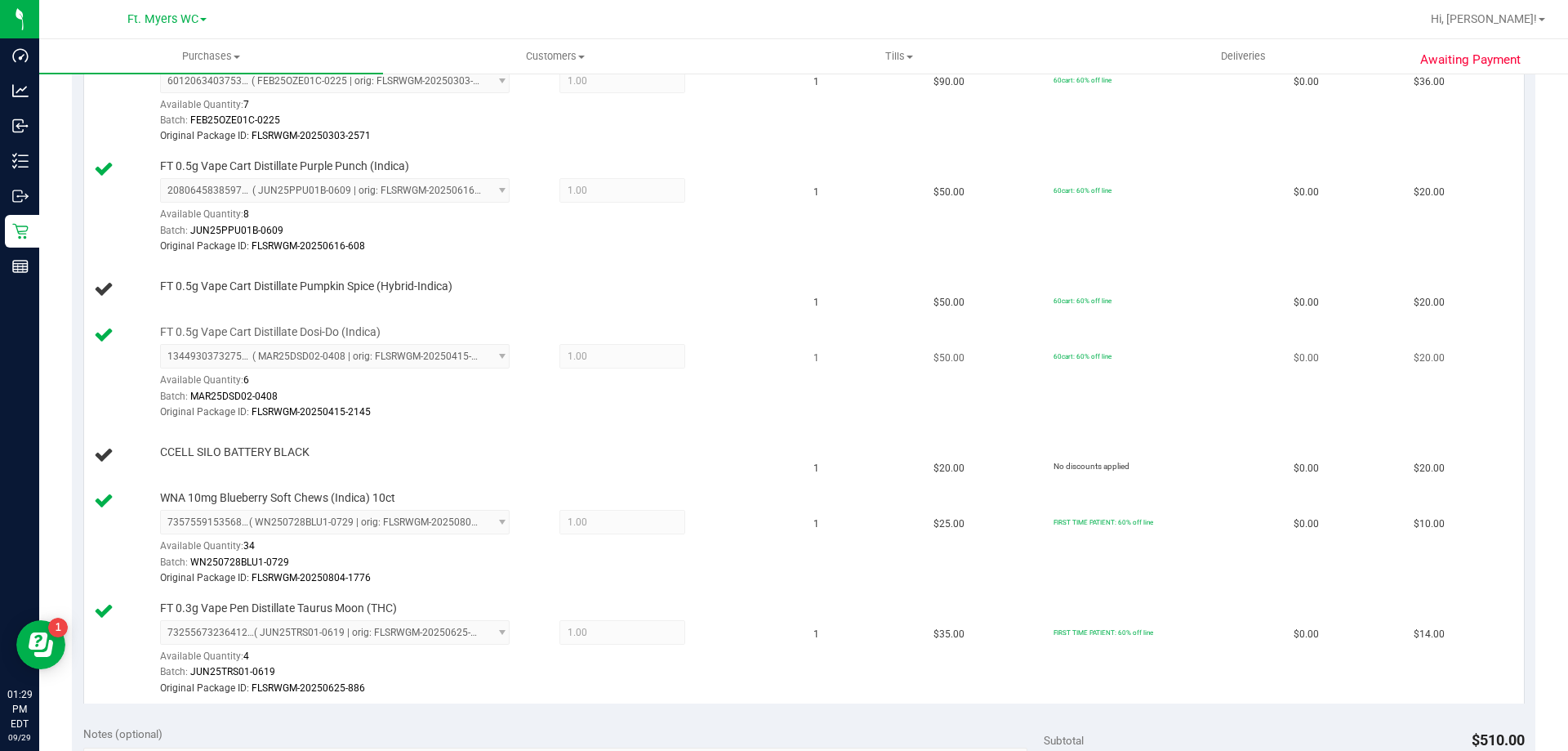
scroll to position [1062, 0]
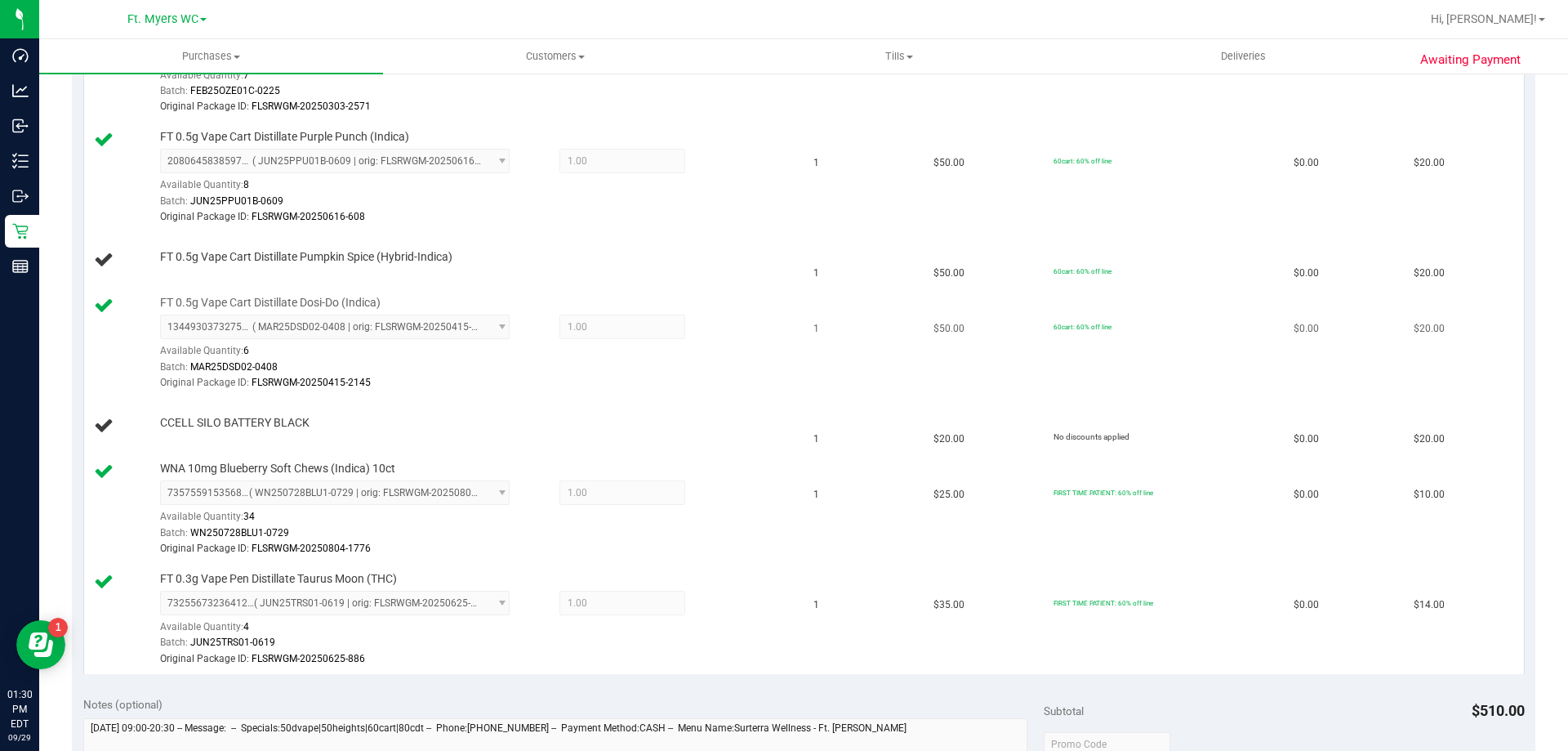
click at [687, 350] on div "1344930373275512 ( MAR25DSD02-0408 | orig: FLSRWGM-20250415-2145 ) 134493037327…" at bounding box center [476, 352] width 631 height 76
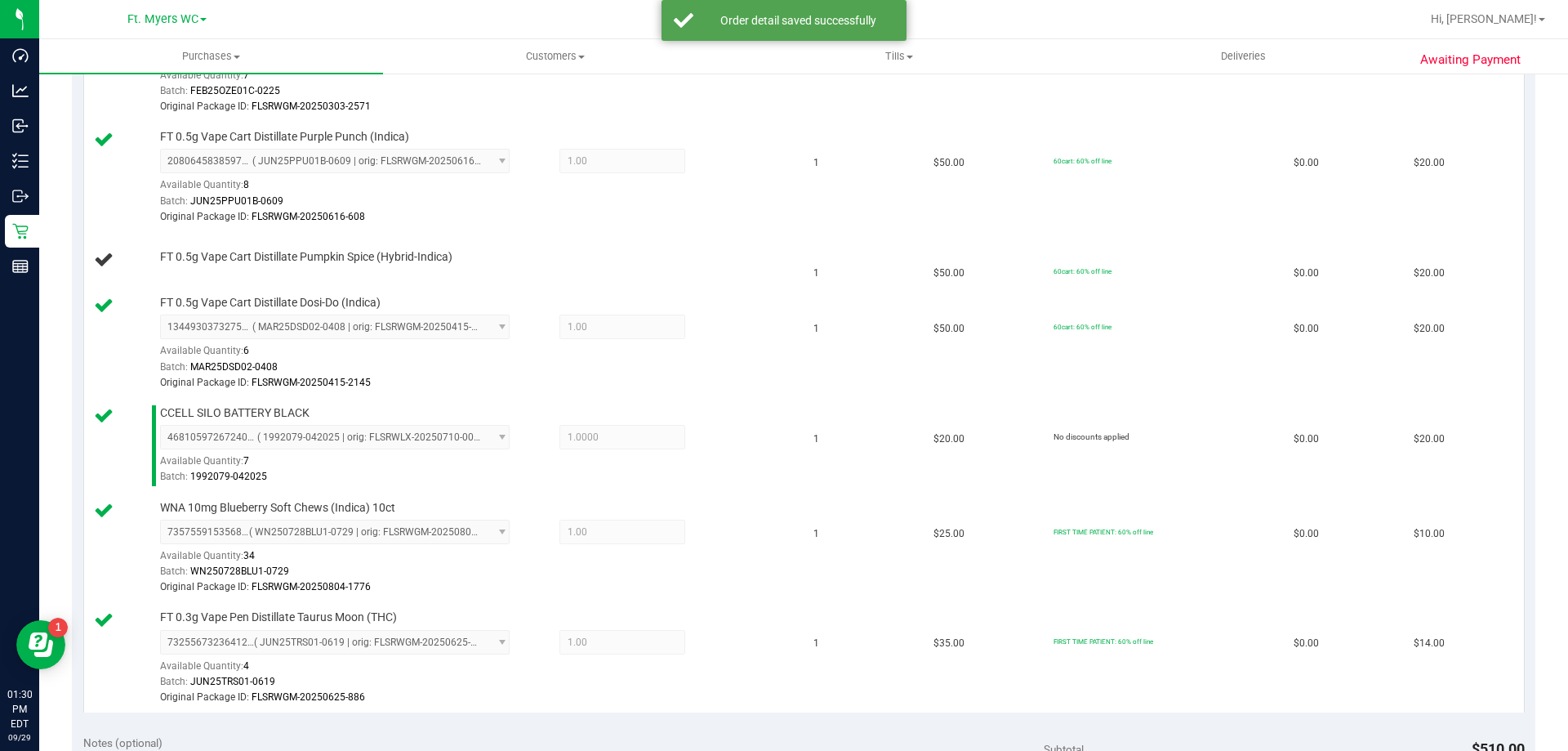
click at [687, 350] on div "1344930373275512 ( MAR25DSD02-0408 | orig: FLSRWGM-20250415-2145 ) 134493037327…" at bounding box center [476, 352] width 631 height 76
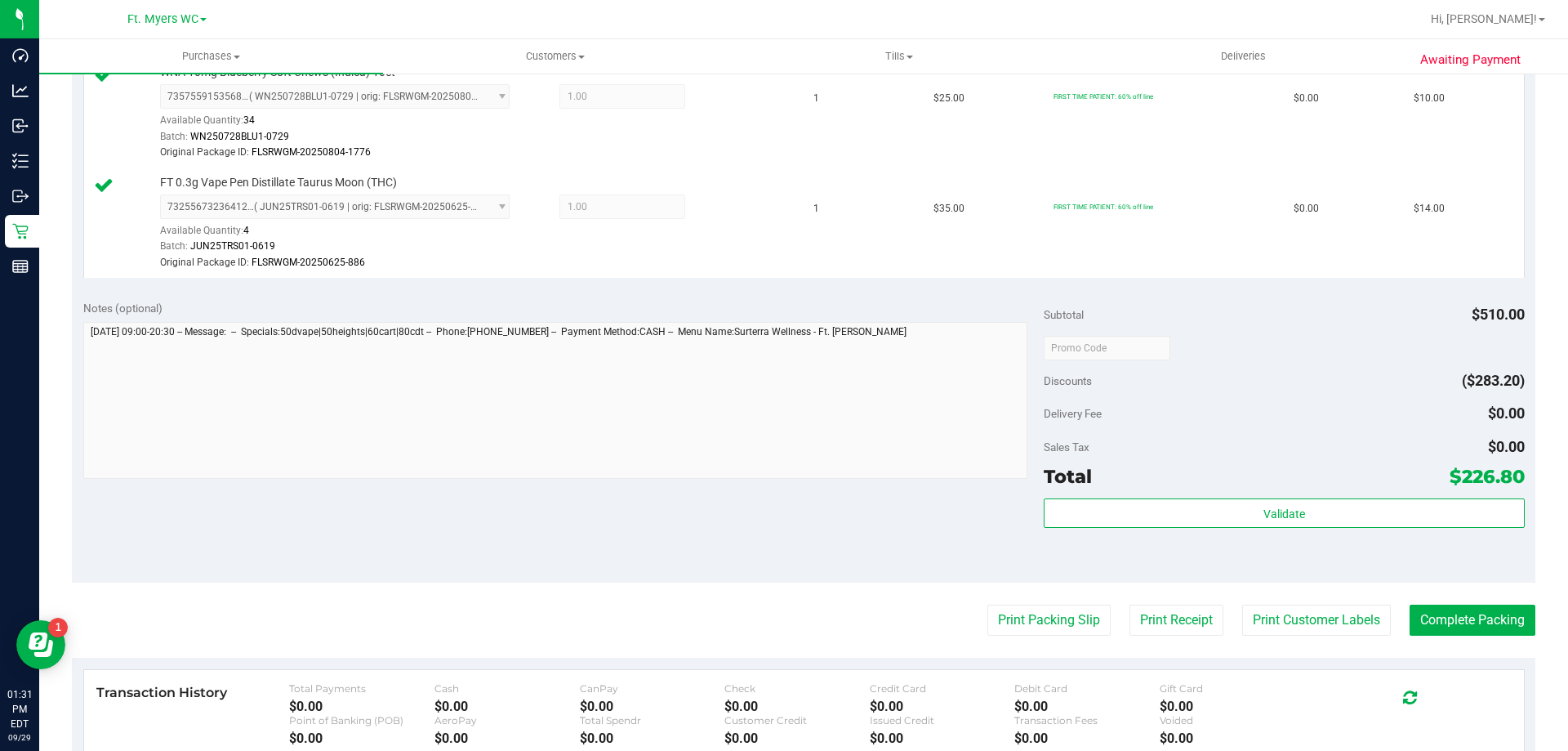
scroll to position [0, 0]
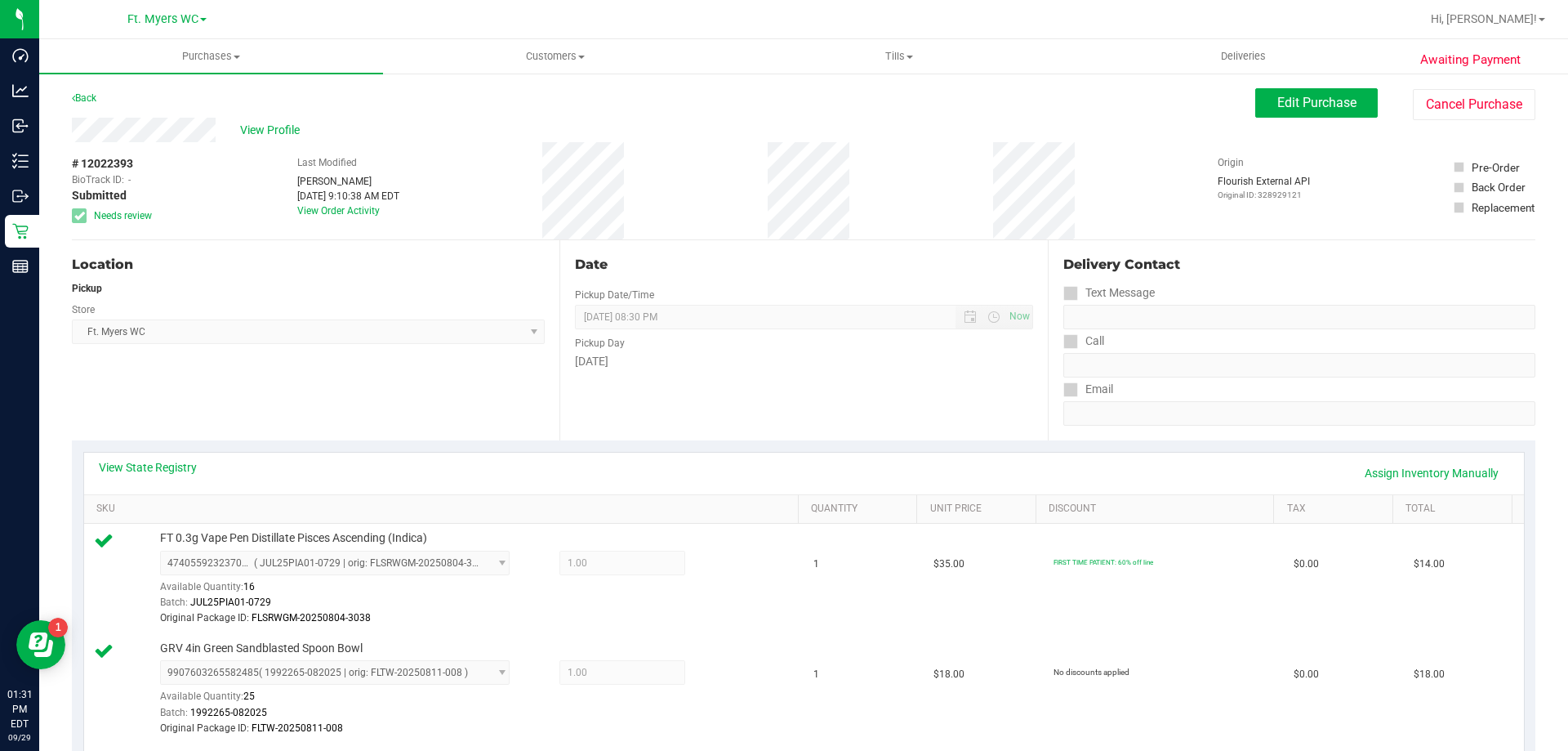
drag, startPoint x: 746, startPoint y: 581, endPoint x: 778, endPoint y: 132, distance: 450.1
click at [1328, 94] on button "Edit Purchase" at bounding box center [1317, 103] width 122 height 30
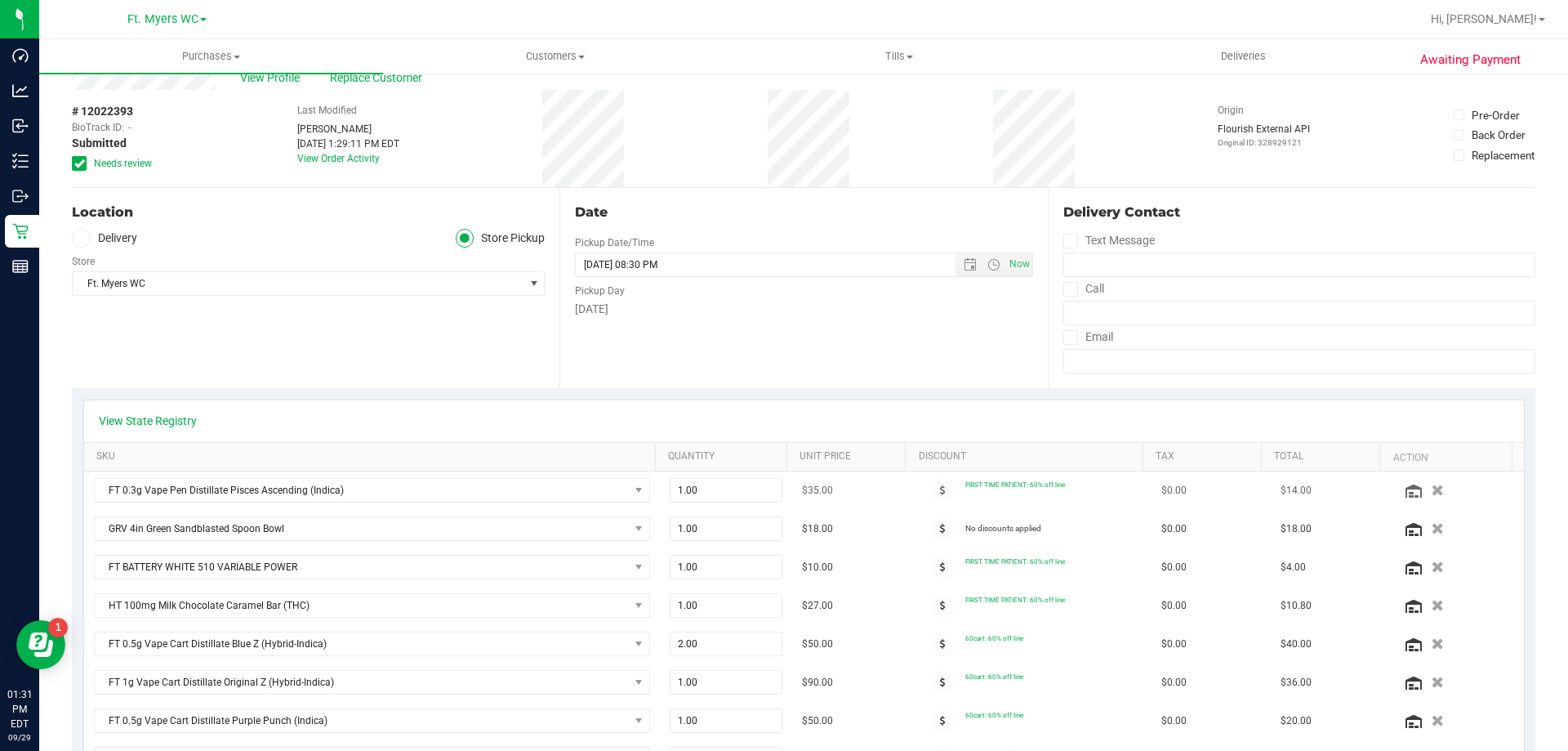
scroll to position [82, 0]
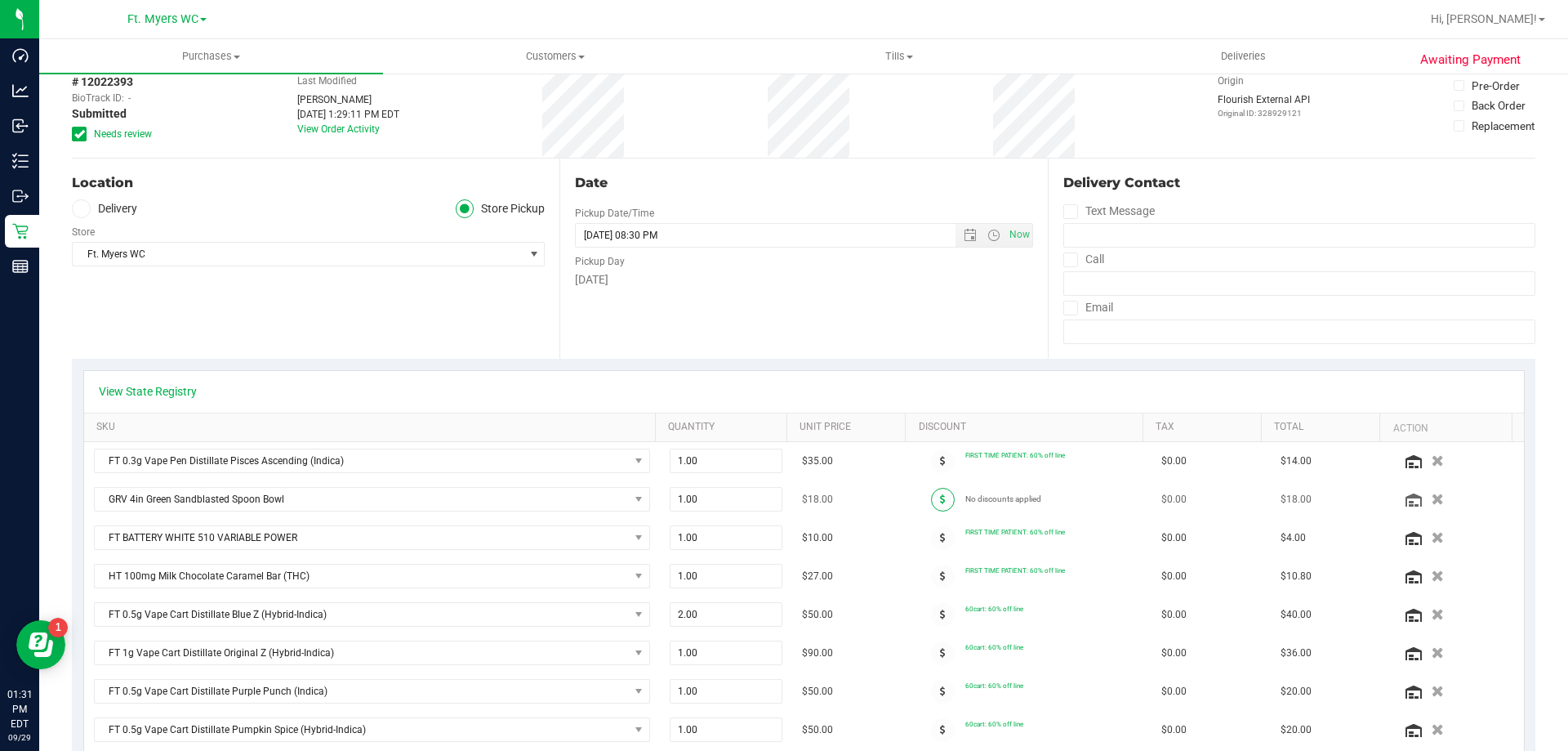
click at [940, 499] on icon at bounding box center [943, 499] width 6 height 10
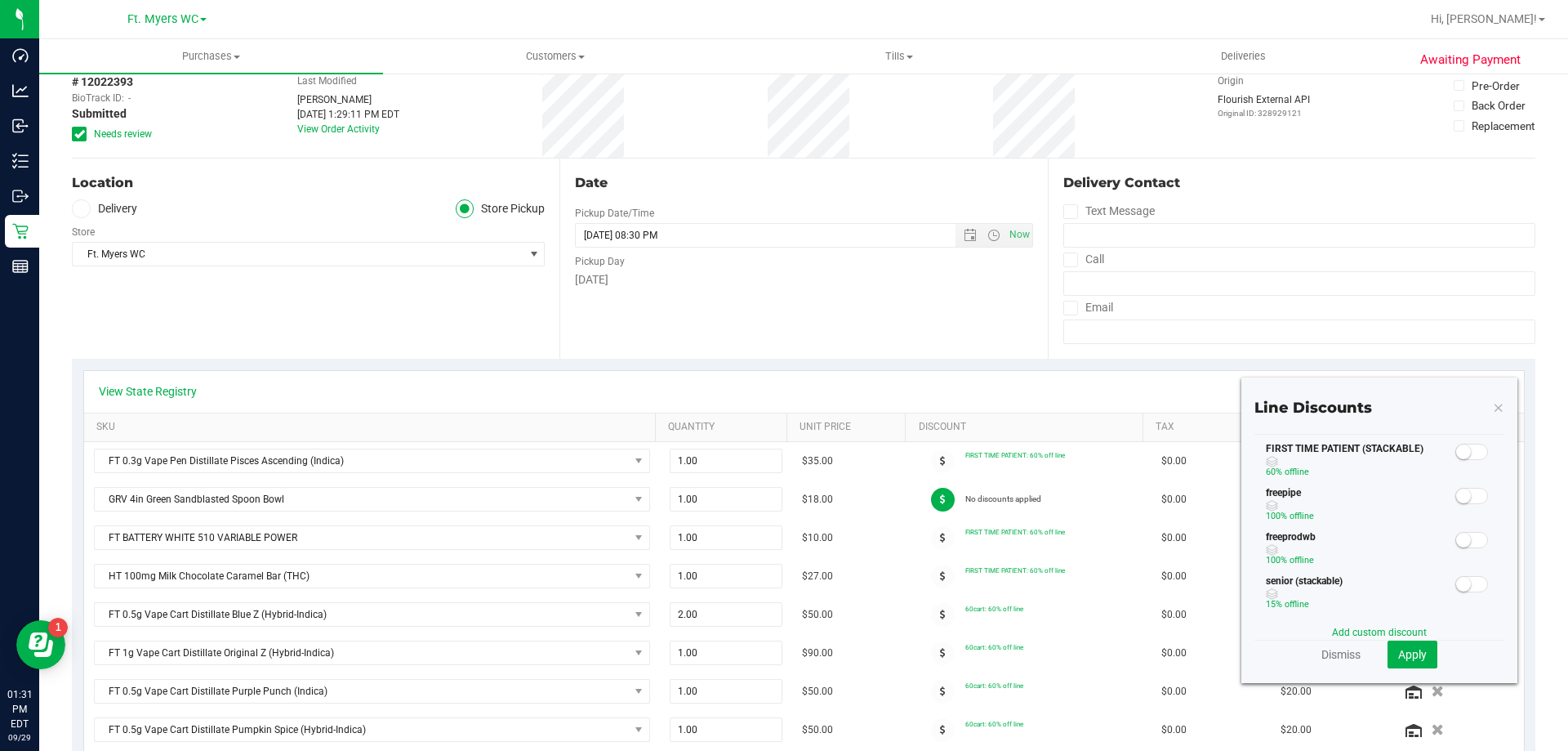
click at [1458, 505] on div "freepipe 100% off line" at bounding box center [1380, 507] width 250 height 45
click at [1458, 500] on span at bounding box center [1472, 496] width 32 height 17
click at [1404, 649] on span "Apply" at bounding box center [1412, 655] width 29 height 13
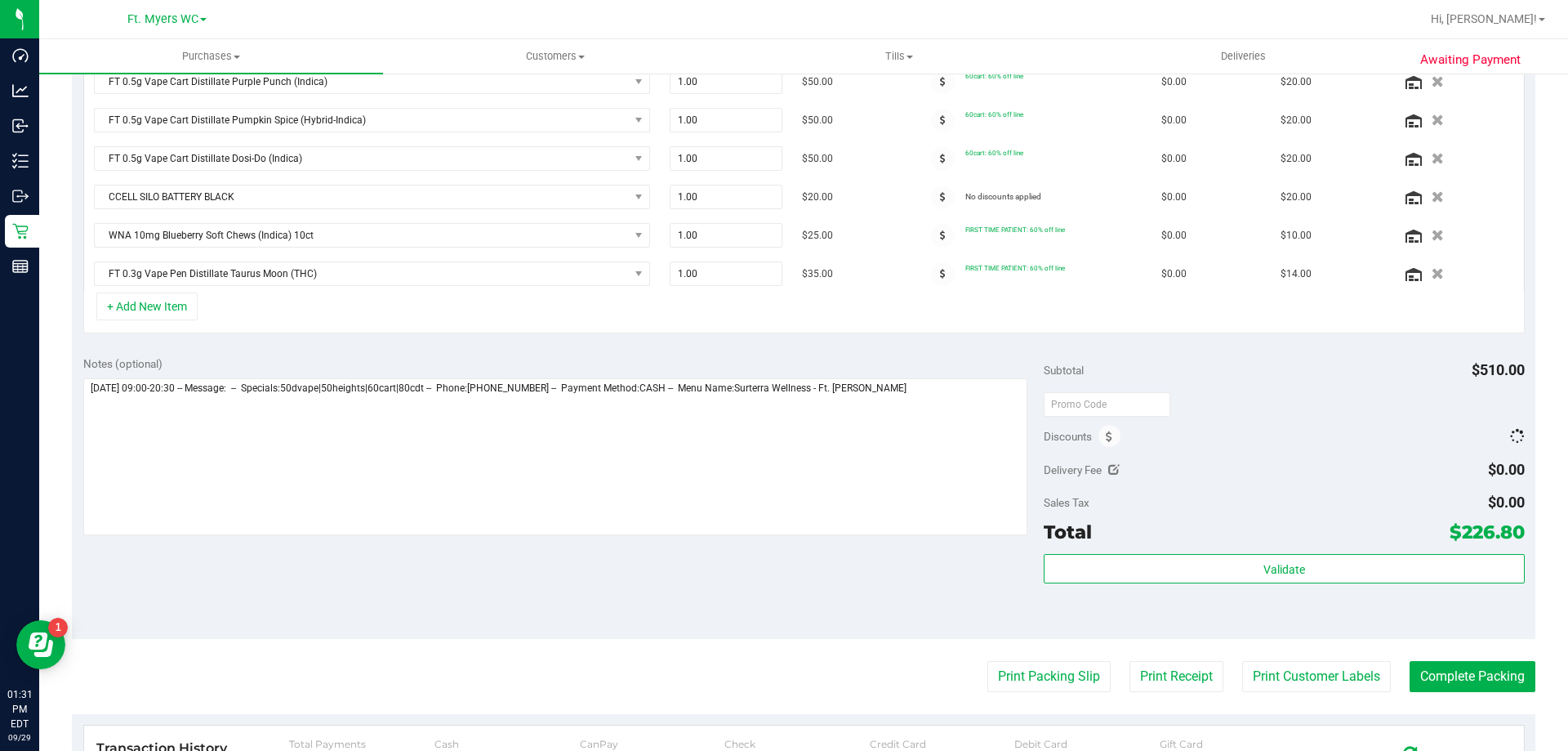
scroll to position [898, 0]
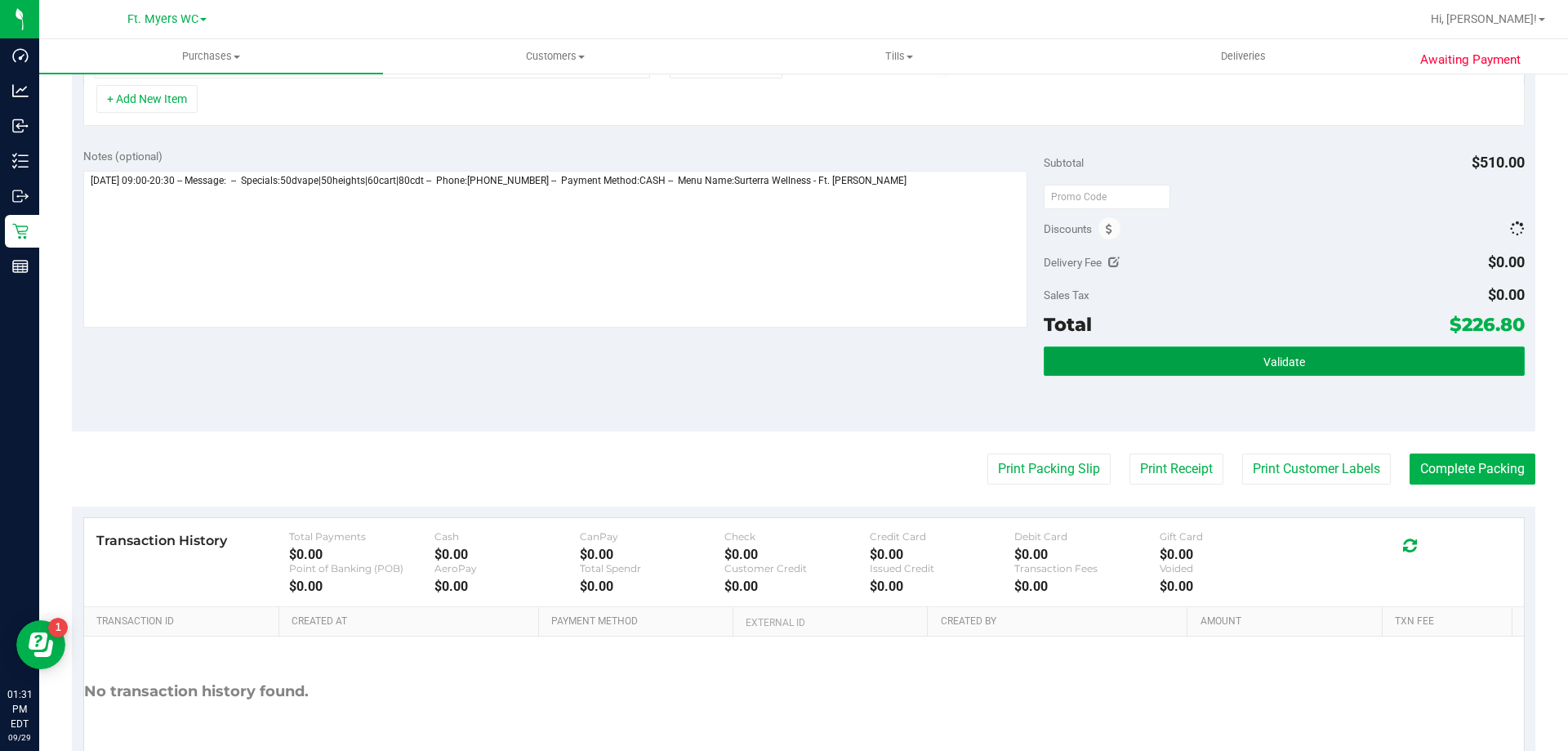
click at [1272, 371] on button "Validate" at bounding box center [1284, 362] width 480 height 30
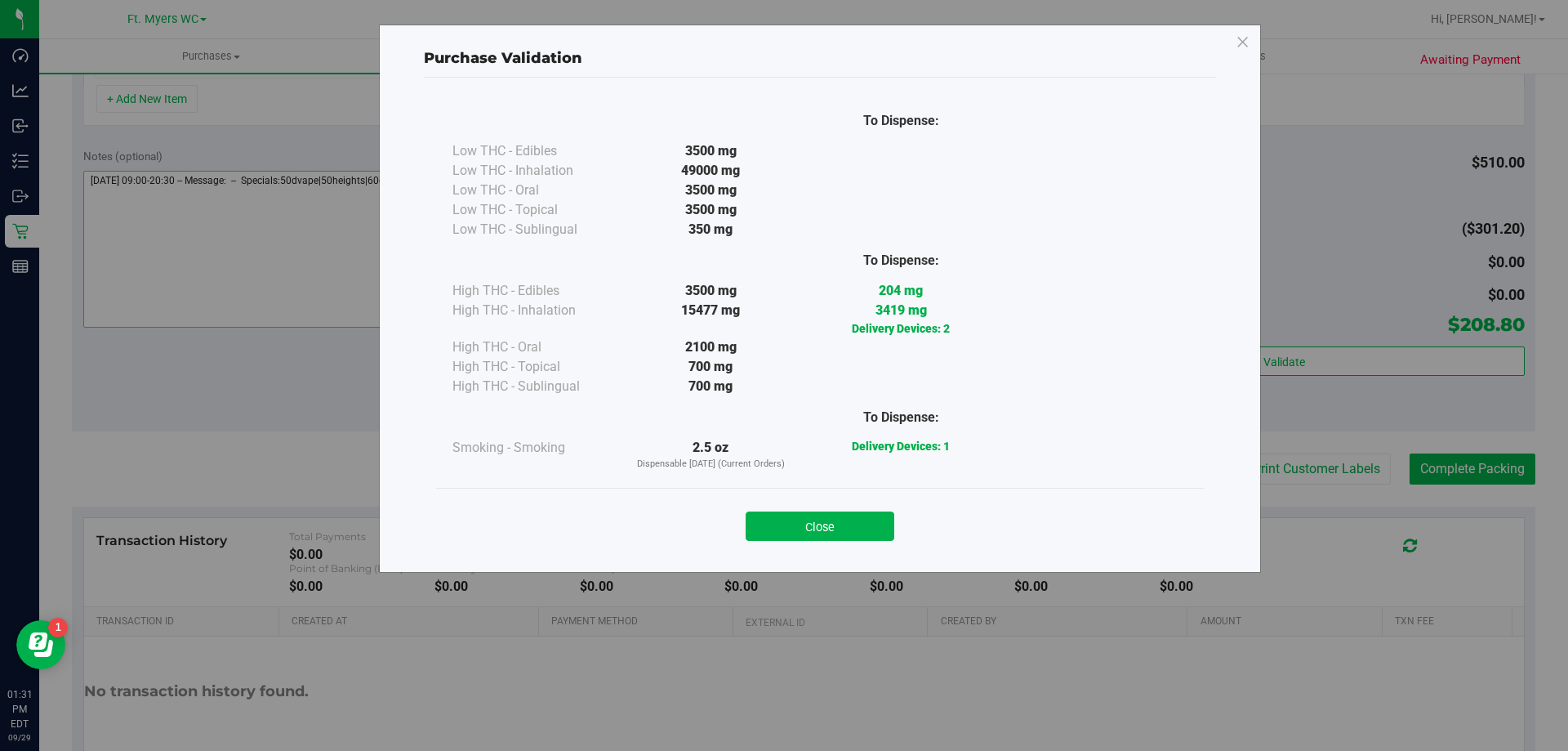
scroll to position [873, 0]
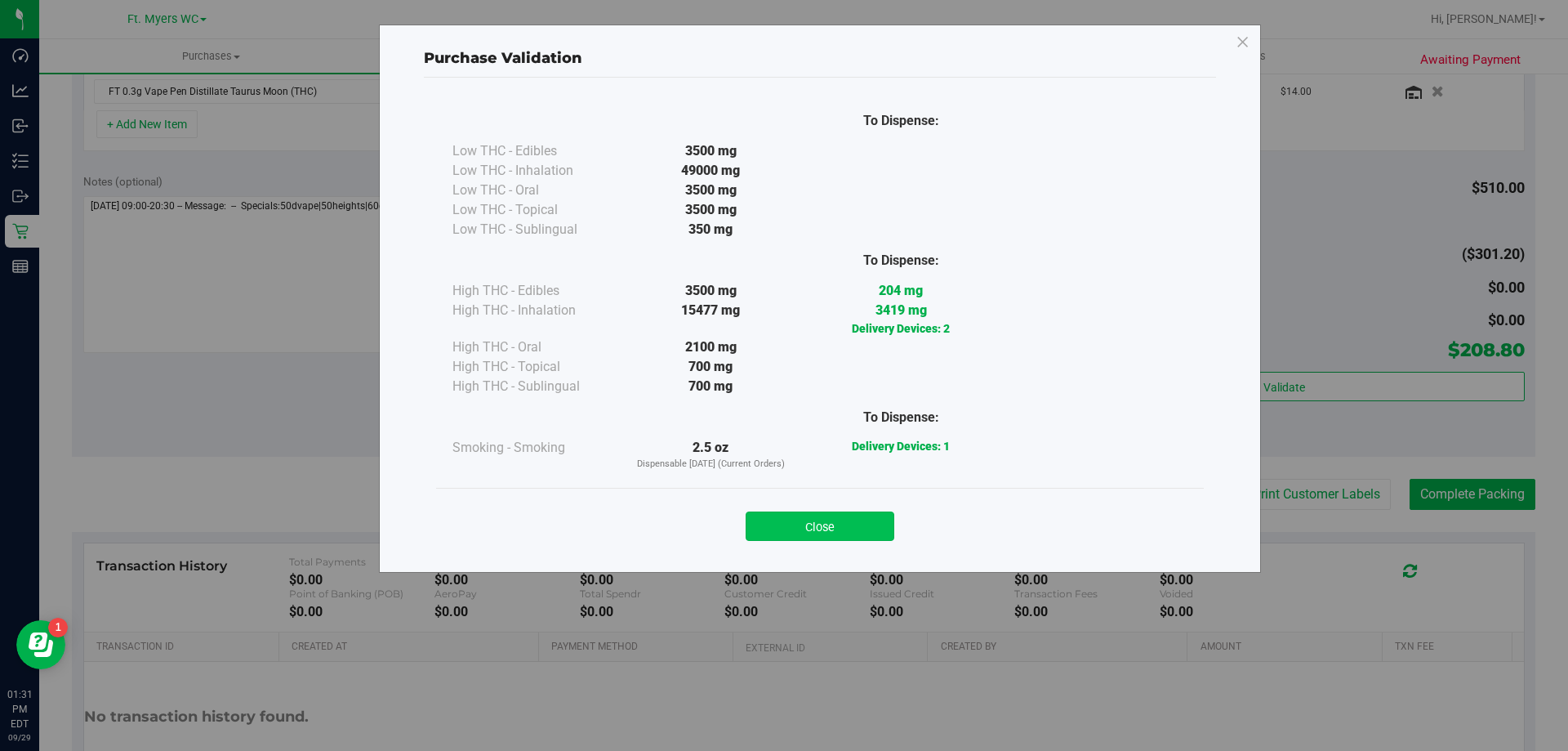
click at [865, 526] on button "Close" at bounding box center [820, 526] width 148 height 30
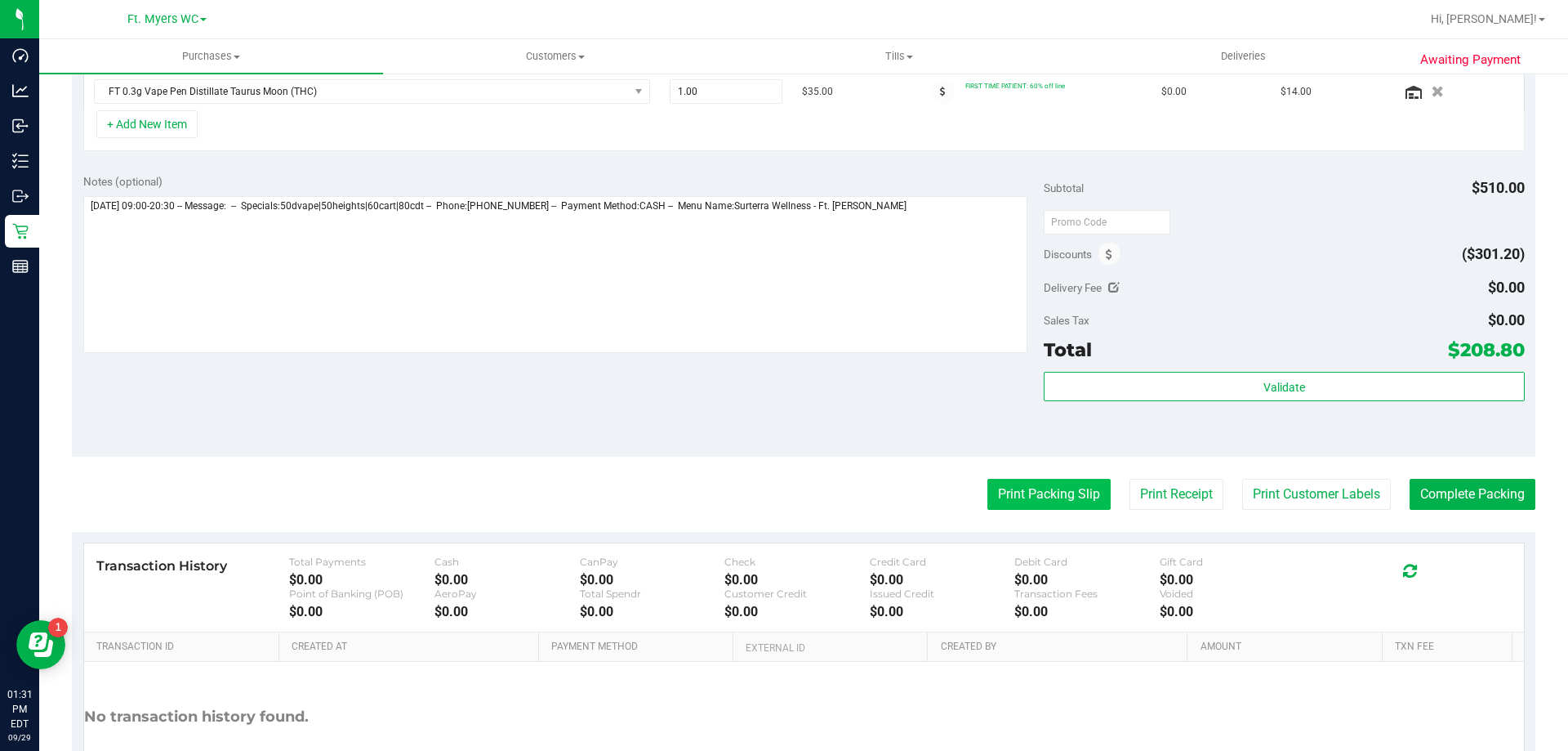
click at [1077, 480] on button "Print Packing Slip" at bounding box center [1049, 493] width 123 height 31
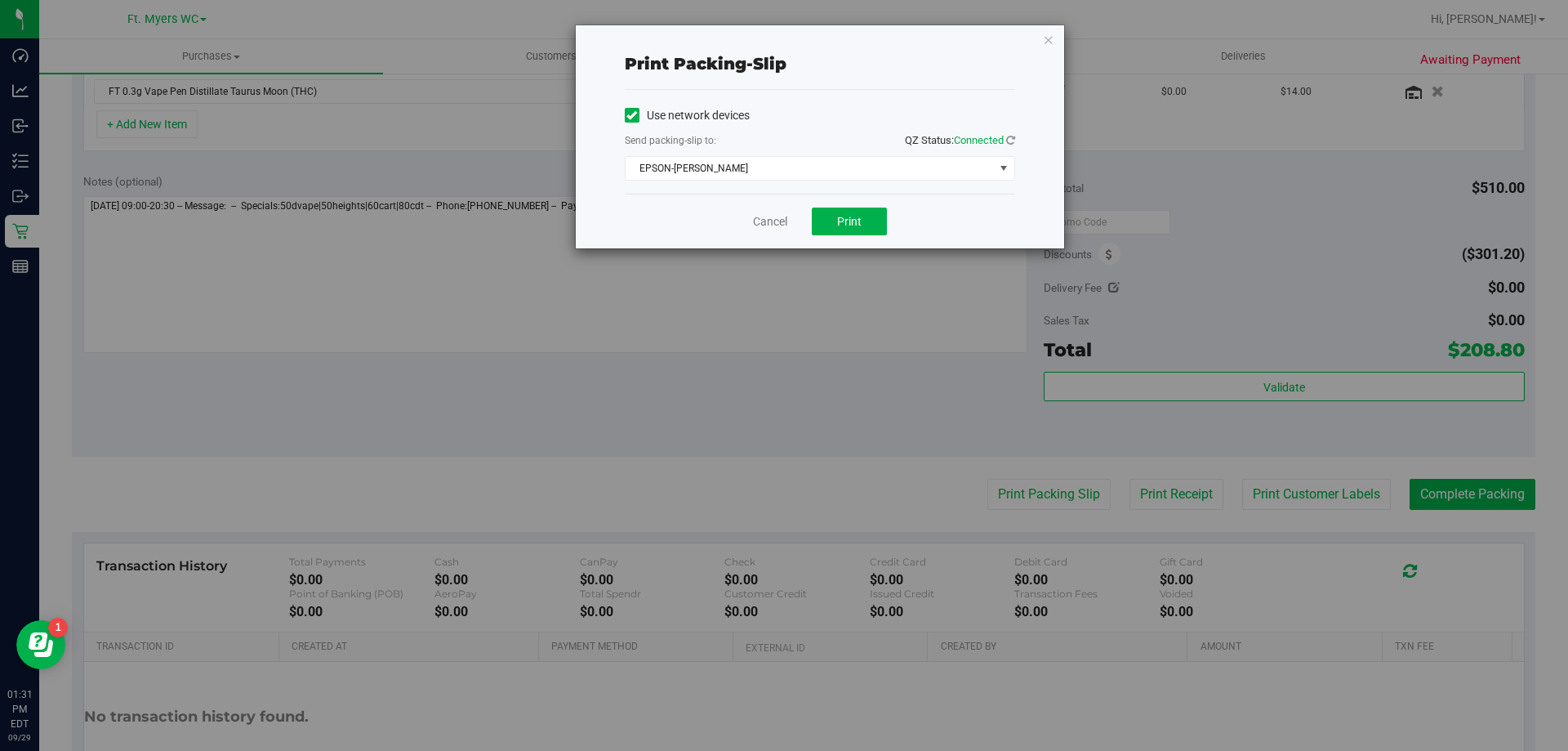
click at [856, 203] on div "Cancel Print" at bounding box center [820, 221] width 390 height 55
click at [848, 221] on span "Print" at bounding box center [849, 222] width 24 height 13
click at [854, 219] on span "Print" at bounding box center [849, 222] width 24 height 13
click at [758, 211] on div "Cancel Print" at bounding box center [820, 221] width 390 height 55
click at [779, 228] on link "Cancel" at bounding box center [770, 222] width 34 height 17
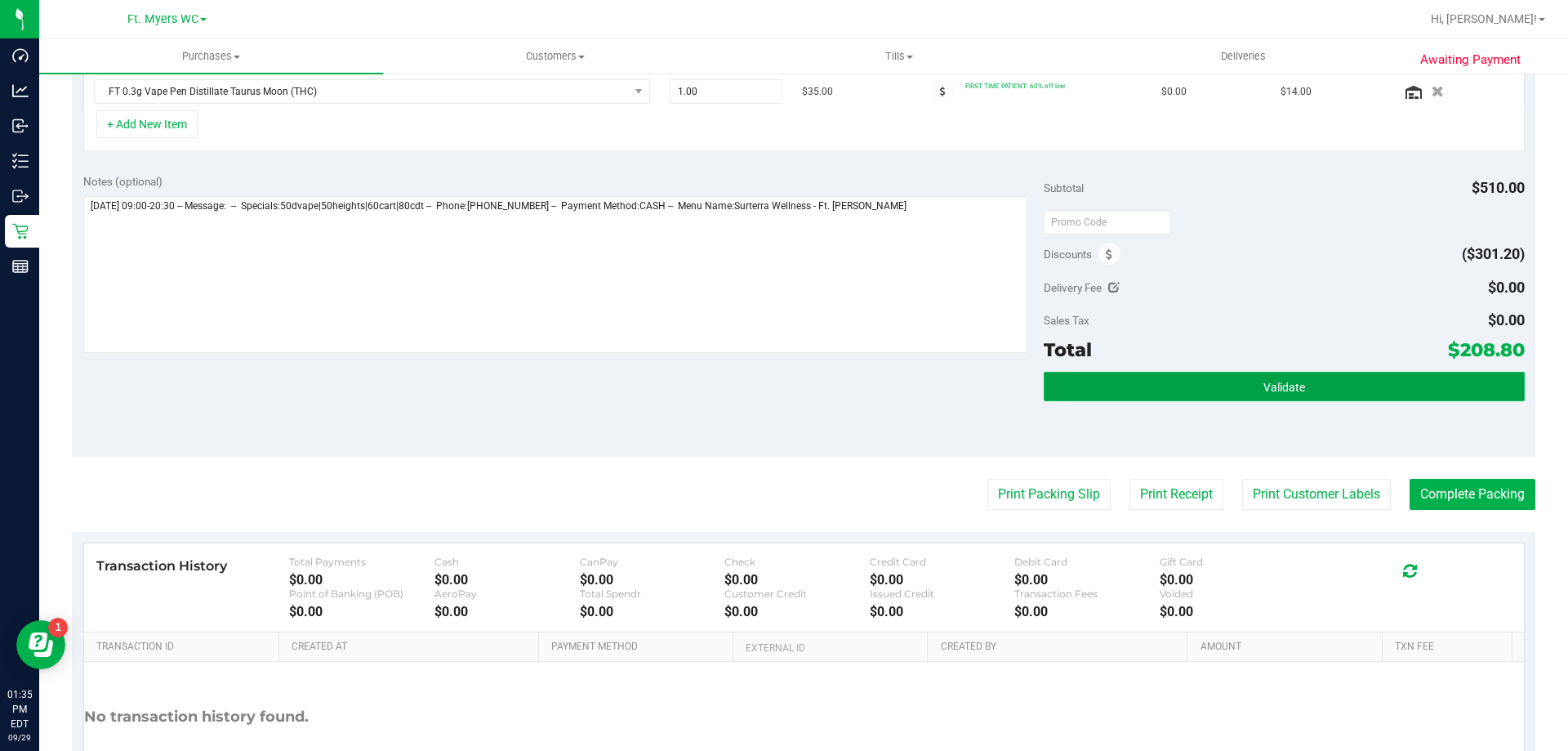
click at [1141, 374] on button "Validate" at bounding box center [1284, 387] width 480 height 30
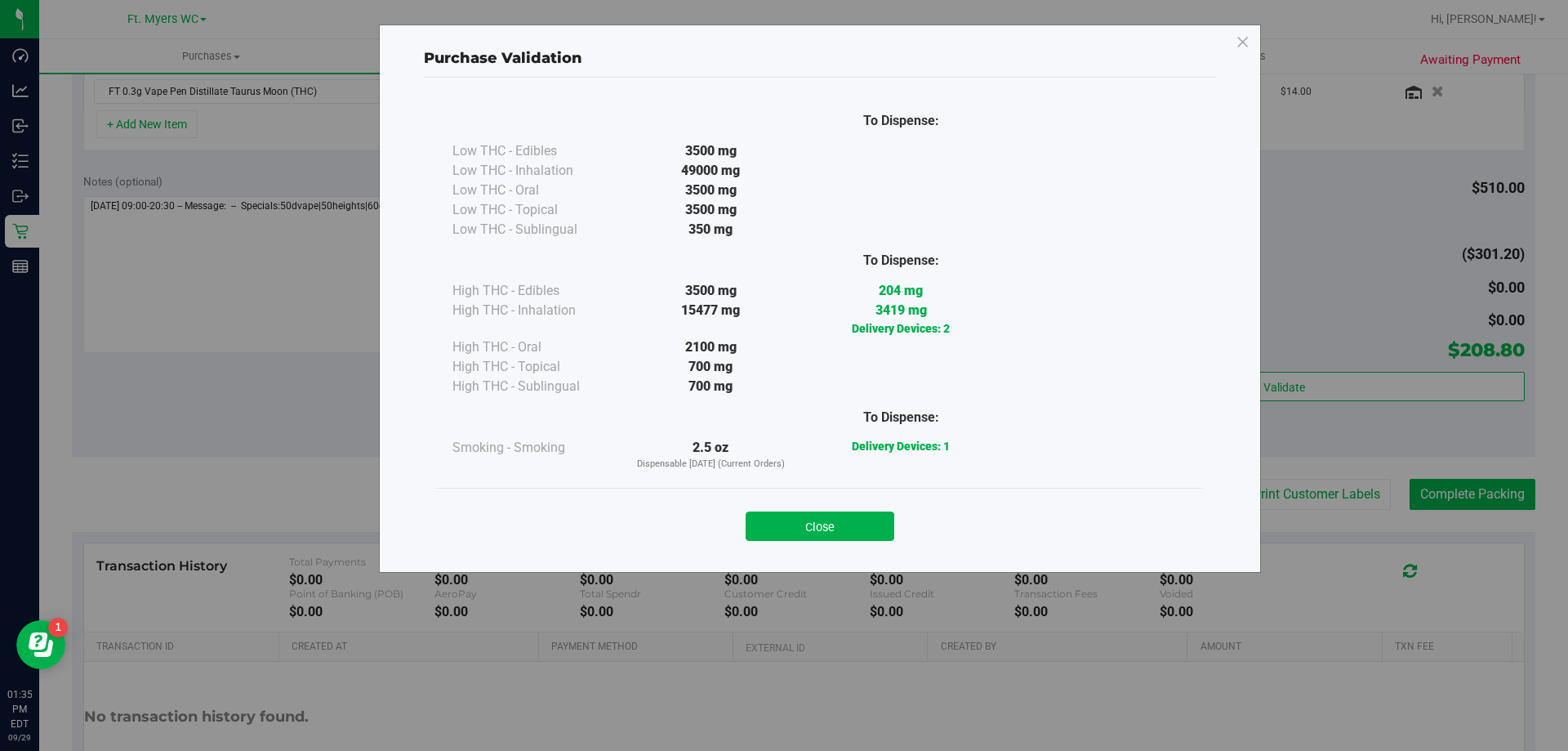
click at [847, 548] on div "Close" at bounding box center [820, 520] width 768 height 66
click at [851, 531] on button "Close" at bounding box center [820, 526] width 148 height 30
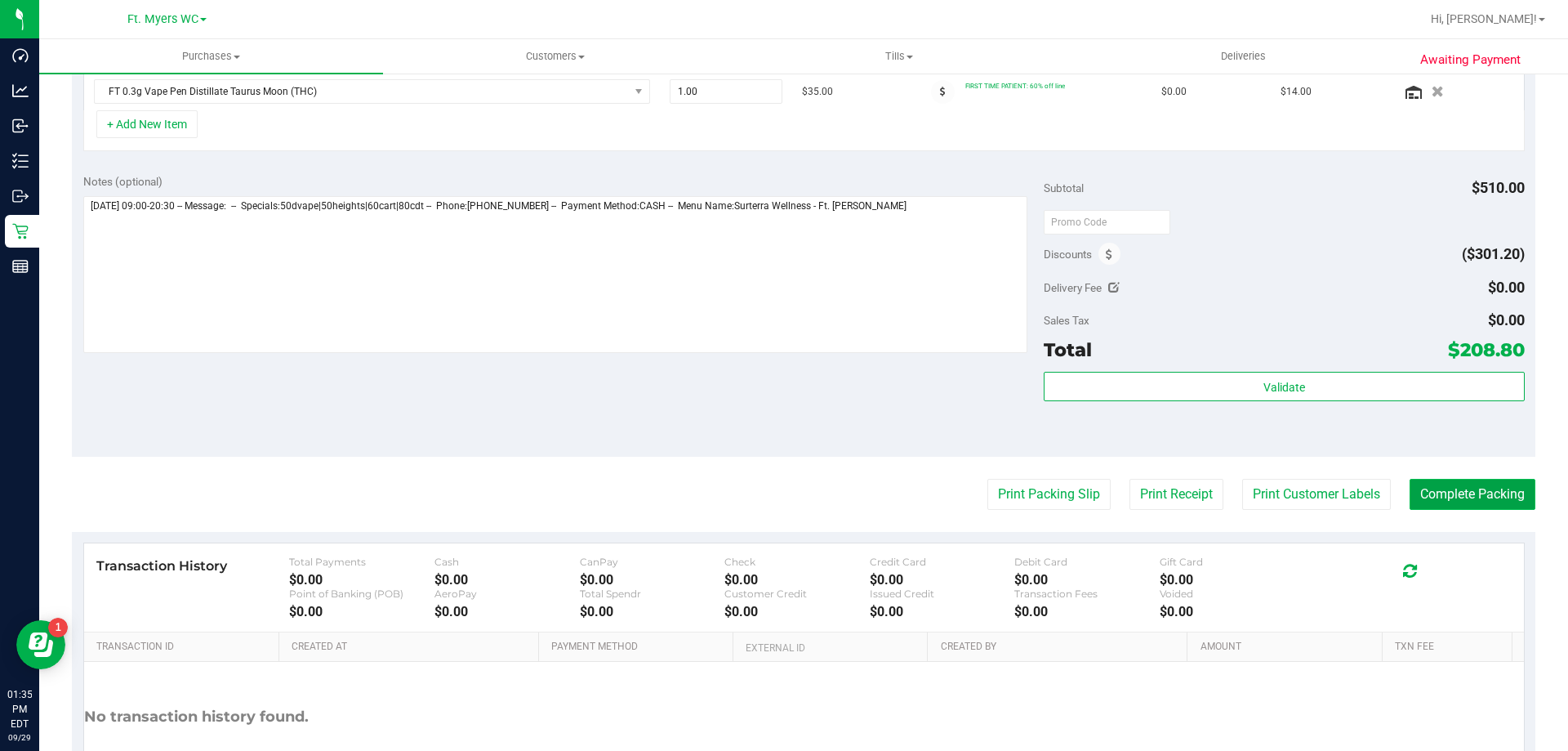
click at [1418, 483] on button "Complete Packing" at bounding box center [1472, 493] width 126 height 31
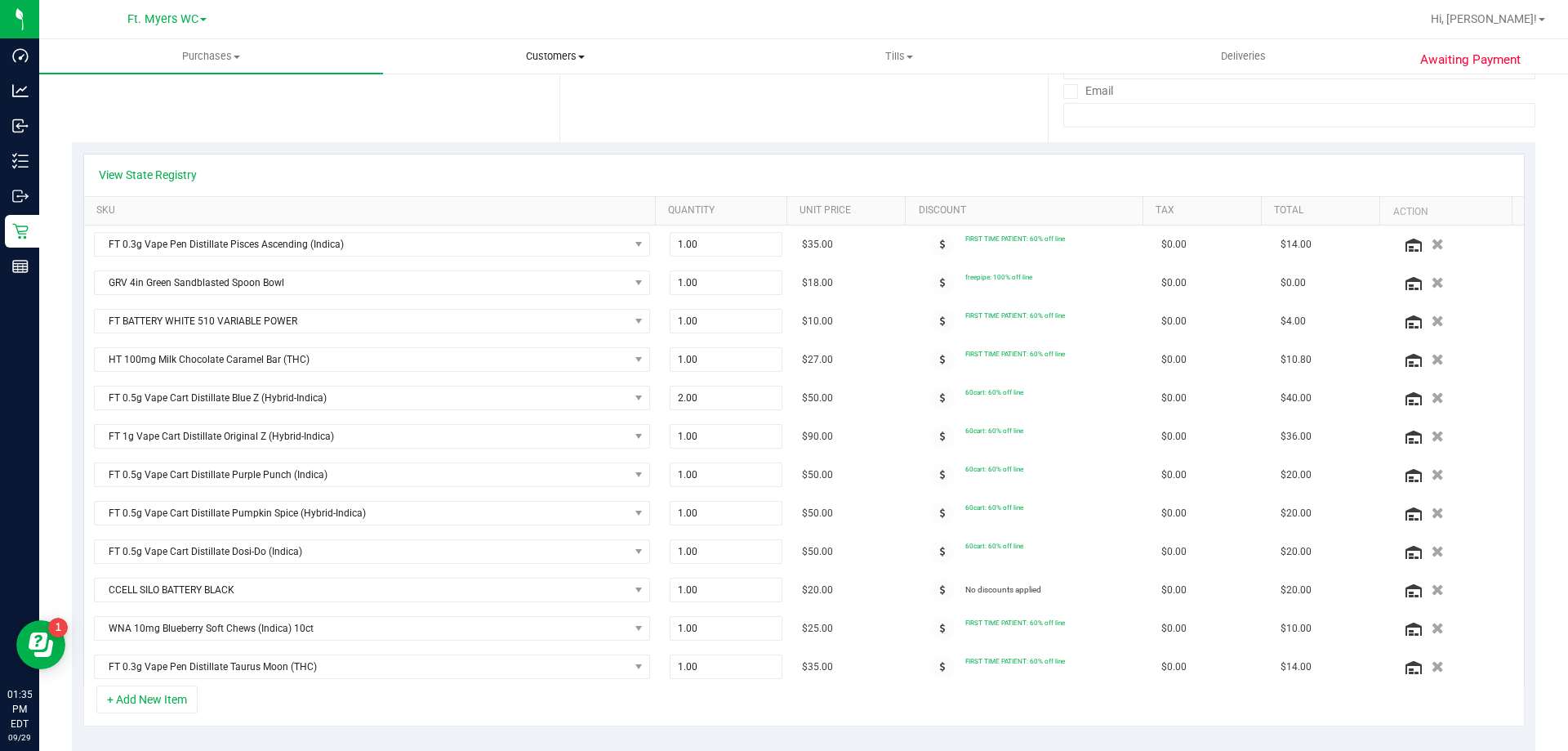
scroll to position [0, 0]
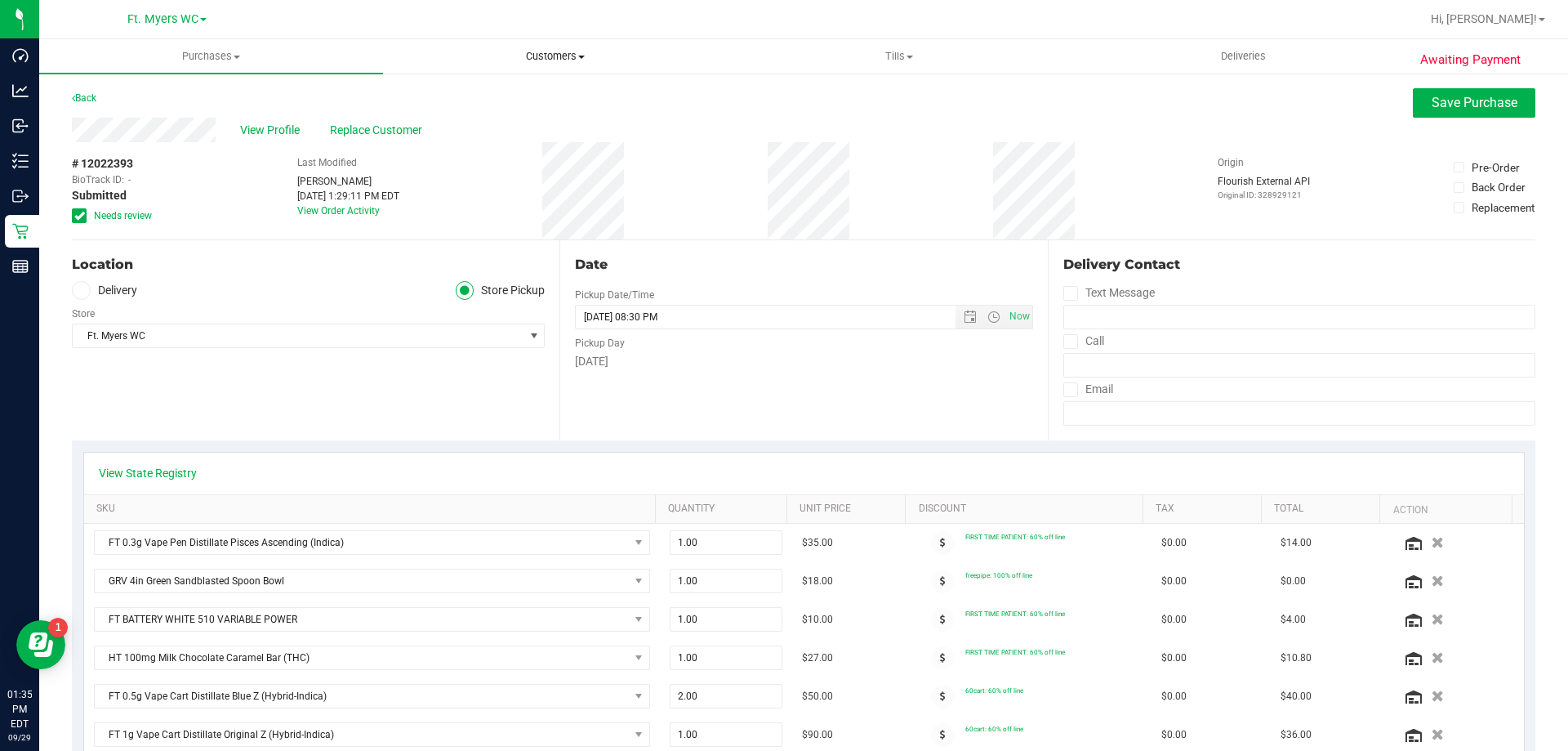
drag, startPoint x: 659, startPoint y: 415, endPoint x: 548, endPoint y: 42, distance: 389.2
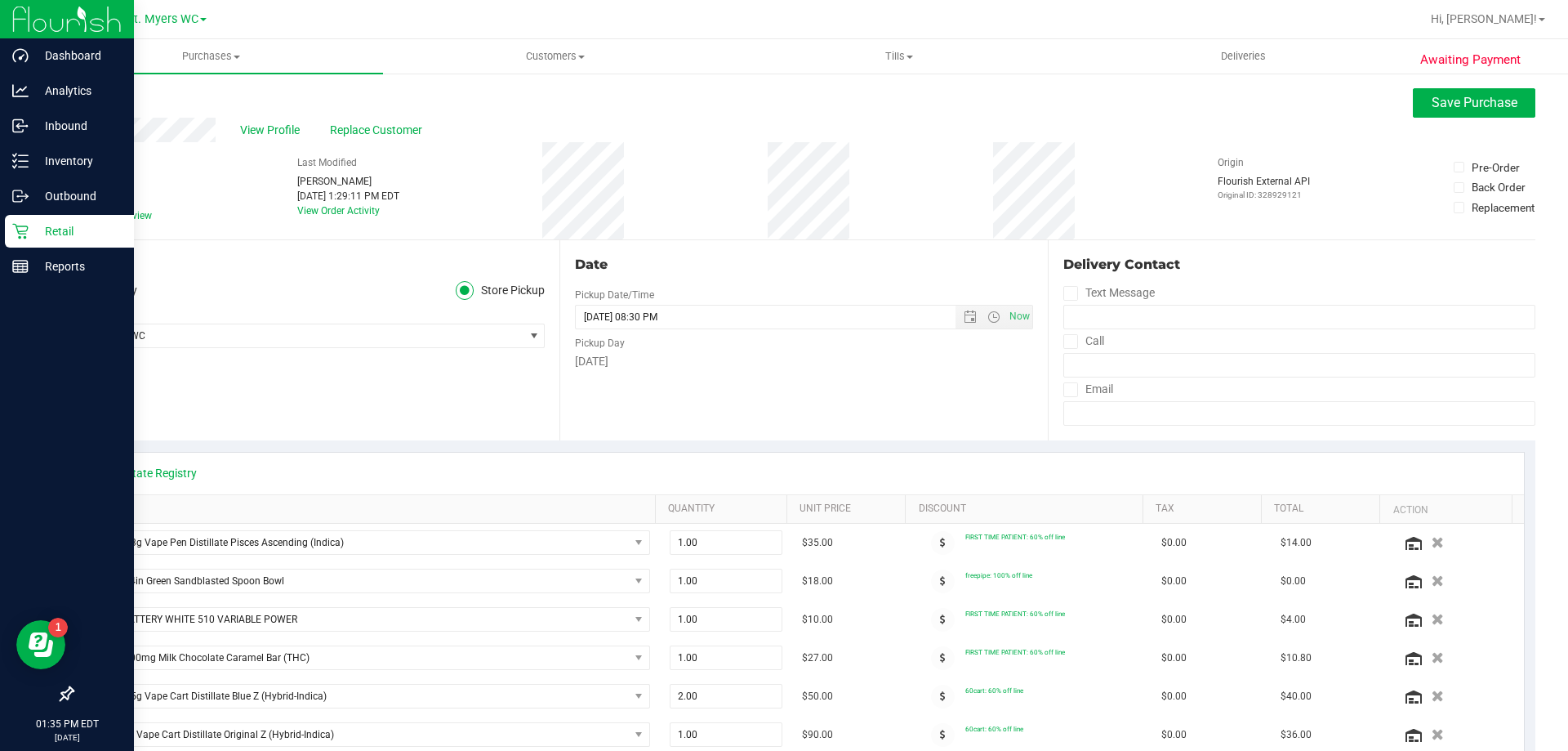
click at [34, 233] on p "Retail" at bounding box center [78, 231] width 98 height 19
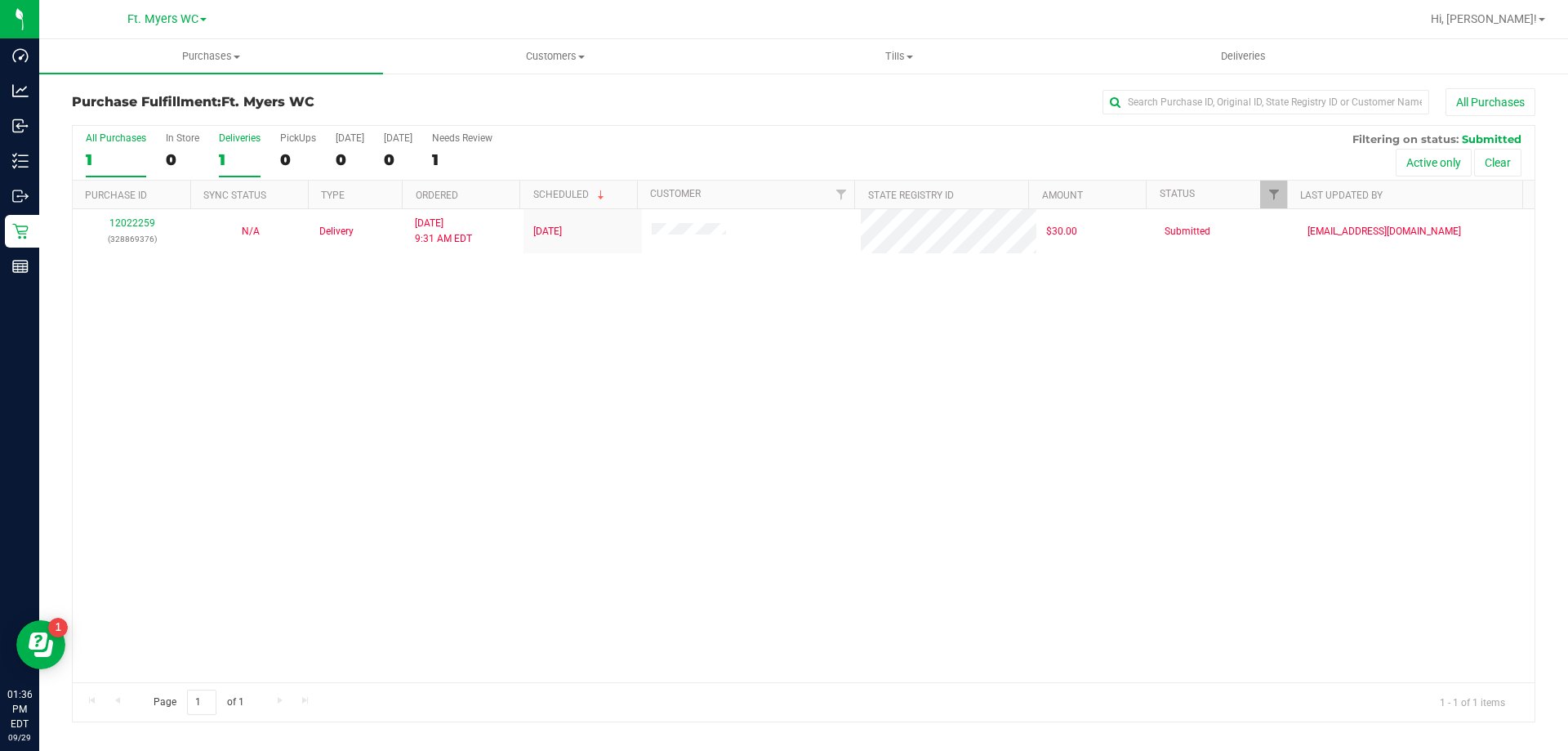
click at [241, 156] on div "1" at bounding box center [239, 159] width 42 height 19
click at [0, 0] on input "Deliveries 1" at bounding box center [0, 0] width 0 height 0
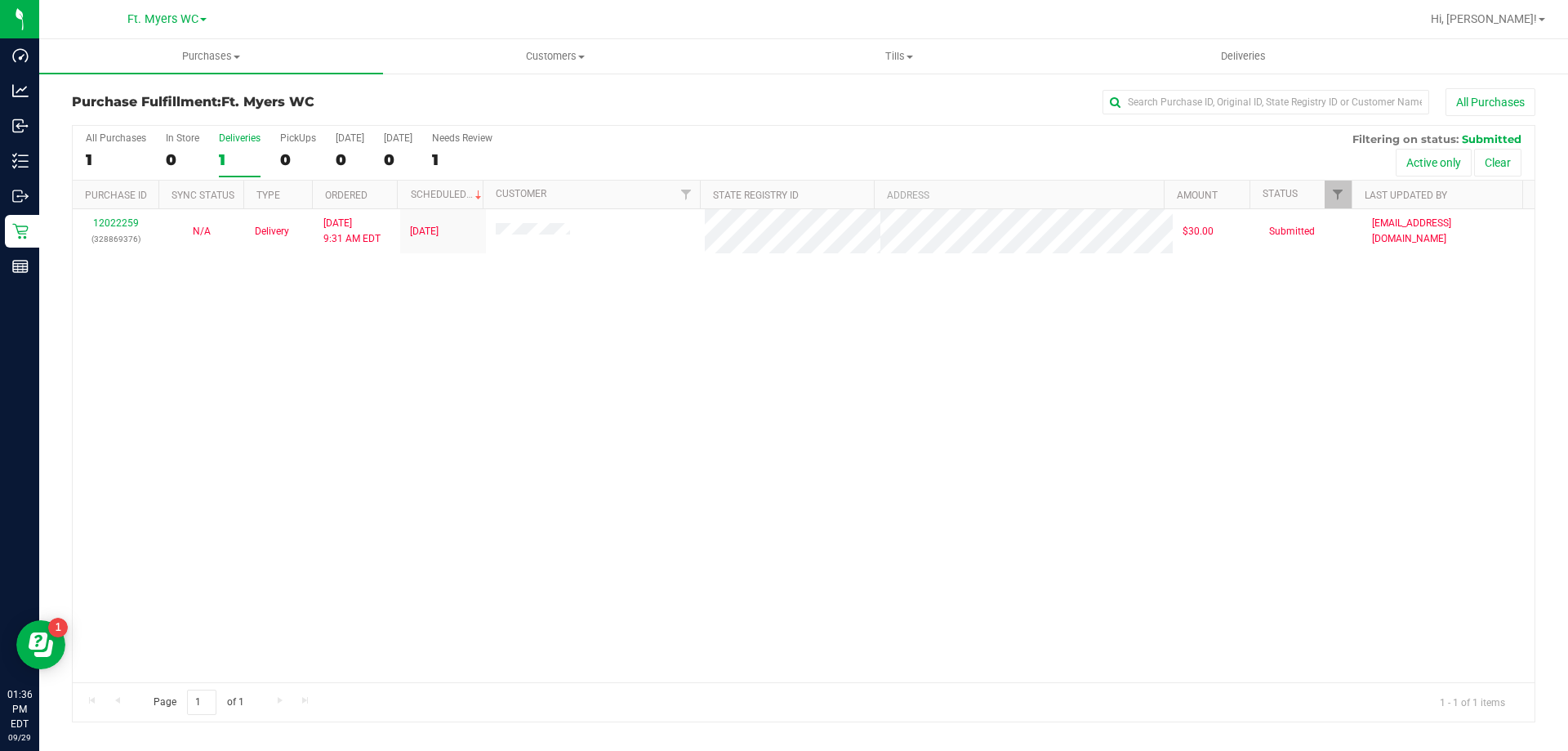
drag, startPoint x: 555, startPoint y: 667, endPoint x: 559, endPoint y: 579, distance: 88.1
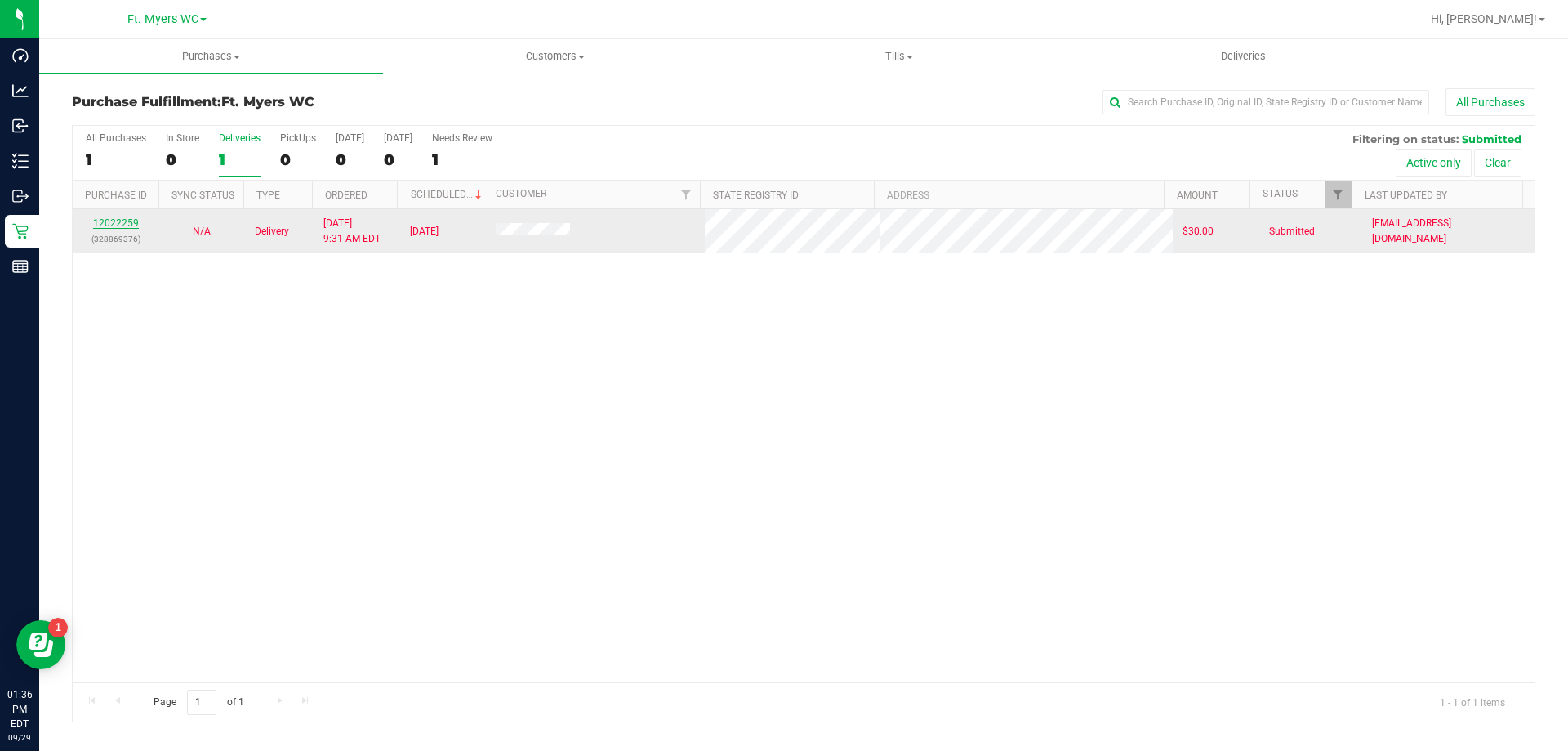
click at [125, 224] on link "12022259" at bounding box center [115, 223] width 45 height 11
click at [122, 224] on link "12022259" at bounding box center [115, 223] width 45 height 11
click at [117, 223] on link "12022259" at bounding box center [115, 223] width 45 height 11
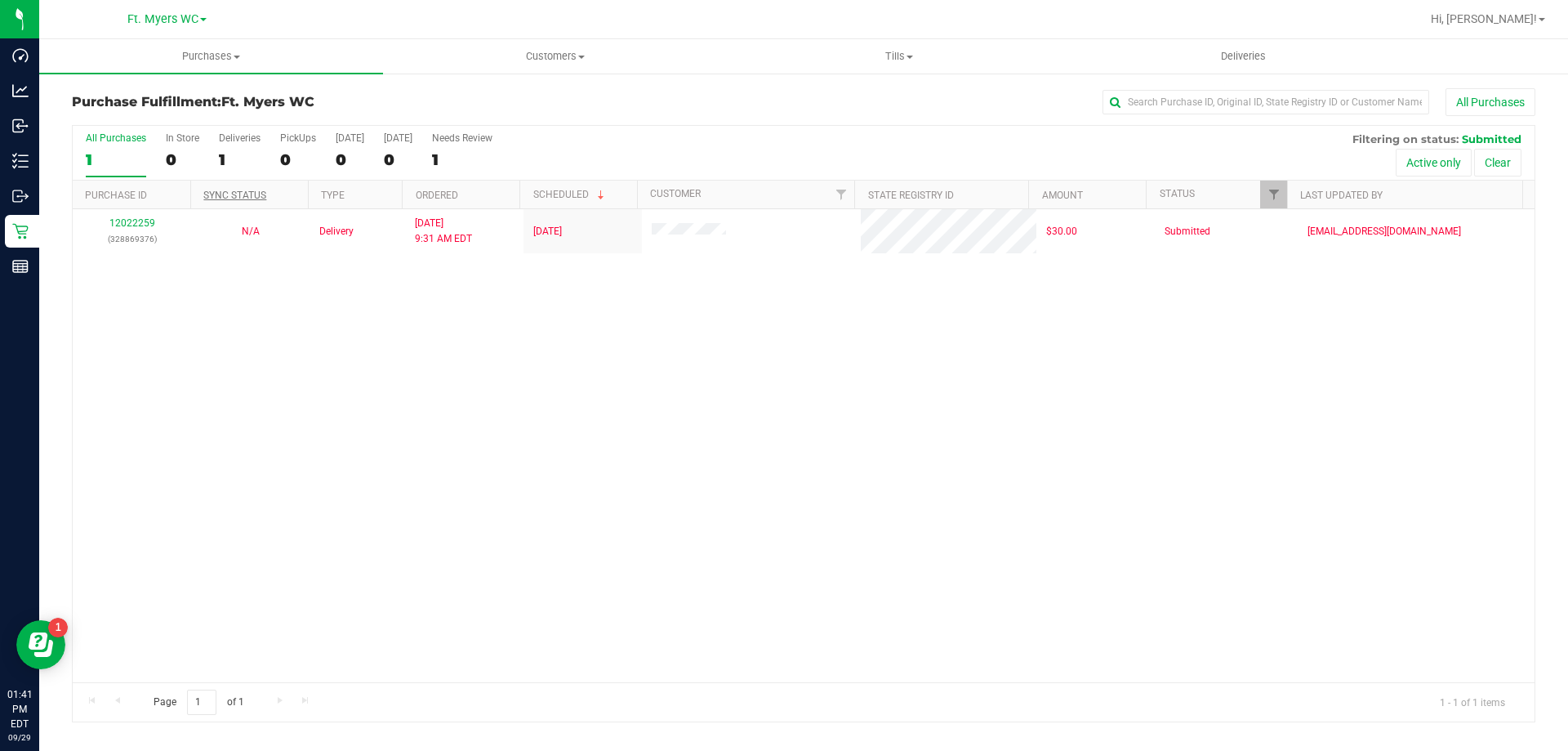
drag, startPoint x: 370, startPoint y: 313, endPoint x: 262, endPoint y: 188, distance: 165.2
click at [268, 286] on div "12022259 (328869376) N/A Delivery [DATE] 9:31 AM EDT 10/4/2025 $30.00 Submitted…" at bounding box center [803, 446] width 1462 height 473
click at [196, 135] on div "In Store" at bounding box center [183, 138] width 33 height 11
click at [0, 0] on input "In Store 0" at bounding box center [0, 0] width 0 height 0
click at [216, 138] on div at bounding box center [803, 424] width 1462 height 595
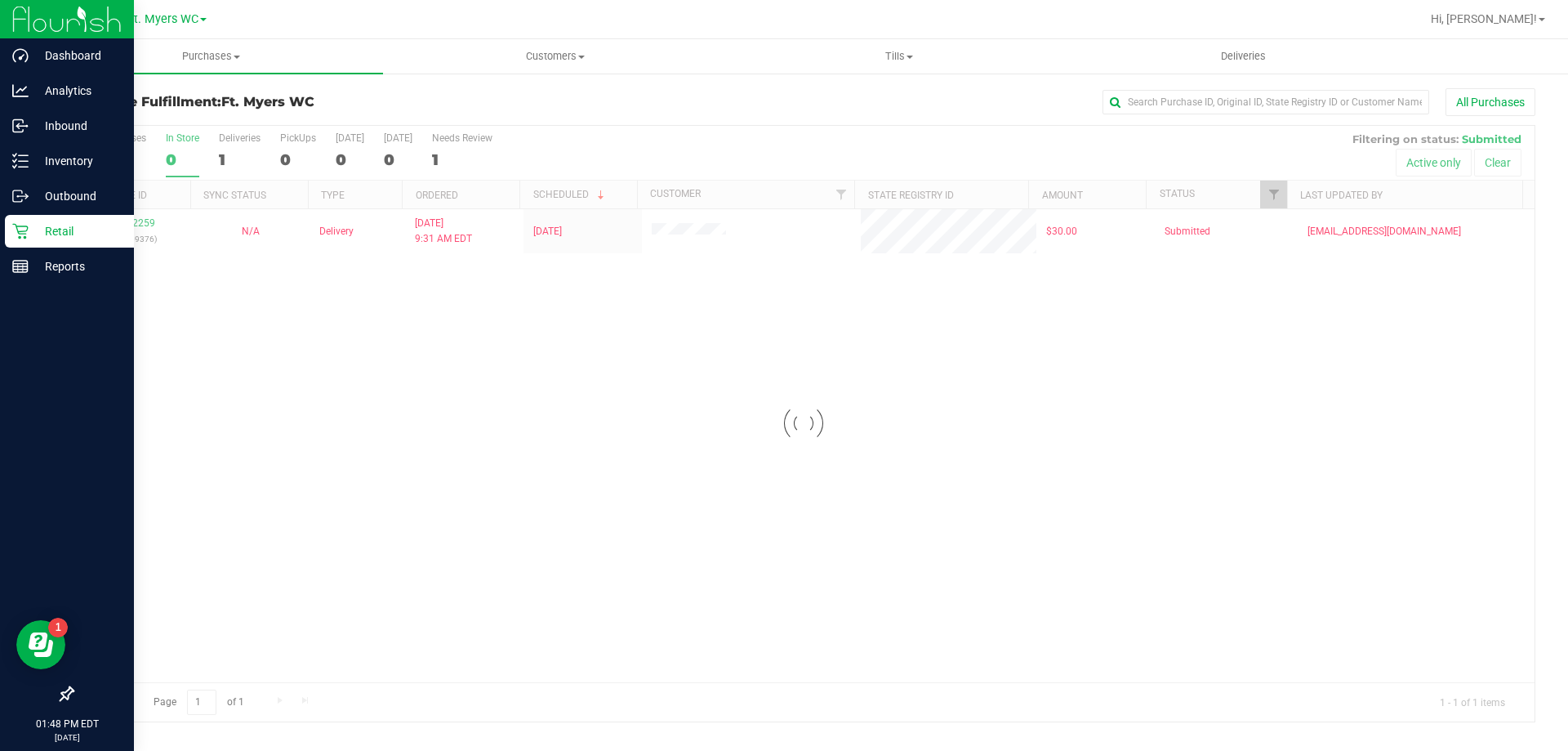
click at [7, 223] on div "Retail" at bounding box center [69, 231] width 129 height 32
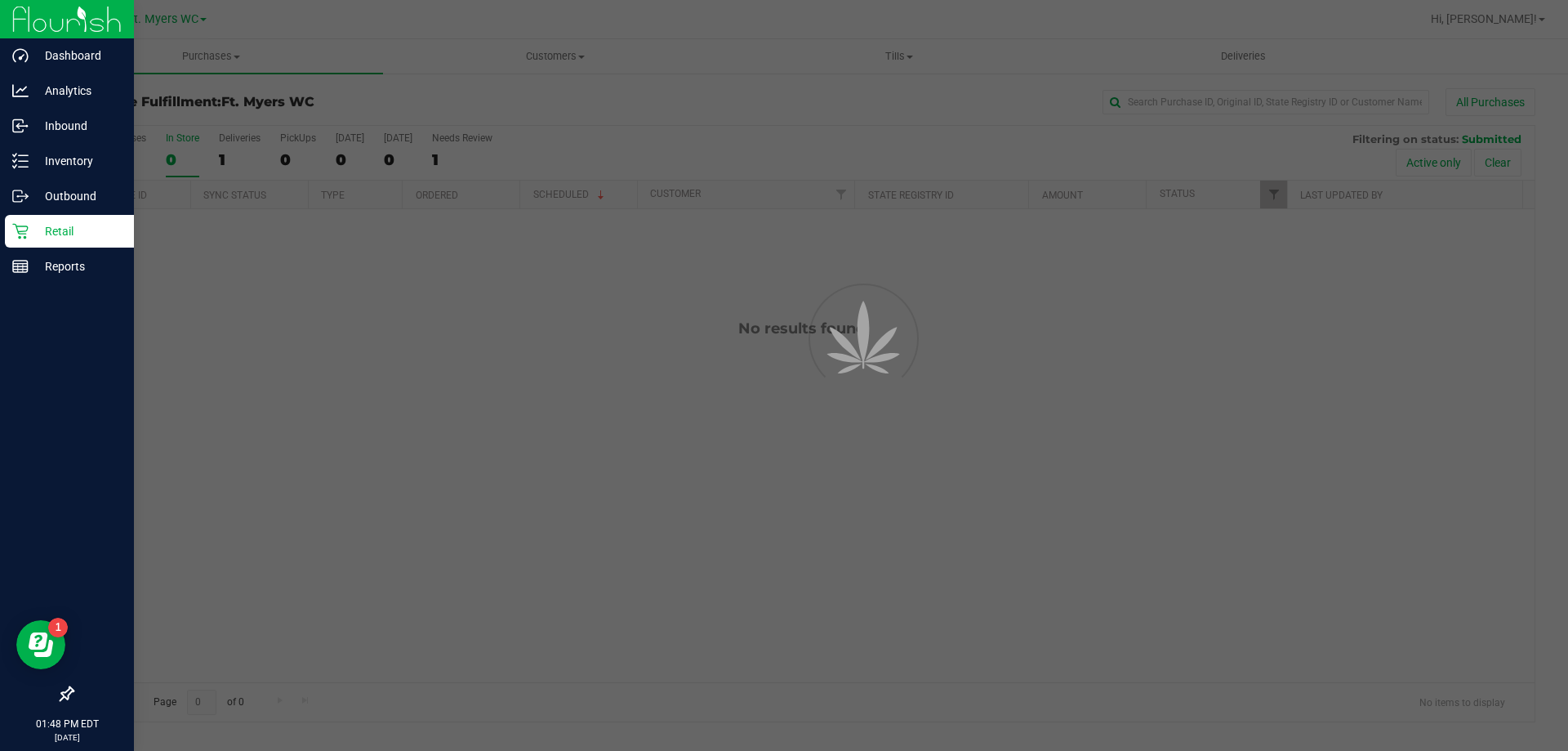
click at [7, 223] on div "Retail" at bounding box center [69, 231] width 129 height 32
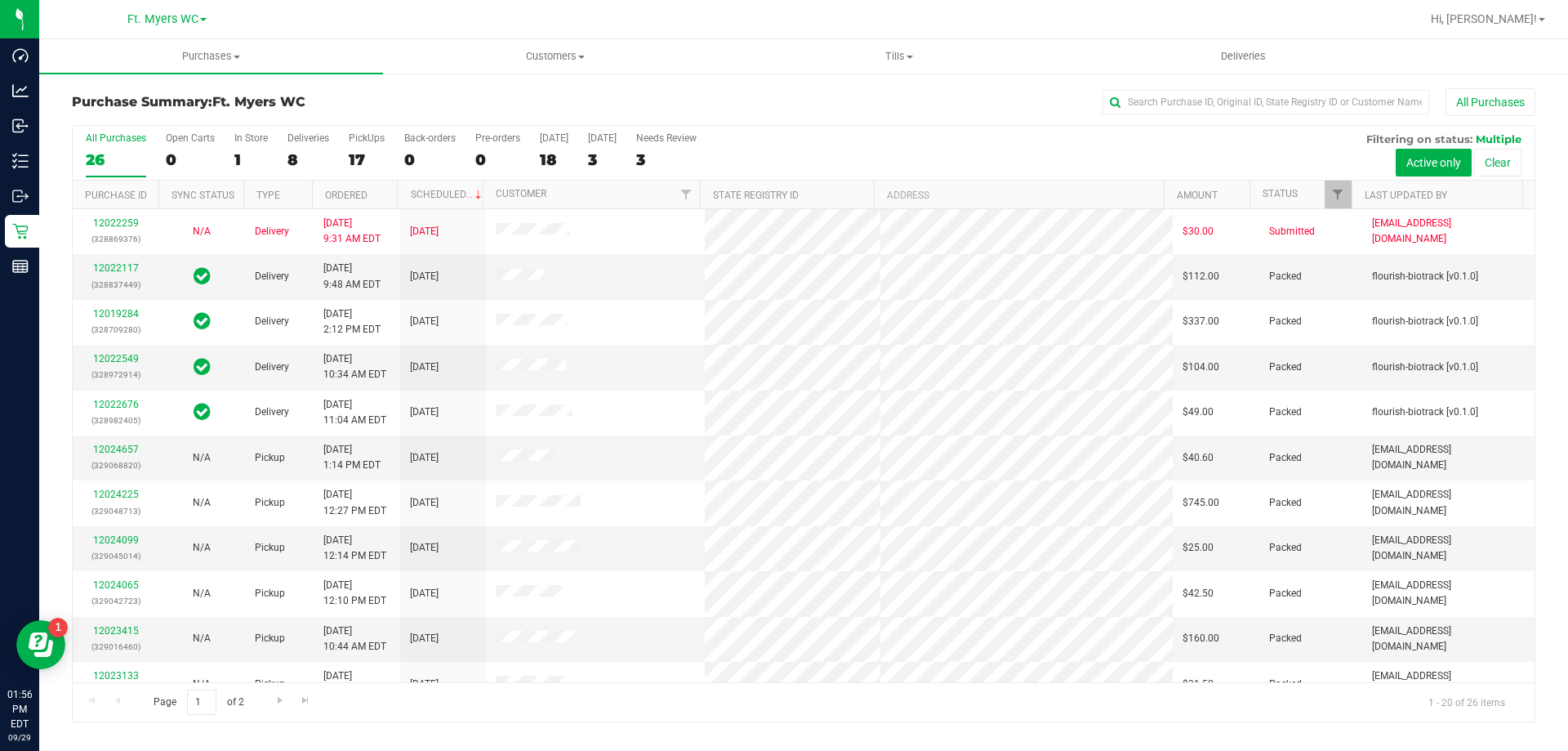
drag, startPoint x: 610, startPoint y: 95, endPoint x: 546, endPoint y: 4, distance: 111.3
click at [610, 95] on div "All Purchases" at bounding box center [1047, 102] width 976 height 28
